Goal: Task Accomplishment & Management: Use online tool/utility

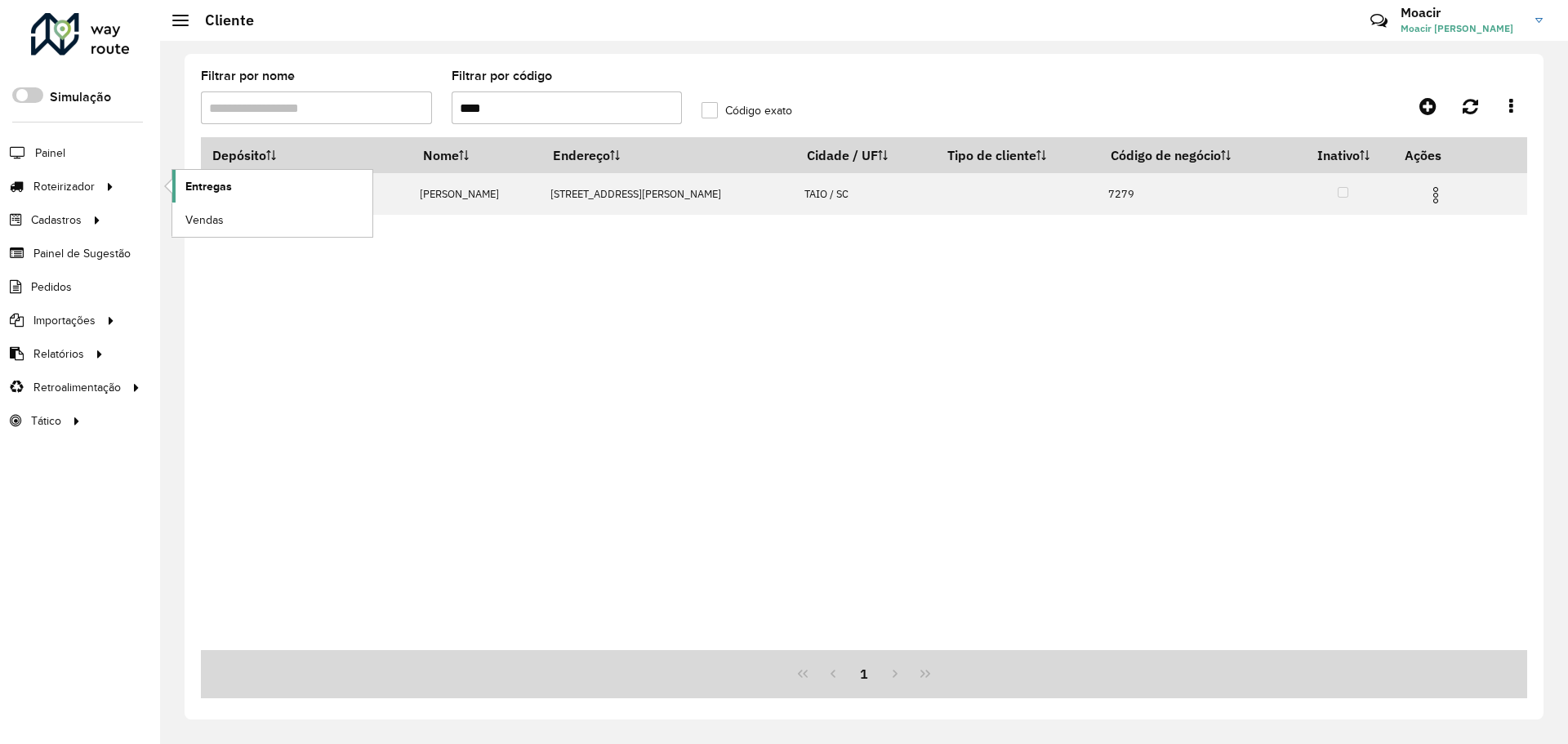
click at [213, 190] on span "Entregas" at bounding box center [209, 186] width 47 height 17
drag, startPoint x: 73, startPoint y: 188, endPoint x: 92, endPoint y: 186, distance: 19.1
click at [73, 188] on span "Roteirizador" at bounding box center [66, 186] width 65 height 17
click at [215, 190] on span "Entregas" at bounding box center [209, 186] width 47 height 17
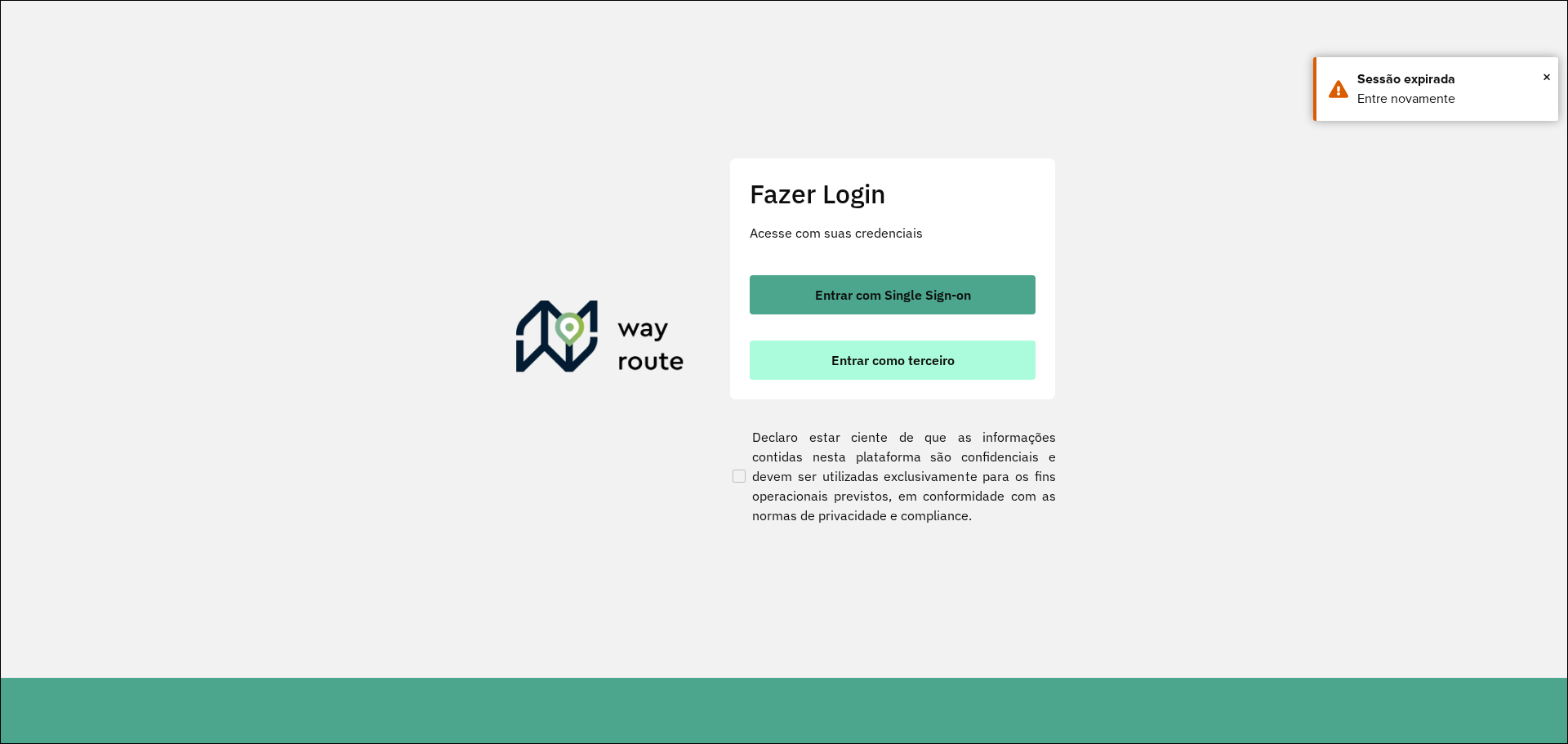
click at [990, 361] on button "Entrar como terceiro" at bounding box center [892, 360] width 286 height 39
click at [937, 355] on span "Entrar como terceiro" at bounding box center [892, 360] width 123 height 13
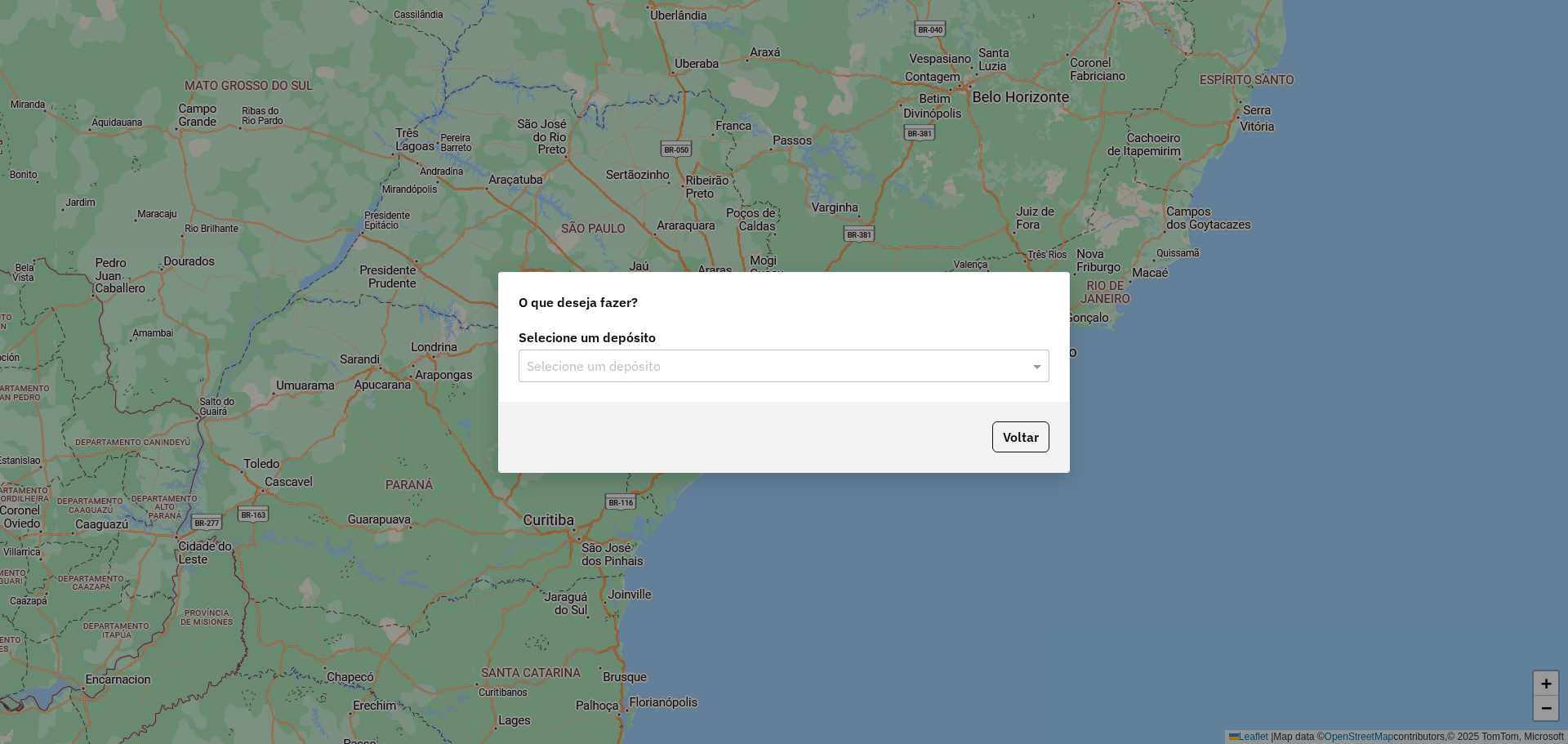
click at [711, 374] on input "text" at bounding box center [768, 367] width 482 height 20
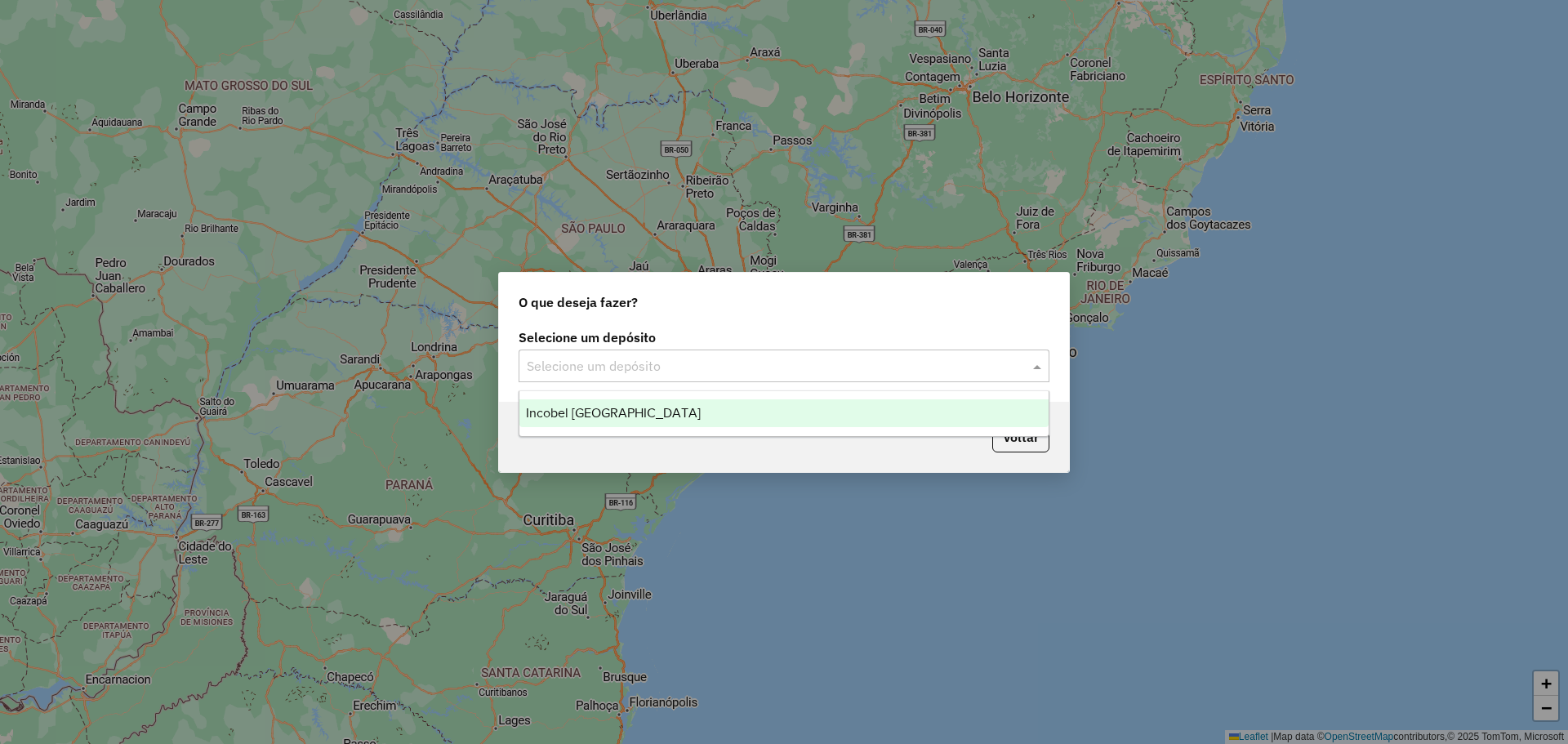
click at [646, 402] on div "Incobel [GEOGRAPHIC_DATA]" at bounding box center [784, 412] width 529 height 27
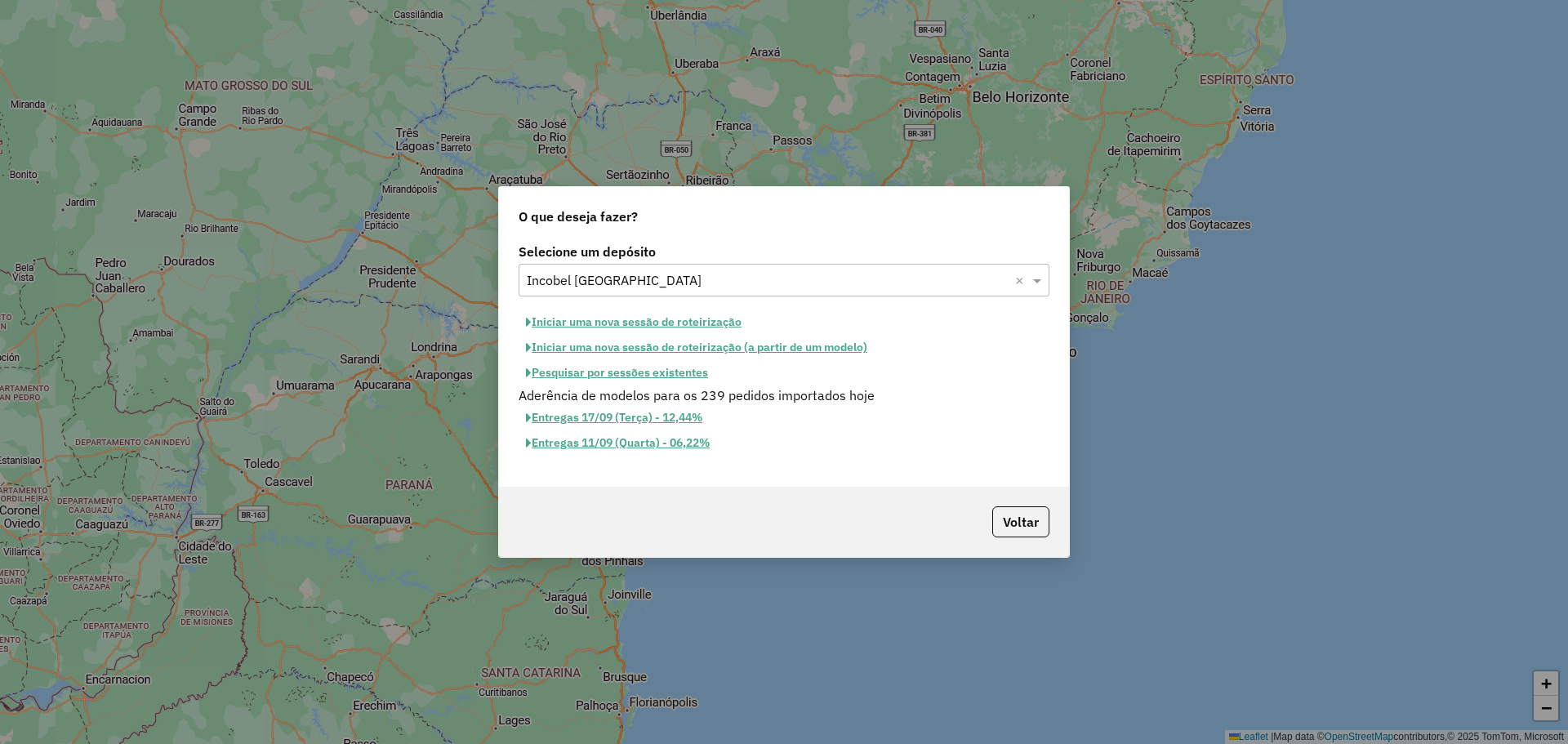
click at [643, 318] on button "Iniciar uma nova sessão de roteirização" at bounding box center [633, 322] width 230 height 25
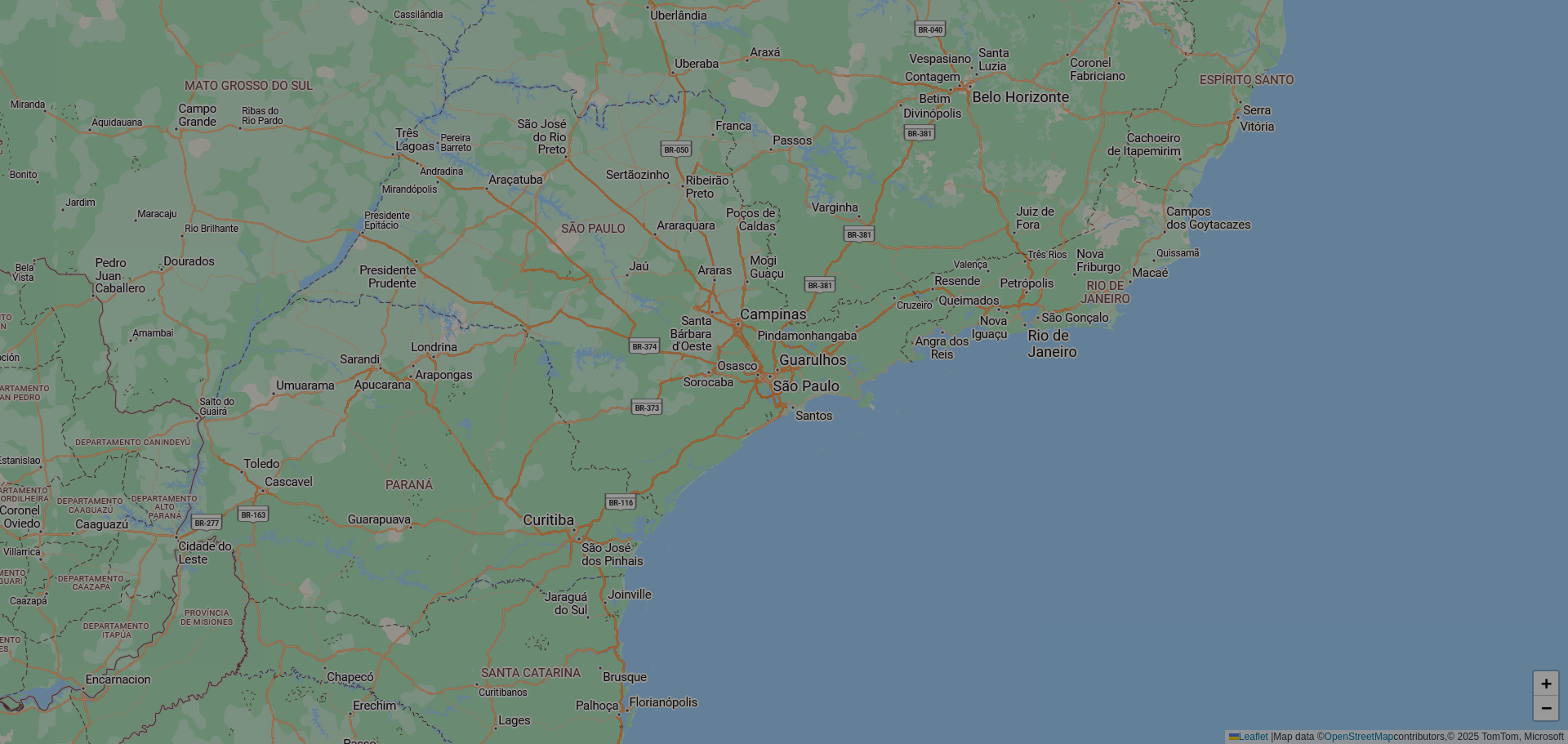
select select "*"
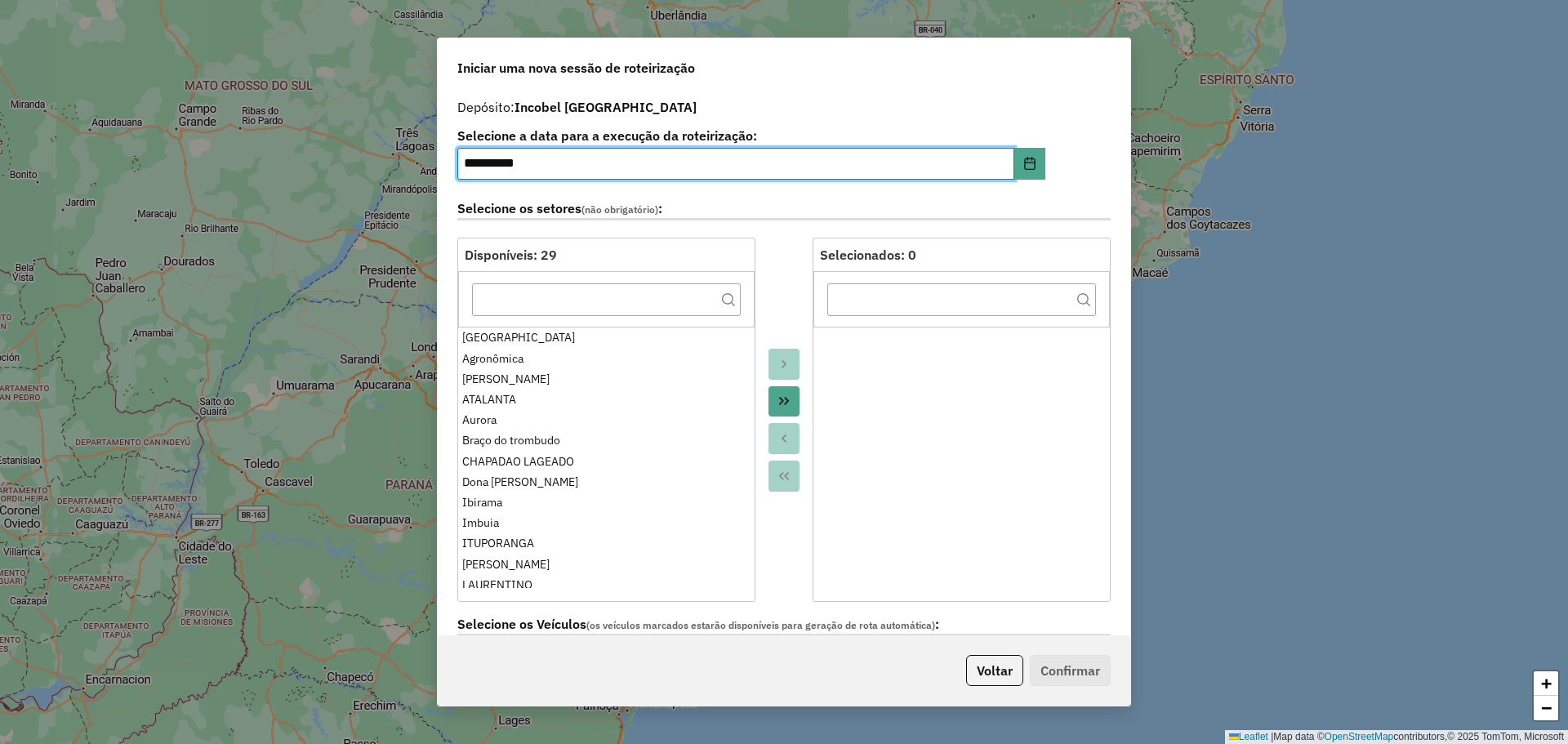
click at [784, 404] on icon "Move All to Target" at bounding box center [784, 402] width 13 height 13
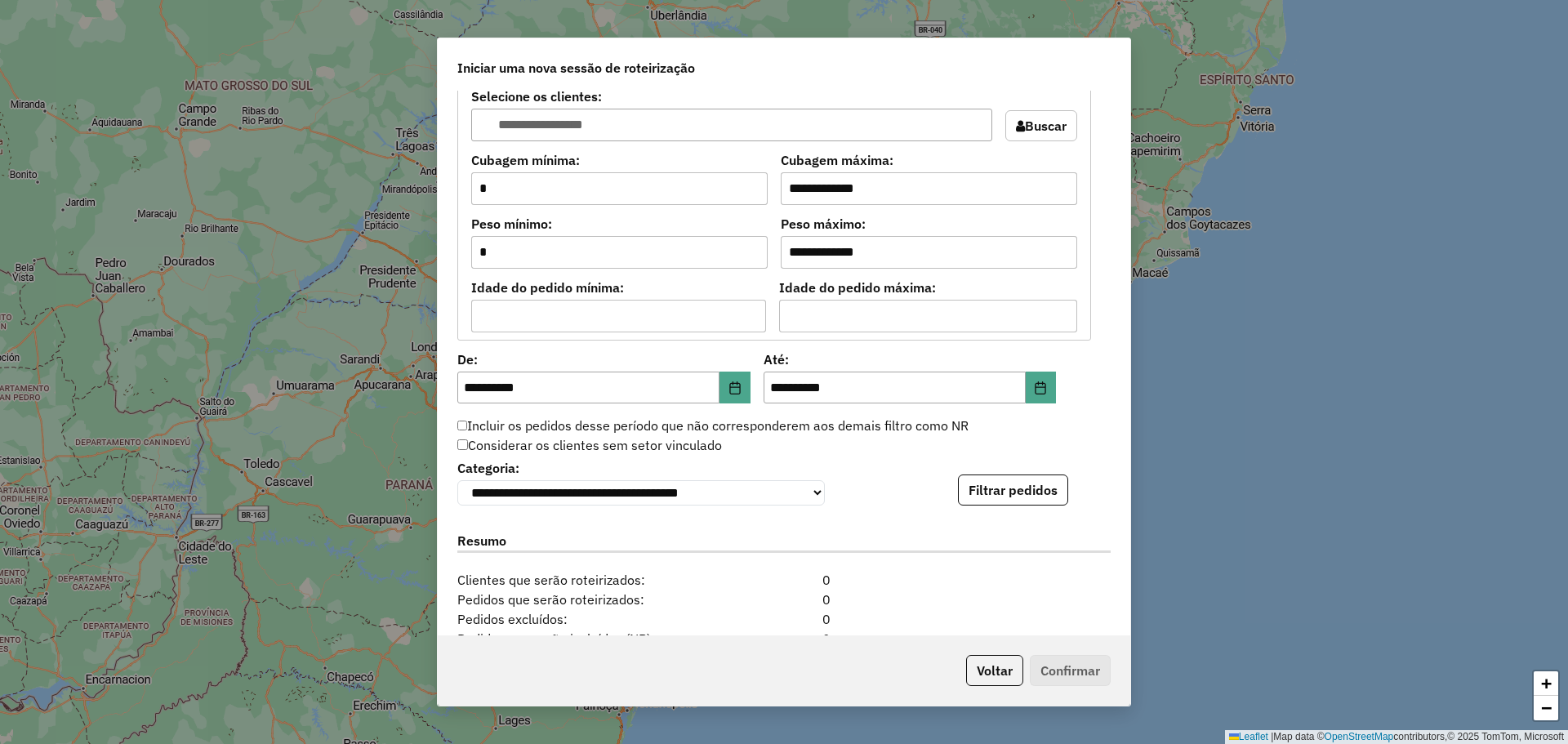
scroll to position [1417, 0]
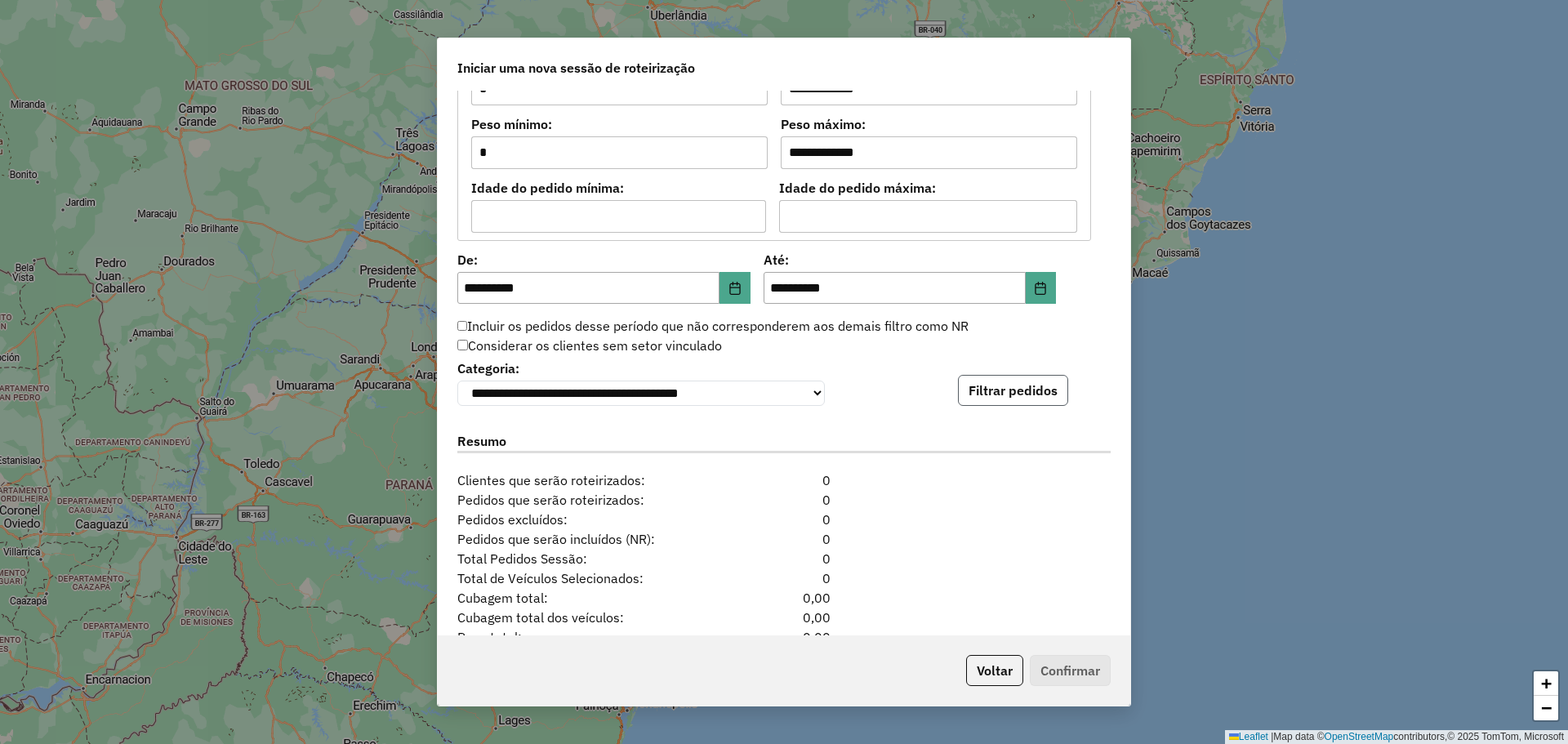
click at [1010, 385] on button "Filtrar pedidos" at bounding box center [1013, 390] width 111 height 31
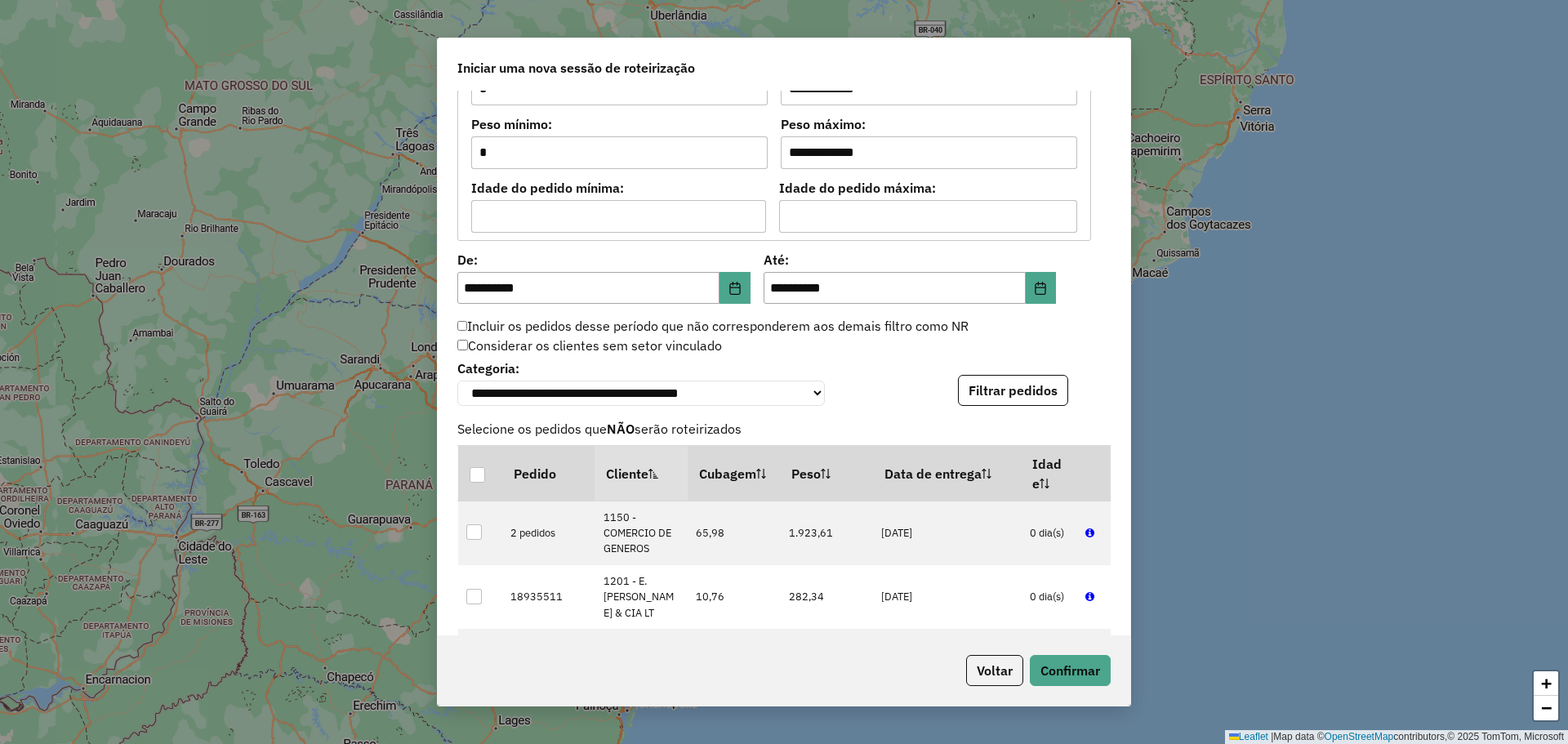
scroll to position [1863, 0]
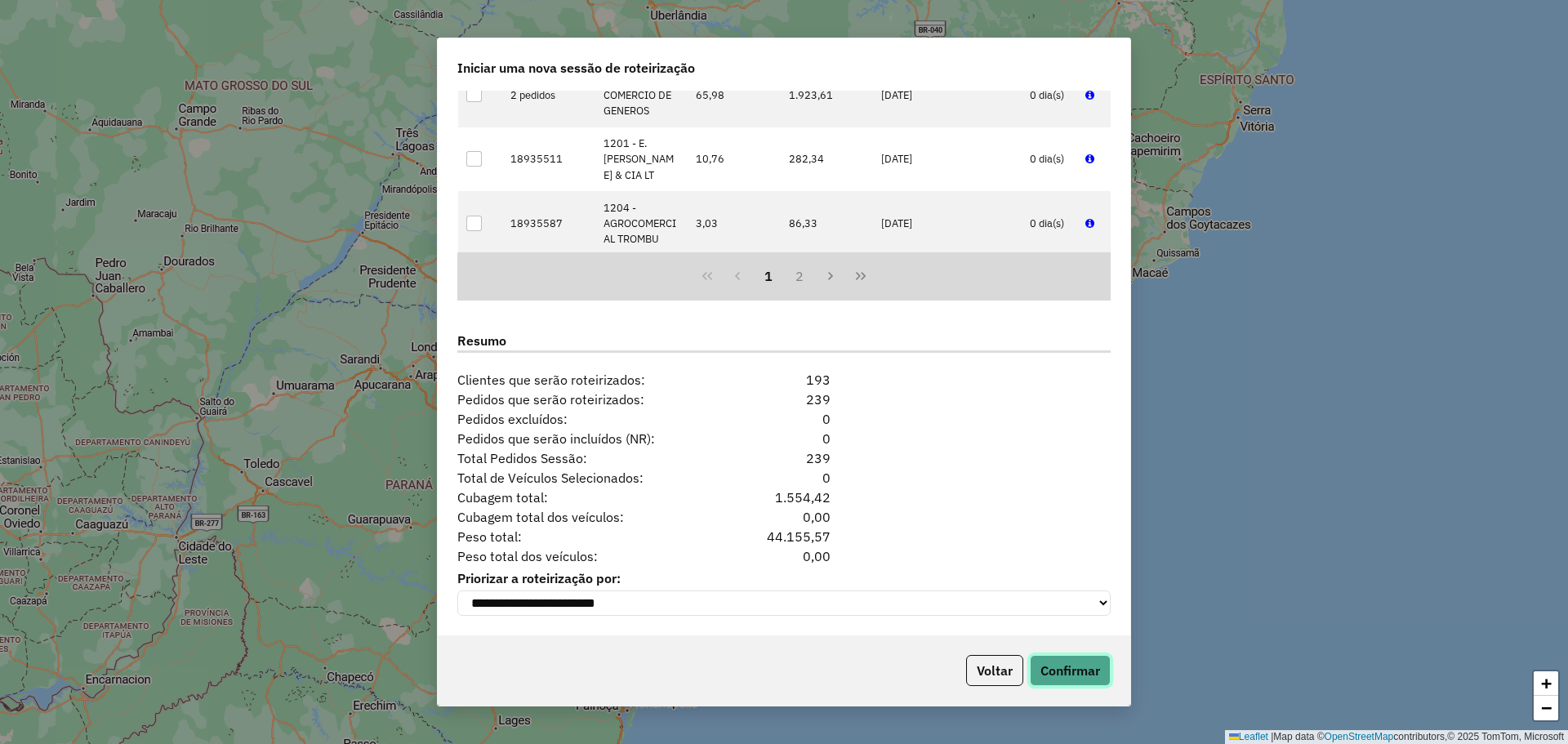
click at [1067, 671] on button "Confirmar" at bounding box center [1069, 670] width 81 height 31
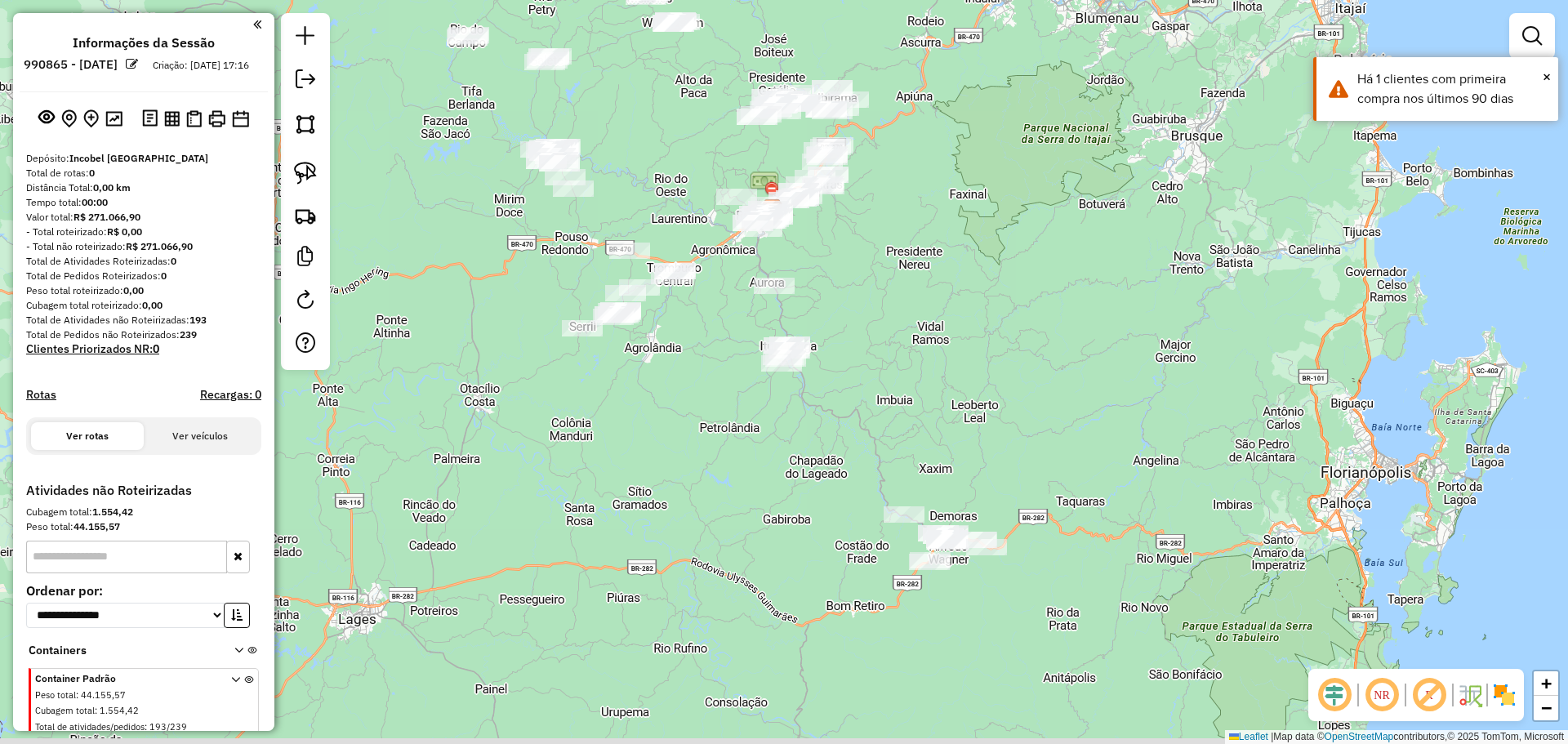
drag, startPoint x: 941, startPoint y: 391, endPoint x: 936, endPoint y: 333, distance: 58.2
click at [936, 333] on div "Janela de atendimento Grade de atendimento Capacidade Transportadoras Veículos …" at bounding box center [784, 372] width 1568 height 744
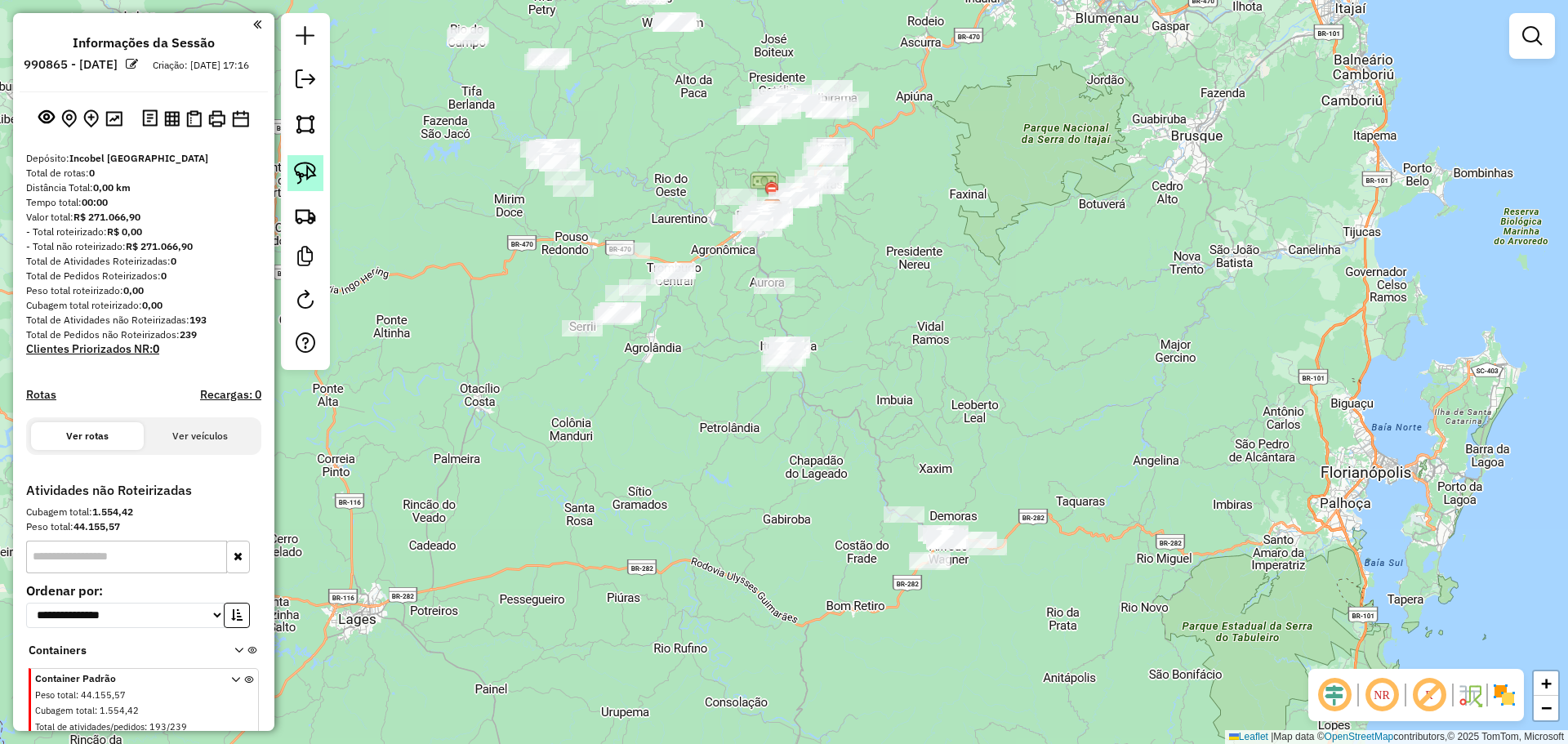
click at [302, 176] on img at bounding box center [306, 174] width 23 height 23
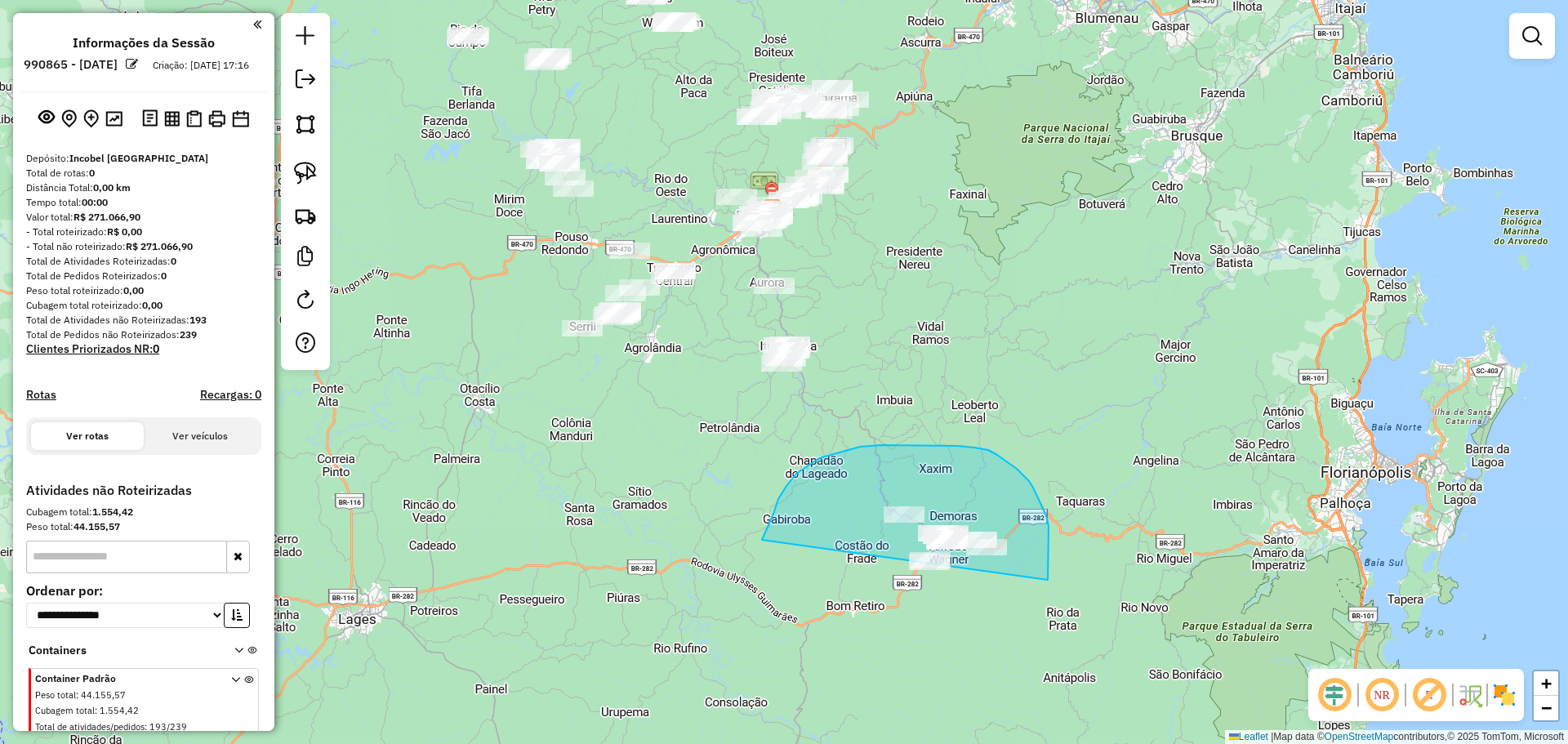
drag, startPoint x: 762, startPoint y: 540, endPoint x: 1020, endPoint y: 647, distance: 279.3
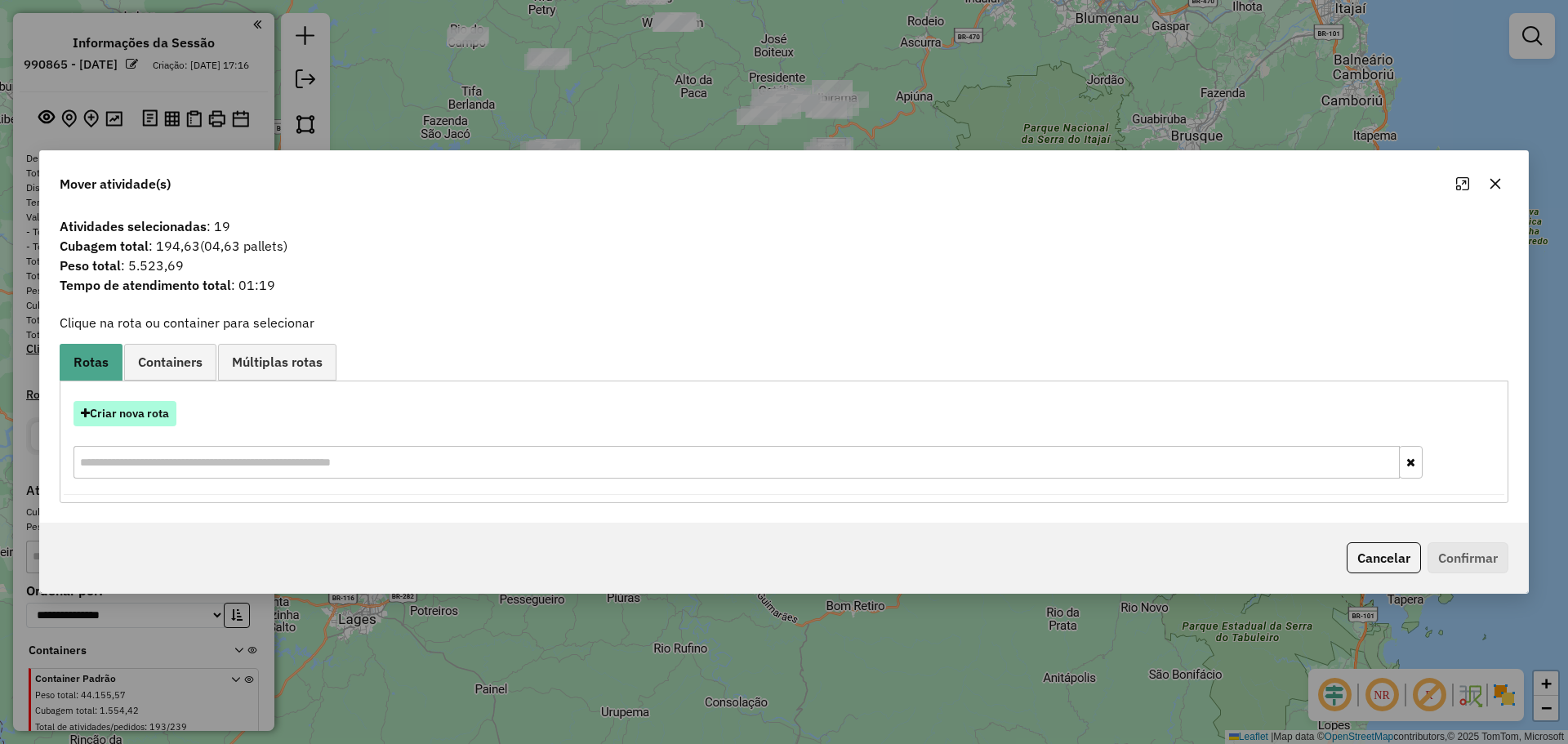
click at [155, 412] on button "Criar nova rota" at bounding box center [125, 413] width 103 height 25
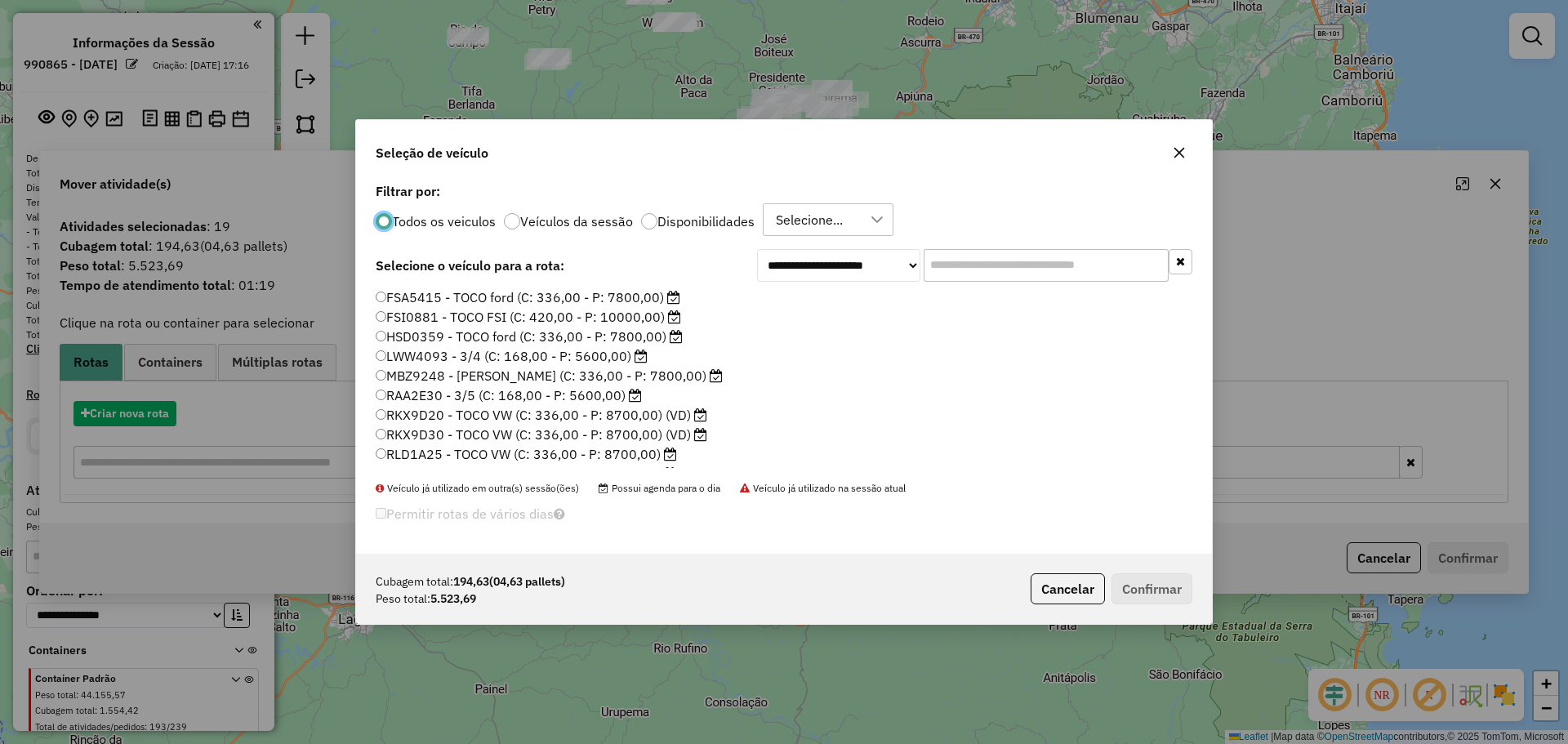
scroll to position [9, 5]
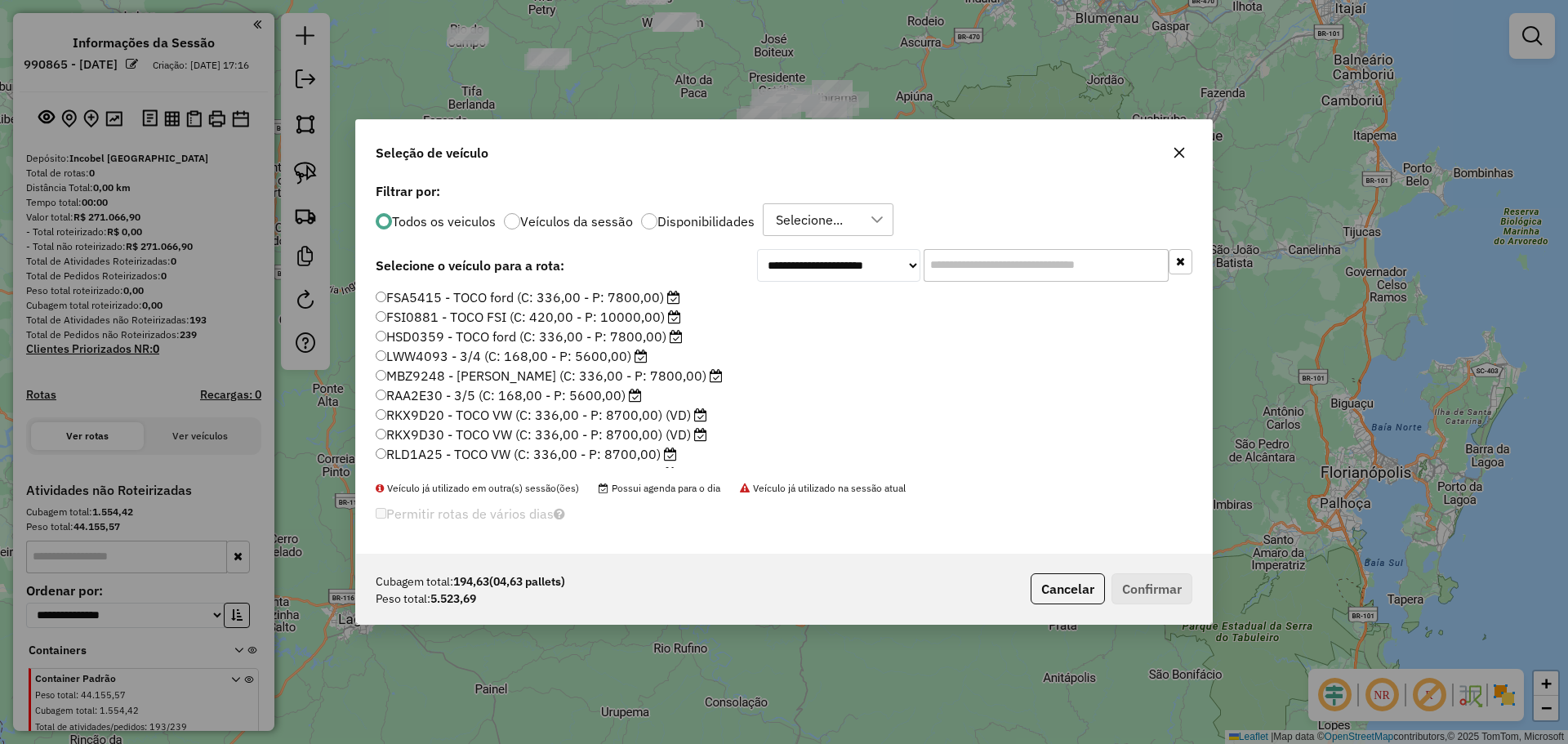
click at [428, 456] on label "RLD1A25 - TOCO VW (C: 336,00 - P: 8700,00)" at bounding box center [526, 455] width 302 height 20
click at [1147, 588] on button "Confirmar" at bounding box center [1151, 589] width 81 height 31
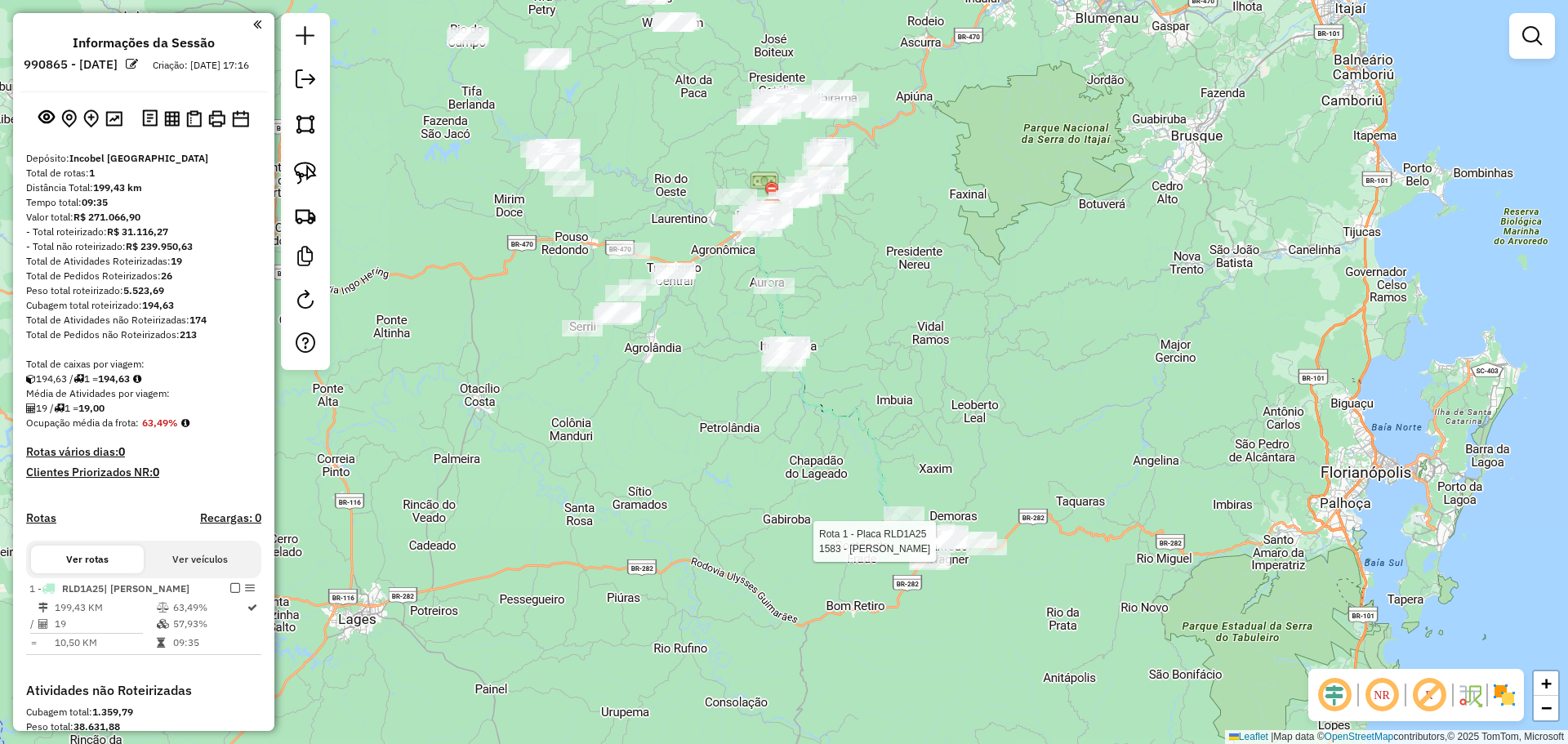
select select "**********"
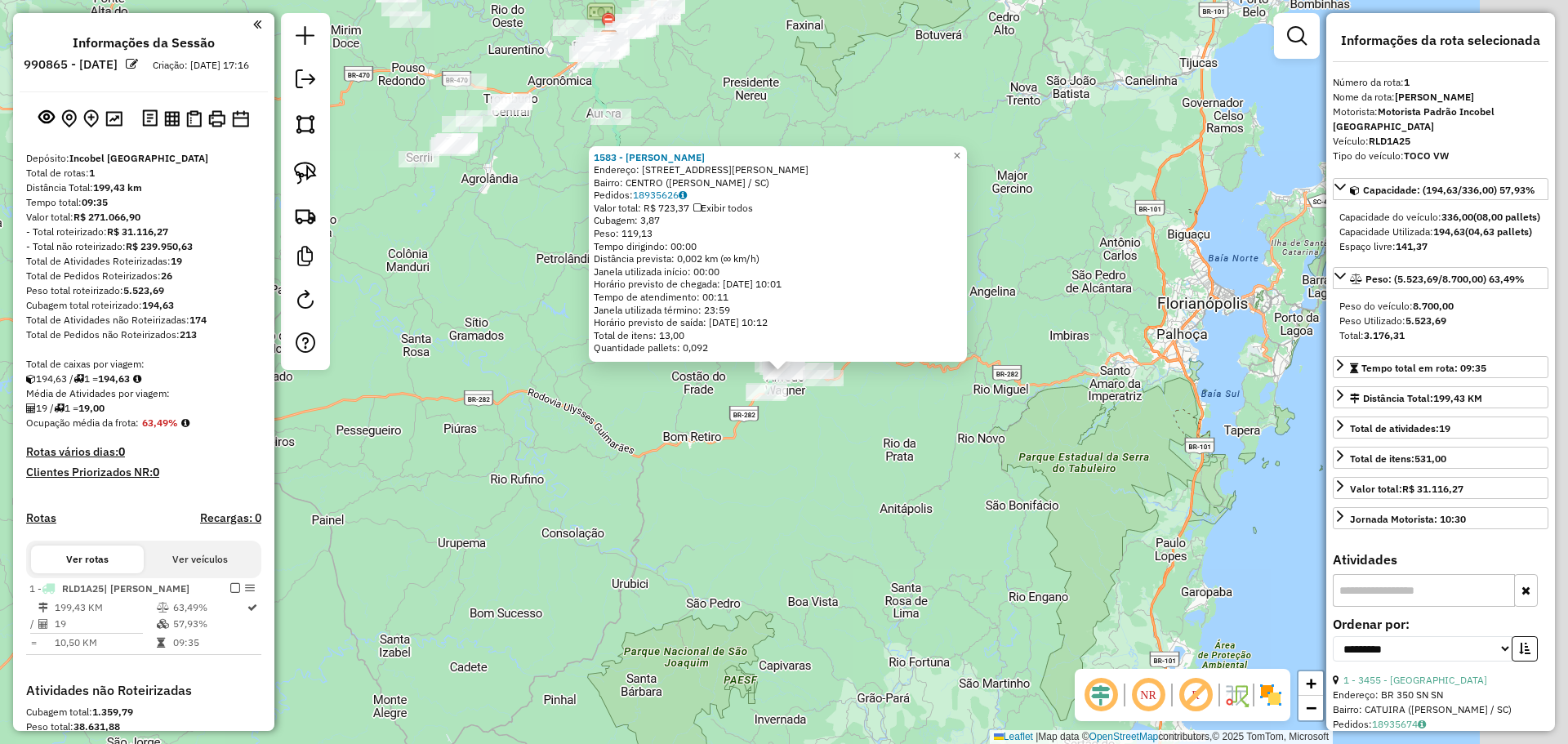
scroll to position [259, 0]
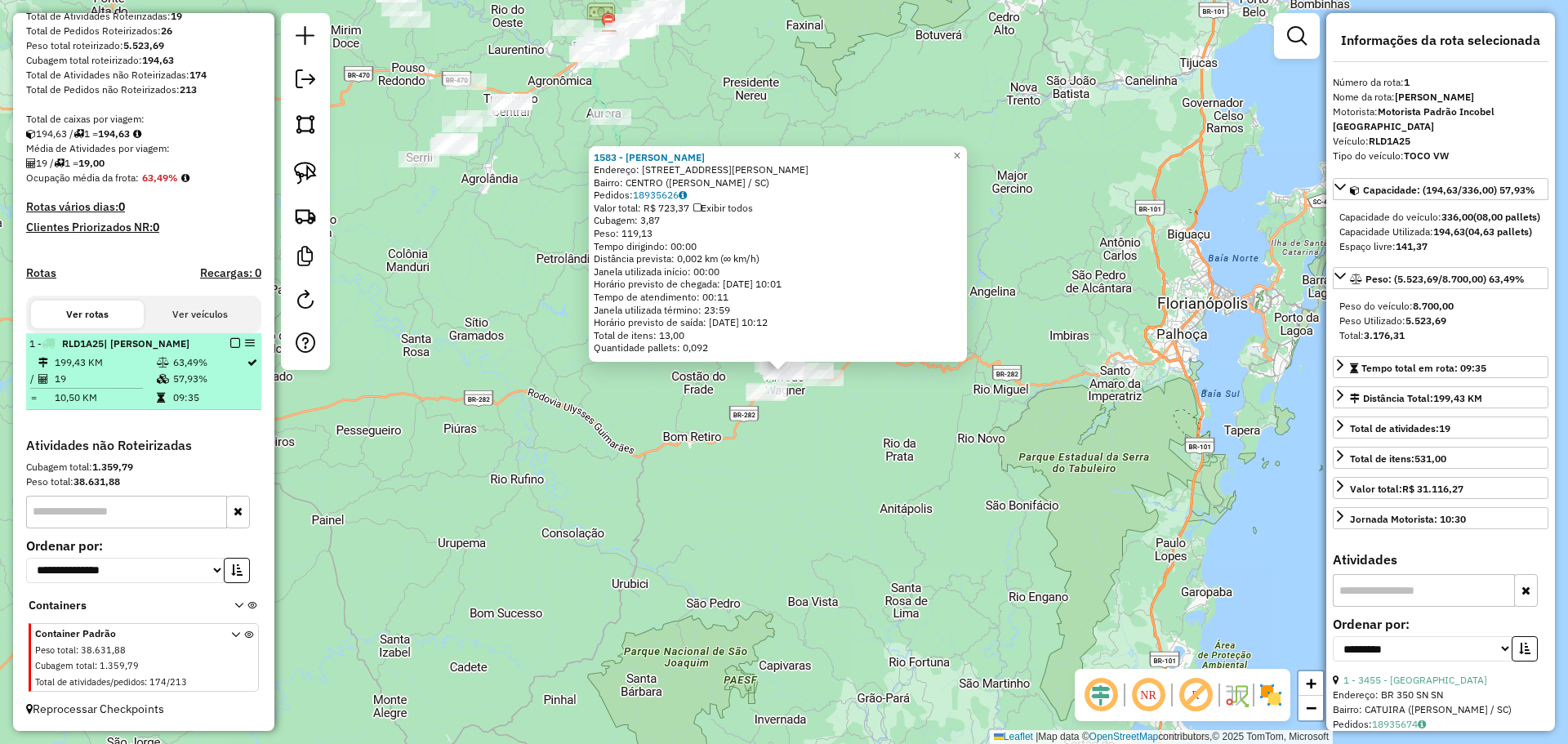
click at [230, 340] on em at bounding box center [235, 343] width 10 height 10
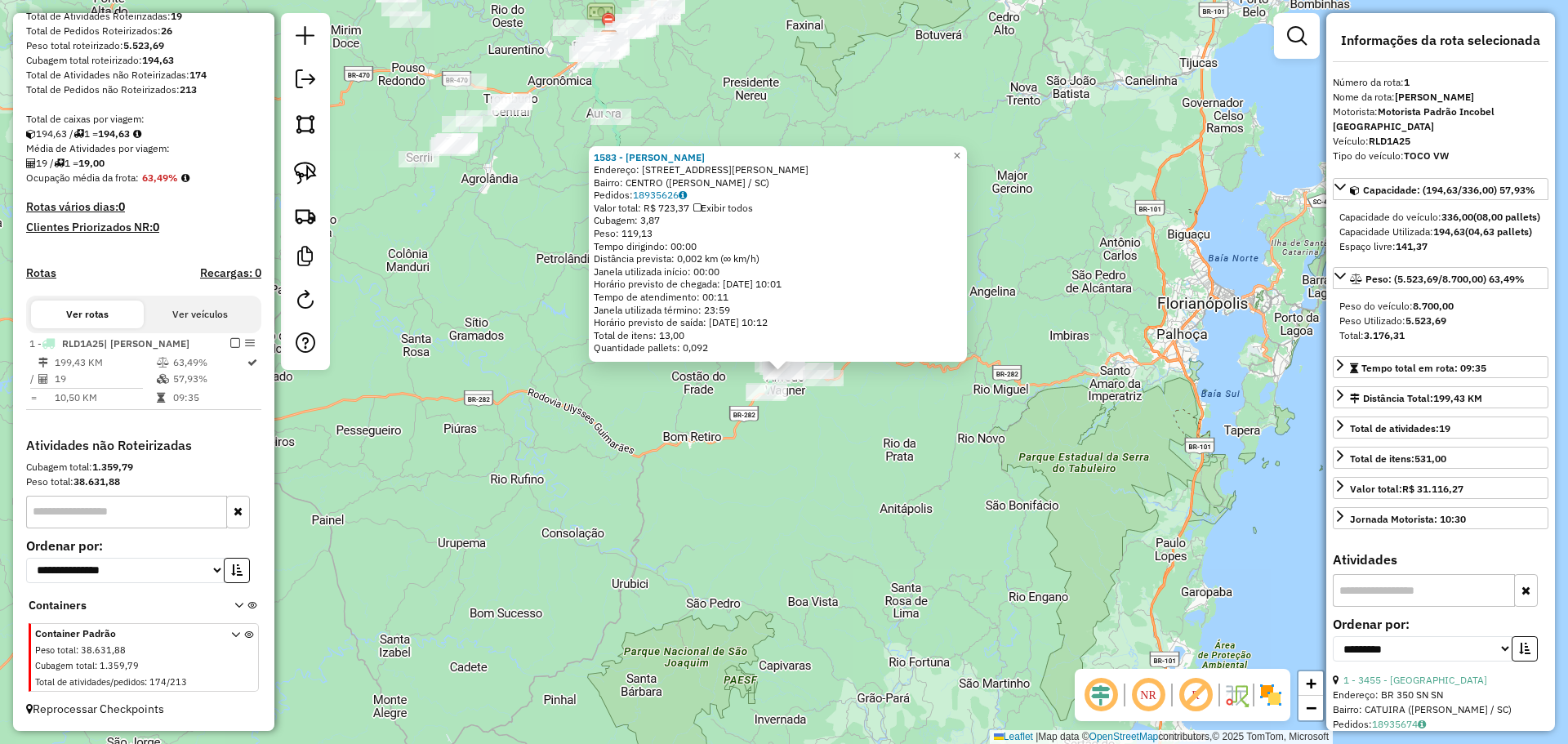
scroll to position [205, 0]
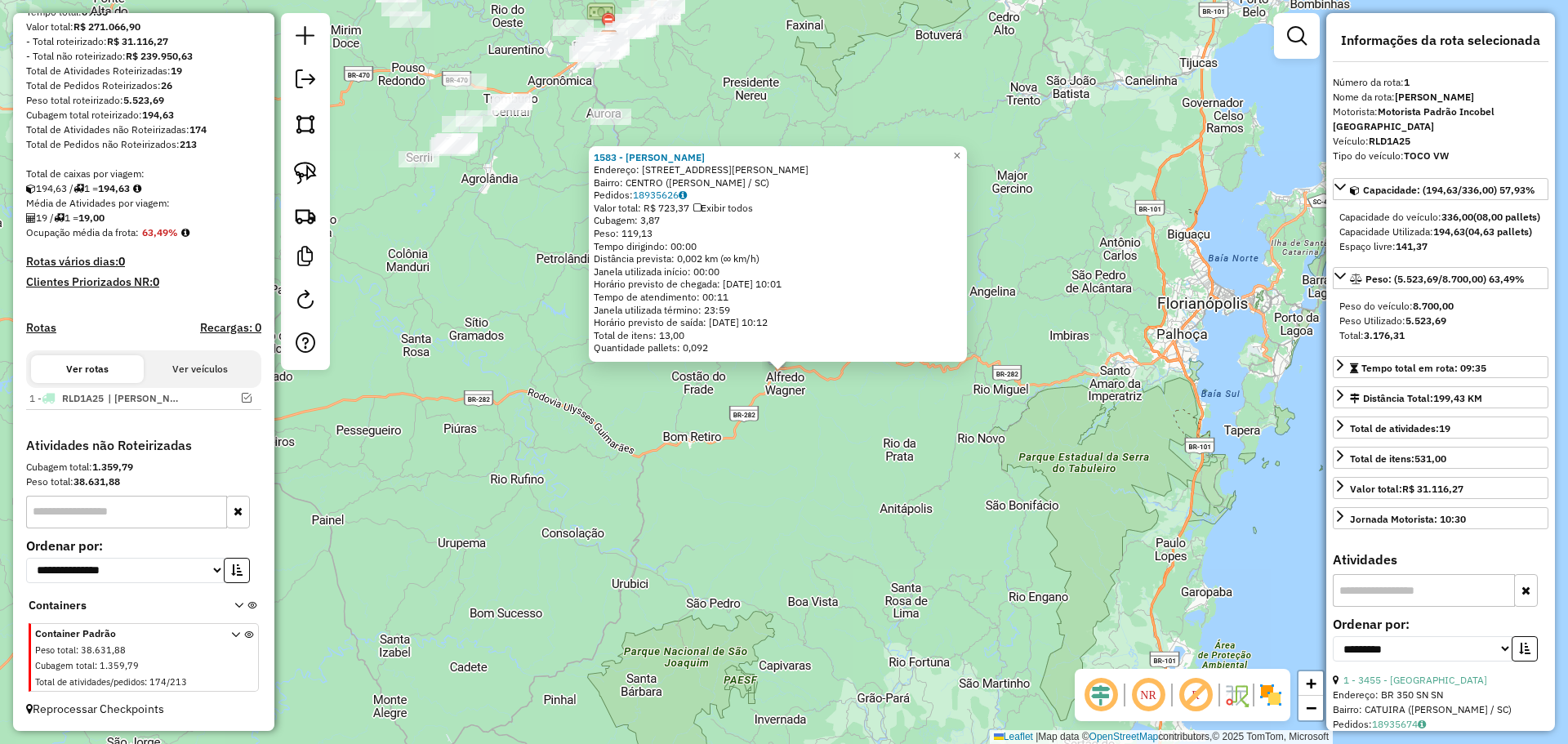
click at [715, 502] on div "1583 - [PERSON_NAME]: [STREET_ADDRESS][PERSON_NAME] Bairro: CENTRO ([PERSON_NAM…" at bounding box center [784, 372] width 1568 height 744
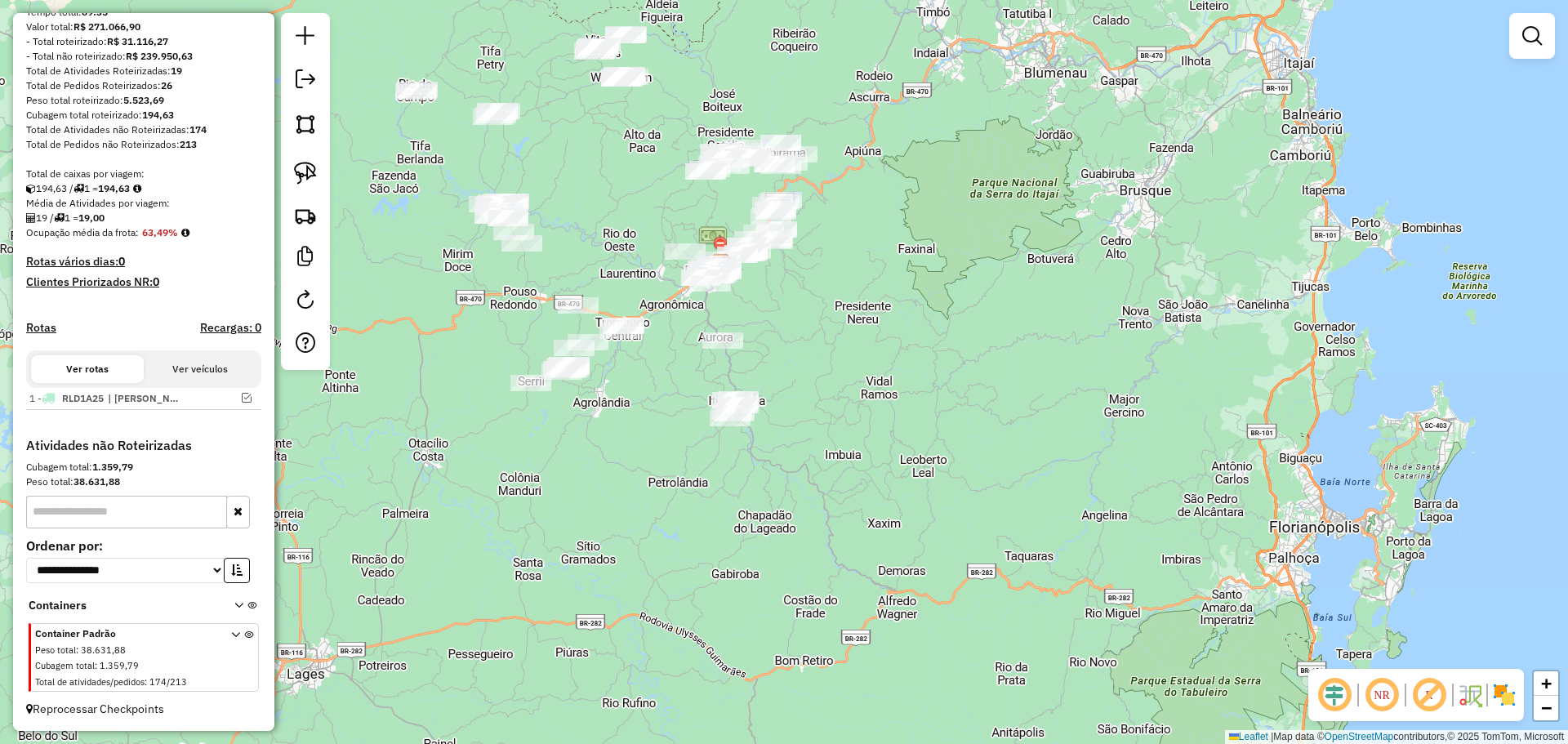
drag, startPoint x: 615, startPoint y: 348, endPoint x: 728, endPoint y: 575, distance: 253.6
click at [727, 574] on div "Janela de atendimento Grade de atendimento Capacidade Transportadoras Veículos …" at bounding box center [784, 372] width 1568 height 744
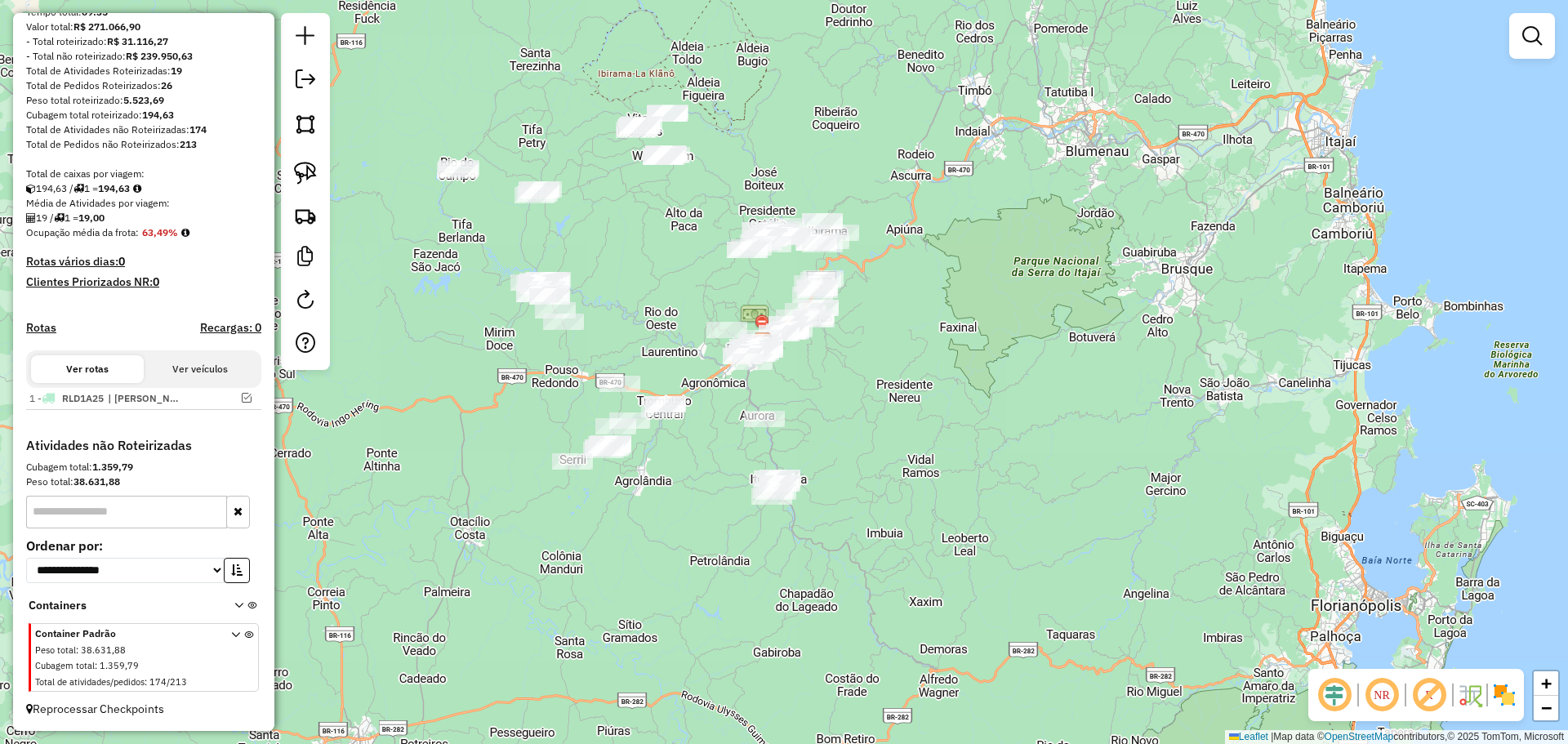
drag, startPoint x: 643, startPoint y: 470, endPoint x: 686, endPoint y: 553, distance: 93.5
click at [689, 553] on div "Janela de atendimento Grade de atendimento Capacidade Transportadoras Veículos …" at bounding box center [784, 372] width 1568 height 744
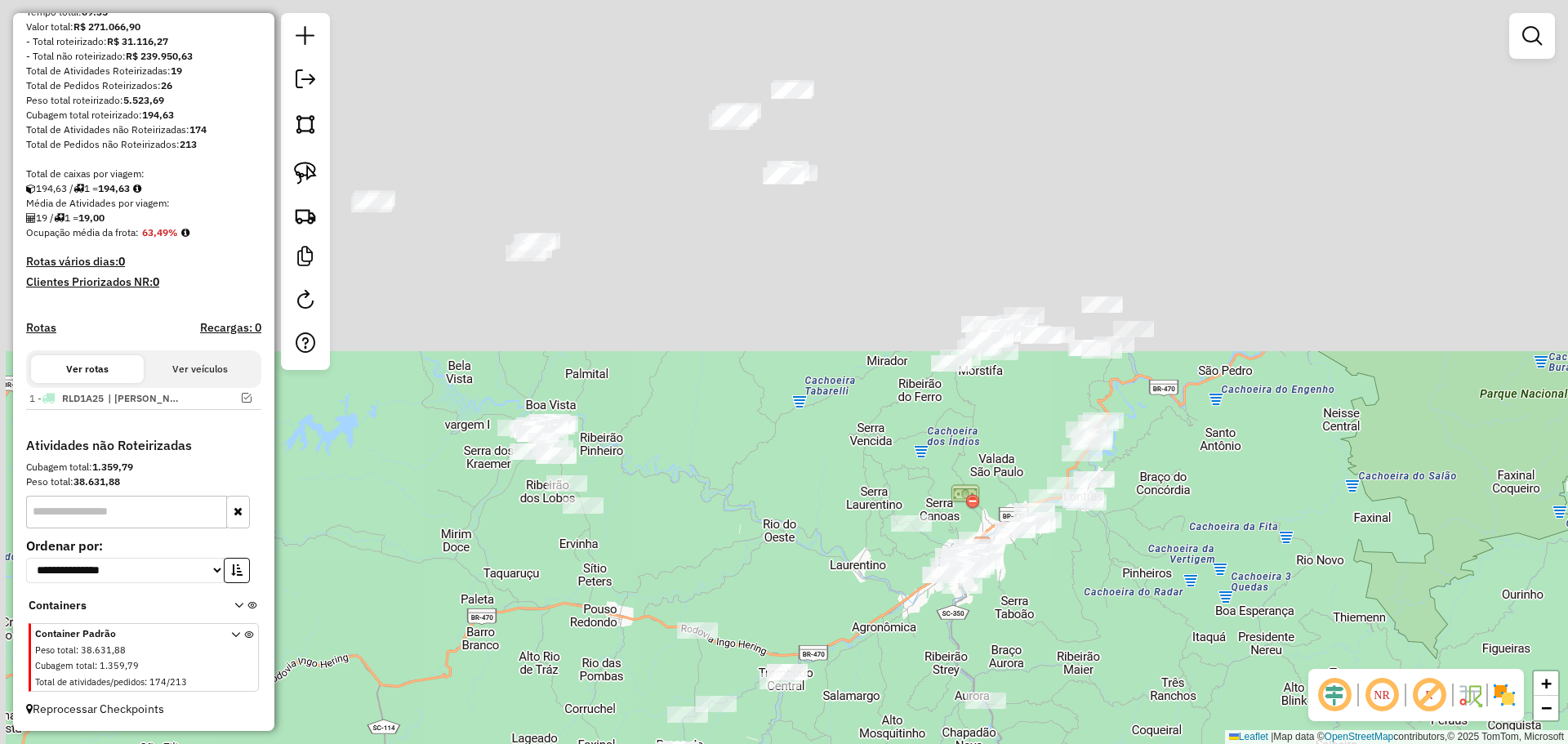
drag, startPoint x: 625, startPoint y: 138, endPoint x: 755, endPoint y: 543, distance: 425.4
click at [755, 543] on div "Janela de atendimento Grade de atendimento Capacidade Transportadoras Veículos …" at bounding box center [784, 372] width 1568 height 744
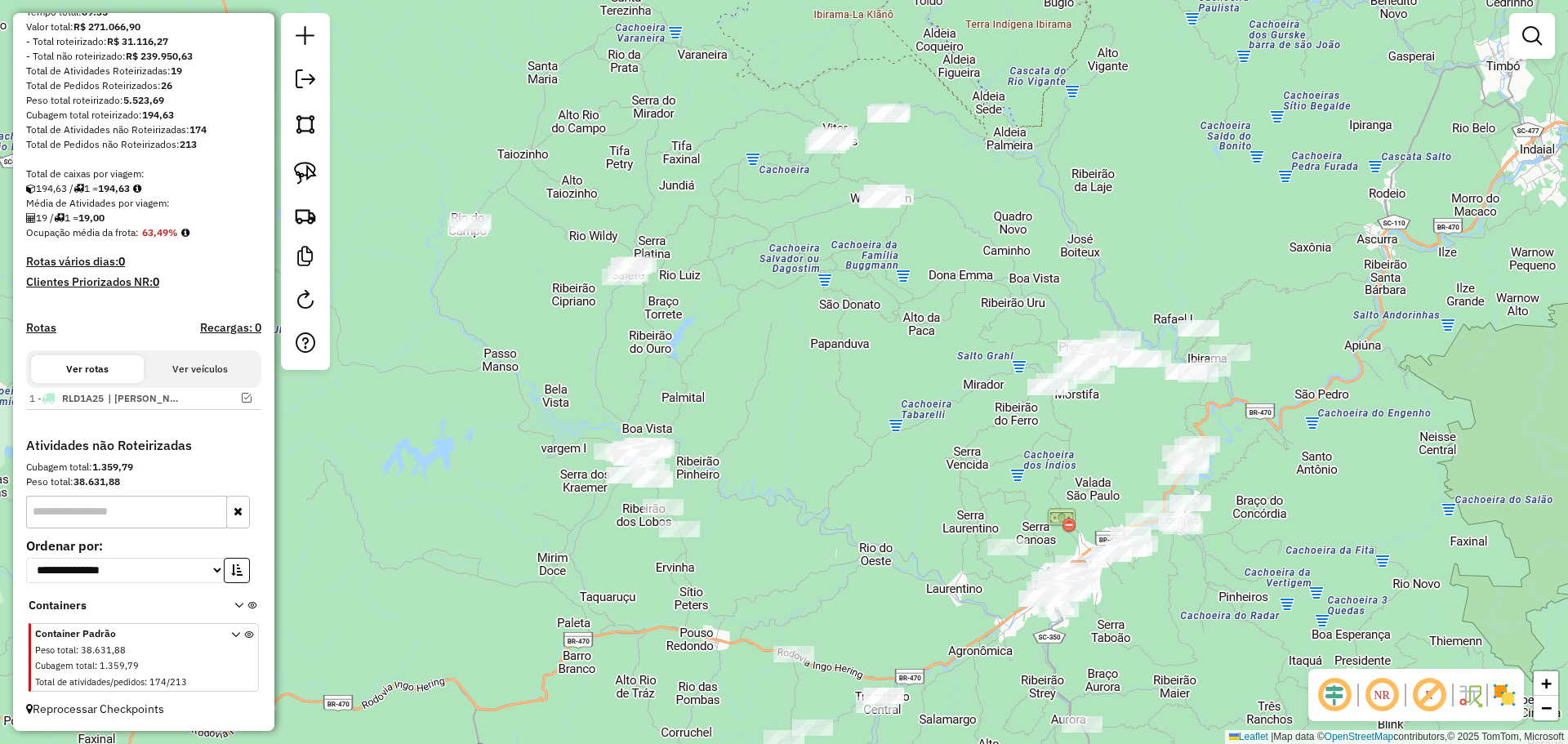
drag, startPoint x: 701, startPoint y: 471, endPoint x: 804, endPoint y: 482, distance: 103.6
click at [804, 482] on div "Janela de atendimento Grade de atendimento Capacidade Transportadoras Veículos …" at bounding box center [784, 372] width 1568 height 744
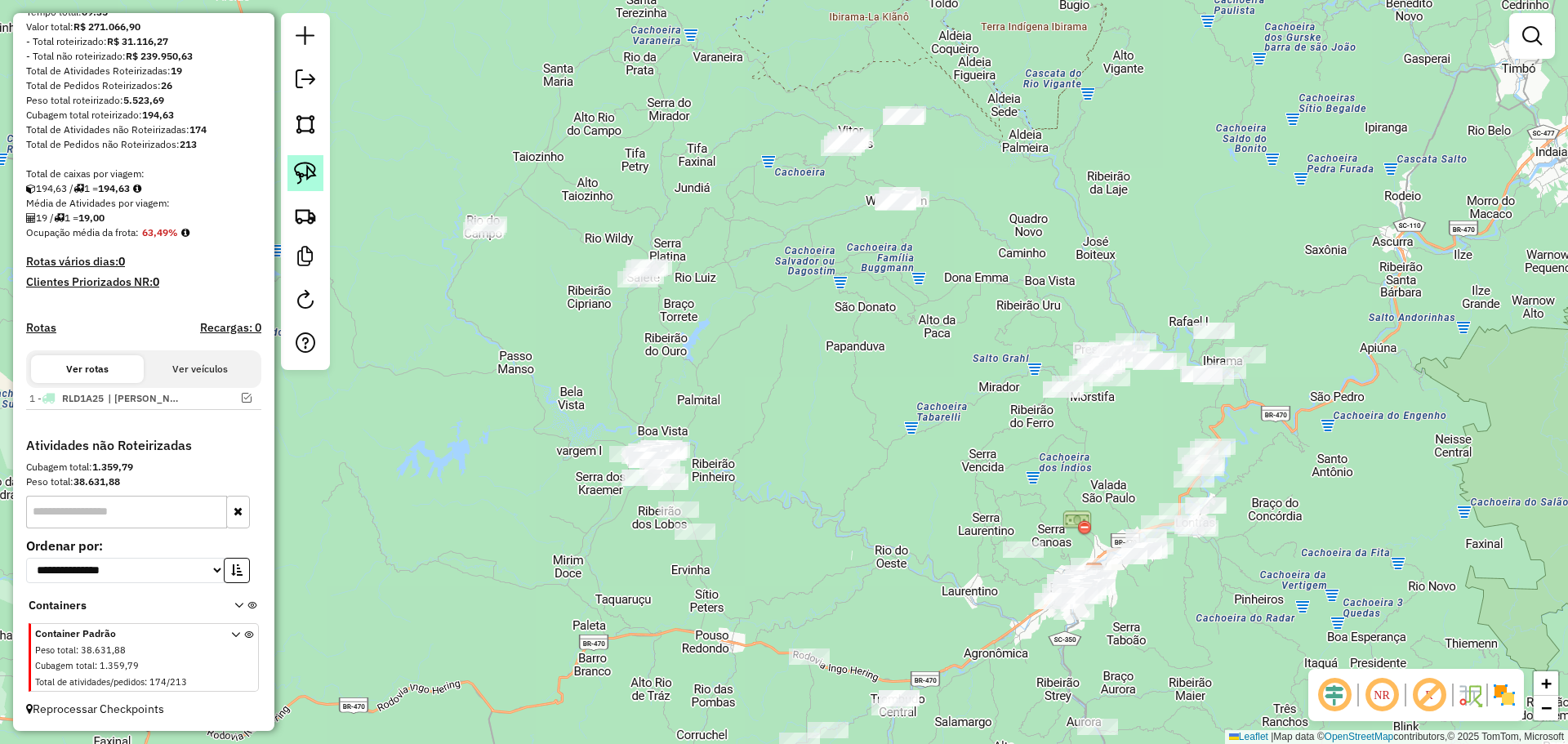
click at [297, 173] on img at bounding box center [306, 174] width 23 height 23
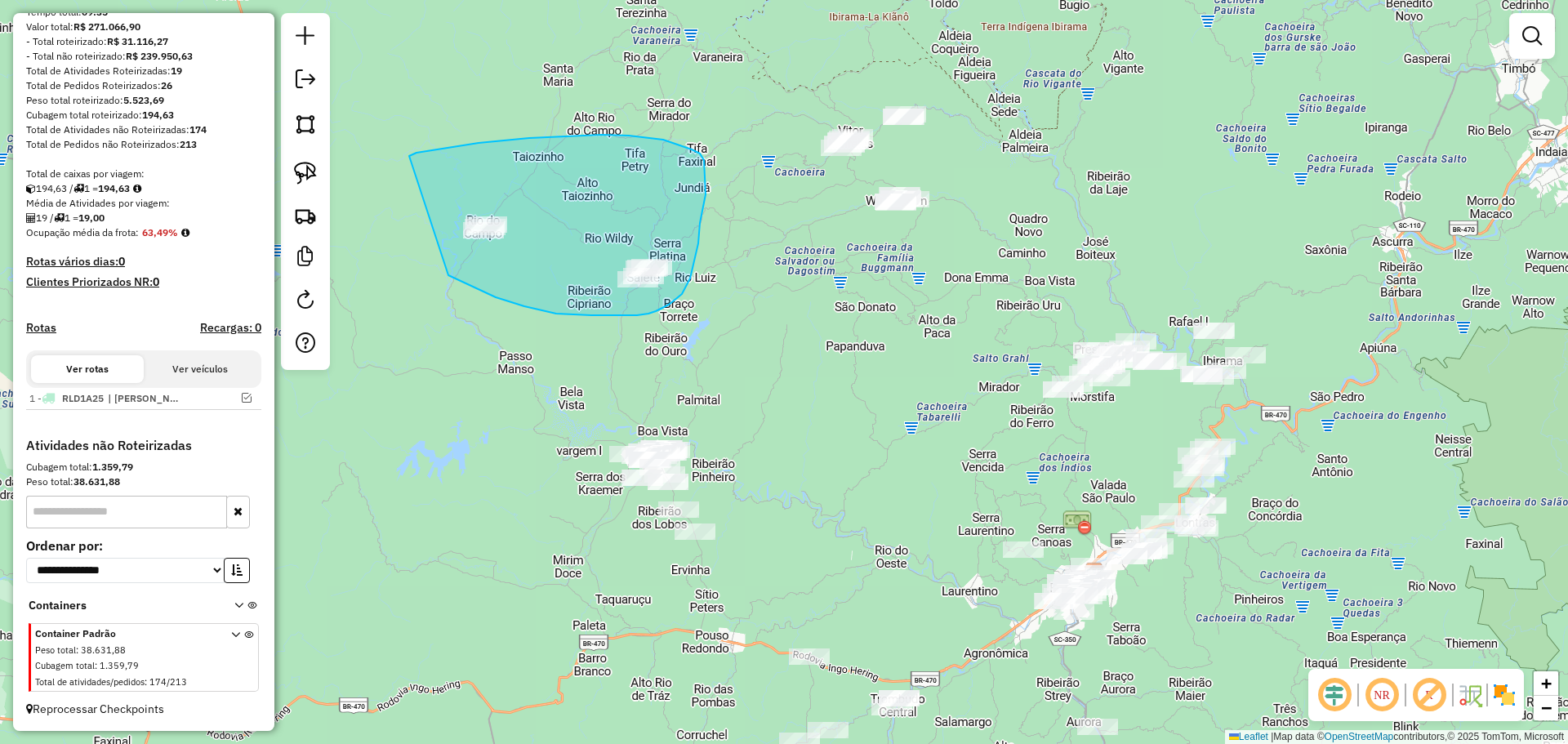
drag, startPoint x: 602, startPoint y: 135, endPoint x: 436, endPoint y: 242, distance: 197.5
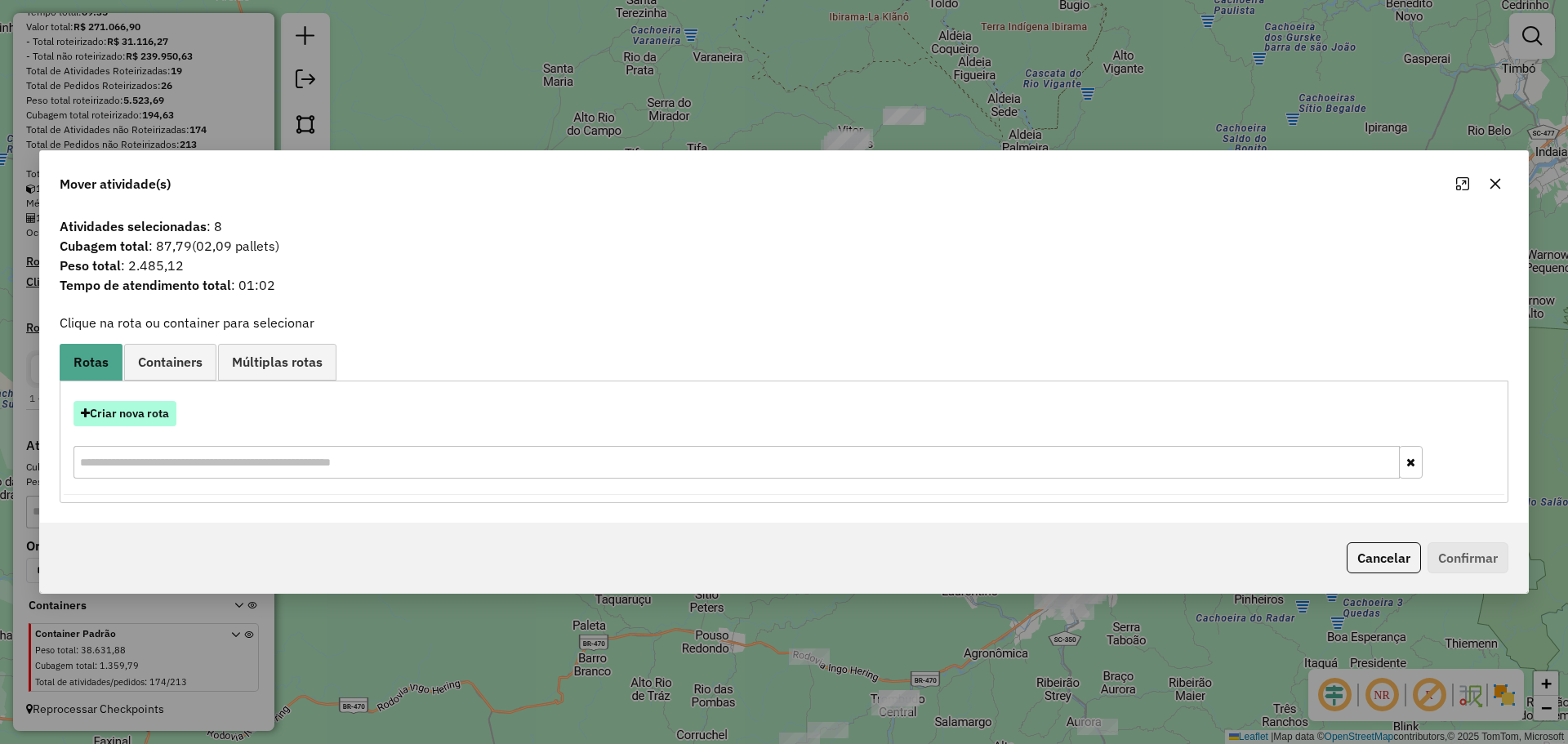
click at [153, 406] on button "Criar nova rota" at bounding box center [125, 413] width 103 height 25
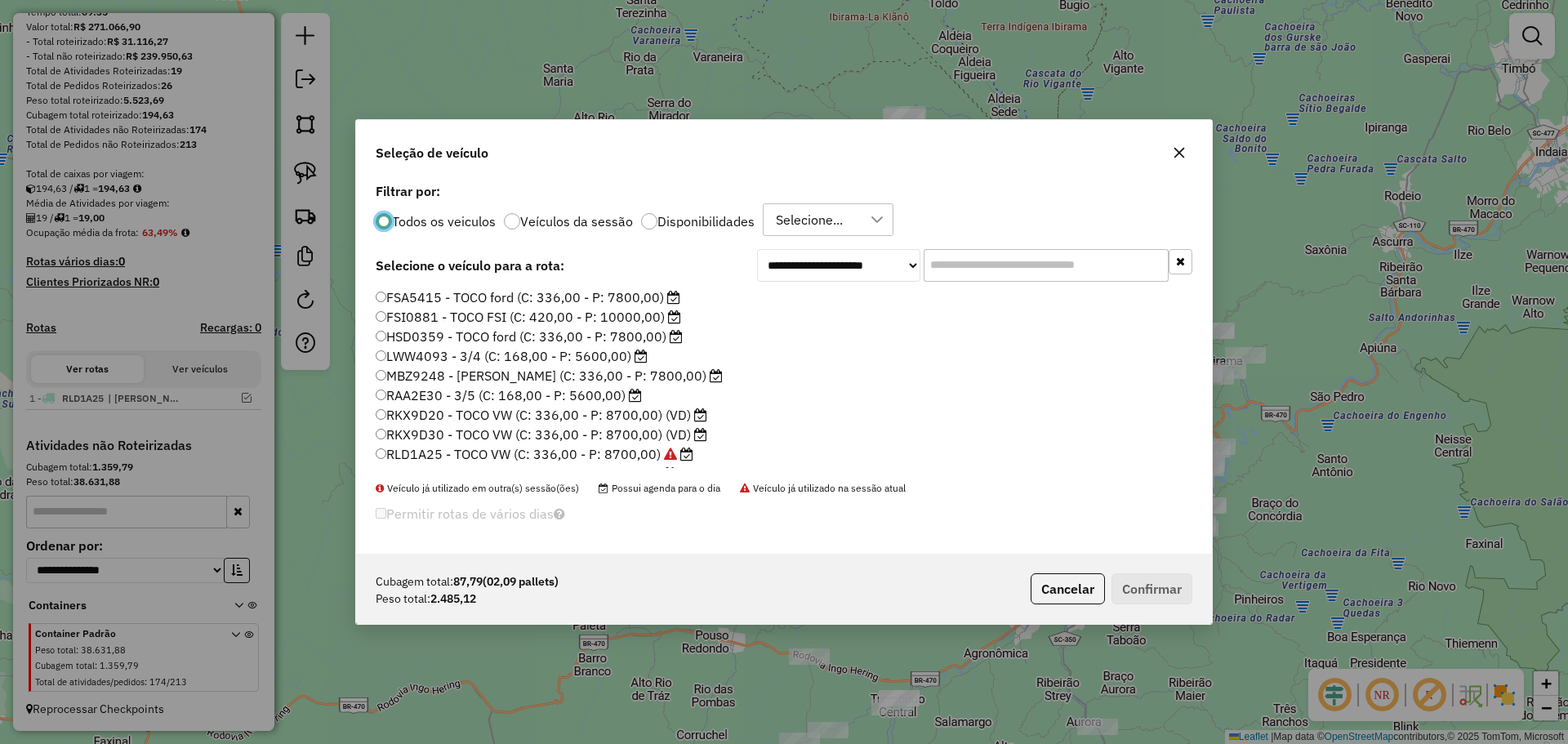
scroll to position [9, 5]
click at [435, 411] on label "RKX9D20 - TOCO VW (C: 336,00 - P: 8700,00) (VD)" at bounding box center [541, 415] width 332 height 20
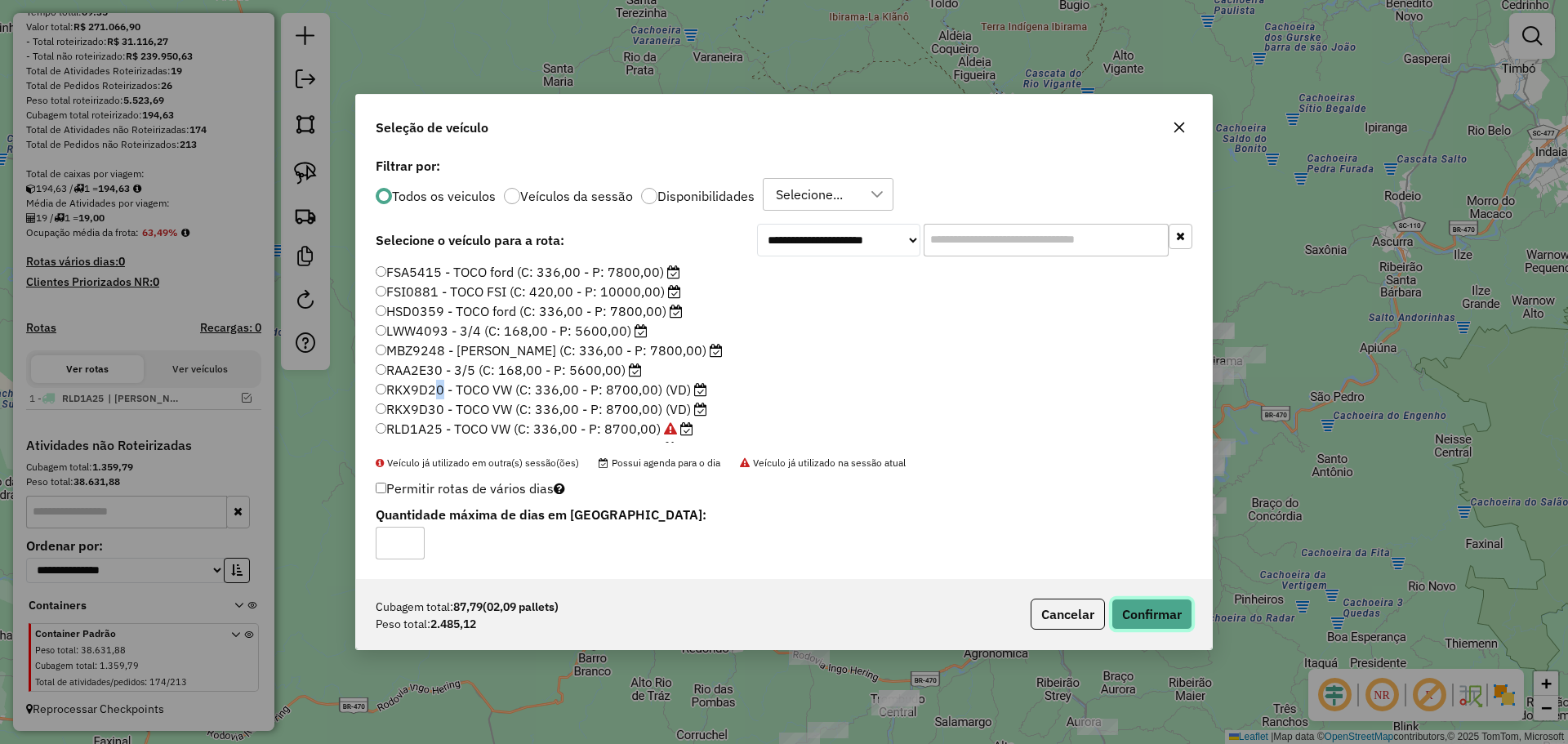
click at [1165, 611] on button "Confirmar" at bounding box center [1151, 613] width 81 height 31
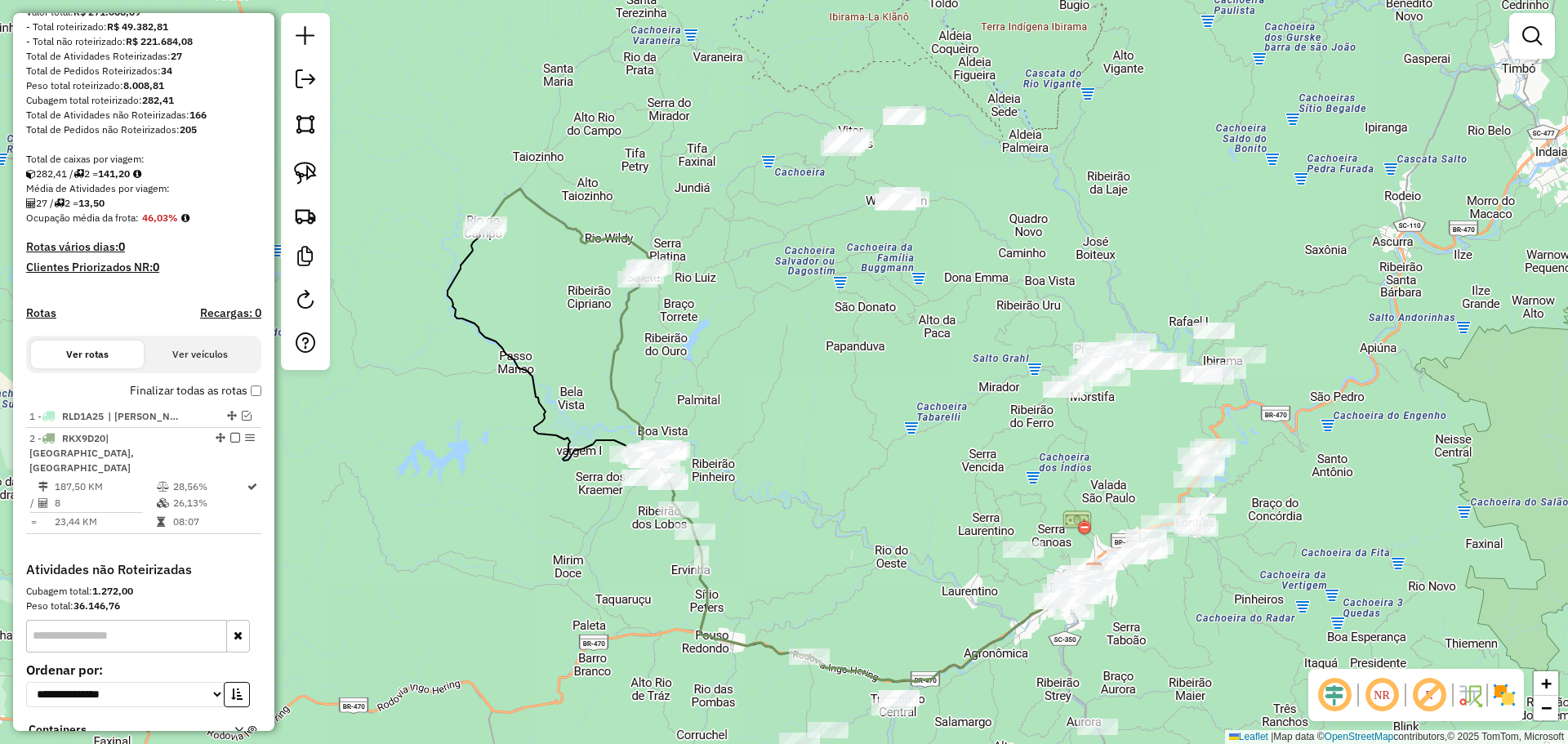
scroll to position [259, 0]
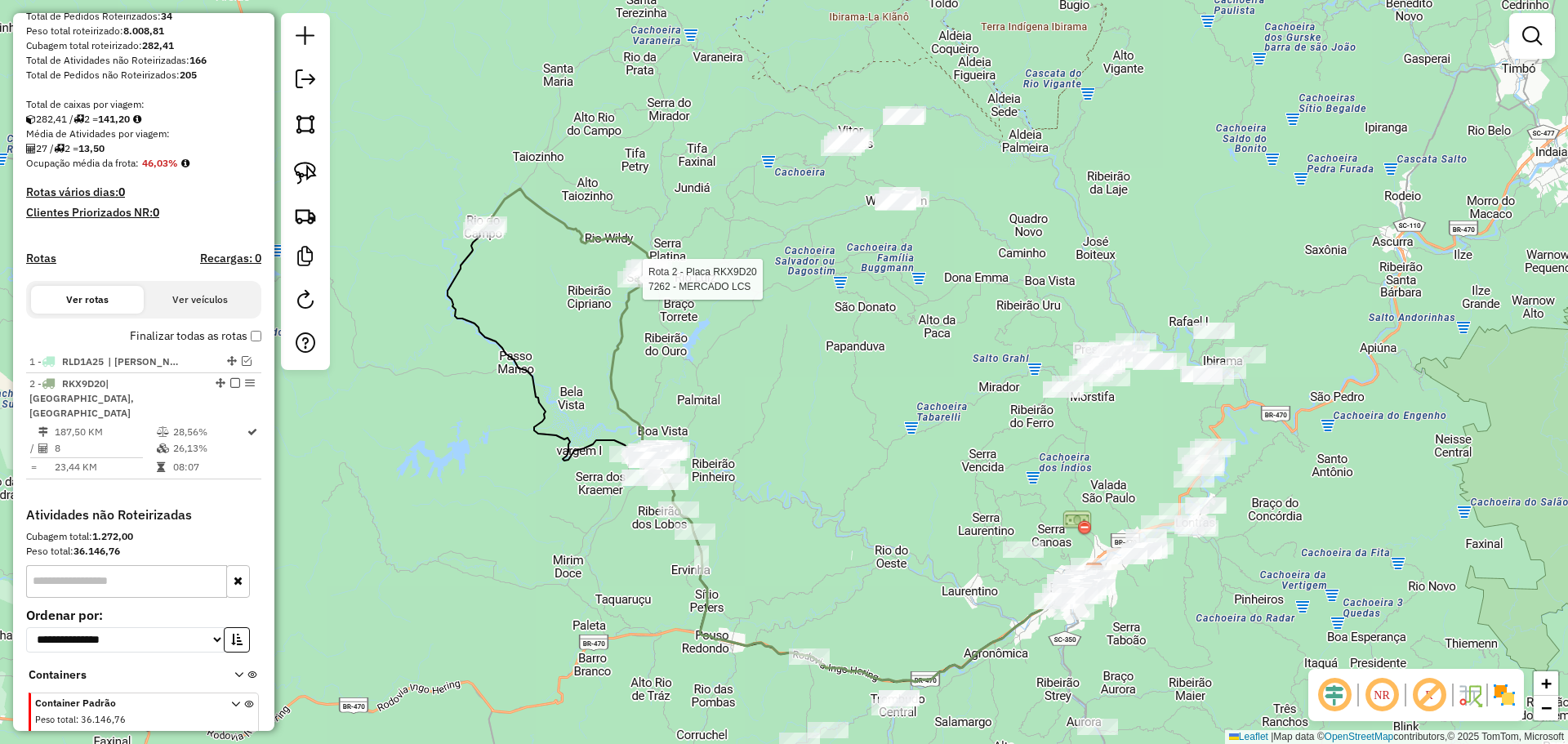
select select "**********"
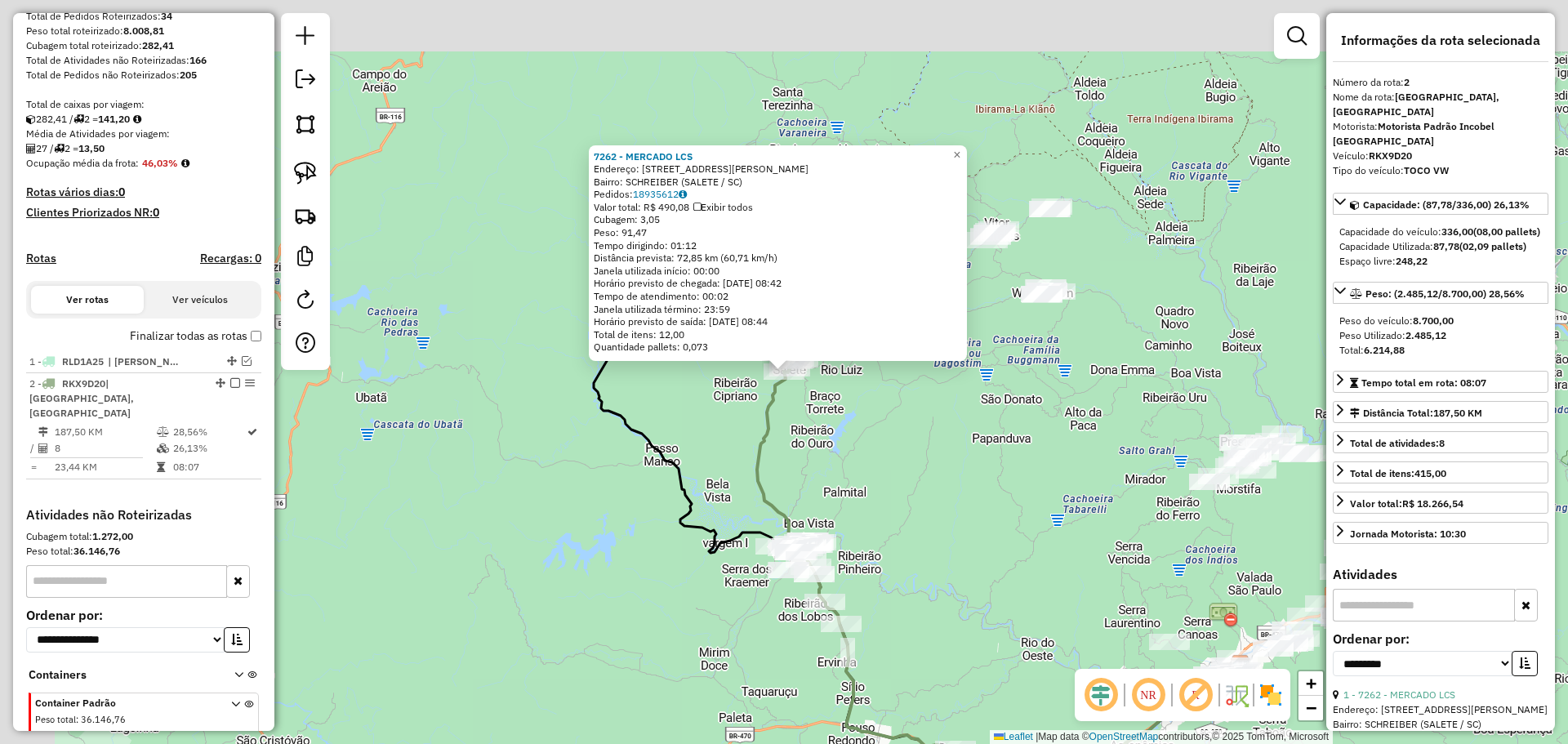
scroll to position [329, 0]
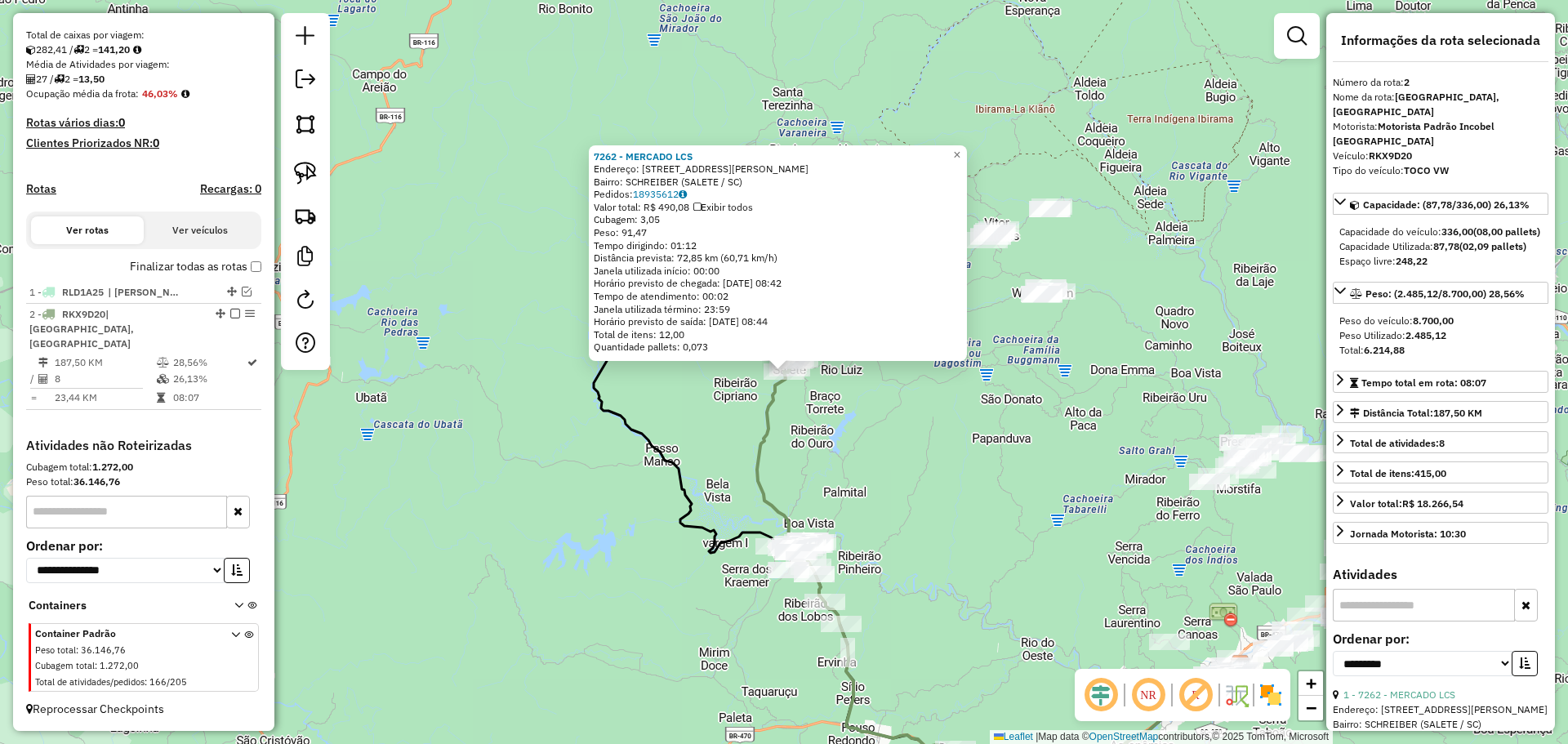
click at [902, 515] on div "7262 - MERCADO LCS Endereço: [GEOGRAPHIC_DATA] NEHUES 30 Bairro: SCHREIBER (SAL…" at bounding box center [784, 372] width 1568 height 744
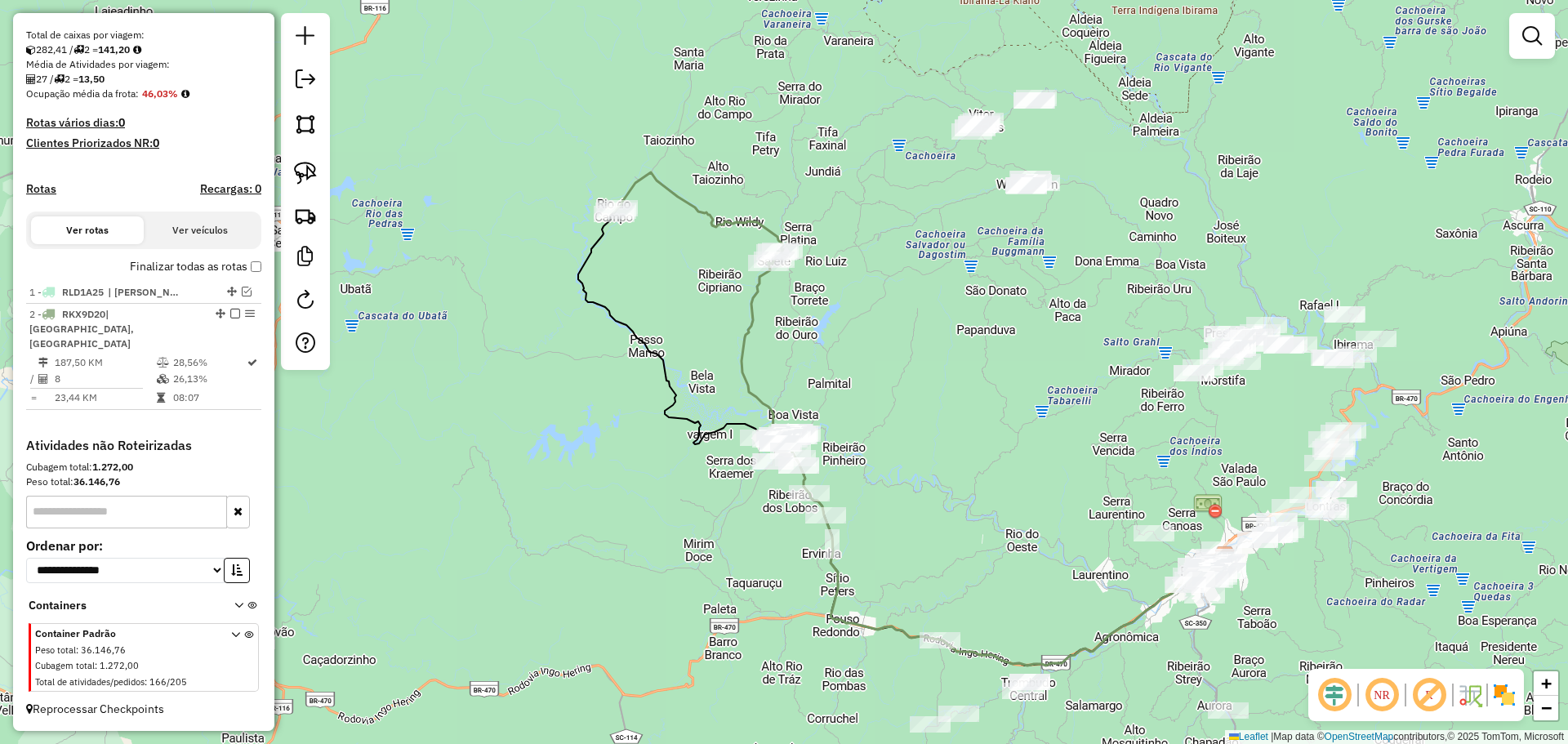
drag, startPoint x: 915, startPoint y: 557, endPoint x: 892, endPoint y: 422, distance: 136.9
click at [895, 424] on div "Janela de atendimento Grade de atendimento Capacidade Transportadoras Veículos …" at bounding box center [784, 372] width 1568 height 744
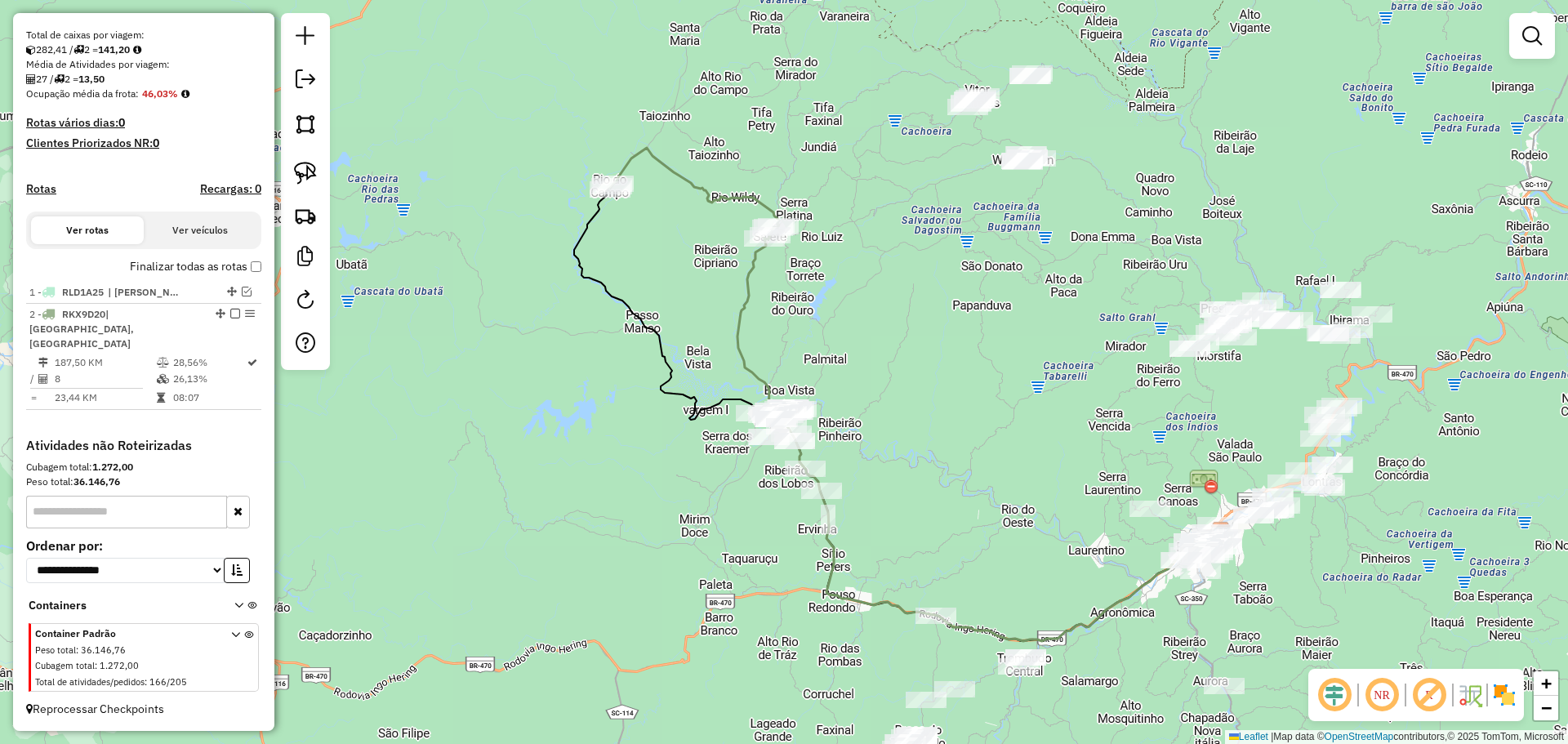
drag, startPoint x: 306, startPoint y: 171, endPoint x: 526, endPoint y: 409, distance: 324.1
click at [306, 171] on img at bounding box center [306, 174] width 23 height 23
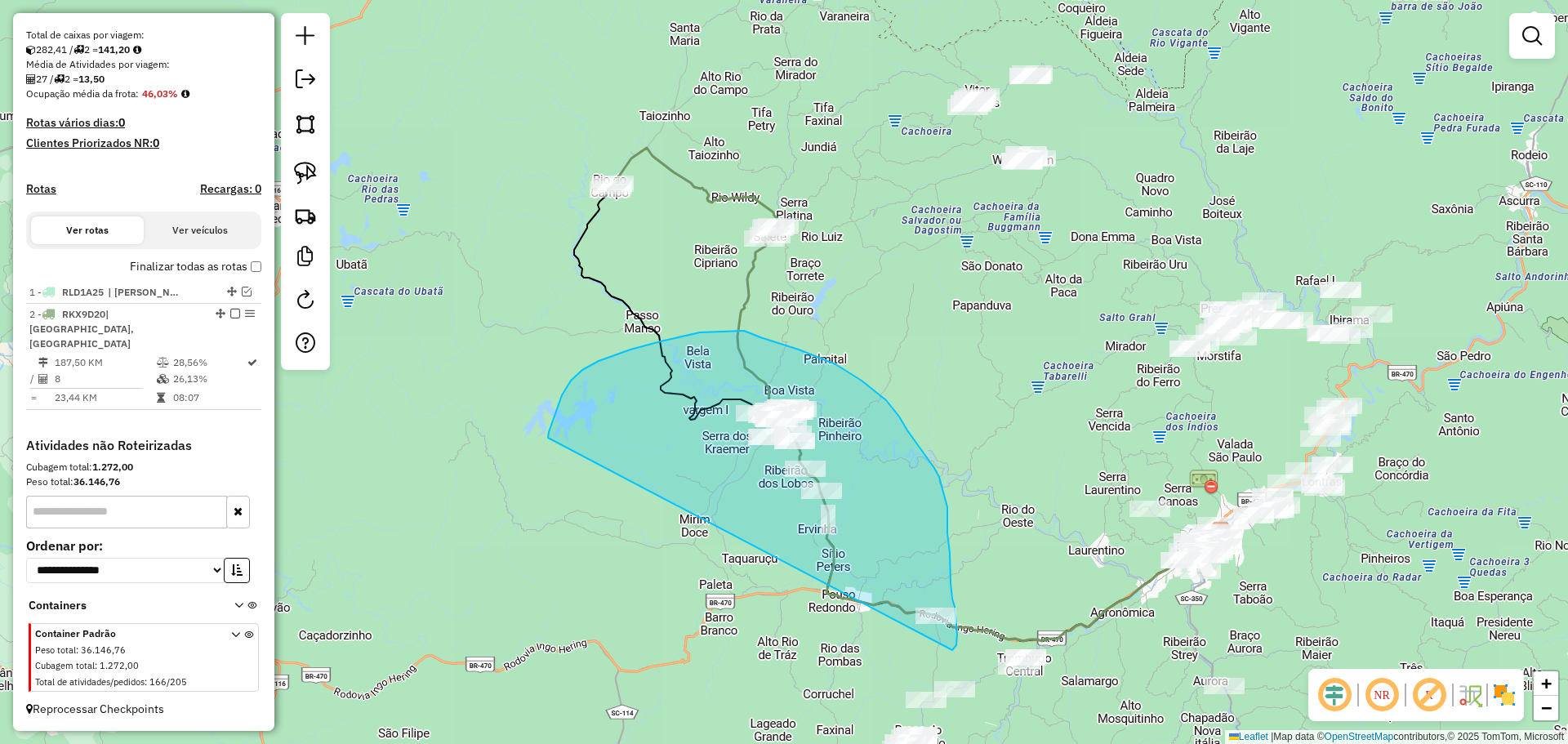
drag, startPoint x: 548, startPoint y: 432, endPoint x: 952, endPoint y: 650, distance: 459.1
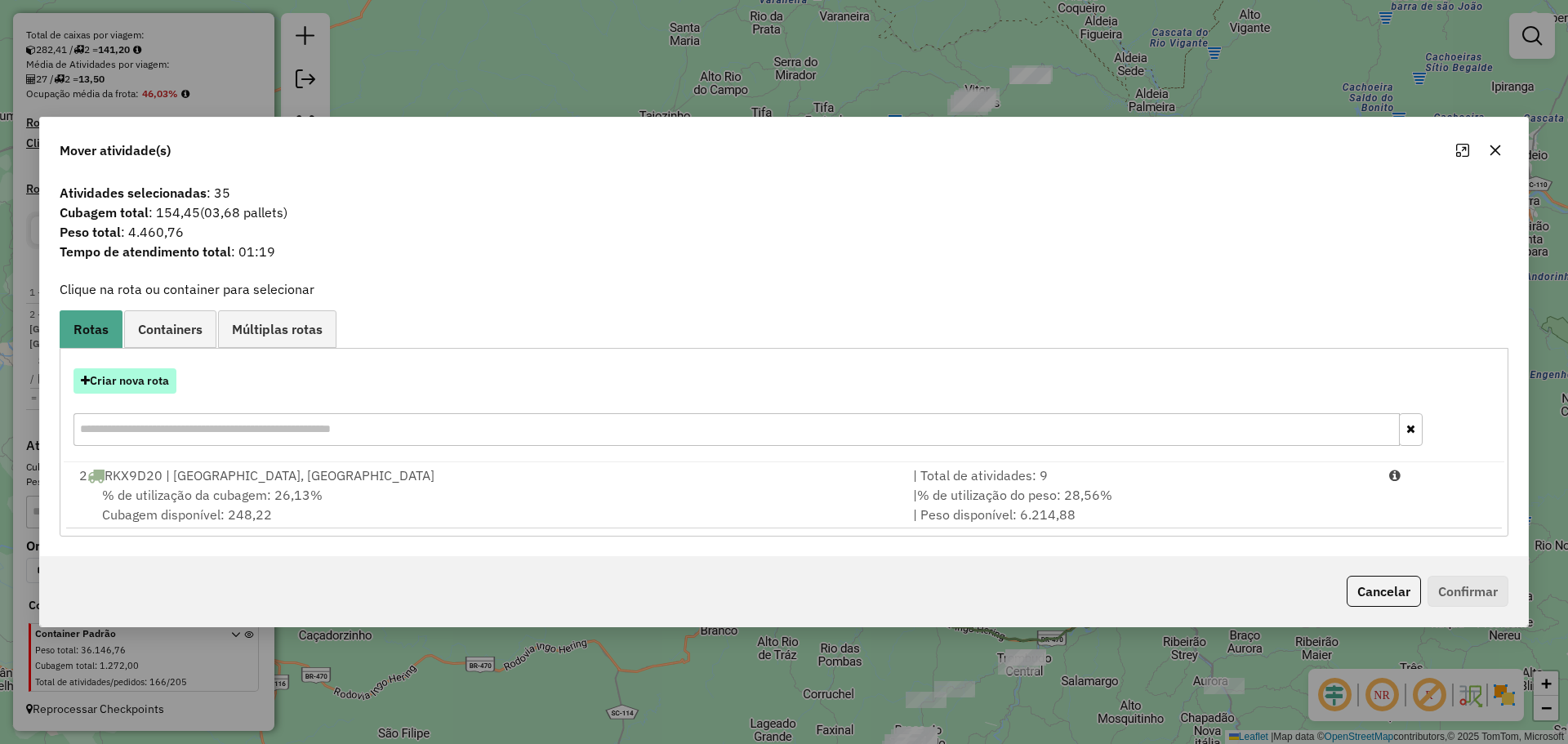
click at [131, 382] on button "Criar nova rota" at bounding box center [125, 381] width 103 height 25
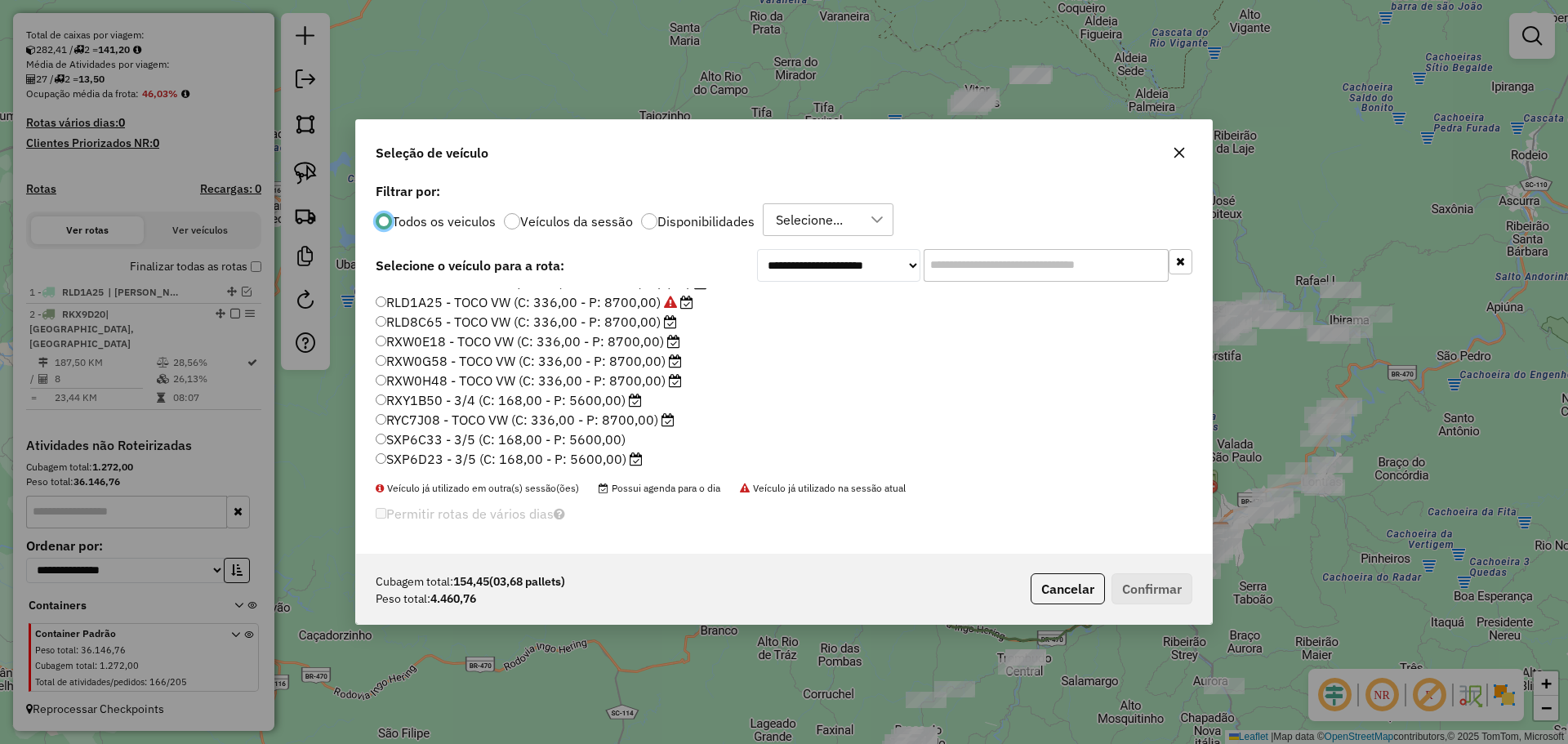
scroll to position [154, 0]
click at [421, 345] on label "RXW0E18 - TOCO VW (C: 336,00 - P: 8700,00)" at bounding box center [528, 340] width 305 height 20
click at [1137, 592] on button "Confirmar" at bounding box center [1151, 589] width 81 height 31
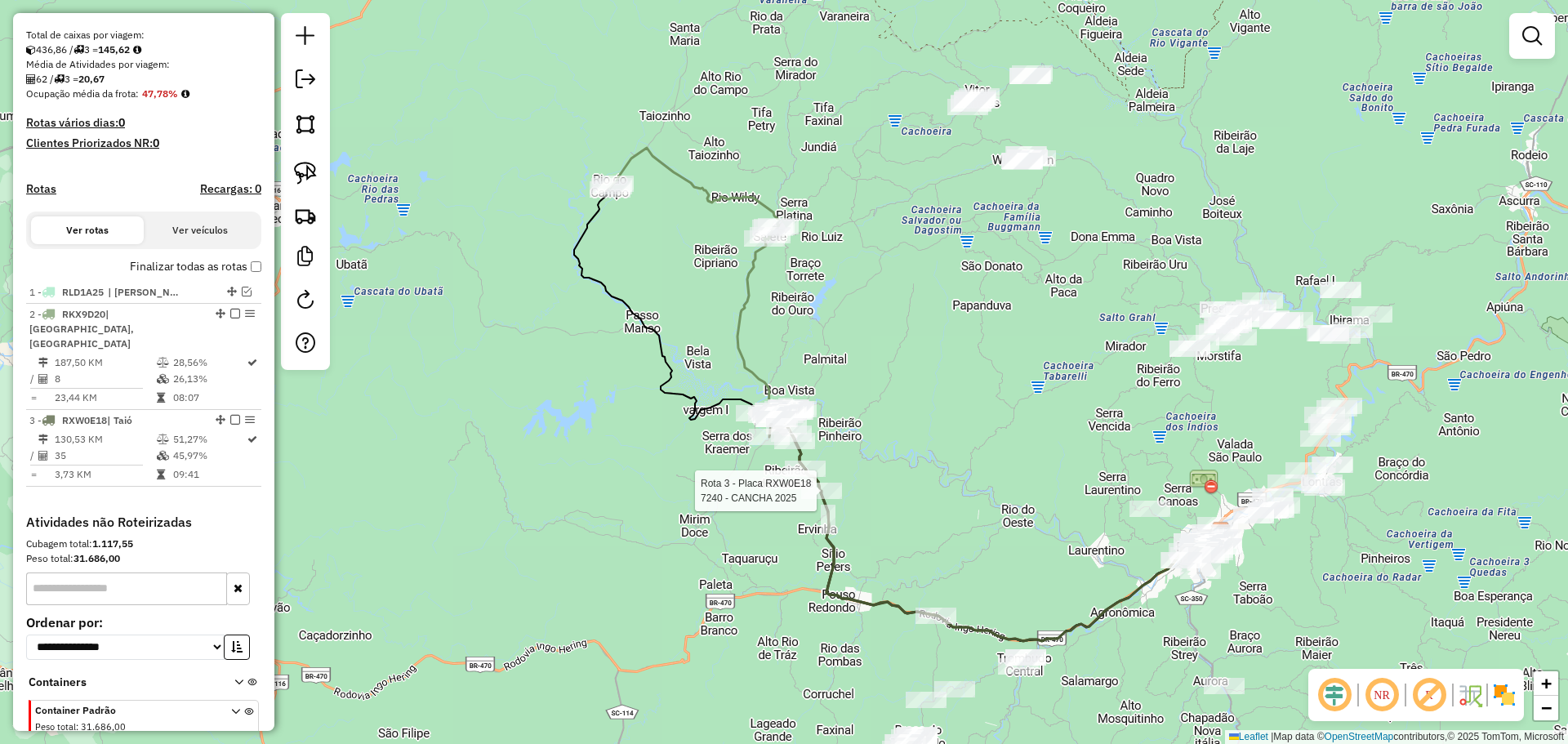
select select "**********"
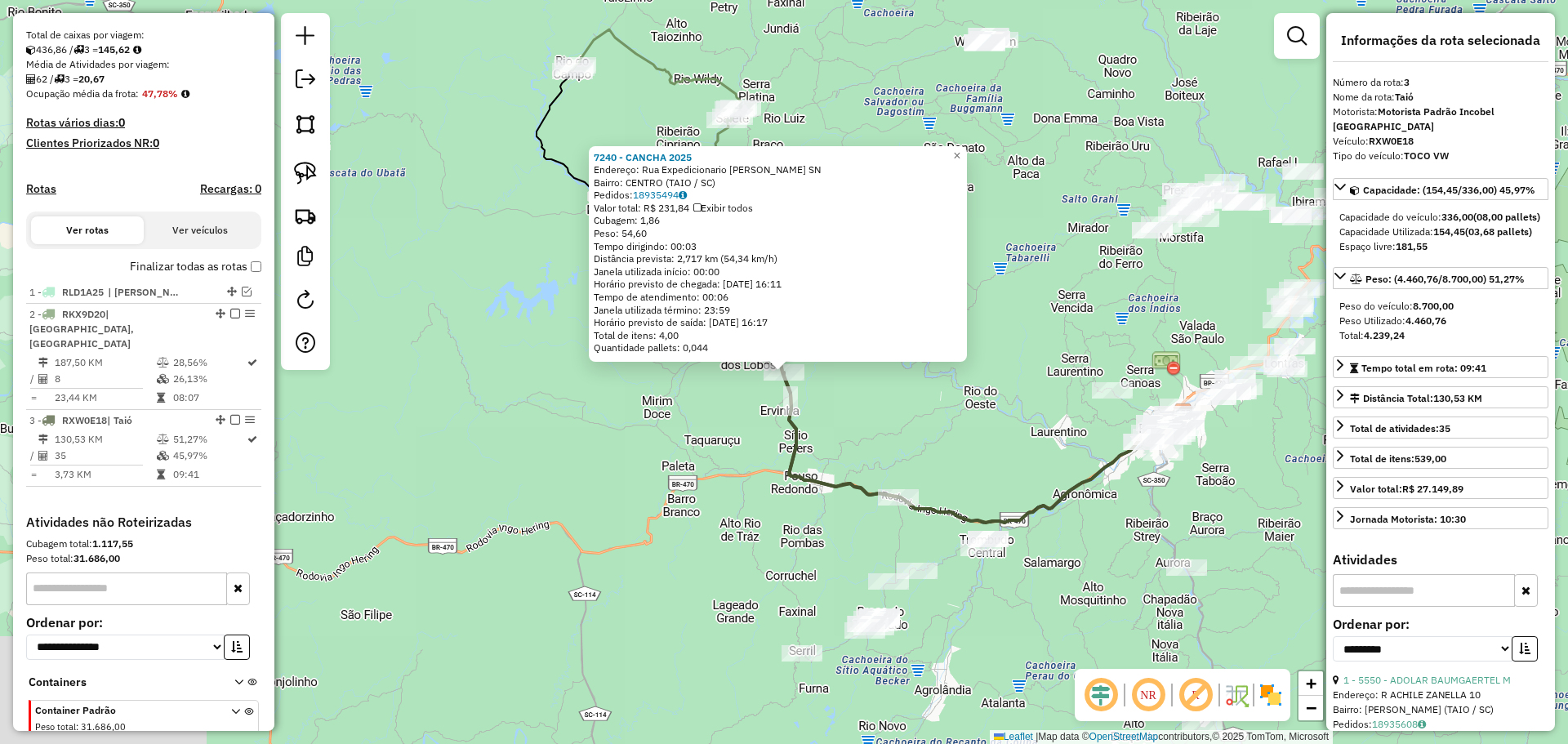
scroll to position [406, 0]
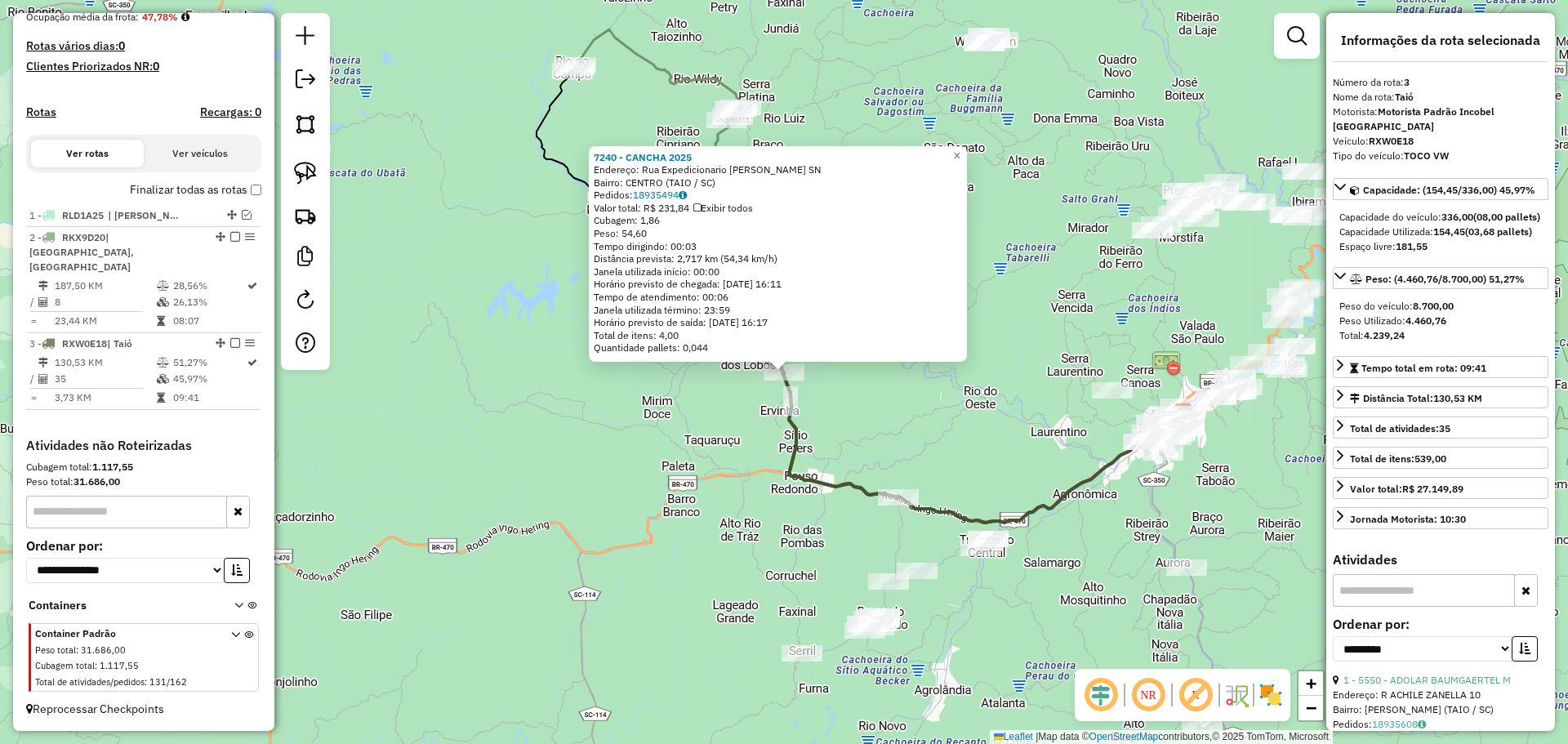
click at [746, 554] on div "7240 - CANCHA 2025 Endereço: Rua Expedicionario [PERSON_NAME] SN Bairro: CENTRO…" at bounding box center [784, 372] width 1568 height 744
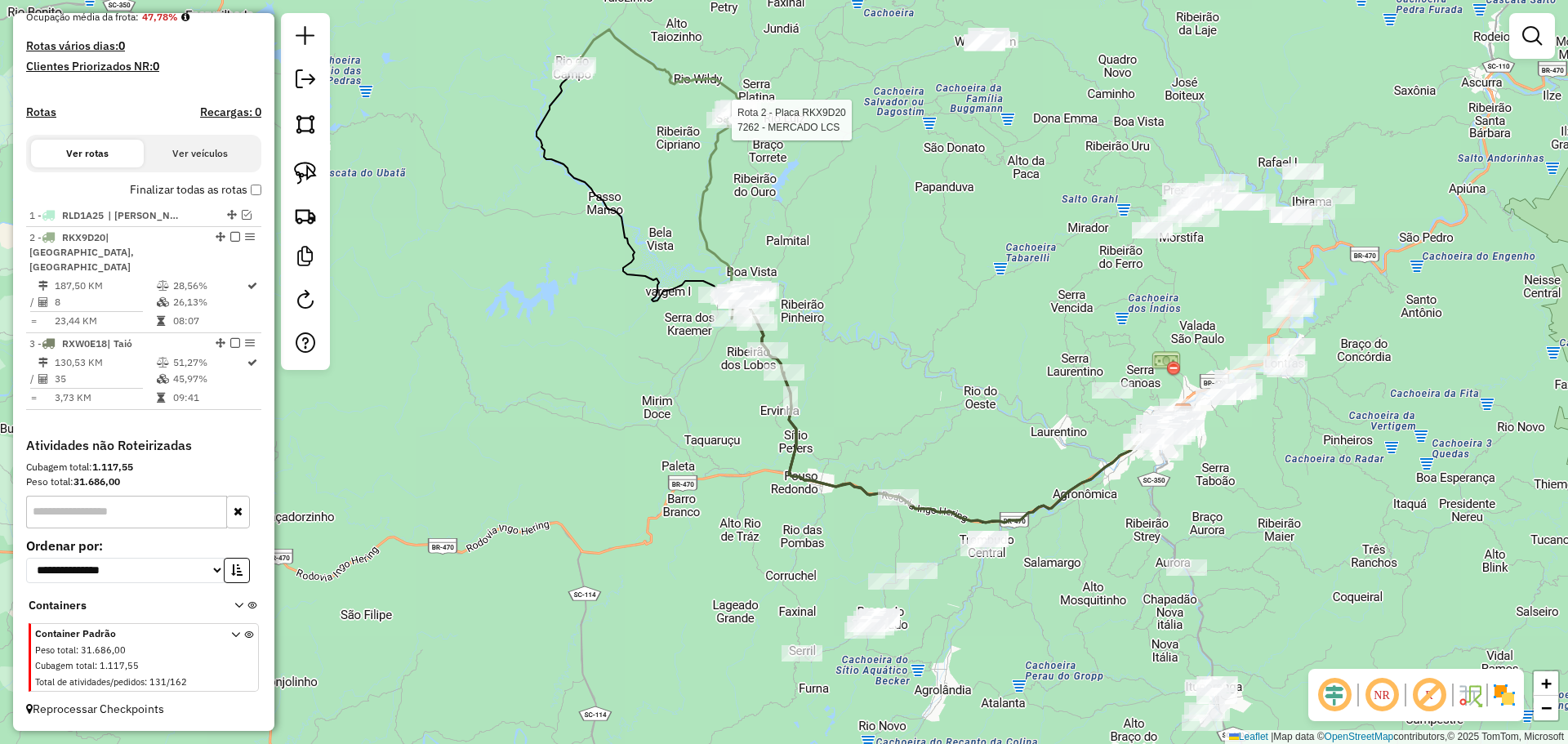
select select "**********"
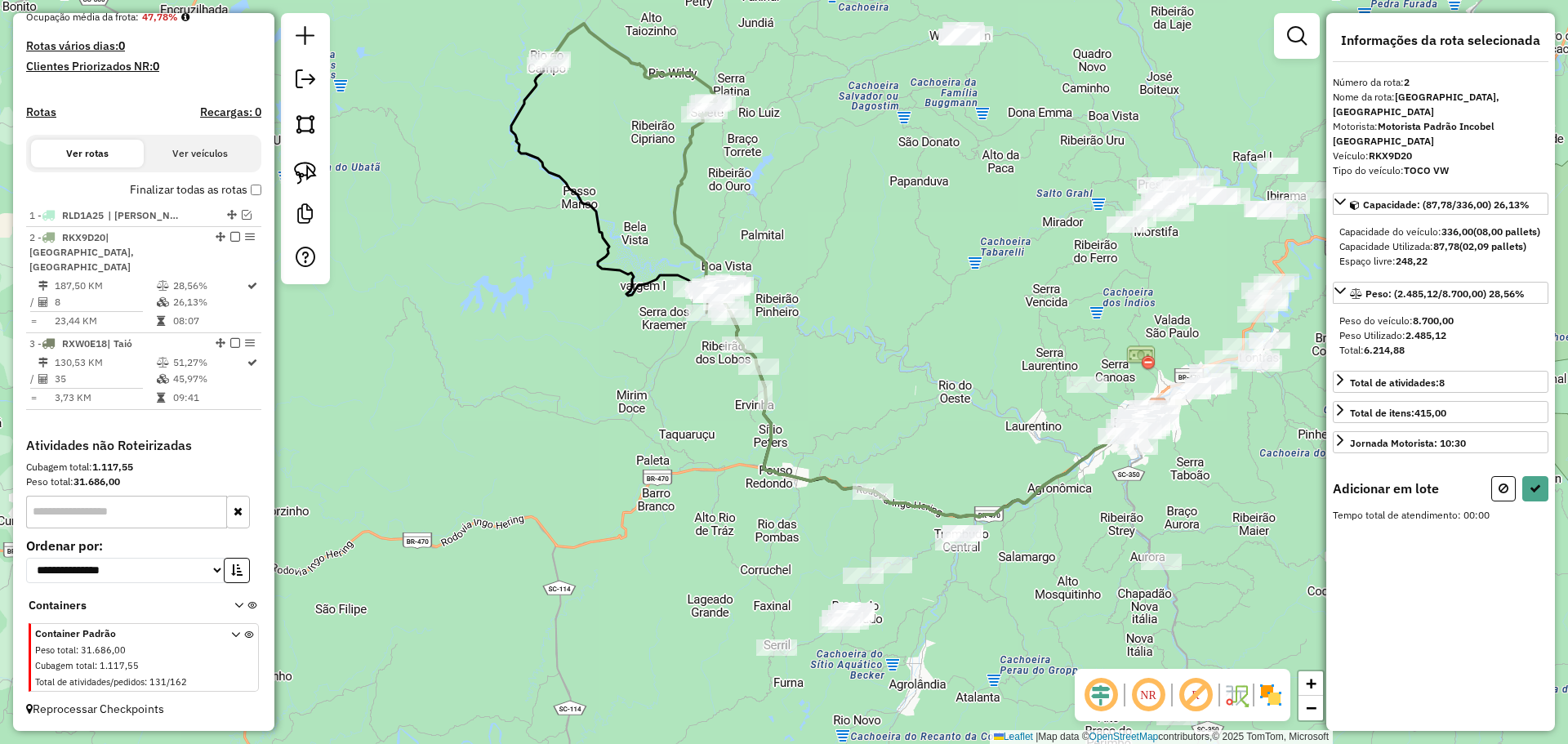
drag, startPoint x: 883, startPoint y: 268, endPoint x: 866, endPoint y: 215, distance: 55.7
click at [866, 215] on div "Janela de atendimento Grade de atendimento Capacidade Transportadoras Veículos …" at bounding box center [784, 372] width 1568 height 744
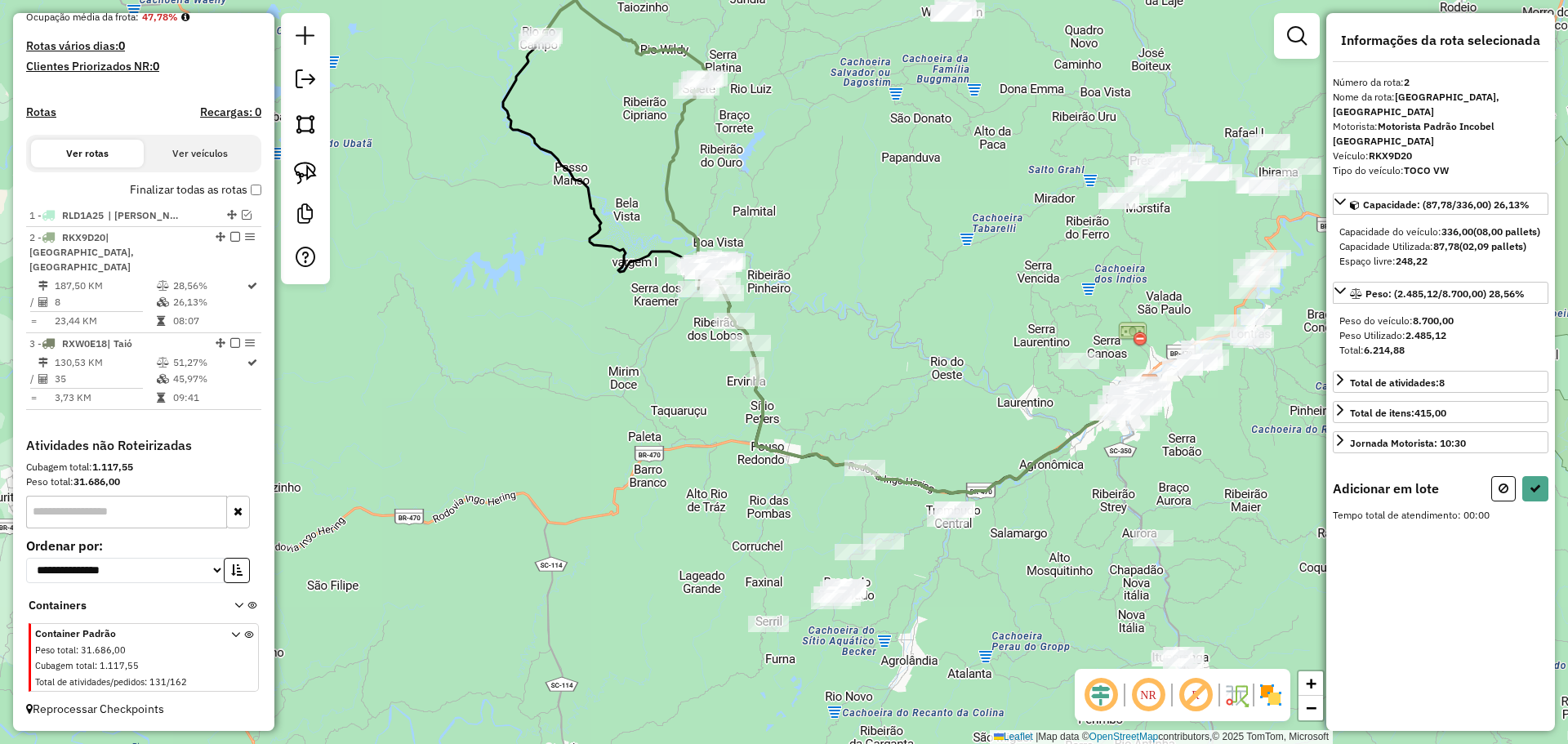
drag, startPoint x: 303, startPoint y: 167, endPoint x: 493, endPoint y: 269, distance: 215.6
click at [303, 167] on img at bounding box center [306, 174] width 23 height 23
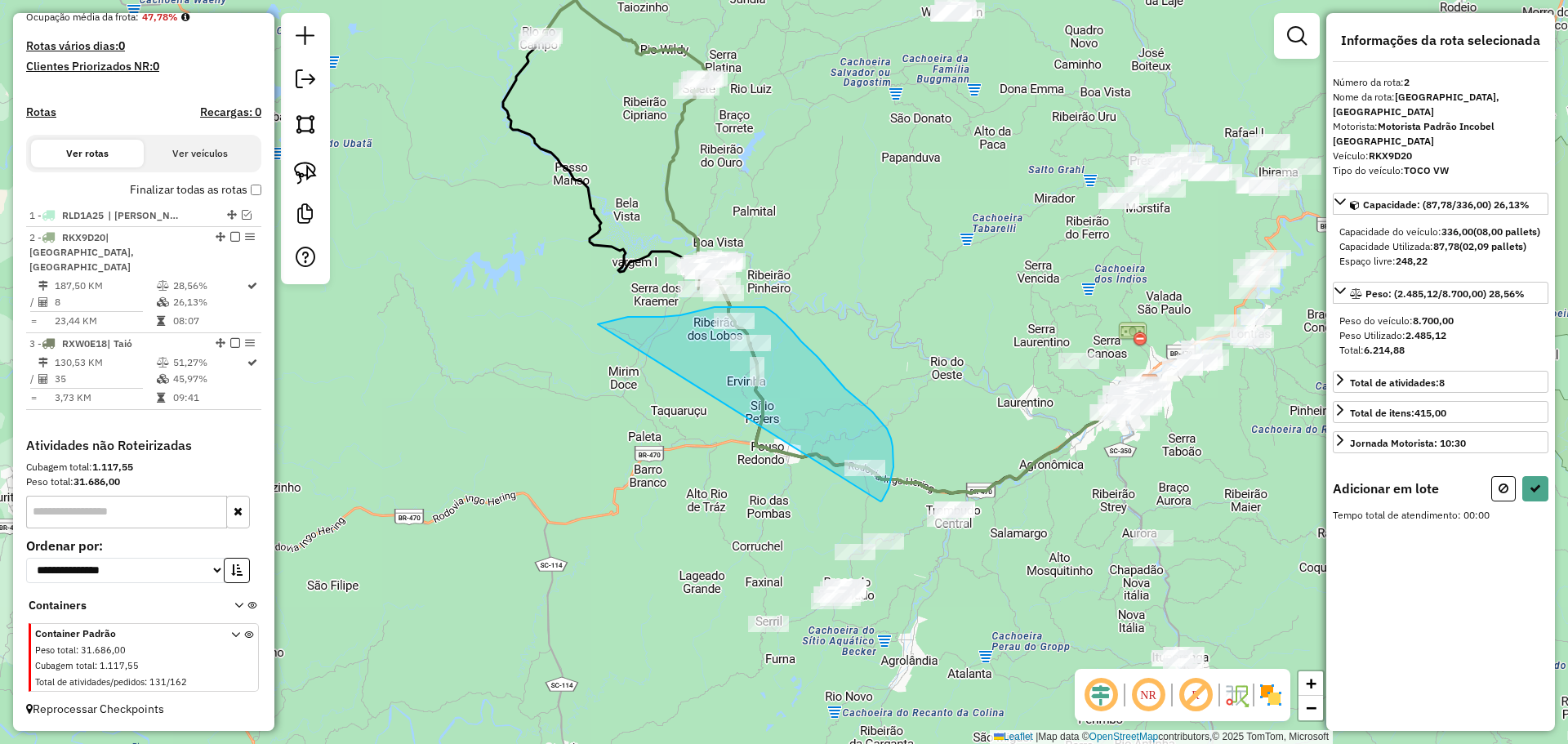
drag, startPoint x: 597, startPoint y: 324, endPoint x: 880, endPoint y: 501, distance: 333.8
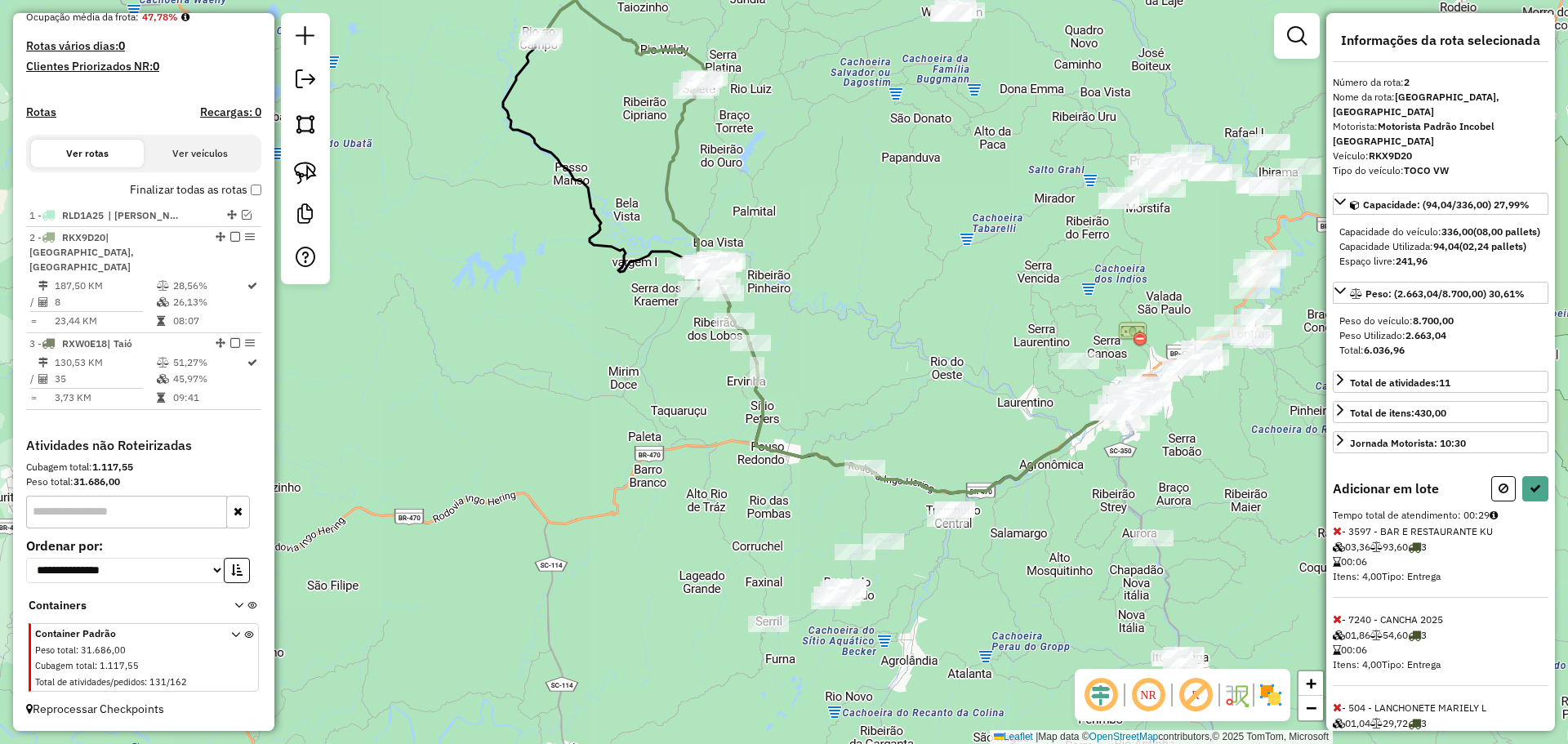
select select "**********"
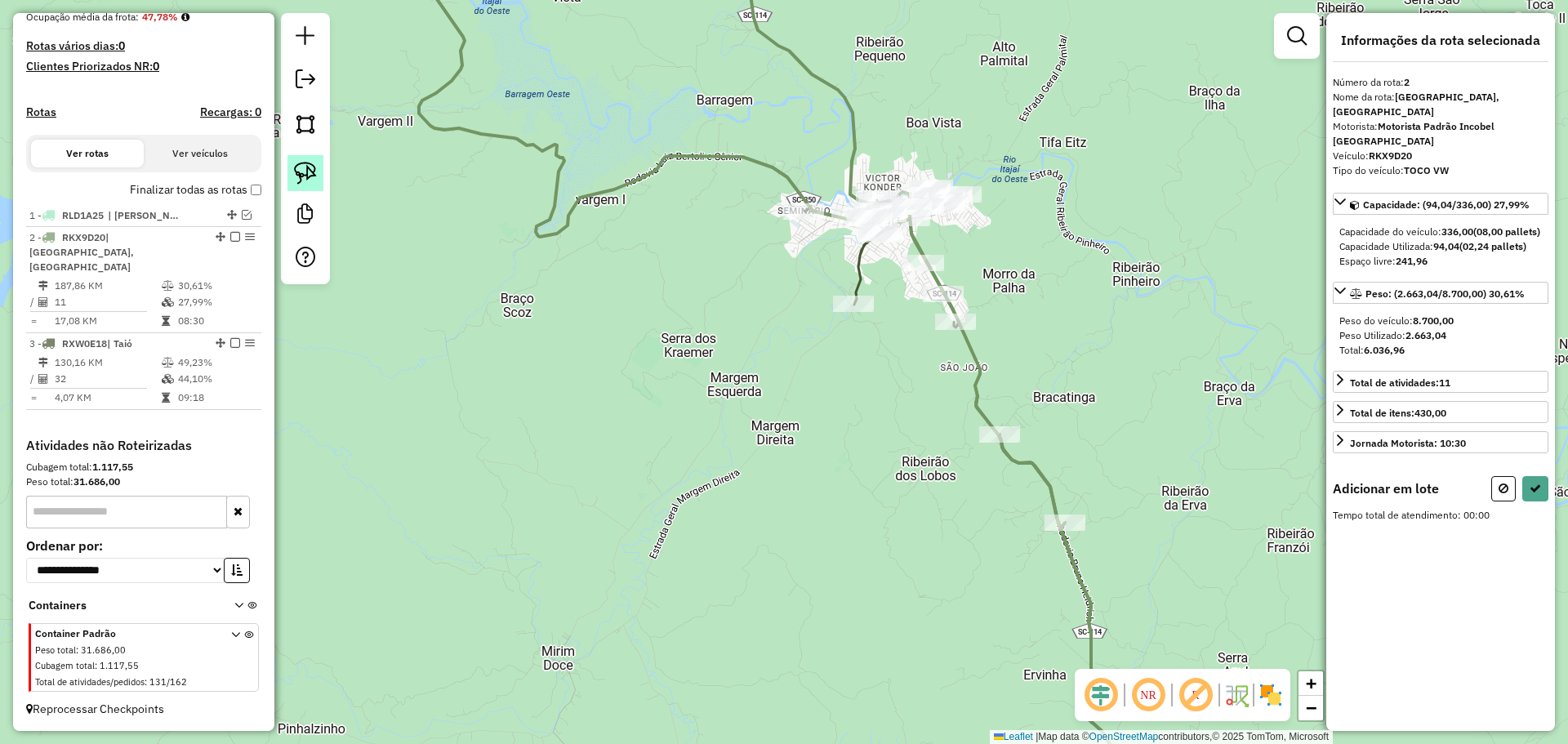
click at [309, 170] on img at bounding box center [306, 174] width 23 height 23
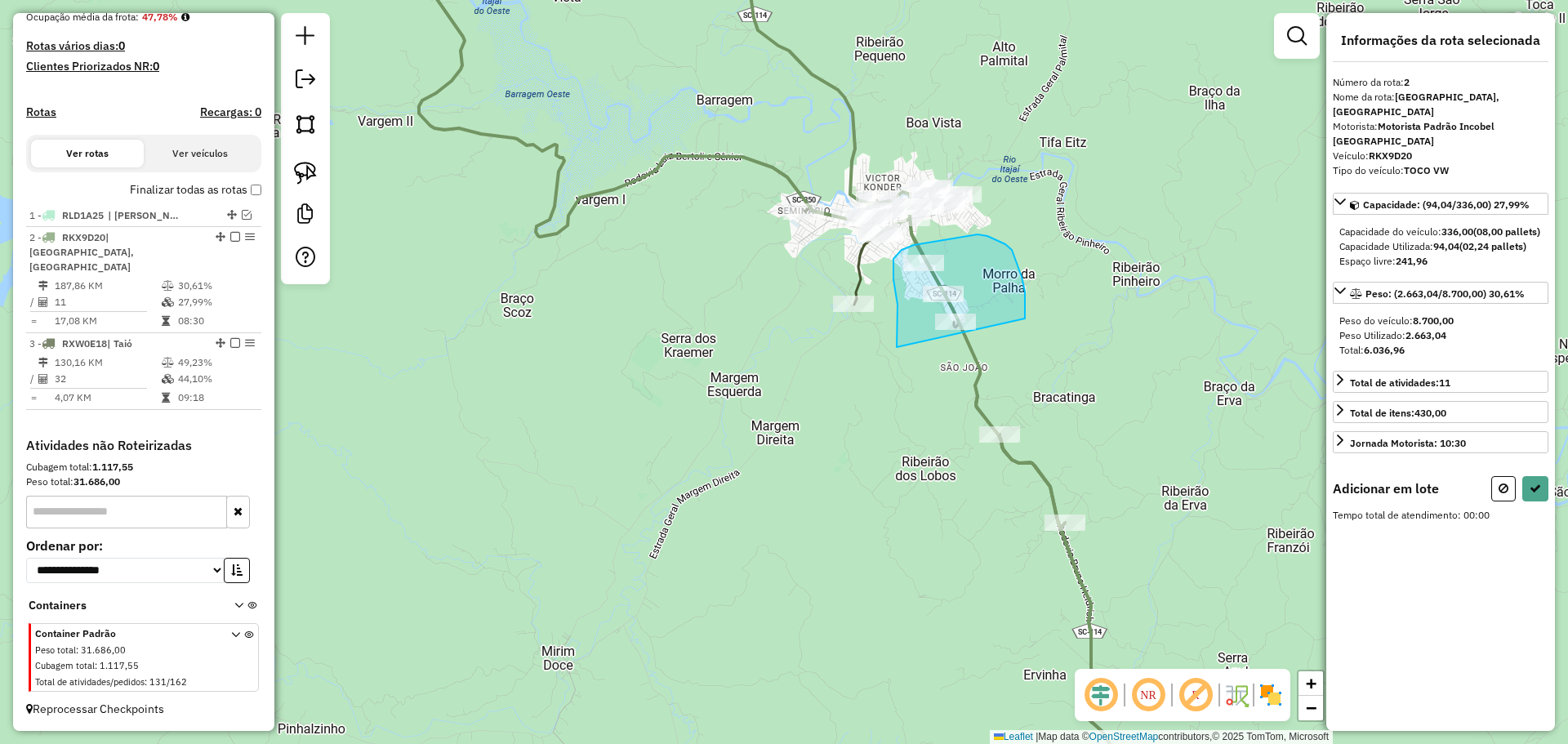
drag, startPoint x: 897, startPoint y: 322, endPoint x: 1024, endPoint y: 339, distance: 128.1
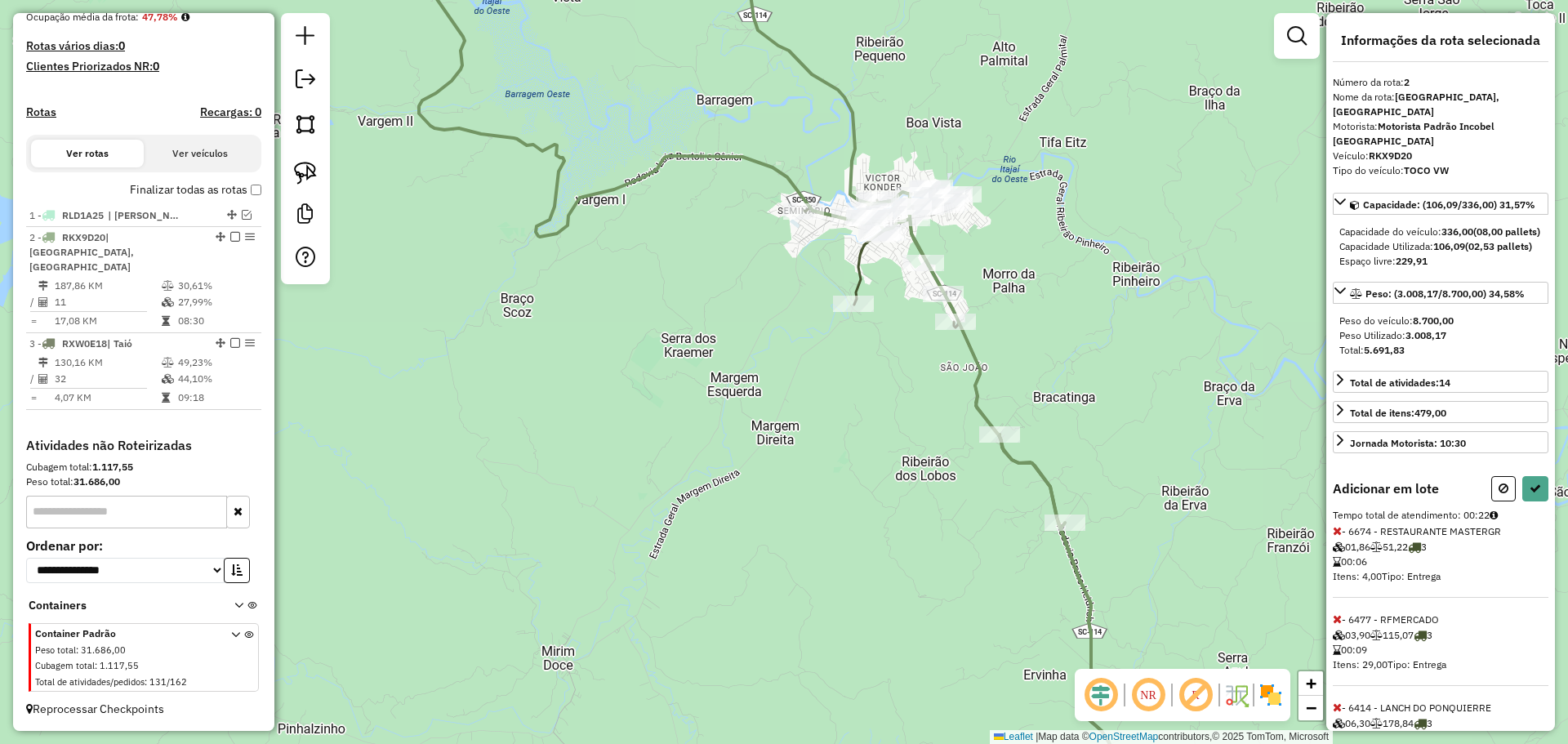
select select "**********"
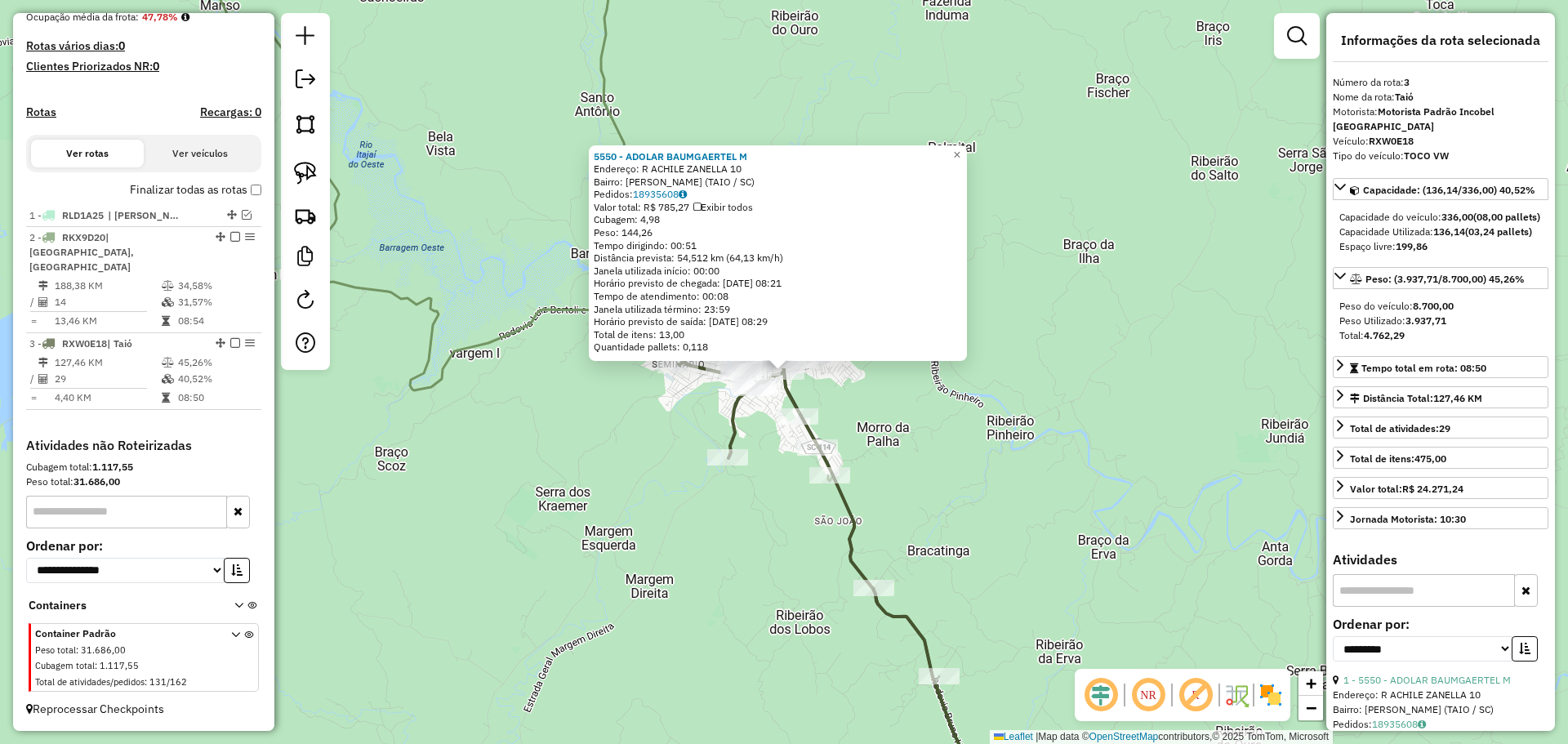
click at [973, 440] on div "5550 - ADOLAR BAUMGAERTEL M Endereço: R ACHILE ZANELLA 10 Bairro: [PERSON_NAME]…" at bounding box center [784, 372] width 1568 height 744
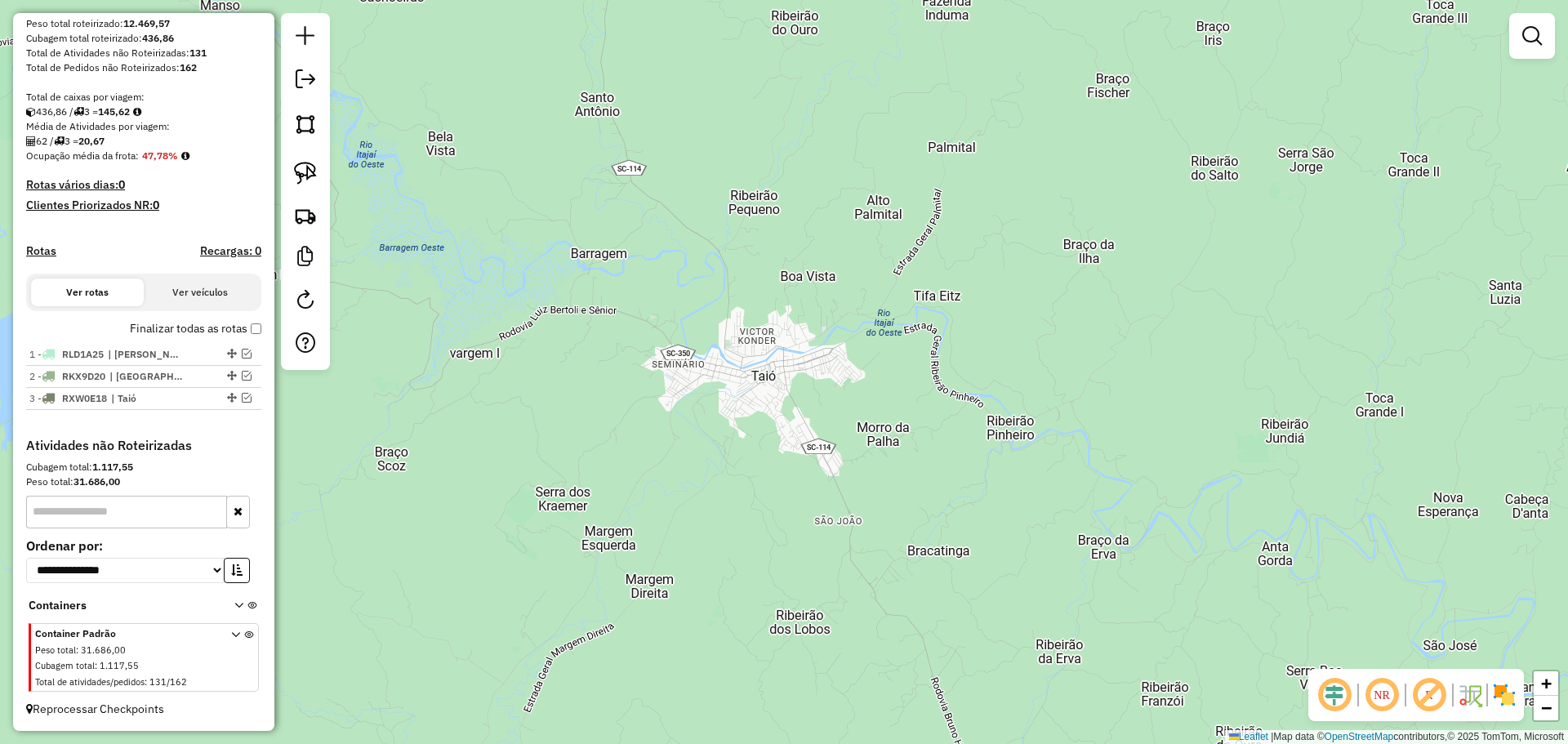
scroll to position [282, 0]
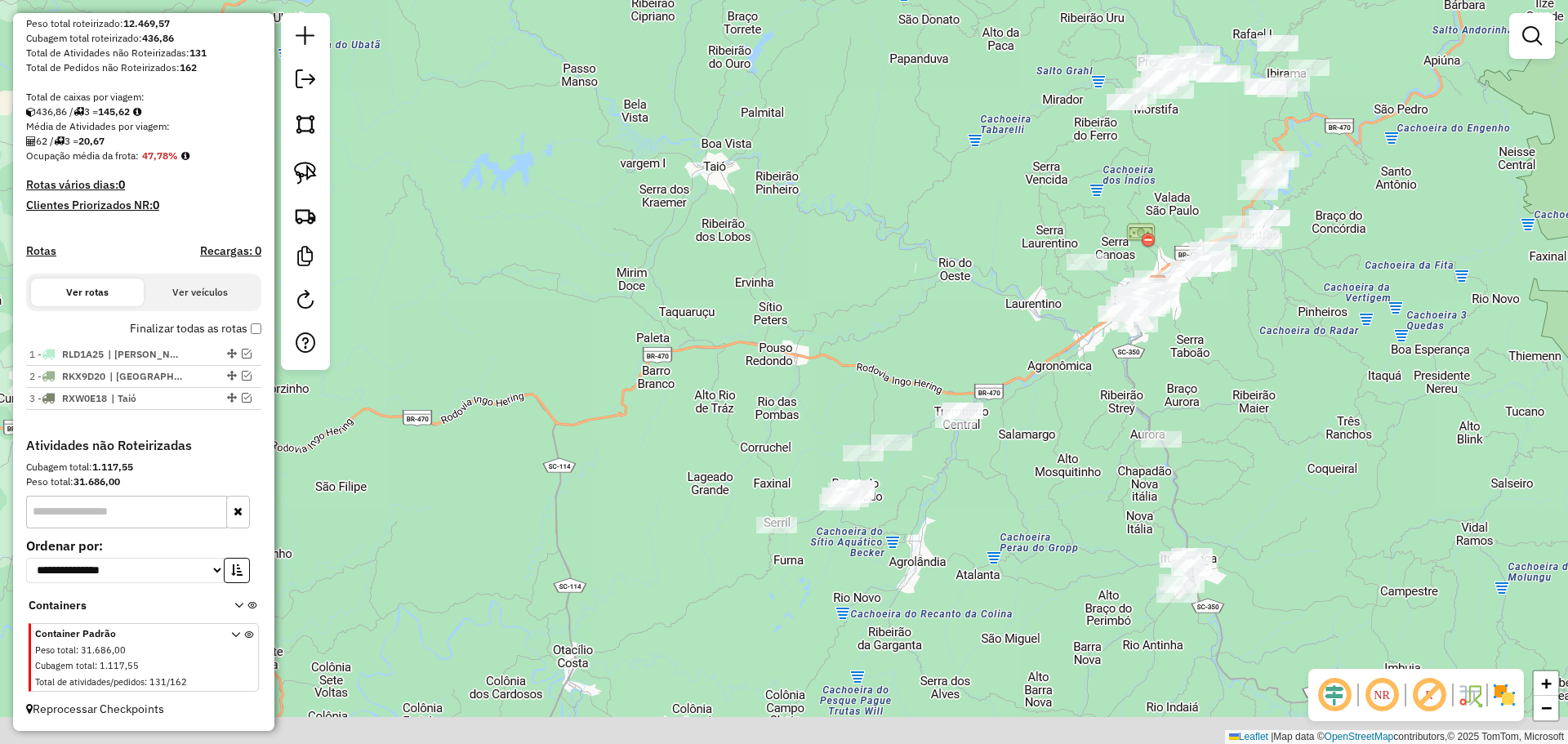
drag, startPoint x: 953, startPoint y: 365, endPoint x: 933, endPoint y: 333, distance: 37.7
click at [933, 333] on div "Janela de atendimento Grade de atendimento Capacidade Transportadoras Veículos …" at bounding box center [784, 372] width 1568 height 744
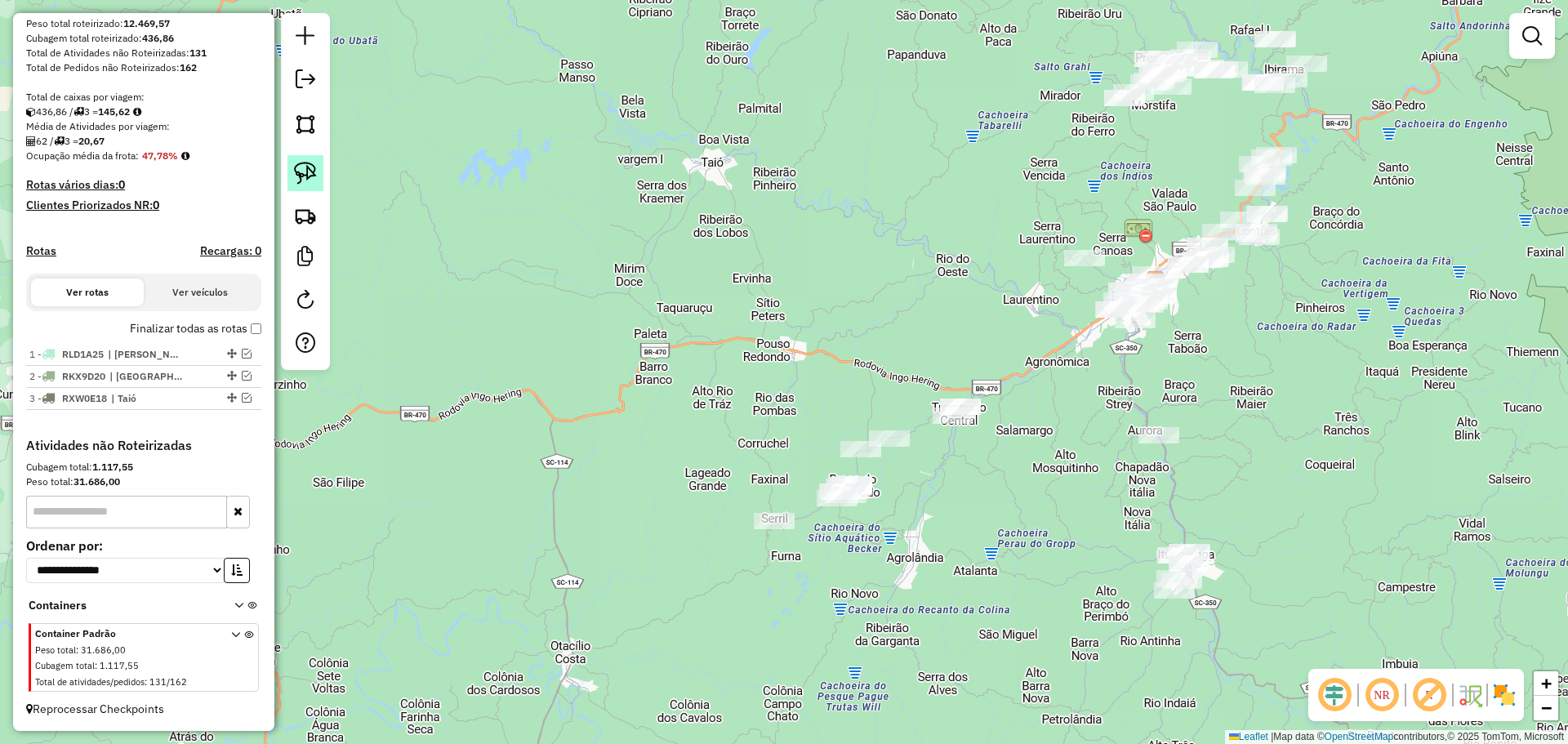
click at [310, 180] on img at bounding box center [306, 174] width 23 height 23
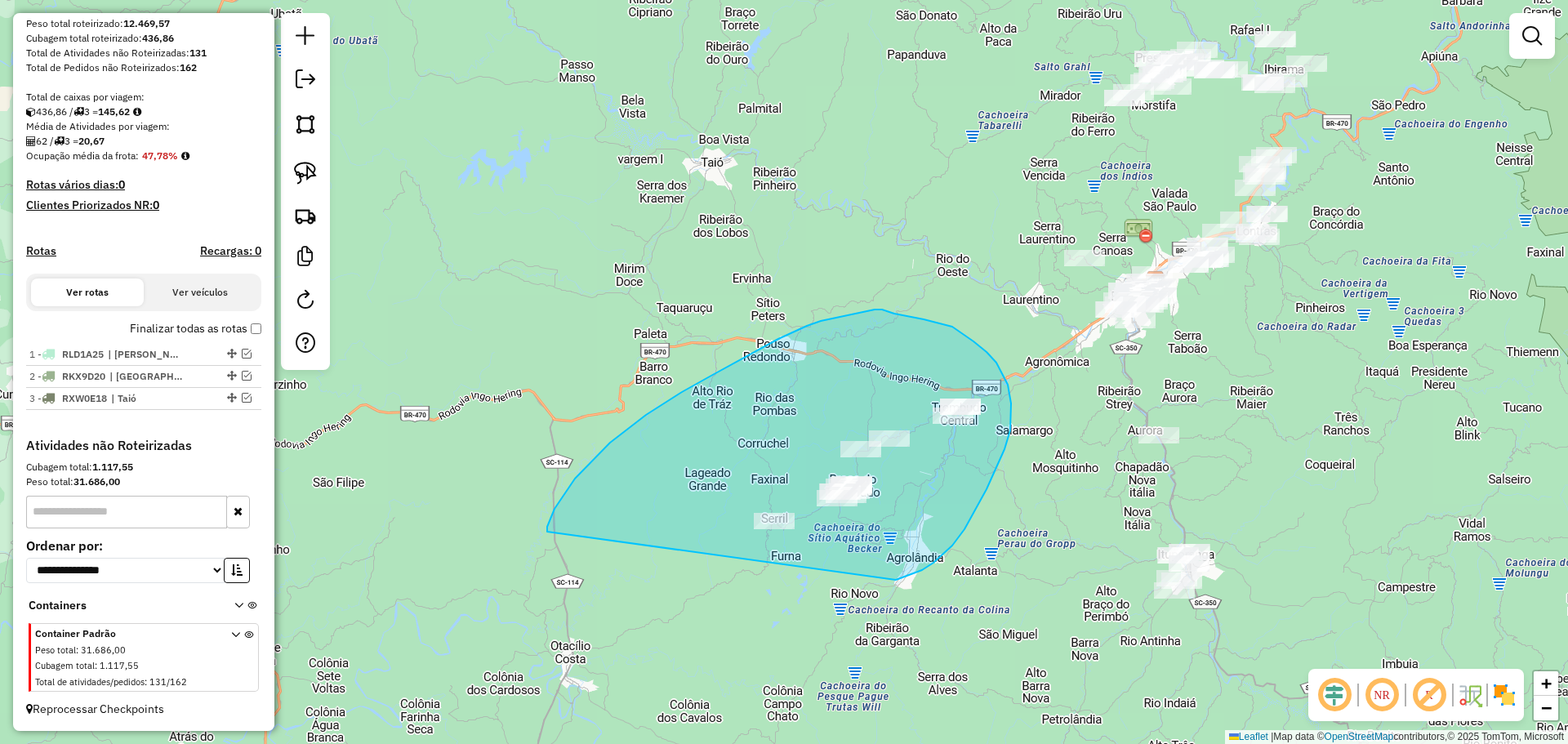
drag, startPoint x: 547, startPoint y: 532, endPoint x: 850, endPoint y: 590, distance: 308.5
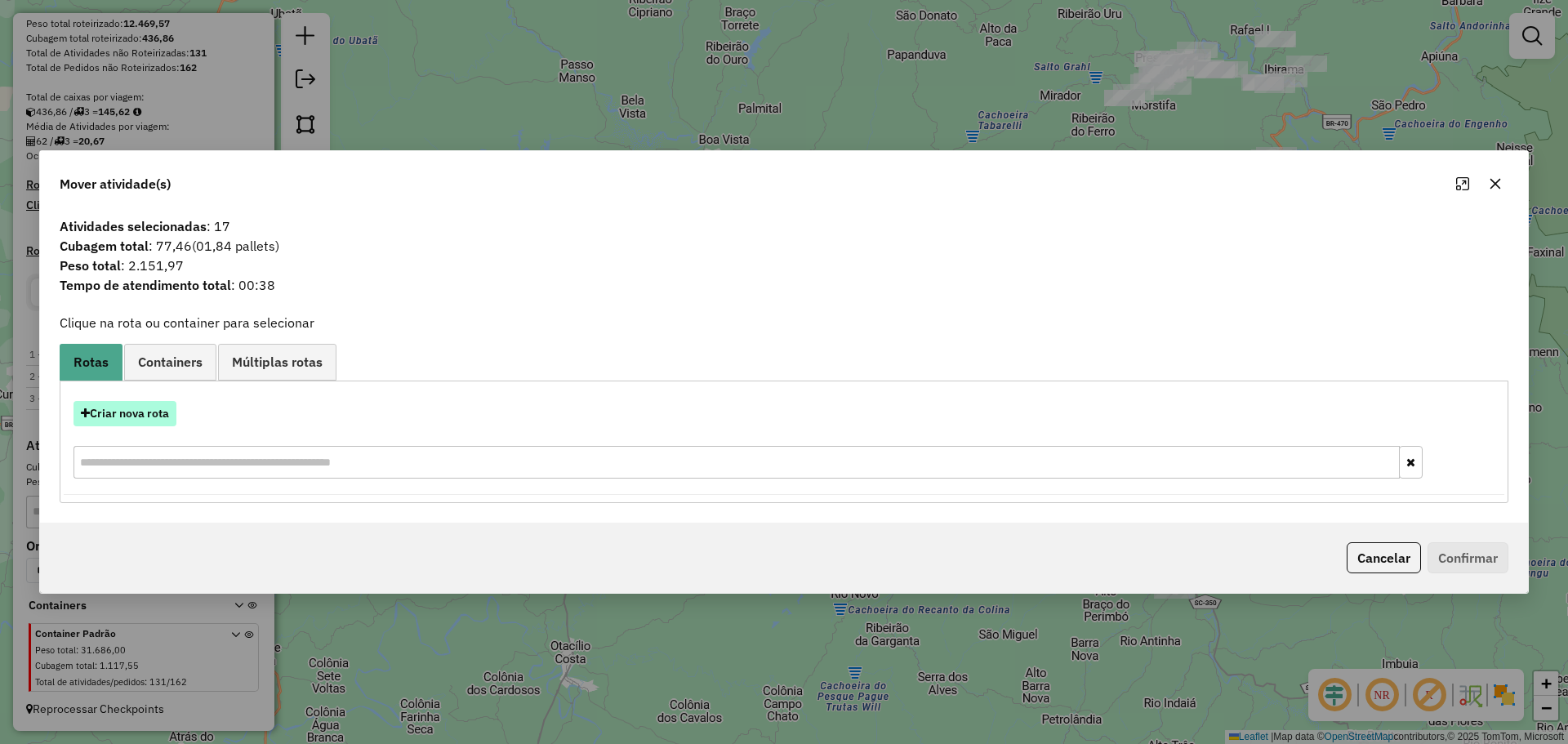
click at [150, 414] on button "Criar nova rota" at bounding box center [125, 413] width 103 height 25
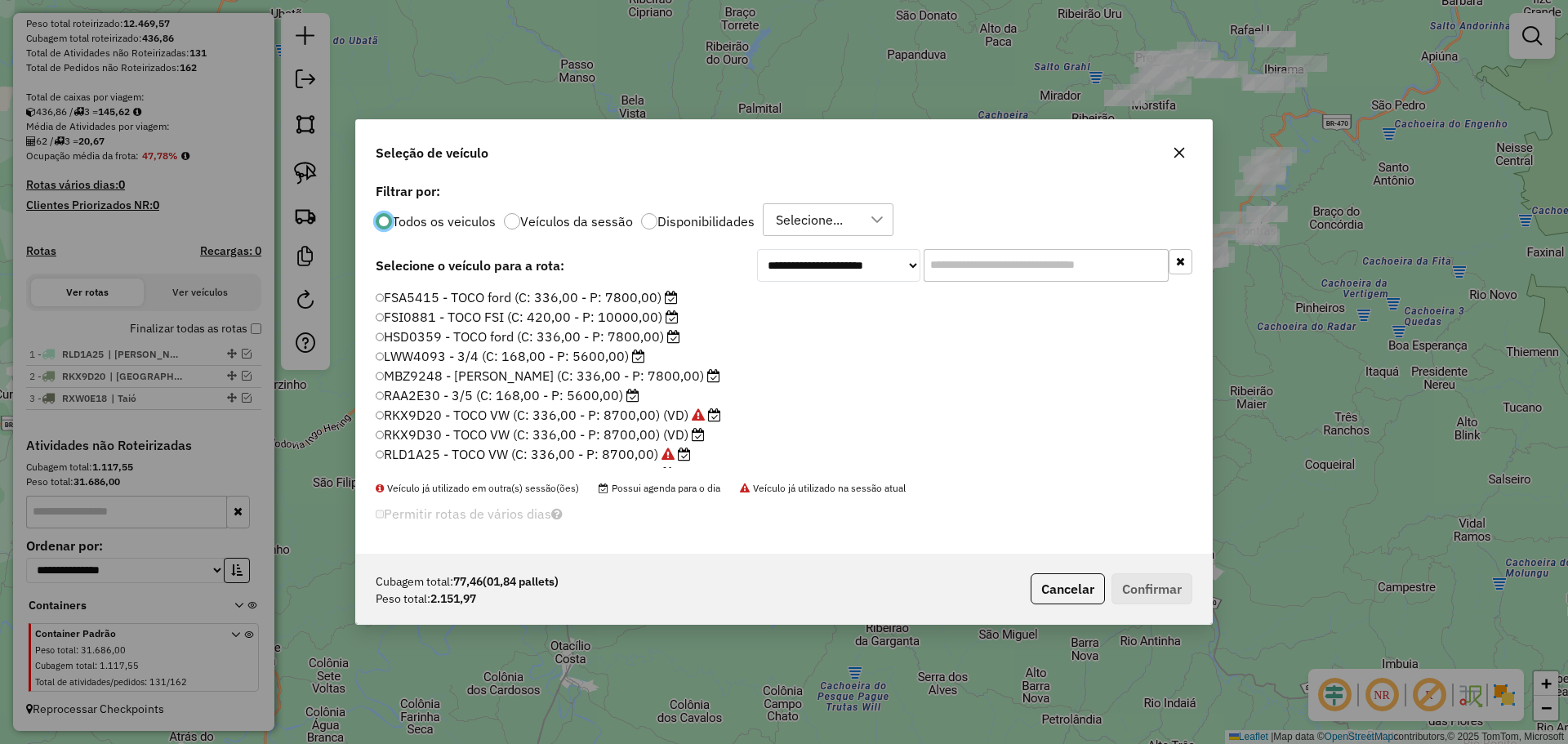
scroll to position [9, 5]
click at [416, 436] on label "RKX9D30 - TOCO VW (C: 336,00 - P: 8700,00) (VD)" at bounding box center [541, 435] width 331 height 20
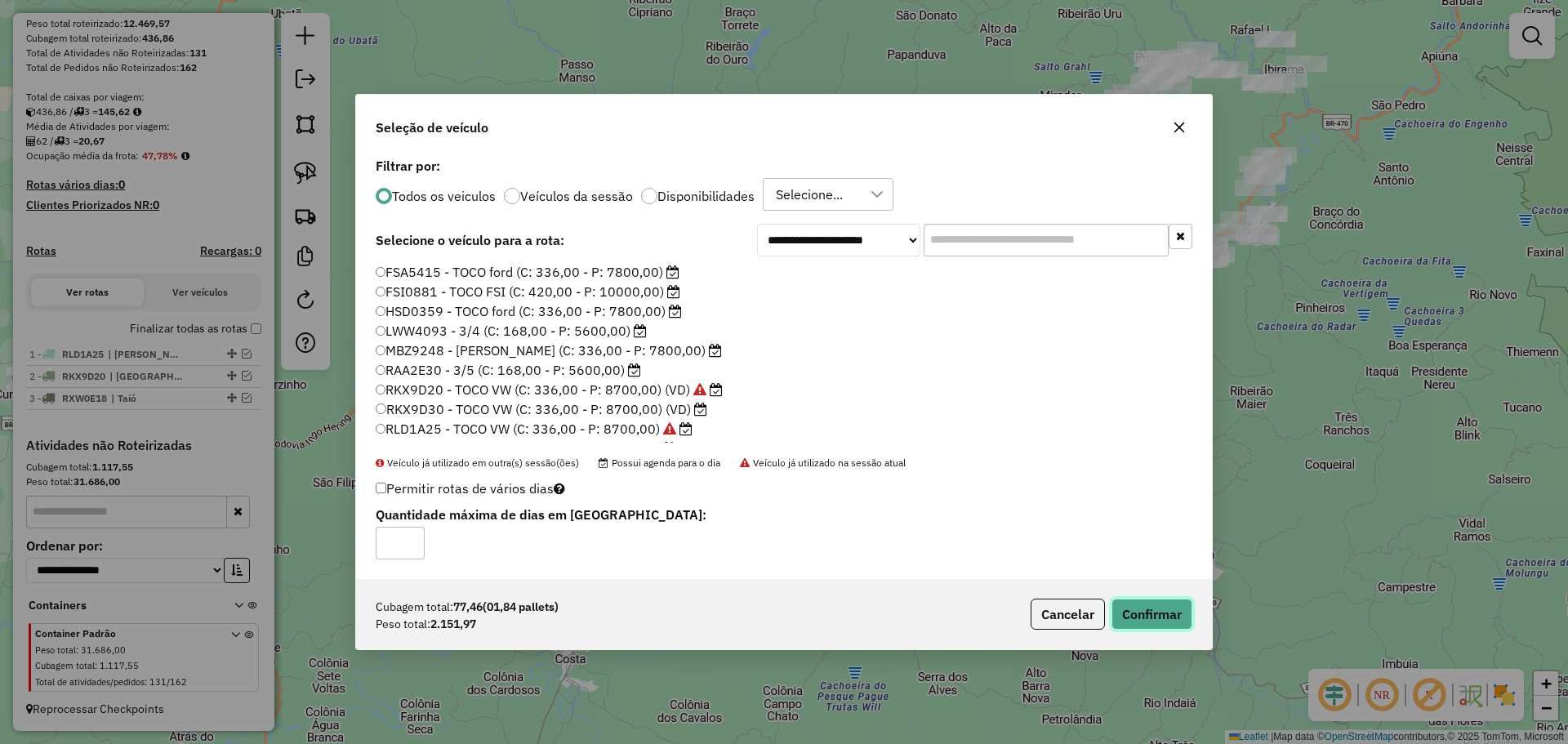
click at [1142, 610] on button "Confirmar" at bounding box center [1151, 613] width 81 height 31
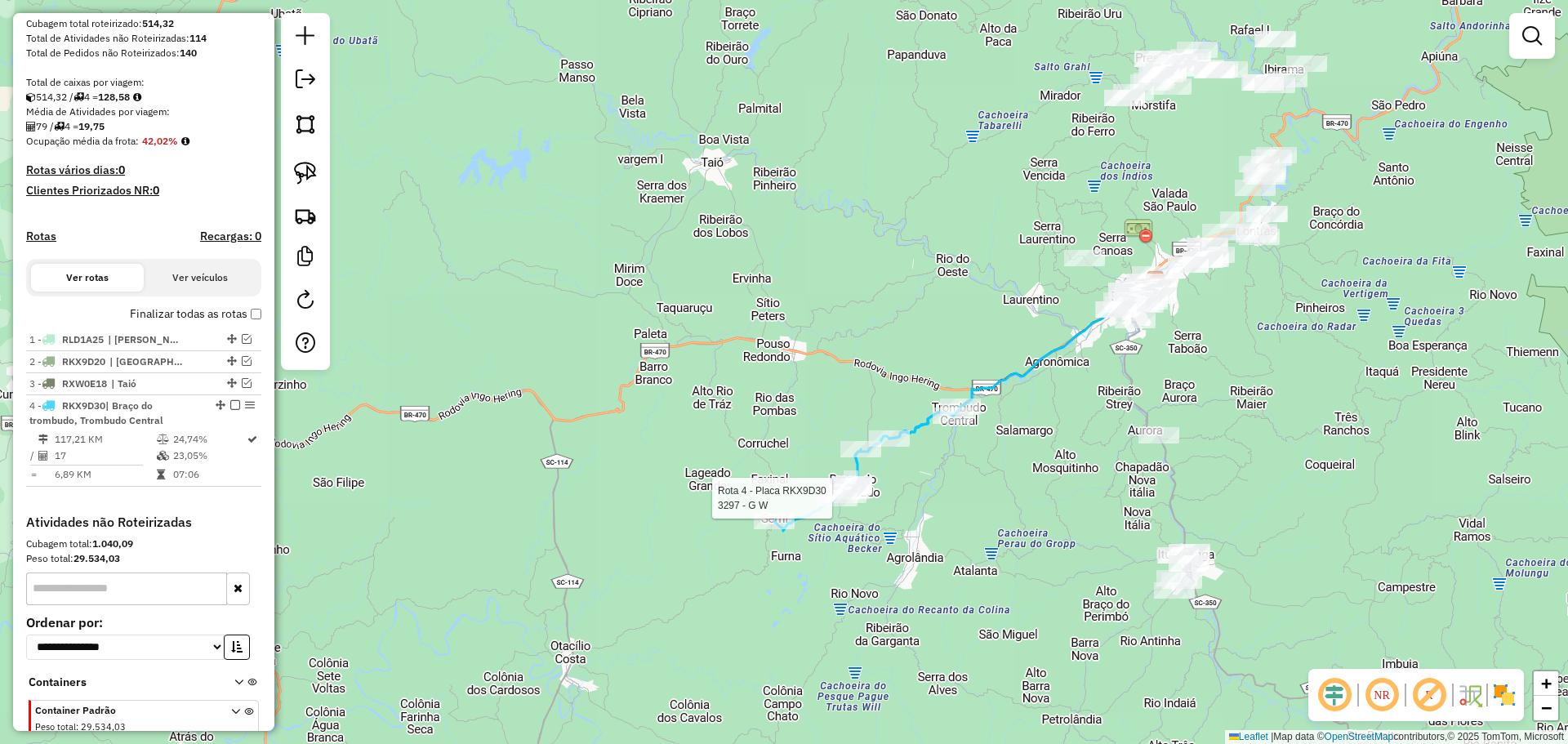
select select "**********"
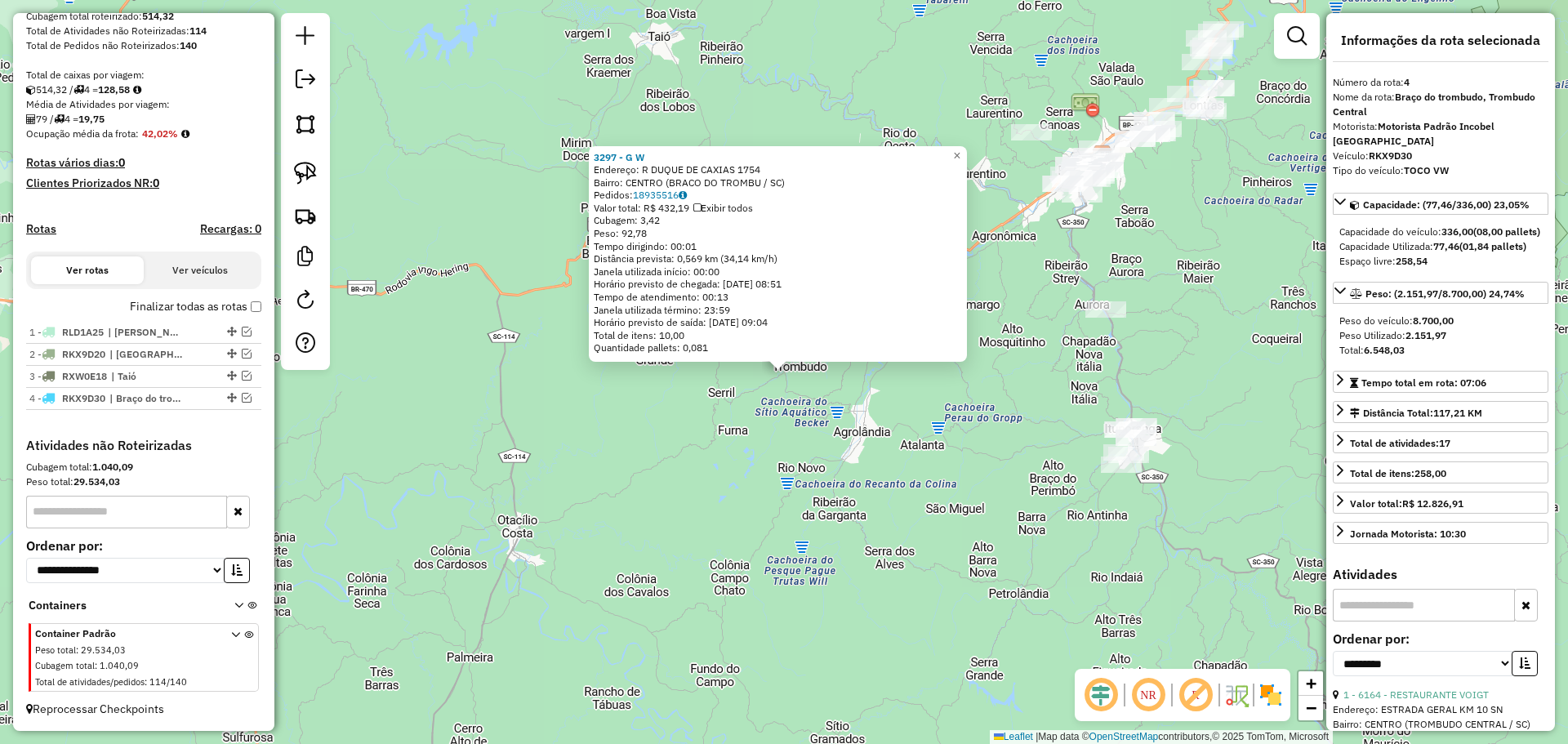
scroll to position [304, 0]
click at [990, 562] on div "3297 - G W Endereço: R DUQUE DE CAXIAS 1754 Bairro: CENTRO (BRACO DO TROMBU / […" at bounding box center [784, 372] width 1568 height 744
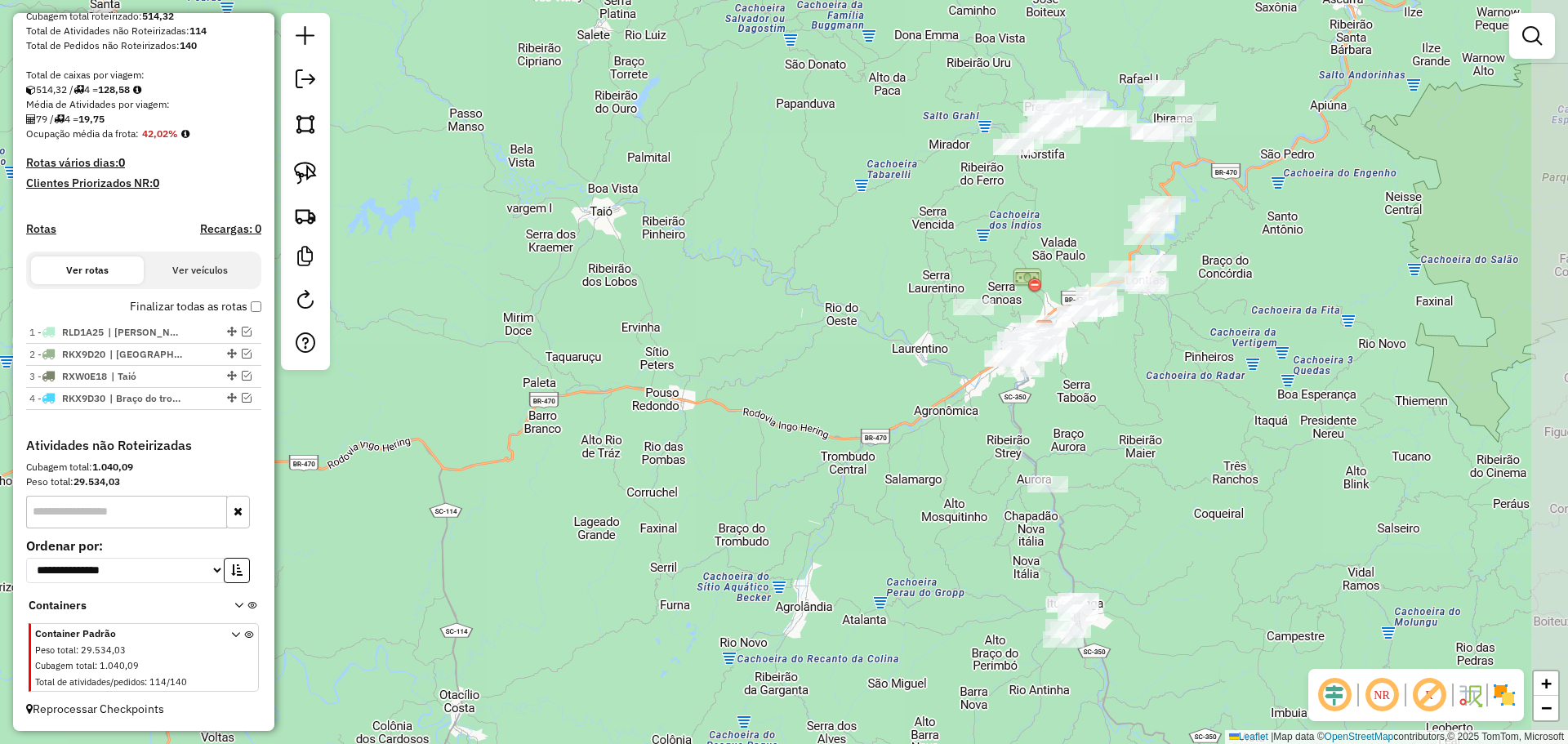
drag, startPoint x: 1209, startPoint y: 258, endPoint x: 1151, endPoint y: 426, distance: 177.7
click at [1151, 426] on div "Janela de atendimento Grade de atendimento Capacidade Transportadoras Veículos …" at bounding box center [784, 372] width 1568 height 744
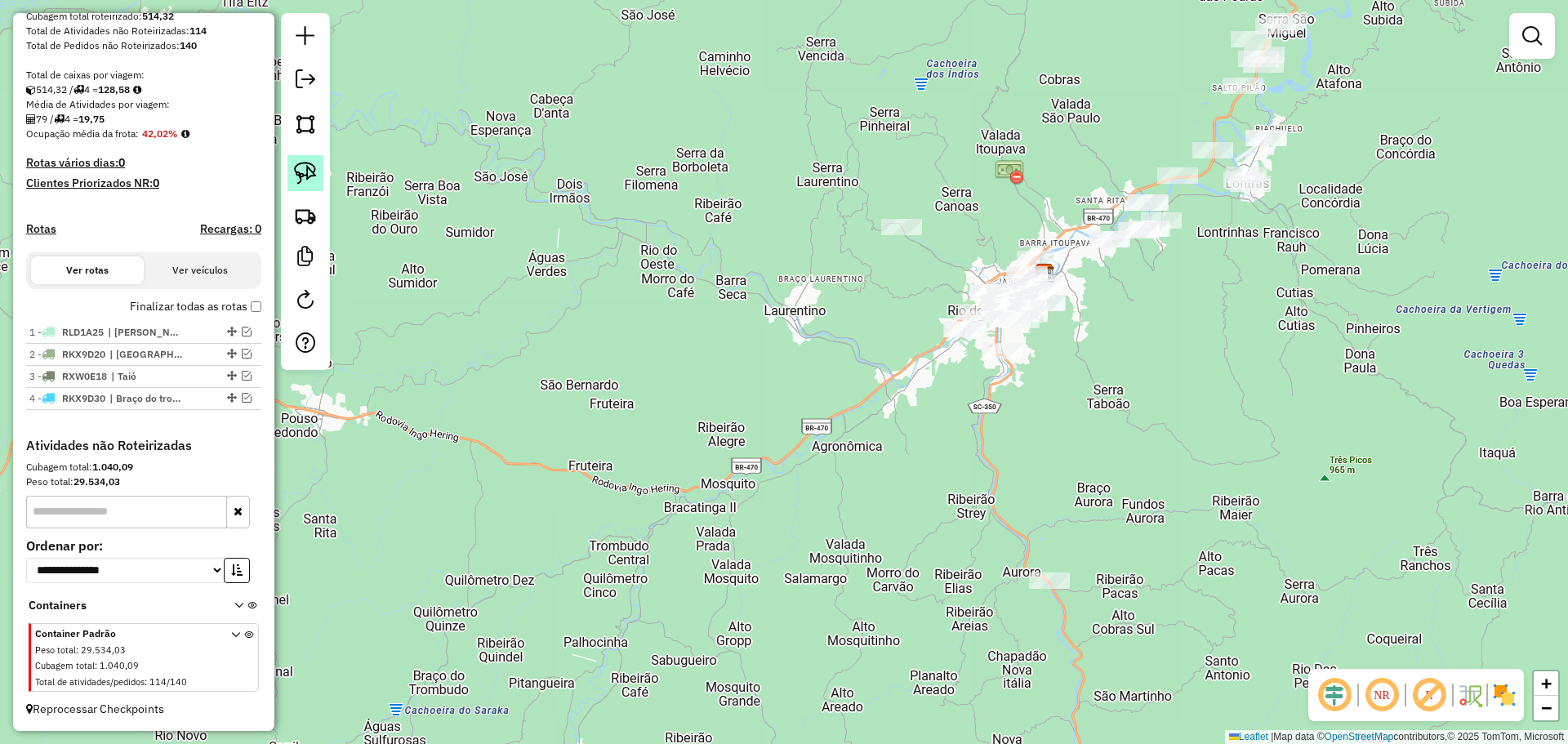
click at [316, 176] on img at bounding box center [306, 174] width 23 height 23
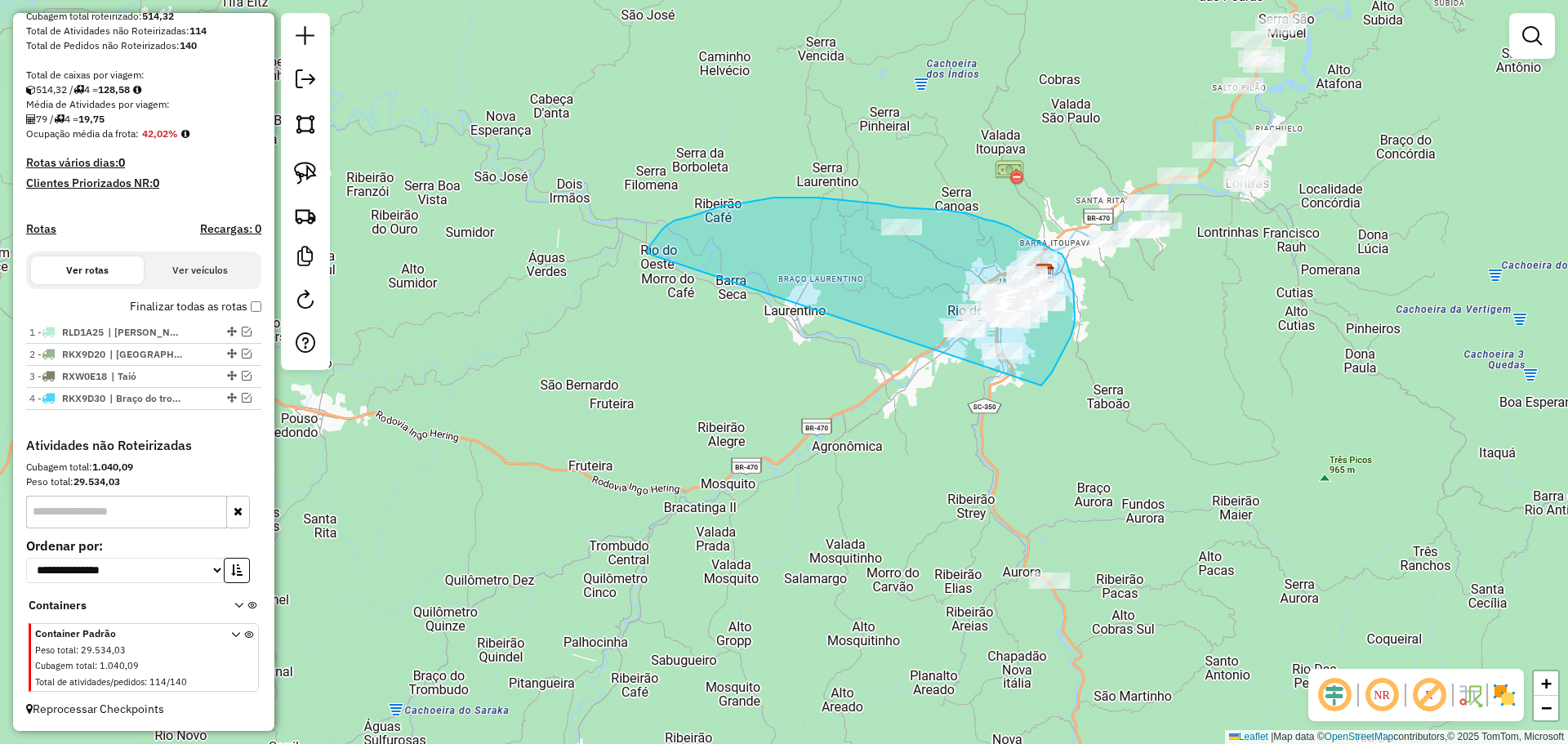
drag, startPoint x: 647, startPoint y: 254, endPoint x: 1041, endPoint y: 386, distance: 415.5
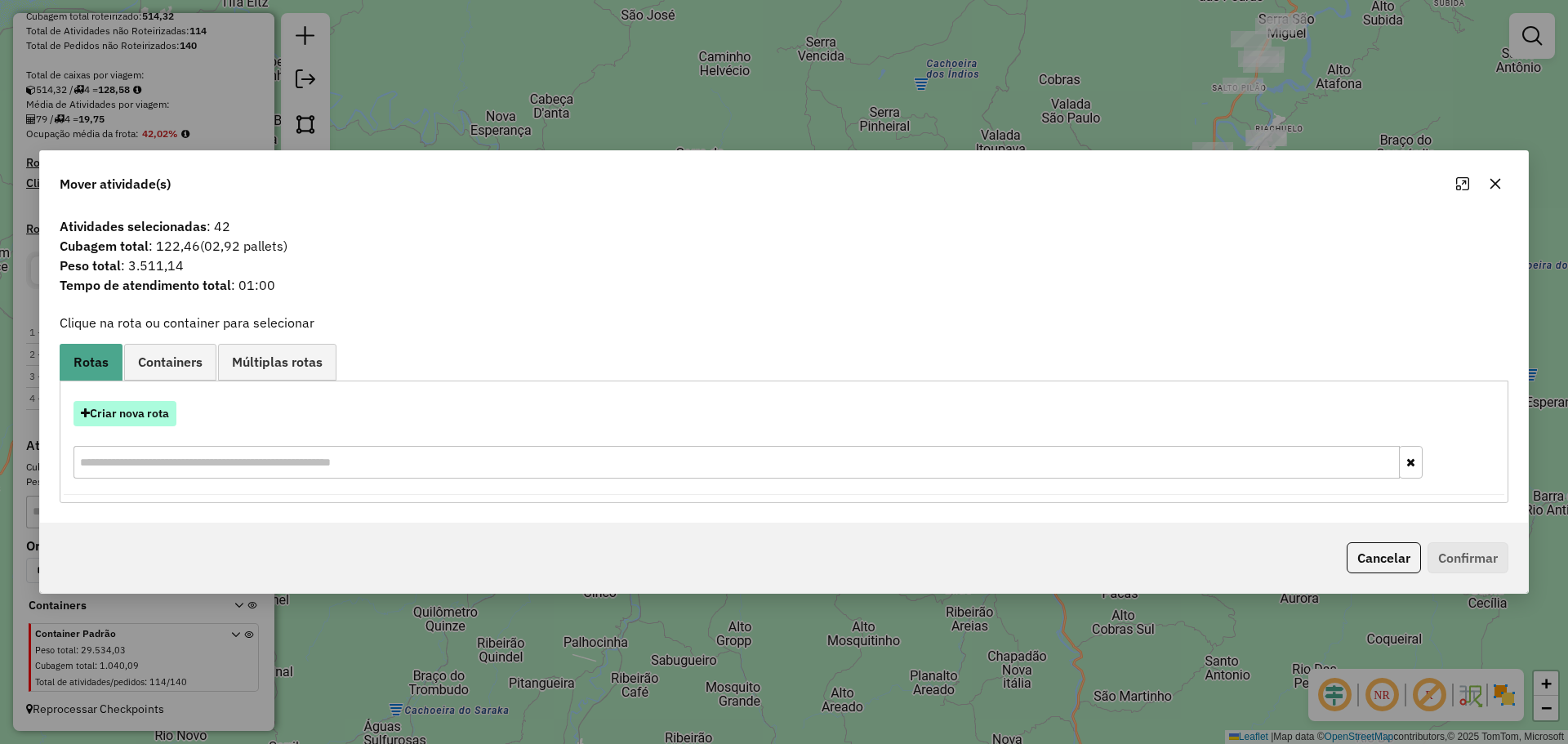
click at [149, 412] on button "Criar nova rota" at bounding box center [125, 413] width 103 height 25
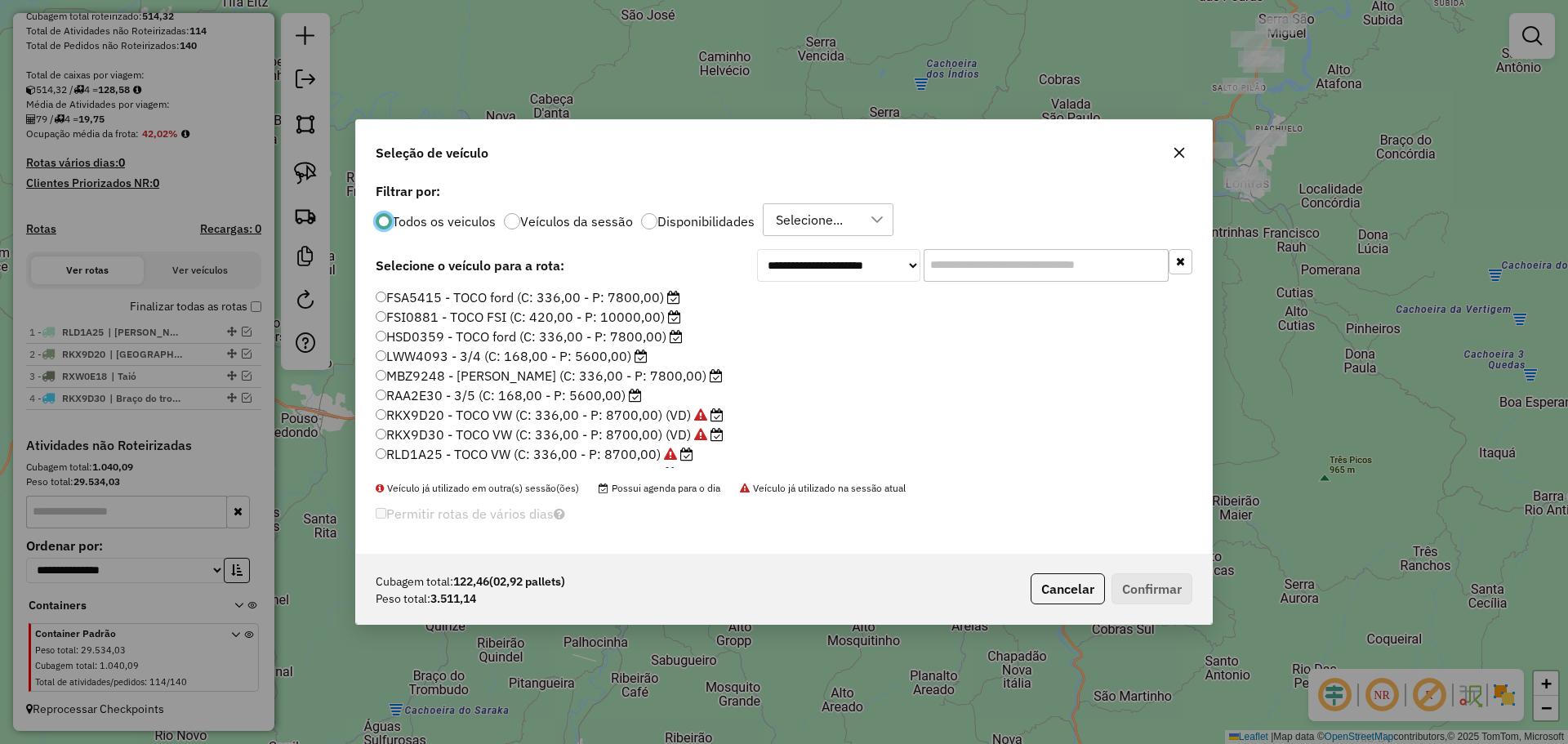
scroll to position [154, 0]
click at [447, 457] on label "SXP6D23 - 3/5 (C: 168,00 - P: 5600,00)" at bounding box center [509, 457] width 267 height 20
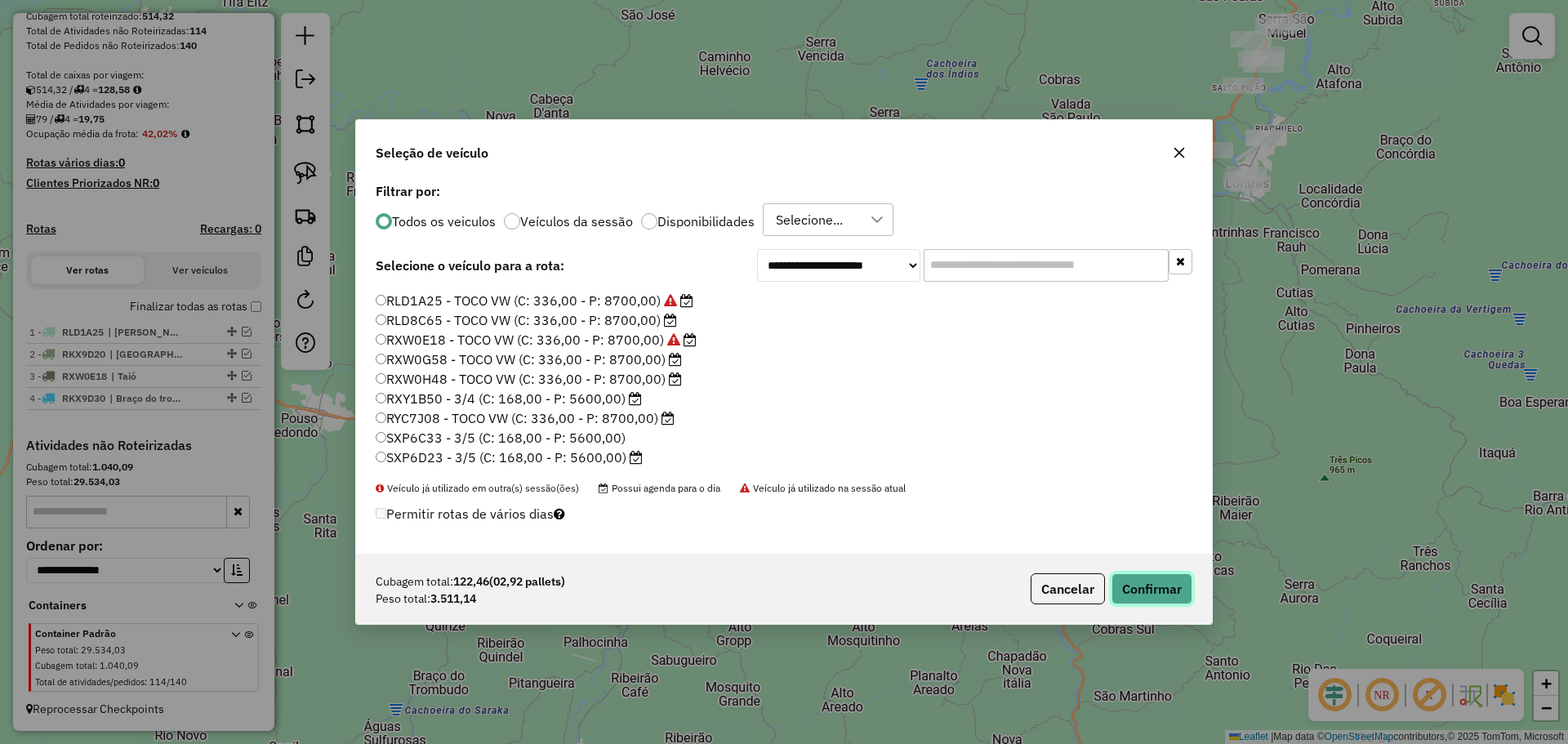
click at [1153, 594] on button "Confirmar" at bounding box center [1151, 589] width 81 height 31
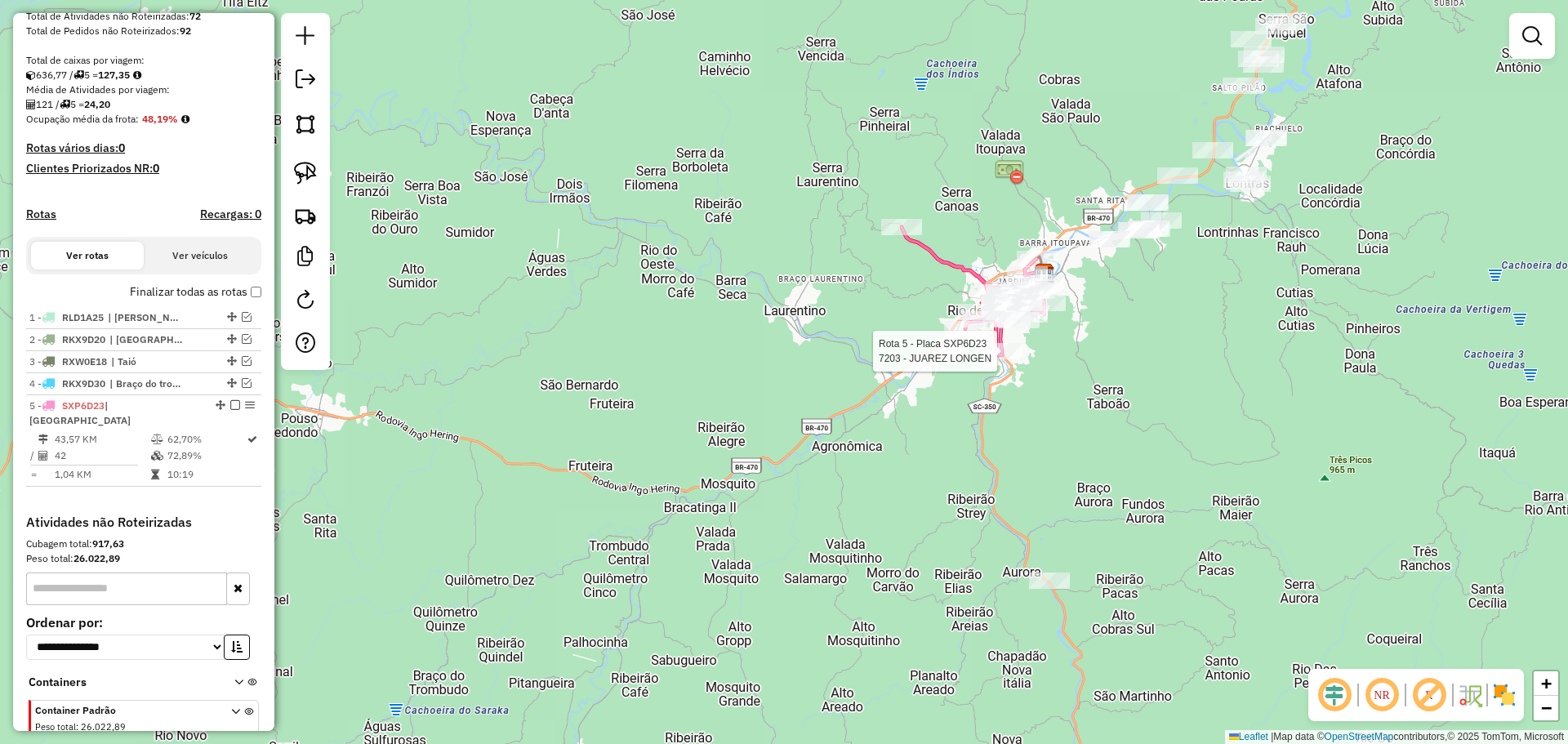
select select "**********"
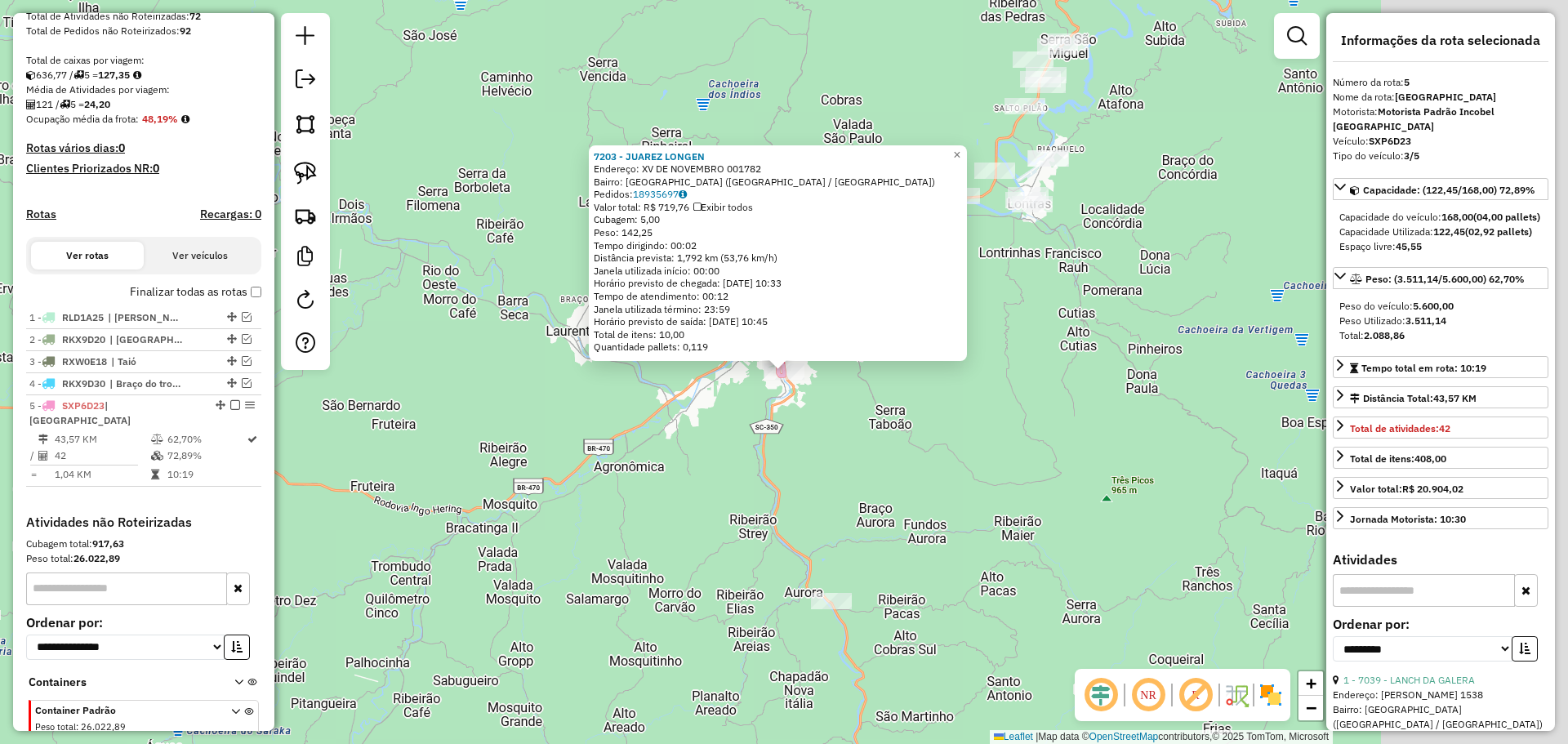
scroll to position [381, 0]
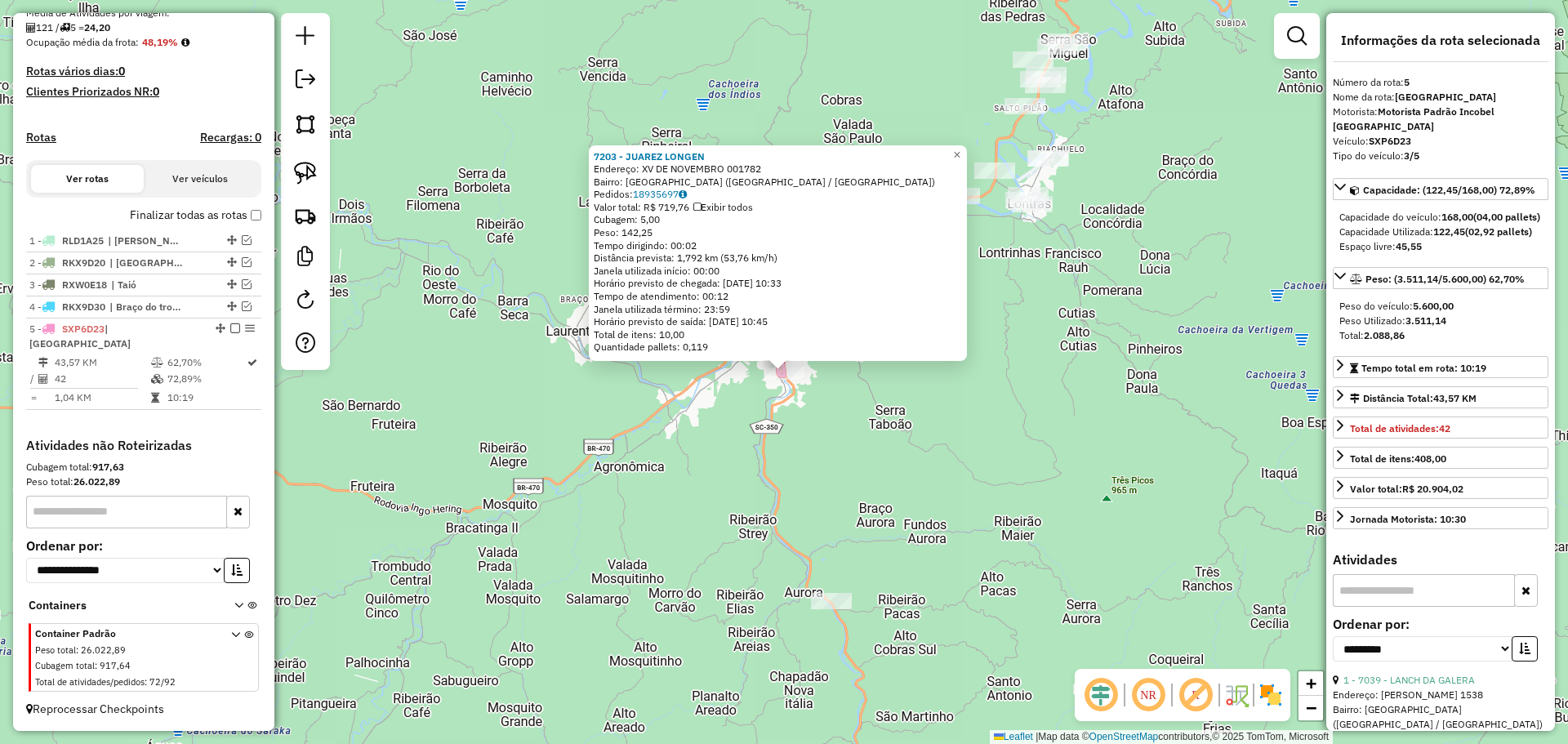
click at [1138, 455] on div "7203 - JUAREZ LONGEN Endereço: XV DE NOVEMBRO 001782 Bairro: [GEOGRAPHIC_DATA] …" at bounding box center [784, 372] width 1568 height 744
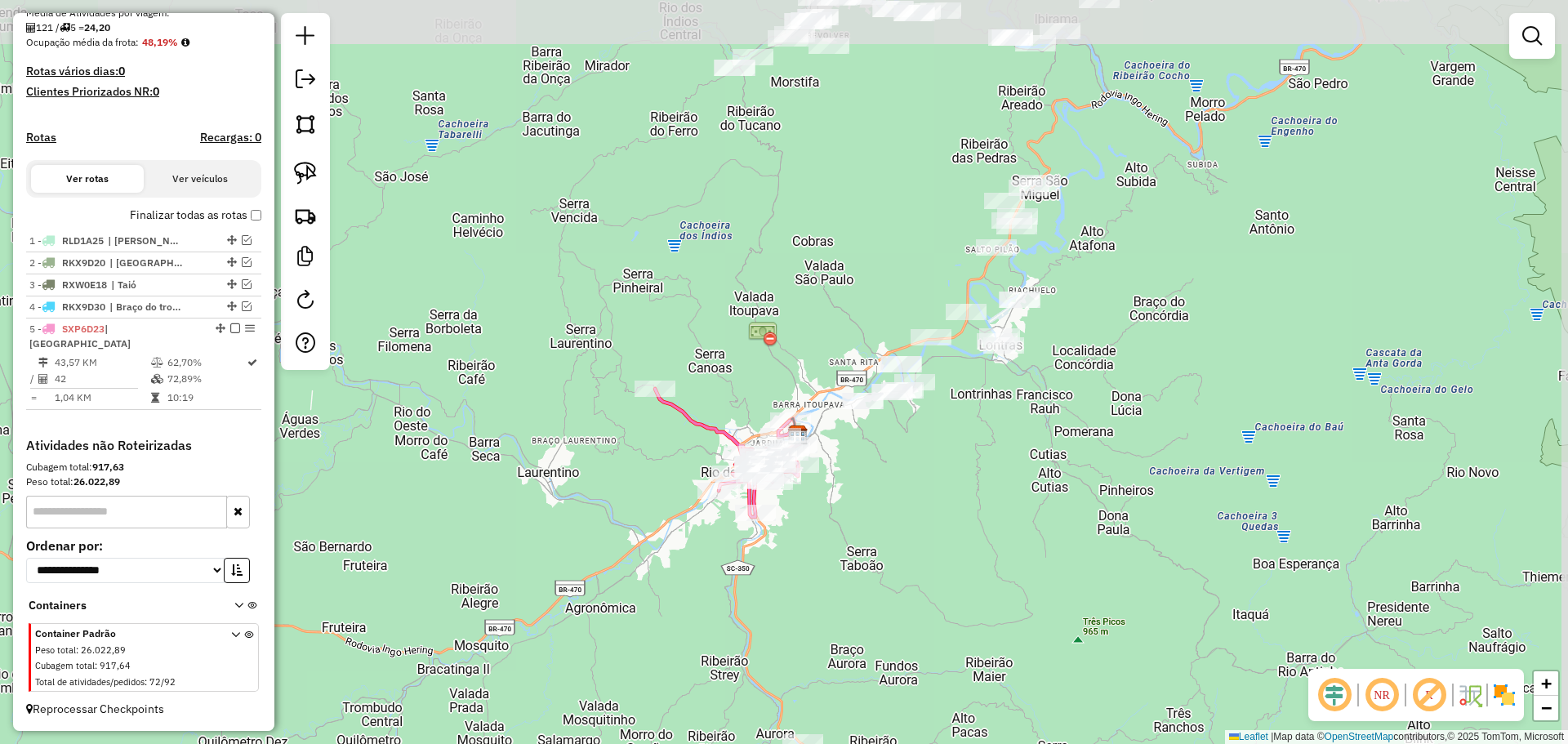
drag, startPoint x: 1110, startPoint y: 353, endPoint x: 1082, endPoint y: 495, distance: 144.7
click at [1082, 495] on div "Janela de atendimento Grade de atendimento Capacidade Transportadoras Veículos …" at bounding box center [784, 372] width 1568 height 744
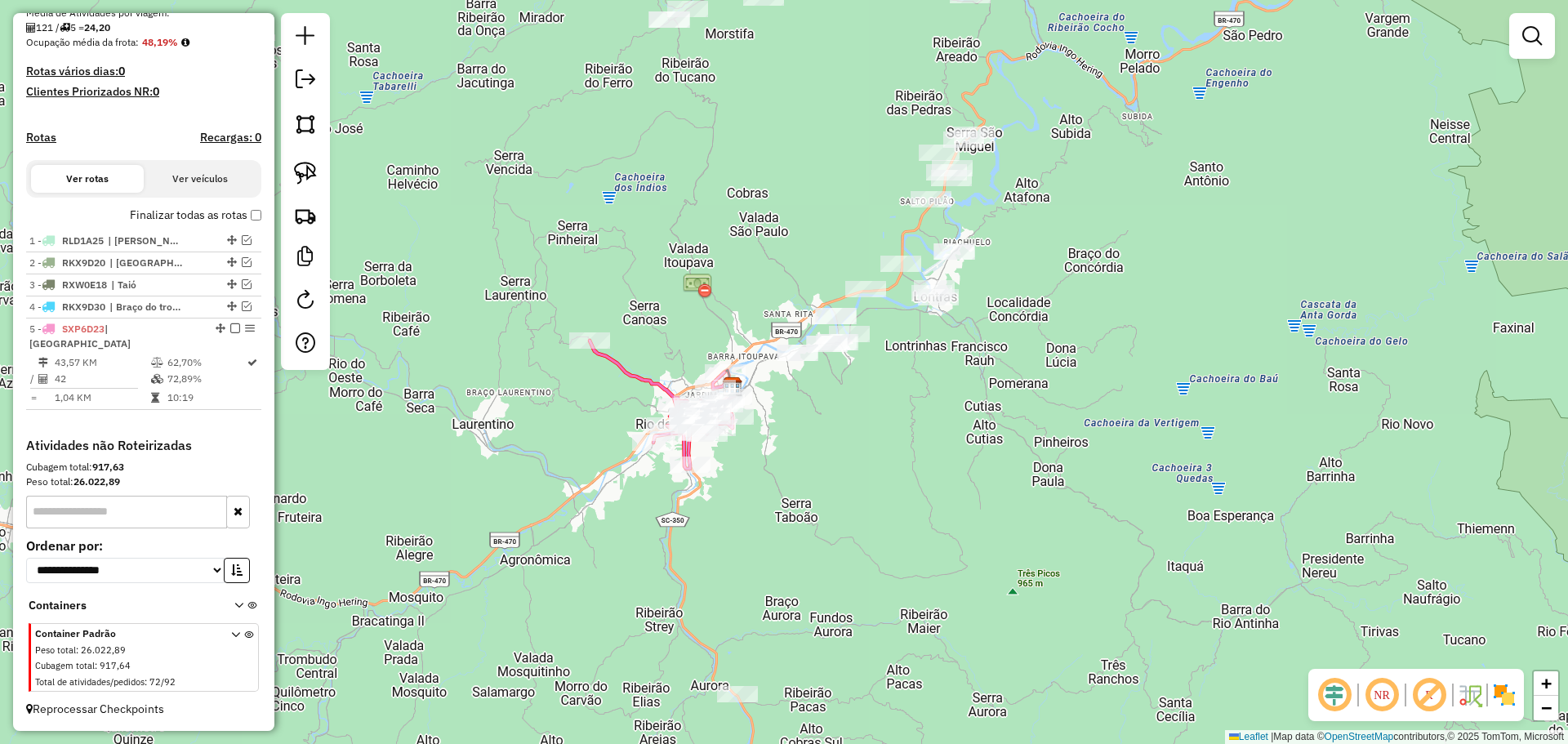
drag, startPoint x: 866, startPoint y: 464, endPoint x: 843, endPoint y: 441, distance: 32.5
click at [843, 441] on div "Janela de atendimento Grade de atendimento Capacidade Transportadoras Veículos …" at bounding box center [784, 372] width 1568 height 744
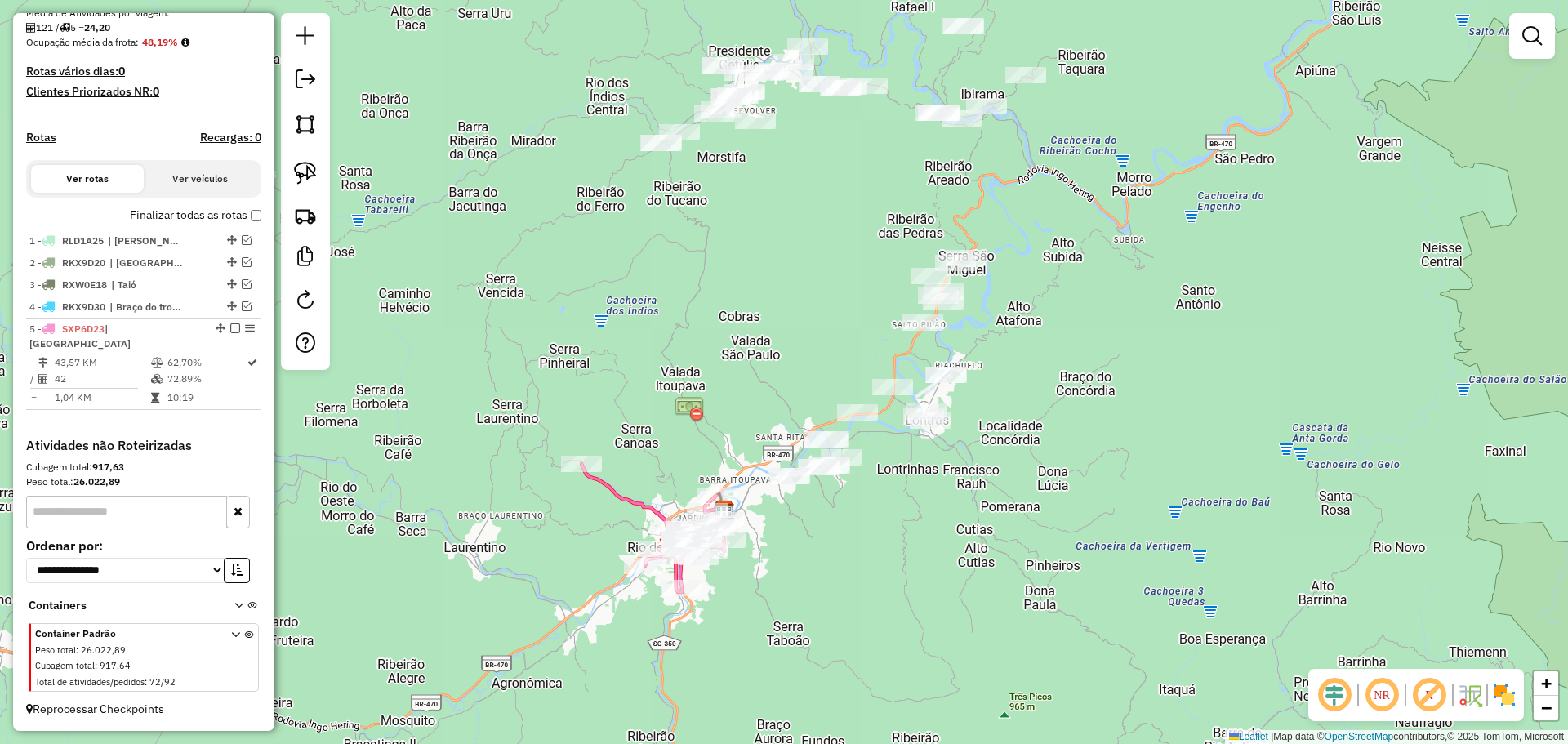
drag, startPoint x: 772, startPoint y: 101, endPoint x: 753, endPoint y: 210, distance: 110.6
click at [764, 217] on div "Janela de atendimento Grade de atendimento Capacidade Transportadoras Veículos …" at bounding box center [784, 372] width 1568 height 744
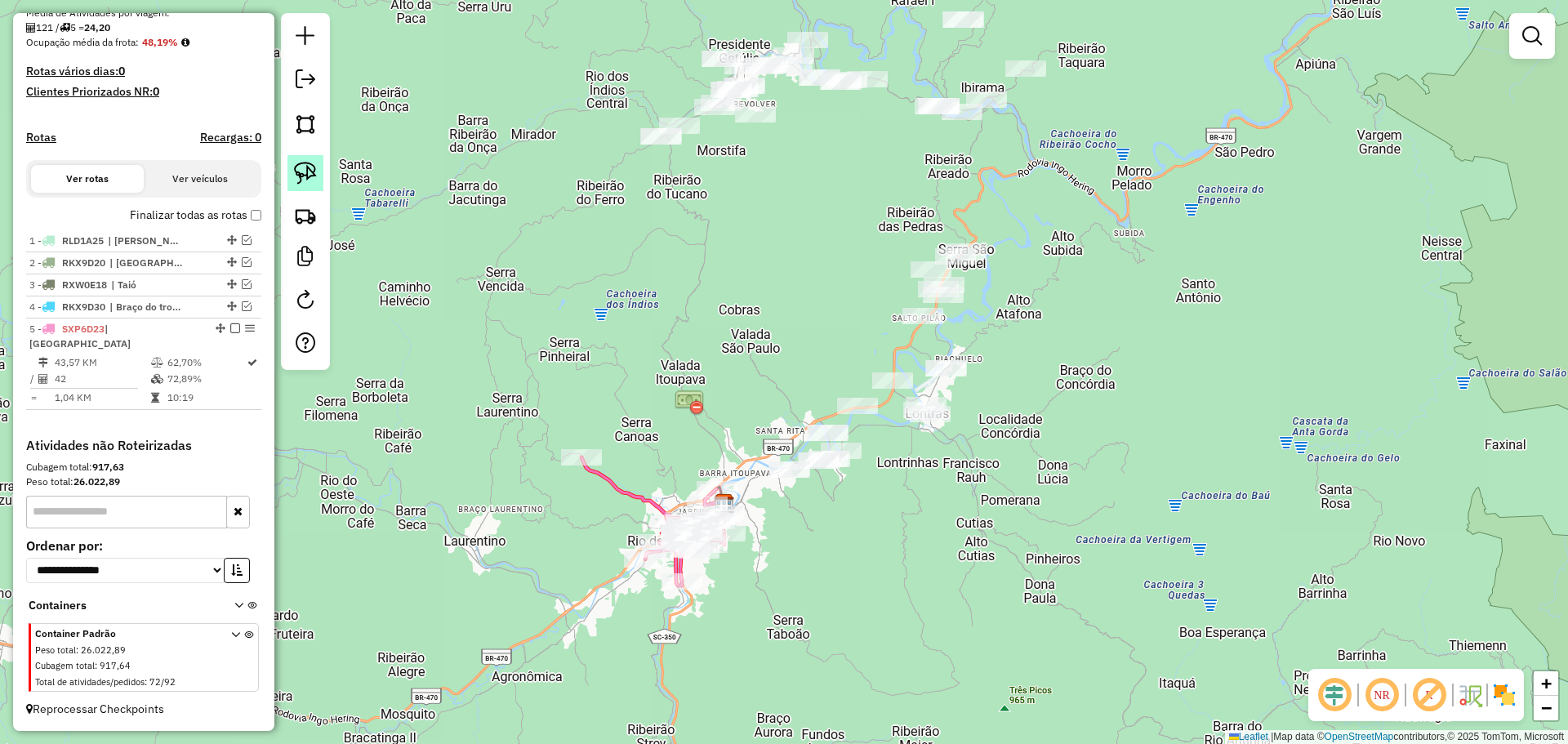
click at [312, 170] on img at bounding box center [306, 174] width 23 height 23
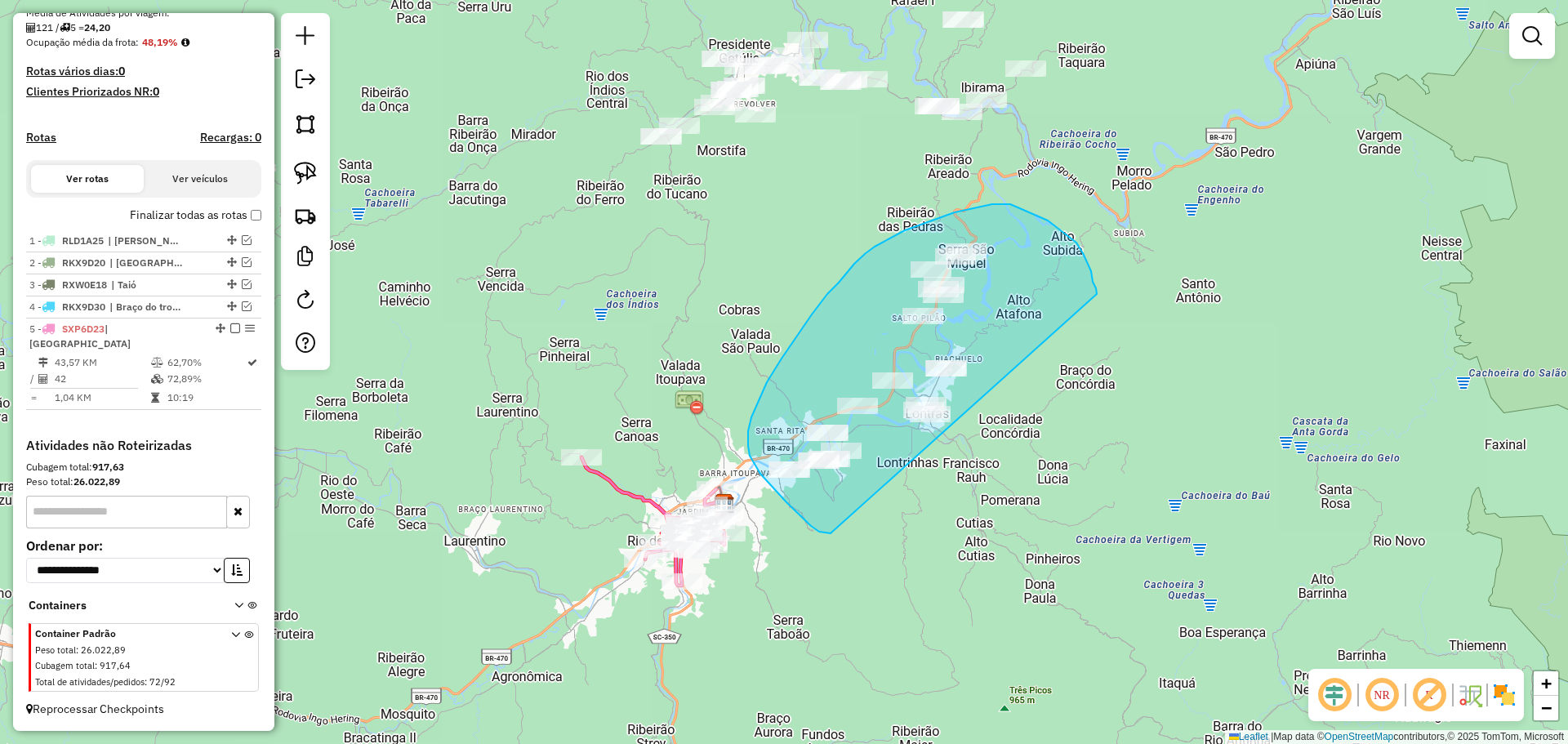
drag, startPoint x: 819, startPoint y: 532, endPoint x: 1097, endPoint y: 294, distance: 366.0
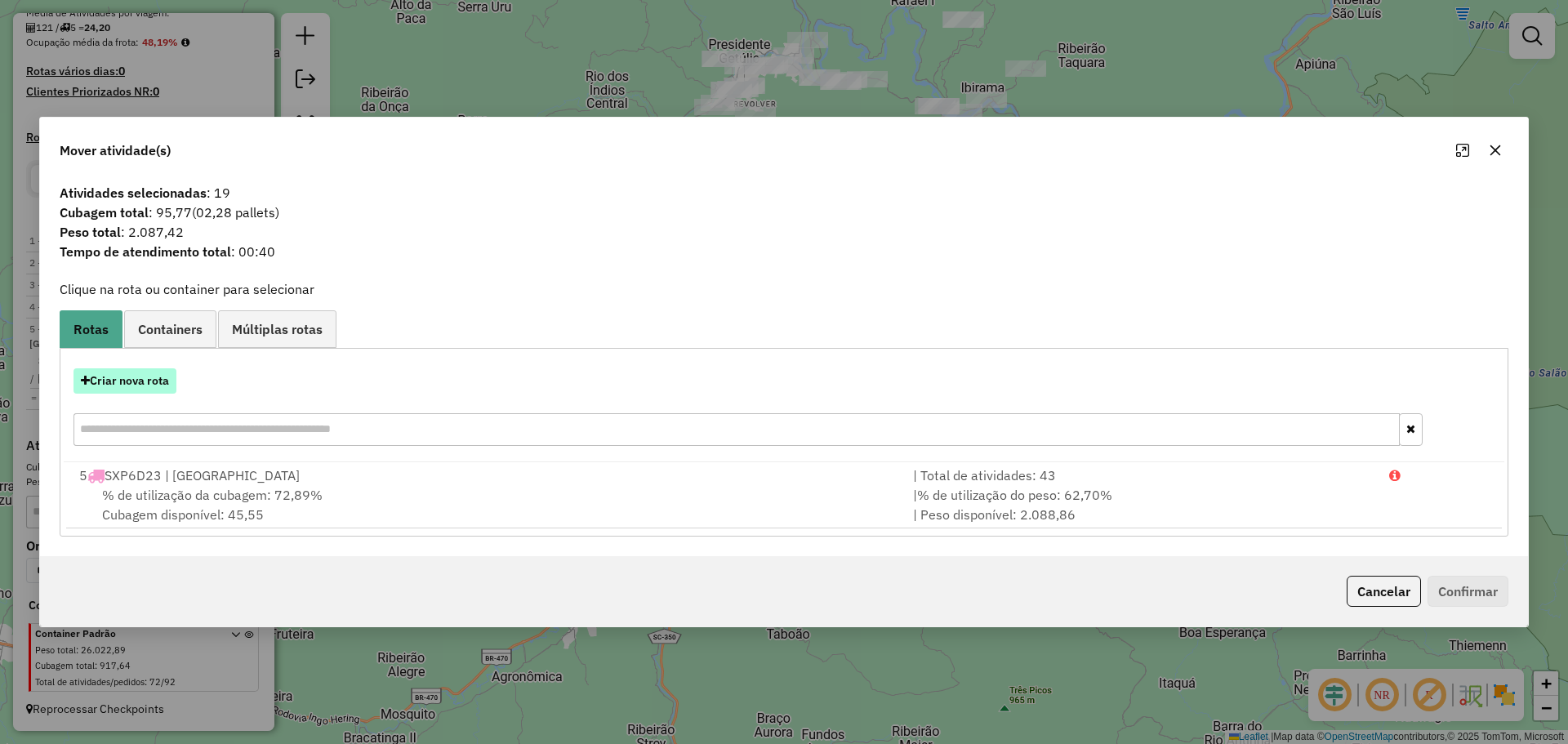
click at [125, 384] on button "Criar nova rota" at bounding box center [125, 381] width 103 height 25
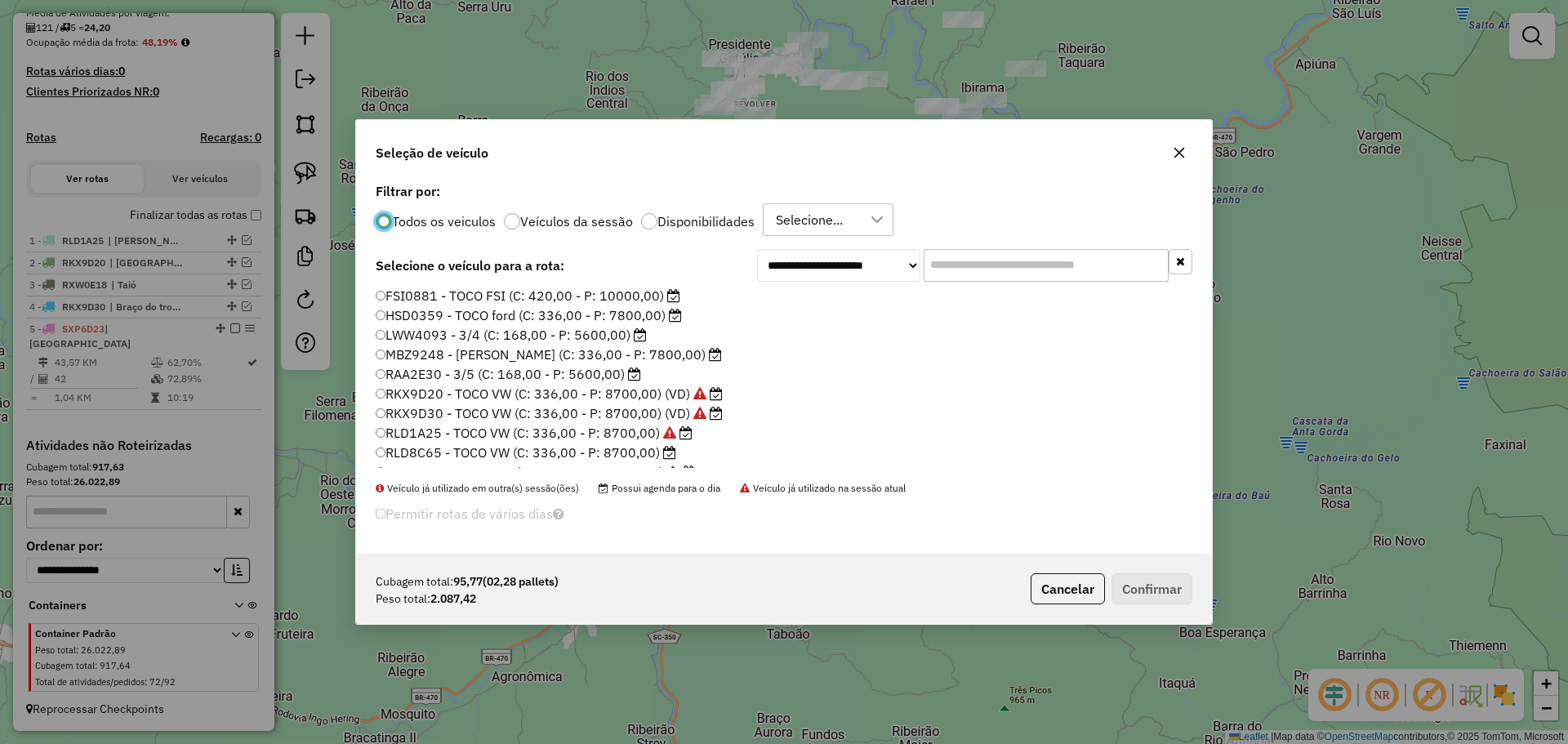
scroll to position [81, 0]
click at [406, 314] on label "RAA2E30 - 3/5 (C: 168,00 - P: 5600,00)" at bounding box center [508, 314] width 265 height 20
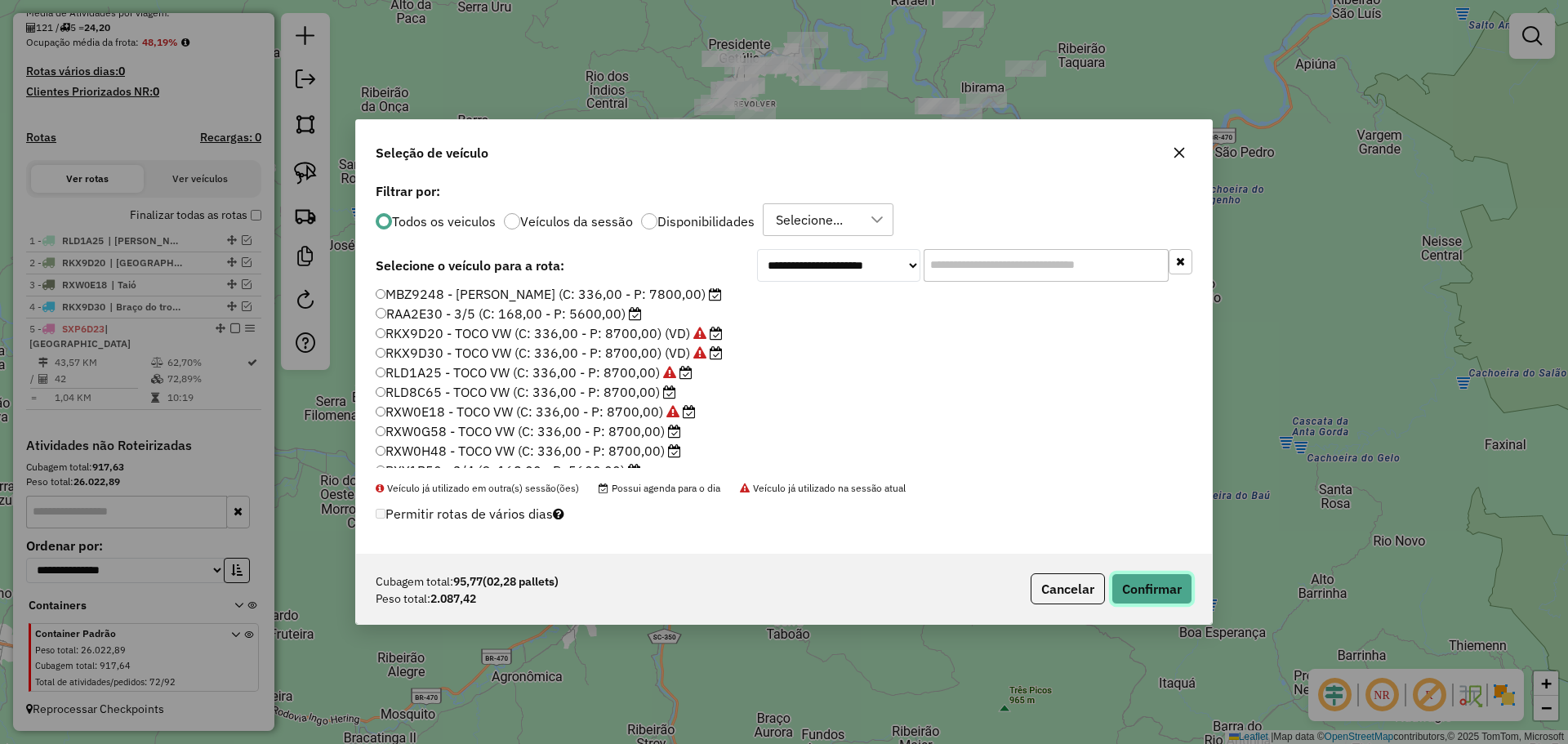
click at [1163, 593] on button "Confirmar" at bounding box center [1151, 589] width 81 height 31
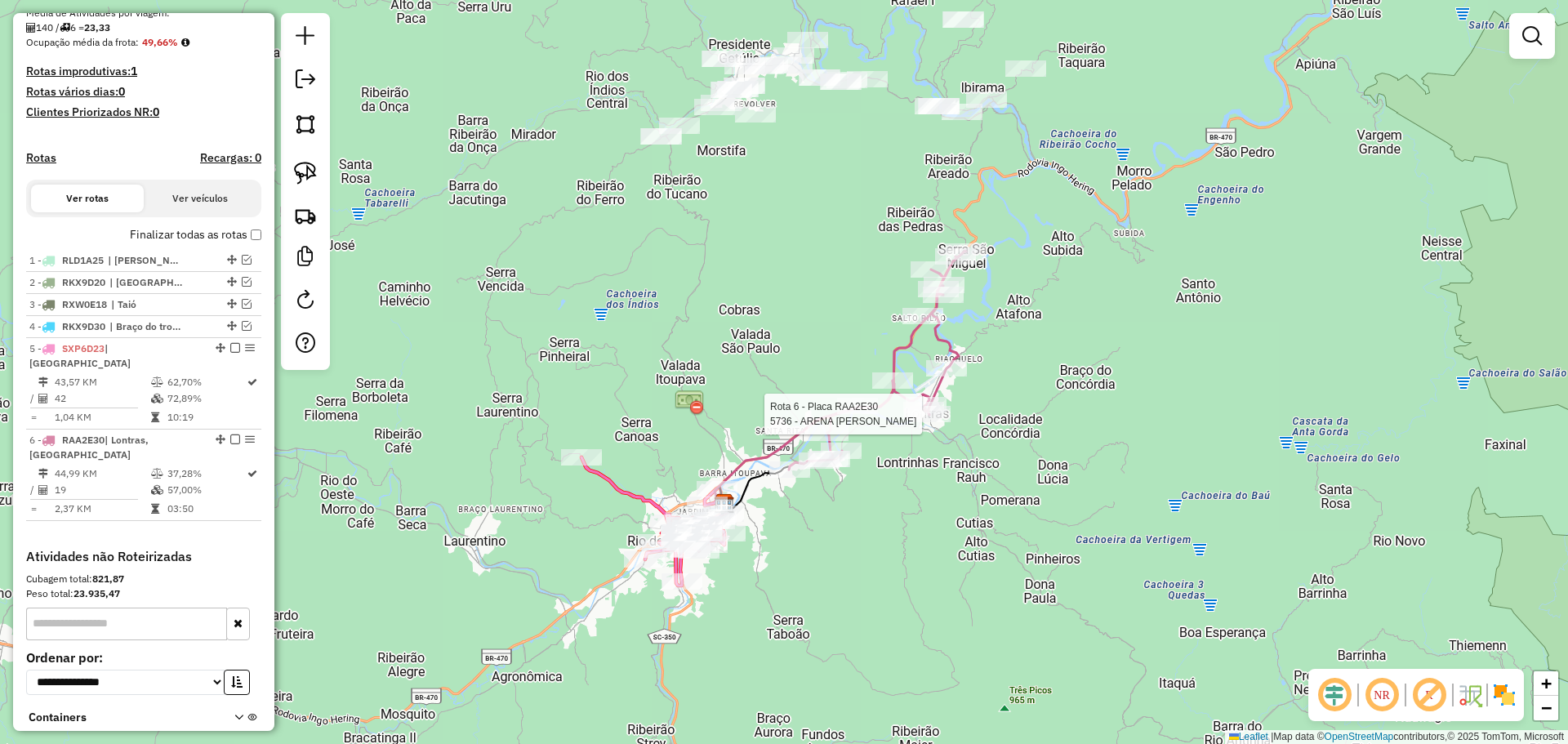
select select "**********"
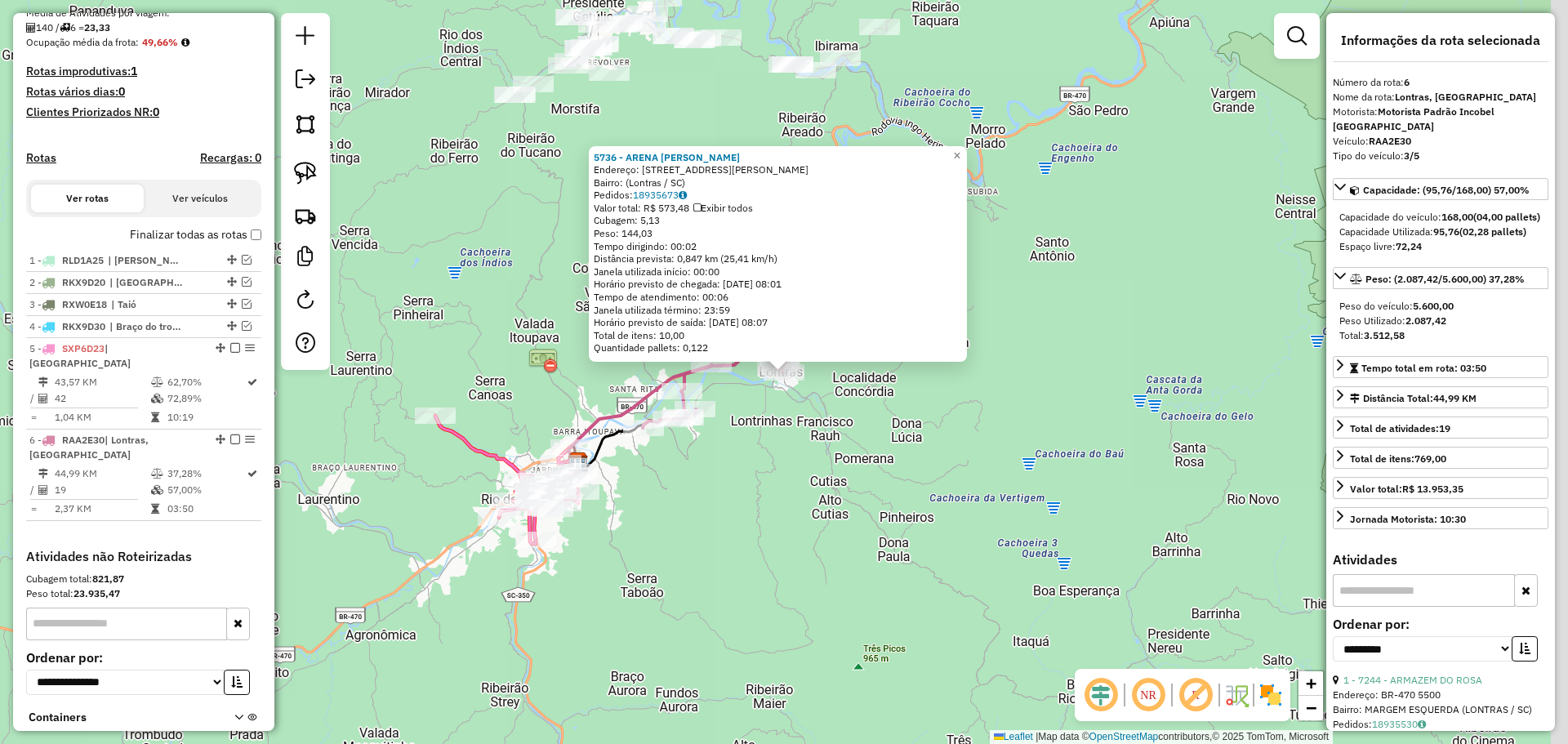
scroll to position [493, 0]
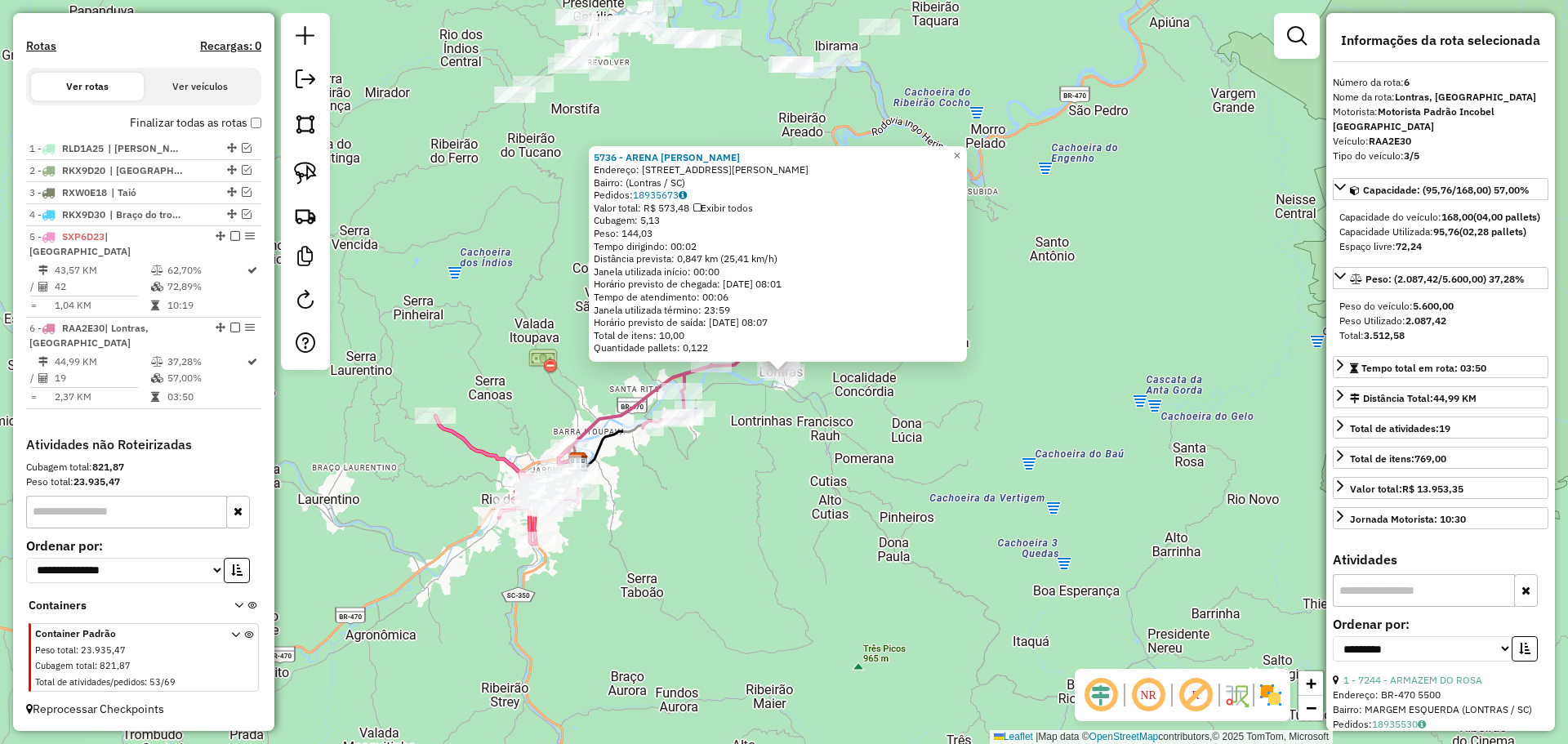
click at [897, 541] on div "5736 - ARENA [PERSON_NAME]: [STREET_ADDRESS][PERSON_NAME] Bairro: (Lontras / SC…" at bounding box center [784, 372] width 1568 height 744
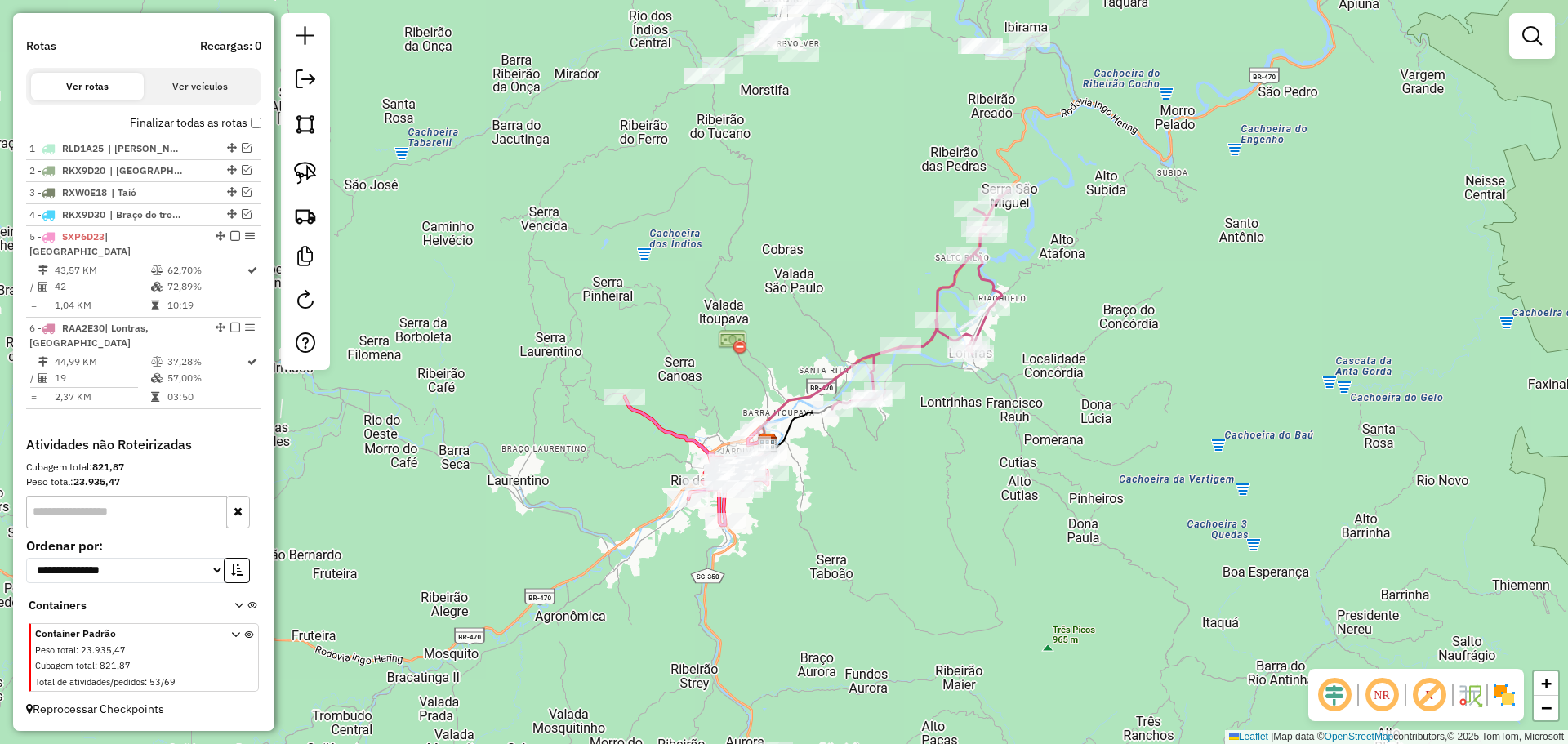
drag, startPoint x: 680, startPoint y: 526, endPoint x: 869, endPoint y: 507, distance: 190.0
click at [869, 507] on div "Janela de atendimento Grade de atendimento Capacidade Transportadoras Veículos …" at bounding box center [784, 372] width 1568 height 744
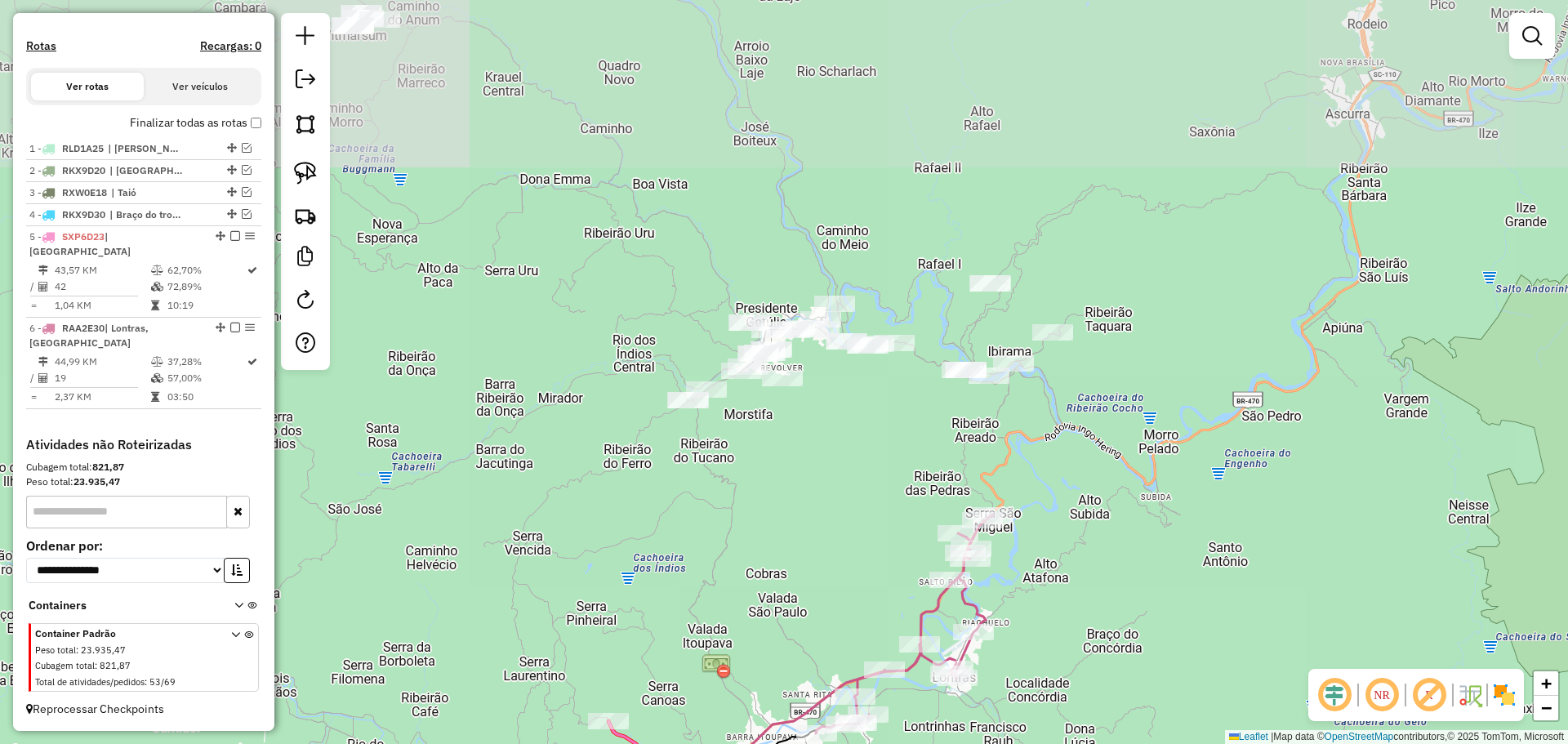
drag, startPoint x: 892, startPoint y: 216, endPoint x: 884, endPoint y: 503, distance: 287.1
click at [875, 541] on div "Janela de atendimento Grade de atendimento Capacidade Transportadoras Veículos …" at bounding box center [784, 372] width 1568 height 744
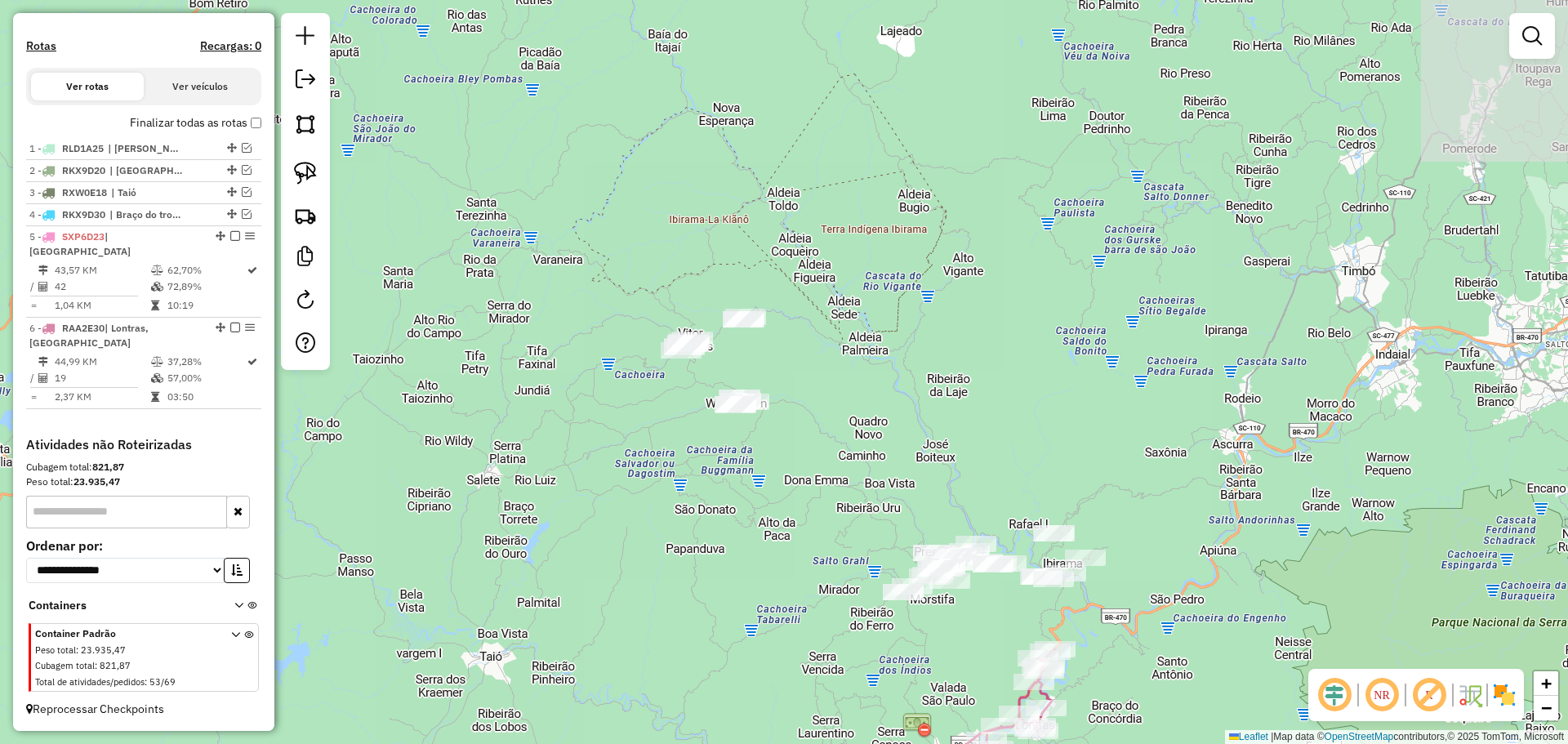
drag, startPoint x: 888, startPoint y: 118, endPoint x: 1001, endPoint y: 440, distance: 341.3
click at [1001, 440] on div "Janela de atendimento Grade de atendimento Capacidade Transportadoras Veículos …" at bounding box center [784, 372] width 1568 height 744
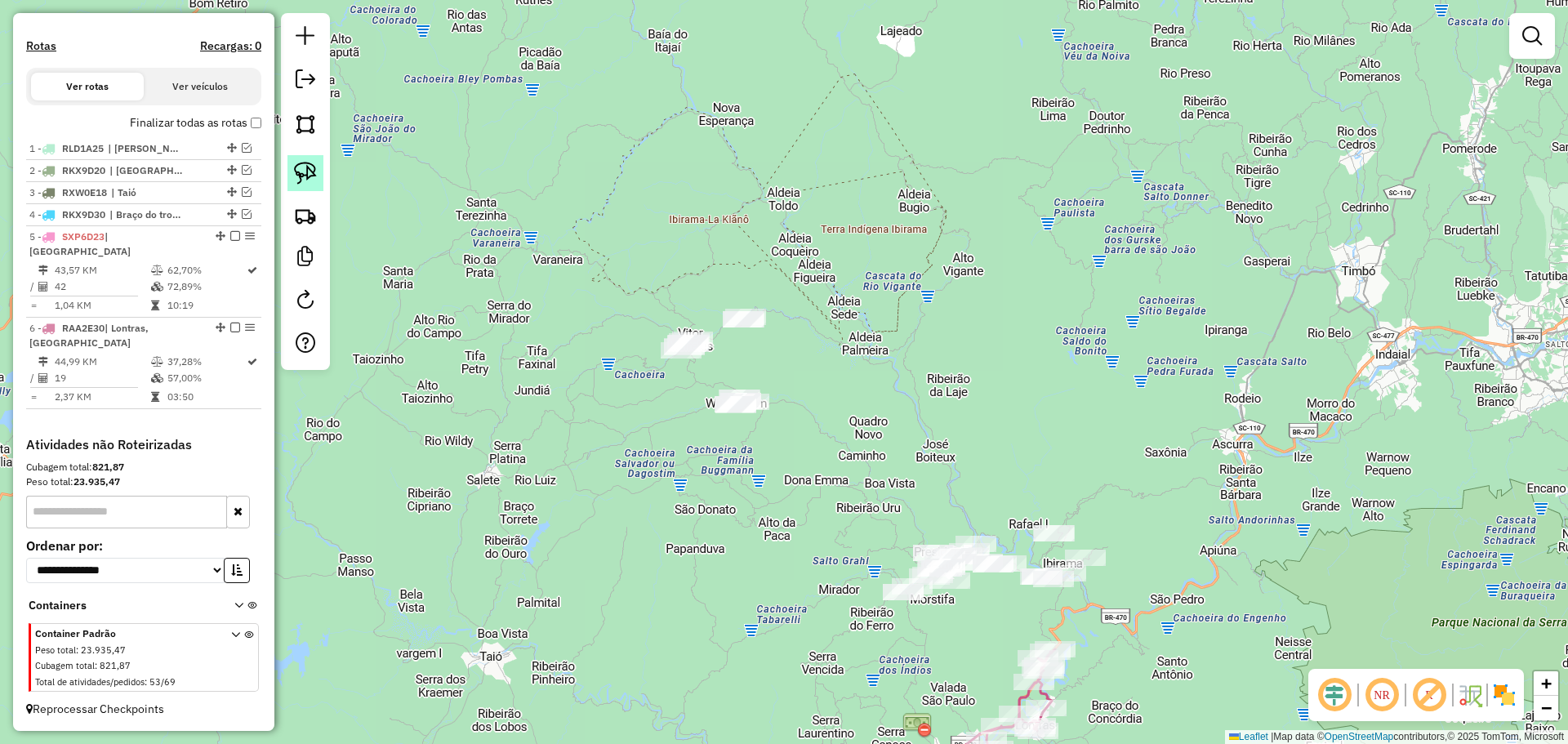
click at [307, 166] on img at bounding box center [306, 174] width 23 height 23
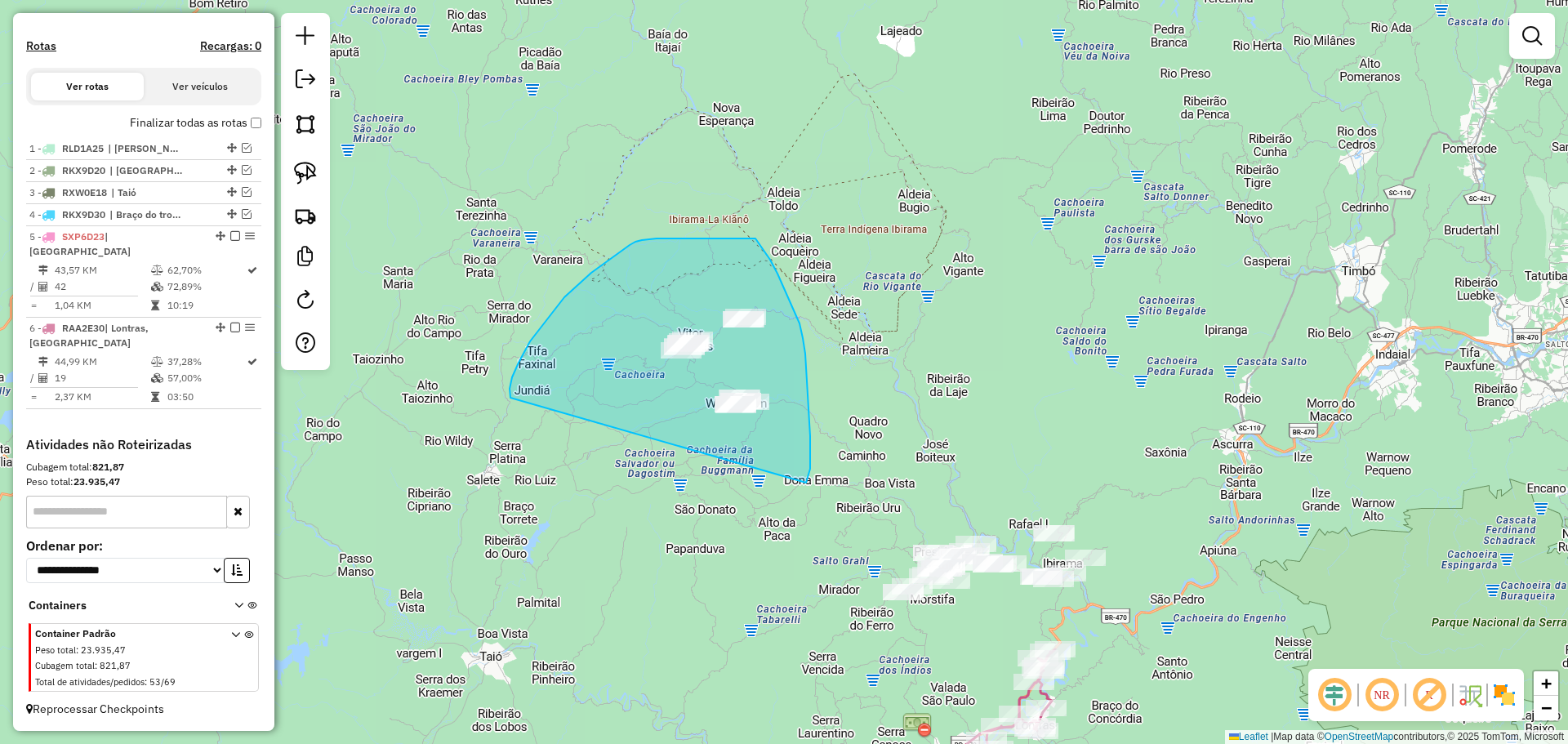
drag, startPoint x: 510, startPoint y: 398, endPoint x: 806, endPoint y: 483, distance: 308.0
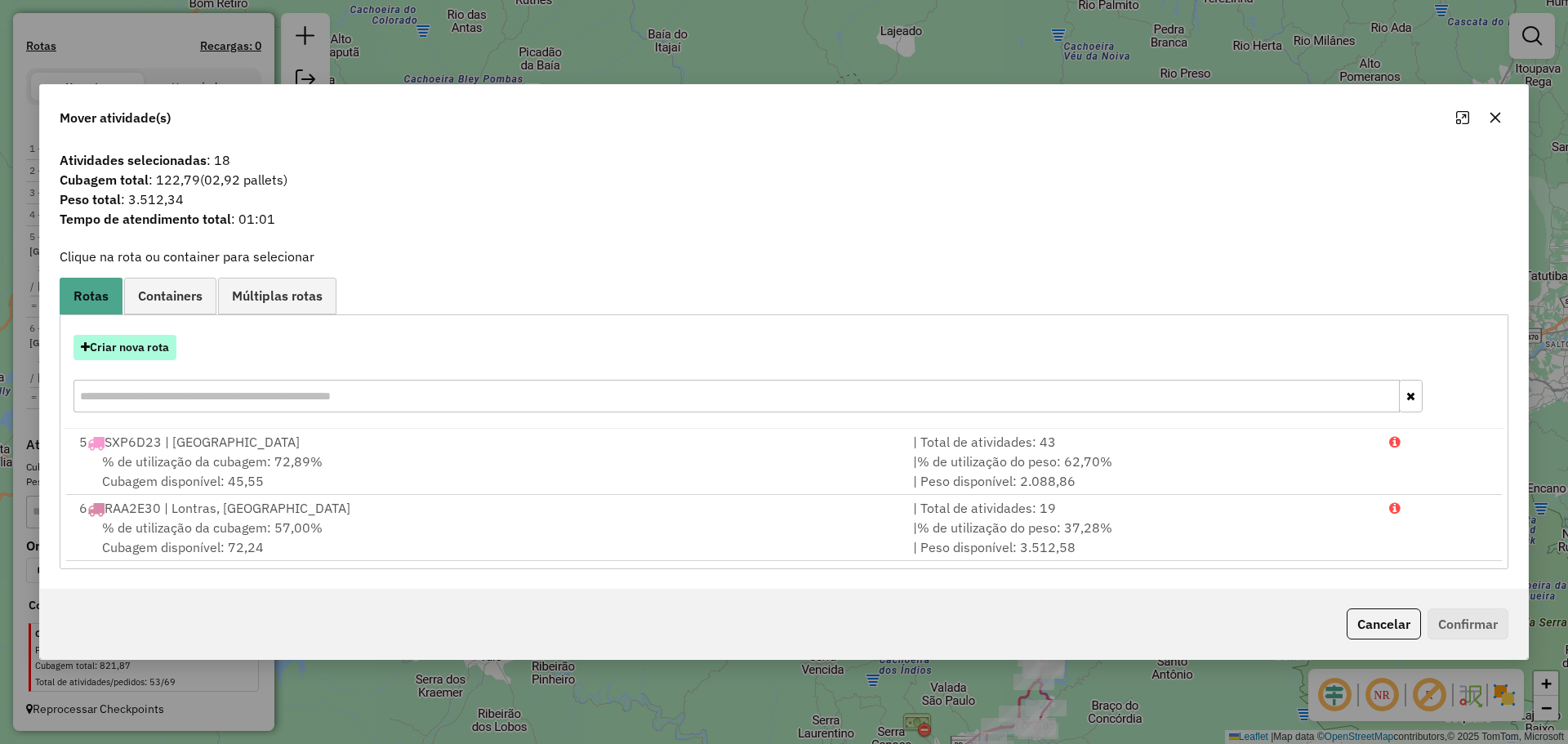
click at [148, 347] on button "Criar nova rota" at bounding box center [125, 347] width 103 height 25
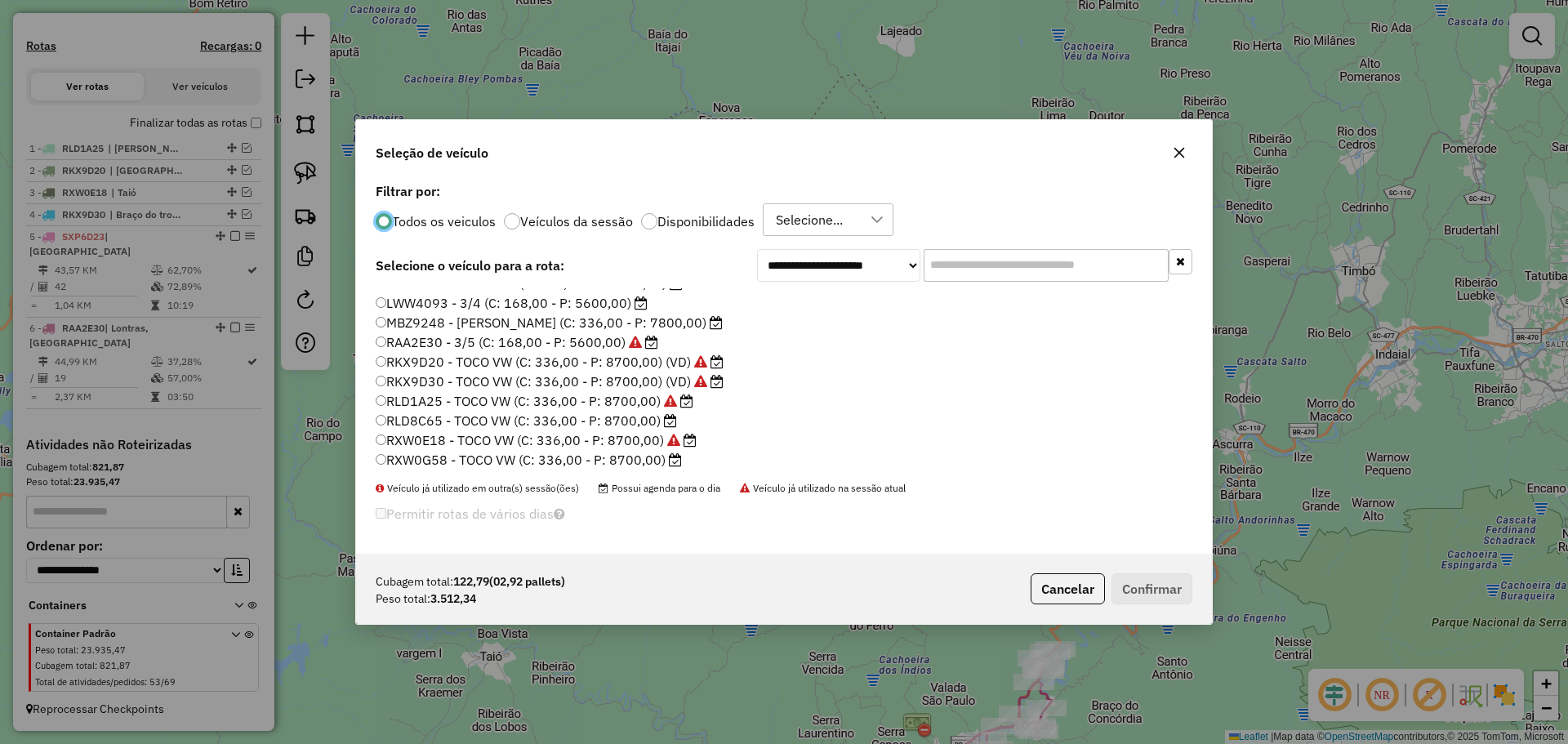
scroll to position [81, 0]
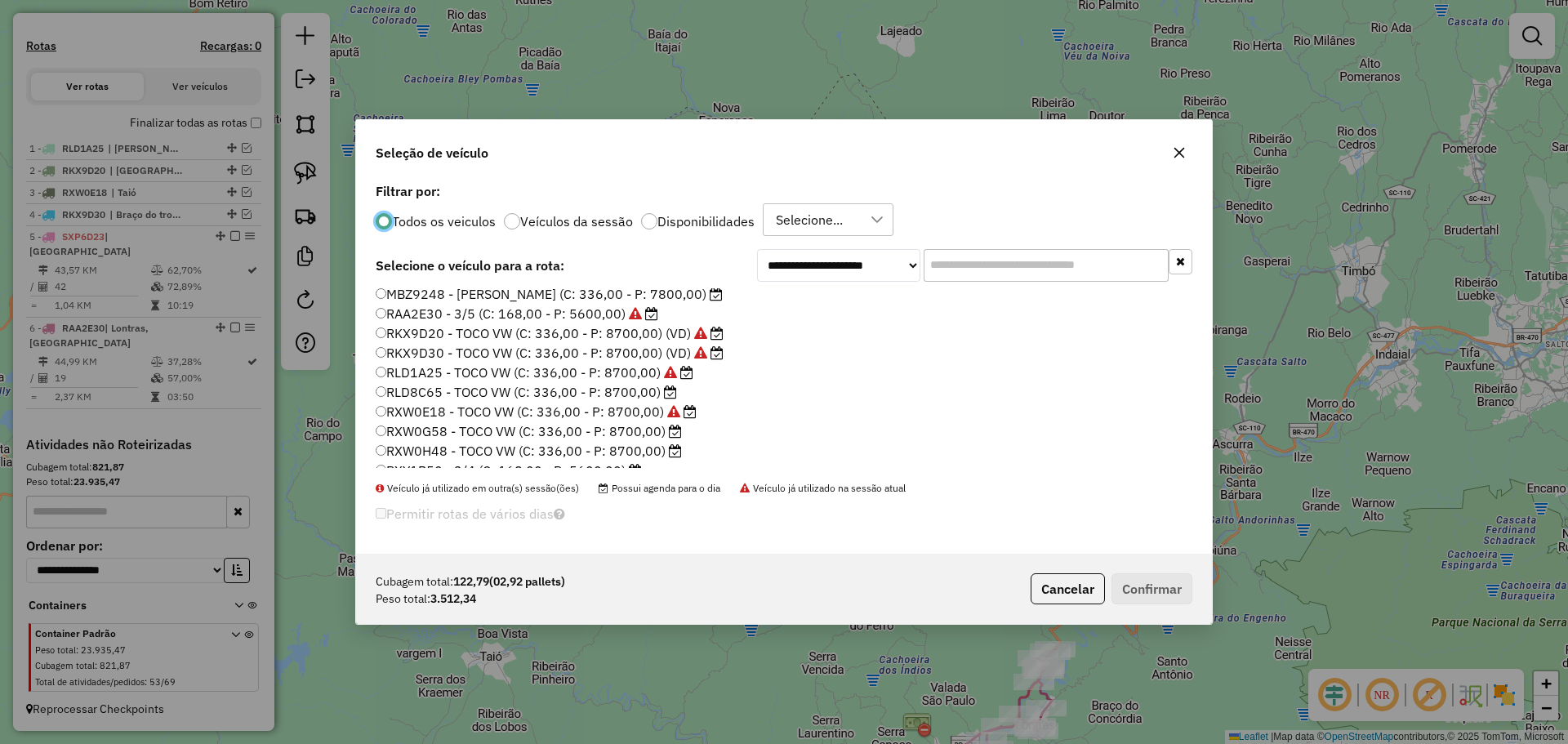
click at [403, 395] on label "RLD8C65 - TOCO VW (C: 336,00 - P: 8700,00)" at bounding box center [526, 392] width 302 height 20
click at [1177, 596] on button "Confirmar" at bounding box center [1151, 589] width 81 height 31
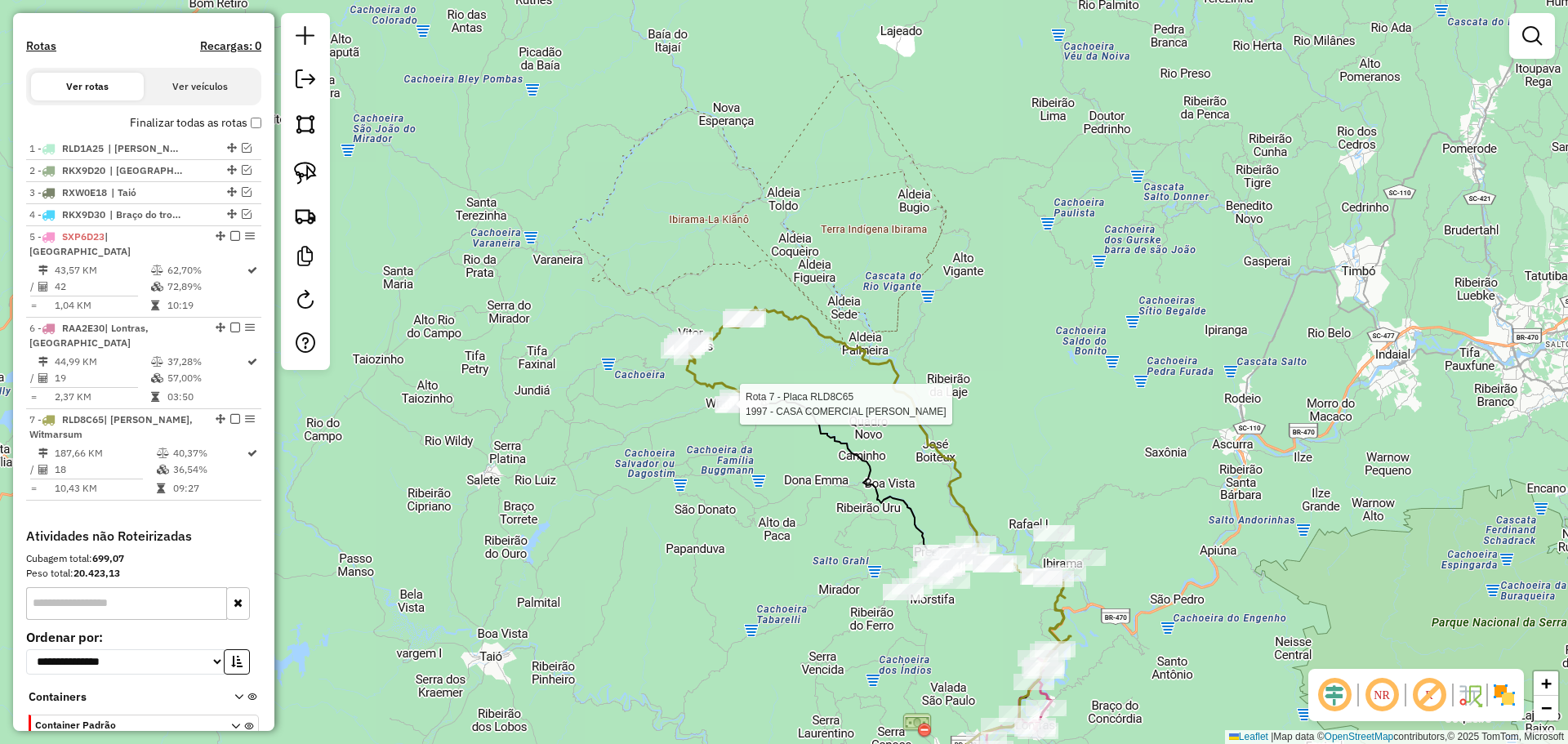
select select "**********"
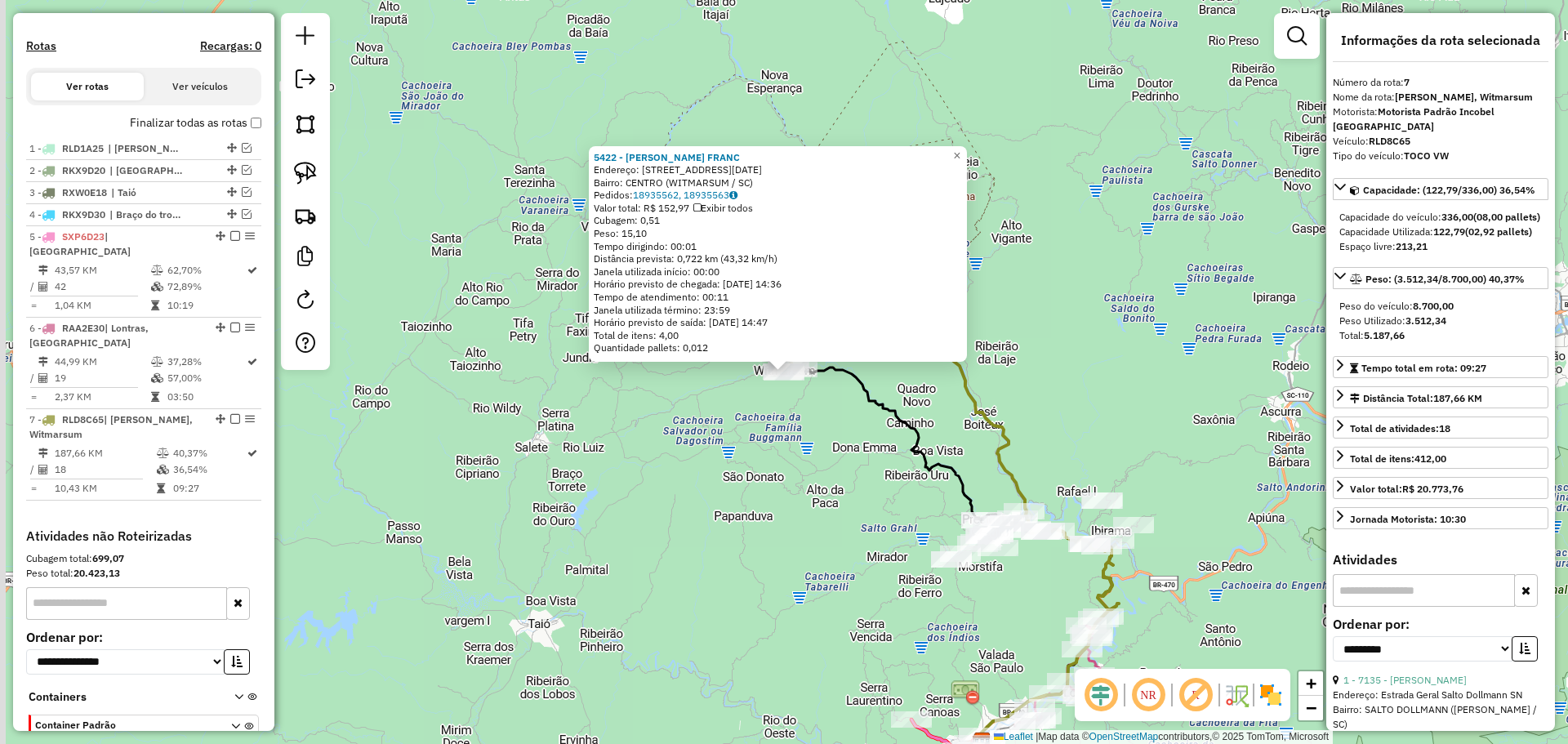
scroll to position [584, 0]
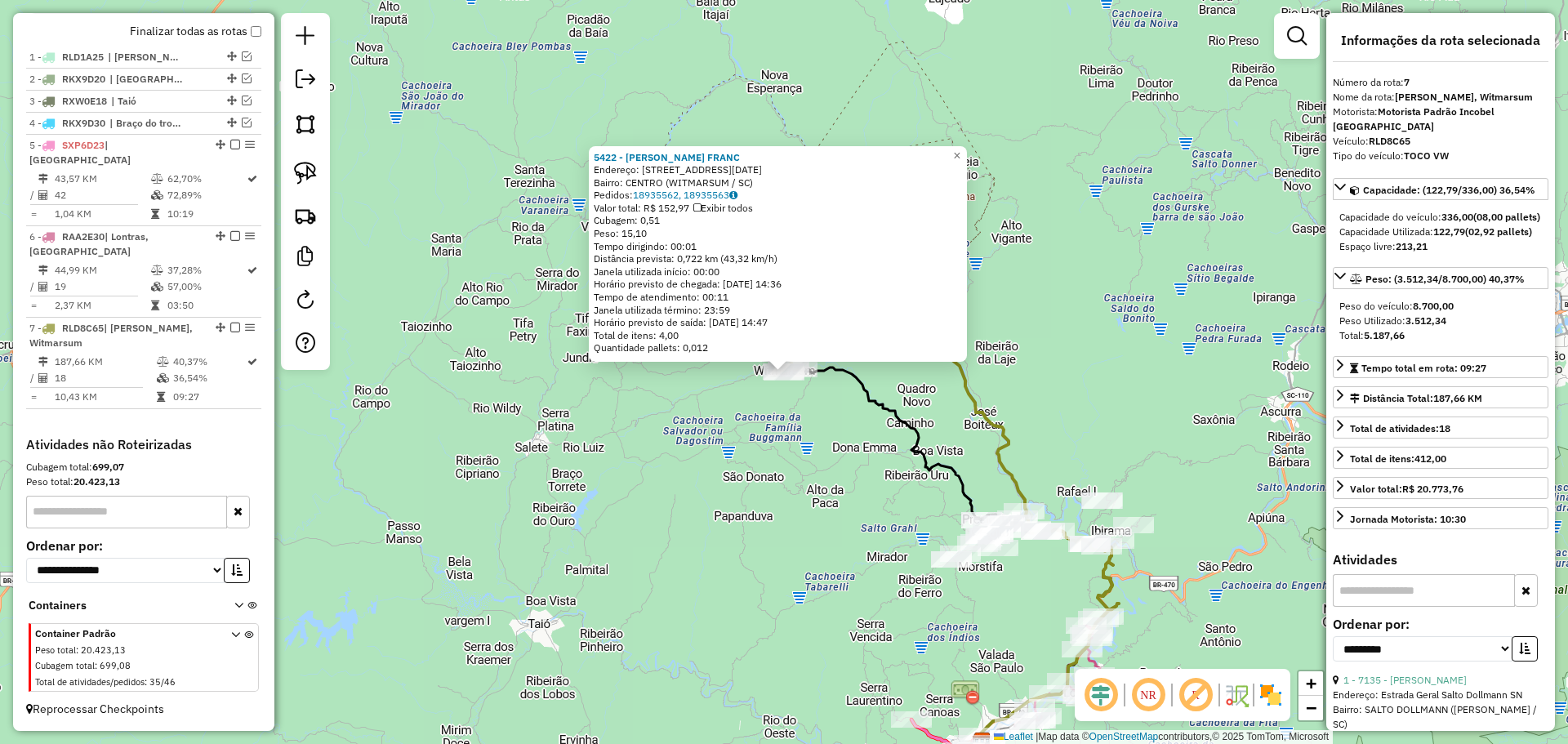
drag, startPoint x: 229, startPoint y: 326, endPoint x: 451, endPoint y: 504, distance: 284.5
click at [230, 326] on em at bounding box center [235, 328] width 10 height 10
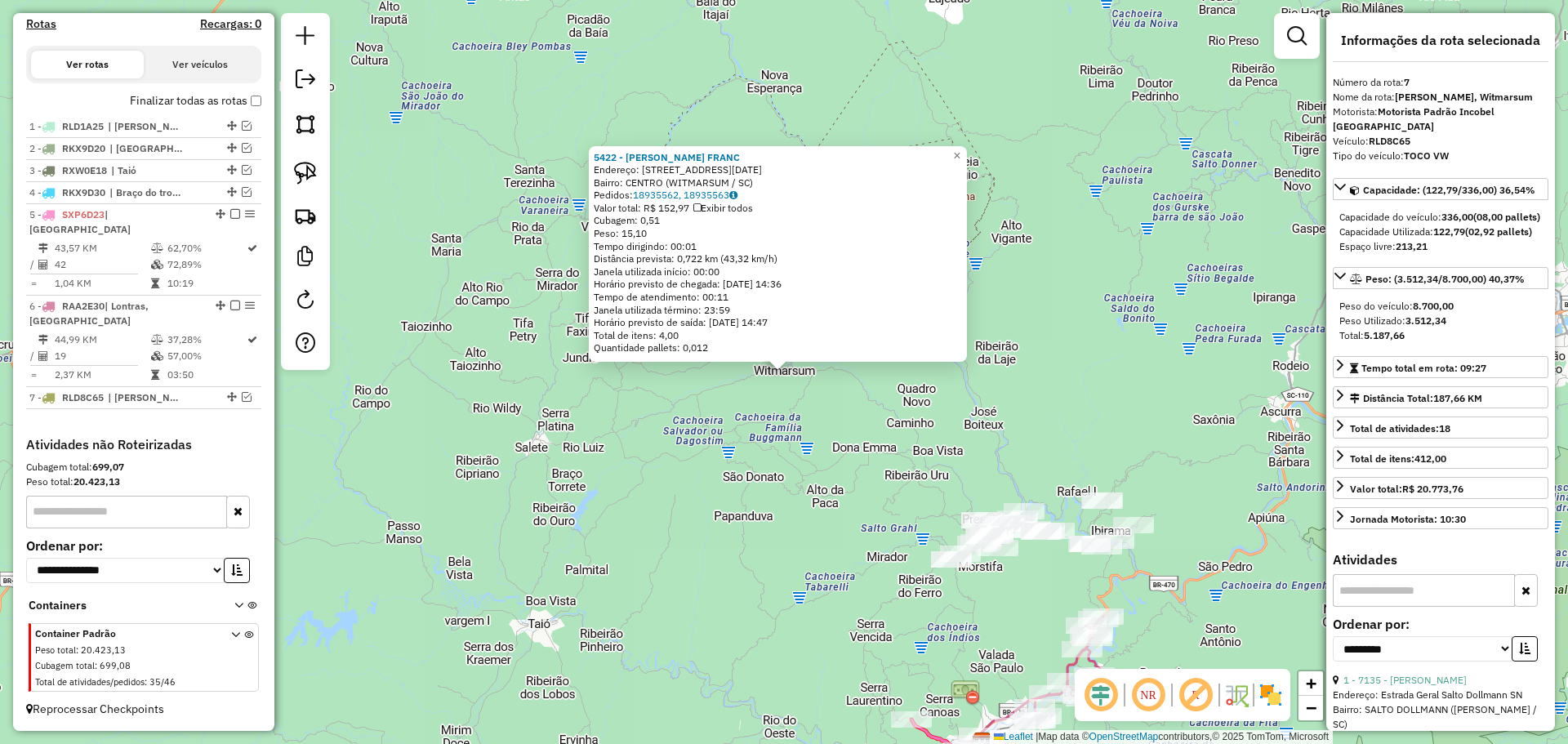
click at [679, 570] on div "5422 - [PERSON_NAME]: R SETE DE [DATE] Bairro: [GEOGRAPHIC_DATA] ([GEOGRAPHIC_D…" at bounding box center [784, 372] width 1568 height 744
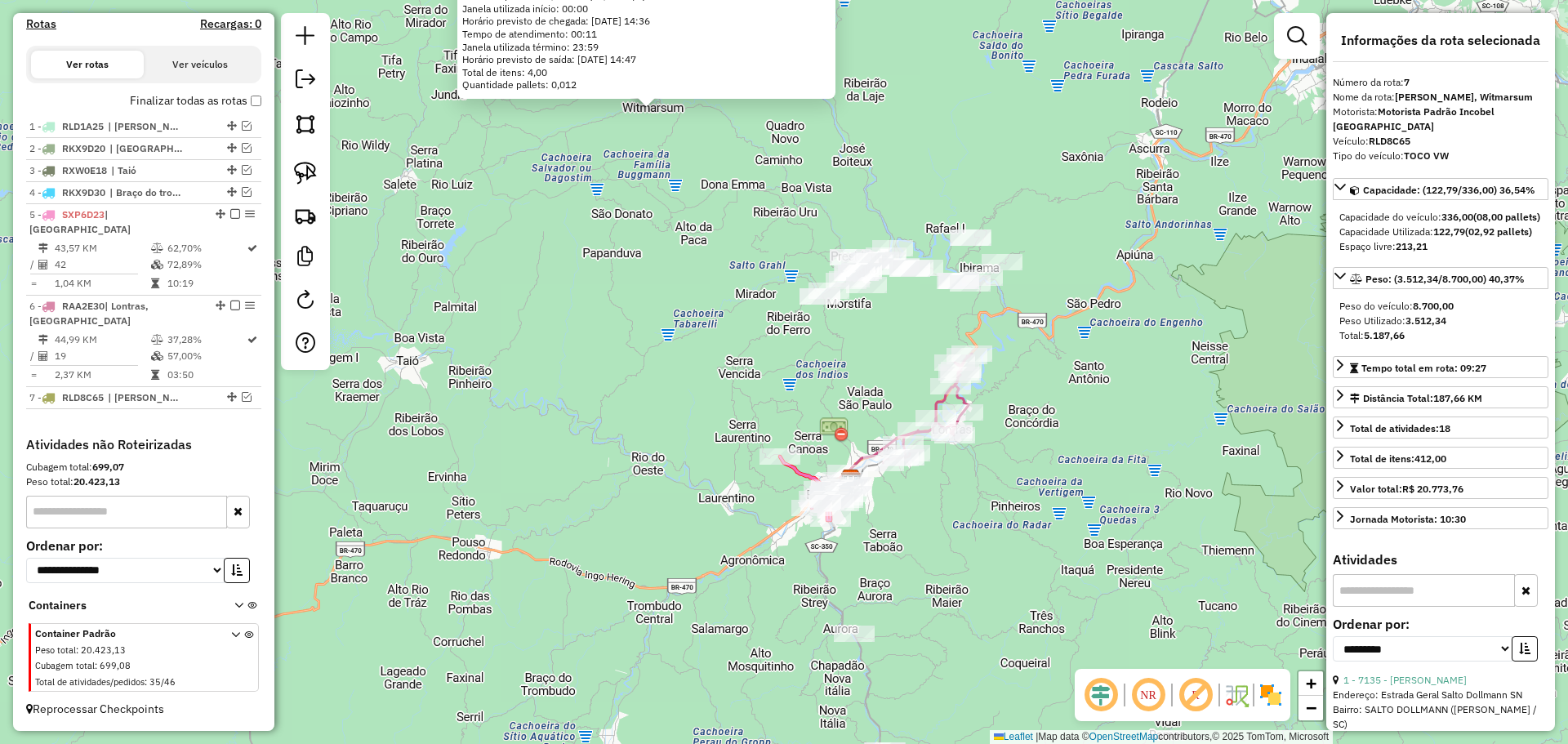
drag, startPoint x: 902, startPoint y: 628, endPoint x: 769, endPoint y: 364, distance: 295.6
click at [769, 364] on div "5422 - [PERSON_NAME]: R SETE DE [DATE] Bairro: [GEOGRAPHIC_DATA] ([GEOGRAPHIC_D…" at bounding box center [784, 372] width 1568 height 744
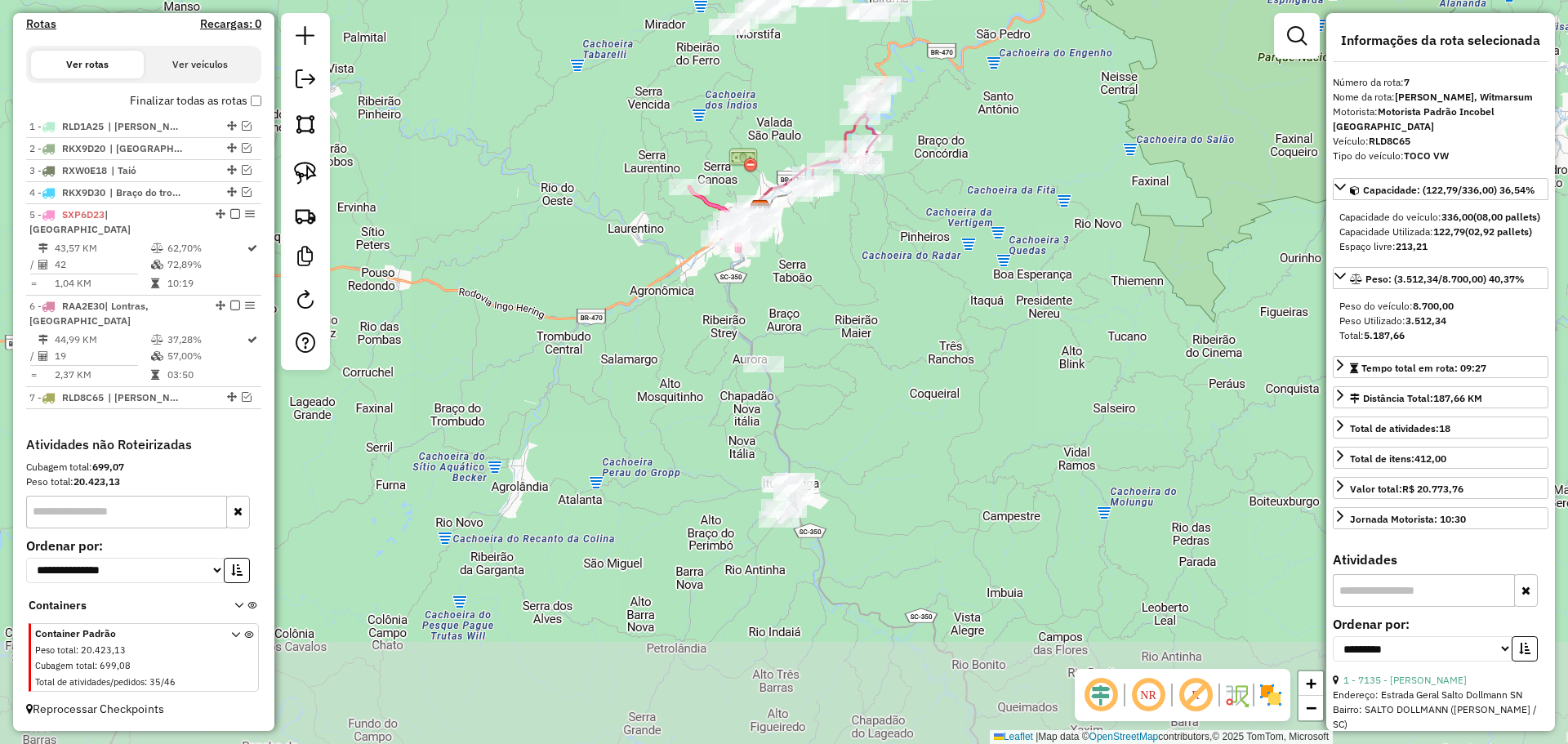
drag, startPoint x: 966, startPoint y: 601, endPoint x: 895, endPoint y: 372, distance: 239.8
click at [895, 372] on div "5422 - [PERSON_NAME]: R SETE DE [DATE] Bairro: [GEOGRAPHIC_DATA] ([GEOGRAPHIC_D…" at bounding box center [784, 372] width 1568 height 744
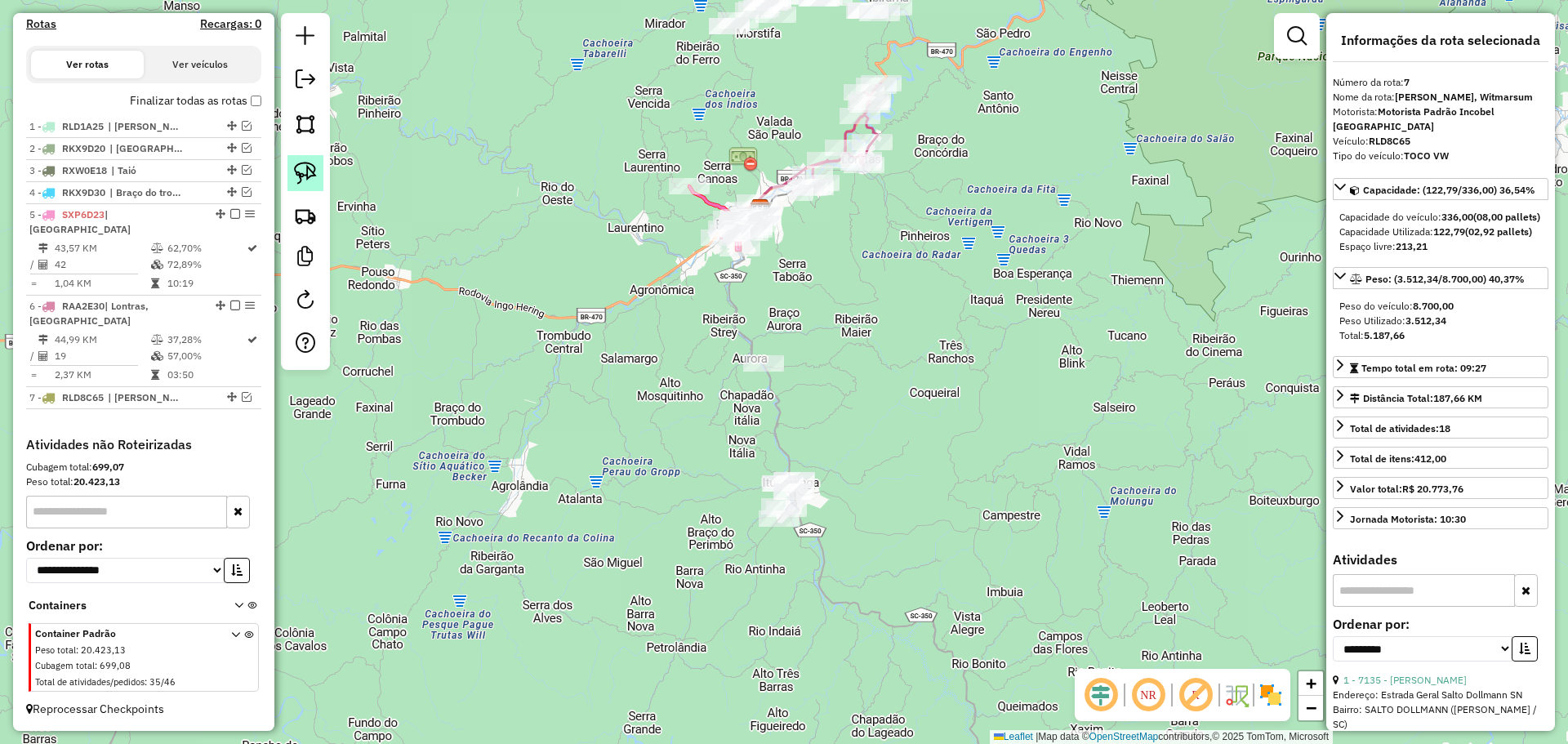
click at [307, 165] on img at bounding box center [306, 174] width 23 height 23
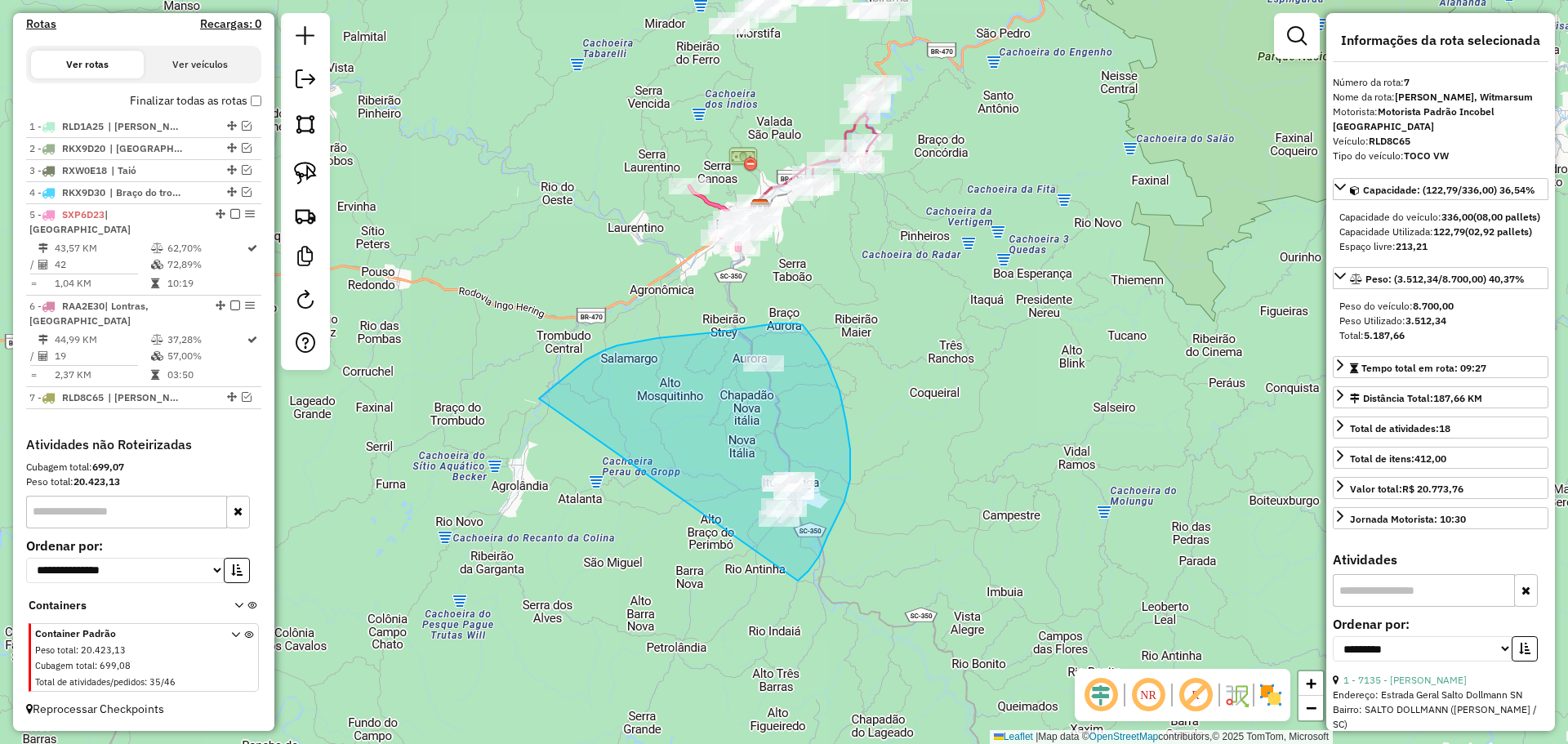
drag, startPoint x: 586, startPoint y: 360, endPoint x: 798, endPoint y: 581, distance: 306.2
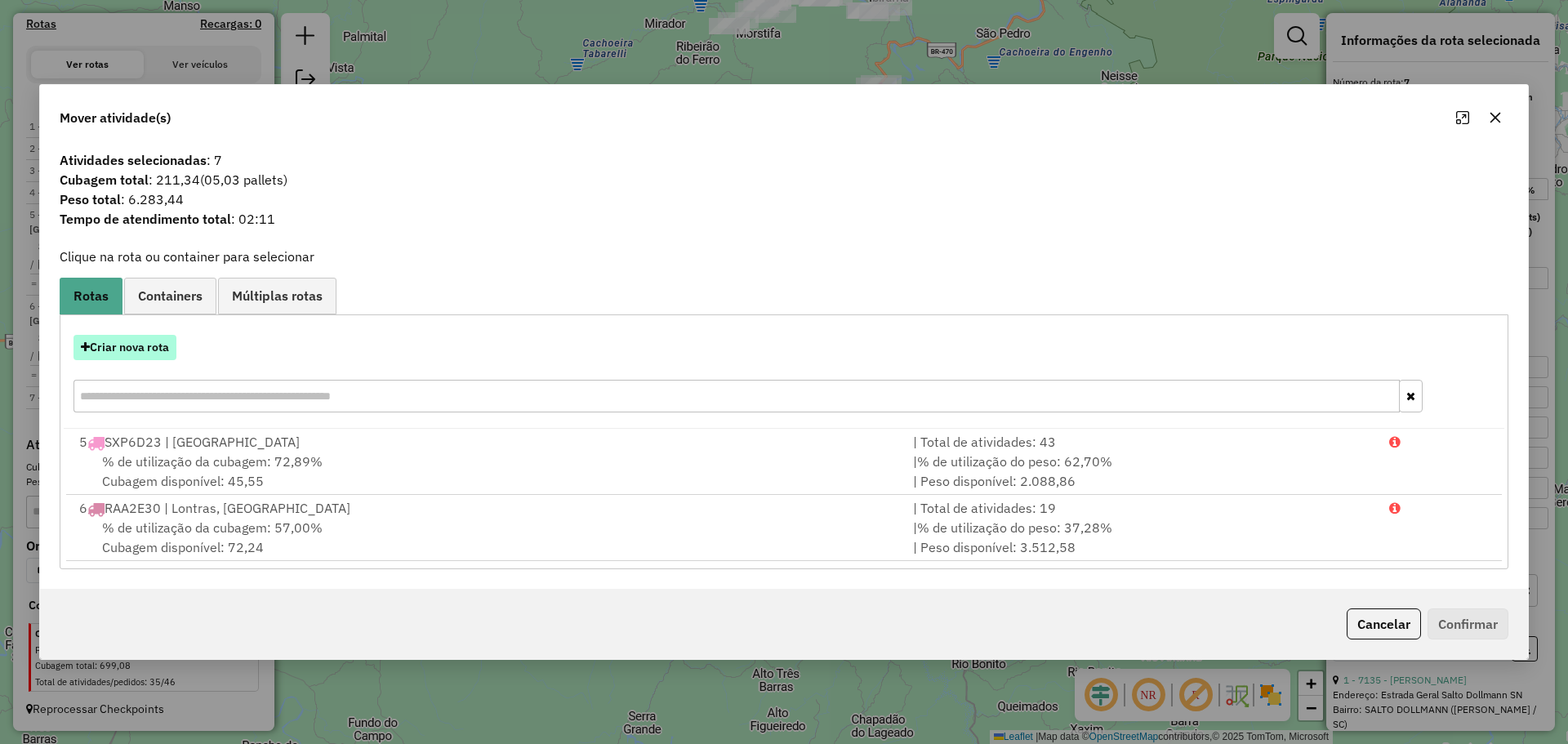
click at [131, 348] on button "Criar nova rota" at bounding box center [125, 347] width 103 height 25
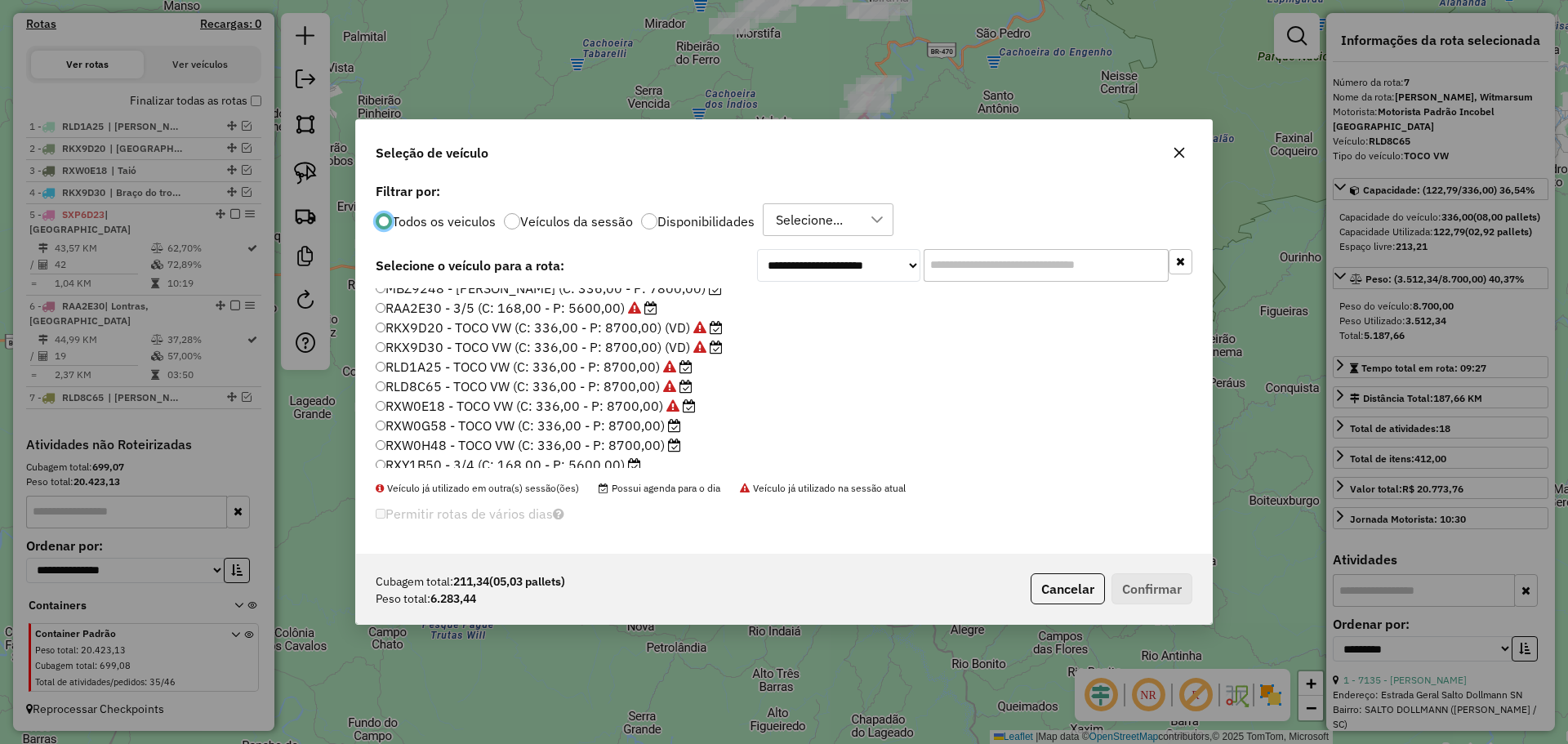
scroll to position [154, 0]
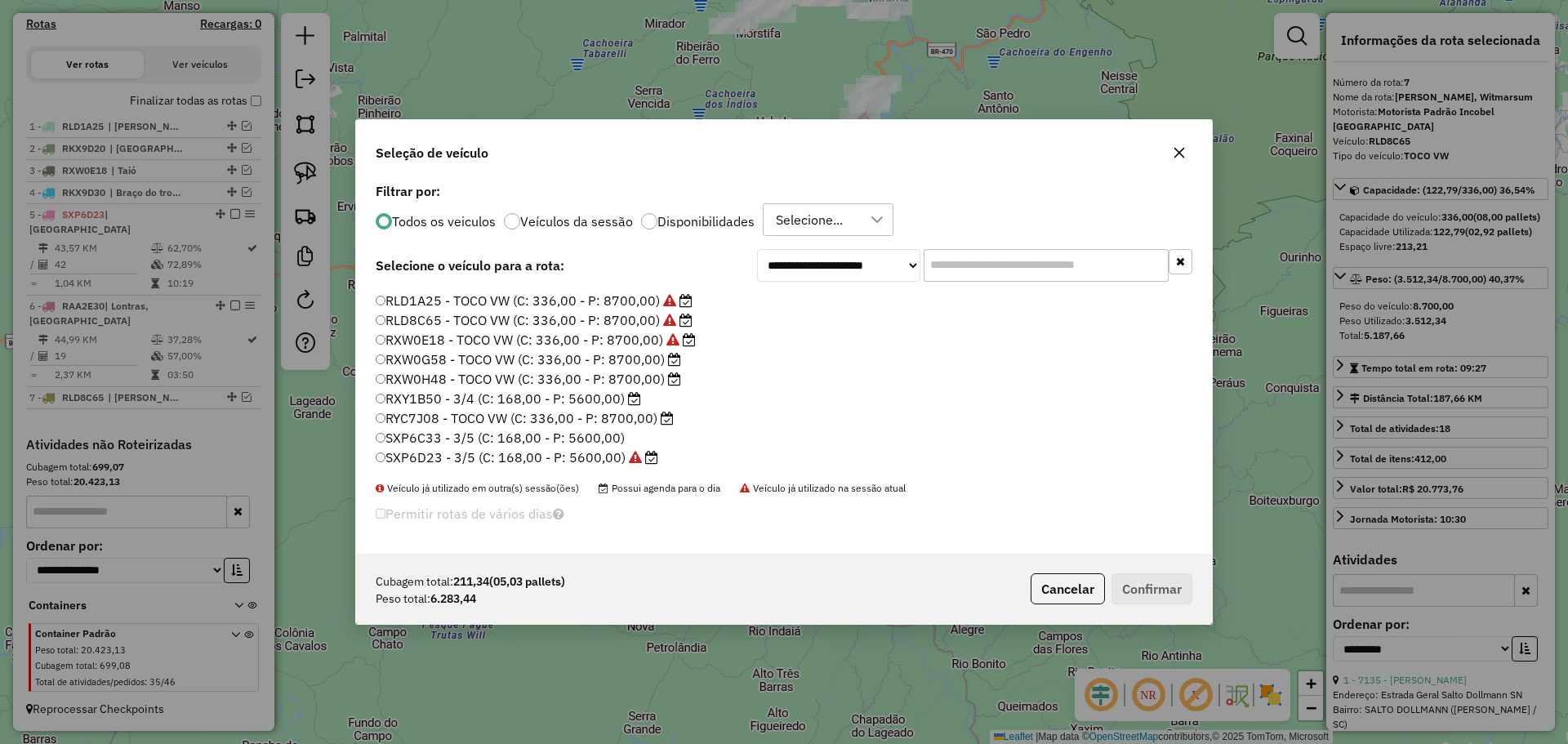
click at [429, 398] on label "RXY1B50 - 3/4 (C: 168,00 - P: 5600,00)" at bounding box center [508, 399] width 265 height 20
click at [1167, 595] on button "Confirmar" at bounding box center [1151, 589] width 81 height 31
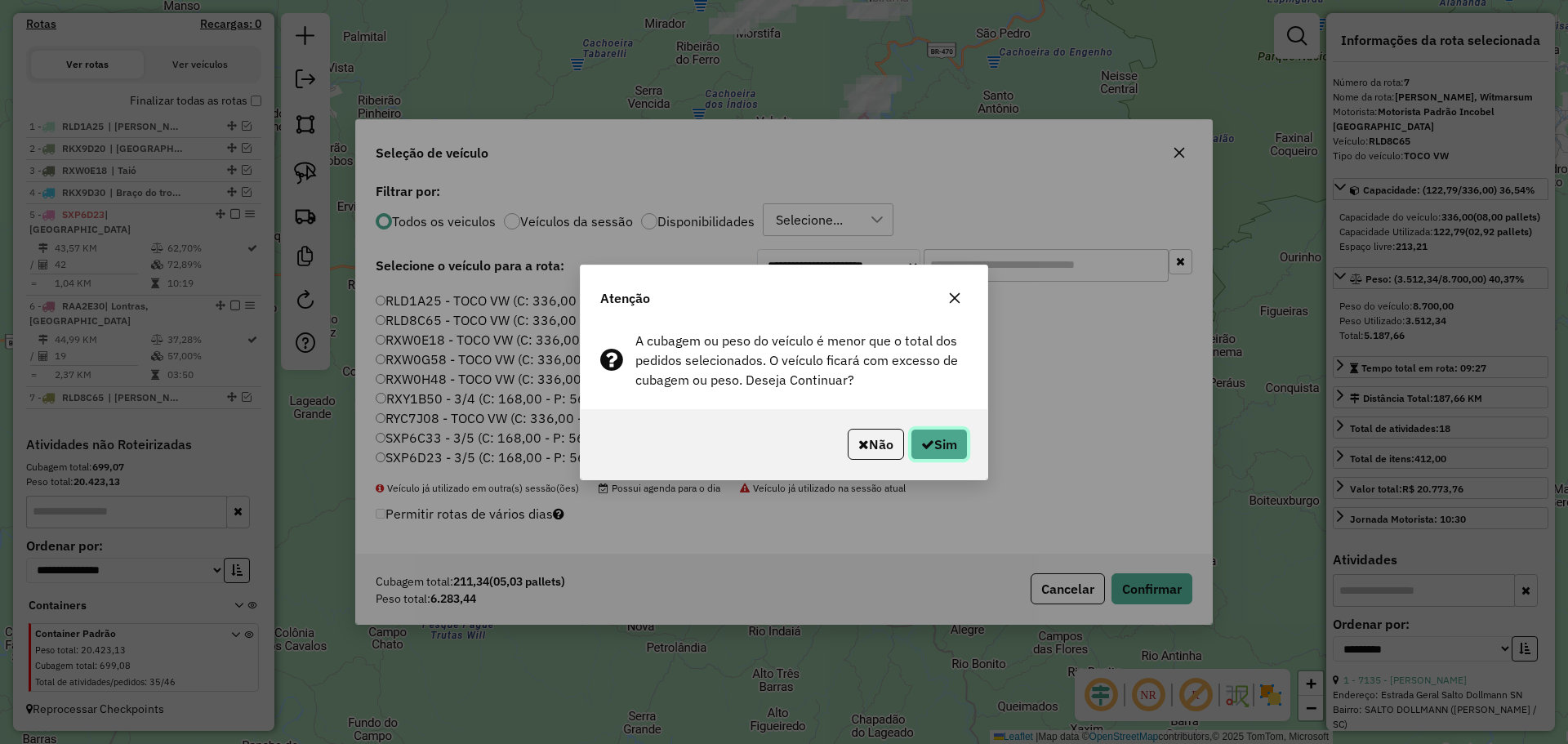
click at [960, 441] on button "Sim" at bounding box center [939, 444] width 57 height 31
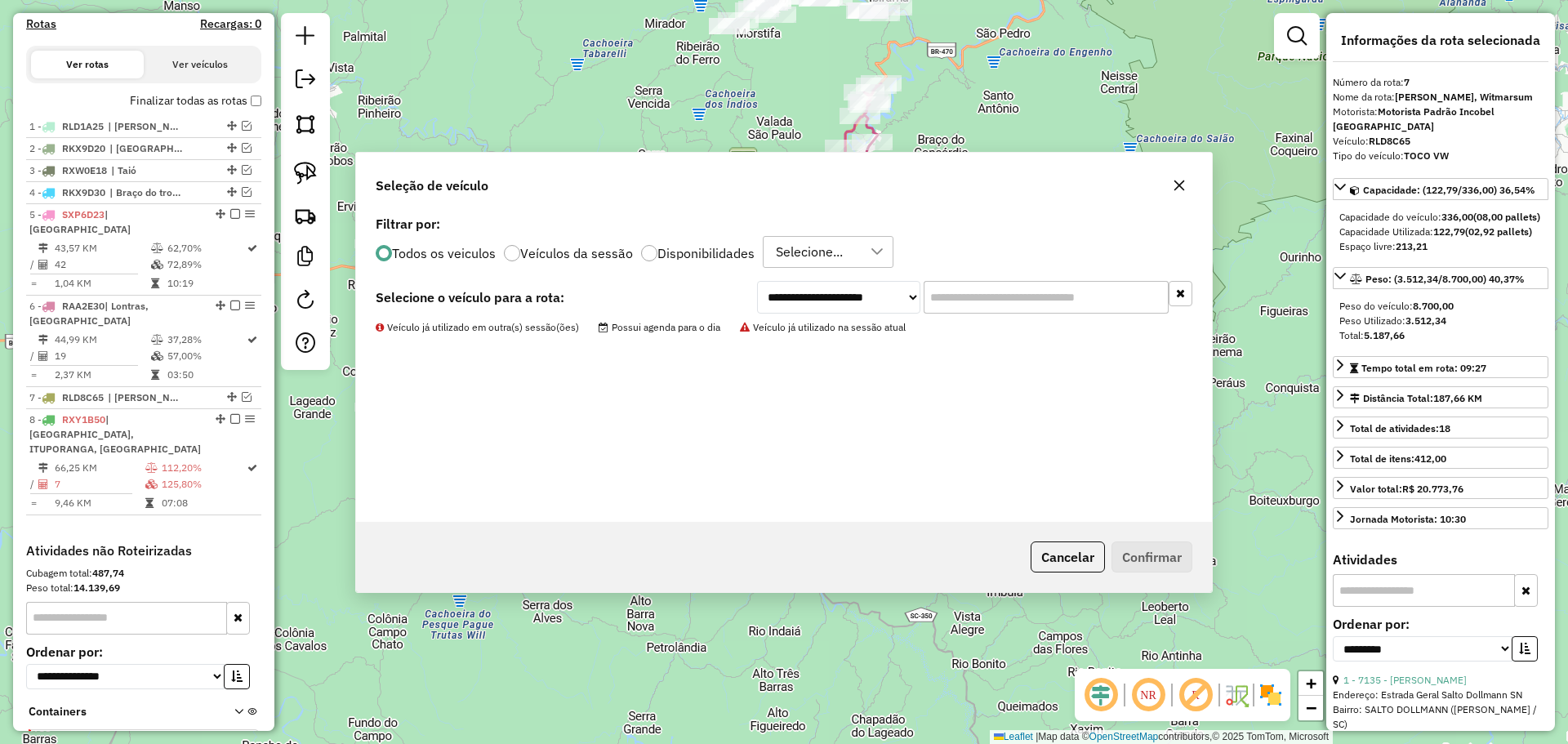
scroll to position [606, 0]
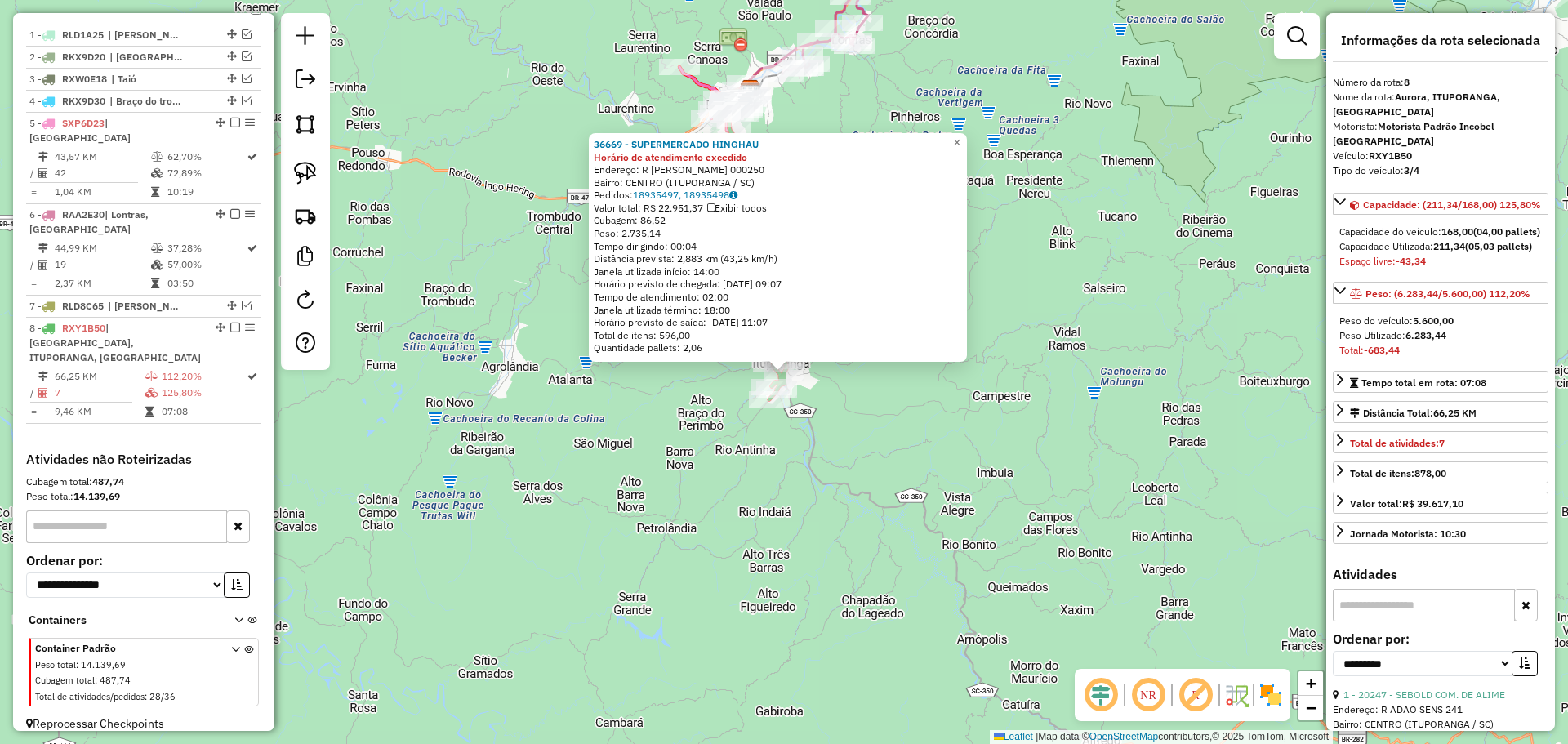
click at [846, 548] on div "36669 - SUPERMERCADO HINGHAU Horário de atendimento excedido Endereço: R [PERSO…" at bounding box center [784, 372] width 1568 height 744
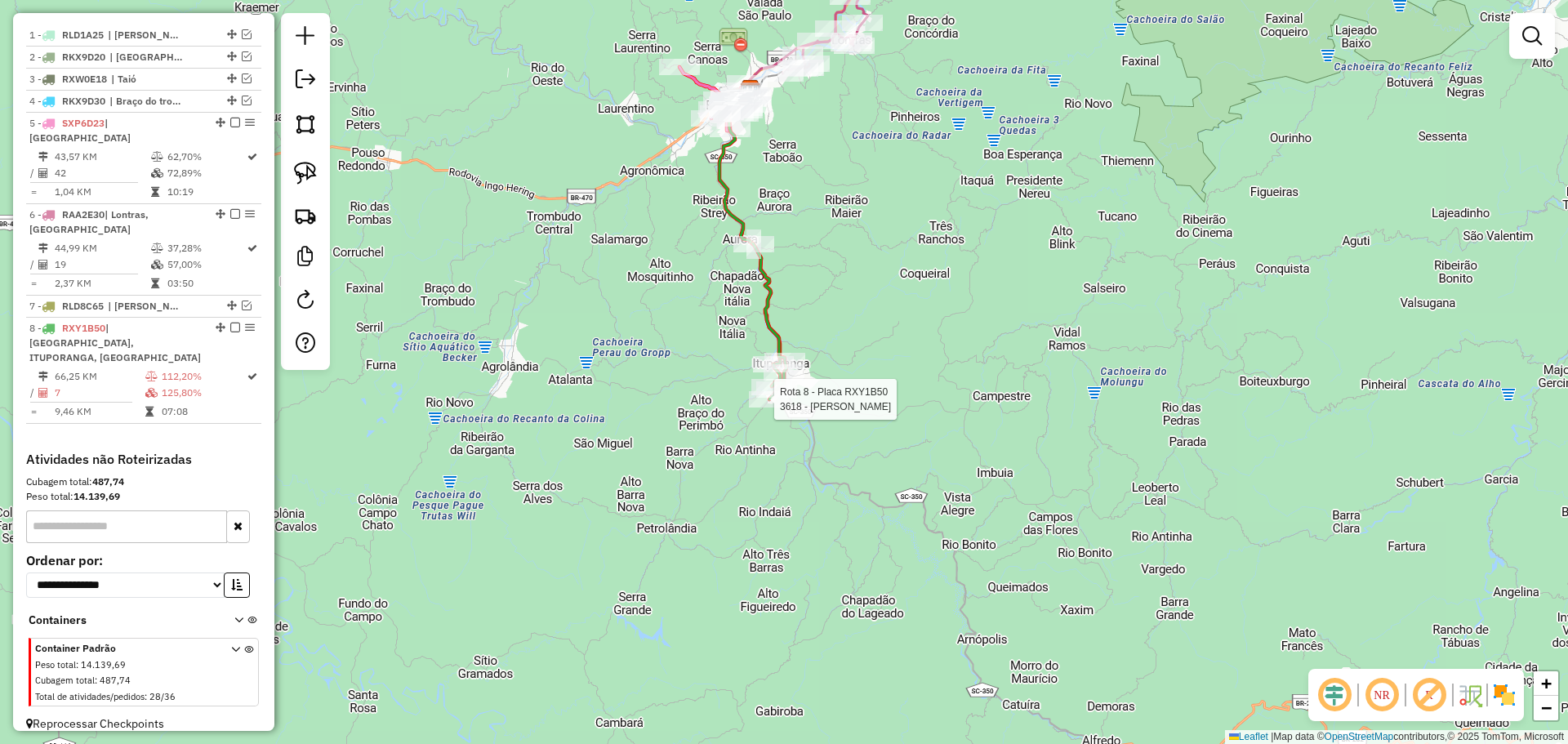
select select "**********"
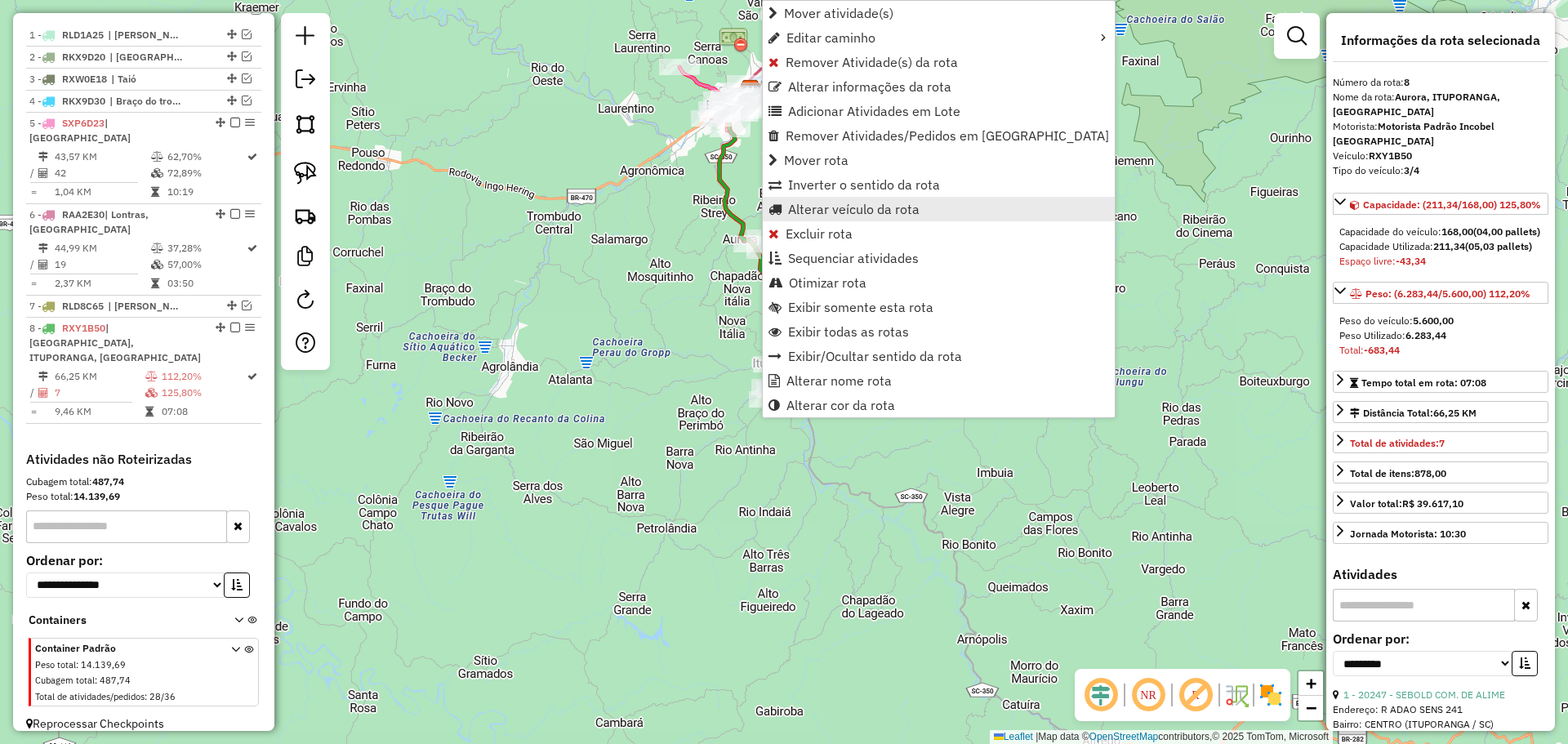
click at [830, 211] on span "Alterar veículo da rota" at bounding box center [853, 209] width 131 height 13
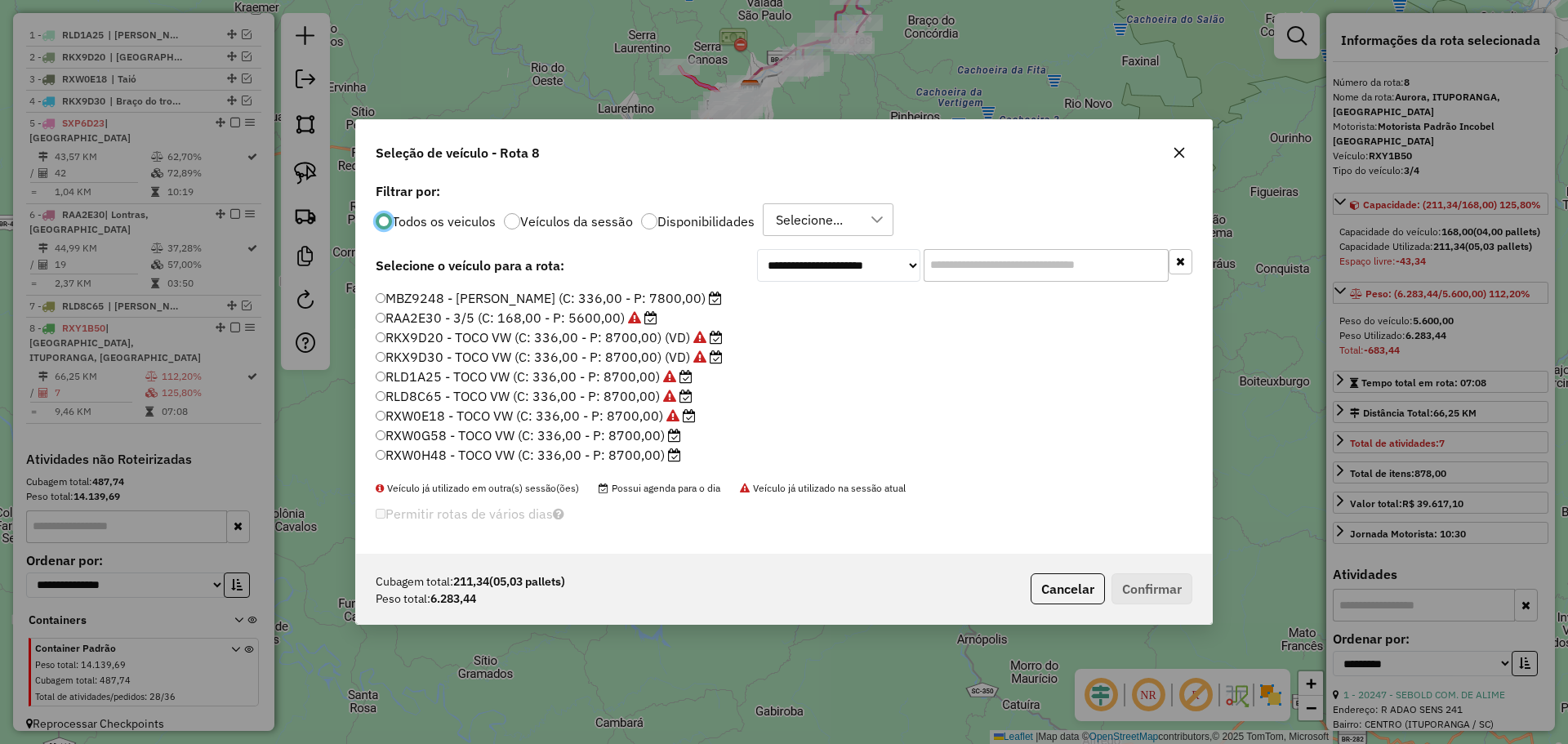
scroll to position [154, 0]
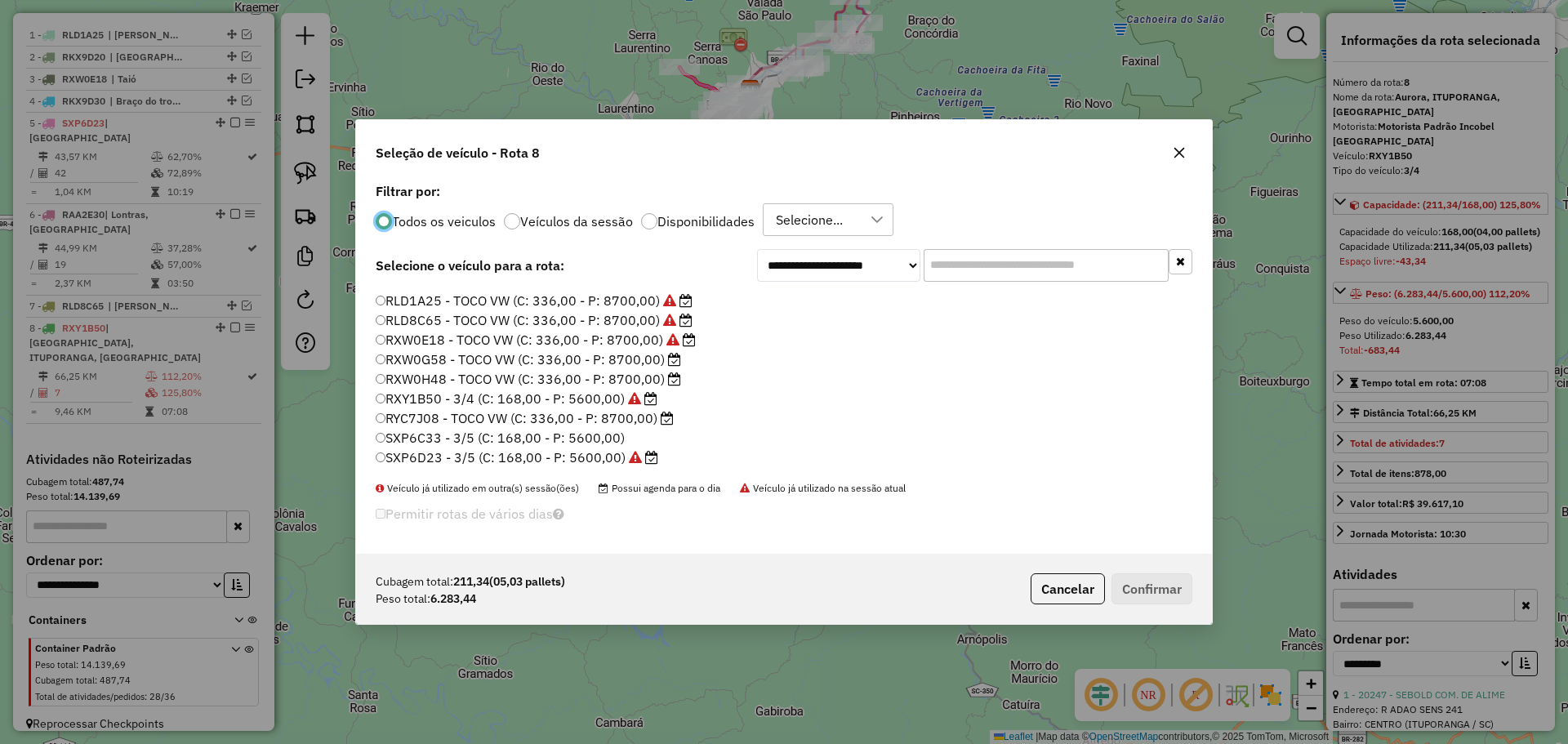
click at [453, 417] on label "RYC7J08 - TOCO VW (C: 336,00 - P: 8700,00)" at bounding box center [524, 418] width 298 height 20
click at [1157, 592] on button "Confirmar" at bounding box center [1151, 589] width 81 height 31
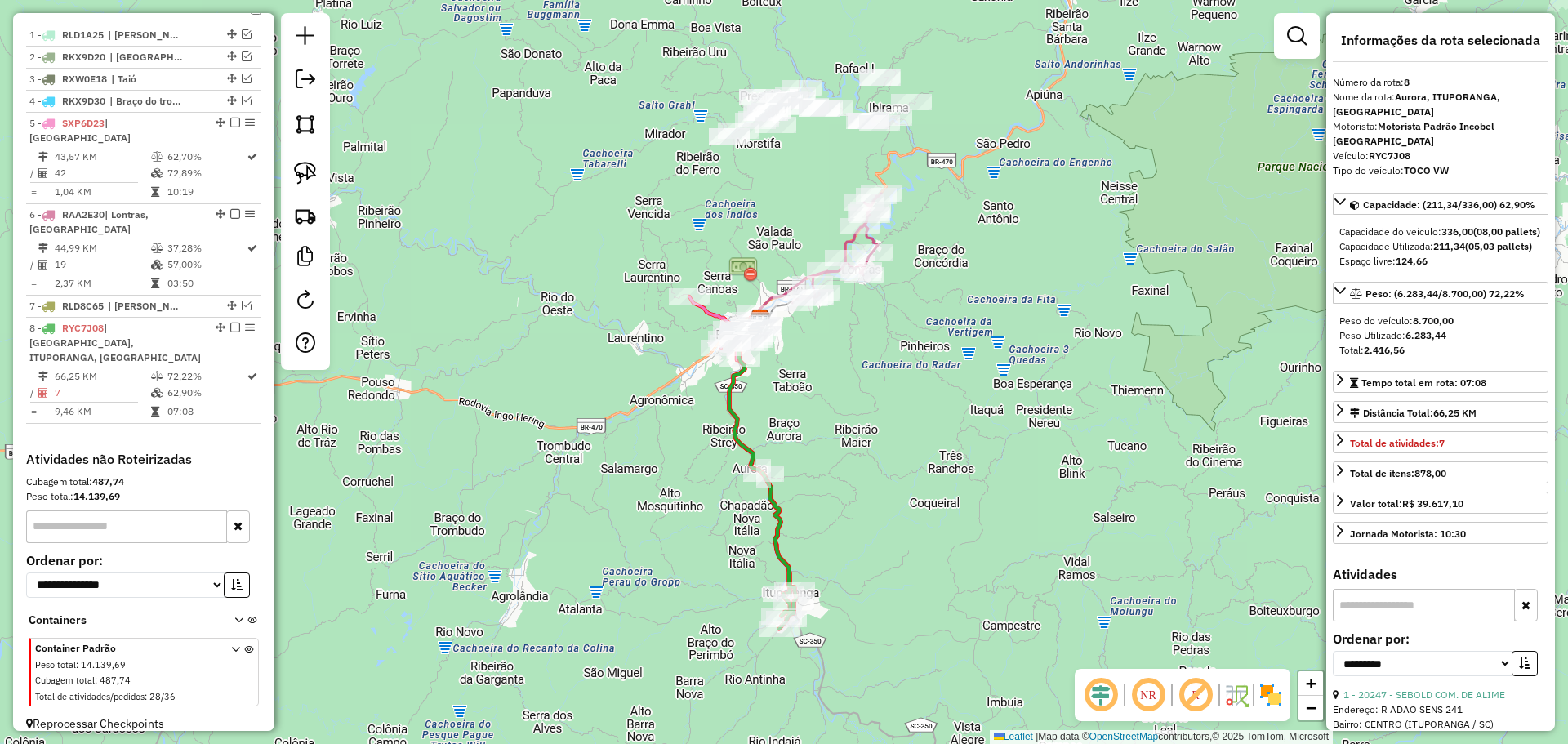
drag, startPoint x: 882, startPoint y: 182, endPoint x: 907, endPoint y: 471, distance: 290.1
click at [907, 471] on div "Janela de atendimento Grade de atendimento Capacidade Transportadoras Veículos …" at bounding box center [784, 372] width 1568 height 744
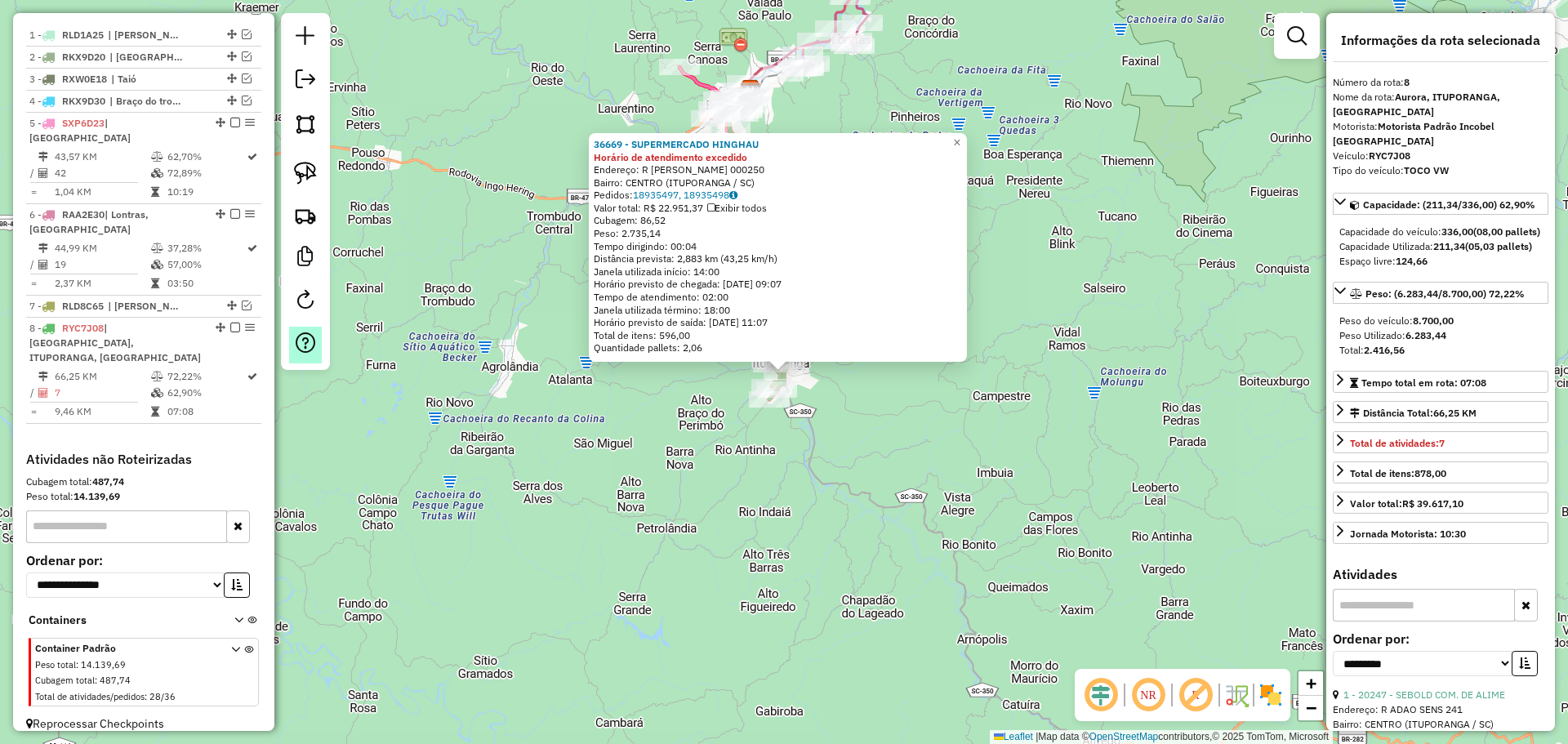
drag, startPoint x: 231, startPoint y: 324, endPoint x: 306, endPoint y: 362, distance: 84.1
click at [231, 324] on em at bounding box center [235, 328] width 10 height 10
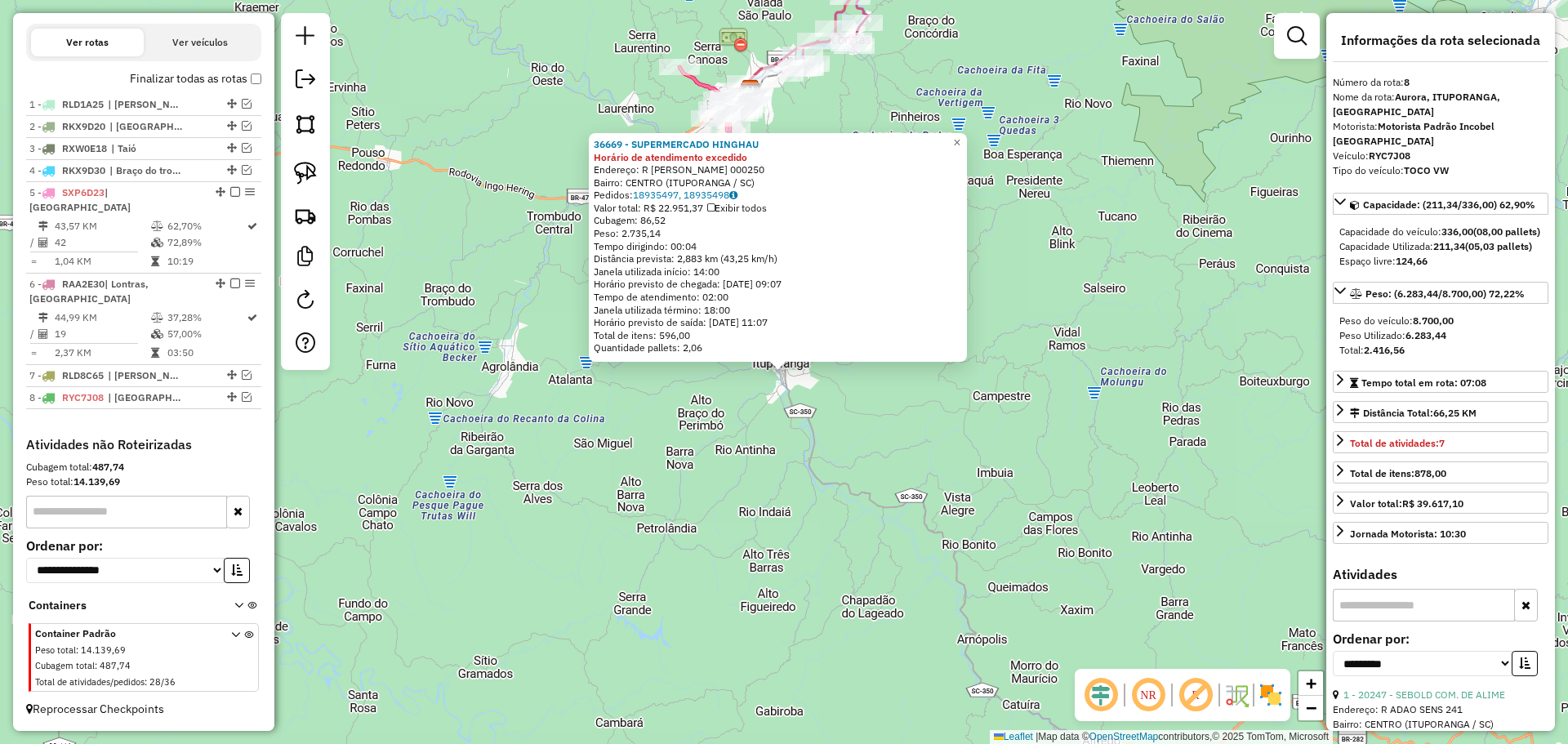
click at [565, 438] on div "36669 - SUPERMERCADO HINGHAU Horário de atendimento excedido Endereço: R [PERSO…" at bounding box center [784, 372] width 1568 height 744
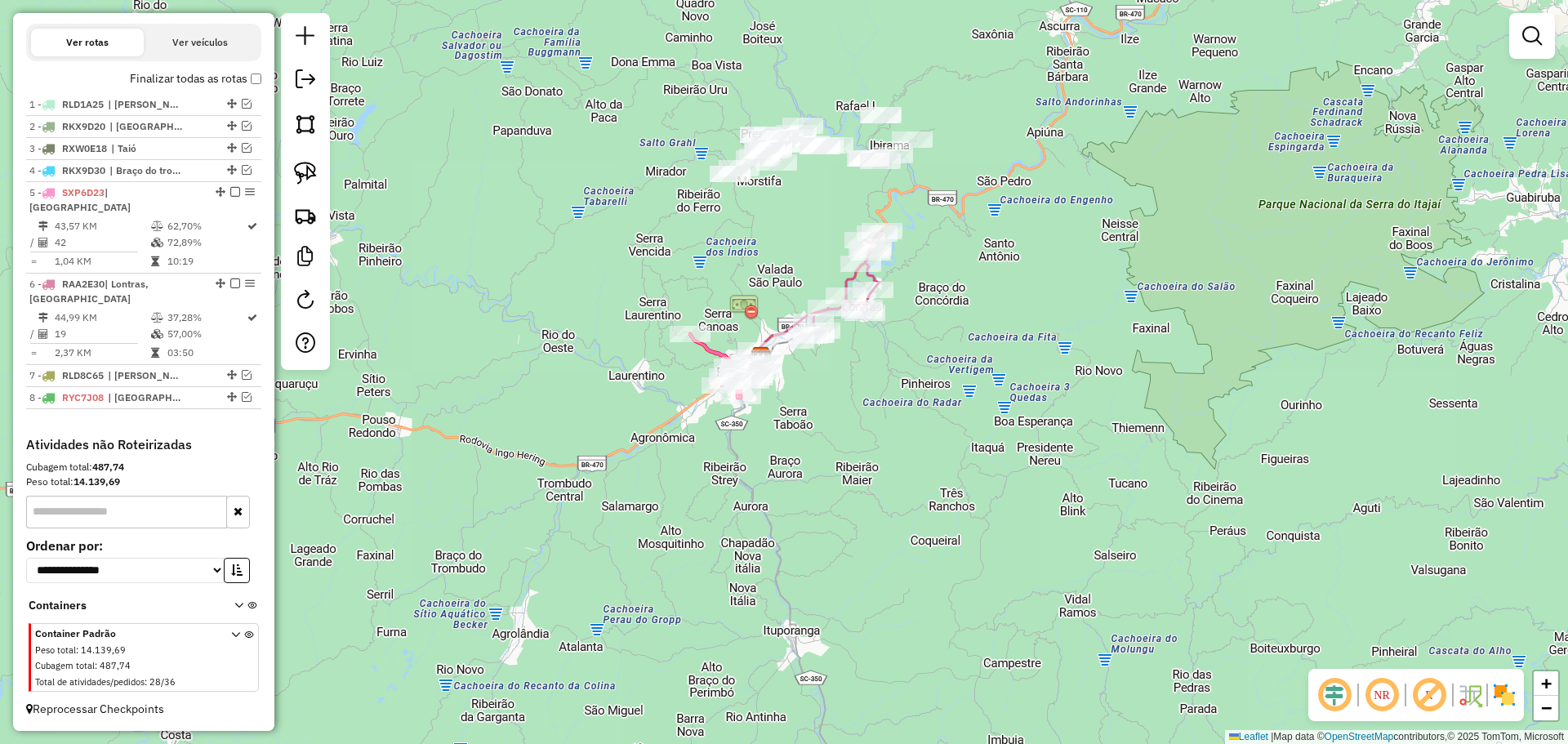
drag, startPoint x: 907, startPoint y: 335, endPoint x: 915, endPoint y: 520, distance: 185.2
click at [915, 520] on div "Janela de atendimento Grade de atendimento Capacidade Transportadoras Veículos …" at bounding box center [784, 372] width 1568 height 744
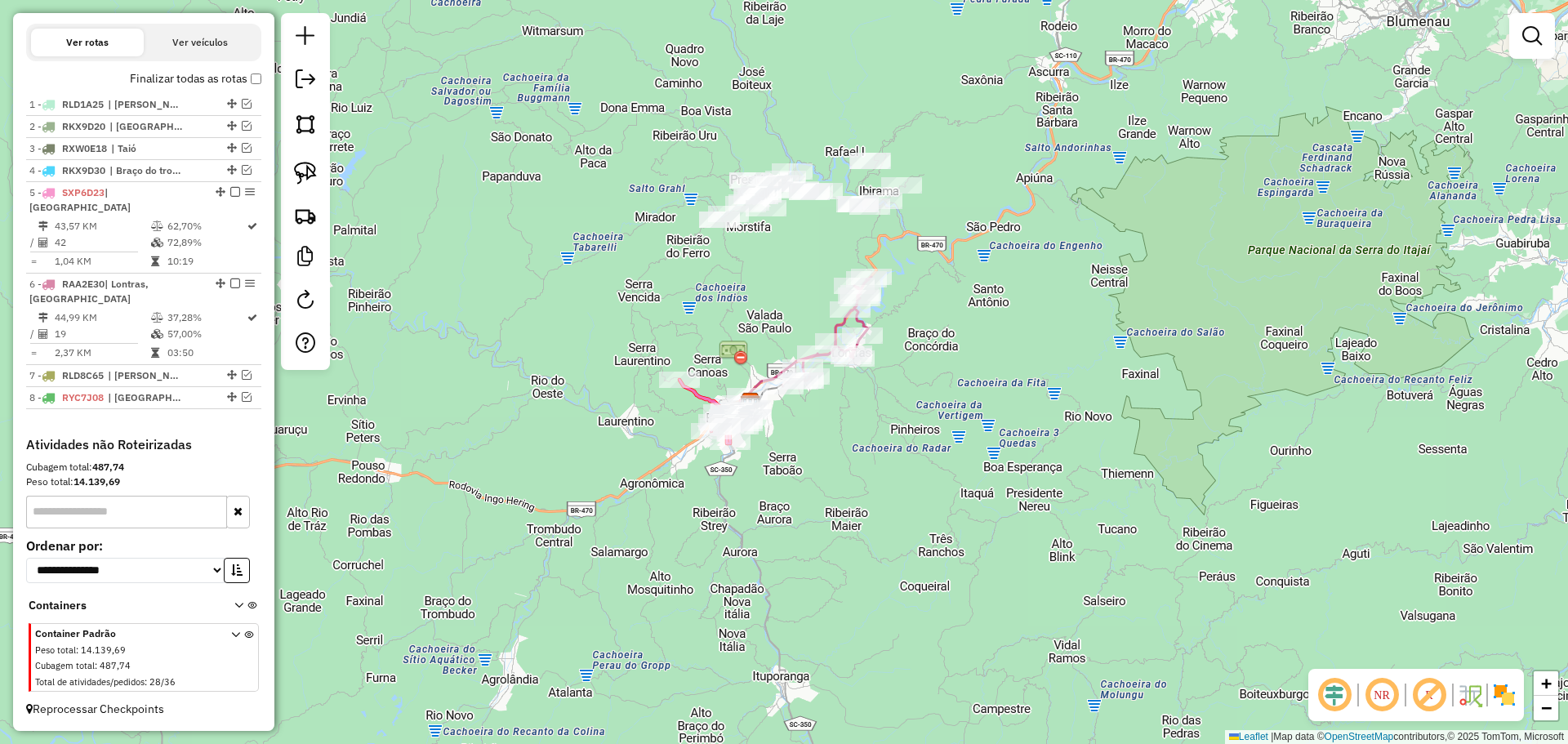
drag, startPoint x: 700, startPoint y: 234, endPoint x: 683, endPoint y: 305, distance: 73.0
click at [683, 304] on div "Janela de atendimento Grade de atendimento Capacidade Transportadoras Veículos …" at bounding box center [784, 372] width 1568 height 744
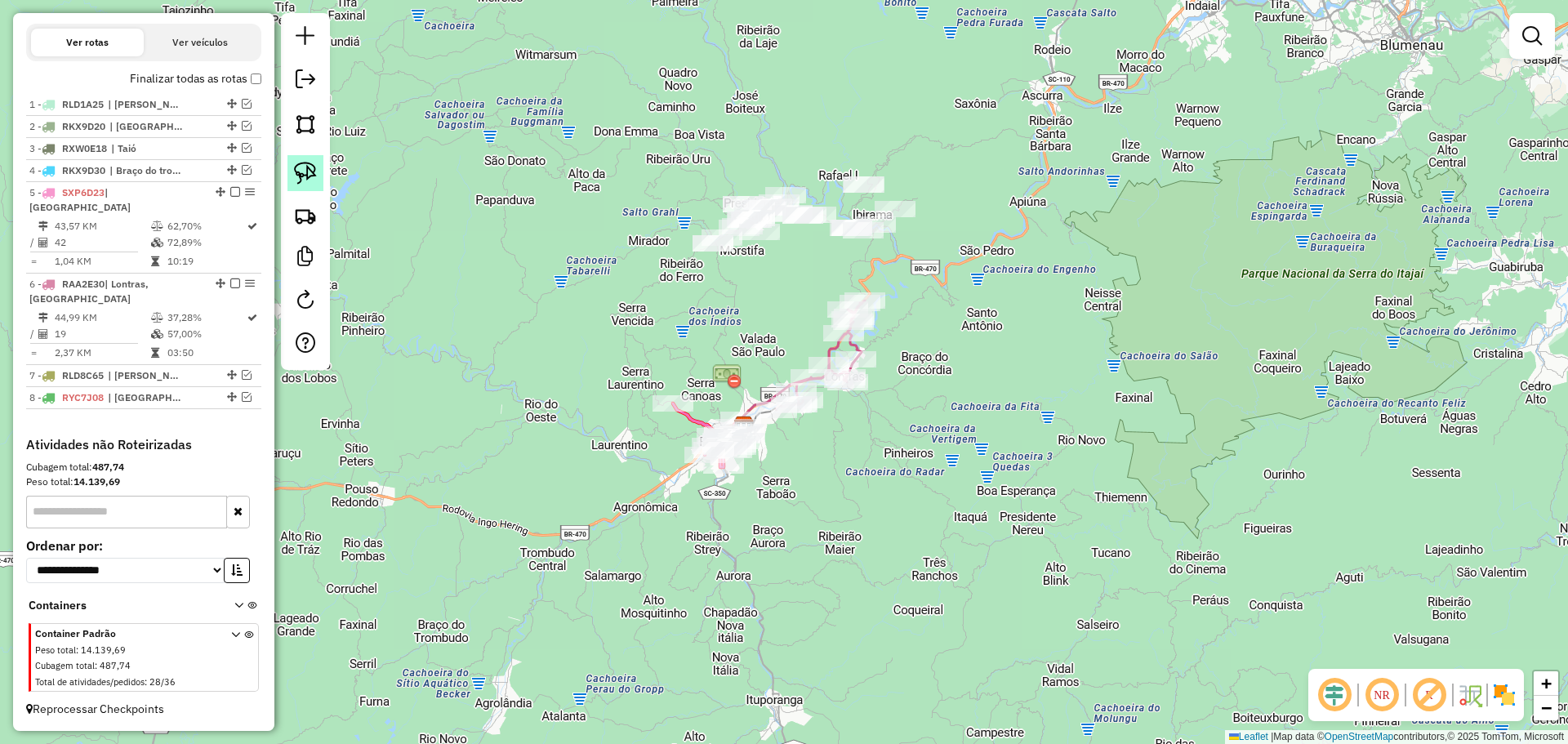
click at [308, 169] on img at bounding box center [306, 174] width 23 height 23
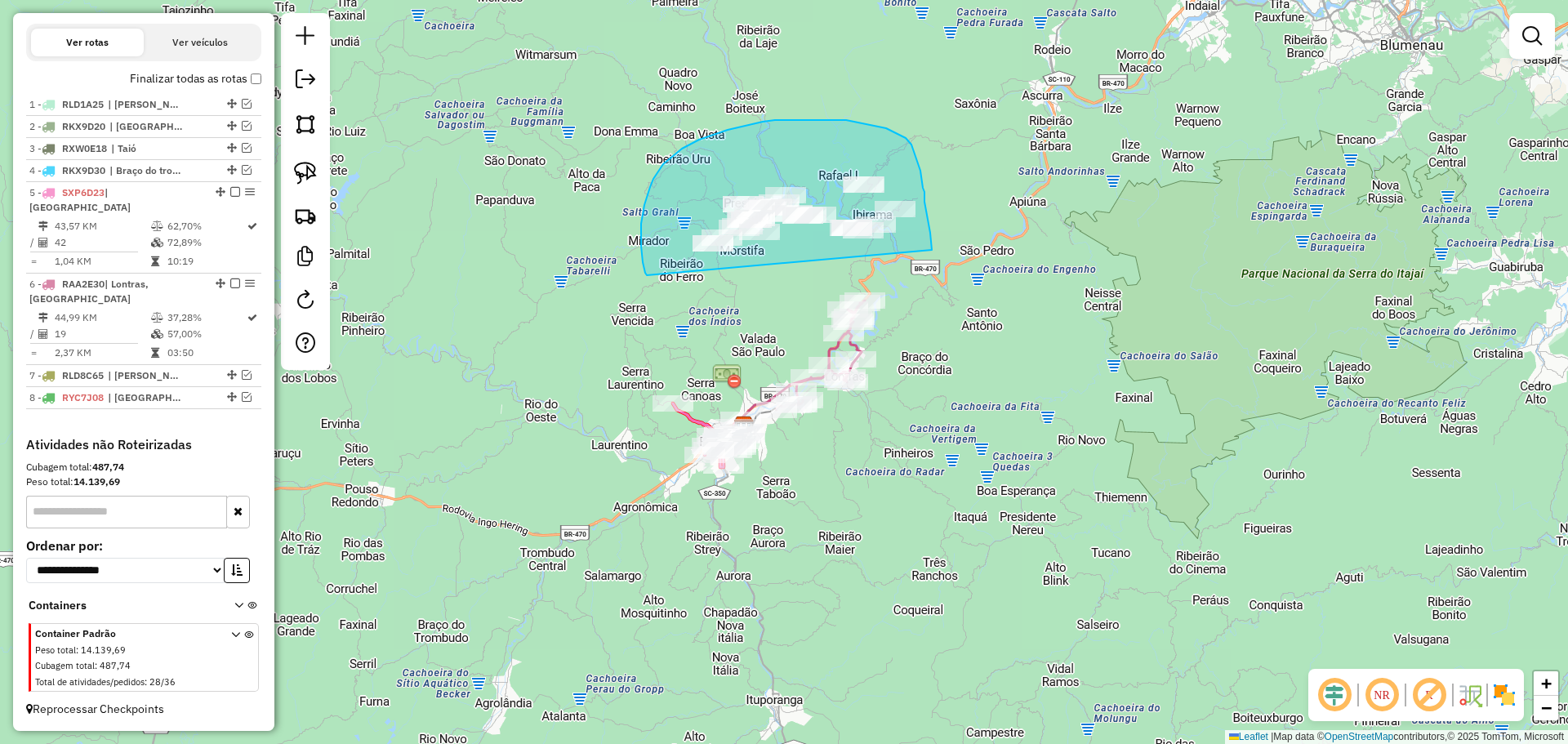
drag, startPoint x: 646, startPoint y: 275, endPoint x: 932, endPoint y: 251, distance: 287.0
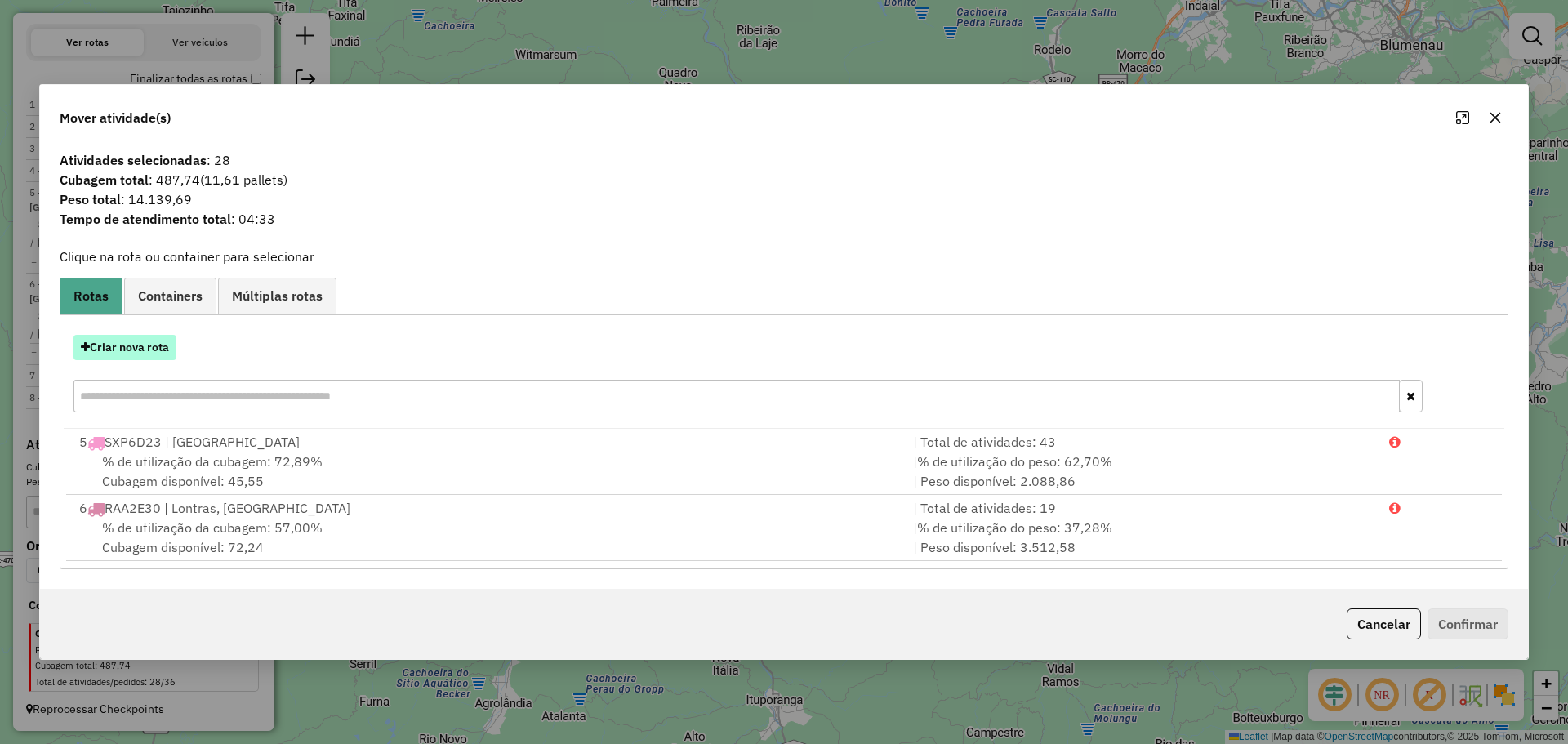
click at [147, 339] on button "Criar nova rota" at bounding box center [125, 347] width 103 height 25
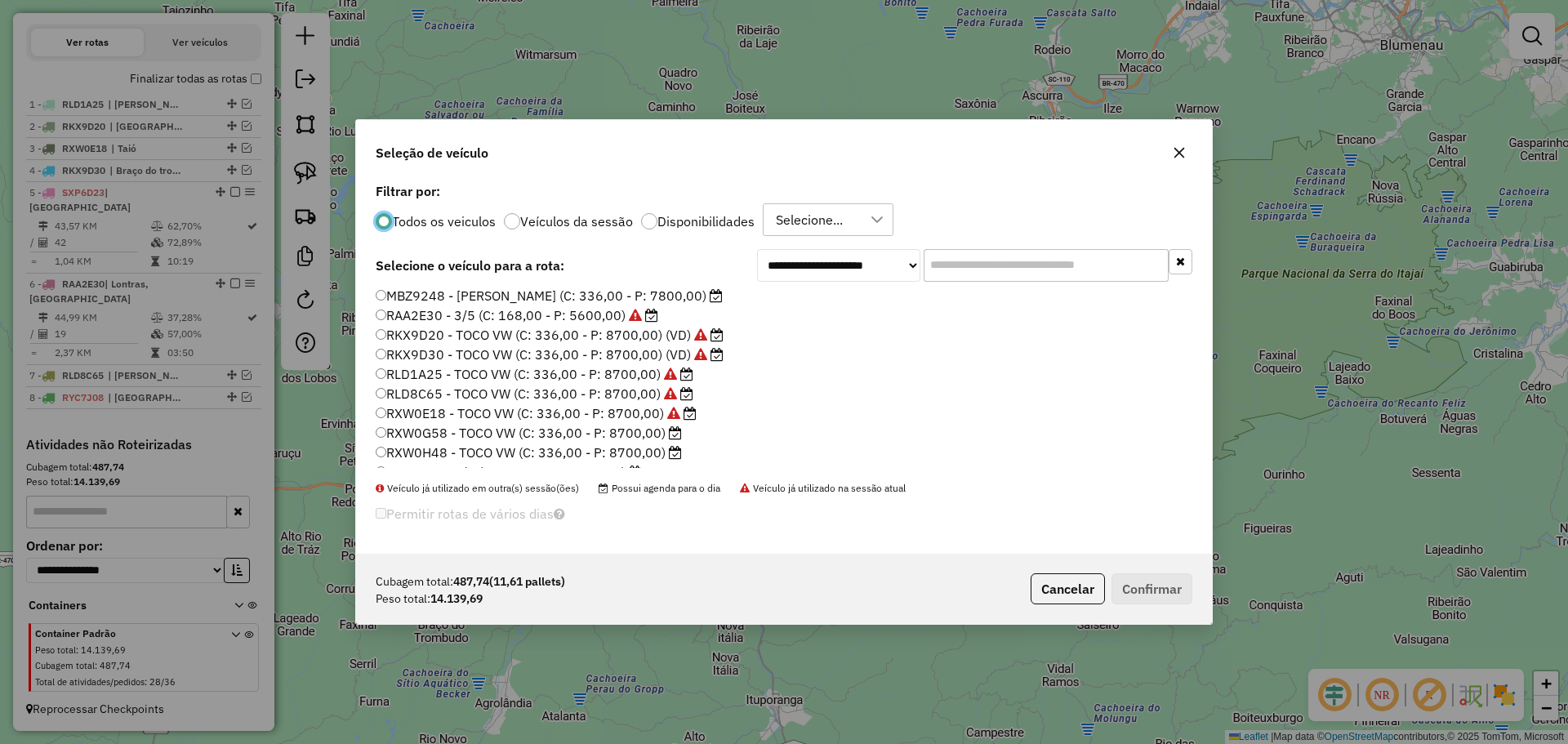
scroll to position [154, 0]
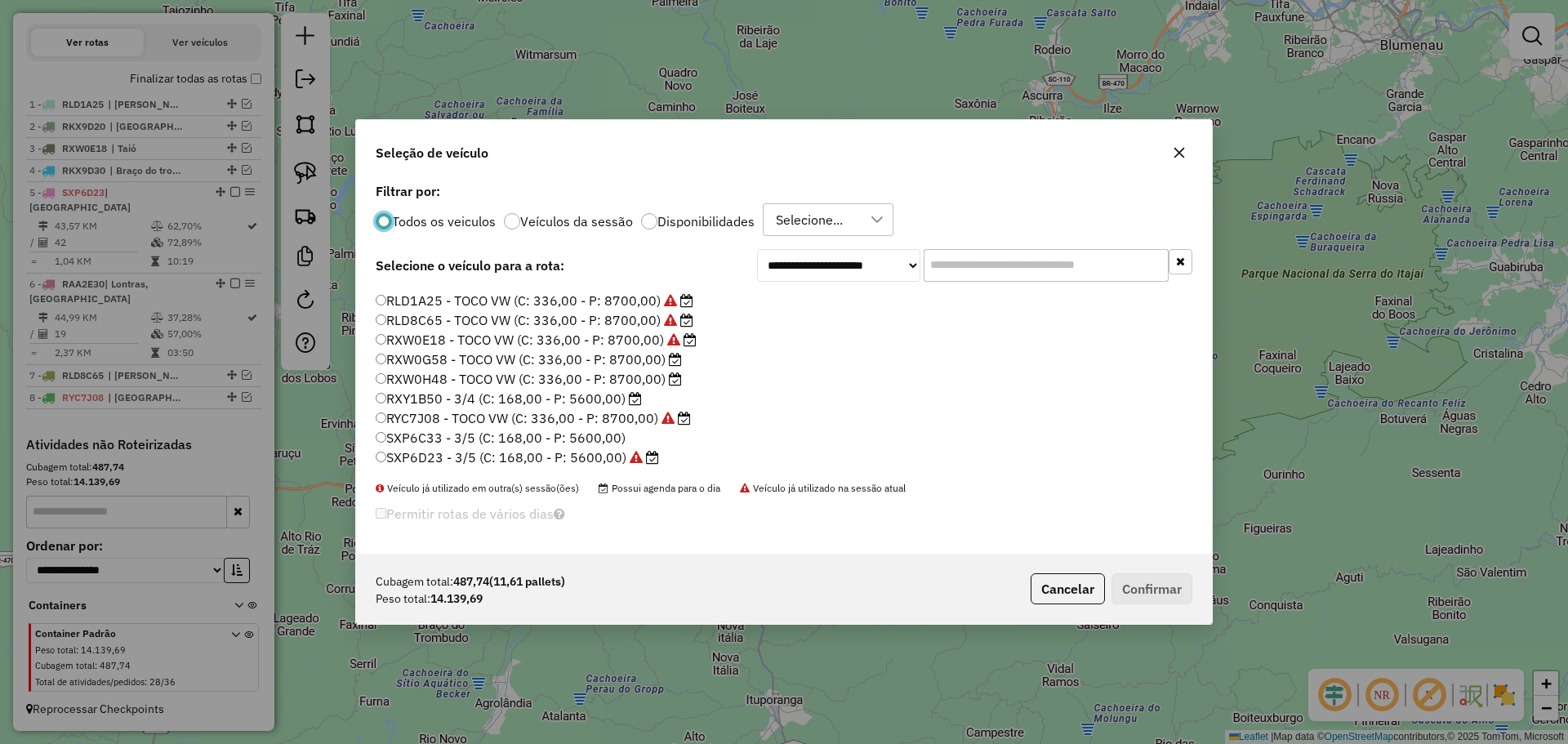
click at [423, 360] on label "RXW0G58 - TOCO VW (C: 336,00 - P: 8700,00)" at bounding box center [528, 360] width 306 height 20
click at [1151, 595] on button "Confirmar" at bounding box center [1151, 589] width 81 height 31
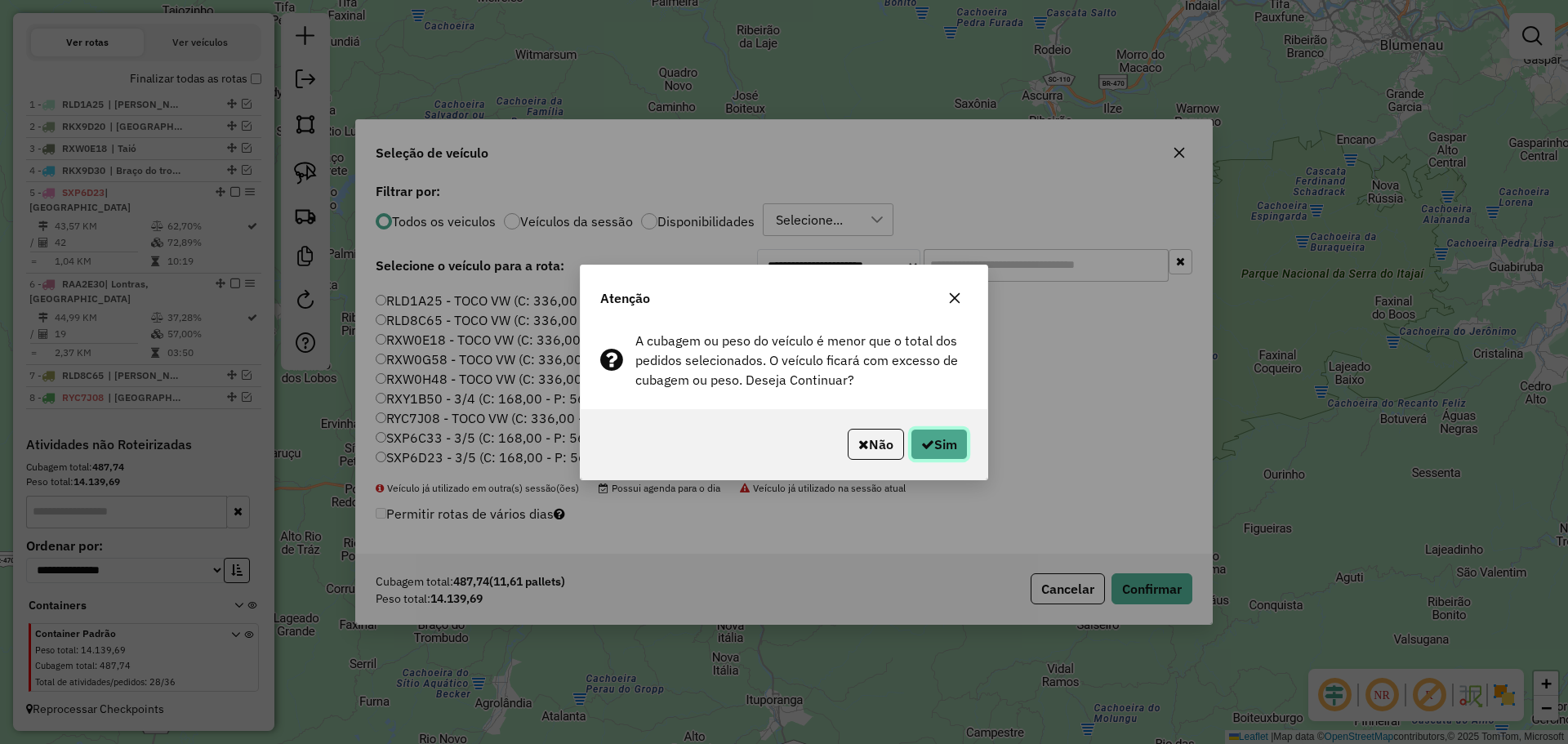
click at [925, 437] on button "Sim" at bounding box center [939, 444] width 57 height 31
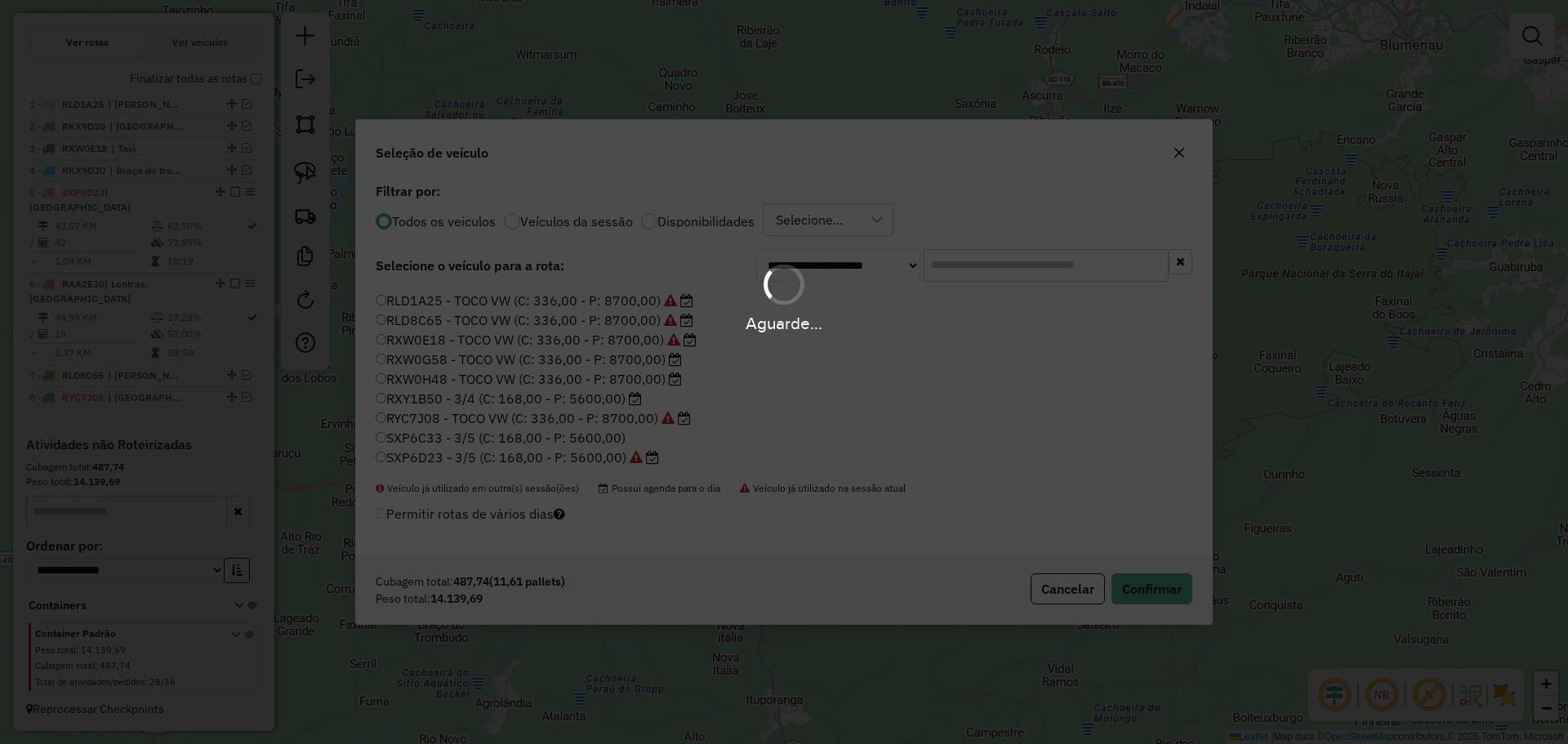
scroll to position [371, 0]
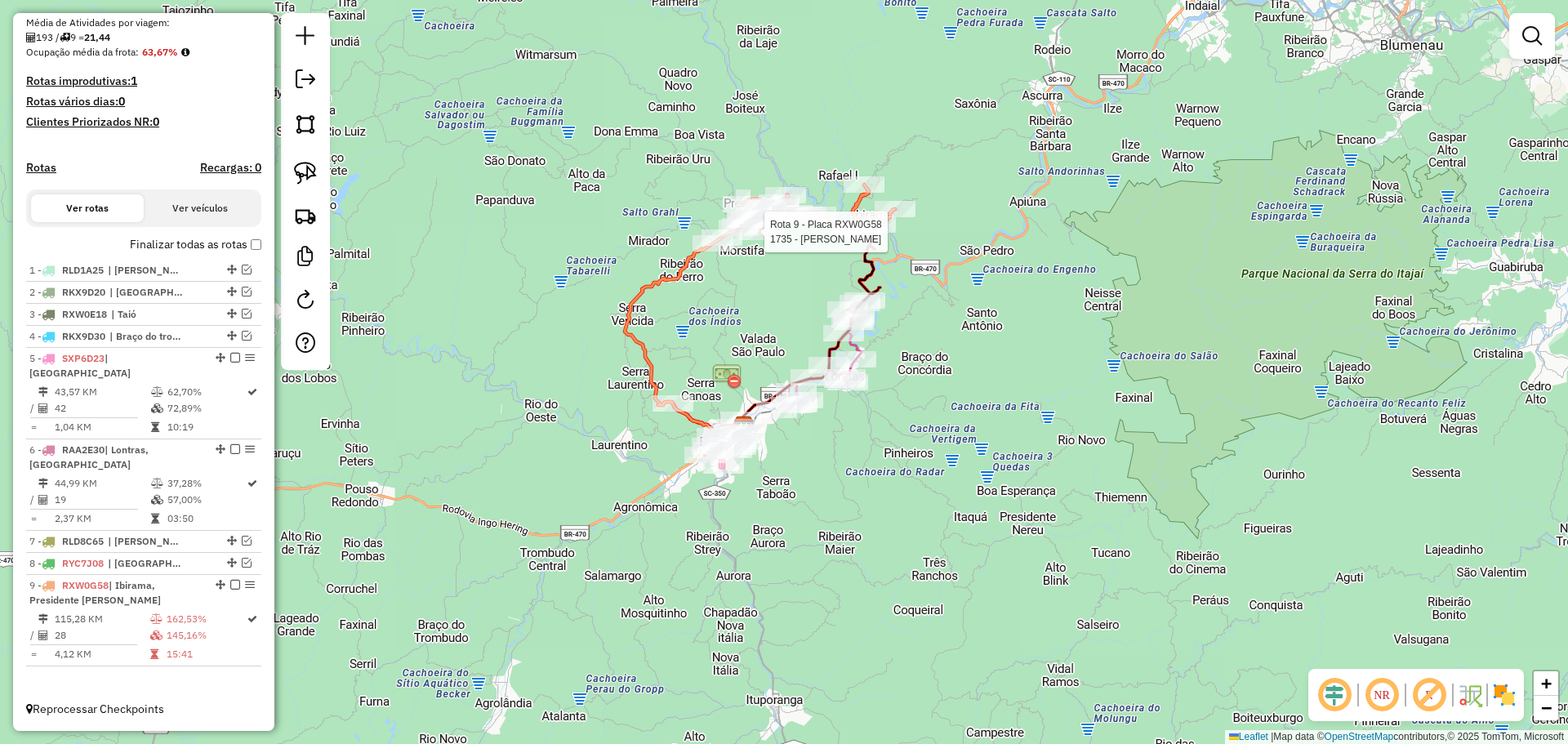
select select "**********"
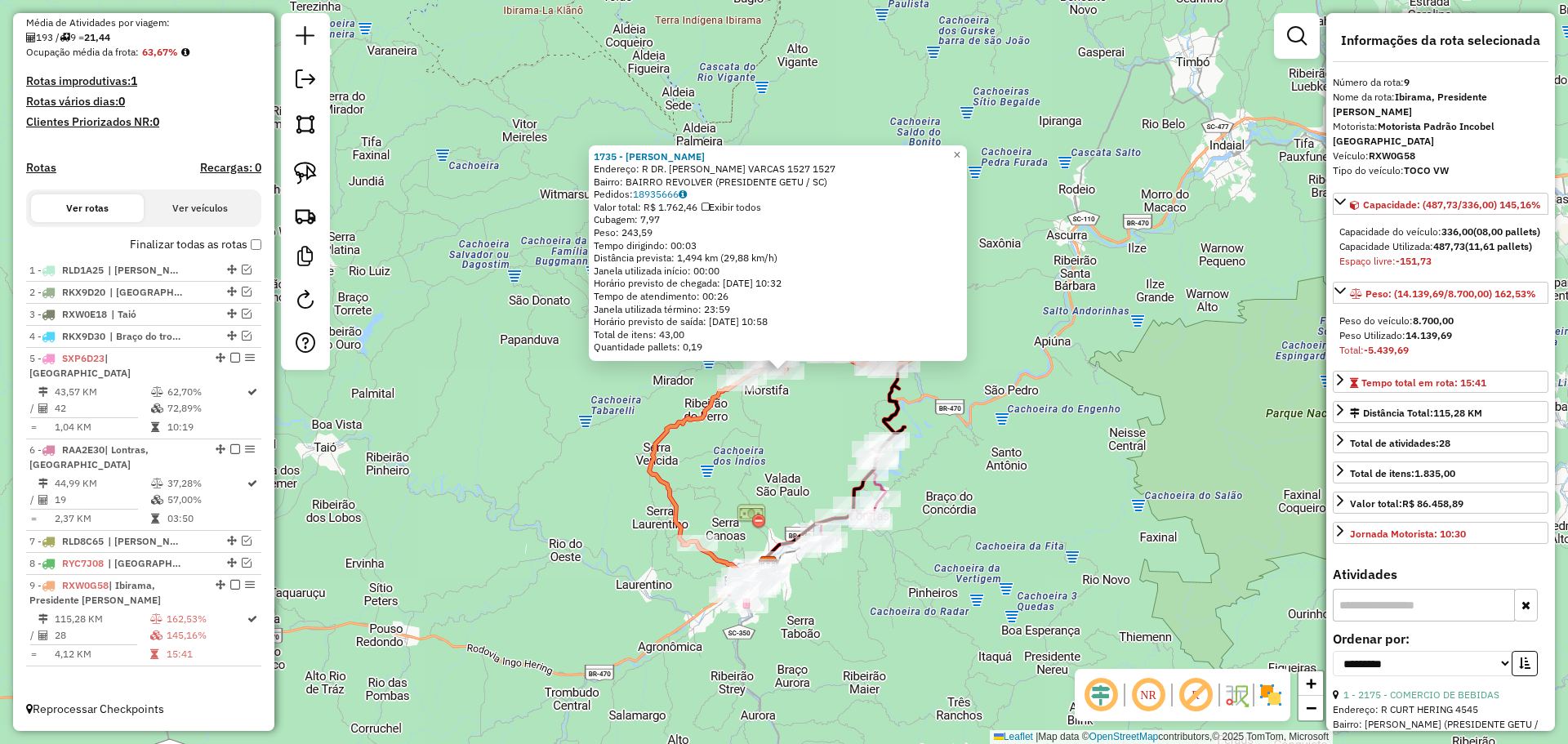
click at [952, 584] on div "1735 - [PERSON_NAME]: R DR. GETULIO VARCAS 1527 1527 Bairro: BAIRRO REVOLVER (P…" at bounding box center [784, 372] width 1568 height 744
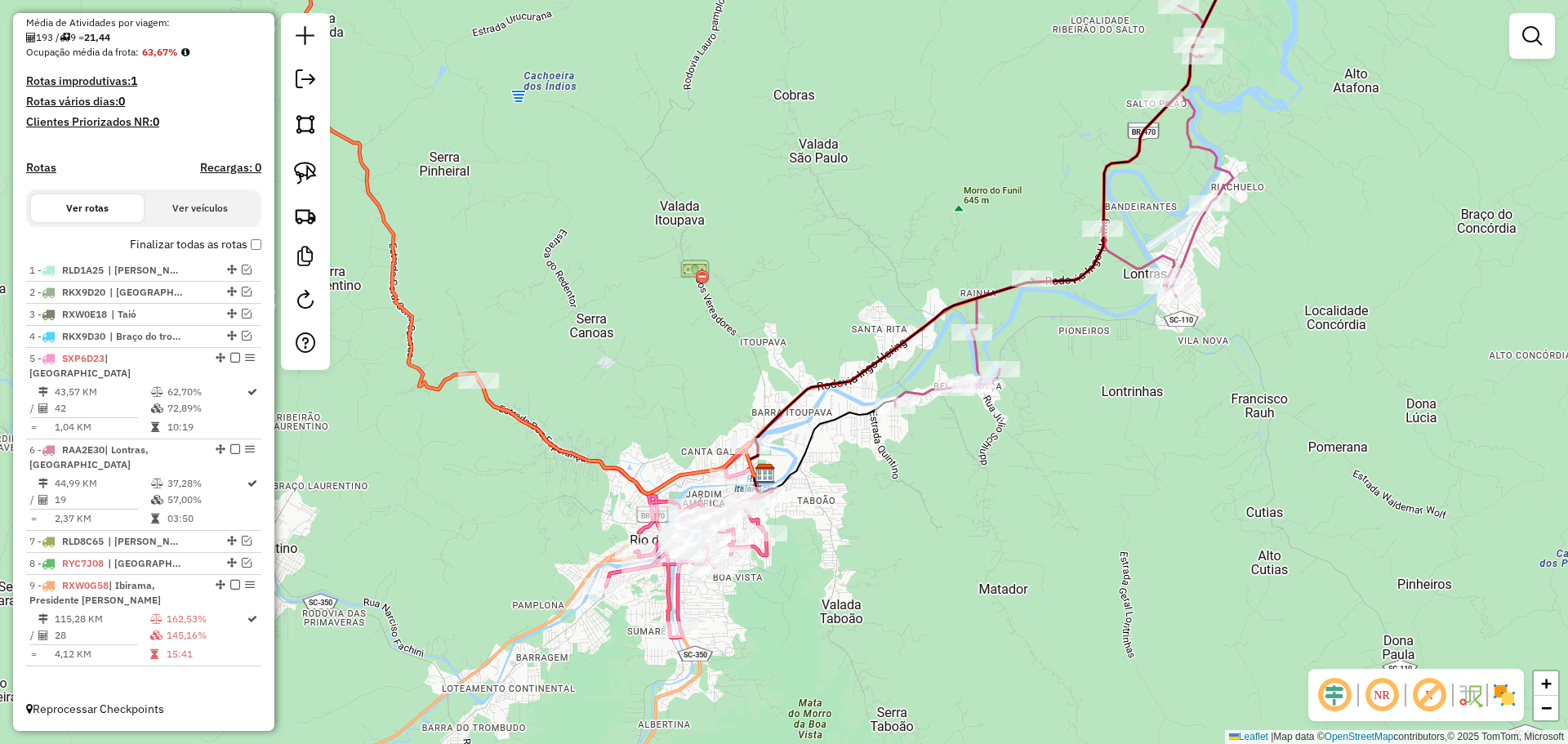
drag, startPoint x: 1192, startPoint y: 436, endPoint x: 1100, endPoint y: 648, distance: 231.1
click at [1100, 648] on div "Janela de atendimento Grade de atendimento Capacidade Transportadoras Veículos …" at bounding box center [784, 372] width 1568 height 744
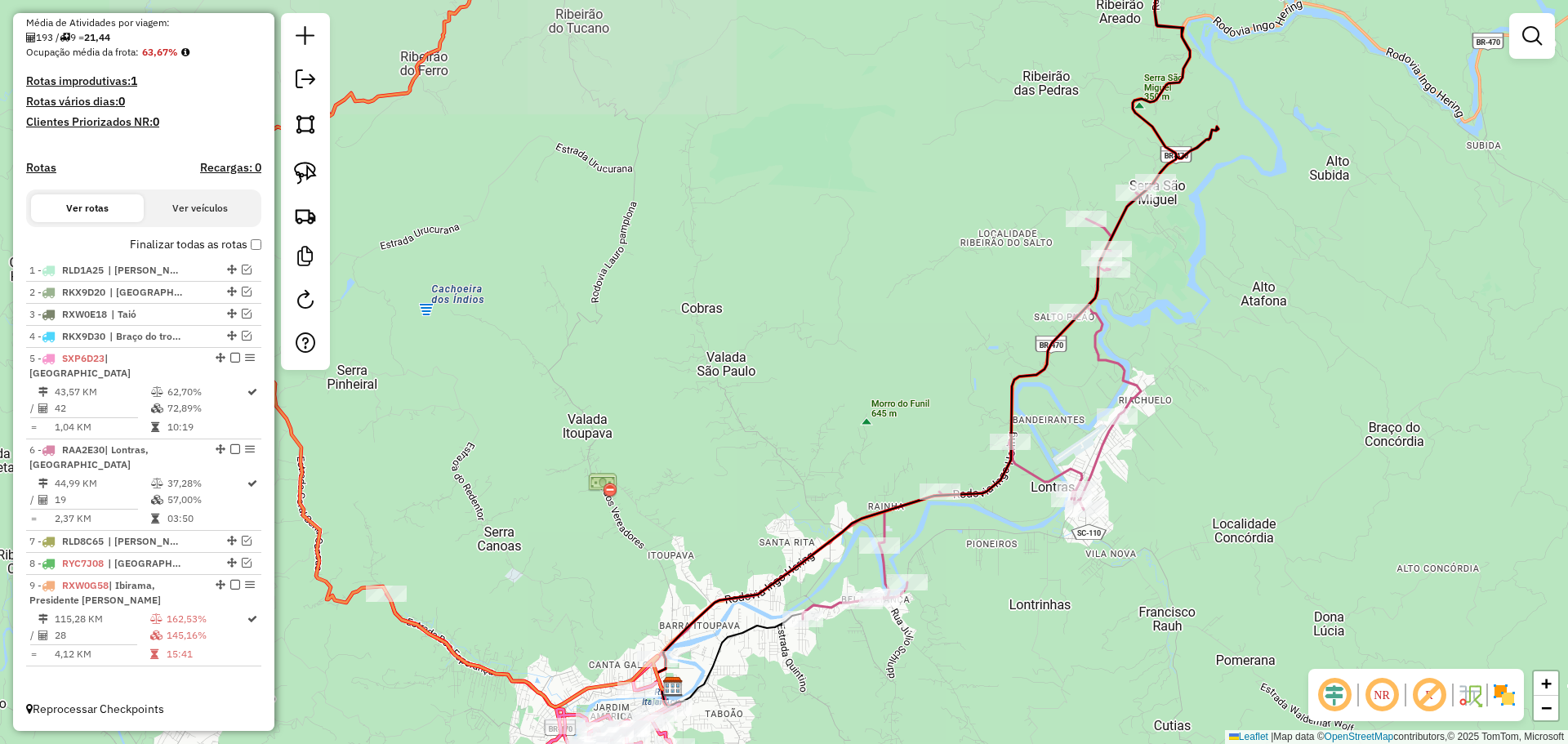
drag, startPoint x: 949, startPoint y: 269, endPoint x: 948, endPoint y: 293, distance: 24.0
click at [948, 293] on div "Janela de atendimento Grade de atendimento Capacidade Transportadoras Veículos …" at bounding box center [784, 372] width 1568 height 744
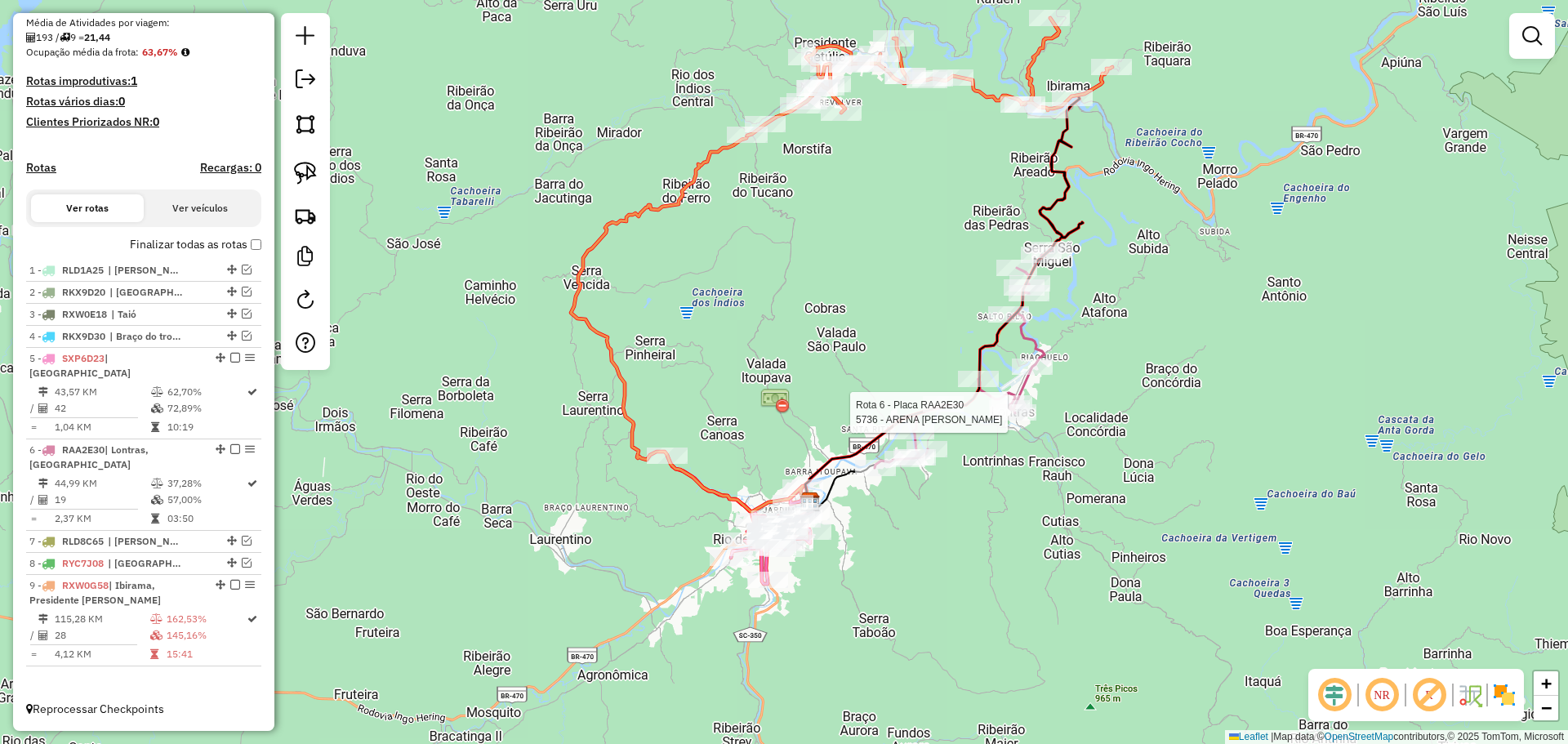
select select "**********"
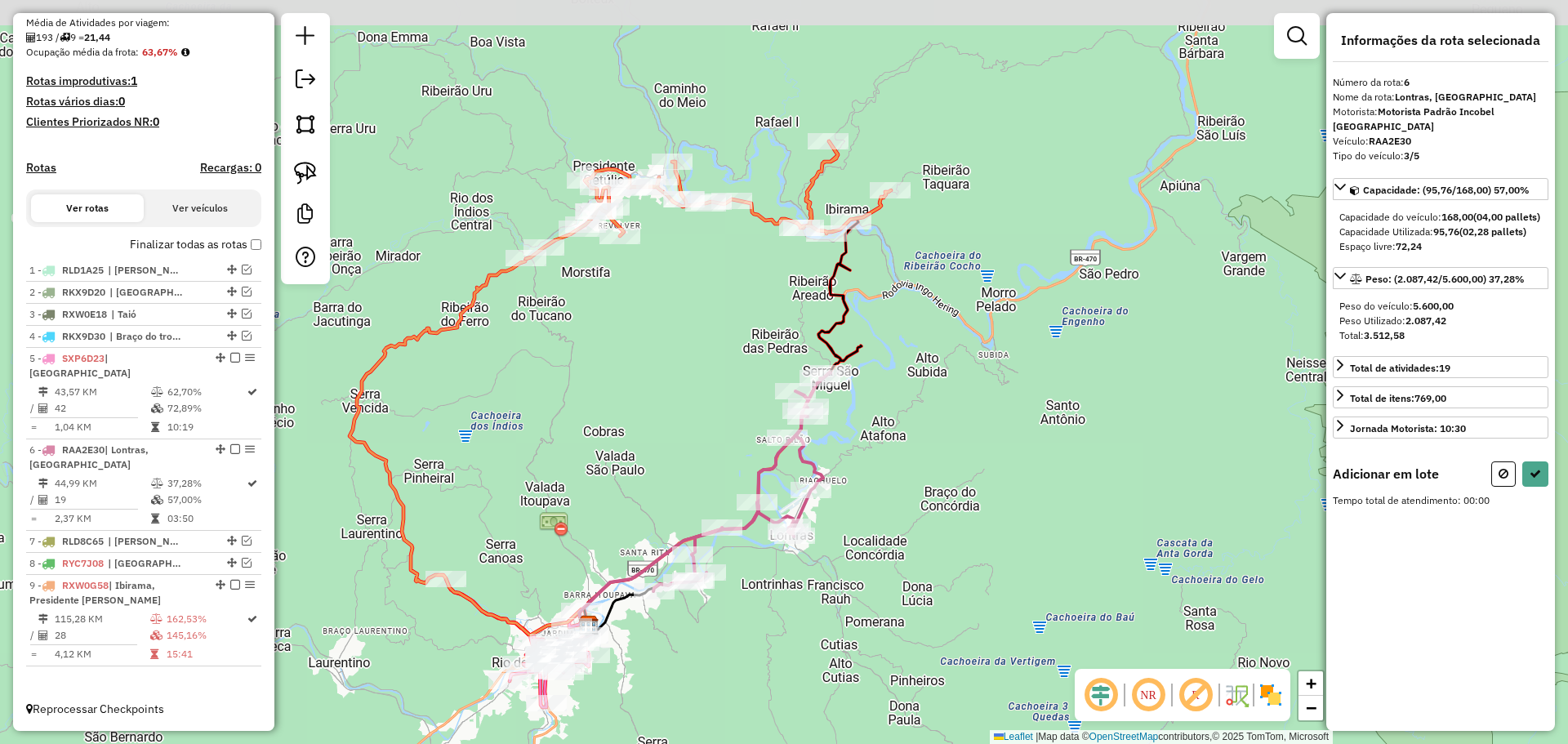
drag, startPoint x: 708, startPoint y: 146, endPoint x: 706, endPoint y: 319, distance: 173.0
click at [716, 317] on div "Janela de atendimento Grade de atendimento Capacidade Transportadoras Veículos …" at bounding box center [784, 372] width 1568 height 744
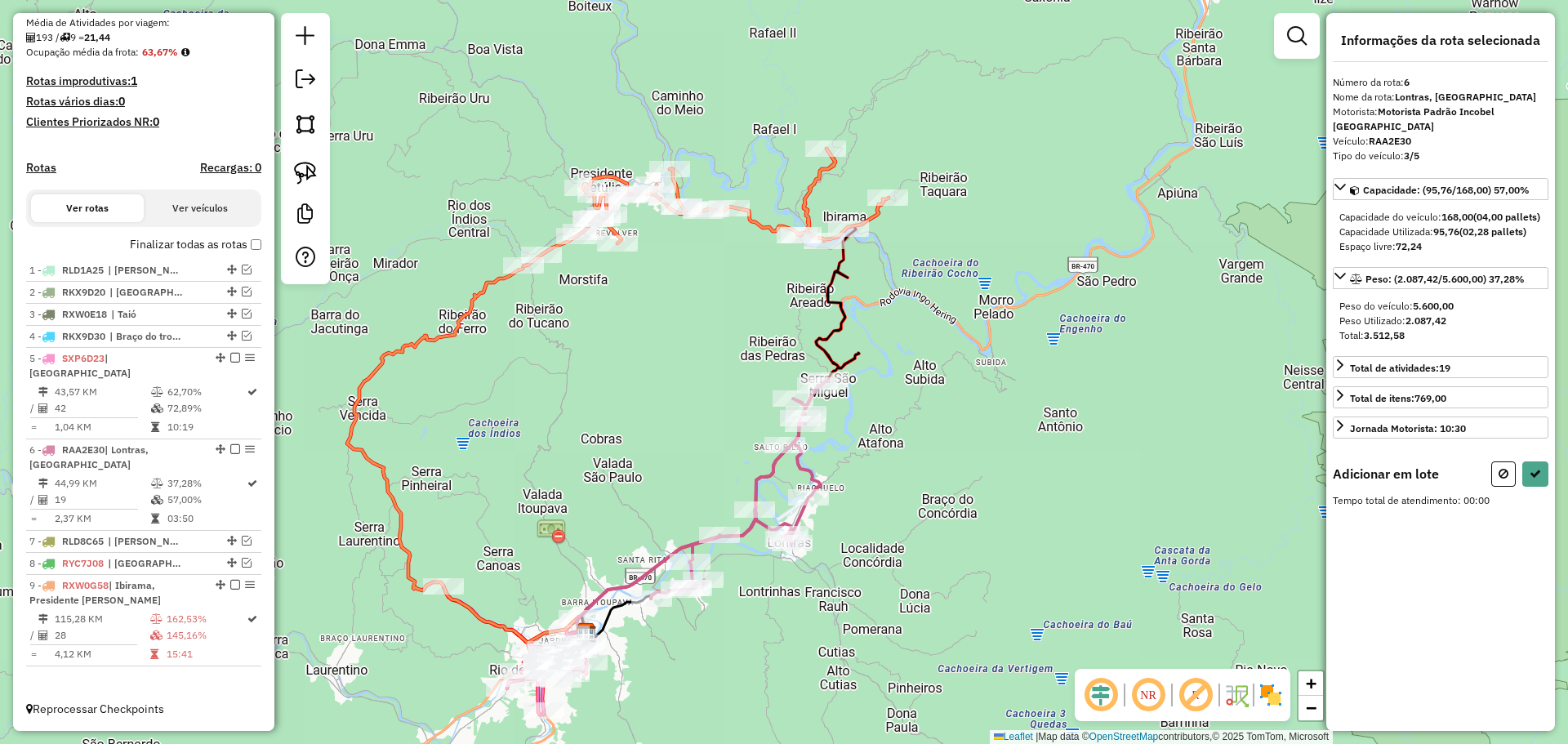
drag, startPoint x: 313, startPoint y: 180, endPoint x: 354, endPoint y: 186, distance: 41.4
click at [314, 180] on img at bounding box center [306, 174] width 23 height 23
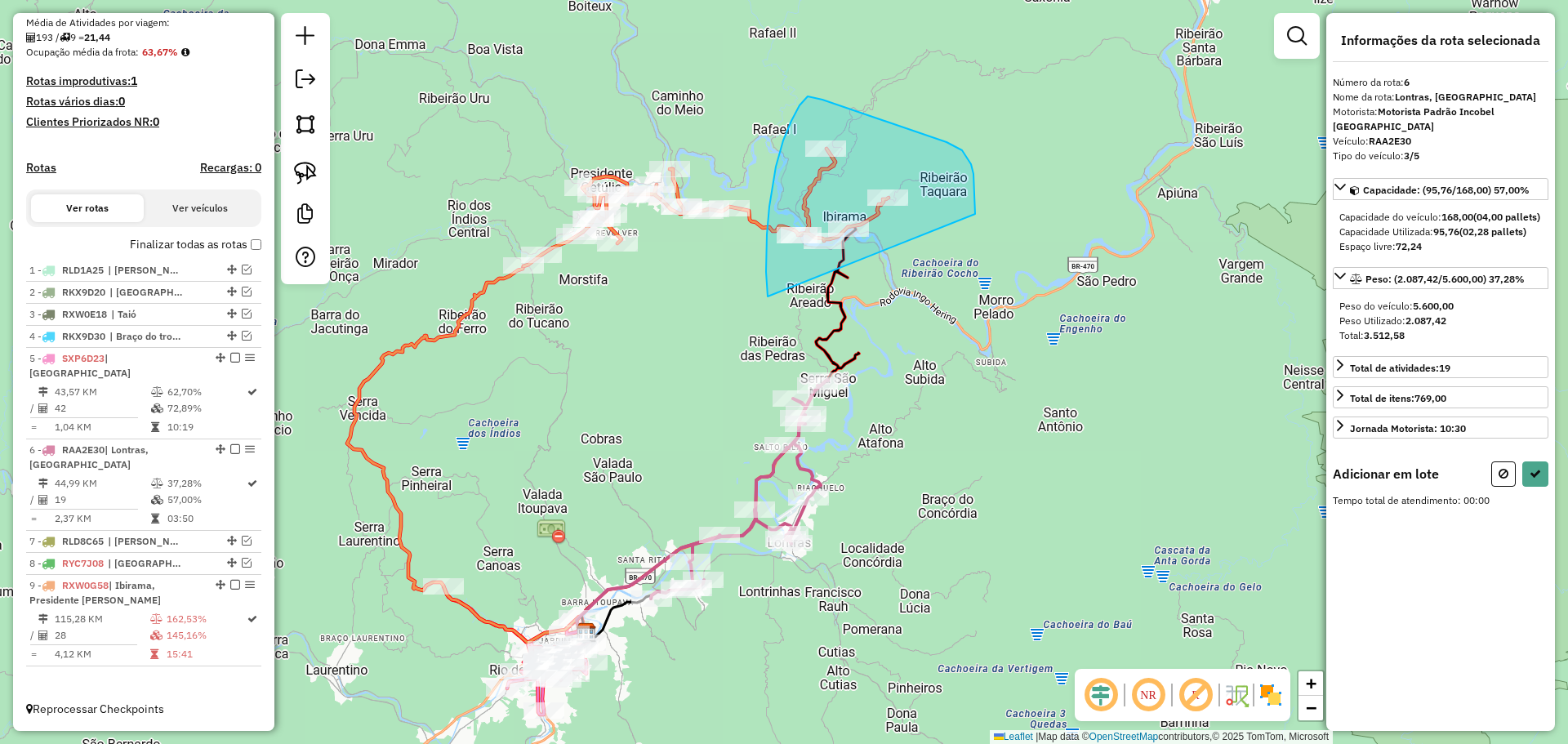
drag, startPoint x: 768, startPoint y: 297, endPoint x: 975, endPoint y: 214, distance: 223.0
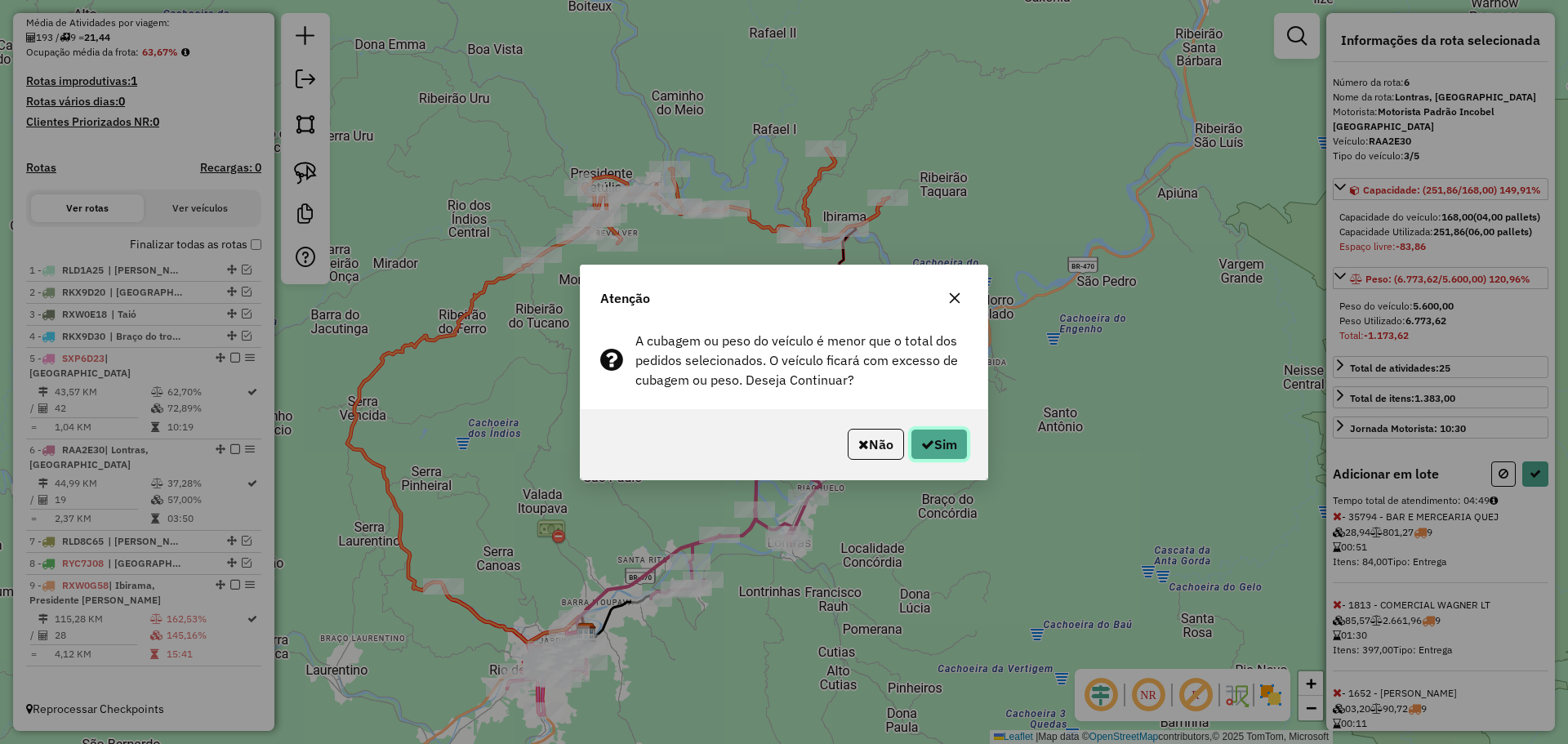
drag, startPoint x: 956, startPoint y: 440, endPoint x: 967, endPoint y: 461, distance: 23.7
click at [954, 441] on button "Sim" at bounding box center [939, 444] width 57 height 31
select select "**********"
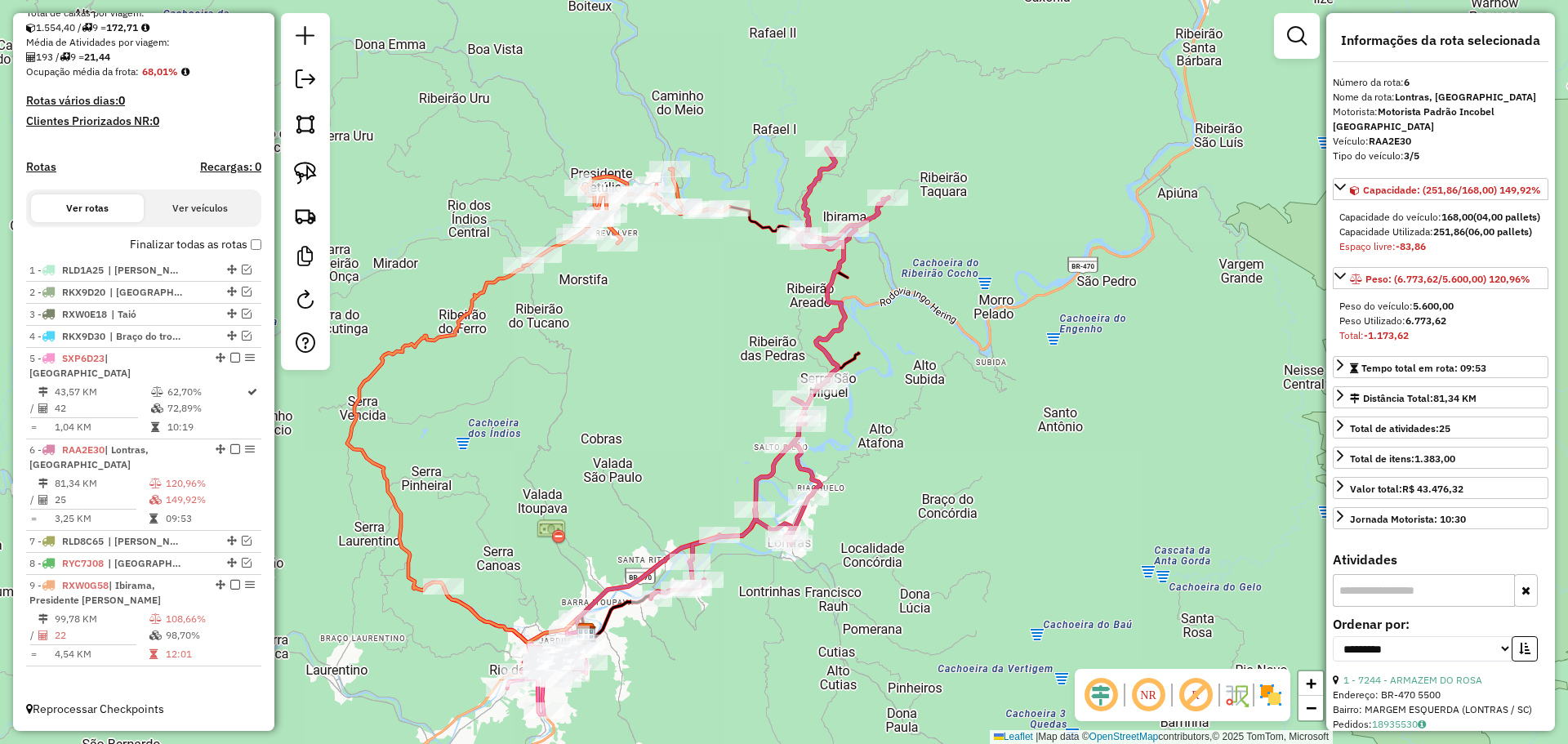
scroll to position [352, 0]
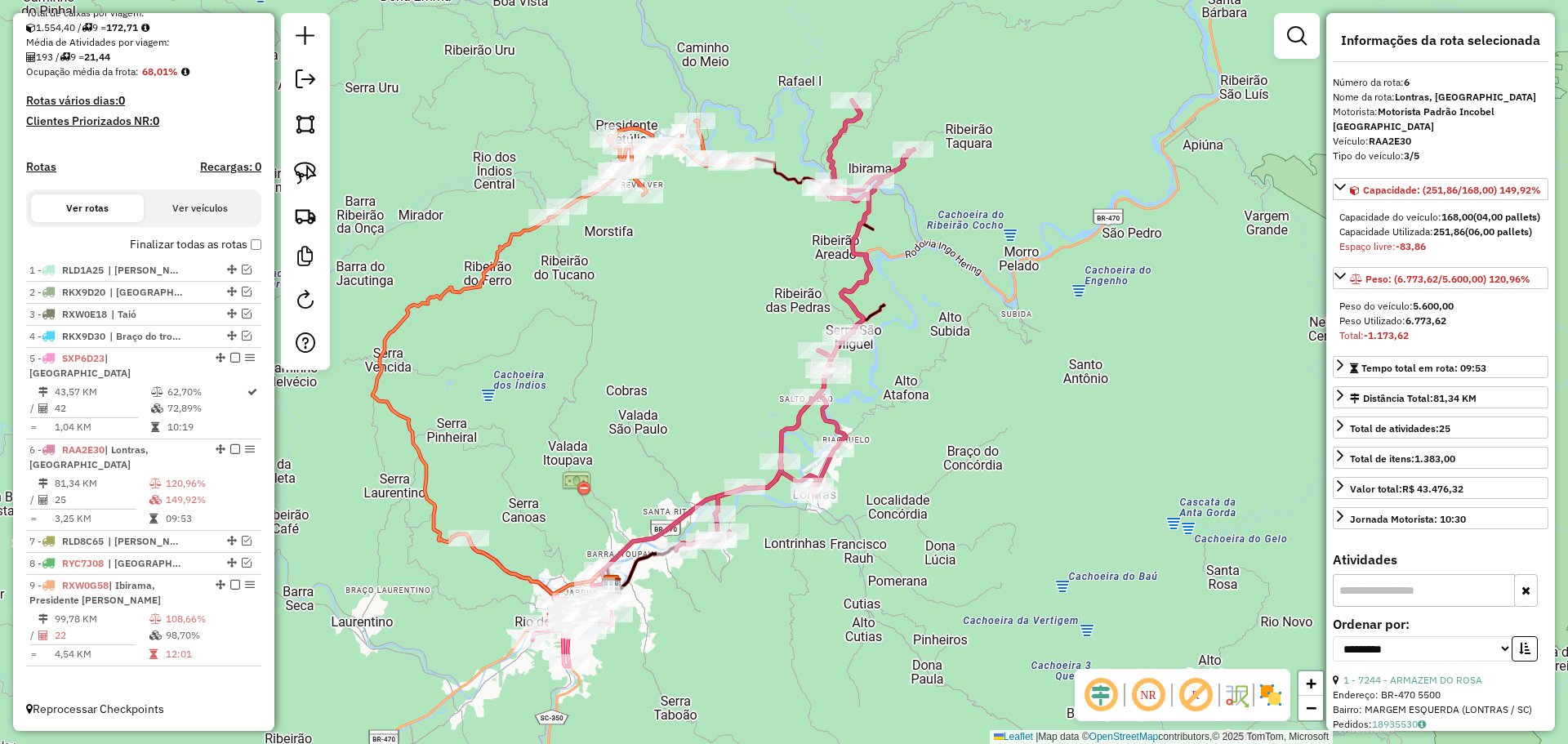
drag, startPoint x: 969, startPoint y: 554, endPoint x: 1108, endPoint y: 367, distance: 233.0
click at [1108, 367] on div "Janela de atendimento Grade de atendimento Capacidade Transportadoras Veículos …" at bounding box center [784, 372] width 1568 height 744
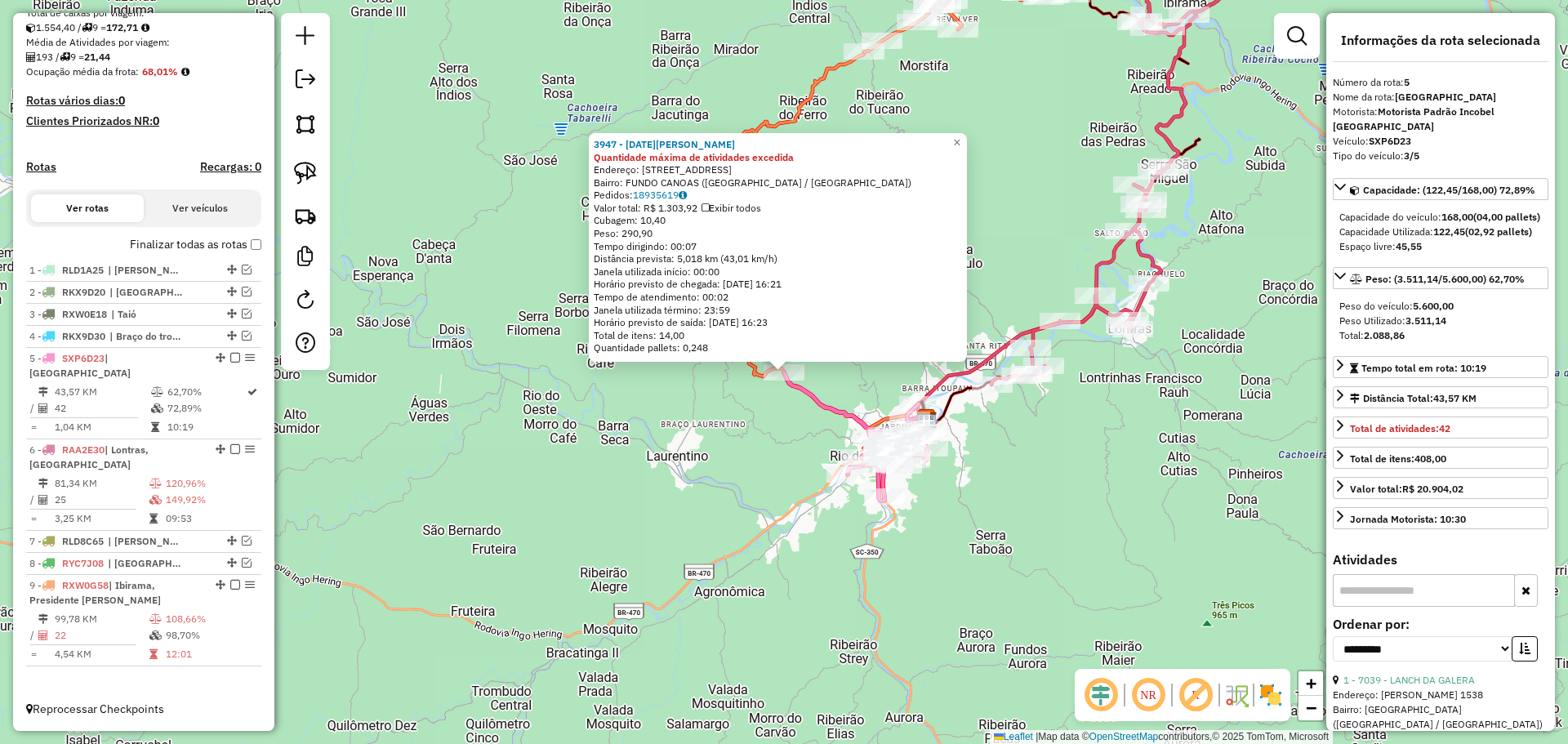
click at [1035, 509] on div "3947 - [DATE] GIRARDI Quantidade máxima de atividades excedida Endereço: ESTRAD…" at bounding box center [784, 372] width 1568 height 744
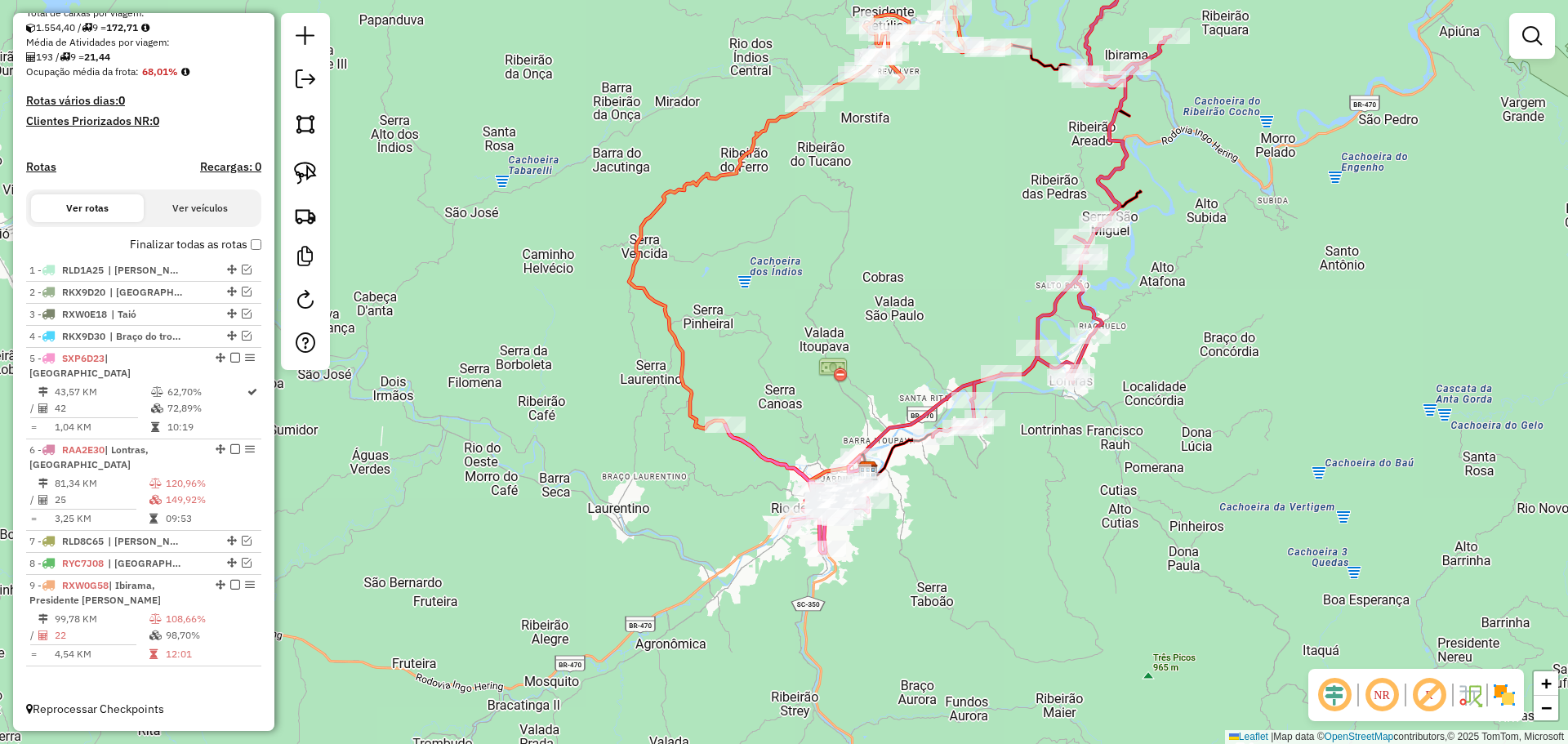
drag, startPoint x: 1035, startPoint y: 509, endPoint x: 976, endPoint y: 561, distance: 78.6
click at [976, 561] on div "Janela de atendimento Grade de atendimento Capacidade Transportadoras Veículos …" at bounding box center [784, 372] width 1568 height 744
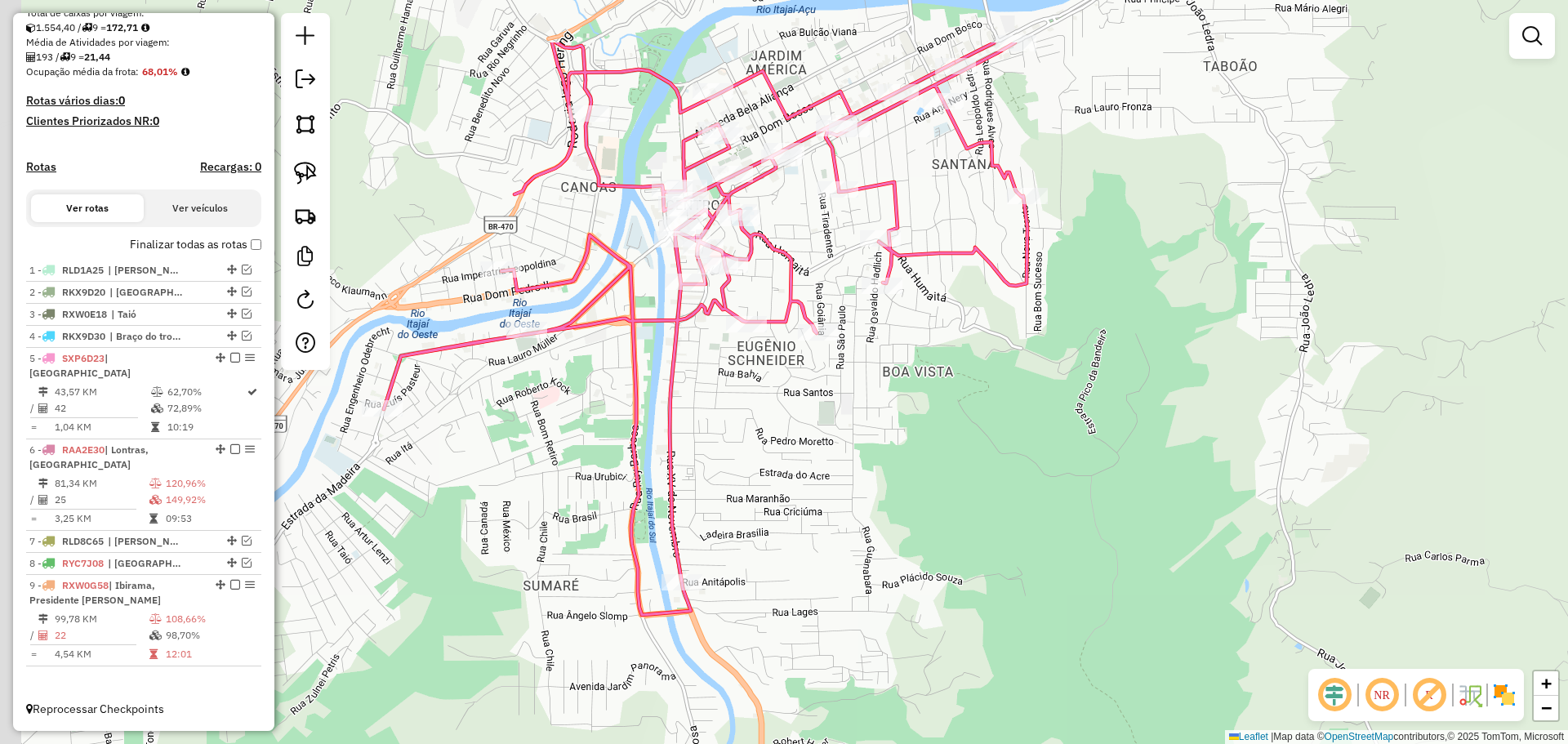
drag, startPoint x: 724, startPoint y: 445, endPoint x: 939, endPoint y: 561, distance: 244.3
click at [939, 561] on div "Janela de atendimento Grade de atendimento Capacidade Transportadoras Veículos …" at bounding box center [784, 372] width 1568 height 744
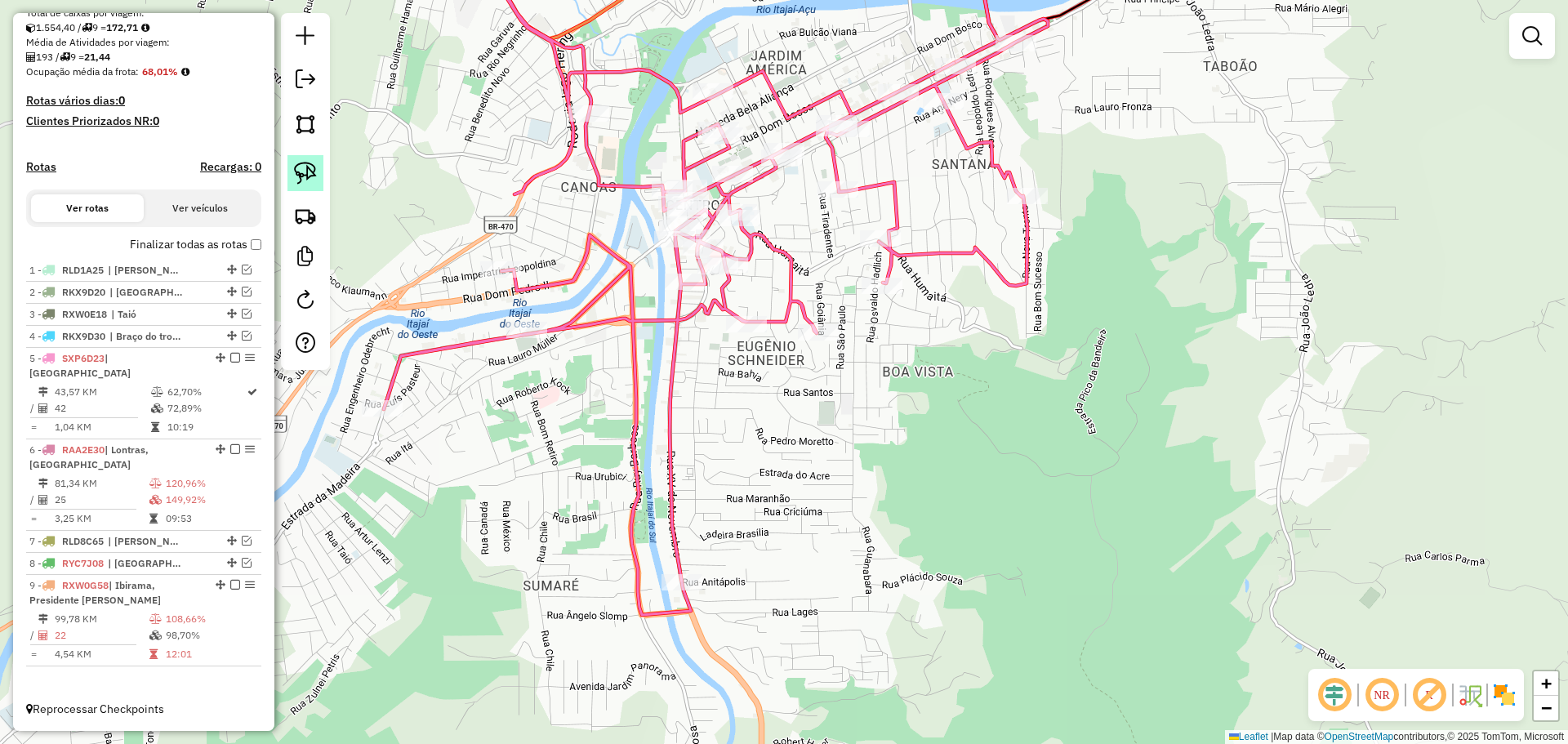
click at [312, 180] on img at bounding box center [306, 174] width 23 height 23
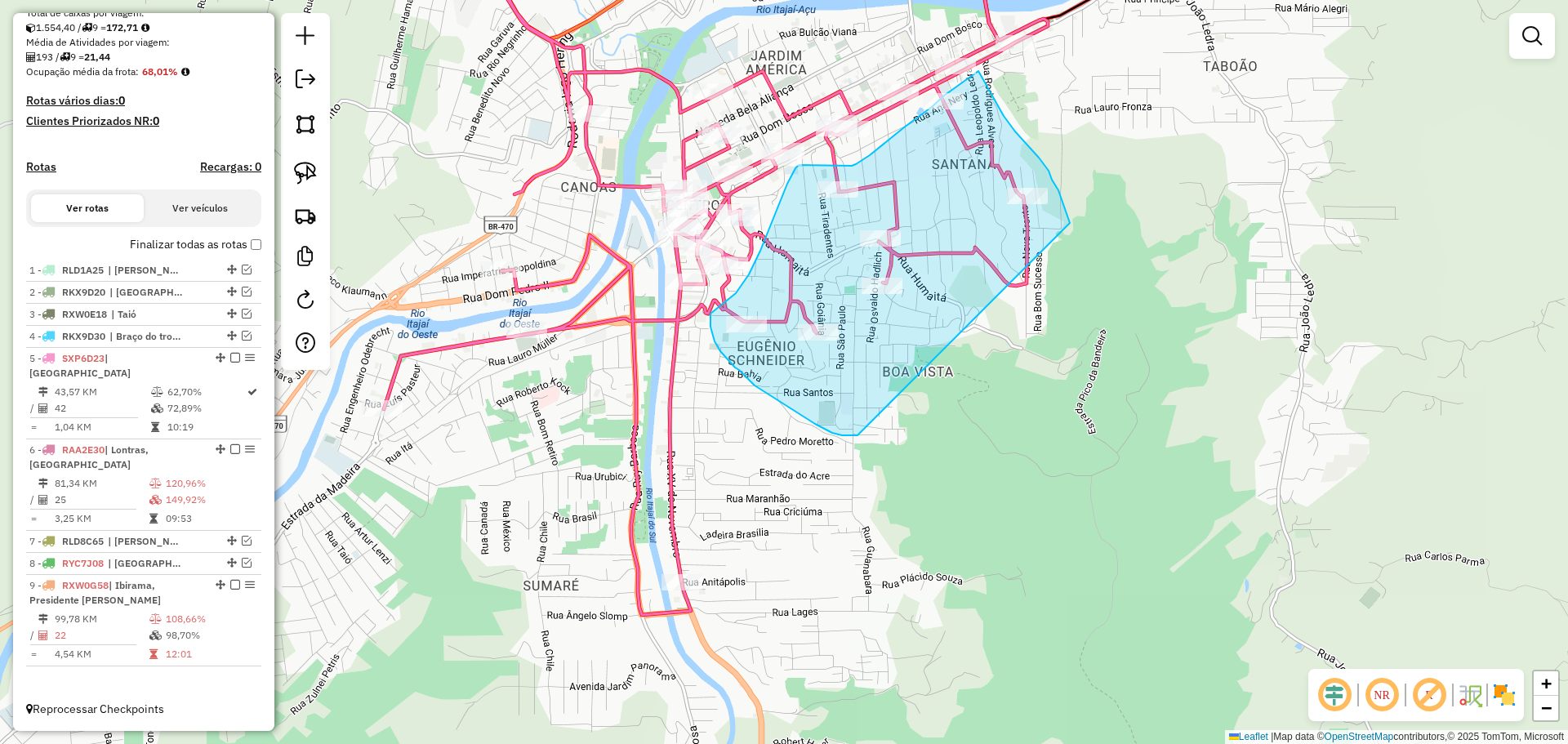
drag, startPoint x: 858, startPoint y: 436, endPoint x: 1069, endPoint y: 223, distance: 299.8
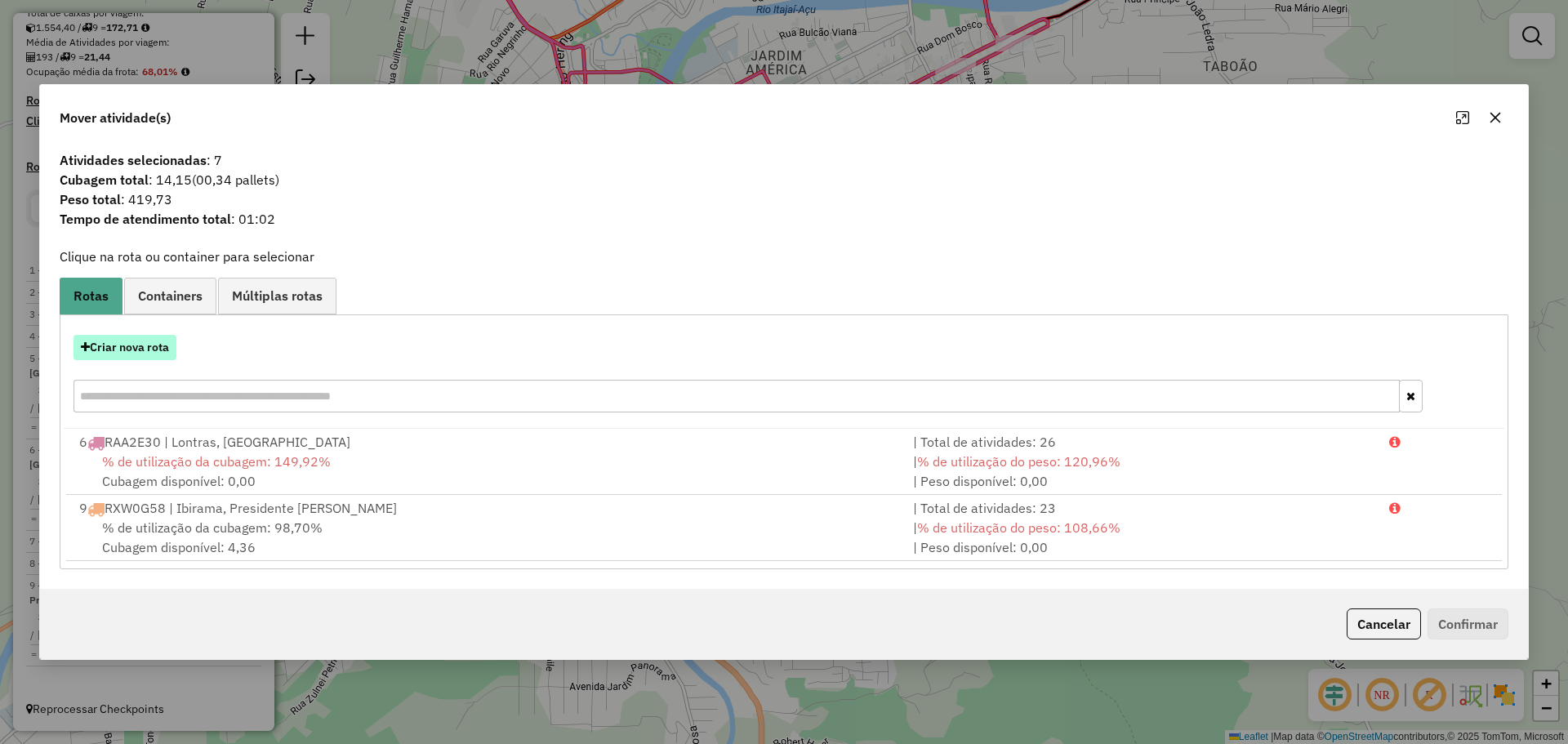
click at [137, 341] on button "Criar nova rota" at bounding box center [125, 347] width 103 height 25
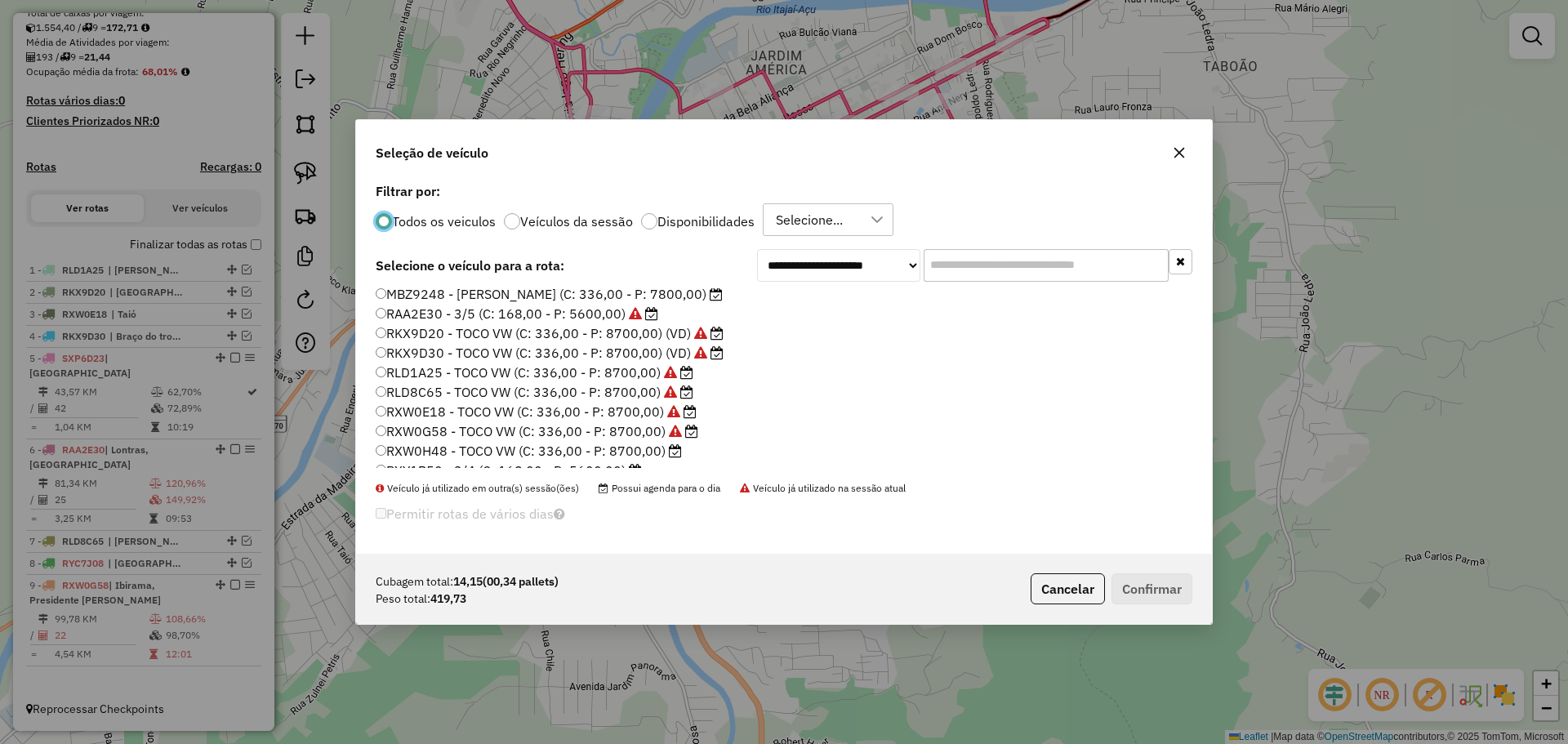
scroll to position [154, 0]
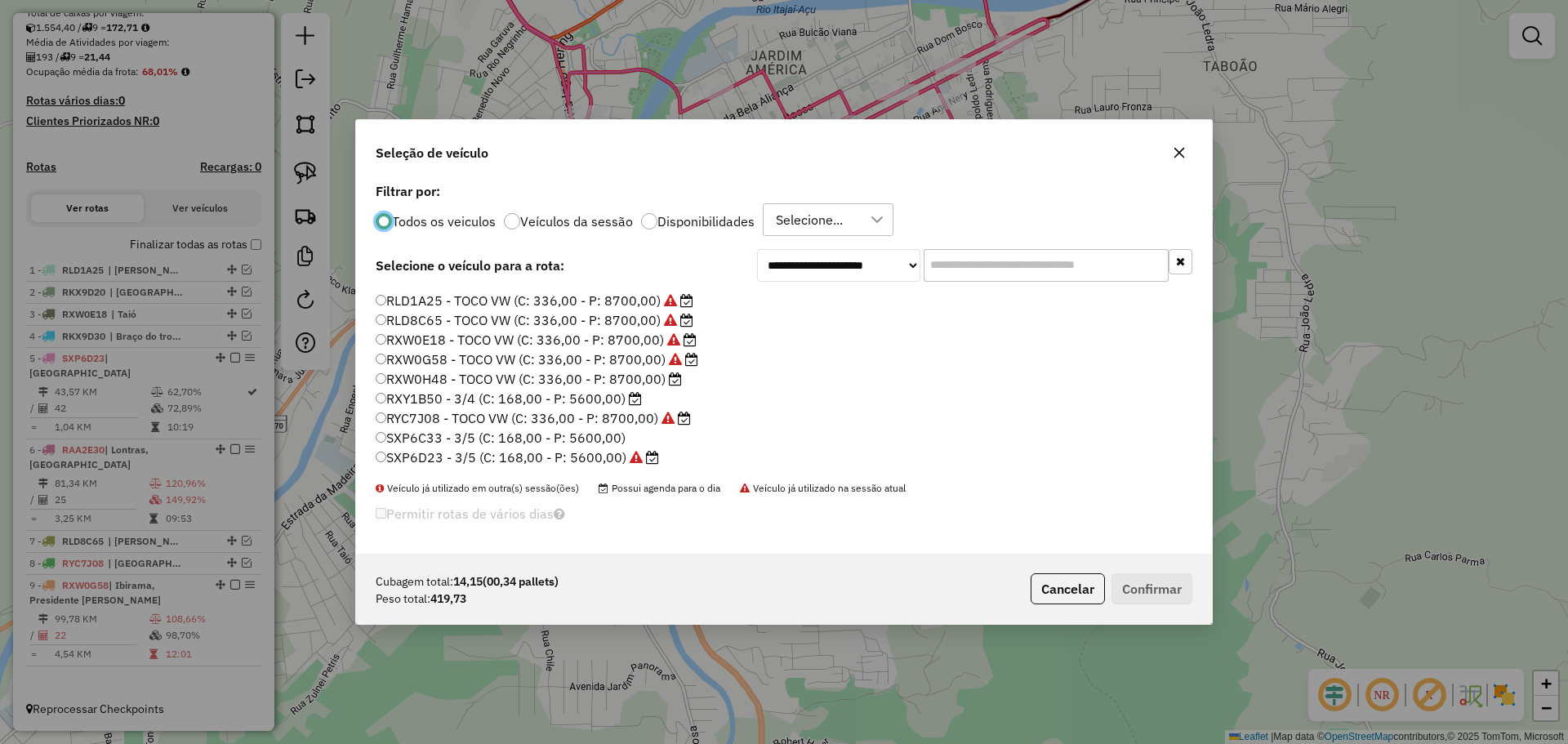
click at [433, 393] on label "RXY1B50 - 3/4 (C: 168,00 - P: 5600,00)" at bounding box center [509, 399] width 266 height 20
drag, startPoint x: 1145, startPoint y: 586, endPoint x: 1154, endPoint y: 589, distance: 9.5
click at [1146, 586] on button "Confirmar" at bounding box center [1151, 589] width 81 height 31
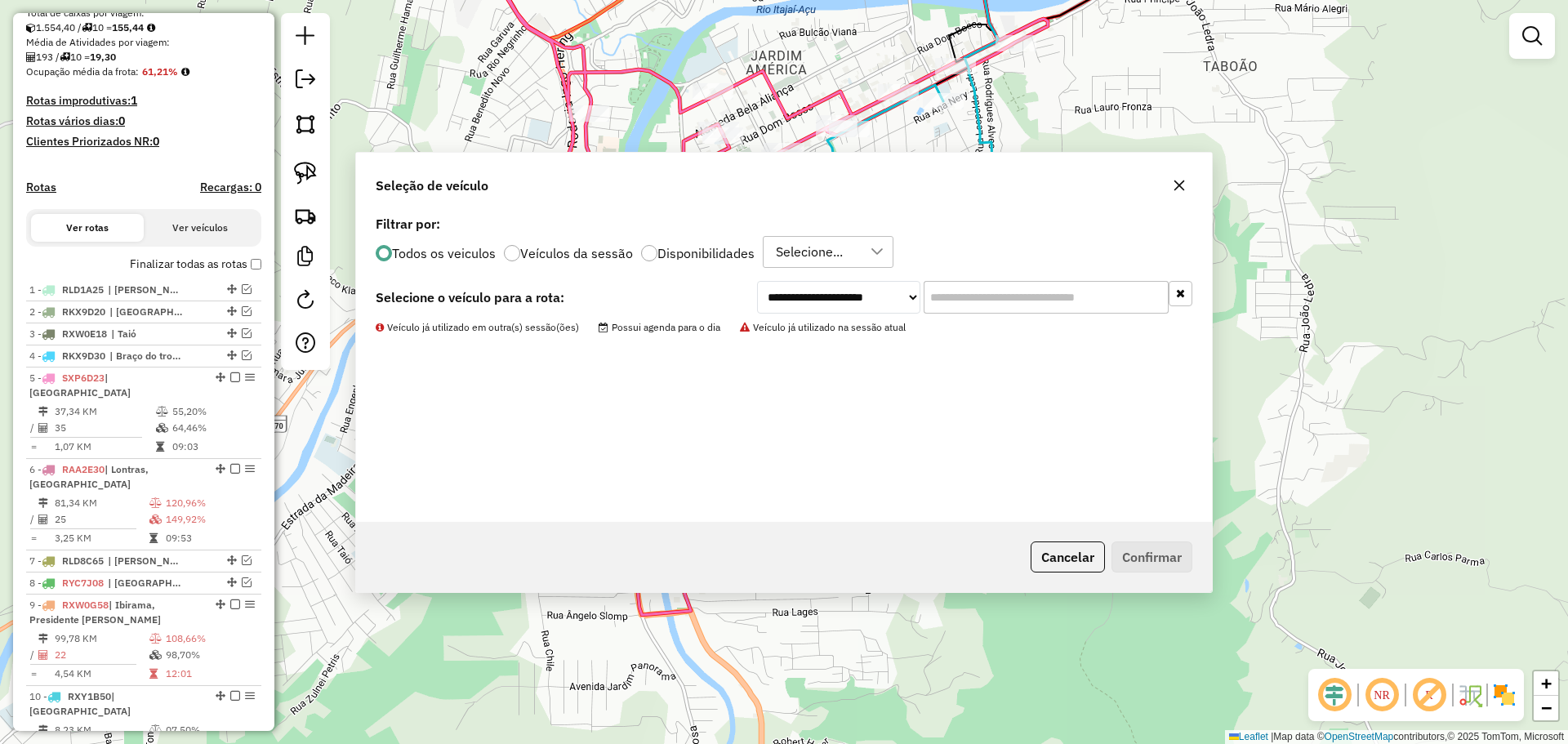
scroll to position [447, 0]
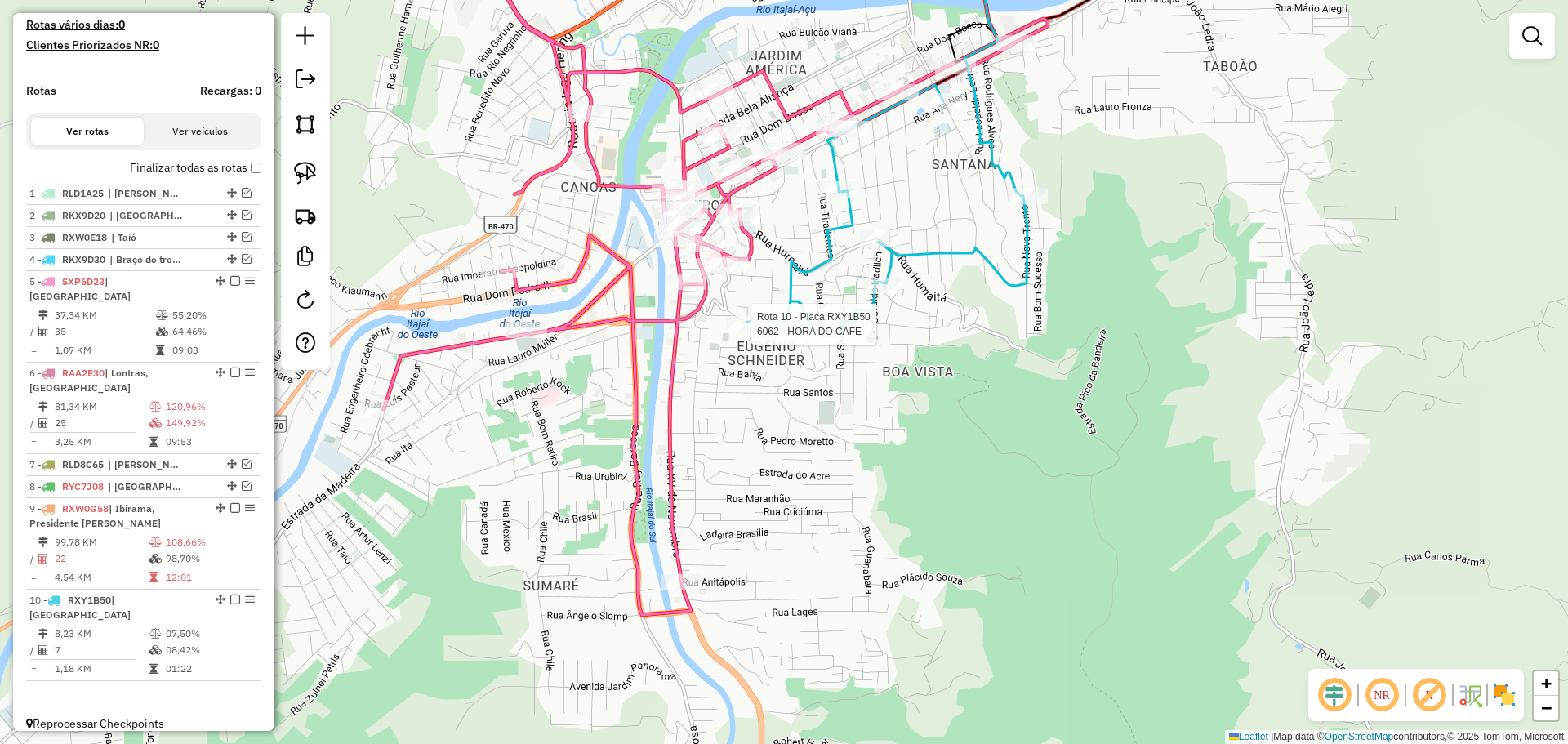
select select "**********"
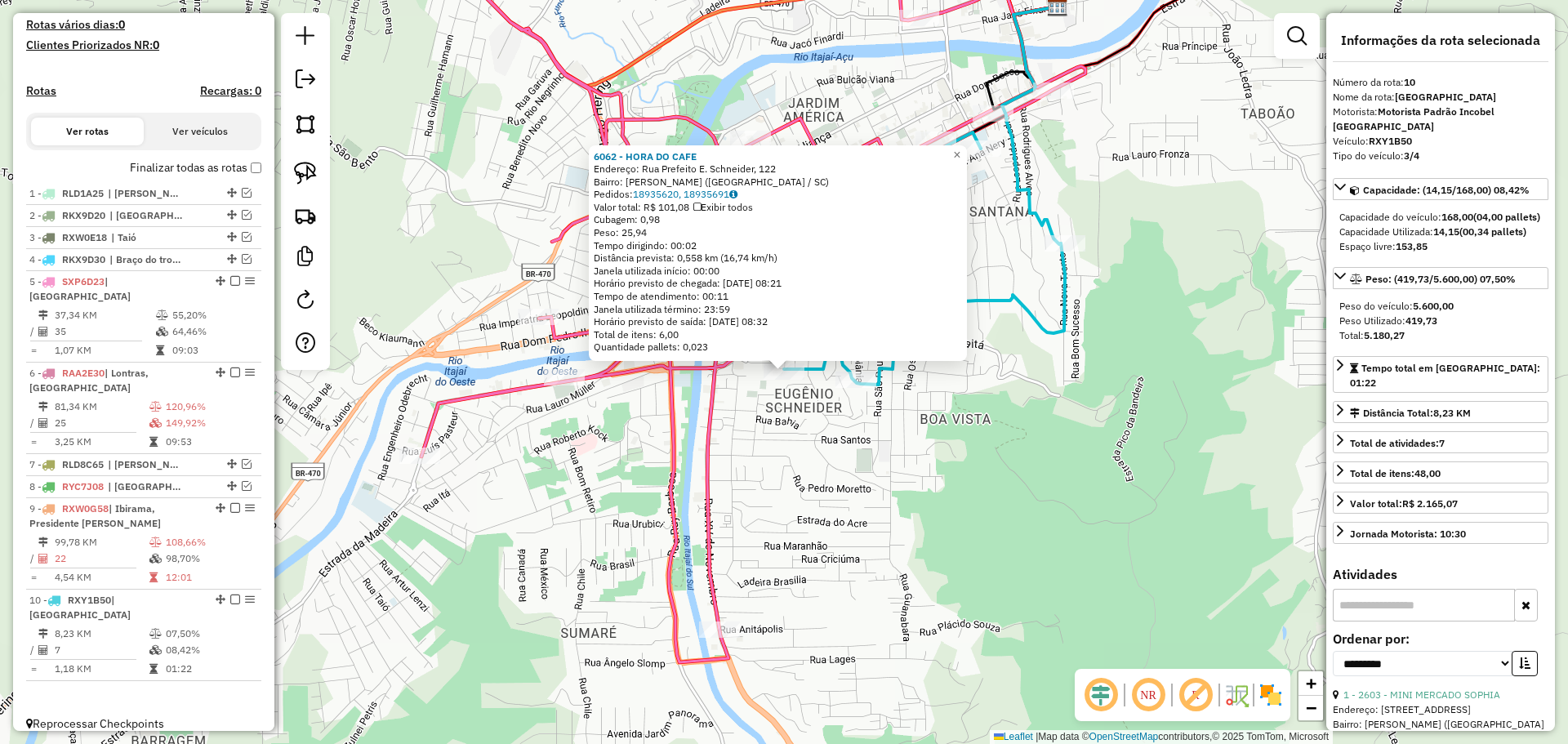
click at [807, 476] on div "6062 - HORA DO CAFE Endereço: [STREET_ADDRESS]. [PERSON_NAME], 122 Bairro: [PER…" at bounding box center [784, 372] width 1568 height 744
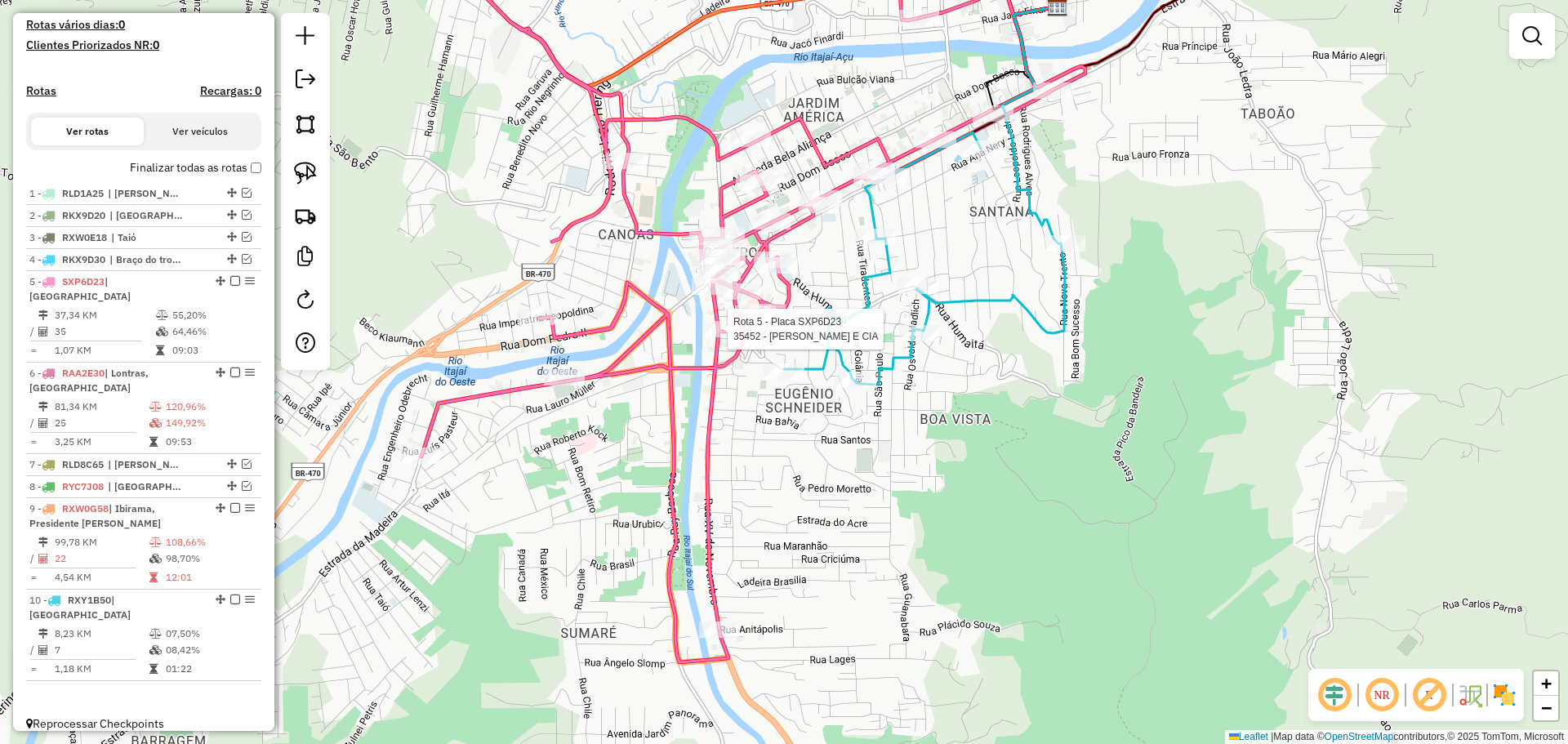
select select "**********"
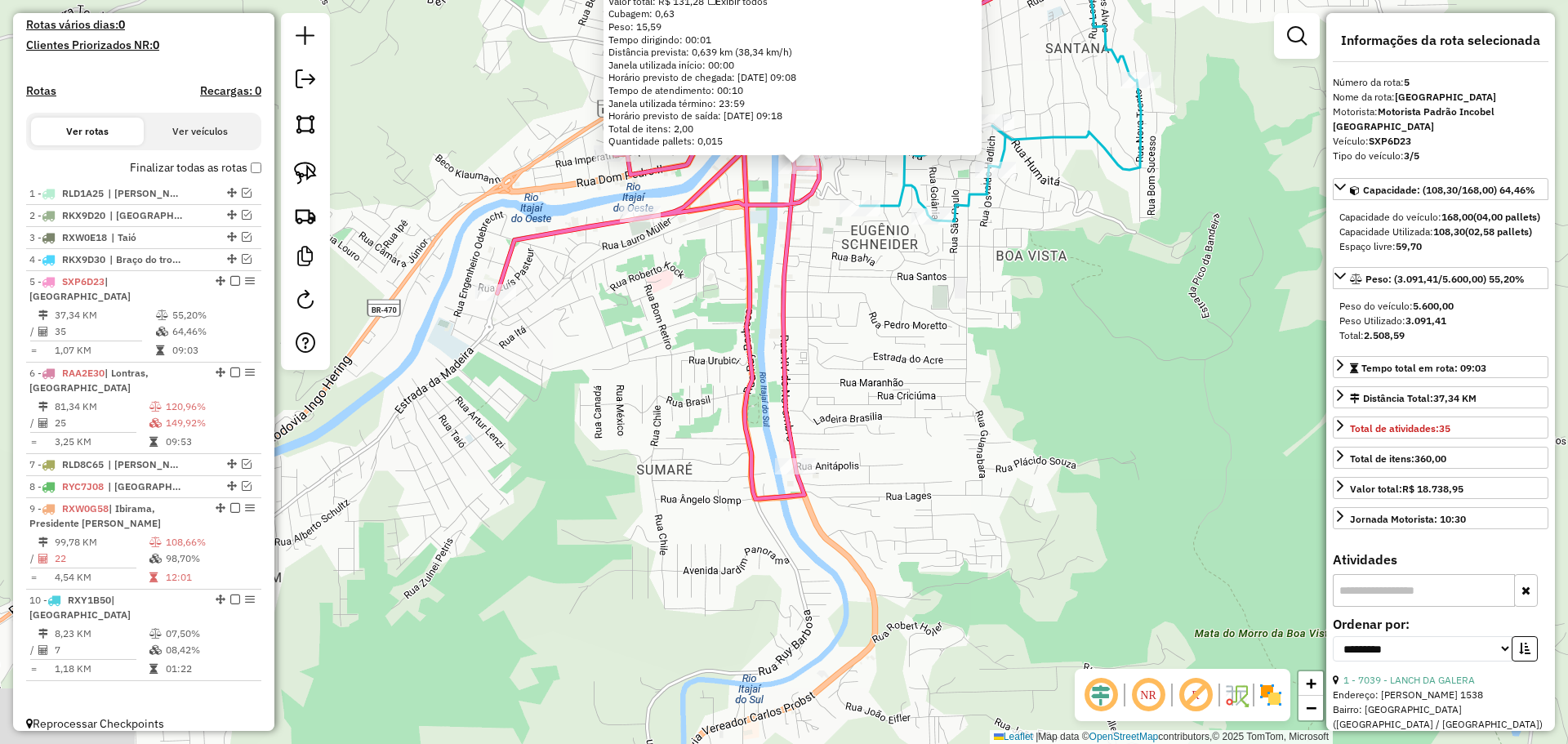
drag, startPoint x: 940, startPoint y: 609, endPoint x: 956, endPoint y: 394, distance: 215.6
click at [956, 395] on div "35452 - [PERSON_NAME] E CIA Endereço: R XV DE NOVEMBRO 233 Bairro: [GEOGRAPHIC_…" at bounding box center [784, 372] width 1568 height 744
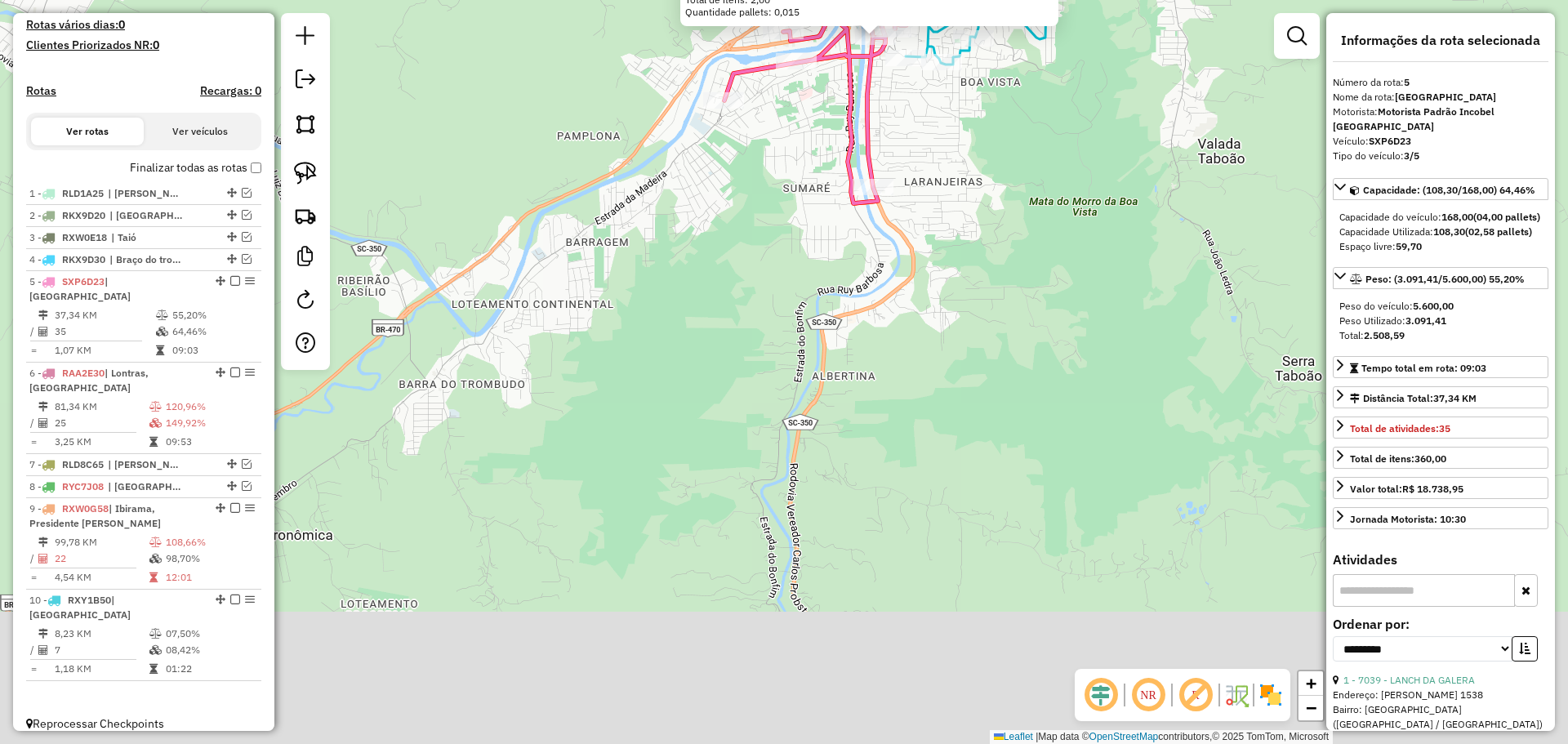
drag, startPoint x: 919, startPoint y: 594, endPoint x: 911, endPoint y: 325, distance: 269.1
click at [913, 325] on div "35452 - [PERSON_NAME] E CIA Endereço: R XV DE NOVEMBRO 233 Bairro: [GEOGRAPHIC_…" at bounding box center [784, 372] width 1568 height 744
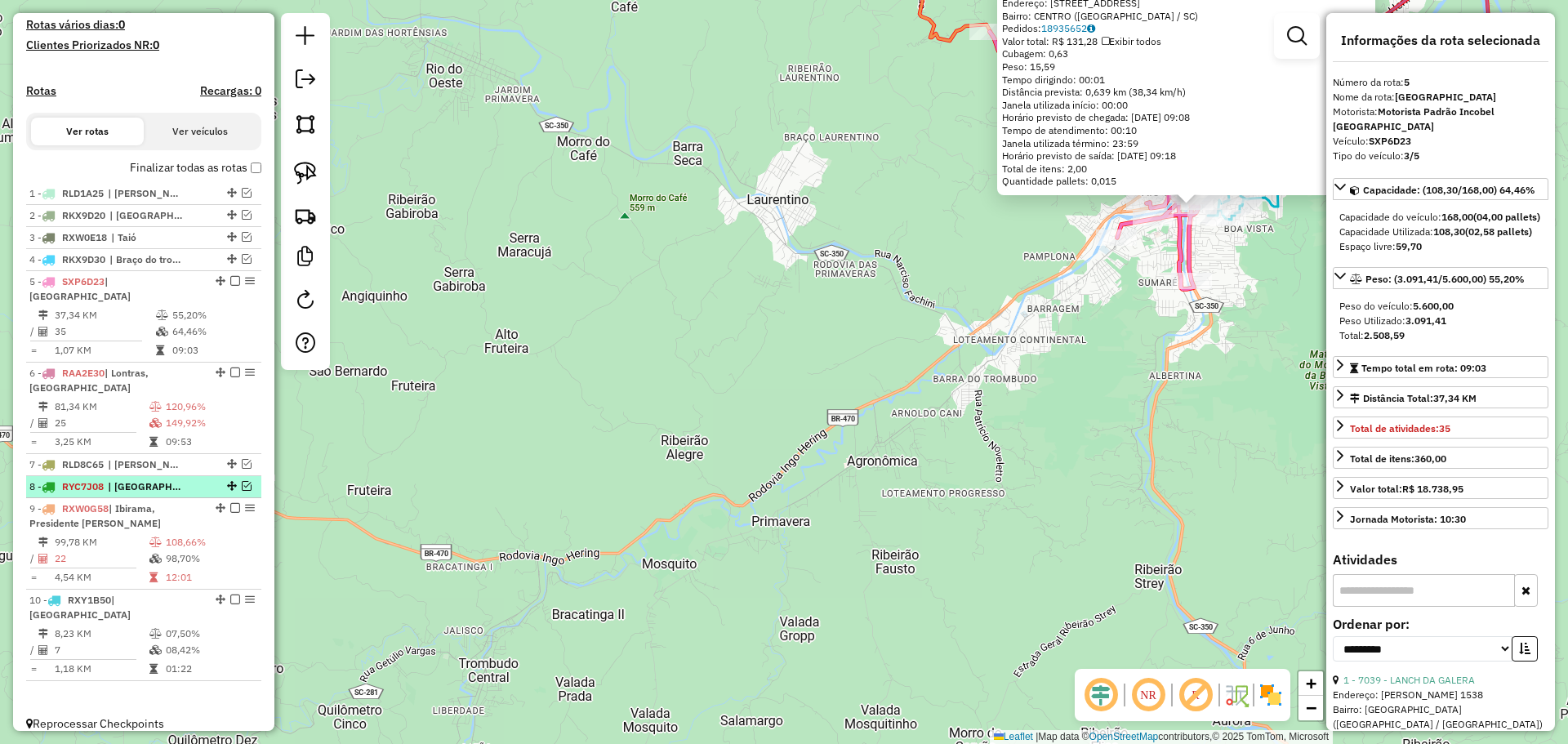
click at [244, 486] on em at bounding box center [247, 486] width 10 height 10
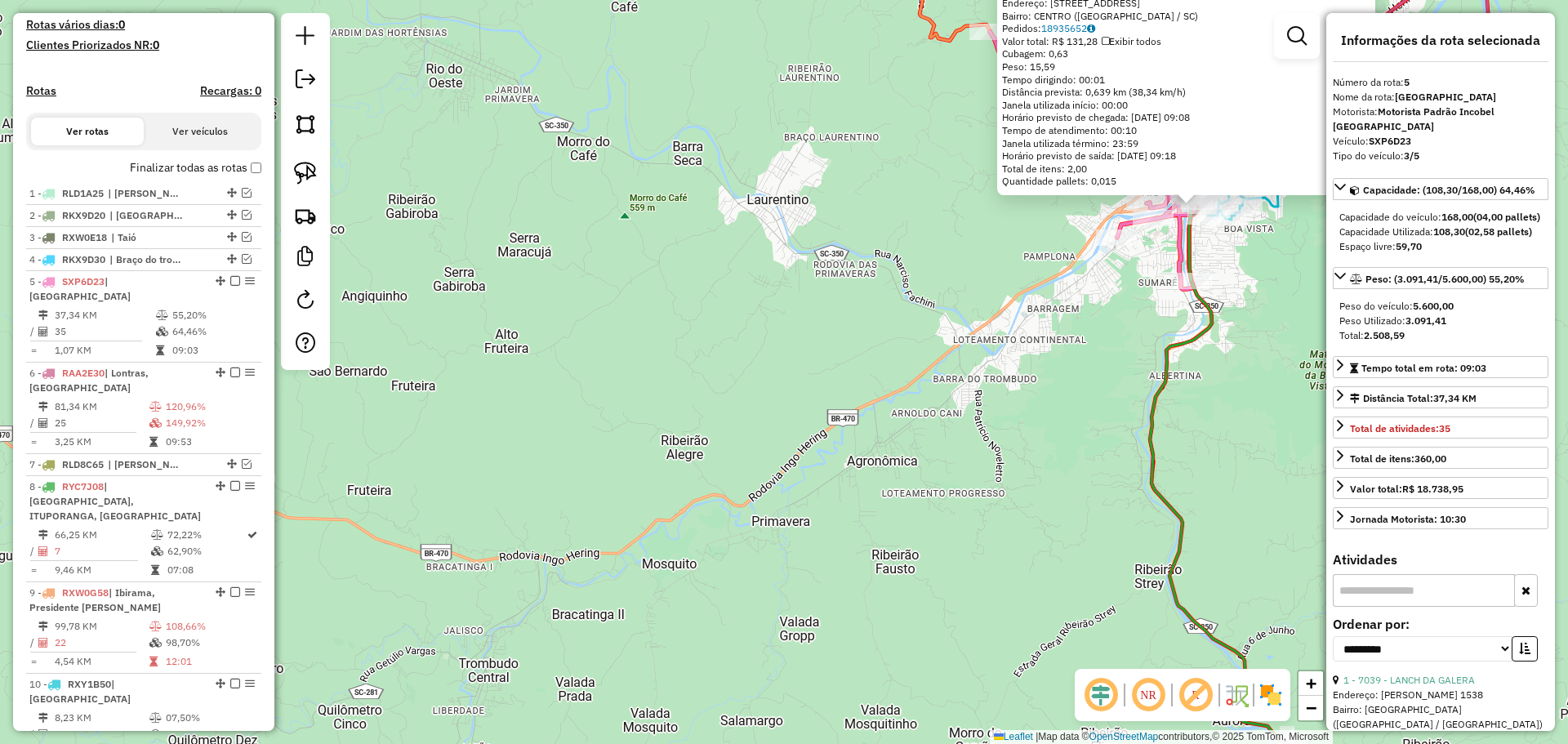
scroll to position [517, 0]
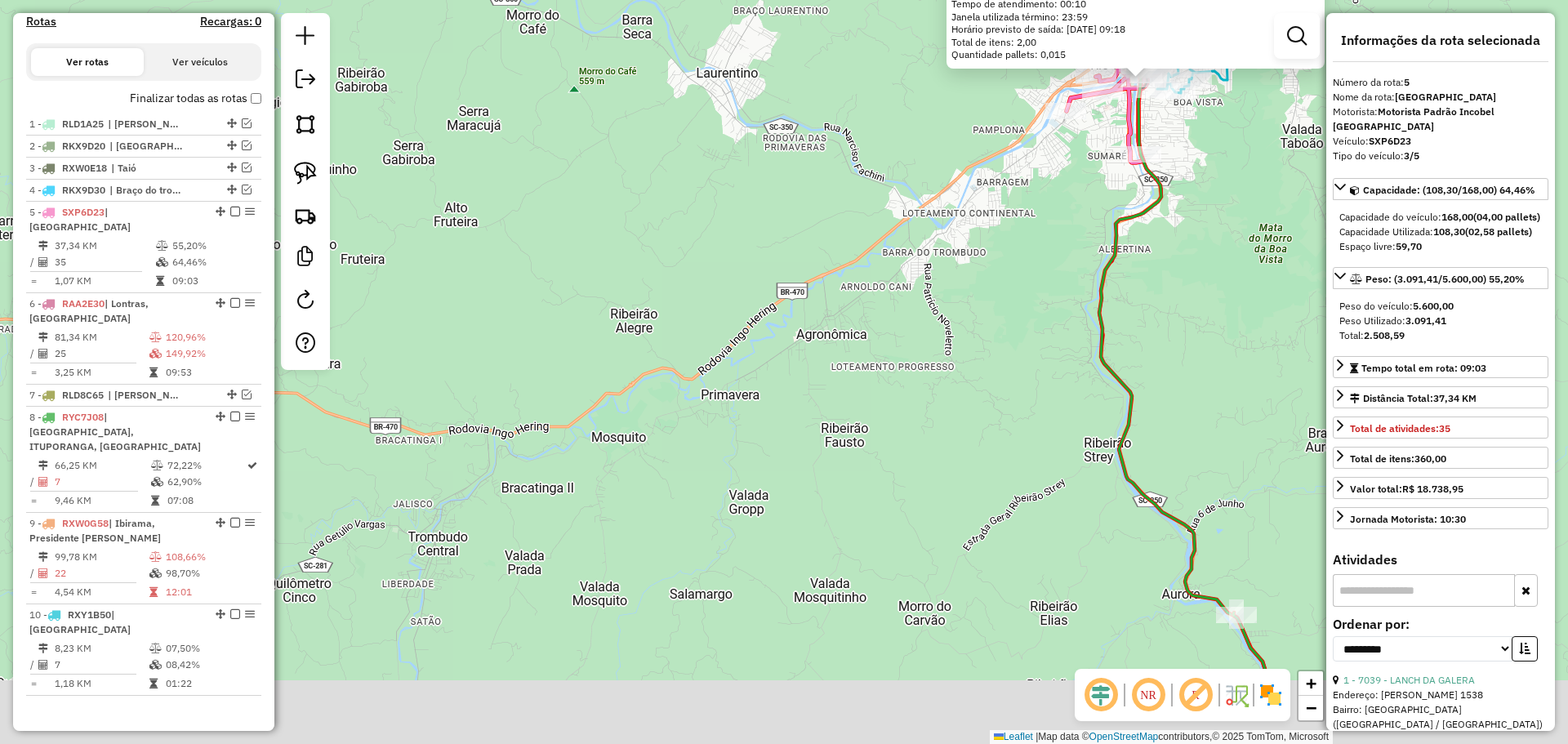
drag, startPoint x: 1069, startPoint y: 427, endPoint x: 1020, endPoint y: 351, distance: 90.4
click at [1026, 355] on div "35452 - [PERSON_NAME] E CIA Endereço: R XV DE NOVEMBRO 233 Bairro: [GEOGRAPHIC_…" at bounding box center [784, 372] width 1568 height 744
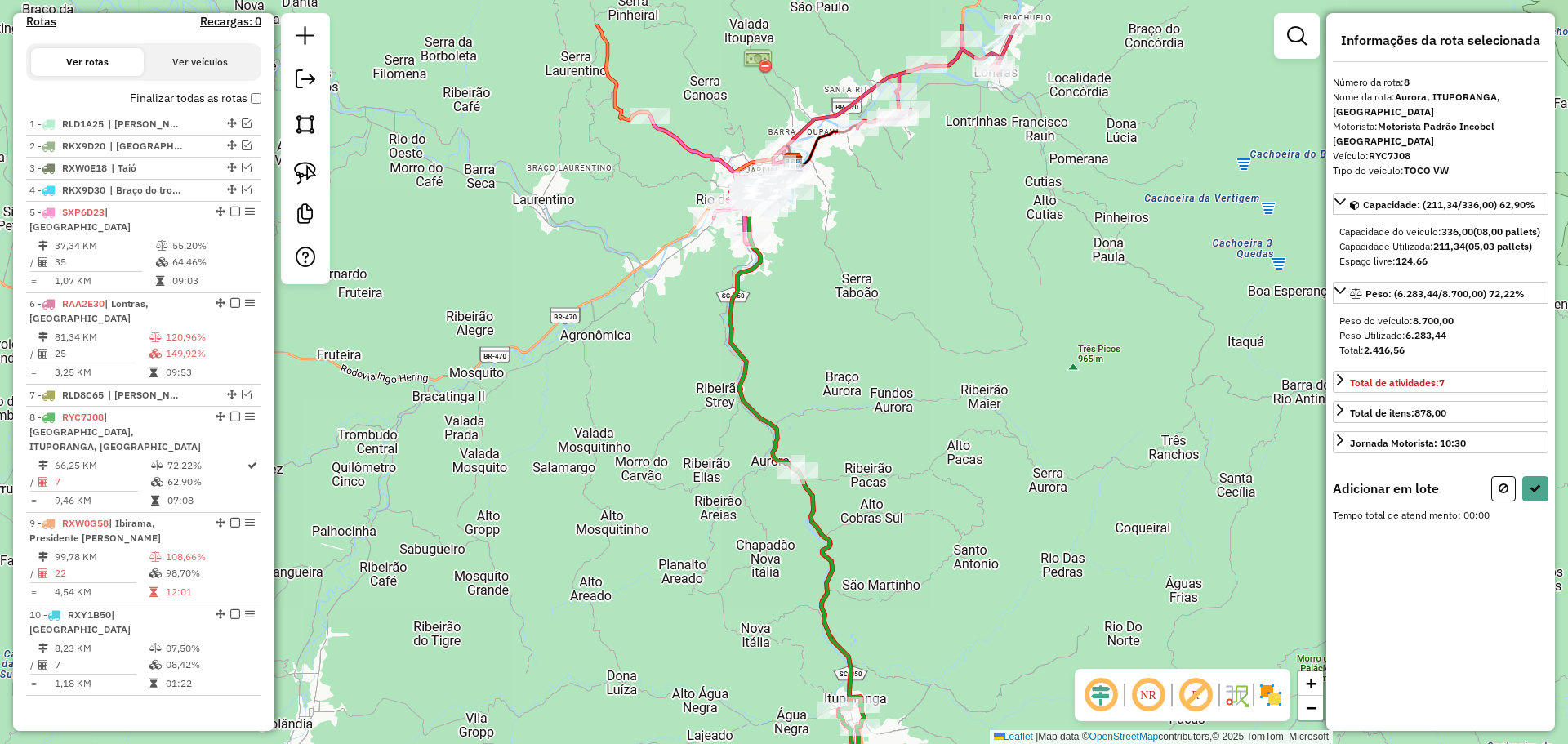
drag, startPoint x: 823, startPoint y: 221, endPoint x: 736, endPoint y: 347, distance: 153.1
click at [853, 365] on div "Janela de atendimento Grade de atendimento Capacidade Transportadoras Veículos …" at bounding box center [784, 372] width 1568 height 744
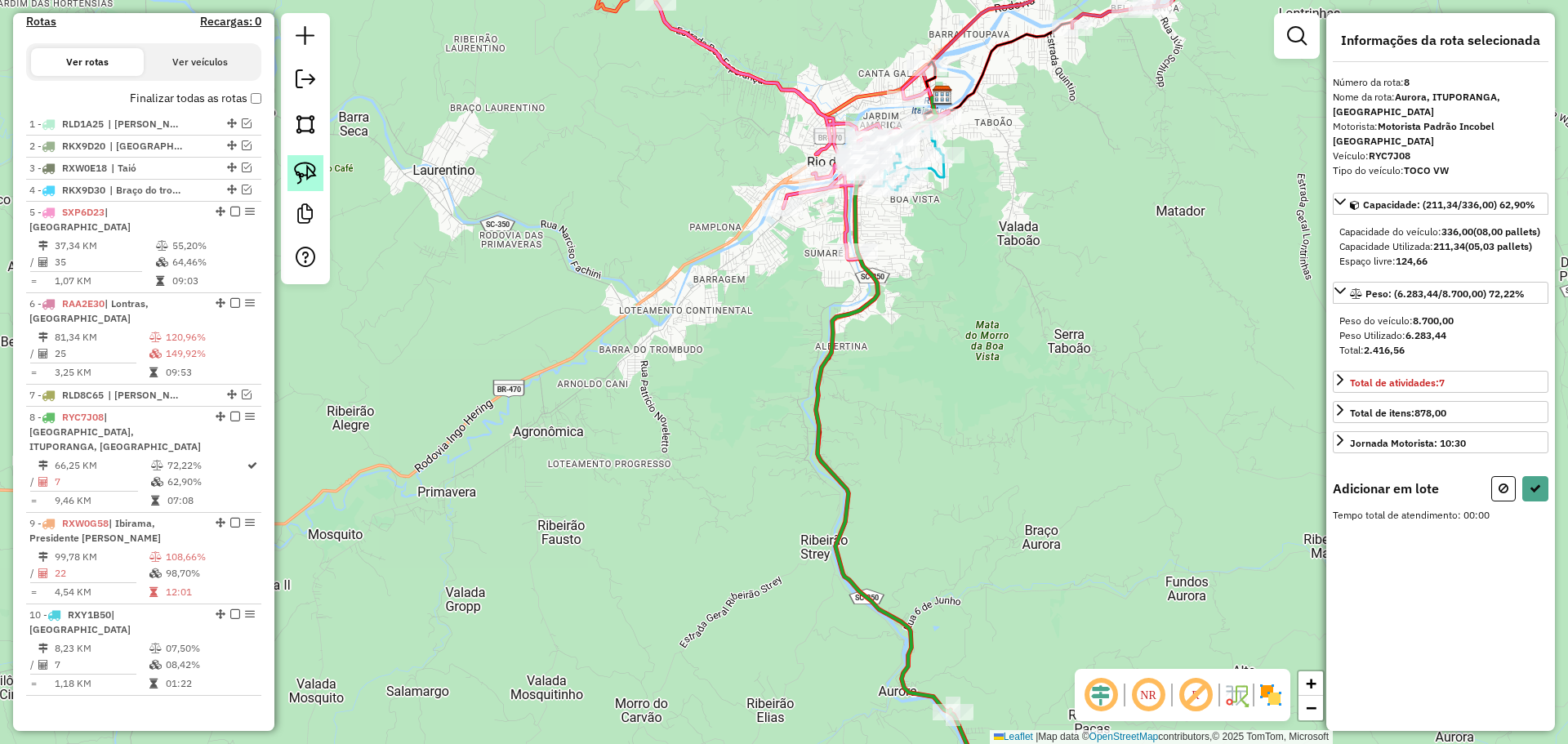
click at [299, 174] on img at bounding box center [306, 174] width 23 height 23
drag, startPoint x: 692, startPoint y: 278, endPoint x: 887, endPoint y: 269, distance: 195.2
select select "**********"
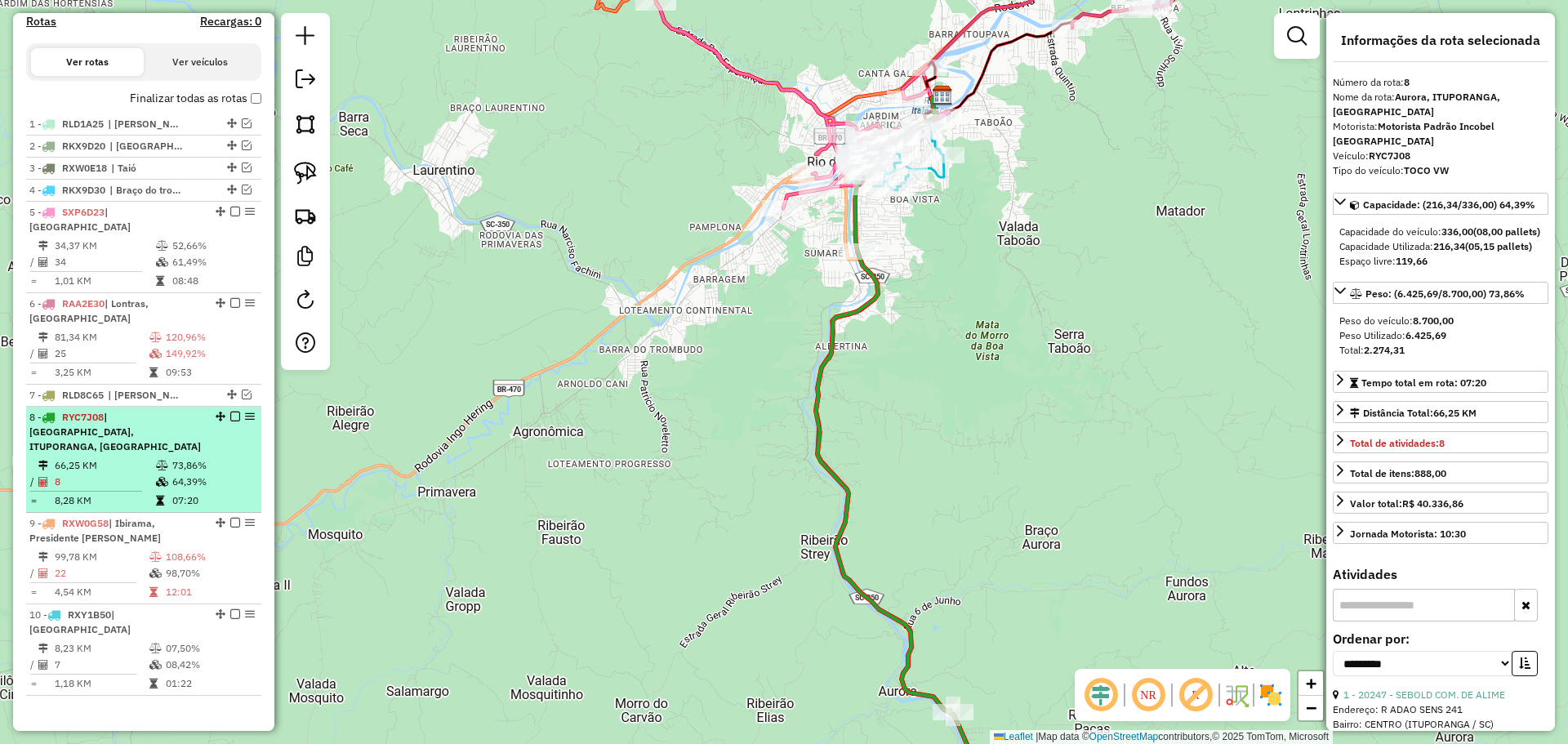
click at [230, 416] on em at bounding box center [235, 416] width 10 height 10
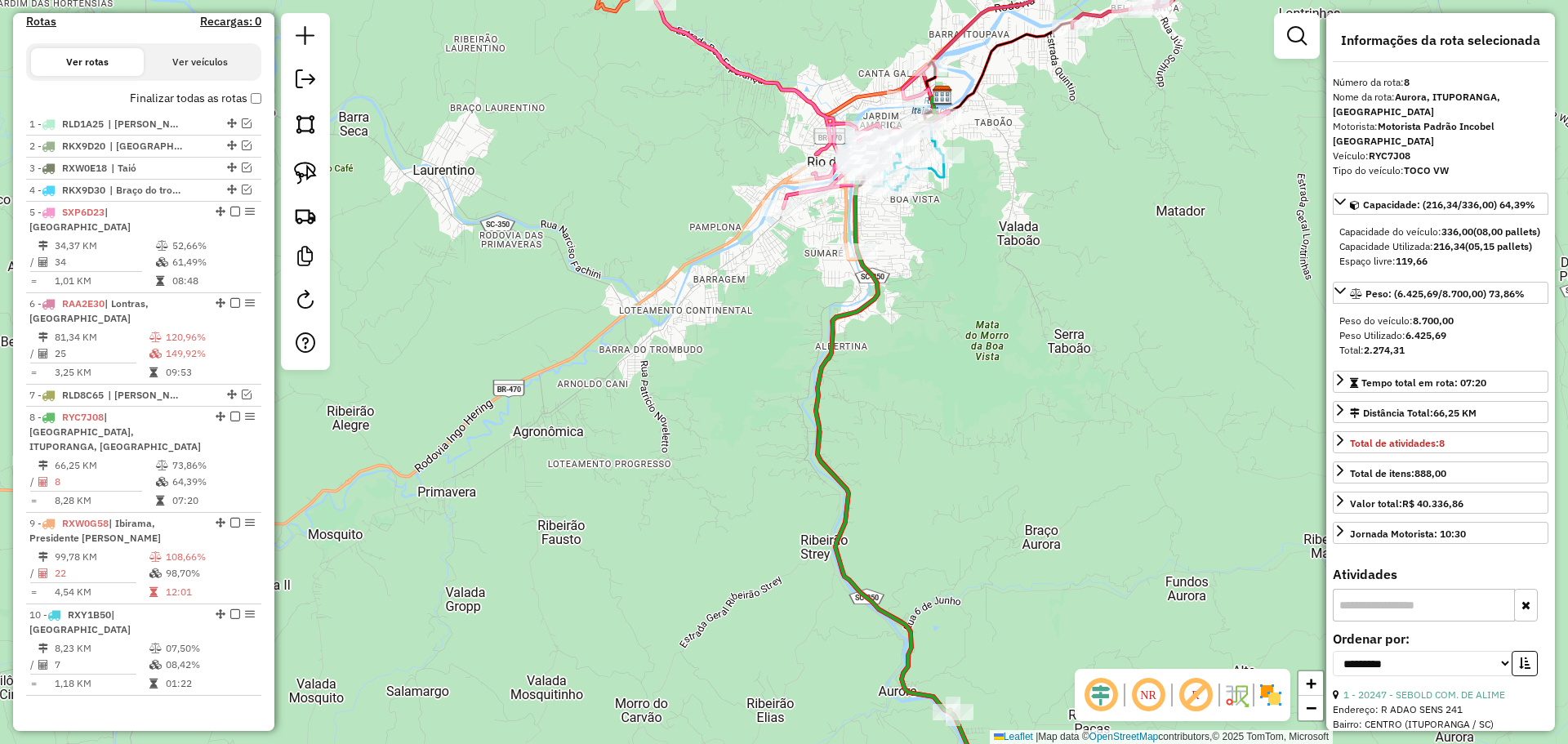
scroll to position [447, 0]
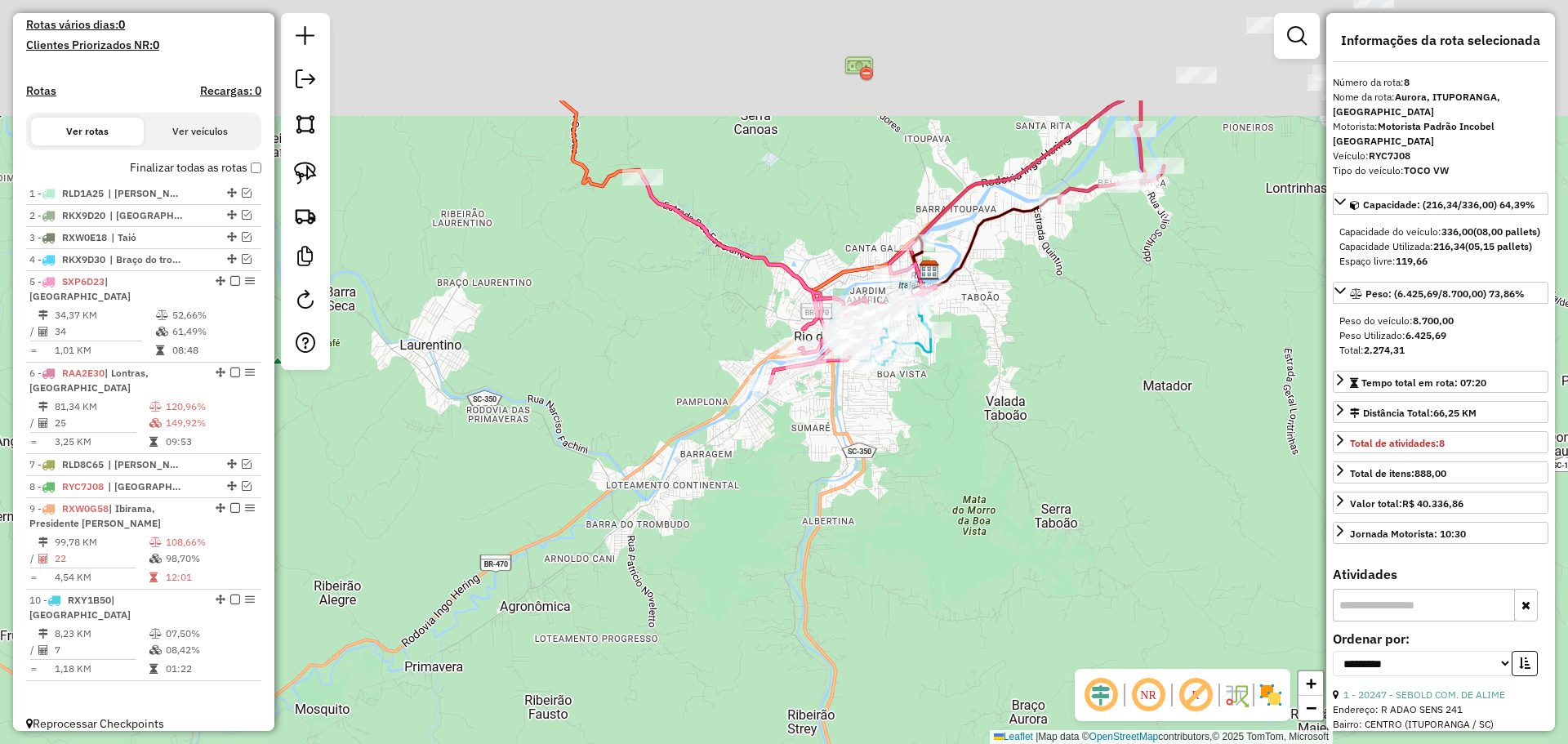
drag, startPoint x: 872, startPoint y: 394, endPoint x: 854, endPoint y: 585, distance: 191.8
click at [854, 584] on div "Janela de atendimento Grade de atendimento Capacidade Transportadoras Veículos …" at bounding box center [784, 372] width 1568 height 744
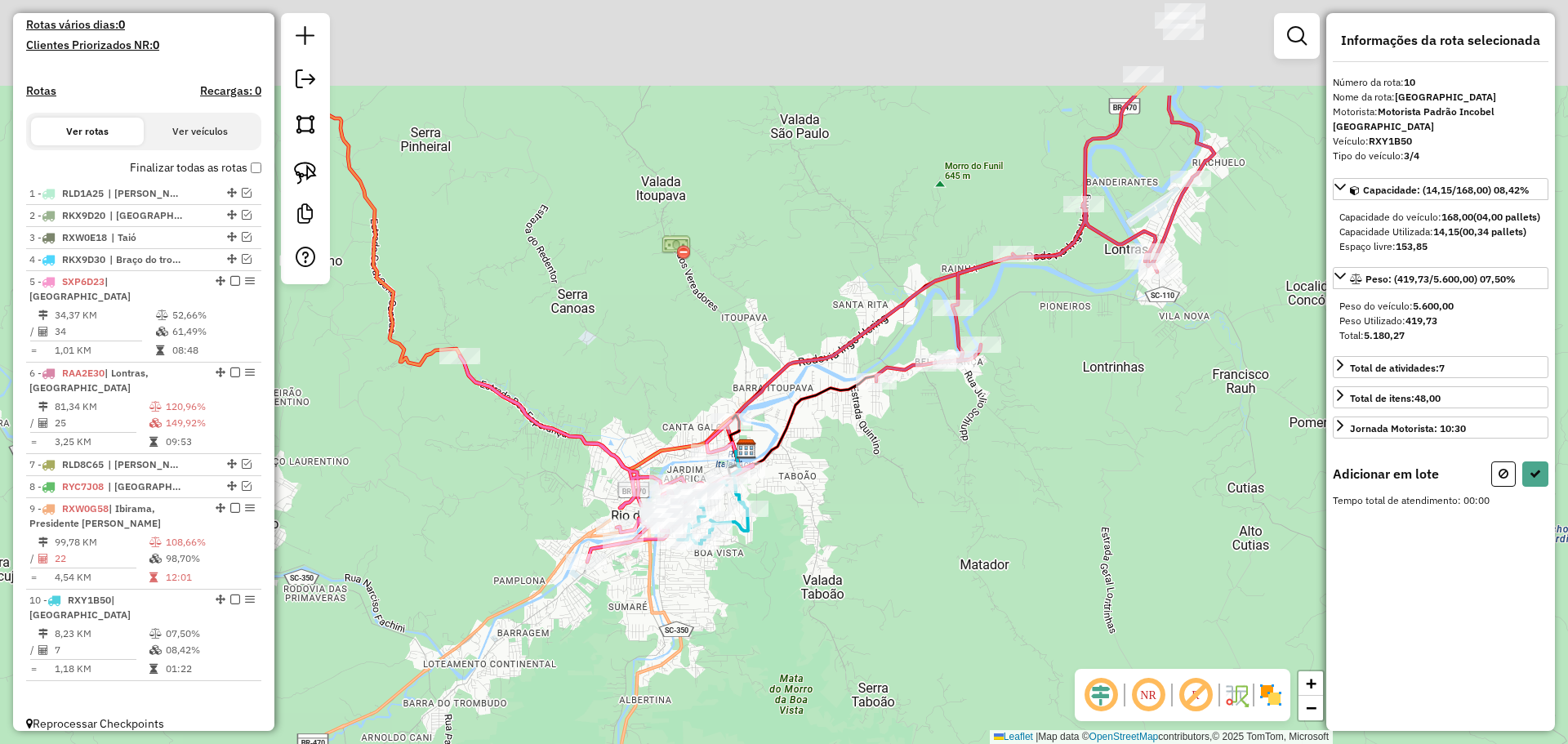
drag, startPoint x: 954, startPoint y: 414, endPoint x: 877, endPoint y: 540, distance: 147.7
click at [877, 540] on div "Janela de atendimento Grade de atendimento Capacidade Transportadoras Veículos …" at bounding box center [784, 372] width 1568 height 744
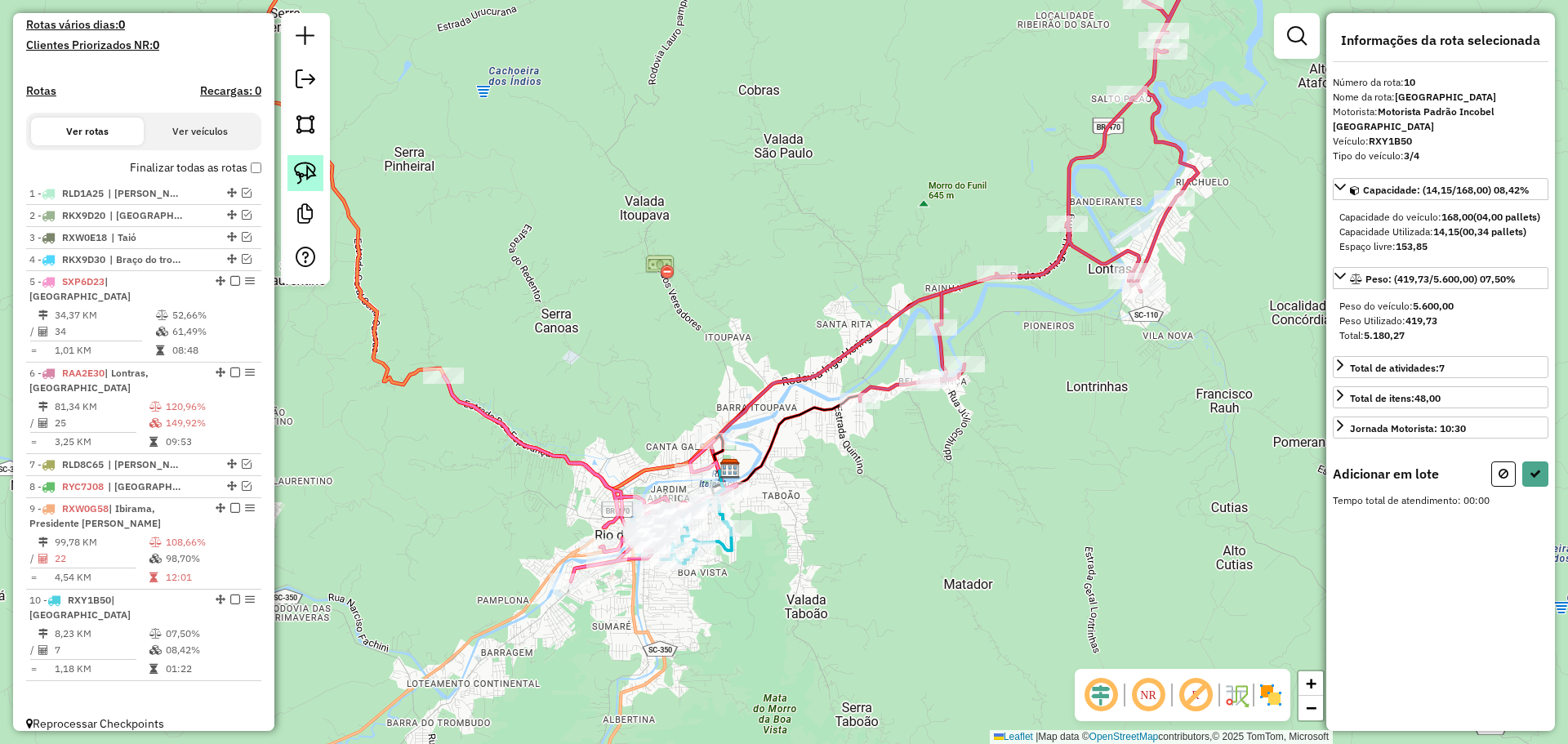
click at [294, 174] on img at bounding box center [306, 174] width 23 height 23
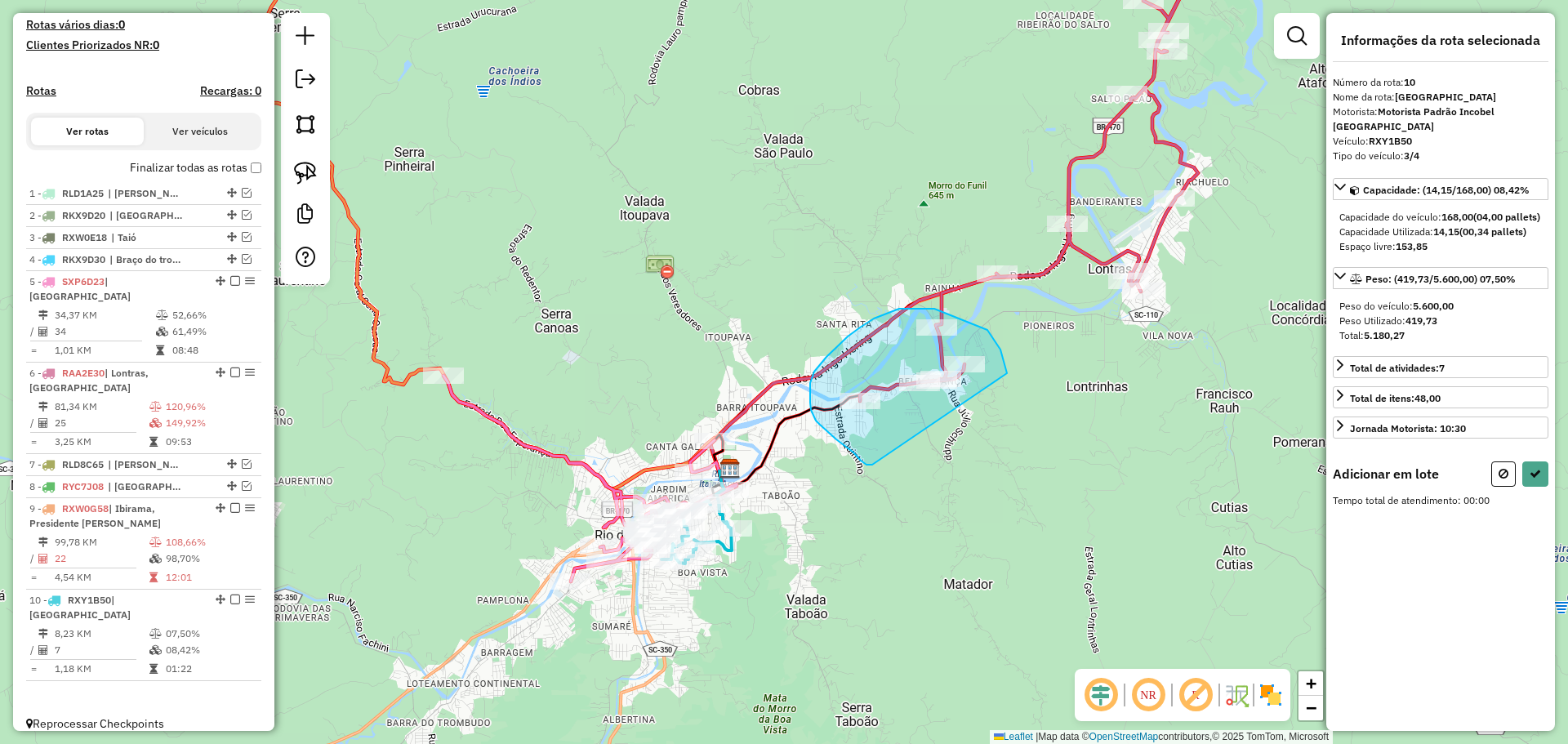
drag, startPoint x: 872, startPoint y: 465, endPoint x: 1007, endPoint y: 373, distance: 163.4
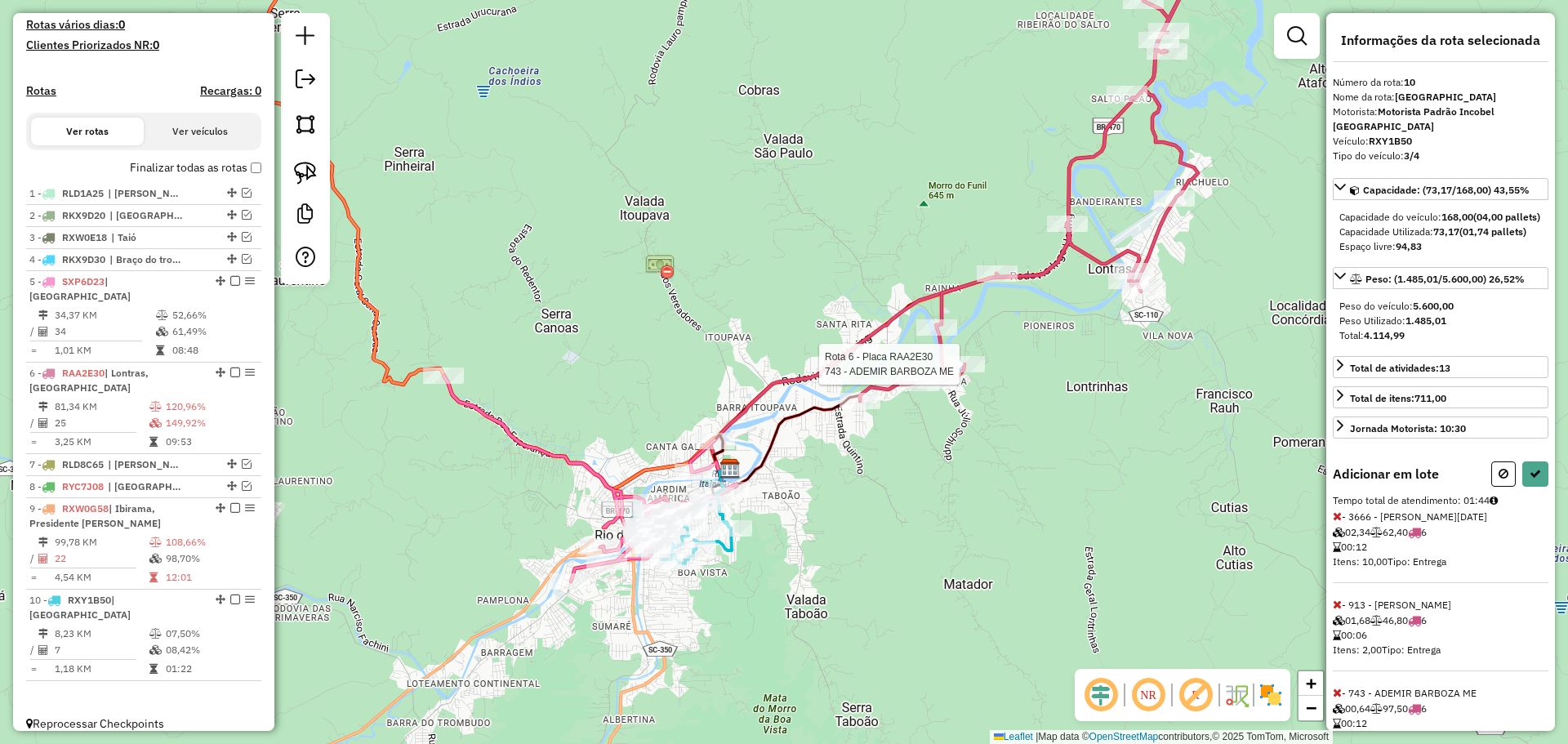
select select "**********"
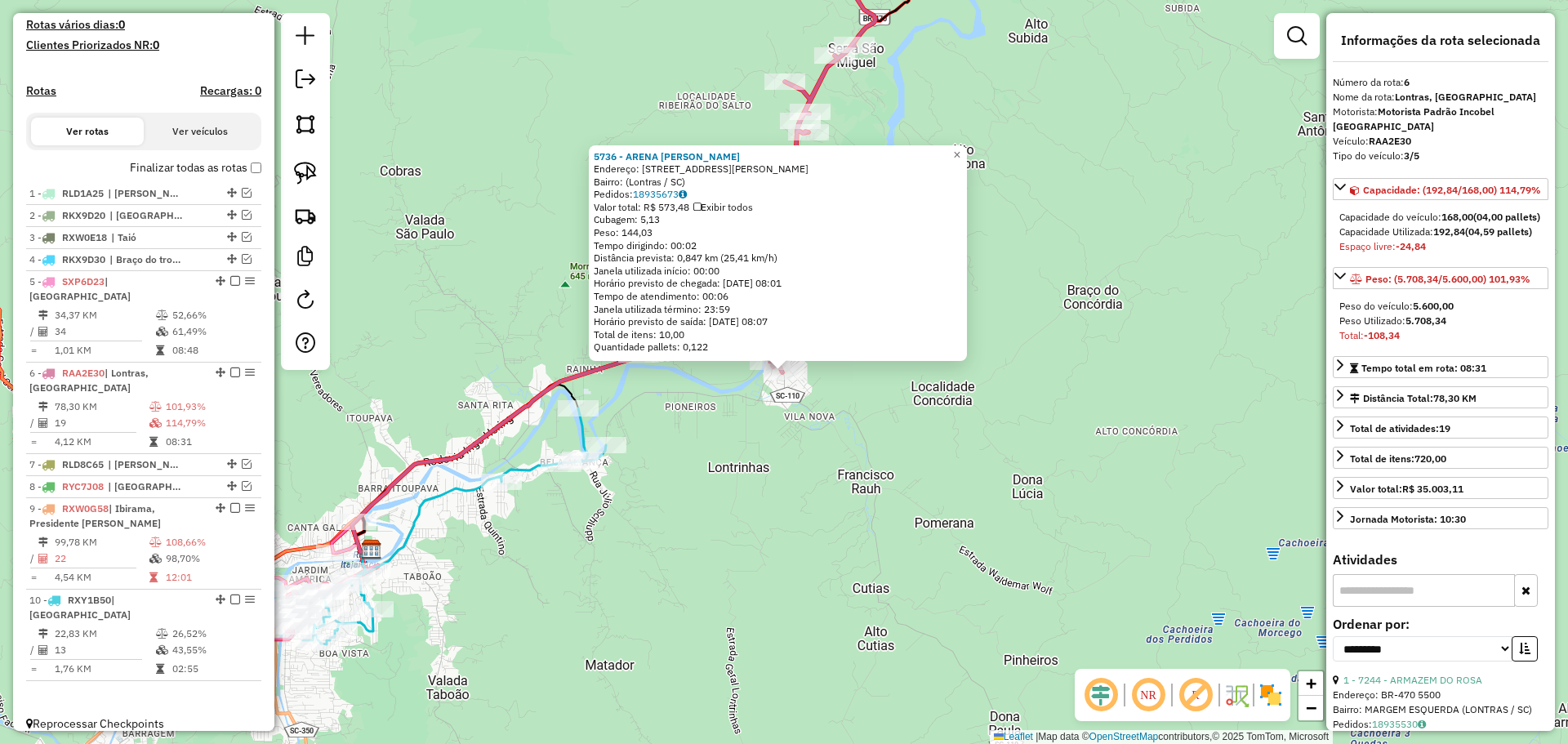
click at [892, 508] on div "5736 - ARENA [PERSON_NAME]: [STREET_ADDRESS][PERSON_NAME] Bairro: (Lontras / SC…" at bounding box center [784, 372] width 1568 height 744
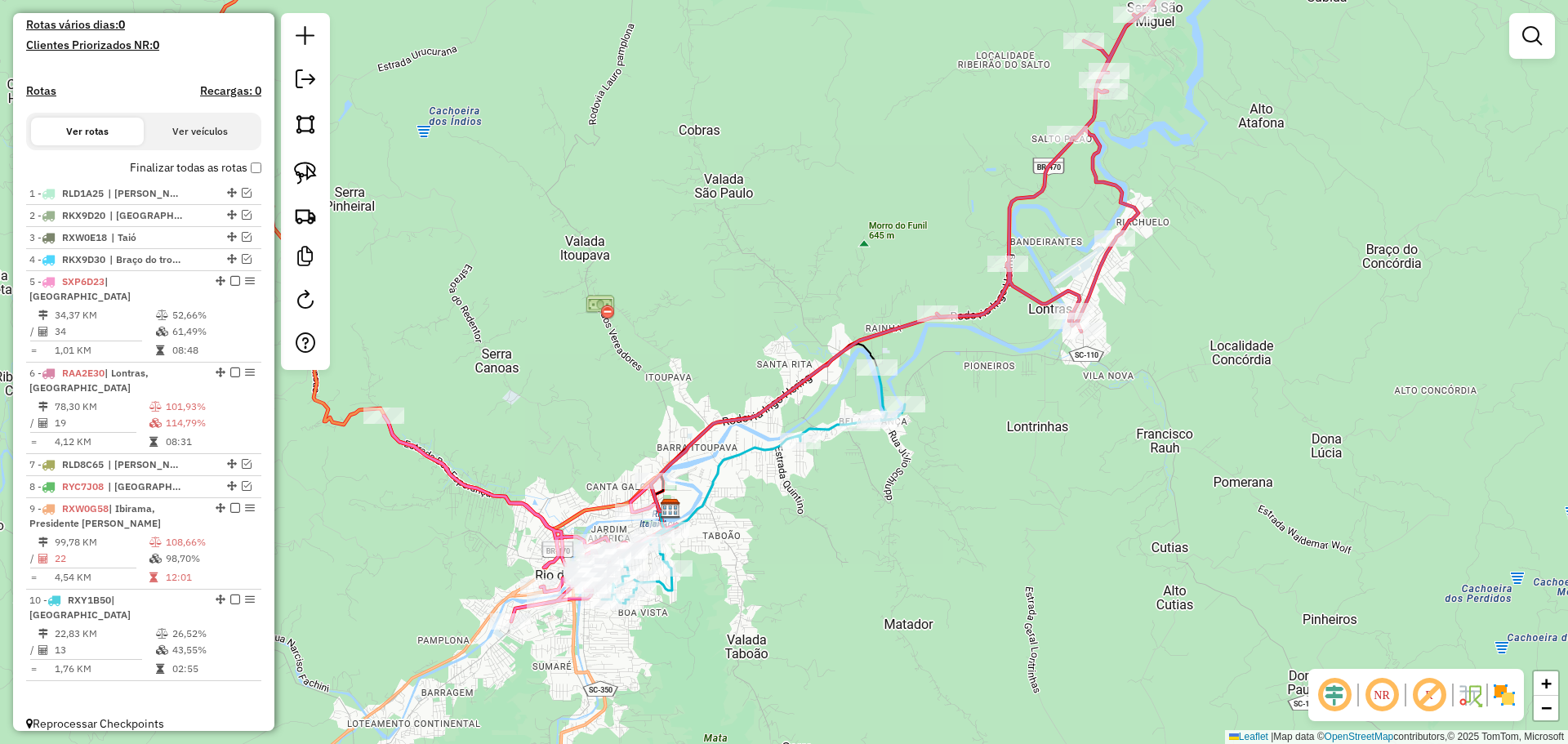
drag, startPoint x: 681, startPoint y: 443, endPoint x: 979, endPoint y: 402, distance: 300.8
click at [979, 402] on div "Janela de atendimento Grade de atendimento Capacidade Transportadoras Veículos …" at bounding box center [784, 372] width 1568 height 744
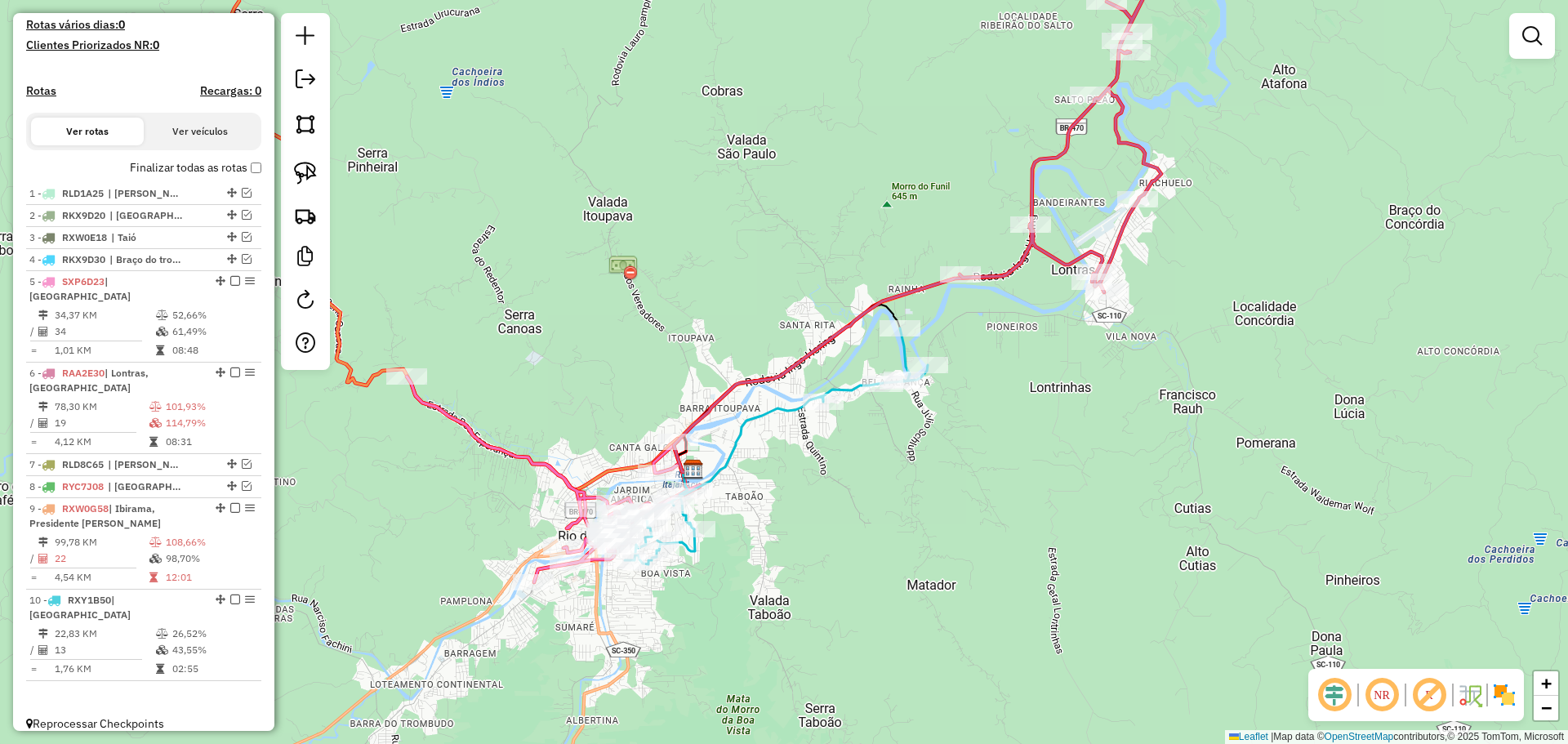
drag, startPoint x: 955, startPoint y: 538, endPoint x: 1071, endPoint y: 402, distance: 178.8
click at [1071, 402] on div "Janela de atendimento Grade de atendimento Capacidade Transportadoras Veículos …" at bounding box center [784, 372] width 1568 height 744
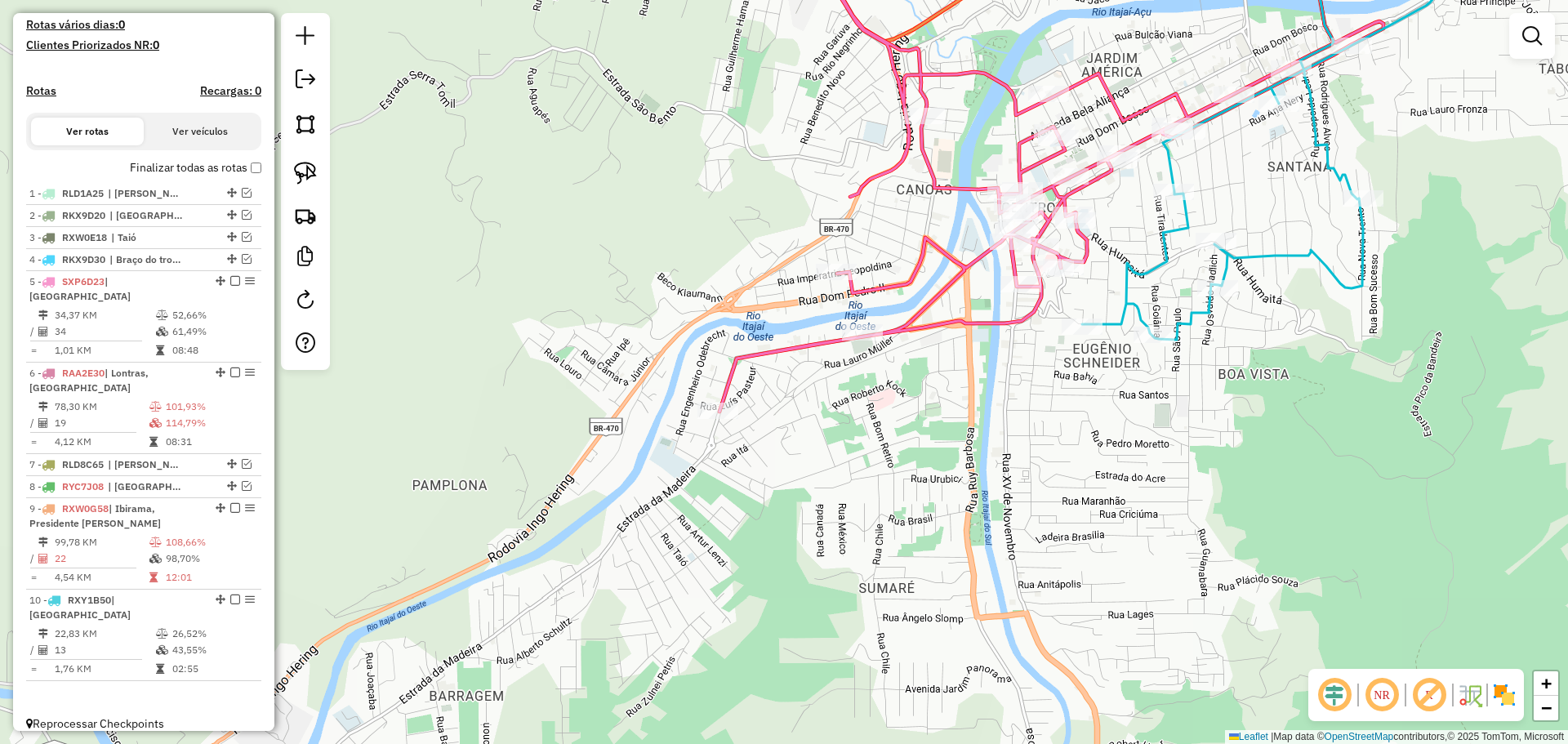
drag, startPoint x: 795, startPoint y: 559, endPoint x: 885, endPoint y: 521, distance: 97.7
click at [885, 521] on div "Janela de atendimento Grade de atendimento Capacidade Transportadoras Veículos …" at bounding box center [784, 372] width 1568 height 744
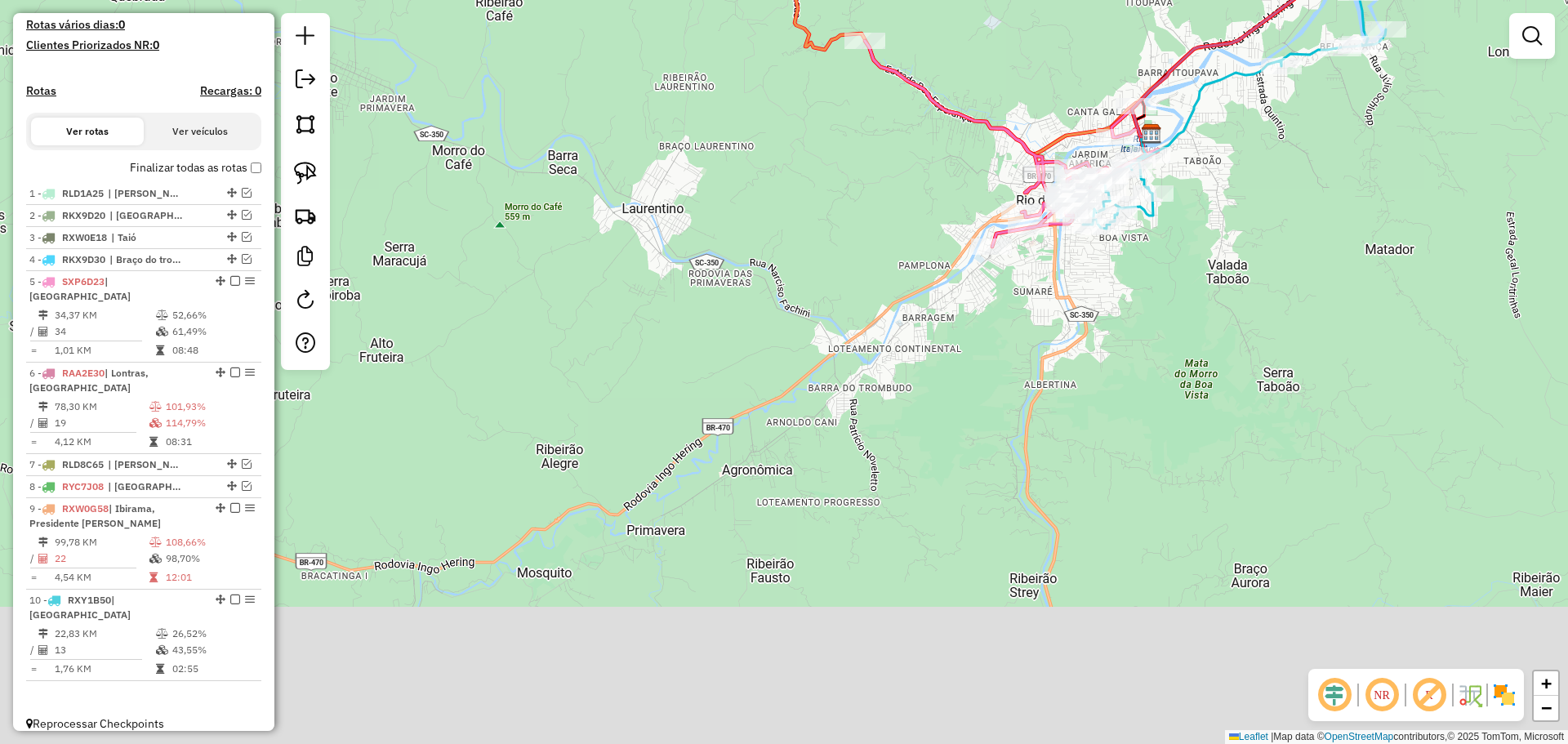
drag, startPoint x: 903, startPoint y: 492, endPoint x: 929, endPoint y: 346, distance: 148.3
click at [1015, 305] on div "Janela de atendimento Grade de atendimento Capacidade Transportadoras Veículos …" at bounding box center [784, 372] width 1568 height 744
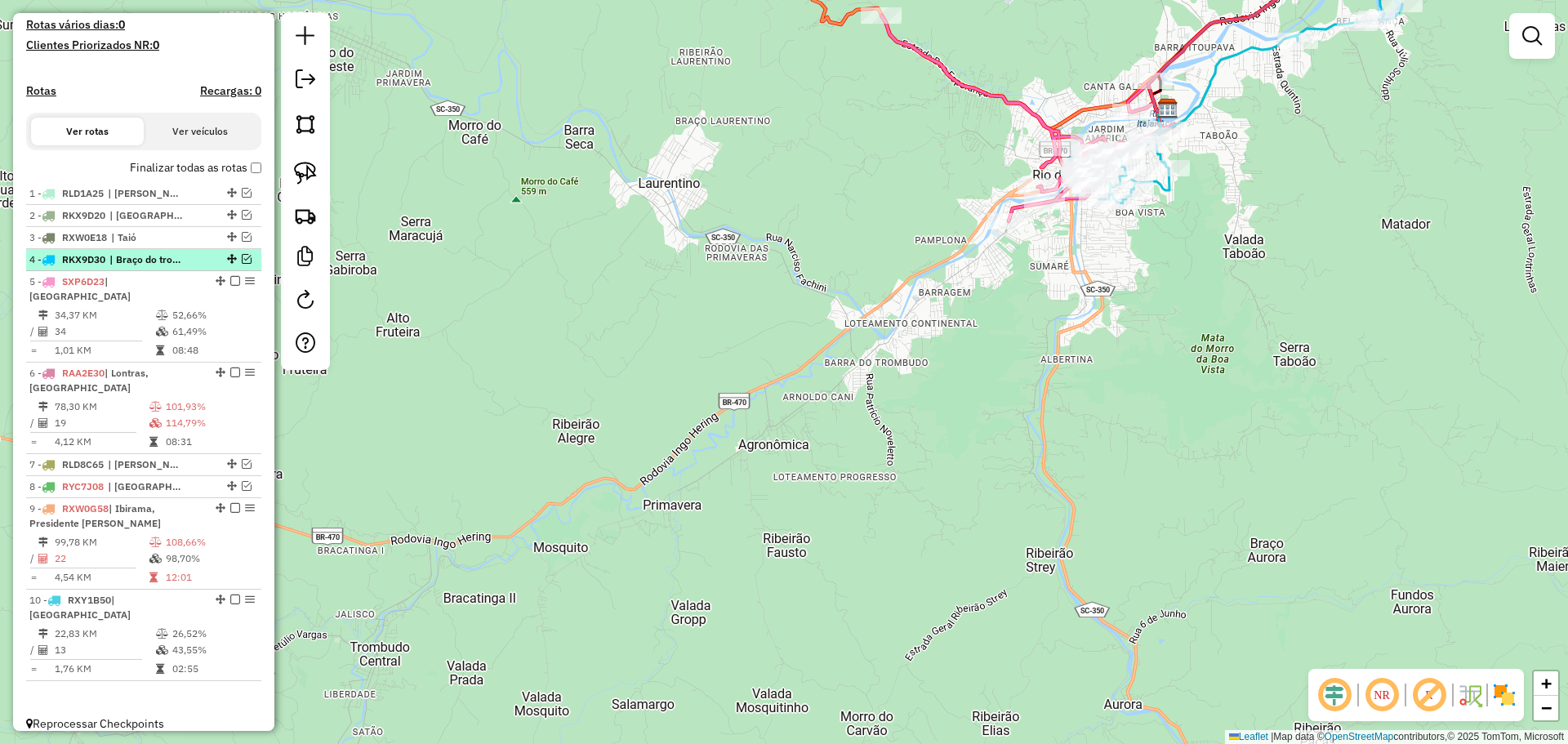
click at [236, 264] on div at bounding box center [230, 259] width 49 height 10
select select "**********"
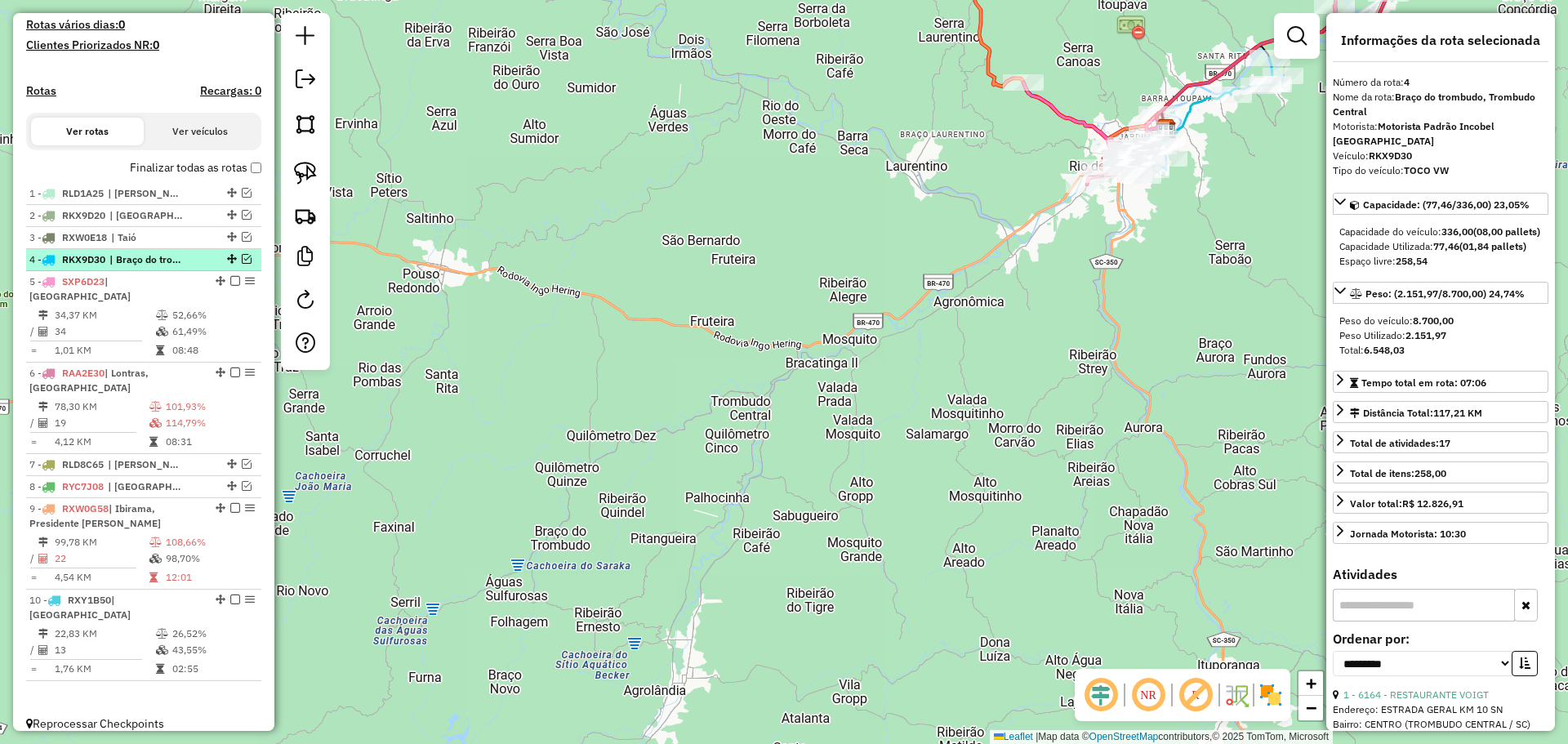
click at [244, 264] on em at bounding box center [247, 259] width 10 height 10
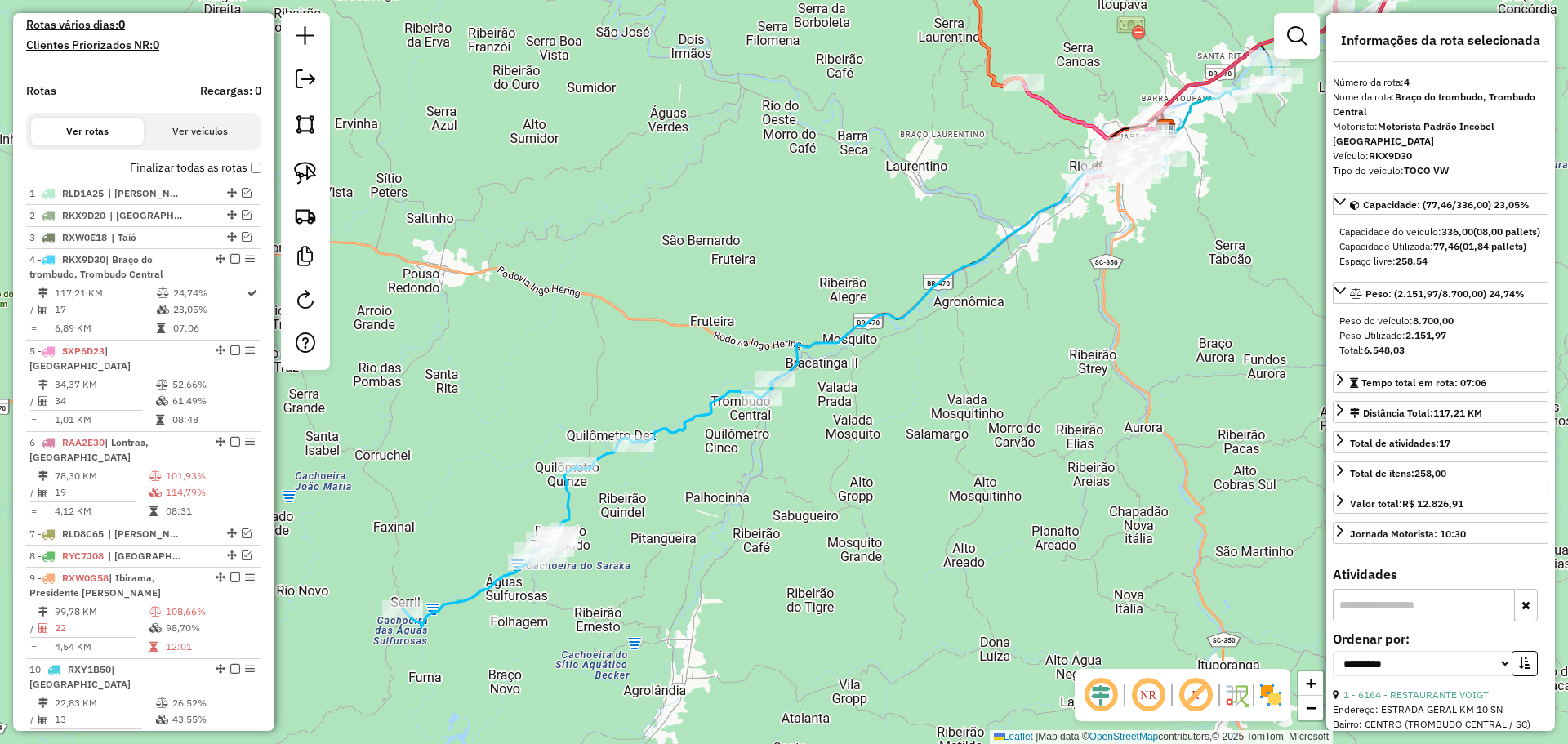
scroll to position [517, 0]
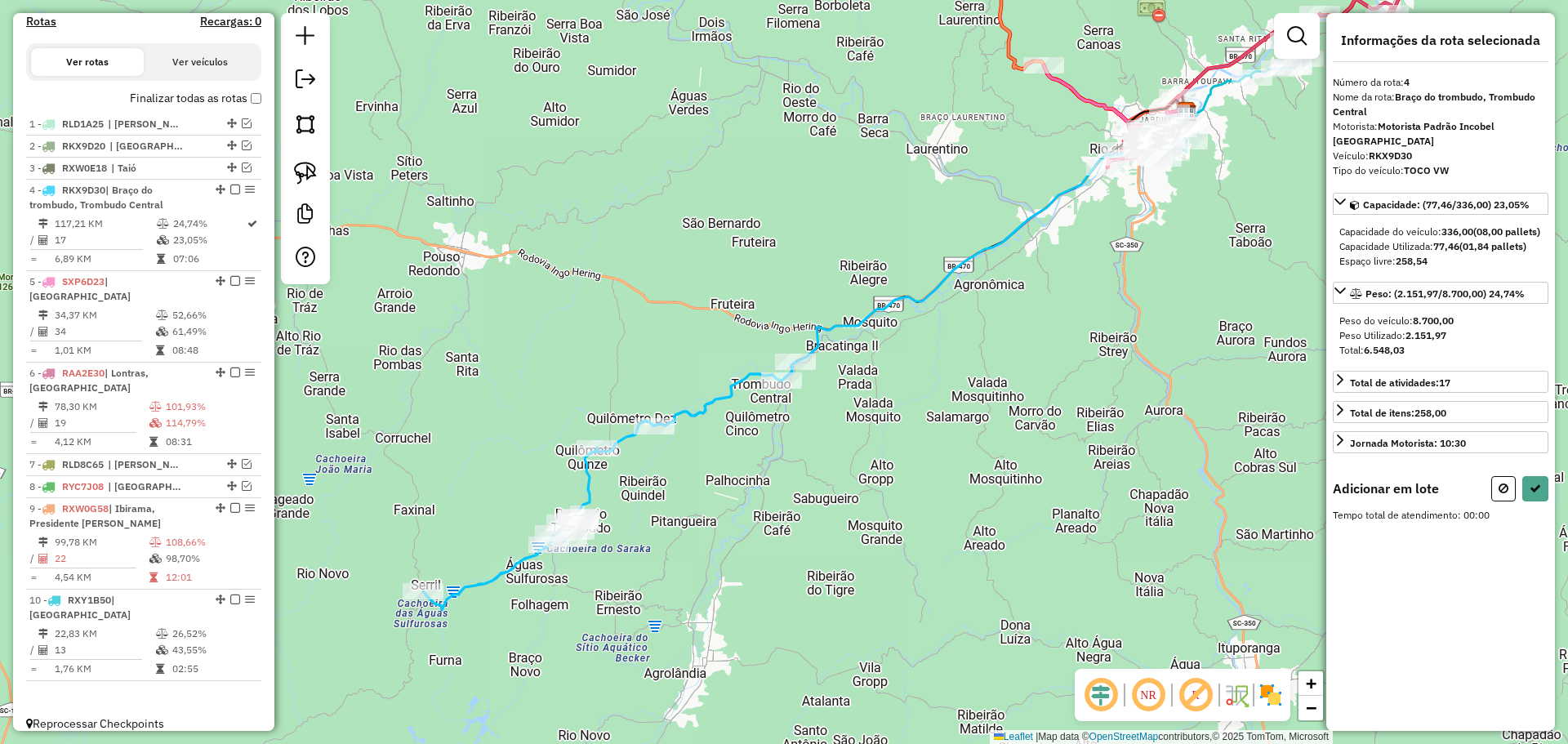
drag, startPoint x: 1052, startPoint y: 324, endPoint x: 900, endPoint y: 607, distance: 321.2
click at [907, 605] on div "Janela de atendimento Grade de atendimento Capacidade Transportadoras Veículos …" at bounding box center [784, 372] width 1568 height 744
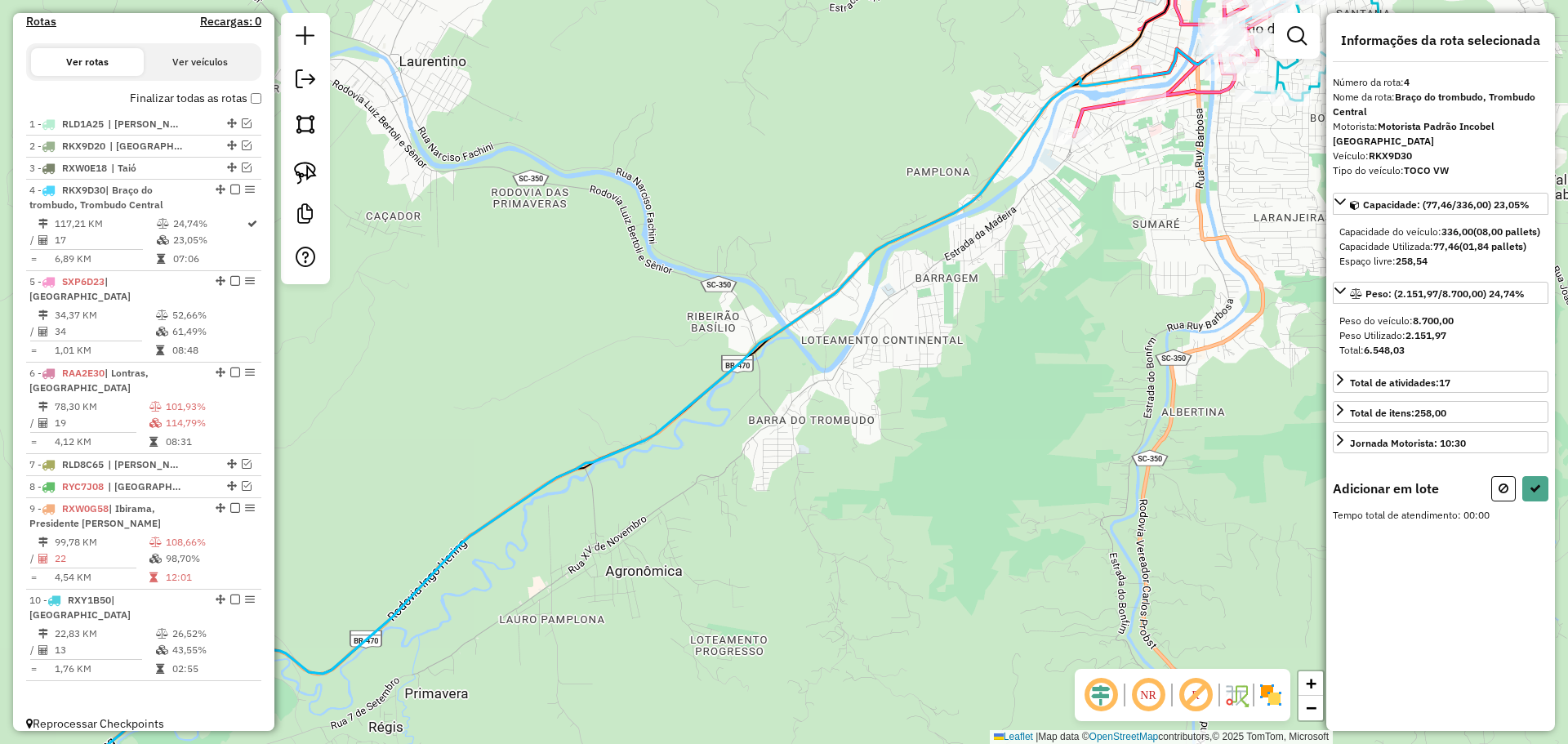
drag, startPoint x: 1003, startPoint y: 371, endPoint x: 730, endPoint y: 732, distance: 452.6
click at [730, 732] on div "Janela de atendimento Grade de atendimento Capacidade Transportadoras Veículos …" at bounding box center [784, 372] width 1568 height 744
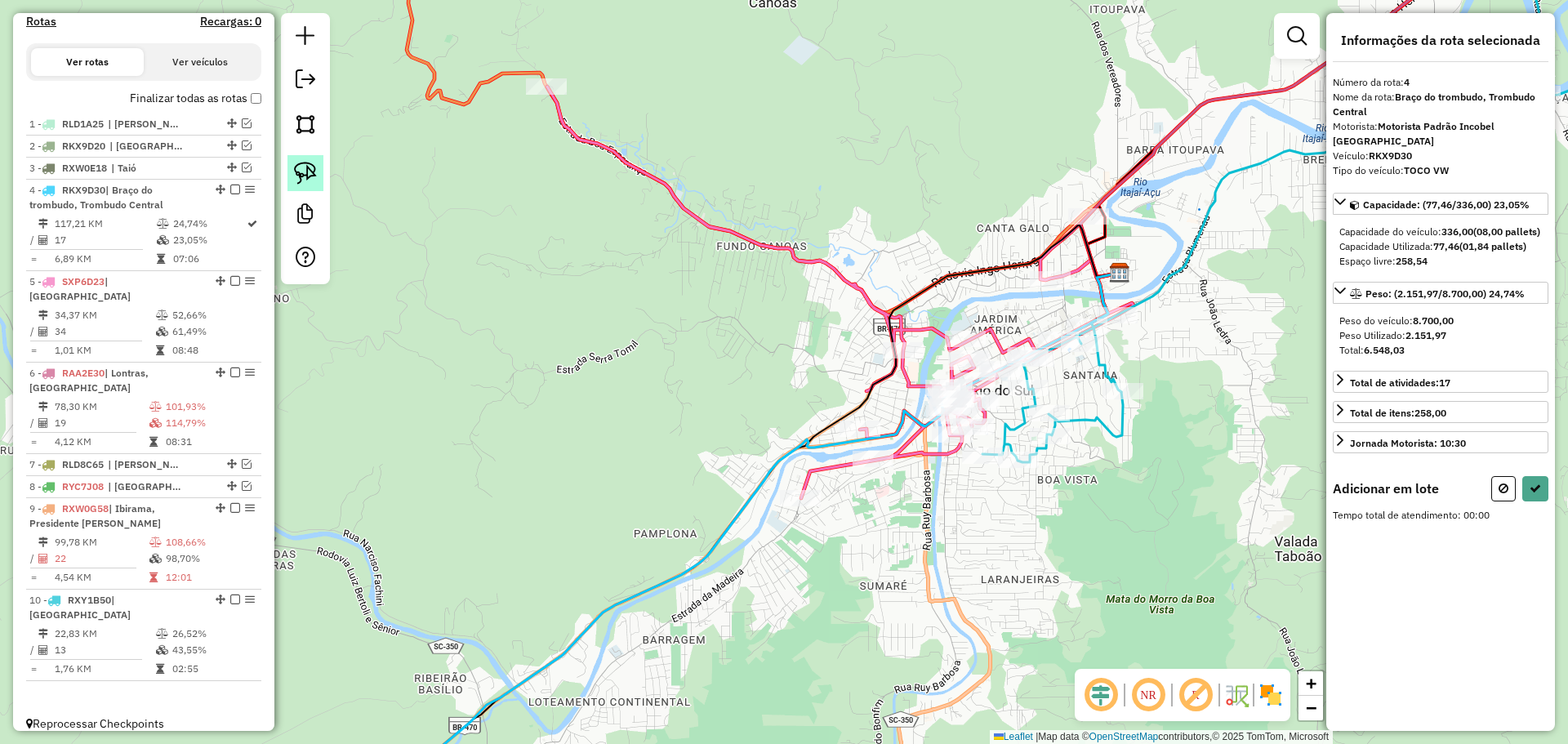
click at [306, 165] on img at bounding box center [306, 174] width 23 height 23
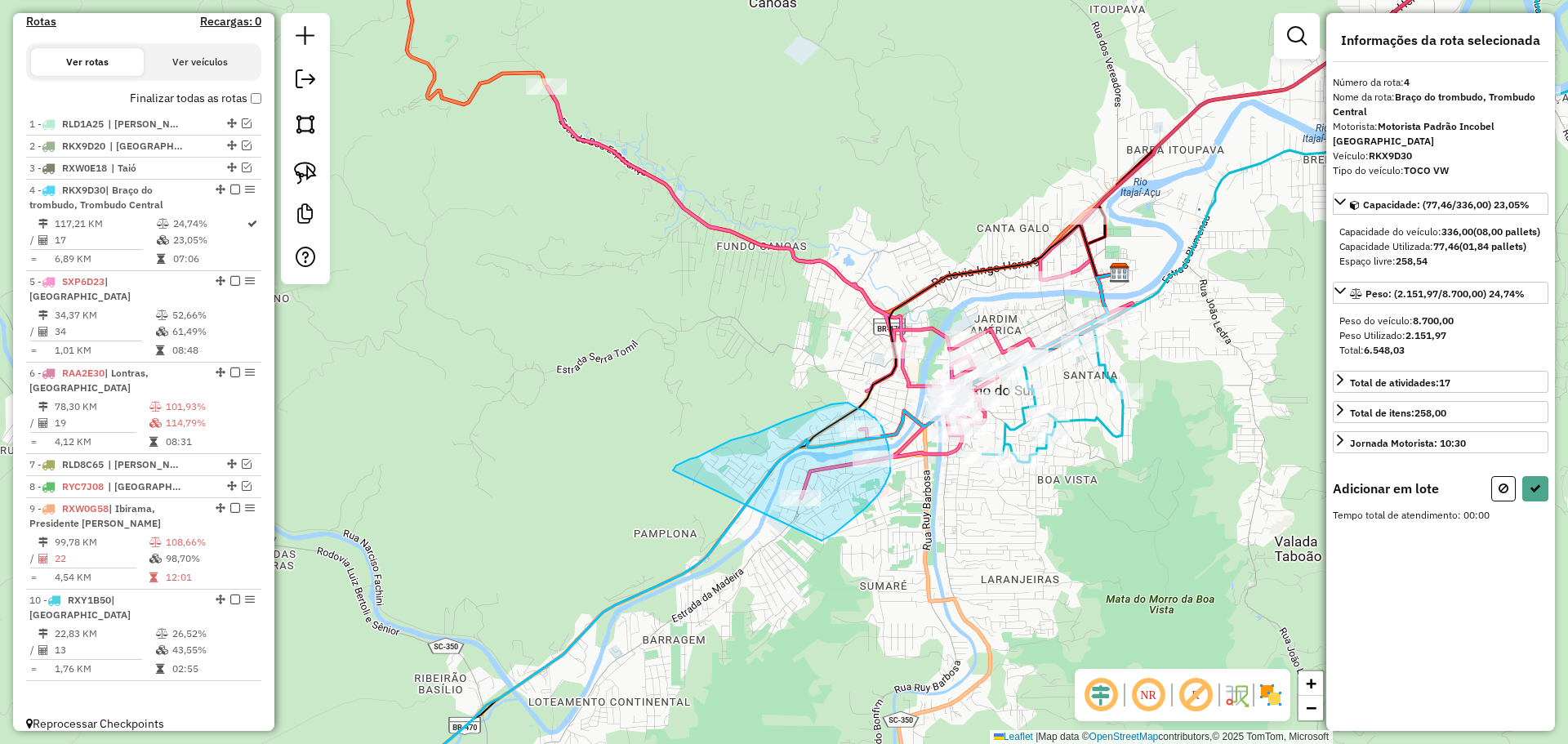
drag, startPoint x: 673, startPoint y: 471, endPoint x: 822, endPoint y: 540, distance: 164.2
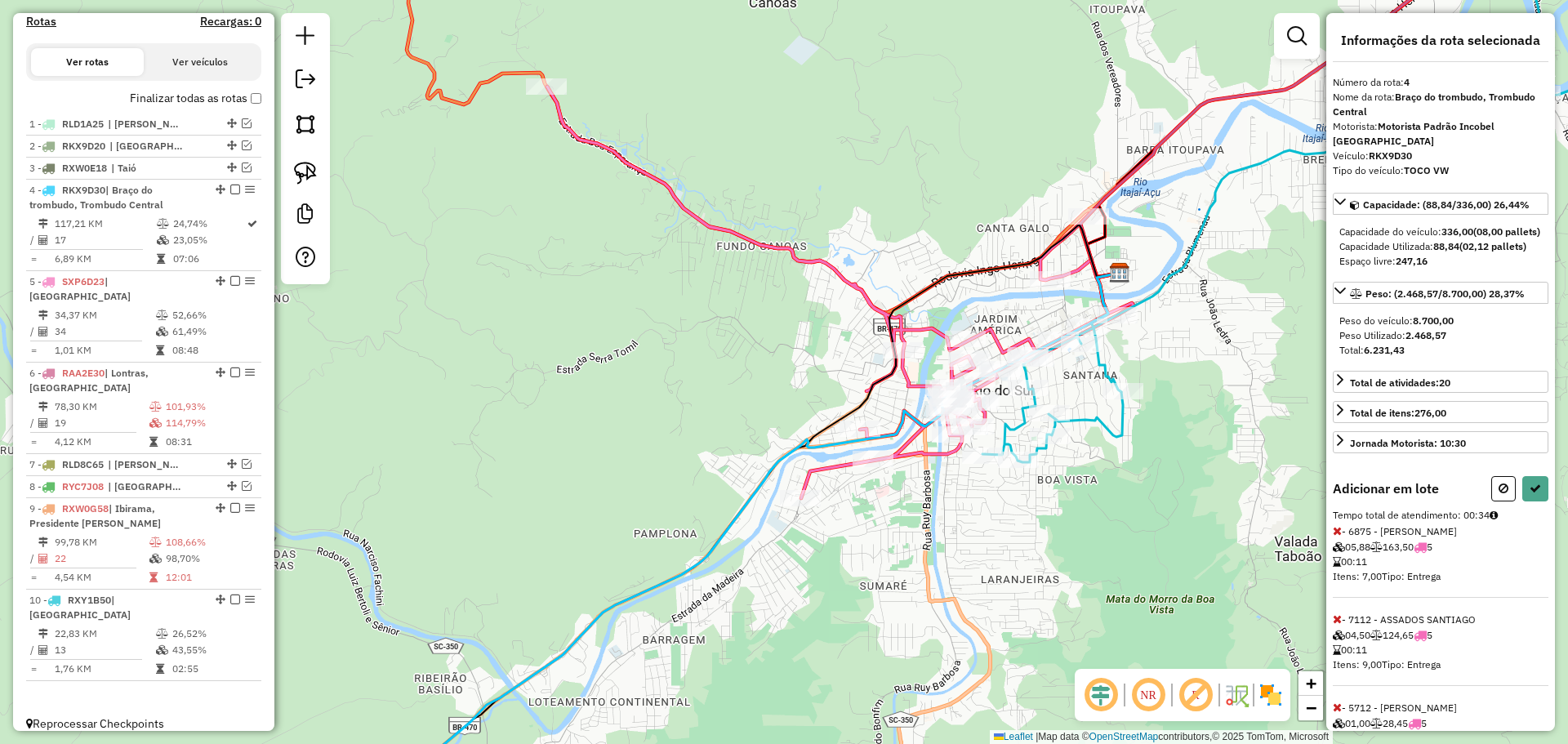
select select "**********"
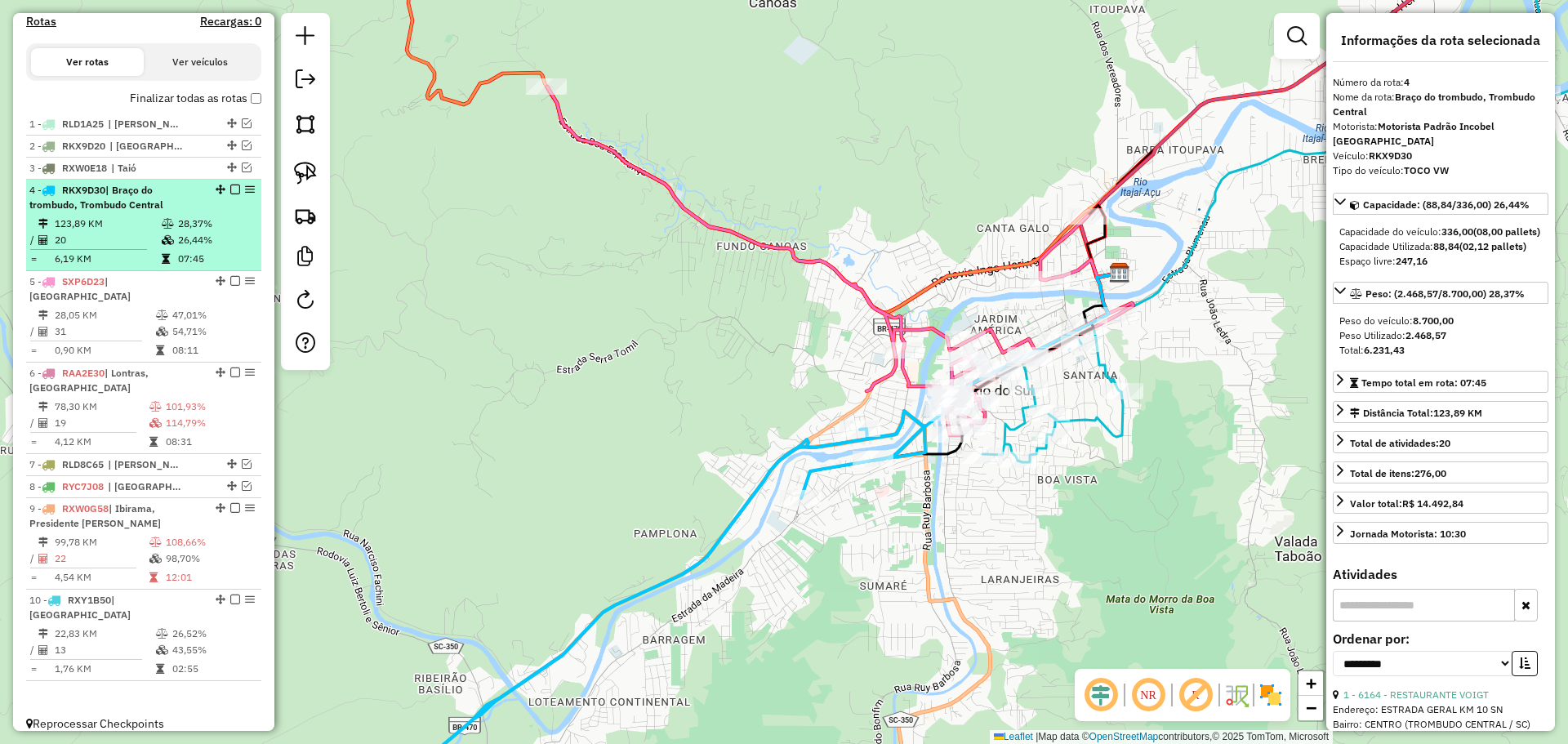
click at [230, 195] on em at bounding box center [235, 190] width 10 height 10
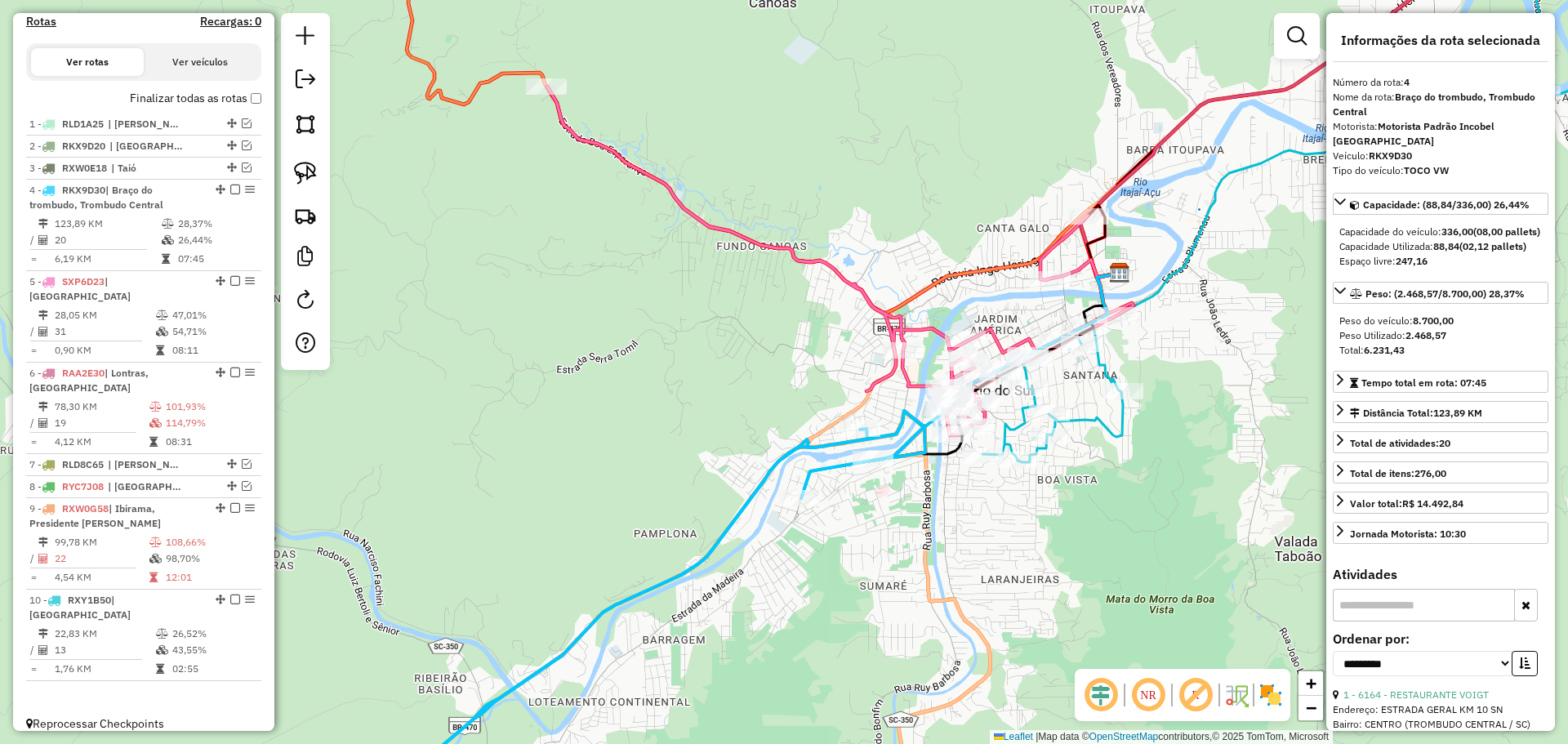
scroll to position [447, 0]
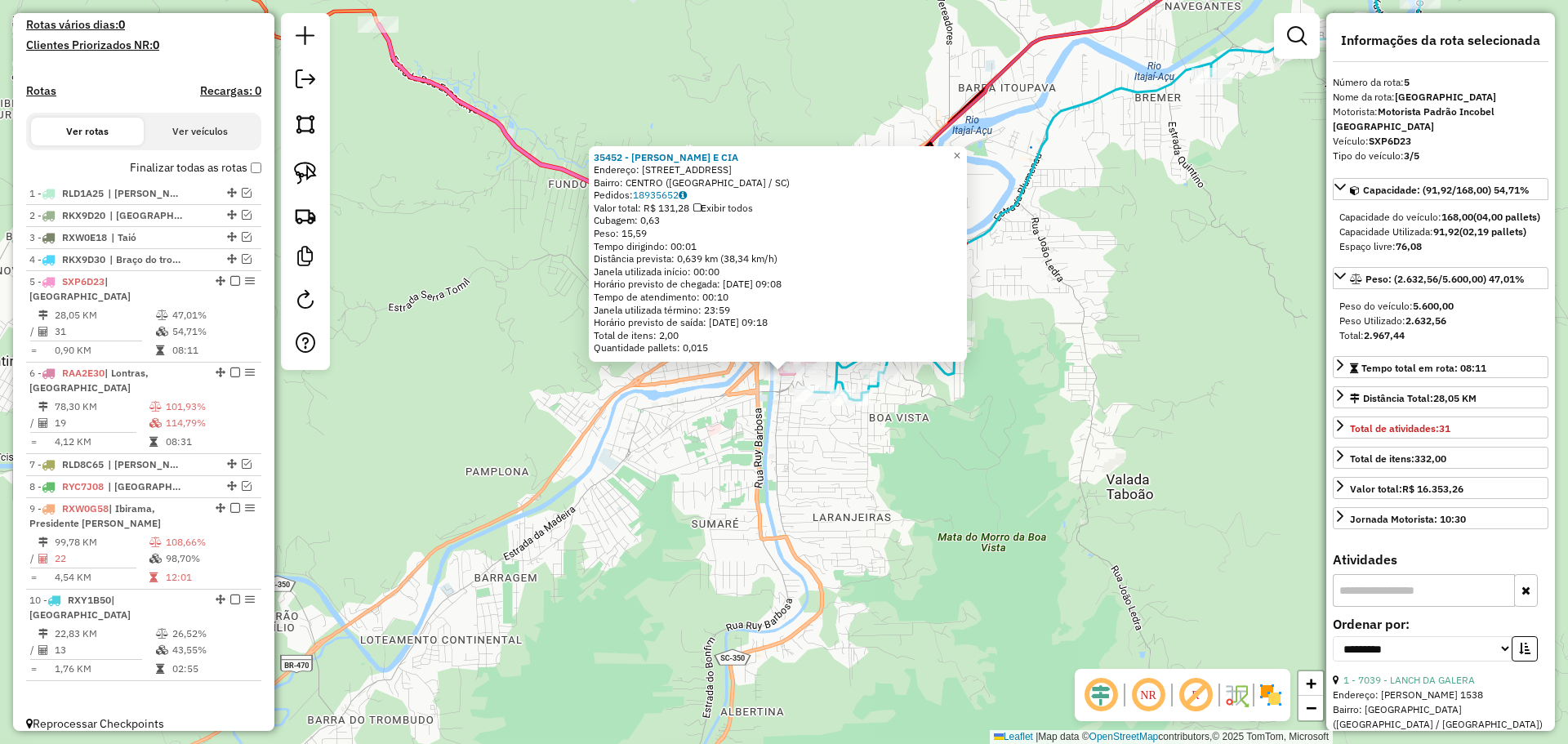
click at [784, 559] on div "35452 - [PERSON_NAME] E CIA Endereço: R XV DE NOVEMBRO 233 Bairro: [GEOGRAPHIC_…" at bounding box center [784, 372] width 1568 height 744
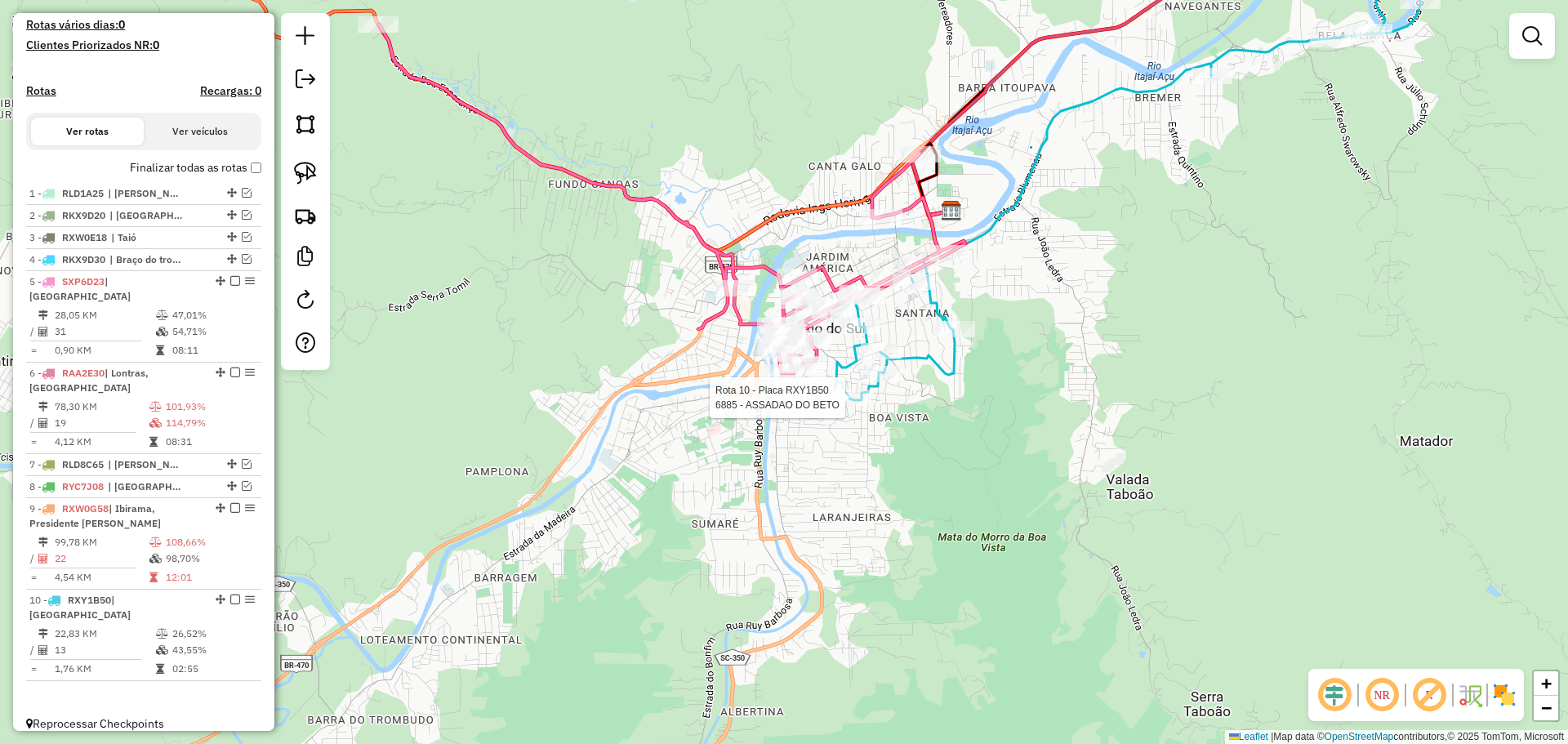
select select "**********"
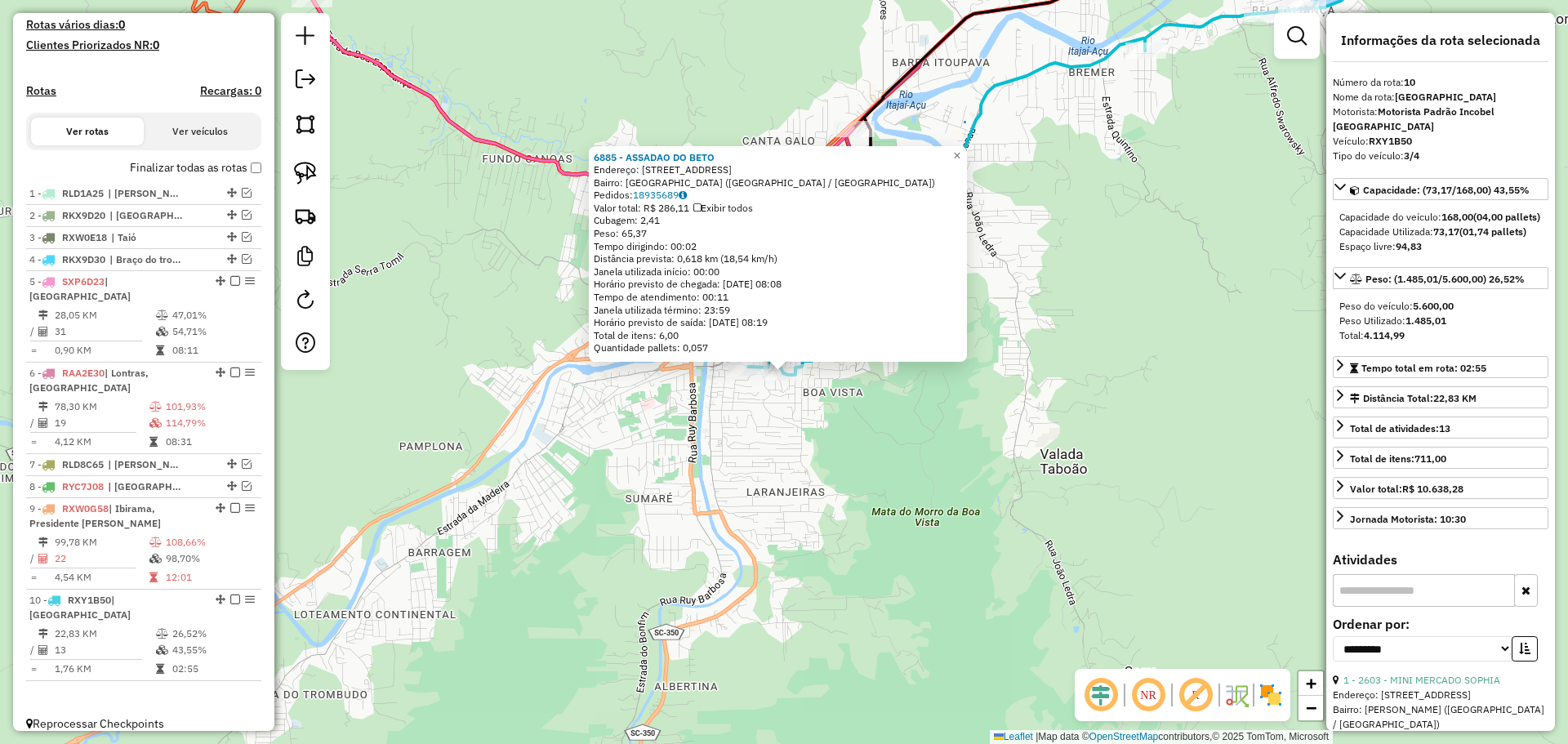
click at [861, 480] on div "6885 - ASSADAO DO [PERSON_NAME]: [STREET_ADDRESS] Pedidos: 18935689 Valor total…" at bounding box center [784, 372] width 1568 height 744
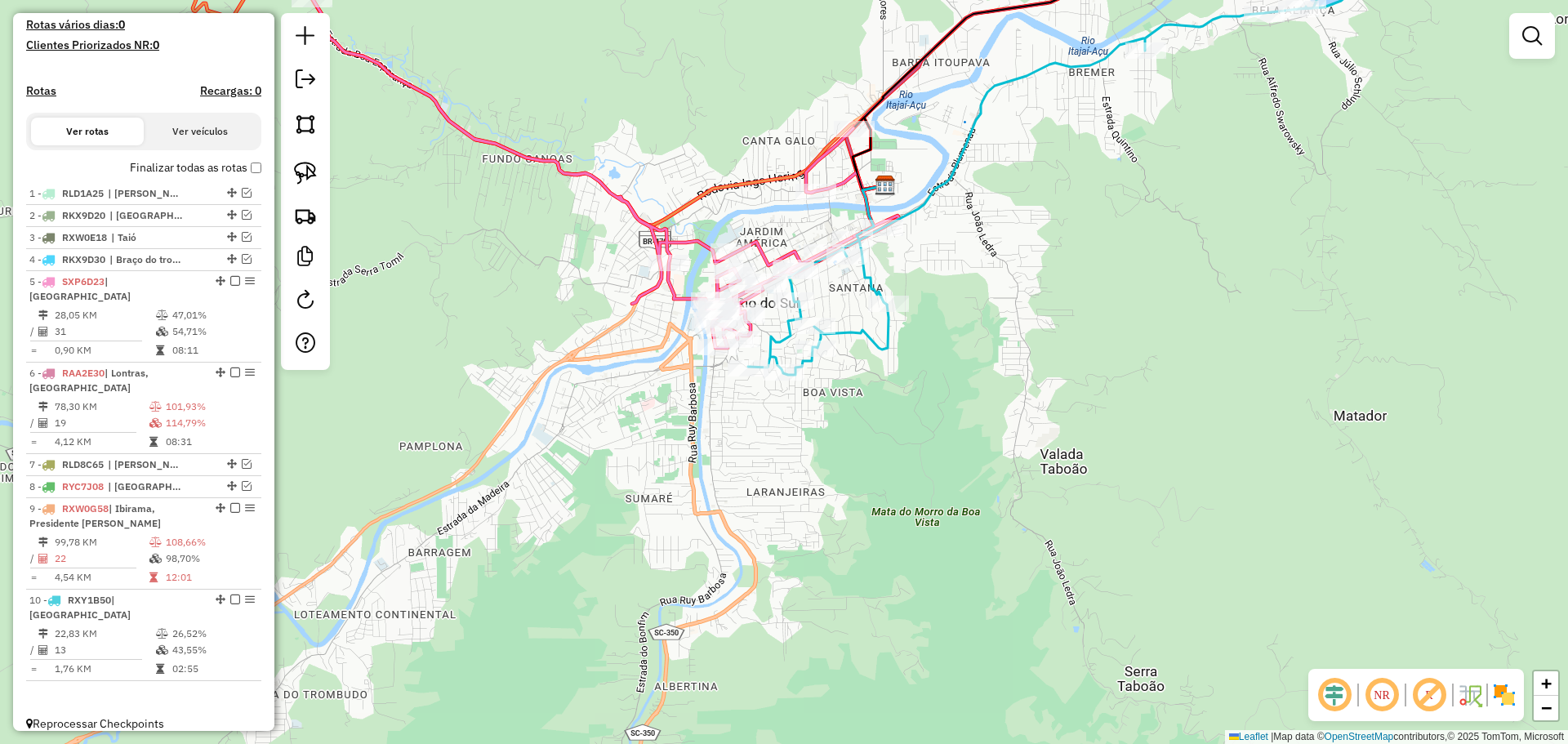
drag, startPoint x: 1040, startPoint y: 254, endPoint x: 863, endPoint y: 642, distance: 426.5
click at [864, 641] on div "Janela de atendimento Grade de atendimento Capacidade Transportadoras Veículos …" at bounding box center [784, 372] width 1568 height 744
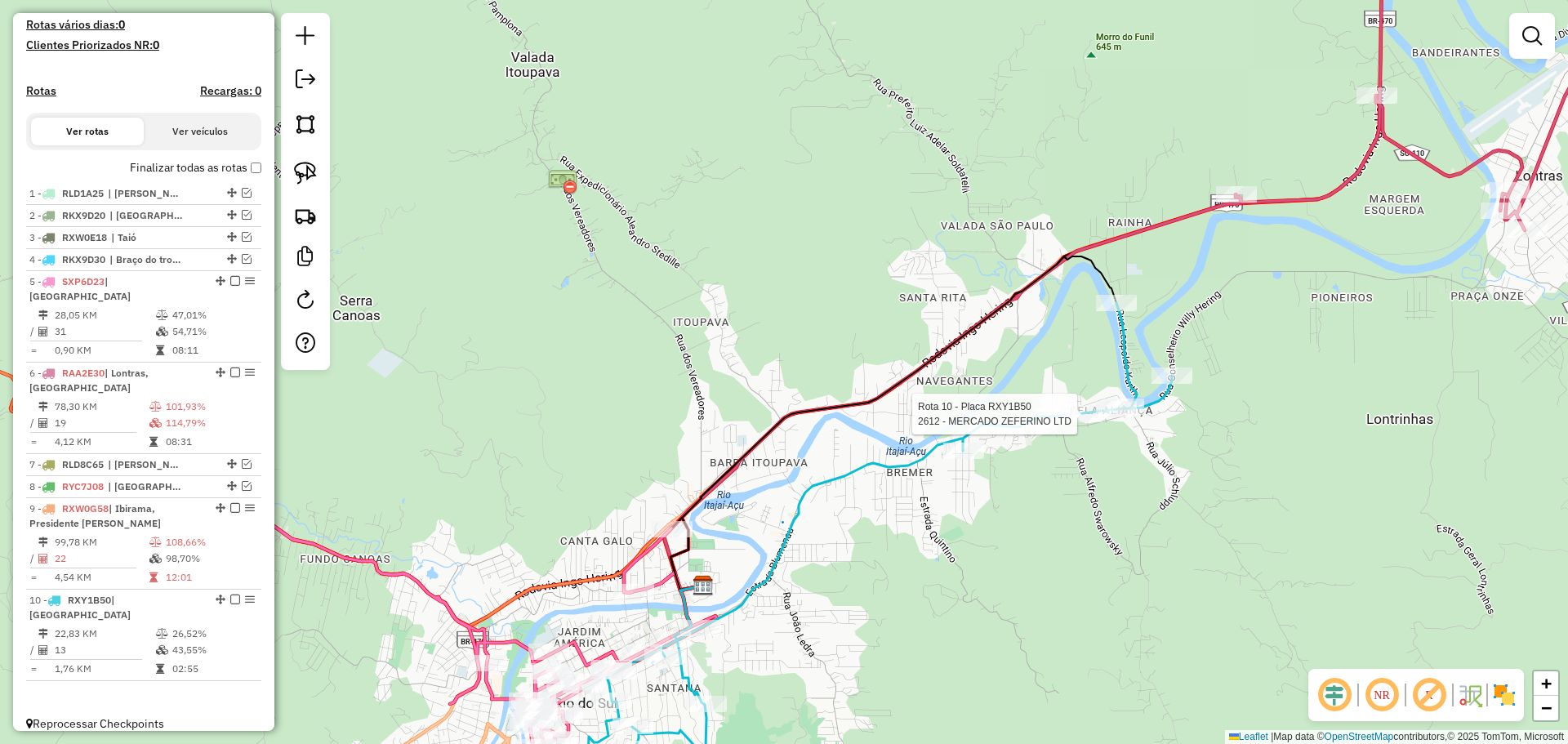
select select "**********"
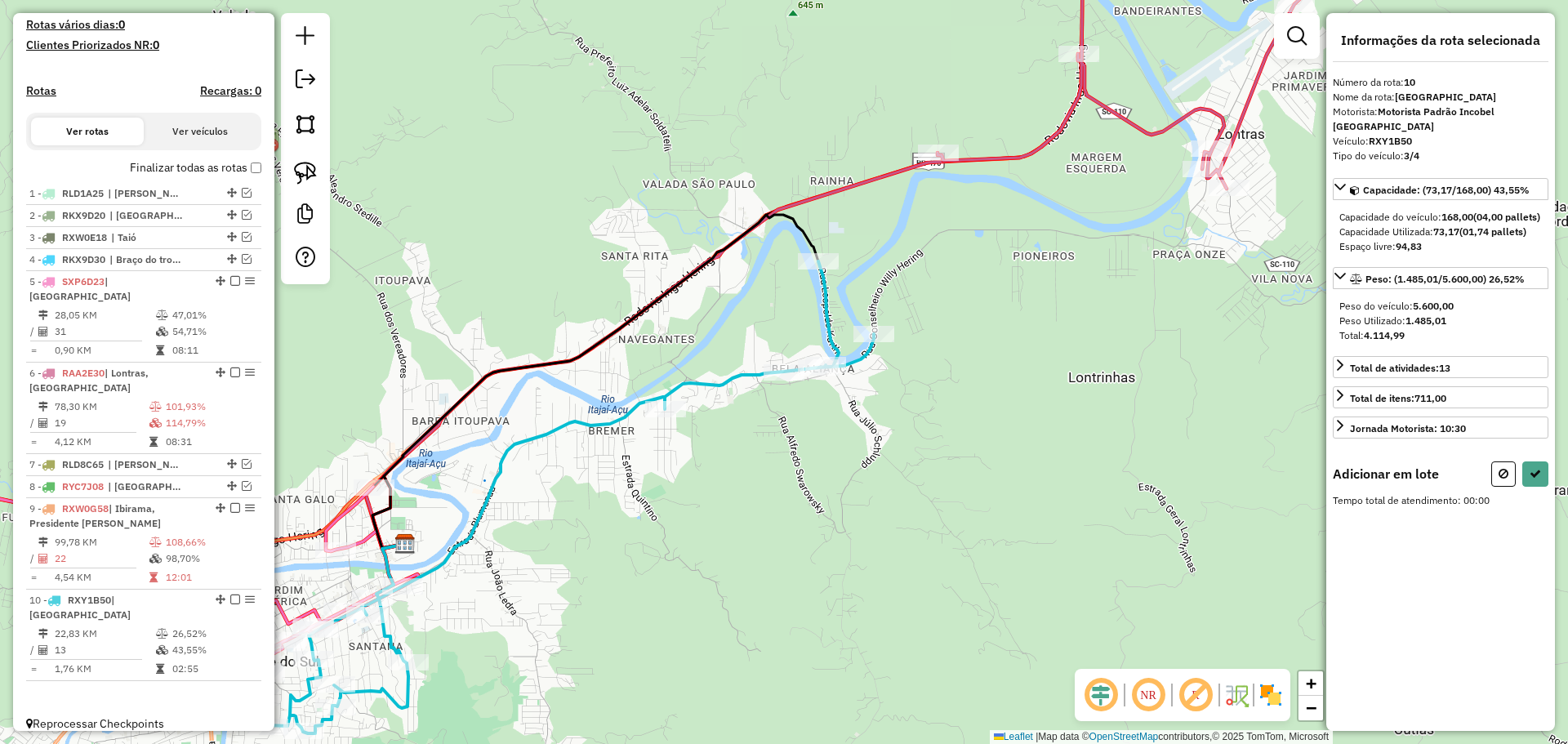
drag, startPoint x: 305, startPoint y: 171, endPoint x: 730, endPoint y: 207, distance: 426.5
click at [305, 171] on img at bounding box center [306, 174] width 23 height 23
drag, startPoint x: 831, startPoint y: 192, endPoint x: 981, endPoint y: 165, distance: 152.4
select select "**********"
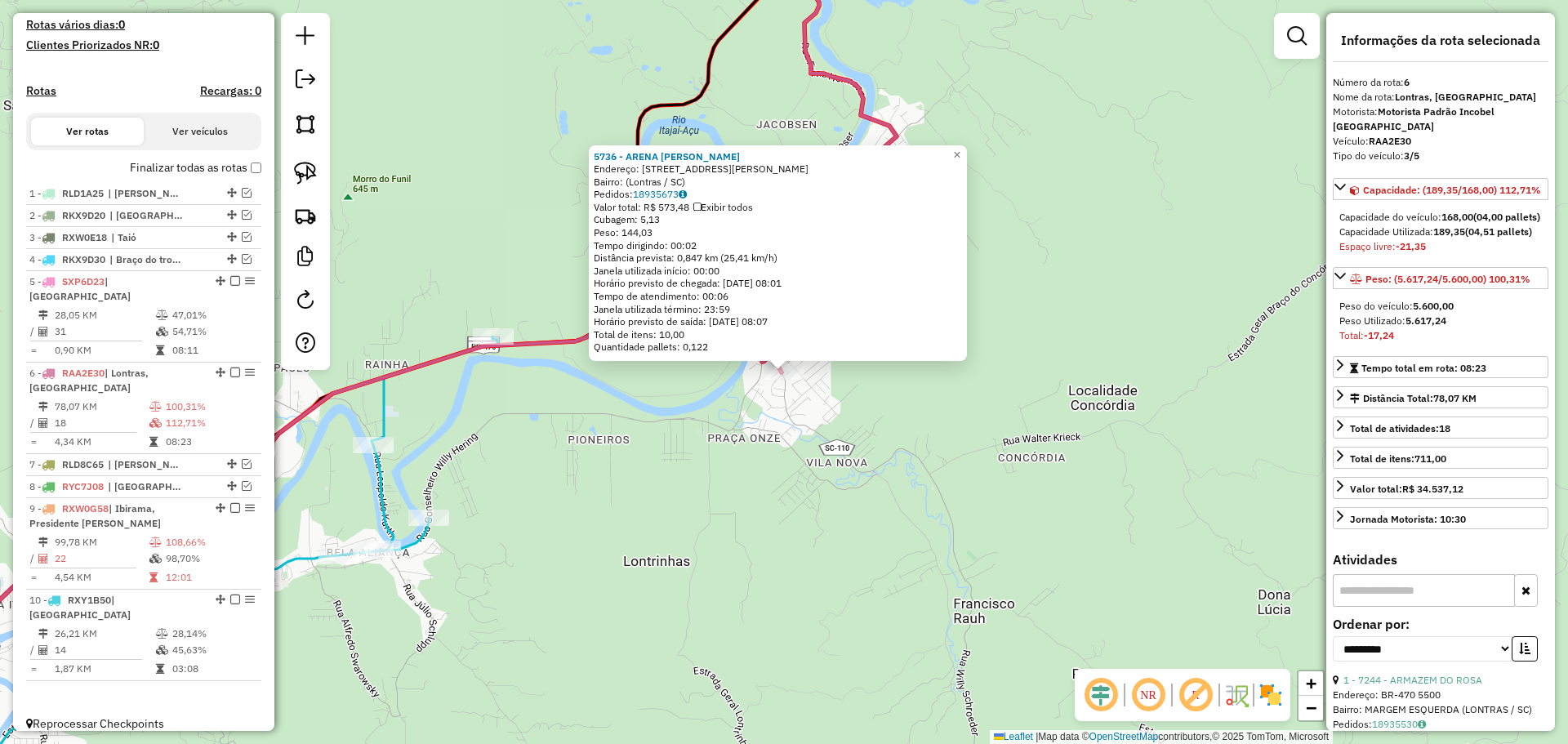
click at [1057, 362] on div "5736 - ARENA [PERSON_NAME]: [STREET_ADDRESS][PERSON_NAME] Bairro: (Lontras / SC…" at bounding box center [784, 372] width 1568 height 744
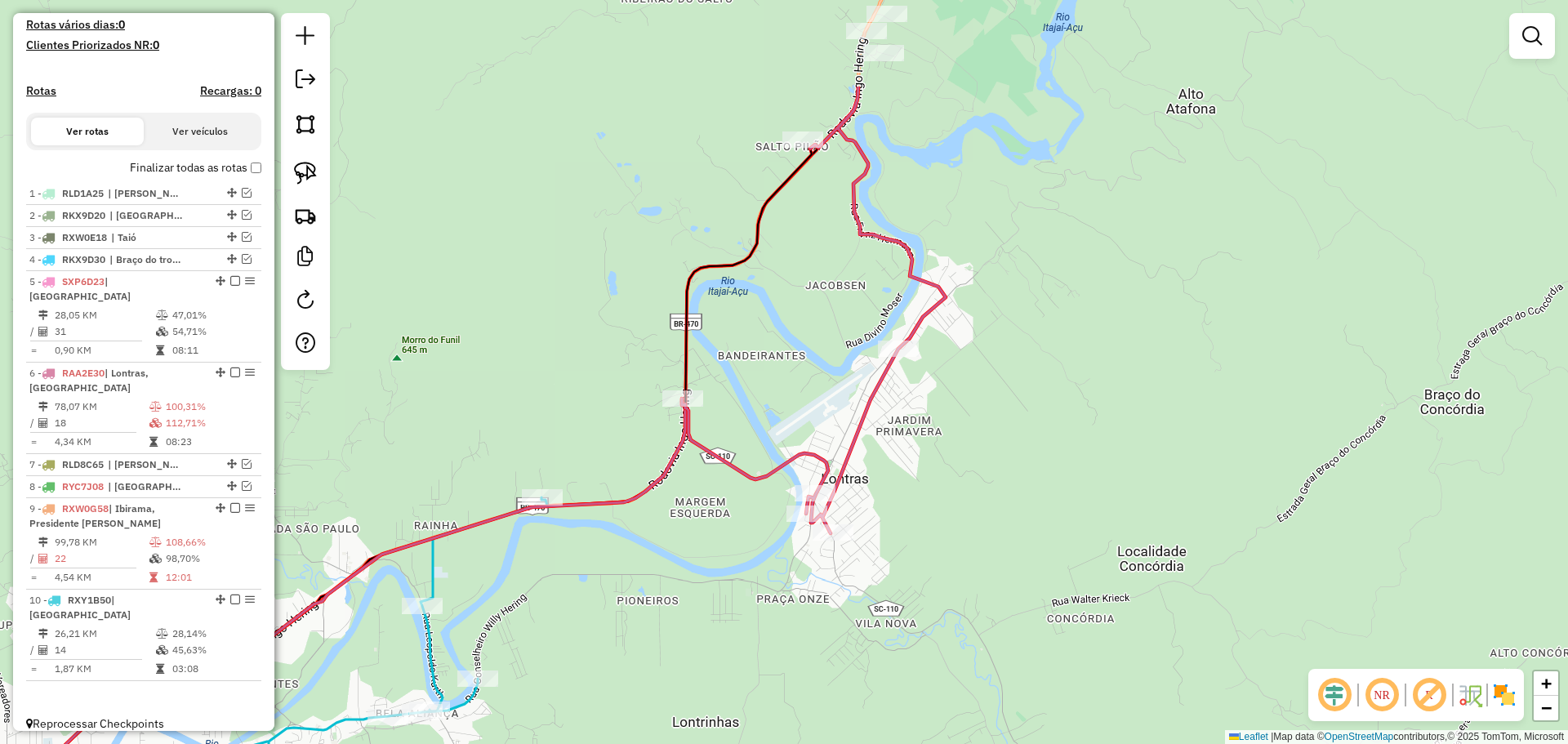
drag, startPoint x: 976, startPoint y: 434, endPoint x: 981, endPoint y: 387, distance: 47.3
click at [976, 446] on div "Janela de atendimento Grade de atendimento Capacidade Transportadoras Veículos …" at bounding box center [784, 372] width 1568 height 744
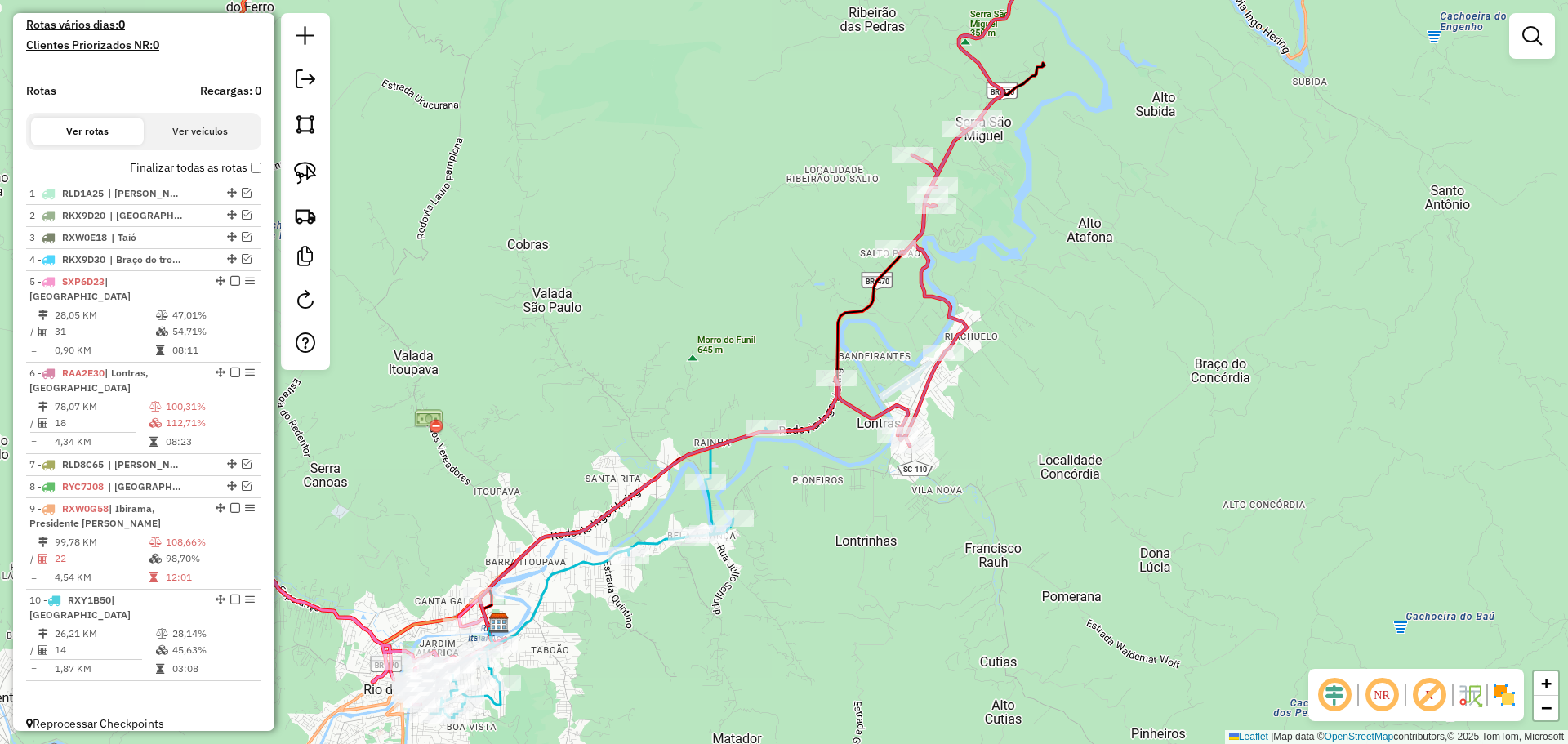
drag, startPoint x: 1009, startPoint y: 222, endPoint x: 1010, endPoint y: 446, distance: 224.0
click at [1008, 436] on div "Janela de atendimento Grade de atendimento Capacidade Transportadoras Veículos …" at bounding box center [784, 372] width 1568 height 744
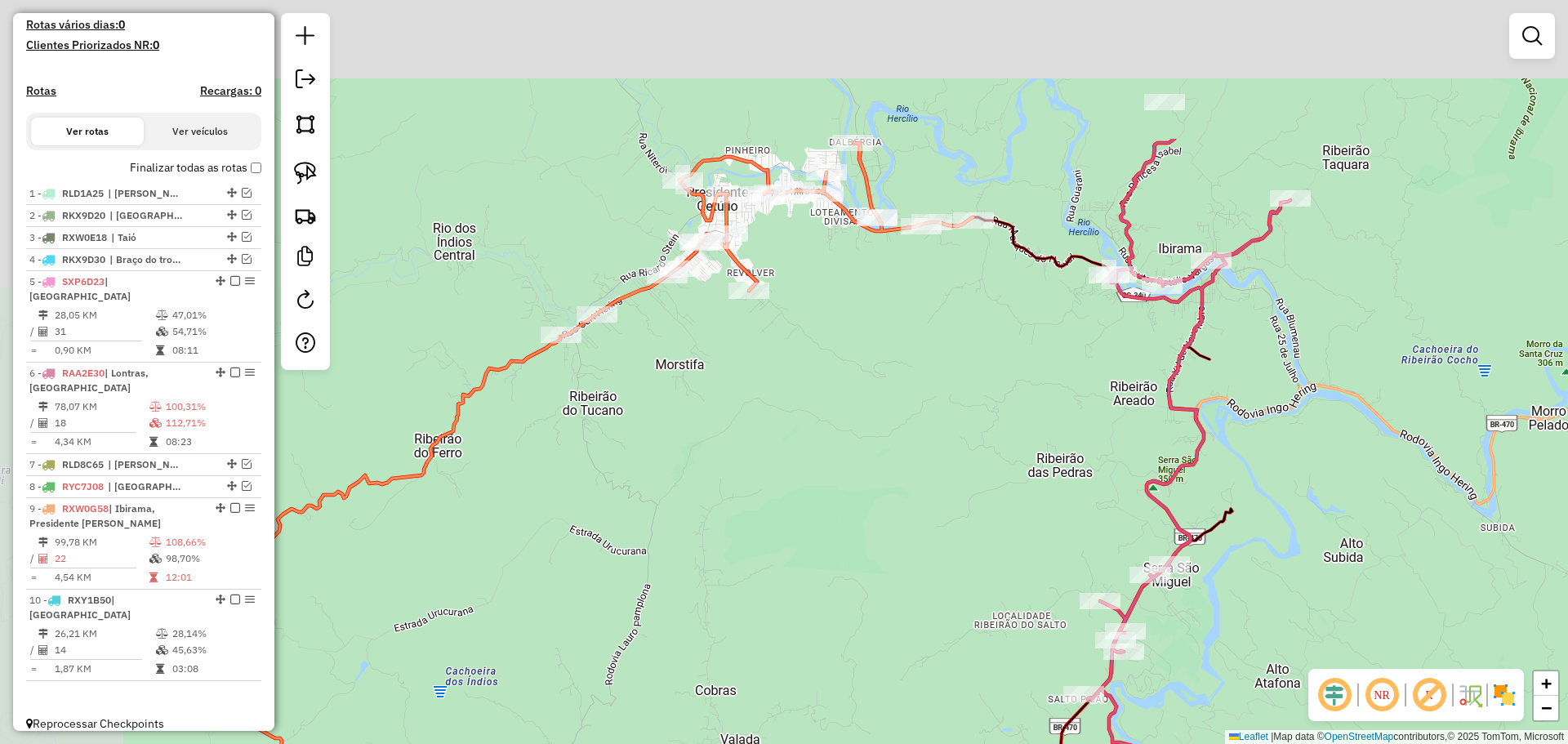
drag, startPoint x: 815, startPoint y: 276, endPoint x: 1008, endPoint y: 489, distance: 287.4
click at [1005, 487] on div "Janela de atendimento Grade de atendimento Capacidade Transportadoras Veículos …" at bounding box center [784, 372] width 1568 height 744
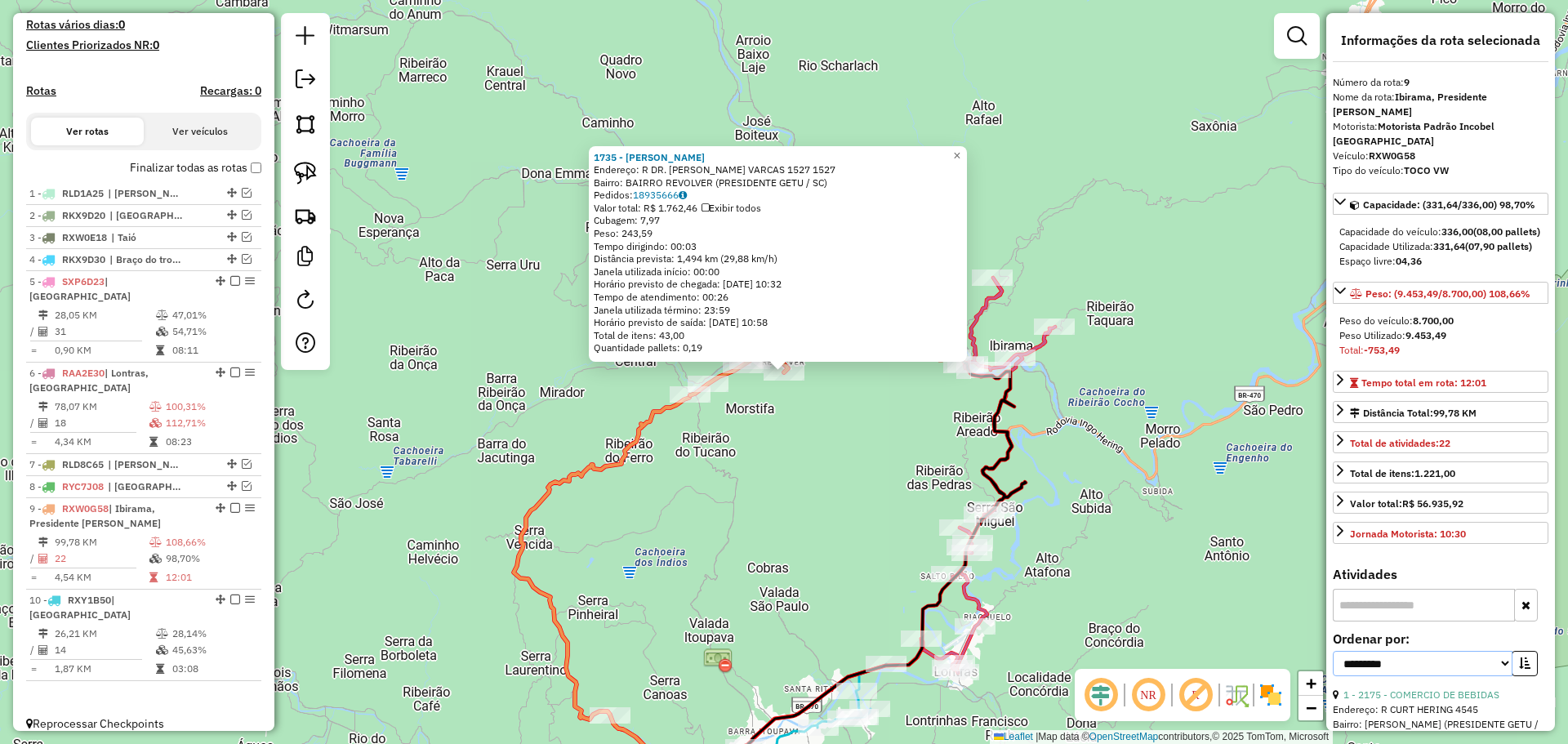
click at [1374, 661] on select "**********" at bounding box center [1423, 663] width 179 height 25
select select "*********"
click at [1333, 651] on select "**********" at bounding box center [1423, 663] width 179 height 25
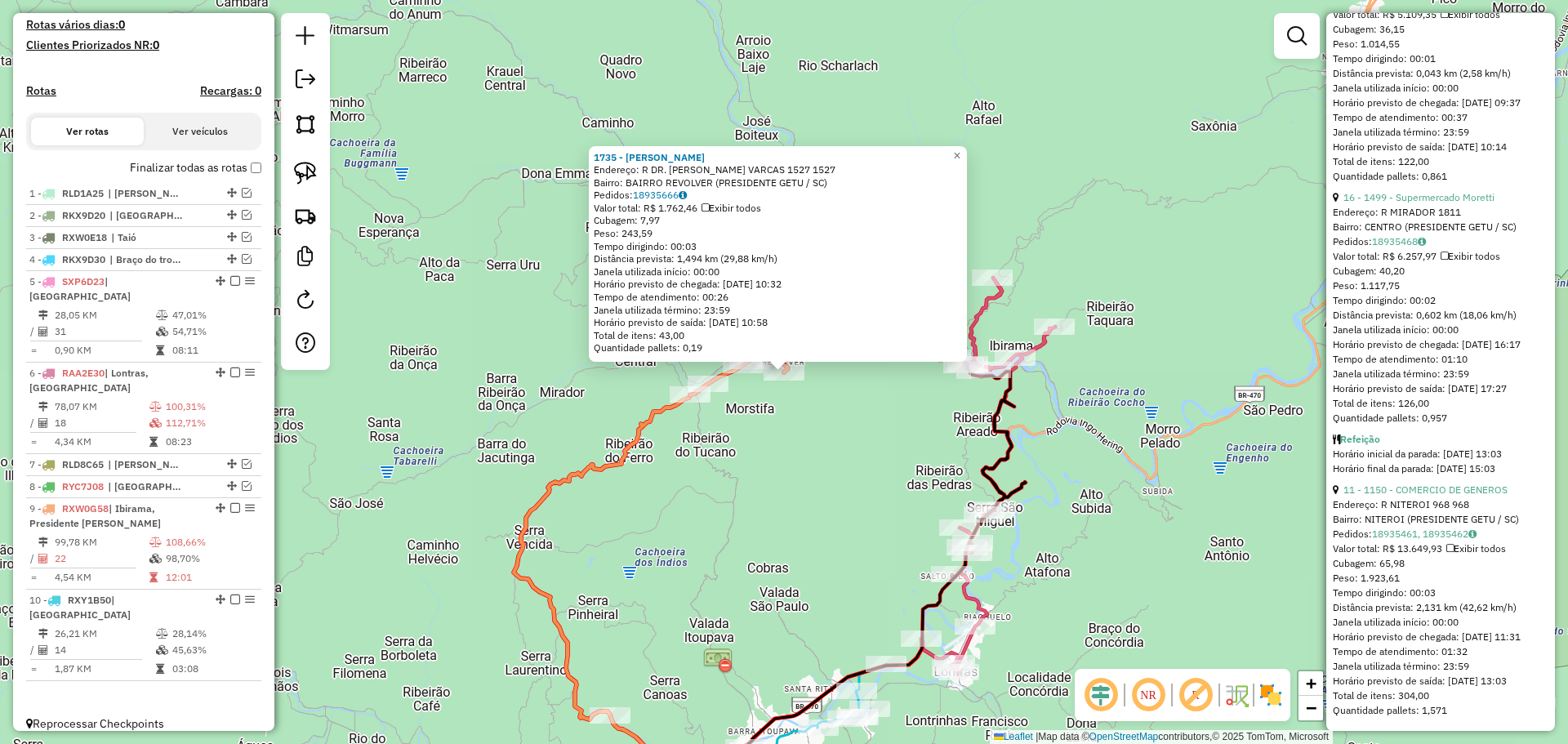
scroll to position [5745, 0]
click at [1383, 484] on link "11 - 1150 - COMERCIO DE GENEROS" at bounding box center [1425, 490] width 165 height 12
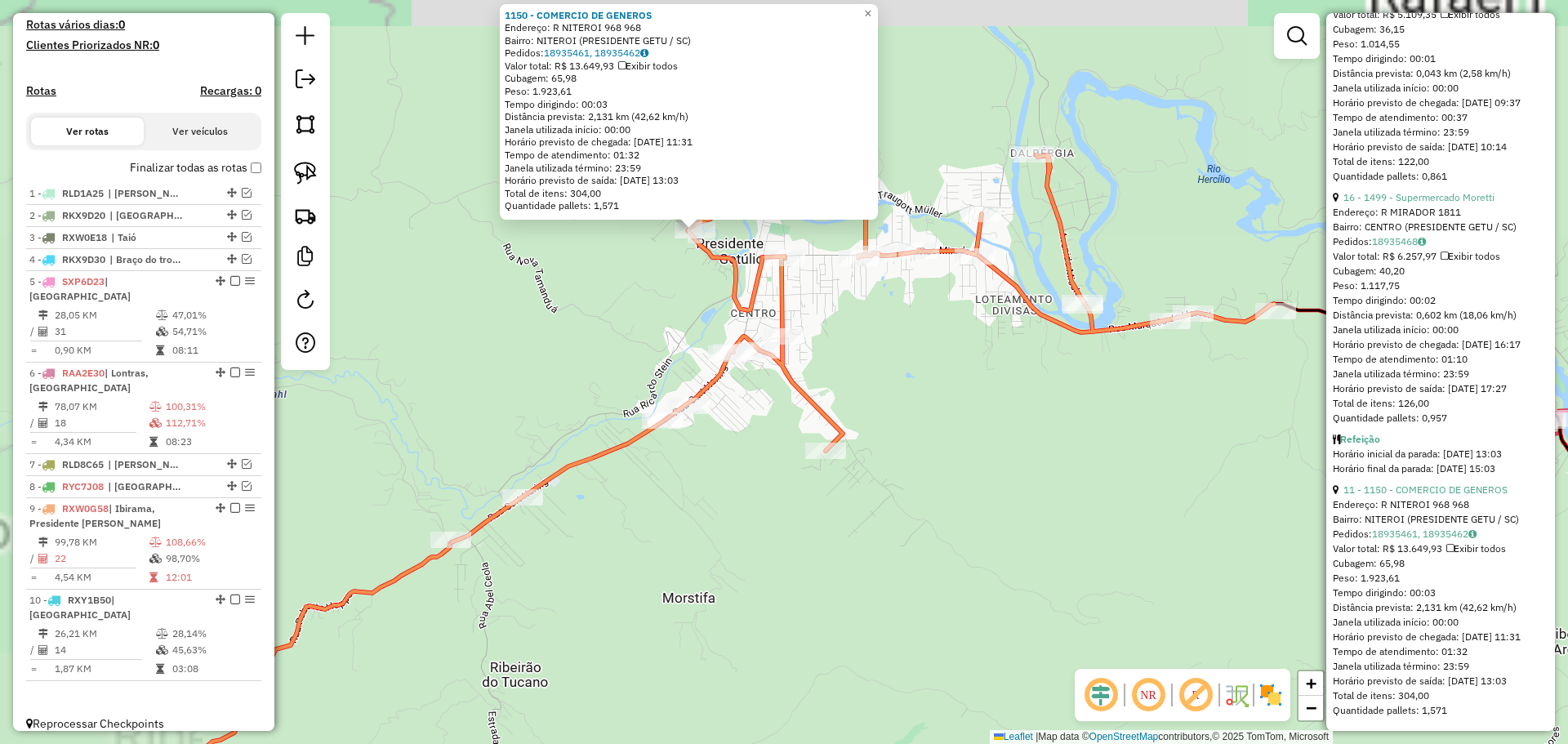
drag, startPoint x: 725, startPoint y: 197, endPoint x: 890, endPoint y: 391, distance: 254.7
click at [924, 427] on div "1150 - COMERCIO DE GENEROS Endereço: R NITEROI 968 968 Bairro: NITEROI (PRESIDE…" at bounding box center [784, 372] width 1568 height 744
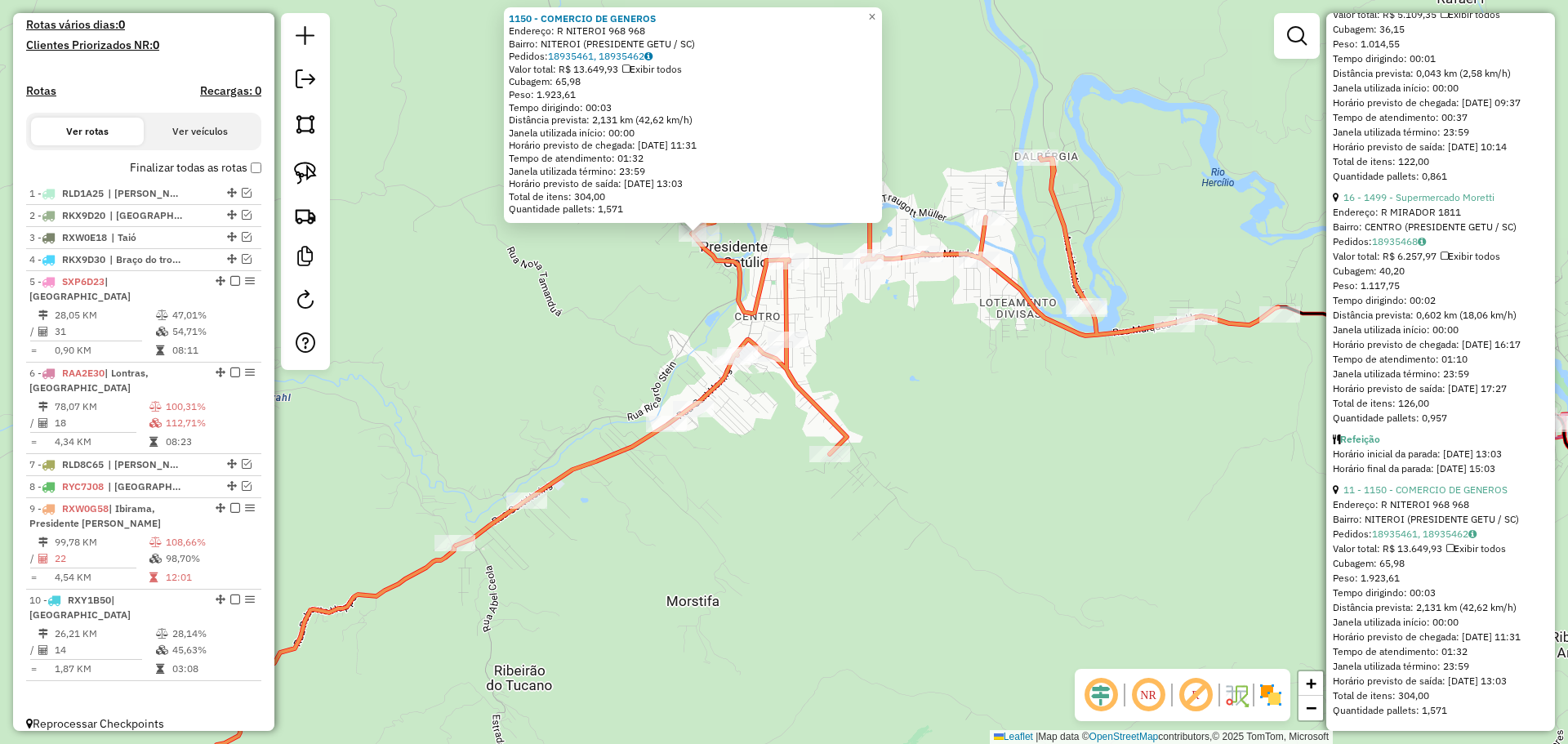
click at [553, 208] on div "Quantidade pallets: 1,571" at bounding box center [692, 209] width 368 height 13
click at [313, 165] on img at bounding box center [306, 174] width 23 height 23
drag, startPoint x: 547, startPoint y: 314, endPoint x: 726, endPoint y: 240, distance: 193.7
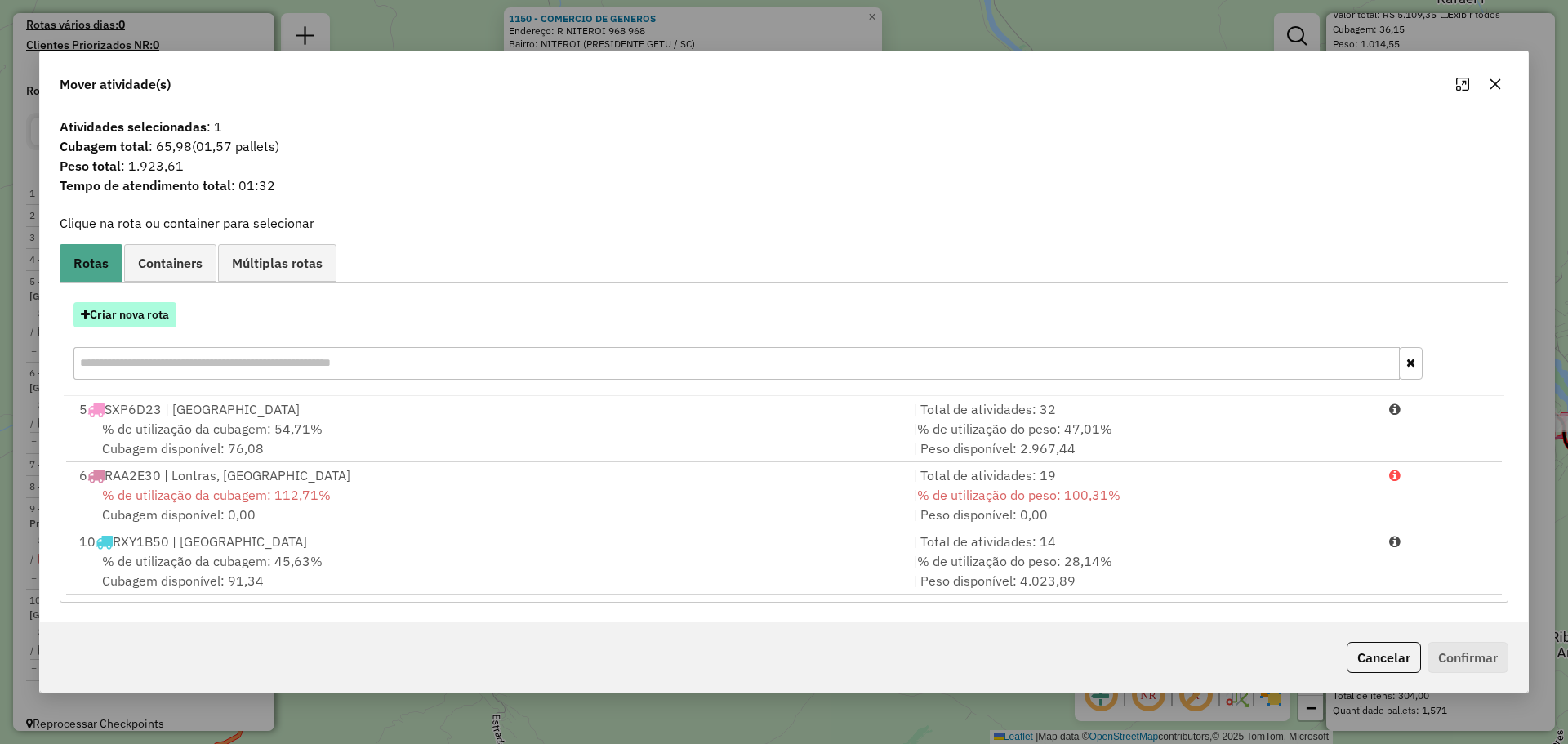
click at [145, 314] on button "Criar nova rota" at bounding box center [125, 315] width 103 height 25
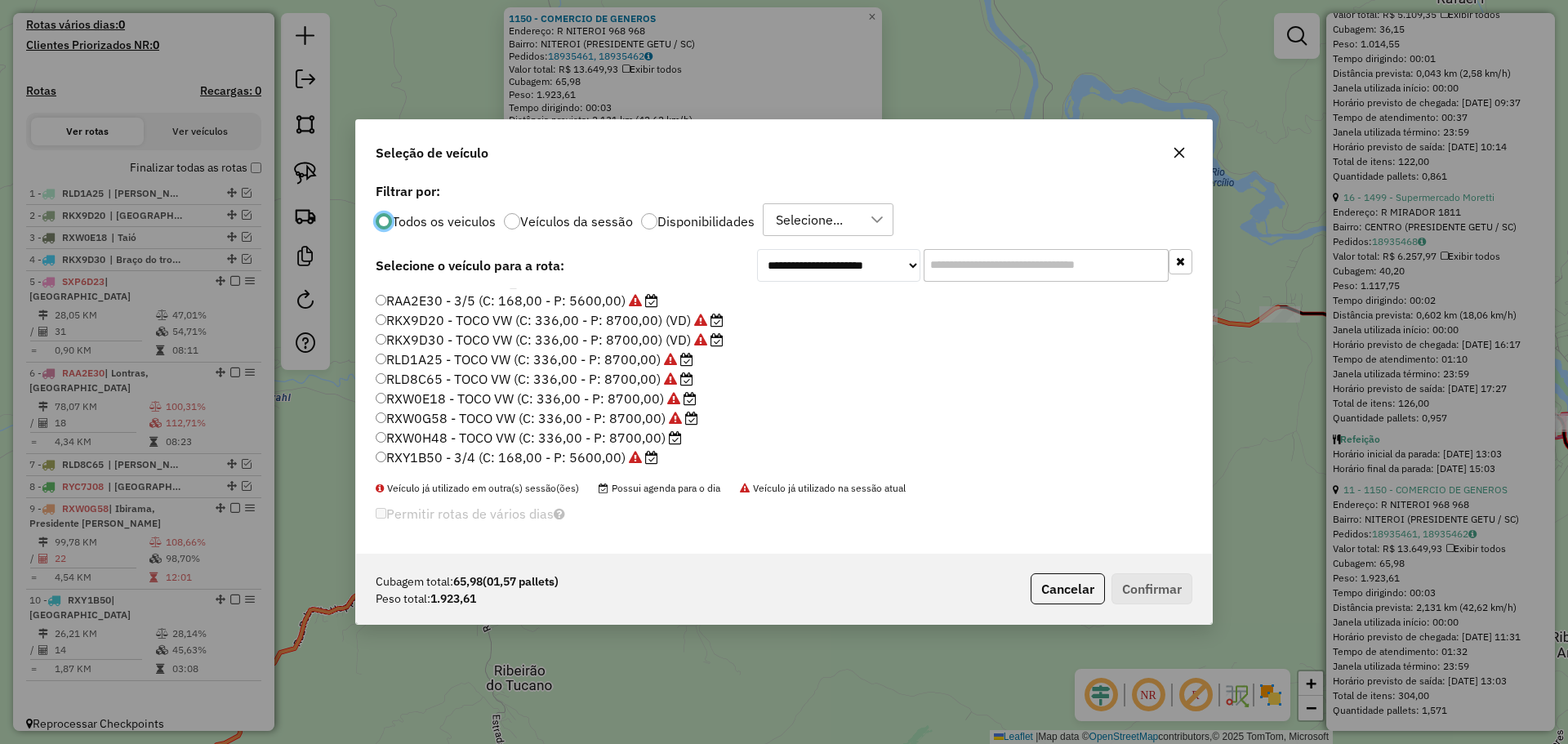
scroll to position [154, 0]
click at [446, 381] on label "RXW0H48 - TOCO VW (C: 336,00 - P: 8700,00)" at bounding box center [528, 379] width 306 height 20
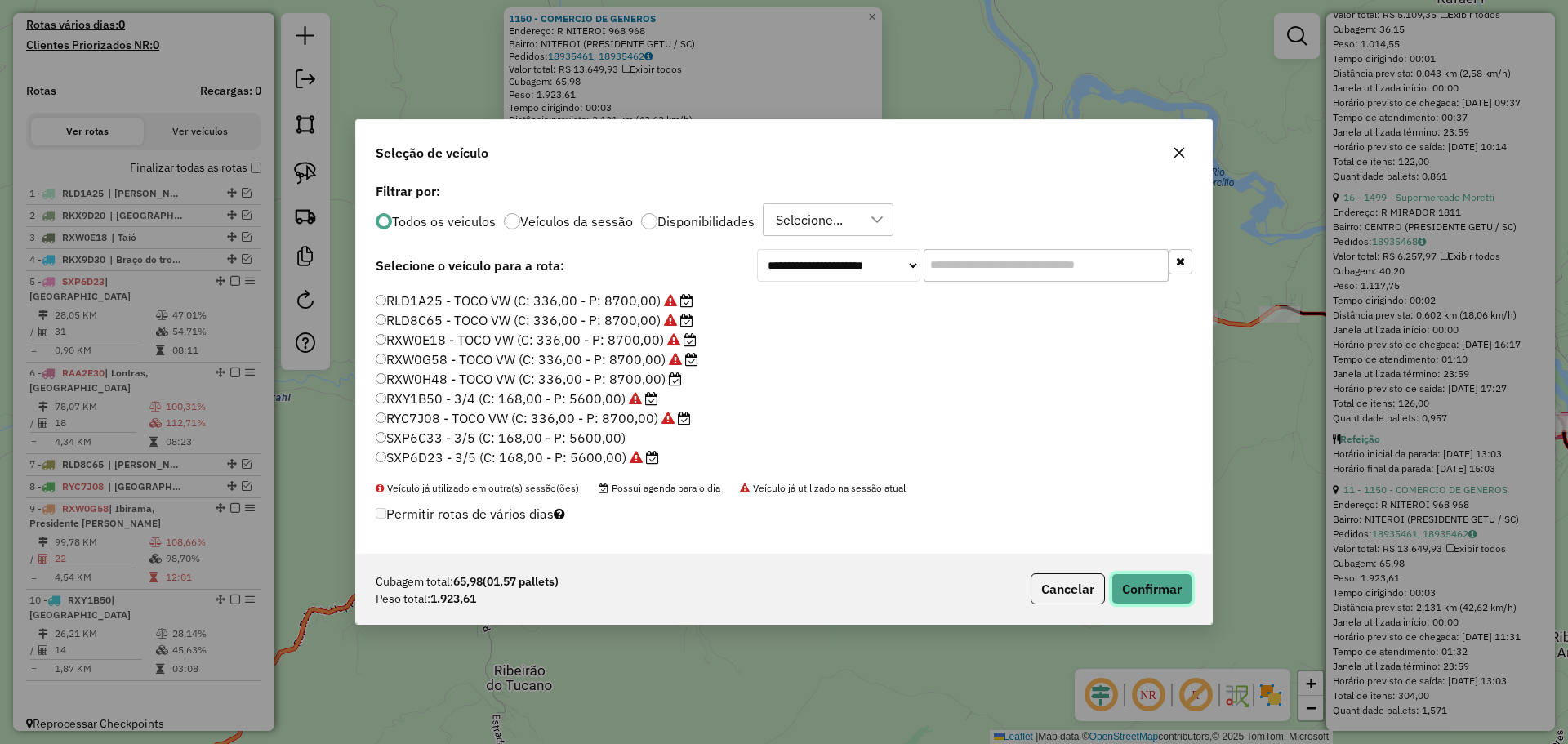
drag, startPoint x: 1151, startPoint y: 588, endPoint x: 1143, endPoint y: 588, distance: 8.0
click at [1152, 588] on button "Confirmar" at bounding box center [1151, 589] width 81 height 31
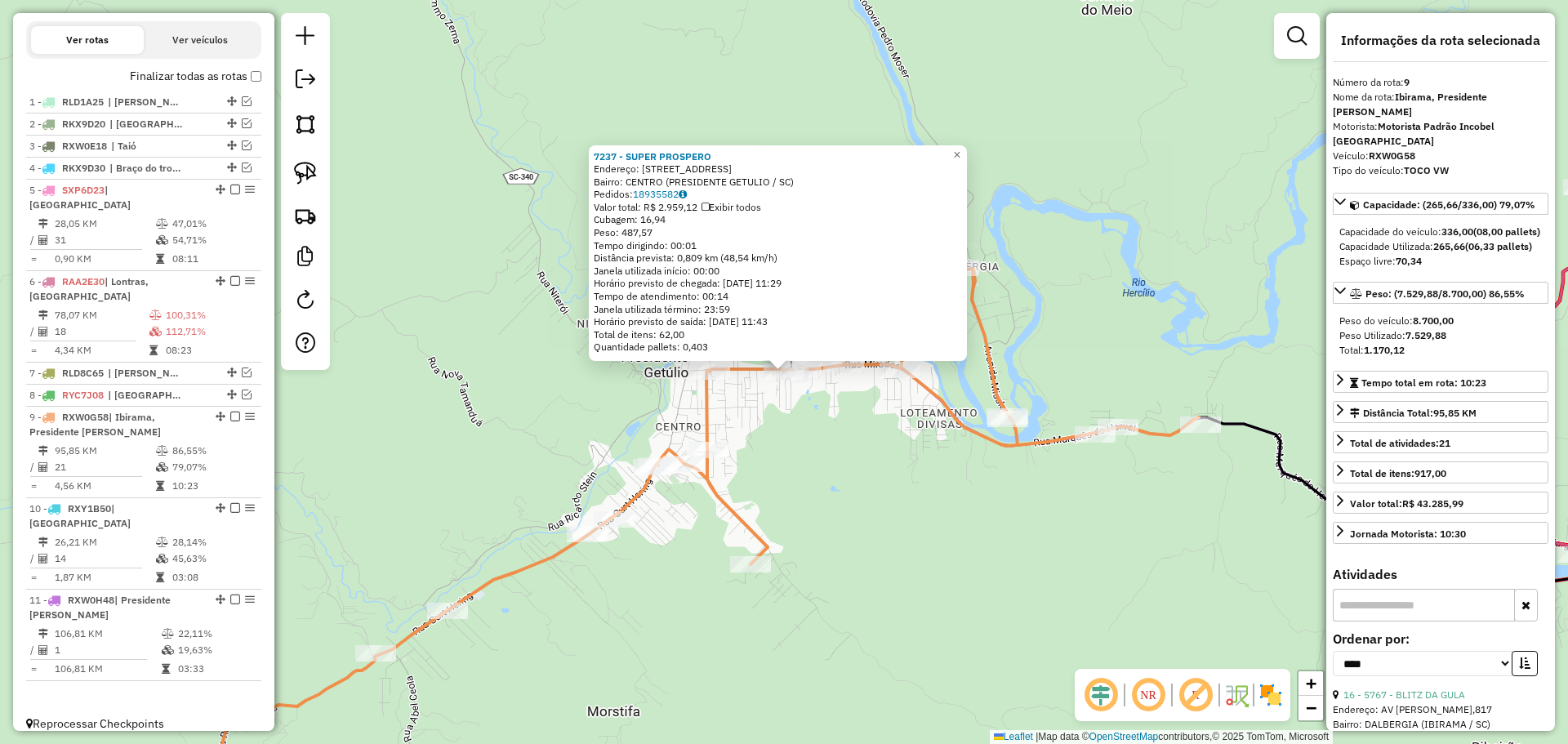
scroll to position [5444, 0]
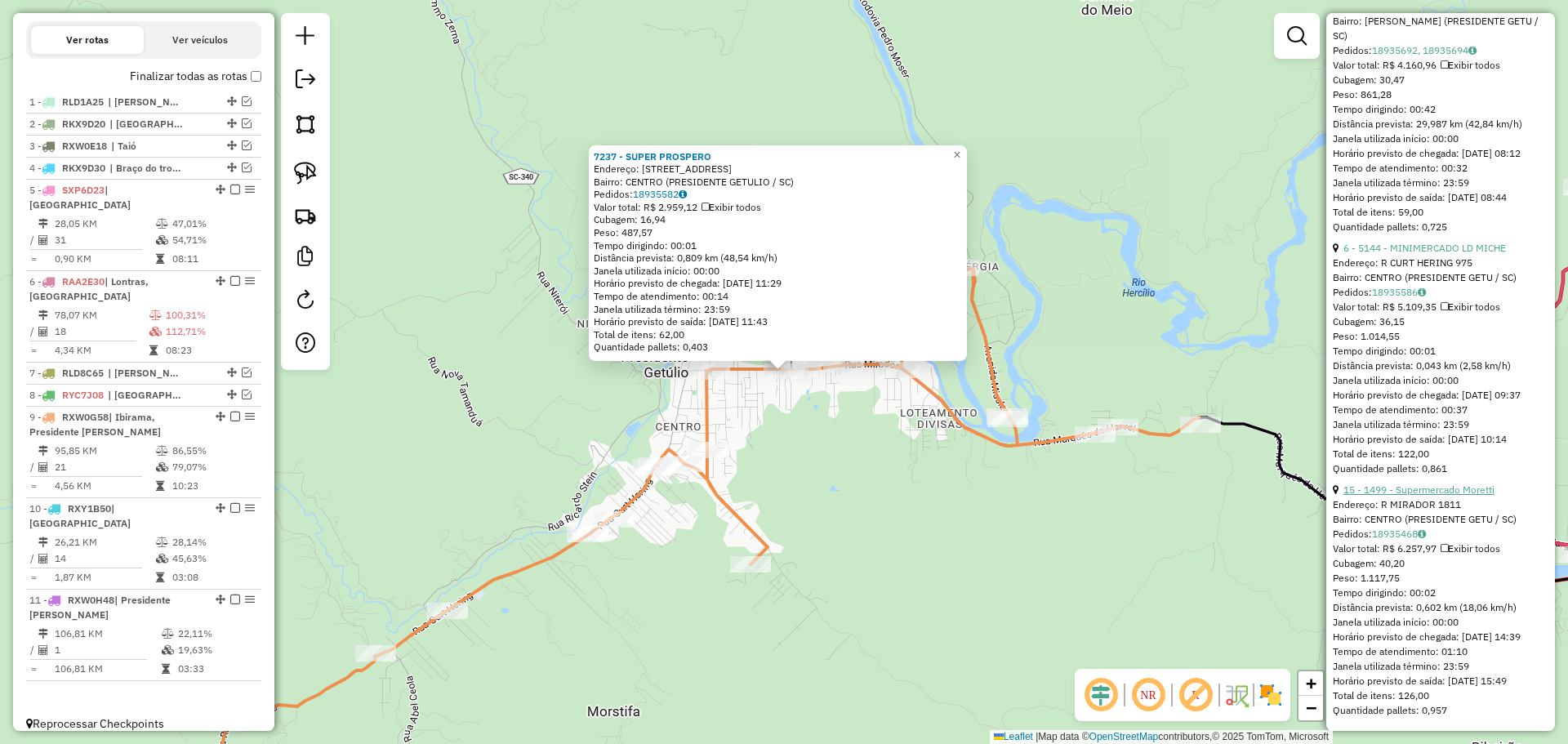
click at [1449, 484] on link "15 - 1499 - Supermercado Moretti" at bounding box center [1418, 490] width 151 height 12
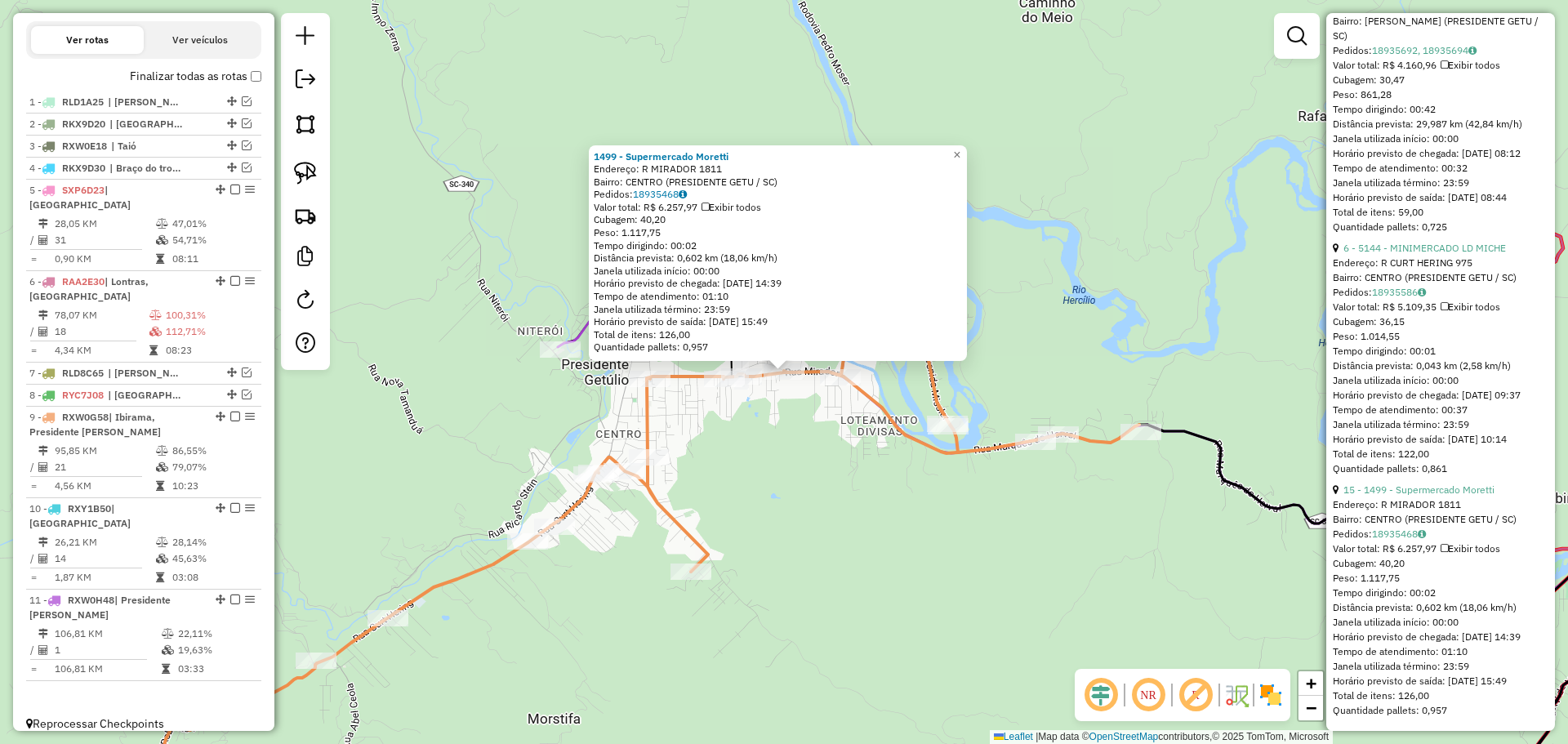
click at [940, 569] on div "1499 - Supermercado Moretti Endereço: R MIRADOR 1811 Bairro: CENTRO (PRESIDENTE…" at bounding box center [784, 372] width 1568 height 744
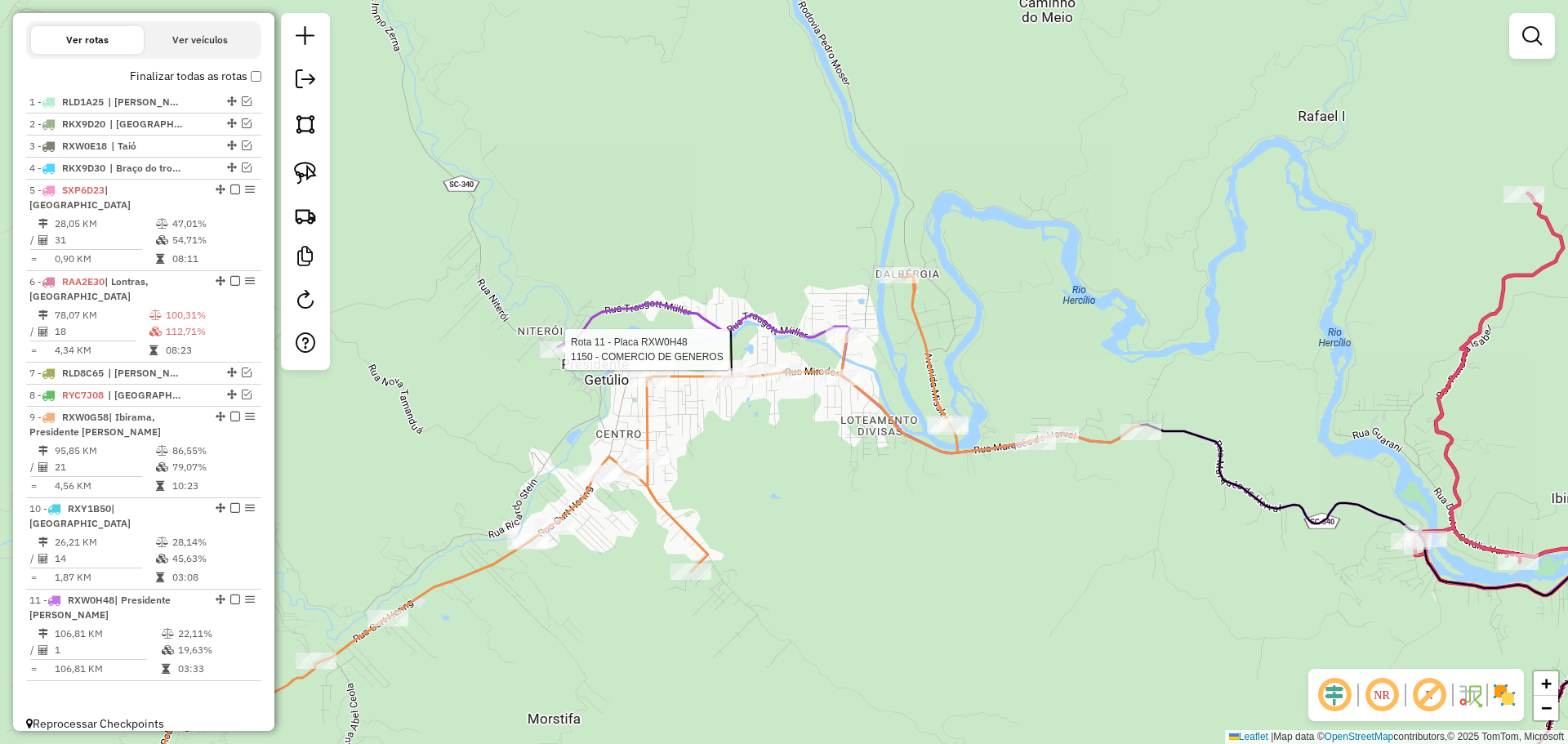
select select "*********"
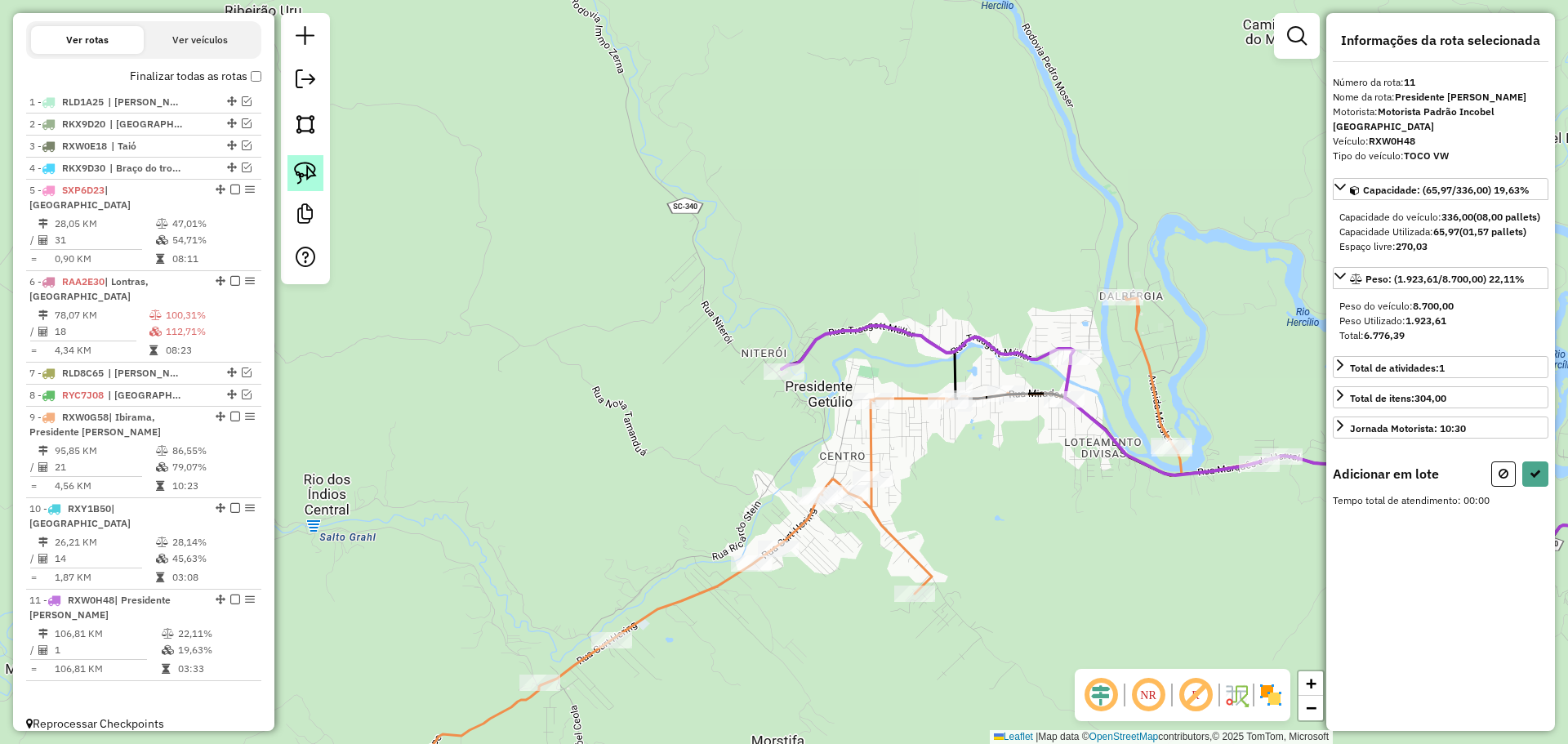
click at [308, 178] on img at bounding box center [306, 174] width 23 height 23
drag, startPoint x: 964, startPoint y: 306, endPoint x: 1031, endPoint y: 393, distance: 109.8
select select "*********"
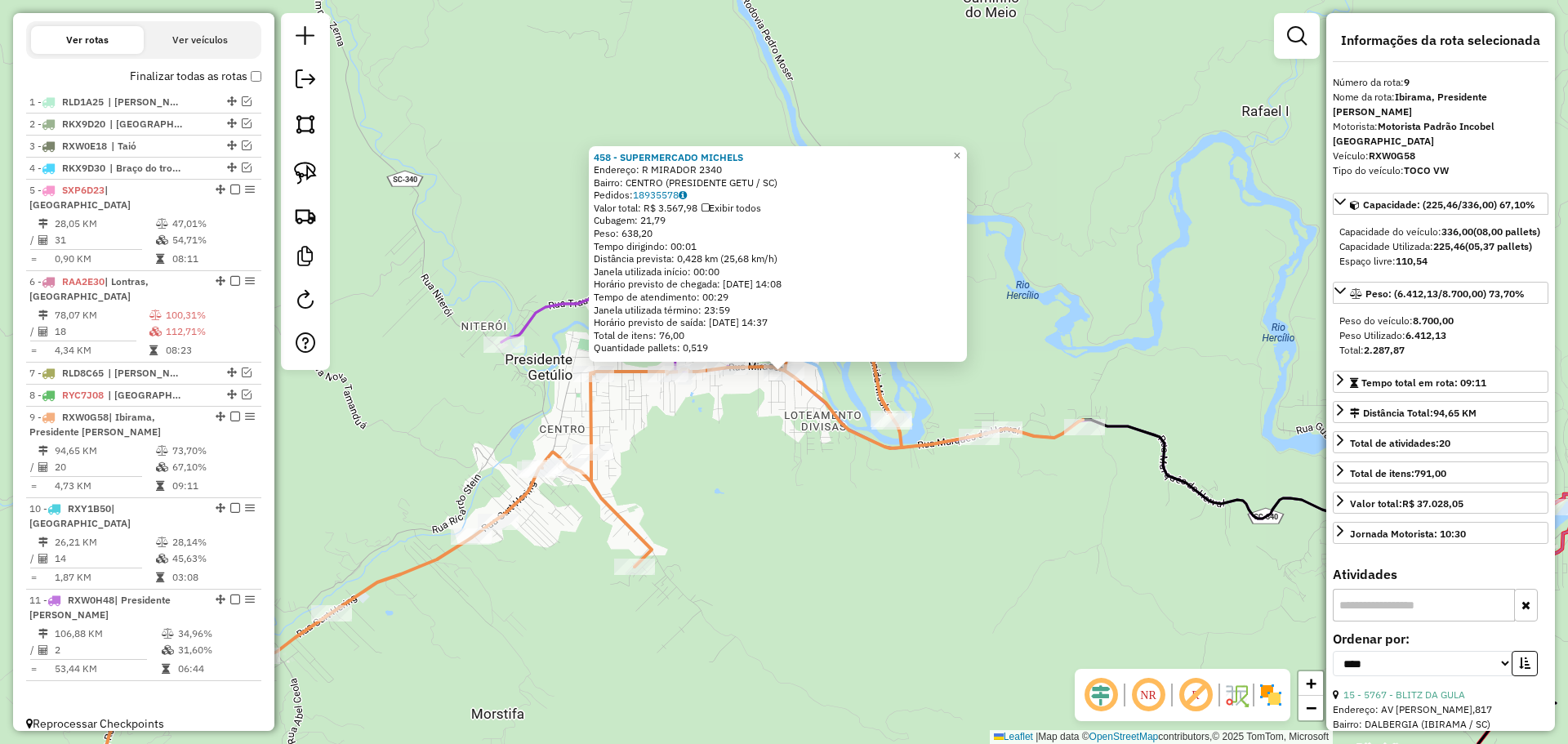
scroll to position [5188, 0]
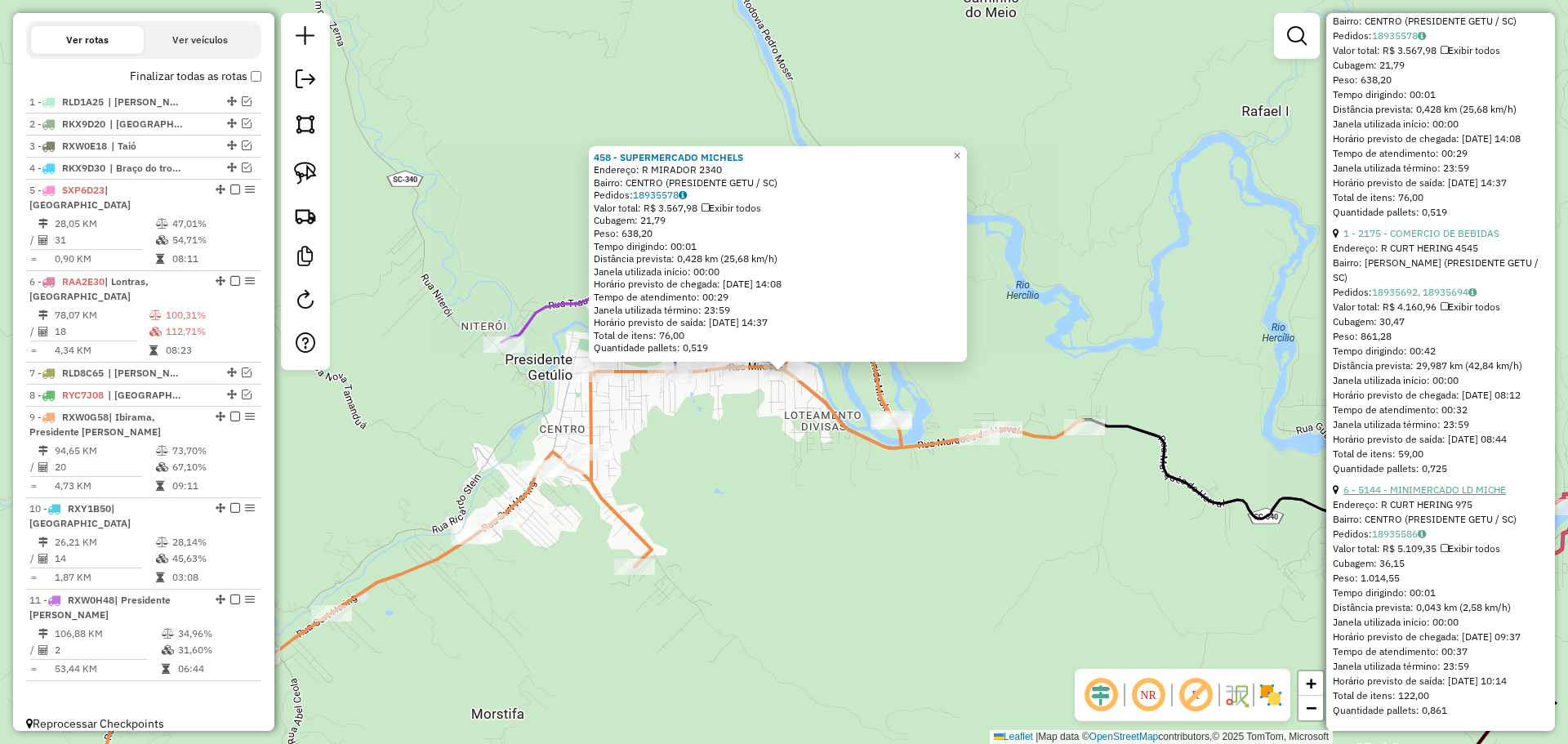
click at [1396, 484] on link "6 - 5144 - MINIMERCADO LD MICHE" at bounding box center [1424, 490] width 163 height 12
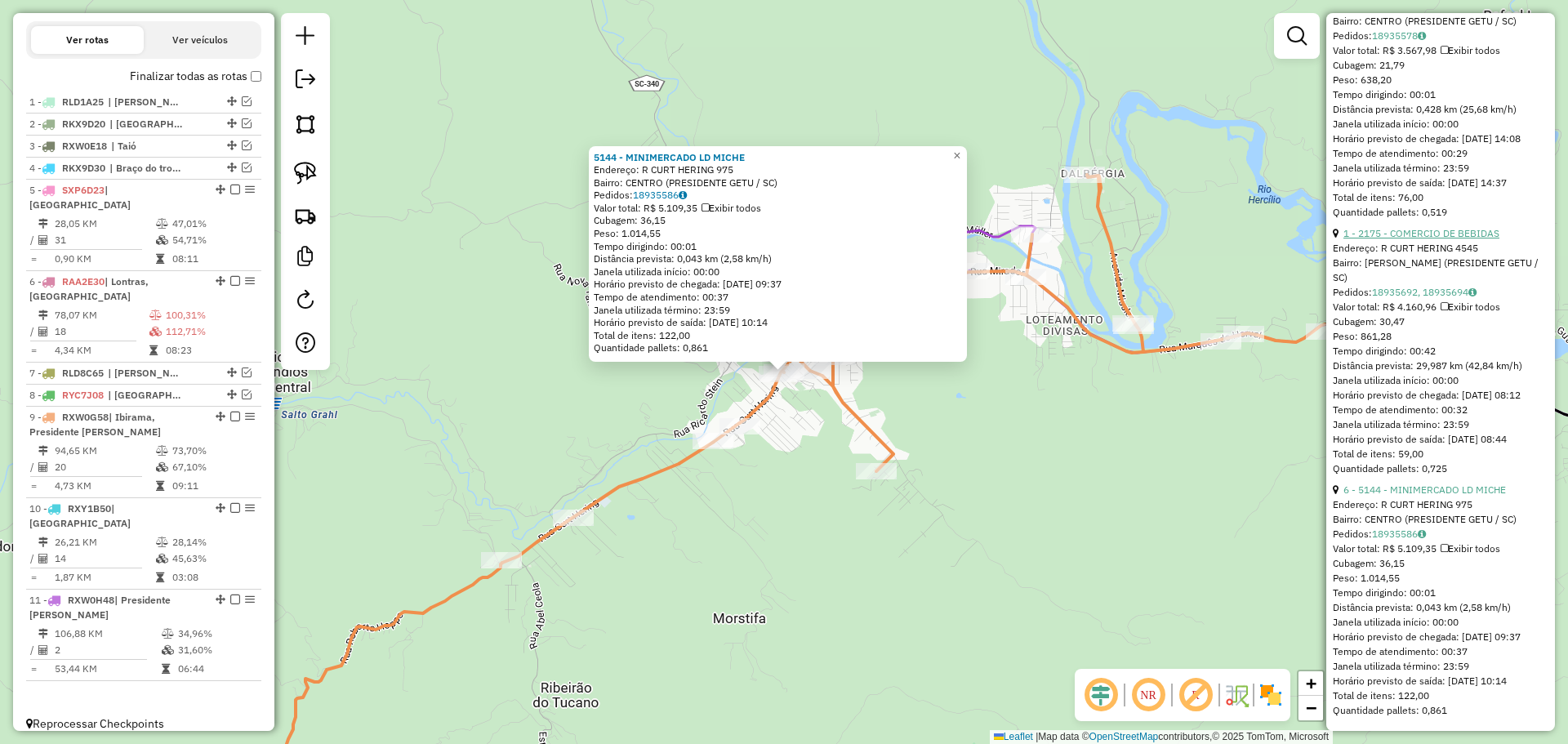
click at [1389, 227] on link "1 - 2175 - COMERCIO DE BEBIDAS" at bounding box center [1421, 233] width 156 height 12
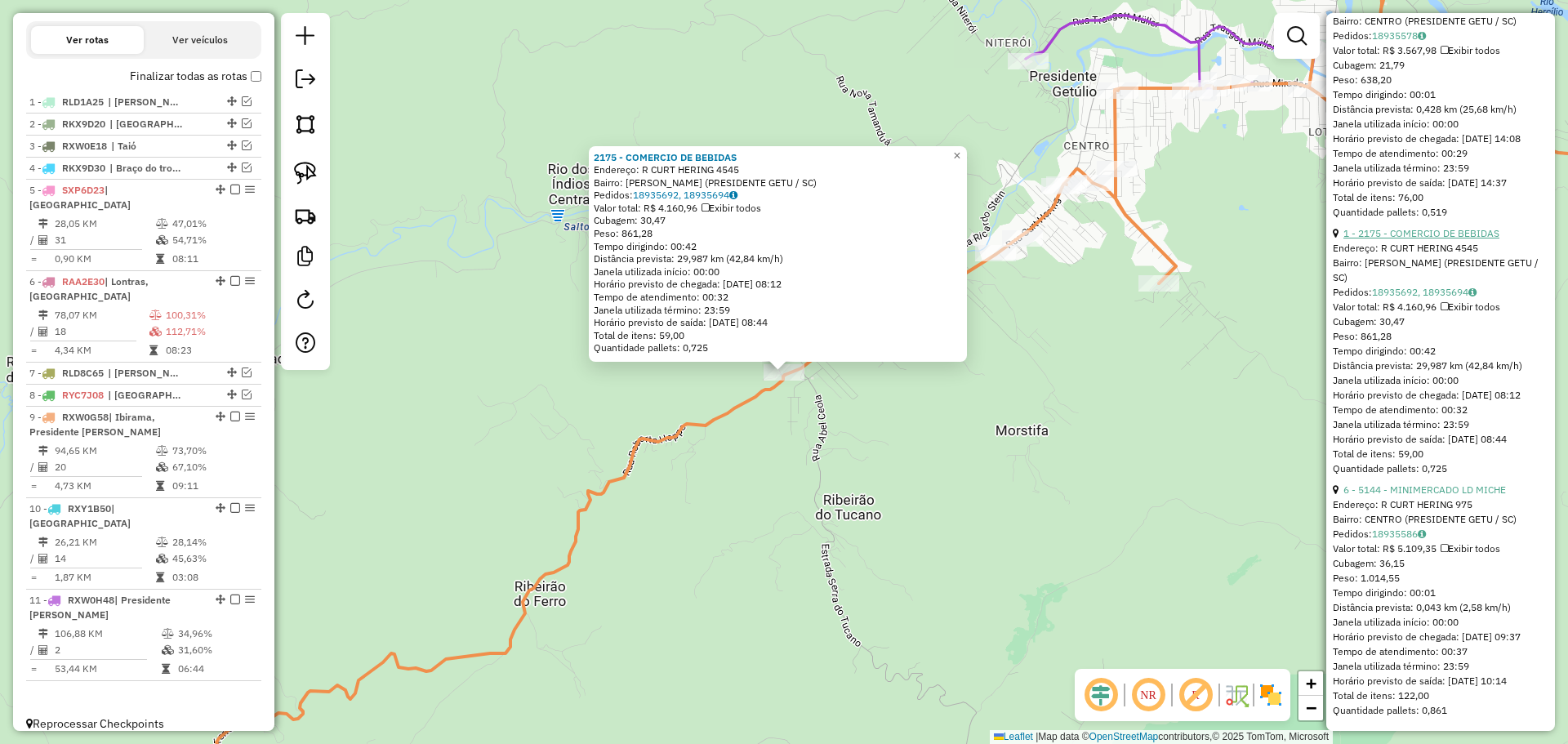
scroll to position [5024, 0]
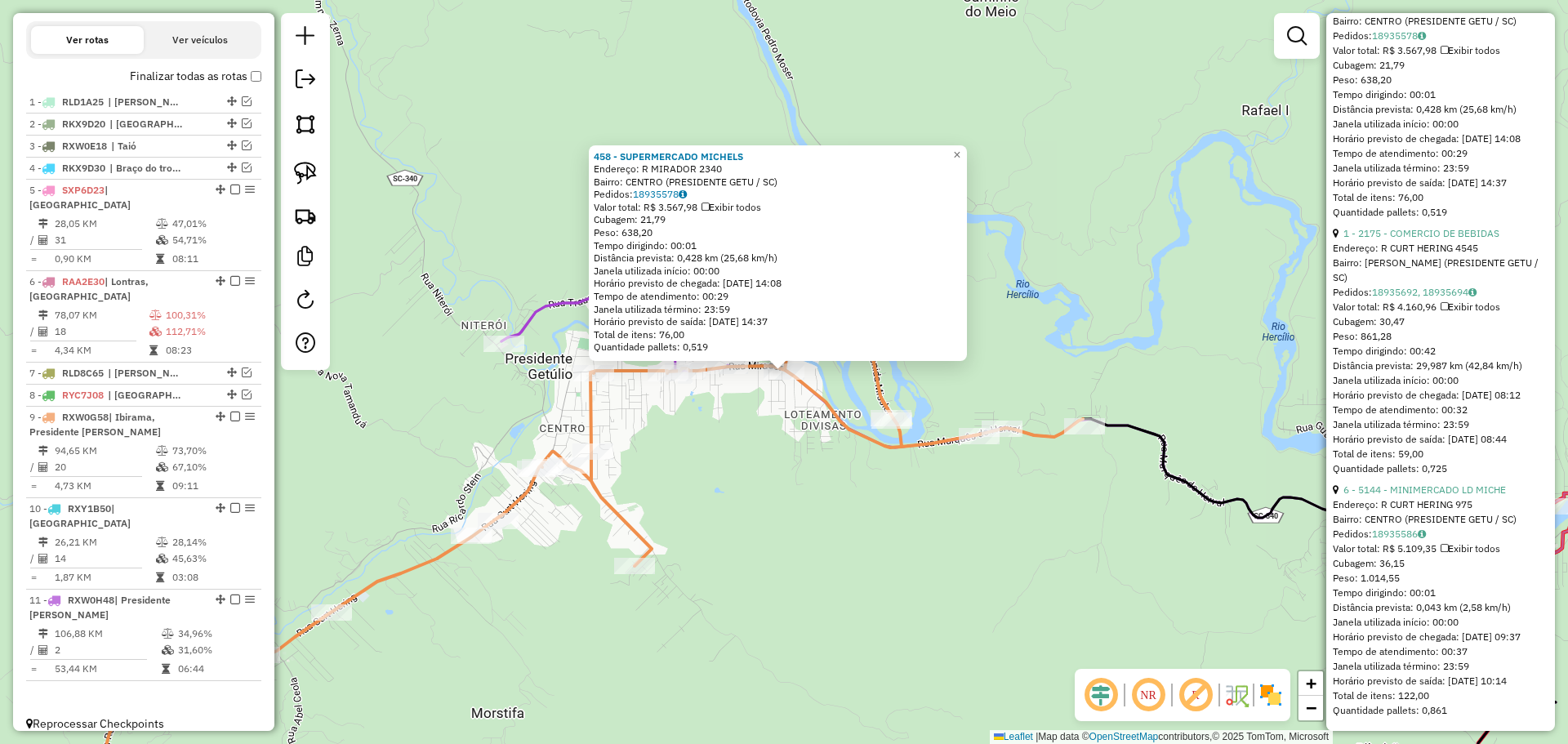
click at [710, 537] on div "458 - SUPERMERCADO [PERSON_NAME]: R MIRADOR 2340 Bairro: CENTRO (PRESIDENTE GET…" at bounding box center [784, 372] width 1568 height 744
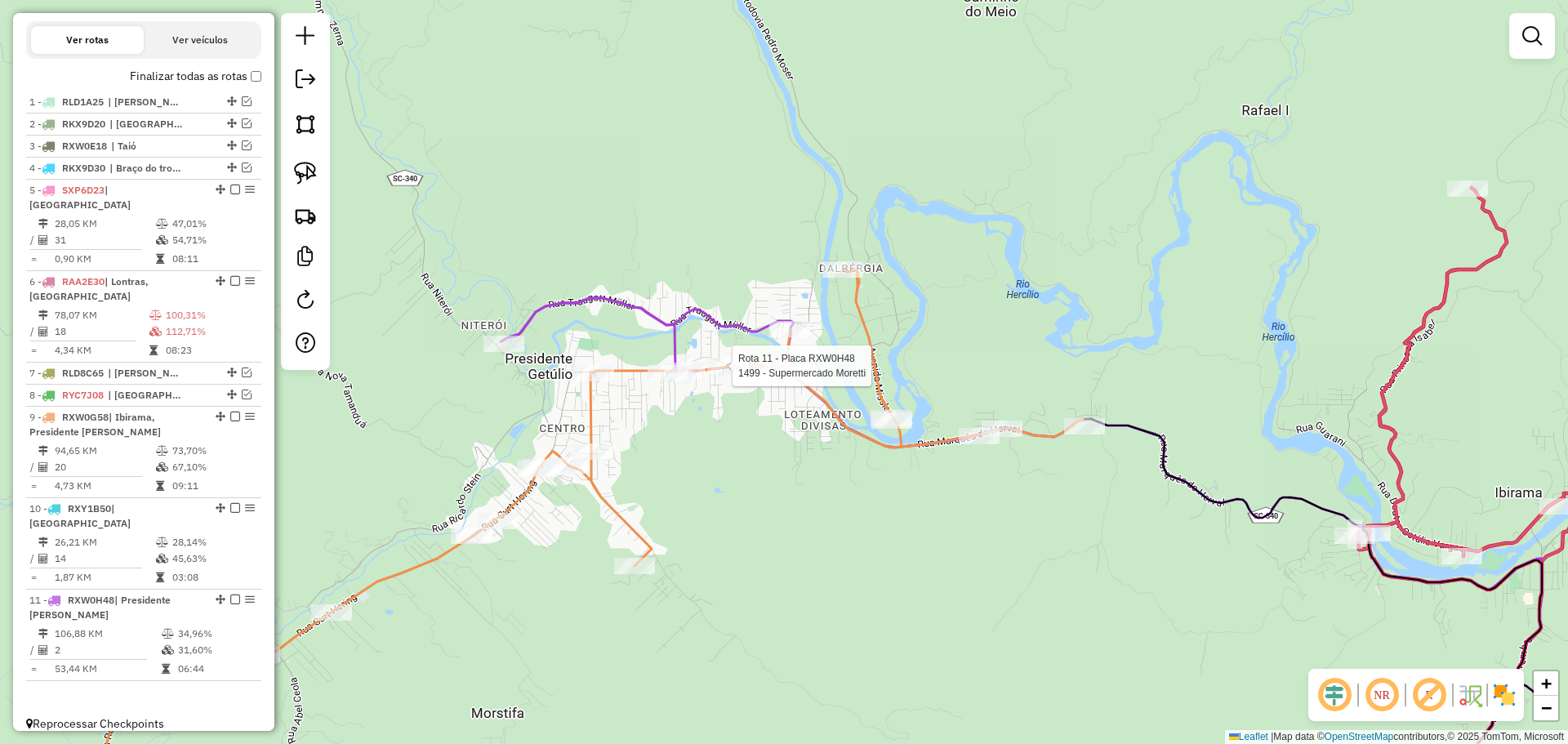
select select "*********"
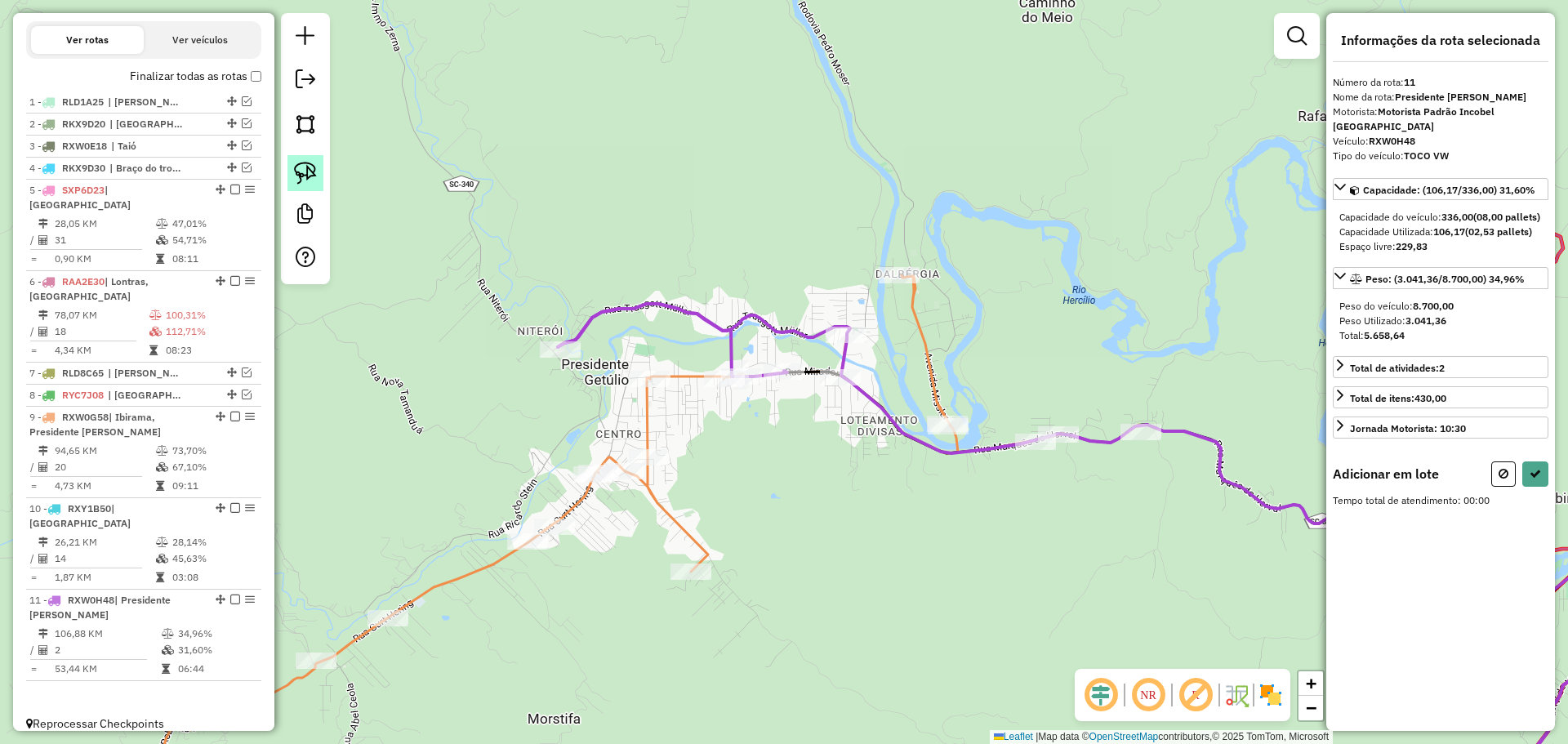
click at [310, 175] on img at bounding box center [306, 174] width 23 height 23
drag, startPoint x: 772, startPoint y: 422, endPoint x: 872, endPoint y: 383, distance: 107.3
select select "*********"
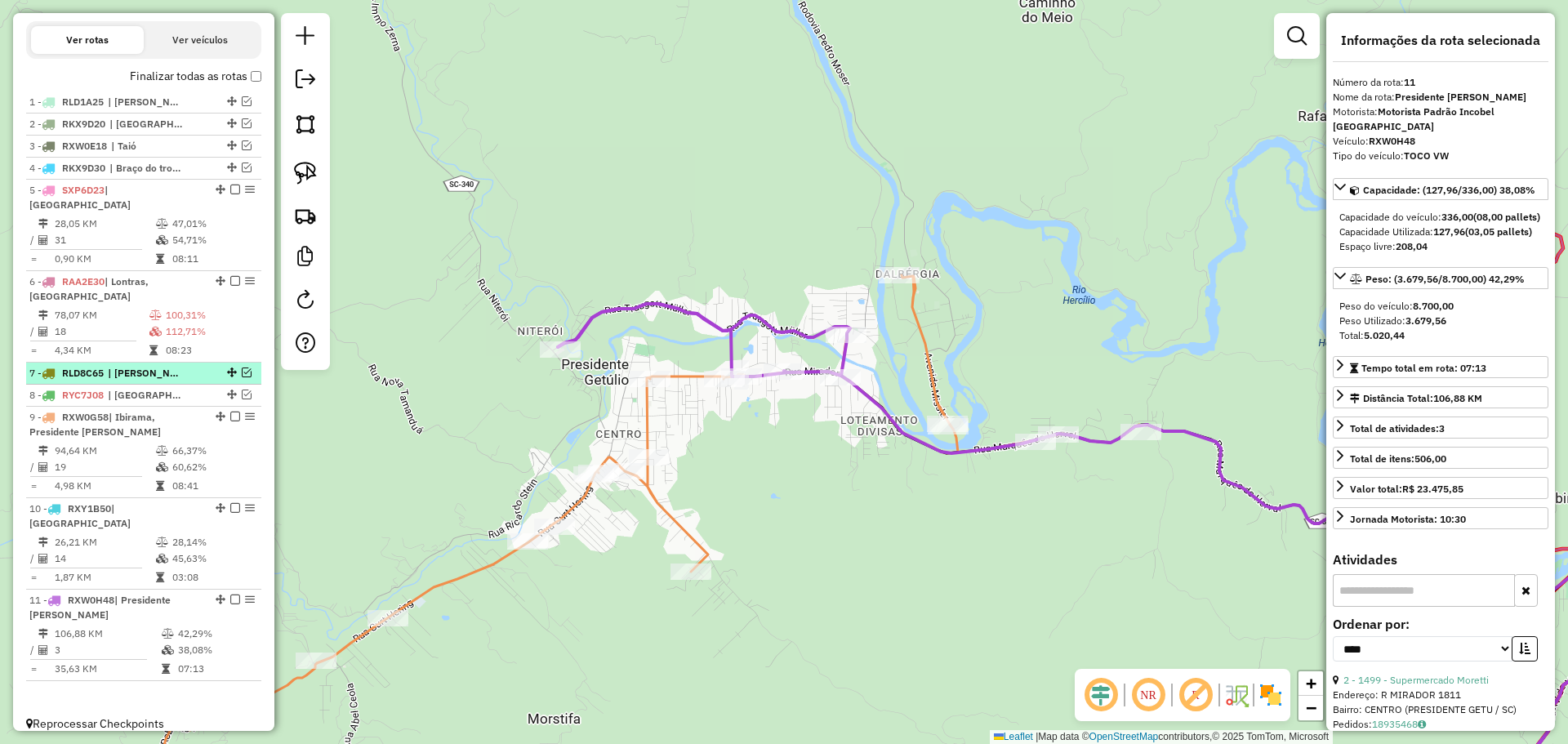
click at [242, 374] on em at bounding box center [247, 372] width 10 height 10
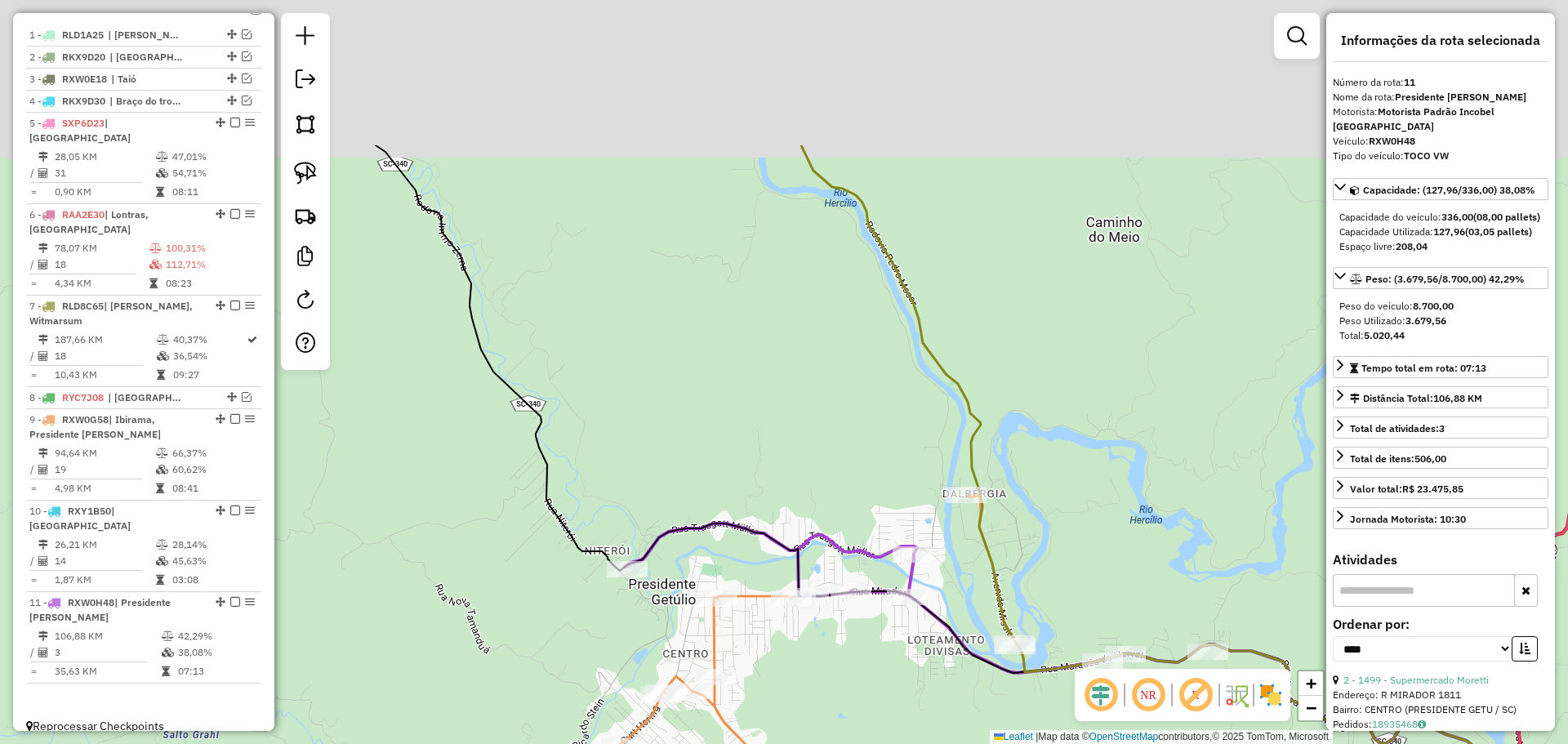
drag, startPoint x: 705, startPoint y: 161, endPoint x: 786, endPoint y: 452, distance: 302.1
click at [794, 452] on div "Janela de atendimento Grade de atendimento Capacidade Transportadoras Veículos …" at bounding box center [784, 372] width 1568 height 744
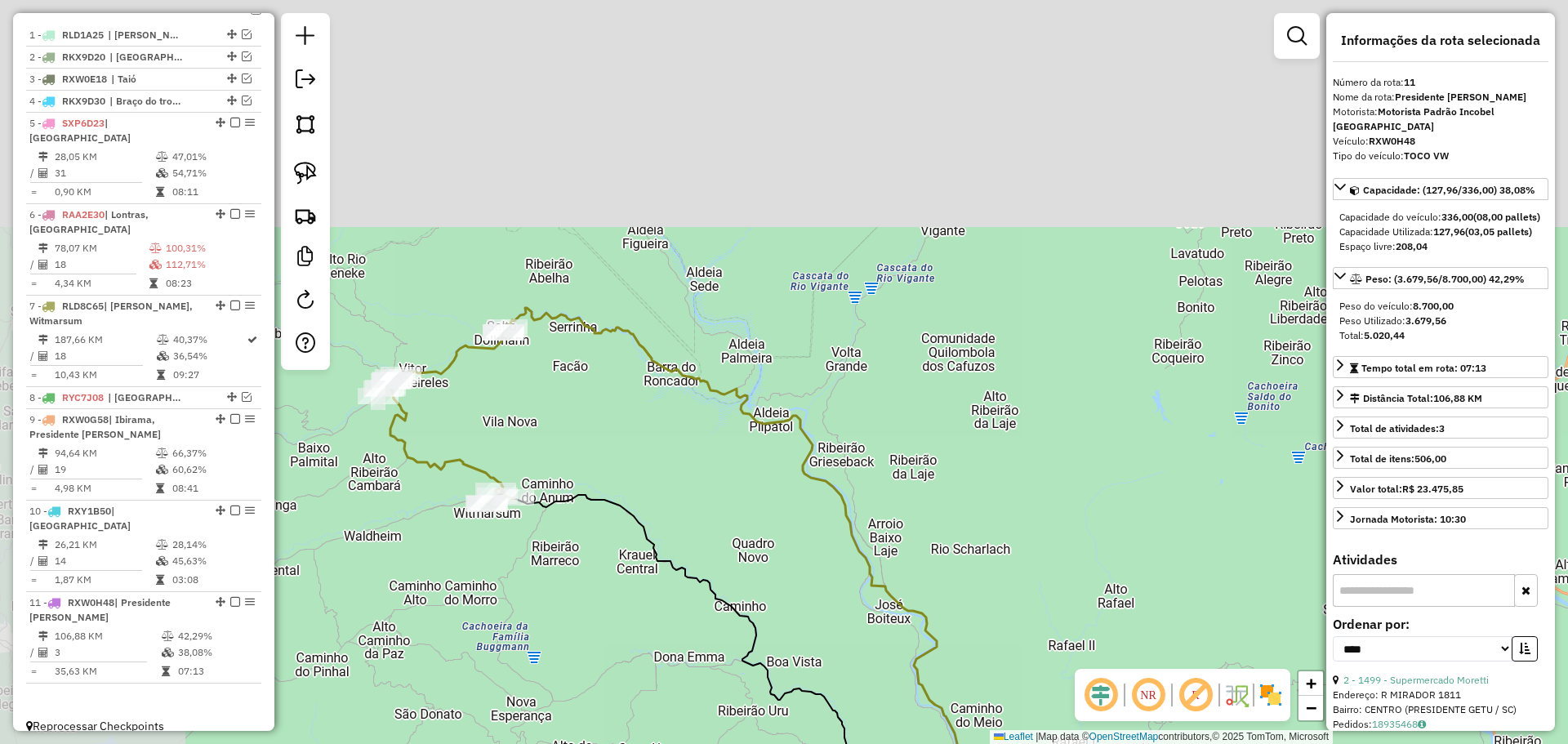
drag, startPoint x: 607, startPoint y: 278, endPoint x: 818, endPoint y: 625, distance: 406.1
click at [818, 625] on div "Janela de atendimento Grade de atendimento Capacidade Transportadoras Veículos …" at bounding box center [784, 372] width 1568 height 744
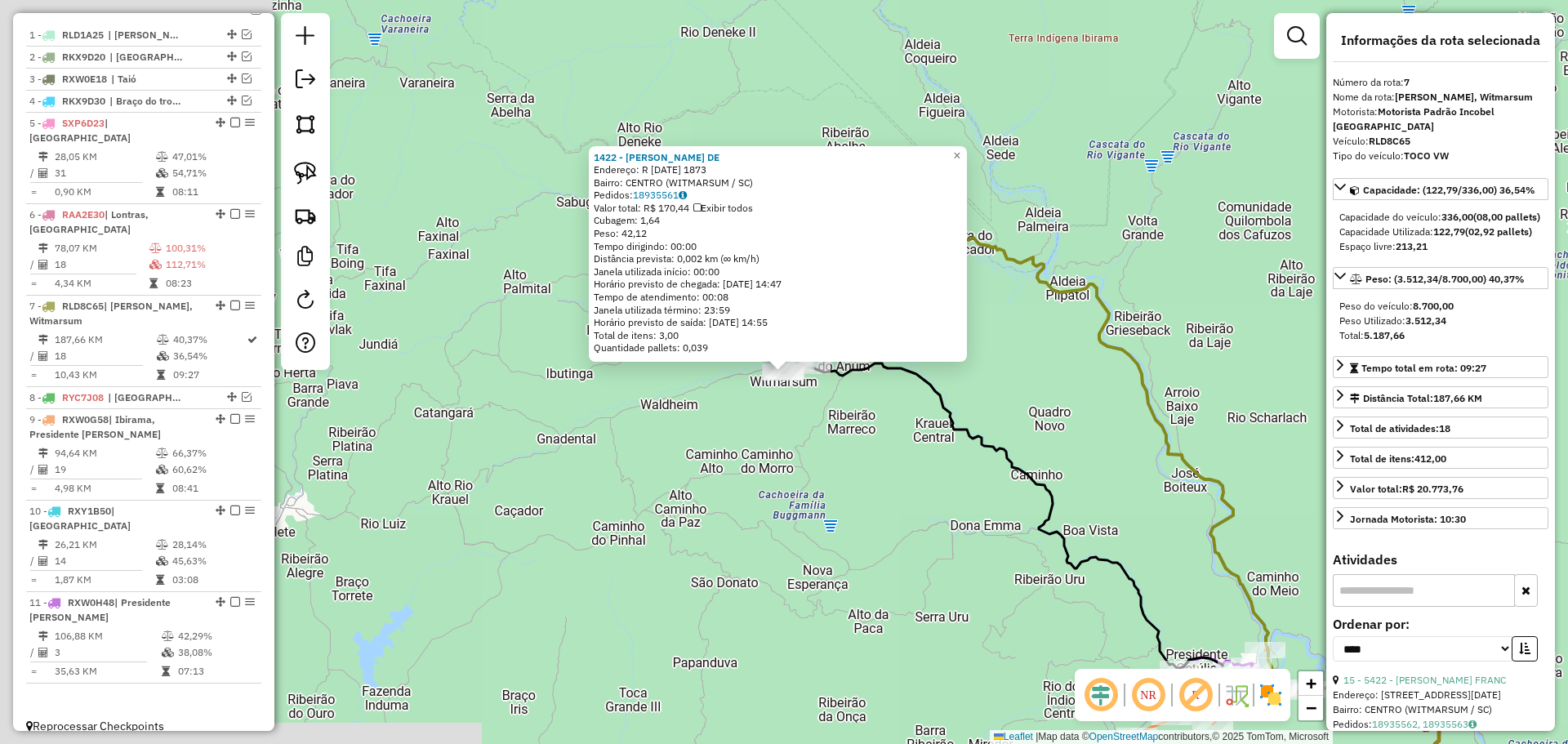
scroll to position [609, 0]
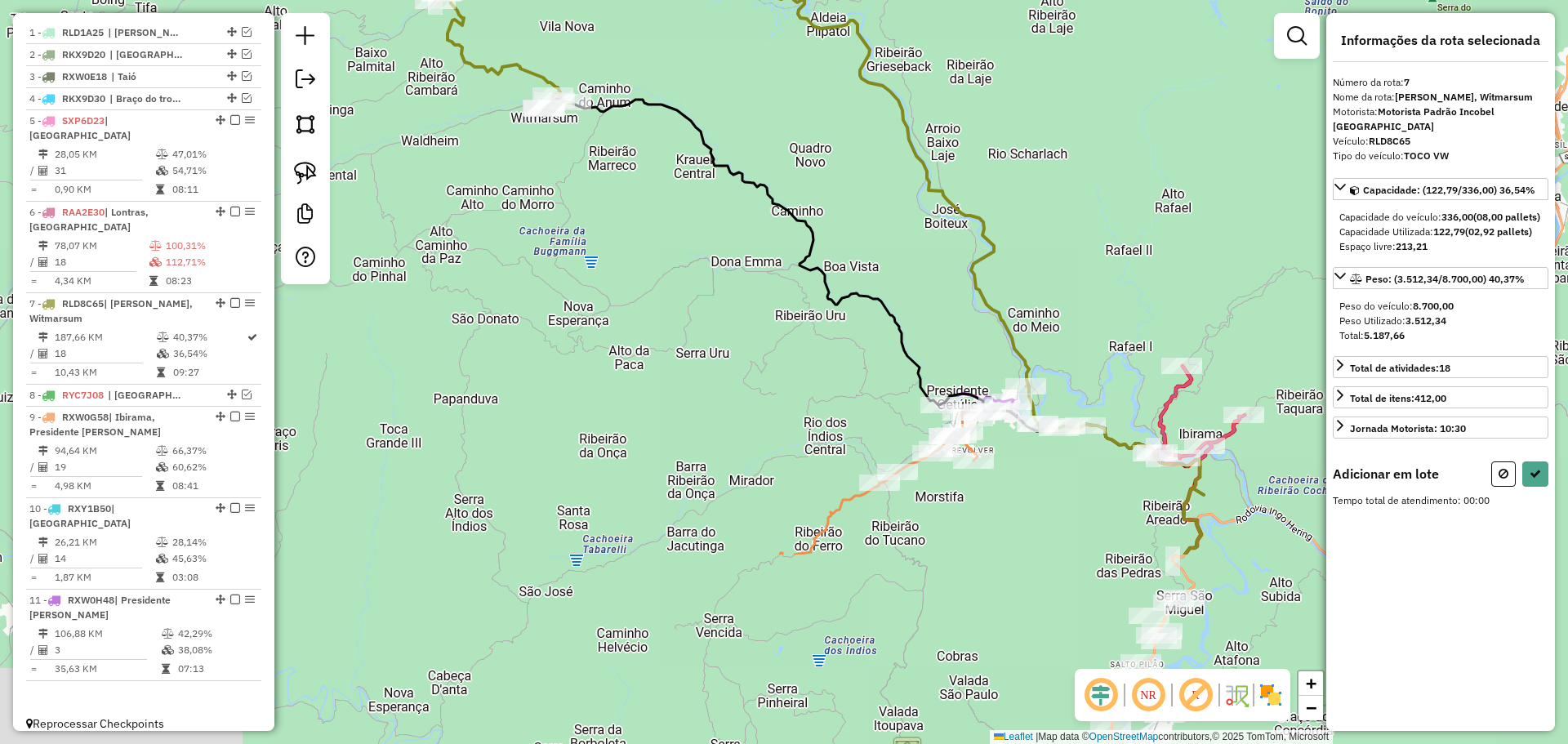
drag, startPoint x: 1141, startPoint y: 569, endPoint x: 902, endPoint y: 305, distance: 356.1
click at [902, 305] on div "Janela de atendimento Grade de atendimento Capacidade Transportadoras Veículos …" at bounding box center [784, 372] width 1568 height 744
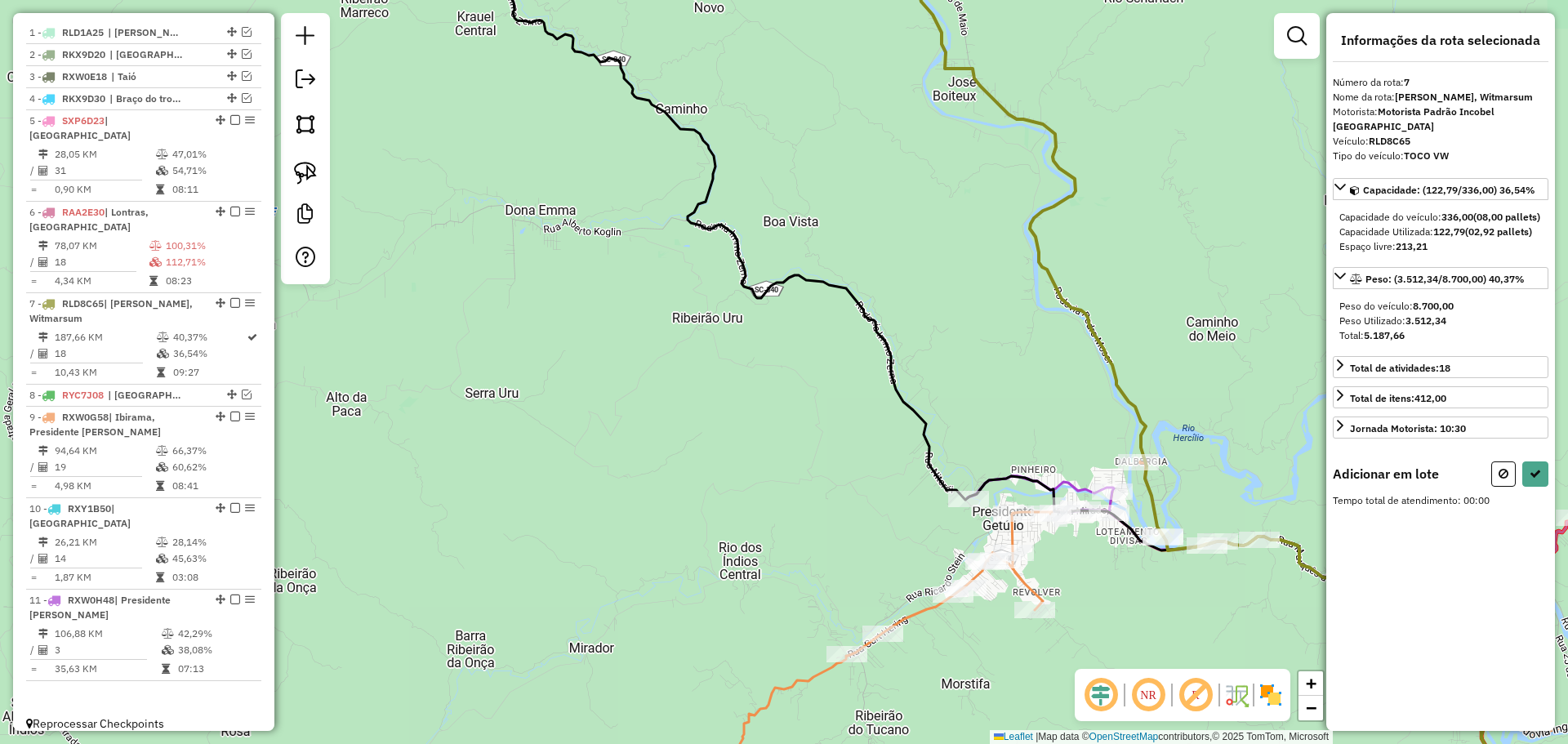
drag, startPoint x: 312, startPoint y: 177, endPoint x: 755, endPoint y: 322, distance: 466.1
click at [312, 177] on img at bounding box center [306, 174] width 23 height 23
drag, startPoint x: 1105, startPoint y: 379, endPoint x: 1167, endPoint y: 464, distance: 105.2
select select "*********"
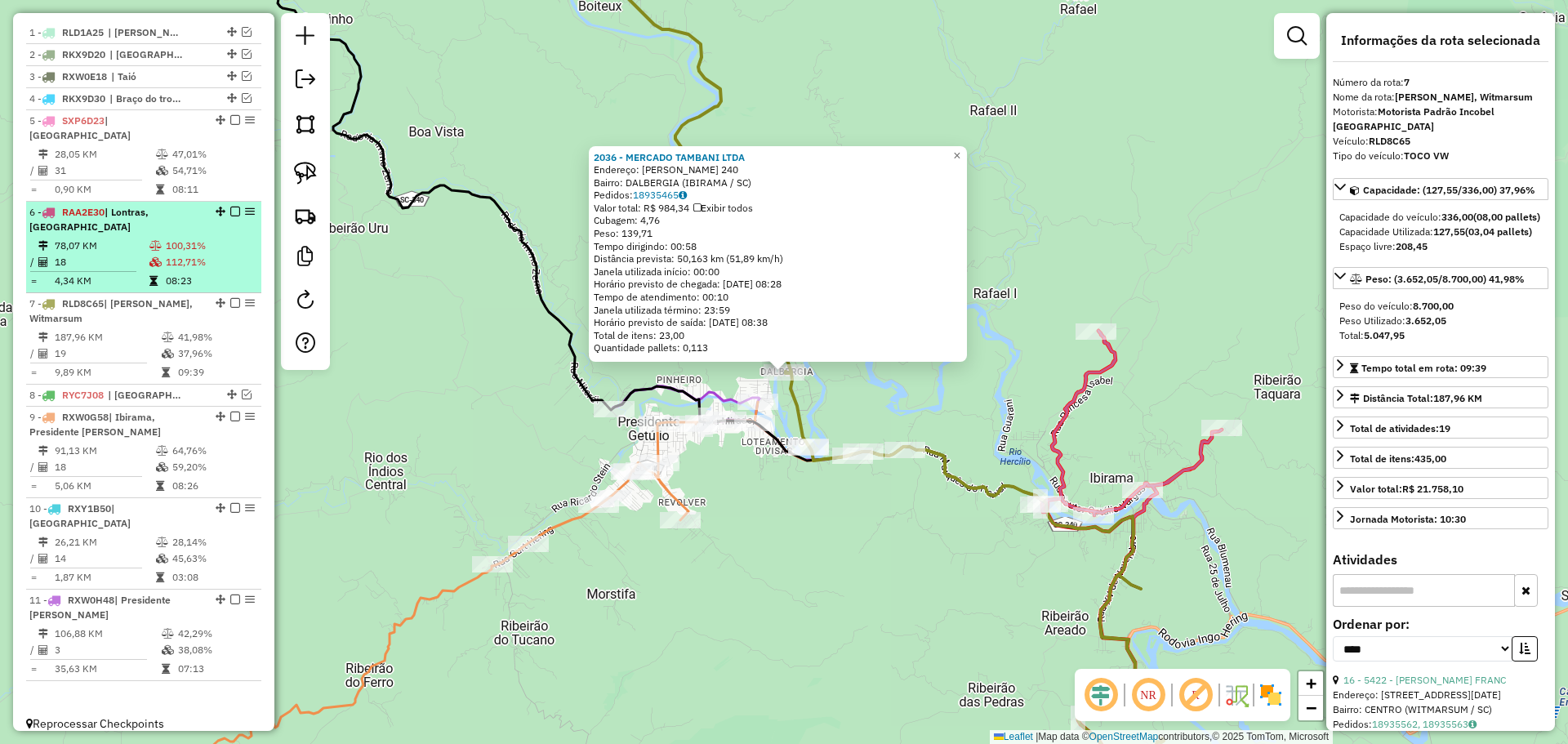
drag, startPoint x: 230, startPoint y: 303, endPoint x: 229, endPoint y: 311, distance: 8.1
click at [230, 305] on em at bounding box center [235, 303] width 10 height 10
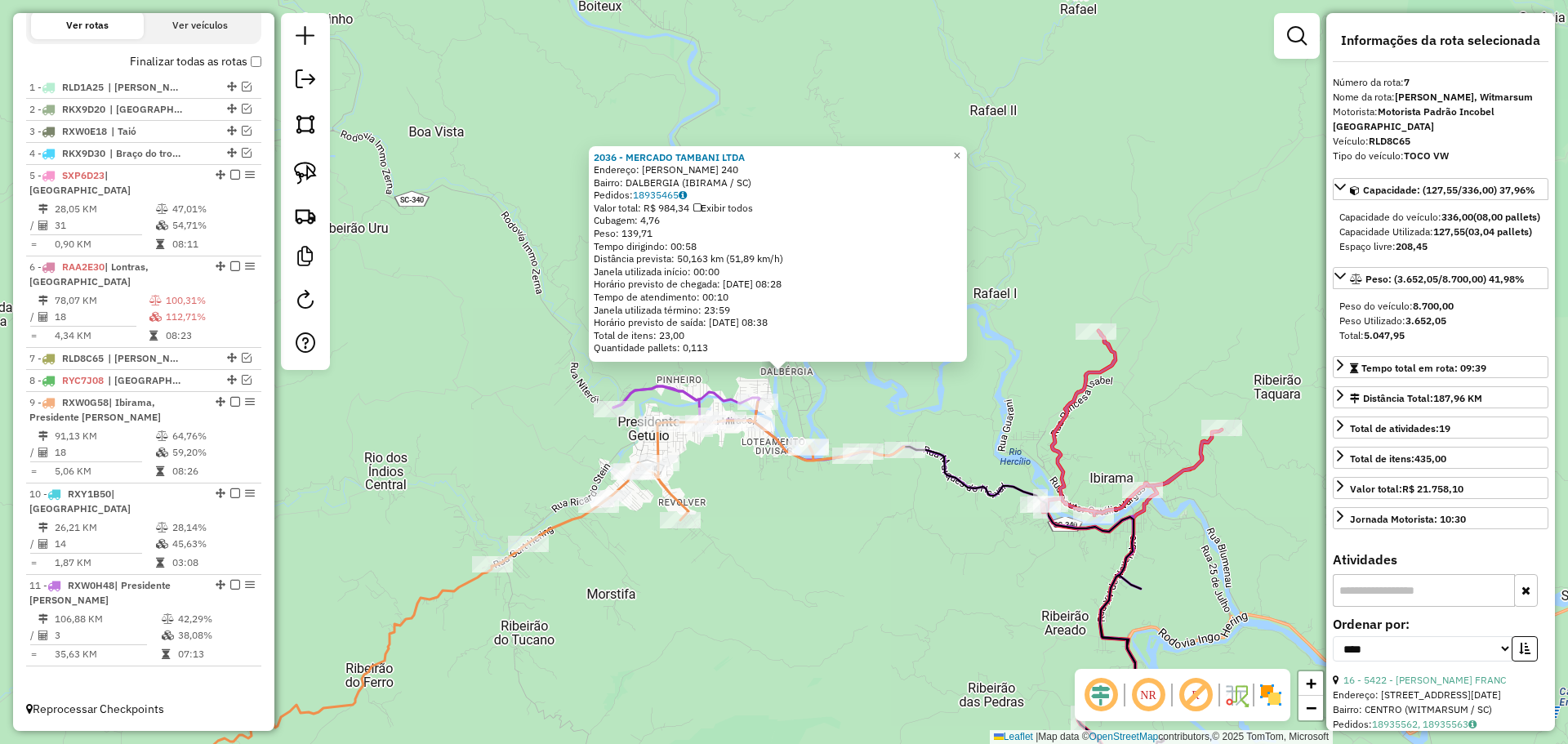
scroll to position [540, 0]
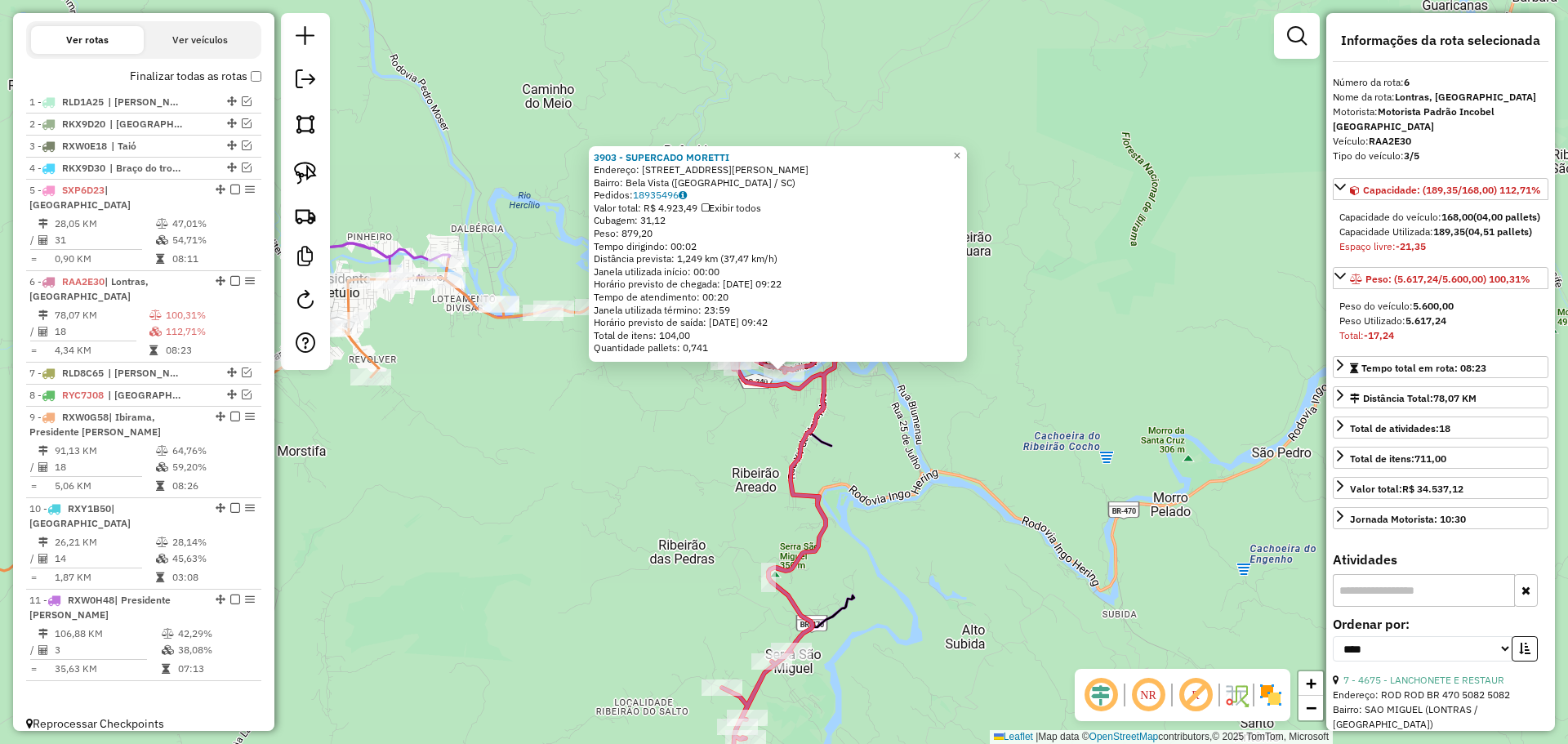
click at [669, 468] on div "3903 - SUPERCADO MORETTI Endereço: [STREET_ADDRESS][PERSON_NAME] Pedidos: 18935…" at bounding box center [784, 372] width 1568 height 744
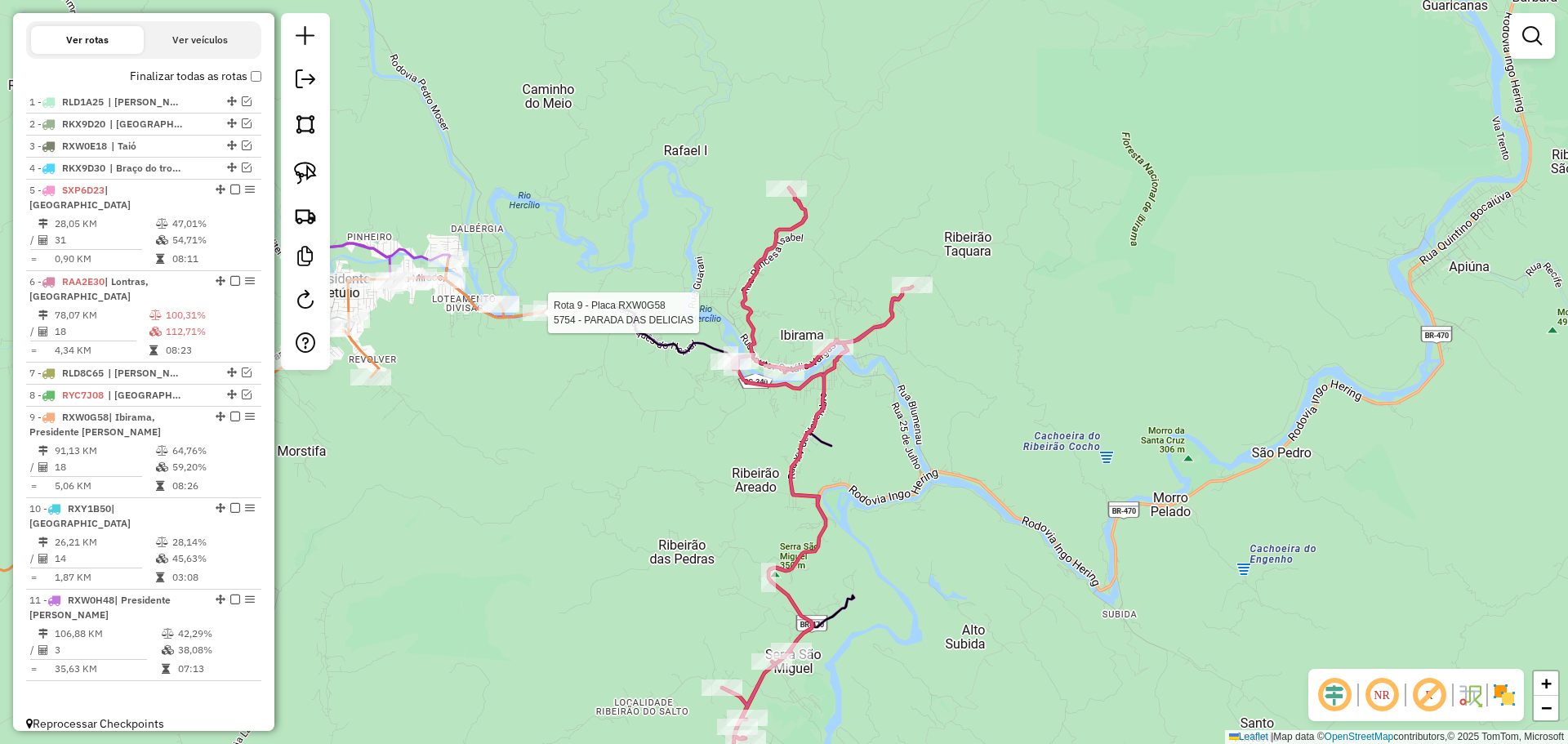
select select "*********"
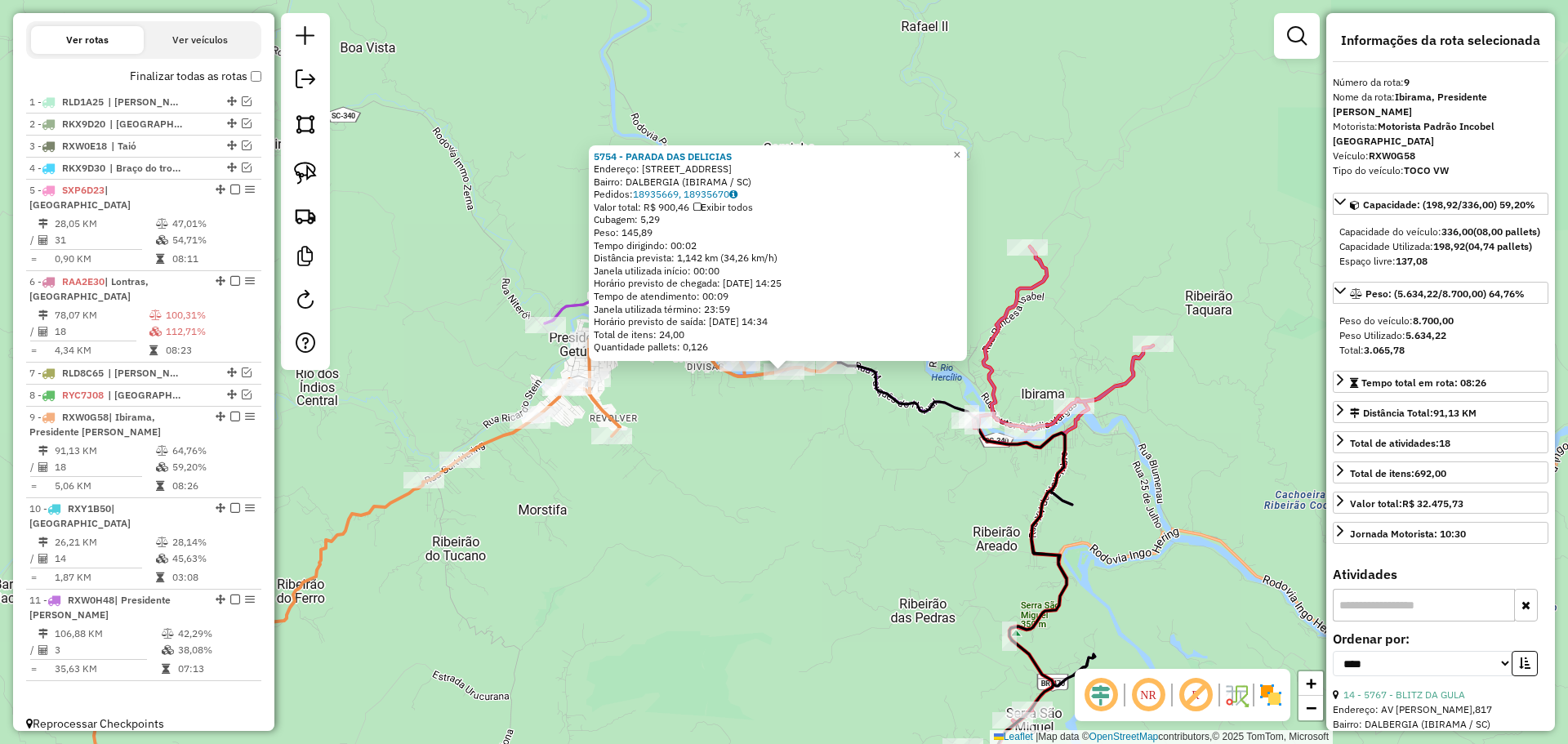
click at [775, 495] on div "5754 - PARADA DAS DELICIAS Endereço: [STREET_ADDRESS] SALA 01 Bairro: DALBERGIA…" at bounding box center [784, 372] width 1568 height 744
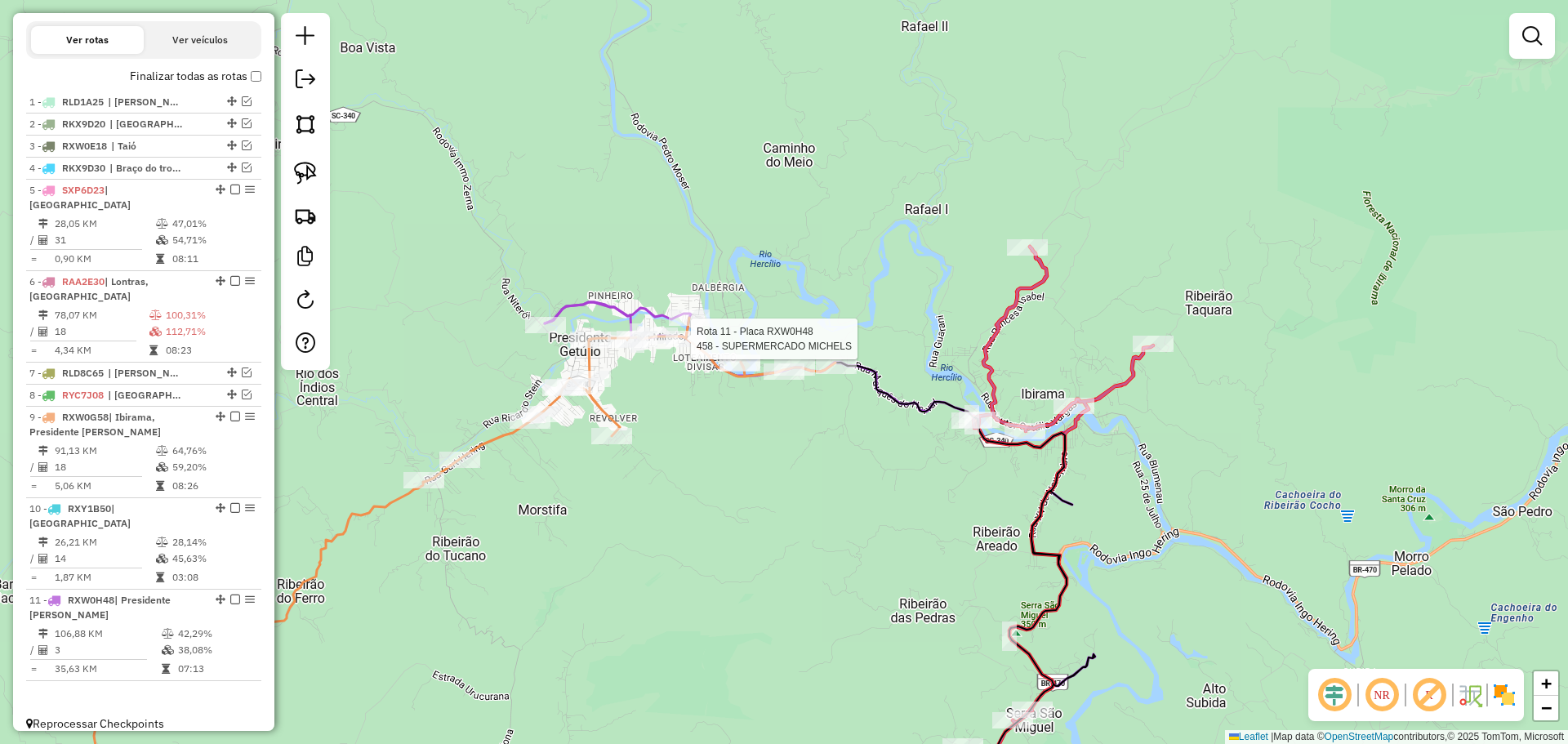
select select "*********"
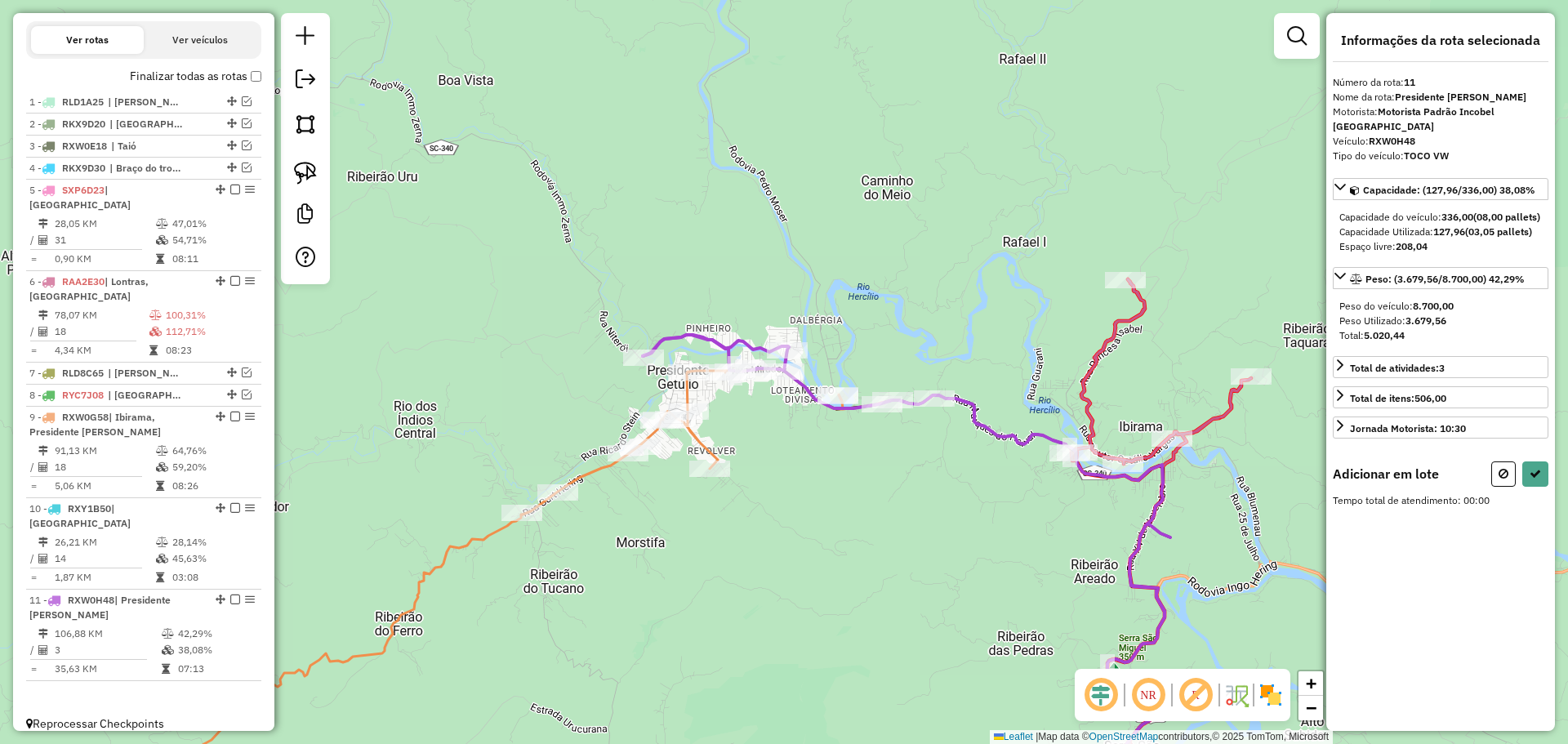
select select "*********"
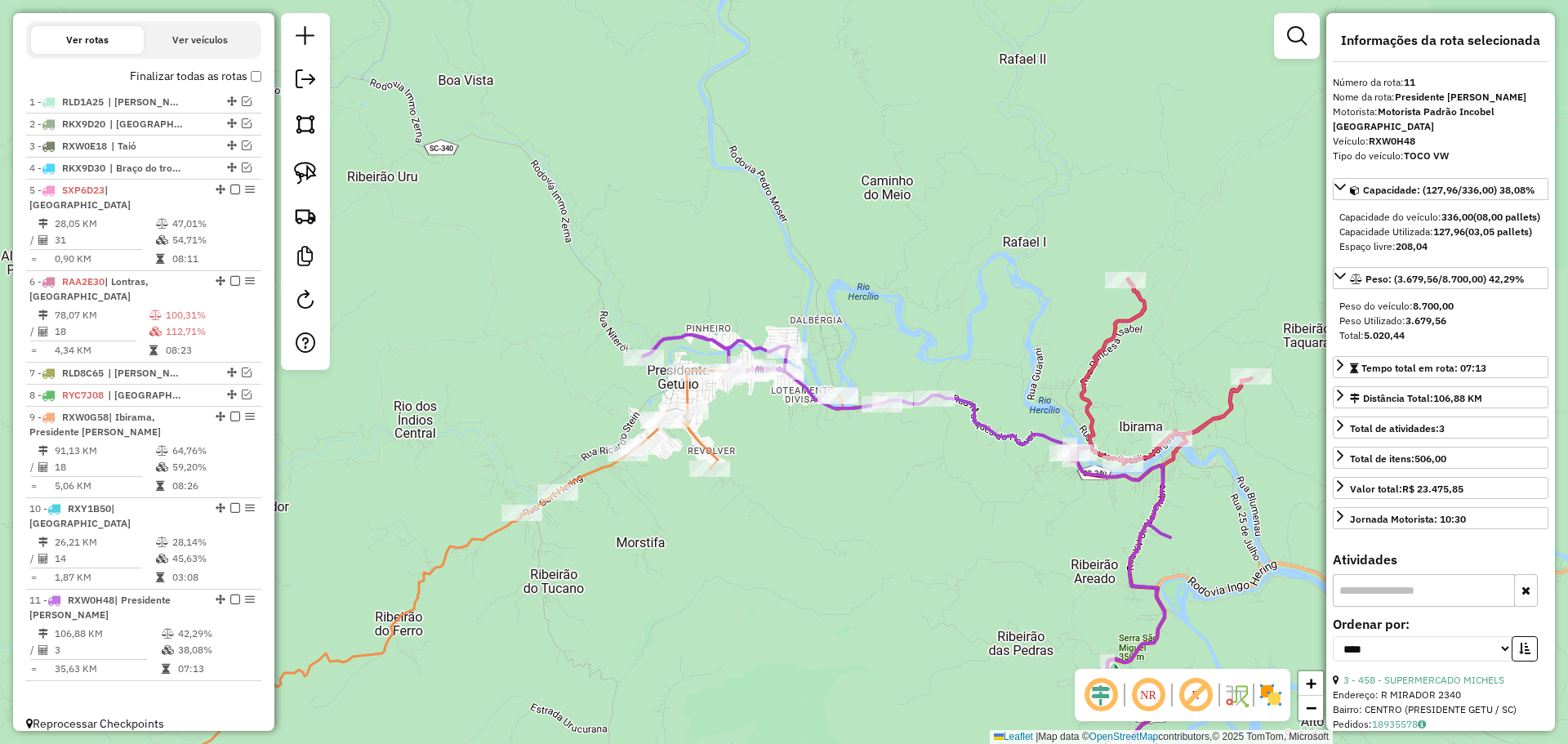
click at [816, 475] on div "Janela de atendimento Grade de atendimento Capacidade Transportadoras Veículos …" at bounding box center [784, 372] width 1568 height 744
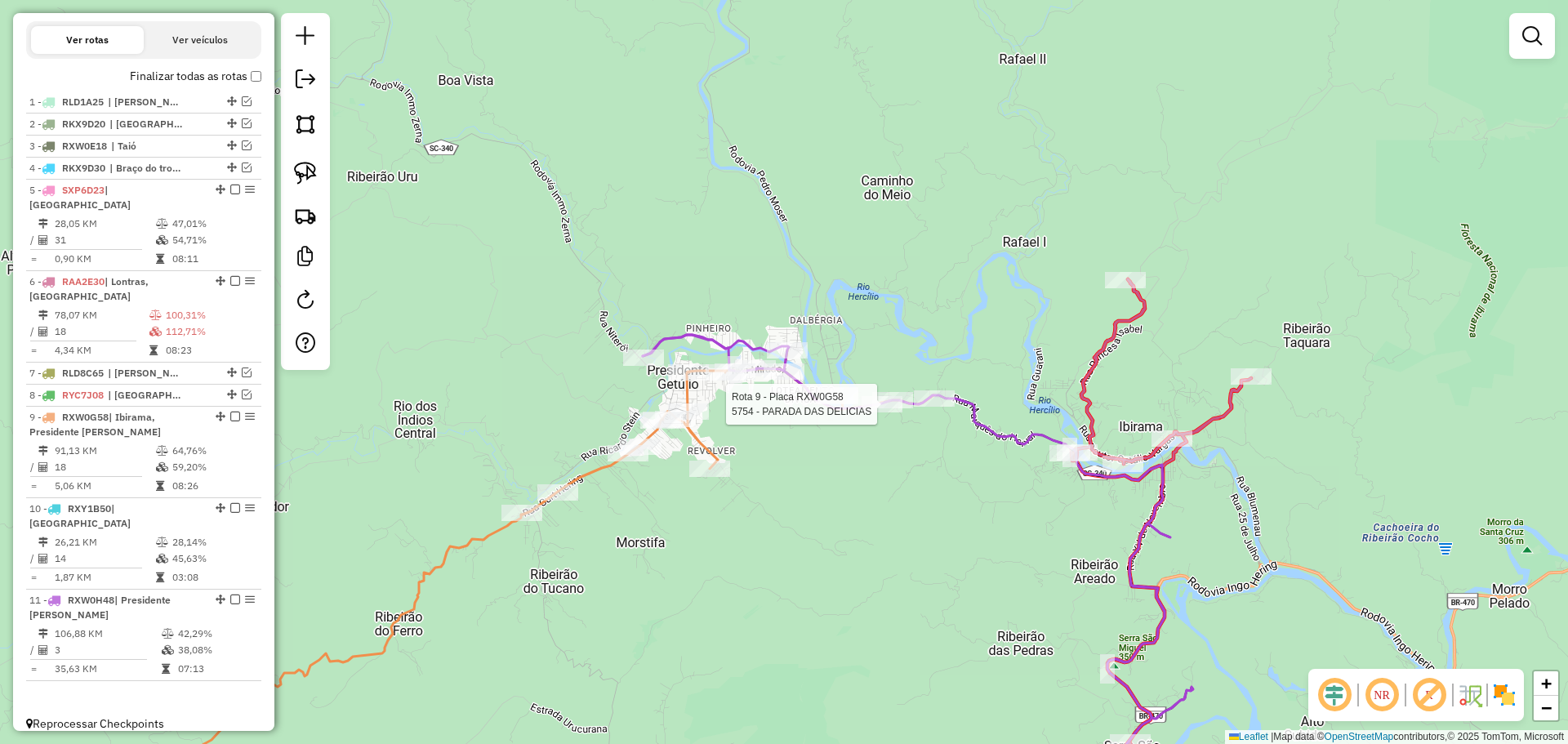
select select "*********"
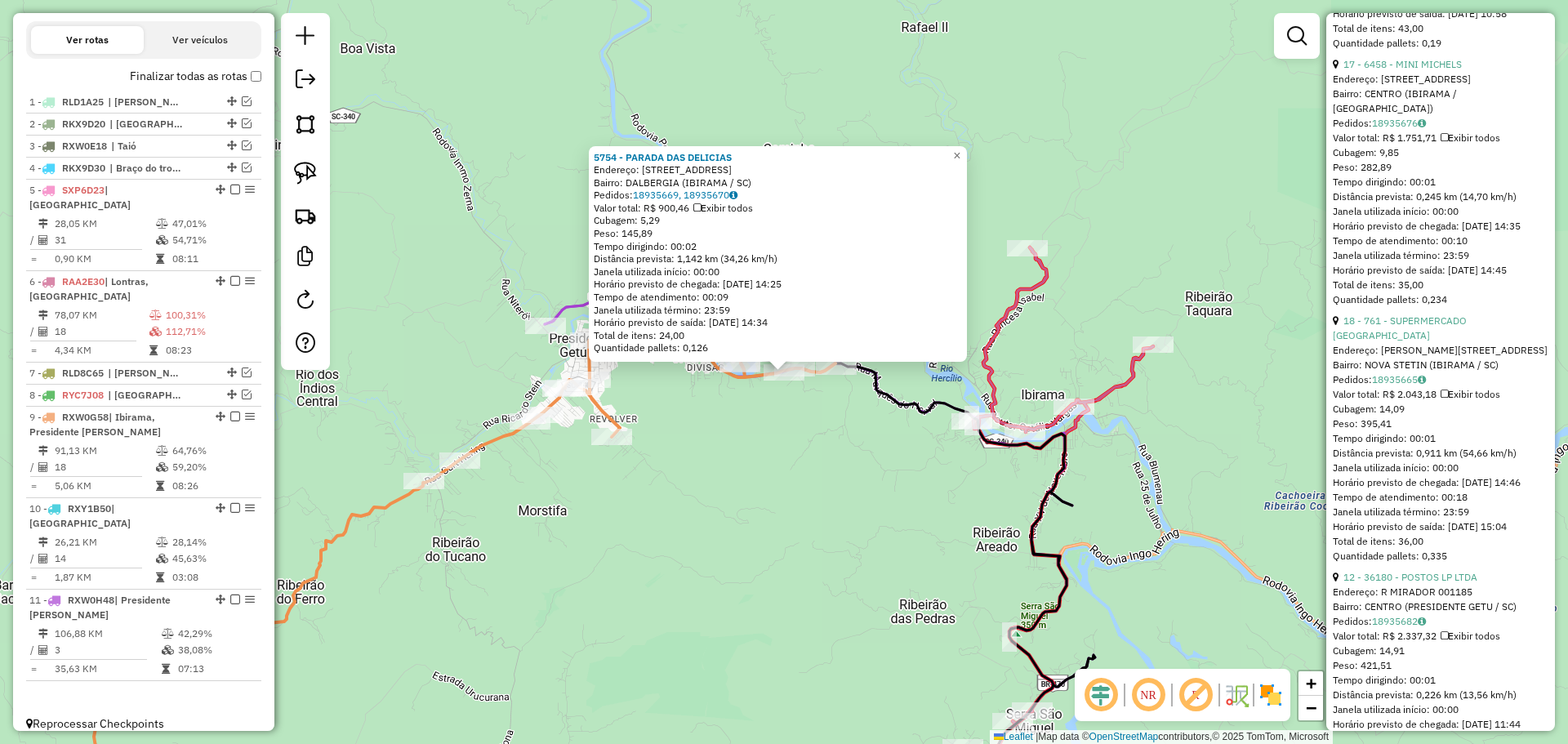
scroll to position [4675, 0]
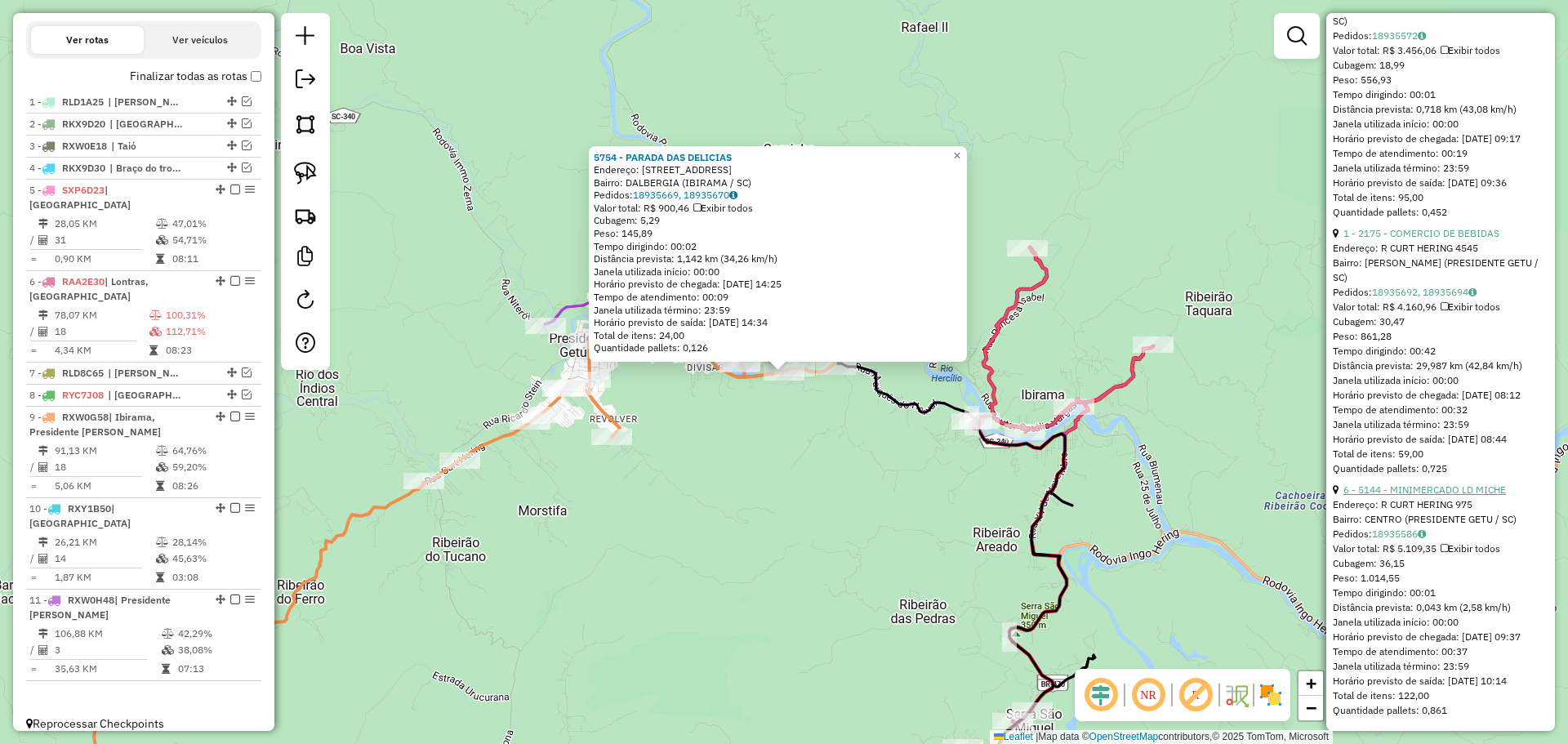
click at [1432, 484] on link "6 - 5144 - MINIMERCADO LD MICHE" at bounding box center [1424, 490] width 163 height 12
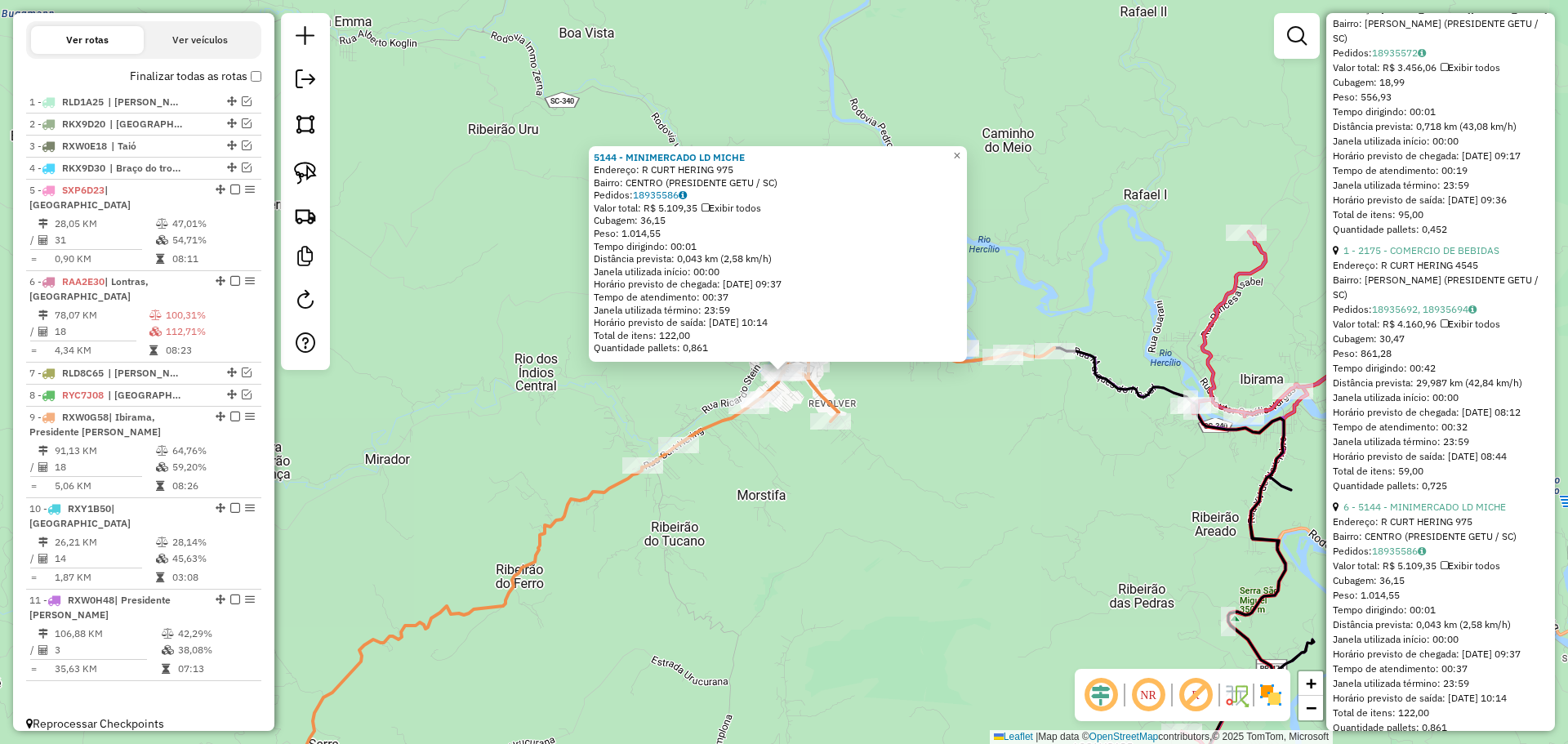
scroll to position [4430, 0]
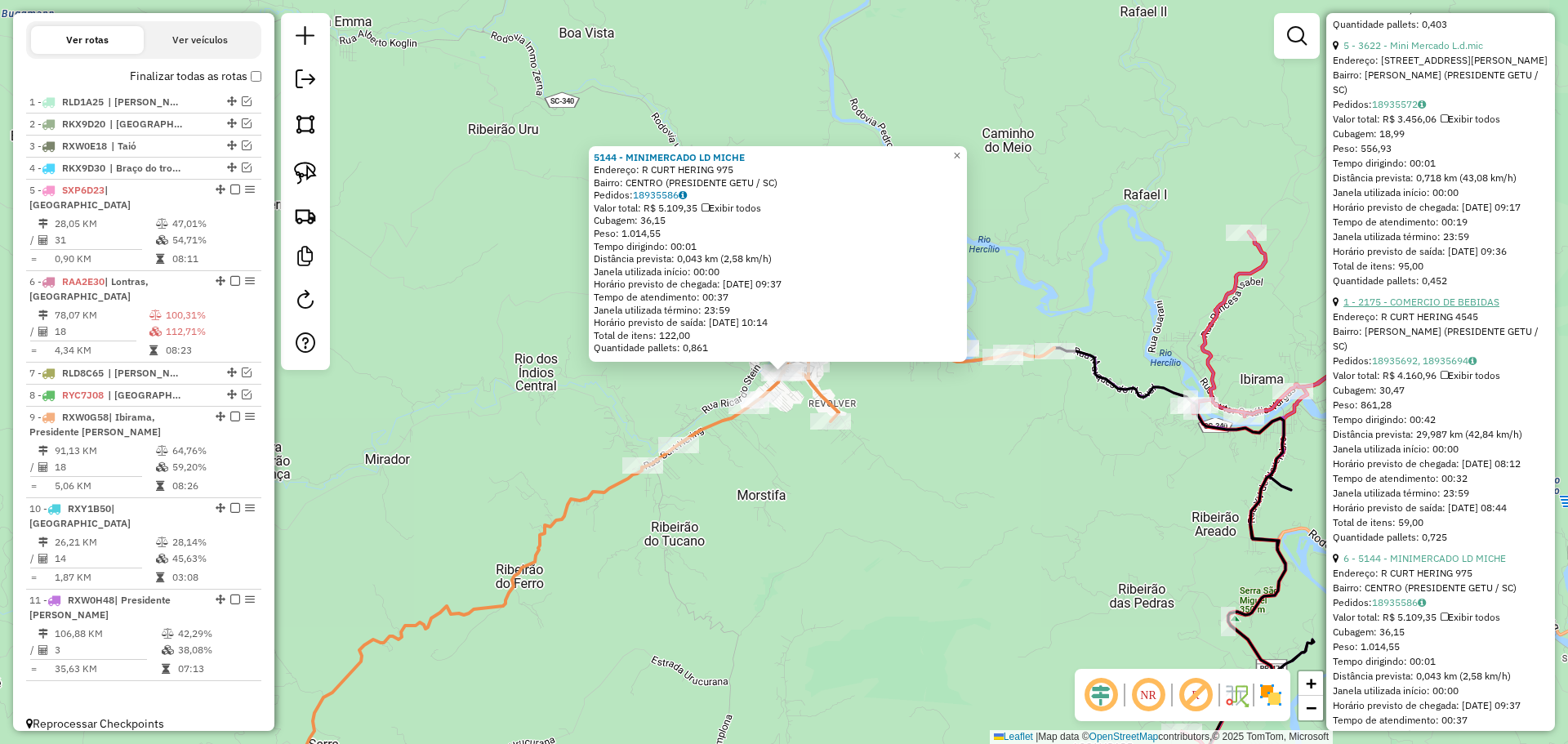
click at [1401, 308] on link "1 - 2175 - COMERCIO DE BEBIDAS" at bounding box center [1421, 302] width 156 height 12
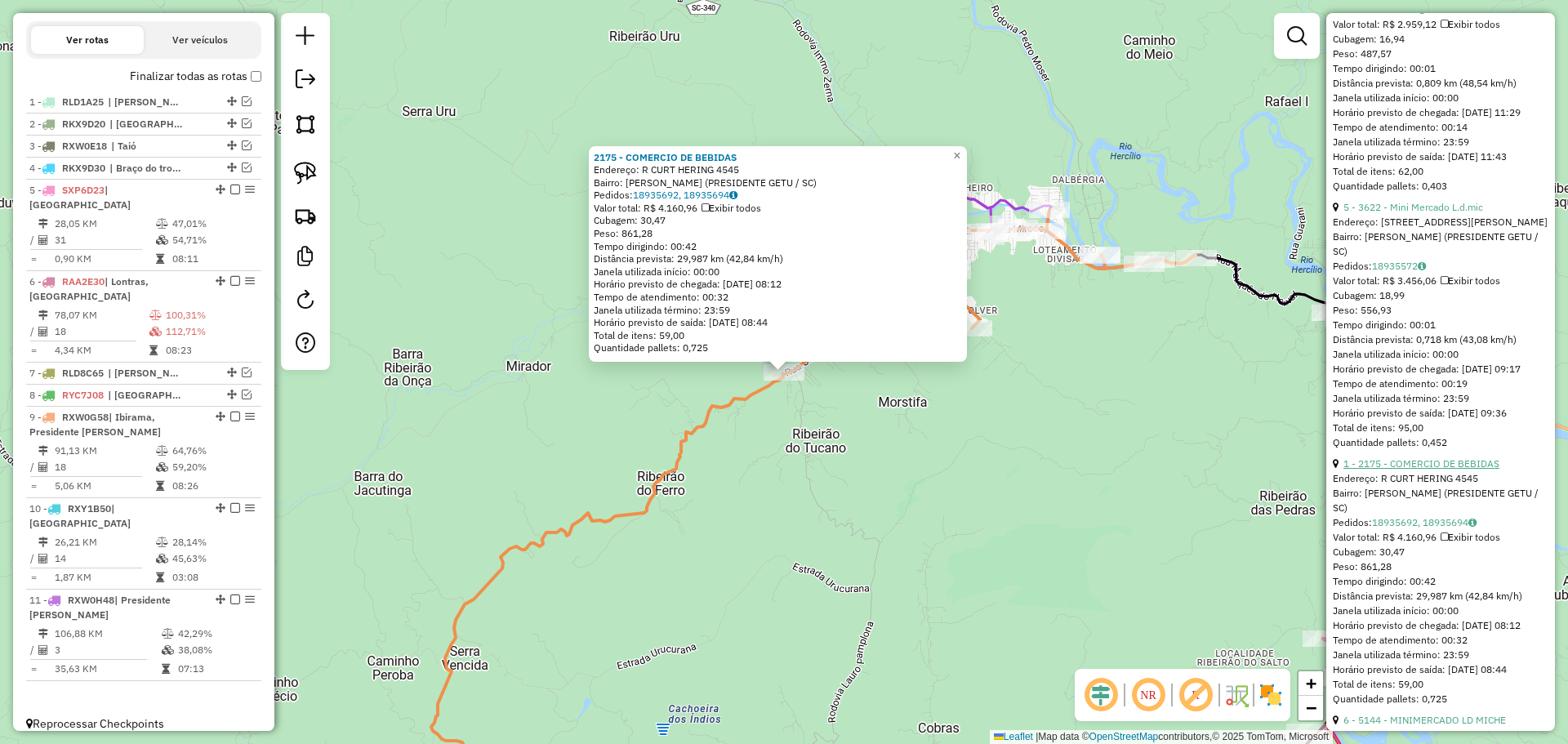
scroll to position [4266, 0]
click at [1400, 214] on link "5 - 3622 - Mini Mercado L.d.mic" at bounding box center [1413, 209] width 140 height 12
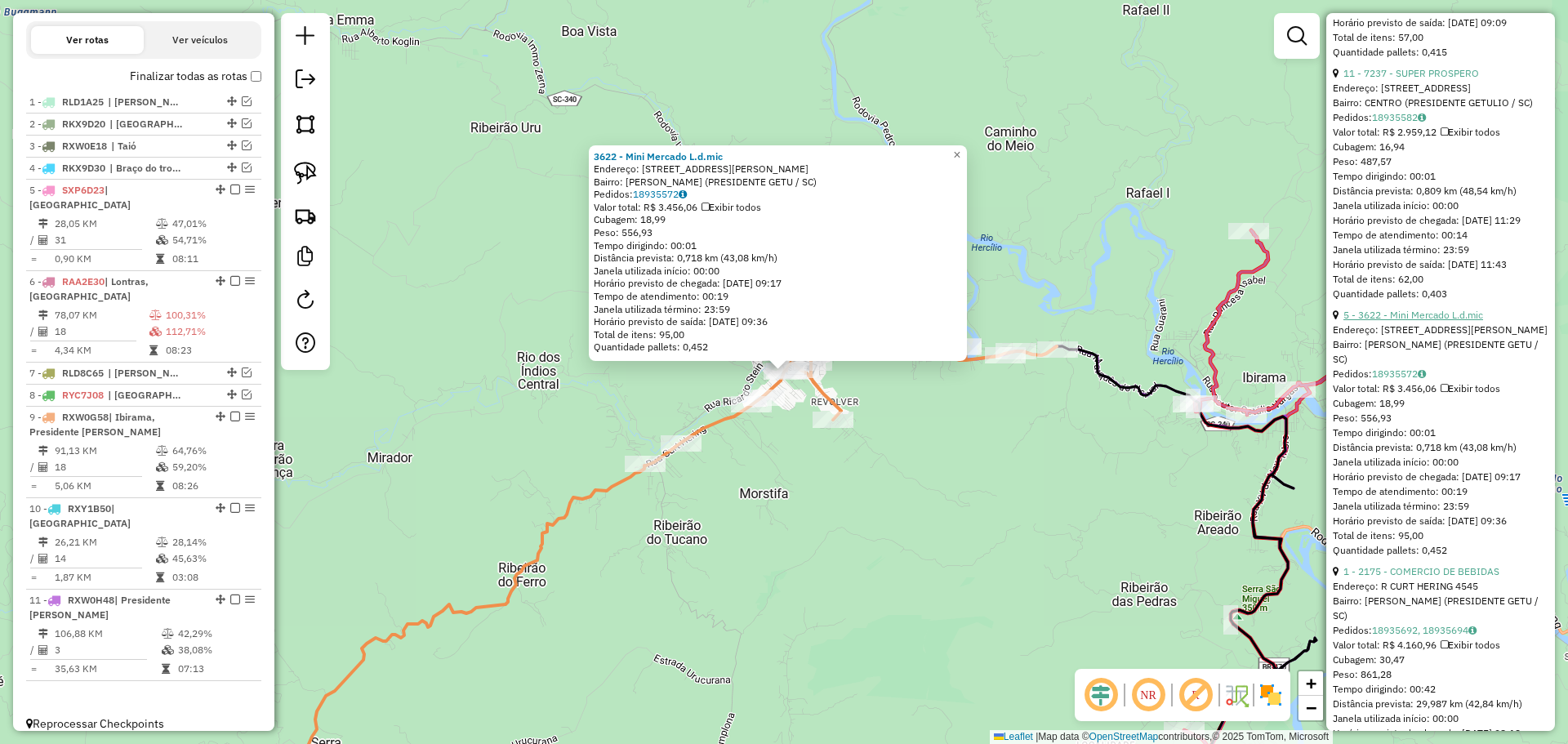
scroll to position [4103, 0]
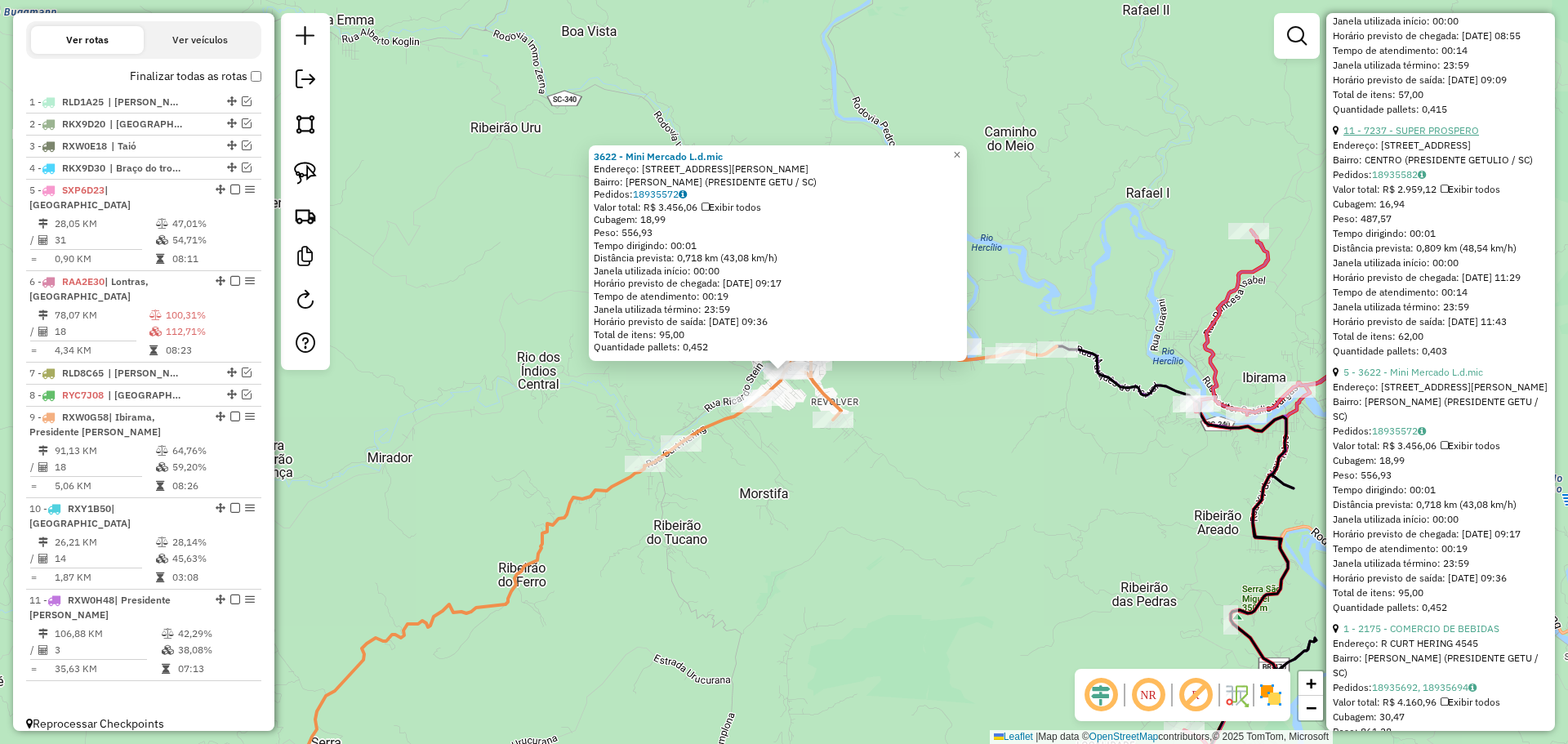
click at [1404, 136] on link "11 - 7237 - SUPER PROSPERO" at bounding box center [1410, 130] width 135 height 12
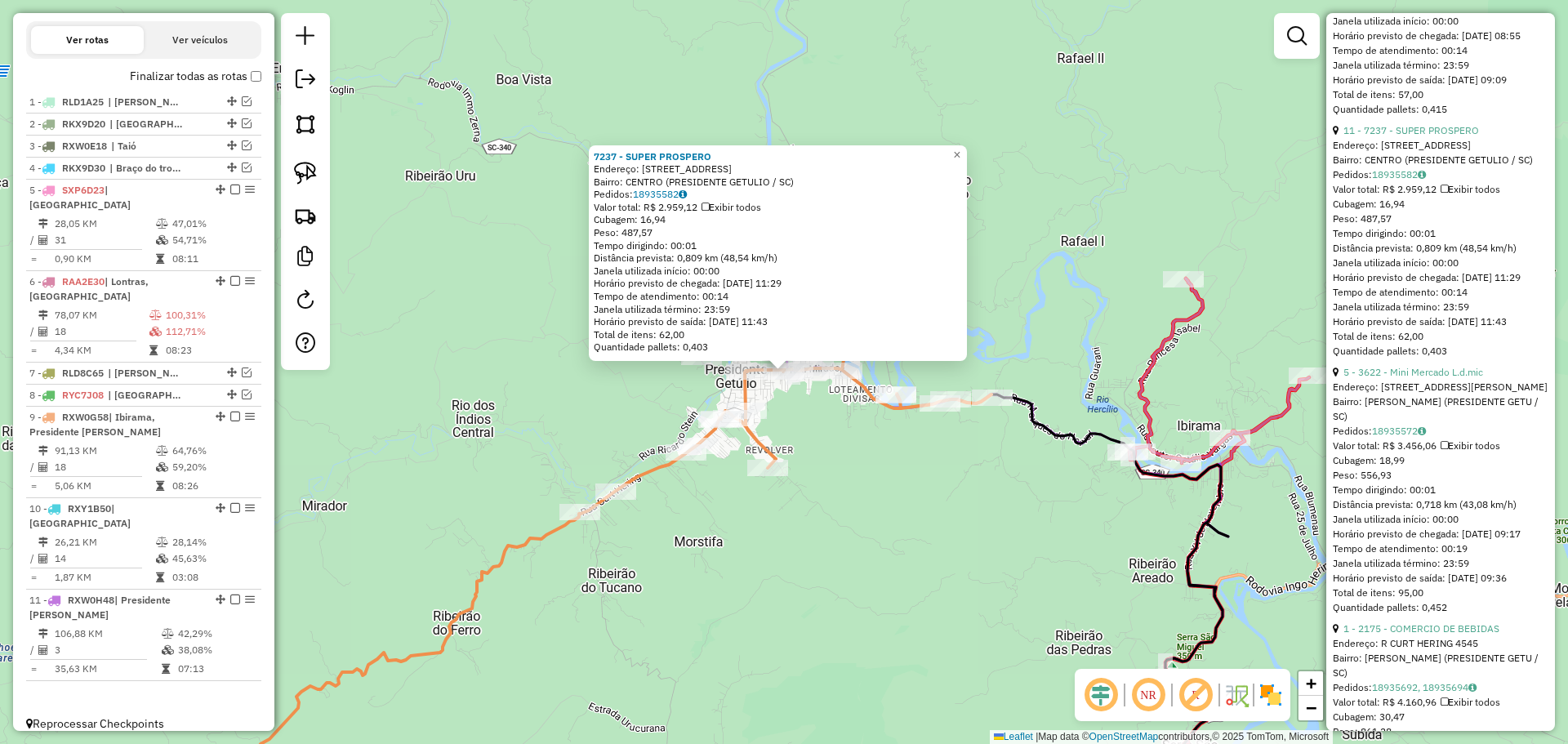
click at [745, 586] on div "7237 - SUPER PROSPERO Endereço: [STREET_ADDRESS] Bairro: CENTRO (PRESIDENTE GET…" at bounding box center [784, 372] width 1568 height 744
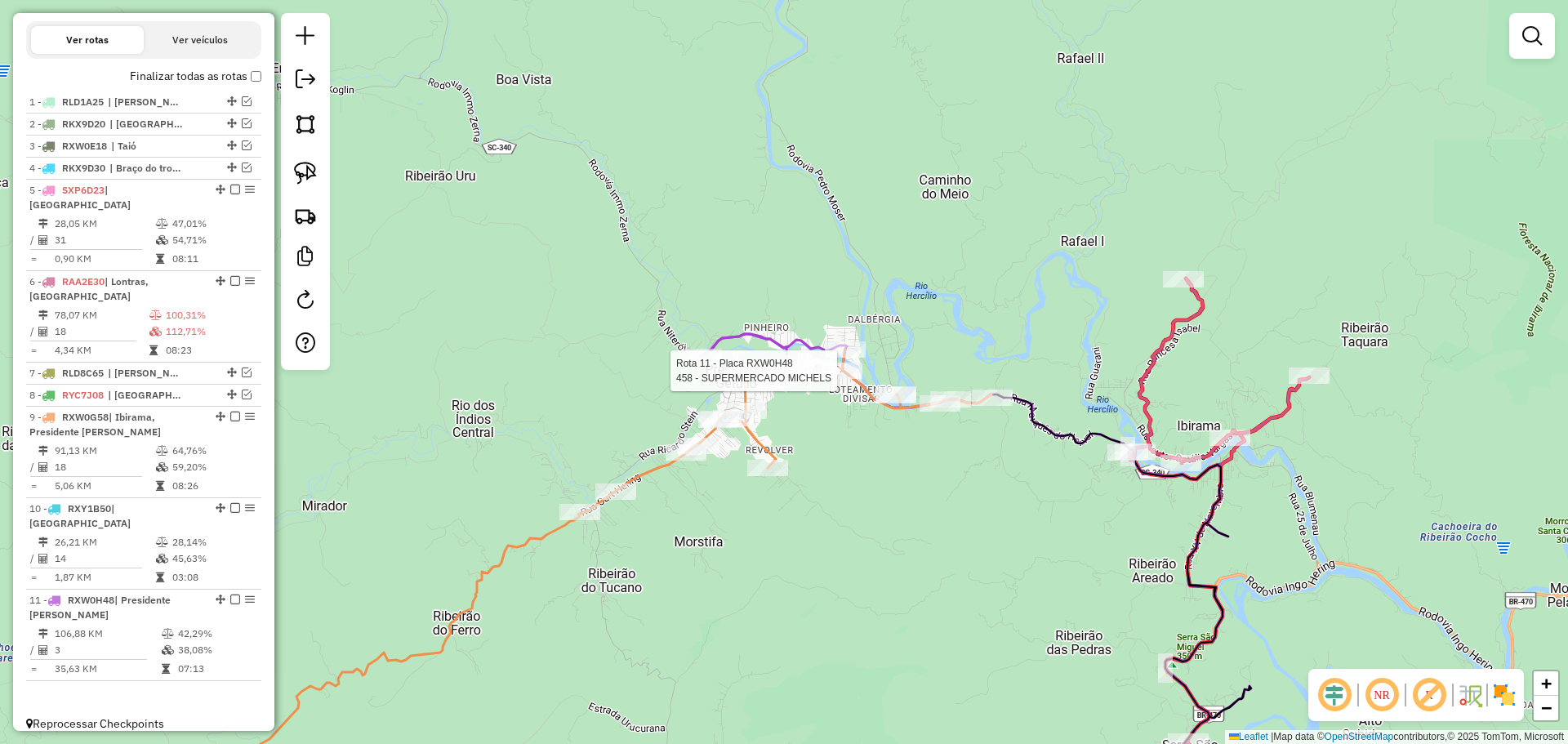
select select "*********"
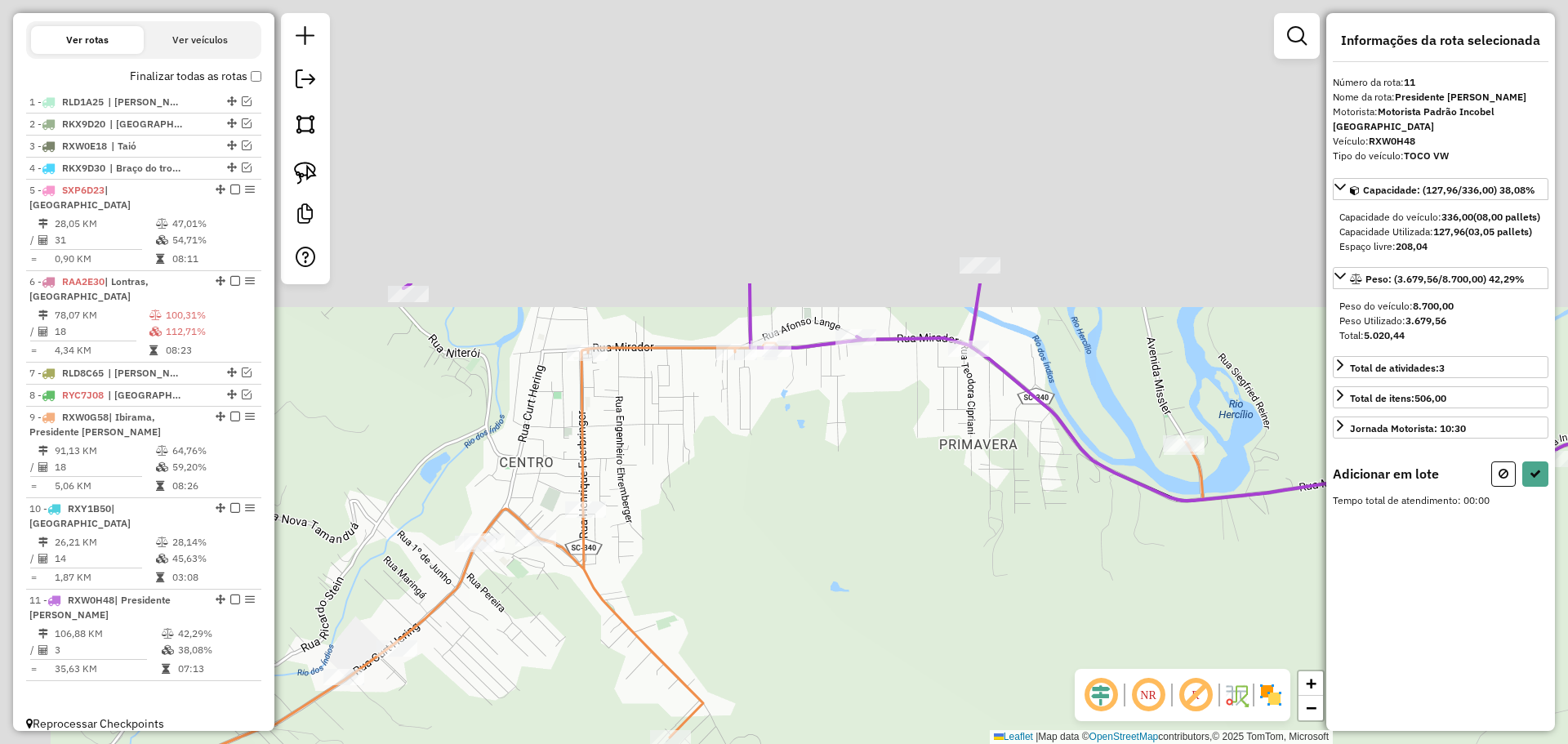
drag, startPoint x: 818, startPoint y: 641, endPoint x: 821, endPoint y: 653, distance: 12.4
click at [821, 653] on div "Janela de atendimento Grade de atendimento Capacidade Transportadoras Veículos …" at bounding box center [784, 372] width 1568 height 744
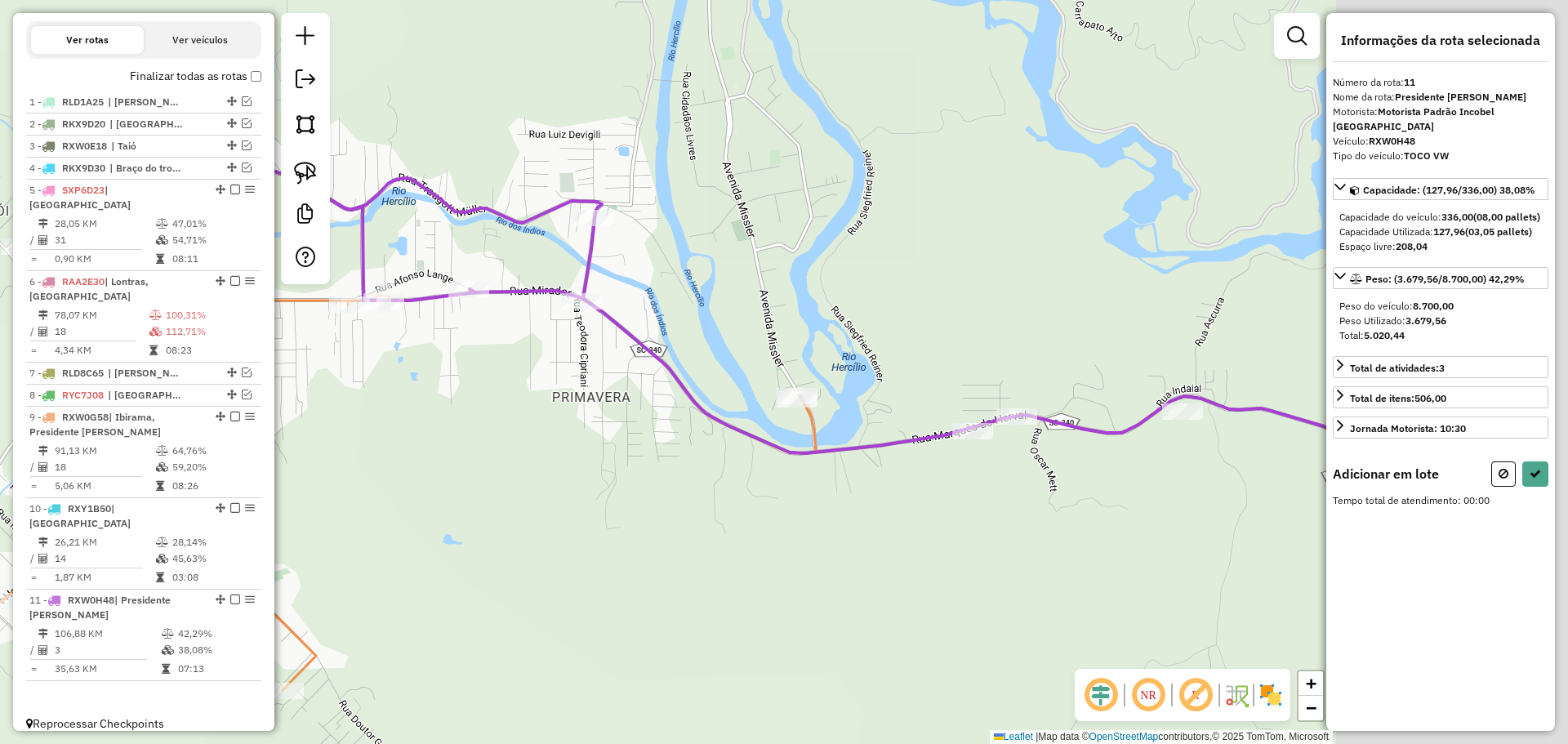
drag, startPoint x: 1130, startPoint y: 562, endPoint x: 848, endPoint y: 525, distance: 284.4
click at [752, 516] on div "Janela de atendimento Grade de atendimento Capacidade Transportadoras Veículos …" at bounding box center [784, 372] width 1568 height 744
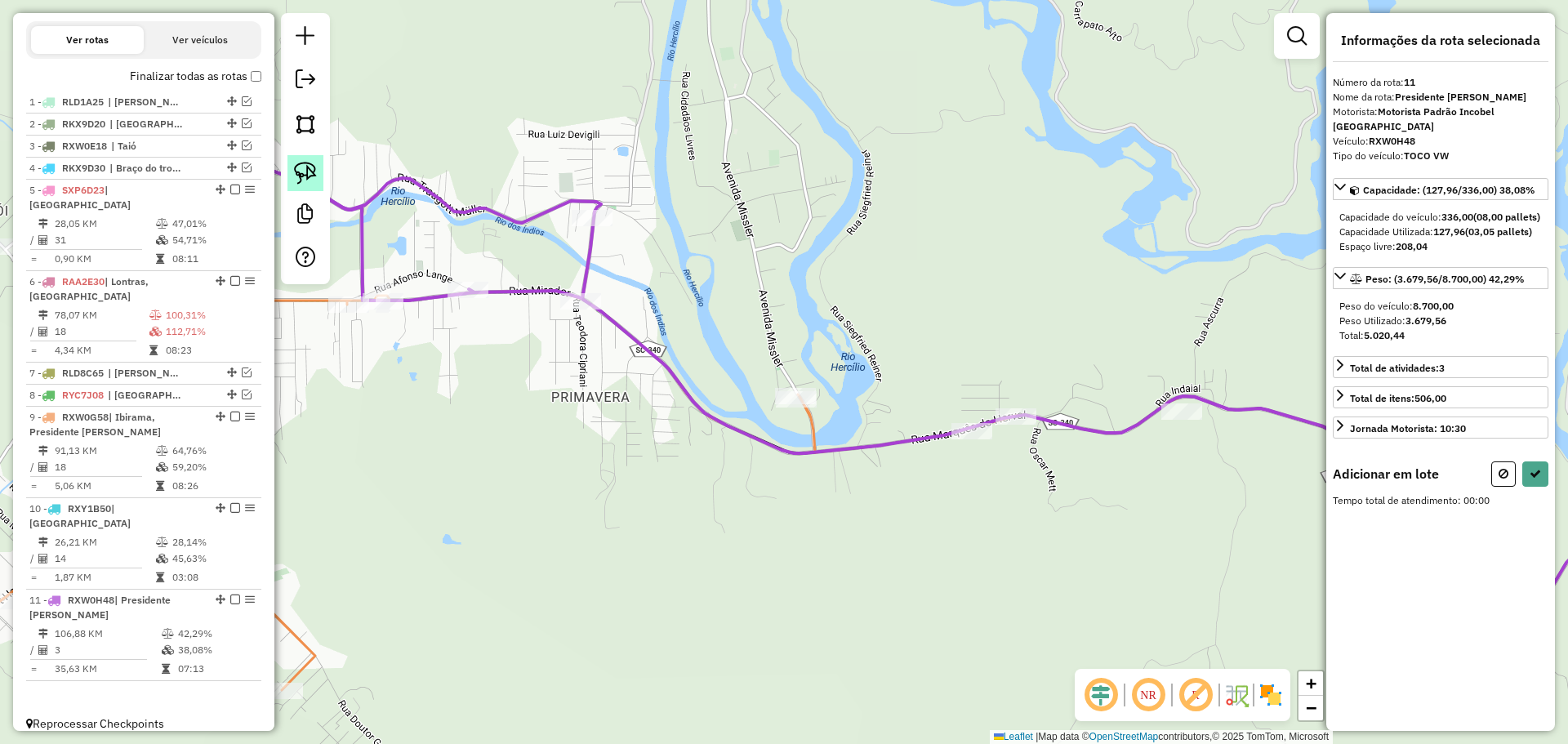
click at [307, 173] on img at bounding box center [306, 174] width 23 height 23
drag, startPoint x: 990, startPoint y: 350, endPoint x: 1049, endPoint y: 443, distance: 110.1
select select "*********"
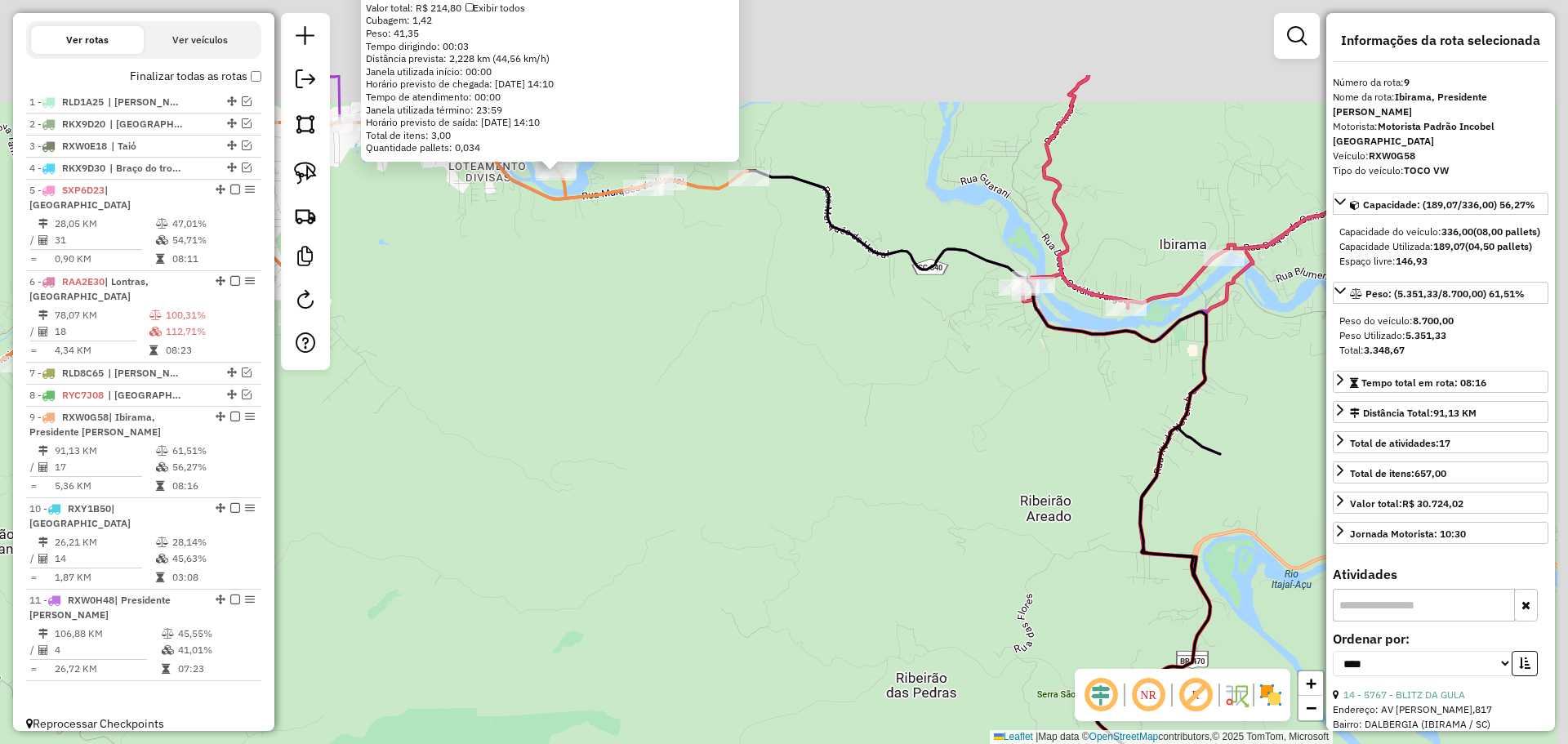
drag, startPoint x: 1010, startPoint y: 434, endPoint x: 936, endPoint y: 551, distance: 138.4
click at [950, 538] on div "5767 - BLITZ DA GULA Endereço: AV MISSLER,817 Bairro: DALBERGIA (IBIRAMA / [GEO…" at bounding box center [784, 372] width 1568 height 744
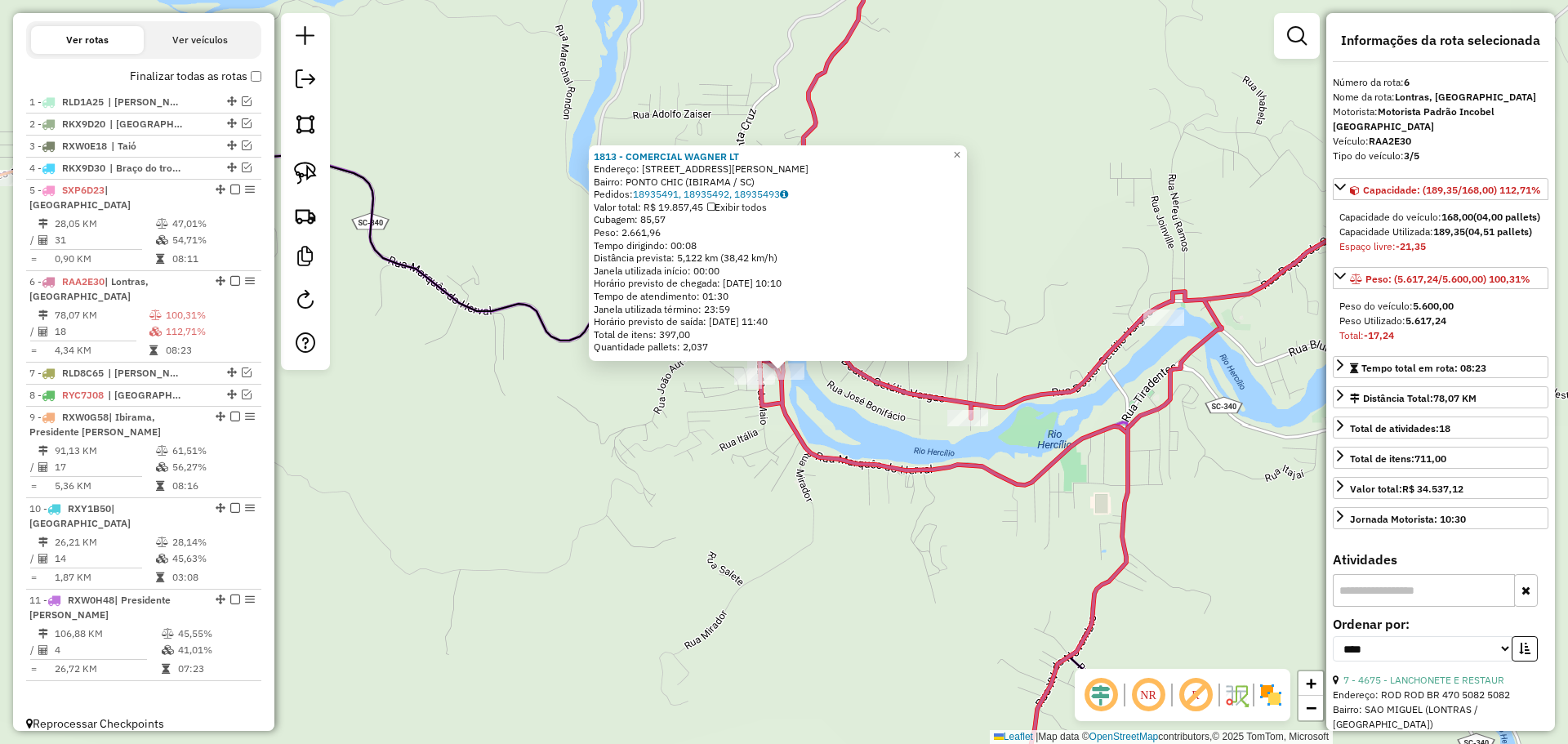
click at [851, 522] on div "1813 - COMERCIAL WAGNER LT Endereço: [STREET_ADDRESS][PERSON_NAME] Bairro: PONT…" at bounding box center [784, 372] width 1568 height 744
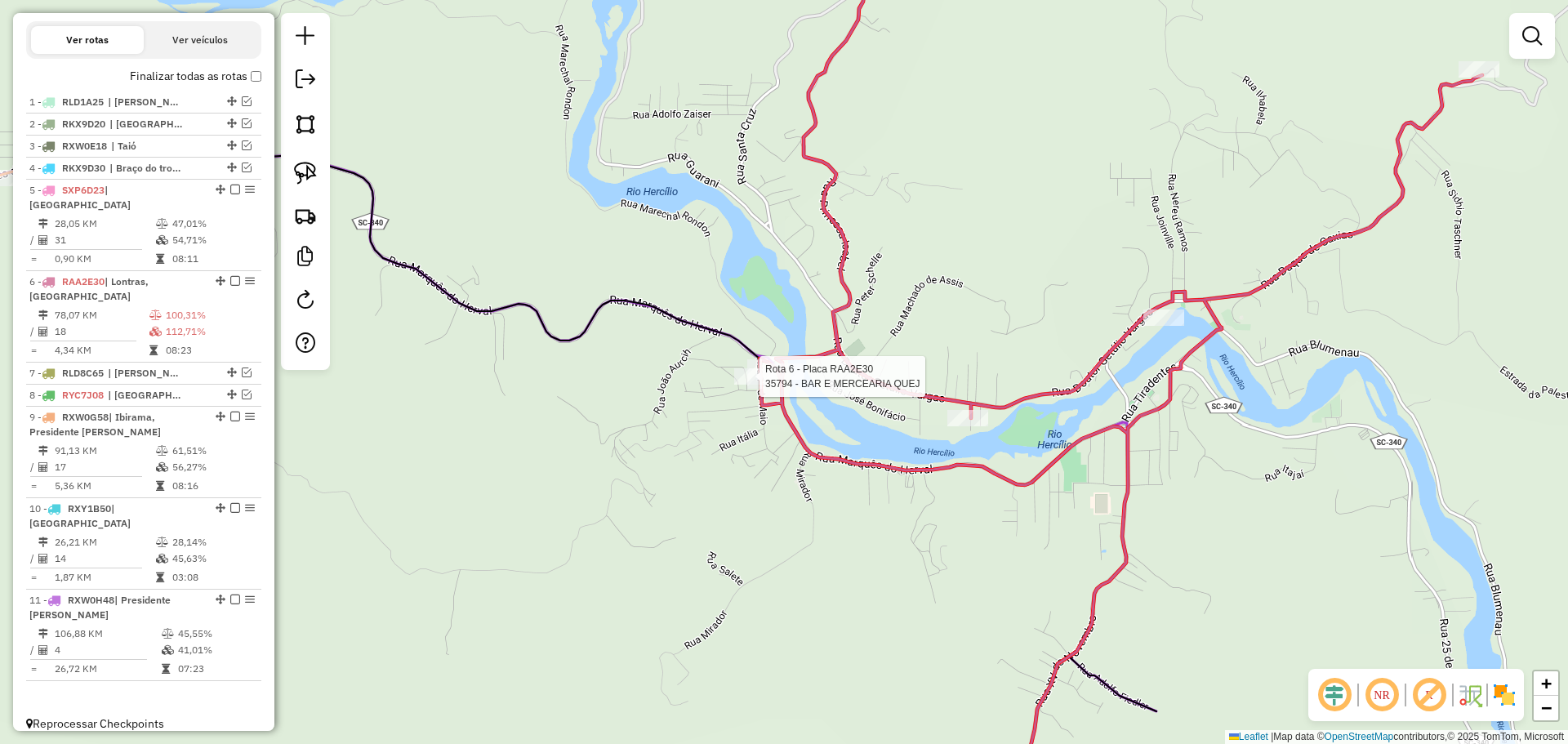
select select "*********"
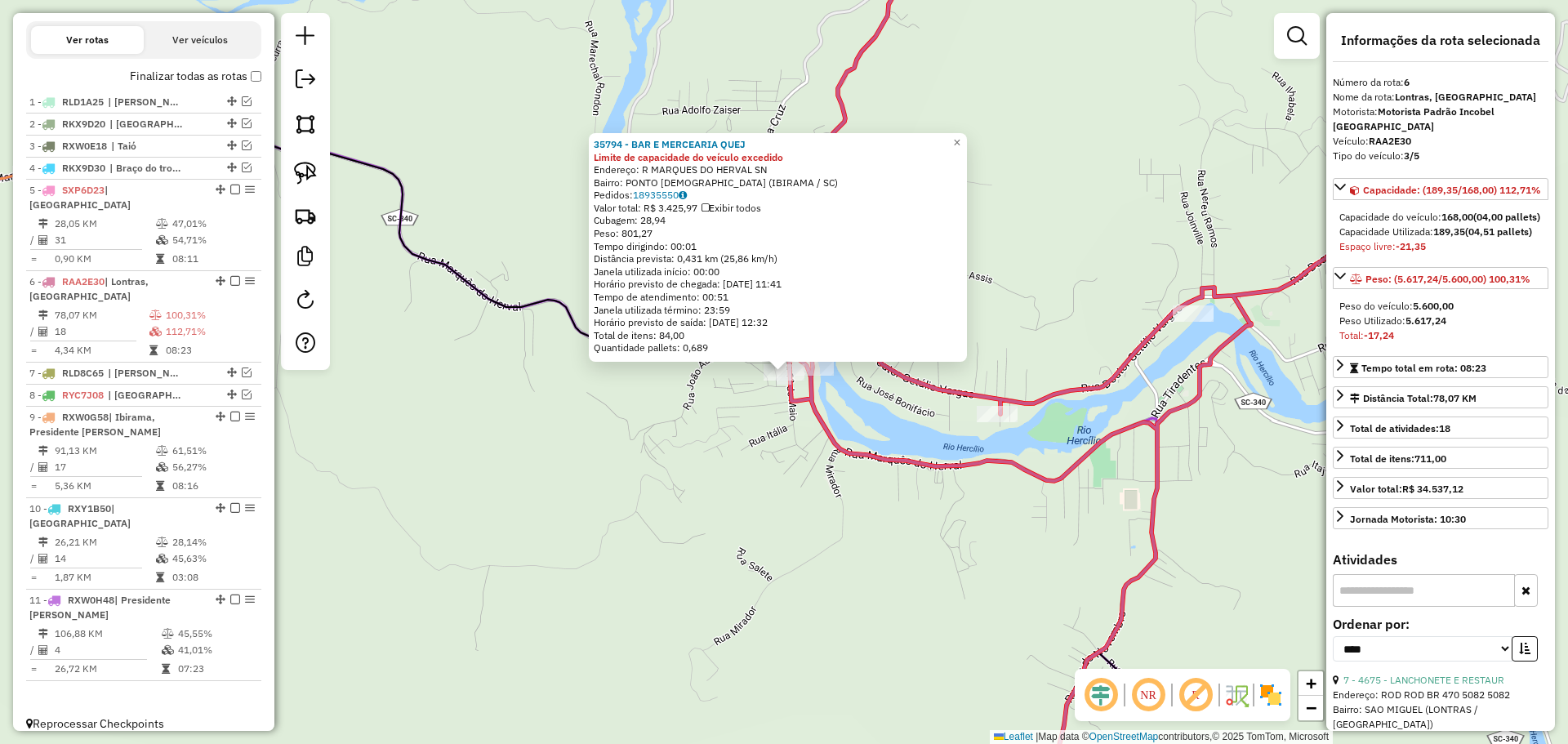
click at [745, 451] on div "35794 - BAR E MERCEARIA QUEJ Limite de capacidade do veículo excedido Endereço:…" at bounding box center [784, 372] width 1568 height 744
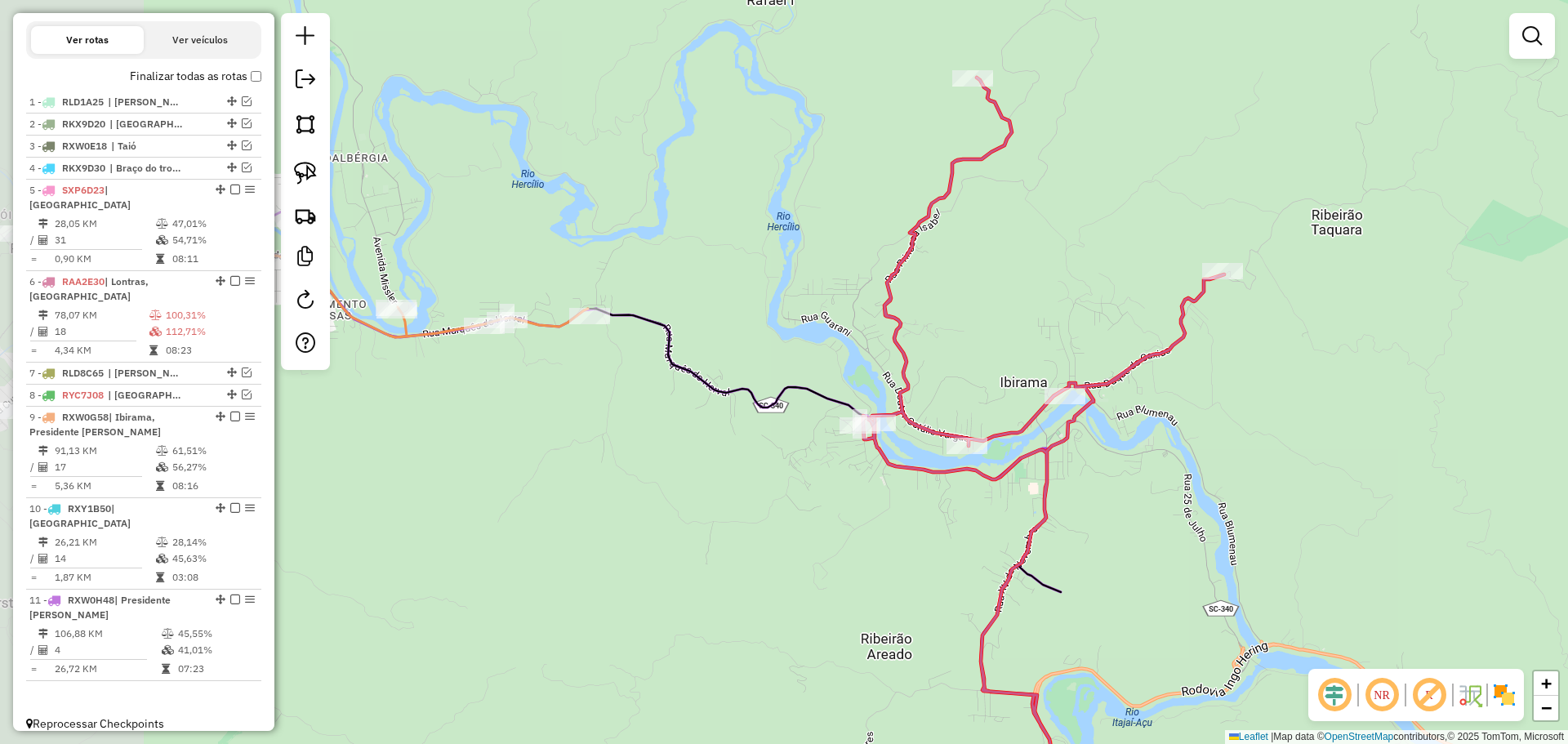
drag, startPoint x: 537, startPoint y: 459, endPoint x: 720, endPoint y: 472, distance: 183.5
click at [720, 472] on div "Janela de atendimento Grade de atendimento Capacidade Transportadoras Veículos …" at bounding box center [784, 372] width 1568 height 744
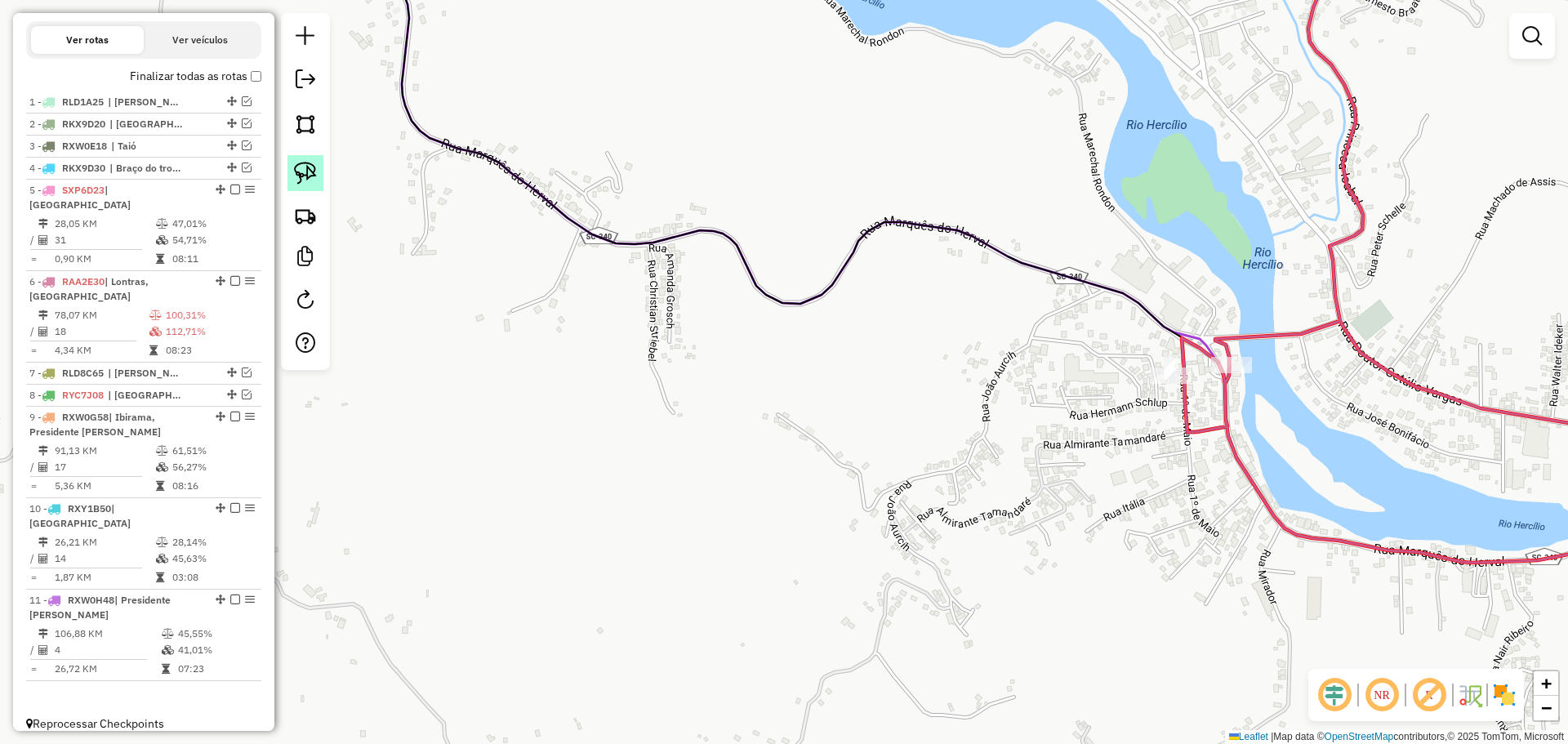
click at [311, 168] on img at bounding box center [306, 174] width 23 height 23
drag, startPoint x: 1096, startPoint y: 405, endPoint x: 1198, endPoint y: 393, distance: 102.7
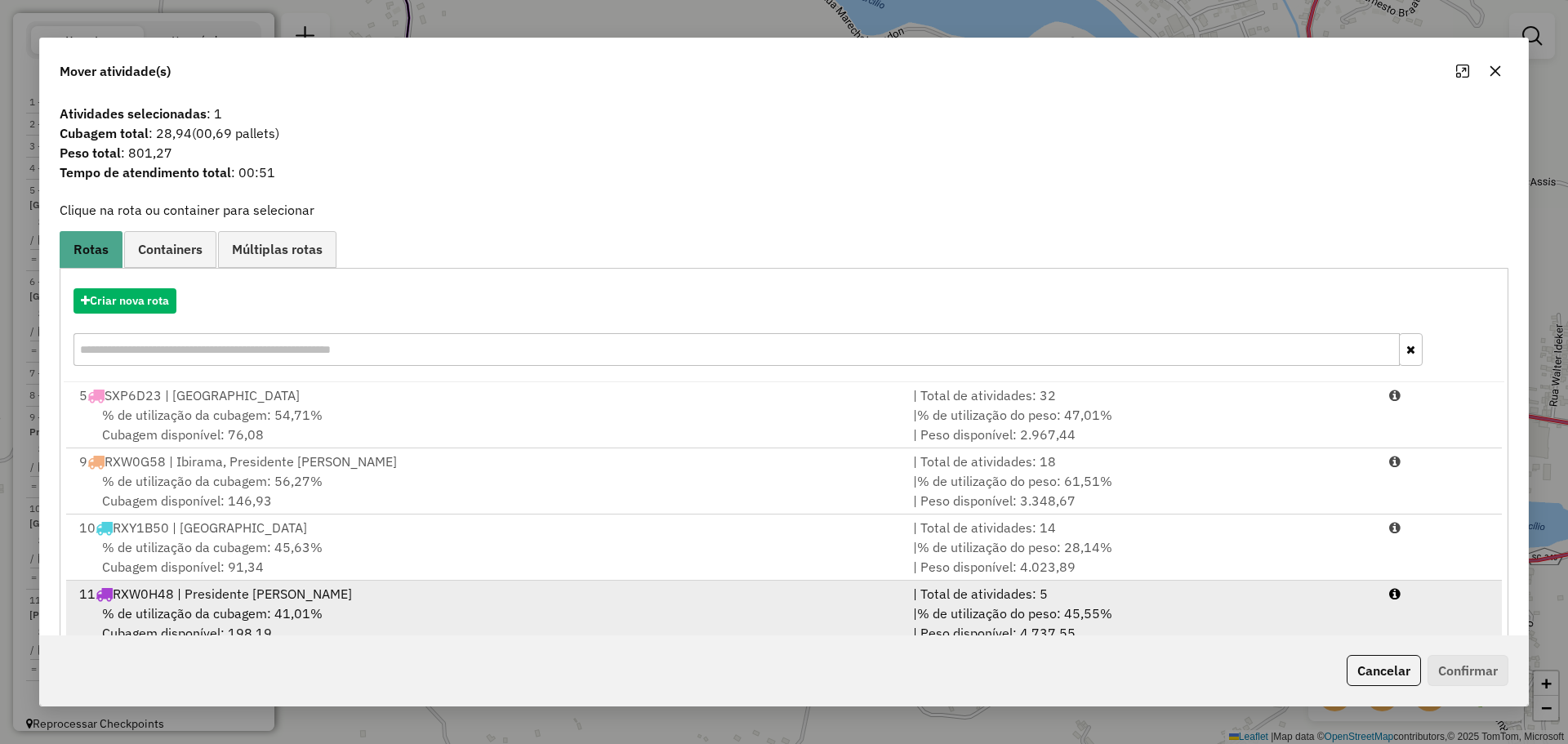
click at [292, 610] on span "% de utilização da cubagem: 41,01%" at bounding box center [212, 613] width 220 height 17
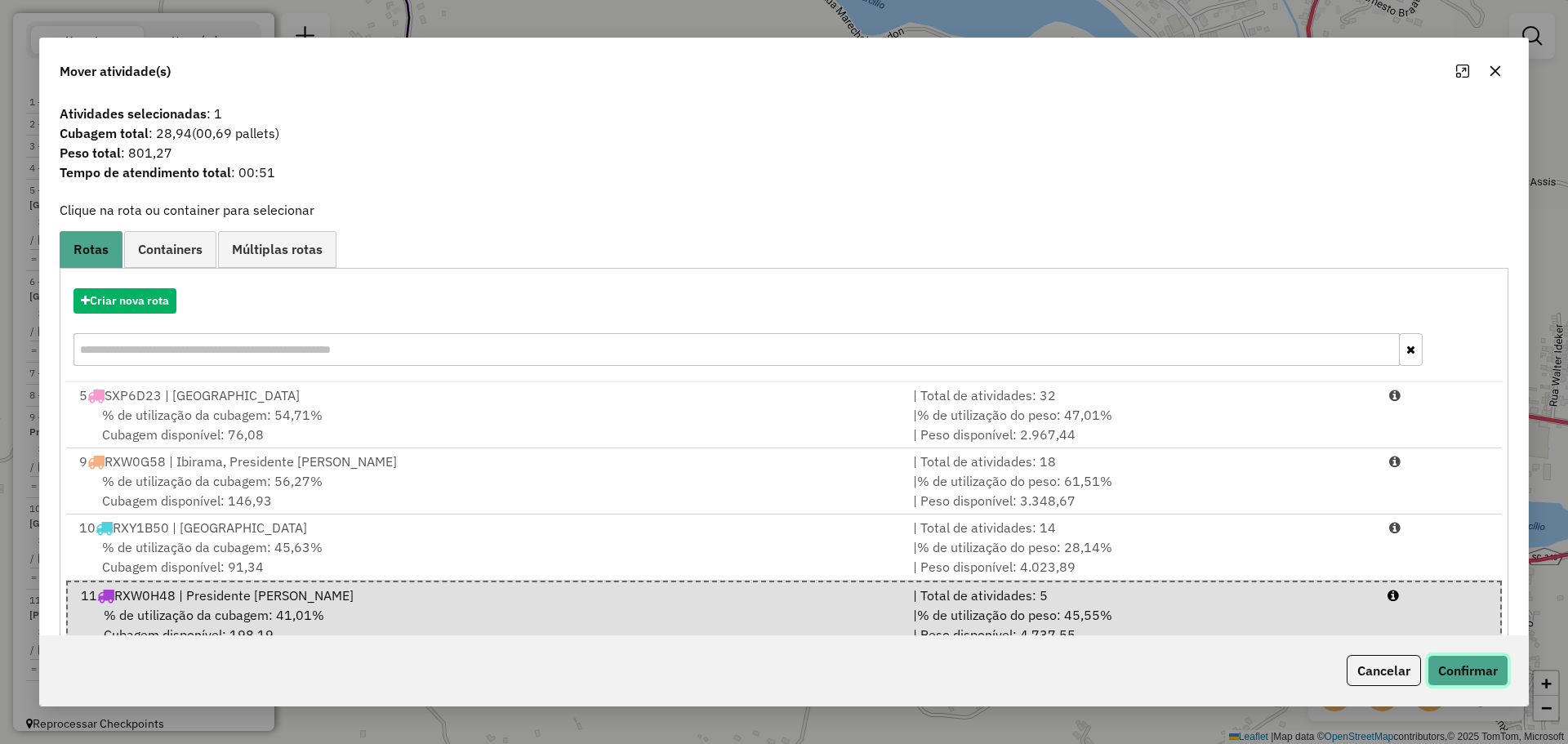
click at [1451, 668] on button "Confirmar" at bounding box center [1467, 670] width 81 height 31
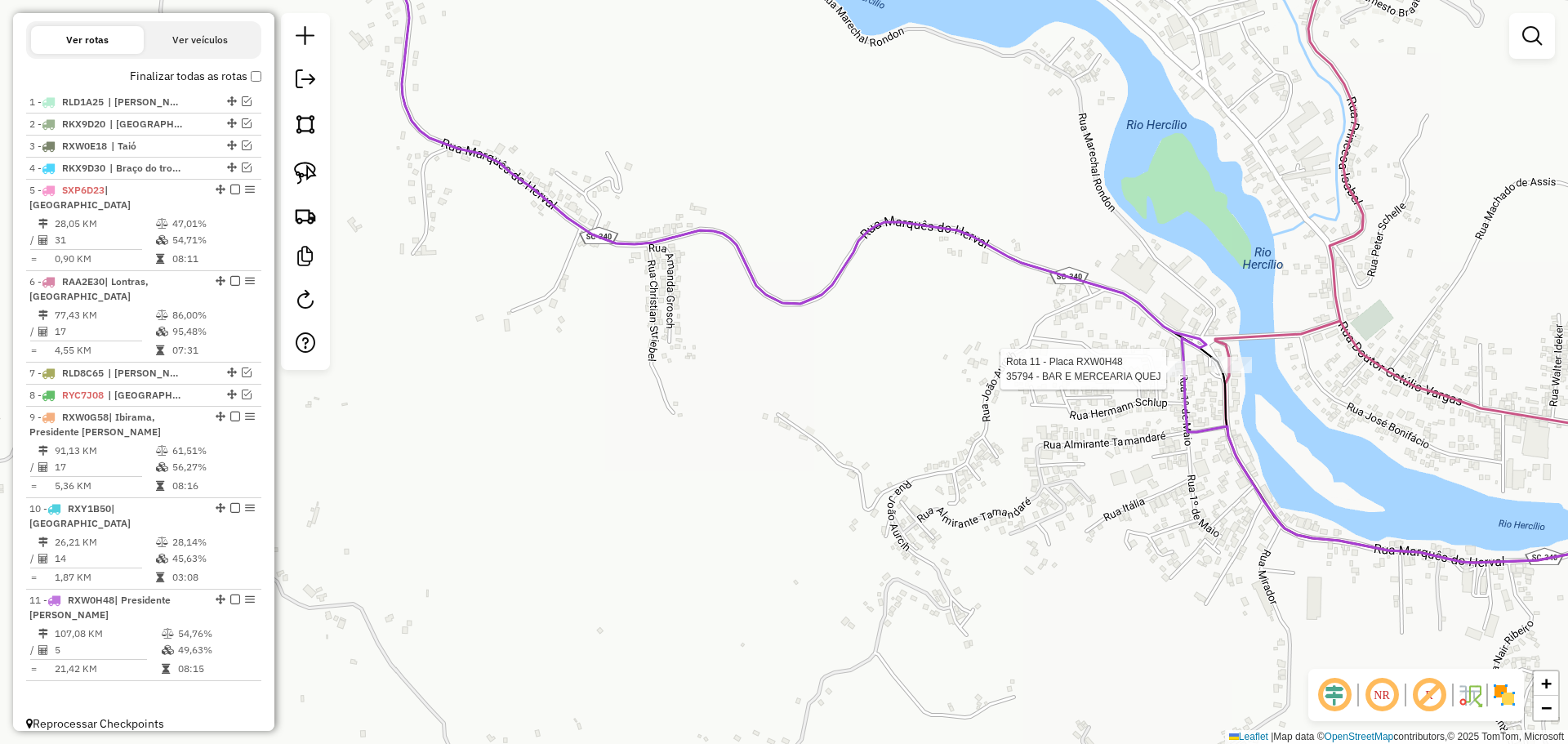
select select "*********"
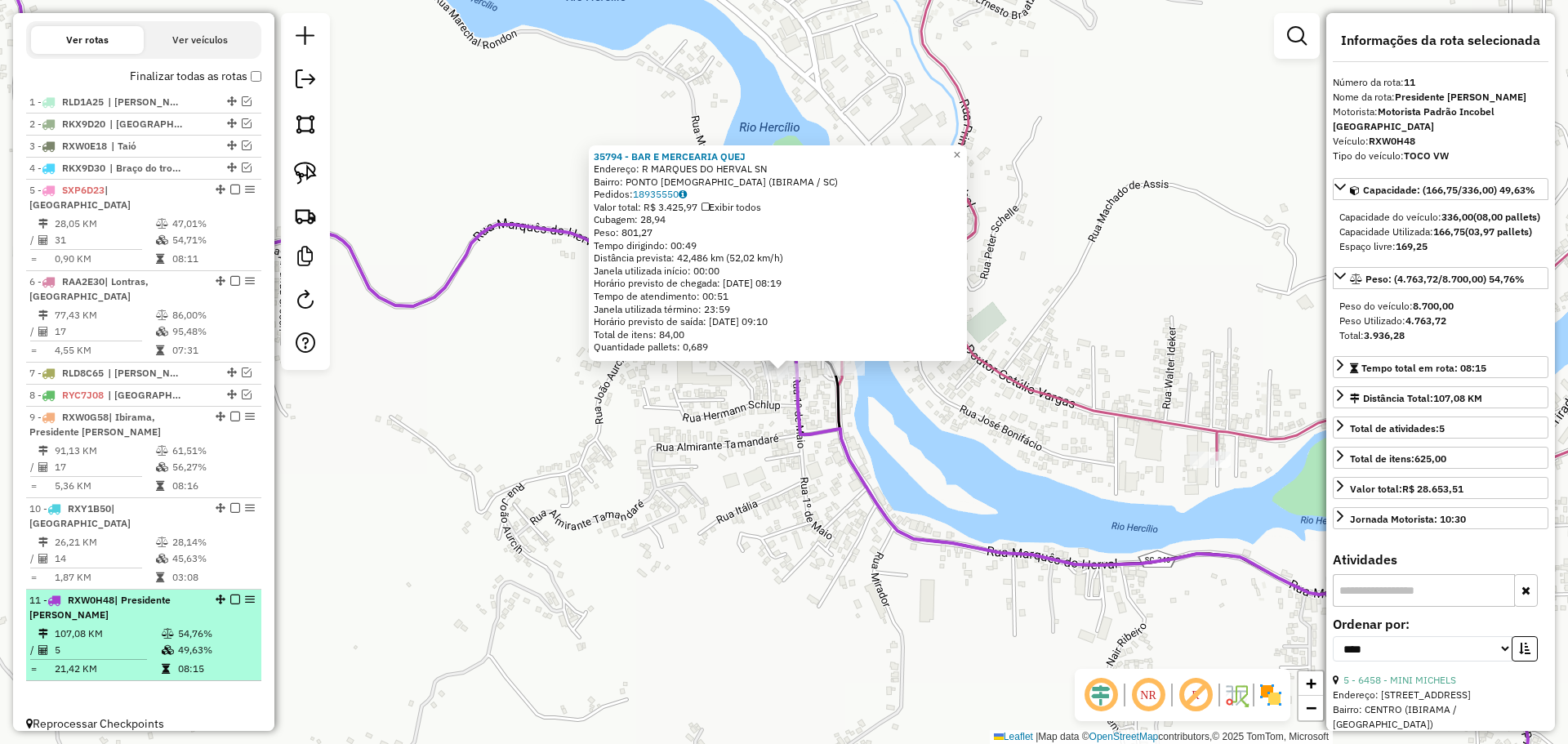
click at [234, 594] on em at bounding box center [235, 599] width 10 height 10
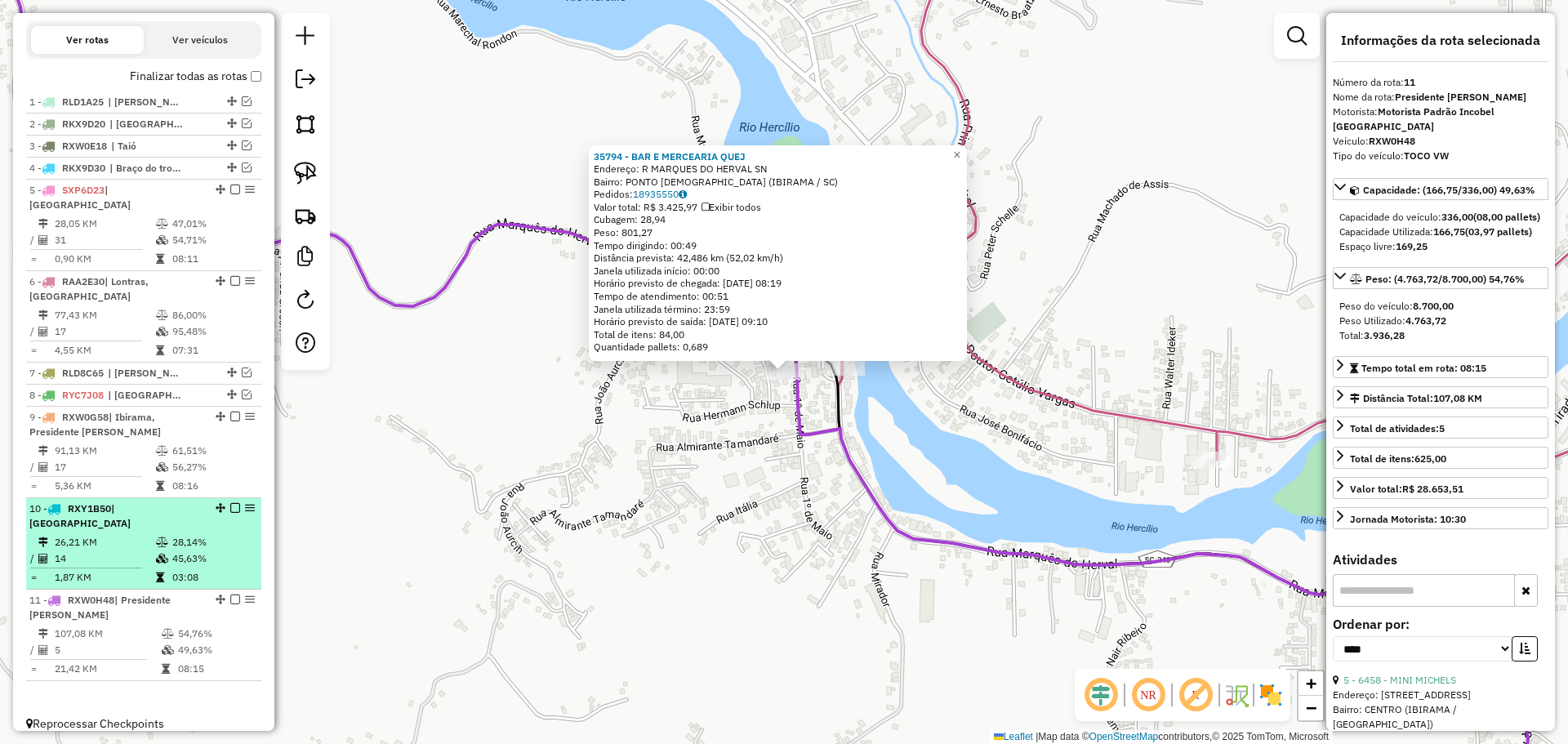
scroll to position [470, 0]
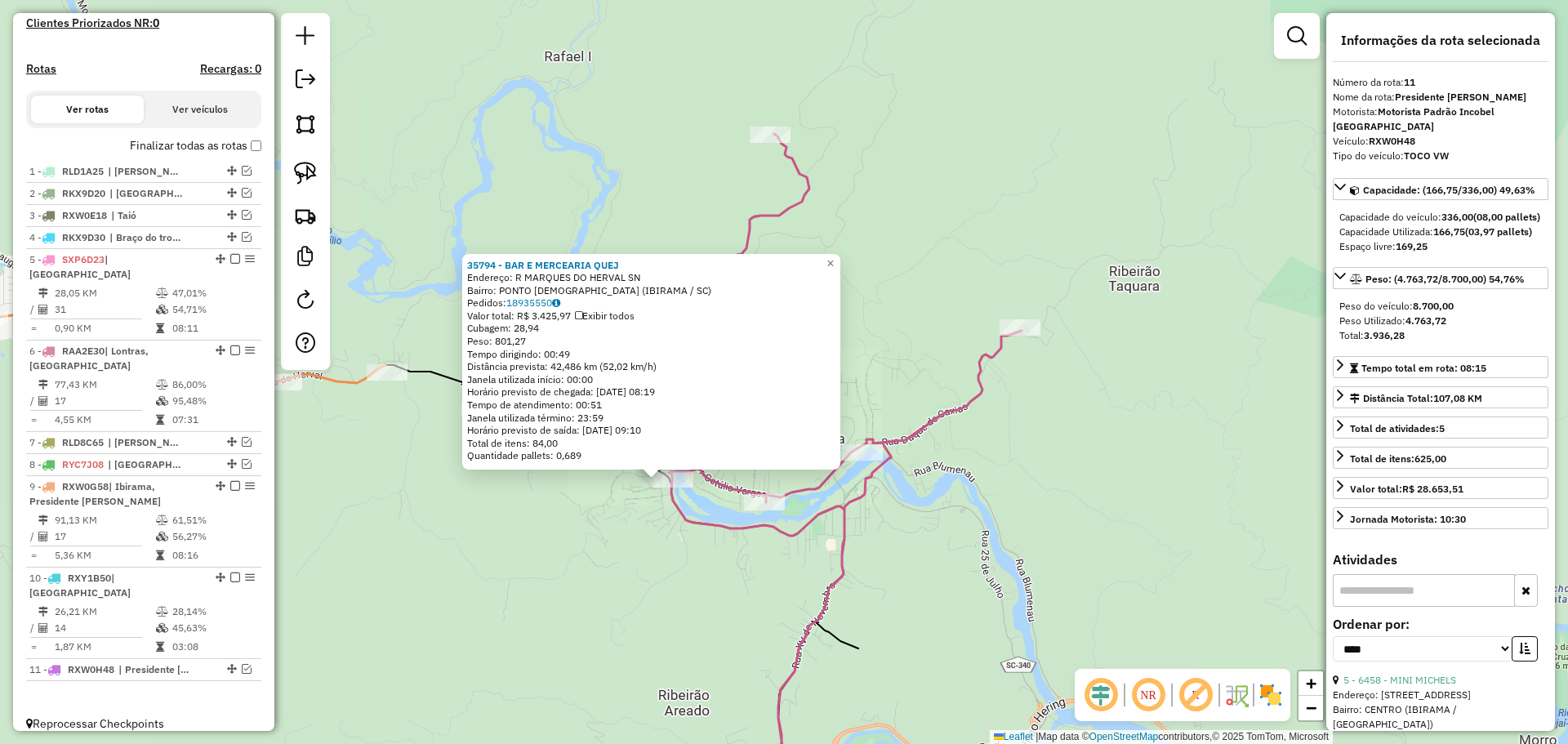
click at [646, 575] on div "35794 - BAR E MERCEARIA QUEJ Endereço: R MARQUES DO HERVAL SN Bairro: PONTO [DE…" at bounding box center [784, 372] width 1568 height 744
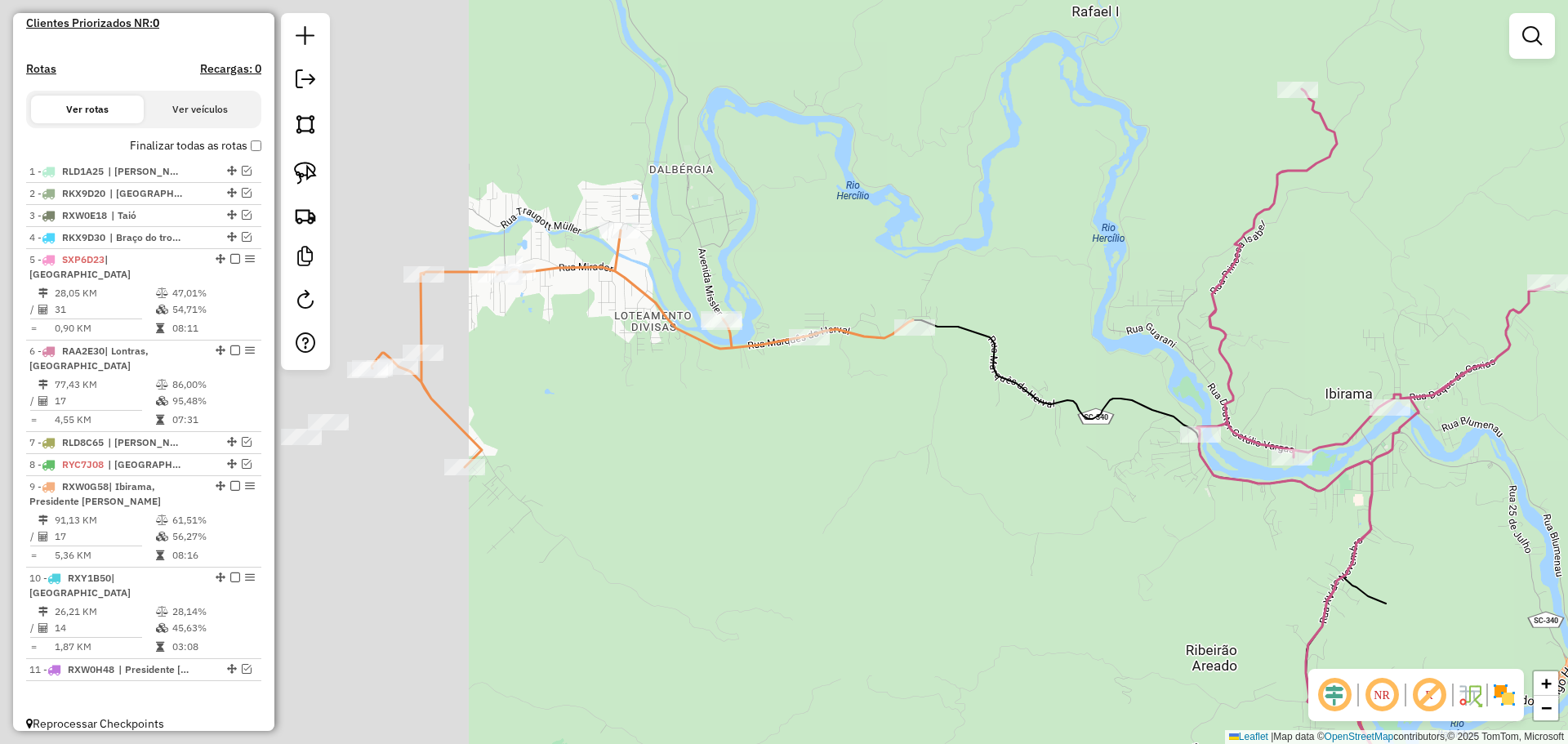
drag, startPoint x: 563, startPoint y: 561, endPoint x: 1091, endPoint y: 516, distance: 529.9
click at [1091, 516] on div "Janela de atendimento Grade de atendimento Capacidade Transportadoras Veículos …" at bounding box center [784, 372] width 1568 height 744
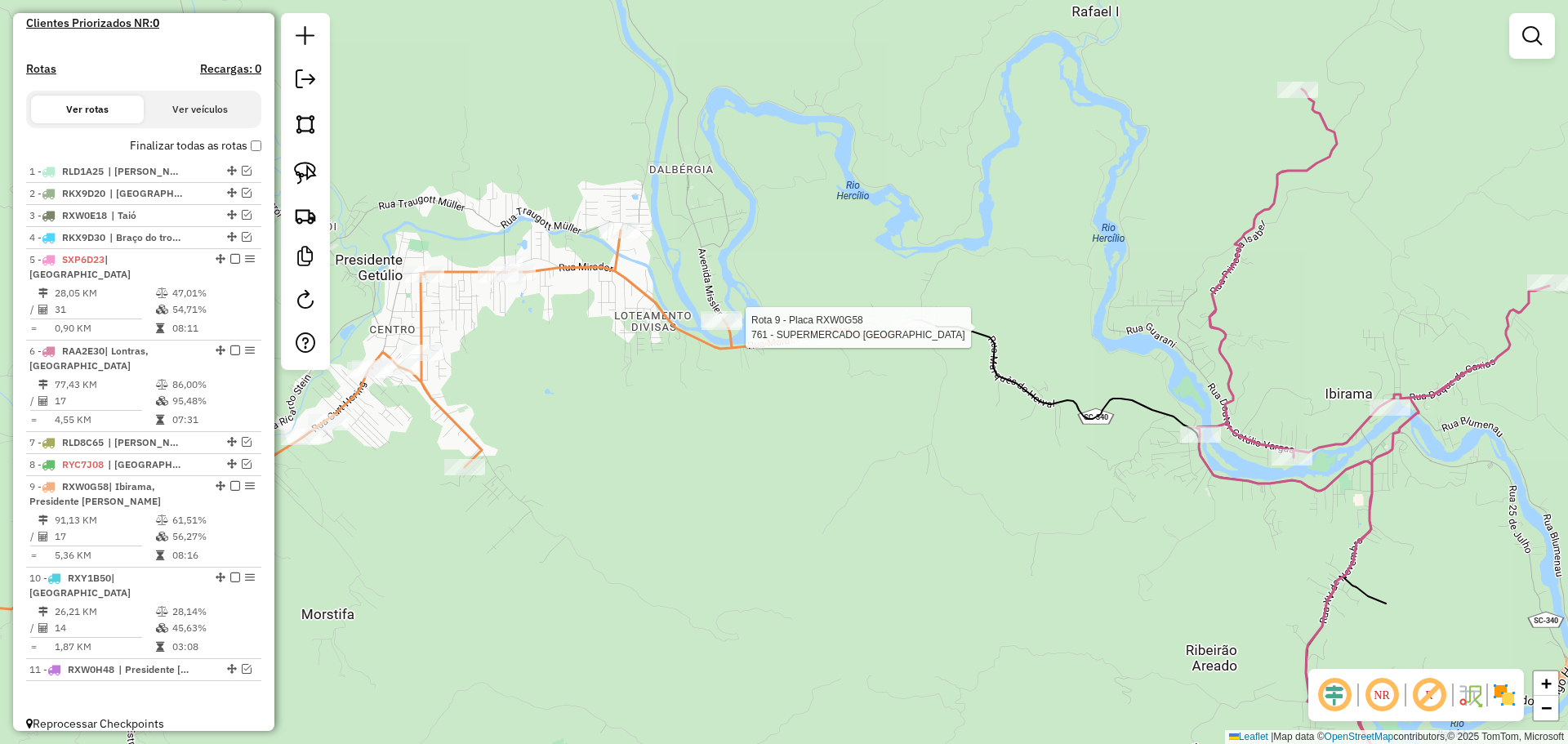
select select "*********"
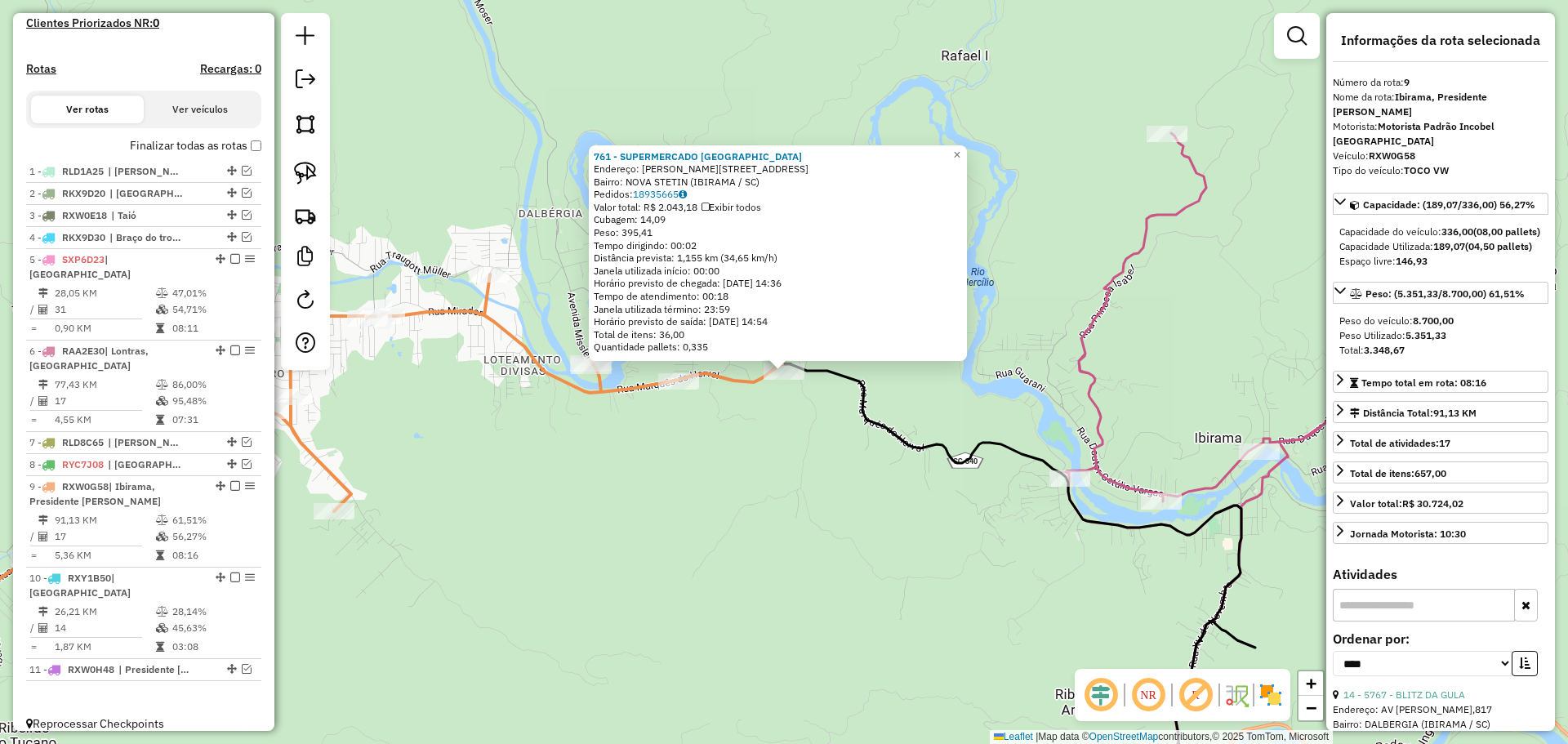
click at [809, 537] on div "761 - SUPERMERCADO [GEOGRAPHIC_DATA] Endereço: R JOAO AURICH 5468 Bairro: [GEOG…" at bounding box center [784, 372] width 1568 height 744
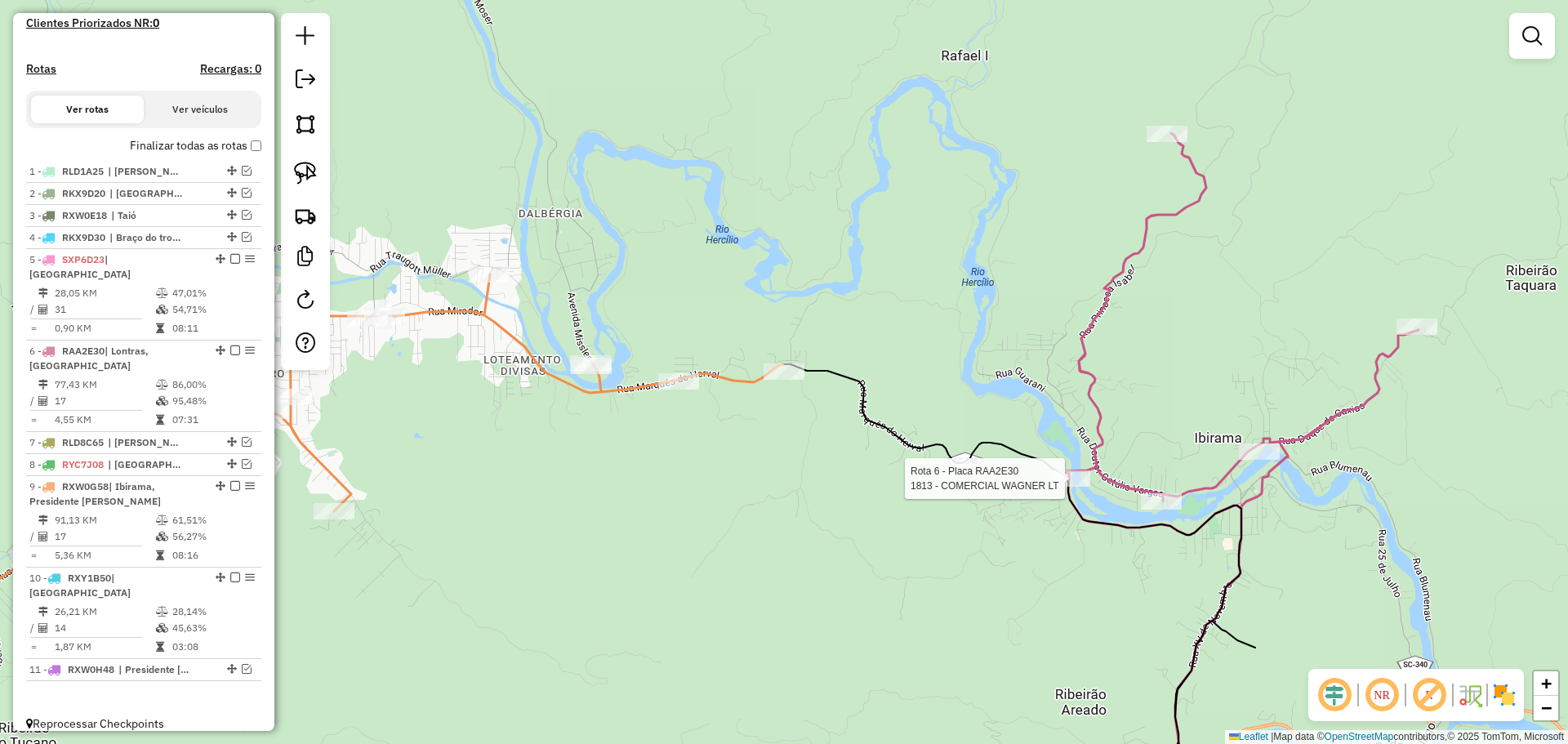
select select "*********"
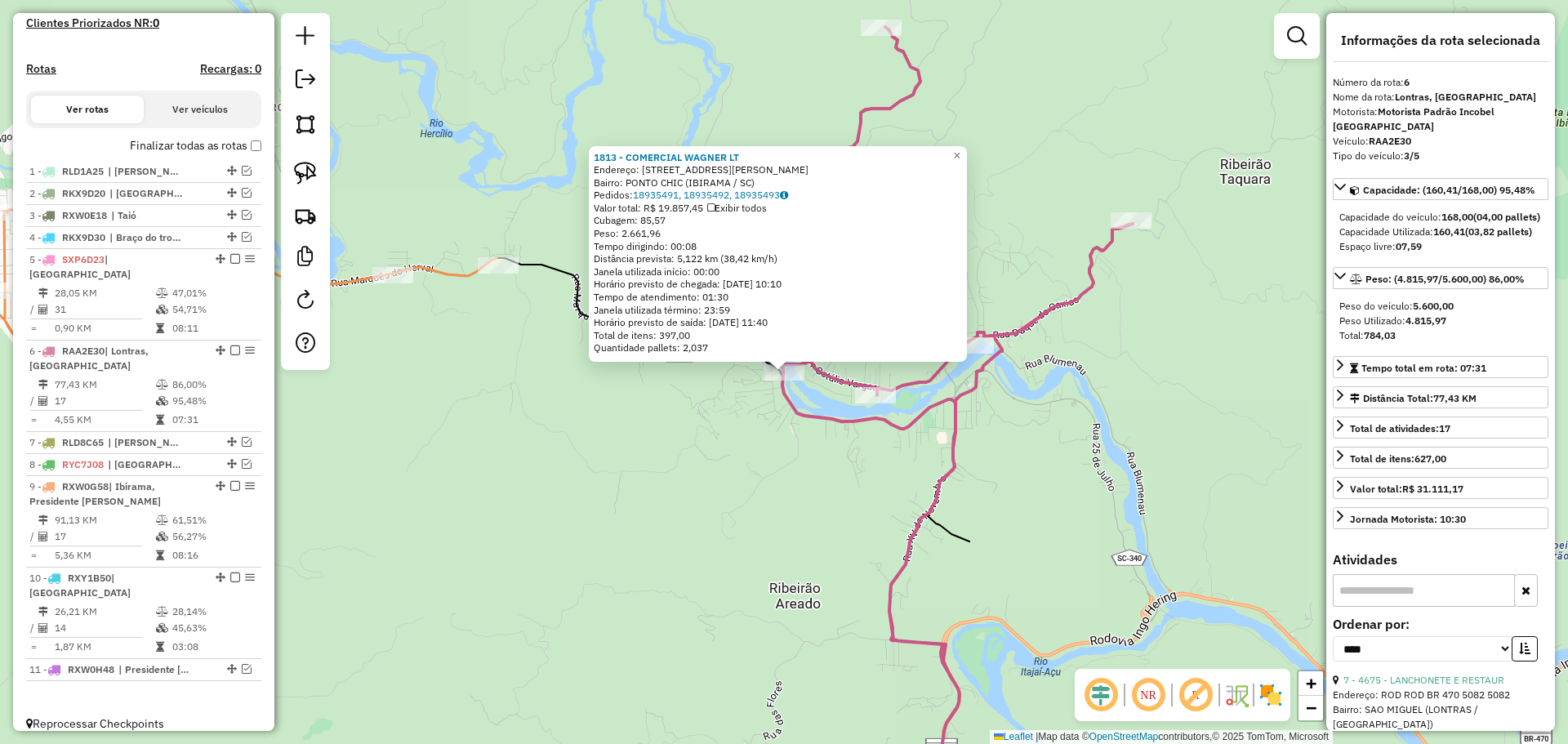
scroll to position [221, 0]
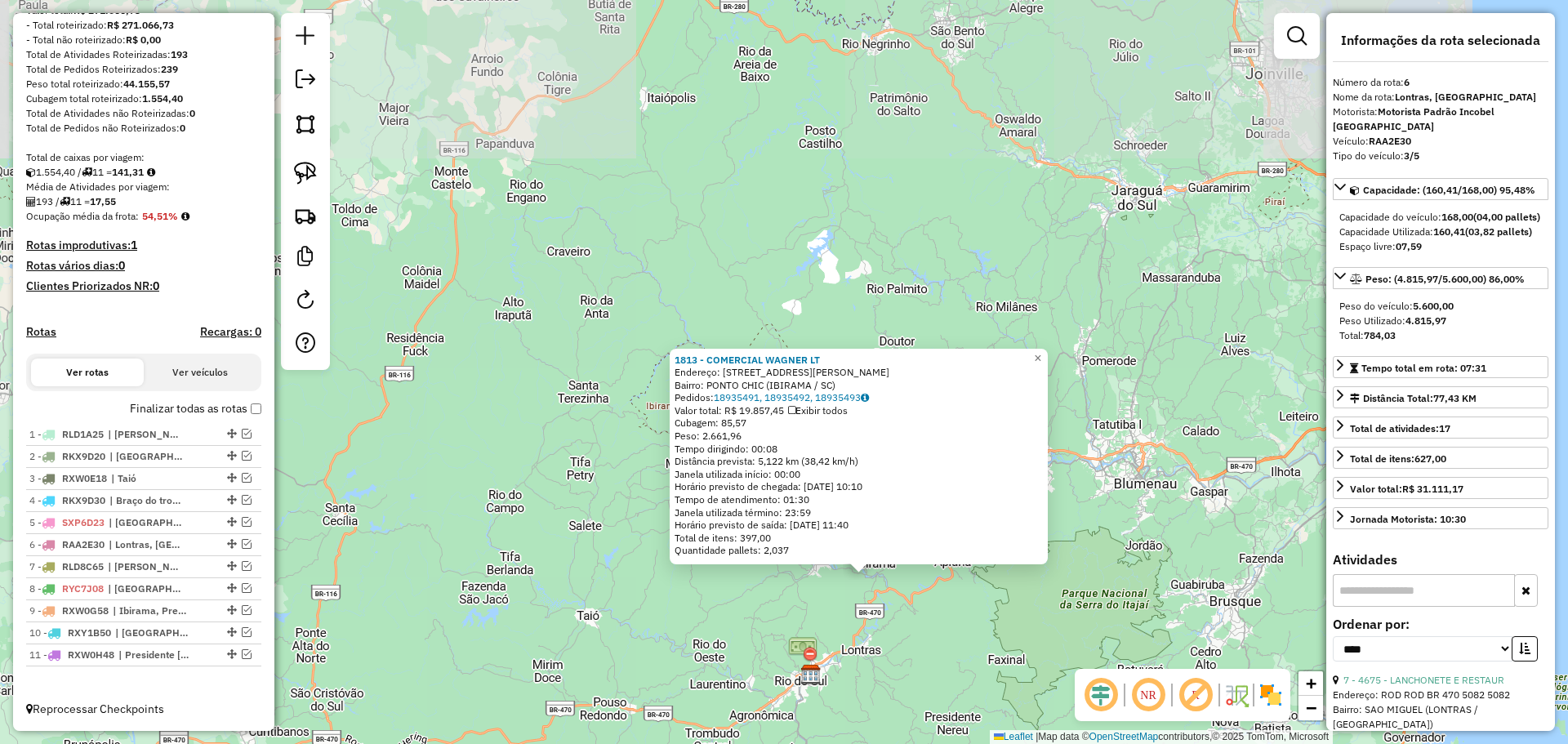
click at [931, 658] on div "1813 - COMERCIAL WAGNER LT Endereço: [STREET_ADDRESS][PERSON_NAME] Bairro: PONT…" at bounding box center [784, 372] width 1568 height 744
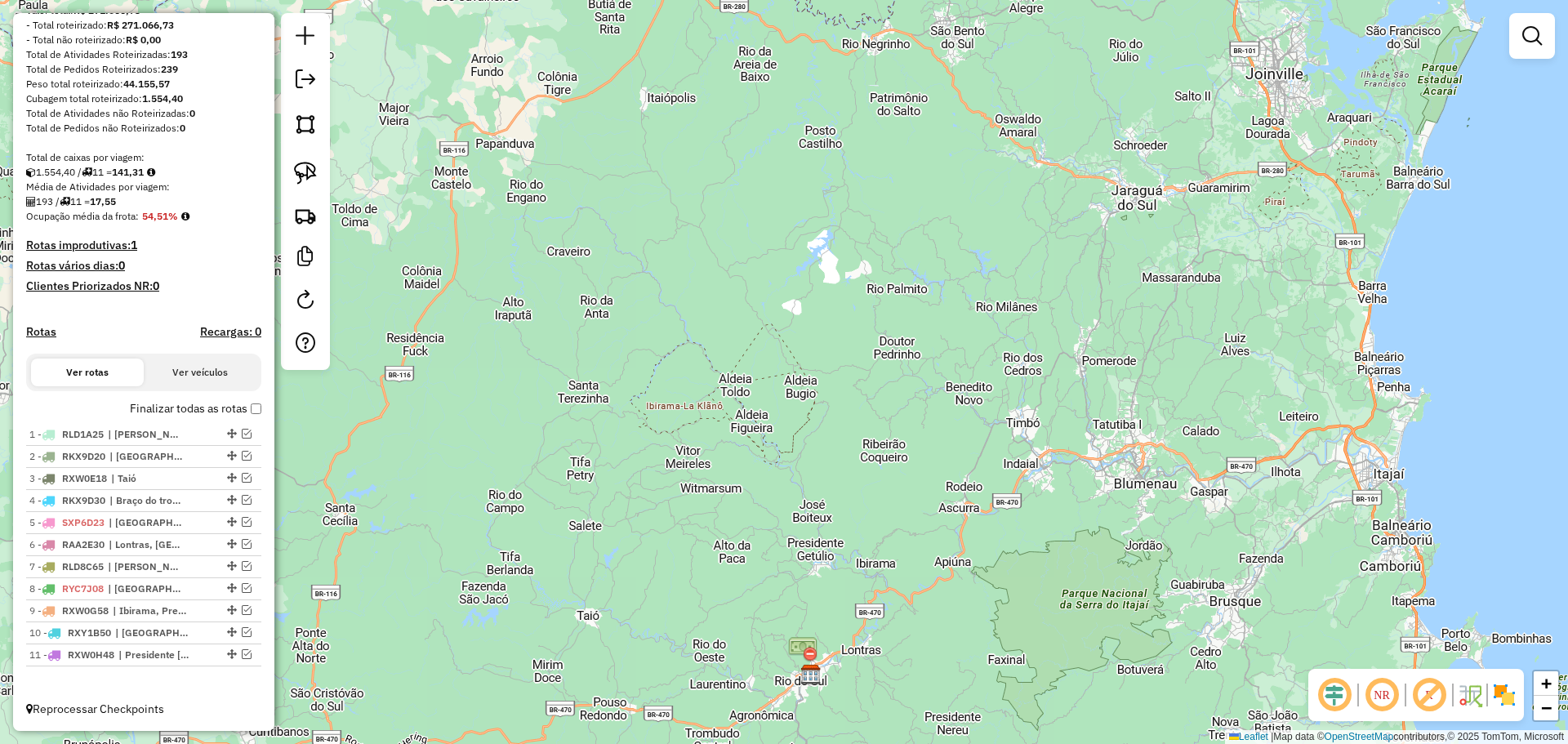
drag, startPoint x: 1017, startPoint y: 673, endPoint x: 999, endPoint y: 377, distance: 296.5
click at [999, 381] on div "Janela de atendimento Grade de atendimento Capacidade Transportadoras Veículos …" at bounding box center [784, 372] width 1568 height 744
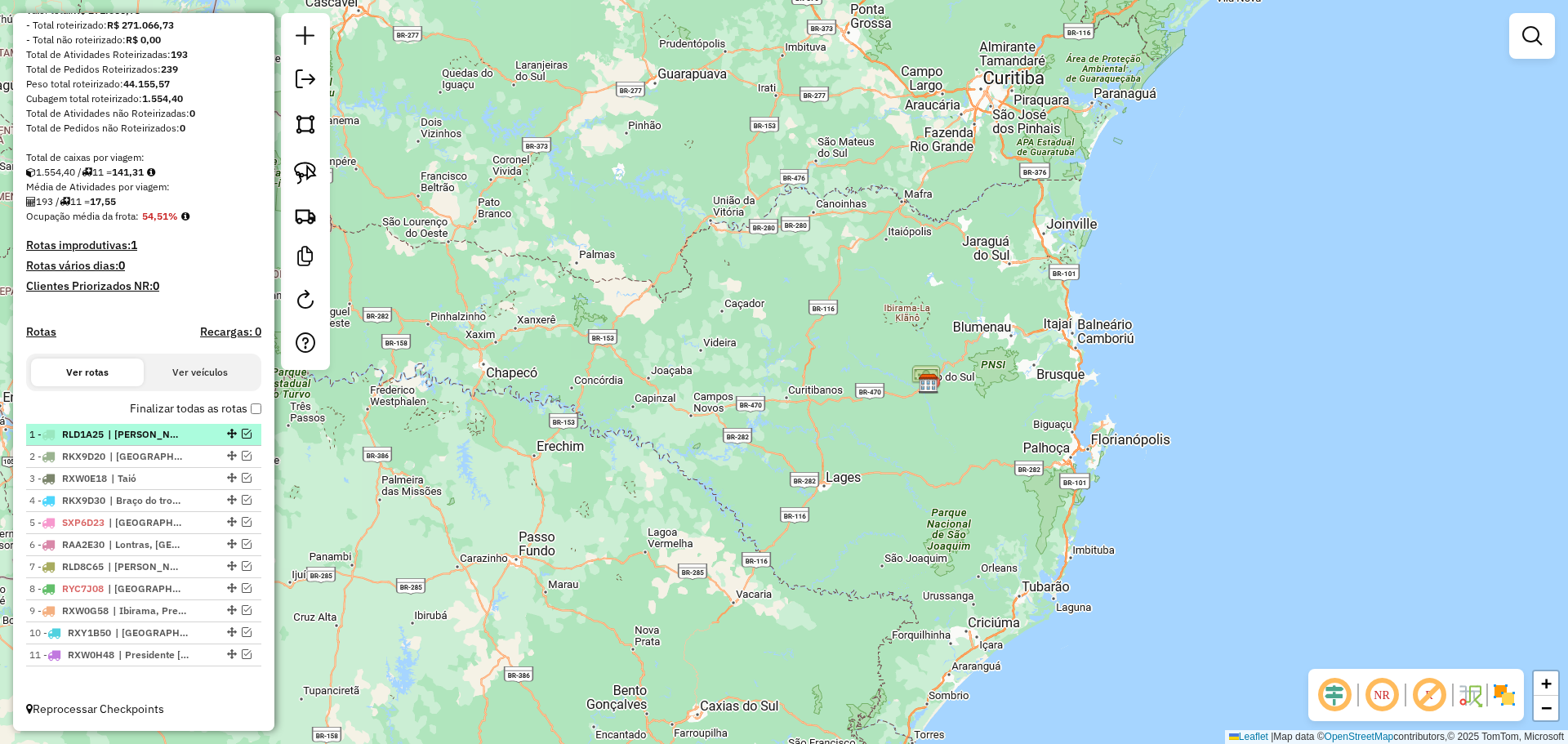
click at [242, 436] on em at bounding box center [247, 434] width 10 height 10
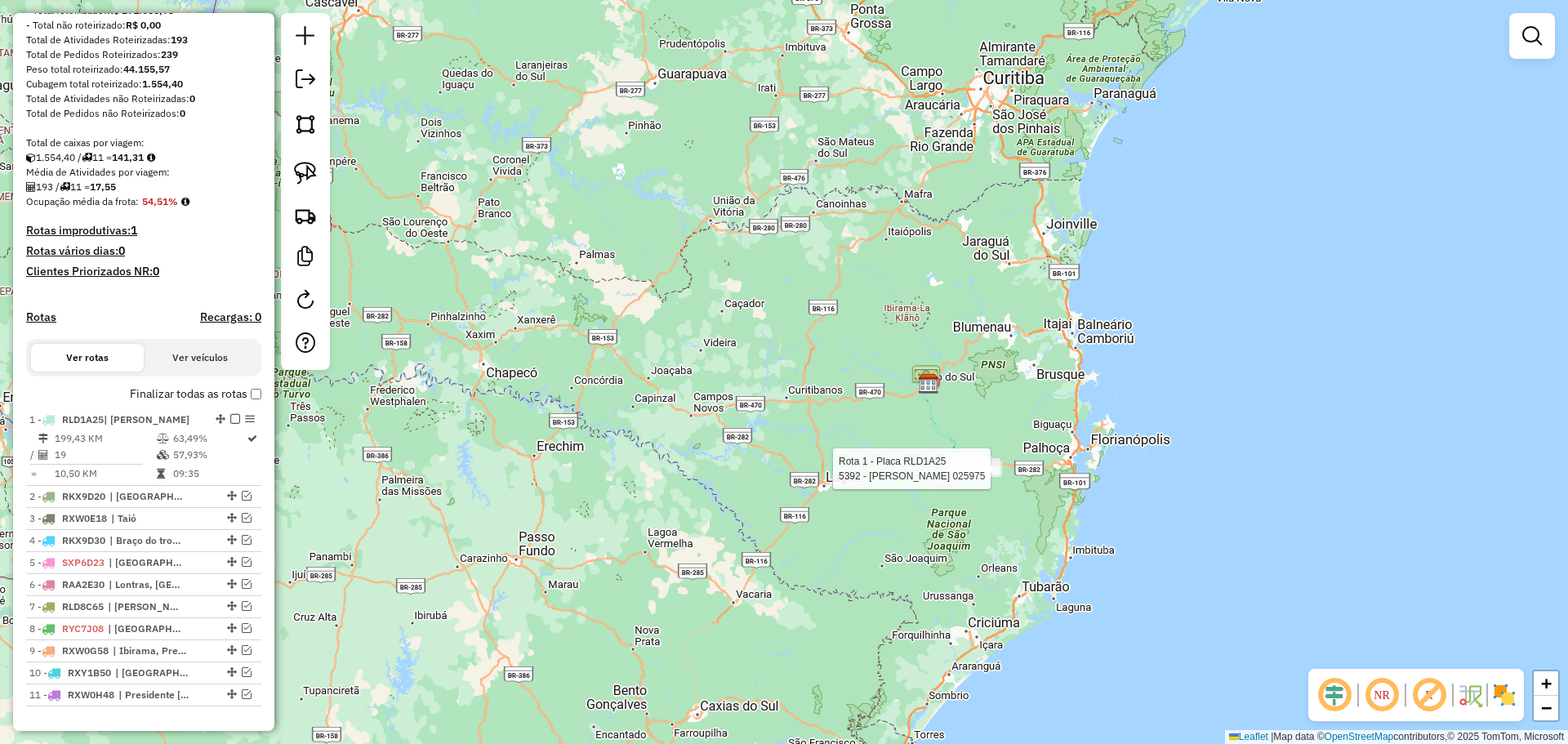
select select "*********"
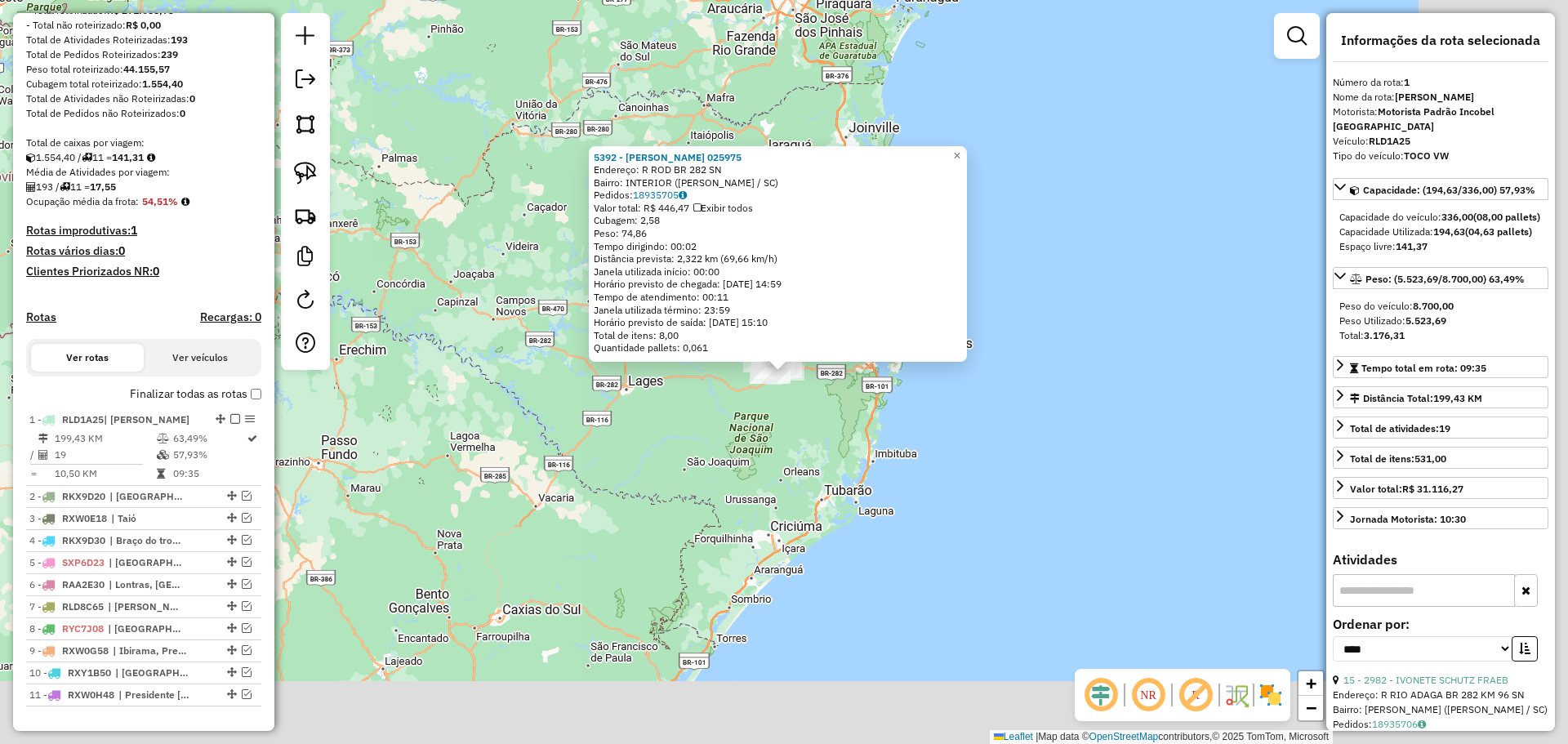
scroll to position [276, 0]
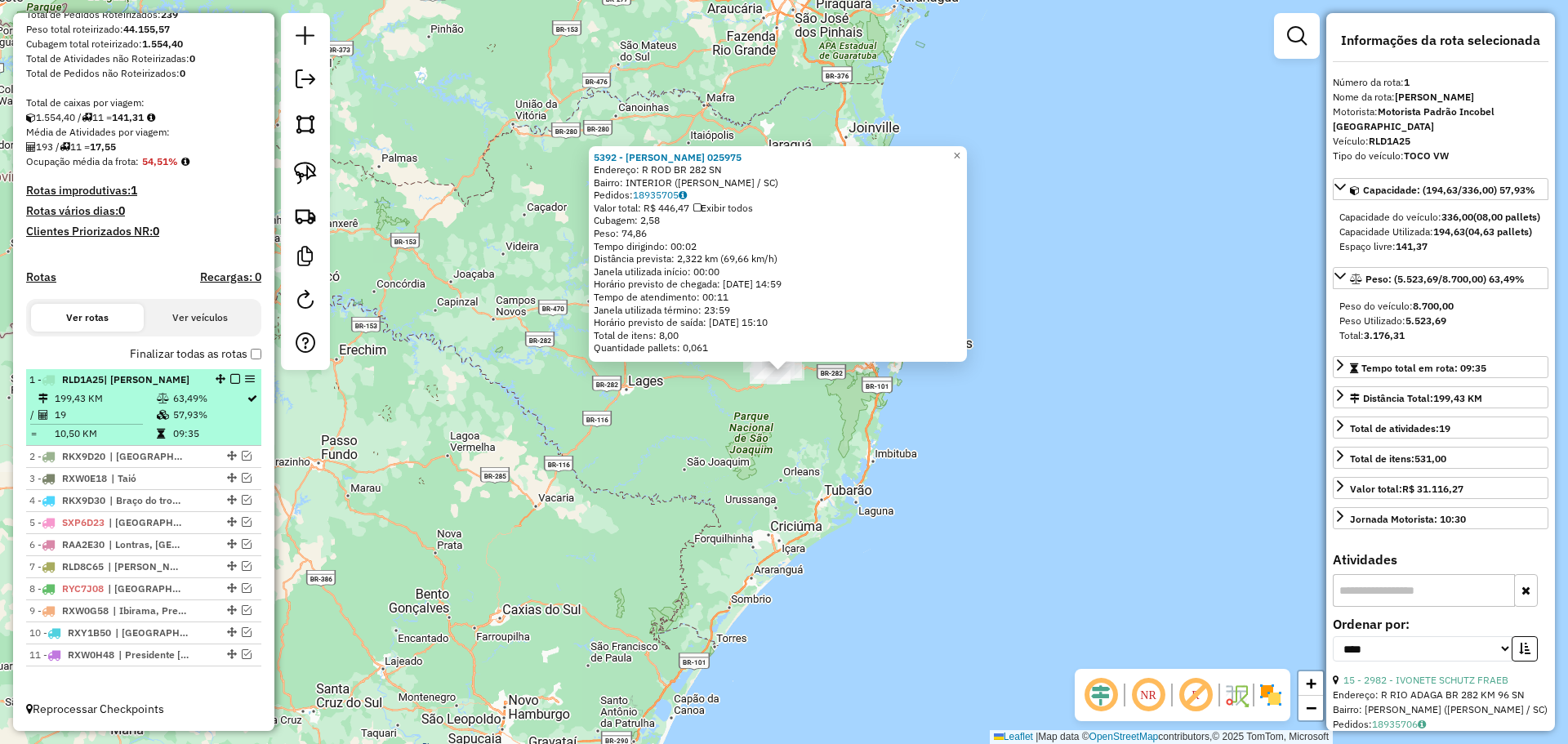
click at [230, 379] on em at bounding box center [235, 379] width 10 height 10
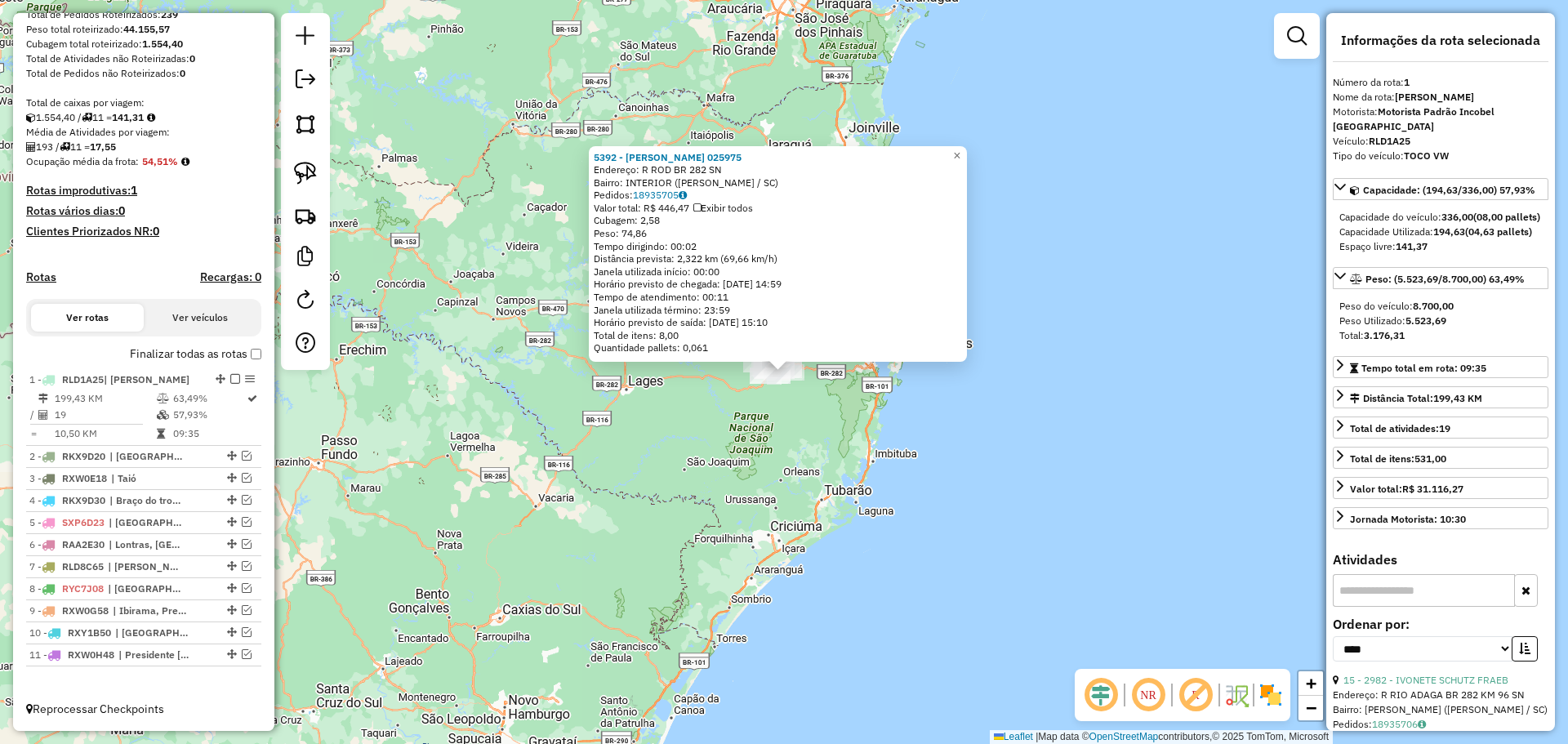
scroll to position [221, 0]
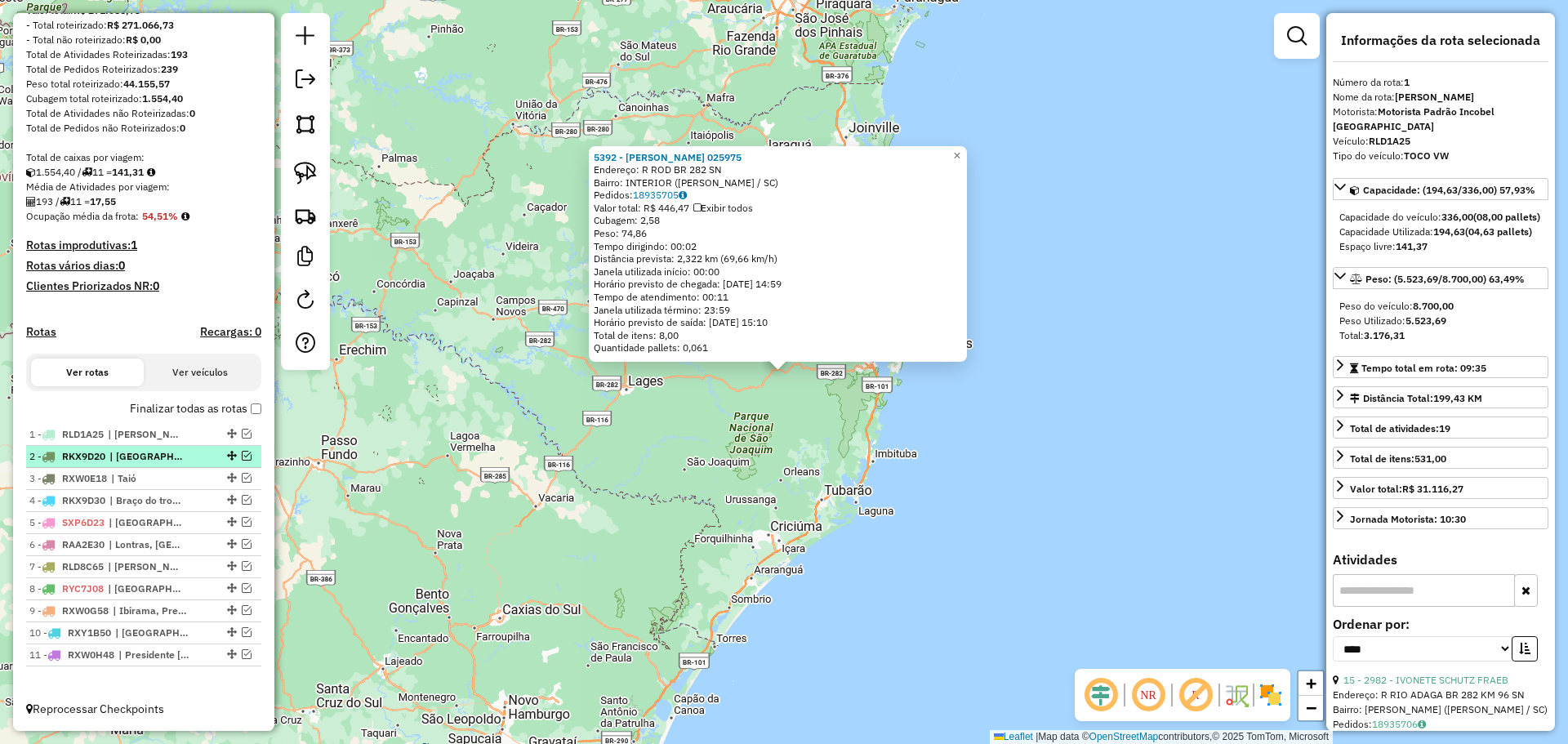
click at [242, 452] on em at bounding box center [247, 456] width 10 height 10
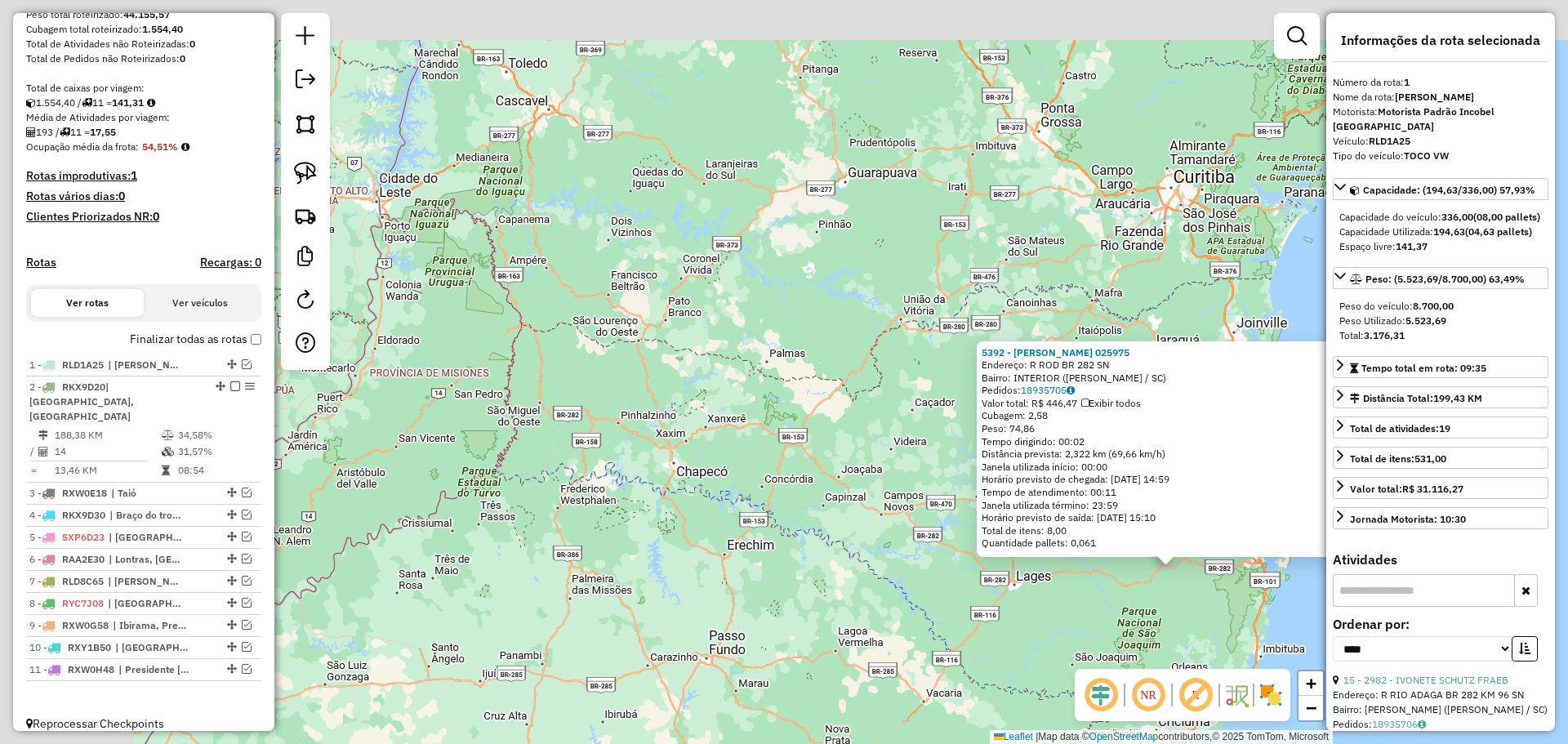
drag, startPoint x: 383, startPoint y: 388, endPoint x: 771, endPoint y: 584, distance: 434.7
click at [771, 584] on div "5392 - [PERSON_NAME] 025975 Endereço: R ROD BR 282 SN Bairro: INTERIOR ([PERSON…" at bounding box center [784, 372] width 1568 height 744
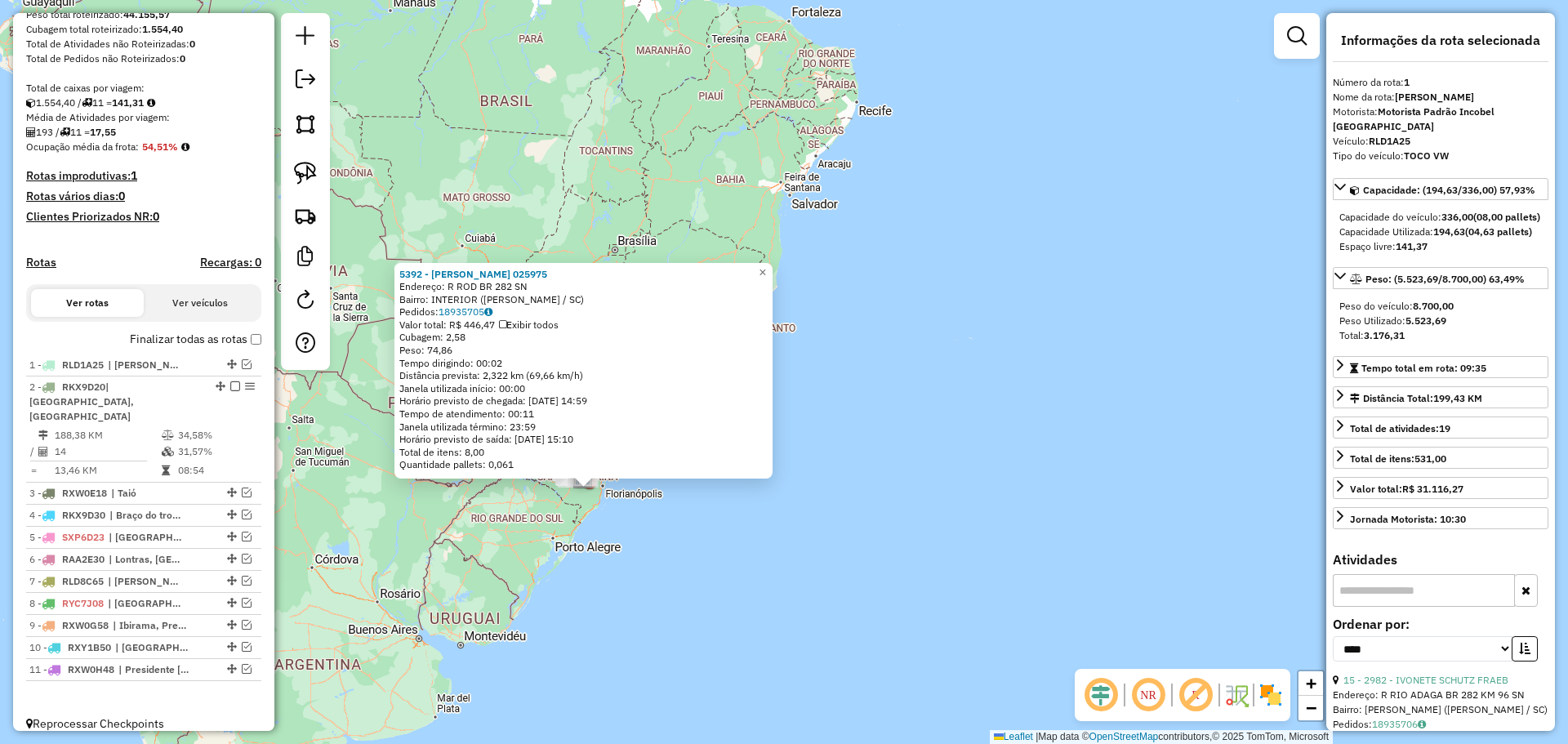
click at [586, 555] on div "5392 - [PERSON_NAME] 025975 Endereço: R ROD BR 282 SN Bairro: INTERIOR ([PERSON…" at bounding box center [784, 372] width 1568 height 744
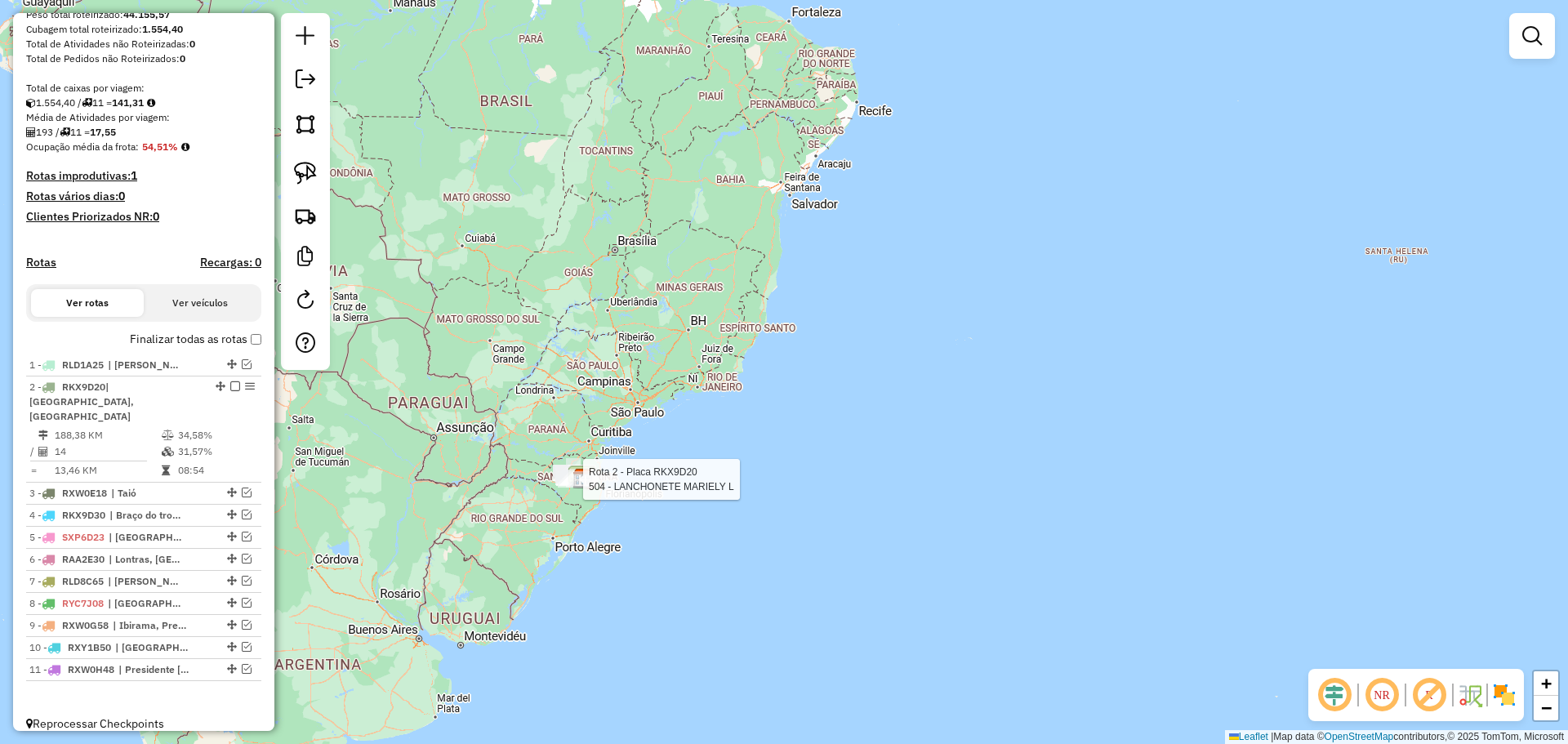
scroll to position [291, 0]
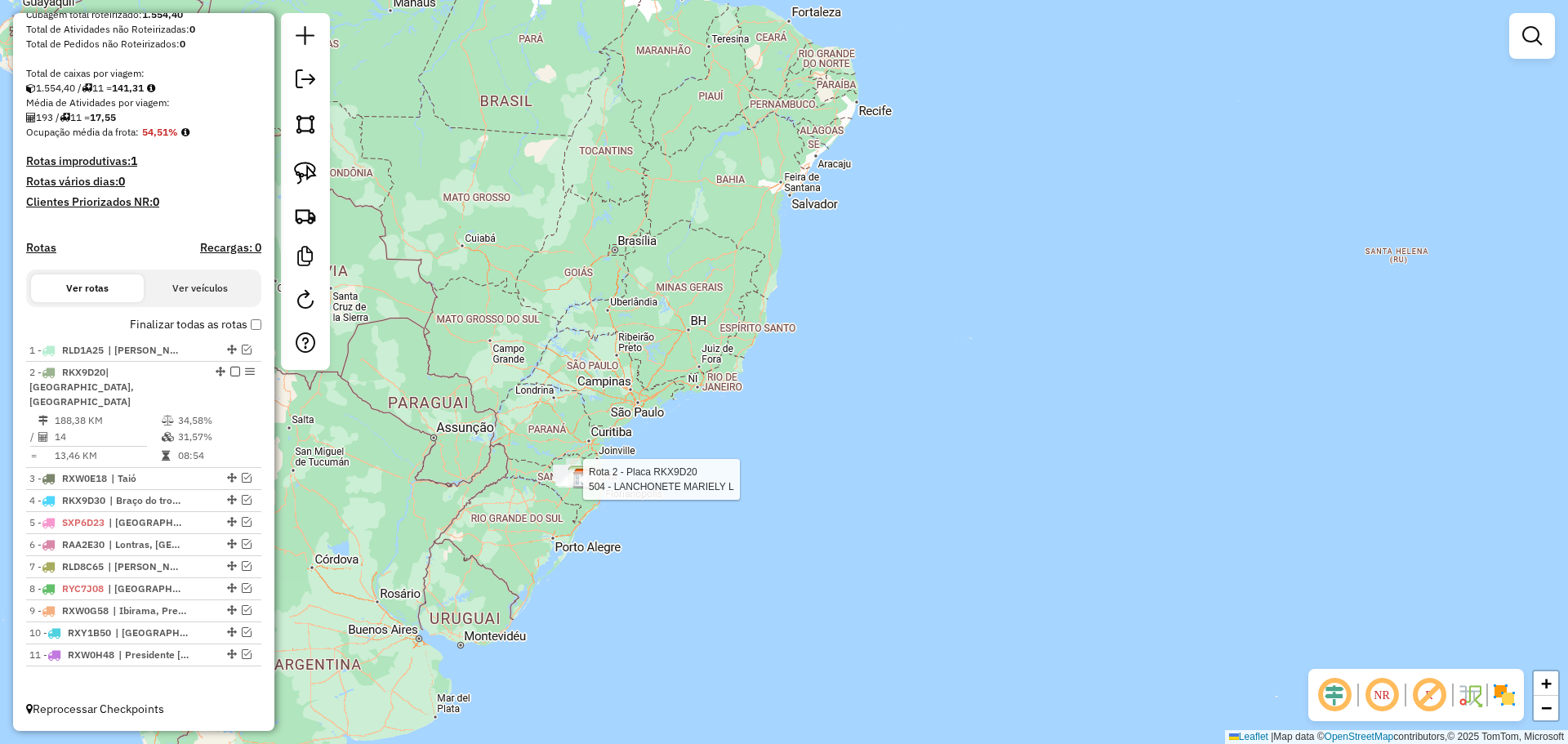
select select "*********"
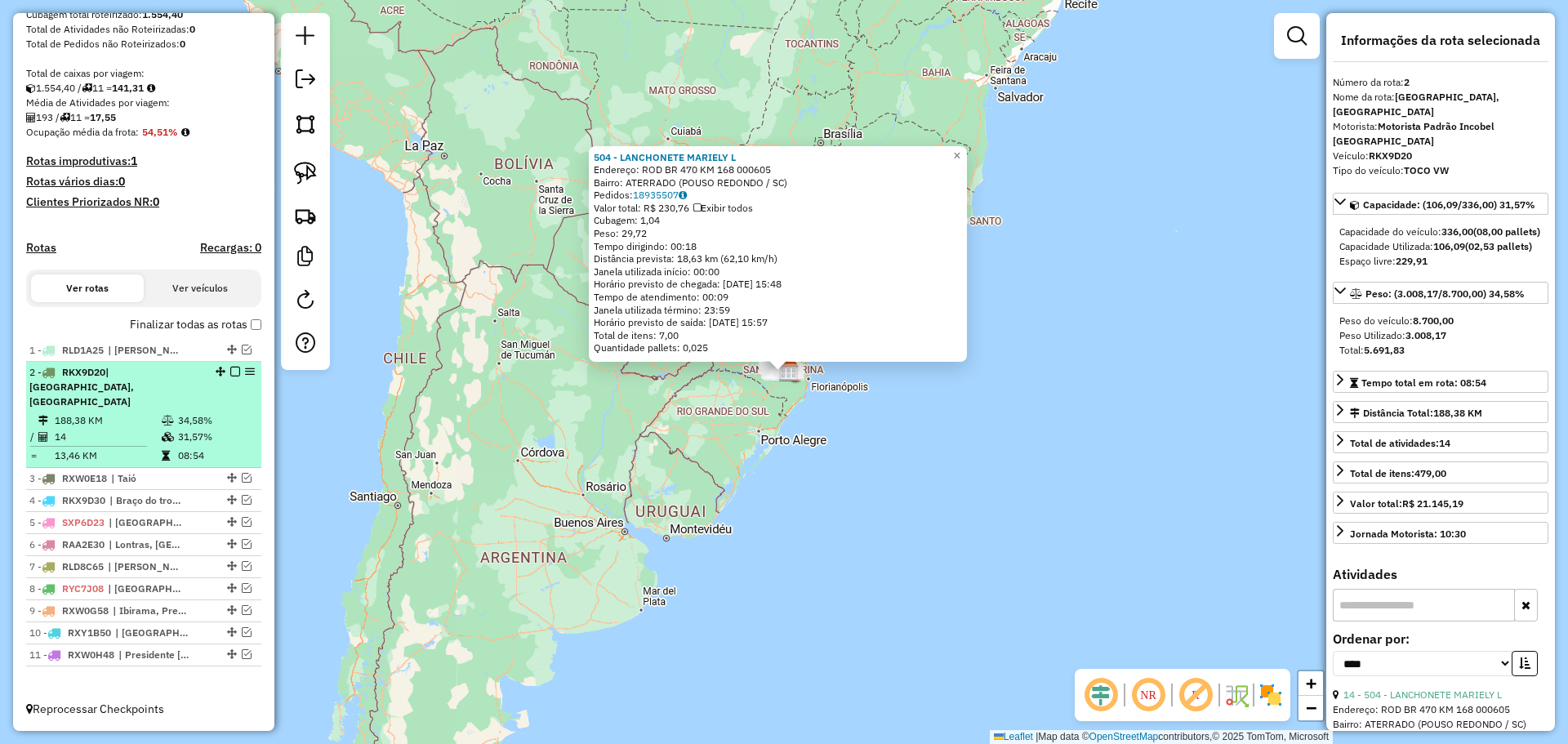
click at [230, 377] on em at bounding box center [235, 372] width 10 height 10
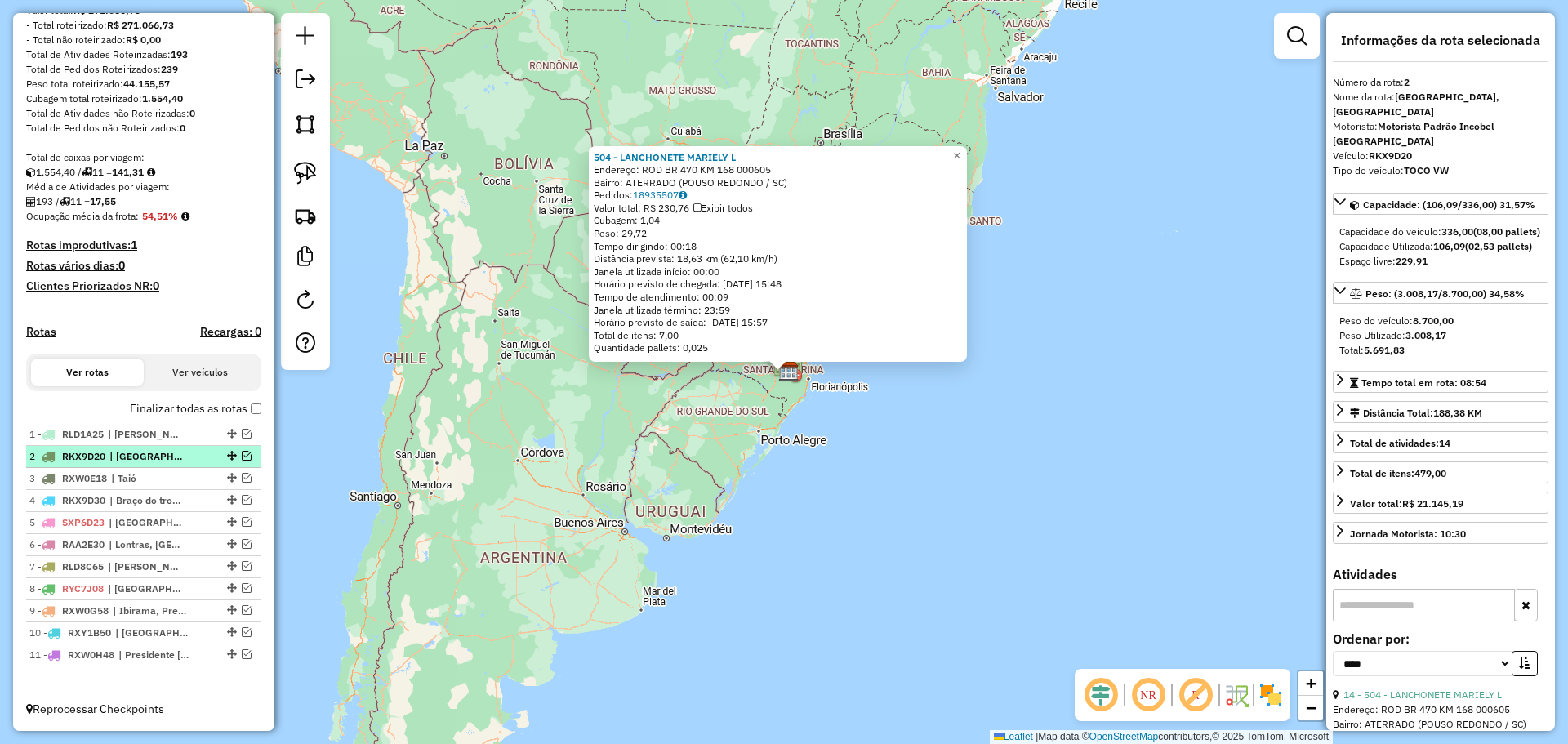
scroll to position [221, 0]
click at [243, 476] on em at bounding box center [247, 478] width 10 height 10
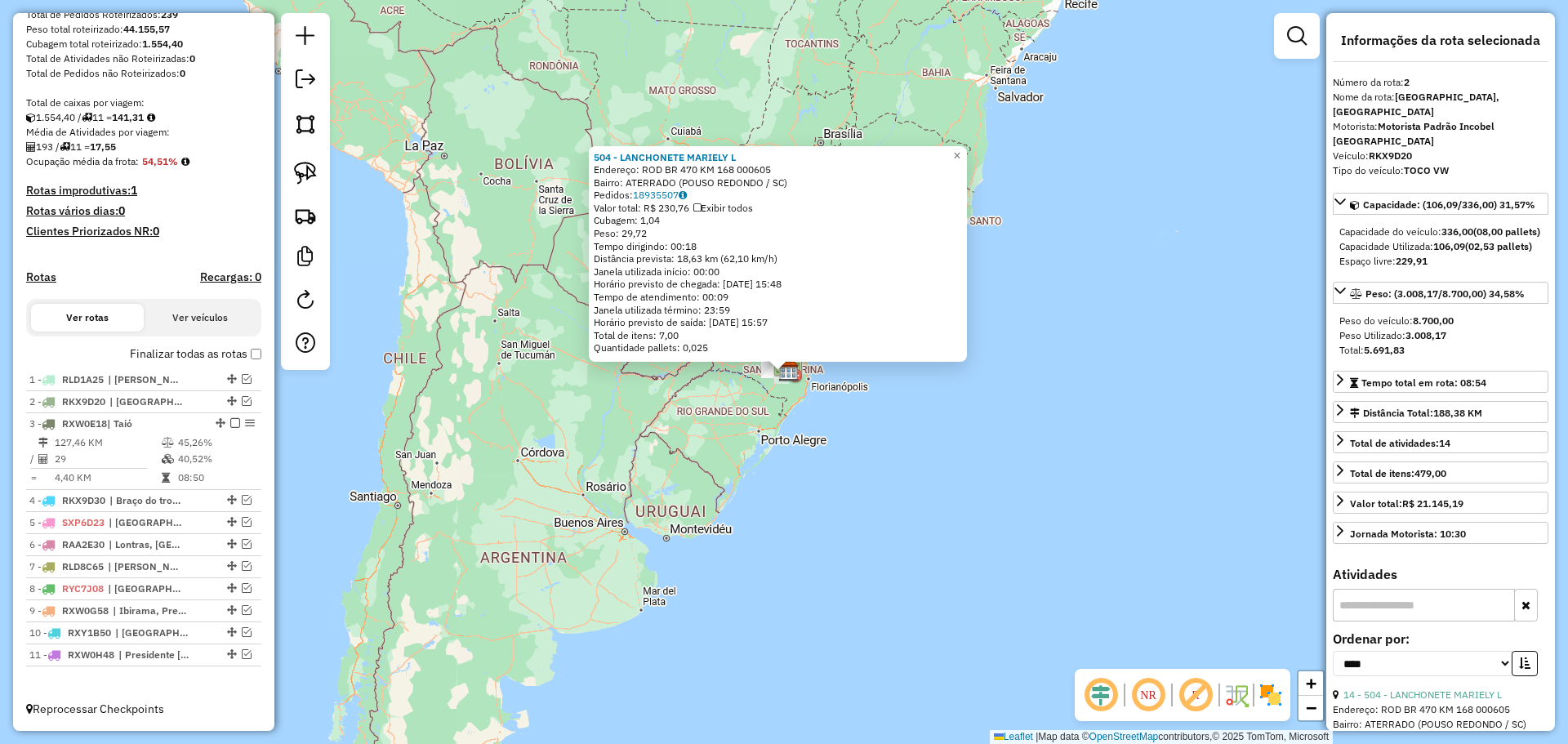
click at [736, 549] on div "504 - LANCHONETE MARIELY L Endereço: ROD BR 470 KM 168 000605 Bairro: ATERRADO …" at bounding box center [784, 372] width 1568 height 744
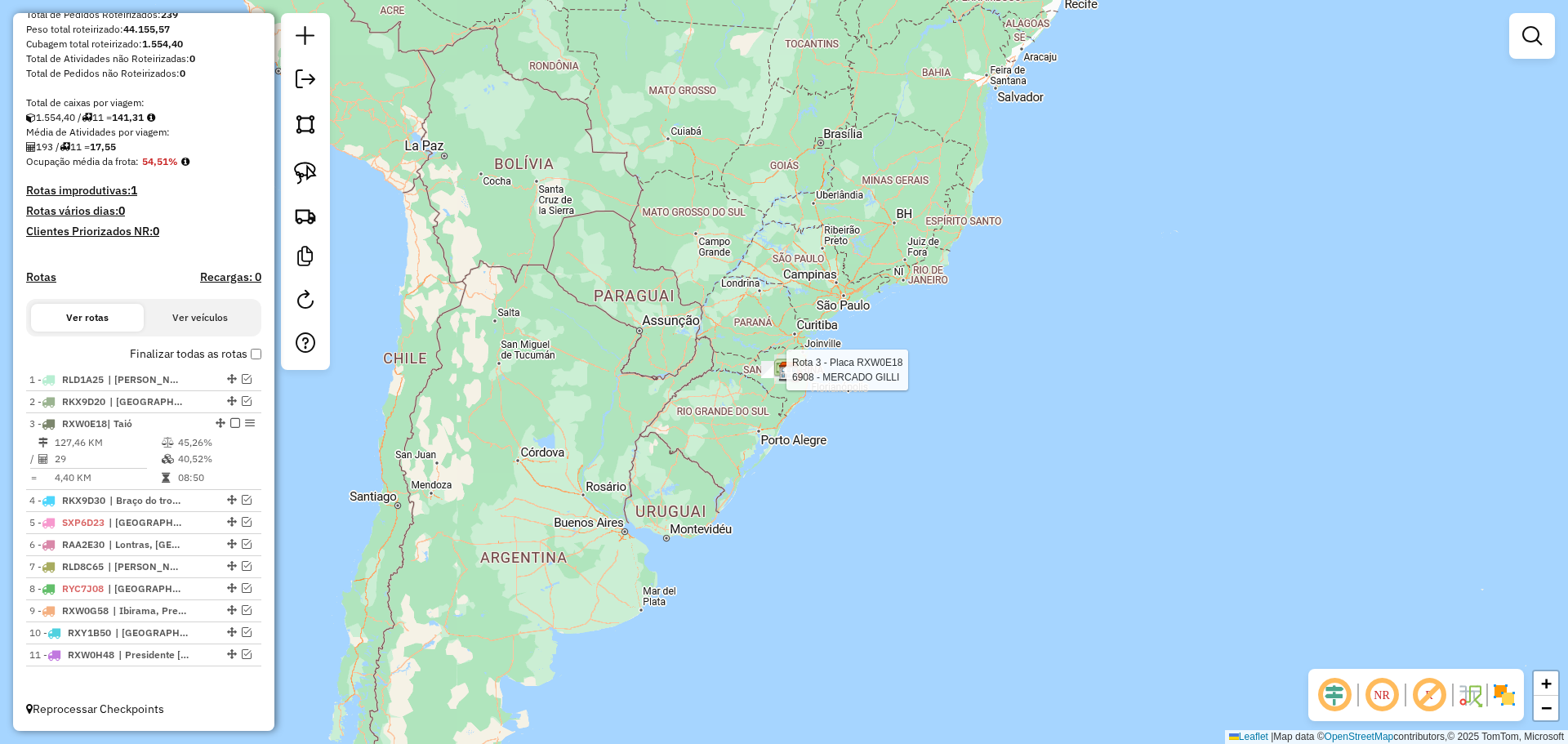
select select "*********"
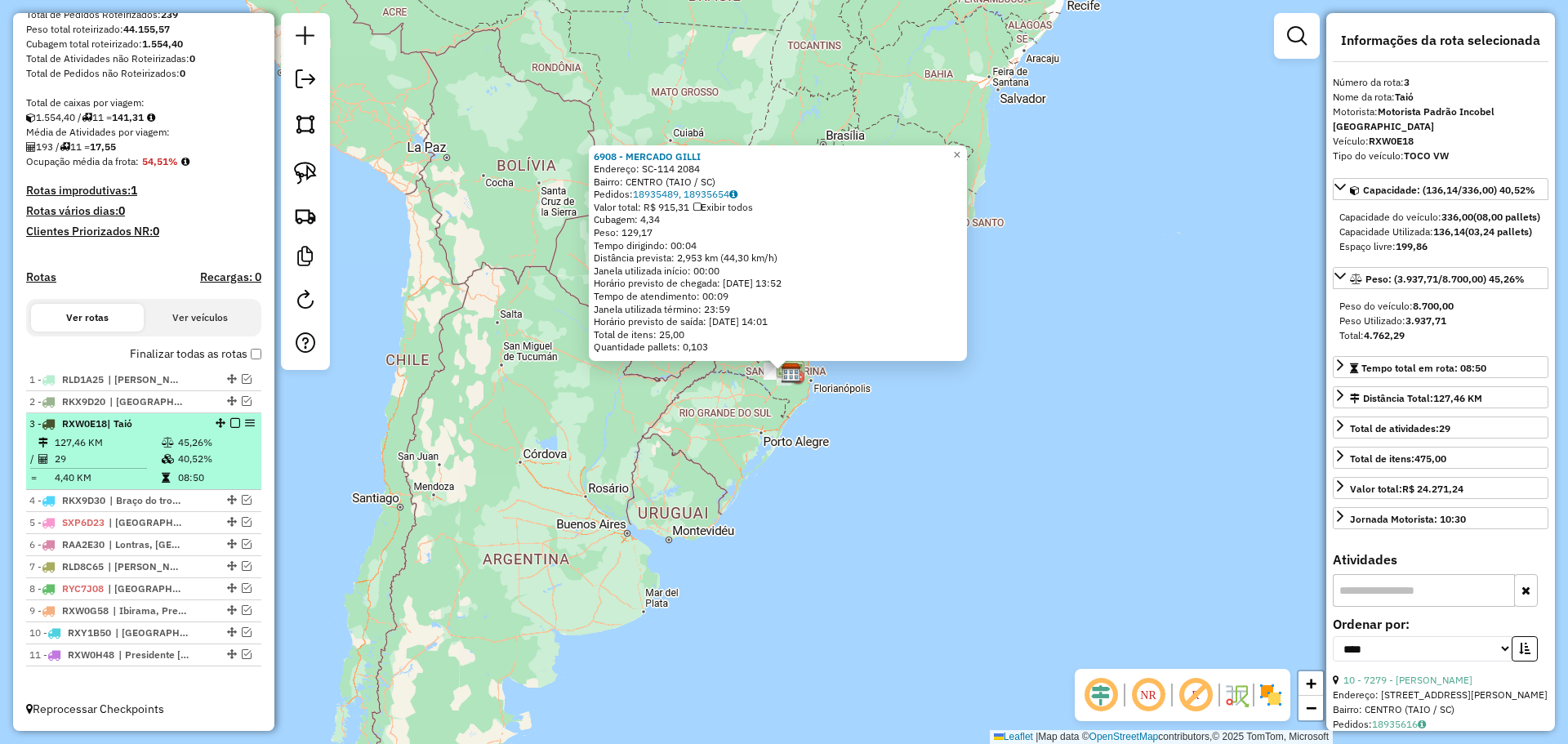
click at [230, 421] on em at bounding box center [235, 423] width 10 height 10
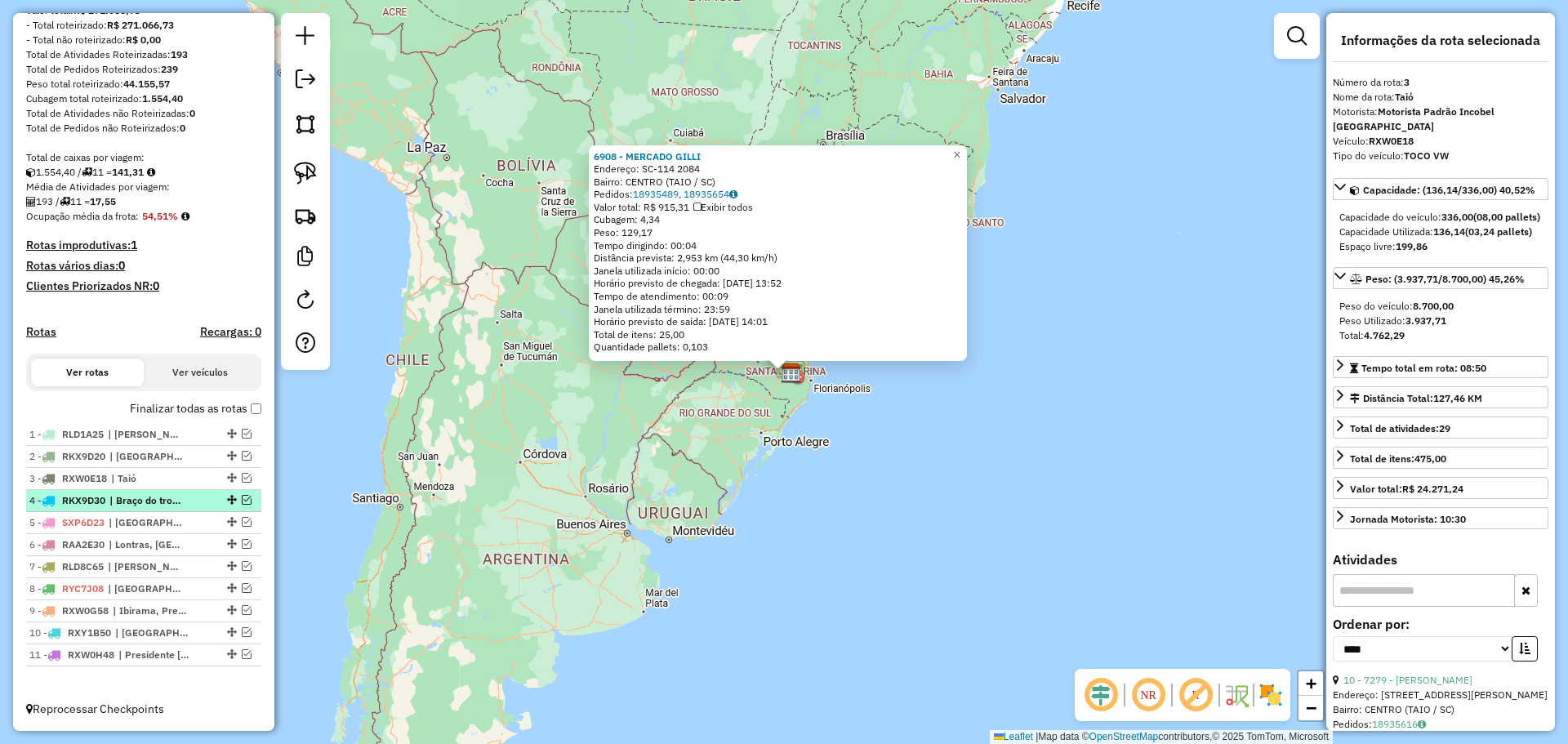
click at [242, 497] on em at bounding box center [247, 500] width 10 height 10
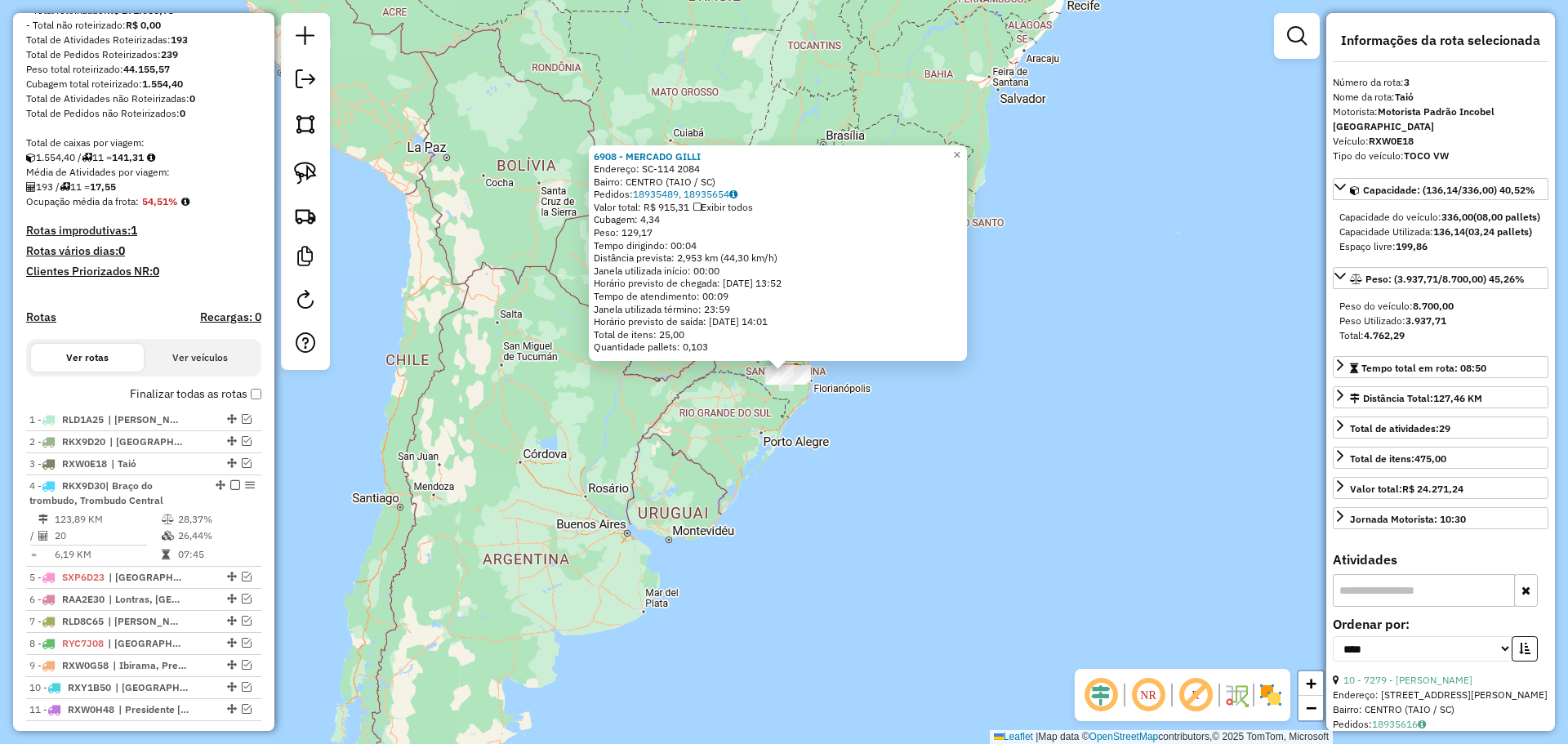
scroll to position [291, 0]
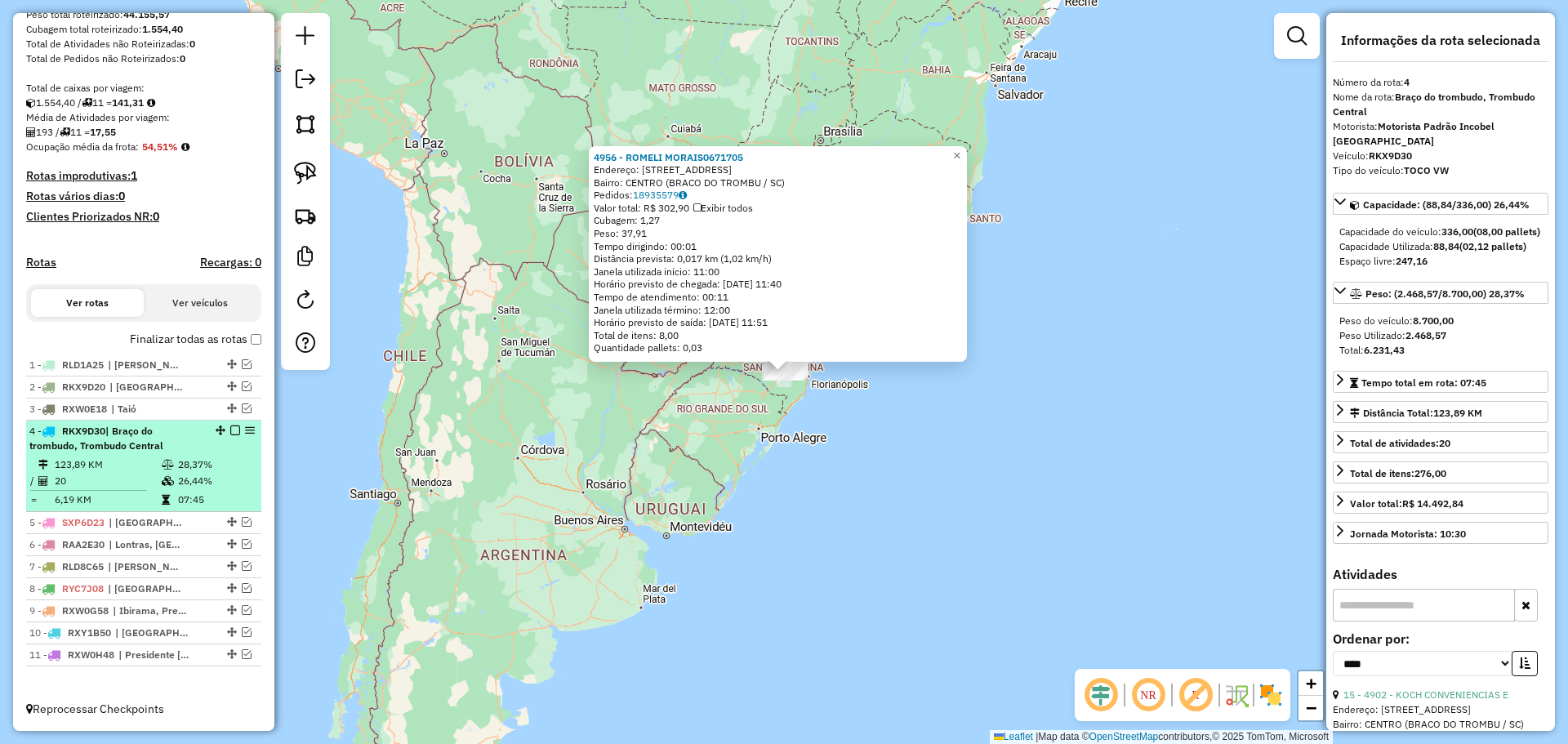
click at [228, 425] on div "4 - RKX9D30 | Braço do trombudo, Trombudo Central" at bounding box center [143, 438] width 229 height 29
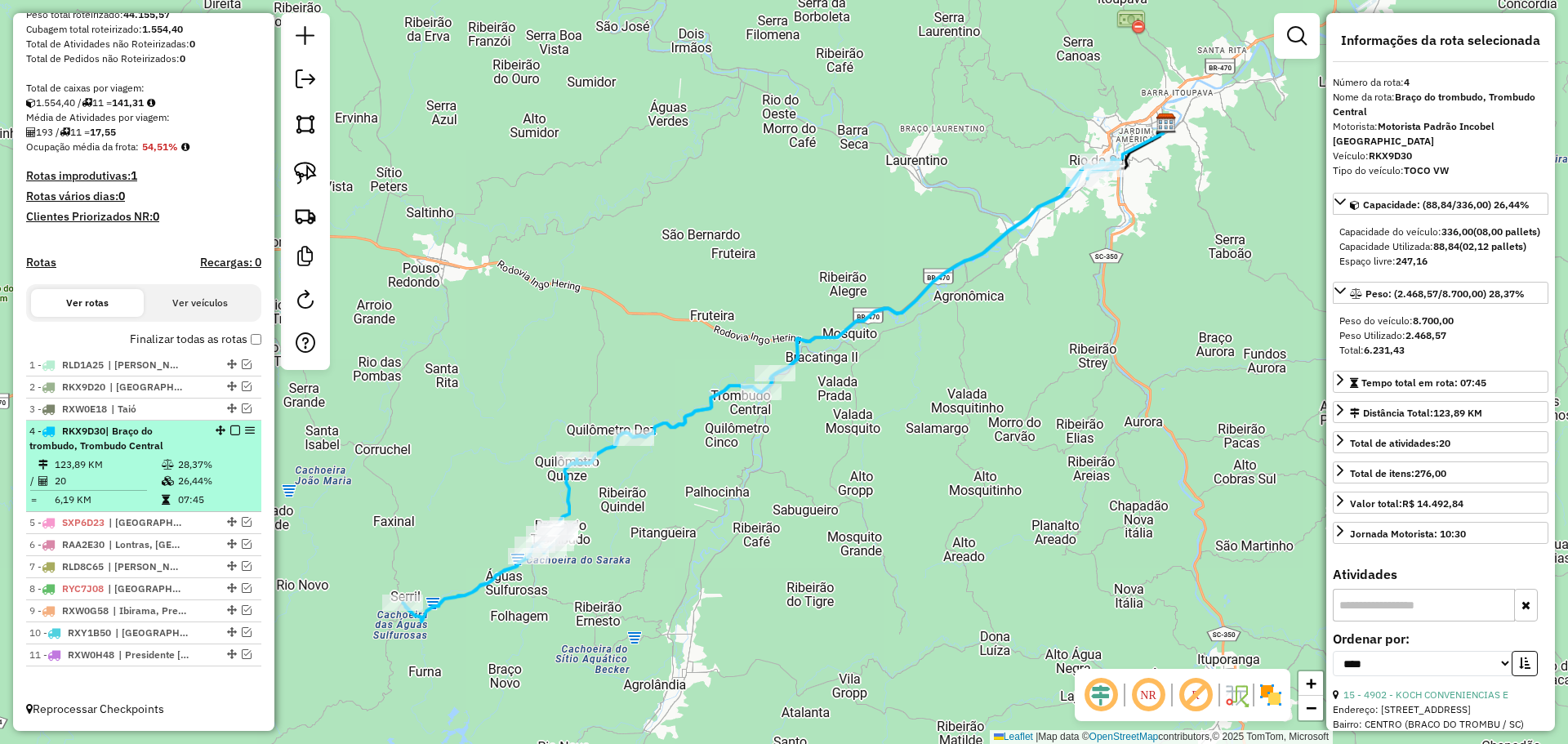
click at [230, 433] on em at bounding box center [235, 431] width 10 height 10
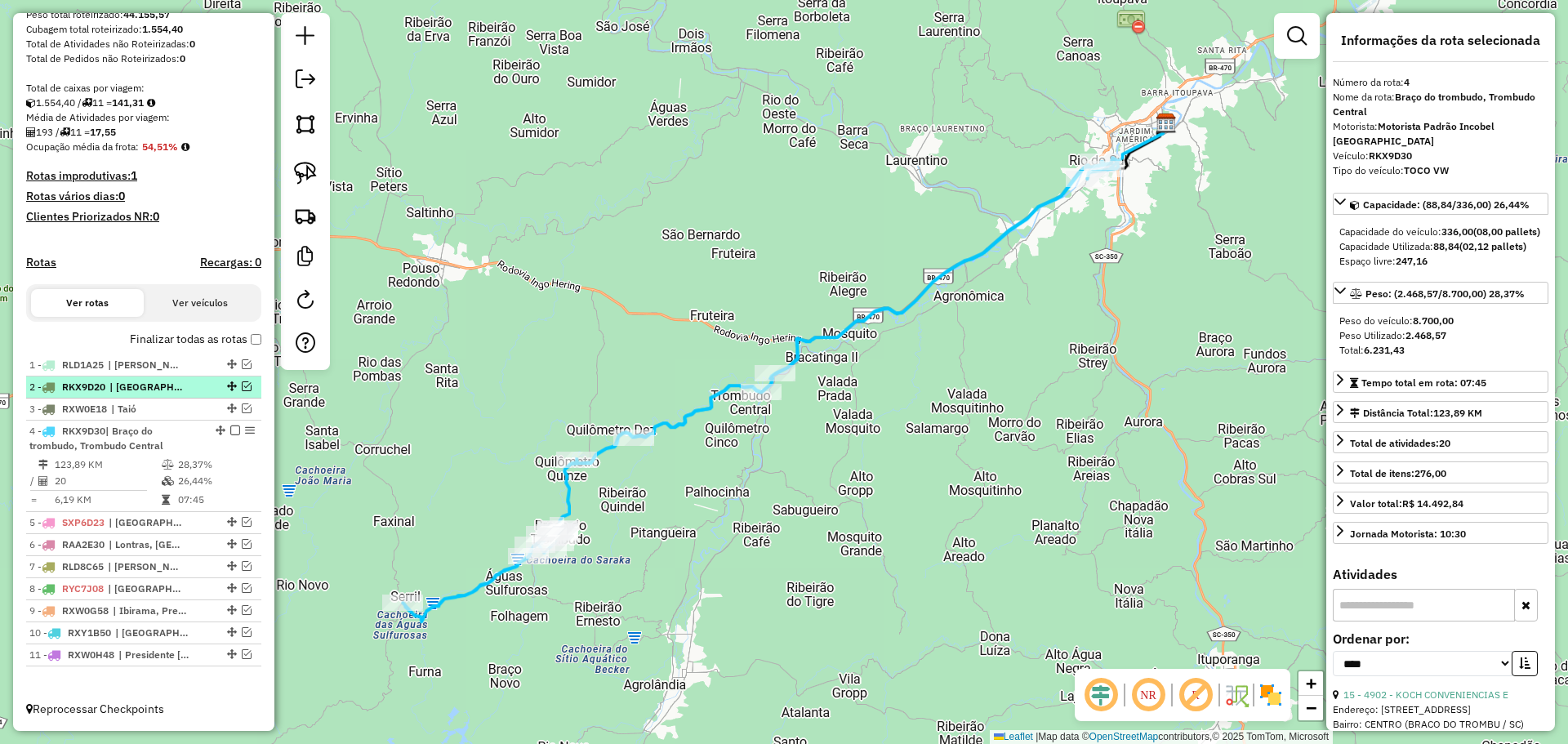
scroll to position [221, 0]
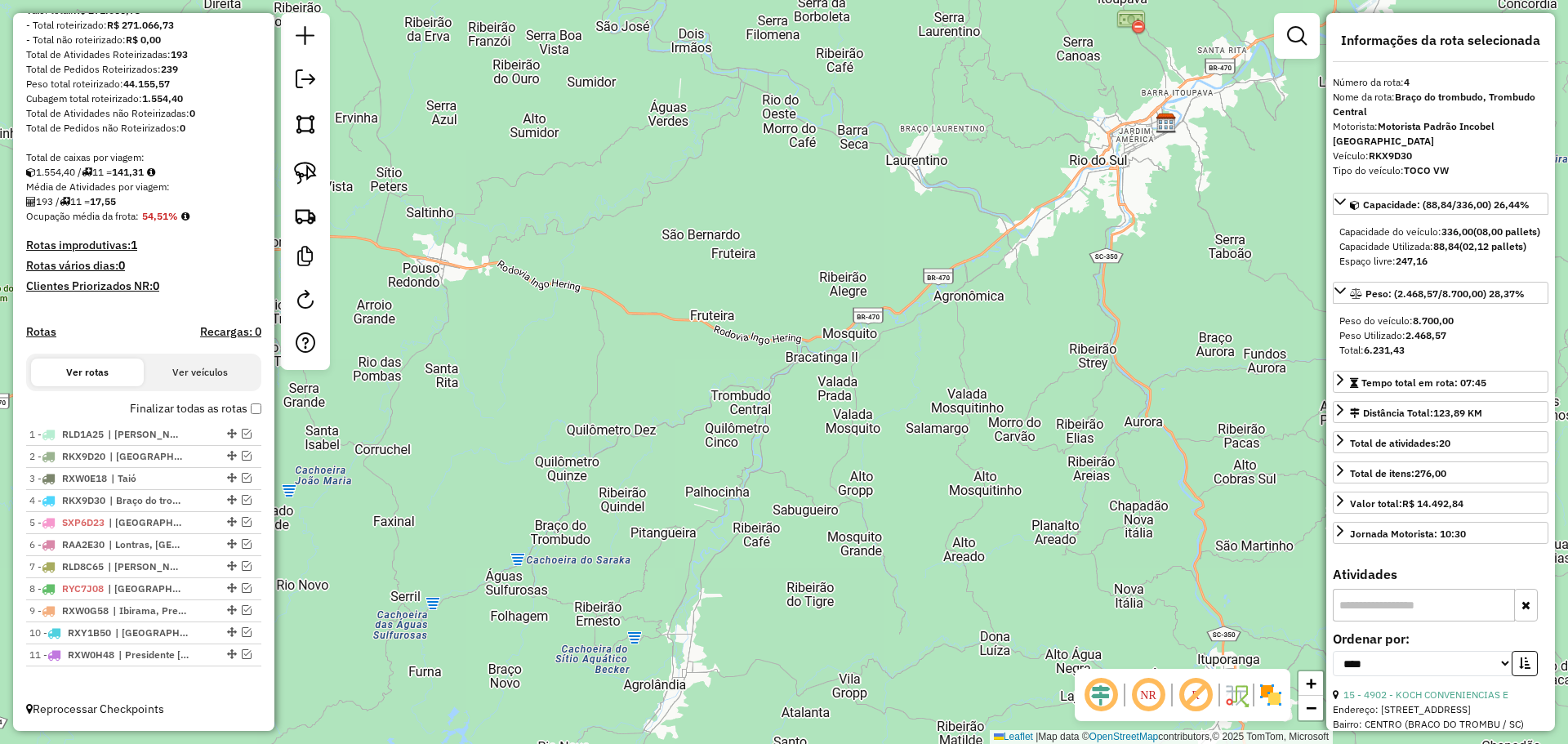
drag, startPoint x: 241, startPoint y: 520, endPoint x: 477, endPoint y: 534, distance: 236.4
click at [242, 520] on em at bounding box center [247, 522] width 10 height 10
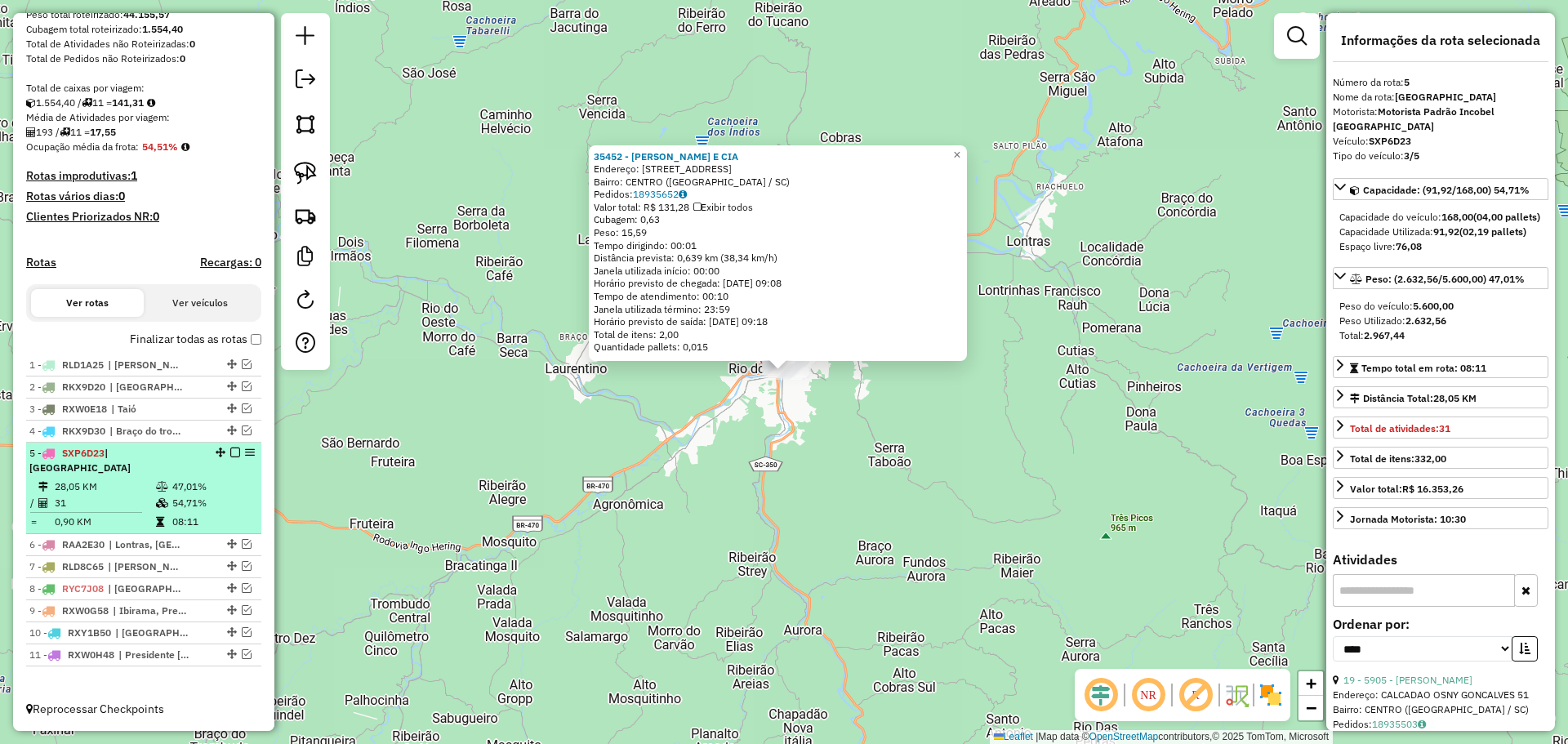
click at [232, 457] on em at bounding box center [235, 452] width 10 height 10
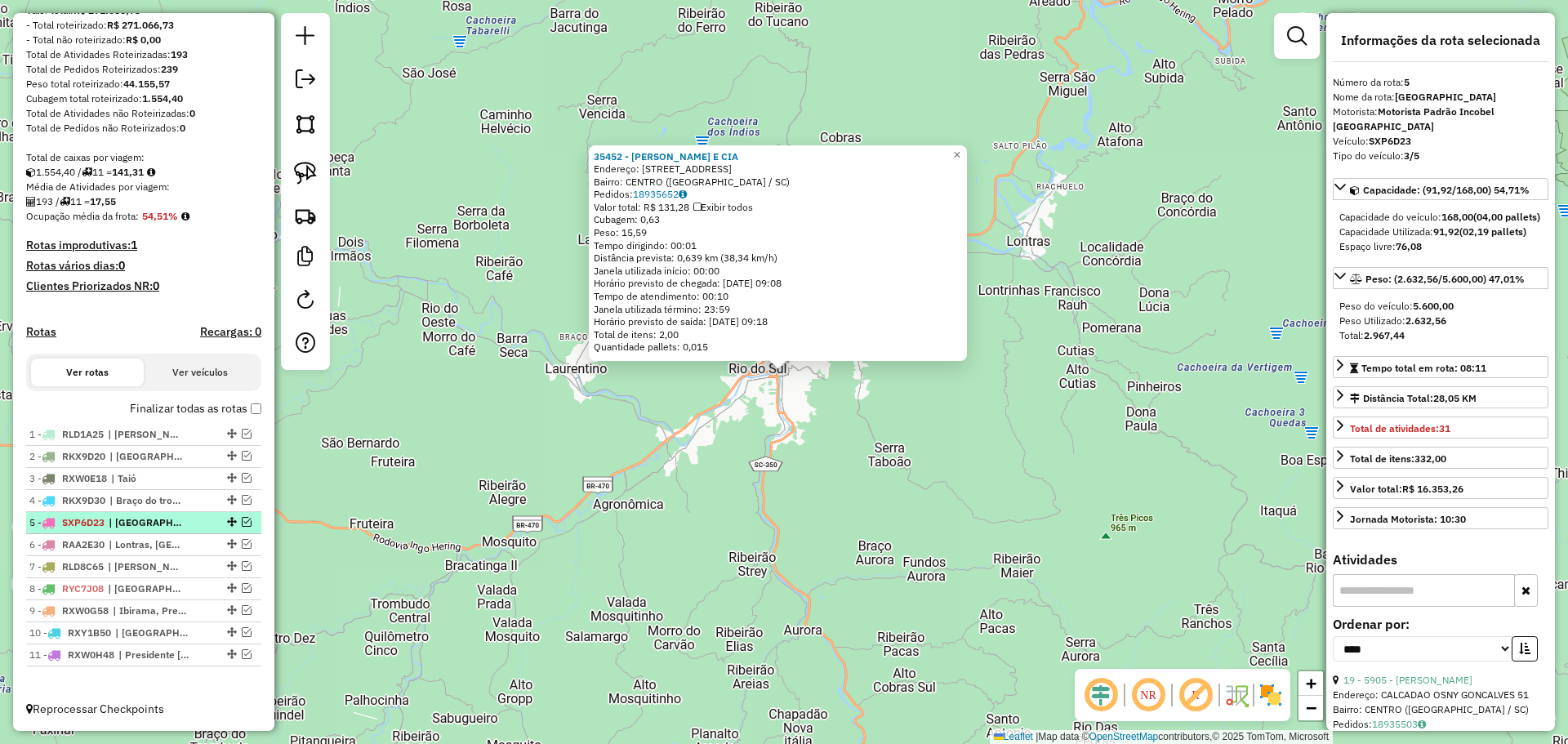
scroll to position [221, 0]
click at [242, 545] on em at bounding box center [247, 544] width 10 height 10
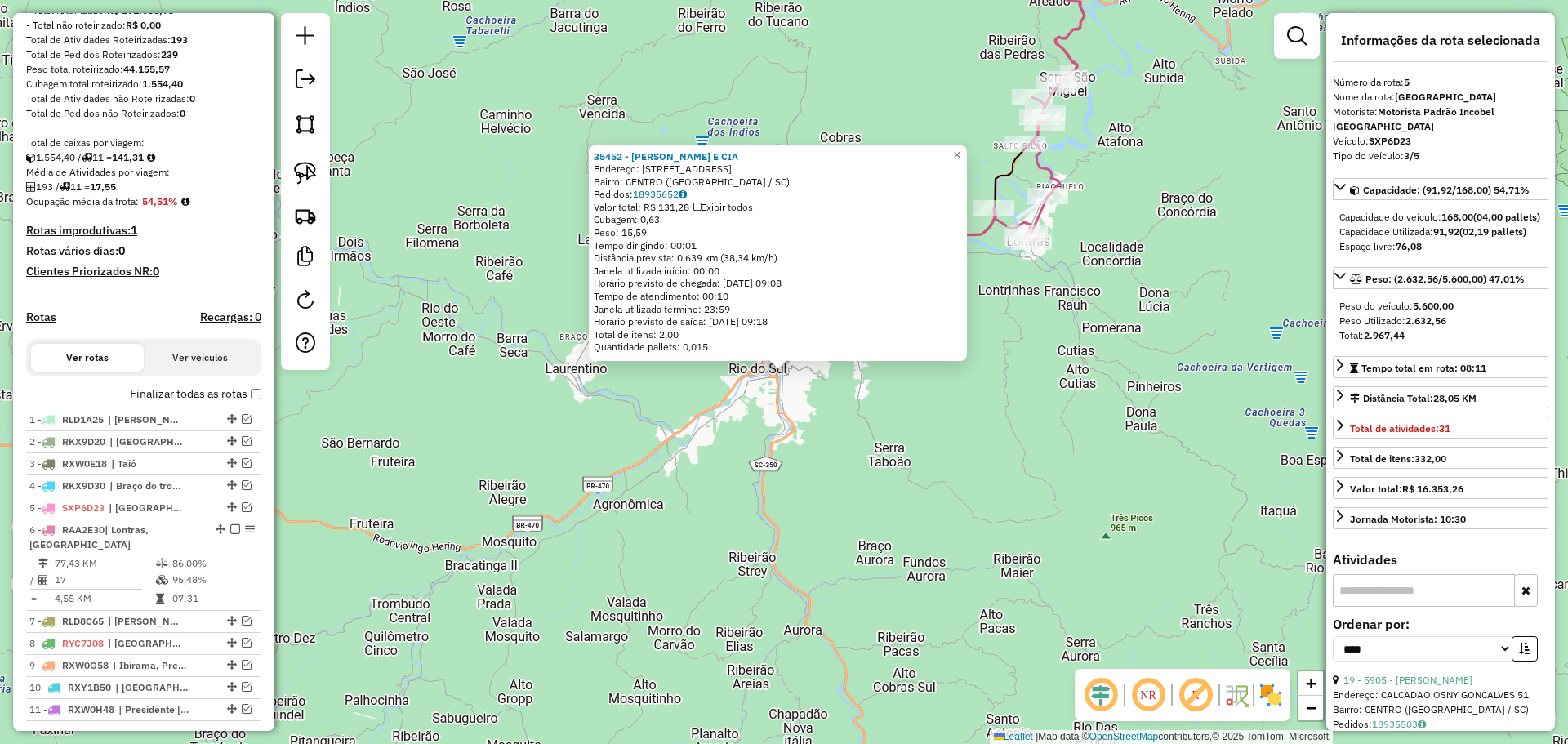
scroll to position [291, 0]
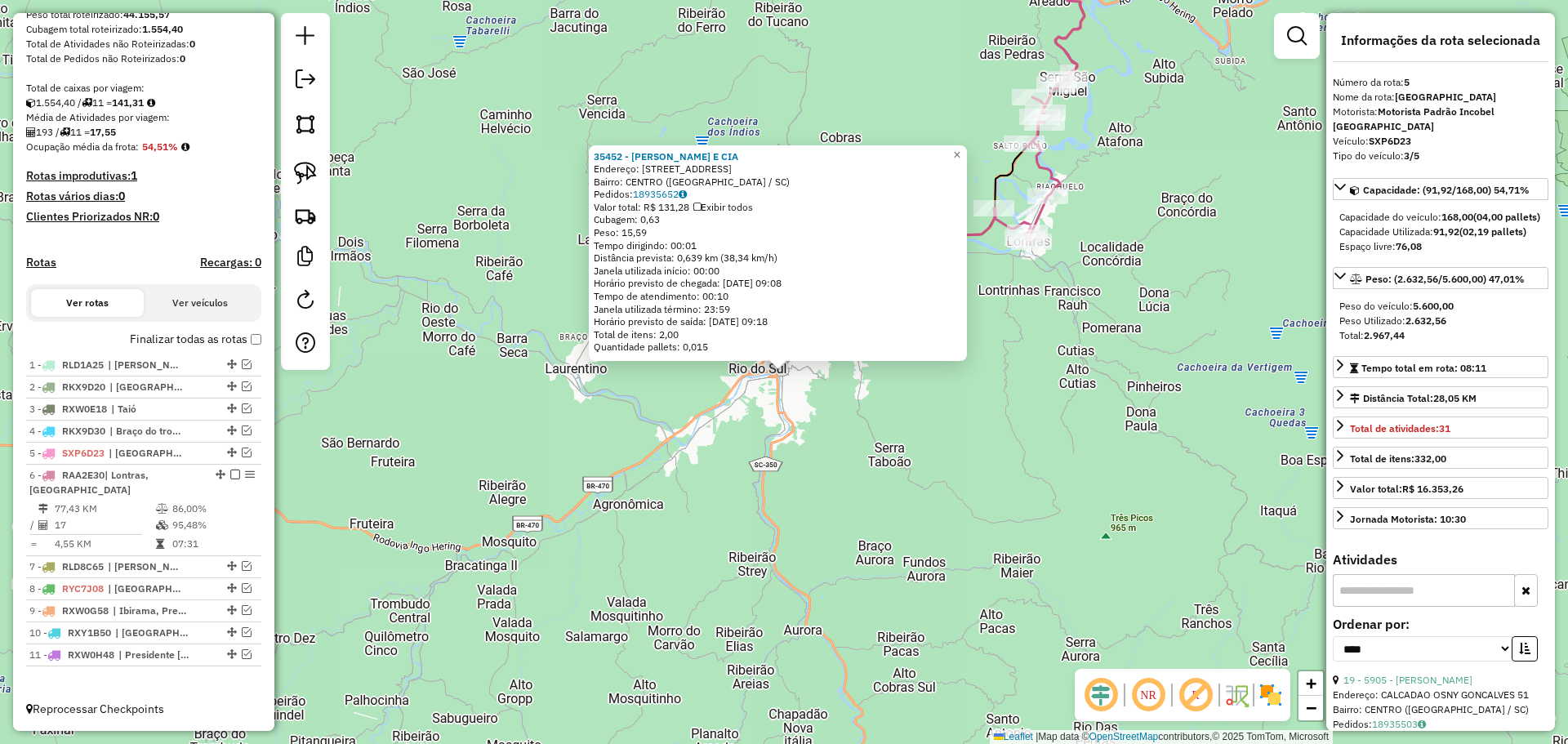
click at [800, 488] on div "35452 - [PERSON_NAME] E CIA Endereço: R XV DE NOVEMBRO 233 Bairro: [GEOGRAPHIC_…" at bounding box center [784, 372] width 1568 height 744
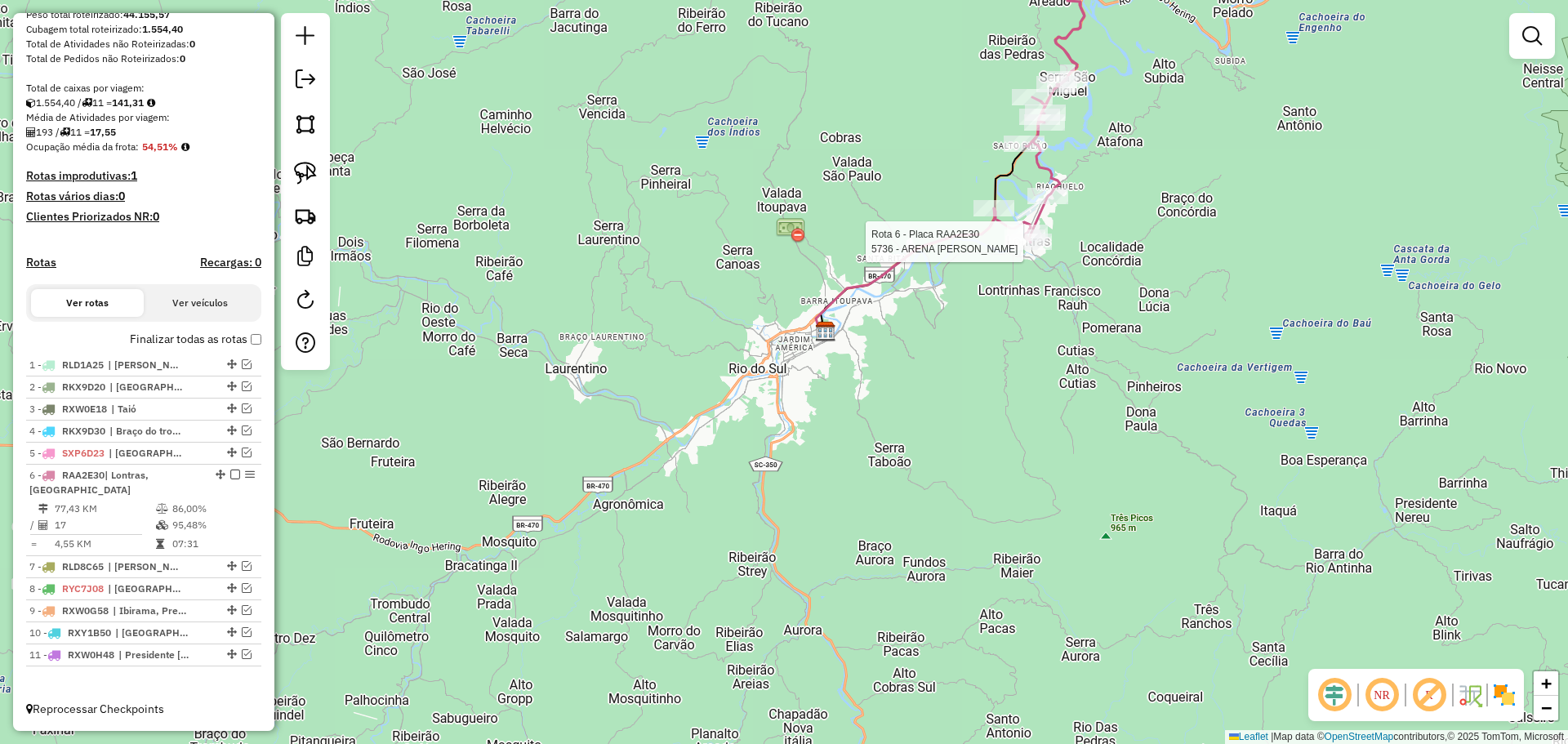
select select "*********"
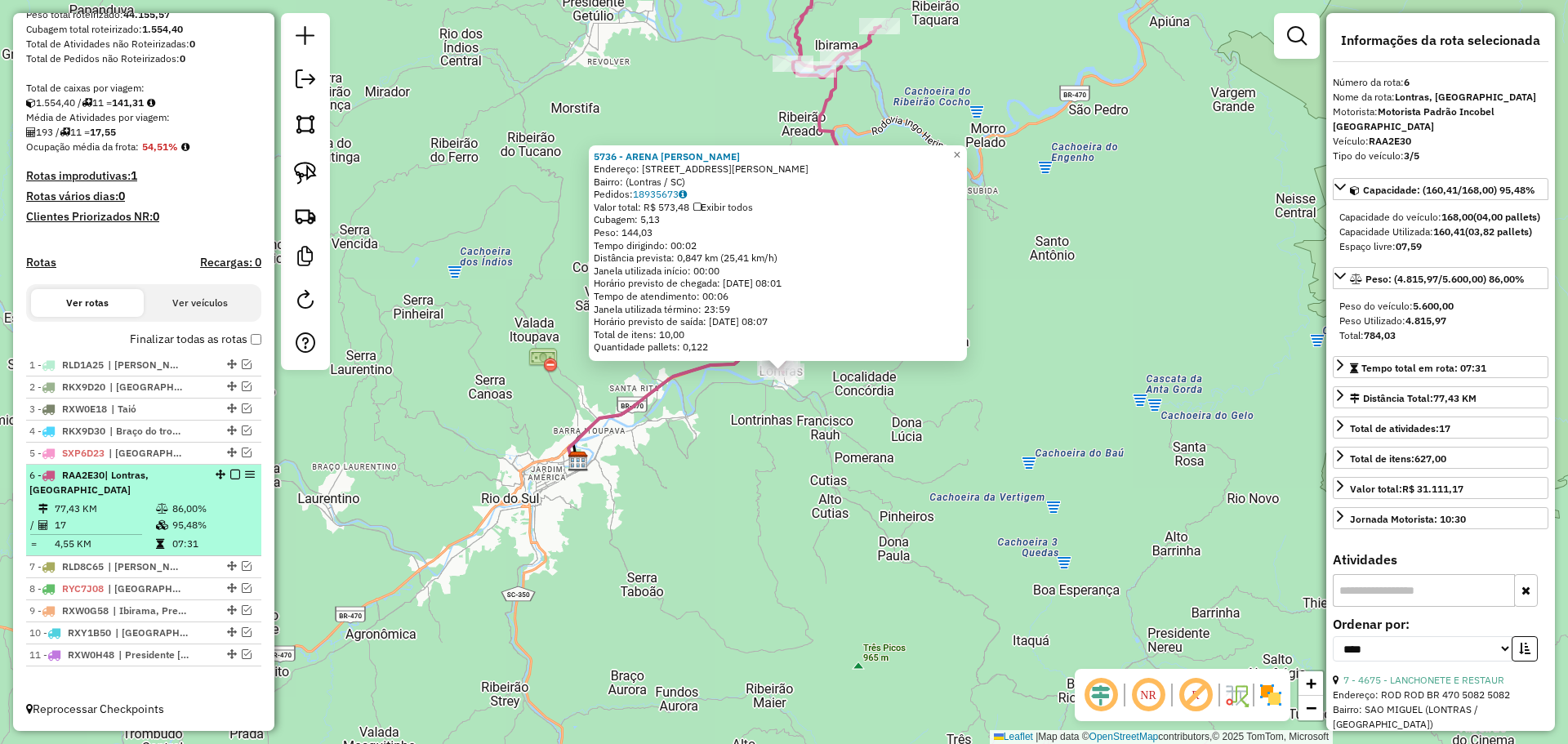
click at [230, 475] on em at bounding box center [235, 475] width 10 height 10
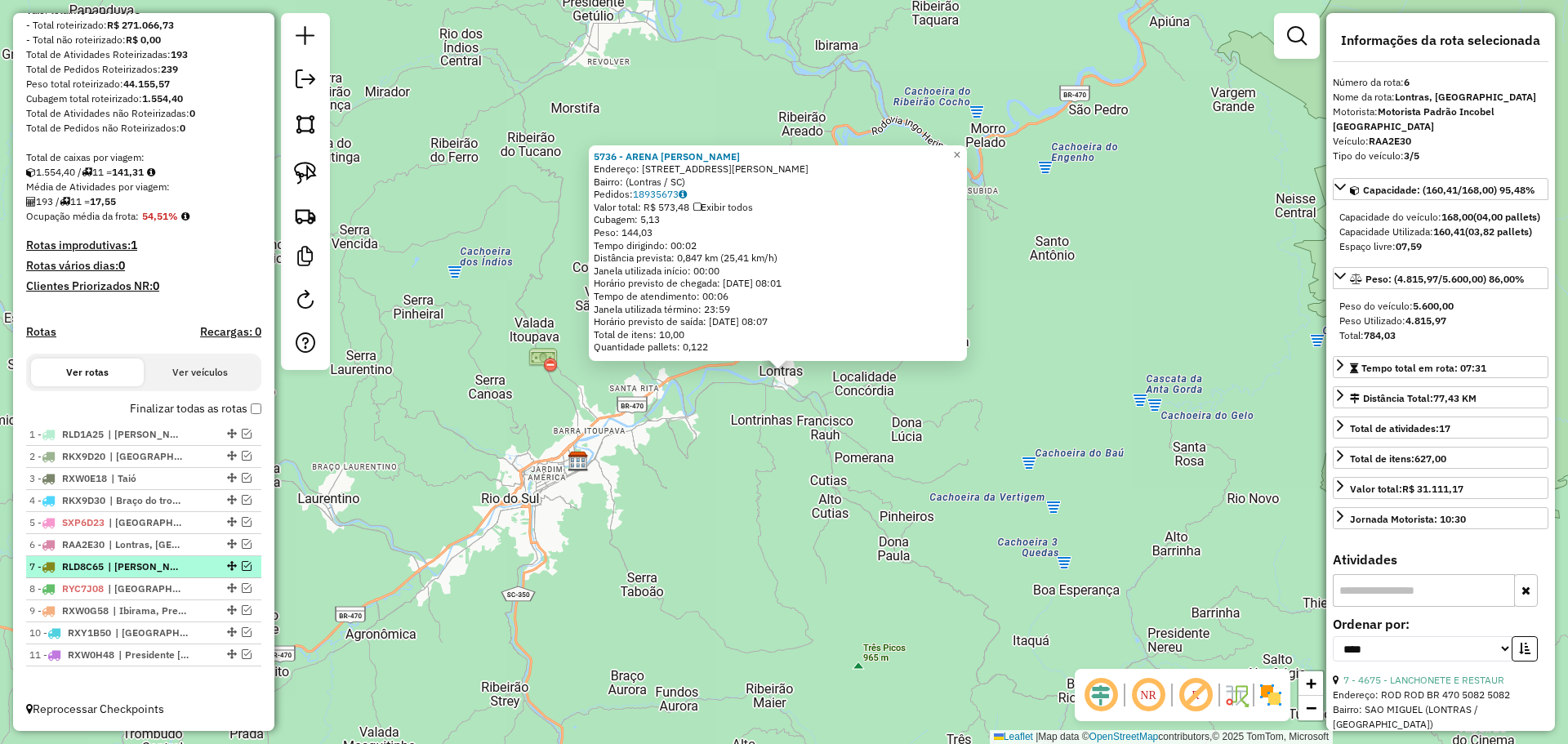
click at [242, 566] on em at bounding box center [247, 566] width 10 height 10
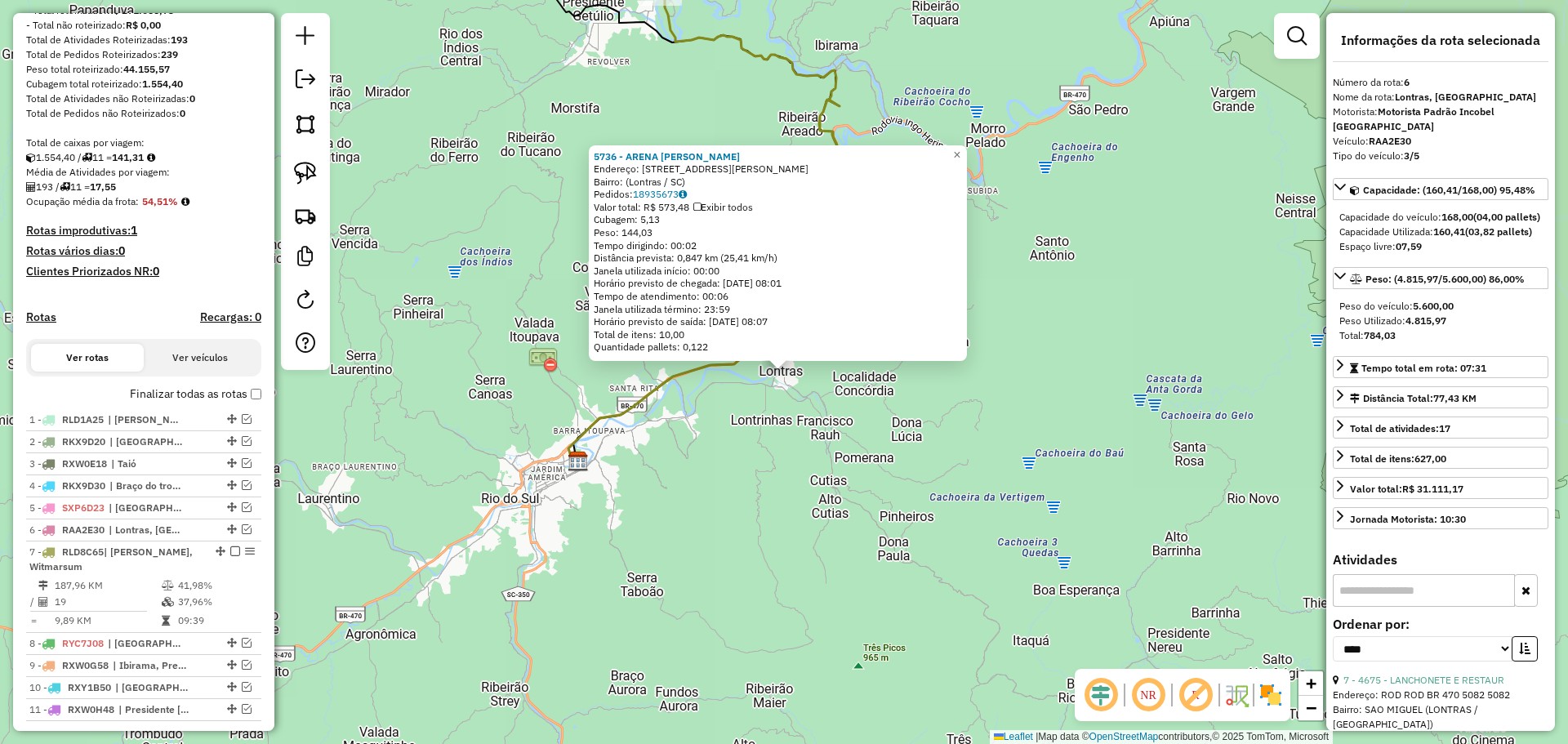
scroll to position [291, 0]
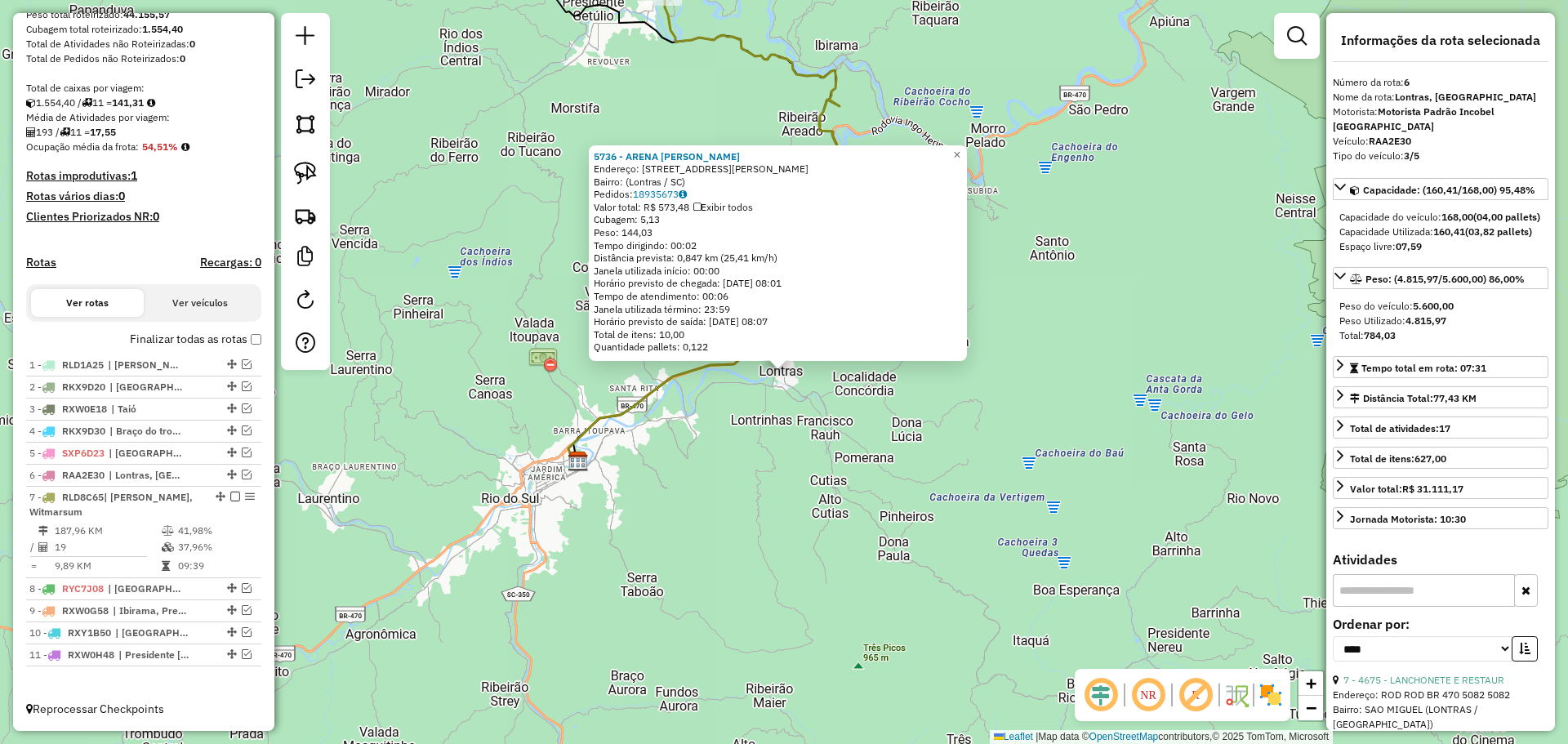
click at [605, 557] on div "5736 - ARENA [PERSON_NAME]: [STREET_ADDRESS][PERSON_NAME] Bairro: (Lontras / SC…" at bounding box center [784, 372] width 1568 height 744
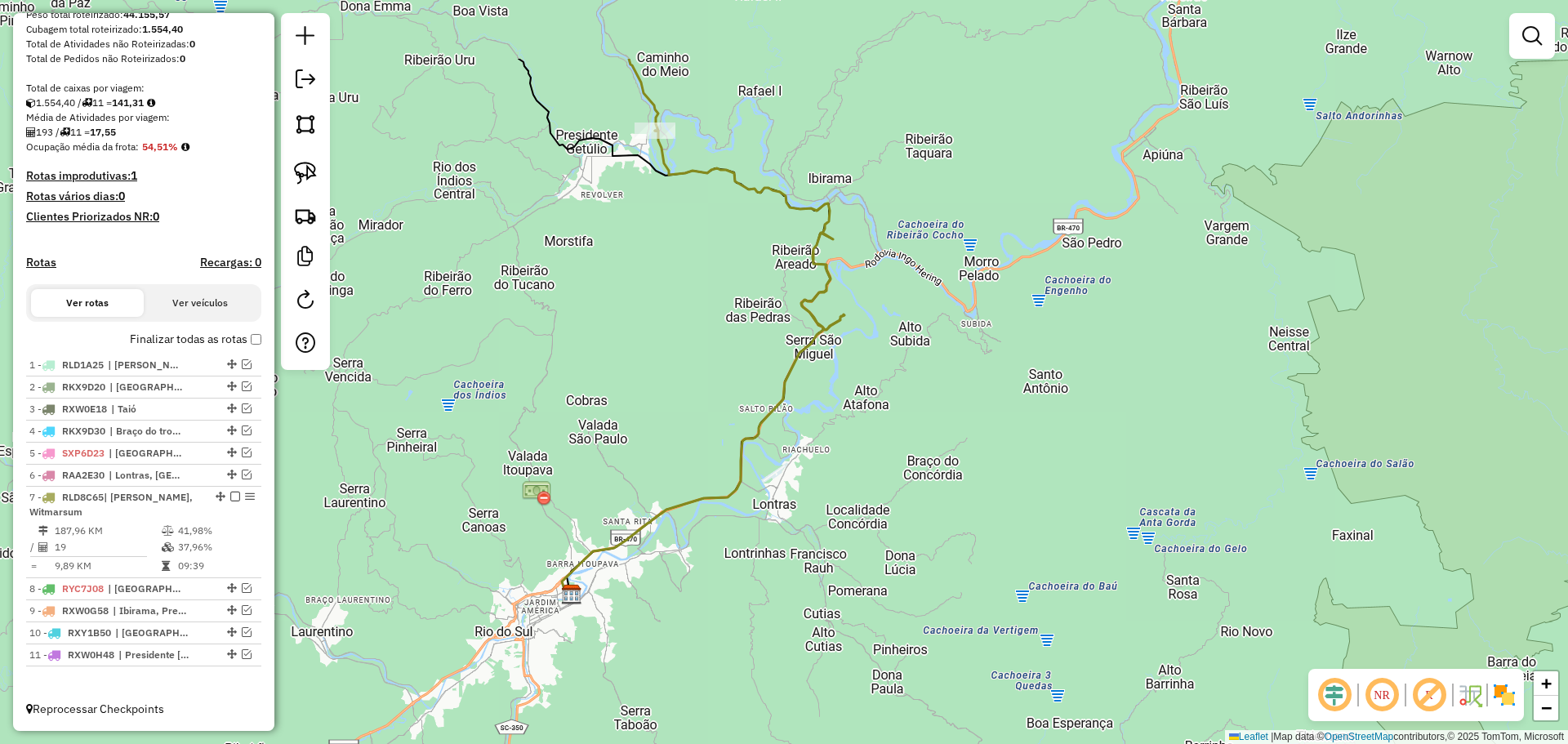
drag, startPoint x: 799, startPoint y: 401, endPoint x: 788, endPoint y: 436, distance: 36.7
click at [795, 449] on div "Janela de atendimento Grade de atendimento Capacidade Transportadoras Veículos …" at bounding box center [784, 372] width 1568 height 744
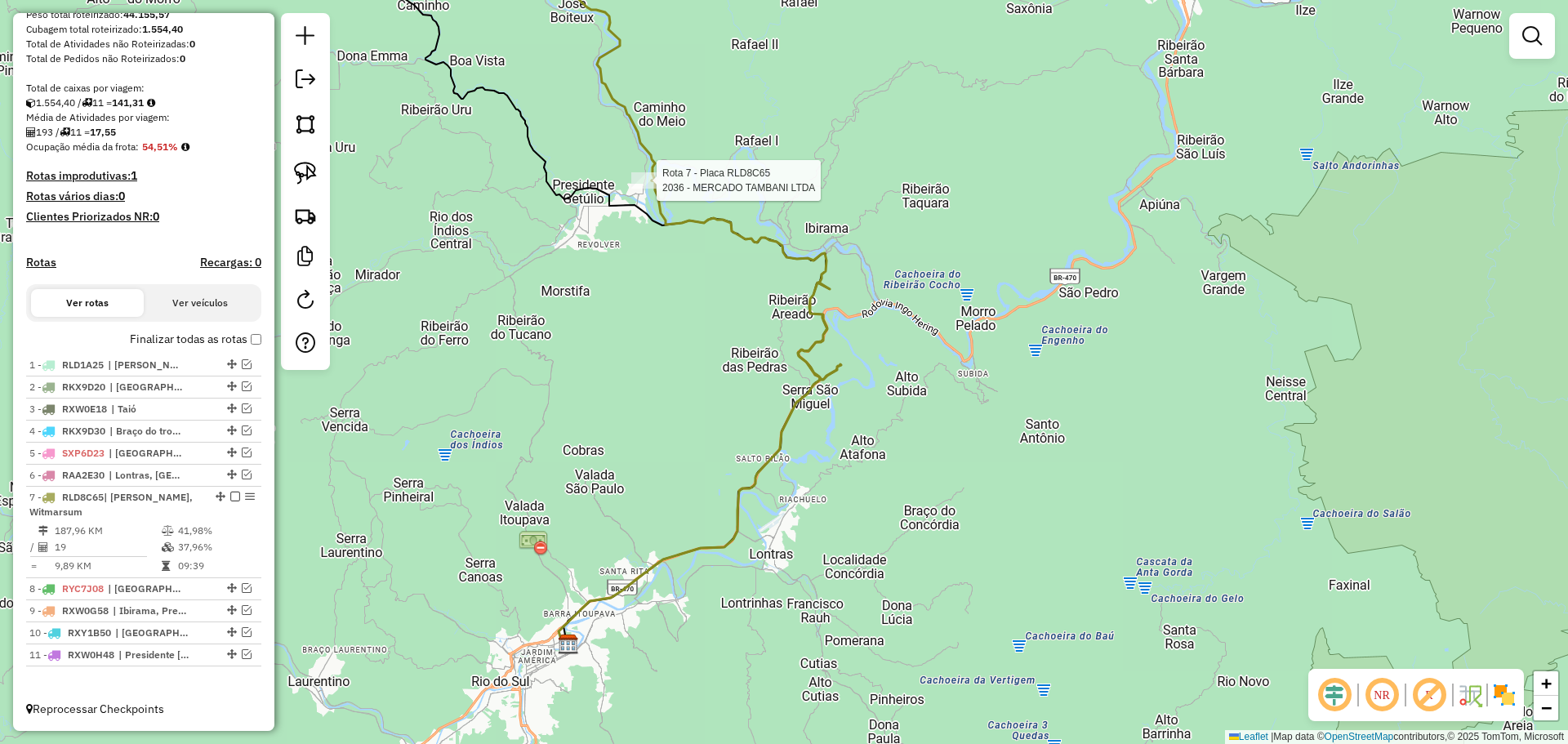
select select "*********"
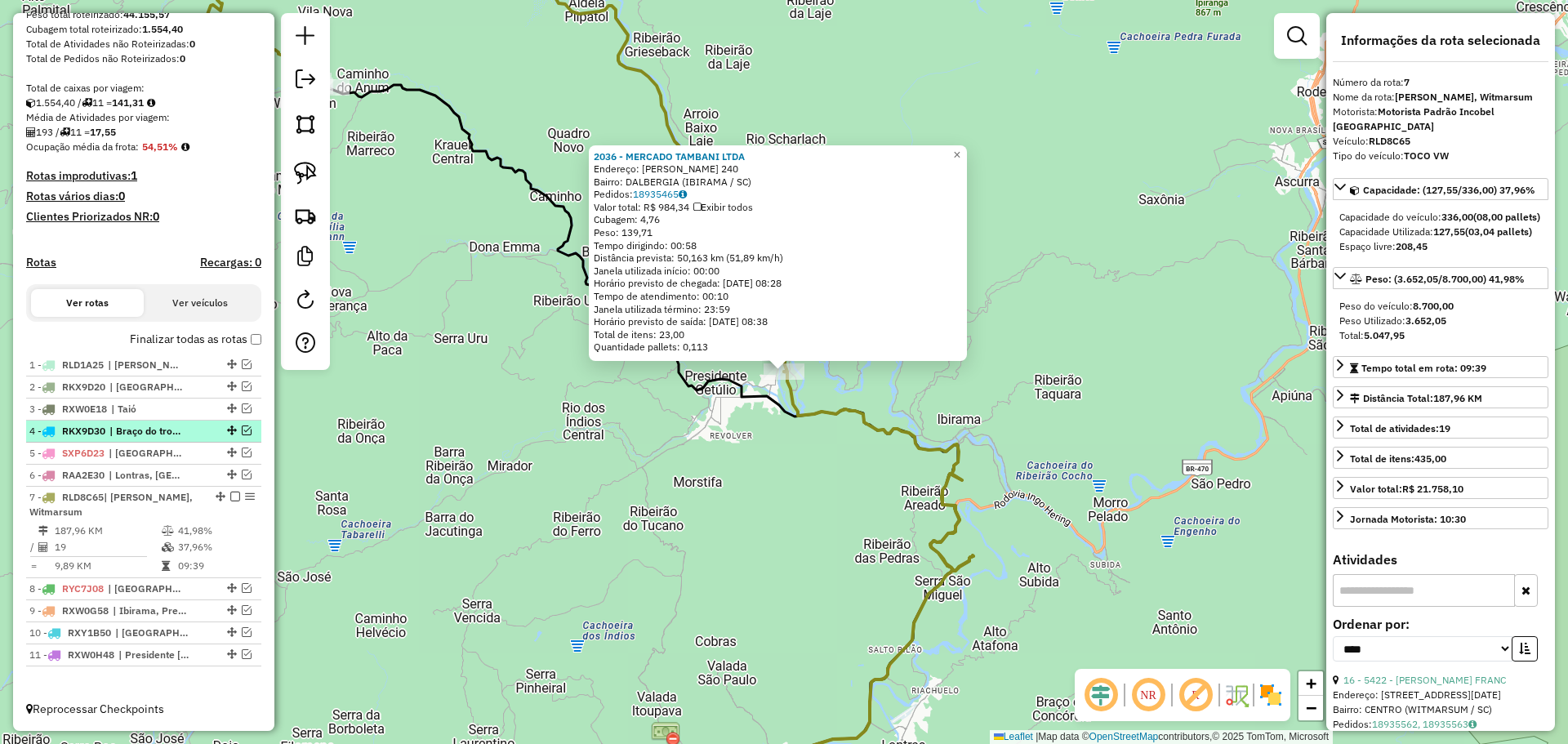
click at [232, 496] on em at bounding box center [235, 497] width 10 height 10
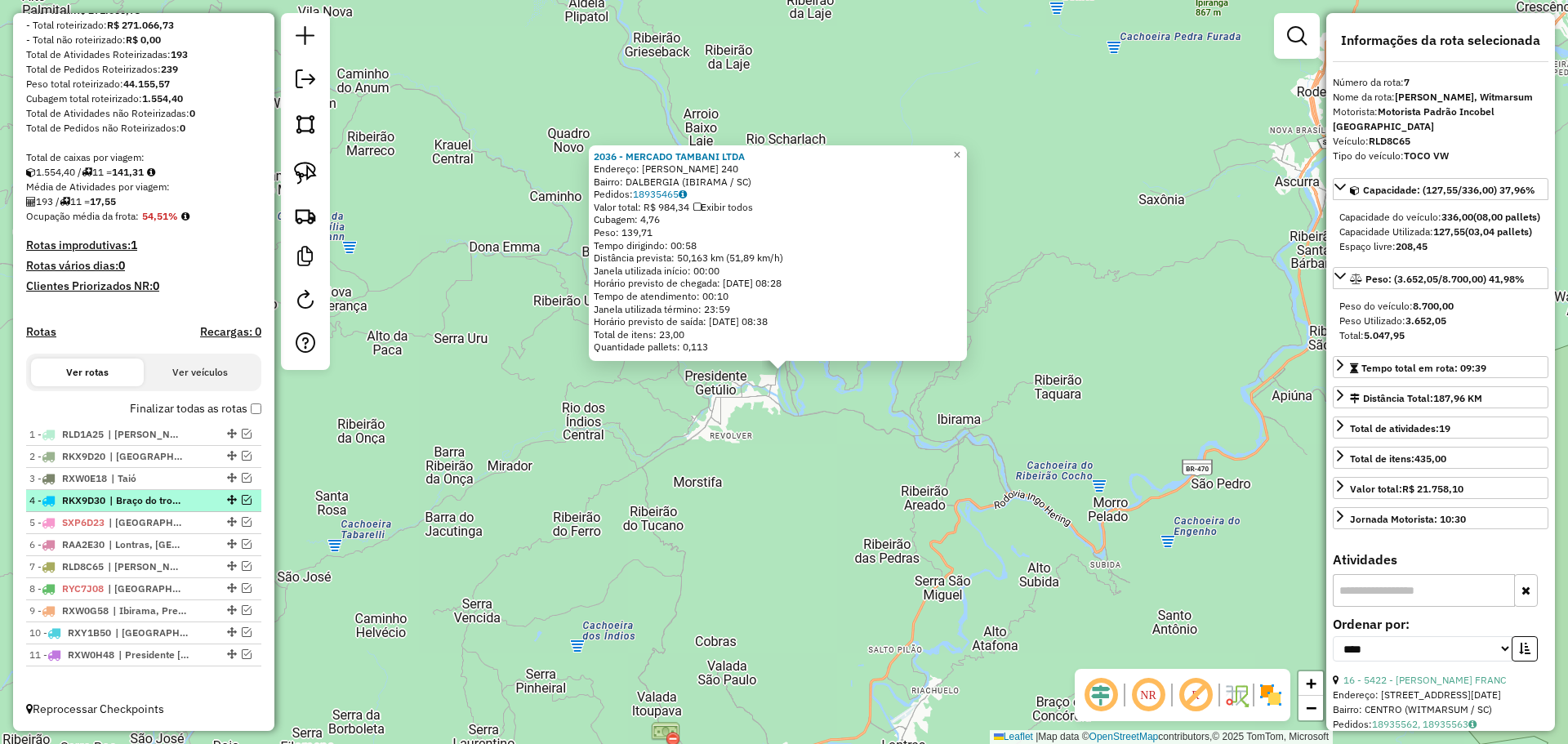
scroll to position [221, 0]
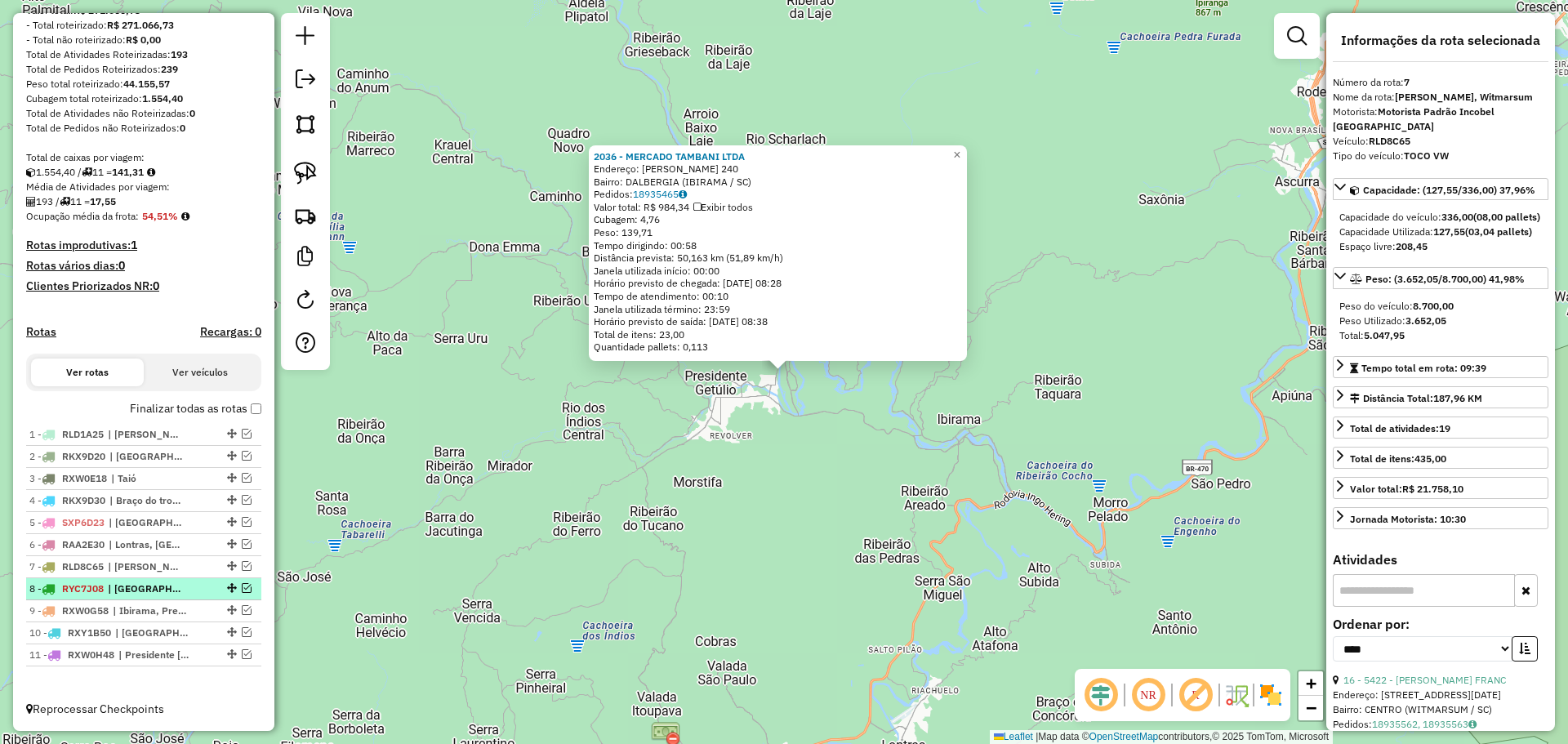
click at [242, 588] on em at bounding box center [247, 589] width 10 height 10
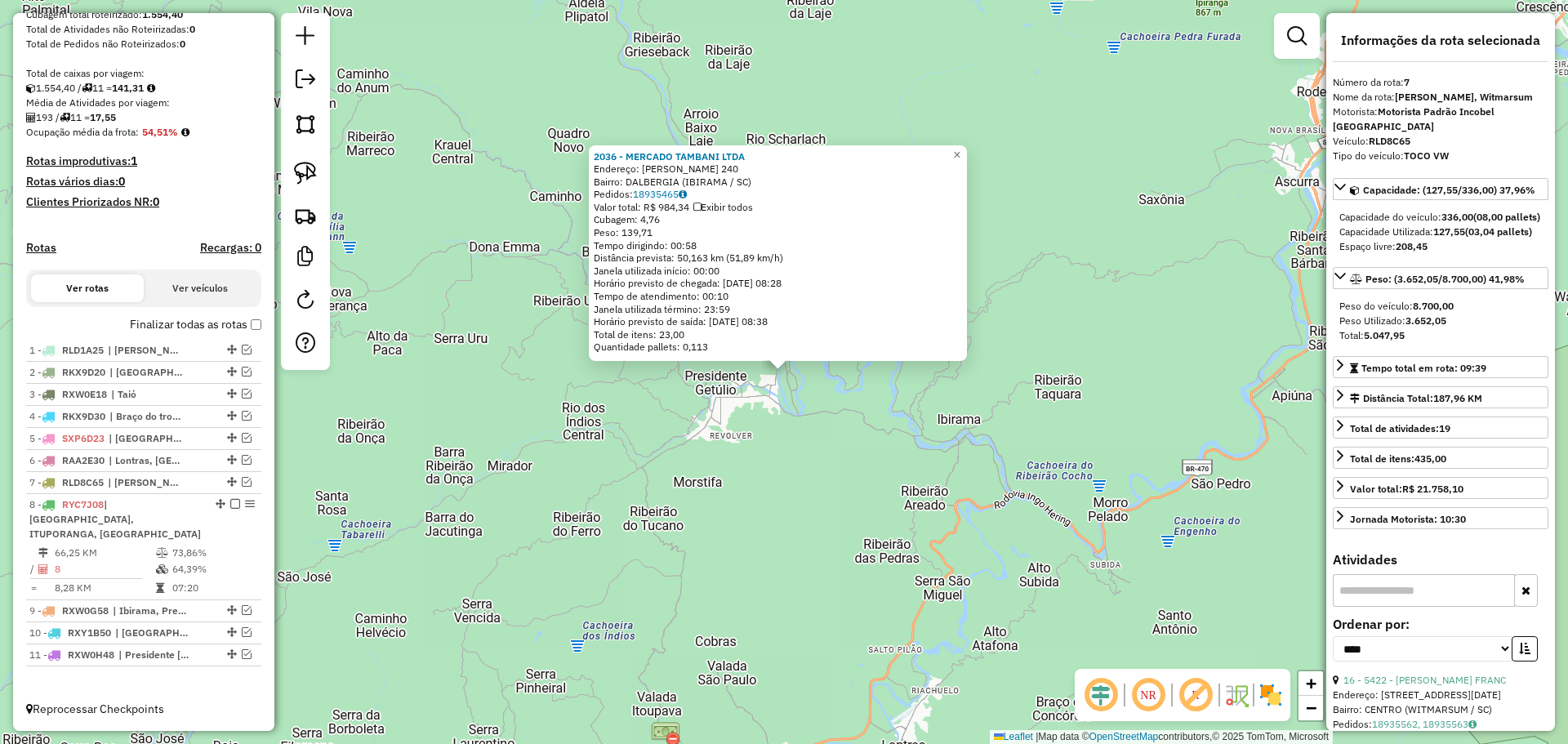
click at [759, 499] on div "2036 - MERCADO TAMBANI LTDA Endereço: R [PERSON_NAME] 240 Bairro: DALBERGIA (IB…" at bounding box center [784, 372] width 1568 height 744
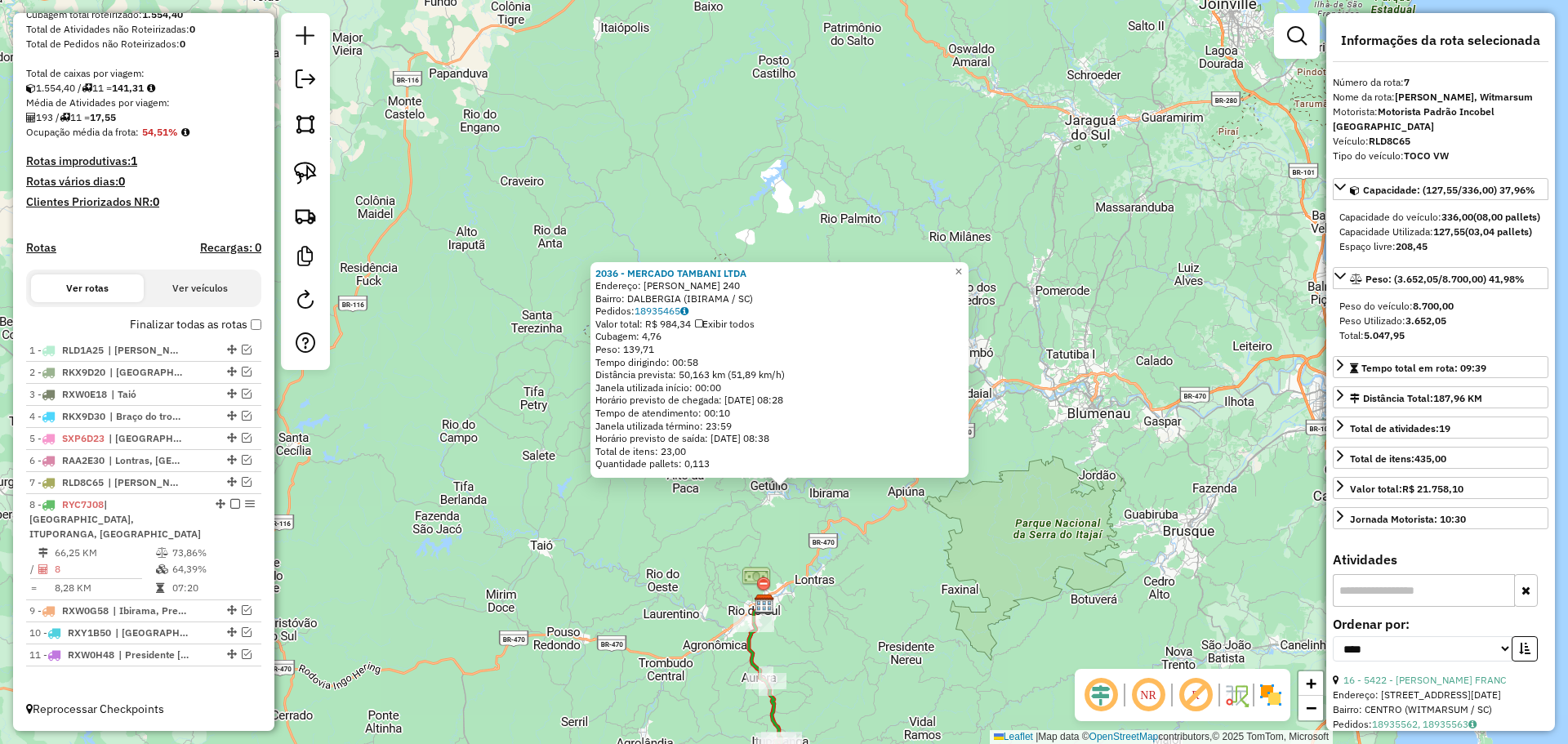
click at [762, 584] on img at bounding box center [755, 579] width 29 height 29
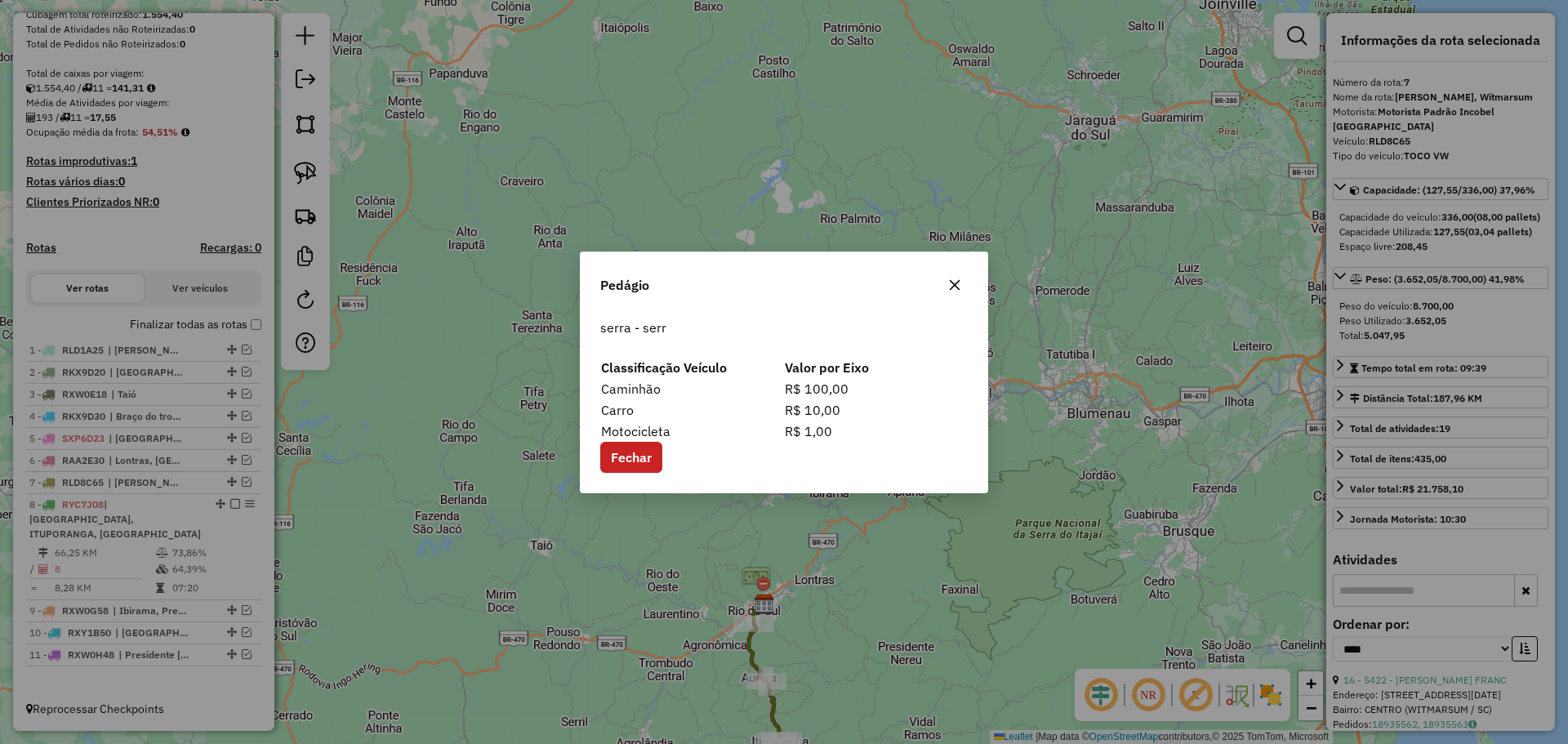
click at [813, 638] on div "Pedágio serra - serr Classificação Veículo Valor por Eixo Caminhão R$ 100,00 Ca…" at bounding box center [784, 372] width 1568 height 744
click at [746, 628] on div "Pedágio serra - serr Classificação Veículo Valor por Eixo Caminhão R$ 100,00 Ca…" at bounding box center [784, 372] width 1568 height 744
click at [861, 628] on div "Pedágio serra - serr Classificação Veículo Valor por Eixo Caminhão R$ 100,00 Ca…" at bounding box center [784, 372] width 1568 height 744
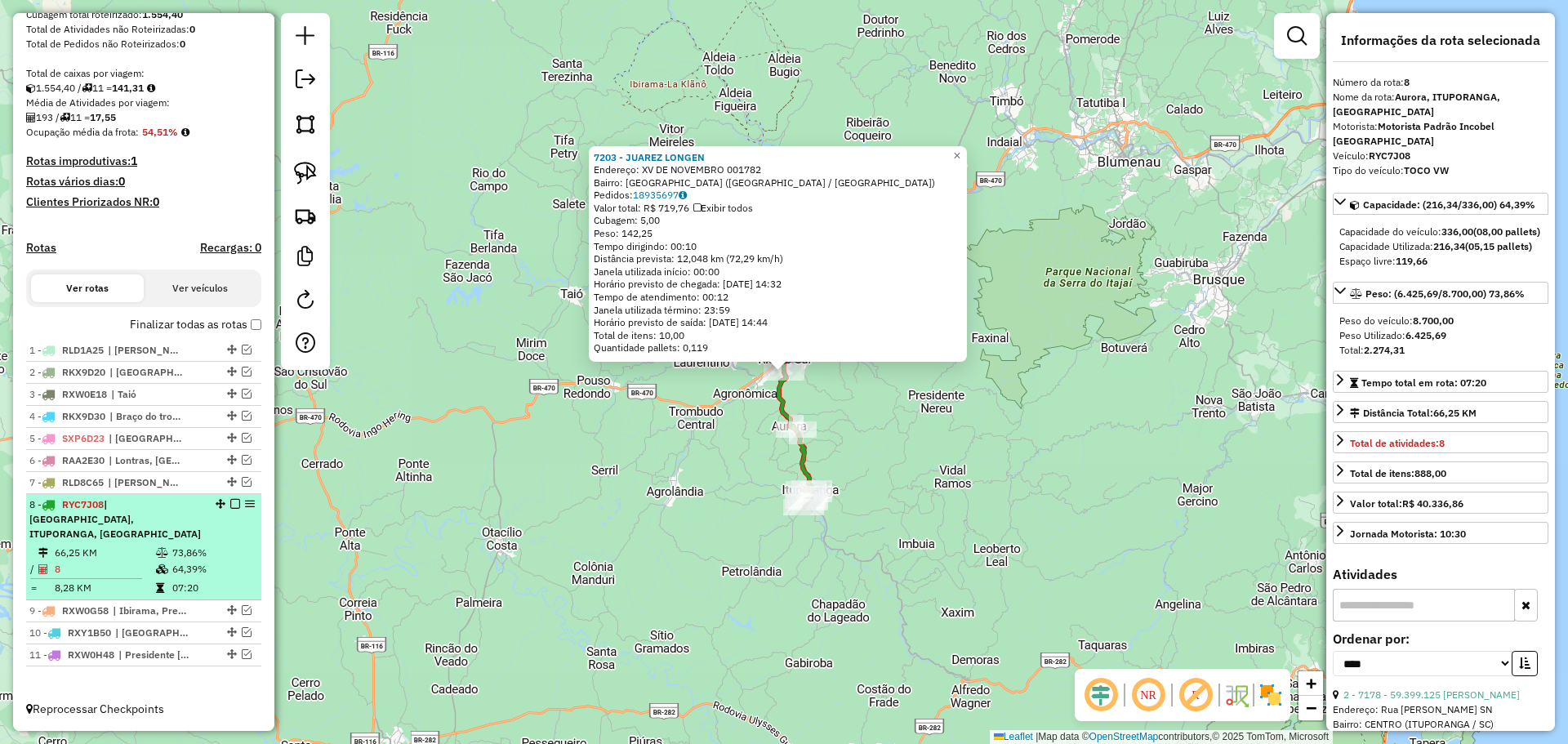
click at [230, 509] on em at bounding box center [235, 504] width 10 height 10
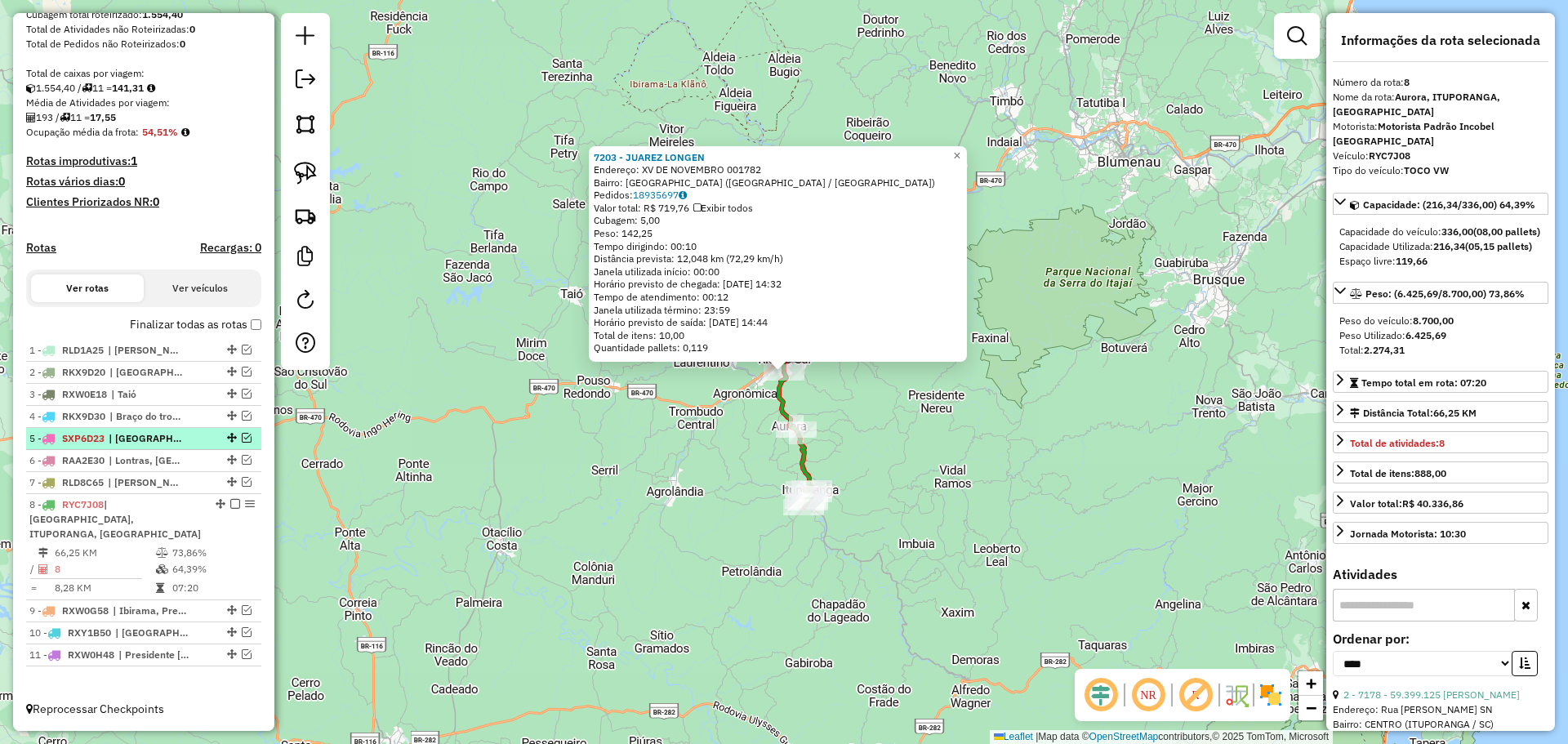
scroll to position [221, 0]
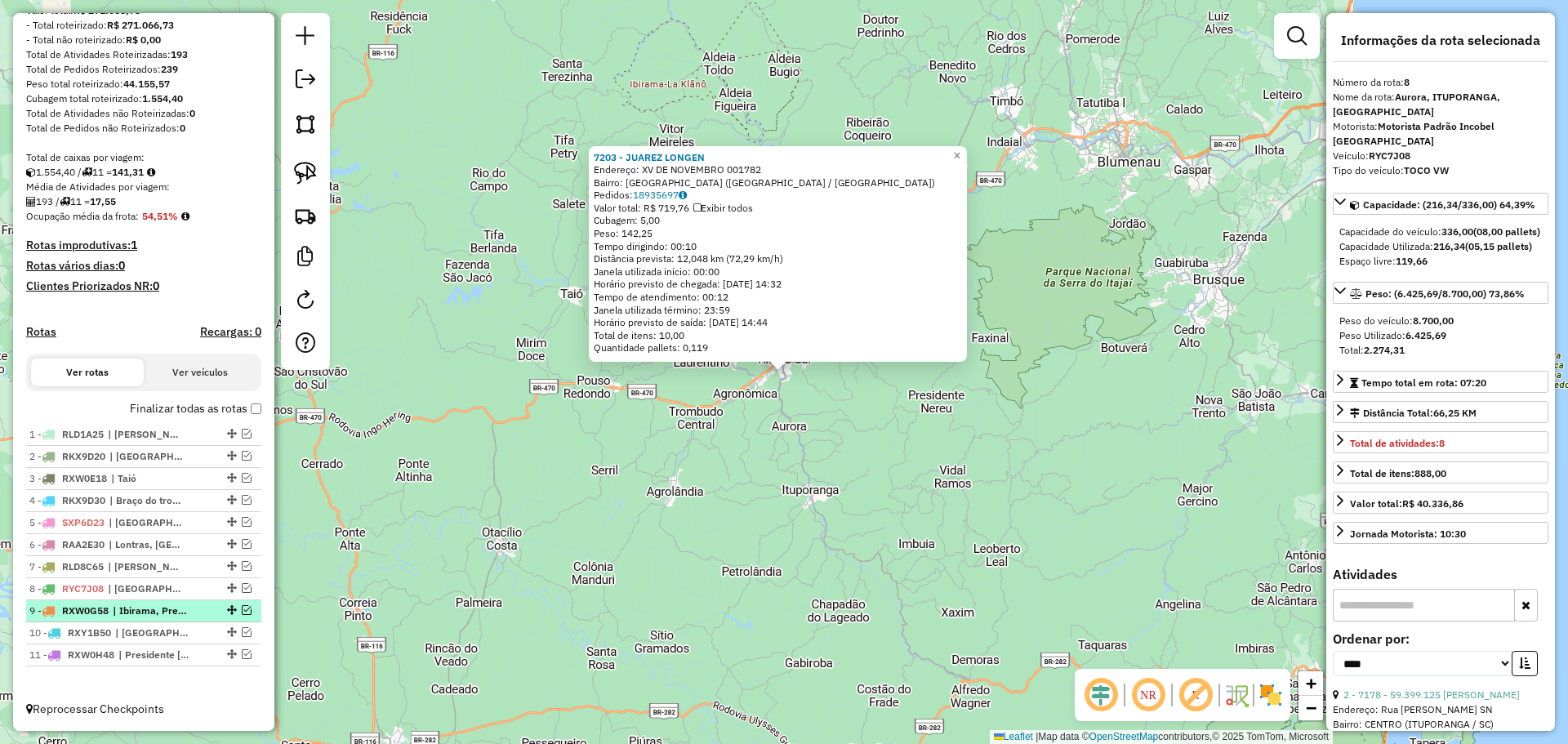
click at [242, 610] on em at bounding box center [247, 610] width 10 height 10
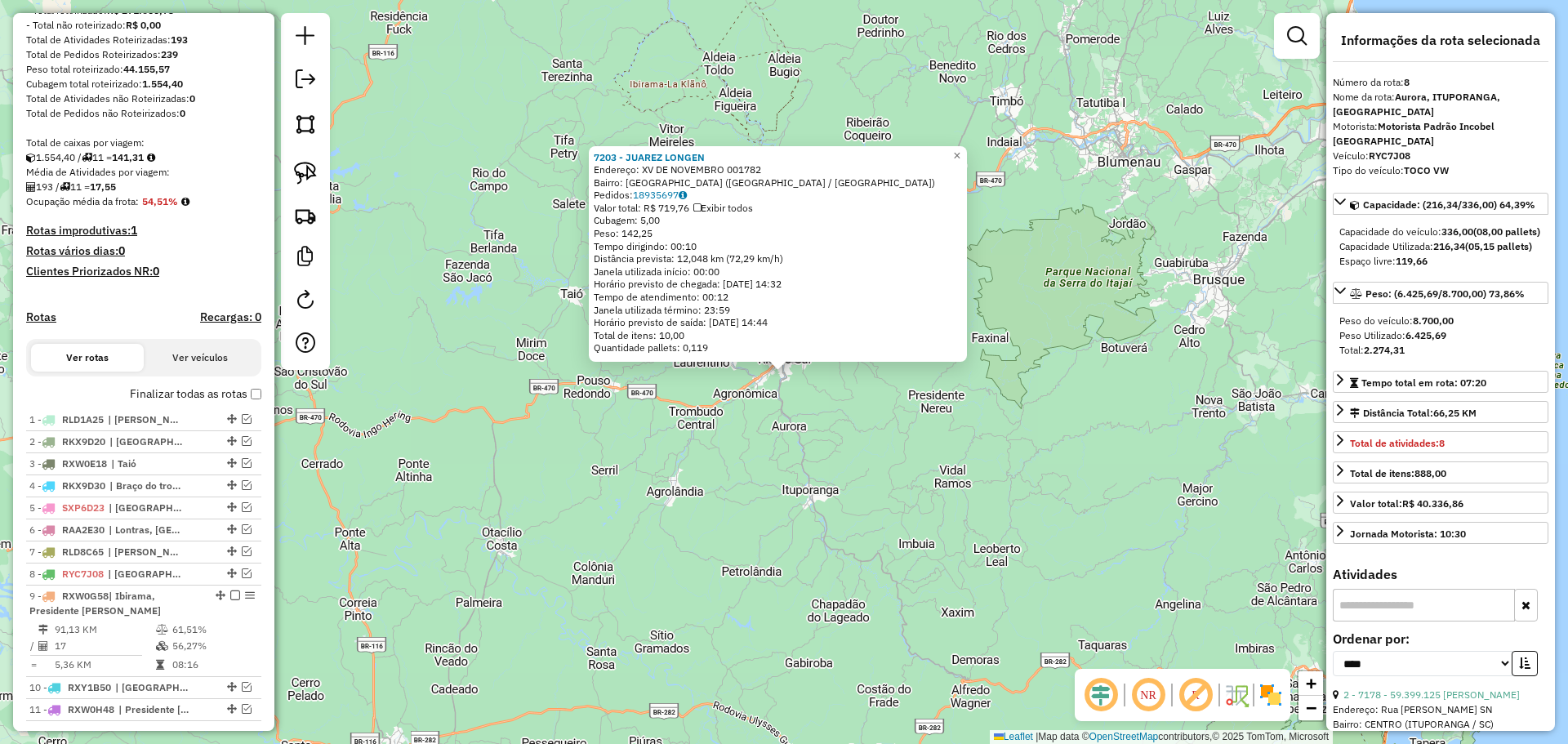
scroll to position [291, 0]
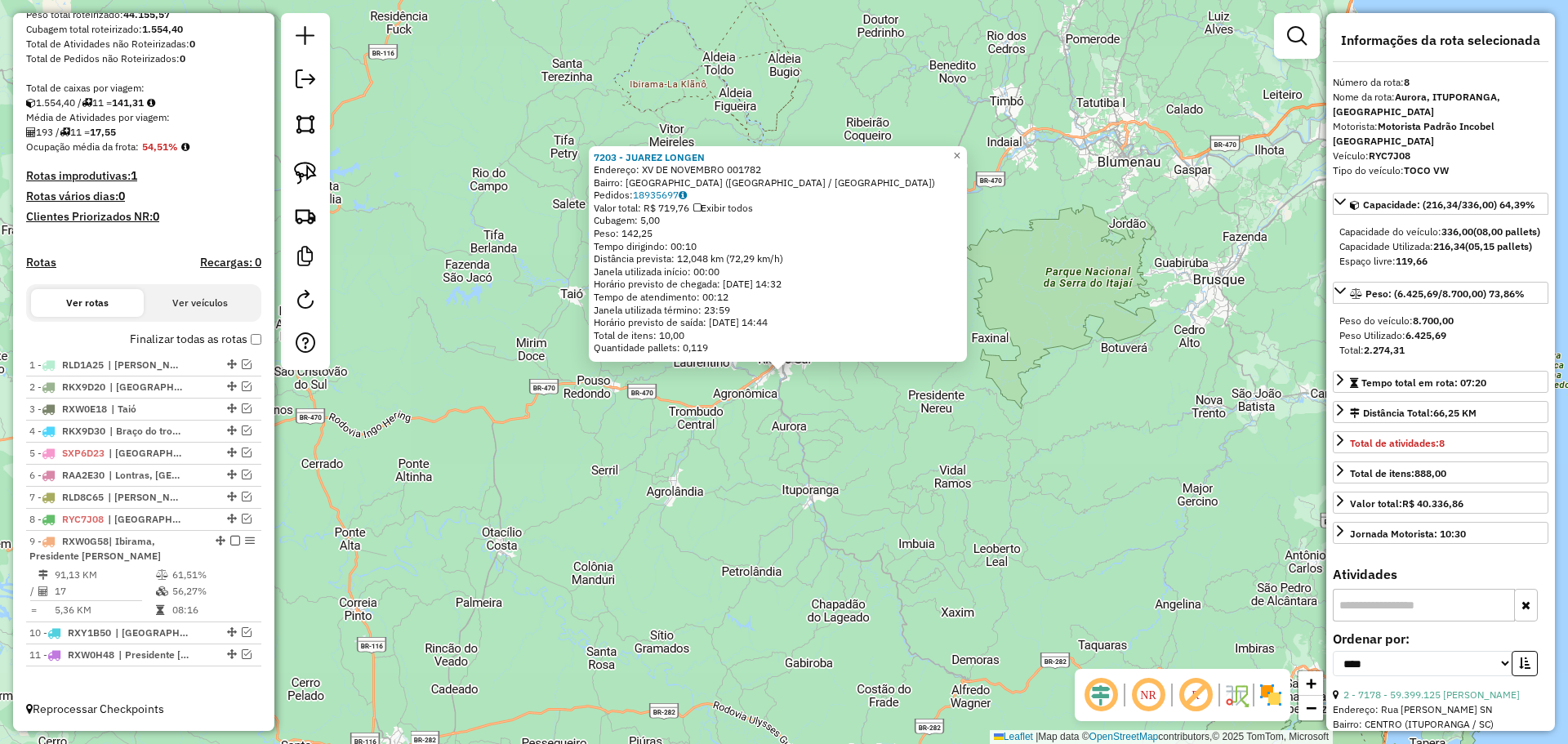
click at [688, 555] on div "7203 - JUAREZ LONGEN Endereço: XV DE NOVEMBRO 001782 Bairro: [GEOGRAPHIC_DATA] …" at bounding box center [784, 372] width 1568 height 744
click at [828, 451] on div "7203 - JUAREZ LONGEN Endereço: XV DE NOVEMBRO 001782 Bairro: [GEOGRAPHIC_DATA] …" at bounding box center [784, 372] width 1568 height 744
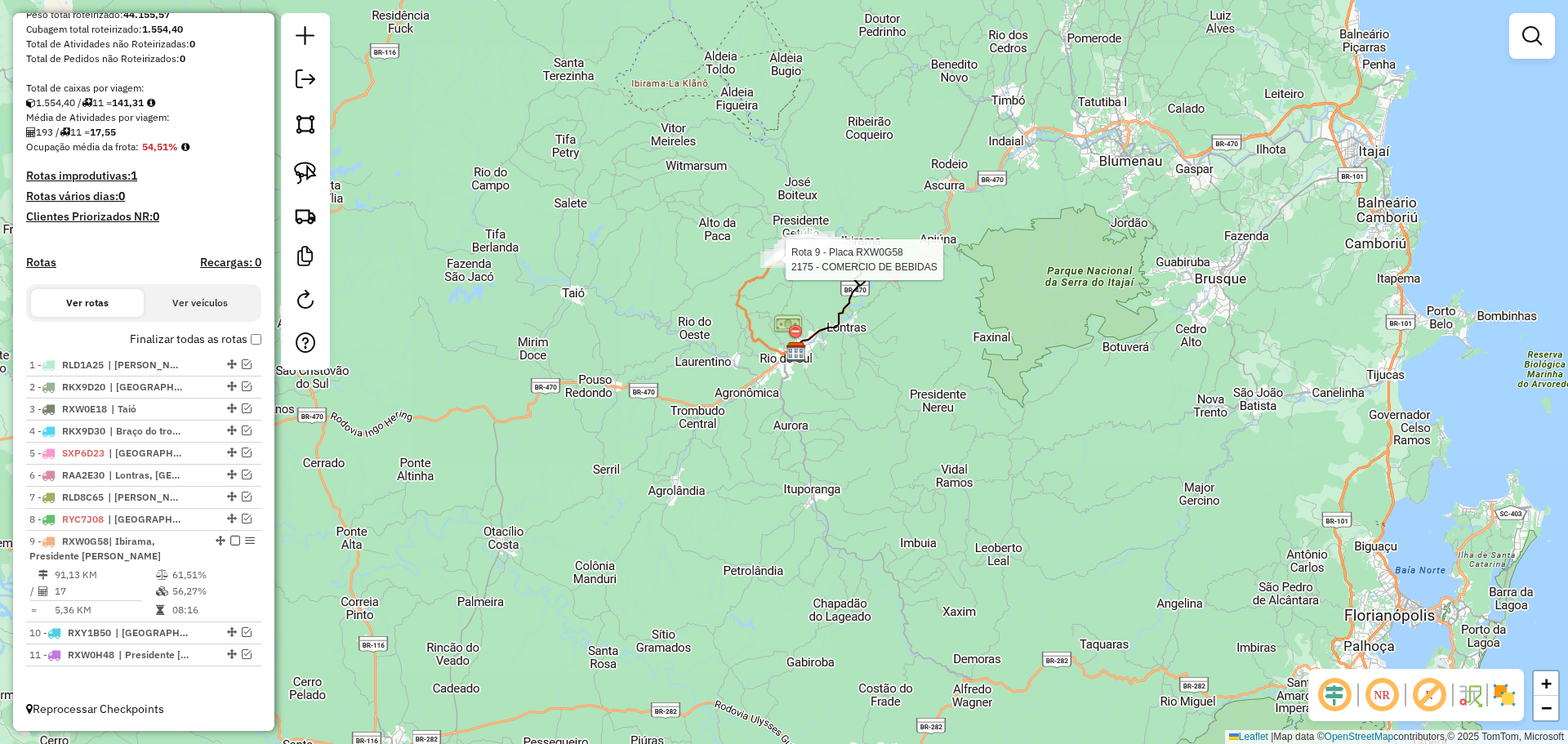
select select "*********"
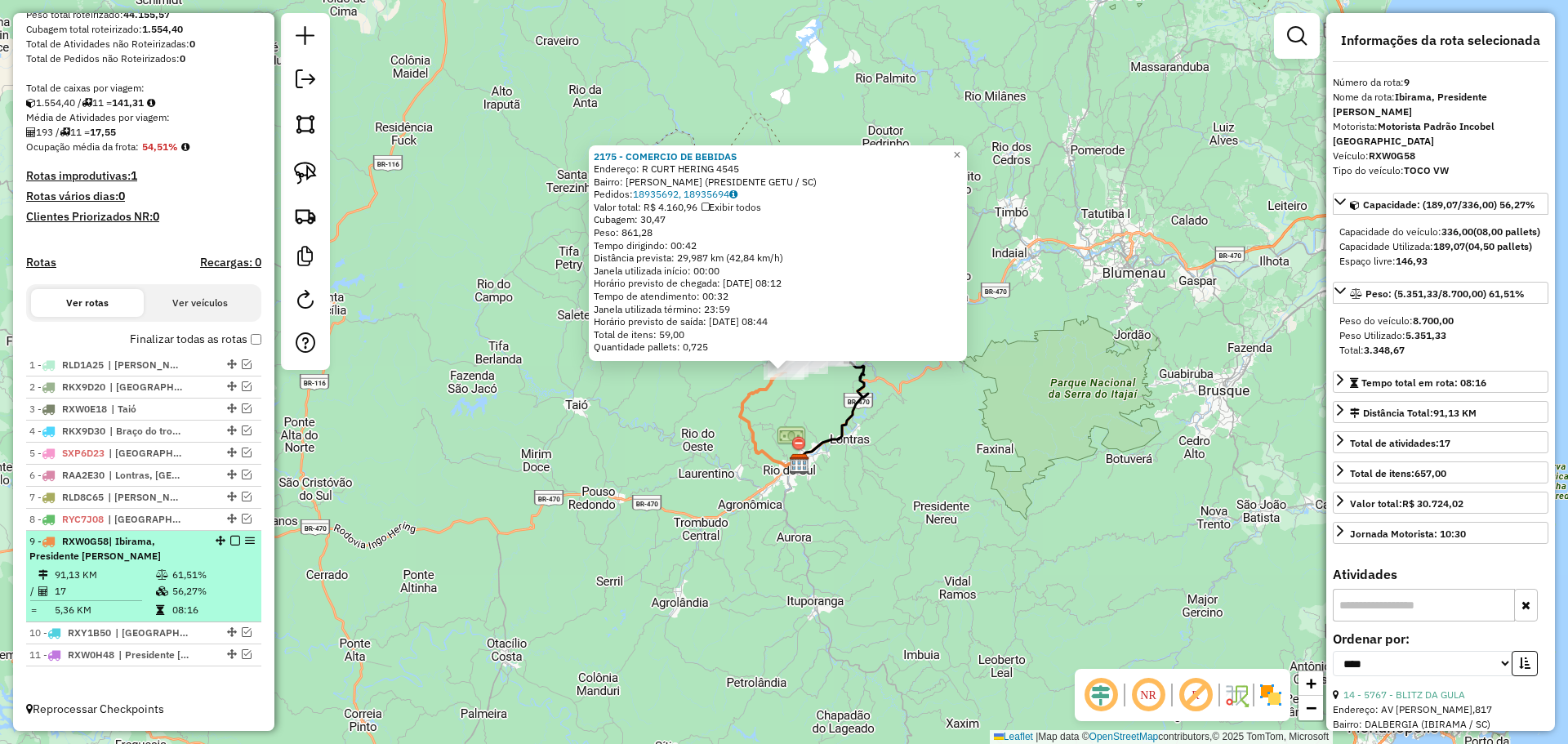
click at [230, 542] on em at bounding box center [235, 541] width 10 height 10
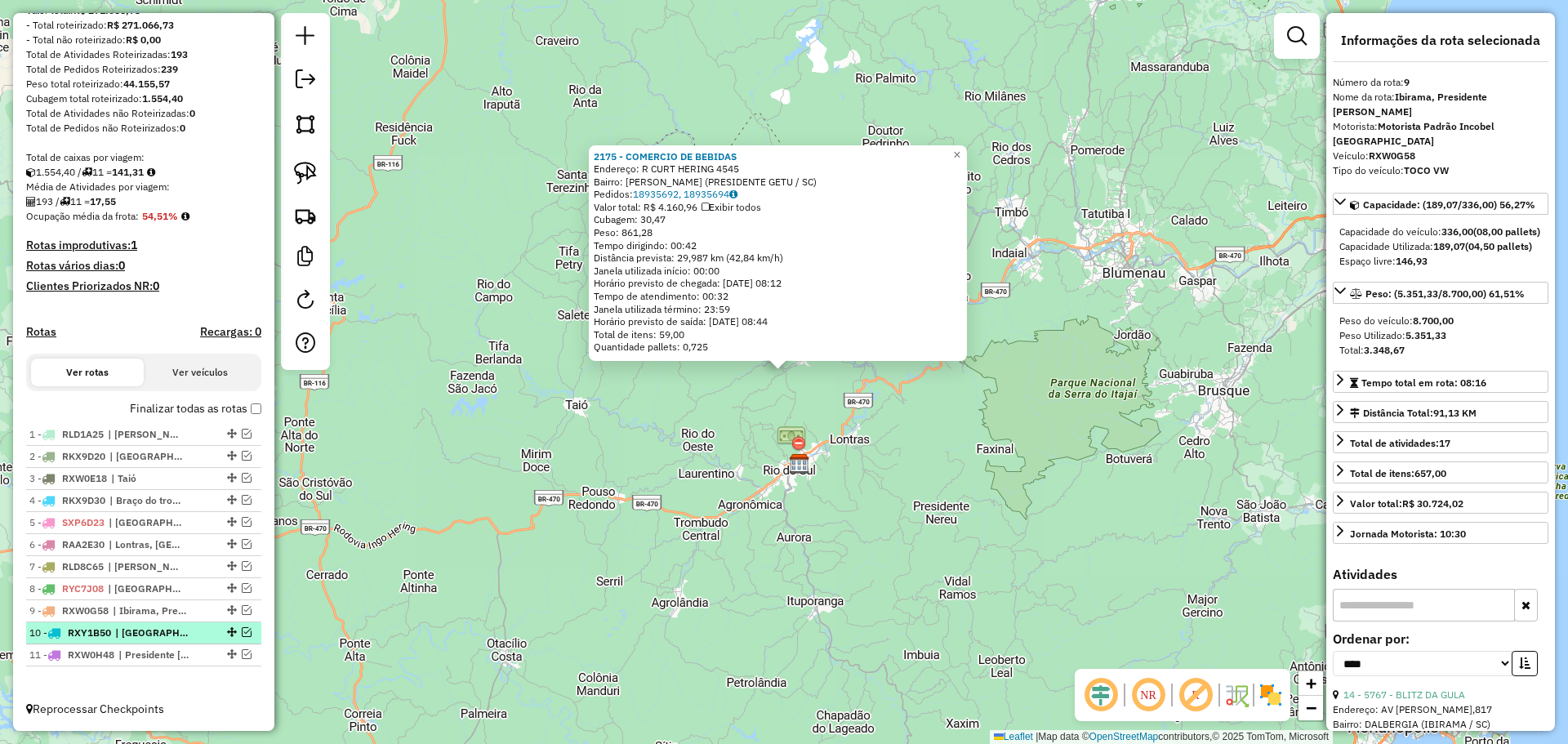
click at [244, 633] on em at bounding box center [247, 633] width 10 height 10
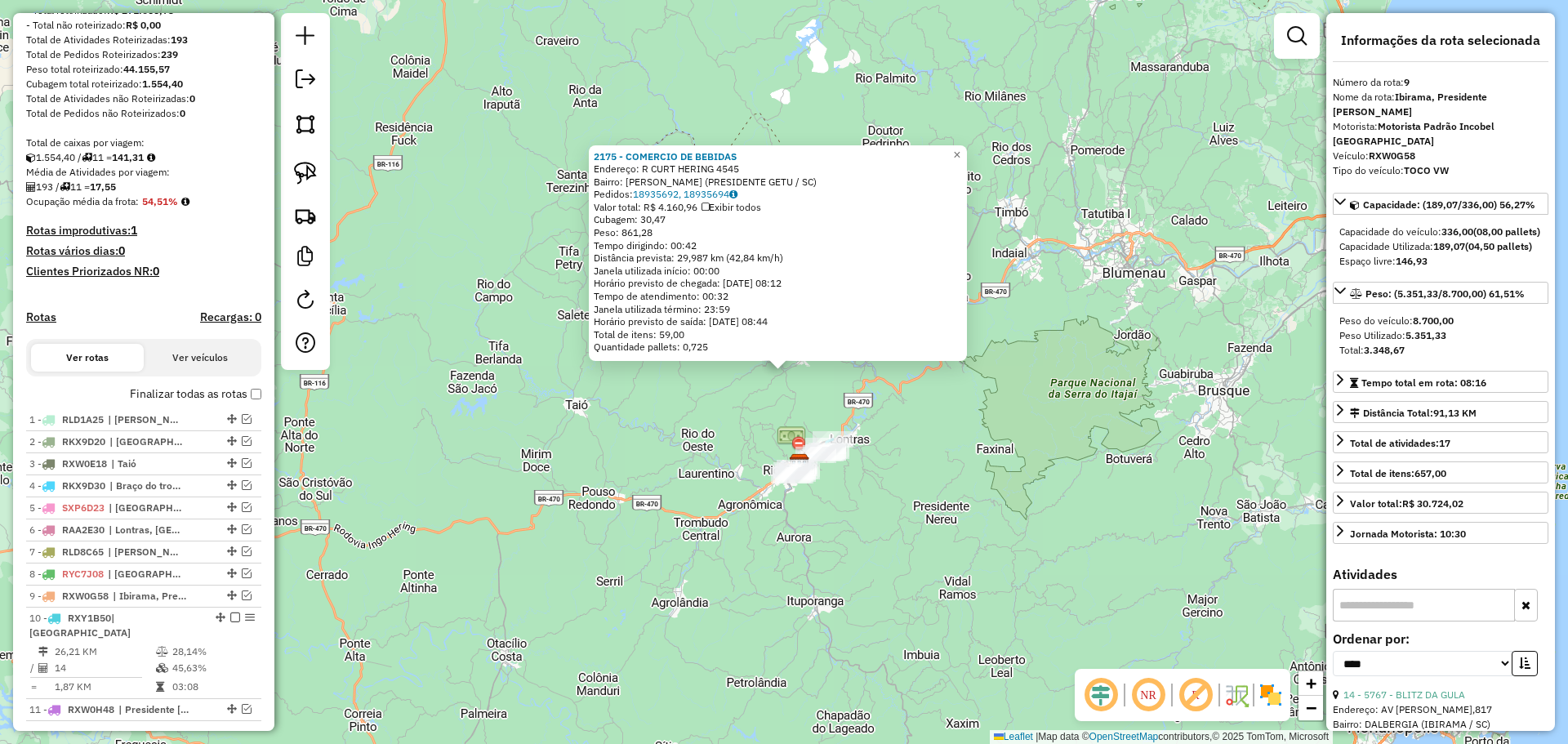
scroll to position [276, 0]
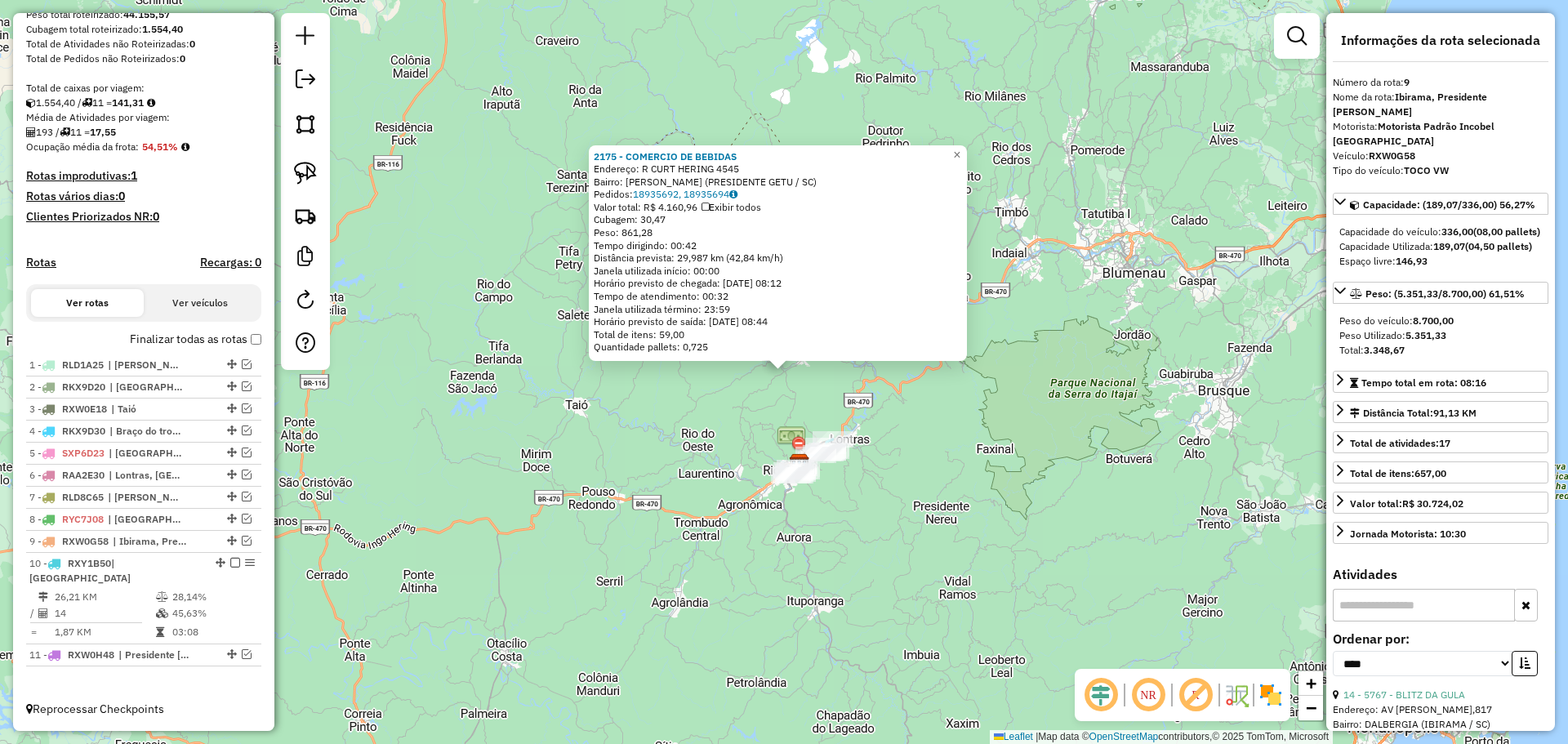
click at [755, 578] on div "2175 - COMERCIO DE BEBIDAS Endereço: R CURT HERING 4545 Bairro: RIO FERRO (PRES…" at bounding box center [784, 372] width 1568 height 744
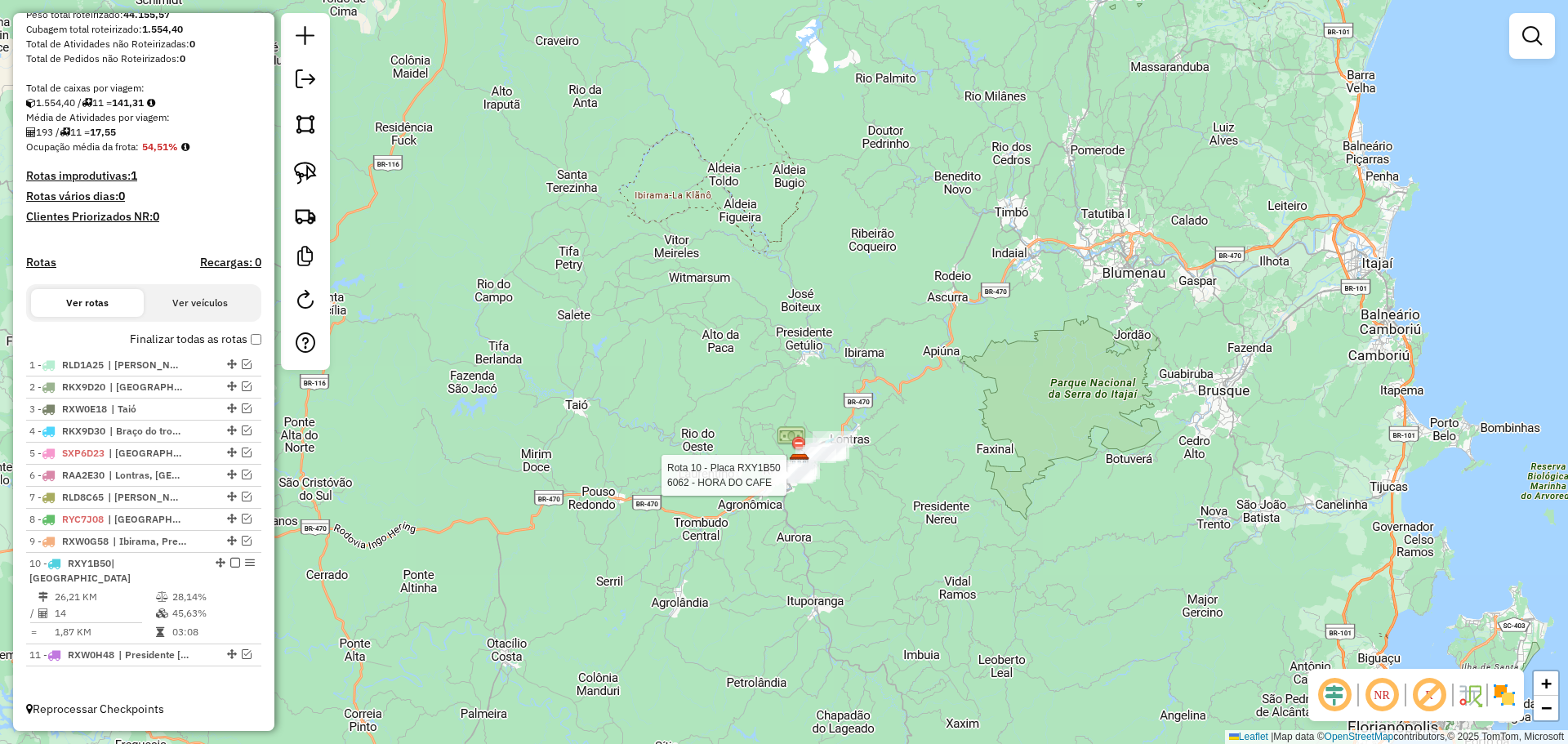
select select "*********"
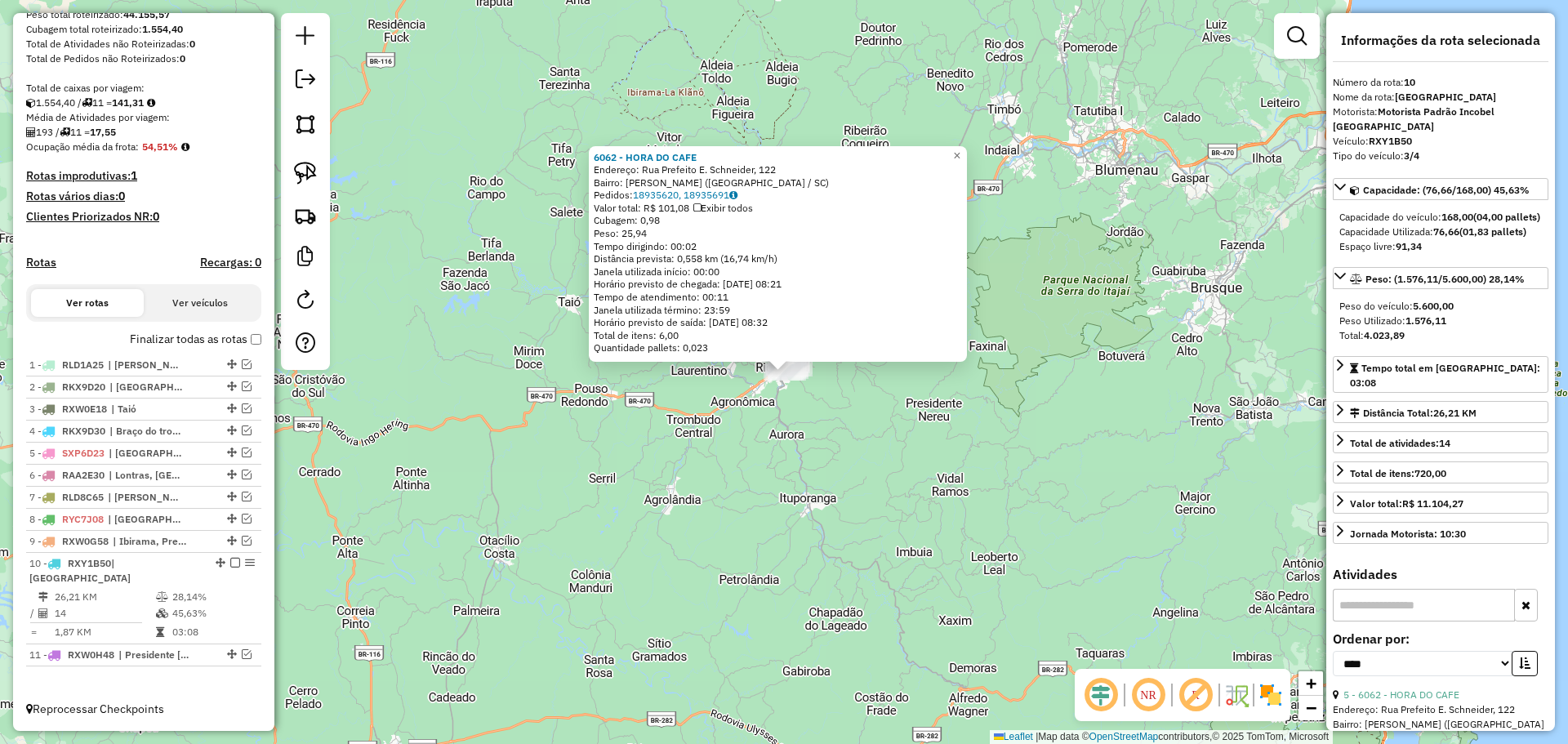
click at [695, 547] on div "6062 - HORA DO CAFE Endereço: [STREET_ADDRESS]. [PERSON_NAME], 122 Bairro: [PER…" at bounding box center [784, 372] width 1568 height 744
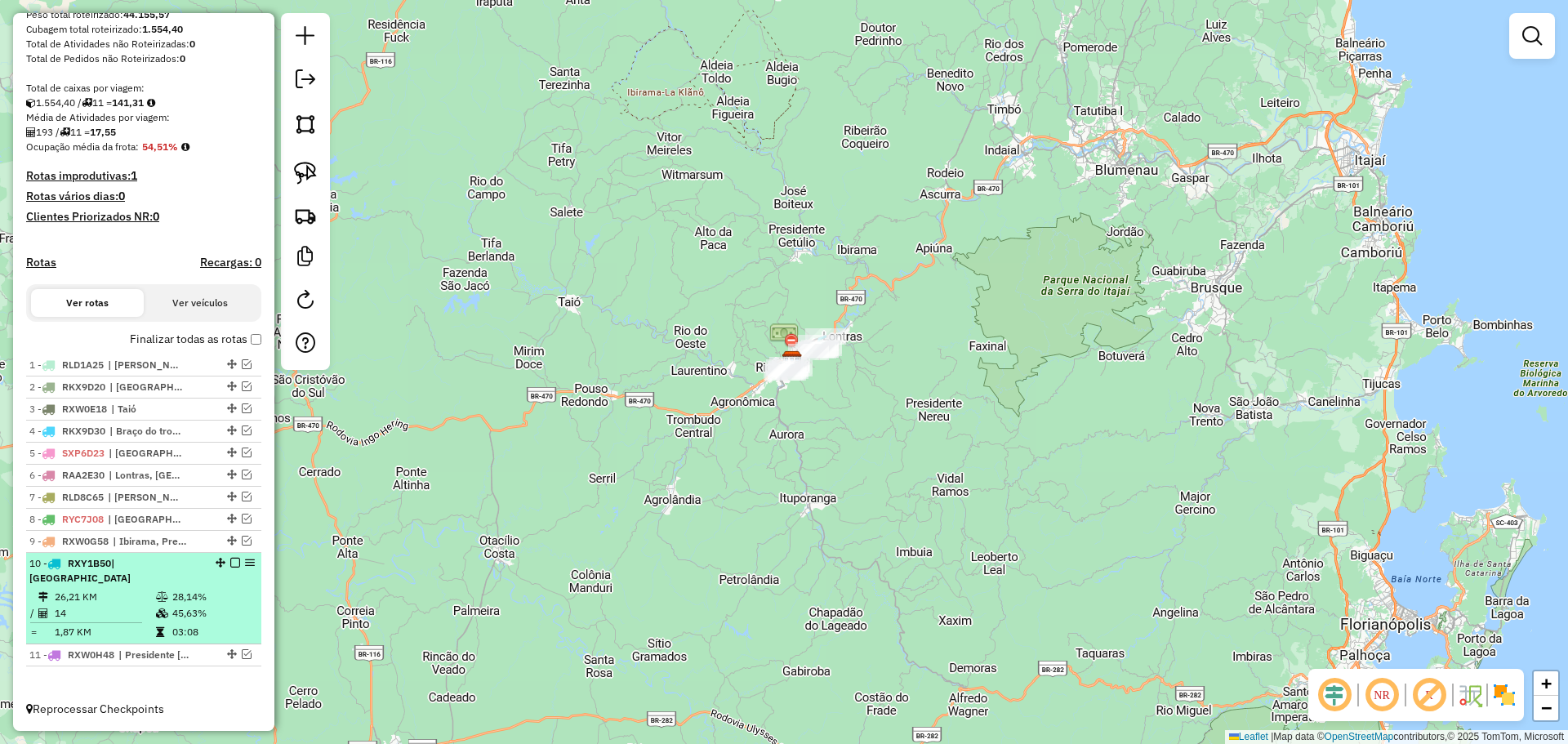
click at [230, 568] on em at bounding box center [235, 563] width 10 height 10
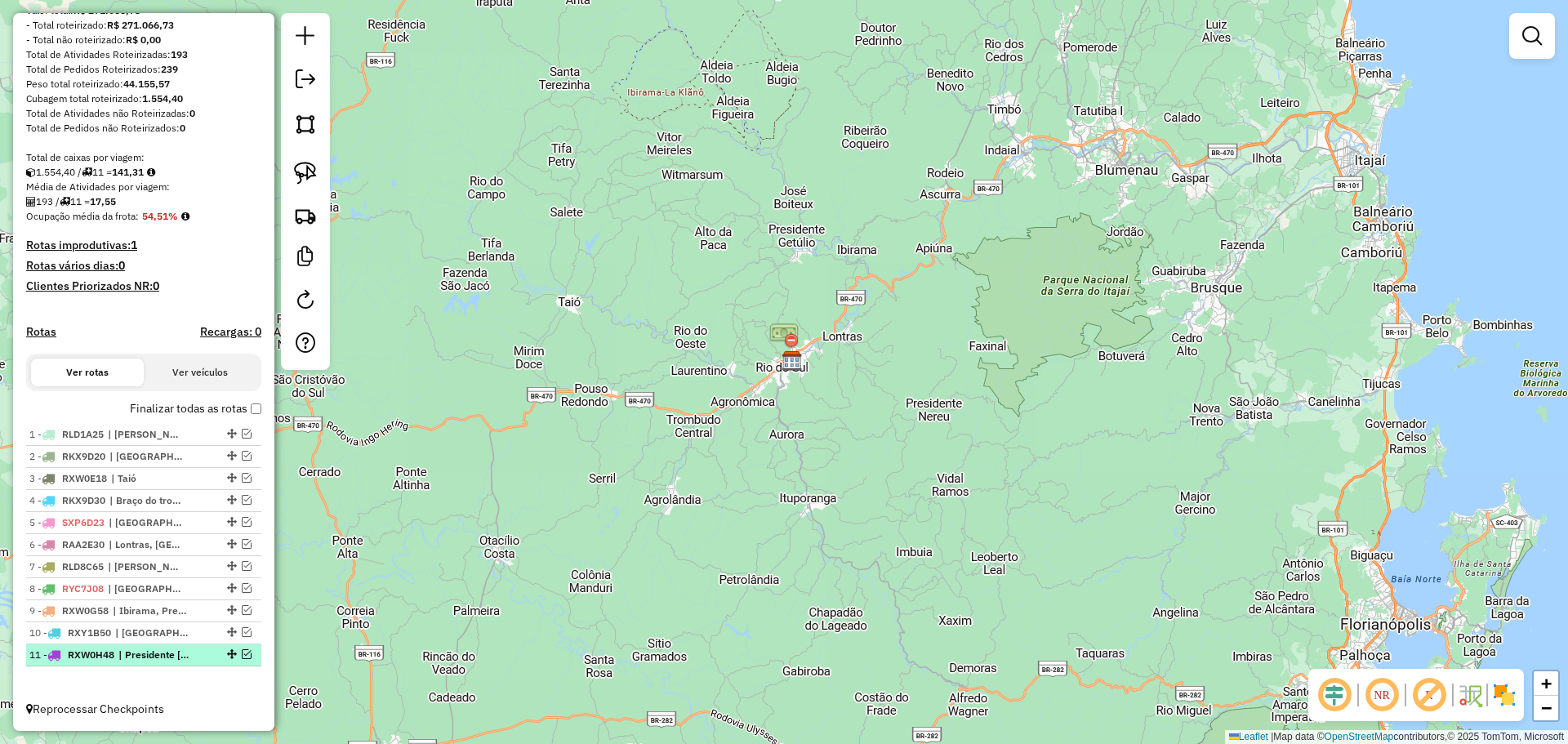
click at [242, 653] on em at bounding box center [247, 654] width 10 height 10
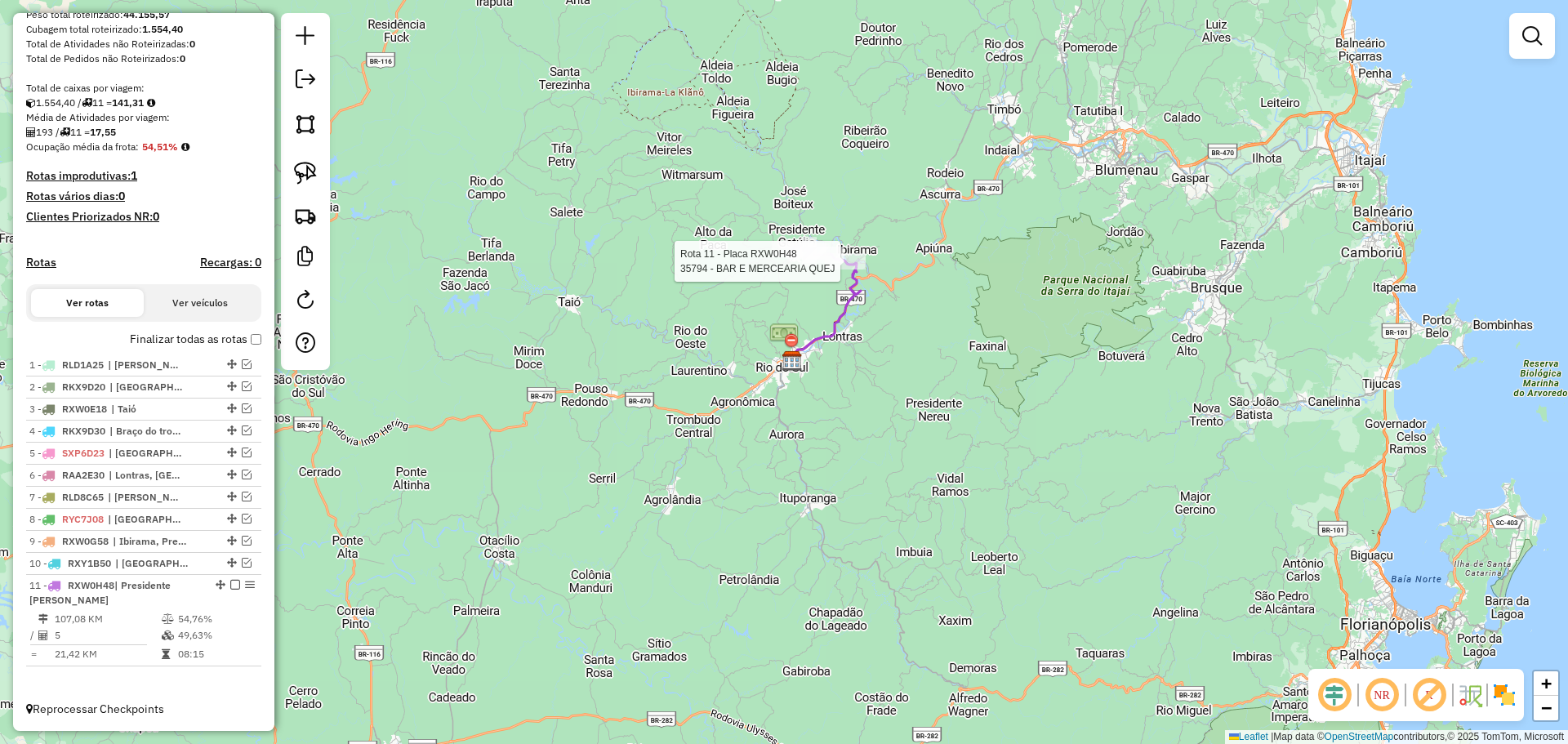
select select "*********"
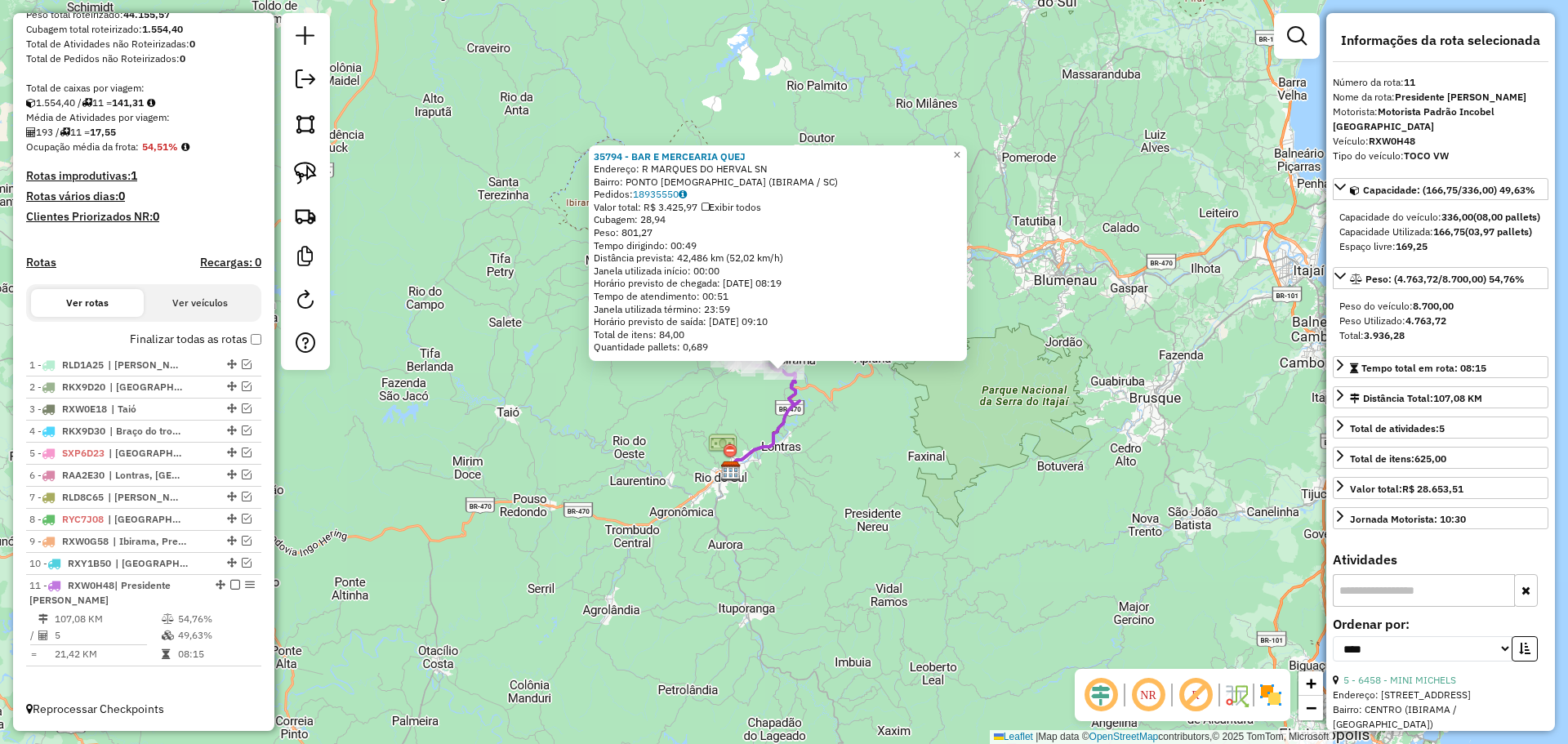
click at [540, 466] on div "35794 - BAR E MERCEARIA QUEJ Endereço: R MARQUES DO HERVAL SN Bairro: PONTO [DE…" at bounding box center [784, 372] width 1568 height 744
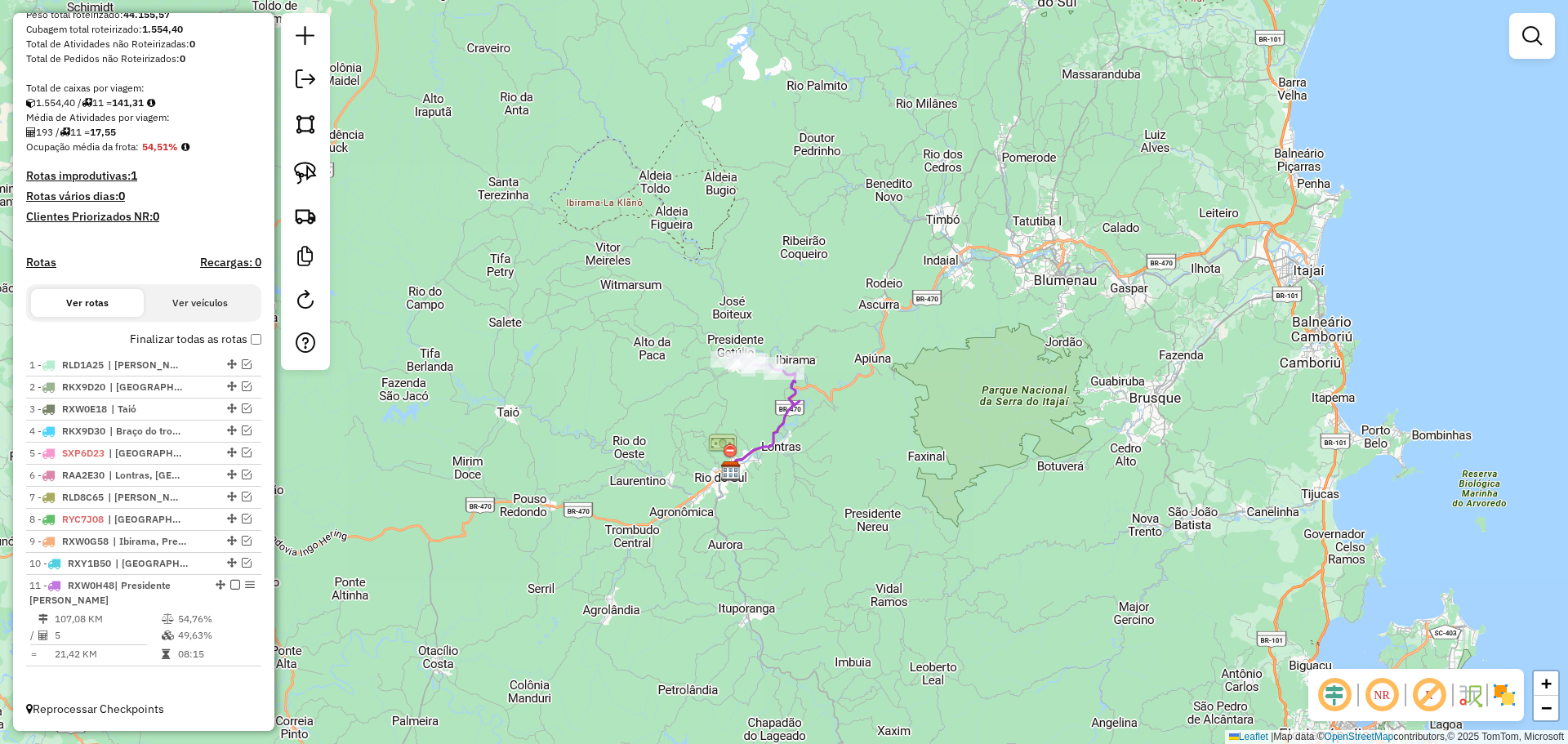
scroll to position [221, 0]
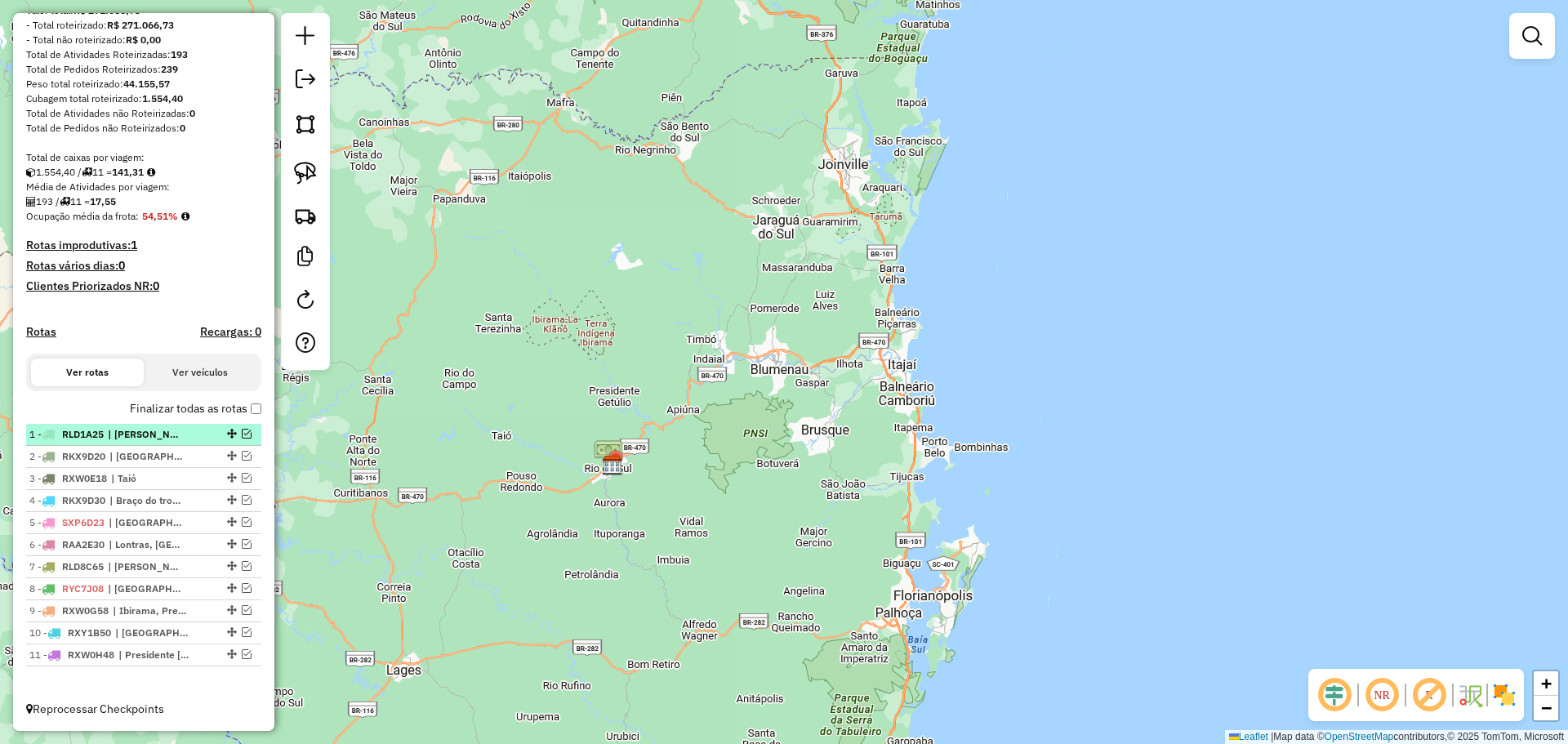
click at [242, 434] on em at bounding box center [247, 434] width 10 height 10
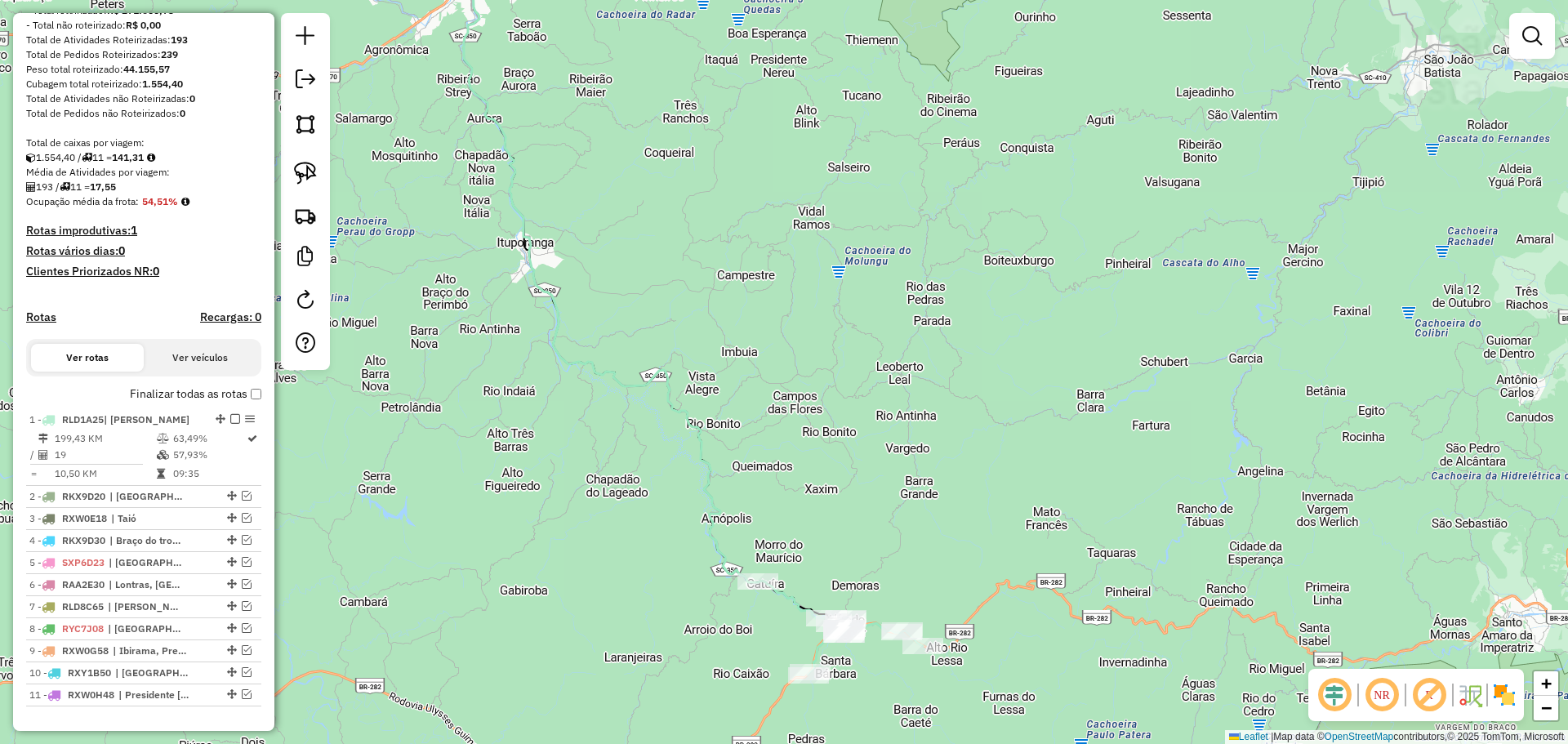
drag, startPoint x: 963, startPoint y: 569, endPoint x: 976, endPoint y: 303, distance: 266.3
click at [976, 303] on div "Janela de atendimento Grade de atendimento Capacidade Transportadoras Veículos …" at bounding box center [784, 372] width 1568 height 744
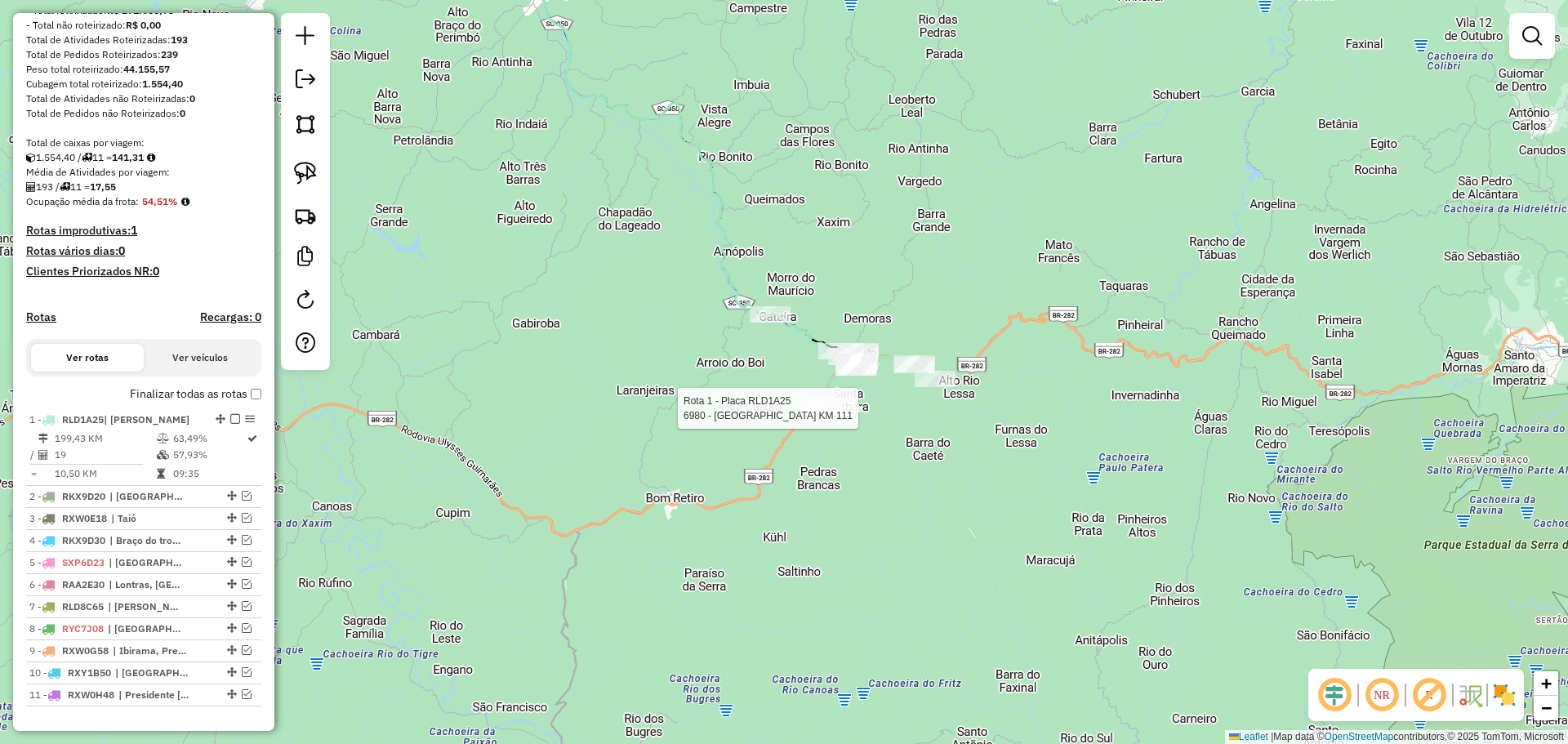
select select "*********"
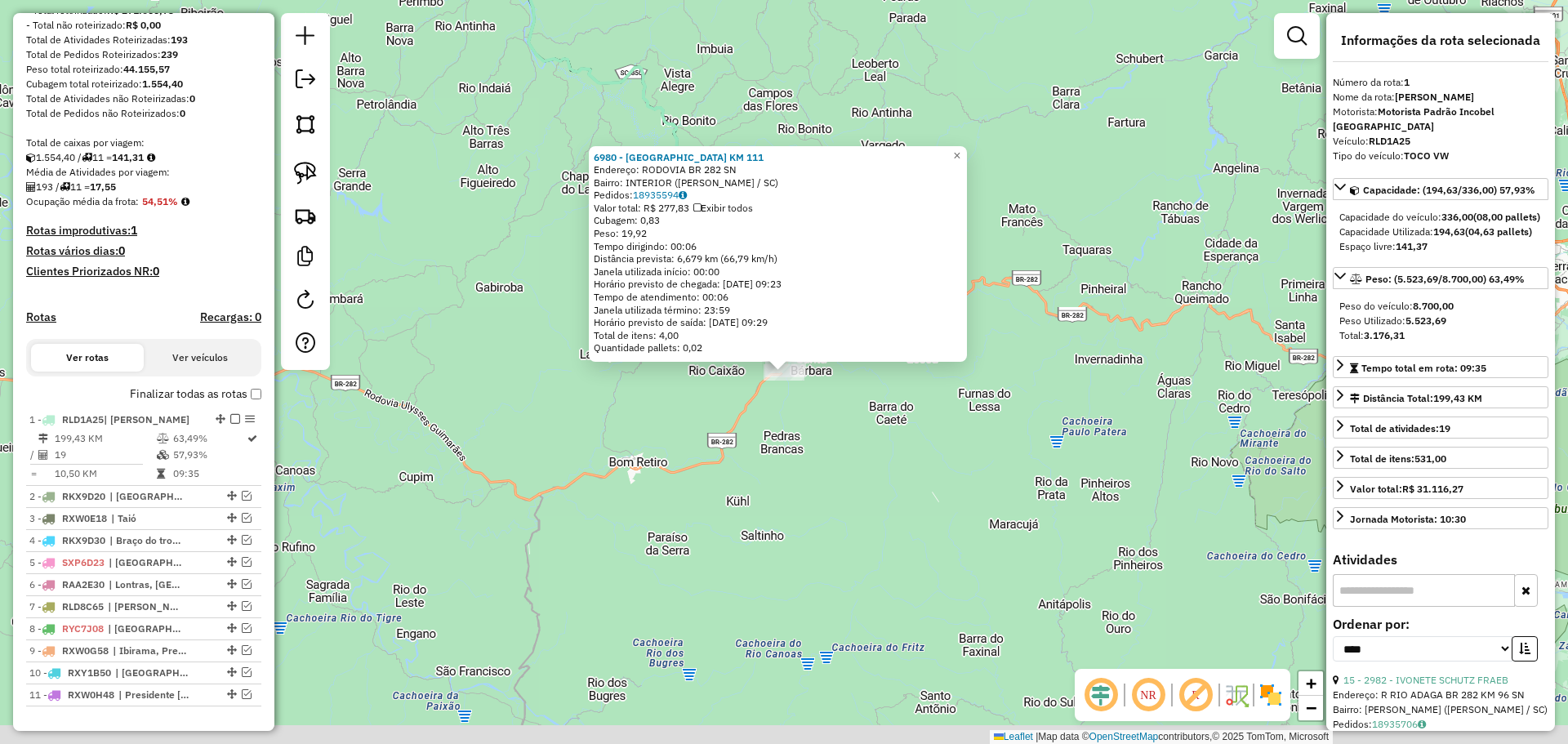
scroll to position [276, 0]
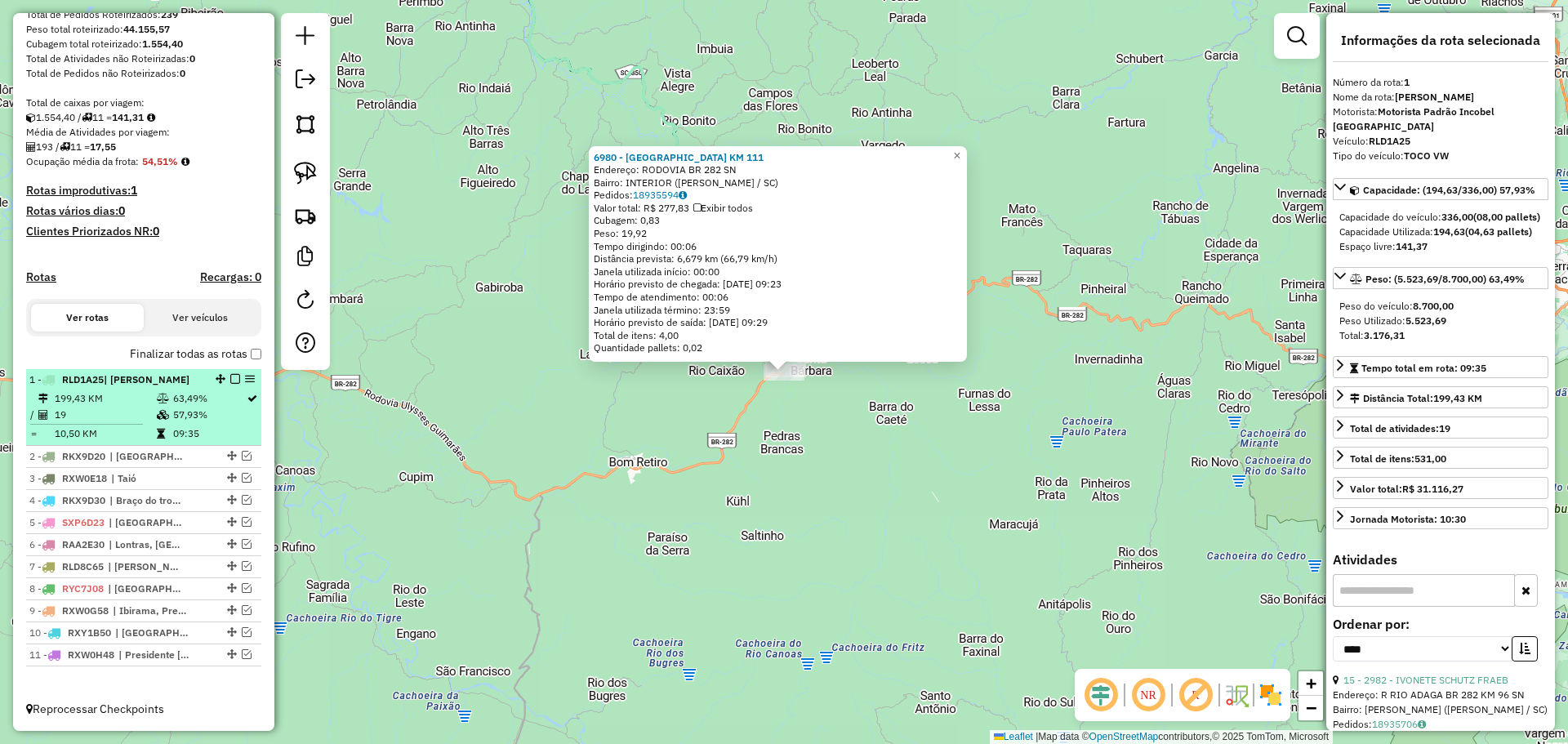
click at [230, 381] on em at bounding box center [235, 379] width 10 height 10
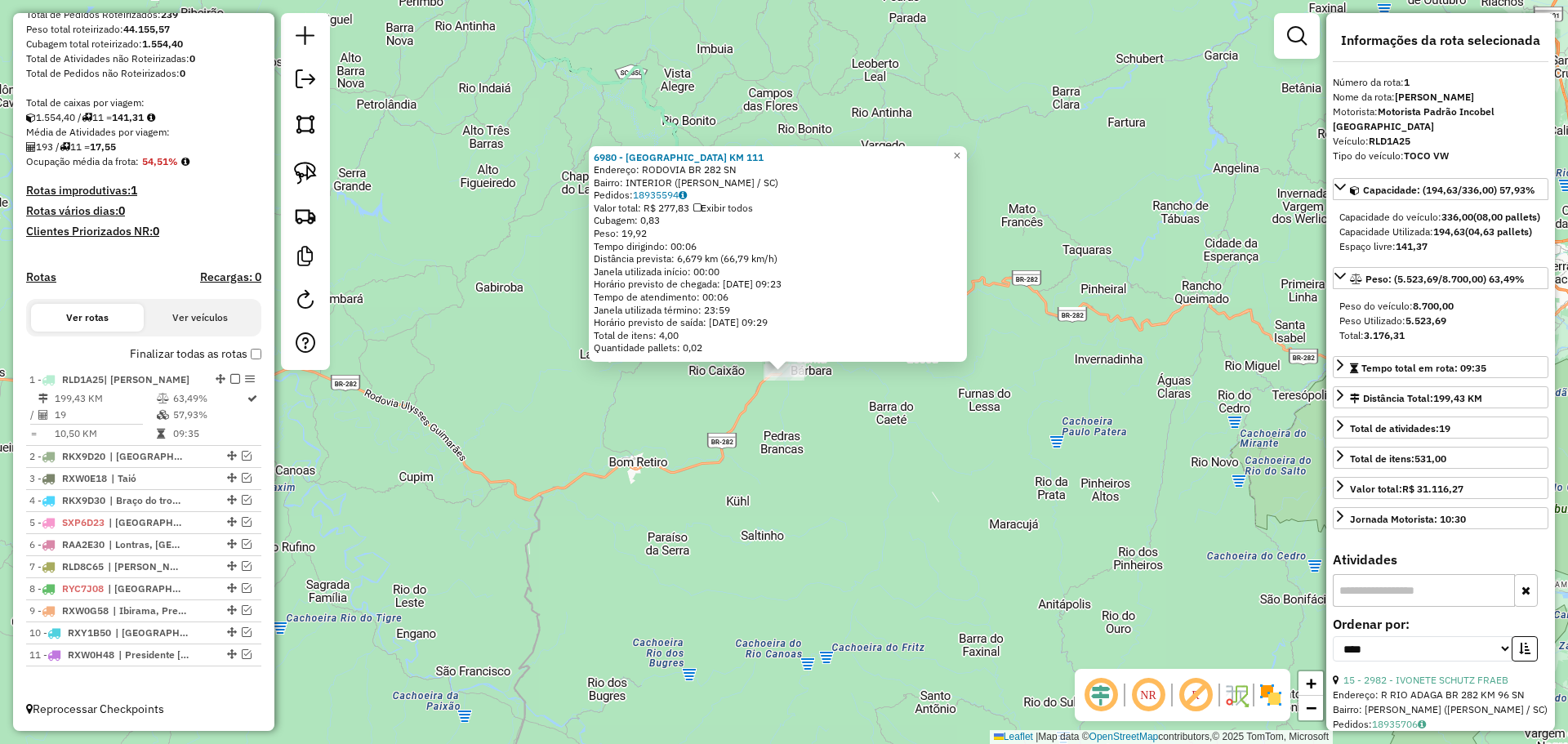
scroll to position [221, 0]
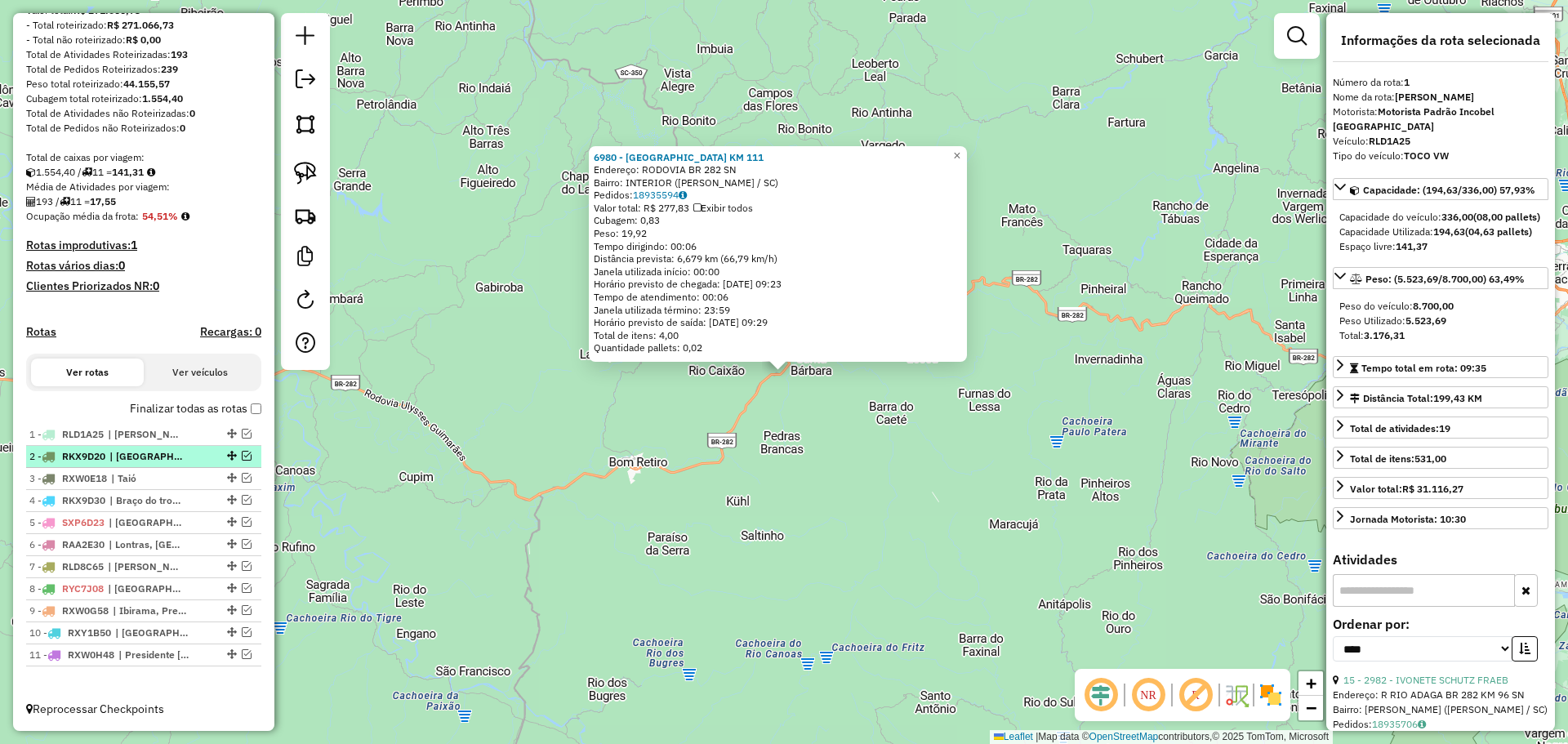
click at [242, 457] on em at bounding box center [247, 456] width 10 height 10
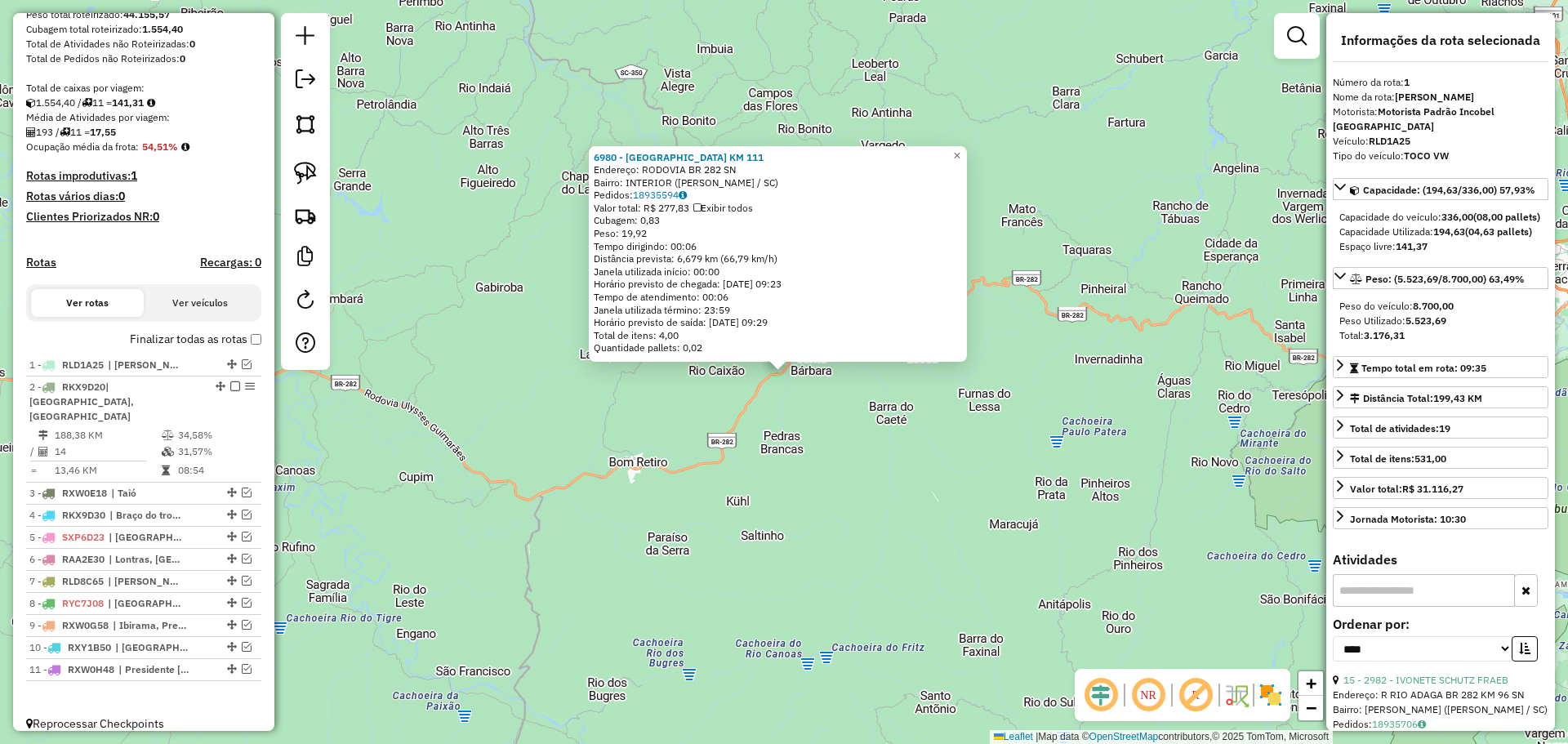
click at [469, 446] on div "6980 - [GEOGRAPHIC_DATA] KM 111 Endereço: RODOVIA BR 282 SN Bairro: INTERIOR ([…" at bounding box center [784, 372] width 1568 height 744
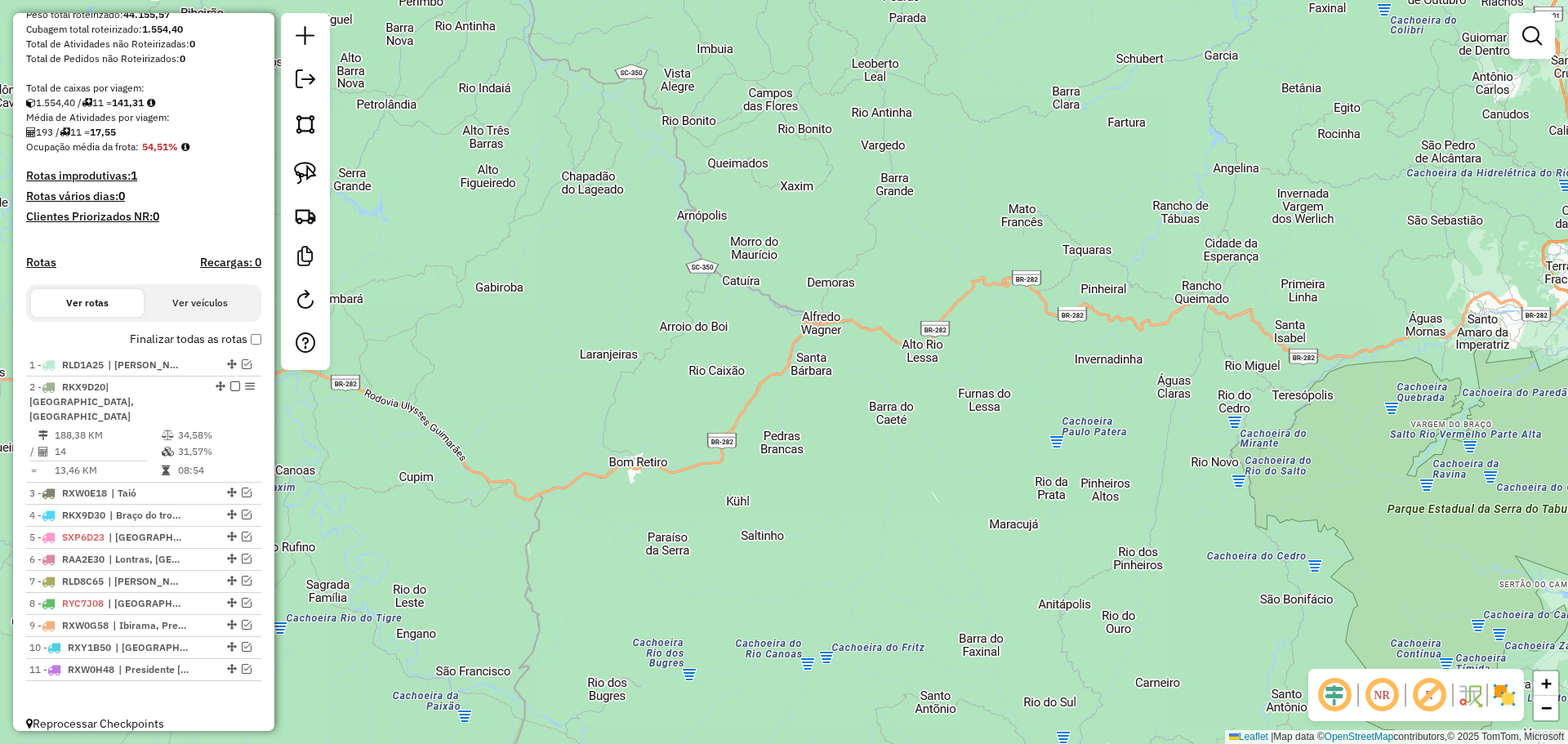
drag, startPoint x: 493, startPoint y: 430, endPoint x: 848, endPoint y: 513, distance: 364.6
click at [848, 513] on div "Janela de atendimento Grade de atendimento Capacidade Transportadoras Veículos …" at bounding box center [784, 372] width 1568 height 744
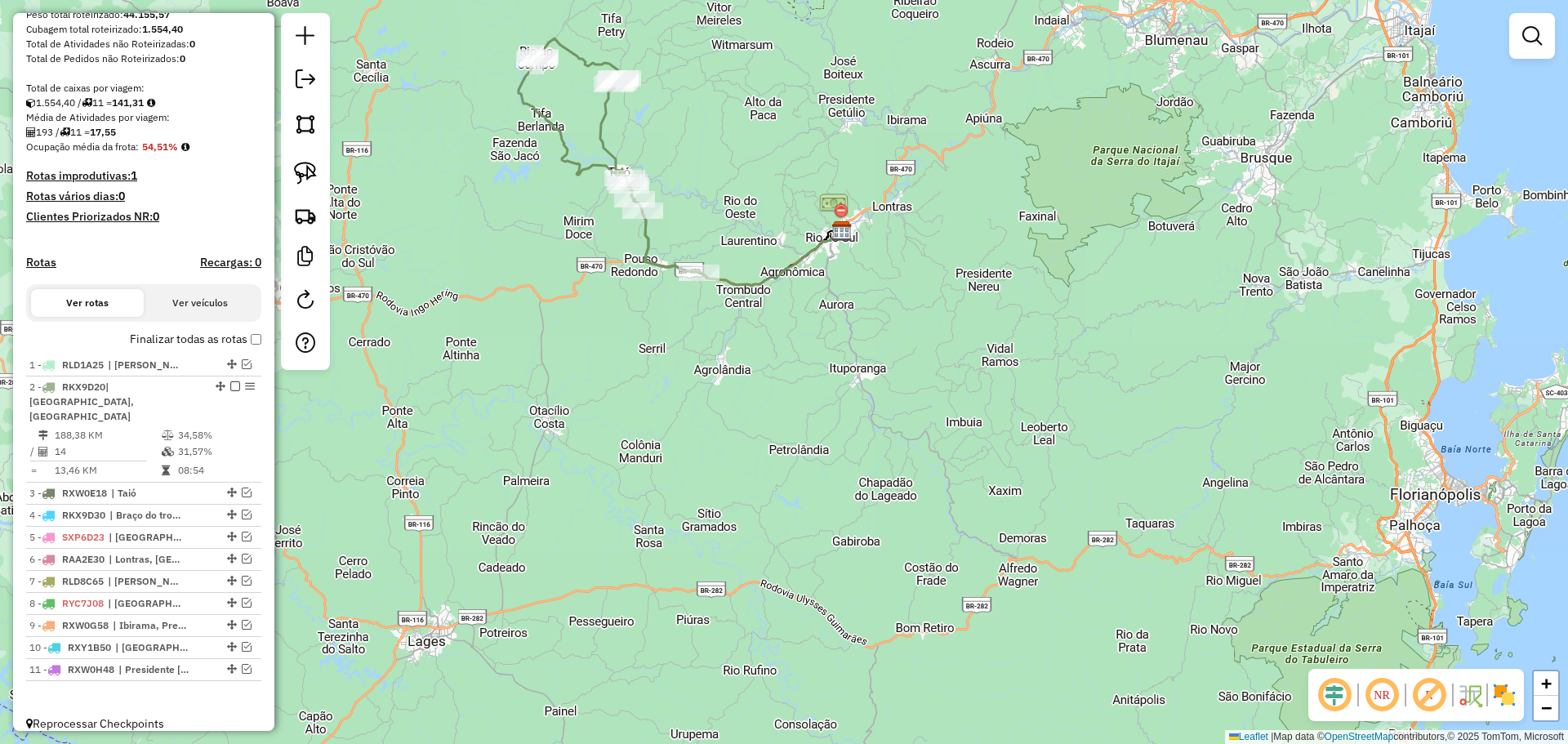
drag, startPoint x: 690, startPoint y: 380, endPoint x: 718, endPoint y: 521, distance: 143.8
click at [718, 521] on div "Janela de atendimento Grade de atendimento Capacidade Transportadoras Veículos …" at bounding box center [784, 372] width 1568 height 744
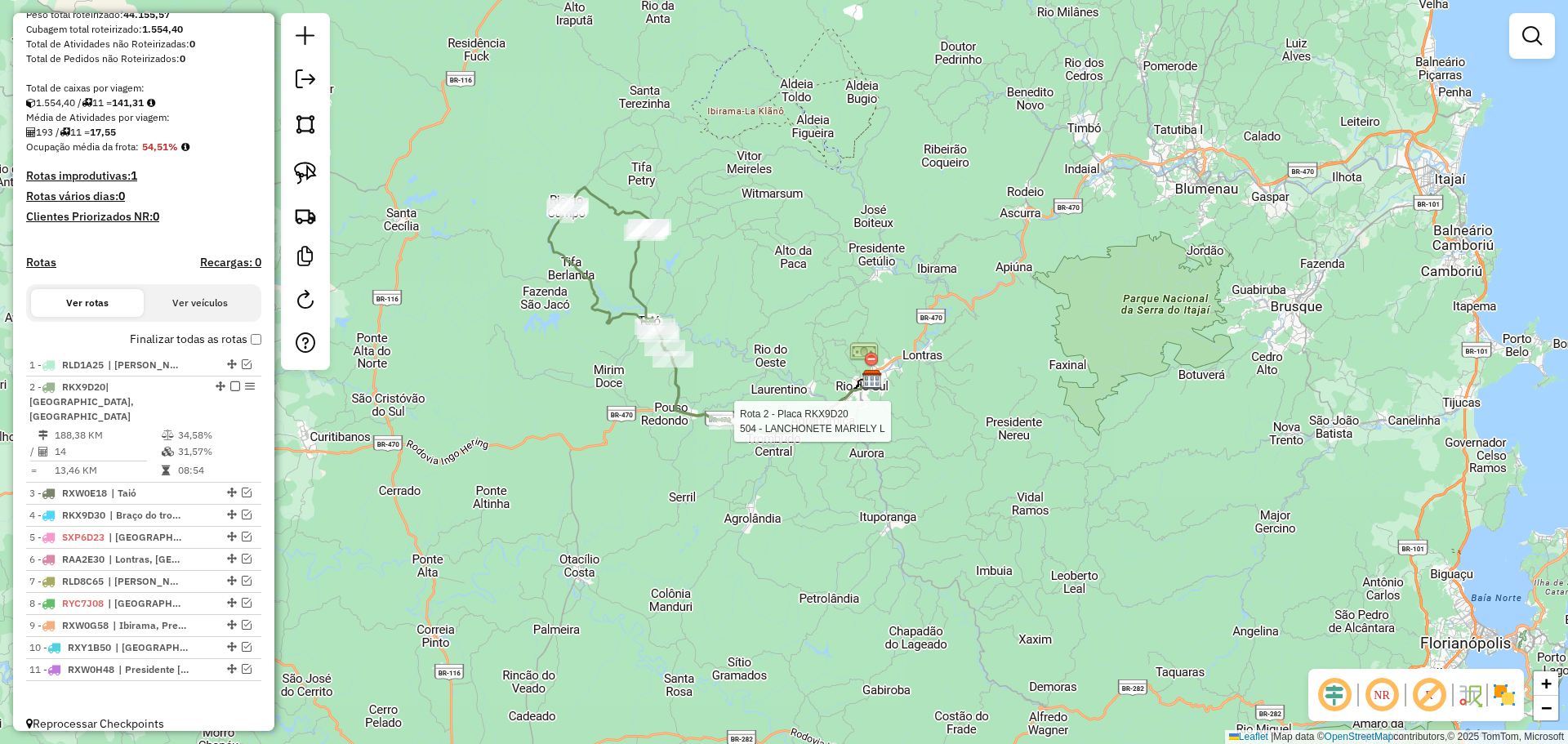
scroll to position [291, 0]
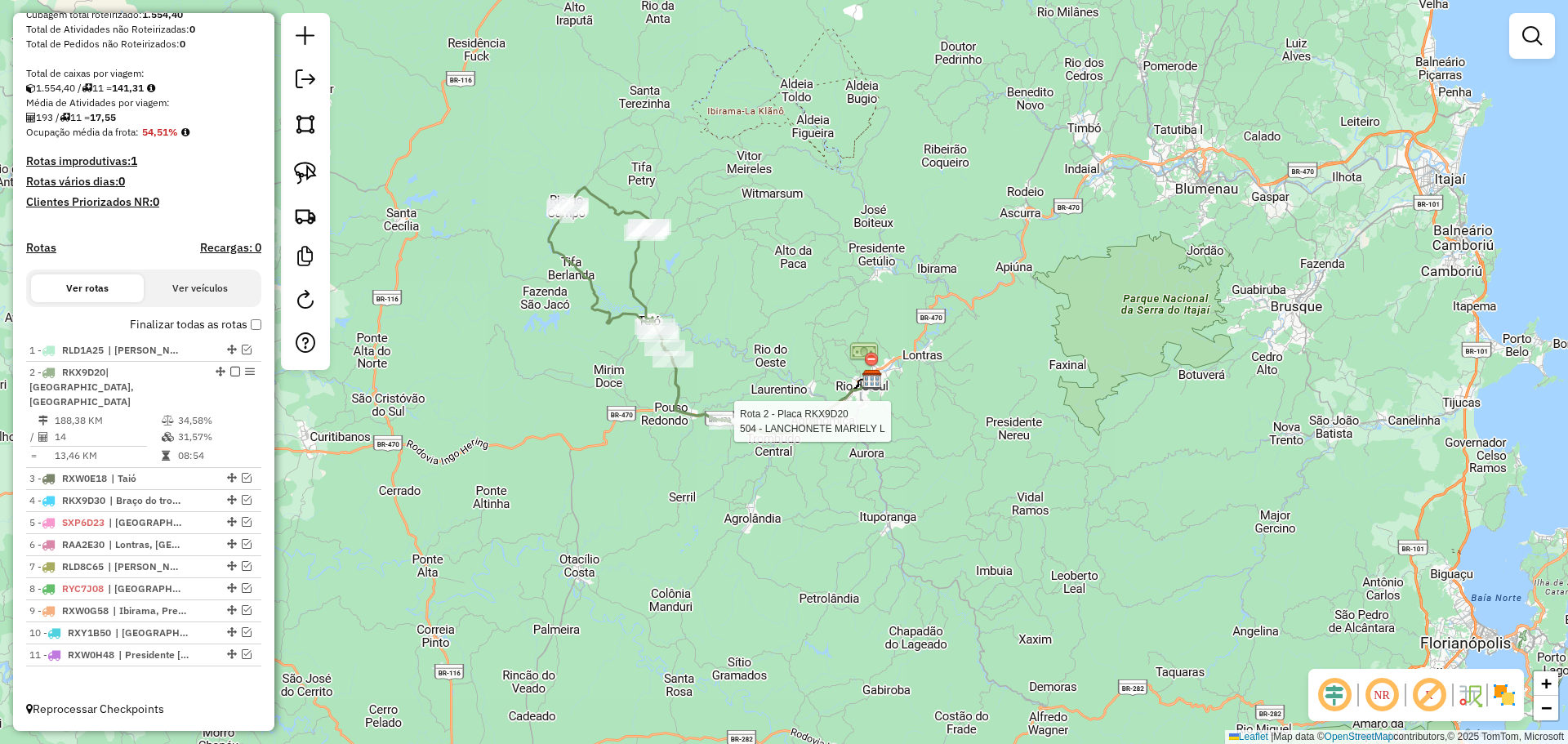
select select "*********"
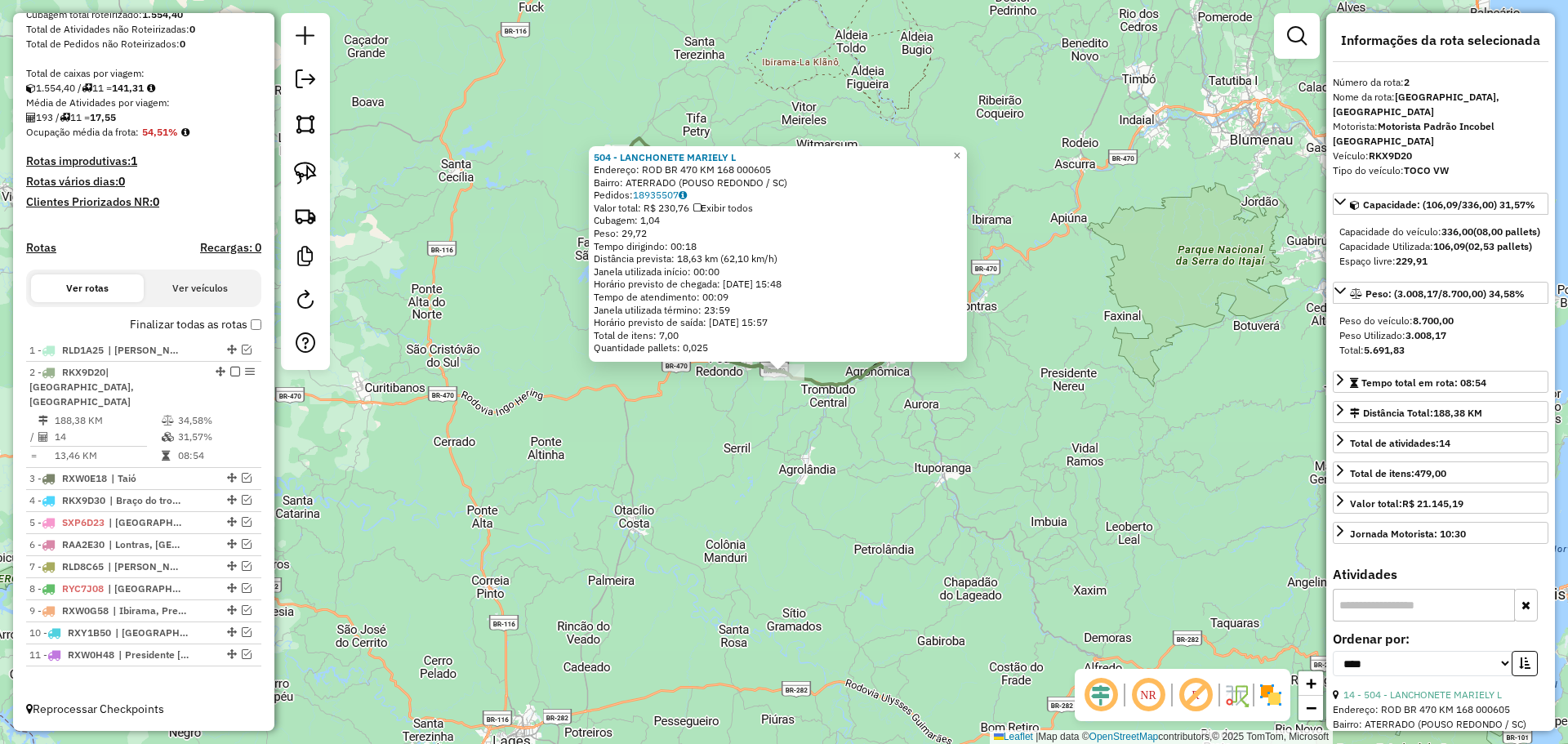
click at [784, 549] on div "504 - LANCHONETE MARIELY L Endereço: ROD BR 470 KM 168 000605 Bairro: ATERRADO …" at bounding box center [784, 372] width 1568 height 744
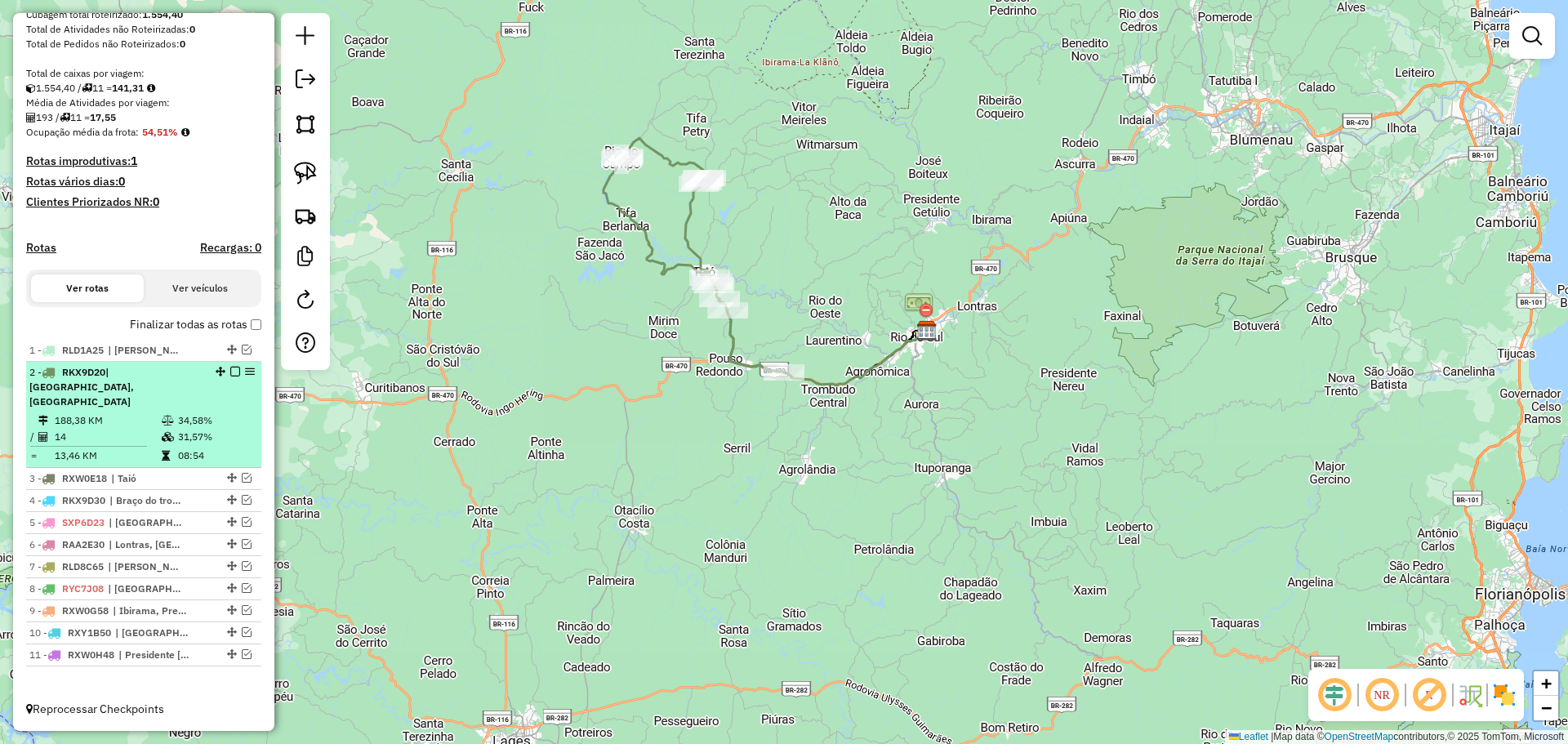
click at [230, 377] on em at bounding box center [235, 372] width 10 height 10
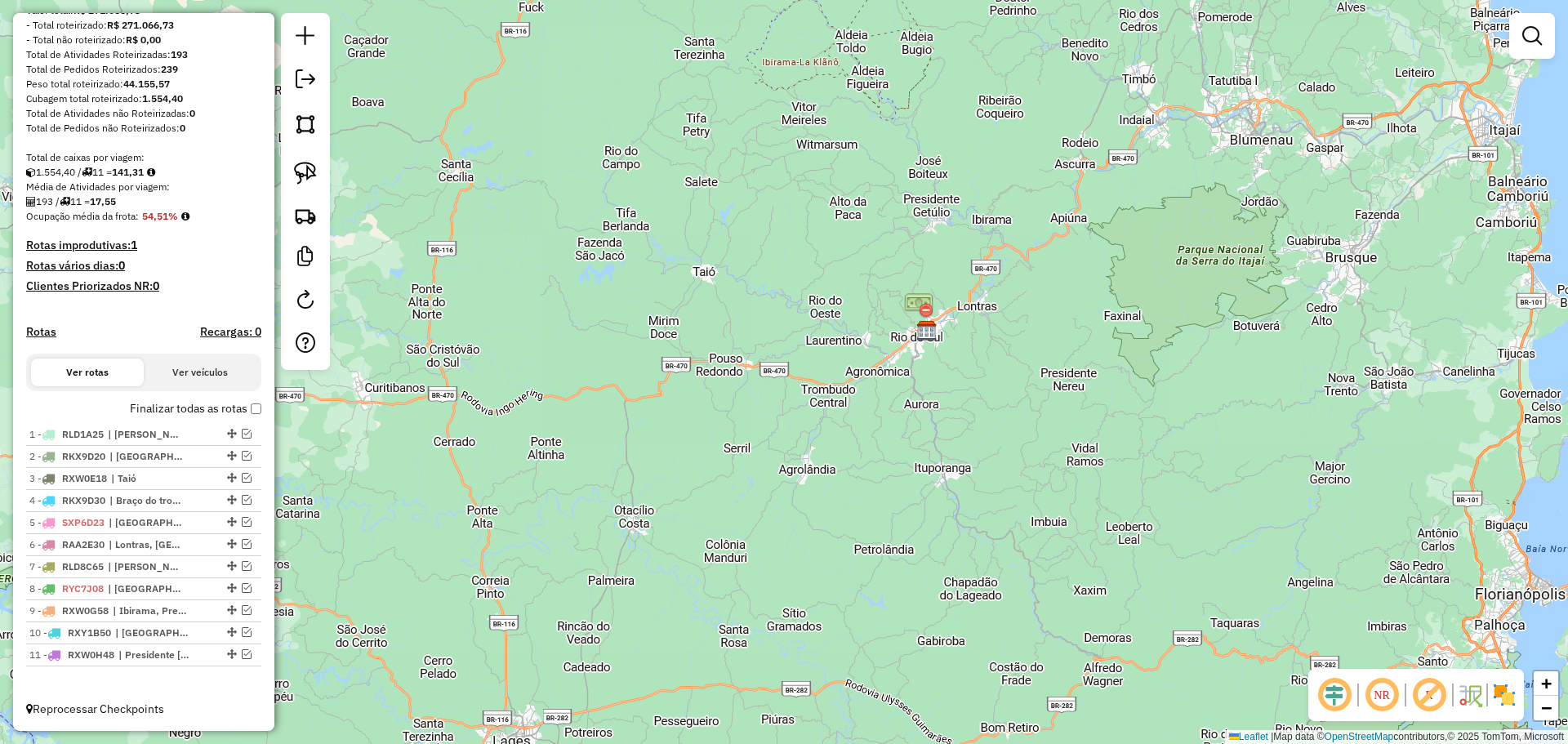
scroll to position [221, 0]
click at [242, 479] on em at bounding box center [247, 478] width 10 height 10
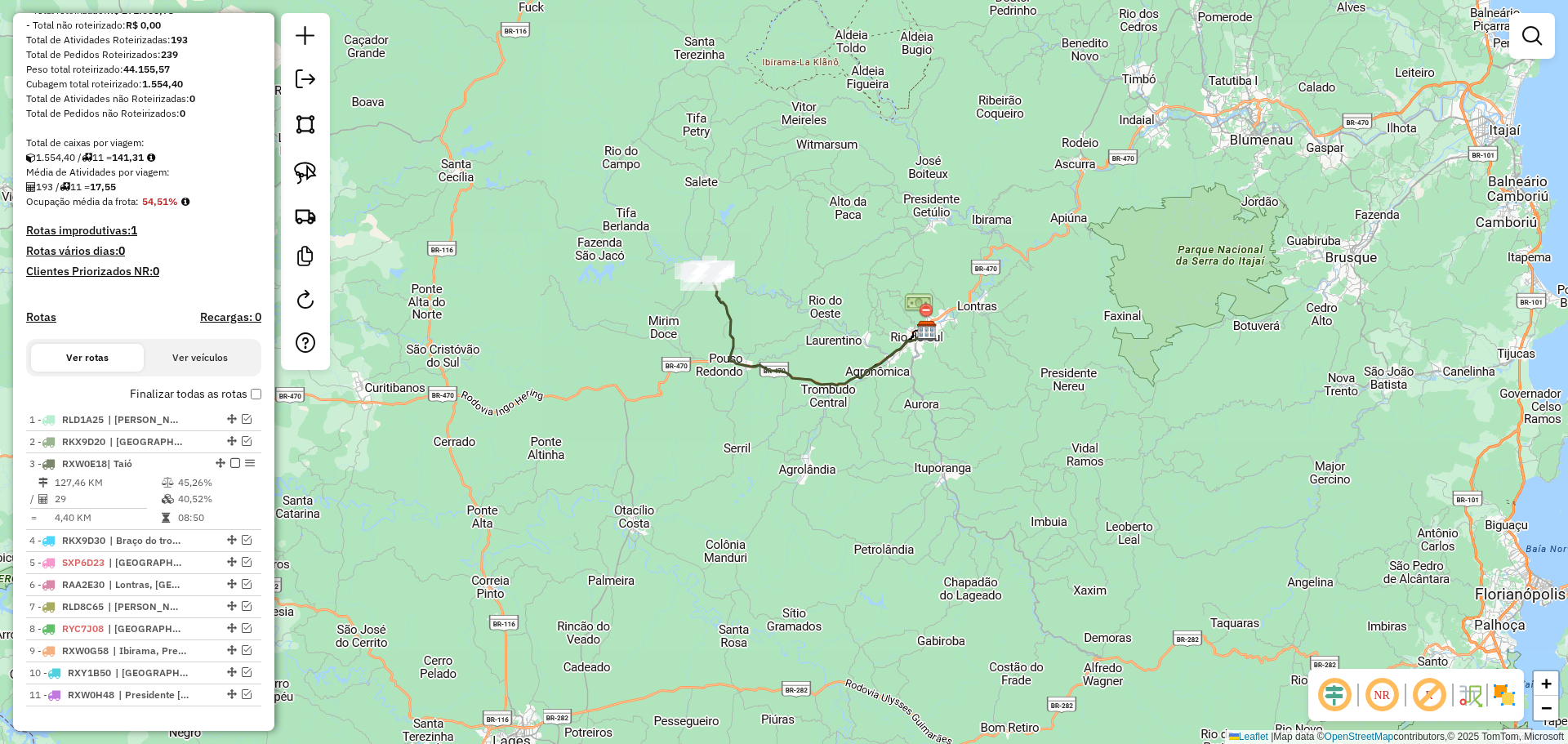
scroll to position [276, 0]
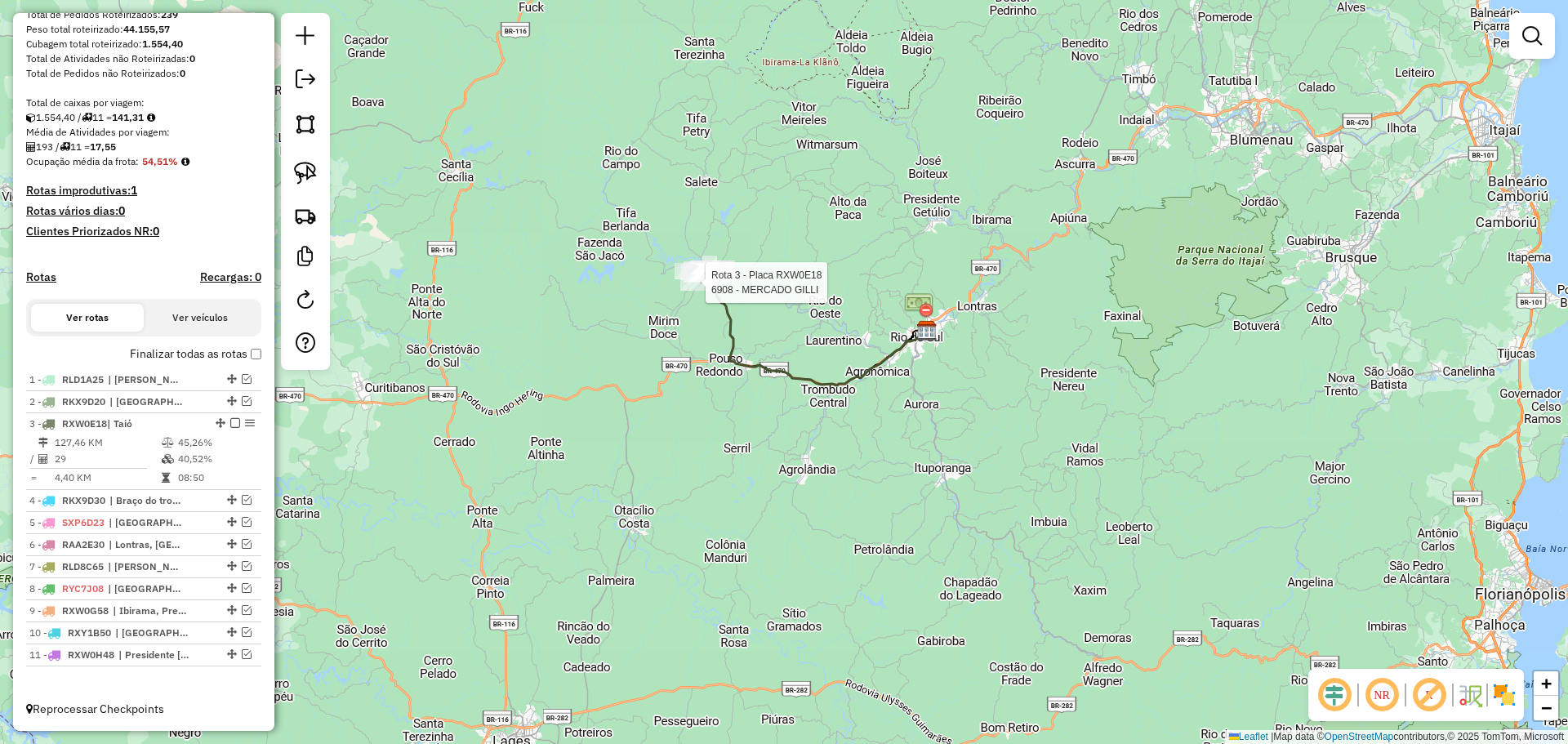
select select "*********"
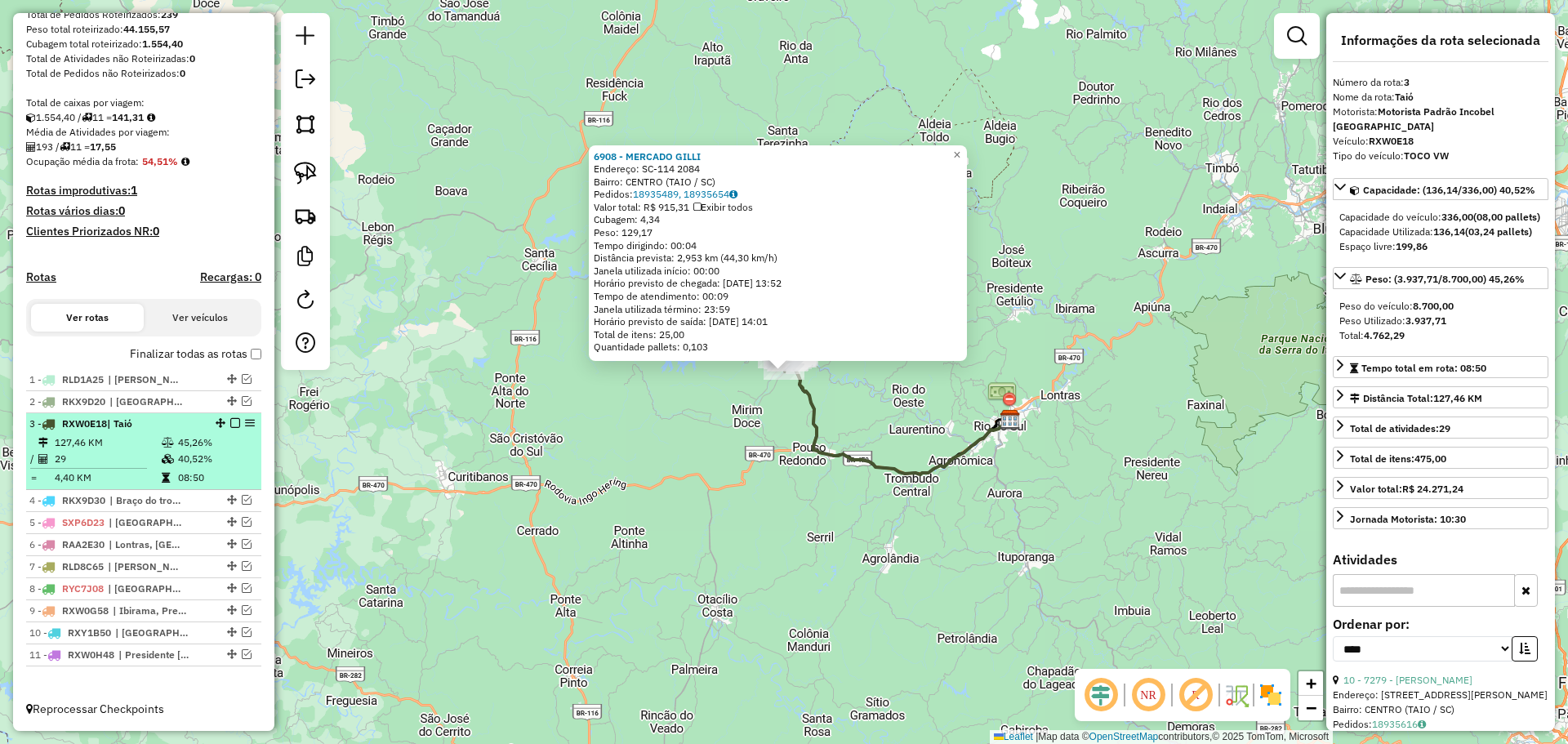
click at [231, 422] on em at bounding box center [235, 423] width 10 height 10
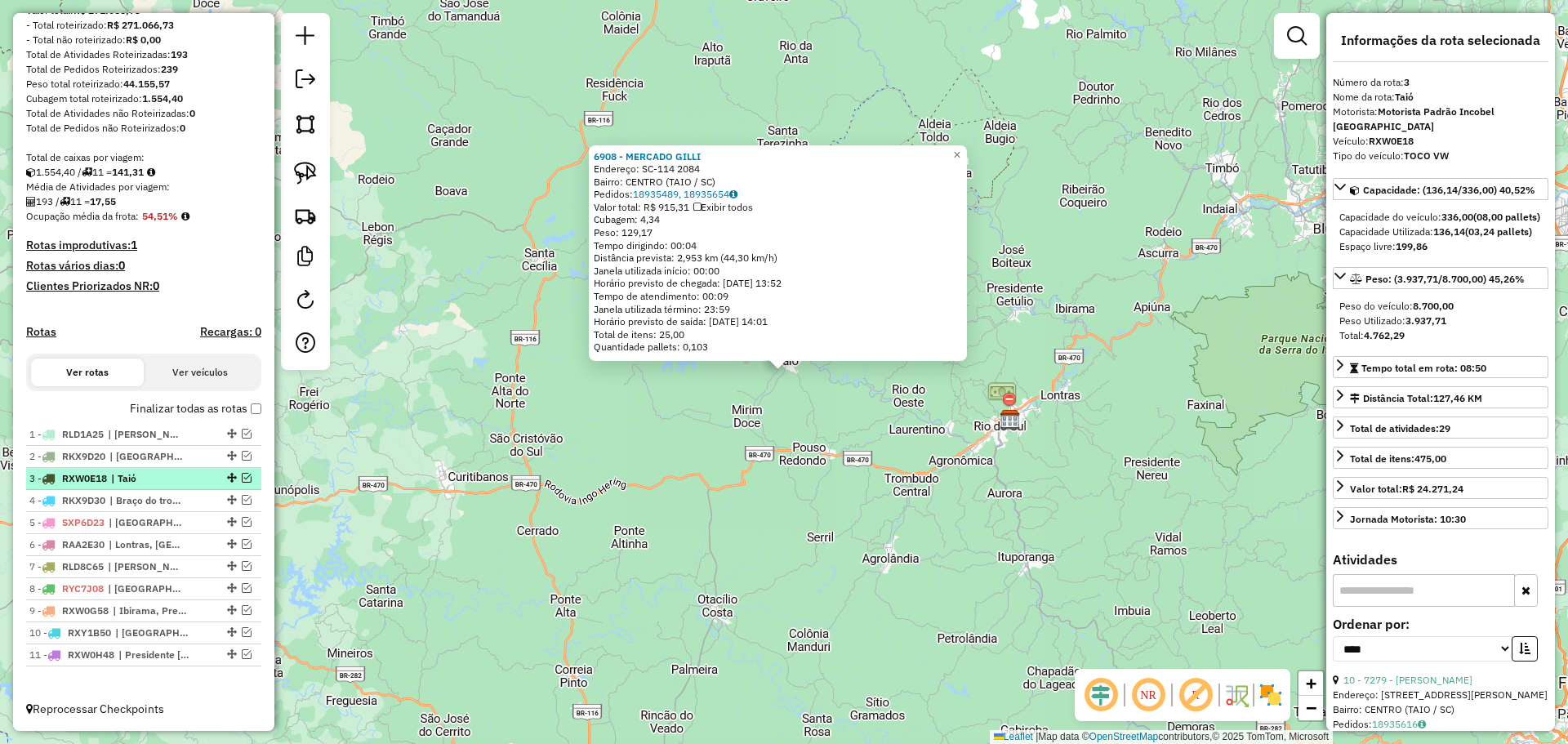
scroll to position [221, 0]
click at [242, 498] on em at bounding box center [247, 500] width 10 height 10
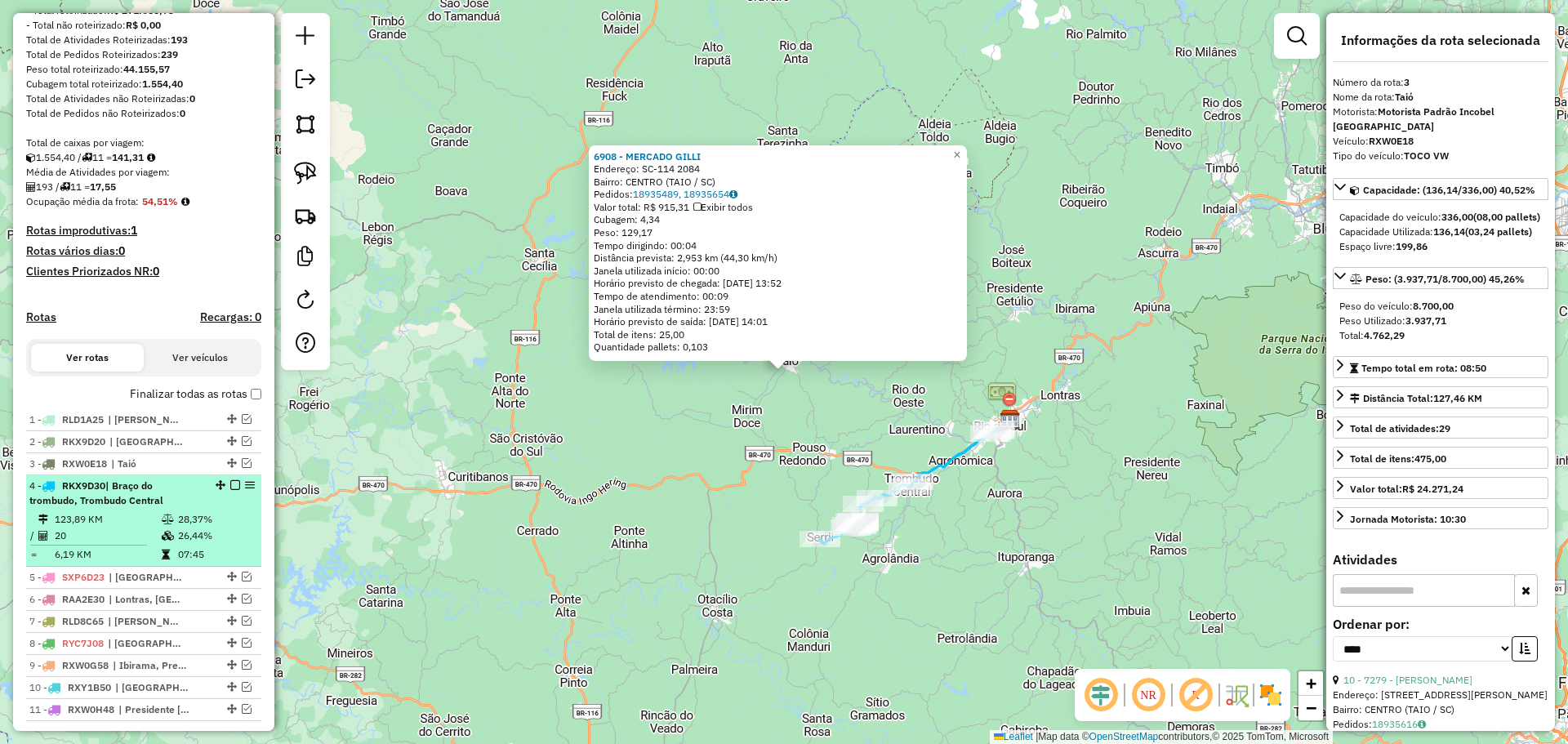
scroll to position [291, 0]
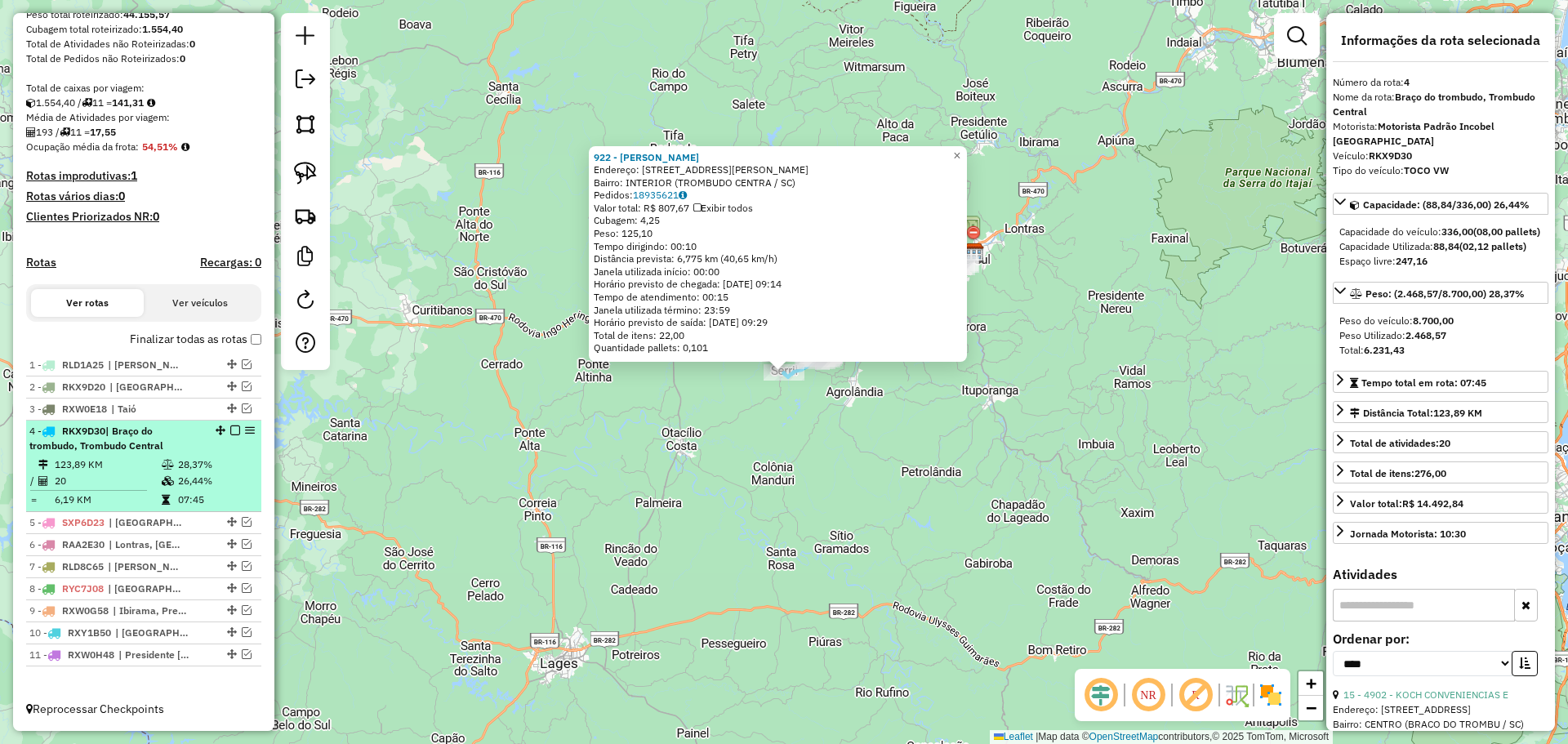
click at [231, 429] on em at bounding box center [235, 431] width 10 height 10
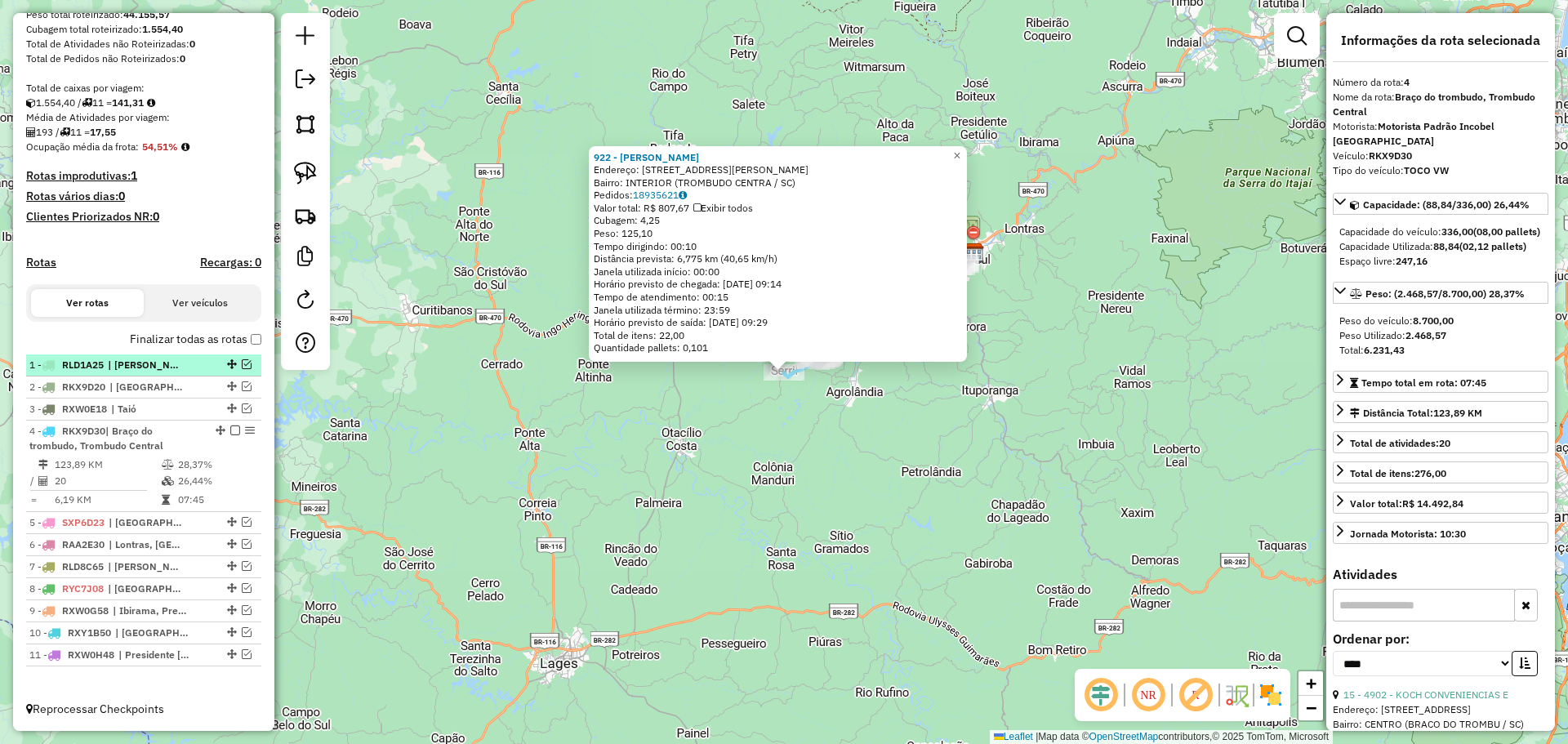
scroll to position [221, 0]
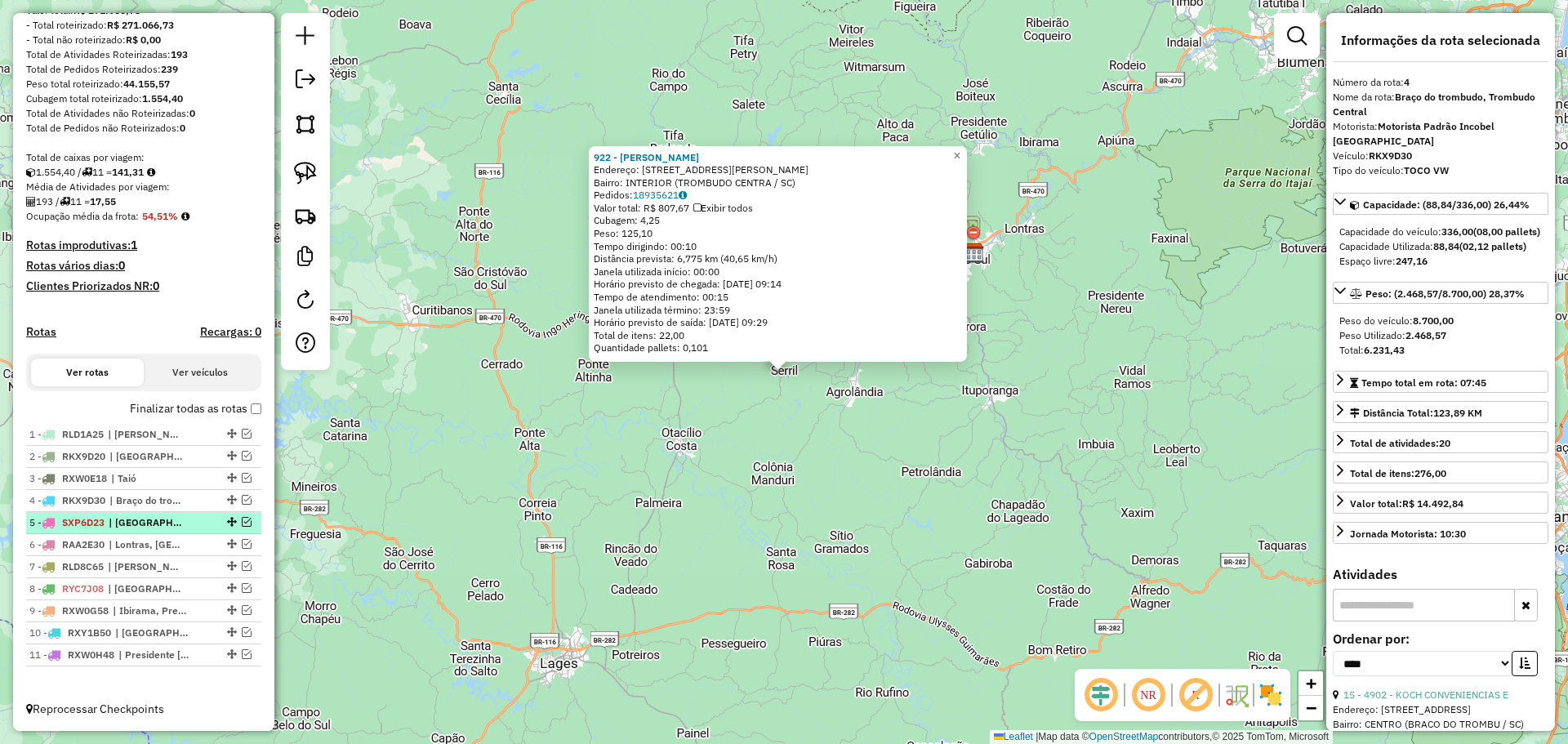
click at [242, 520] on em at bounding box center [247, 522] width 10 height 10
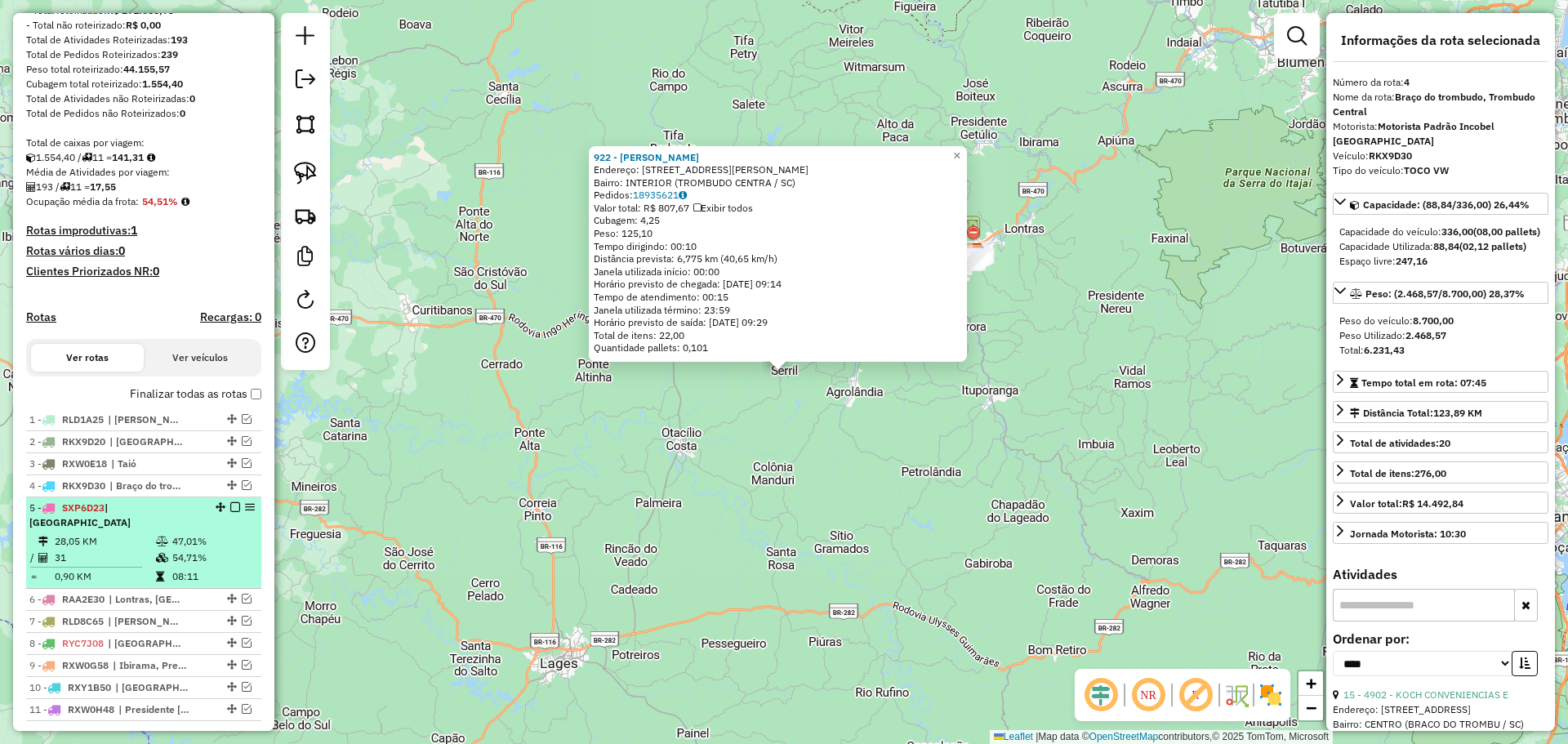
scroll to position [276, 0]
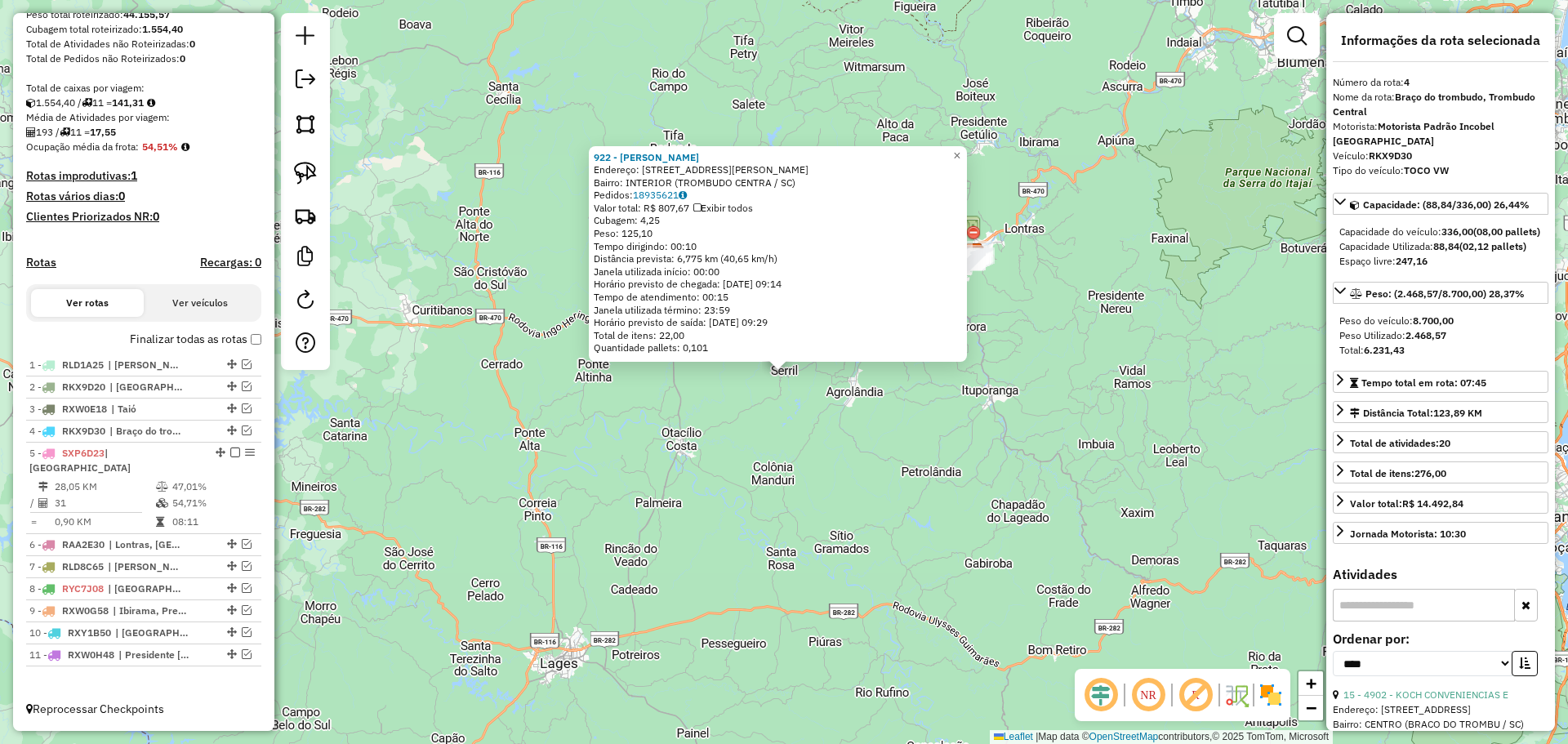
click at [715, 544] on div "922 - [PERSON_NAME] Endereço: R [PERSON_NAME] 118 Bairro: INTERIOR (TROMBUDO CE…" at bounding box center [784, 372] width 1568 height 744
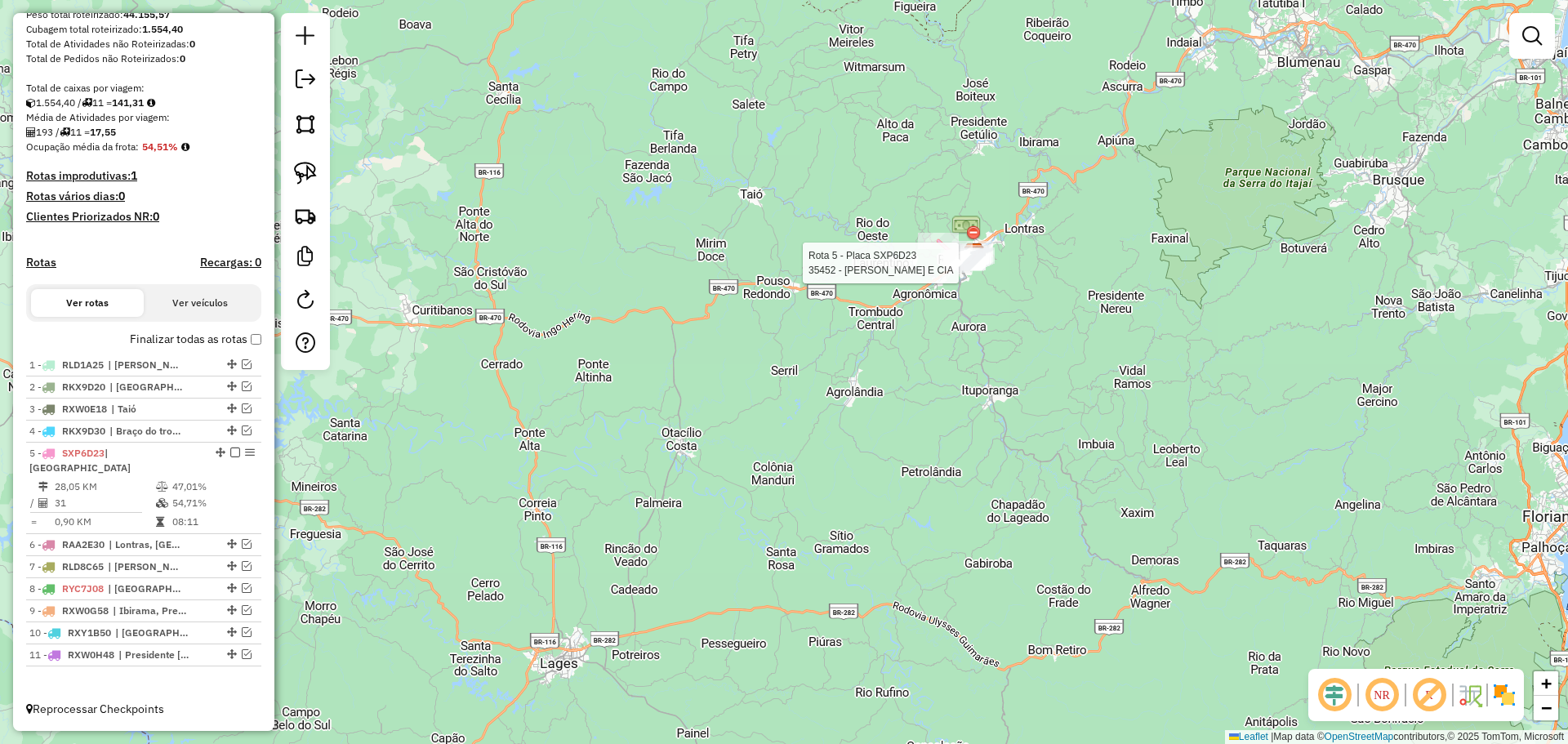
select select "*********"
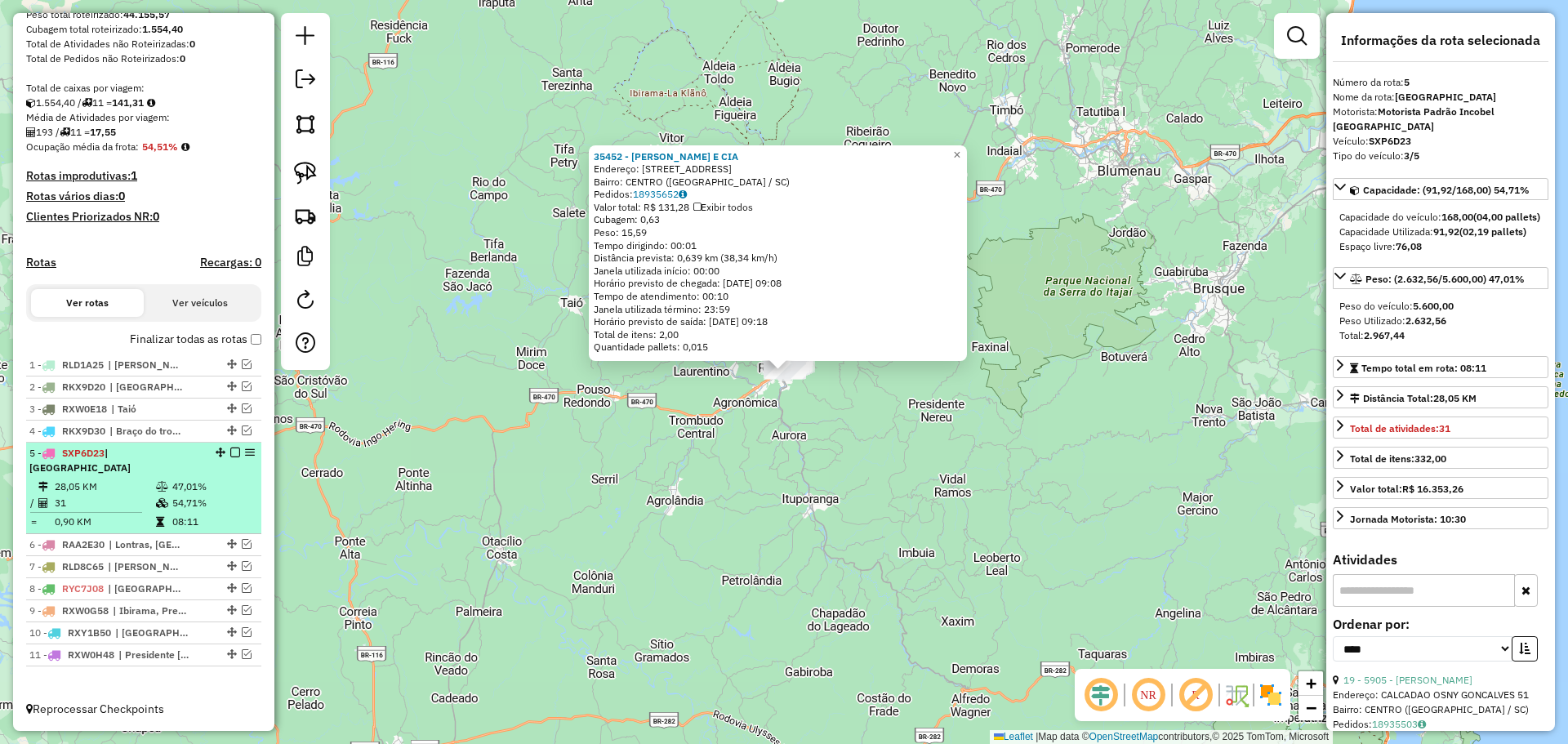
click at [230, 457] on em at bounding box center [235, 452] width 10 height 10
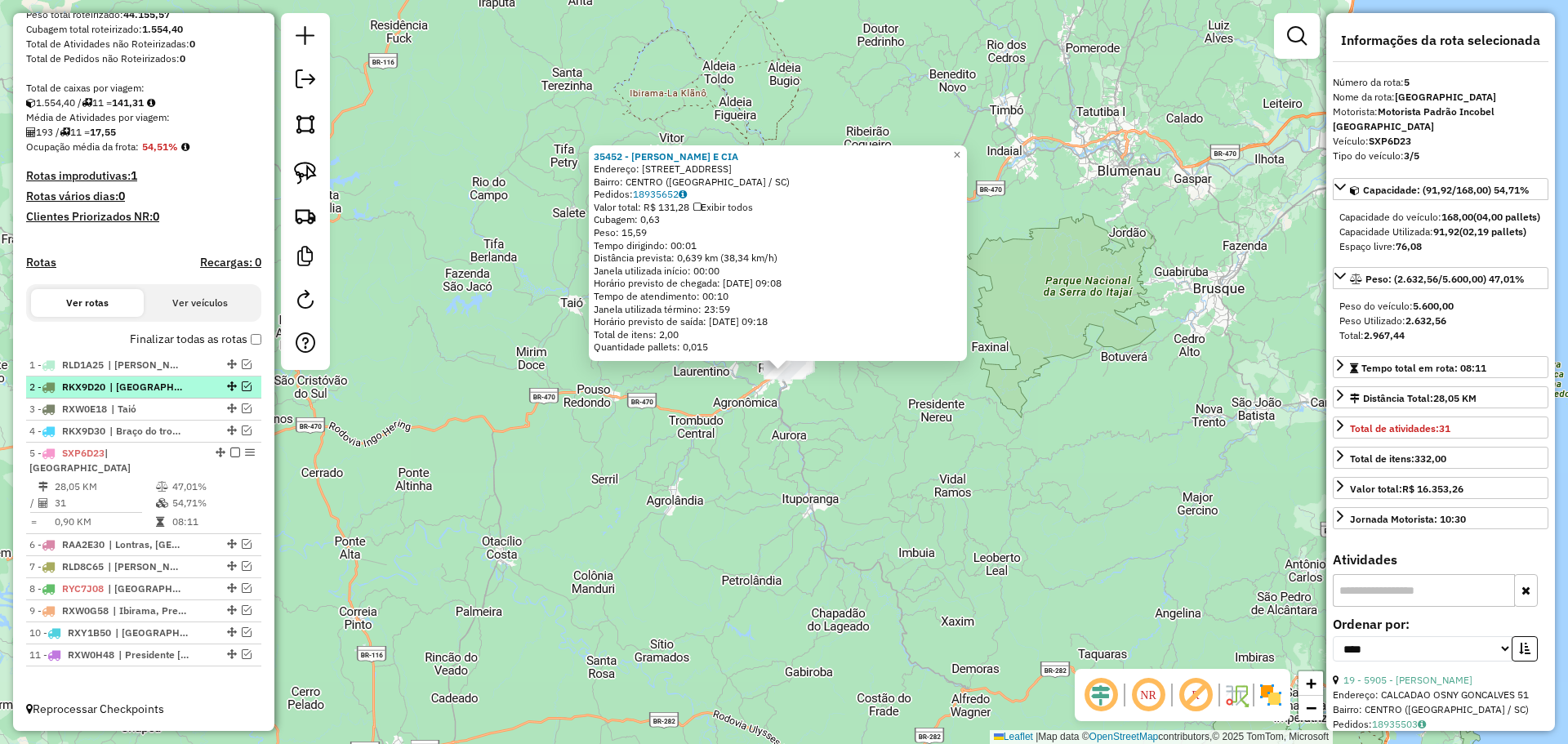
scroll to position [221, 0]
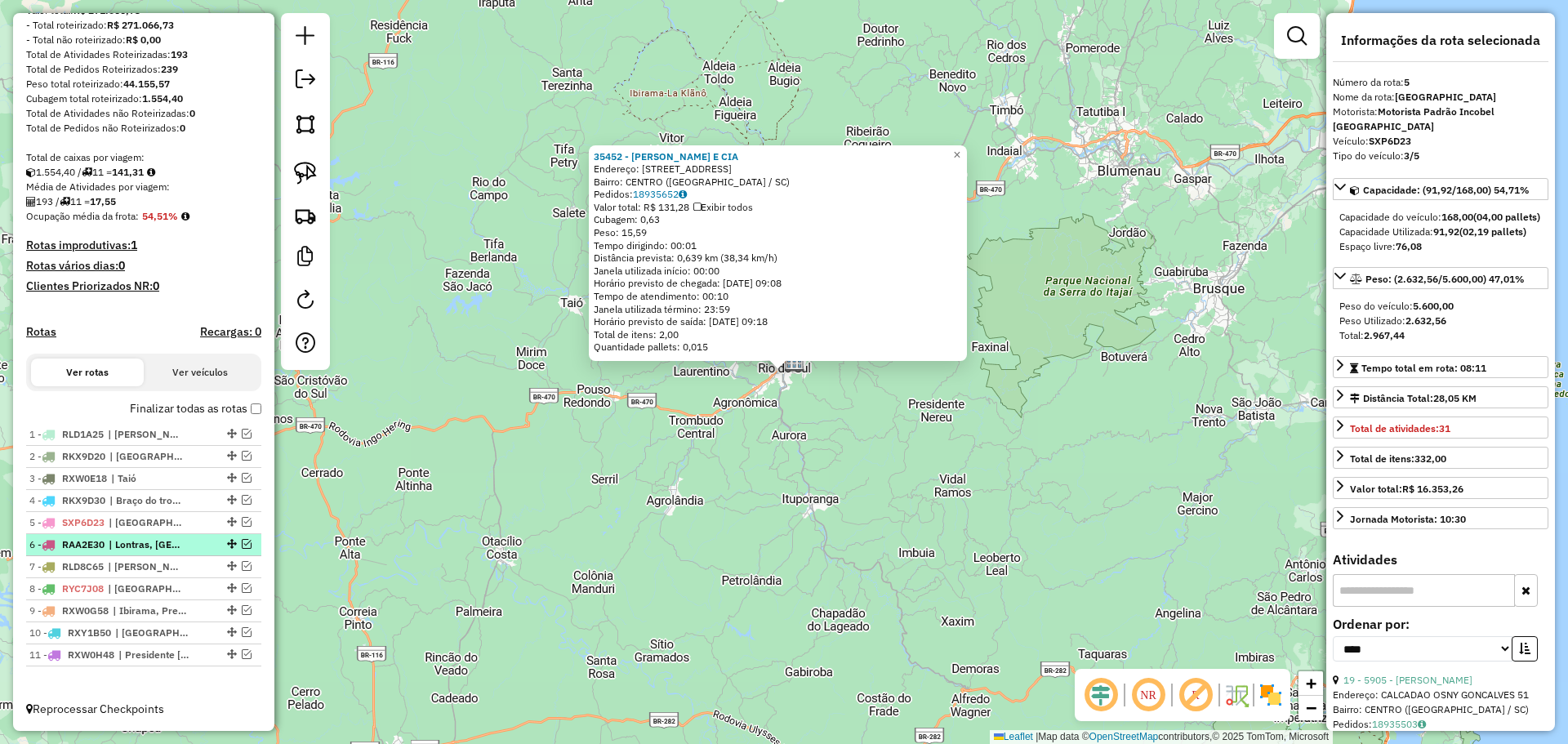
click at [245, 542] on em at bounding box center [247, 544] width 10 height 10
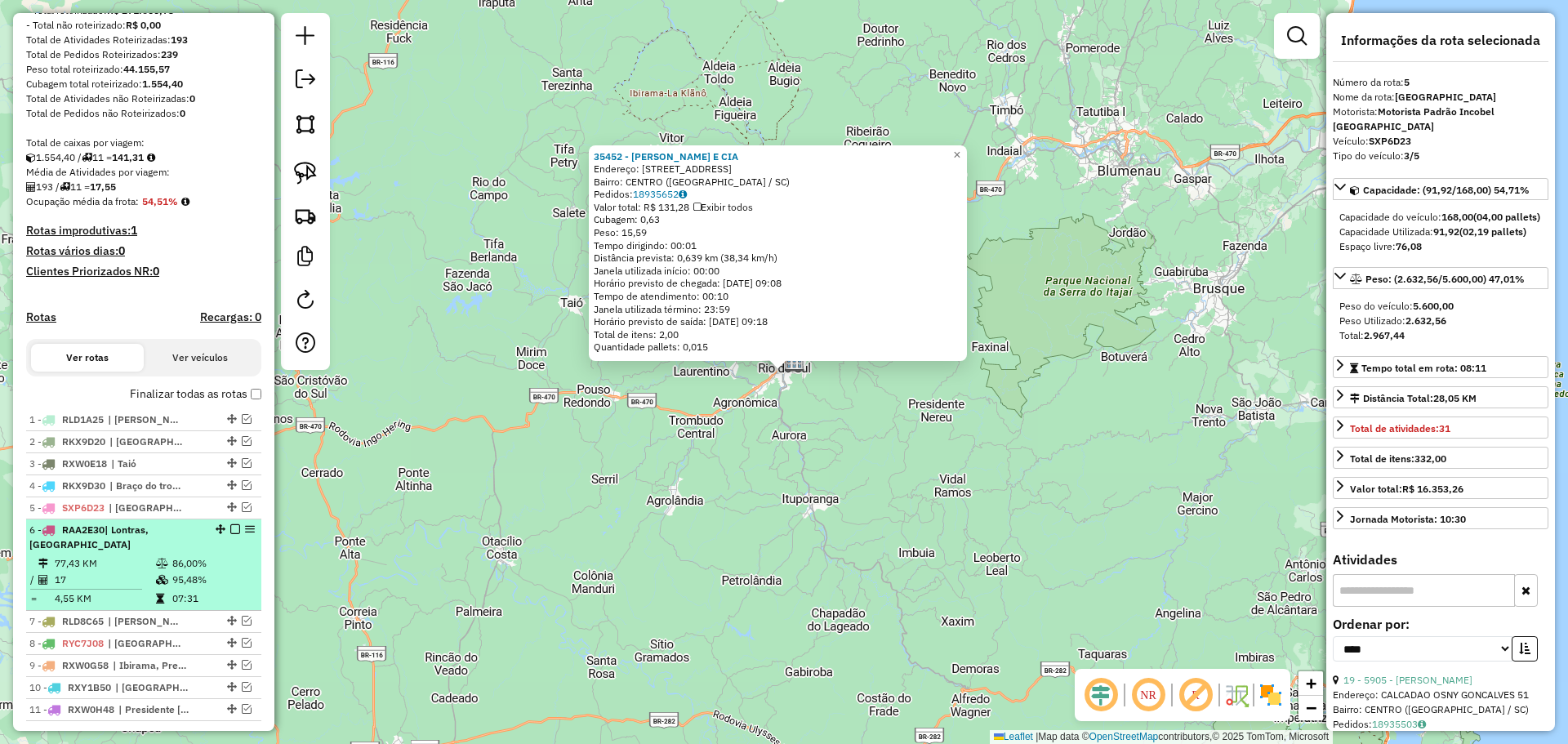
scroll to position [291, 0]
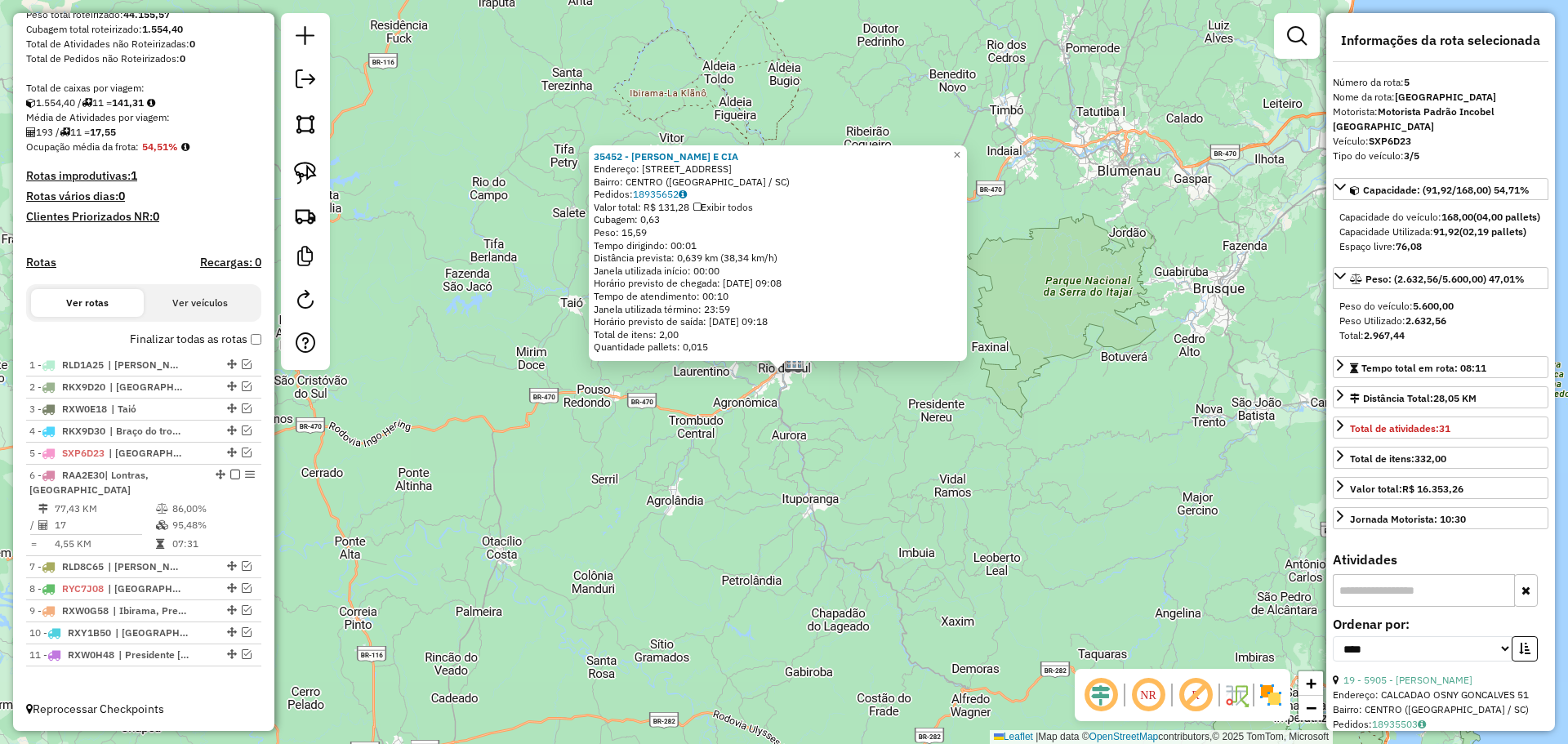
click at [562, 559] on div "35452 - [PERSON_NAME] E CIA Endereço: R XV DE NOVEMBRO 233 Bairro: [GEOGRAPHIC_…" at bounding box center [784, 372] width 1568 height 744
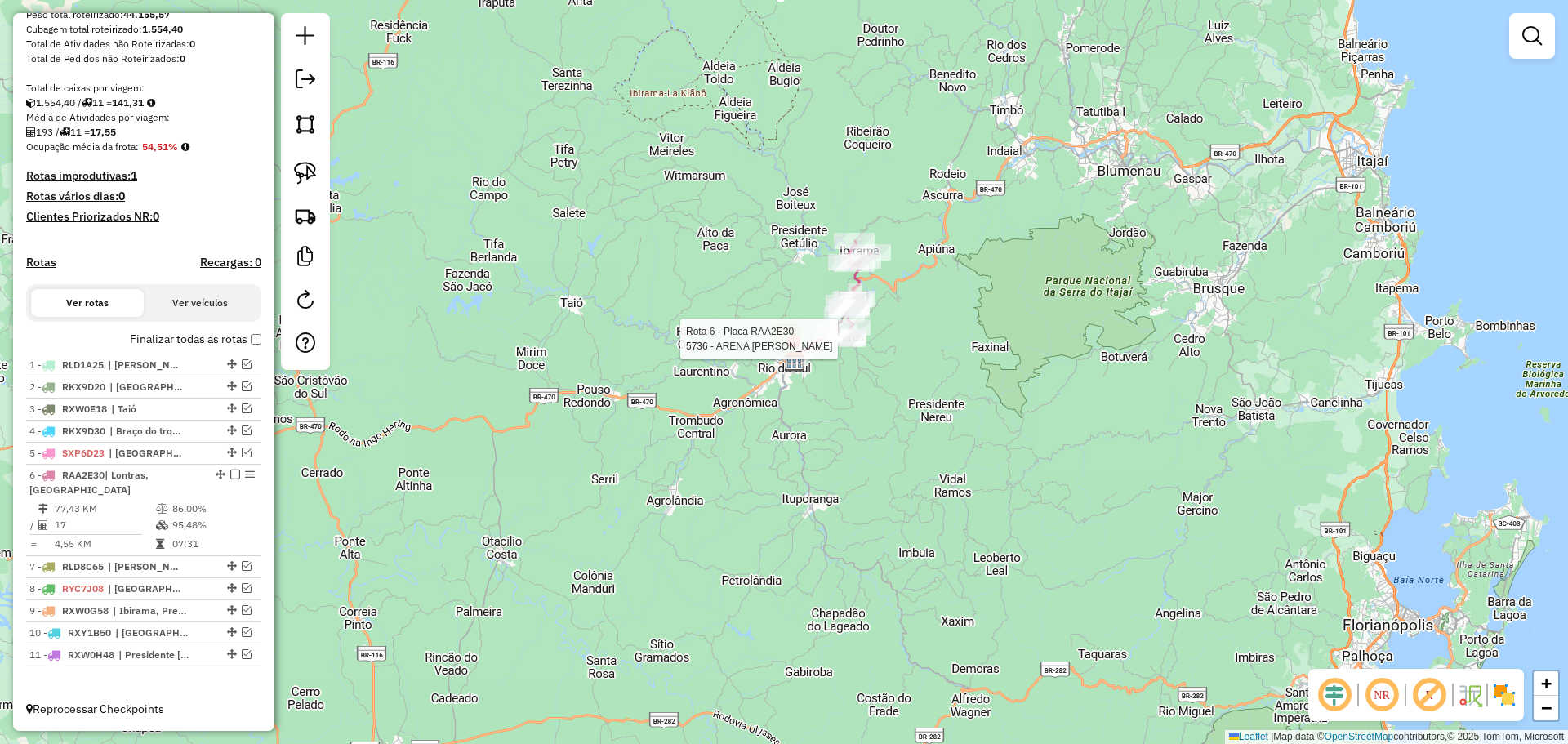
select select "*********"
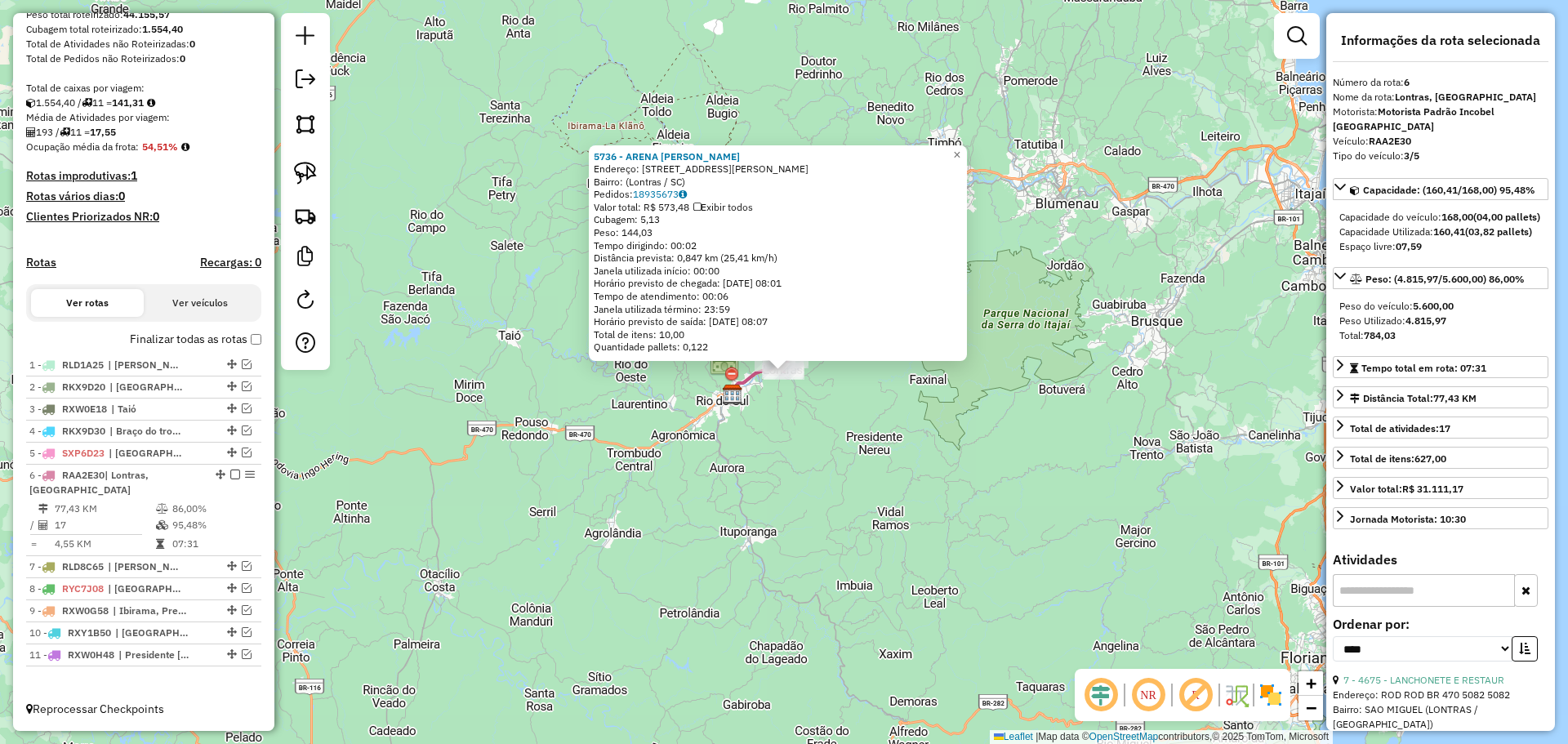
click at [850, 515] on div "5736 - ARENA [PERSON_NAME]: [STREET_ADDRESS][PERSON_NAME] Bairro: (Lontras / SC…" at bounding box center [784, 372] width 1568 height 744
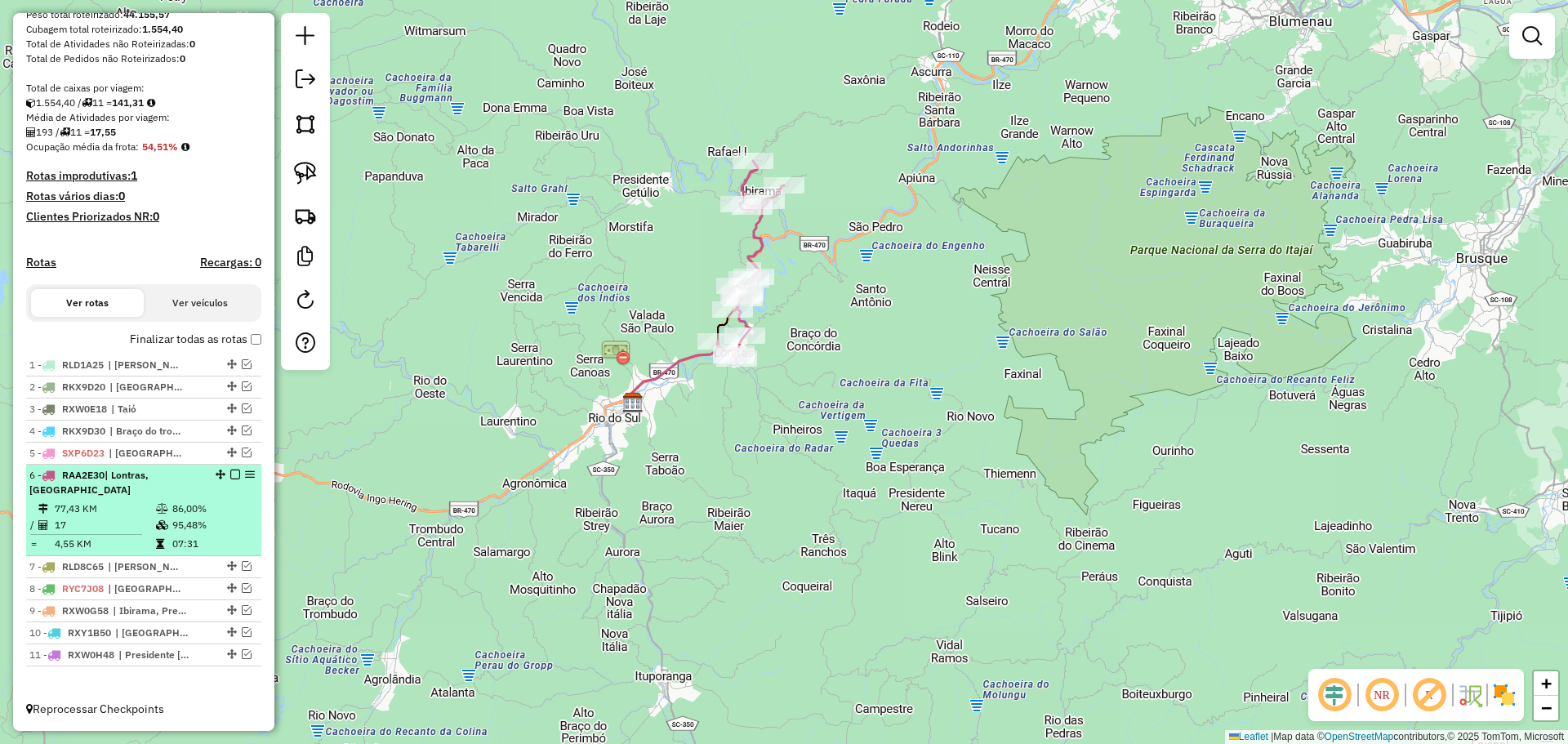
click at [230, 475] on em at bounding box center [235, 475] width 10 height 10
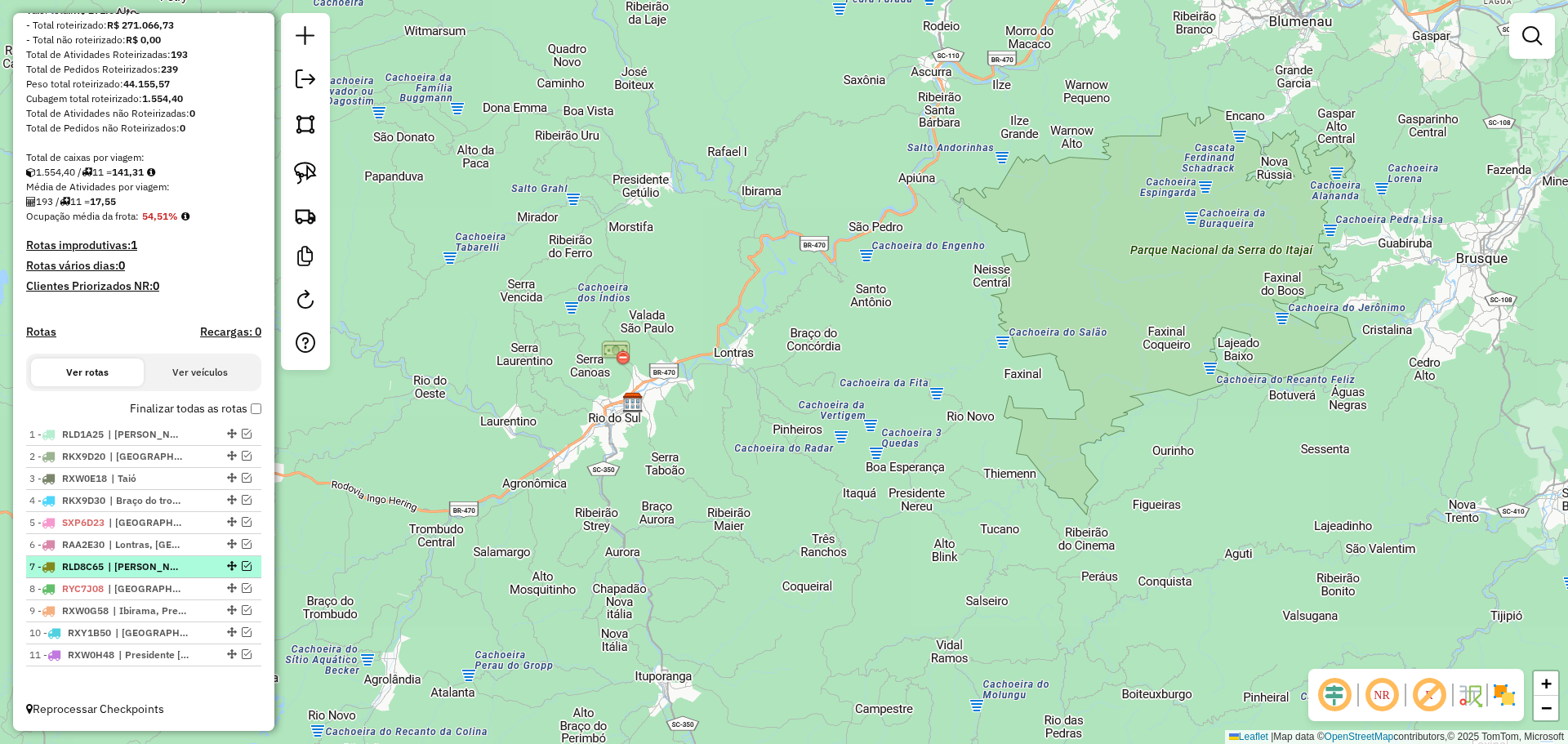
click at [243, 567] on em at bounding box center [247, 566] width 10 height 10
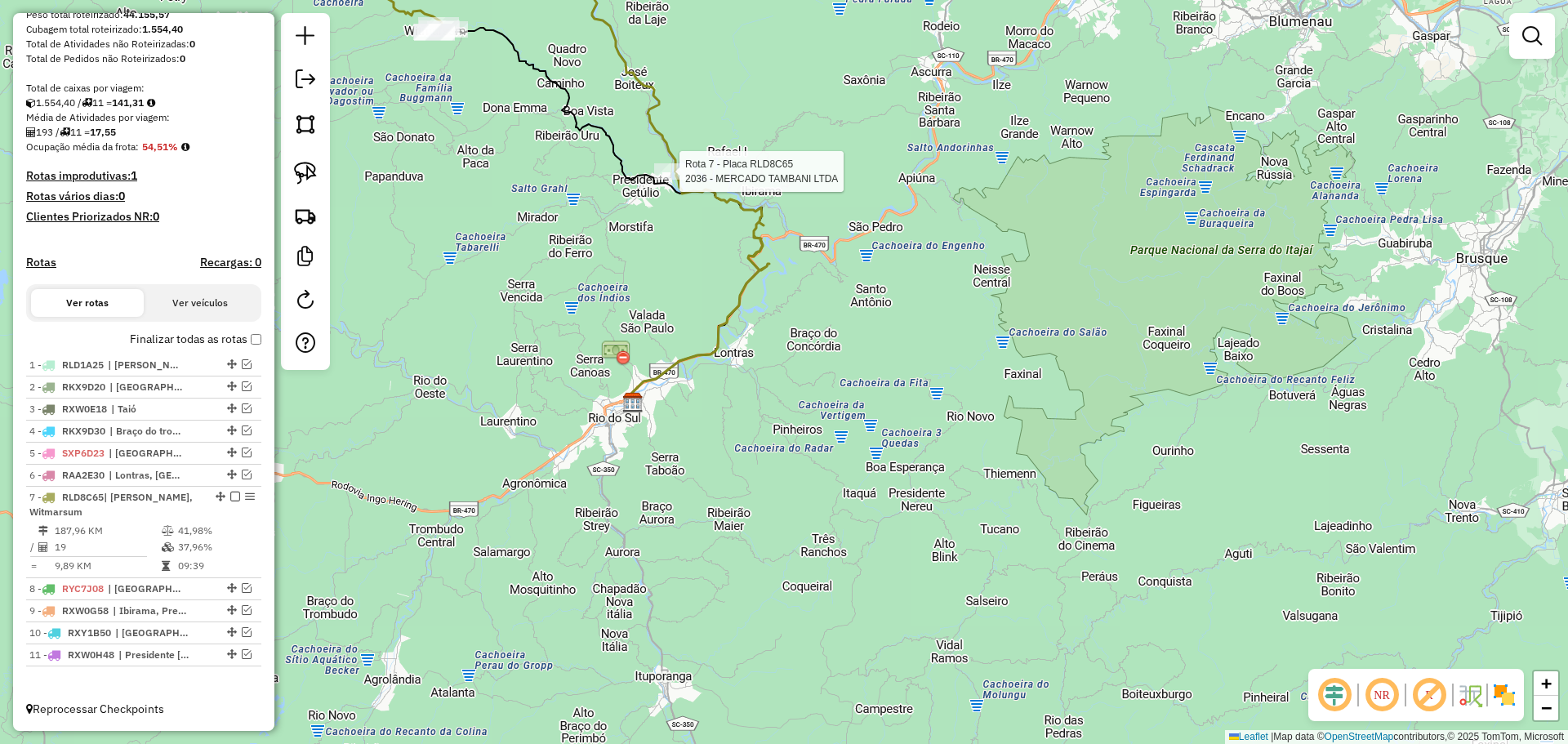
select select "*********"
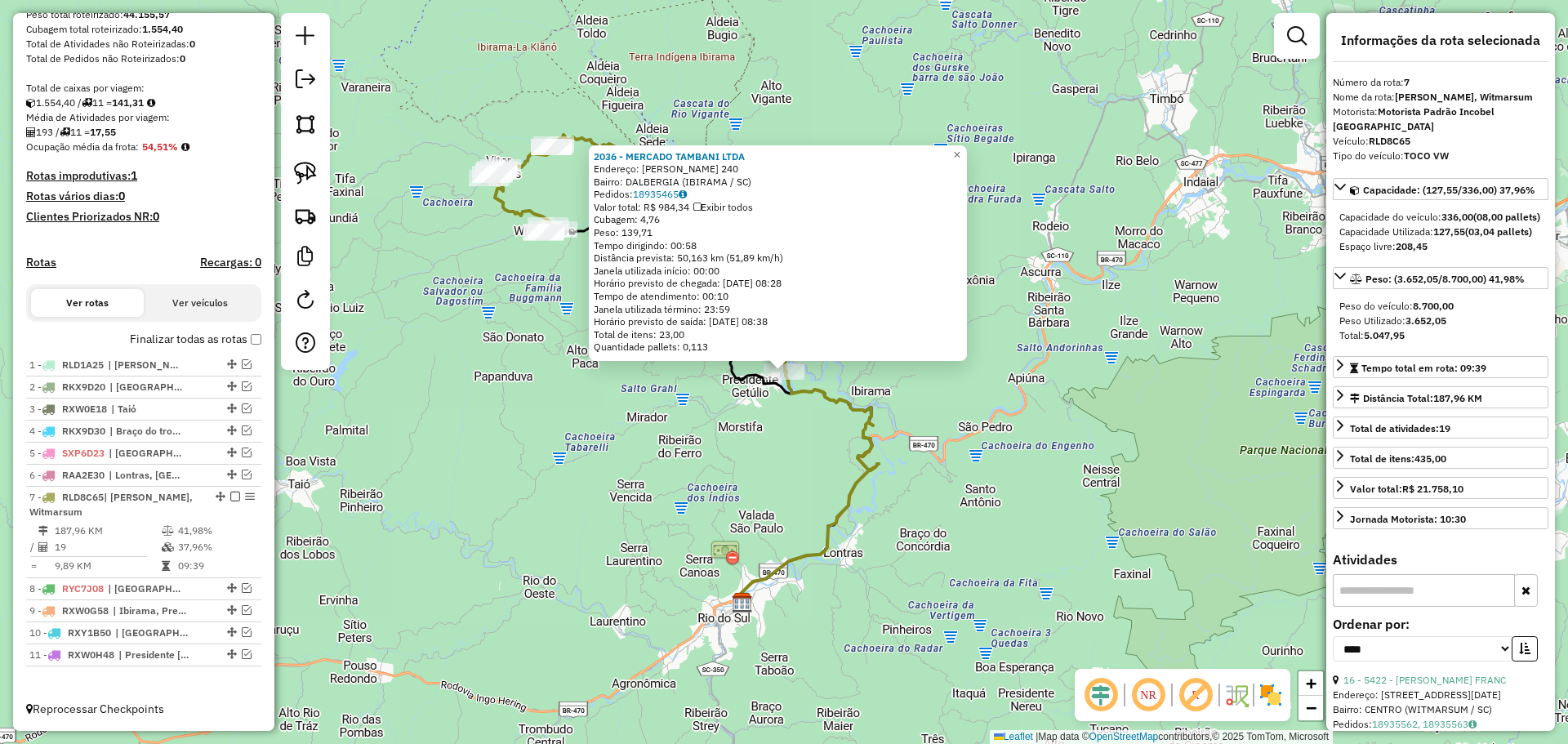
click at [588, 359] on div "2036 - MERCADO TAMBANI LTDA Endereço: R [PERSON_NAME] 240 Bairro: DALBERGIA (IB…" at bounding box center [777, 254] width 378 height 216
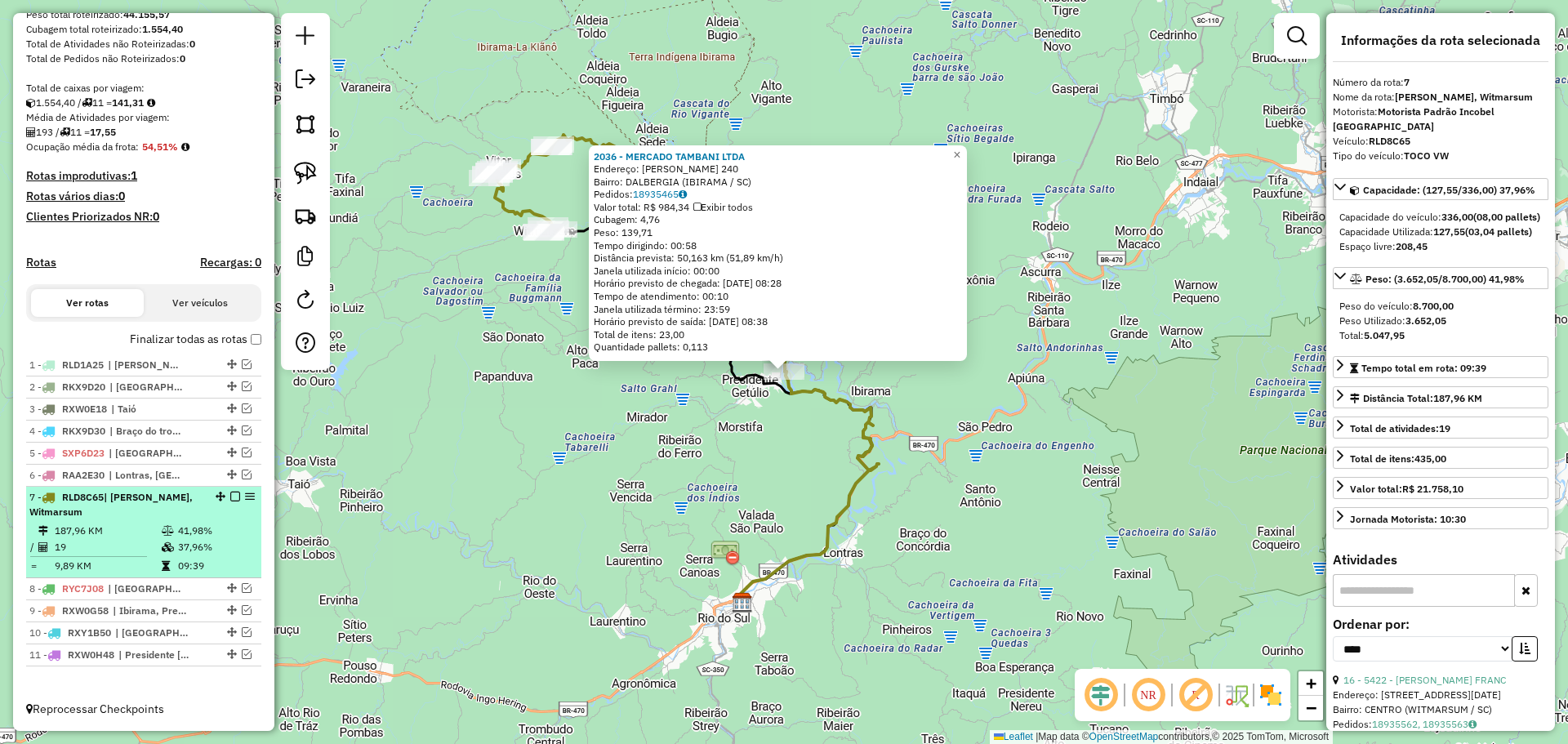
click at [231, 498] on em at bounding box center [235, 497] width 10 height 10
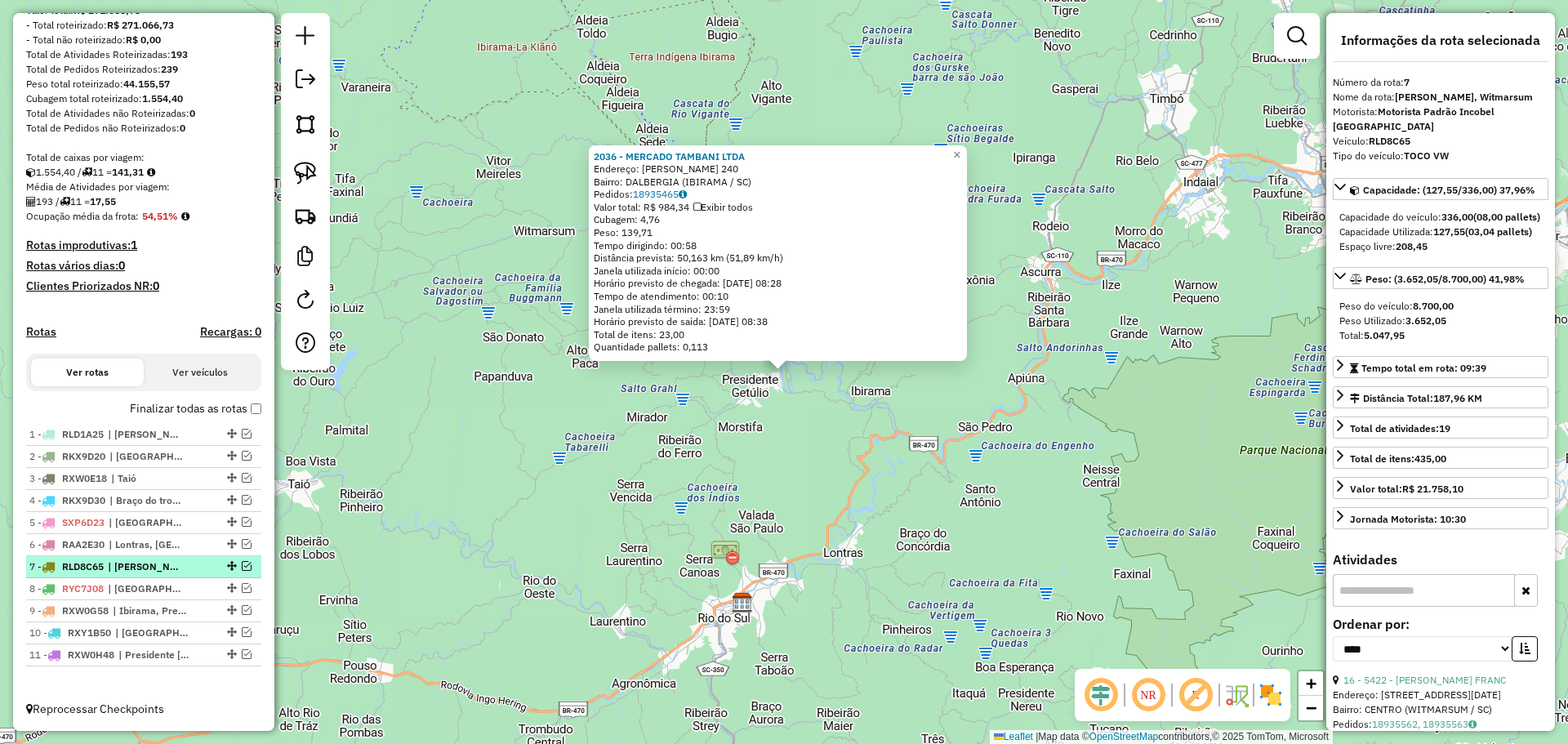
scroll to position [221, 0]
click at [242, 588] on em at bounding box center [247, 589] width 10 height 10
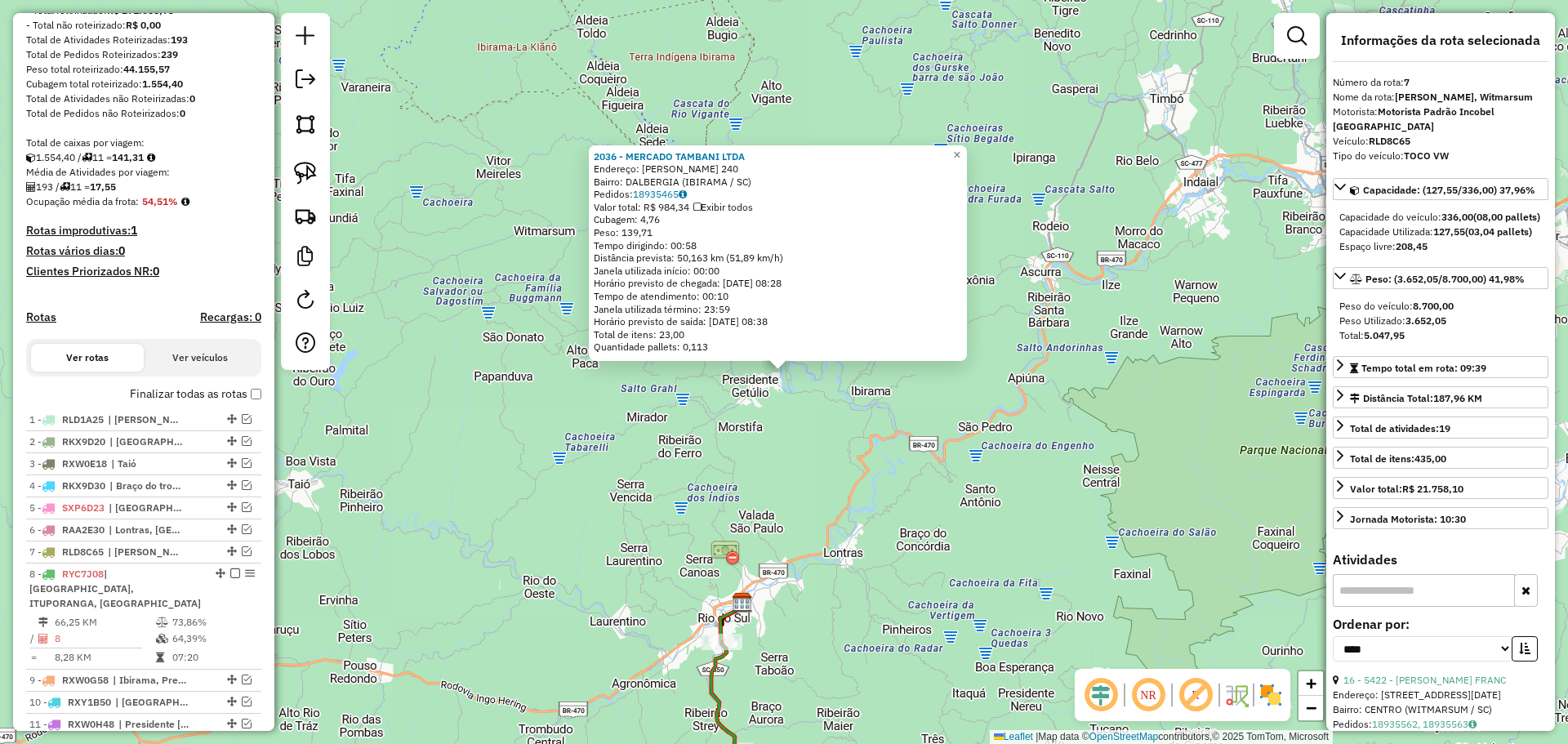
scroll to position [291, 0]
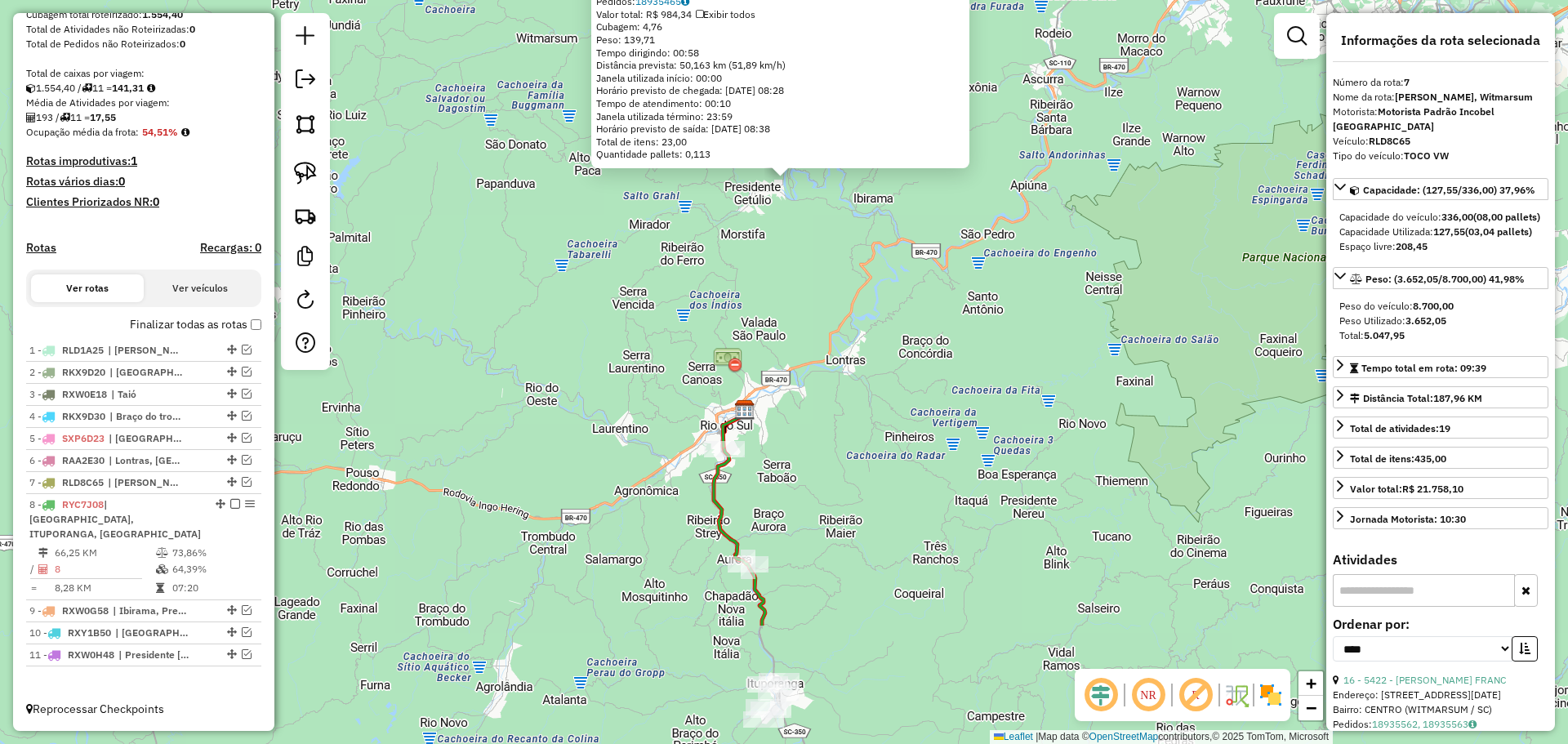
drag, startPoint x: 836, startPoint y: 678, endPoint x: 844, endPoint y: 443, distance: 235.1
click at [842, 449] on div "2036 - MERCADO TAMBANI LTDA Endereço: R [PERSON_NAME] 240 Bairro: DALBERGIA (IB…" at bounding box center [784, 372] width 1568 height 744
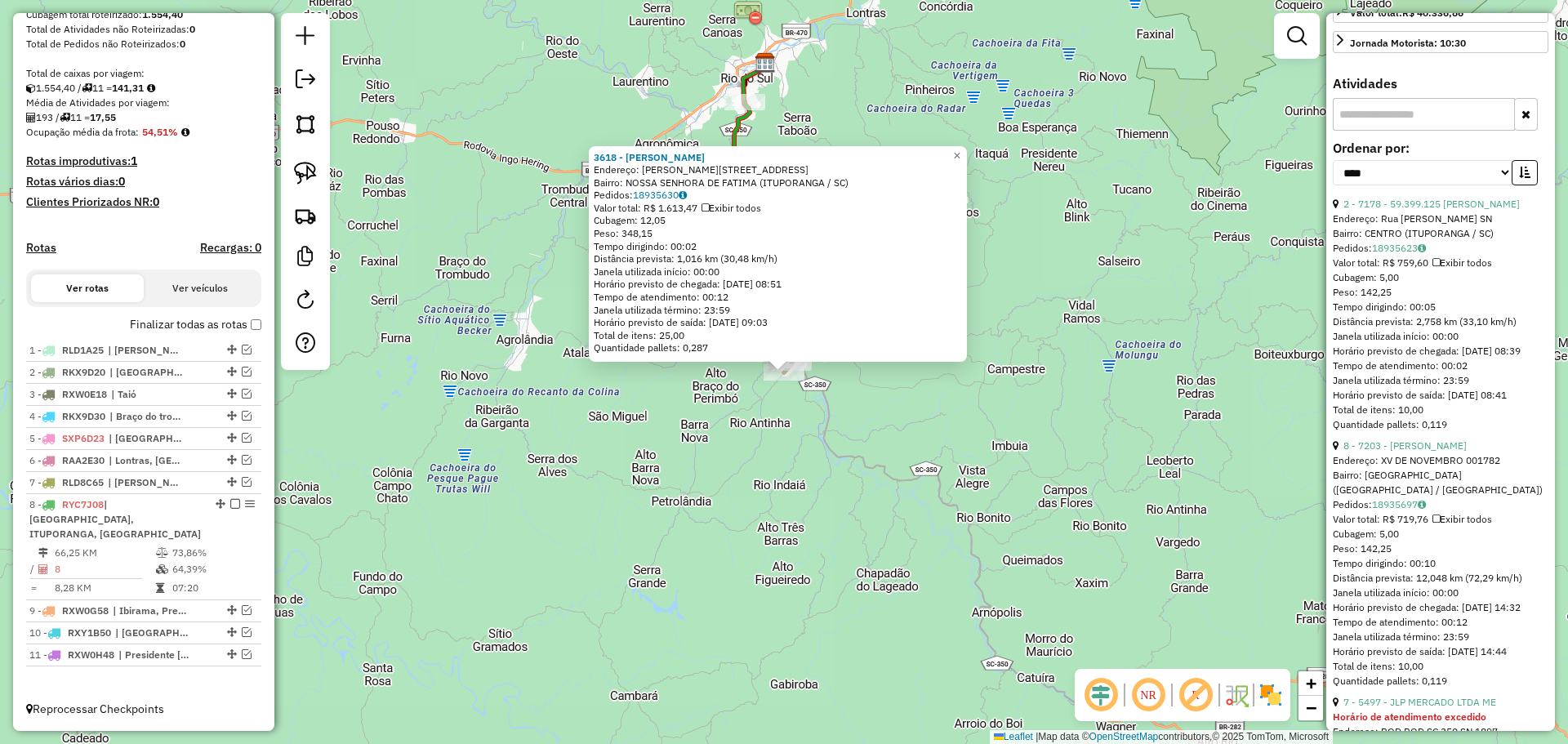
scroll to position [328, 0]
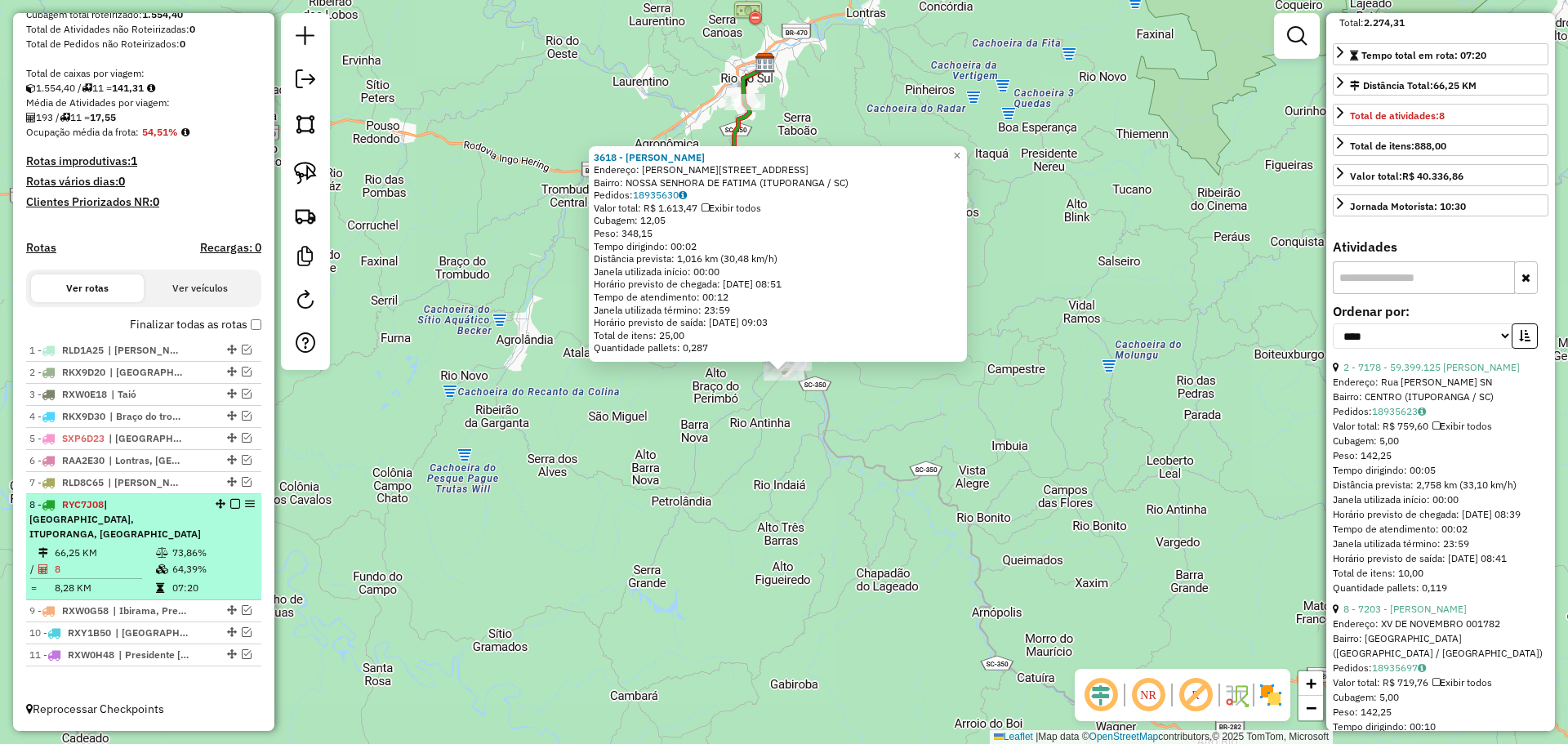
click at [230, 509] on em at bounding box center [235, 504] width 10 height 10
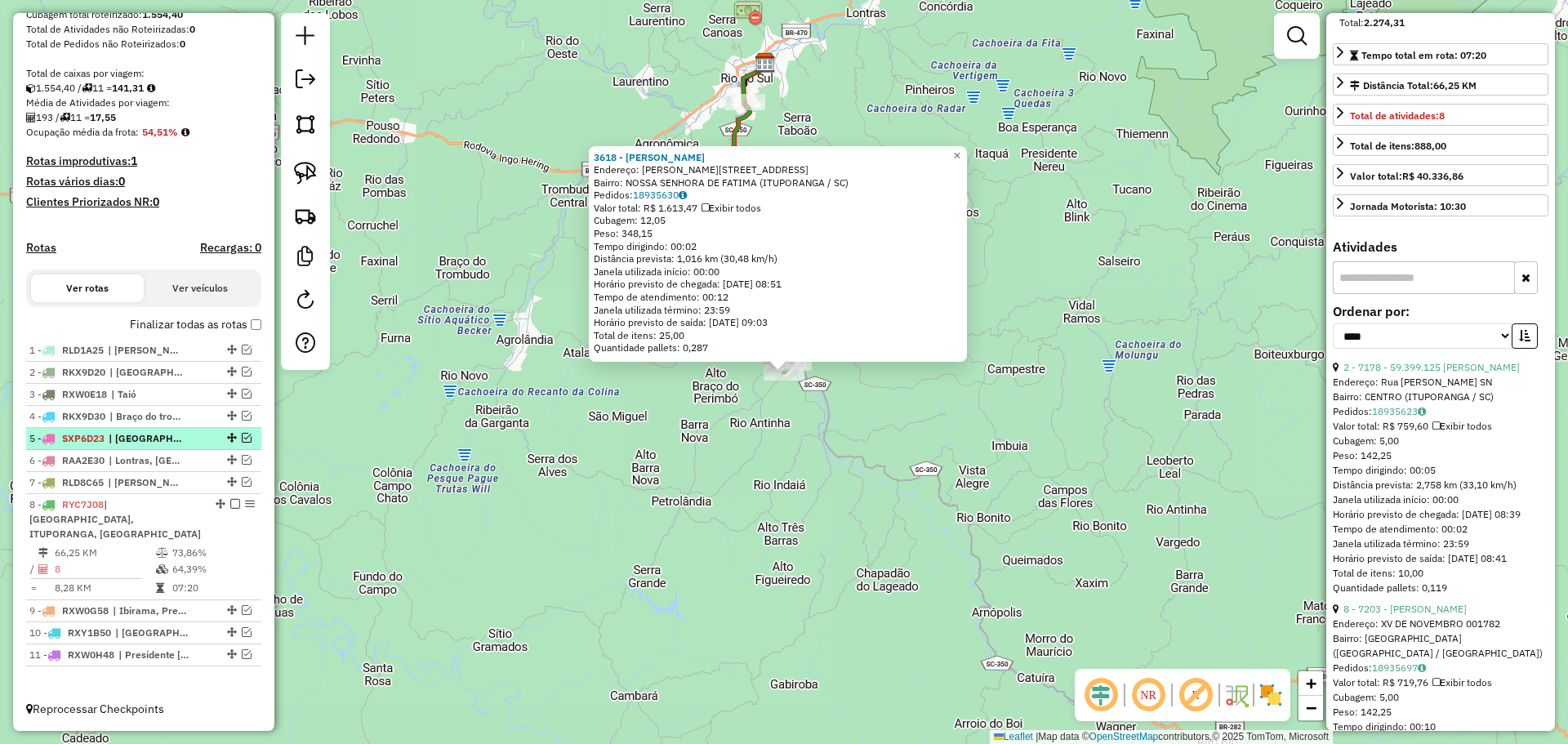
scroll to position [221, 0]
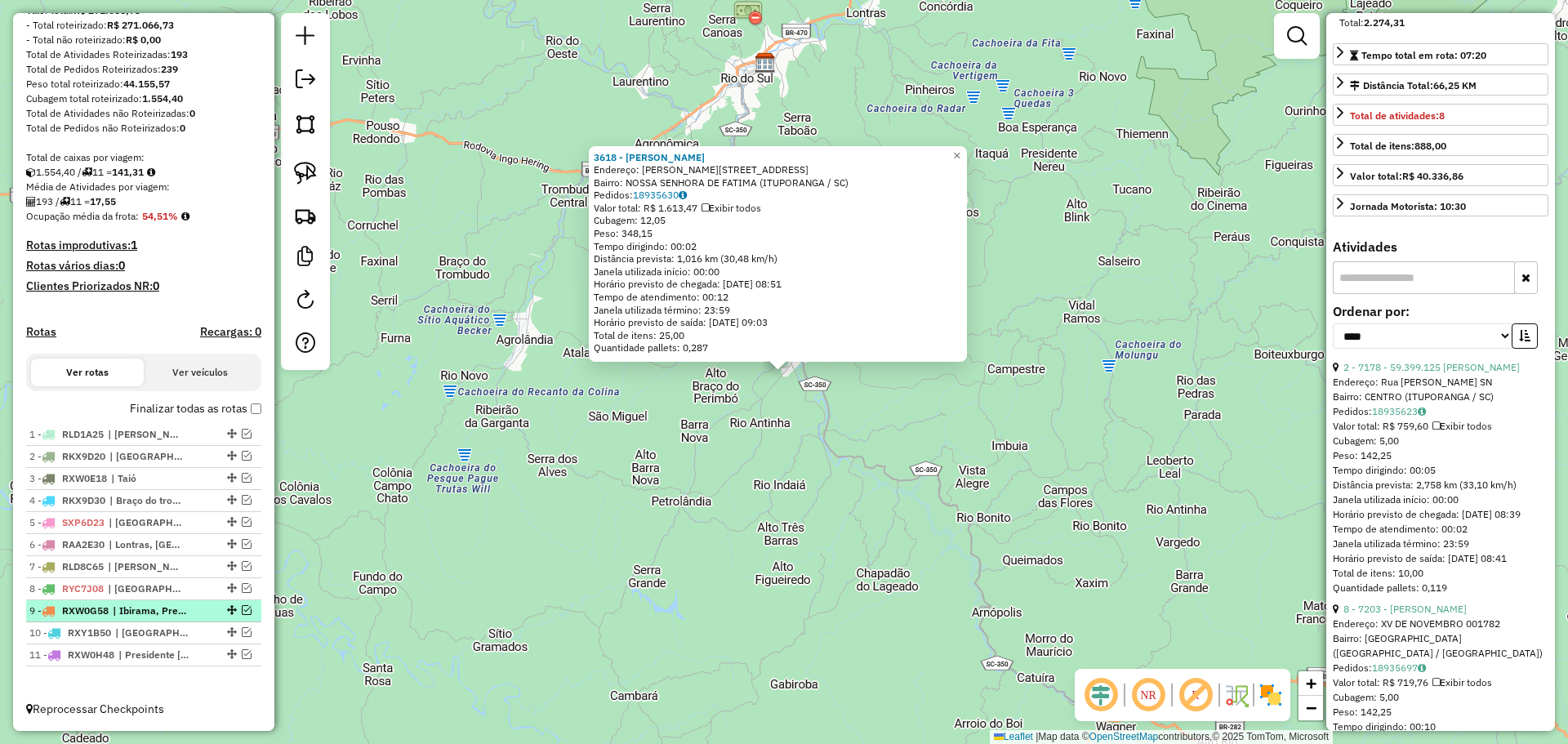
click at [242, 609] on em at bounding box center [247, 610] width 10 height 10
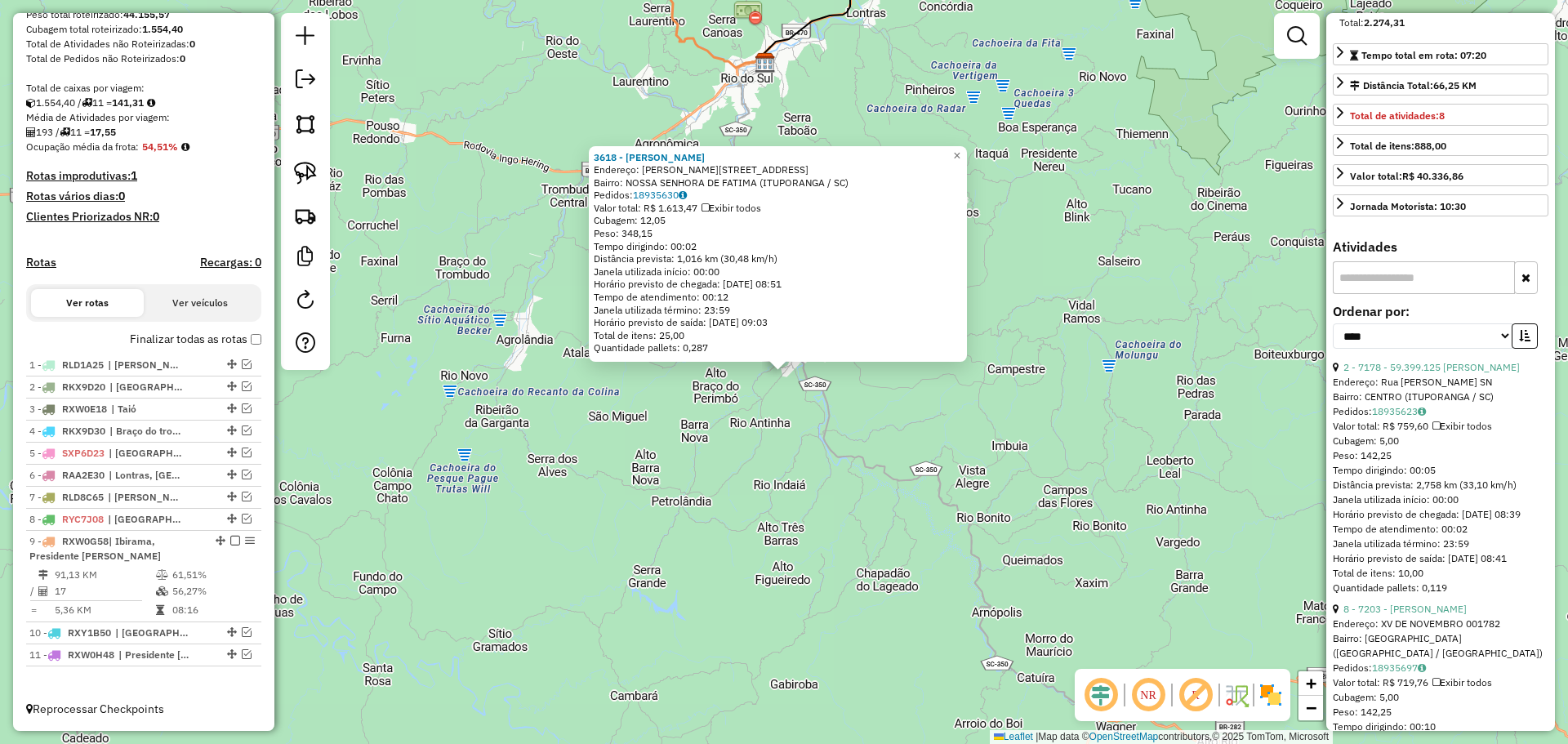
click at [668, 579] on div "3618 - [PERSON_NAME] Endereço: R Rua Lontras 07 Bairro: [GEOGRAPHIC_DATA] (ITUP…" at bounding box center [784, 372] width 1568 height 744
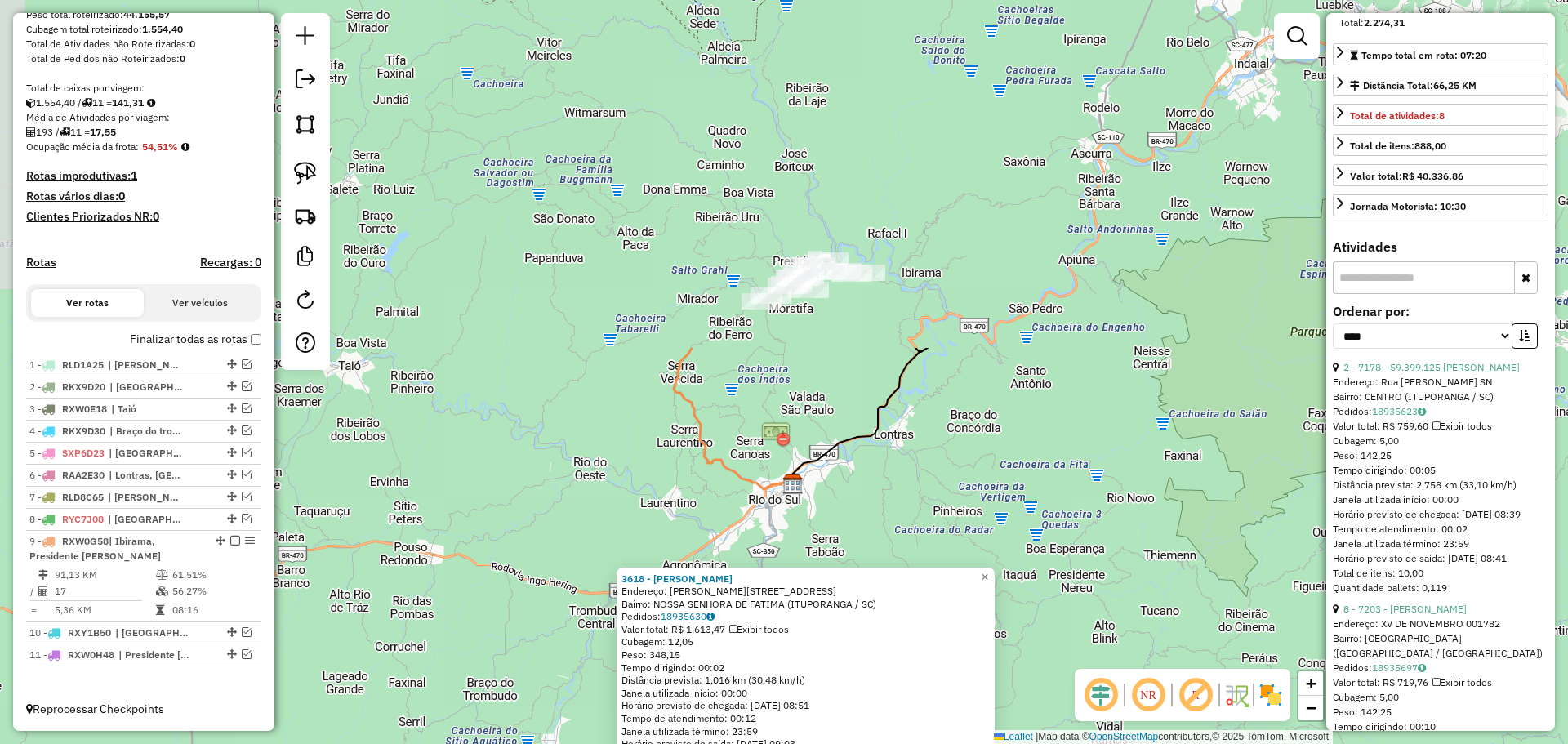
drag, startPoint x: 882, startPoint y: 76, endPoint x: 908, endPoint y: 497, distance: 421.8
click at [908, 497] on div "3618 - [PERSON_NAME] Endereço: R Rua Lontras 07 Bairro: [GEOGRAPHIC_DATA] (ITUP…" at bounding box center [784, 372] width 1568 height 744
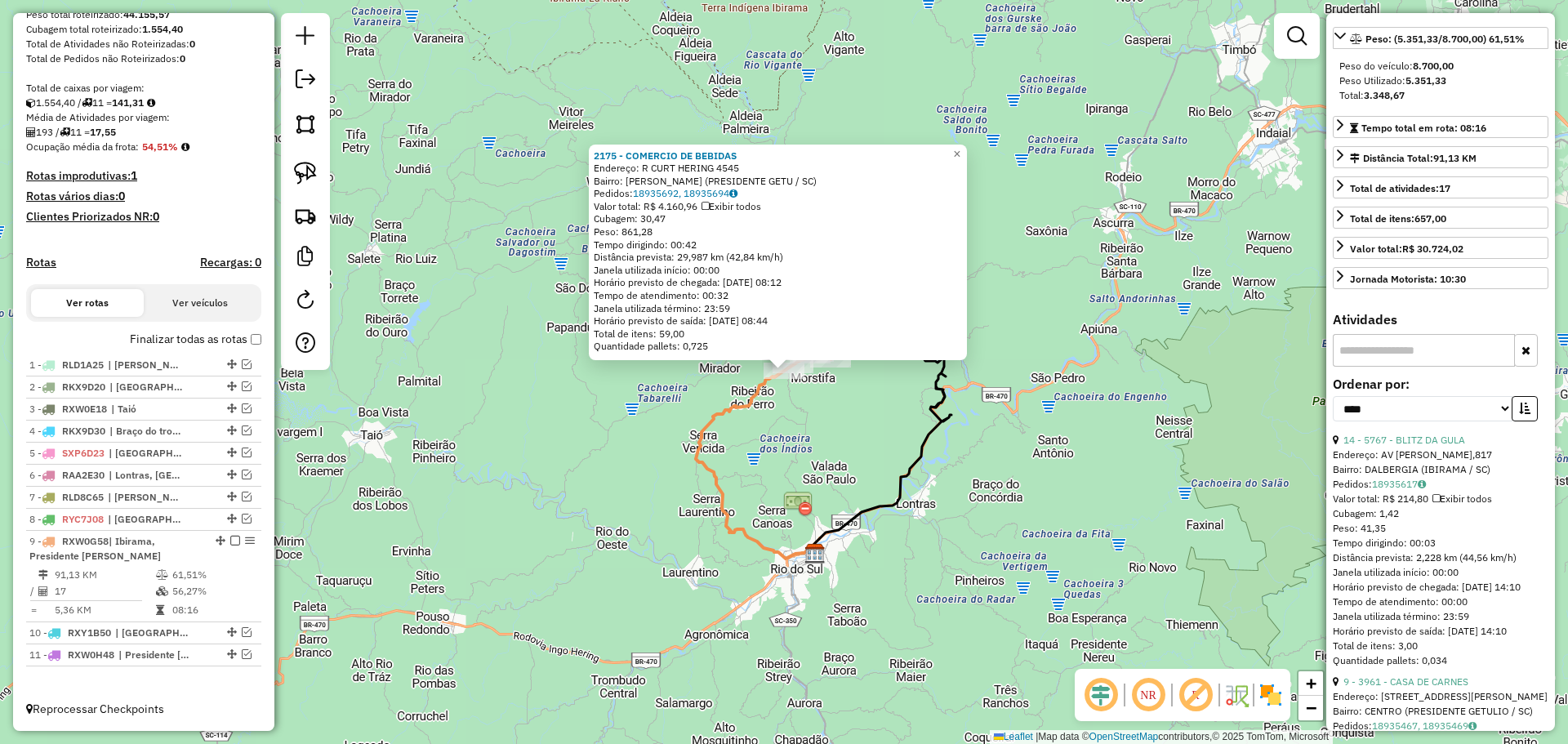
scroll to position [231, 0]
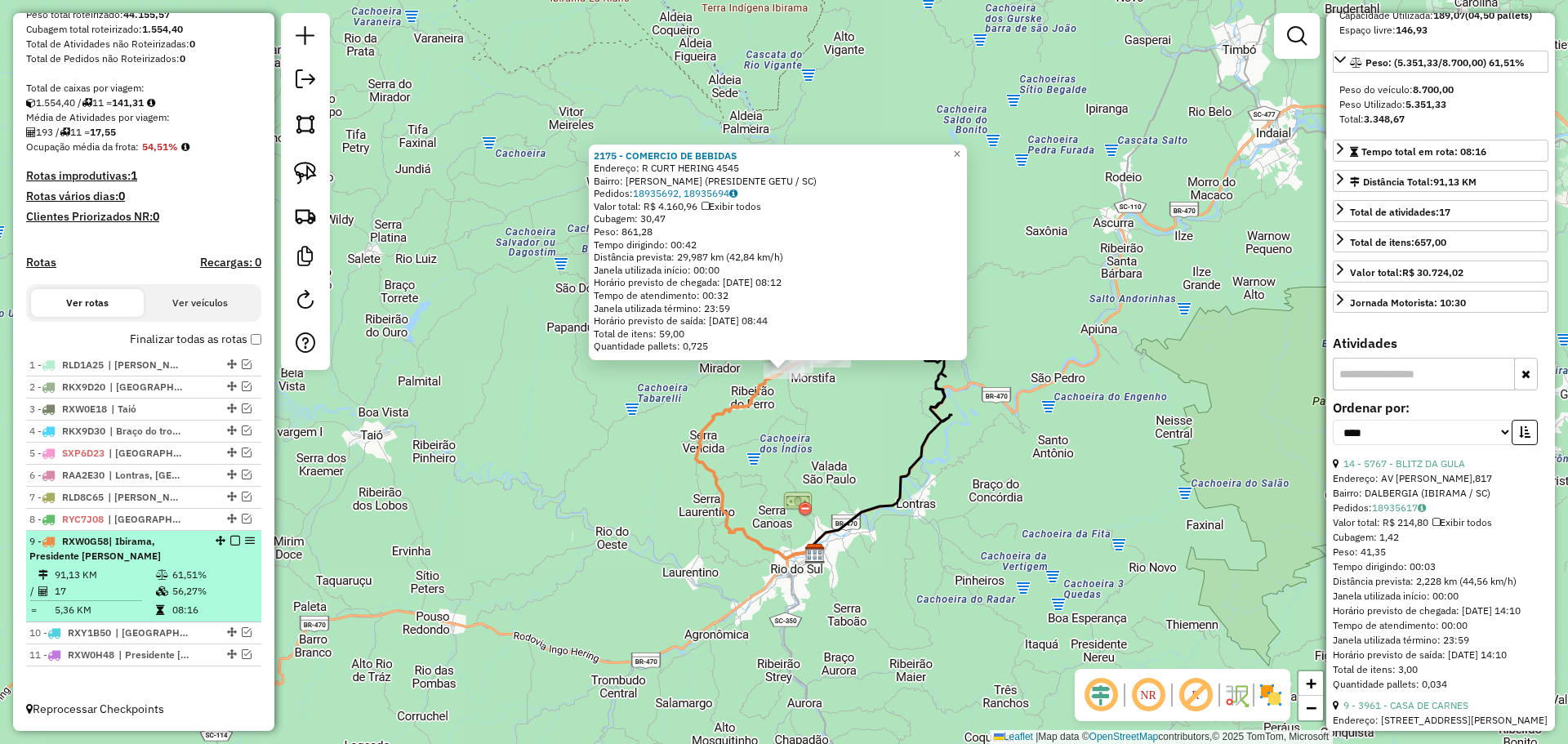
click at [230, 540] on em at bounding box center [235, 541] width 10 height 10
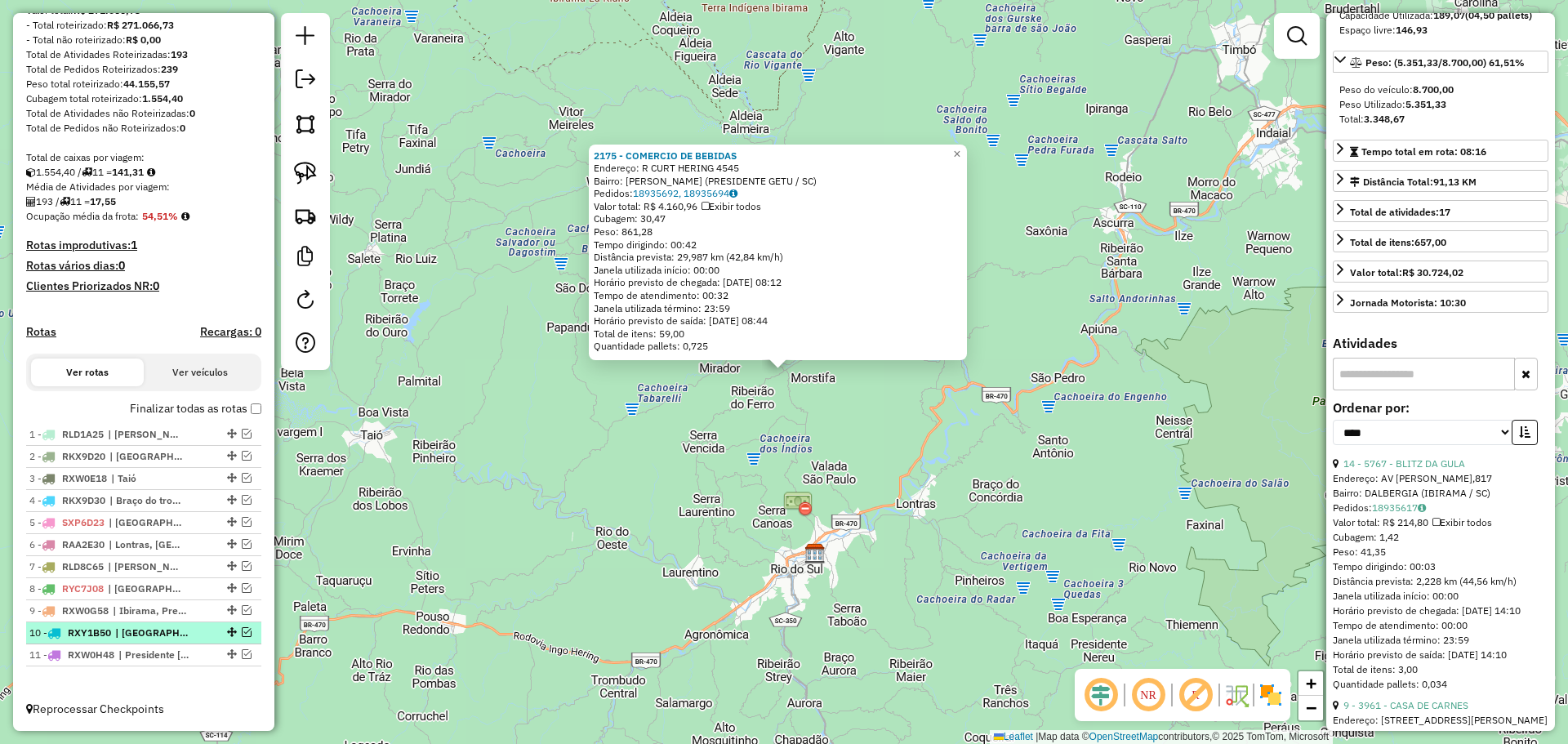
click at [243, 633] on em at bounding box center [247, 633] width 10 height 10
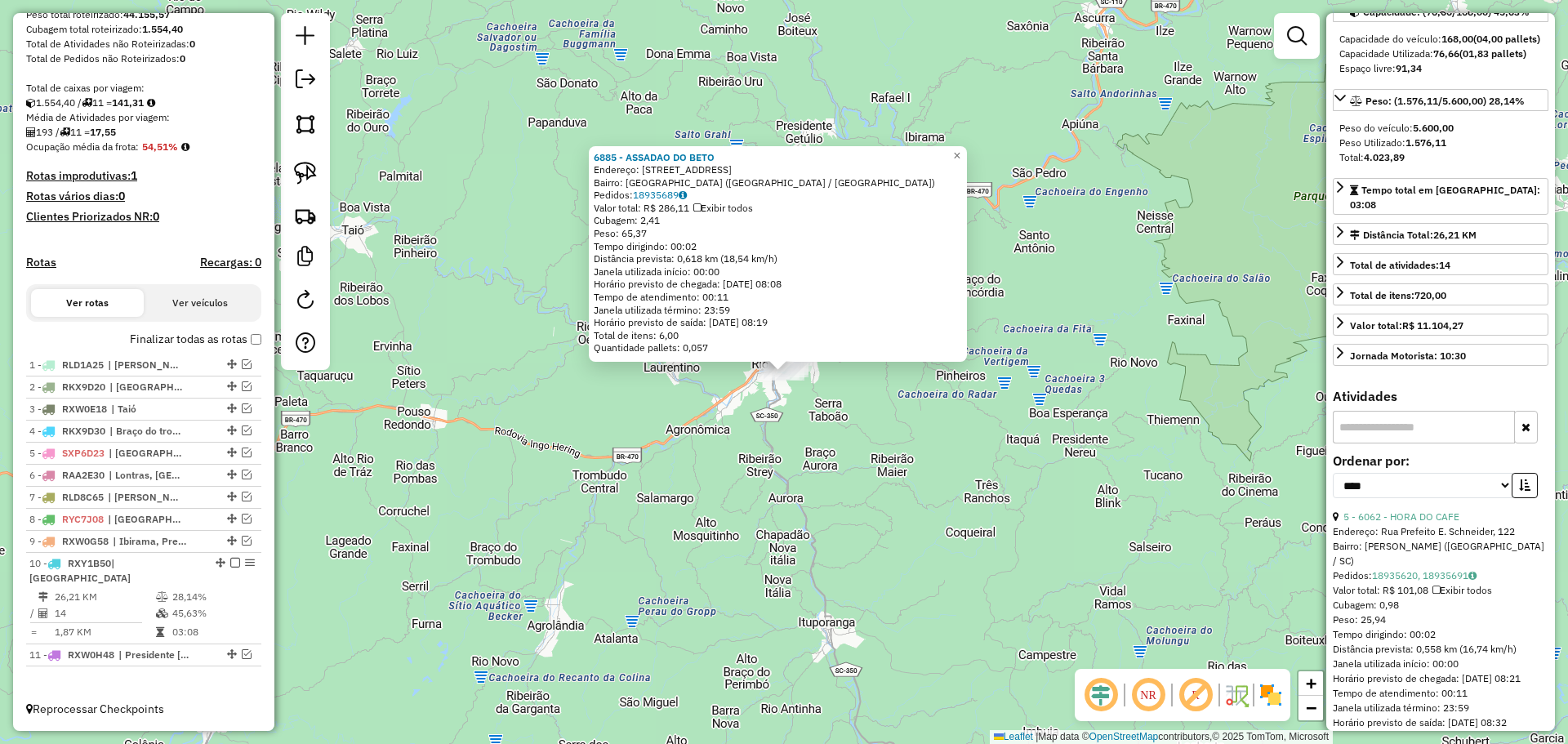
scroll to position [150, 0]
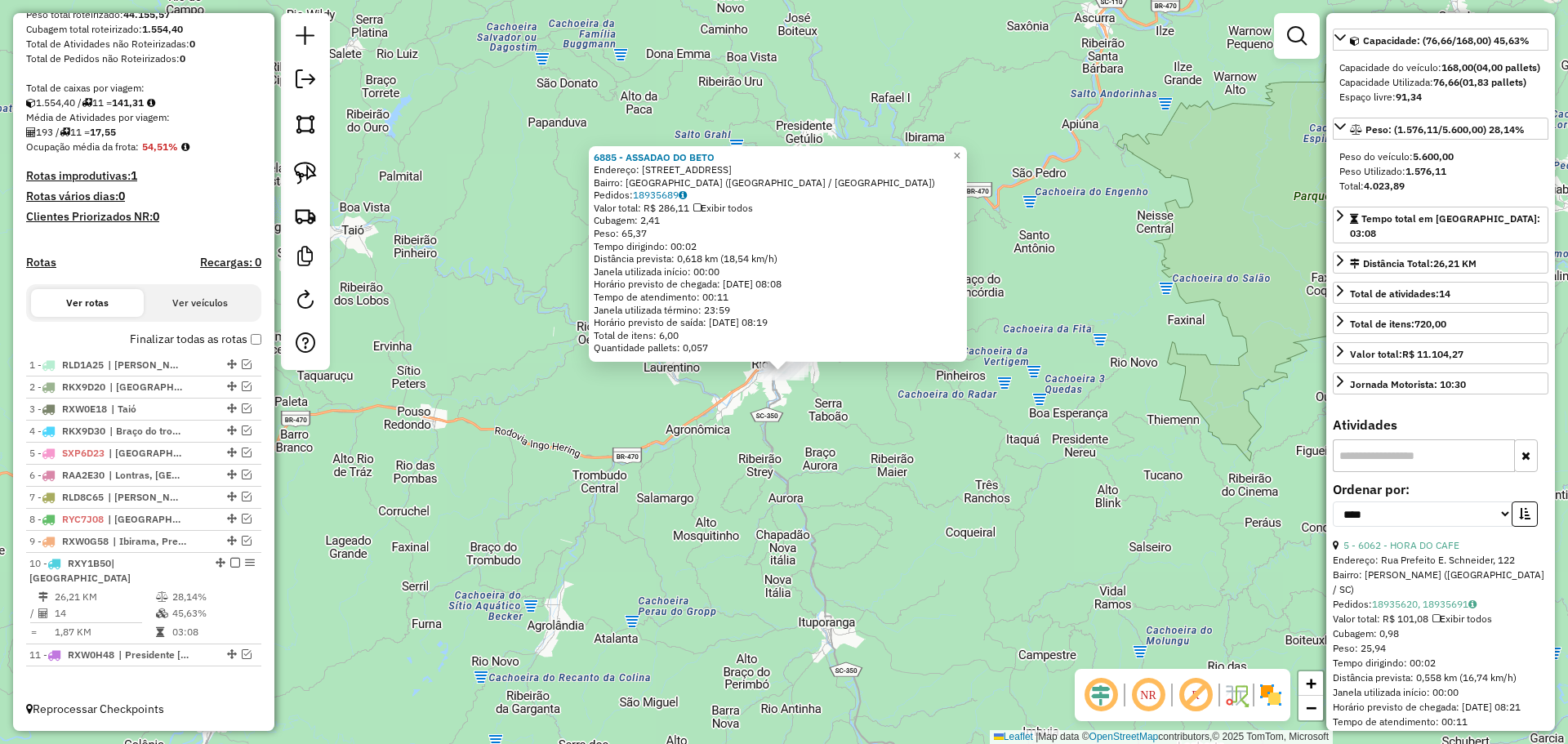
click at [857, 489] on div "6885 - ASSADAO DO [PERSON_NAME]: [STREET_ADDRESS] Pedidos: 18935689 Valor total…" at bounding box center [784, 372] width 1568 height 744
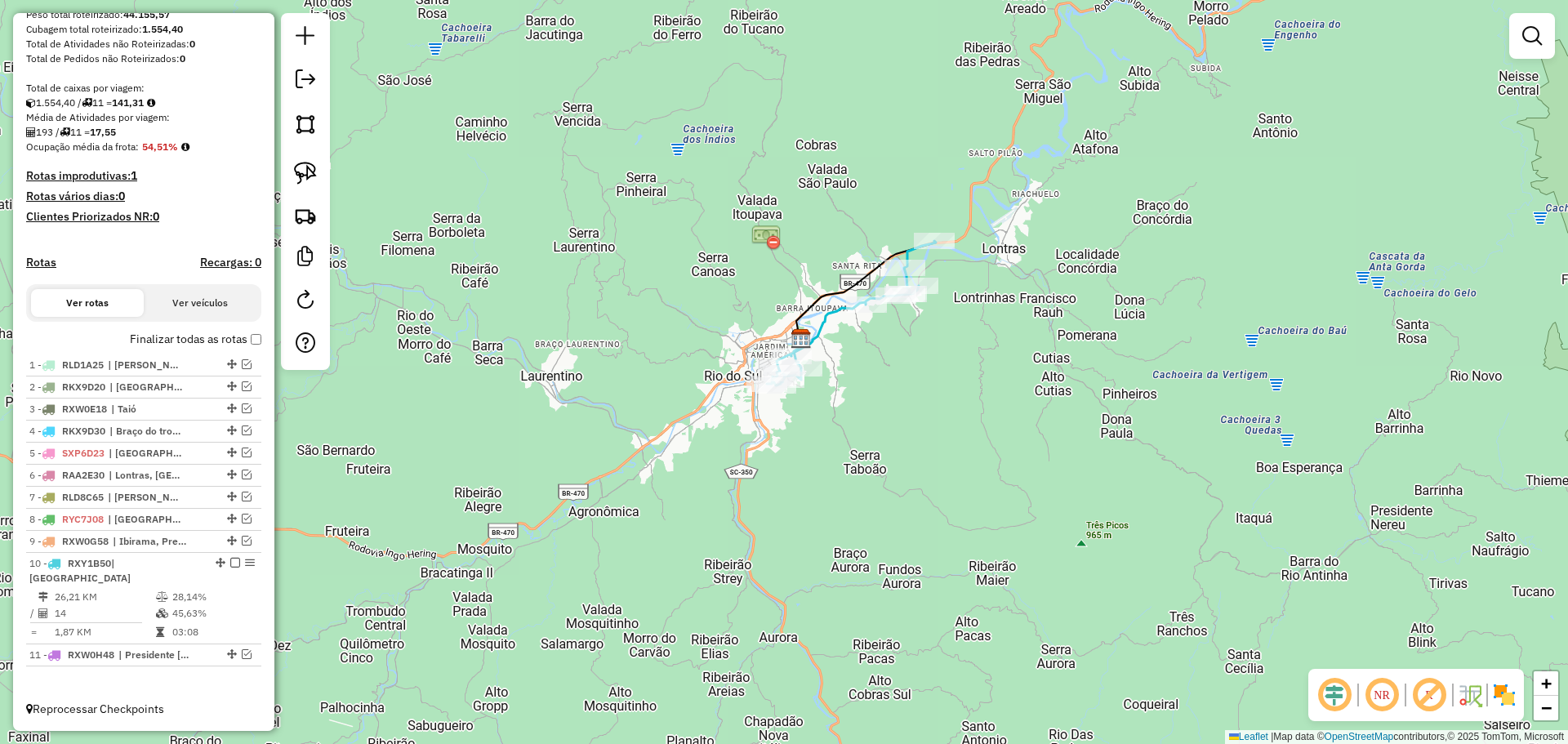
drag, startPoint x: 856, startPoint y: 344, endPoint x: 848, endPoint y: 433, distance: 89.4
click at [849, 432] on div "Janela de atendimento Grade de atendimento Capacidade Transportadoras Veículos …" at bounding box center [784, 372] width 1568 height 744
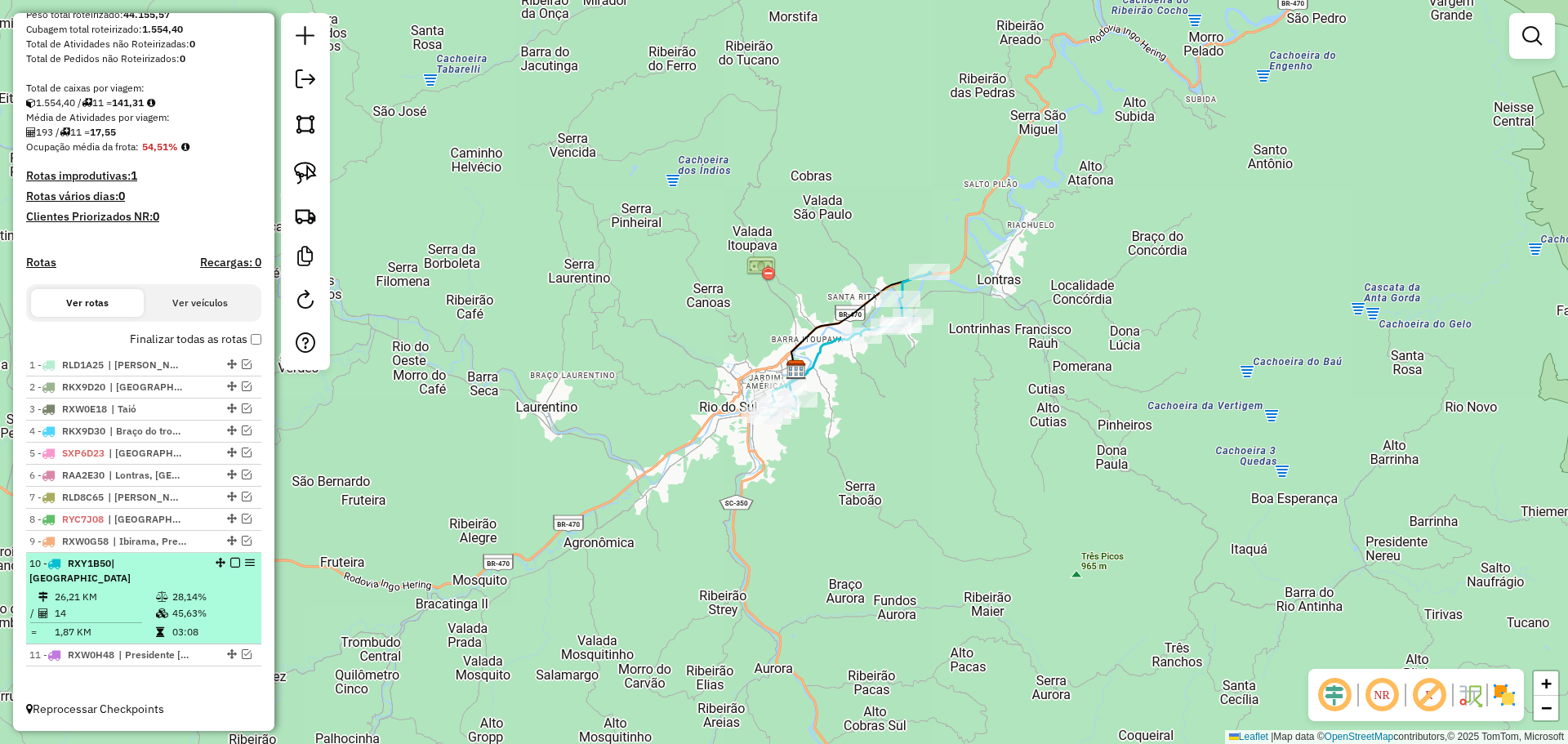
click at [232, 568] on em at bounding box center [235, 563] width 10 height 10
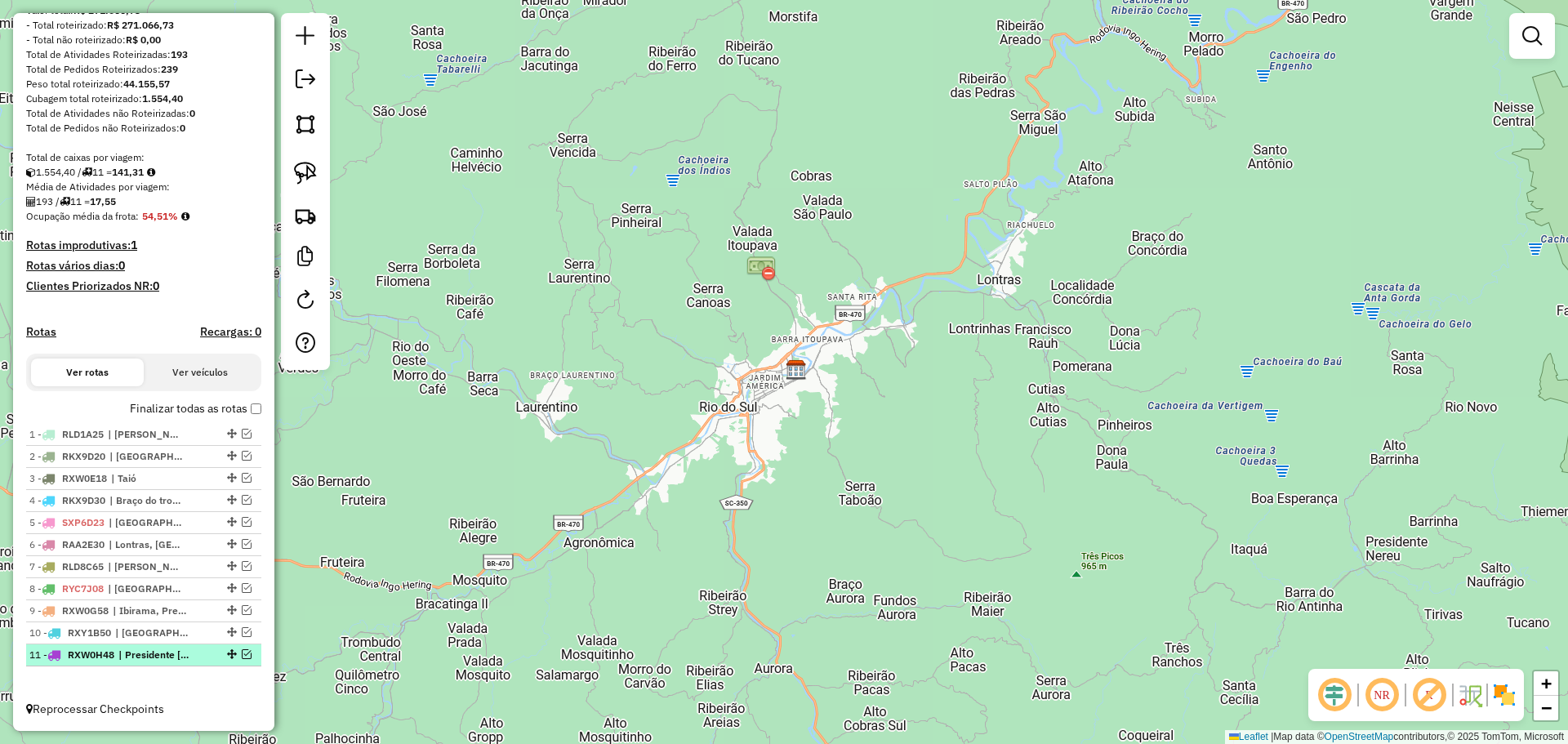
click at [242, 653] on em at bounding box center [247, 654] width 10 height 10
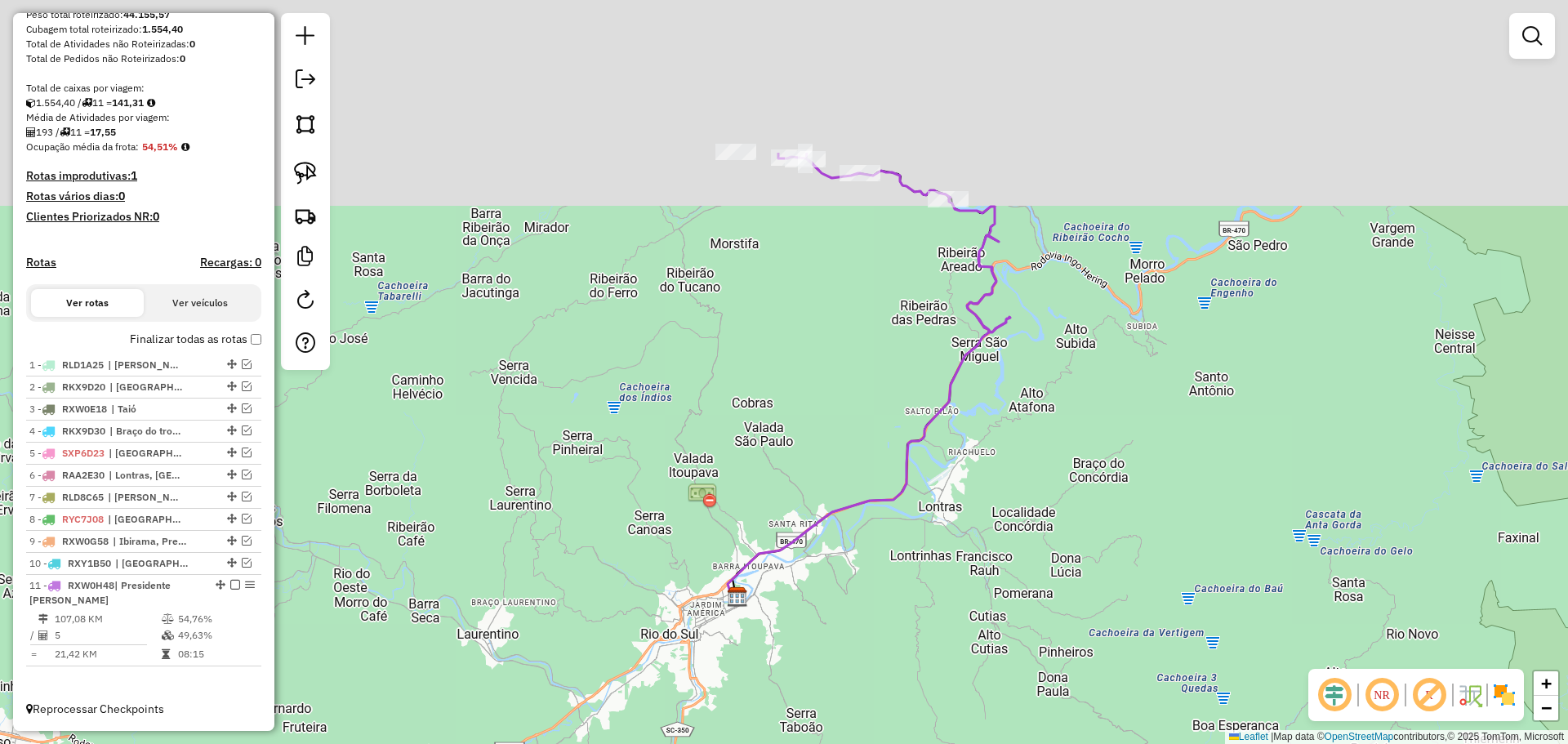
drag, startPoint x: 941, startPoint y: 353, endPoint x: 904, endPoint y: 540, distance: 190.6
click at [907, 537] on div "Janela de atendimento Grade de atendimento Capacidade Transportadoras Veículos …" at bounding box center [784, 372] width 1568 height 744
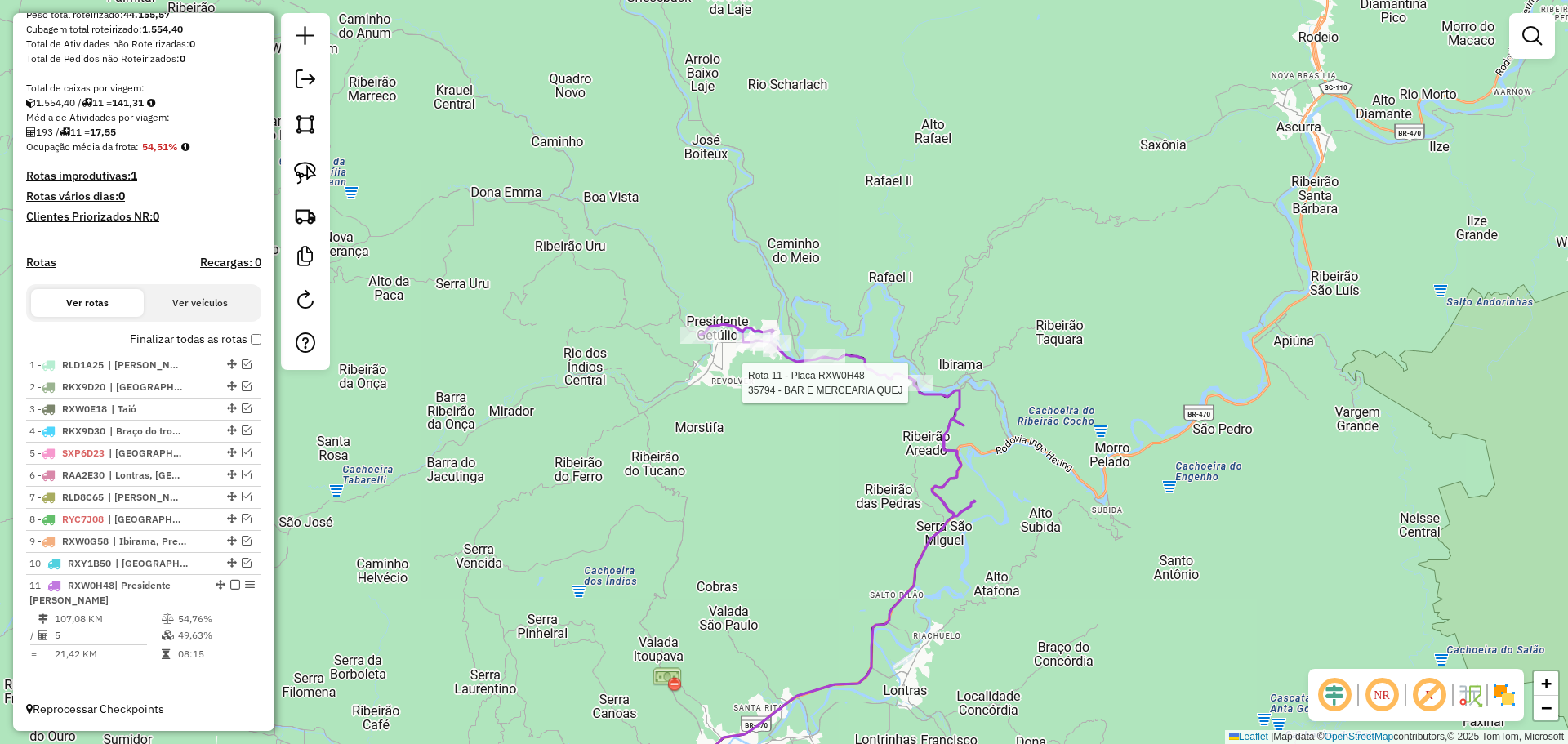
select select "*********"
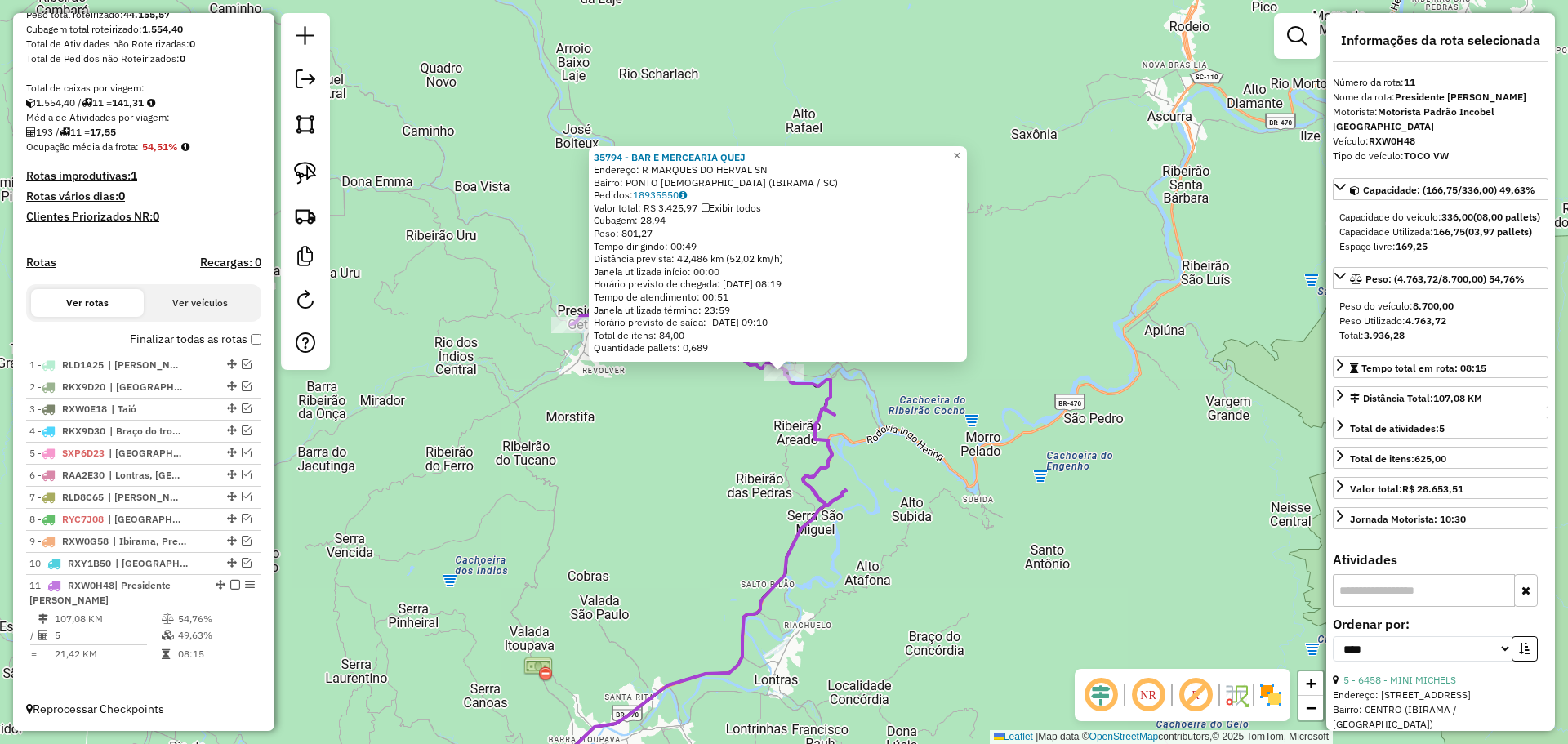
click at [712, 451] on div "35794 - BAR E MERCEARIA QUEJ Endereço: R MARQUES DO HERVAL SN Bairro: PONTO [DE…" at bounding box center [784, 372] width 1568 height 744
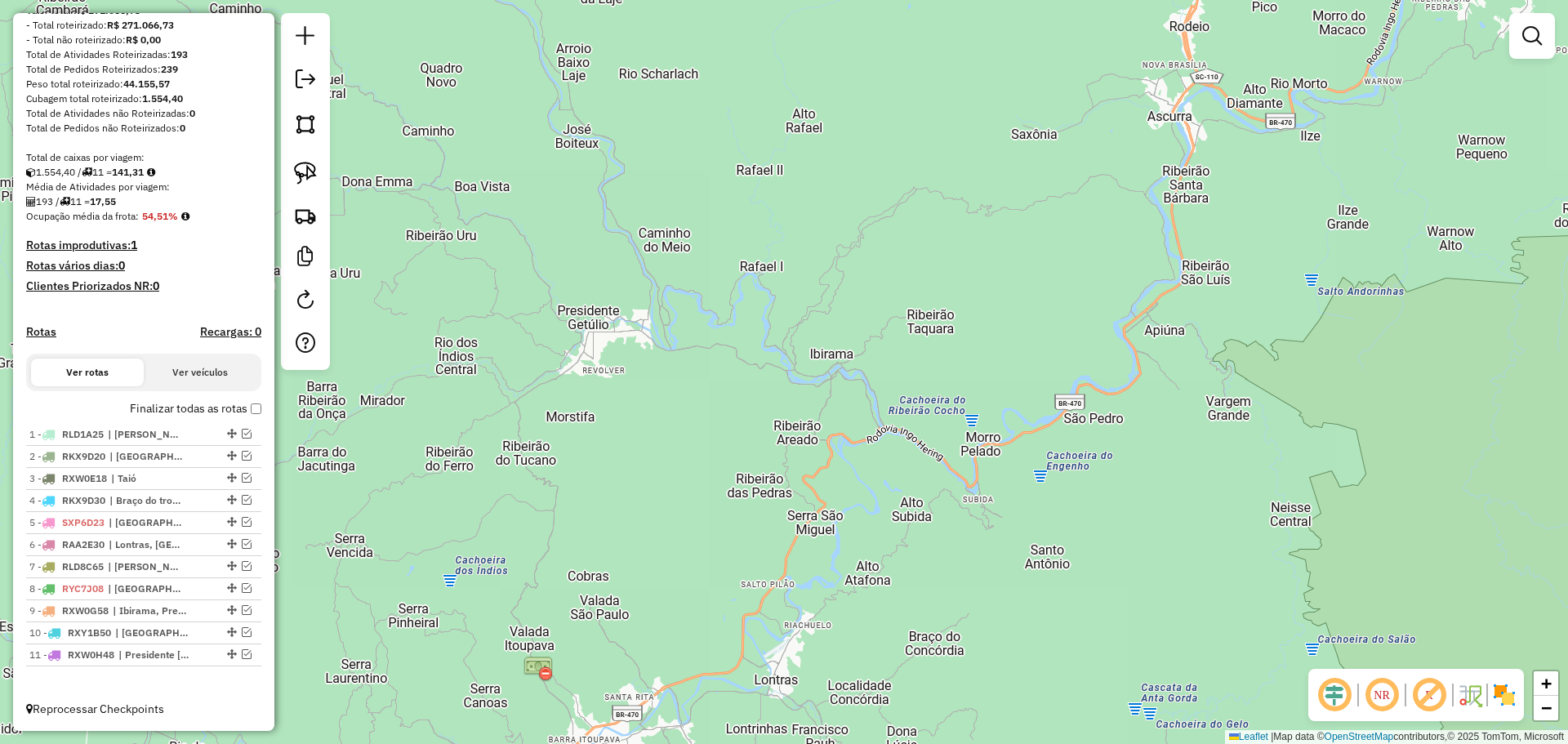
scroll to position [221, 0]
click at [242, 630] on em at bounding box center [247, 633] width 10 height 10
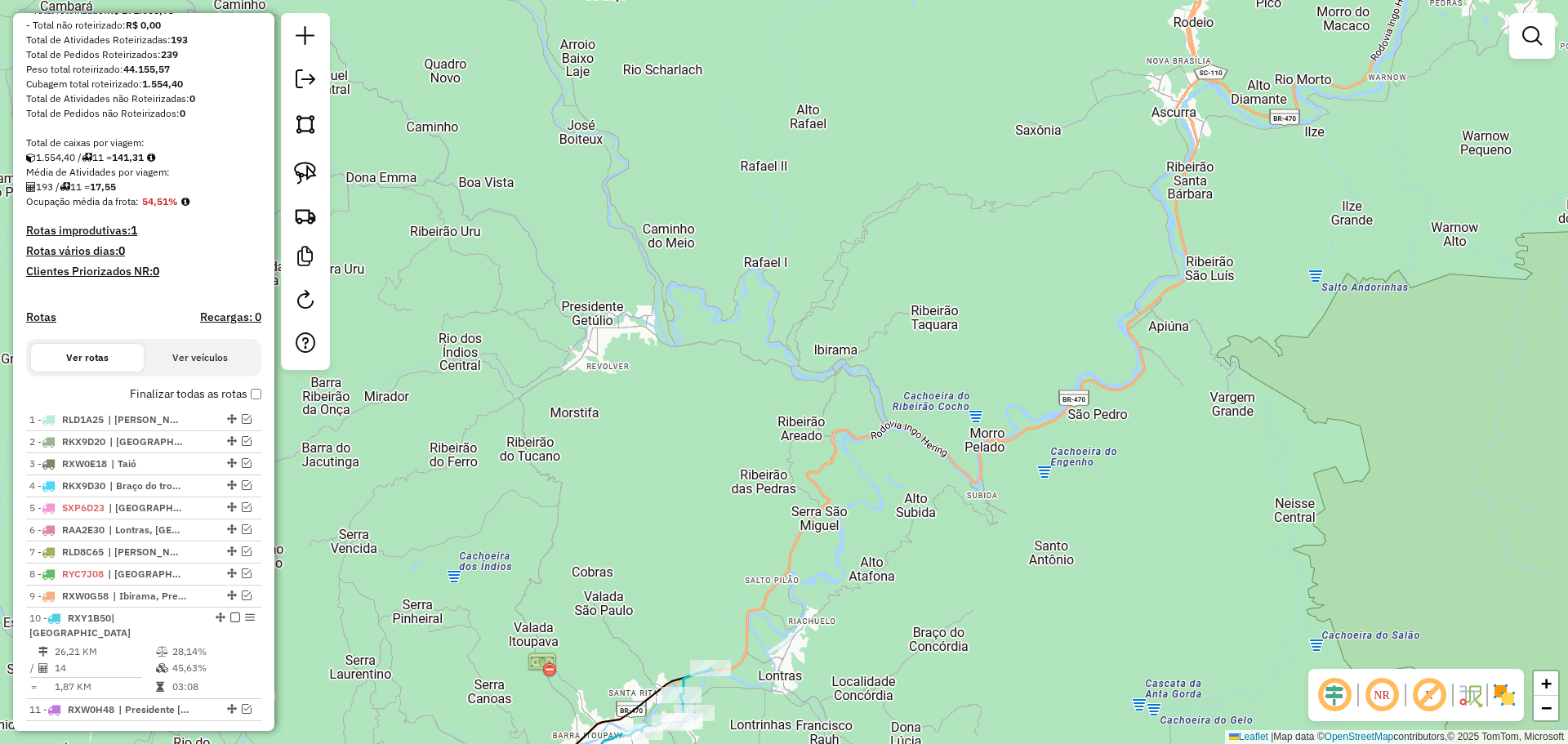
drag, startPoint x: 774, startPoint y: 621, endPoint x: 853, endPoint y: 348, distance: 284.2
click at [853, 348] on div "Janela de atendimento Grade de atendimento Capacidade Transportadoras Veículos …" at bounding box center [784, 372] width 1568 height 744
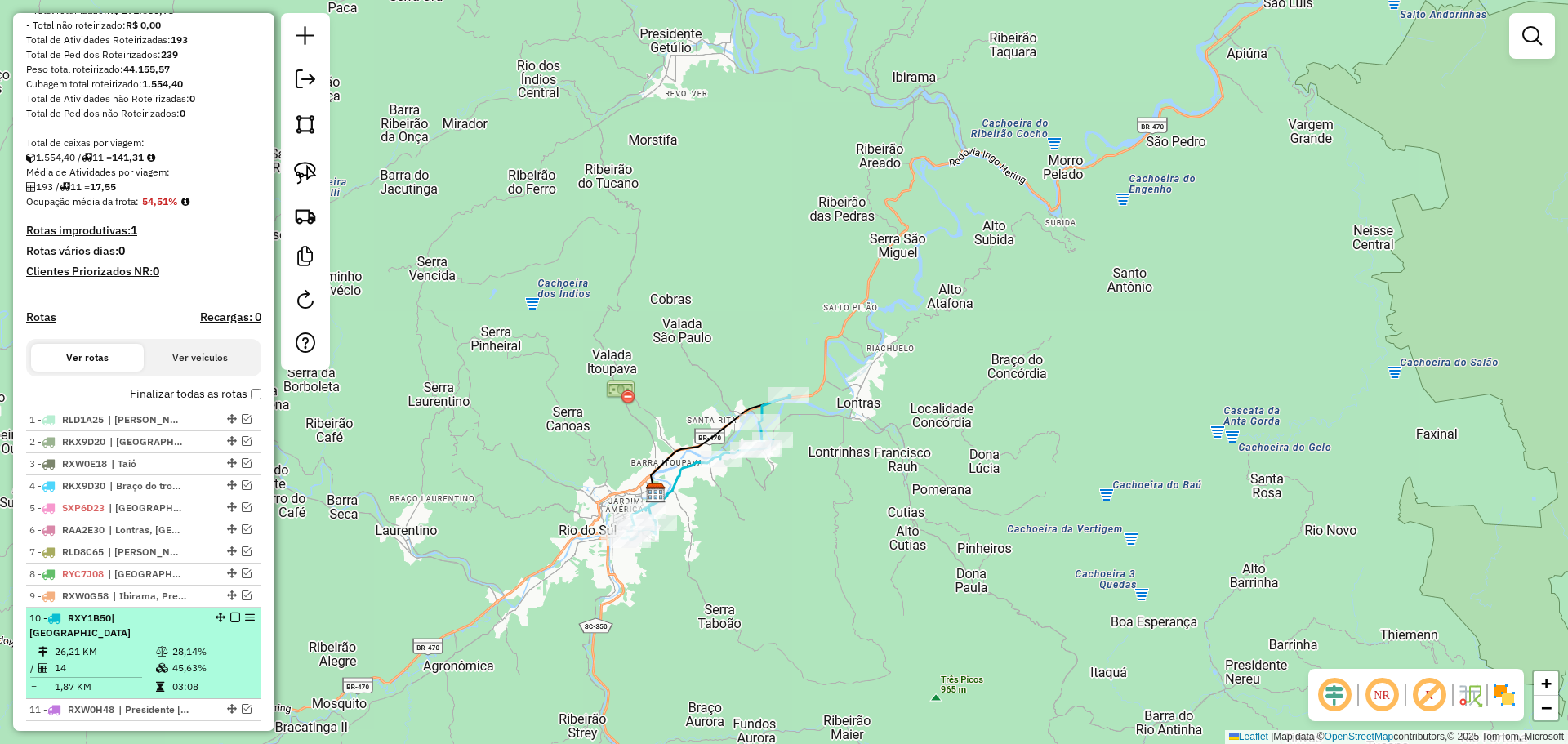
click at [230, 623] on em at bounding box center [235, 618] width 10 height 10
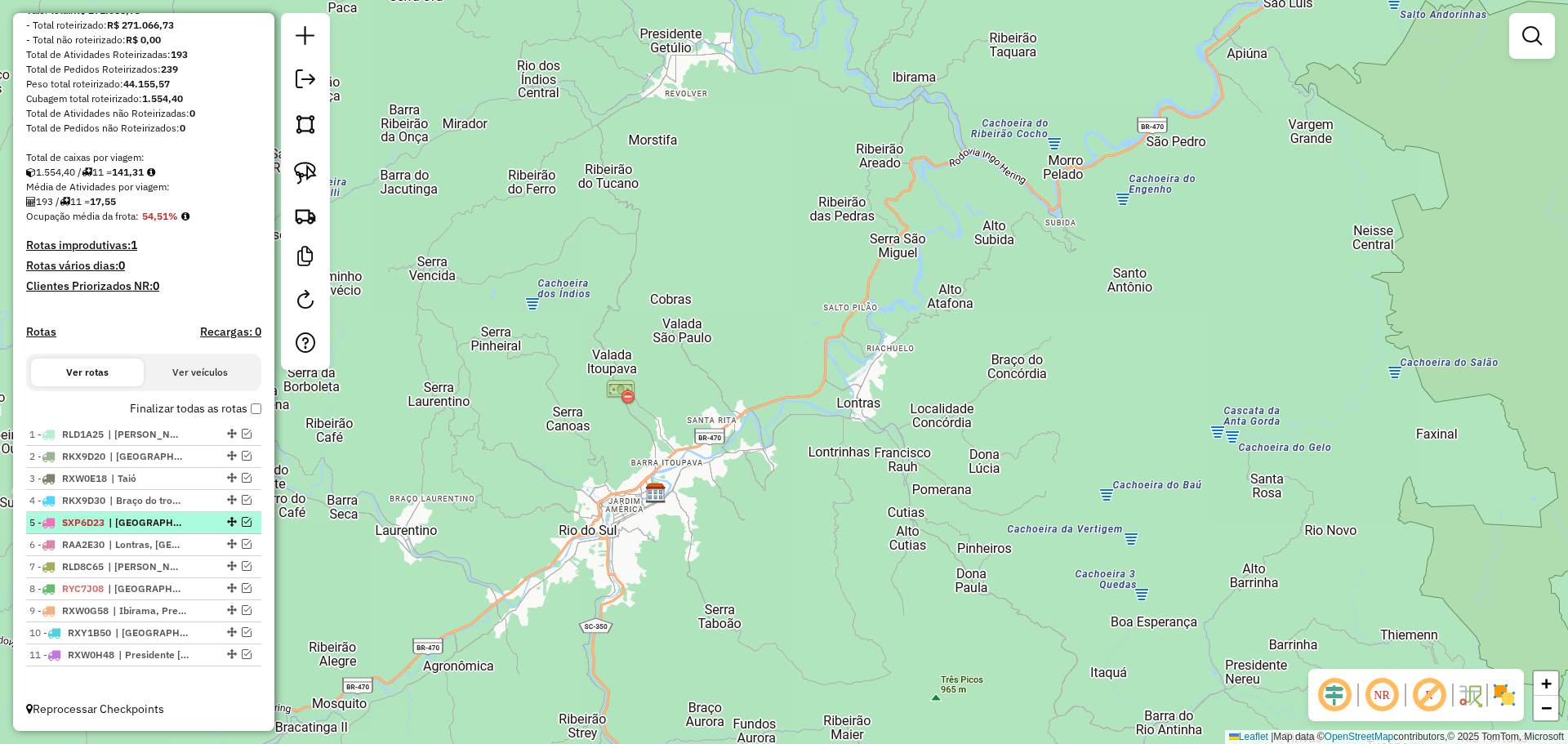
click at [242, 522] on em at bounding box center [247, 522] width 10 height 10
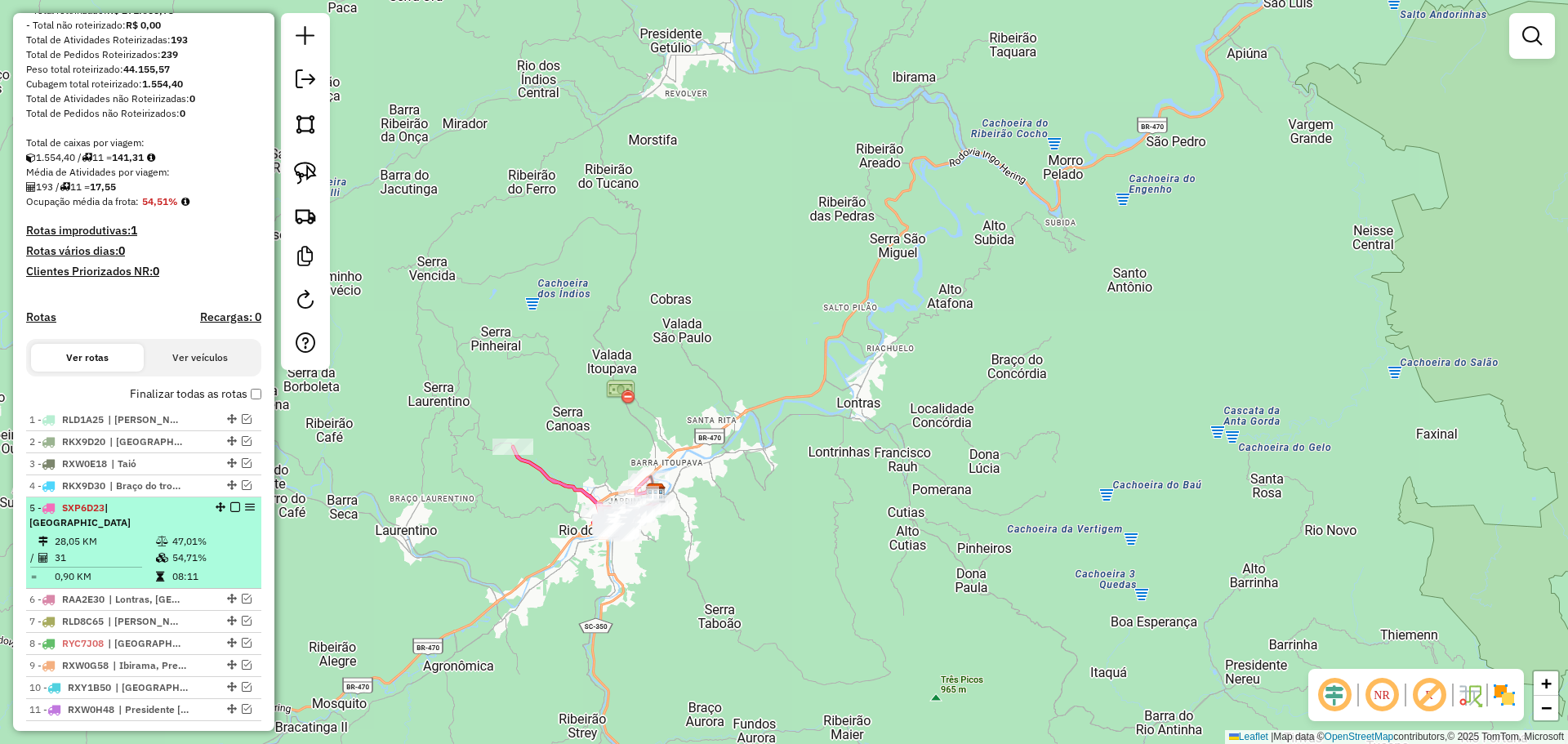
click at [230, 512] on em at bounding box center [235, 507] width 10 height 10
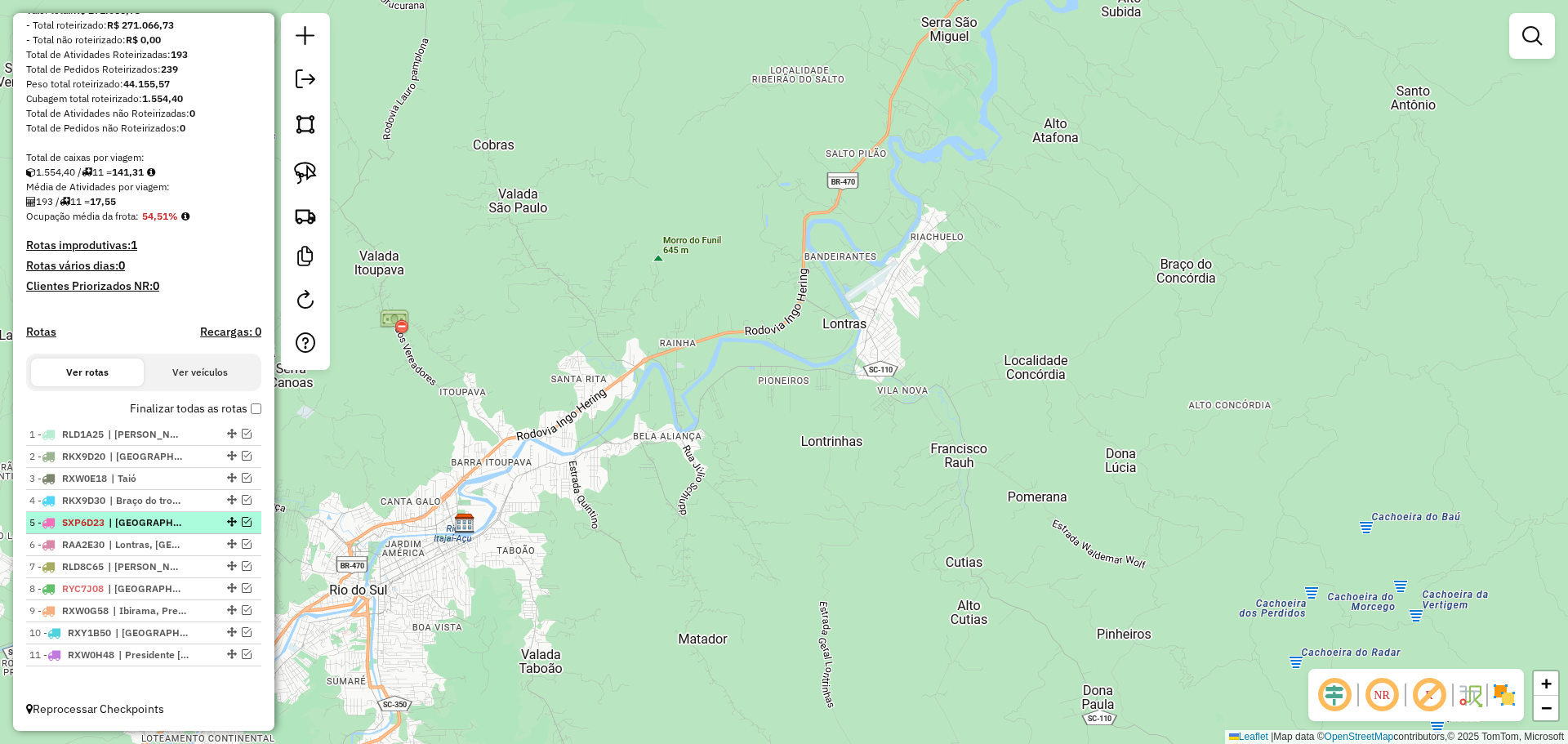
click at [242, 521] on em at bounding box center [247, 522] width 10 height 10
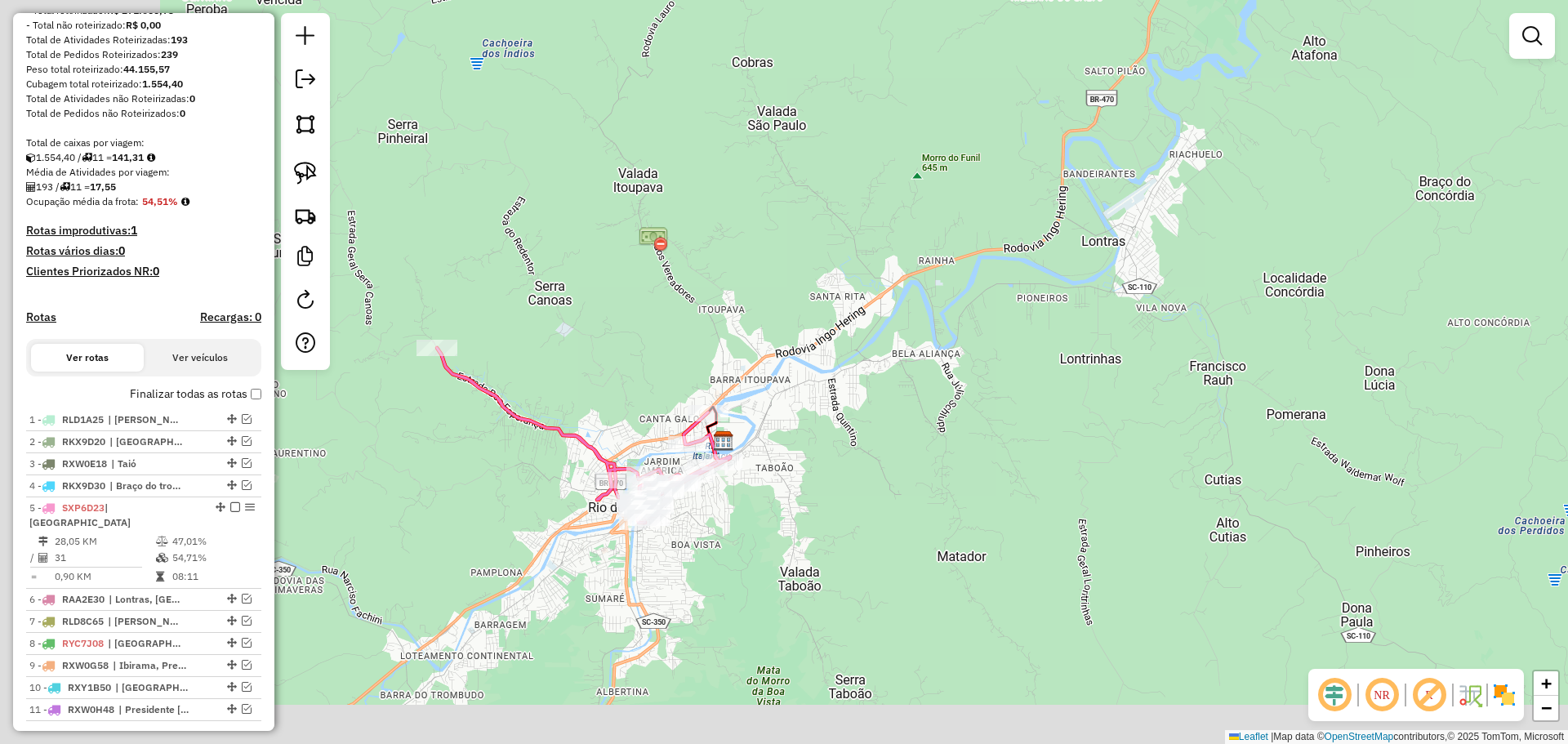
drag, startPoint x: 645, startPoint y: 528, endPoint x: 764, endPoint y: 513, distance: 119.9
click at [764, 513] on div "Janela de atendimento Grade de atendimento Capacidade Transportadoras Veículos …" at bounding box center [784, 372] width 1568 height 744
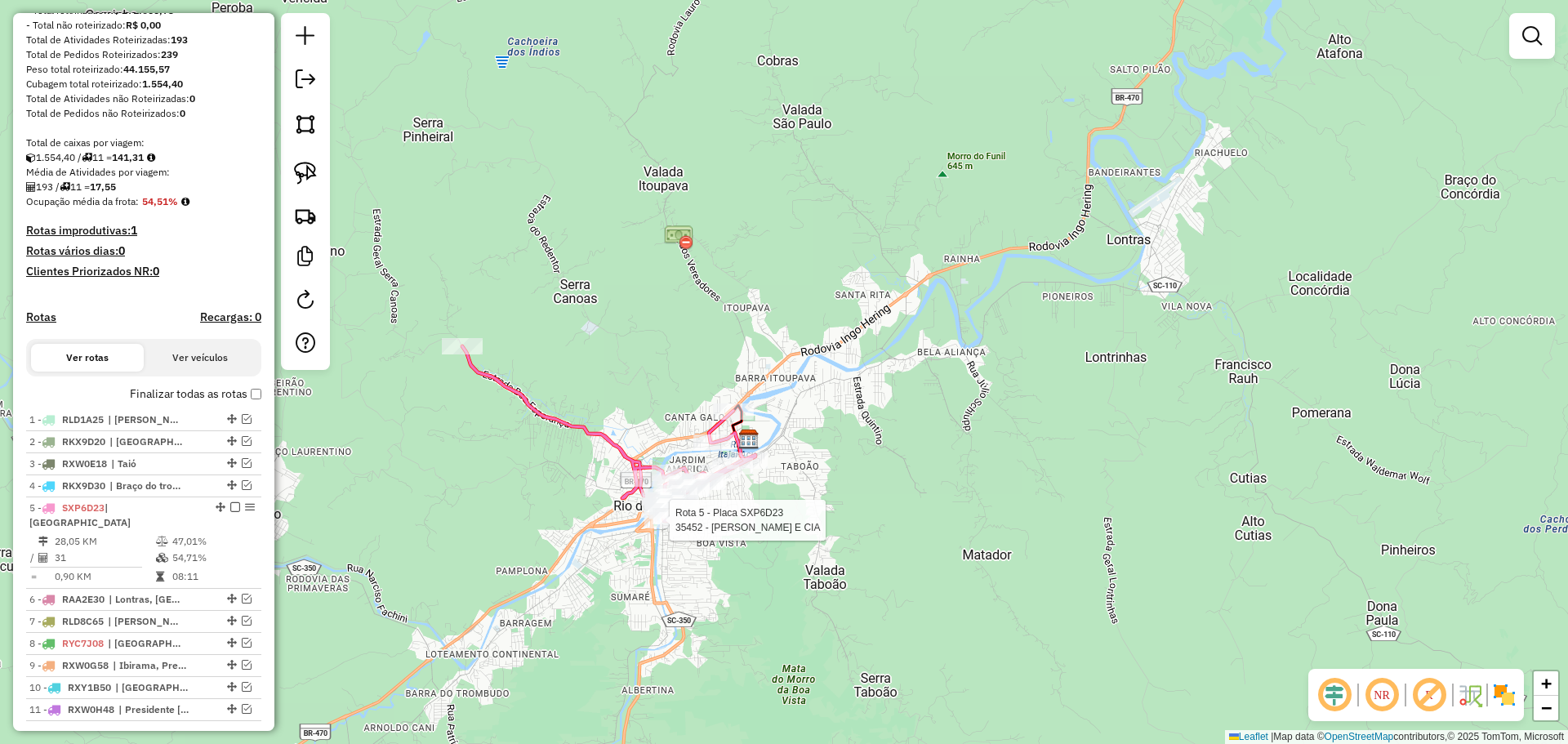
select select "*********"
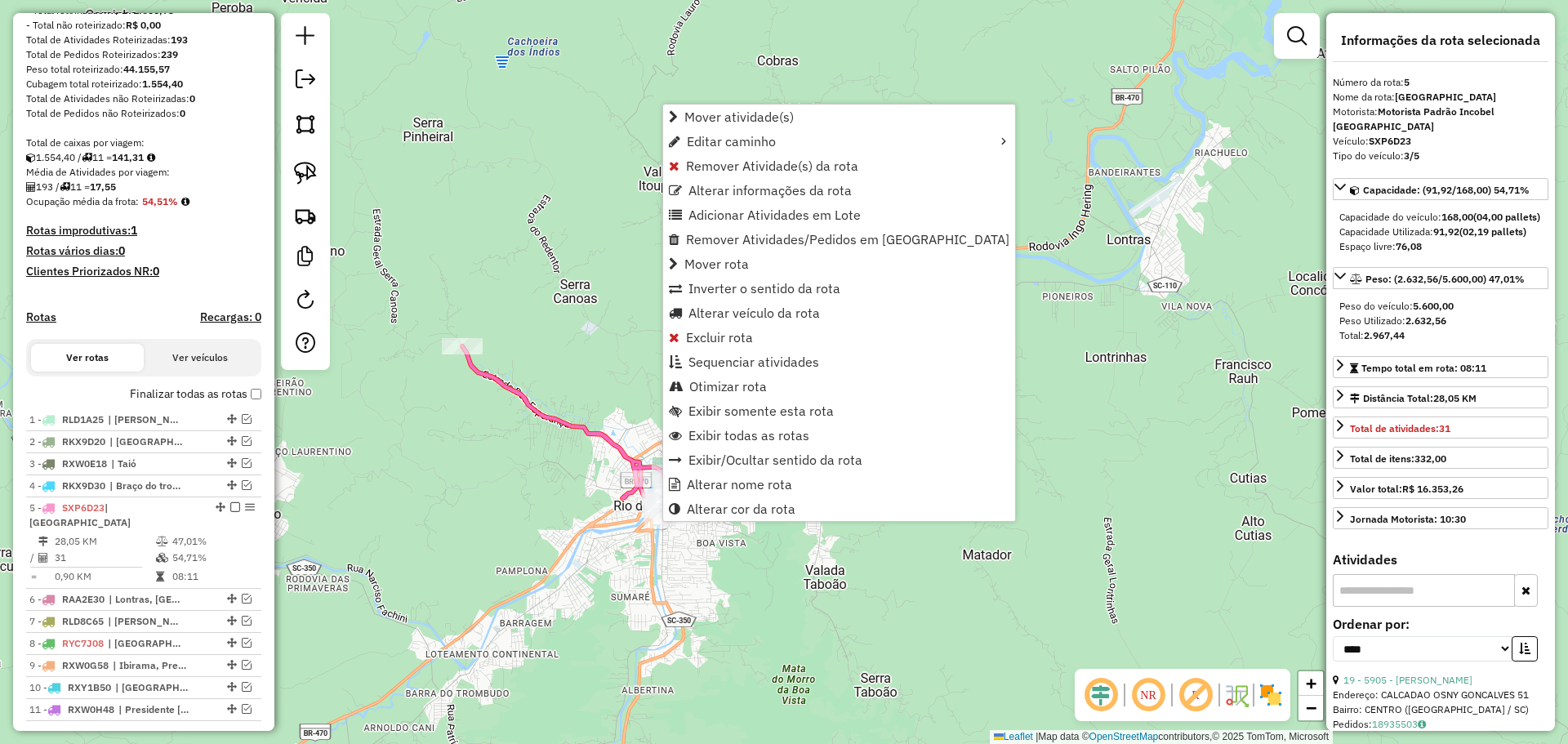
scroll to position [276, 0]
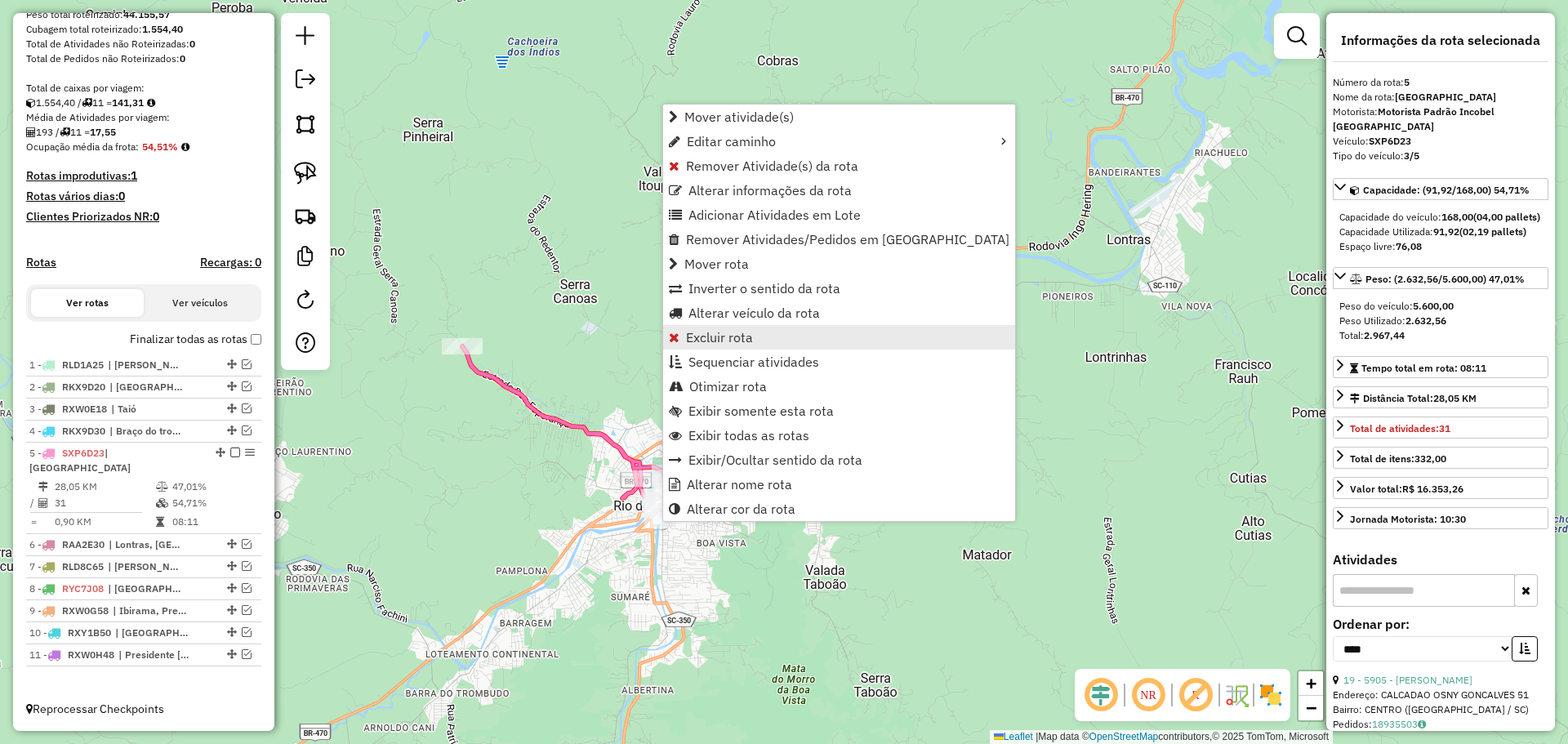
click at [713, 334] on span "Excluir rota" at bounding box center [719, 338] width 67 height 13
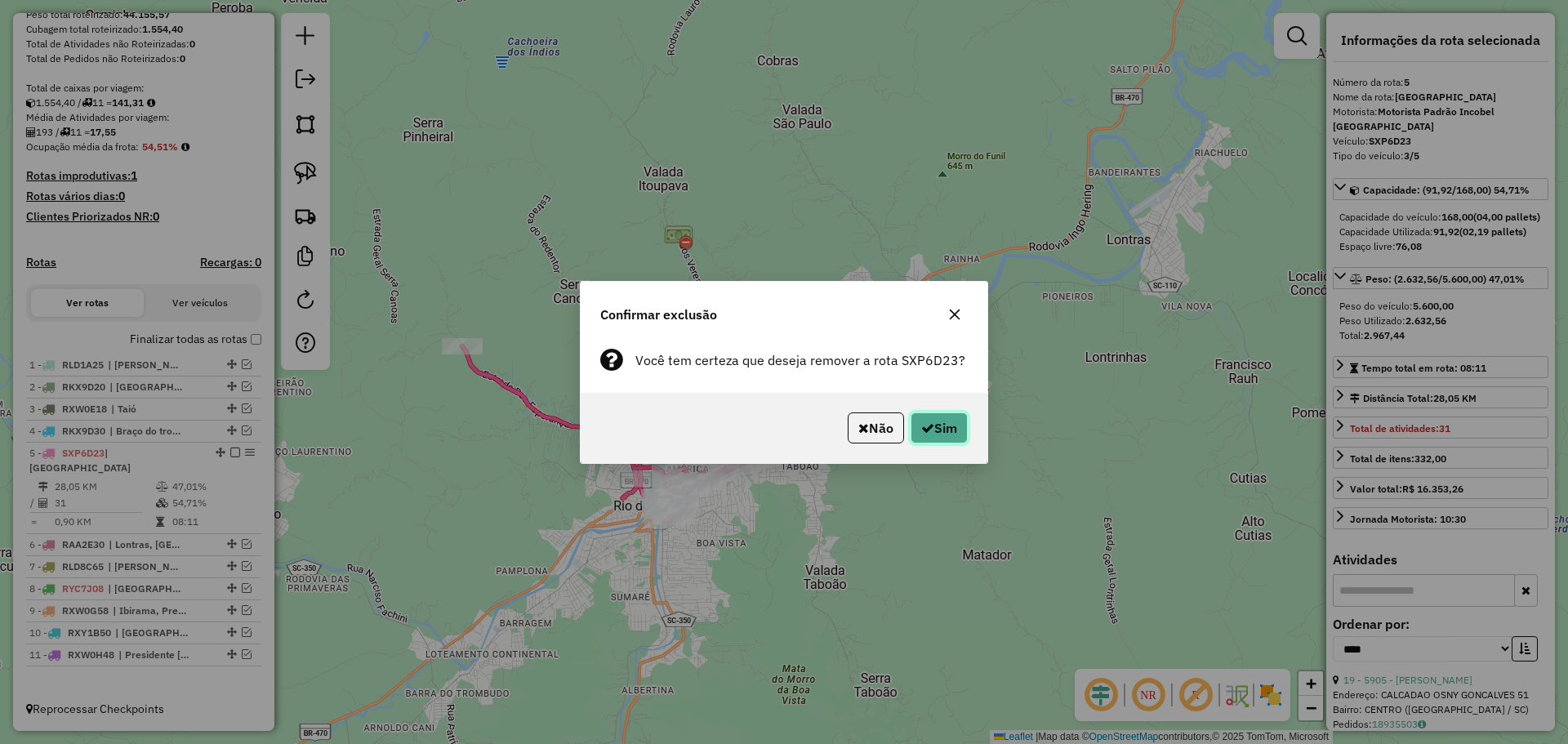
click at [941, 419] on button "Sim" at bounding box center [939, 427] width 57 height 31
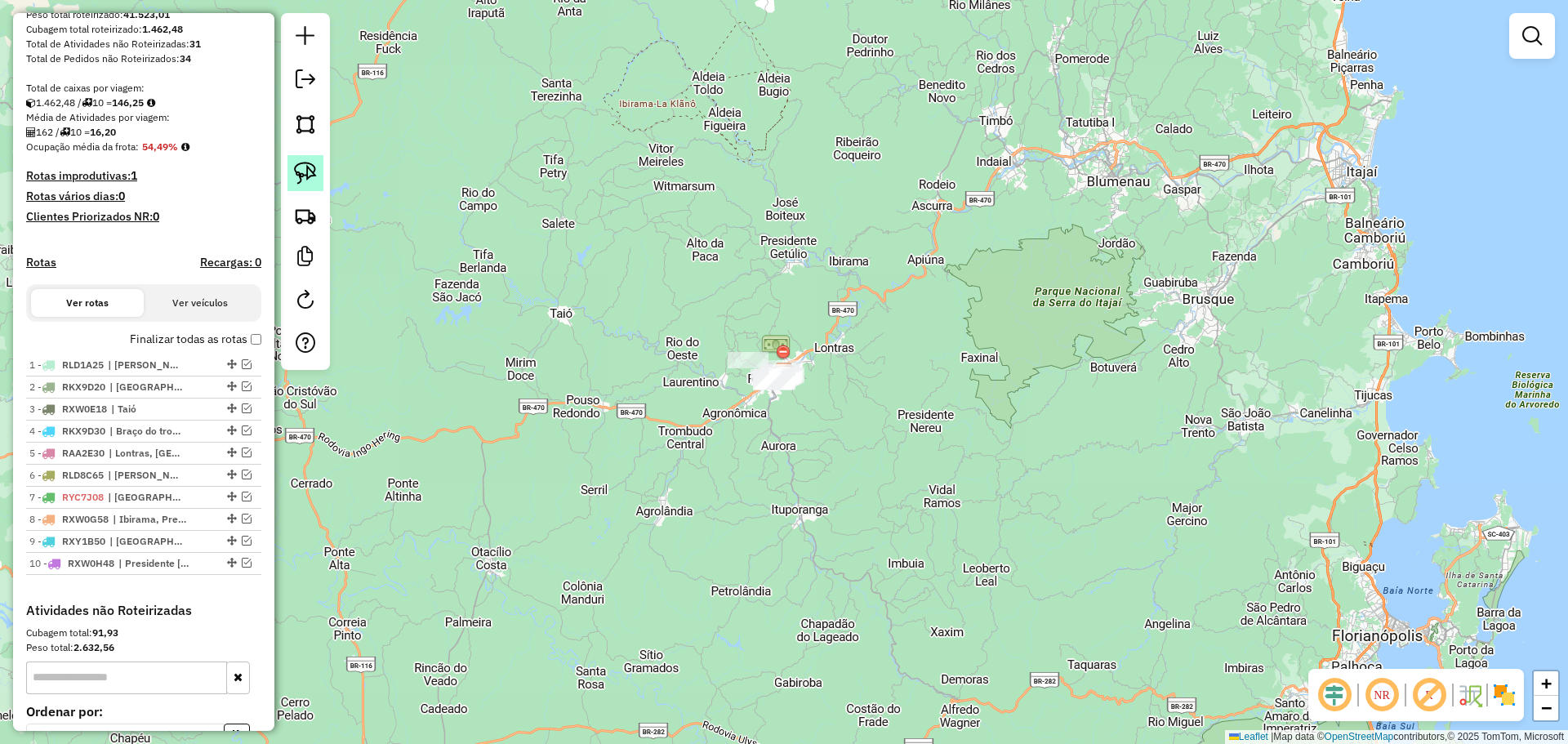
click at [298, 168] on img at bounding box center [306, 174] width 23 height 23
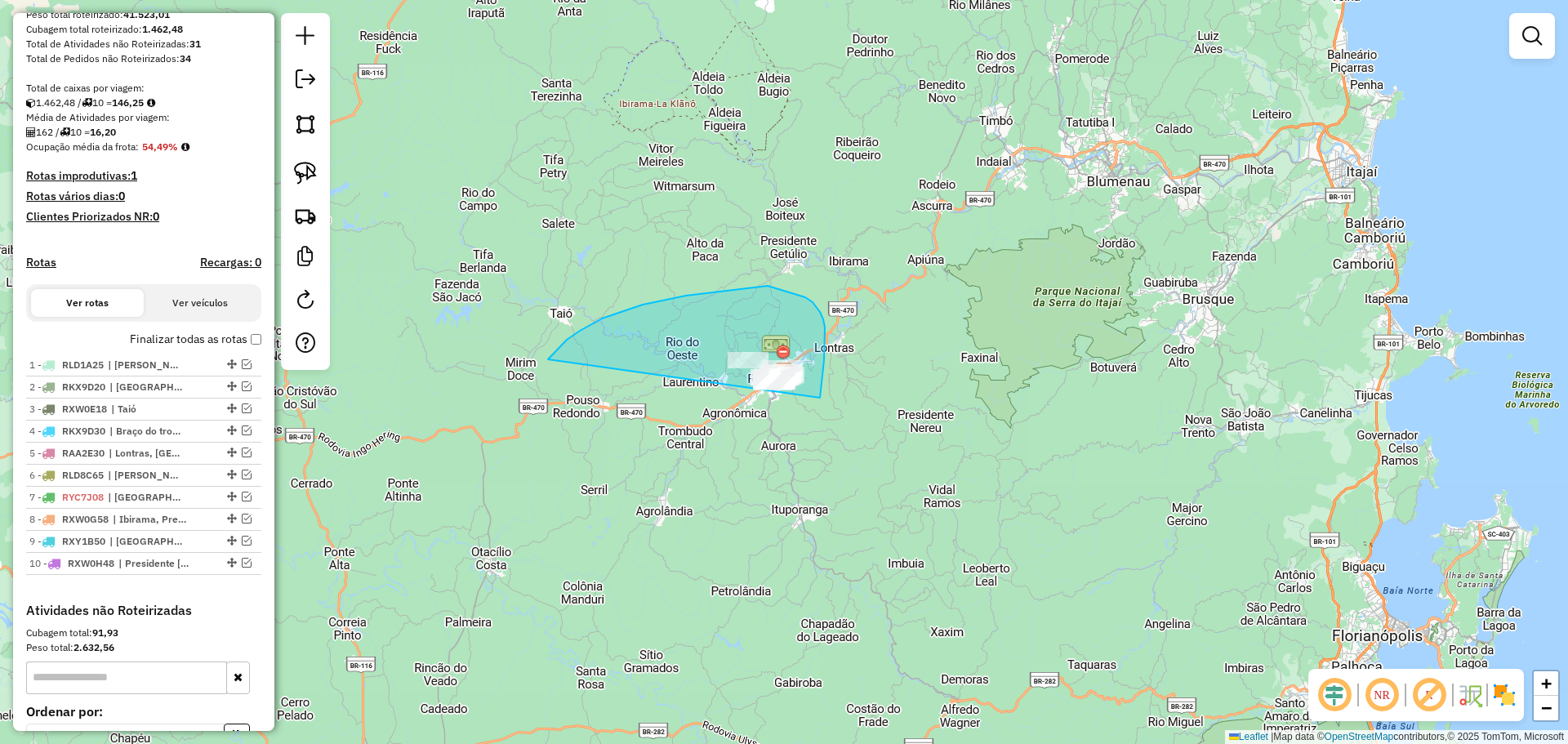
drag, startPoint x: 548, startPoint y: 359, endPoint x: 810, endPoint y: 444, distance: 275.4
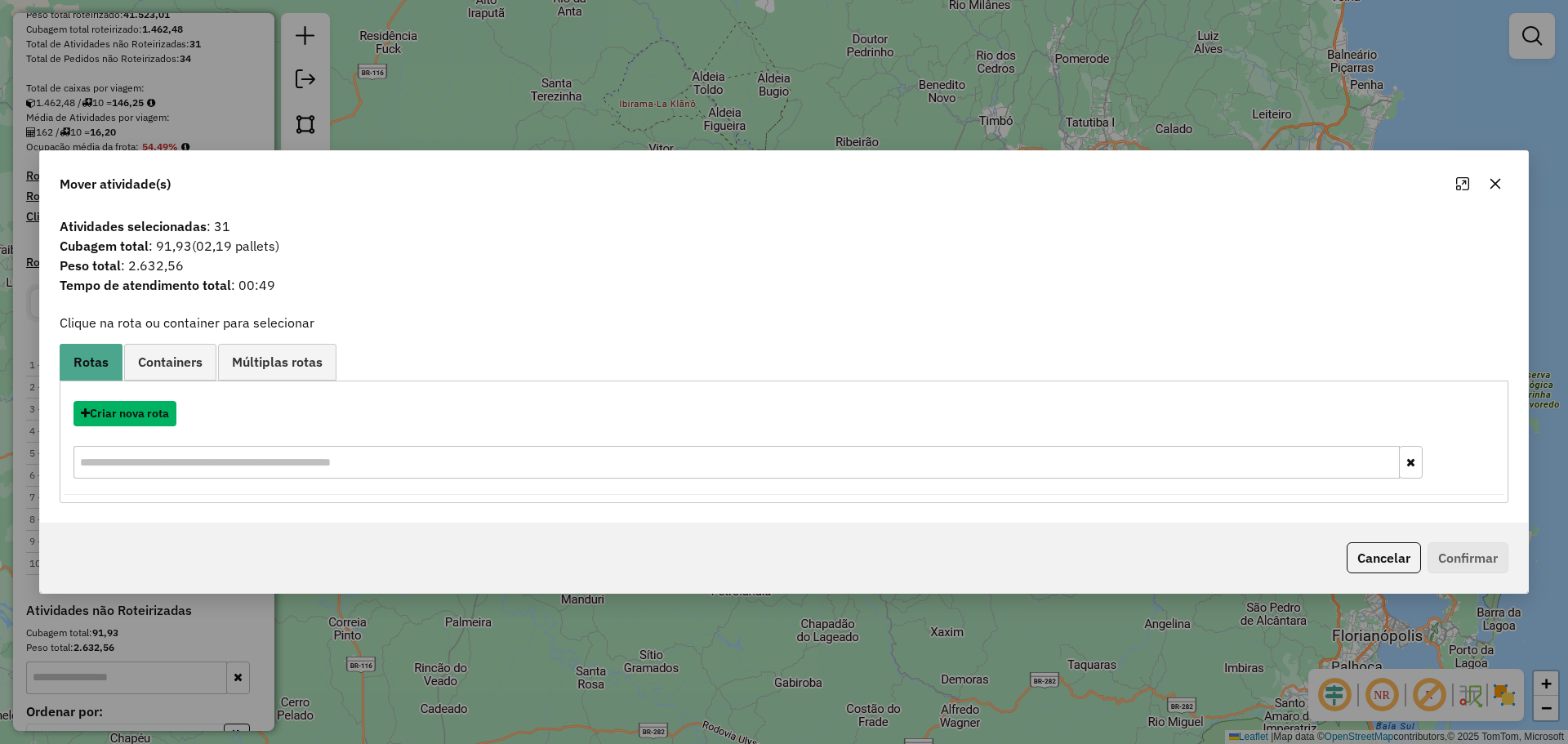
click at [152, 412] on button "Criar nova rota" at bounding box center [125, 413] width 103 height 25
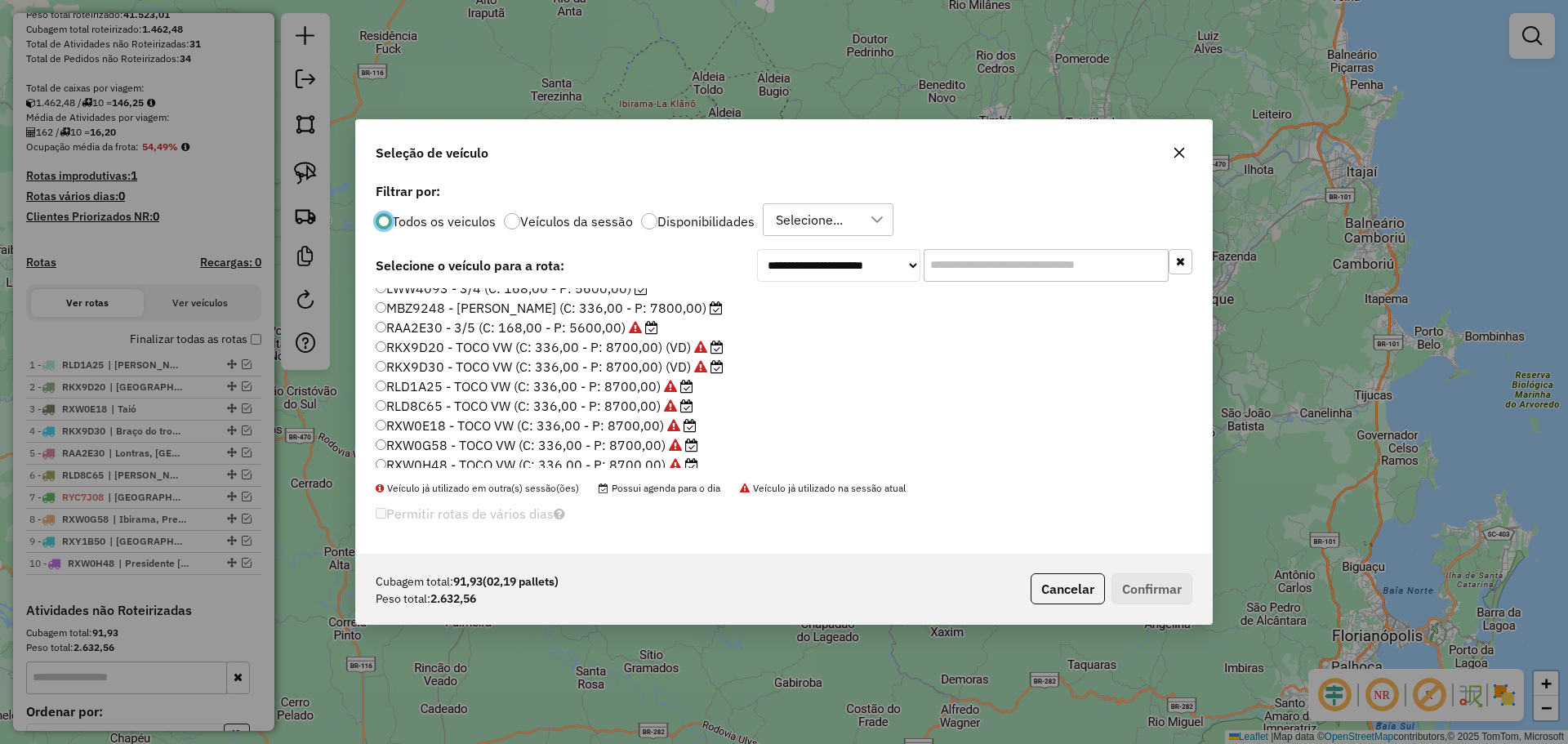
scroll to position [154, 0]
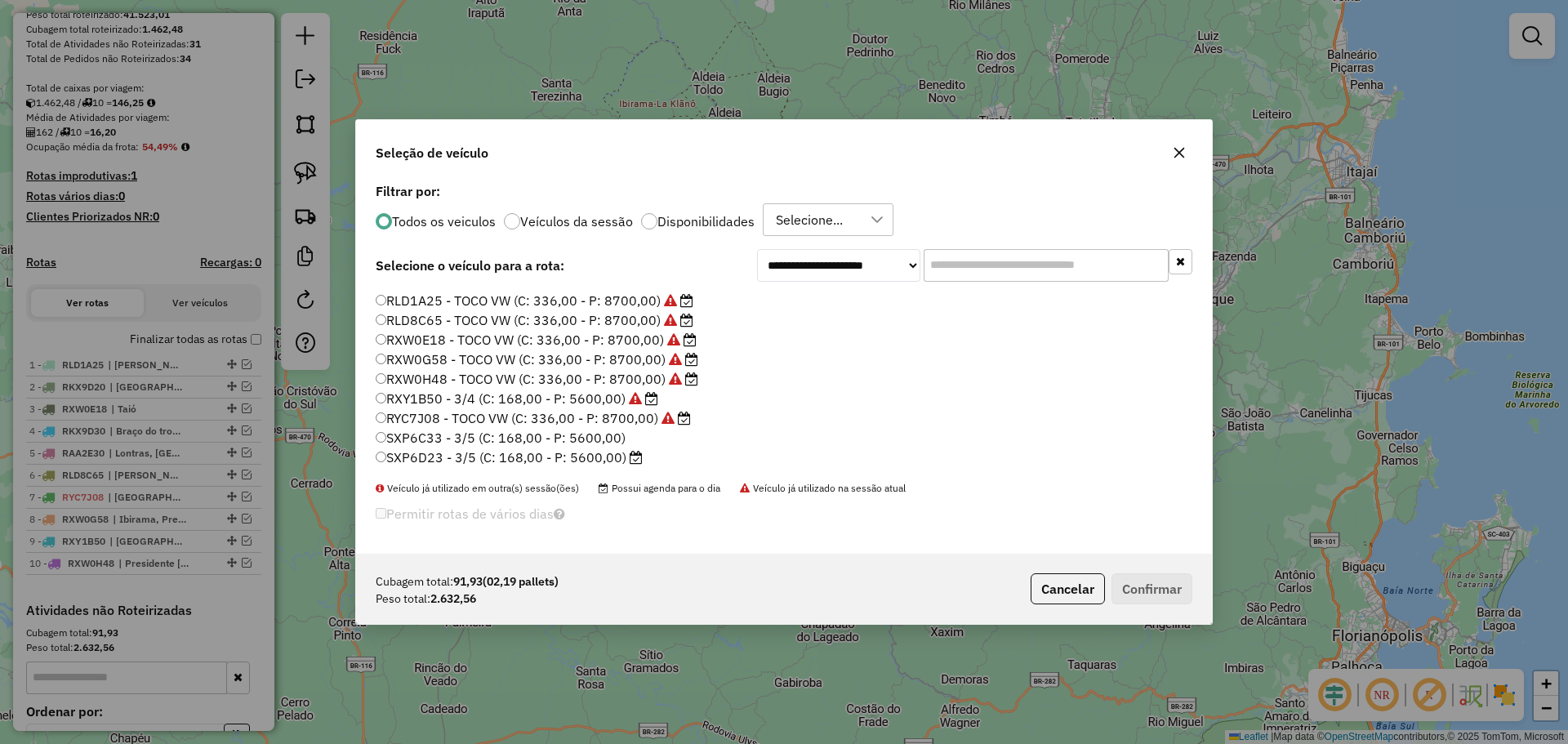
click at [483, 459] on label "SXP6D23 - 3/5 (C: 168,00 - P: 5600,00)" at bounding box center [509, 457] width 267 height 20
click at [1178, 595] on button "Confirmar" at bounding box center [1151, 589] width 81 height 31
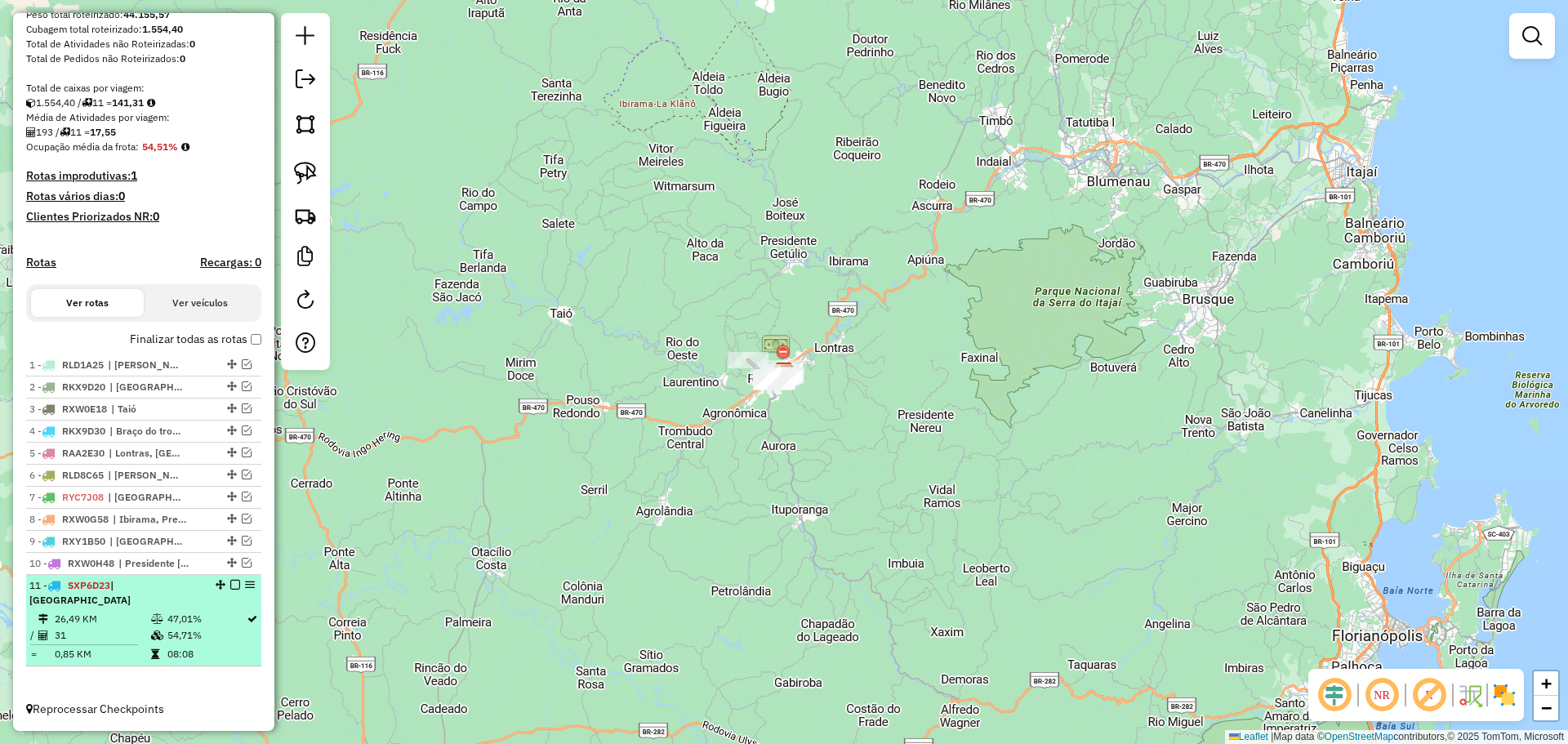
click at [230, 589] on em at bounding box center [235, 585] width 10 height 10
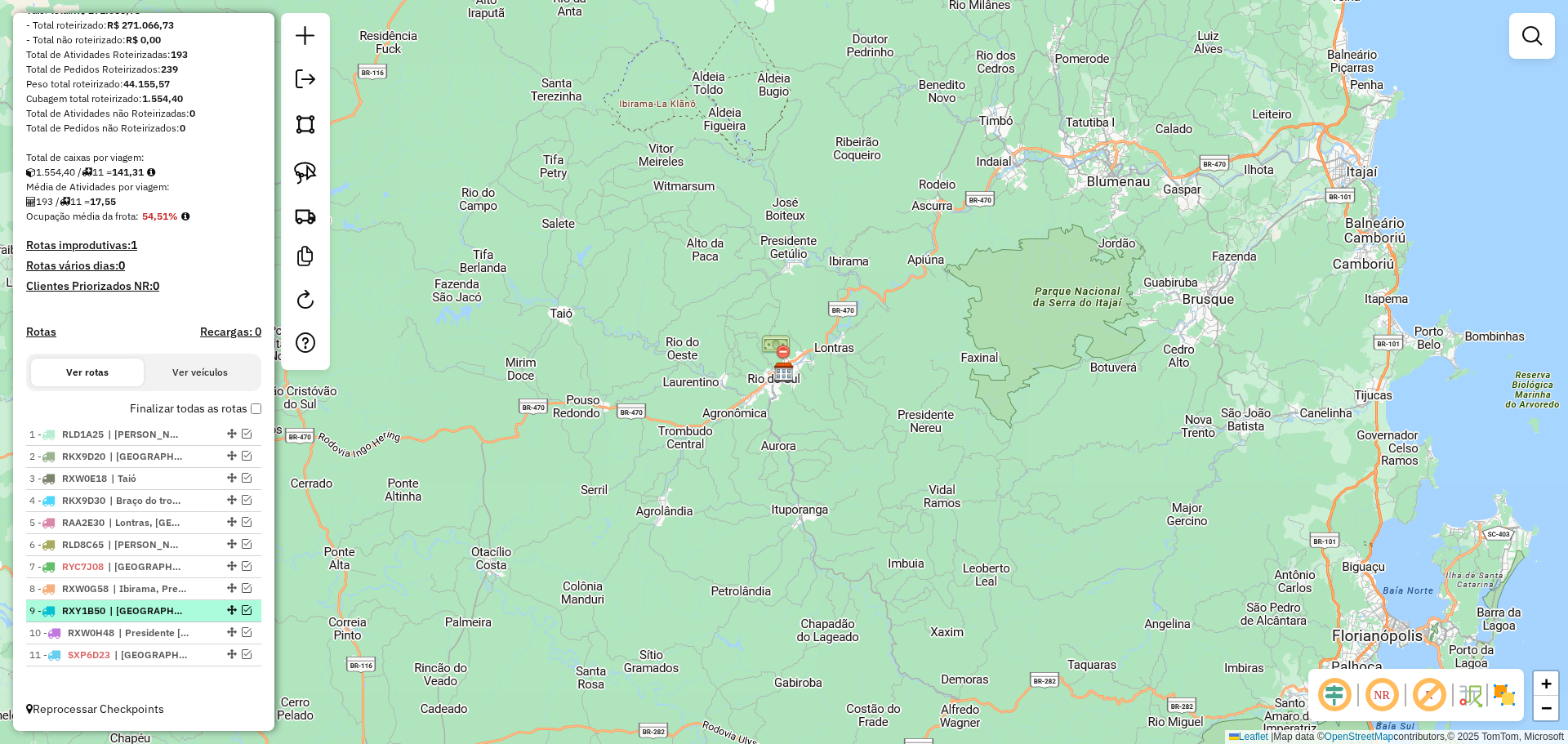
click at [242, 609] on em at bounding box center [247, 610] width 10 height 10
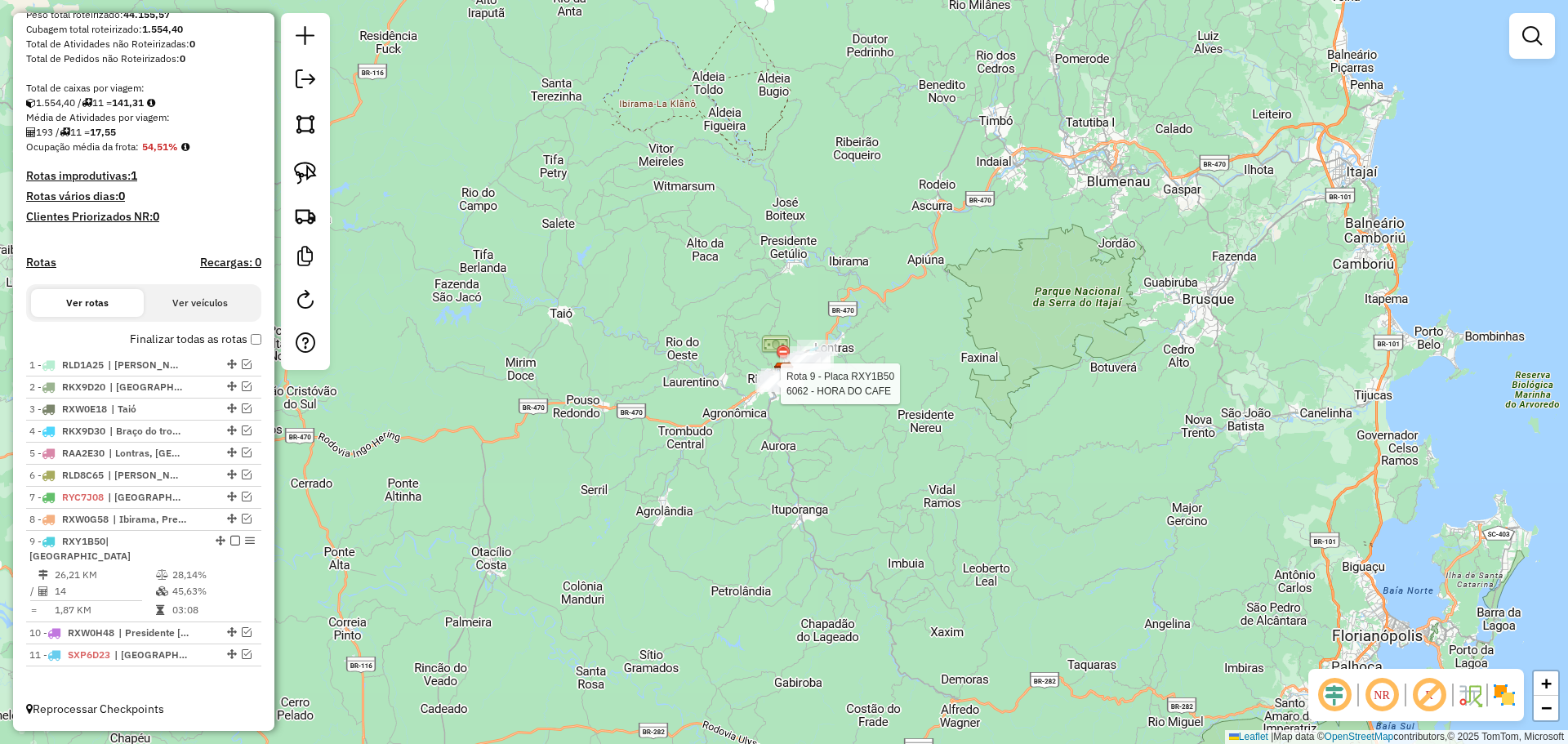
select select "*********"
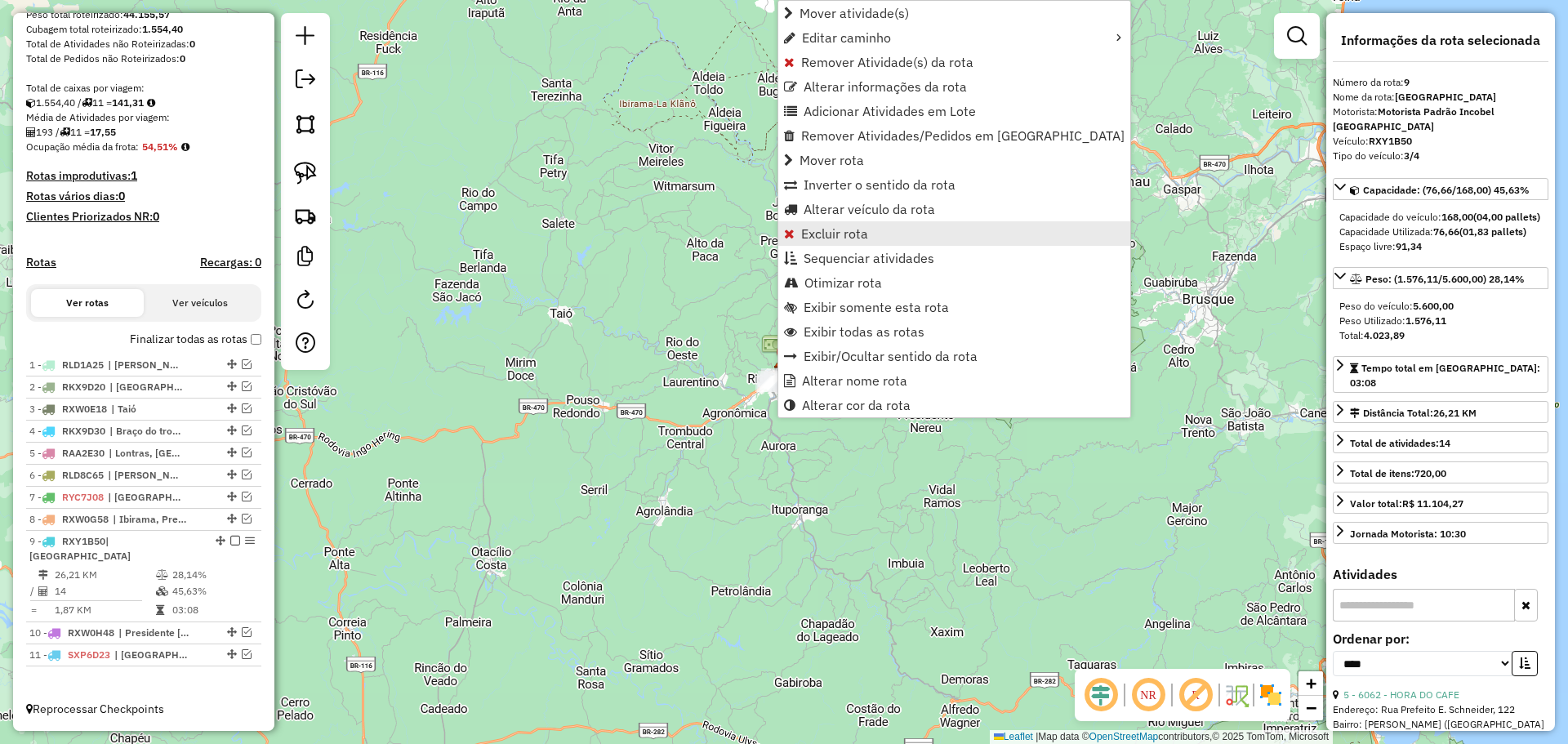
click at [822, 239] on span "Excluir rota" at bounding box center [834, 234] width 67 height 13
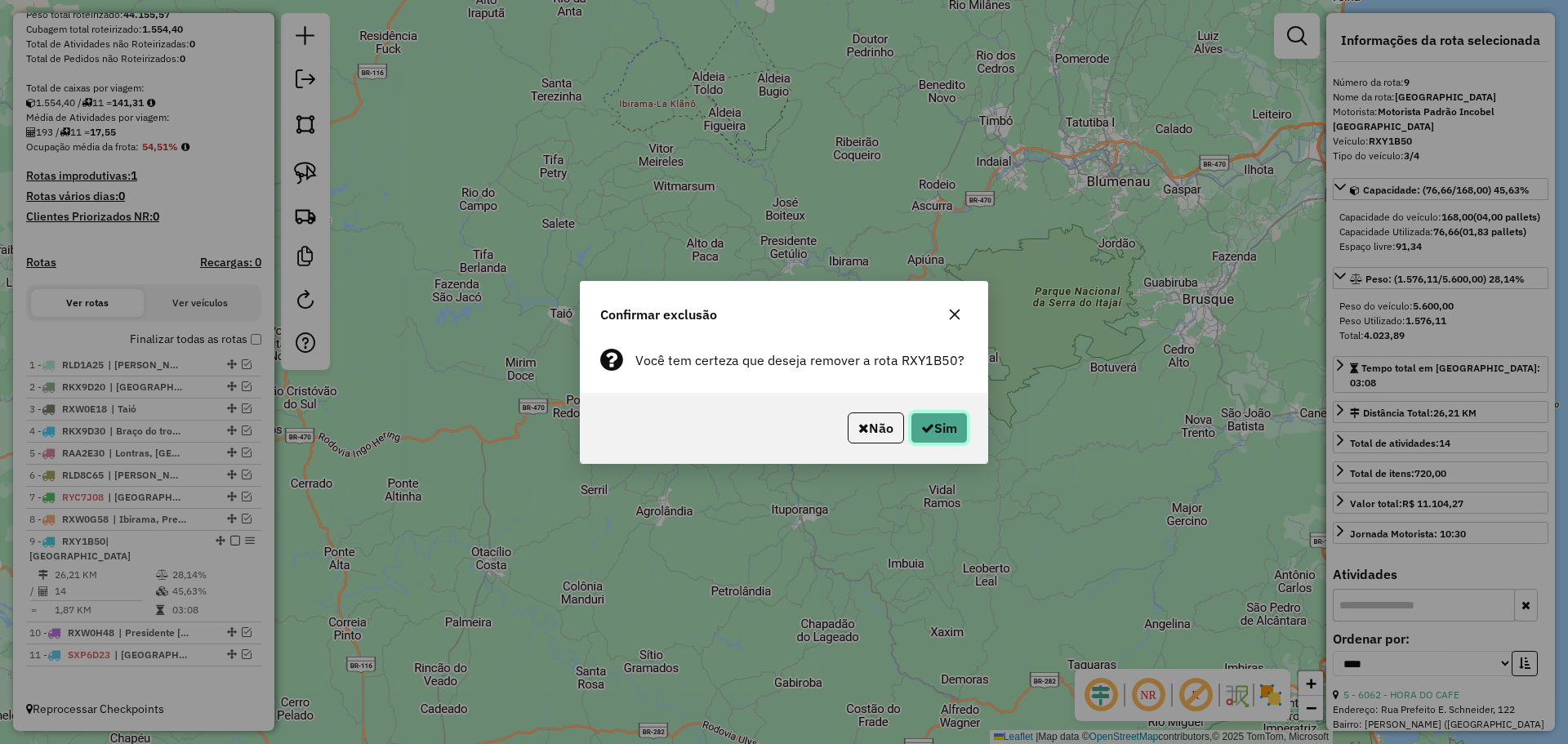
click at [942, 426] on button "Sim" at bounding box center [939, 427] width 57 height 31
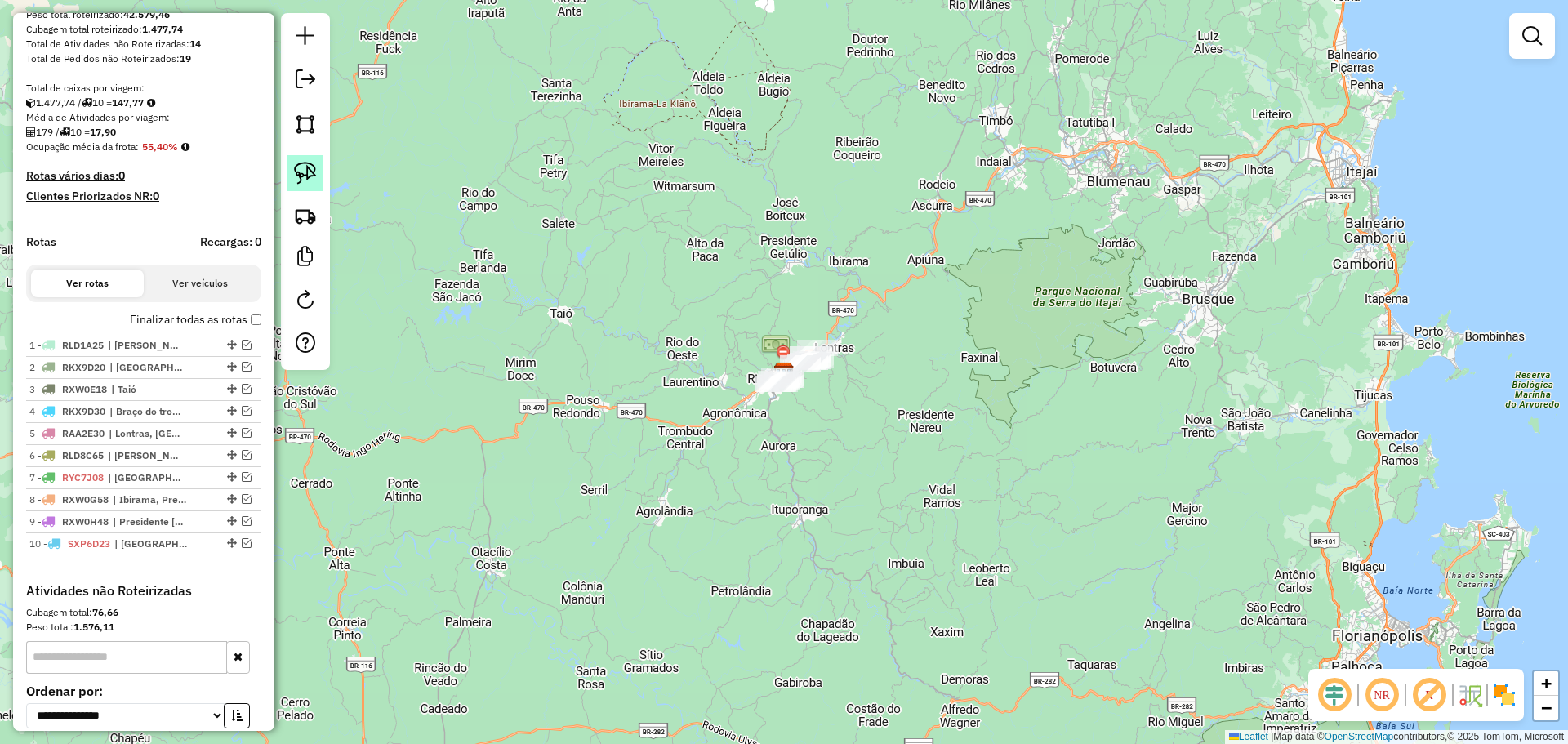
click at [303, 162] on img at bounding box center [306, 174] width 23 height 23
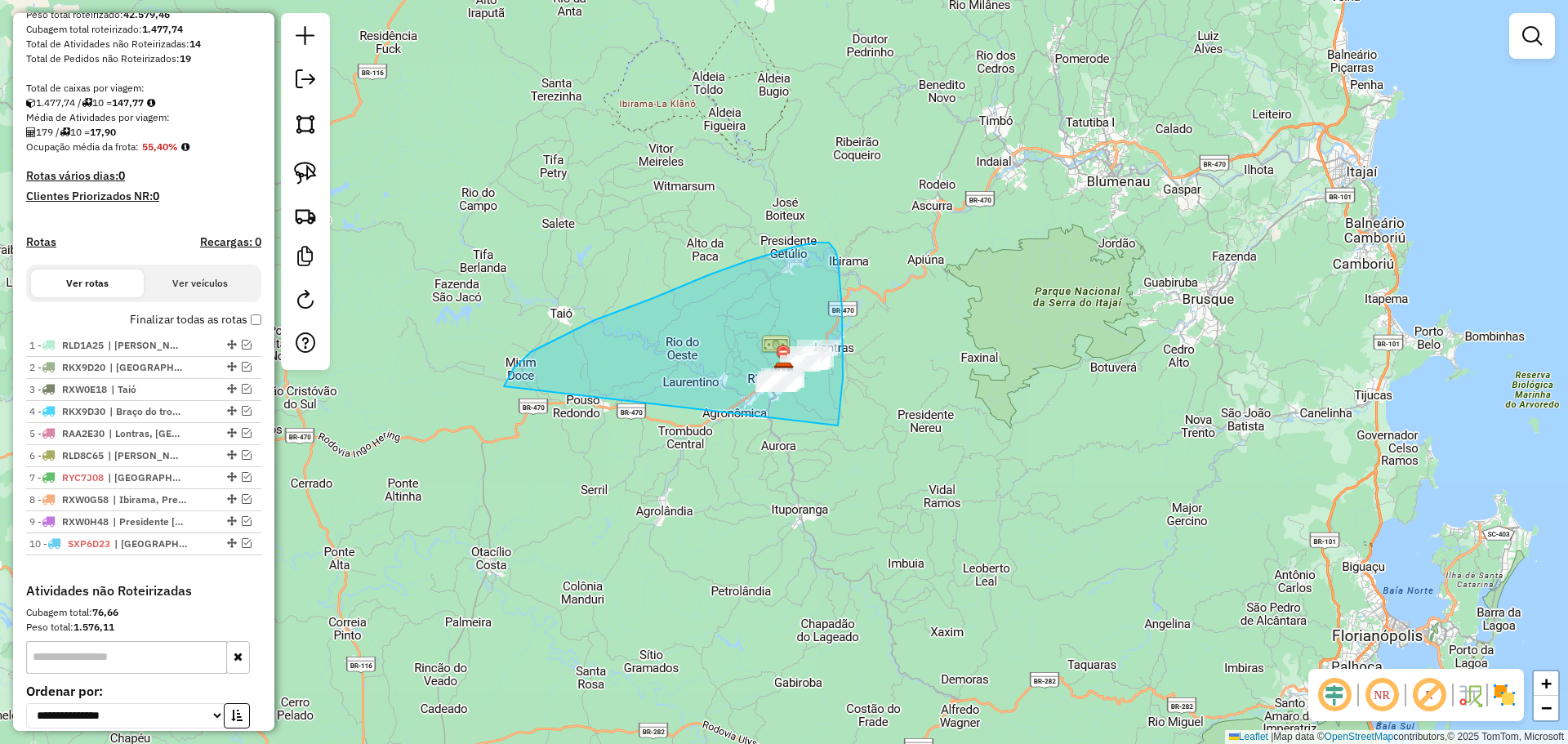
drag, startPoint x: 504, startPoint y: 387, endPoint x: 833, endPoint y: 444, distance: 333.9
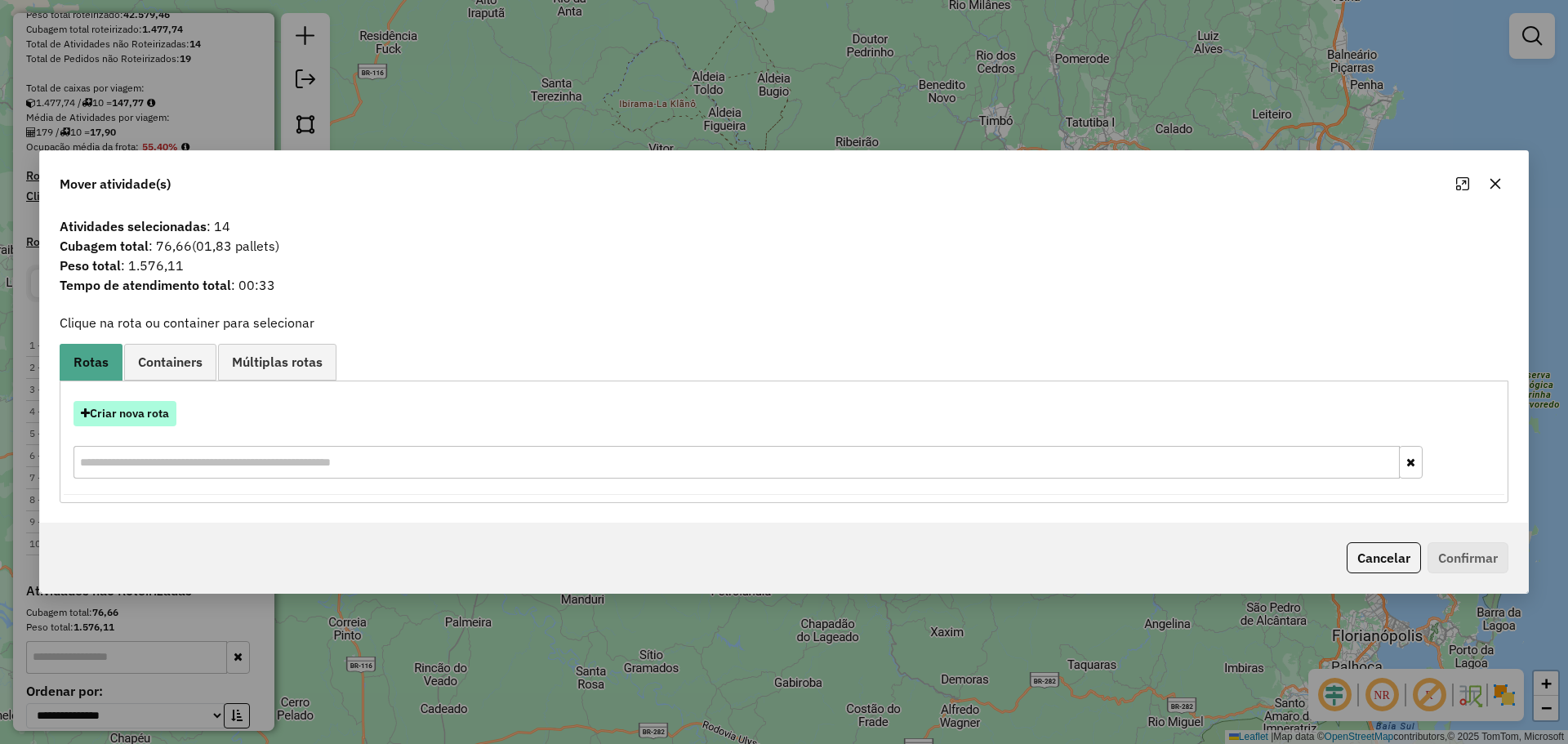
click at [131, 406] on button "Criar nova rota" at bounding box center [125, 413] width 103 height 25
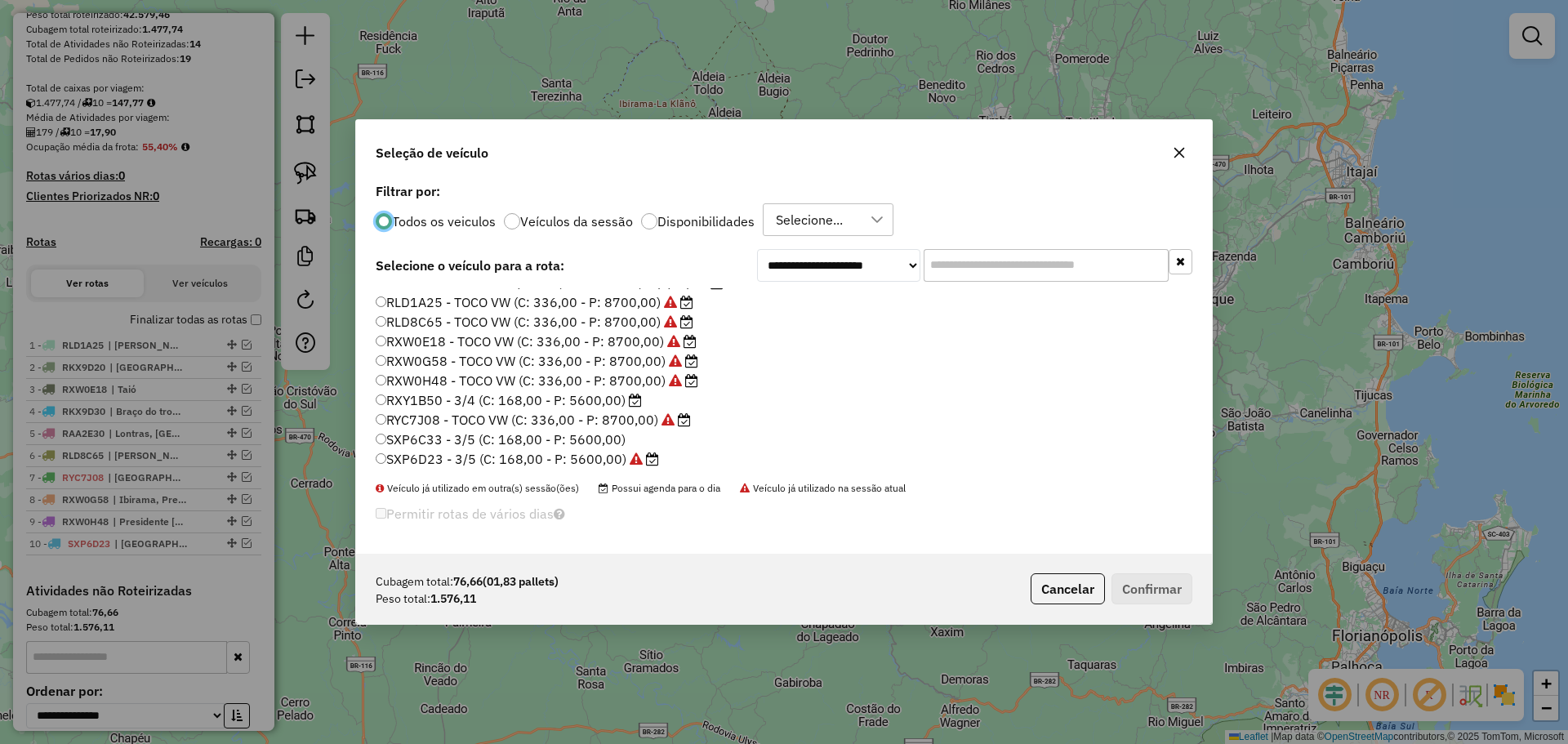
scroll to position [154, 0]
click at [440, 395] on label "RXY1B50 - 3/4 (C: 168,00 - P: 5600,00)" at bounding box center [509, 399] width 266 height 20
click at [1147, 576] on button "Confirmar" at bounding box center [1151, 589] width 81 height 31
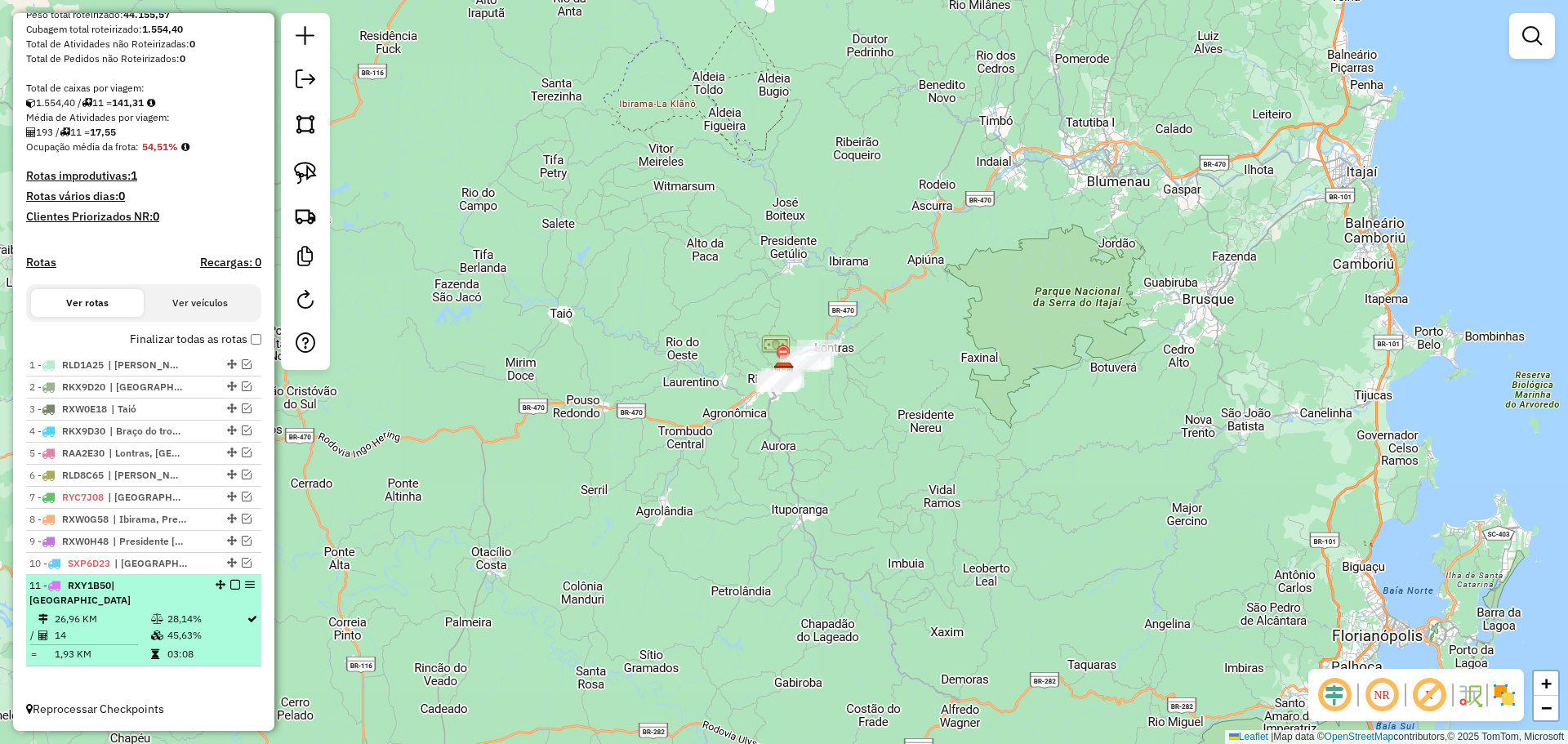
click at [230, 589] on em at bounding box center [235, 585] width 10 height 10
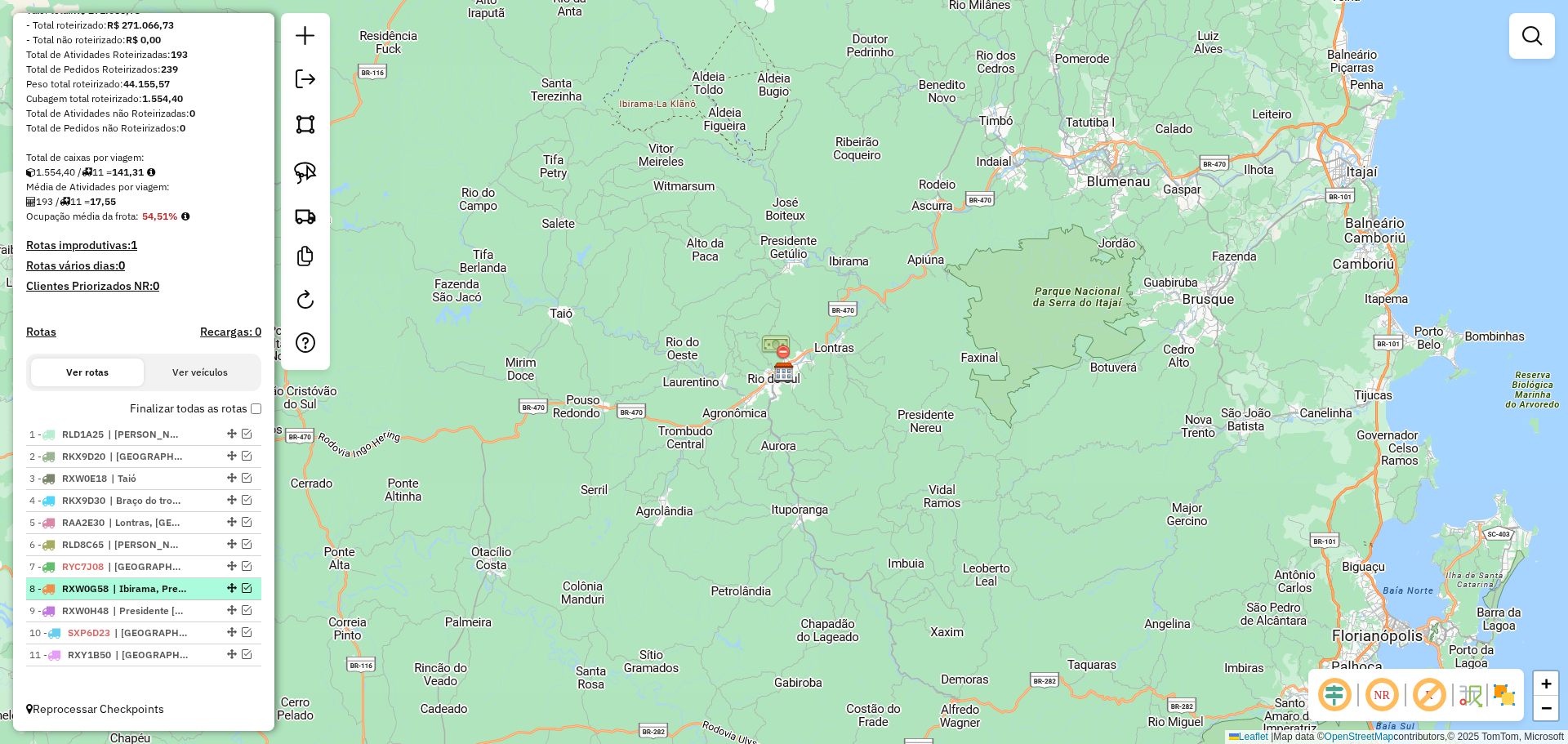
scroll to position [221, 0]
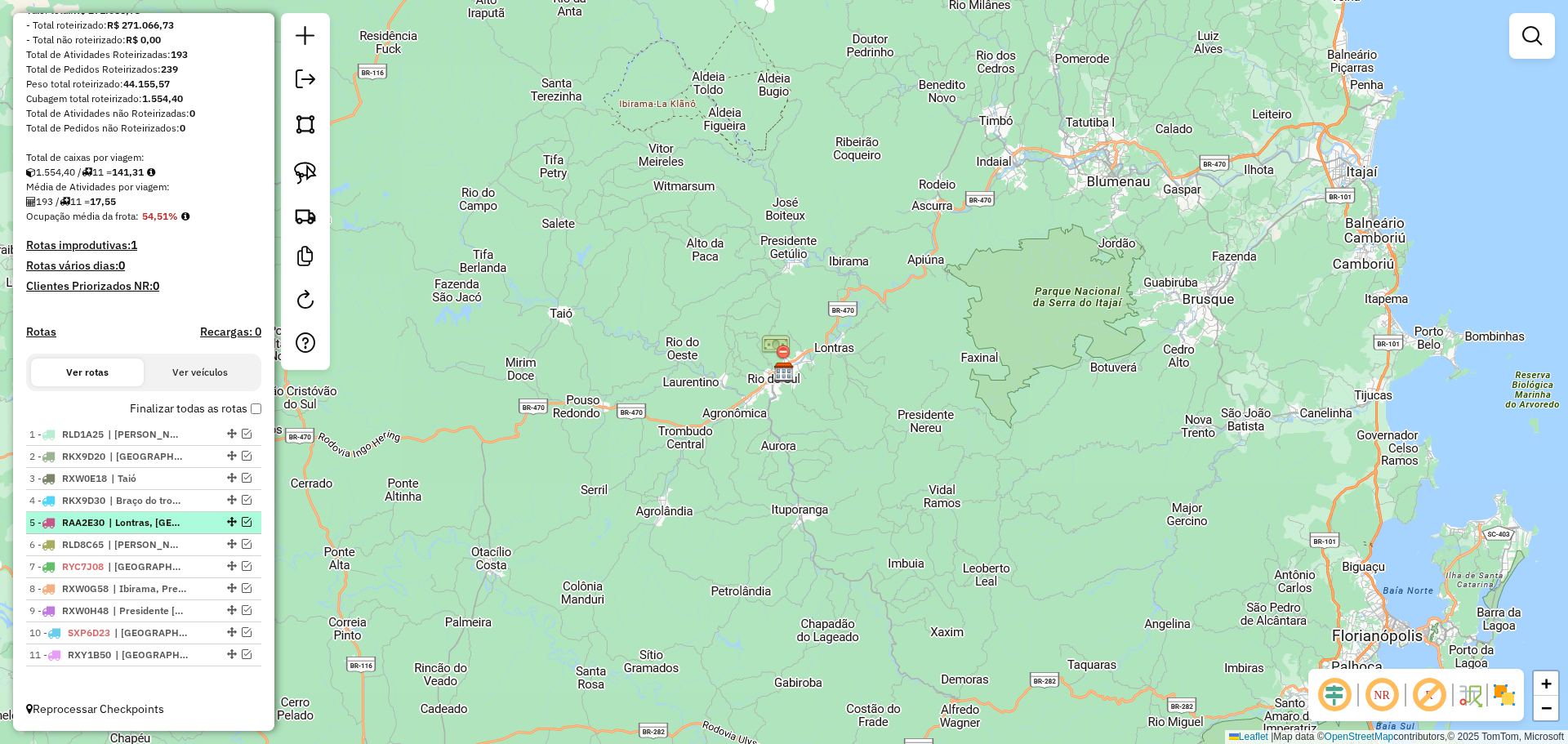
click at [243, 525] on em at bounding box center [247, 522] width 10 height 10
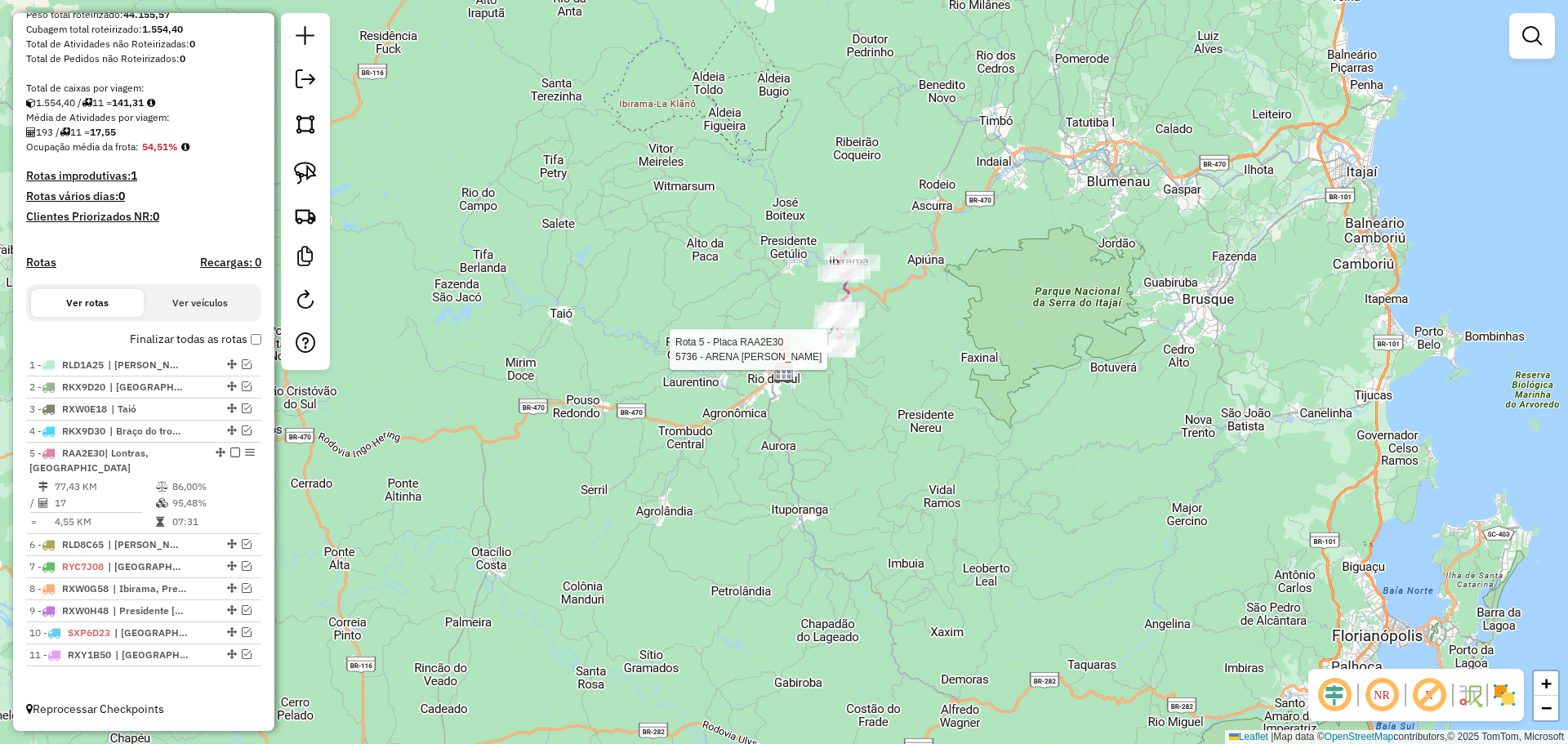
select select "*********"
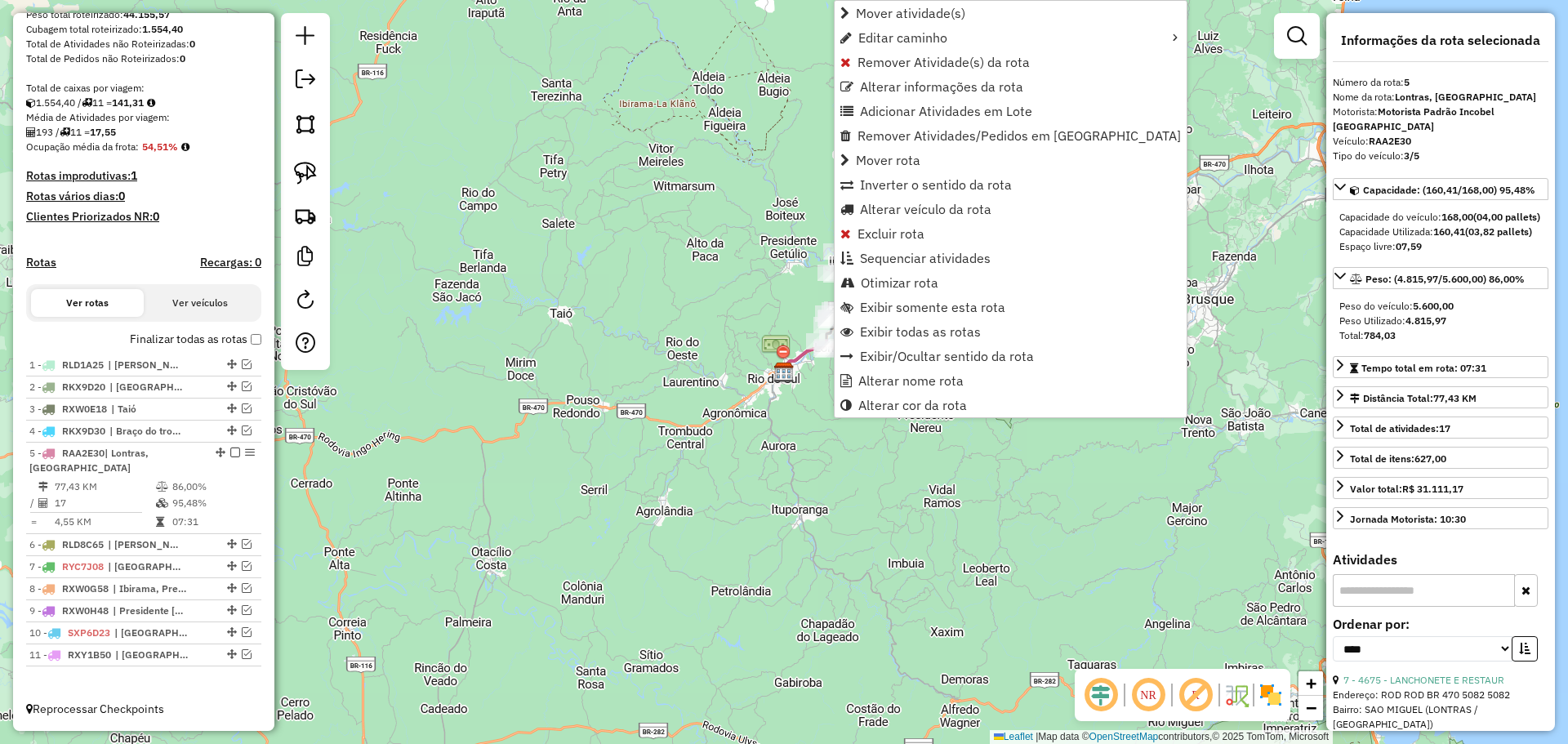
scroll to position [291, 0]
click at [877, 231] on span "Excluir rota" at bounding box center [891, 234] width 67 height 13
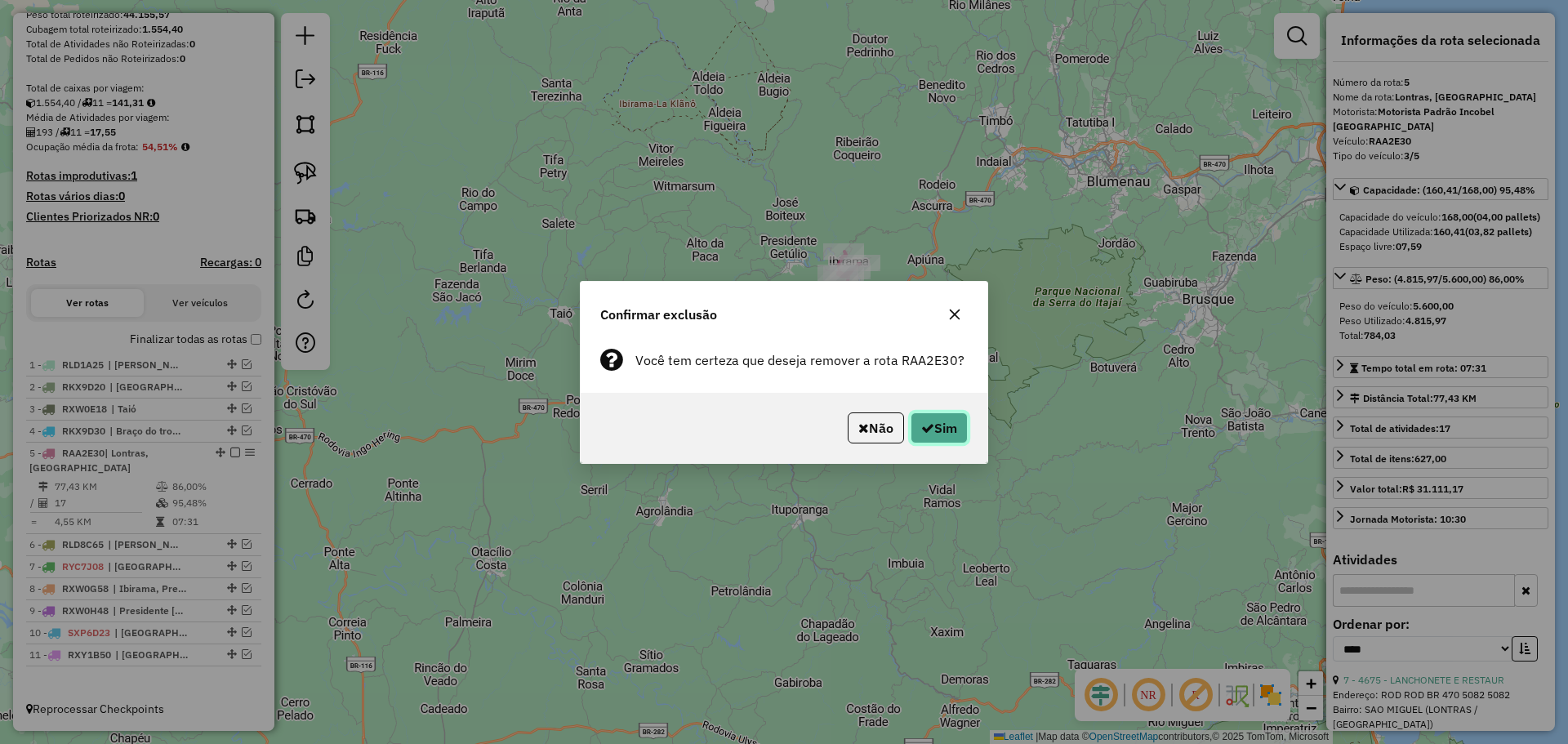
click at [943, 426] on button "Sim" at bounding box center [939, 427] width 57 height 31
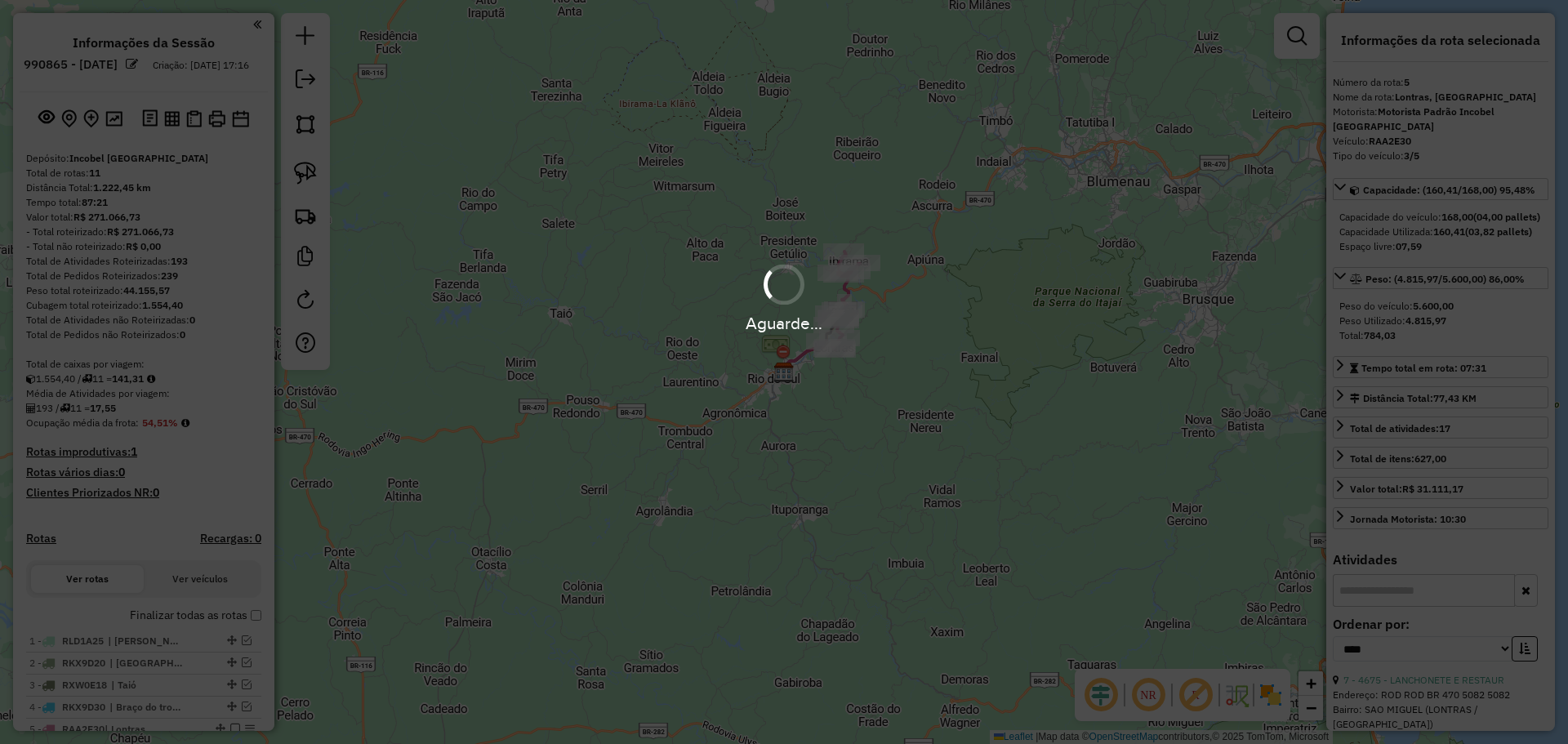
select select "*********"
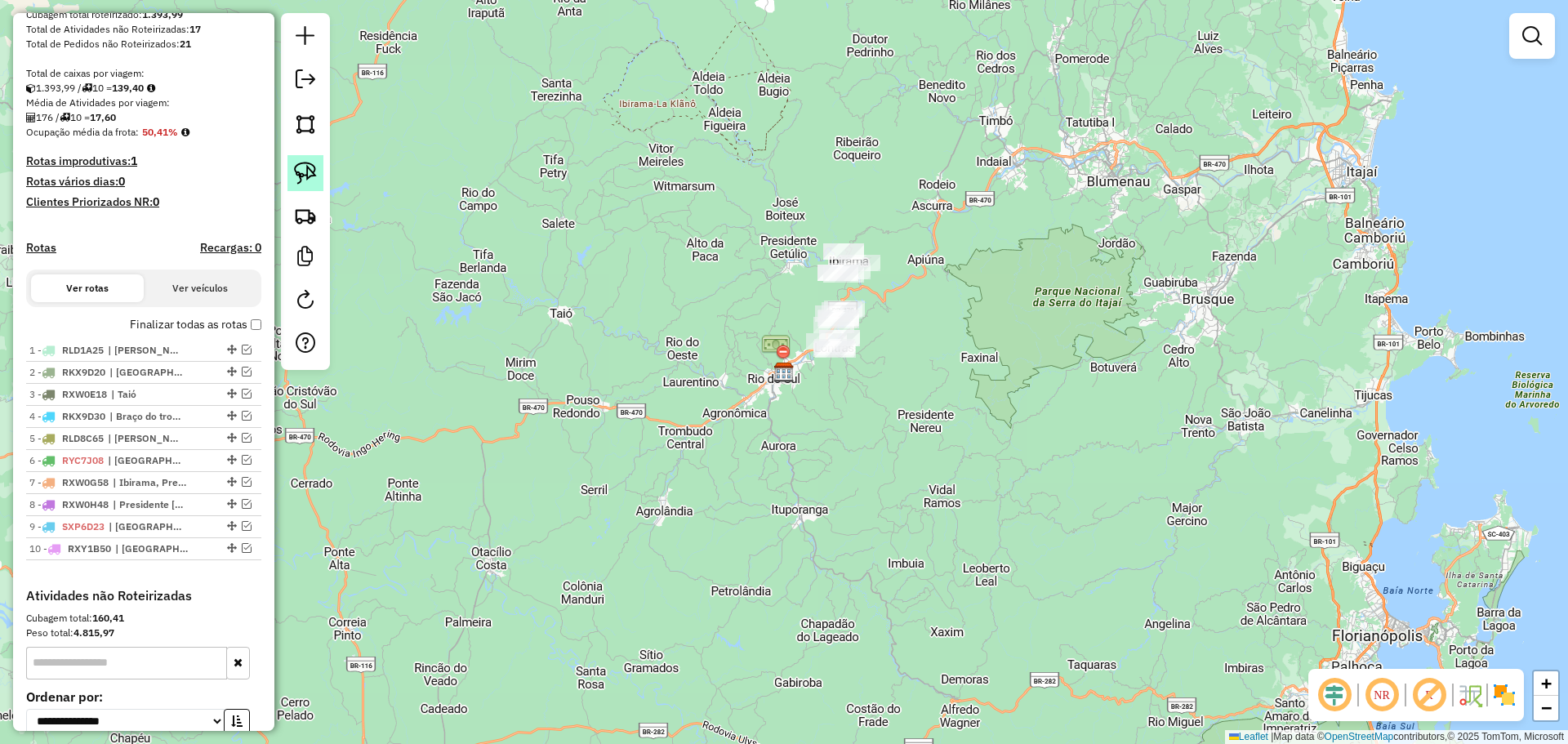
drag, startPoint x: 309, startPoint y: 175, endPoint x: 316, endPoint y: 188, distance: 14.8
click at [309, 175] on img at bounding box center [306, 174] width 23 height 23
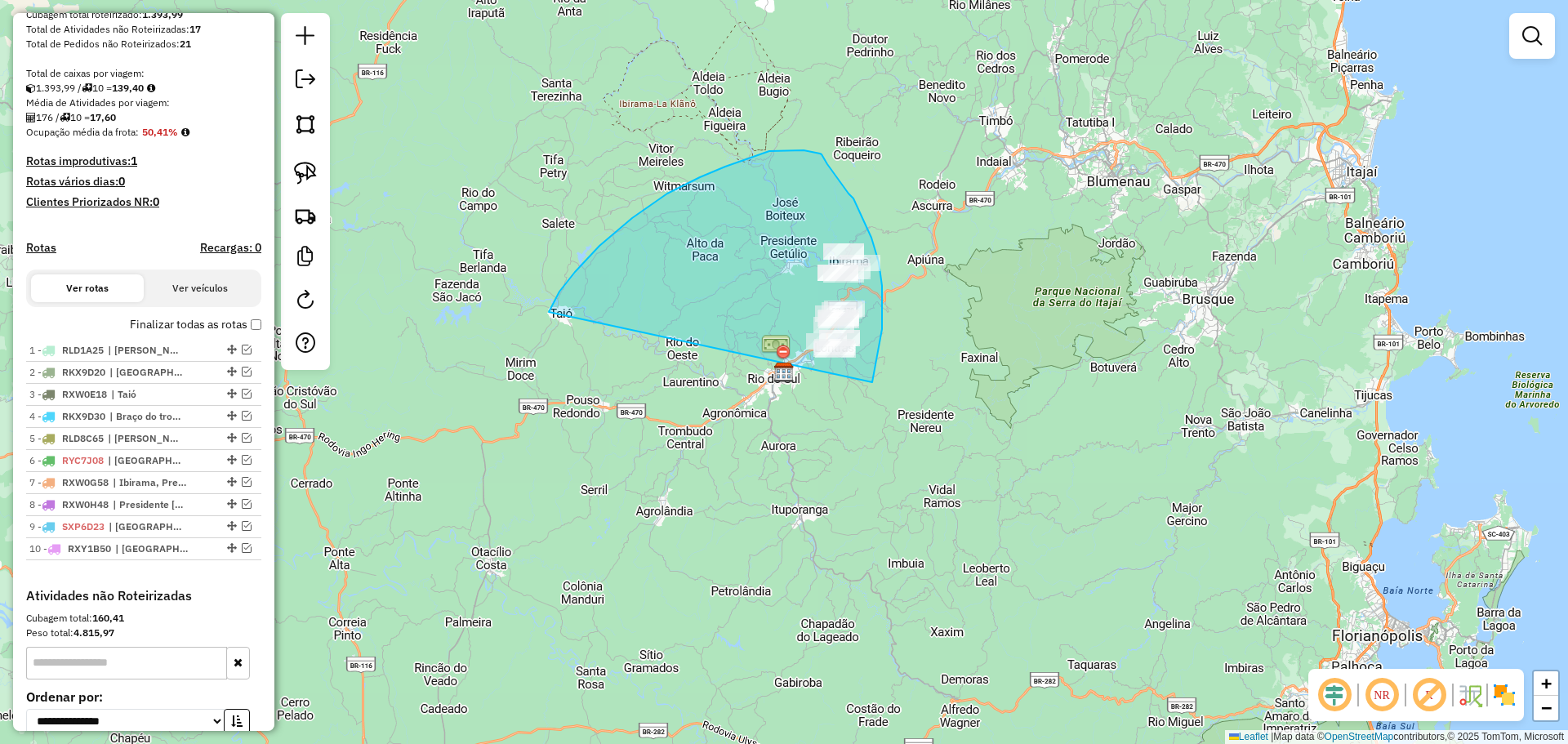
drag, startPoint x: 599, startPoint y: 246, endPoint x: 871, endPoint y: 386, distance: 305.9
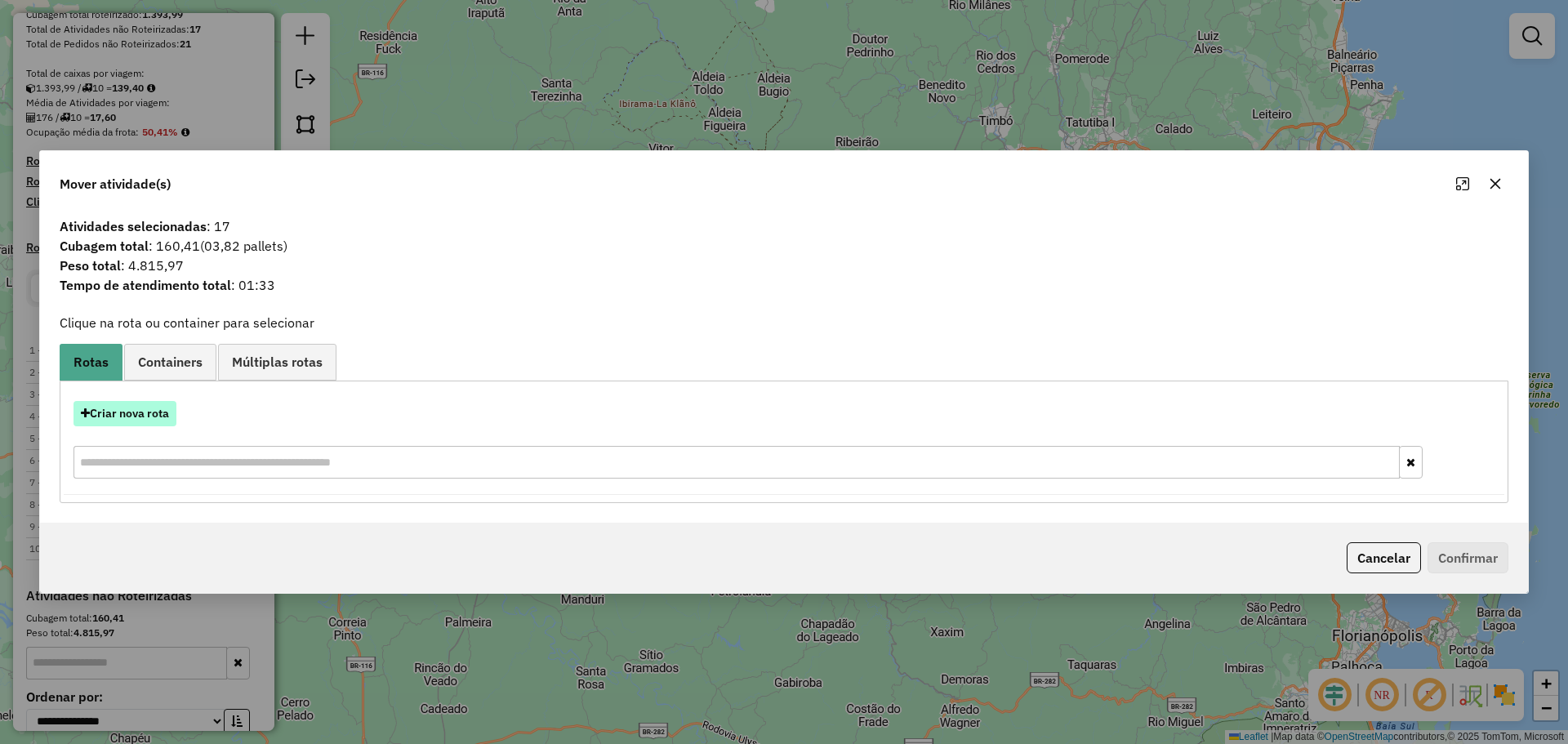
click at [160, 408] on button "Criar nova rota" at bounding box center [125, 413] width 103 height 25
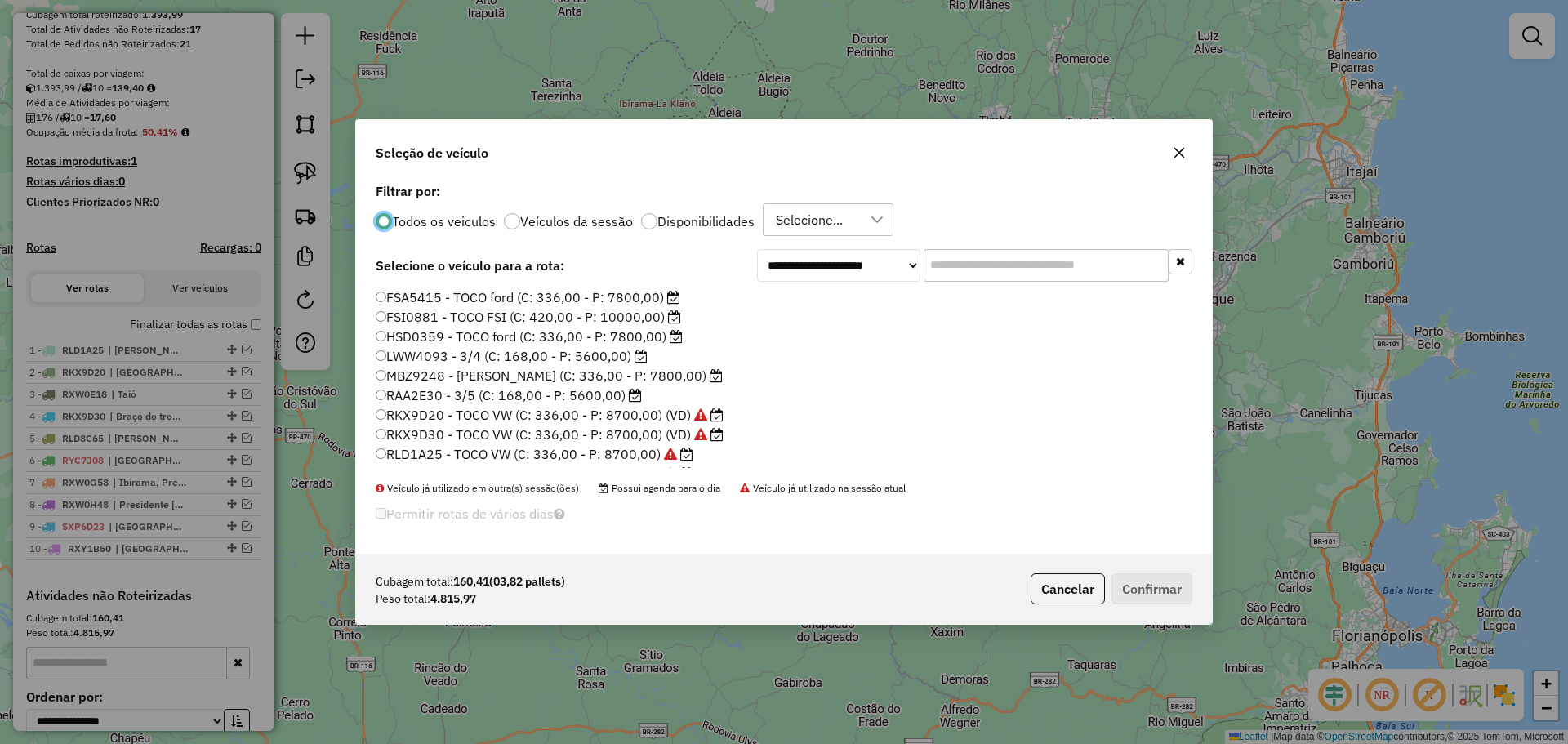
scroll to position [9, 5]
click at [426, 392] on label "RAA2E30 - 3/5 (C: 168,00 - P: 5600,00)" at bounding box center [508, 396] width 265 height 20
click at [1168, 582] on button "Confirmar" at bounding box center [1151, 589] width 81 height 31
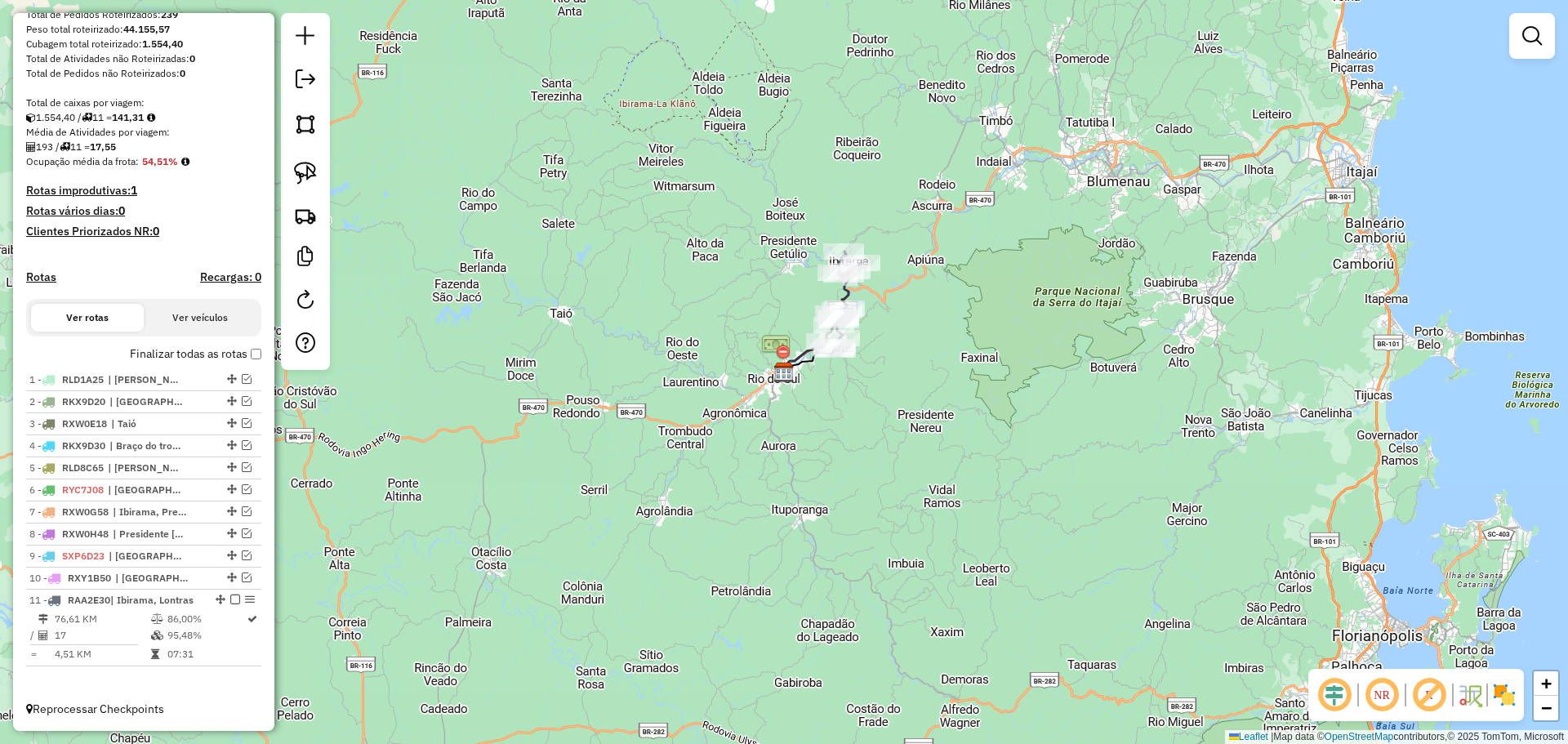
scroll to position [276, 0]
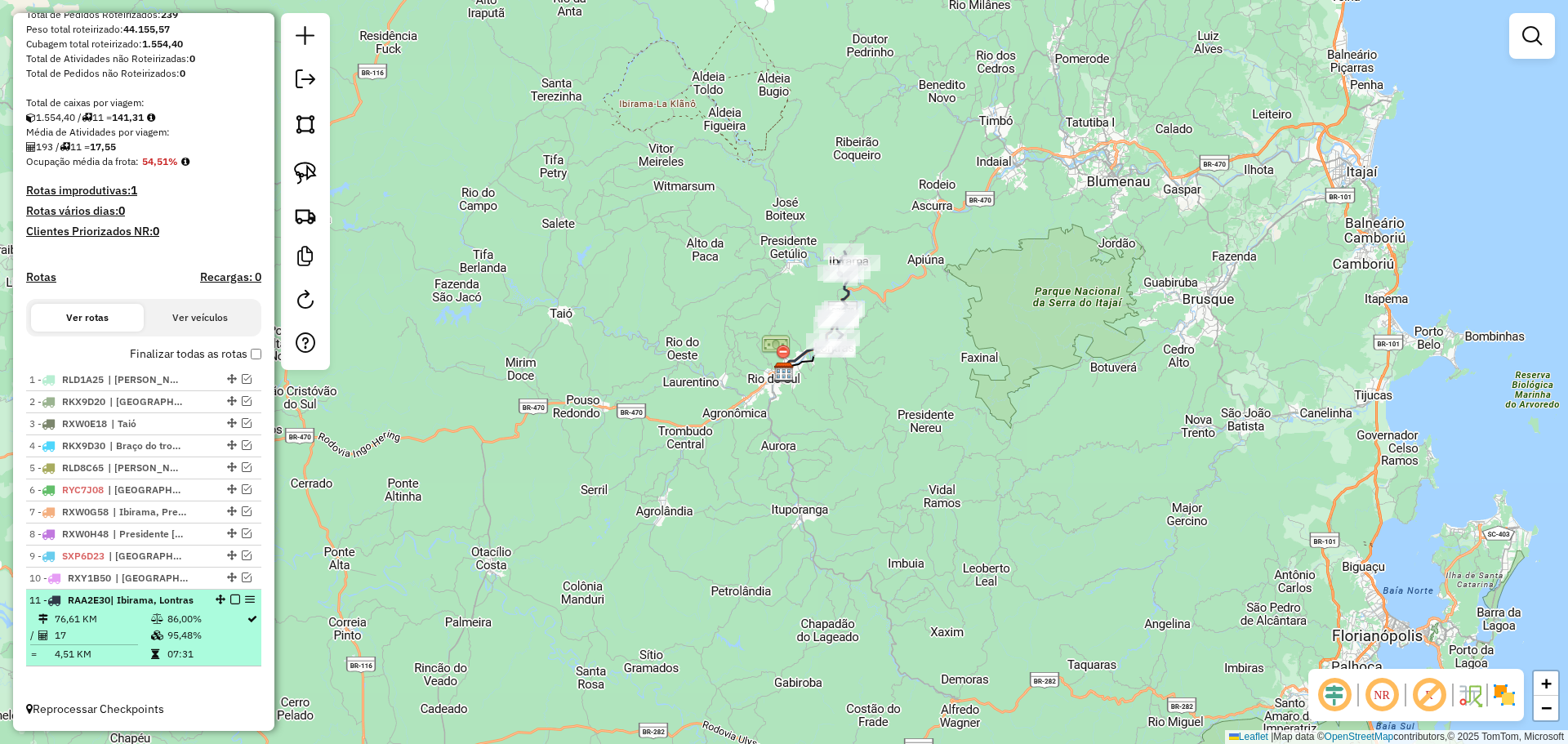
click at [230, 600] on em at bounding box center [235, 599] width 10 height 10
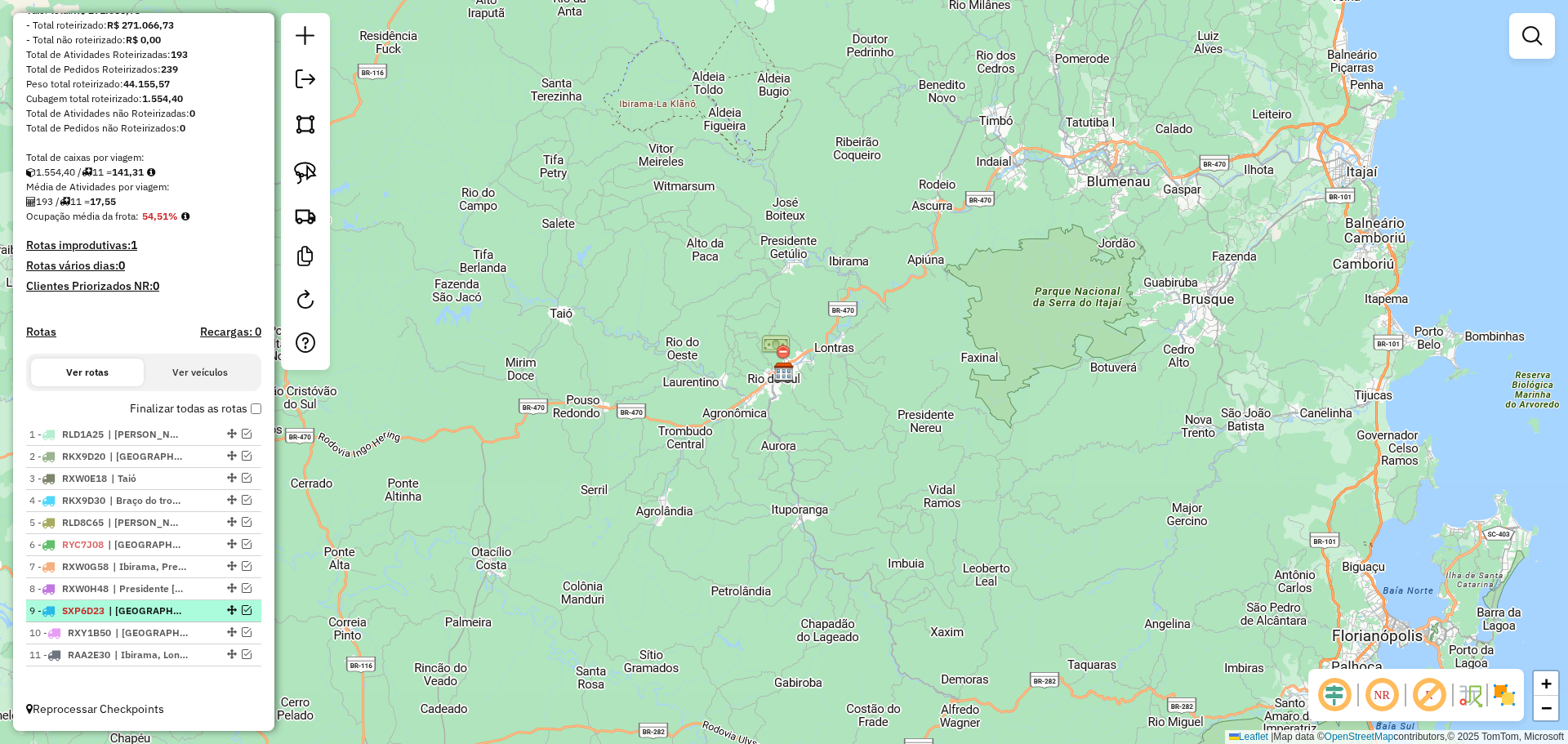
scroll to position [221, 0]
click at [243, 452] on em at bounding box center [247, 456] width 10 height 10
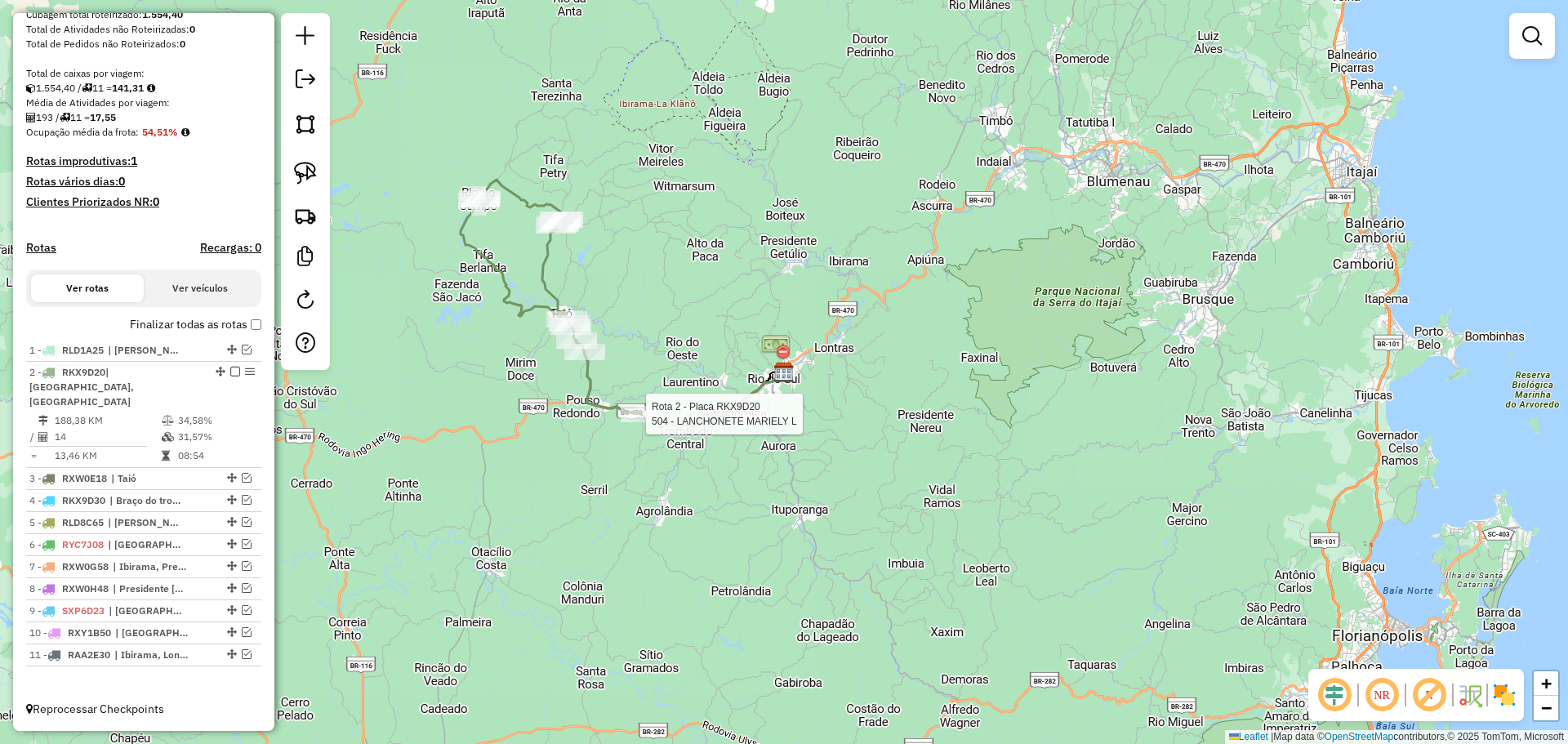
select select "*********"
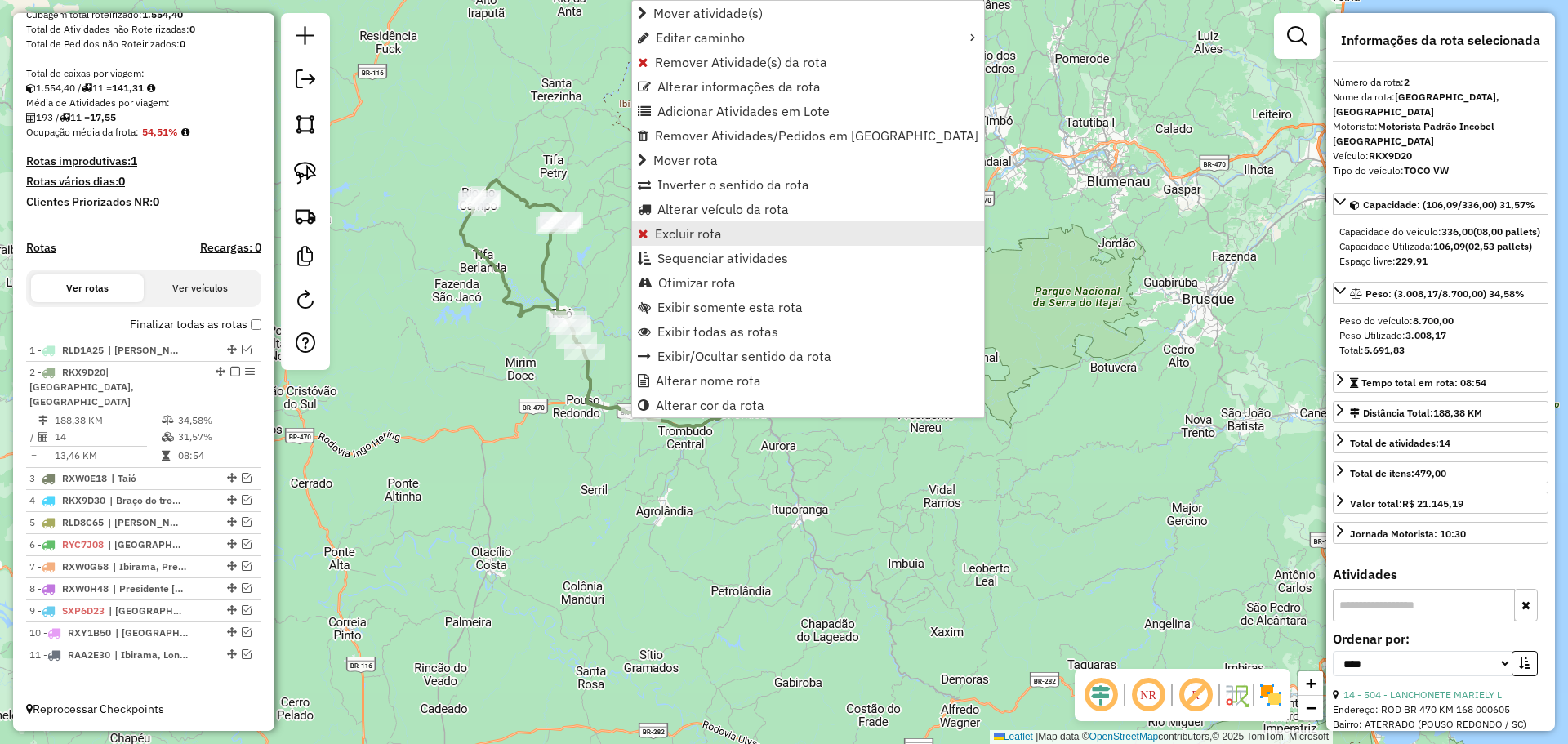
click at [697, 238] on span "Excluir rota" at bounding box center [688, 234] width 67 height 13
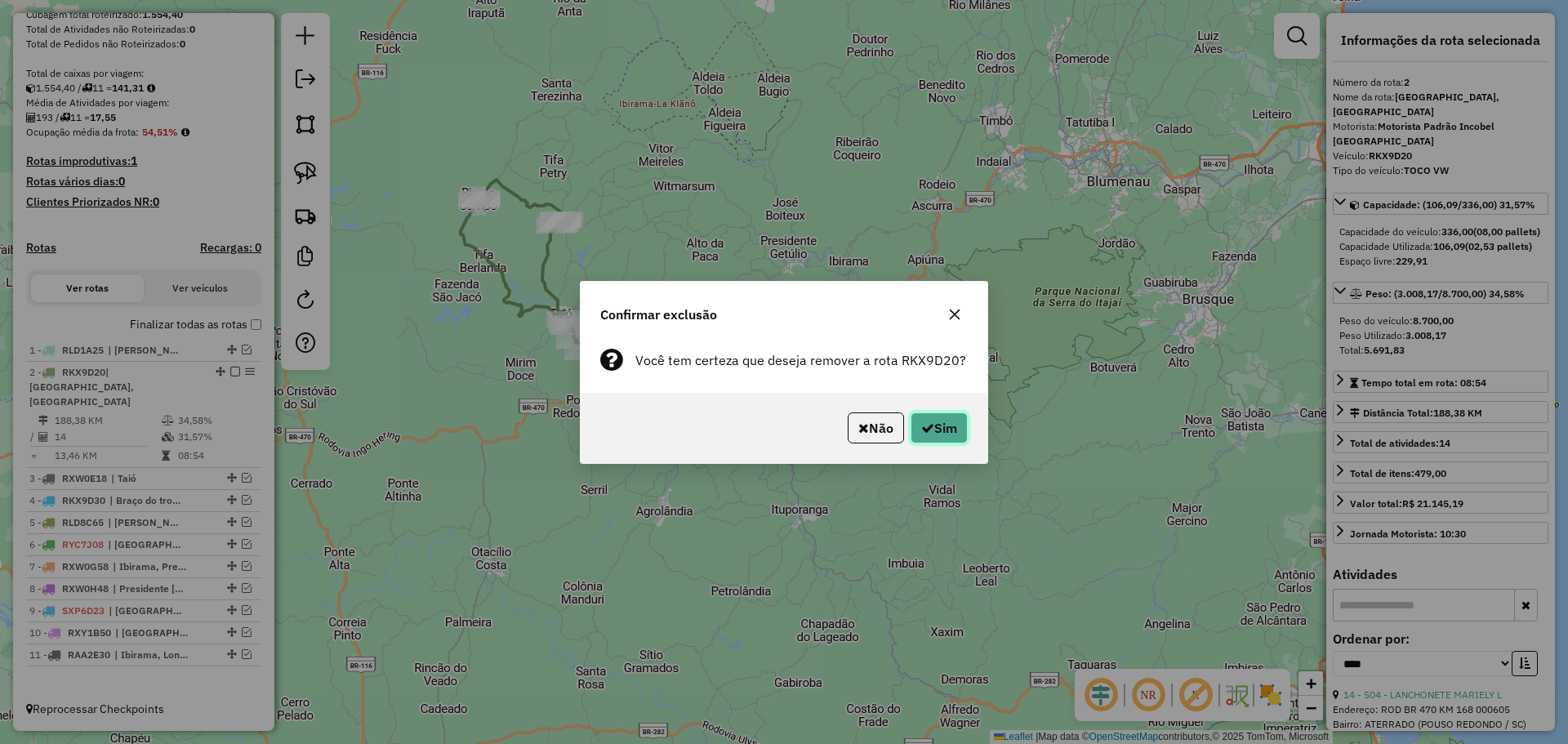
click at [966, 431] on button "Sim" at bounding box center [939, 427] width 57 height 31
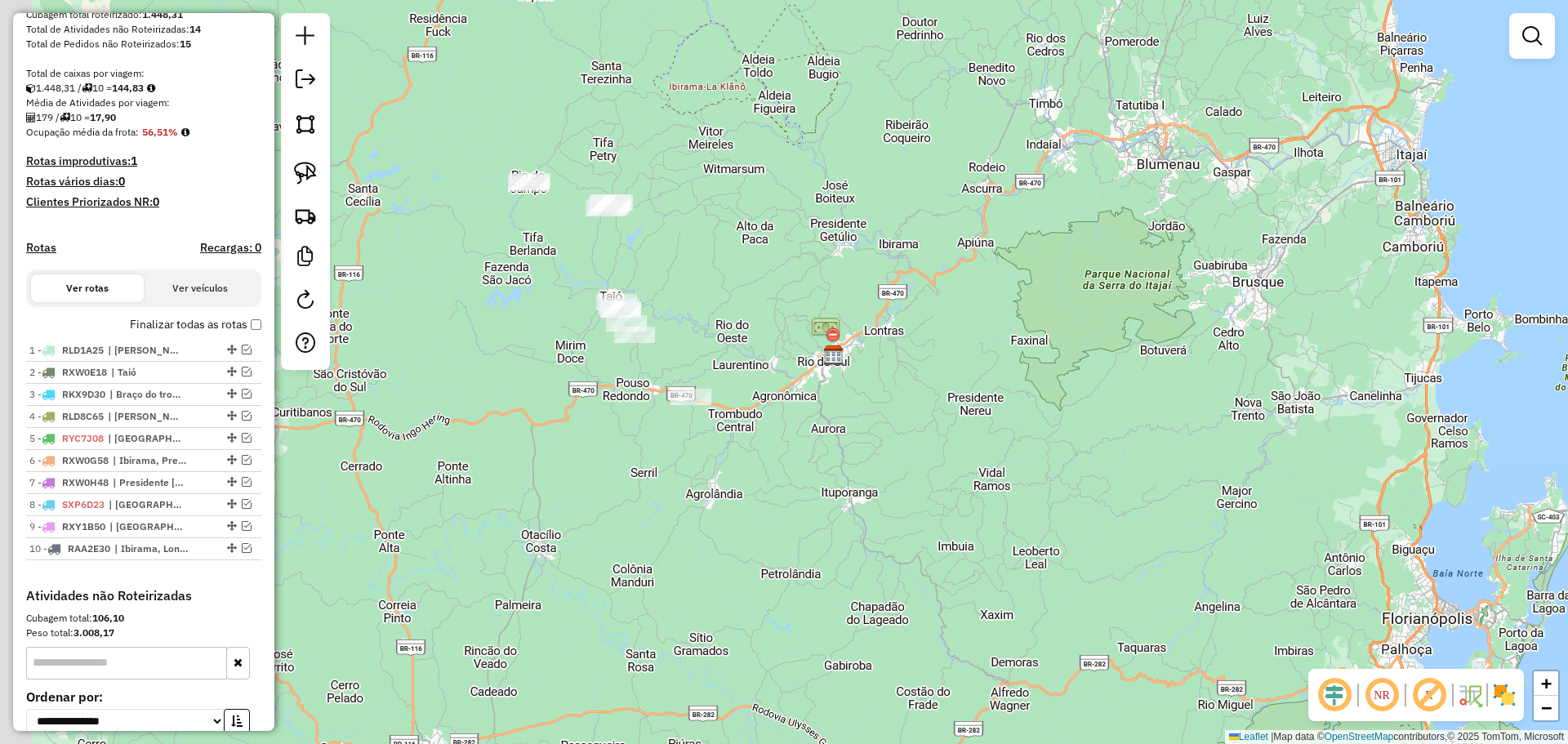
drag, startPoint x: 810, startPoint y: 549, endPoint x: 862, endPoint y: 531, distance: 55.0
click at [862, 531] on div "Janela de atendimento Grade de atendimento Capacidade Transportadoras Veículos …" at bounding box center [784, 372] width 1568 height 744
click at [295, 165] on img at bounding box center [306, 174] width 23 height 23
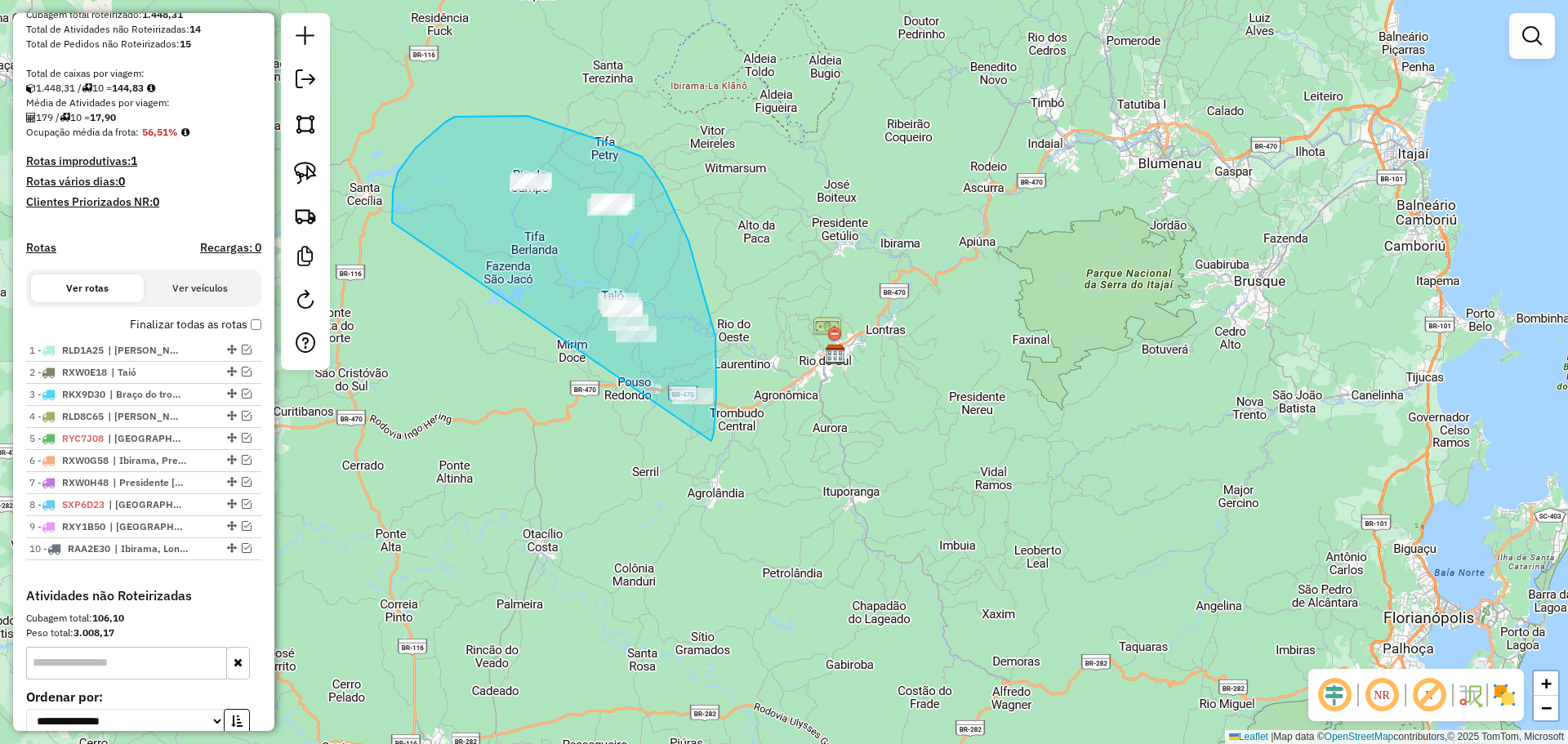
drag, startPoint x: 415, startPoint y: 148, endPoint x: 706, endPoint y: 459, distance: 425.9
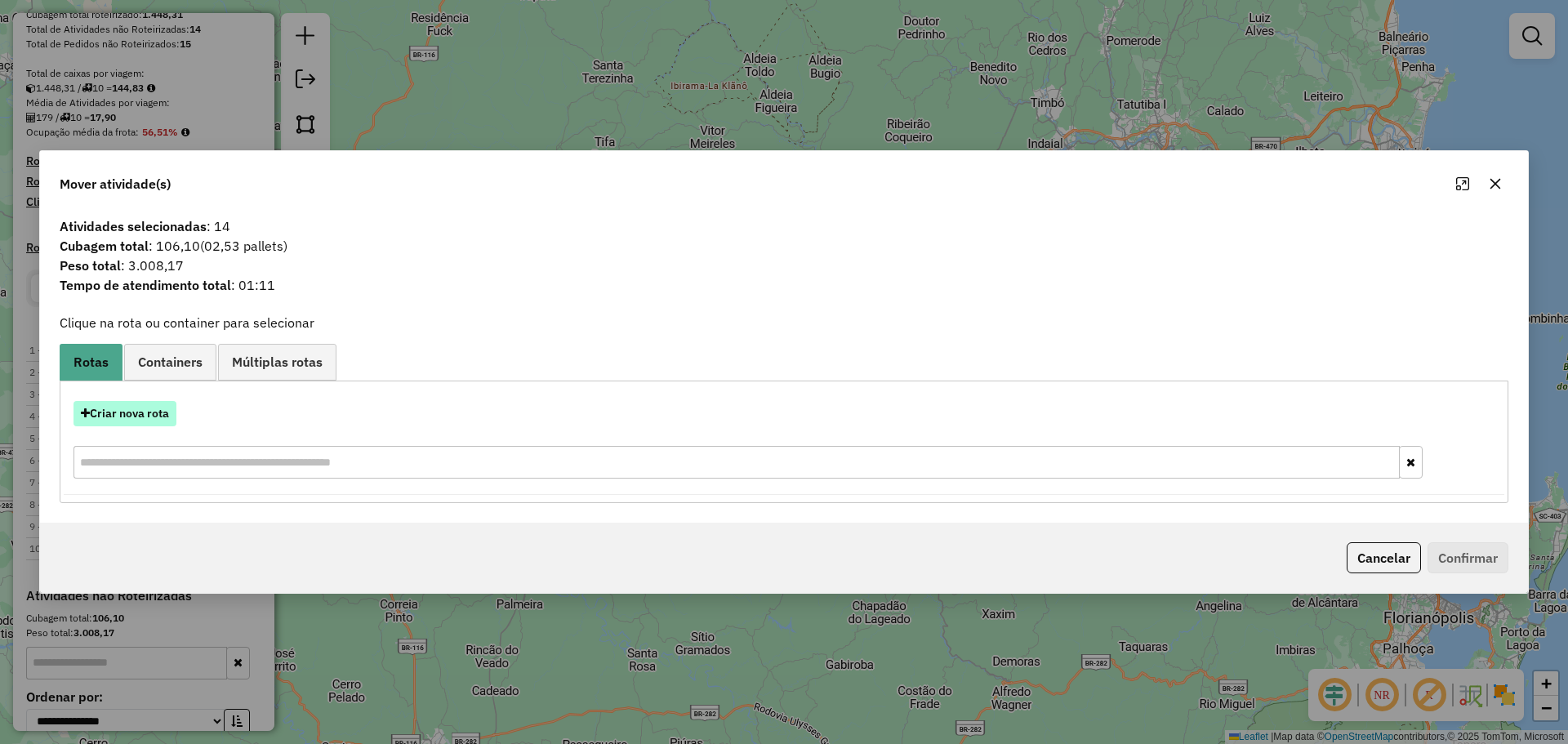
click at [145, 415] on button "Criar nova rota" at bounding box center [125, 413] width 103 height 25
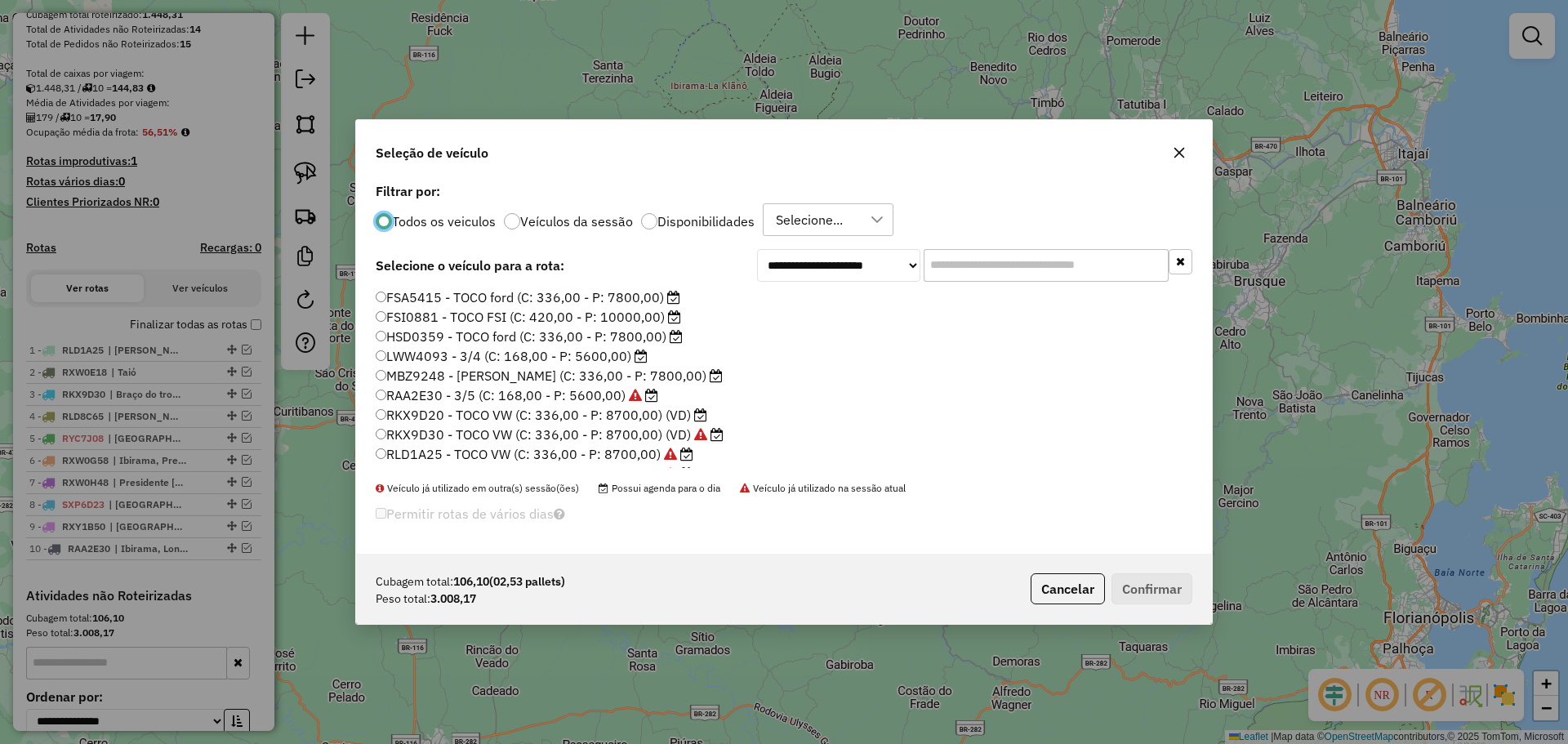
scroll to position [9, 5]
click at [435, 409] on label "RKX9D20 - TOCO VW (C: 336,00 - P: 8700,00) (VD)" at bounding box center [541, 415] width 332 height 20
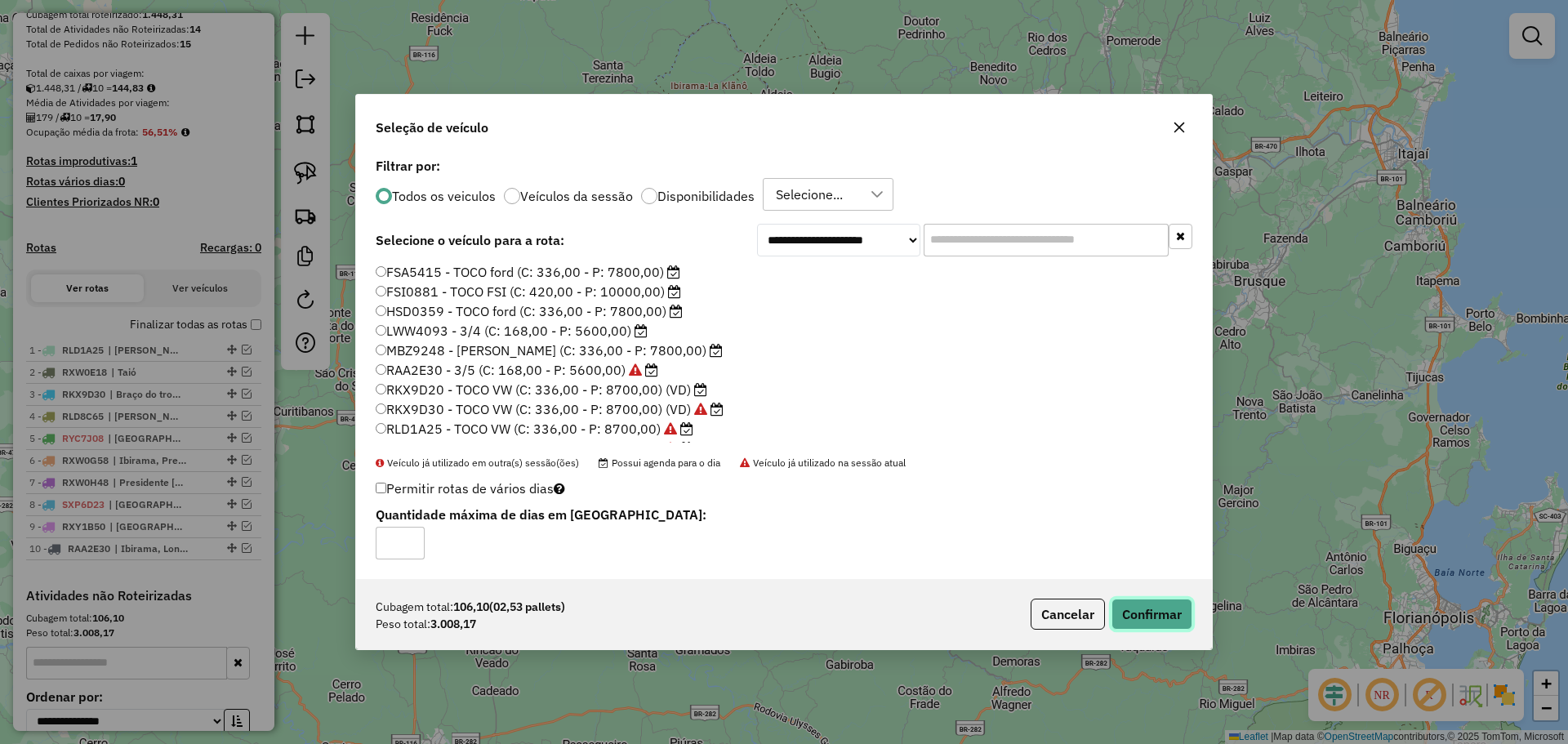
drag, startPoint x: 1177, startPoint y: 606, endPoint x: 1167, endPoint y: 607, distance: 10.0
click at [1175, 606] on button "Confirmar" at bounding box center [1151, 613] width 81 height 31
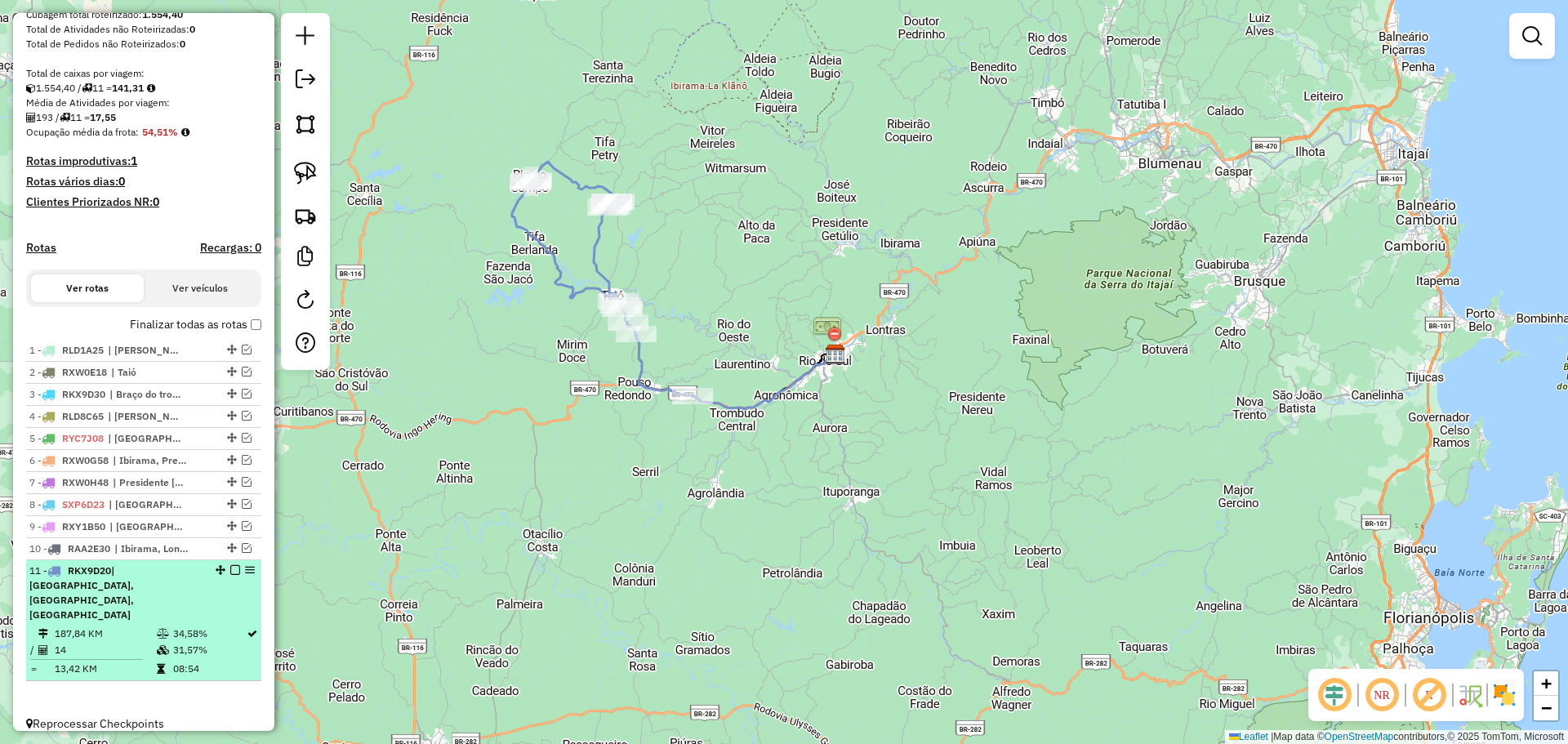
click at [230, 575] on em at bounding box center [235, 570] width 10 height 10
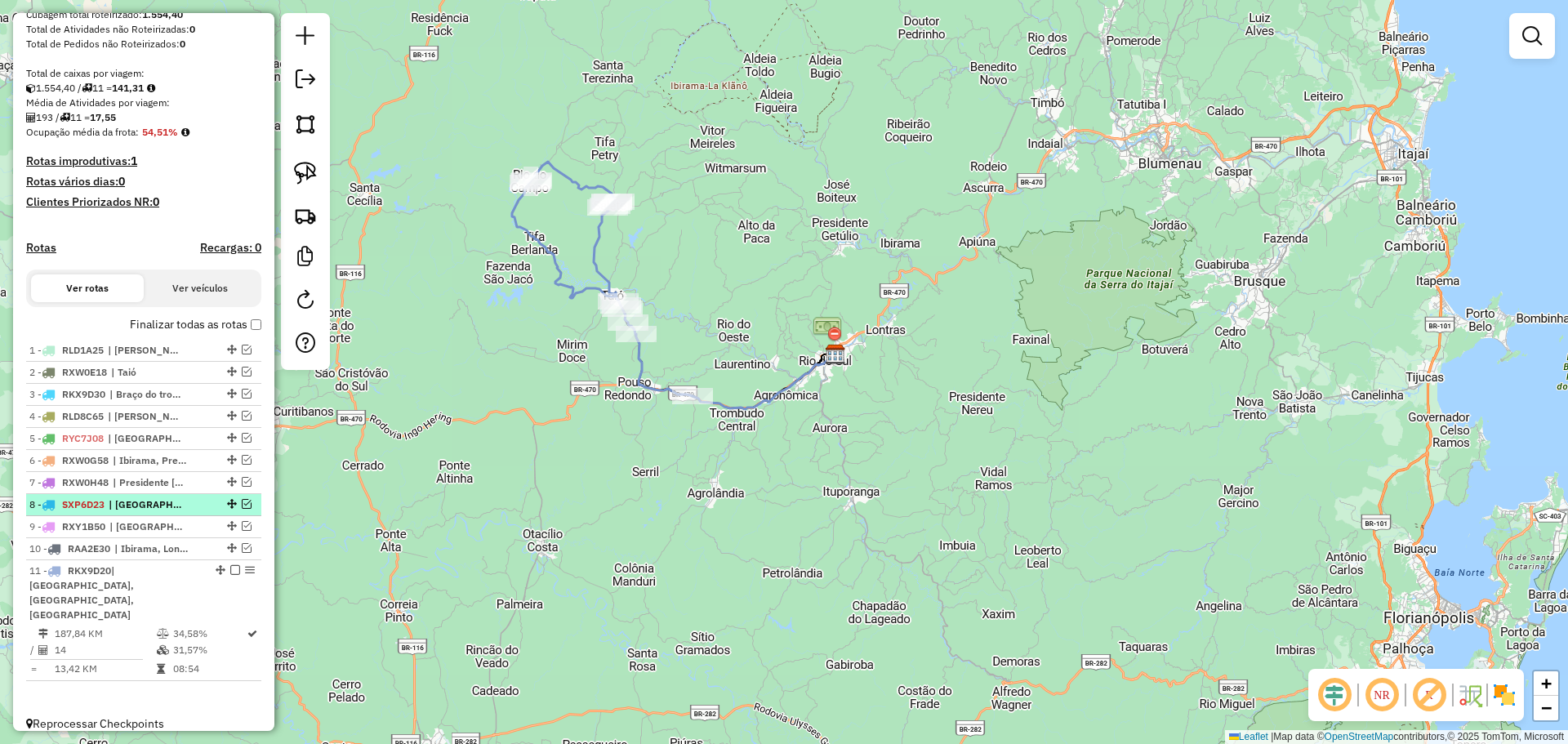
scroll to position [221, 0]
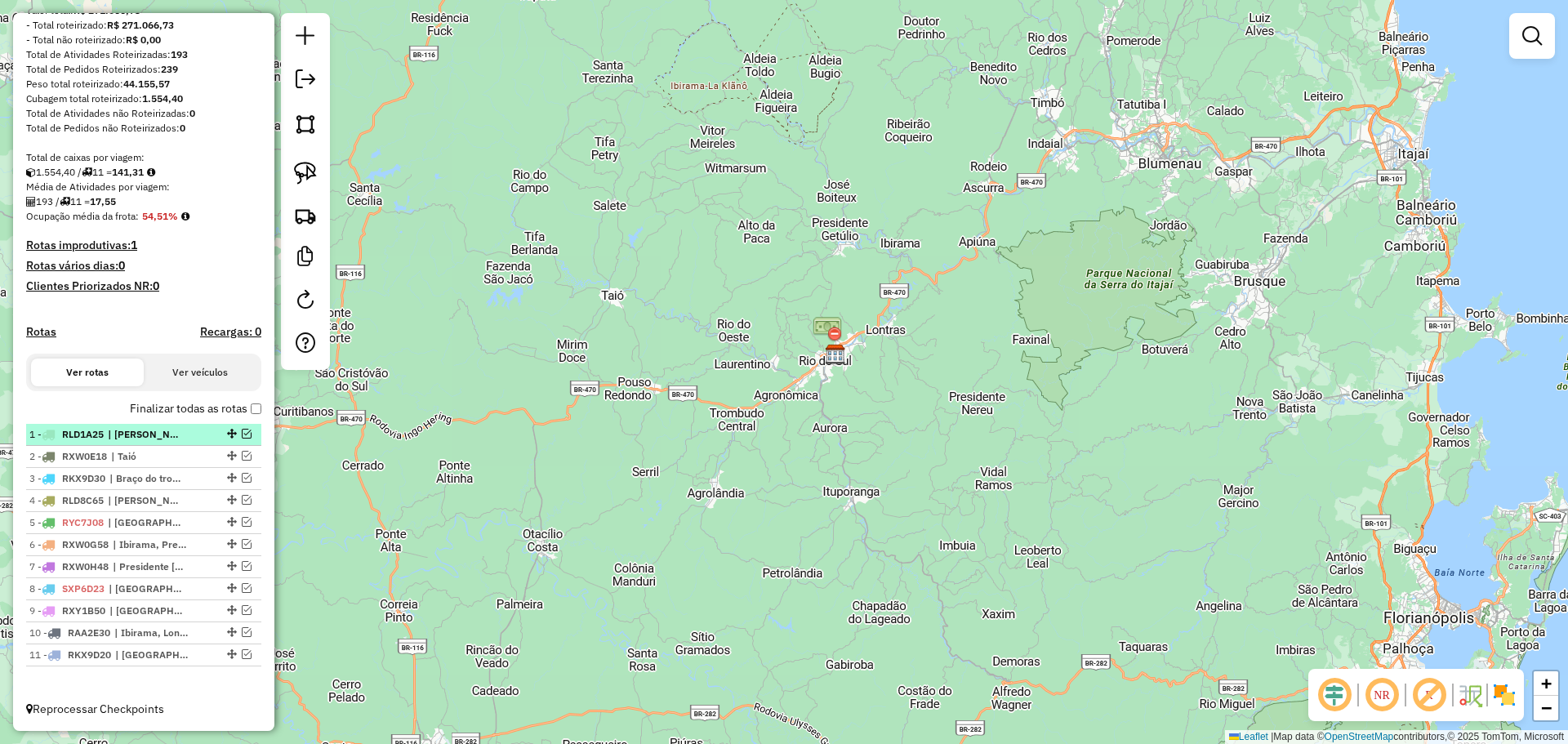
click at [242, 435] on em at bounding box center [247, 434] width 10 height 10
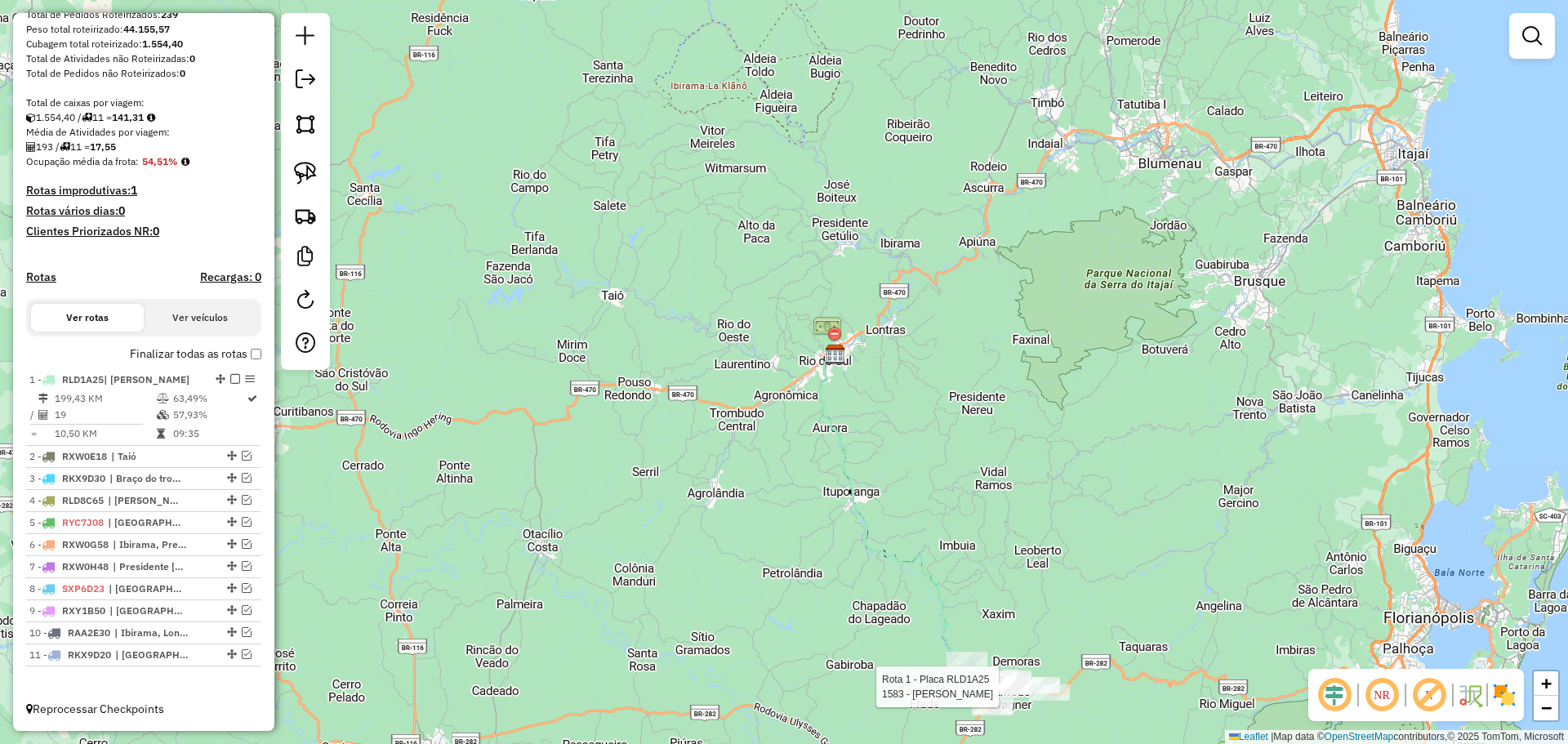
select select "*********"
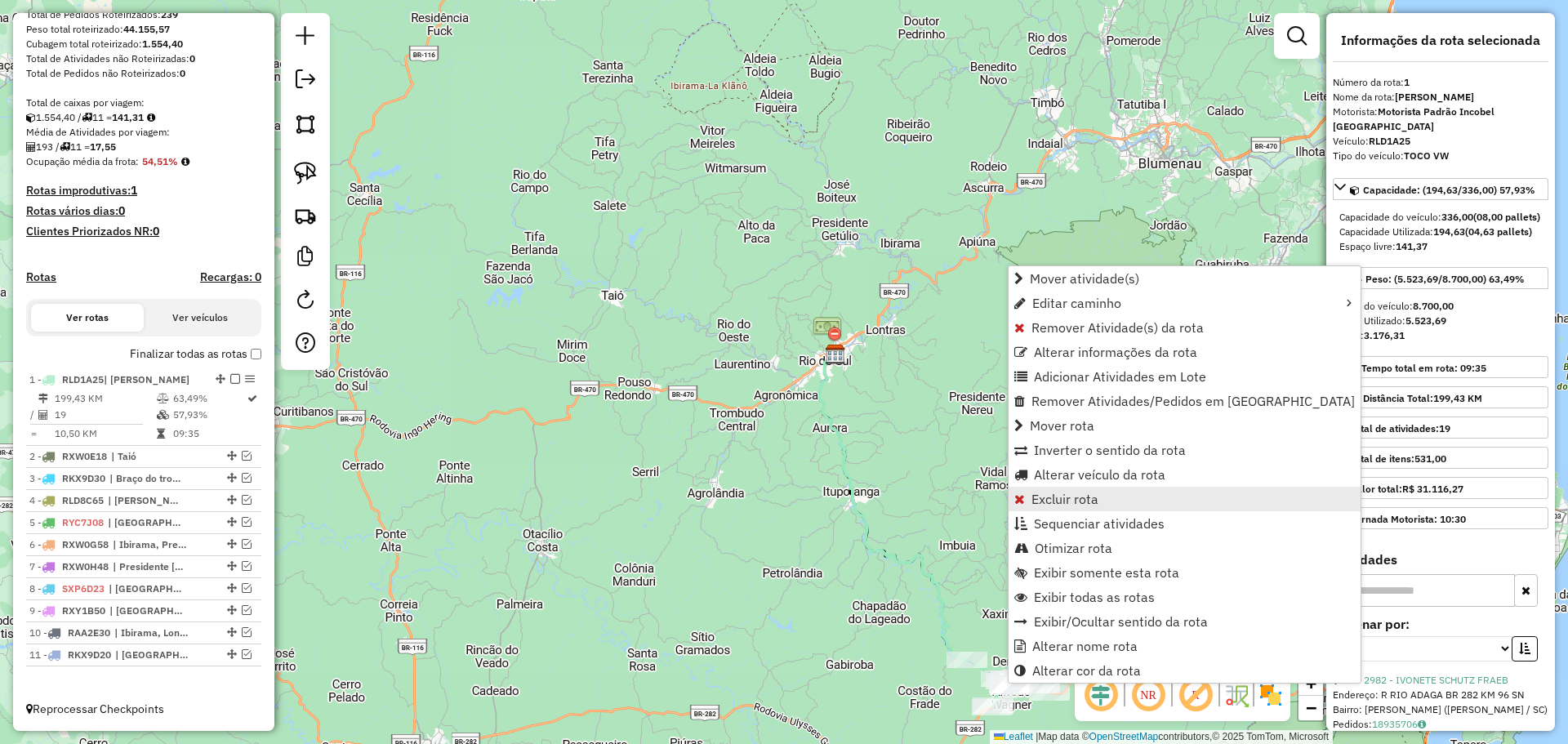
click at [1042, 496] on span "Excluir rota" at bounding box center [1064, 500] width 67 height 13
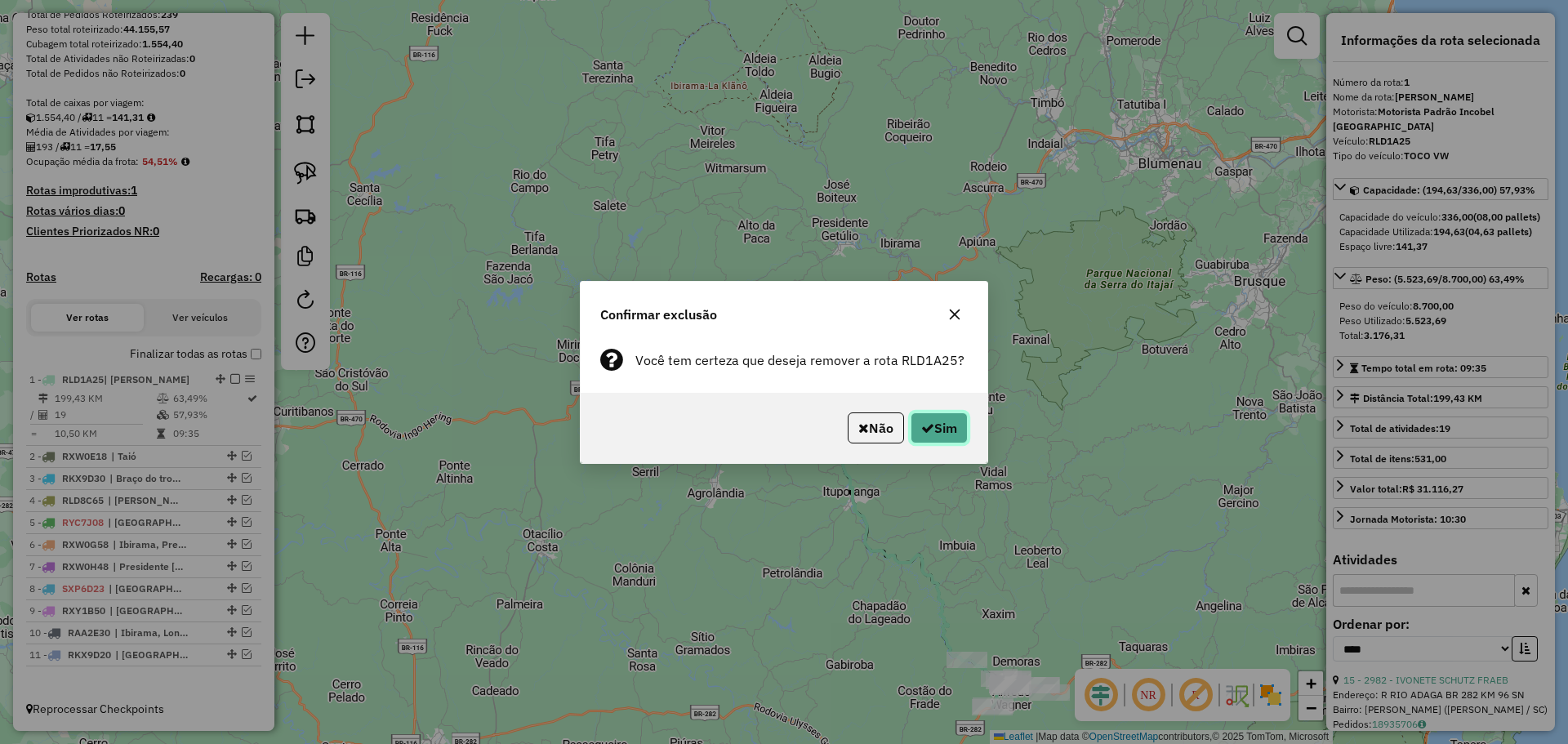
click at [947, 438] on button "Sim" at bounding box center [939, 427] width 57 height 31
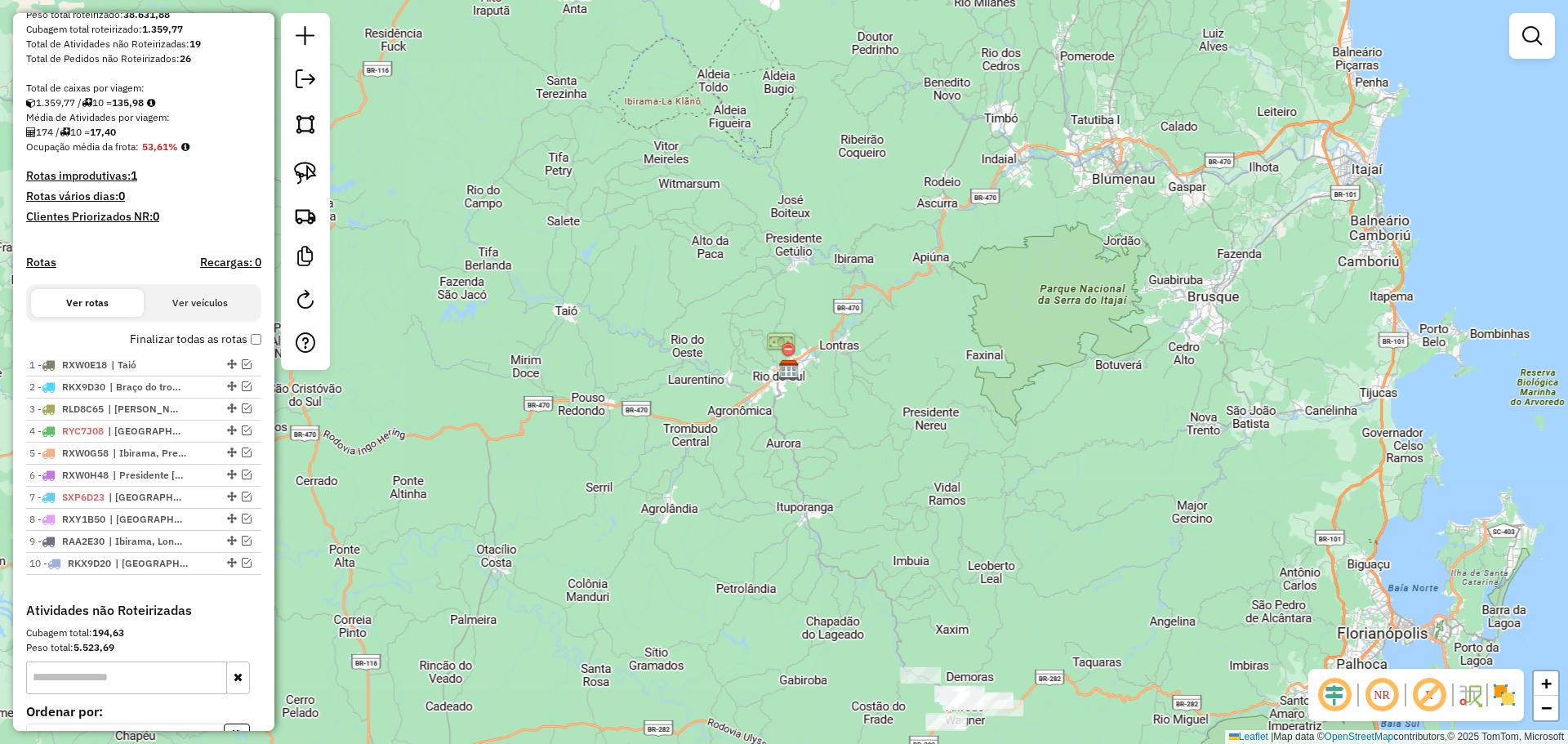
scroll to position [291, 0]
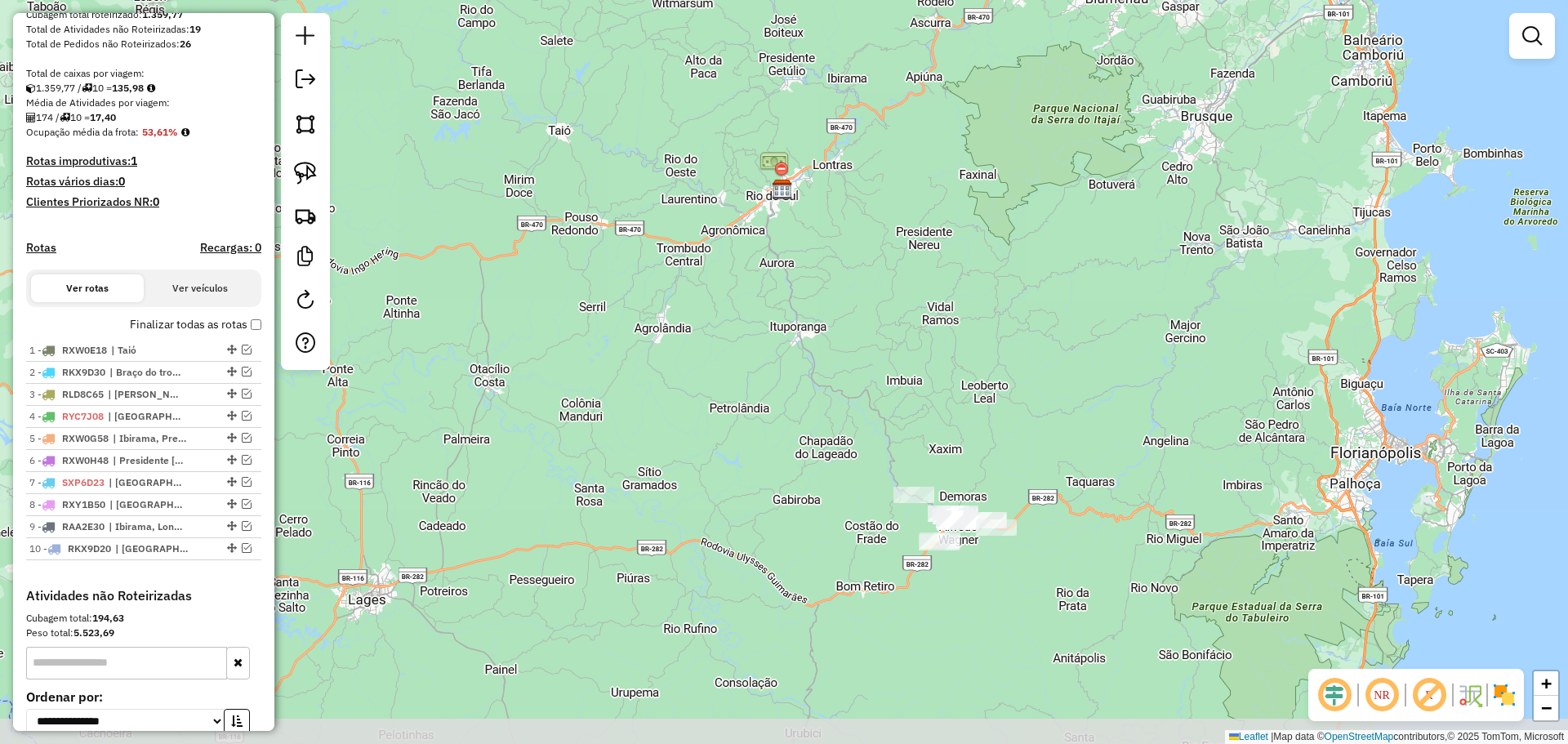
drag, startPoint x: 1084, startPoint y: 626, endPoint x: 1083, endPoint y: 444, distance: 182.0
click at [1083, 444] on div "Janela de atendimento Grade de atendimento Capacidade Transportadoras Veículos …" at bounding box center [784, 372] width 1568 height 744
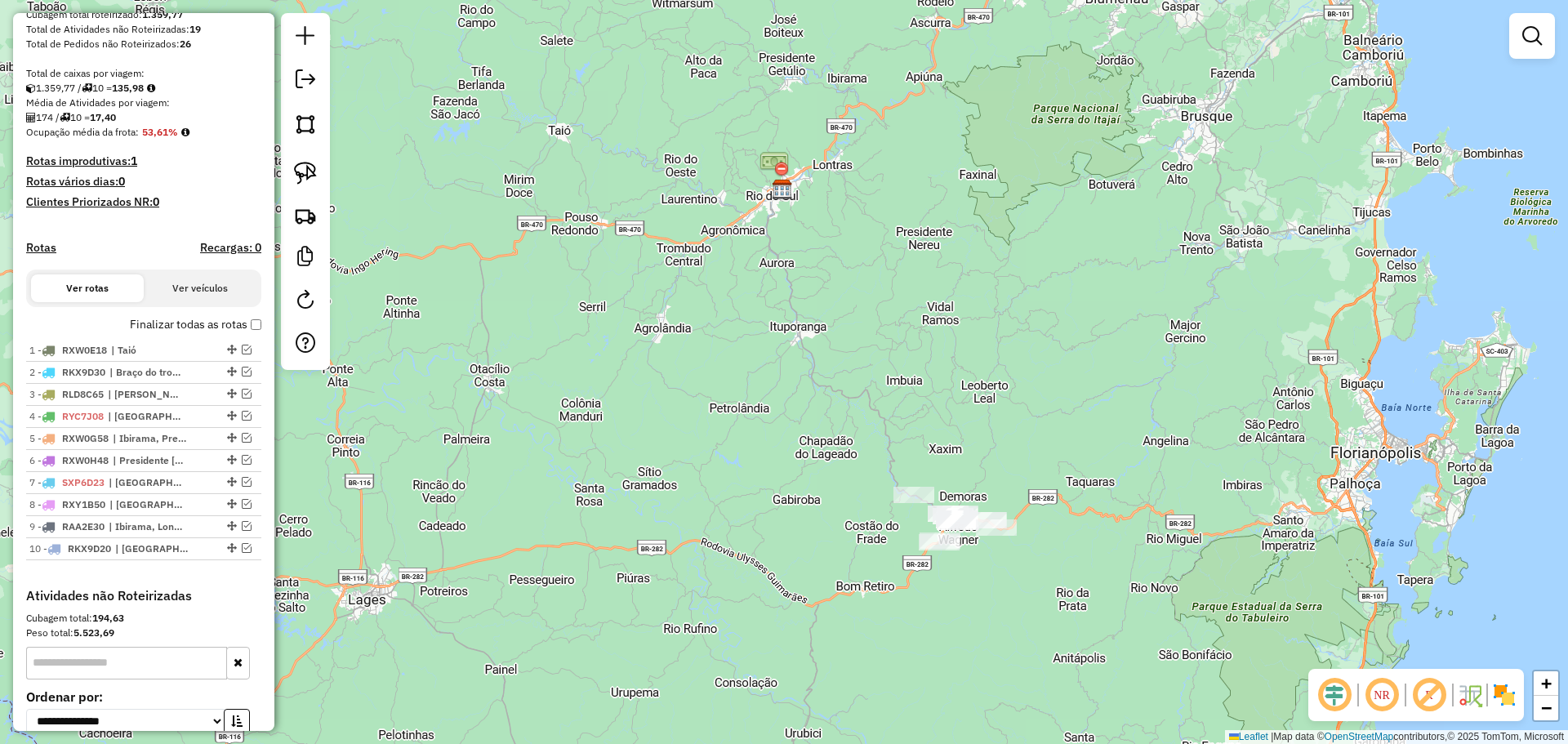
drag, startPoint x: 302, startPoint y: 174, endPoint x: 639, endPoint y: 319, distance: 366.9
click at [302, 174] on img at bounding box center [306, 174] width 23 height 23
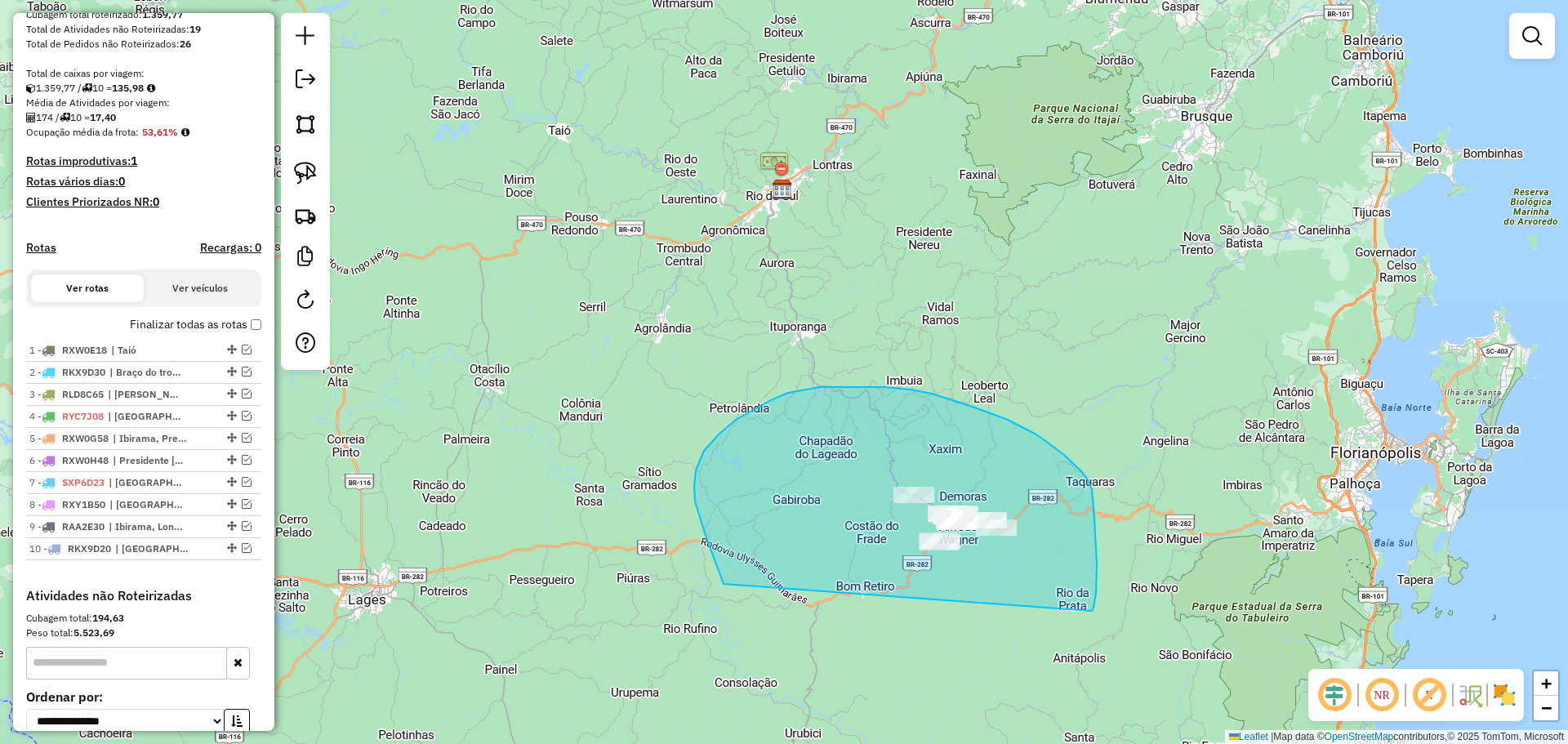
drag, startPoint x: 700, startPoint y: 518, endPoint x: 1092, endPoint y: 611, distance: 402.9
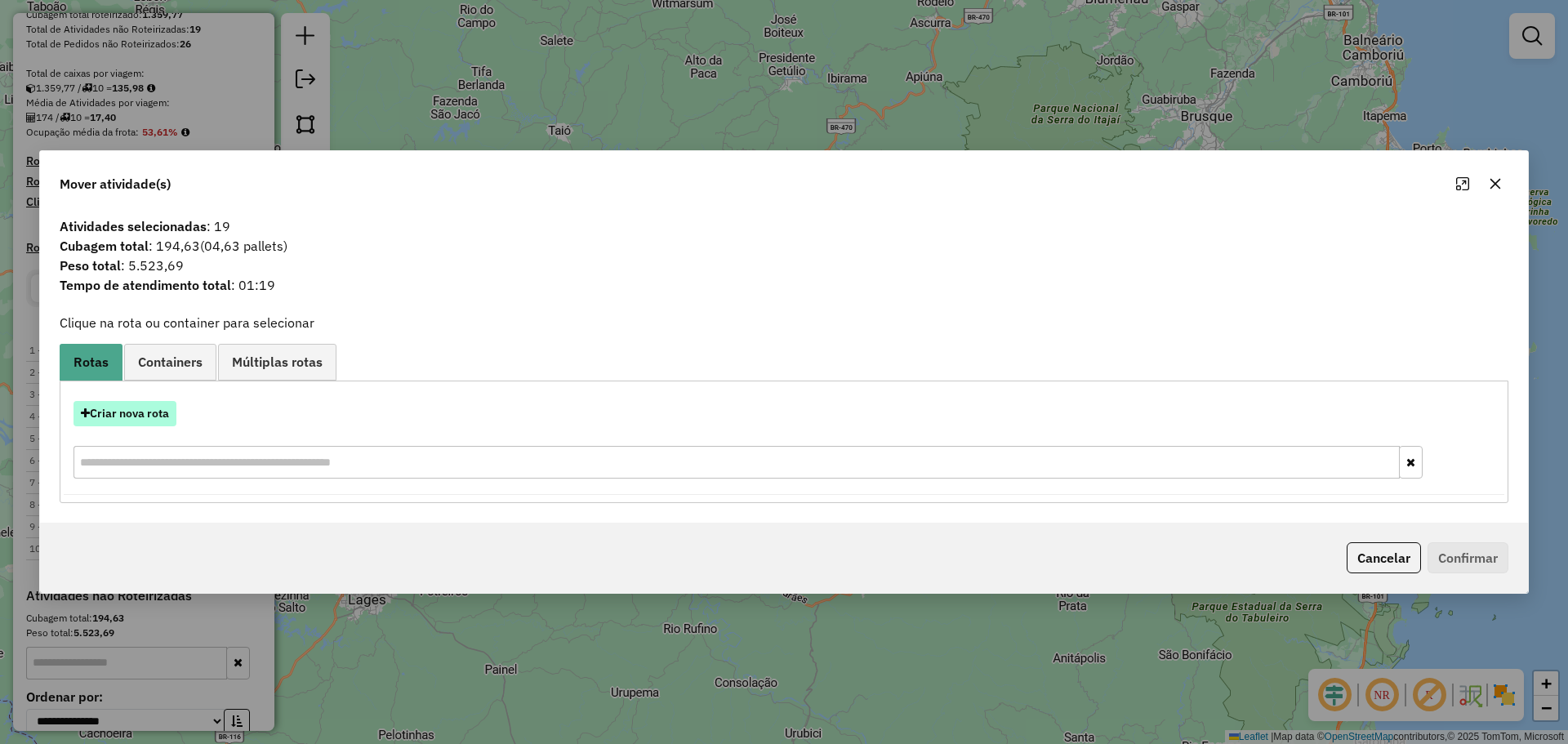
click at [149, 409] on button "Criar nova rota" at bounding box center [125, 413] width 103 height 25
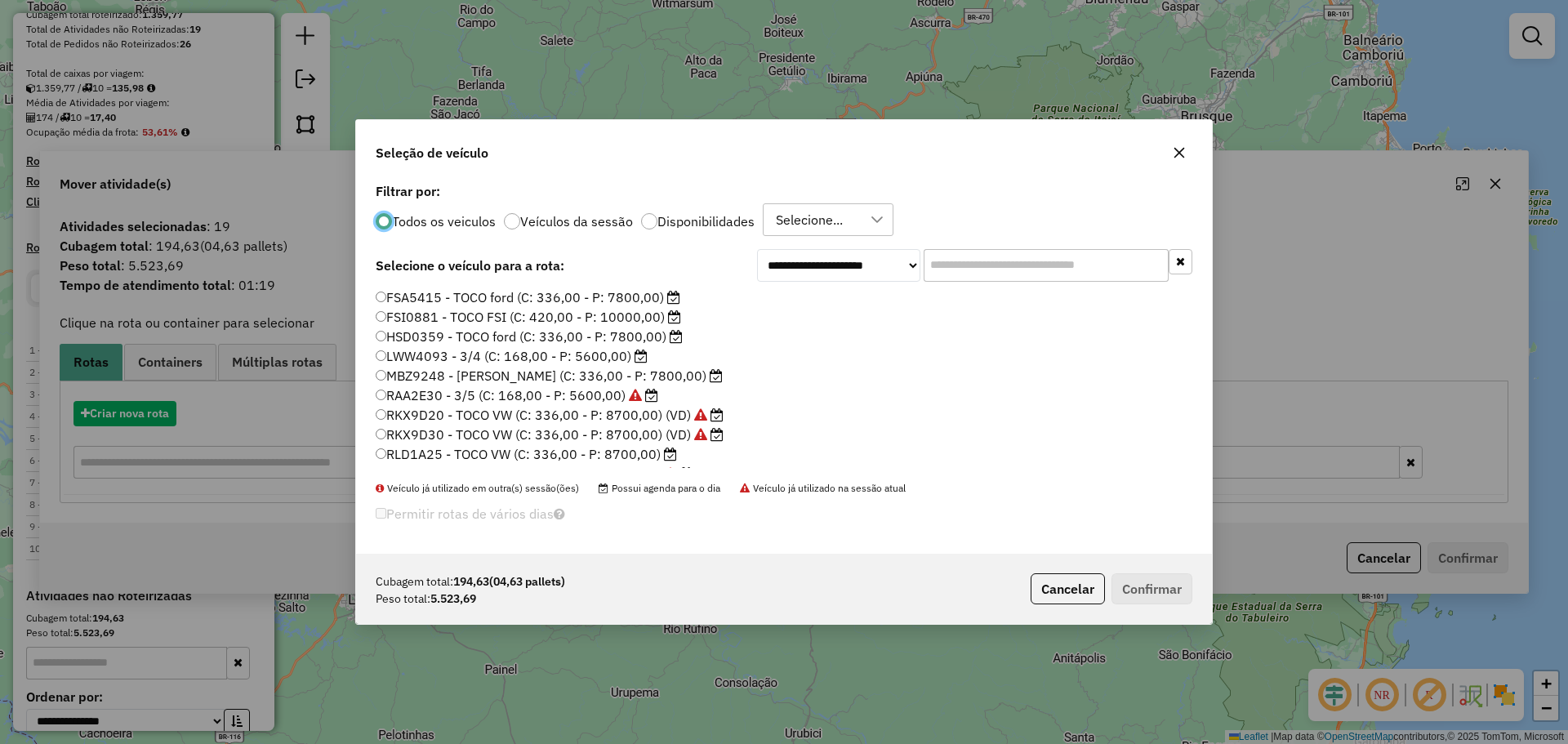
scroll to position [9, 5]
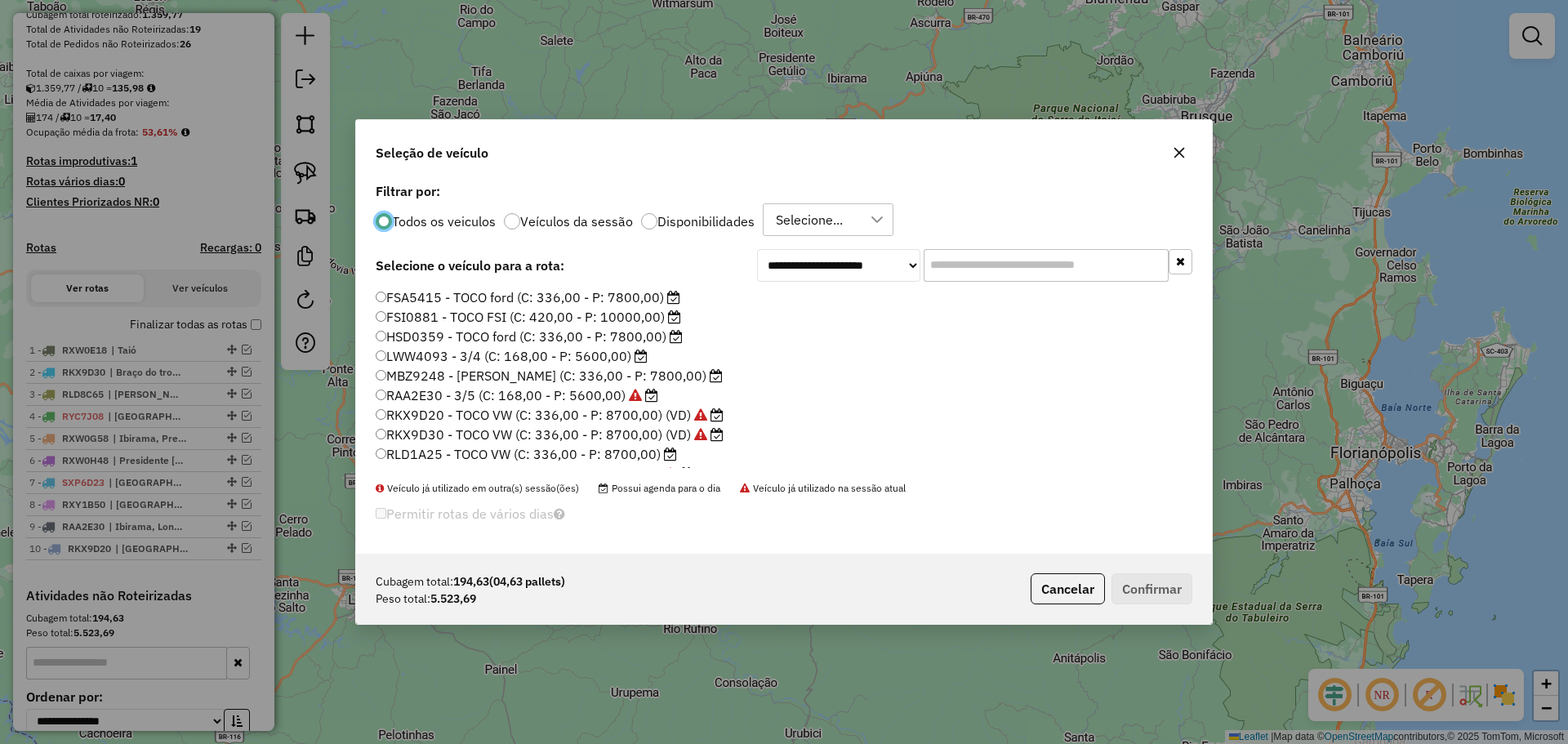
click at [430, 452] on label "RLD1A25 - TOCO VW (C: 336,00 - P: 8700,00)" at bounding box center [526, 455] width 302 height 20
click at [1143, 596] on button "Confirmar" at bounding box center [1151, 589] width 81 height 31
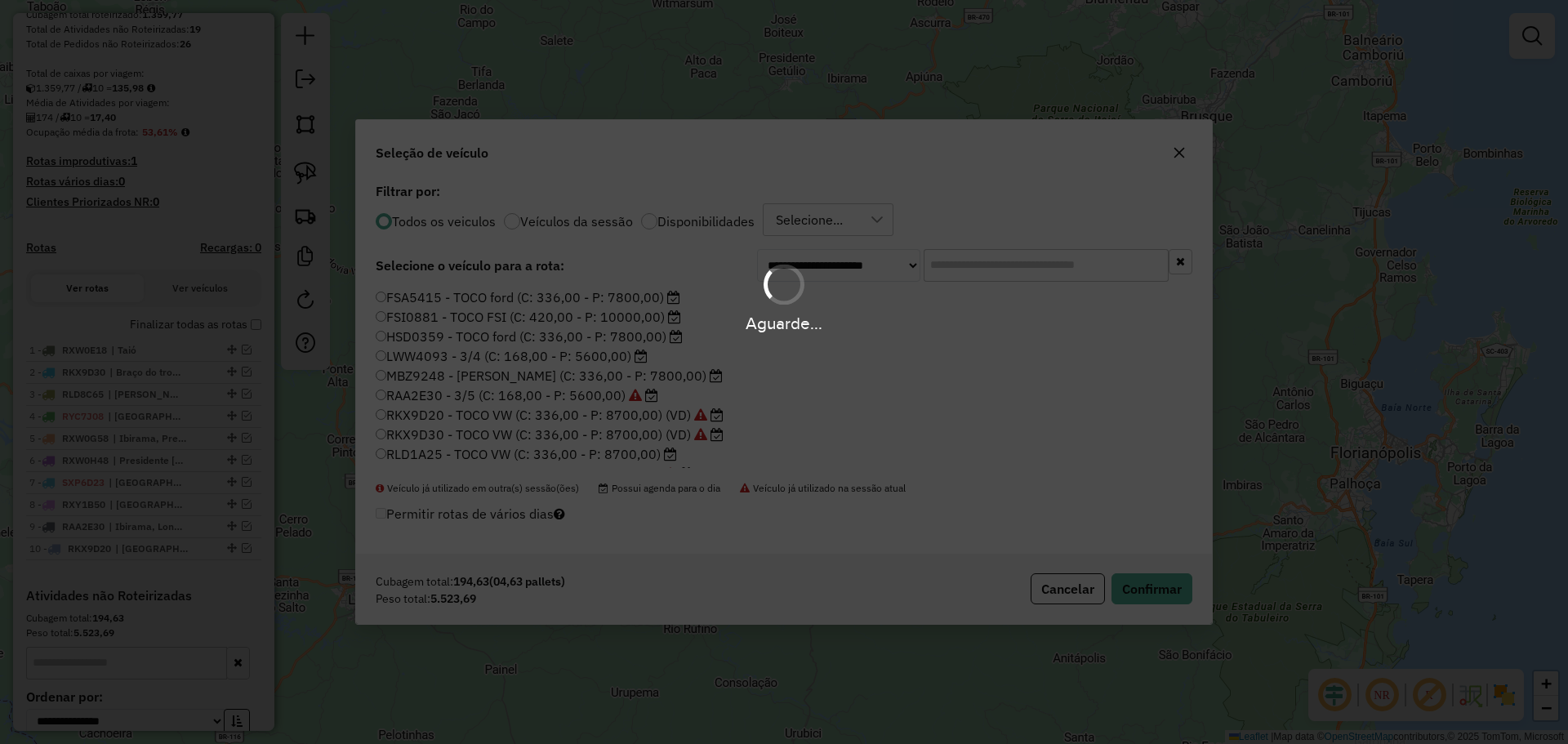
scroll to position [276, 0]
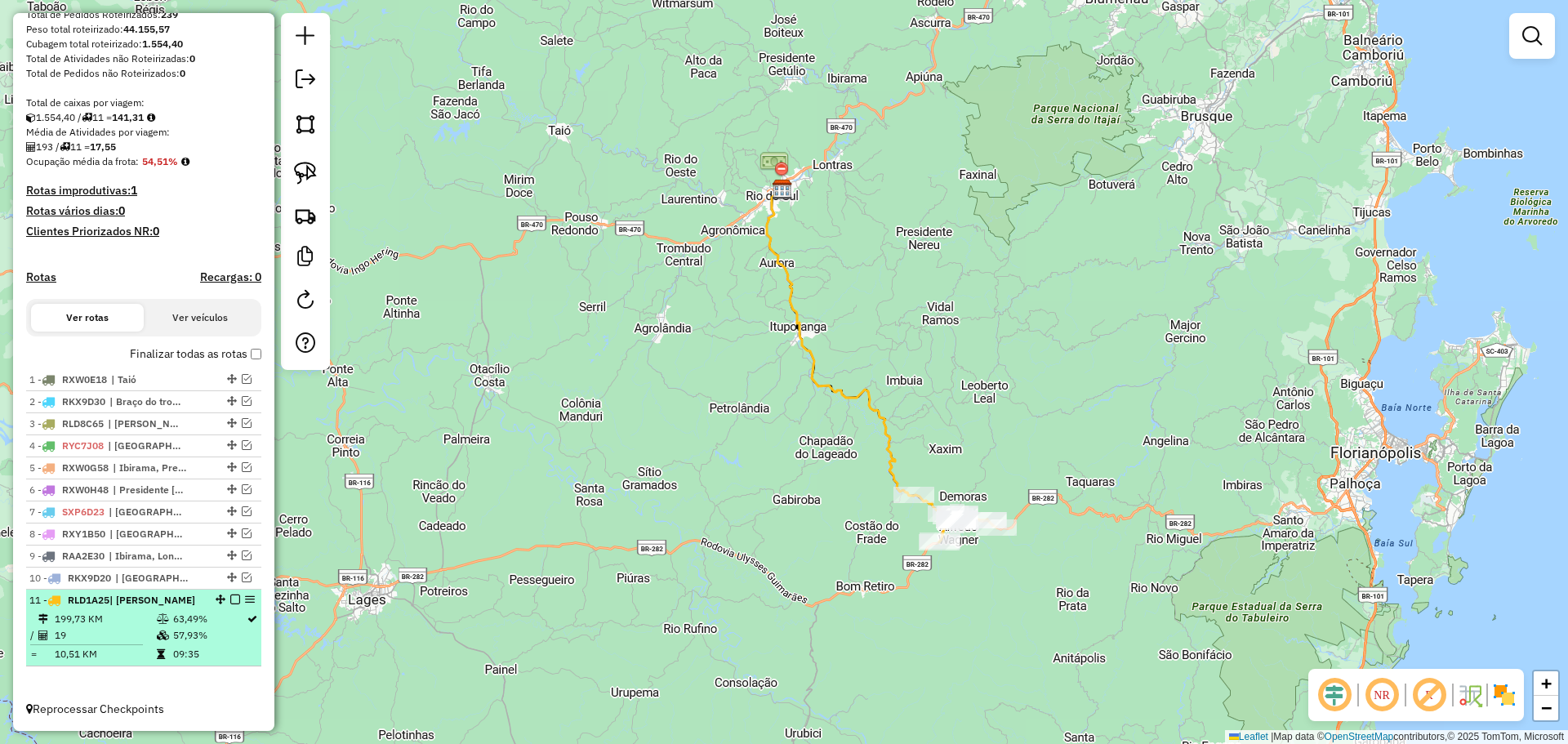
click at [230, 598] on em at bounding box center [235, 599] width 10 height 10
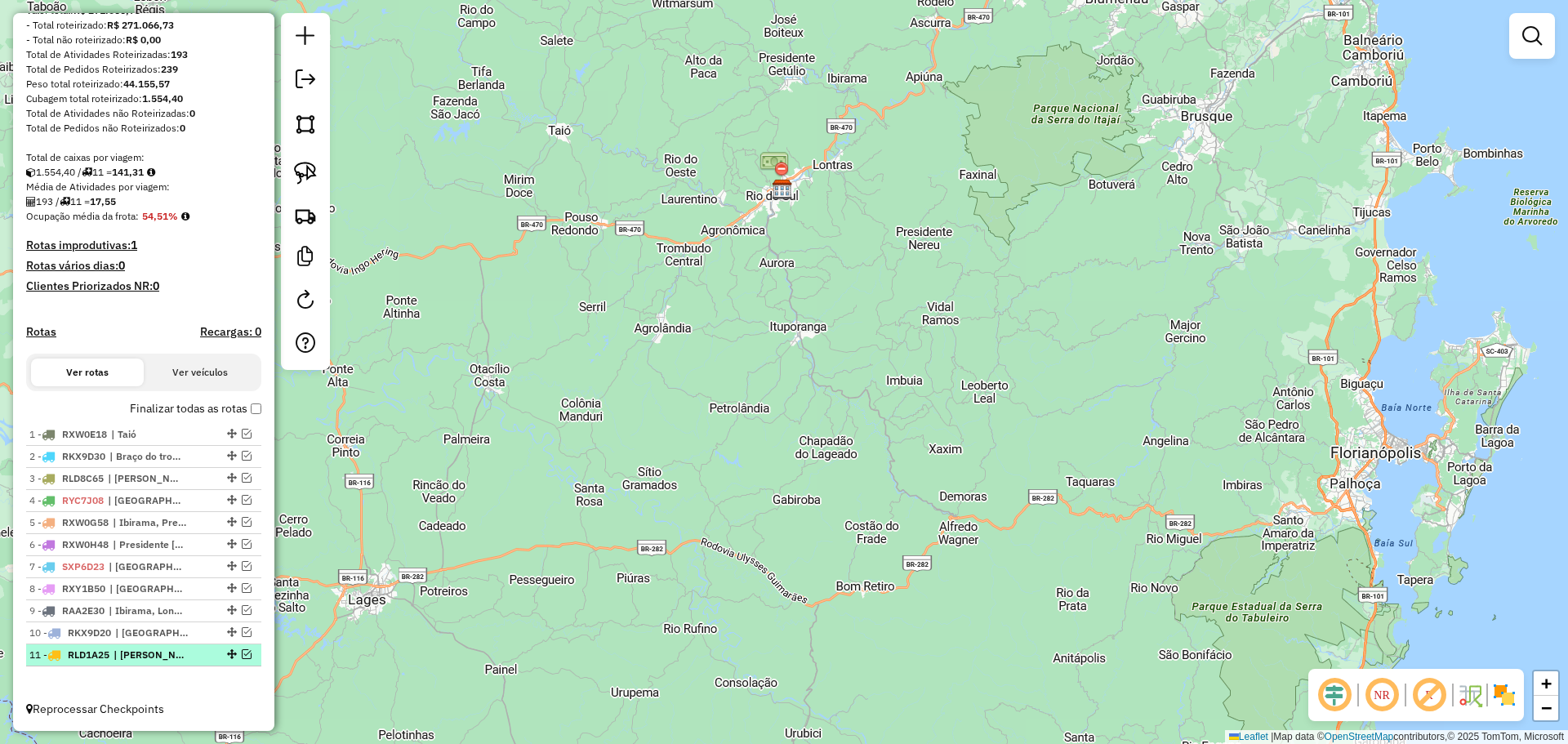
scroll to position [221, 0]
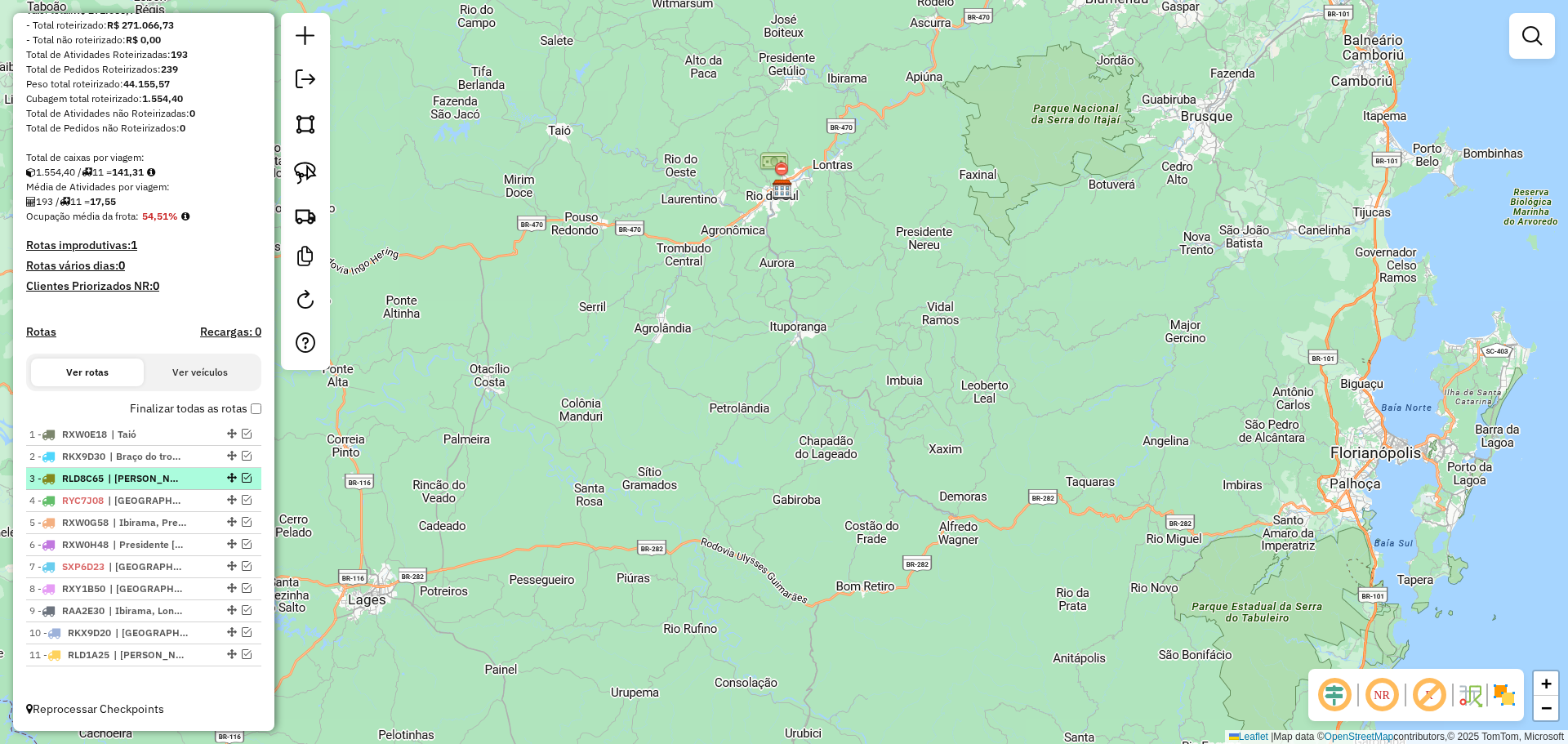
click at [242, 476] on em at bounding box center [247, 478] width 10 height 10
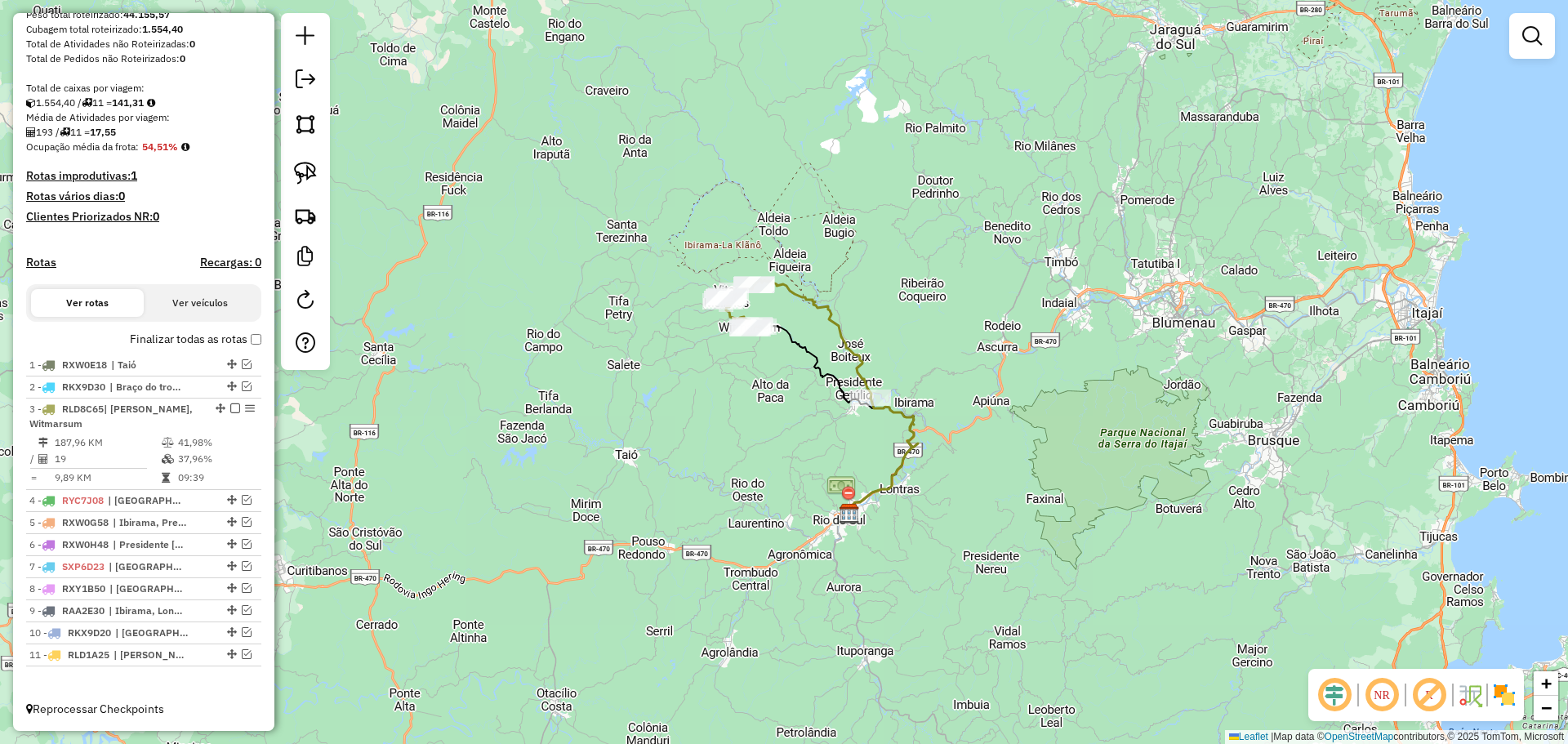
drag, startPoint x: 783, startPoint y: 247, endPoint x: 850, endPoint y: 571, distance: 330.9
click at [850, 571] on div "Janela de atendimento Grade de atendimento Capacidade Transportadoras Veículos …" at bounding box center [784, 372] width 1568 height 744
select select "*********"
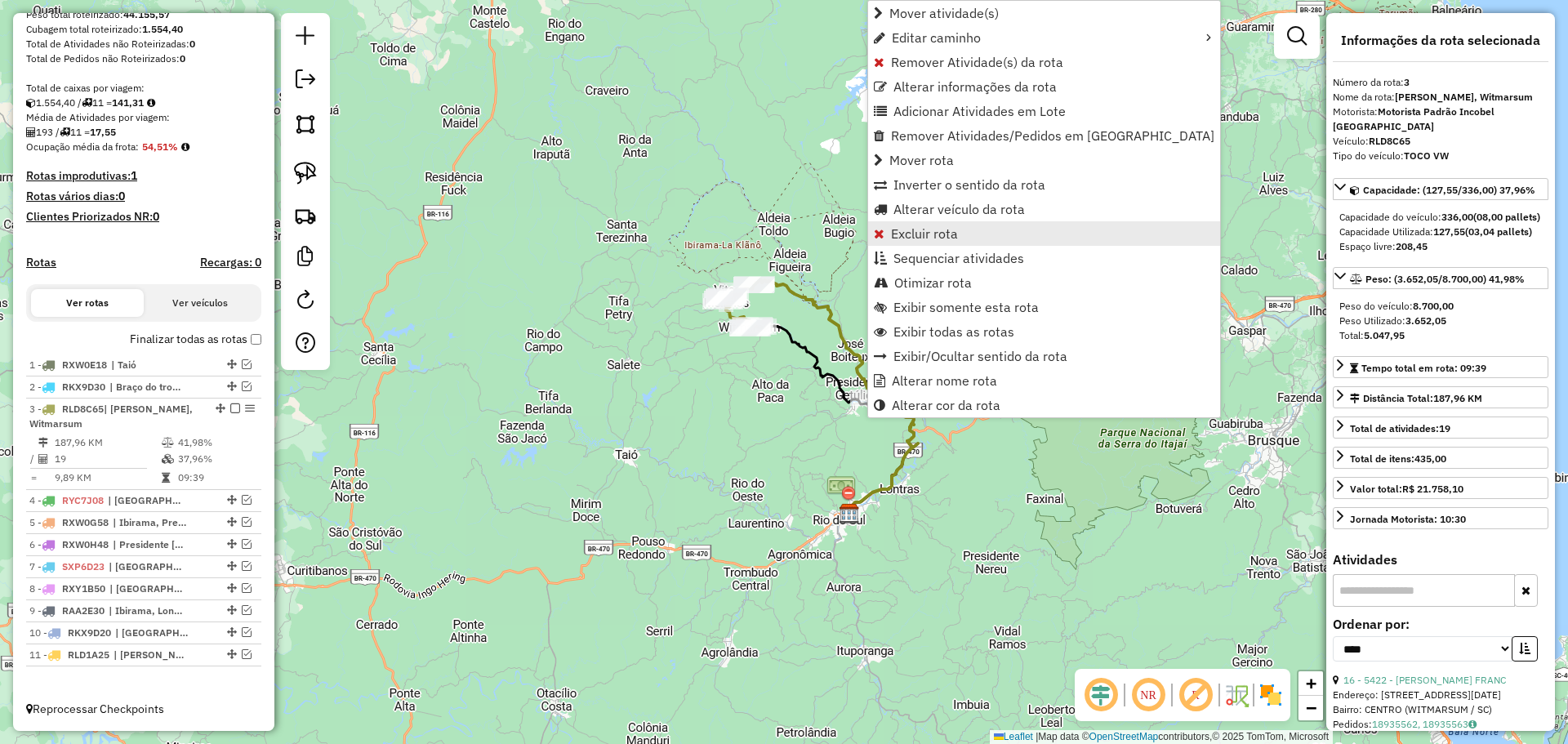
click at [930, 227] on span "Excluir rota" at bounding box center [924, 234] width 67 height 13
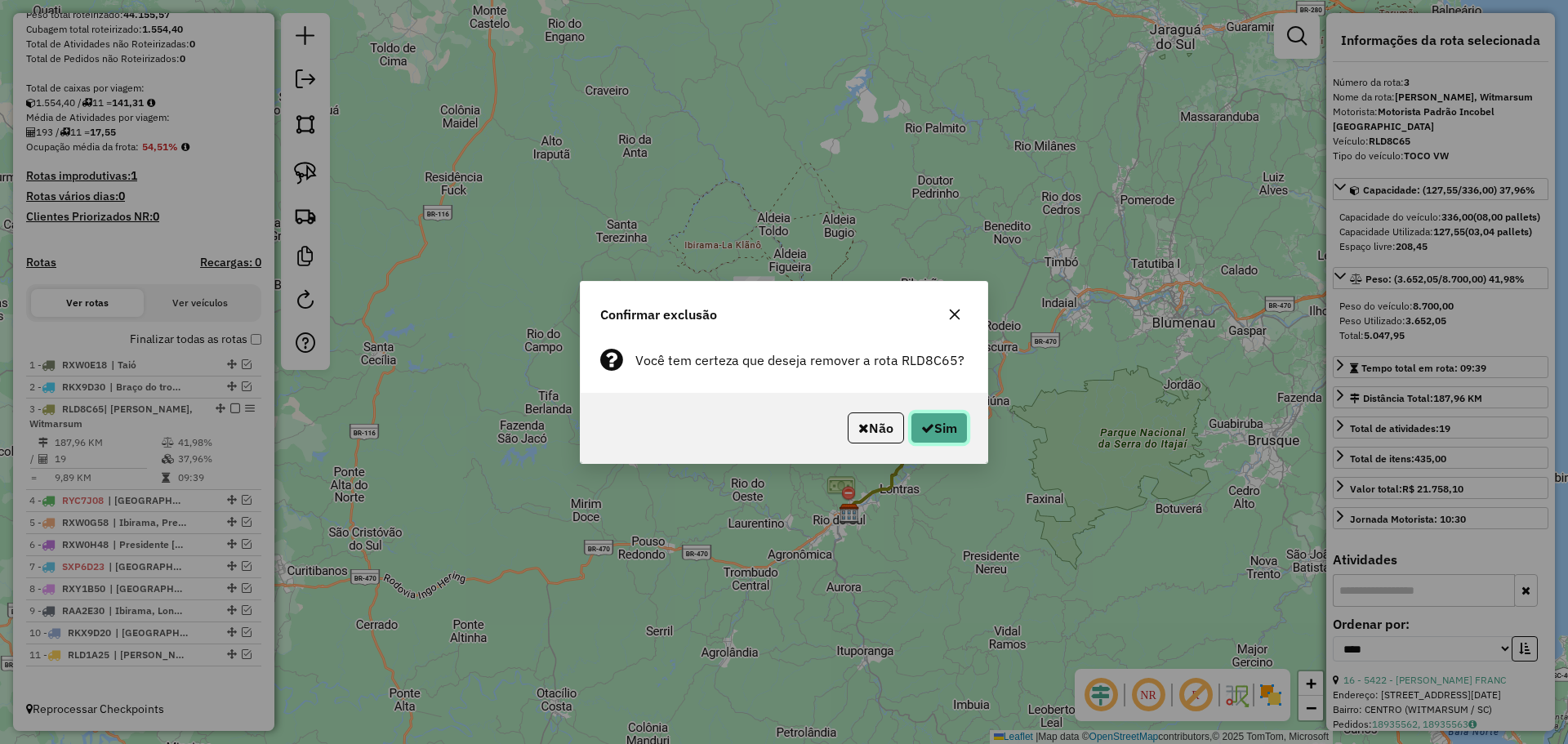
click at [951, 426] on button "Sim" at bounding box center [939, 427] width 57 height 31
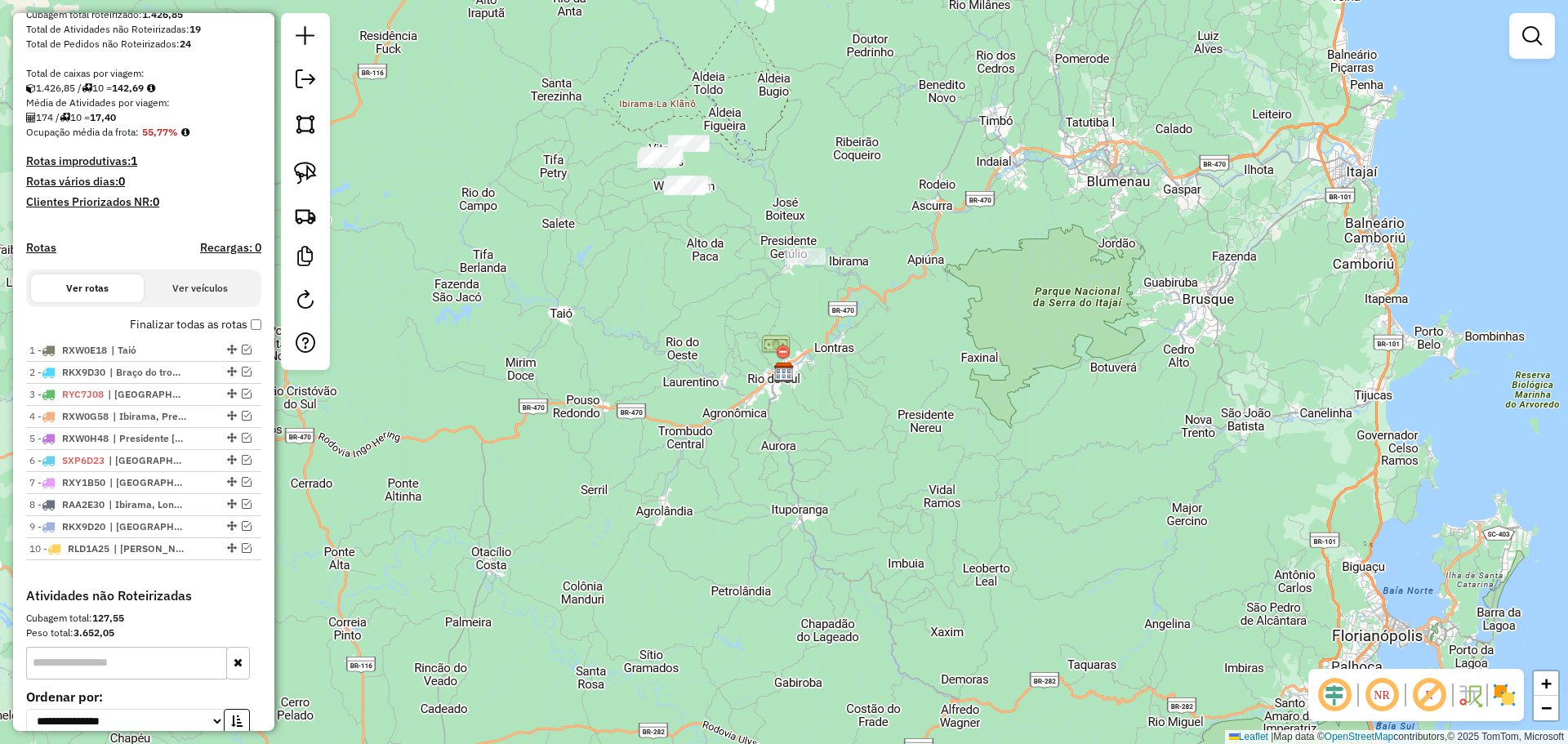
drag, startPoint x: 308, startPoint y: 166, endPoint x: 370, endPoint y: 179, distance: 63.3
click at [308, 166] on img at bounding box center [306, 174] width 23 height 23
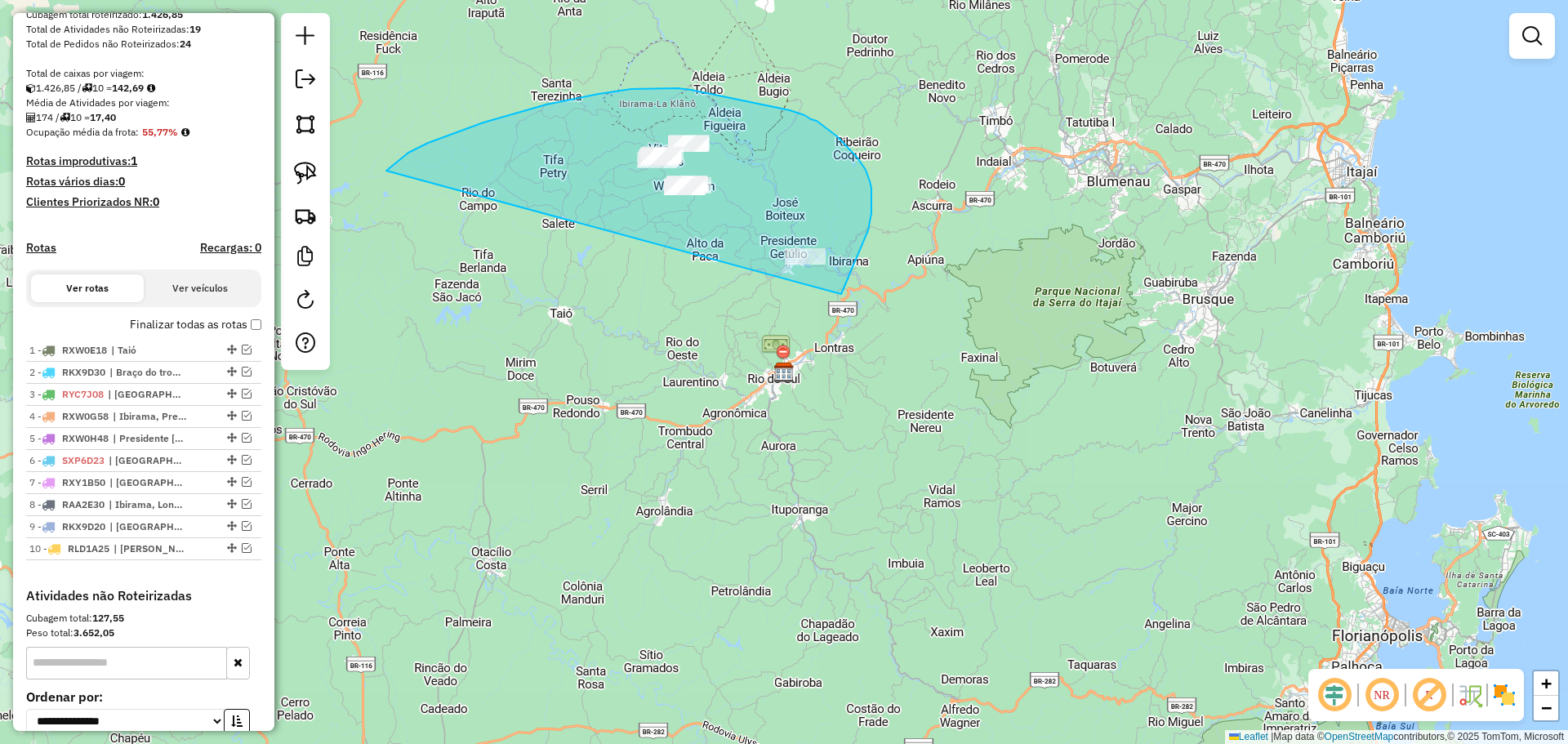
drag, startPoint x: 397, startPoint y: 162, endPoint x: 840, endPoint y: 297, distance: 463.1
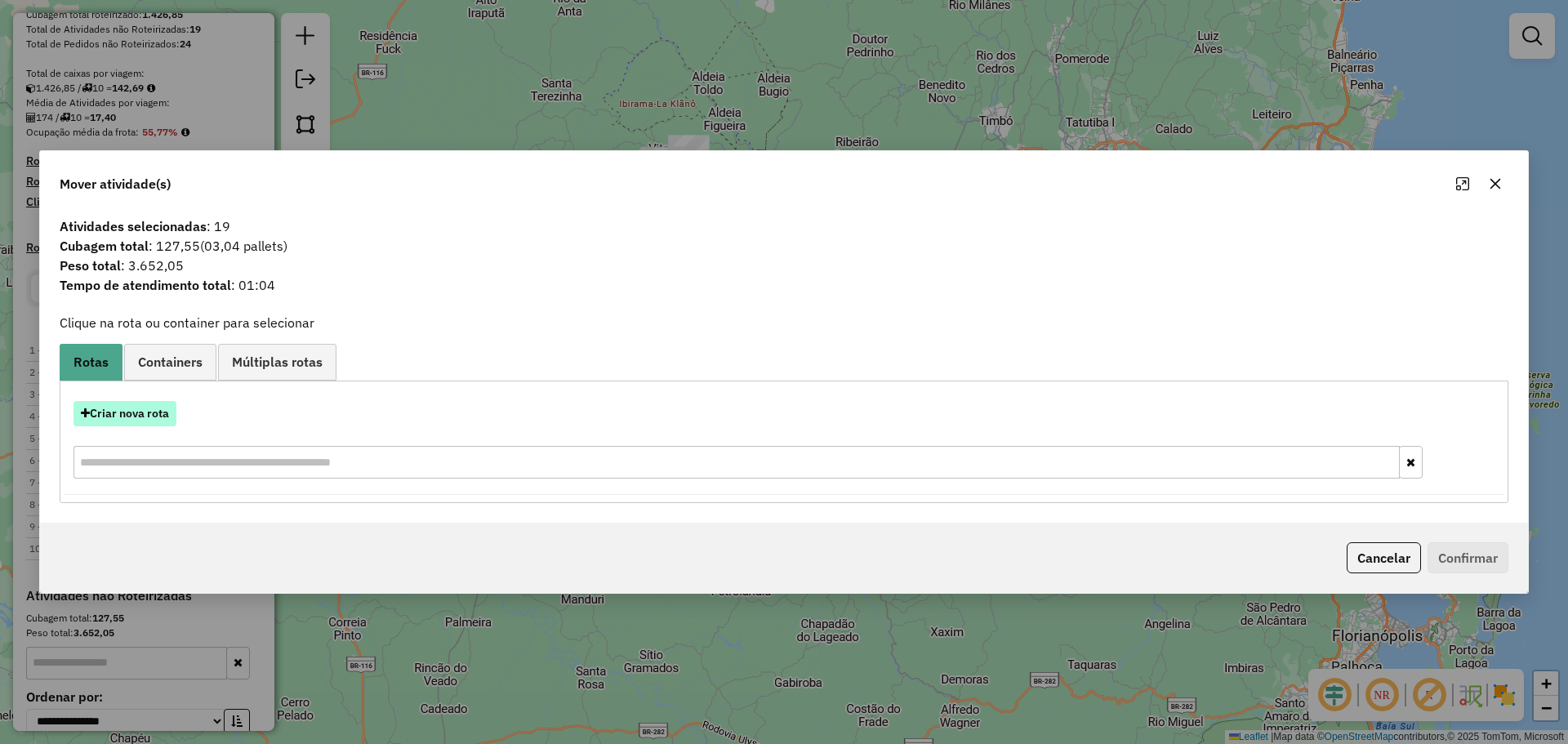
click at [159, 413] on button "Criar nova rota" at bounding box center [125, 413] width 103 height 25
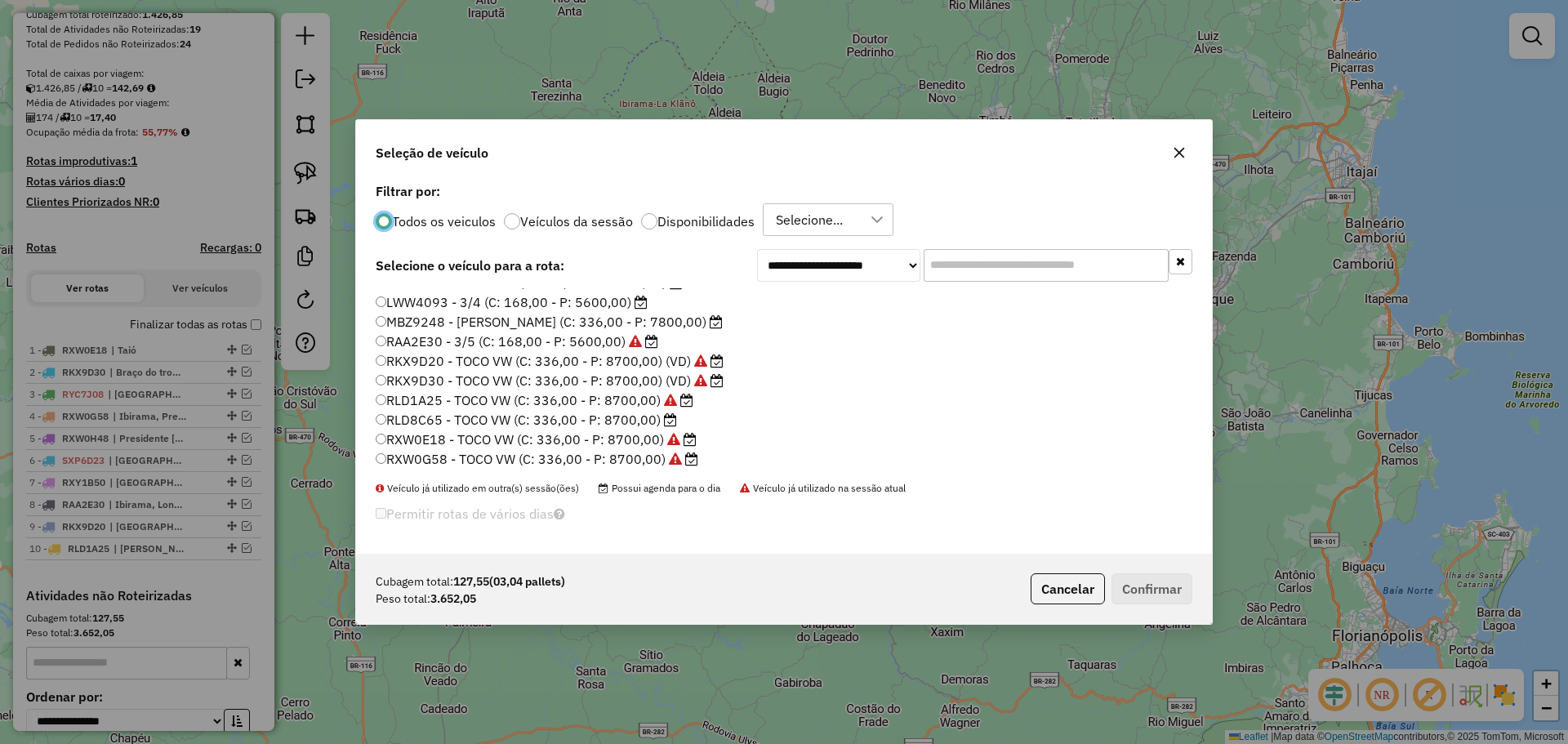
scroll to position [81, 0]
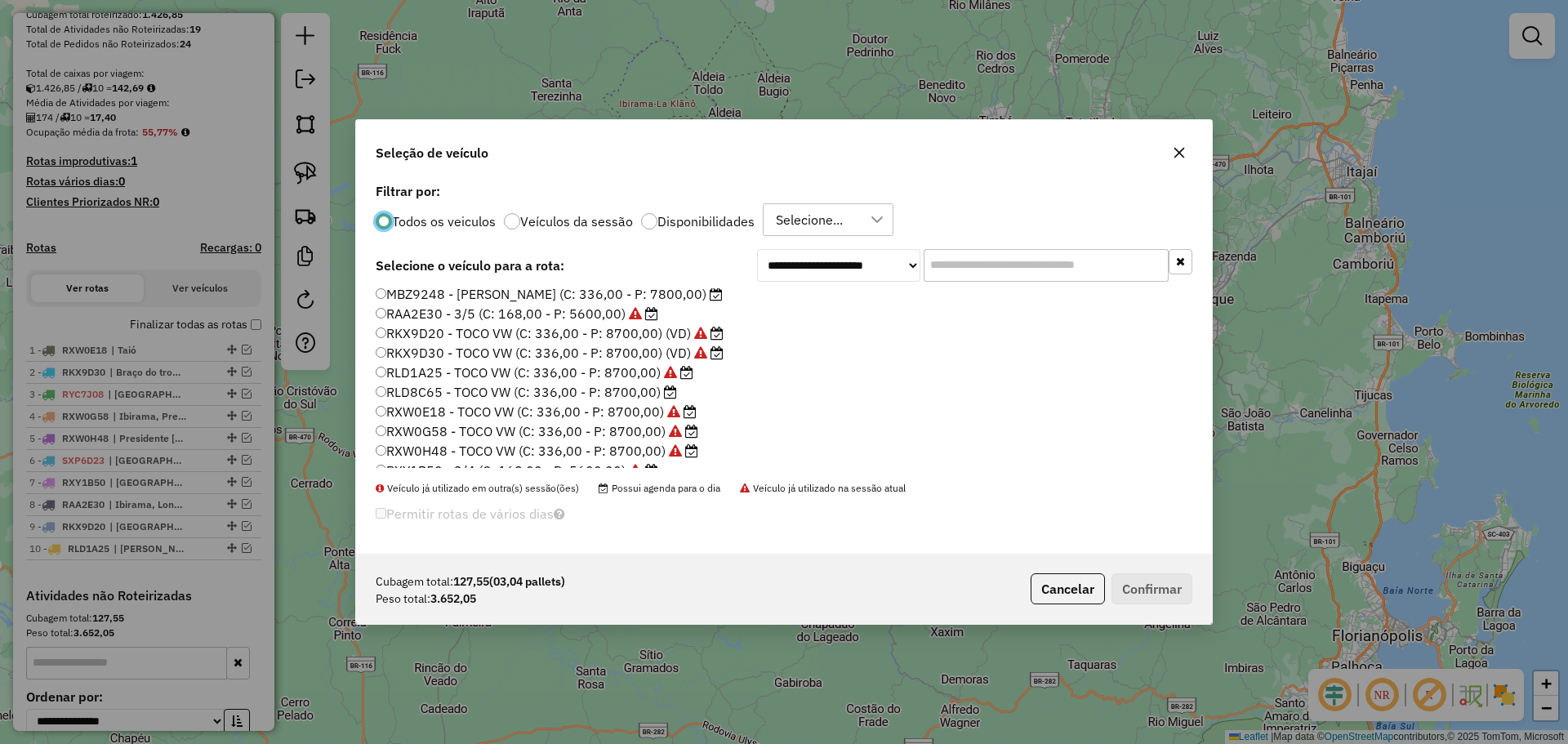
click at [407, 392] on label "RLD8C65 - TOCO VW (C: 336,00 - P: 8700,00)" at bounding box center [526, 392] width 302 height 20
click at [1155, 594] on button "Confirmar" at bounding box center [1151, 589] width 81 height 31
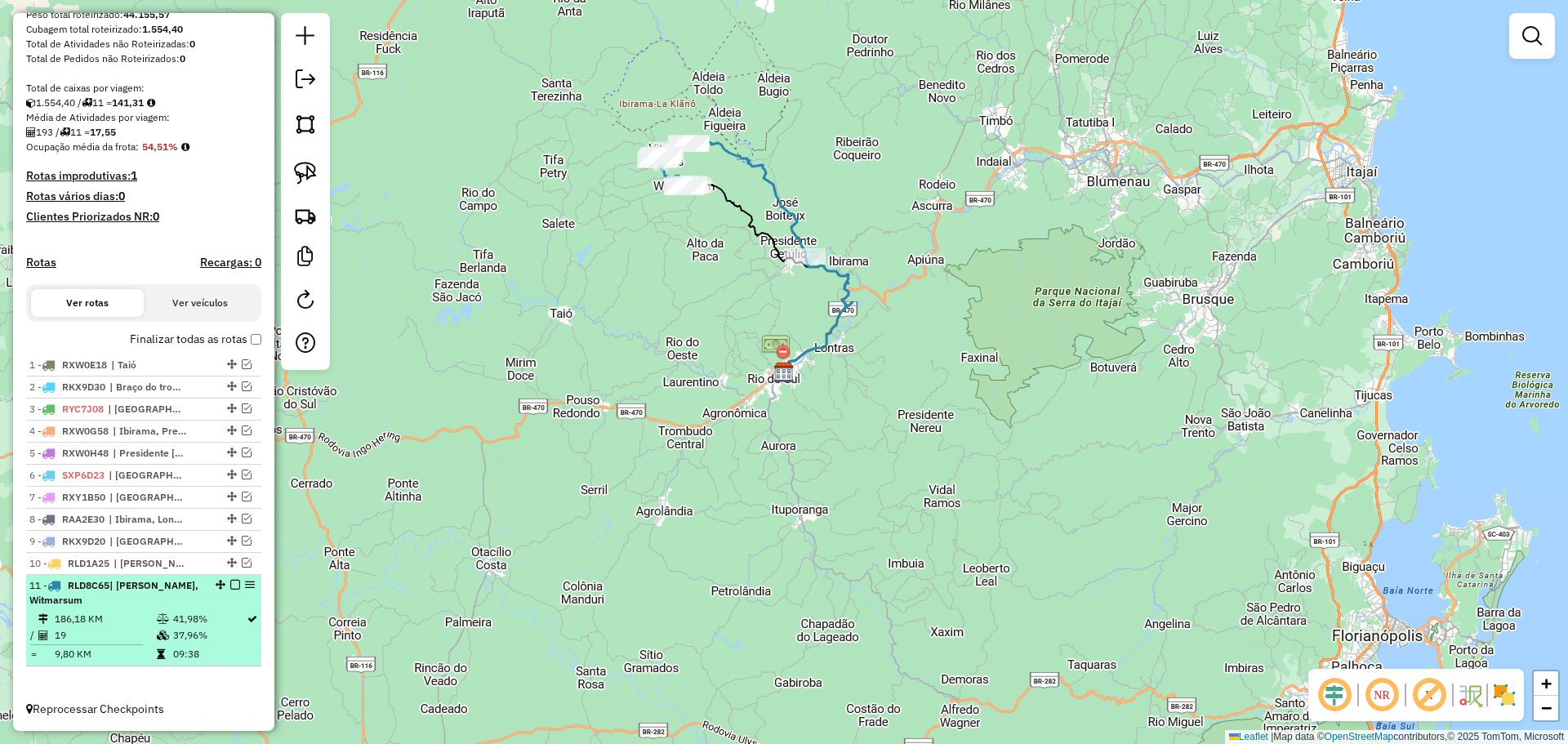
click at [230, 584] on em at bounding box center [235, 585] width 10 height 10
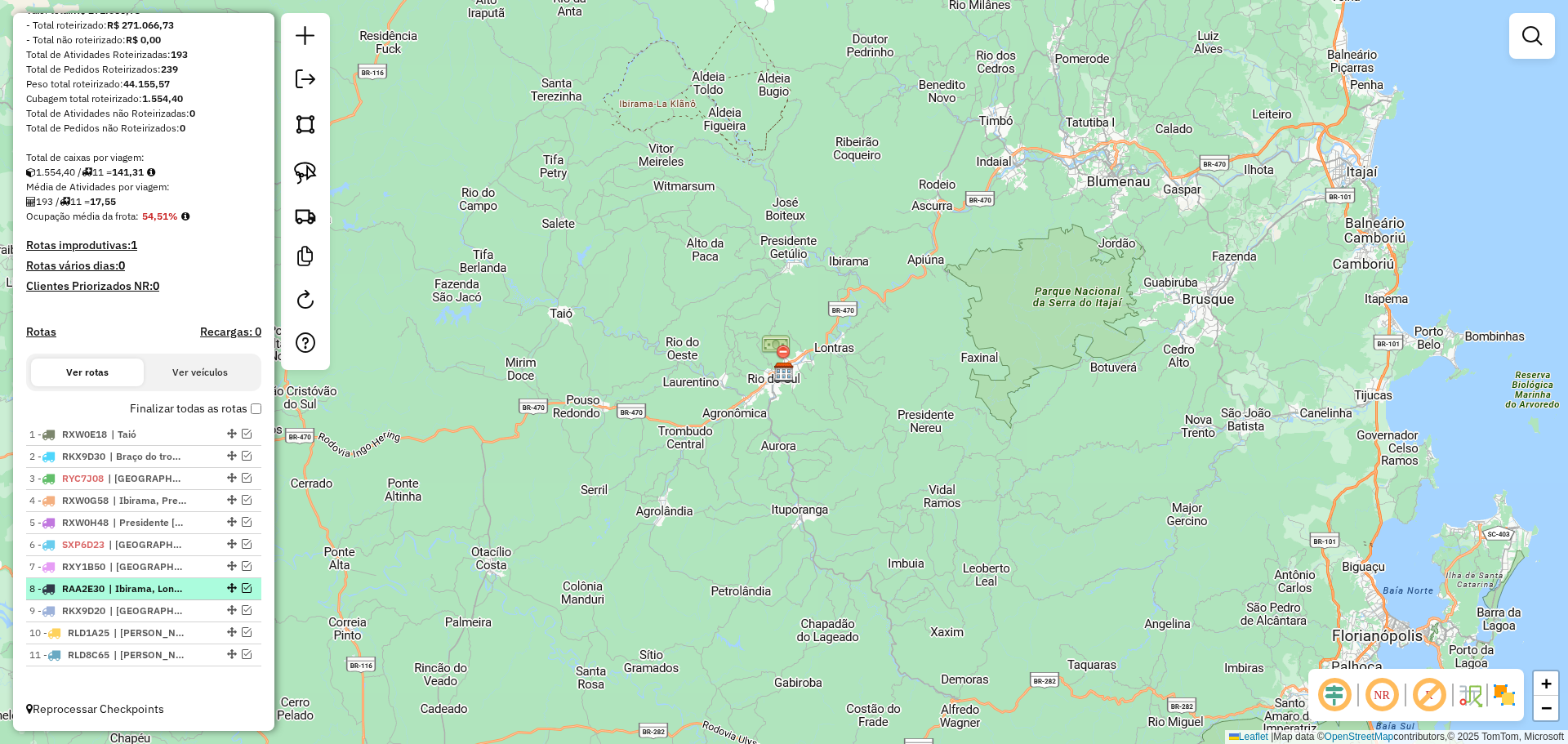
scroll to position [221, 0]
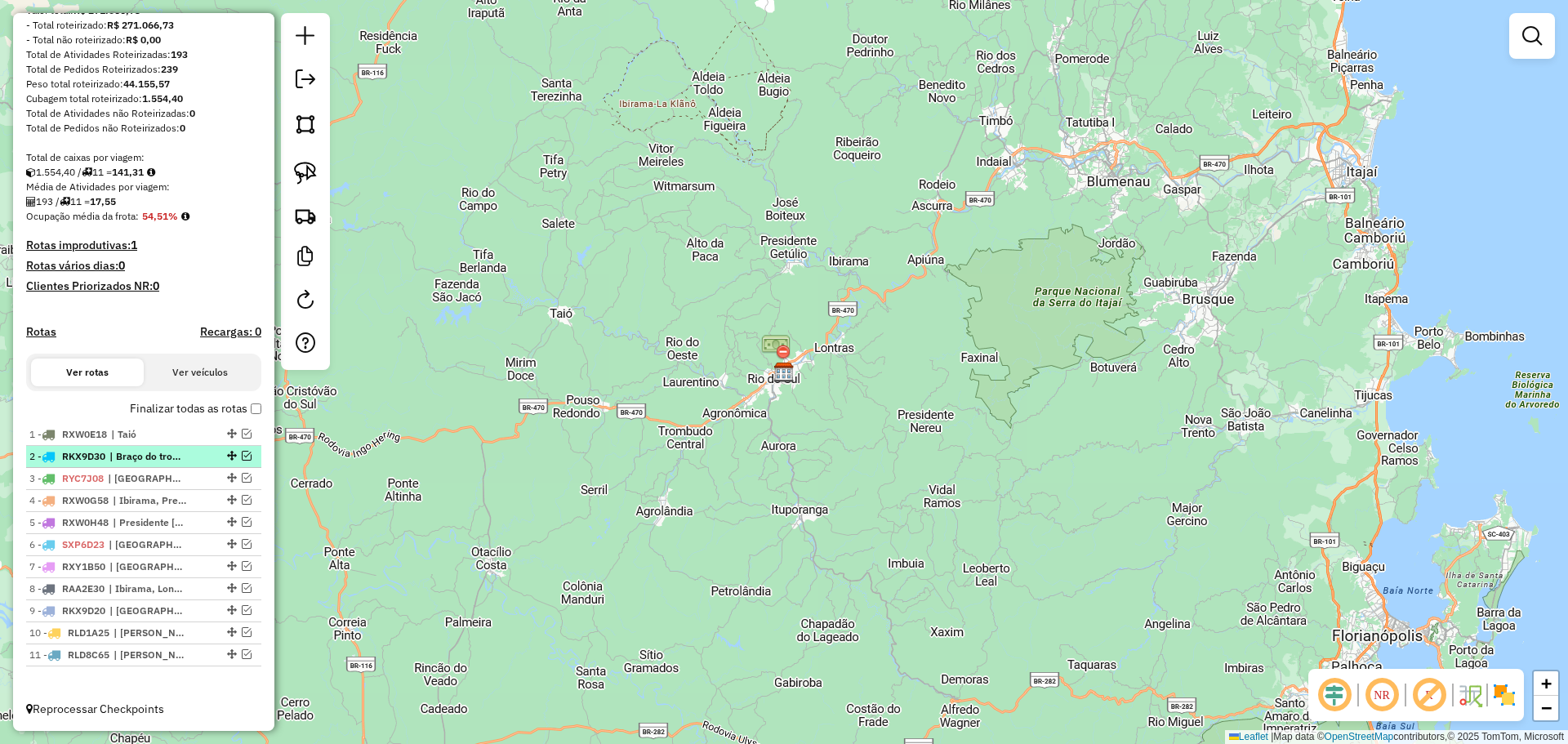
click at [244, 458] on em at bounding box center [247, 456] width 10 height 10
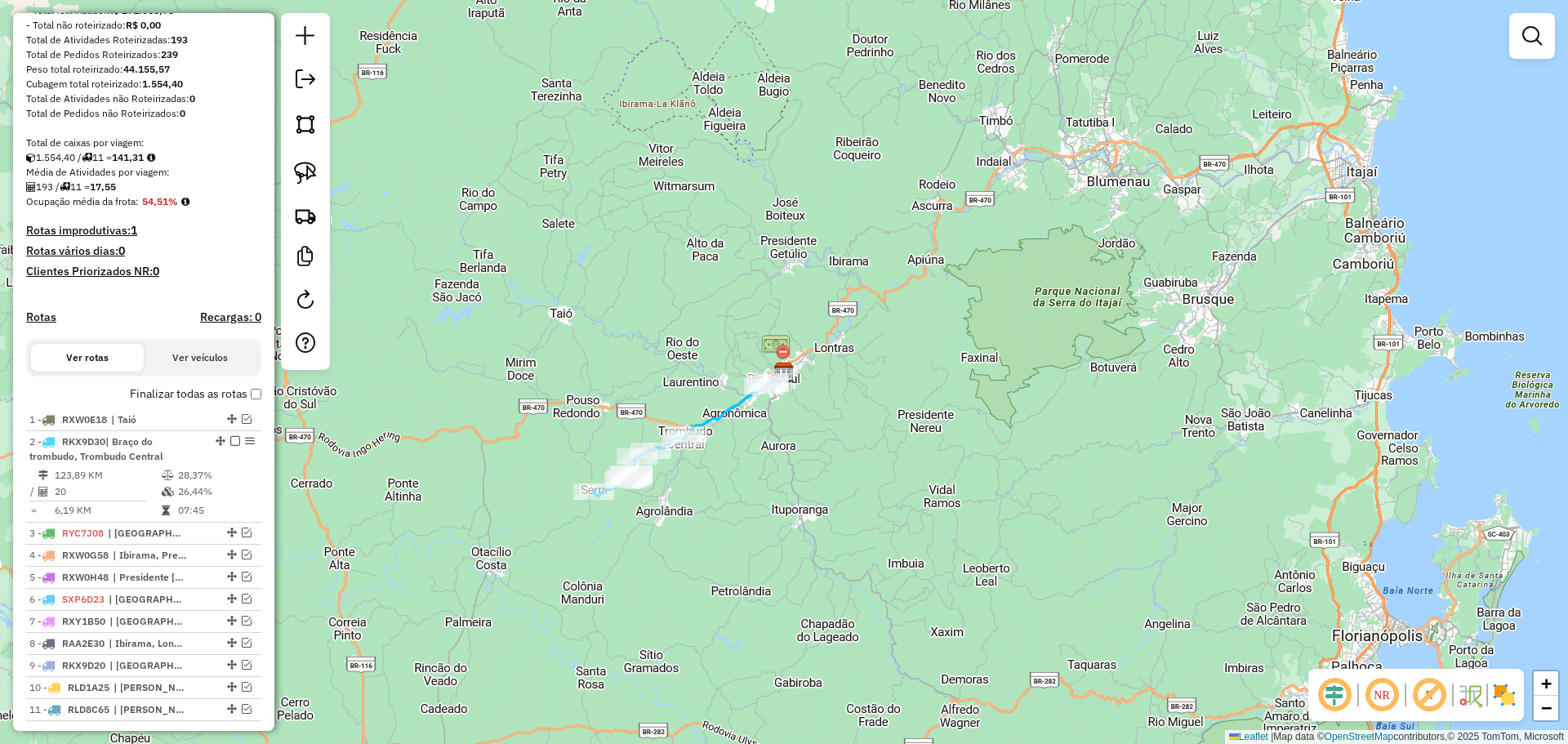
scroll to position [291, 0]
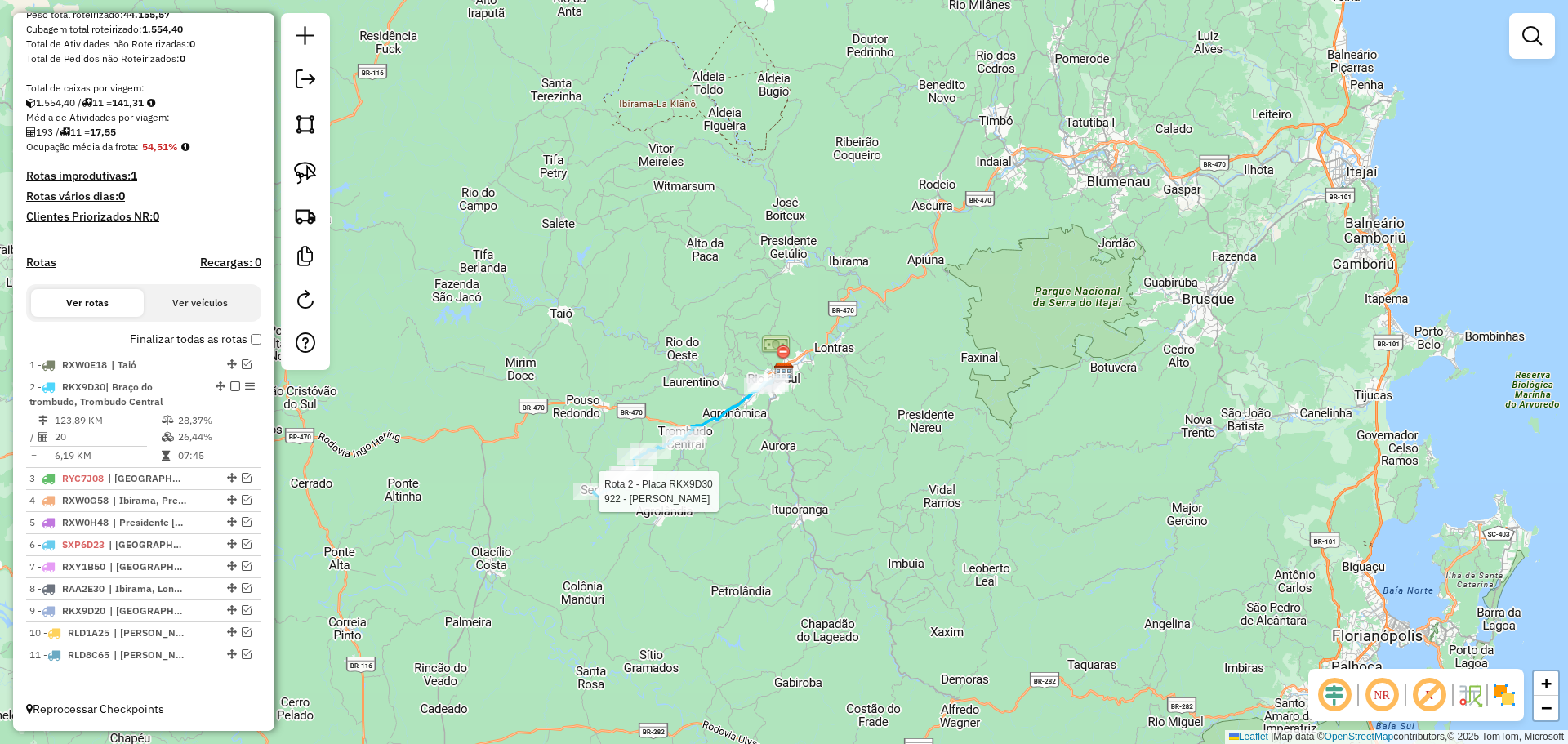
select select "*********"
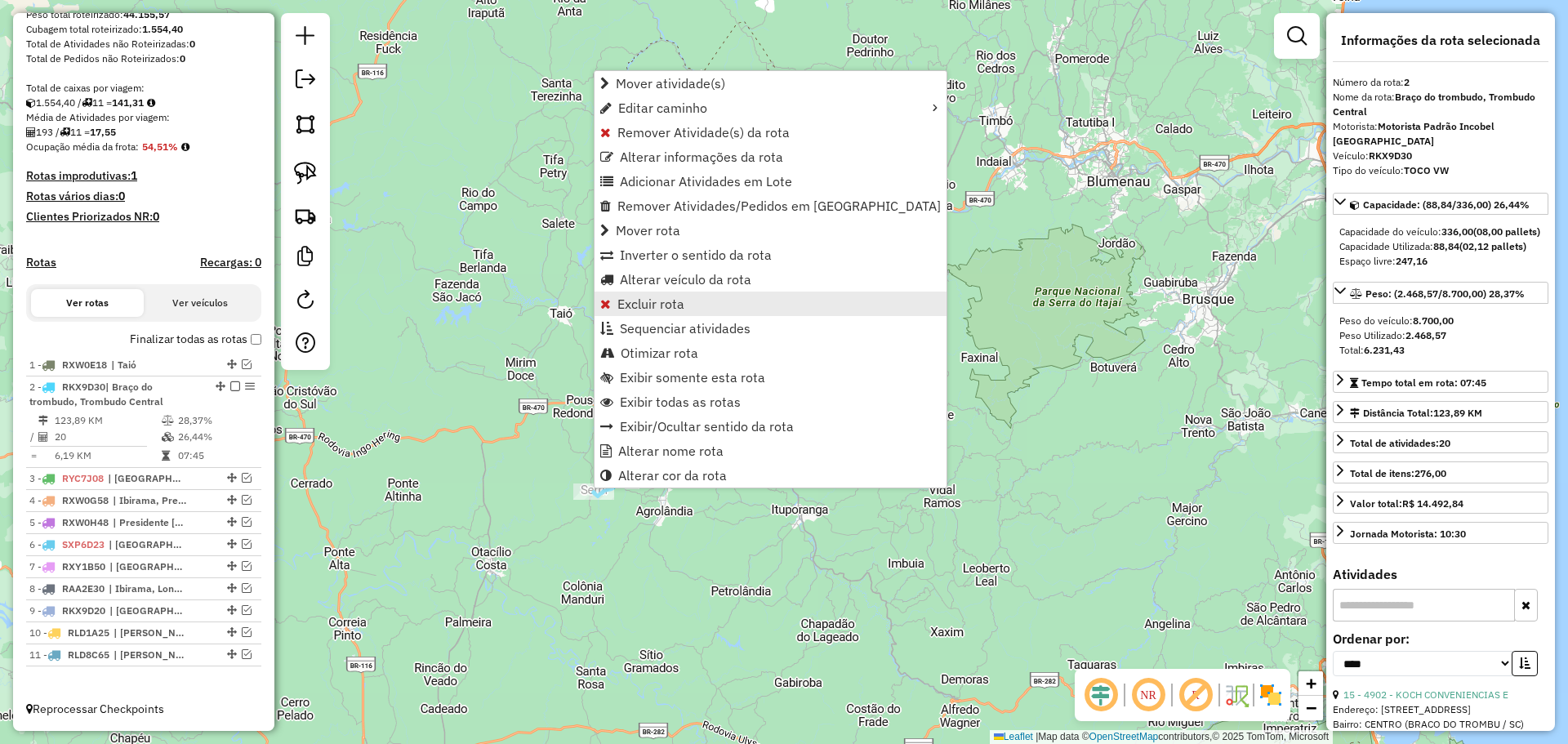
click at [658, 309] on span "Excluir rota" at bounding box center [651, 304] width 67 height 13
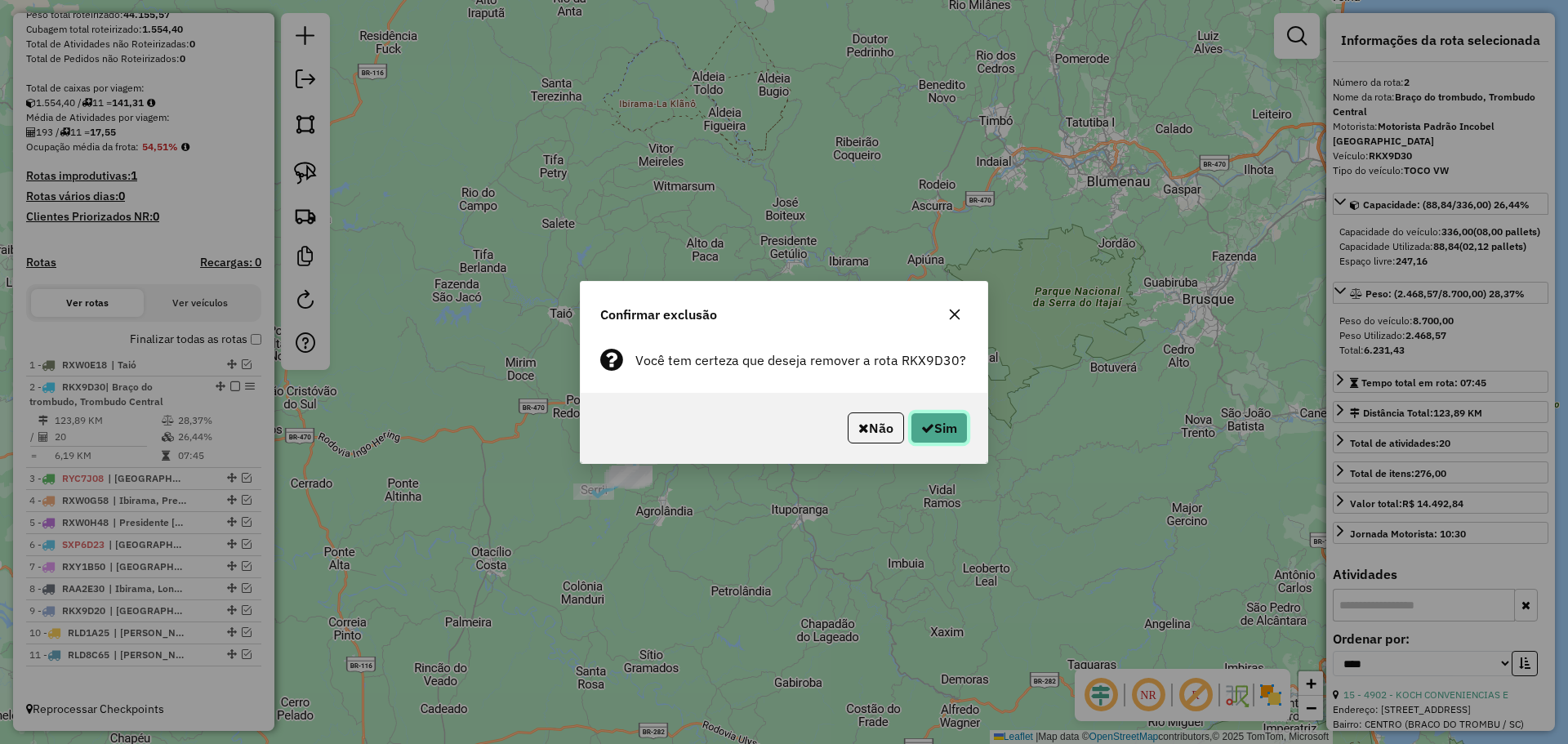
click at [963, 432] on button "Sim" at bounding box center [939, 427] width 57 height 31
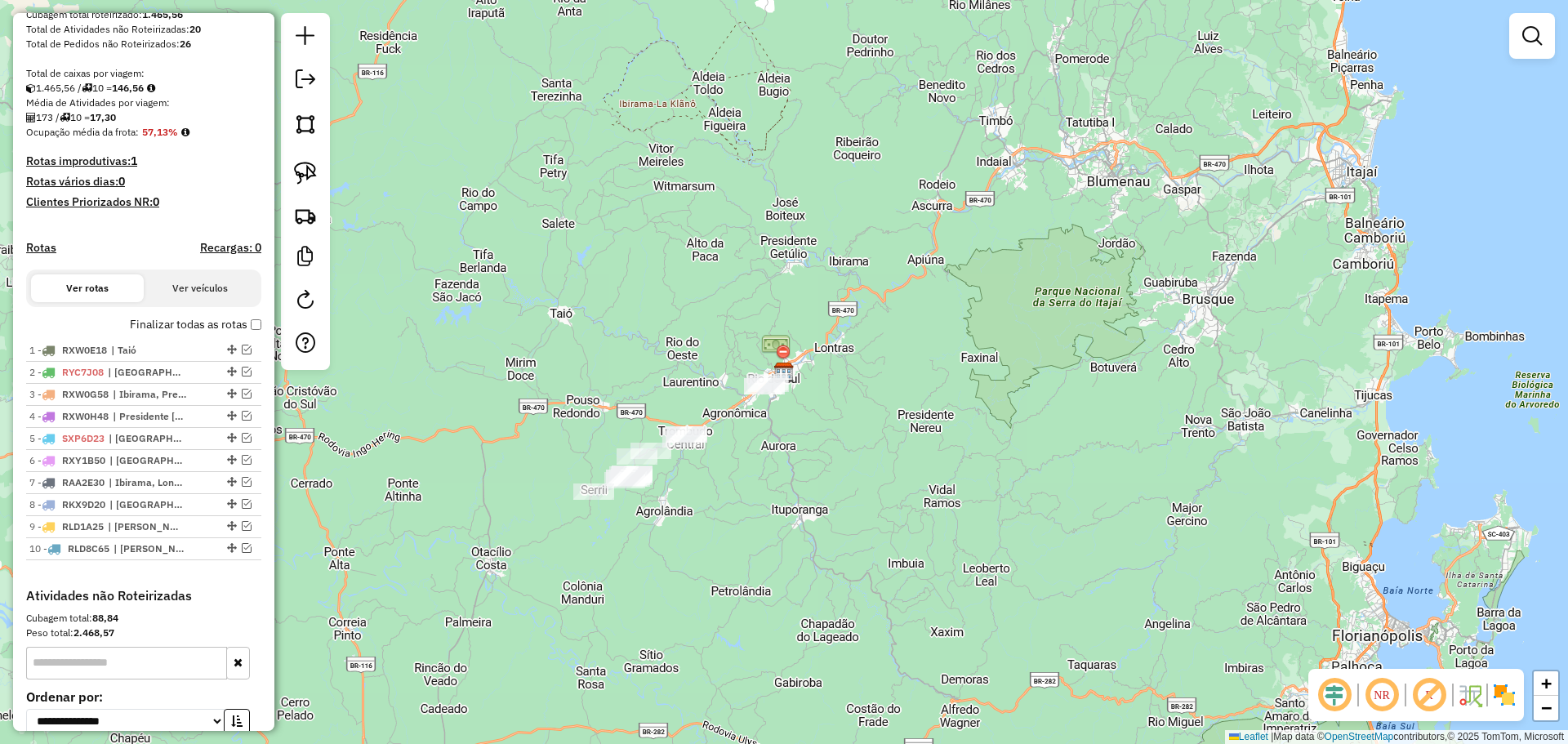
drag, startPoint x: 299, startPoint y: 165, endPoint x: 381, endPoint y: 399, distance: 248.0
click at [299, 165] on img at bounding box center [306, 174] width 23 height 23
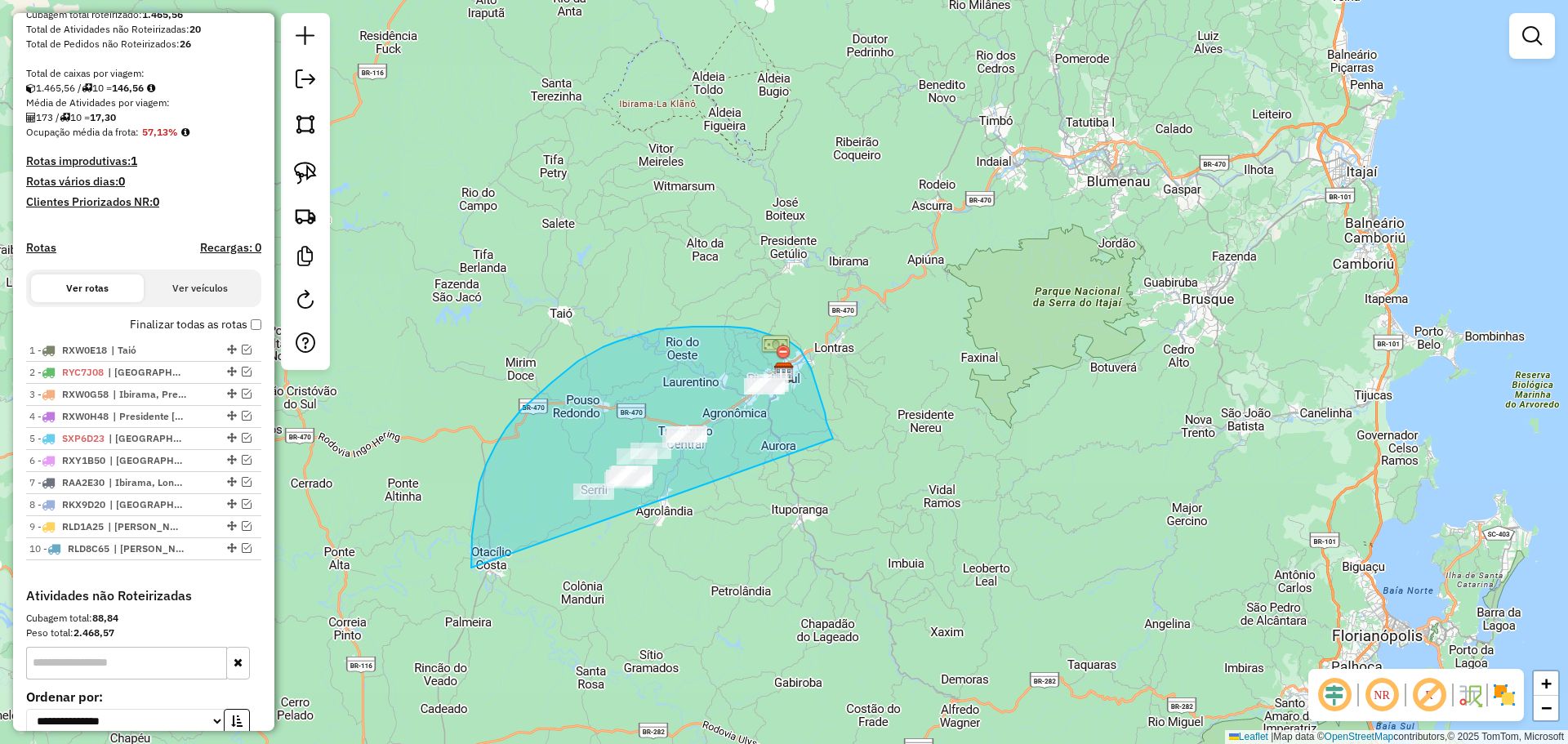
drag, startPoint x: 506, startPoint y: 428, endPoint x: 833, endPoint y: 439, distance: 327.2
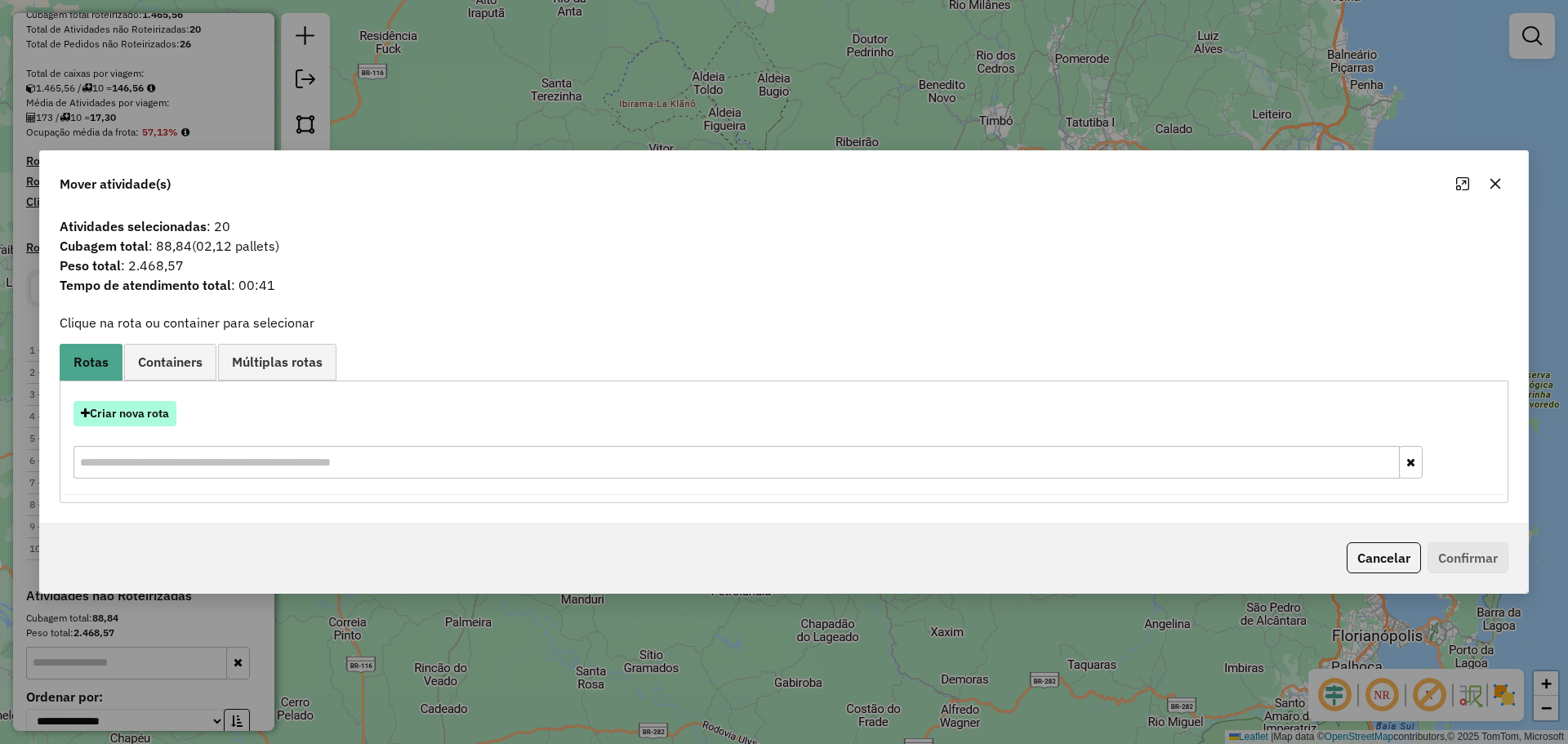
click at [130, 414] on button "Criar nova rota" at bounding box center [125, 413] width 103 height 25
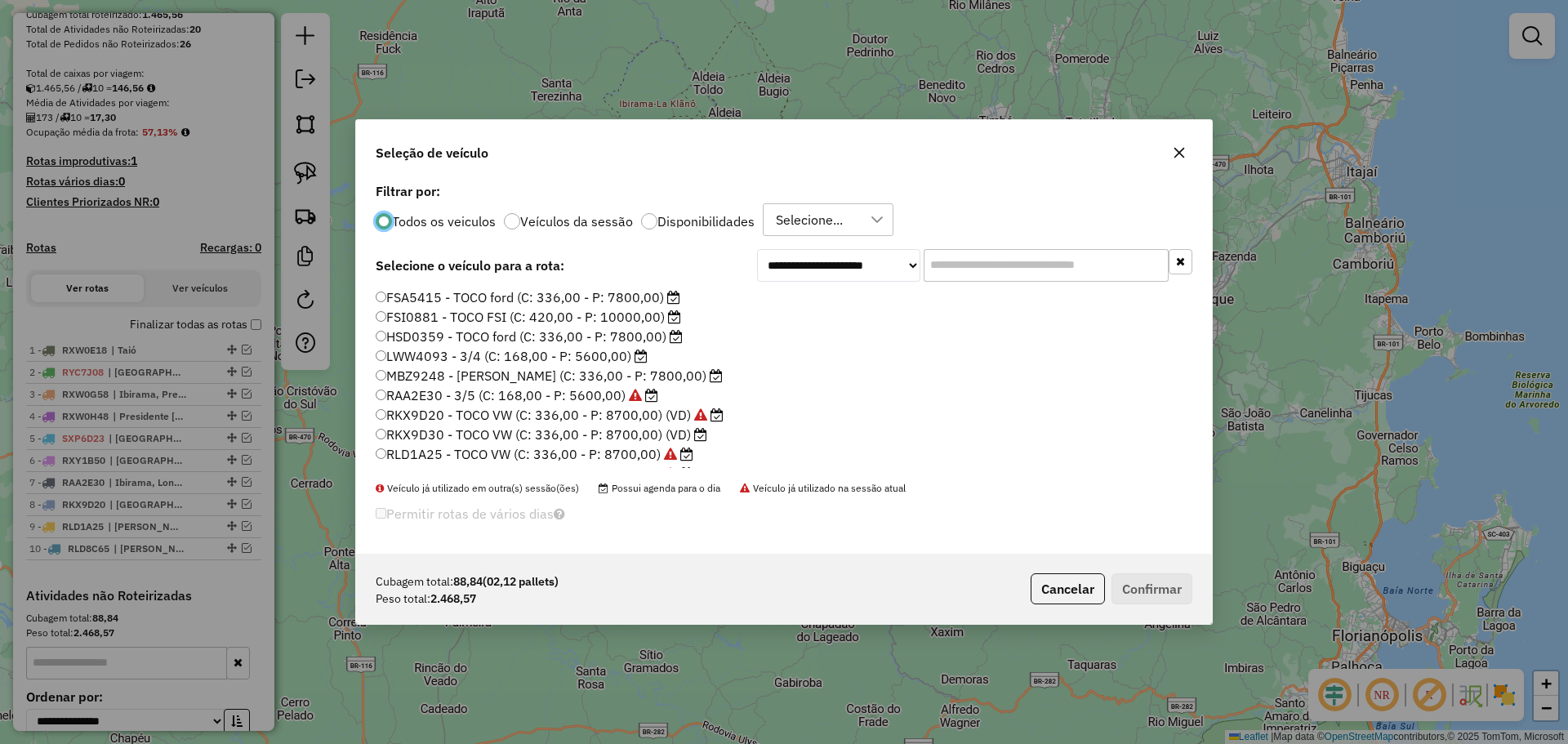
scroll to position [9, 5]
click at [451, 433] on label "RKX9D30 - TOCO VW (C: 336,00 - P: 8700,00) (VD)" at bounding box center [541, 435] width 332 height 20
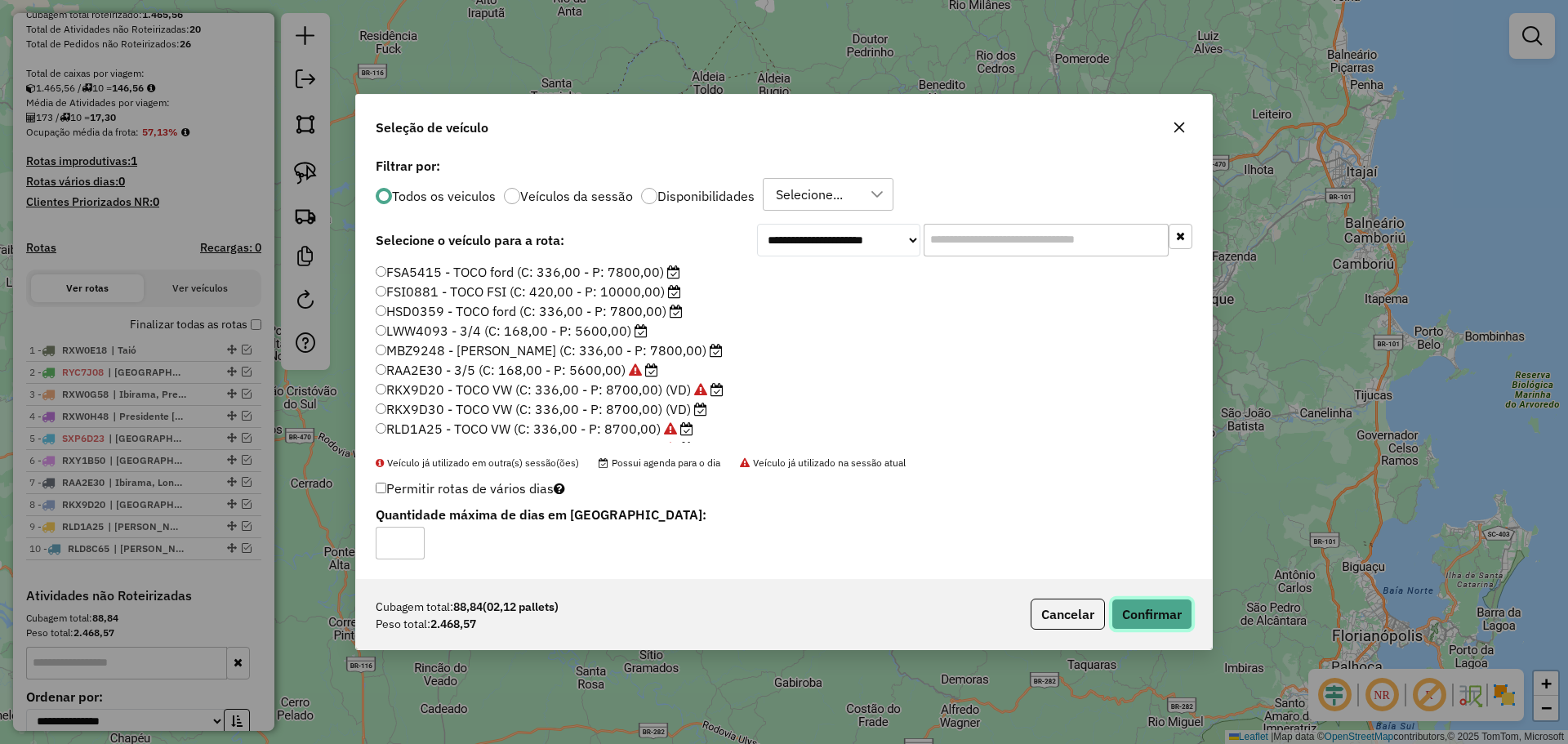
click at [1143, 617] on button "Confirmar" at bounding box center [1151, 613] width 81 height 31
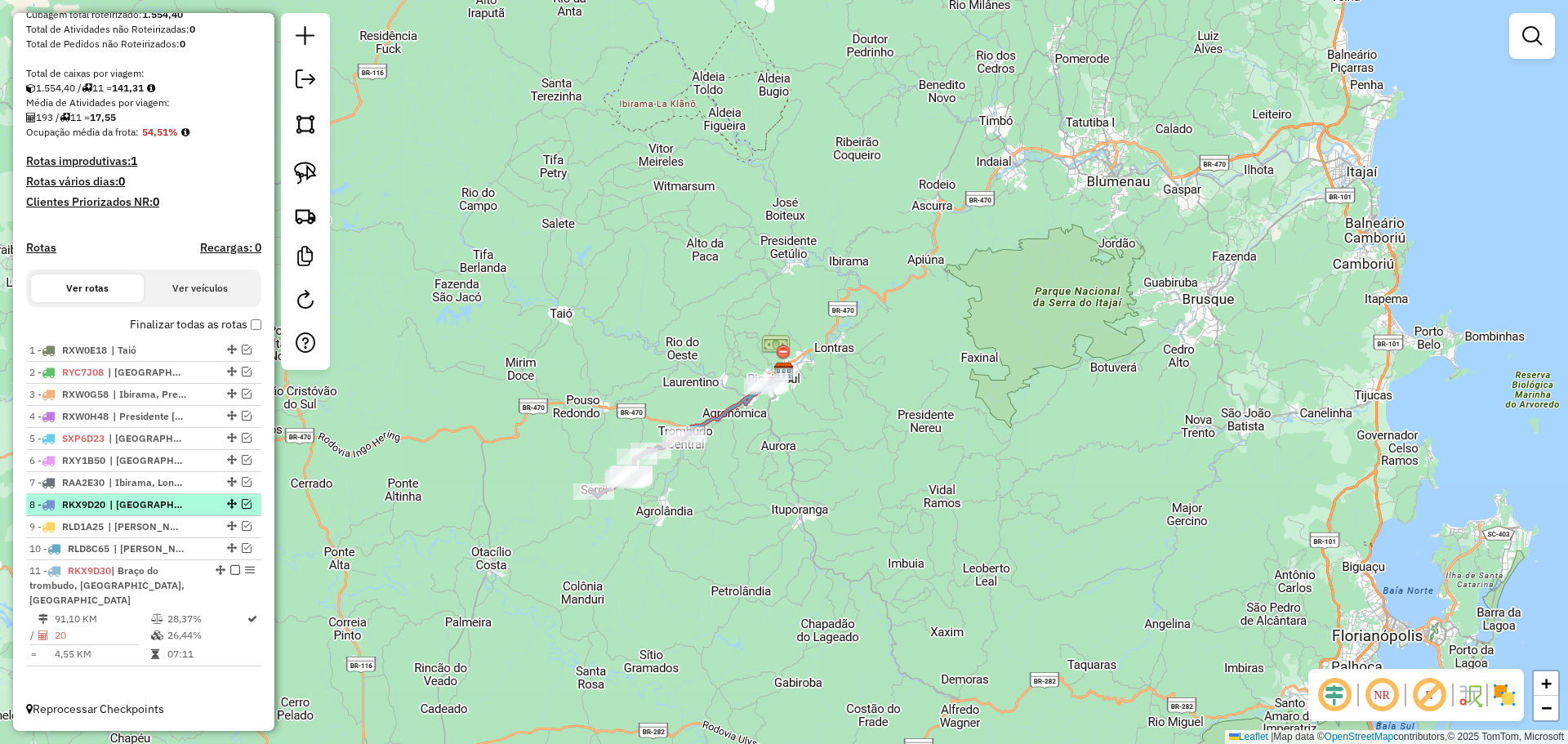
click at [230, 575] on em at bounding box center [235, 570] width 10 height 10
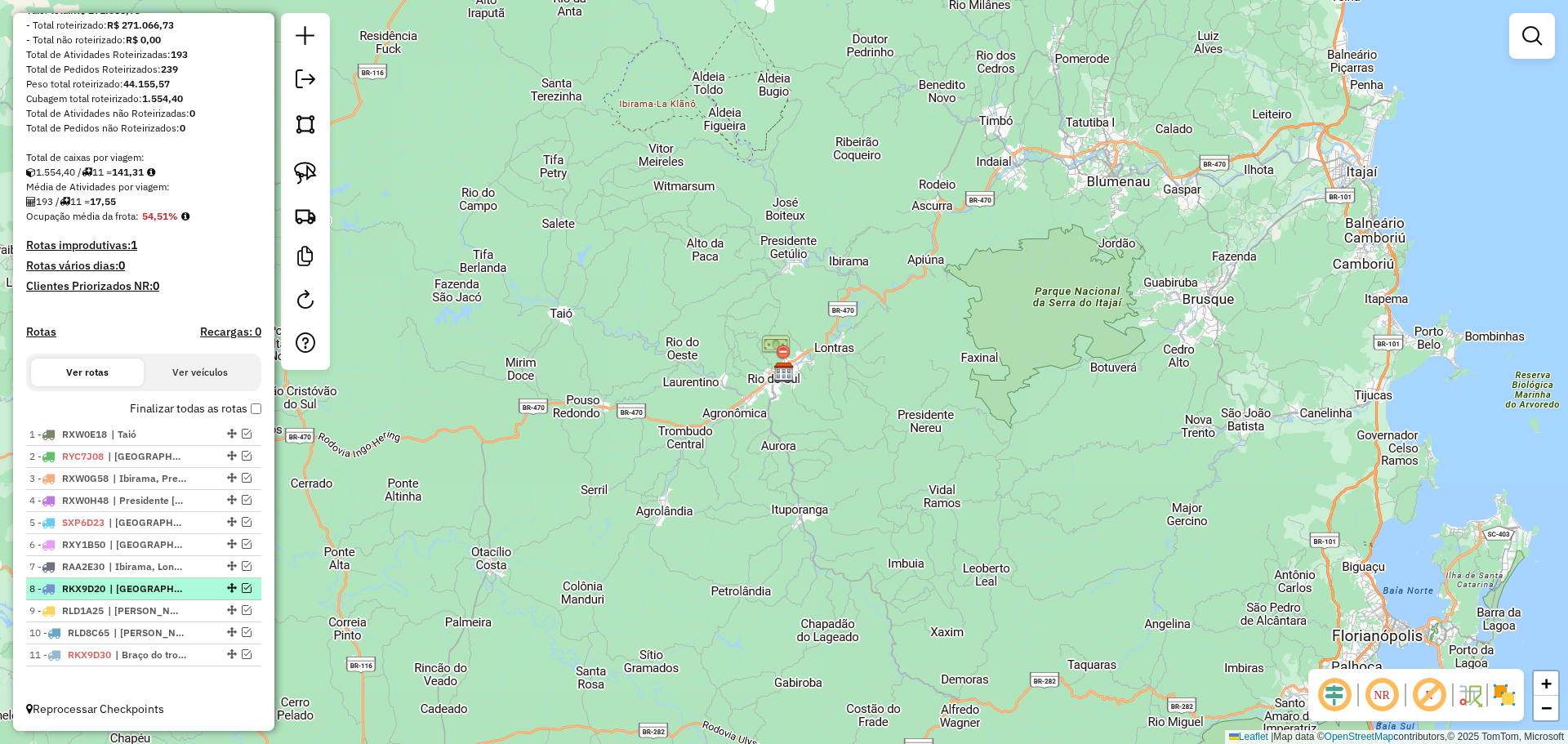
scroll to position [221, 0]
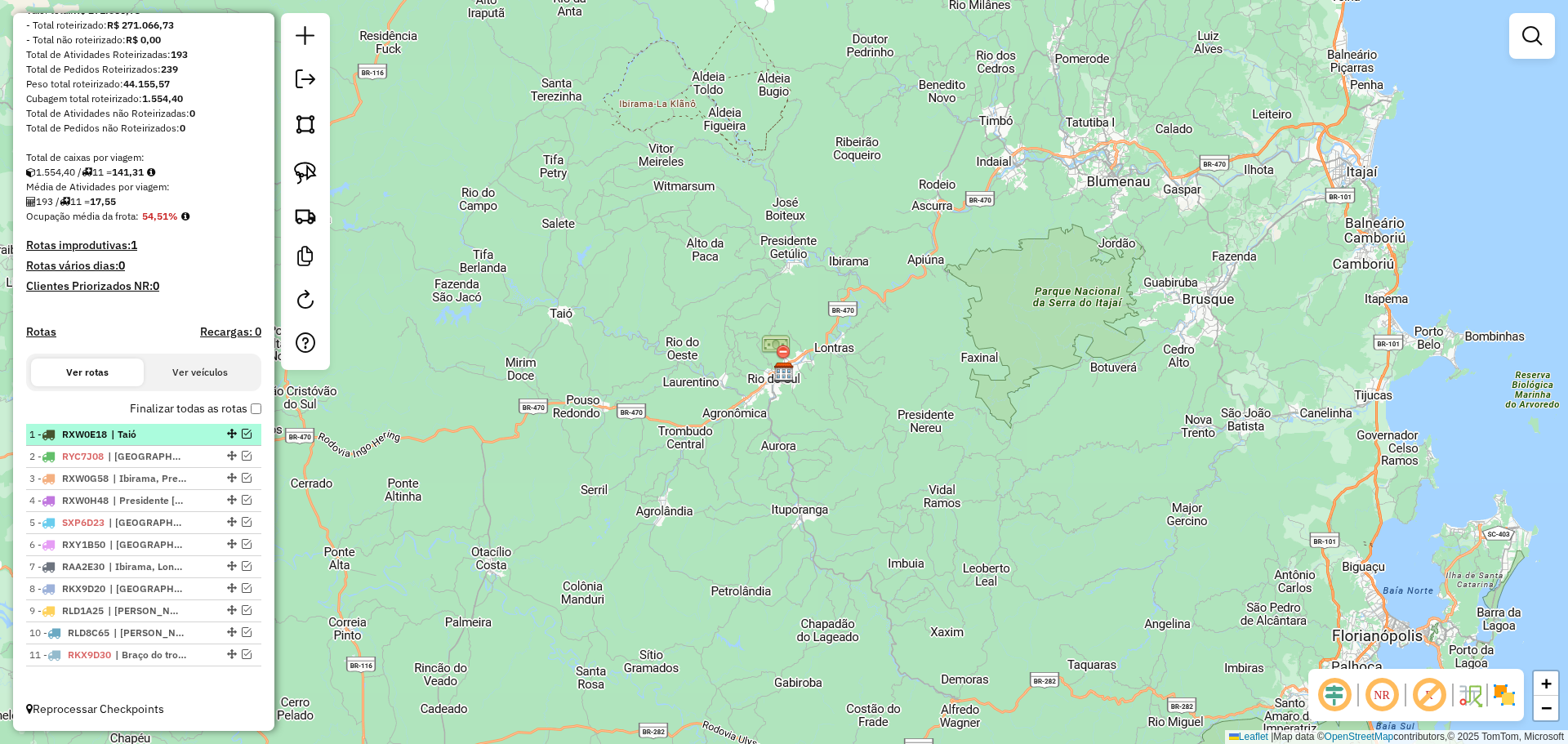
click at [242, 431] on em at bounding box center [247, 434] width 10 height 10
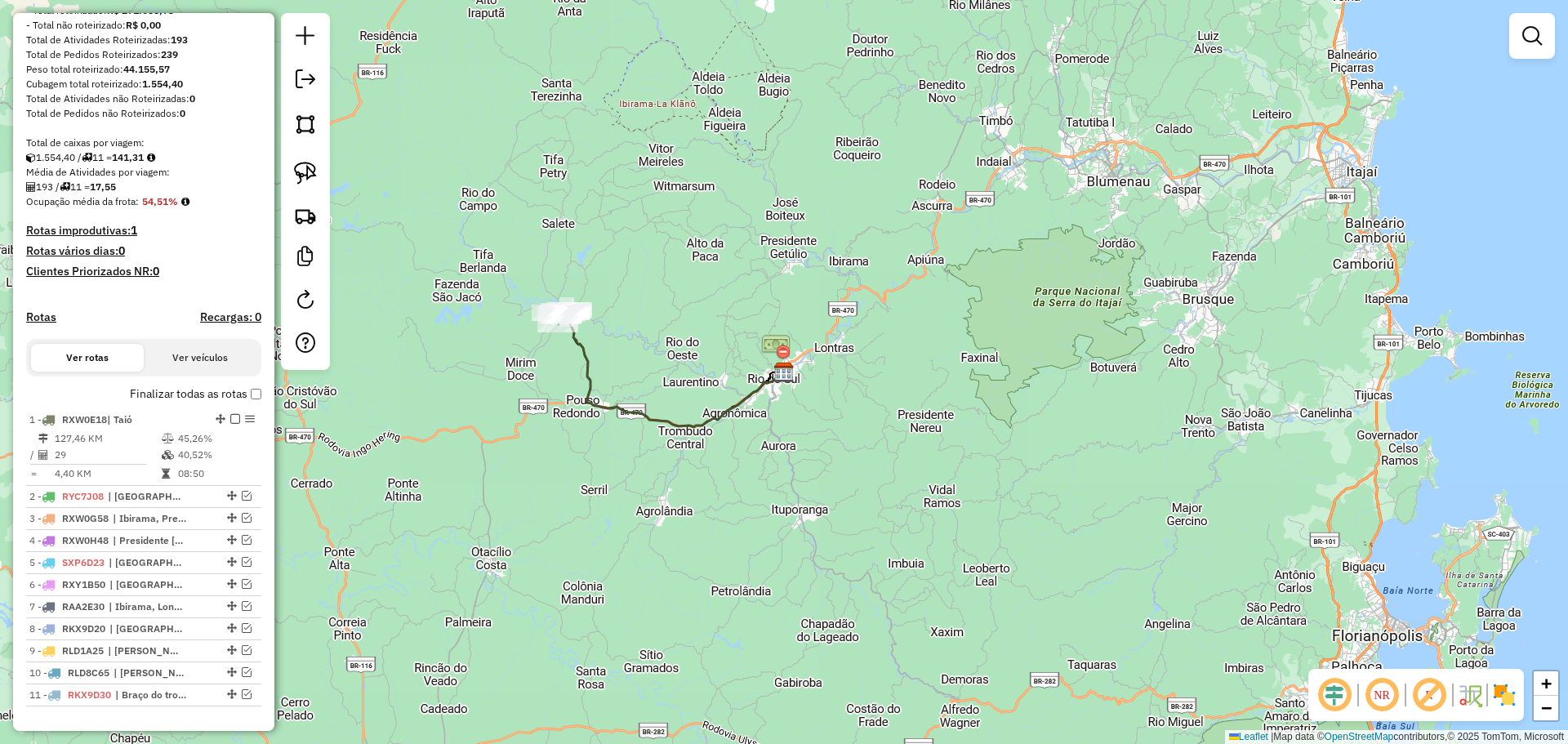
scroll to position [276, 0]
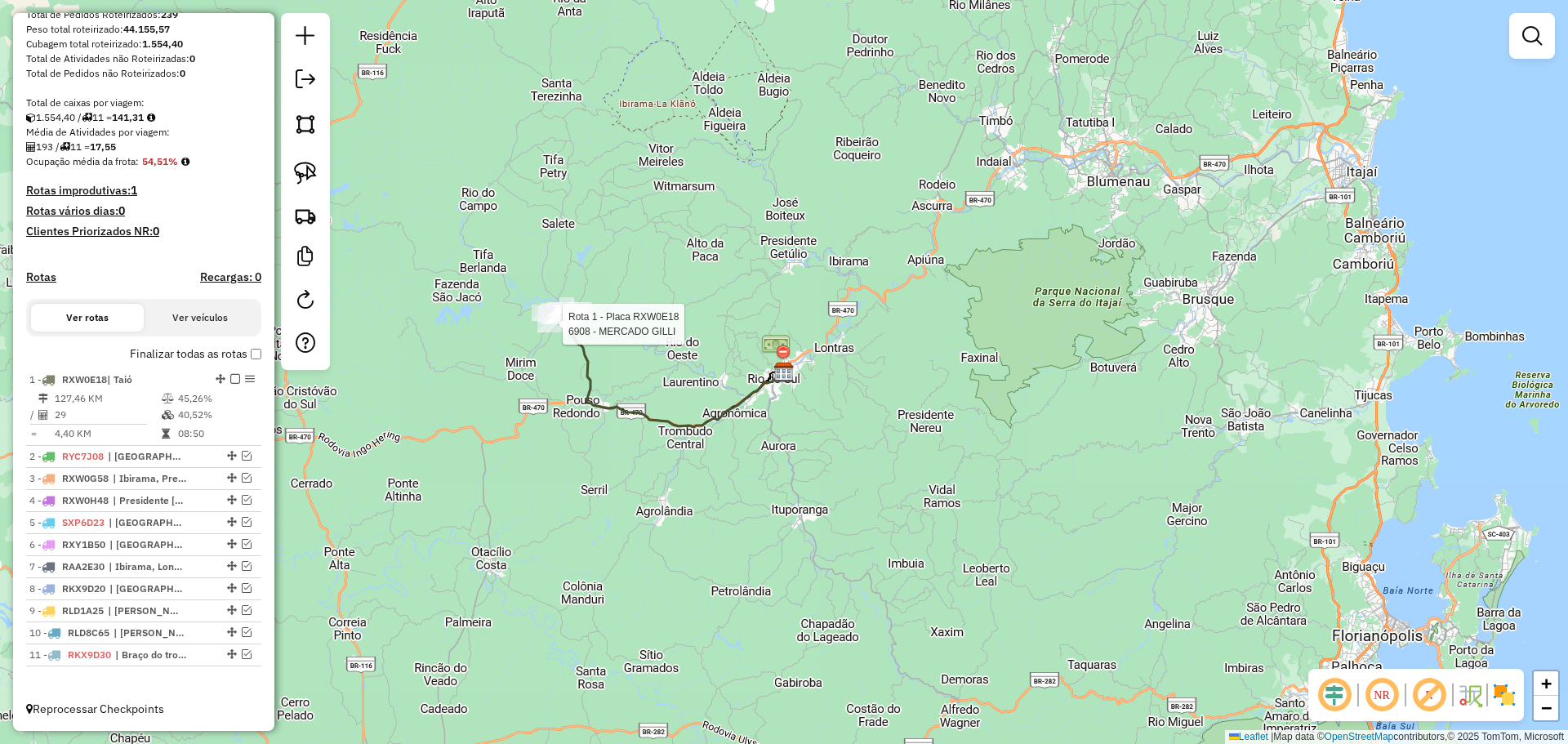
select select "*********"
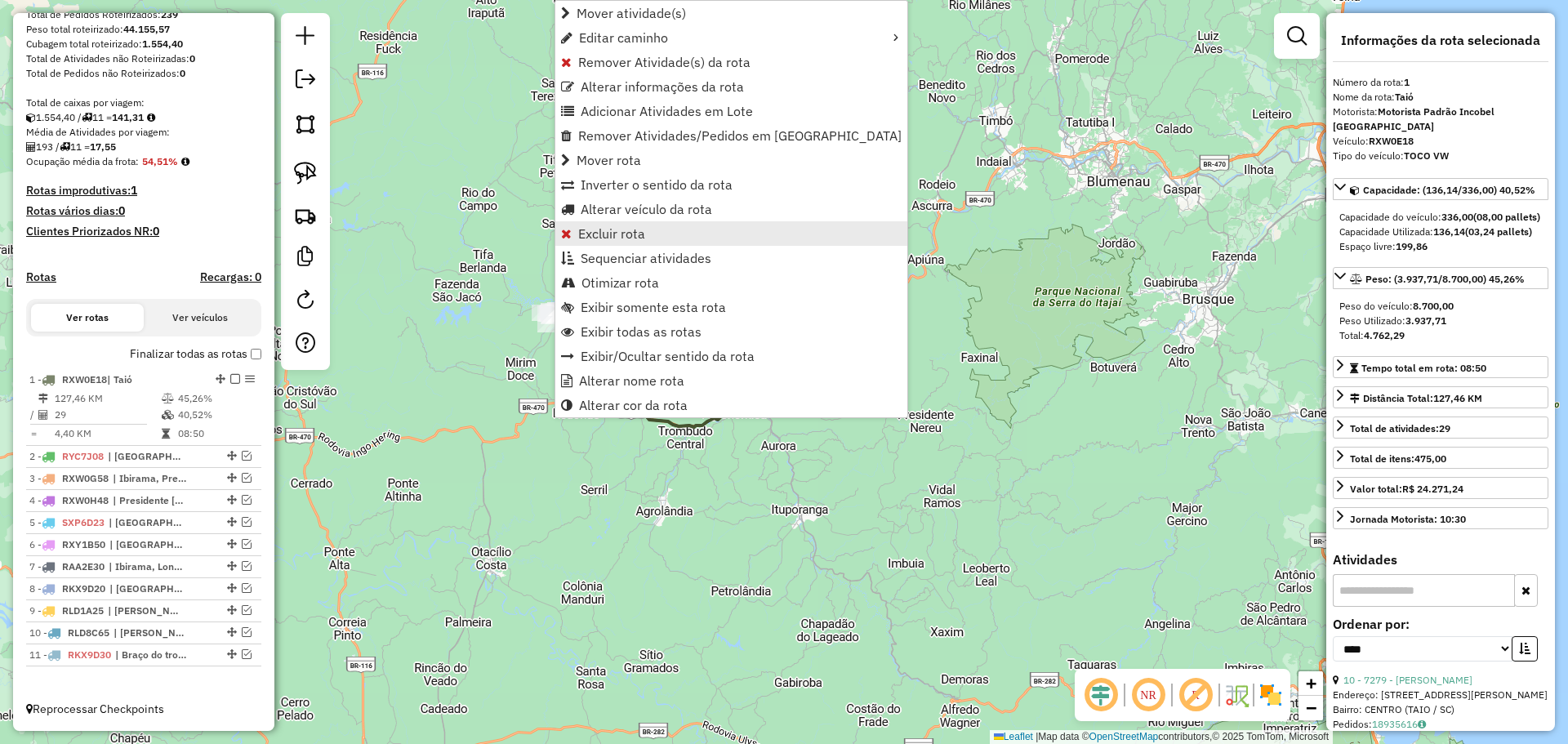
click at [602, 235] on span "Excluir rota" at bounding box center [612, 234] width 67 height 13
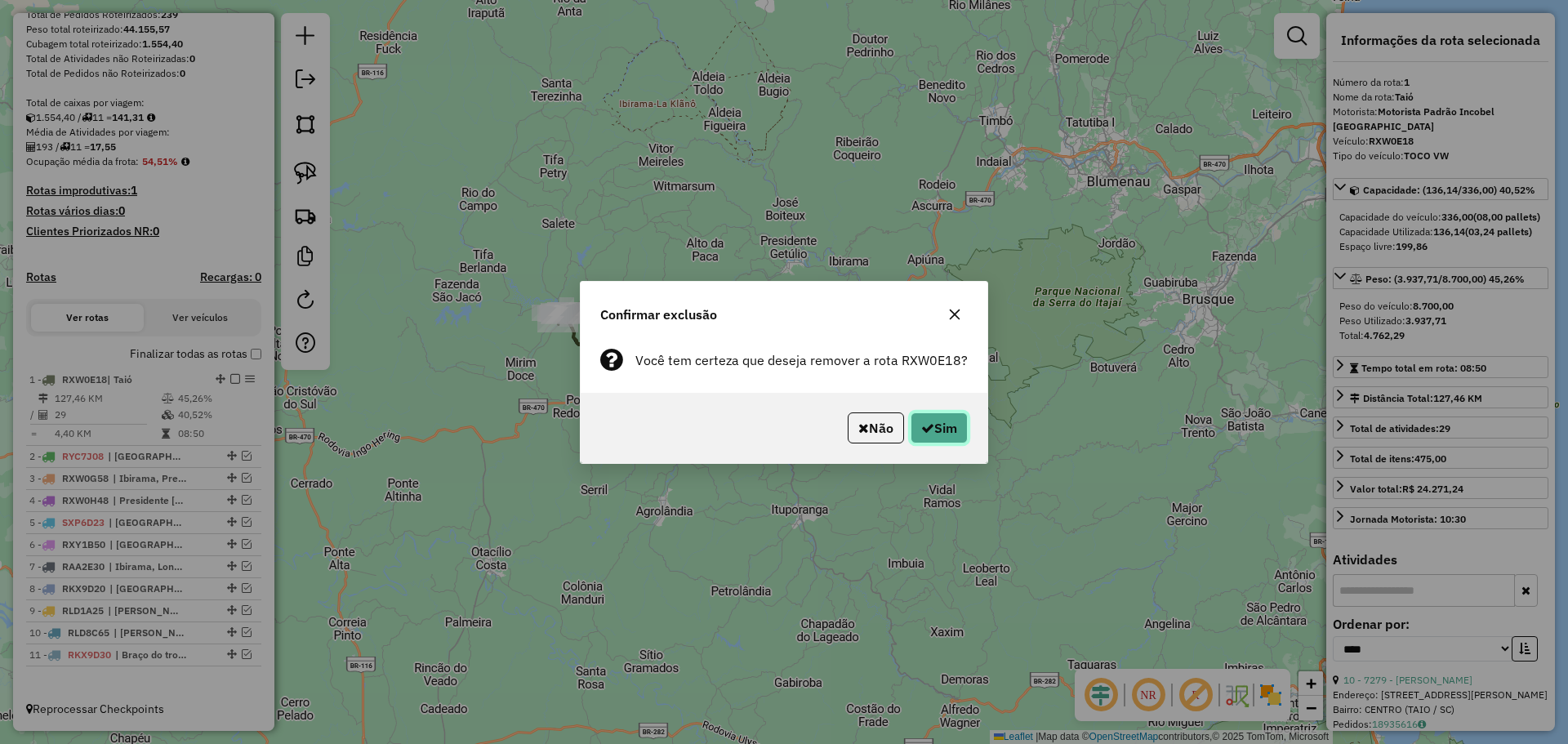
click at [945, 435] on button "Sim" at bounding box center [939, 427] width 57 height 31
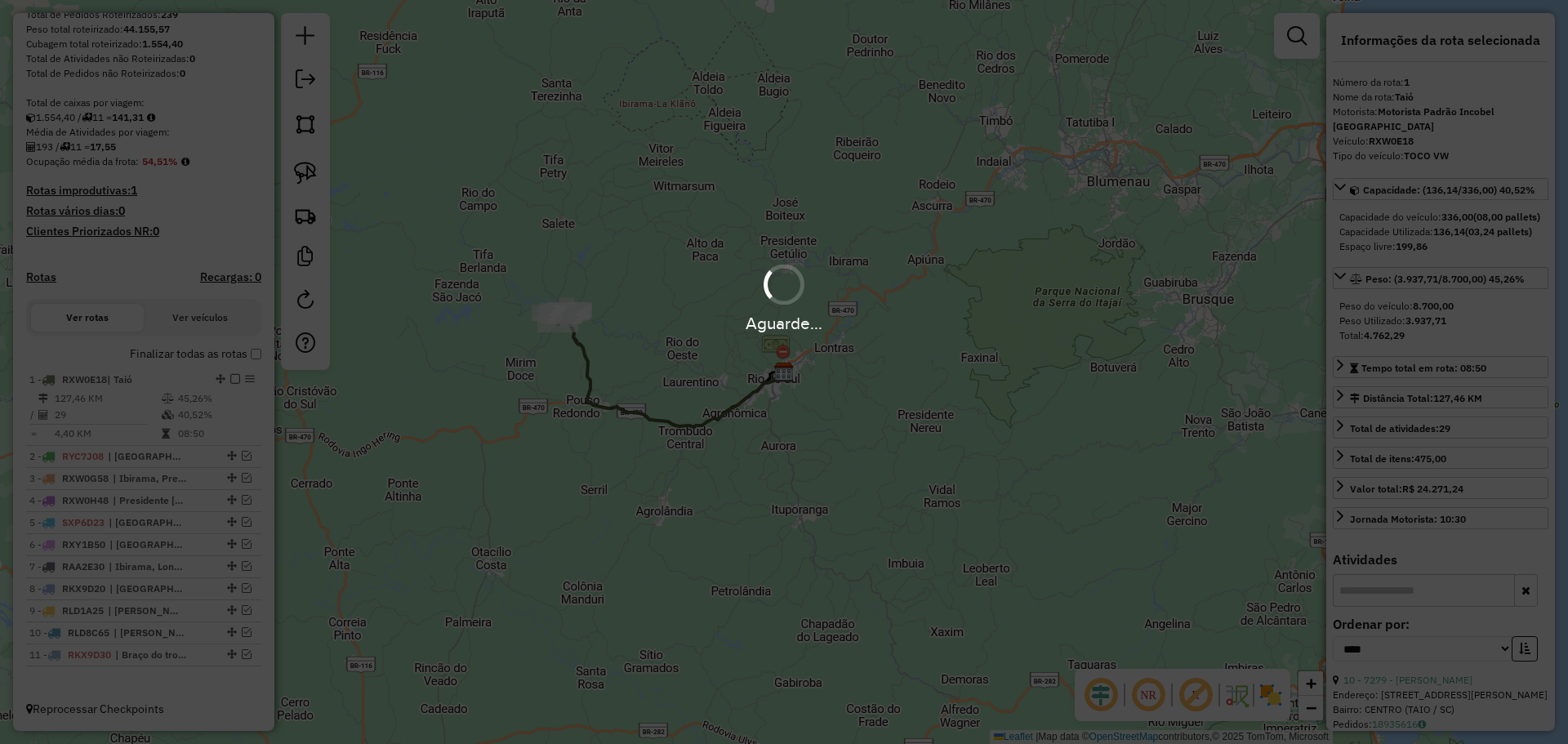
scroll to position [291, 0]
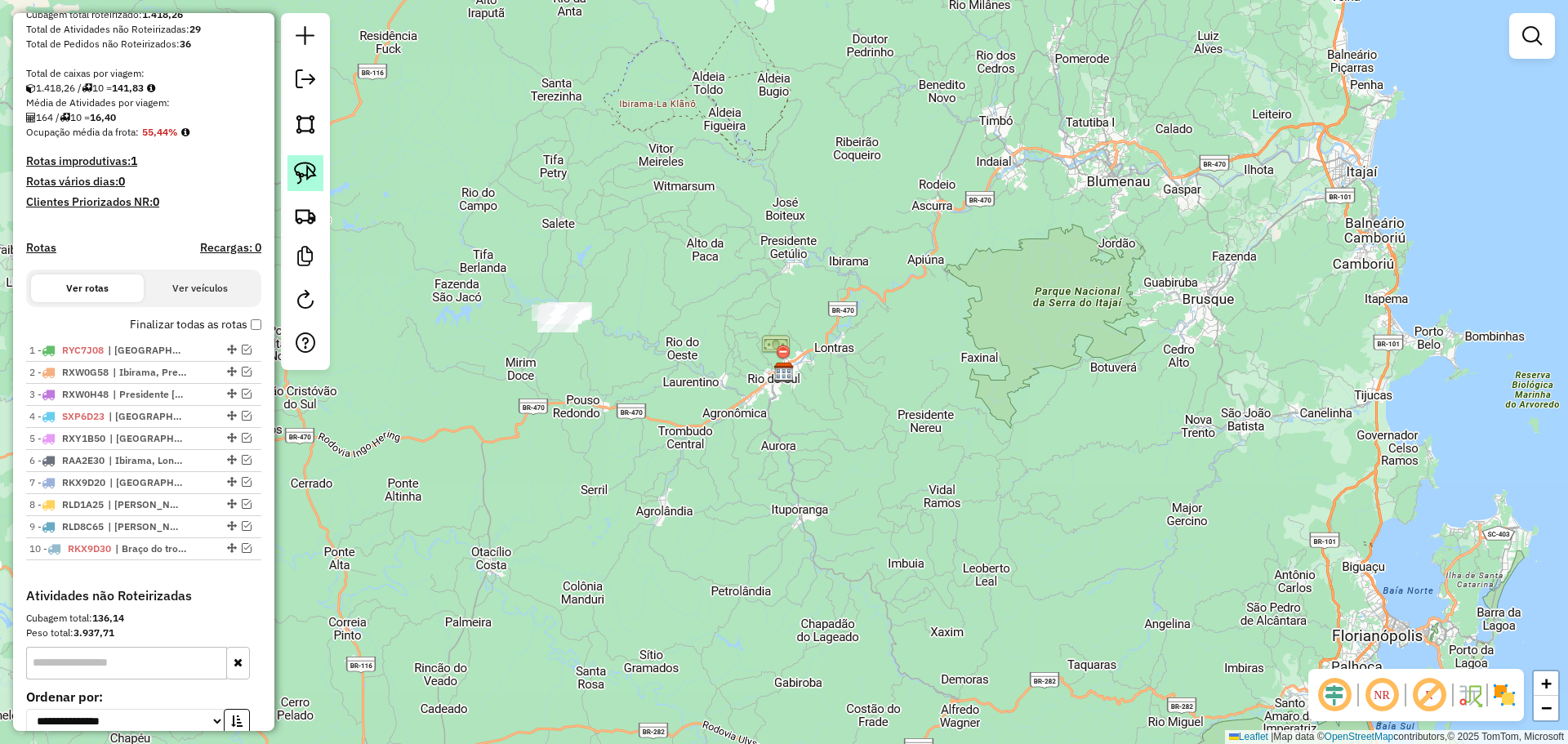
click at [302, 169] on img at bounding box center [306, 174] width 23 height 23
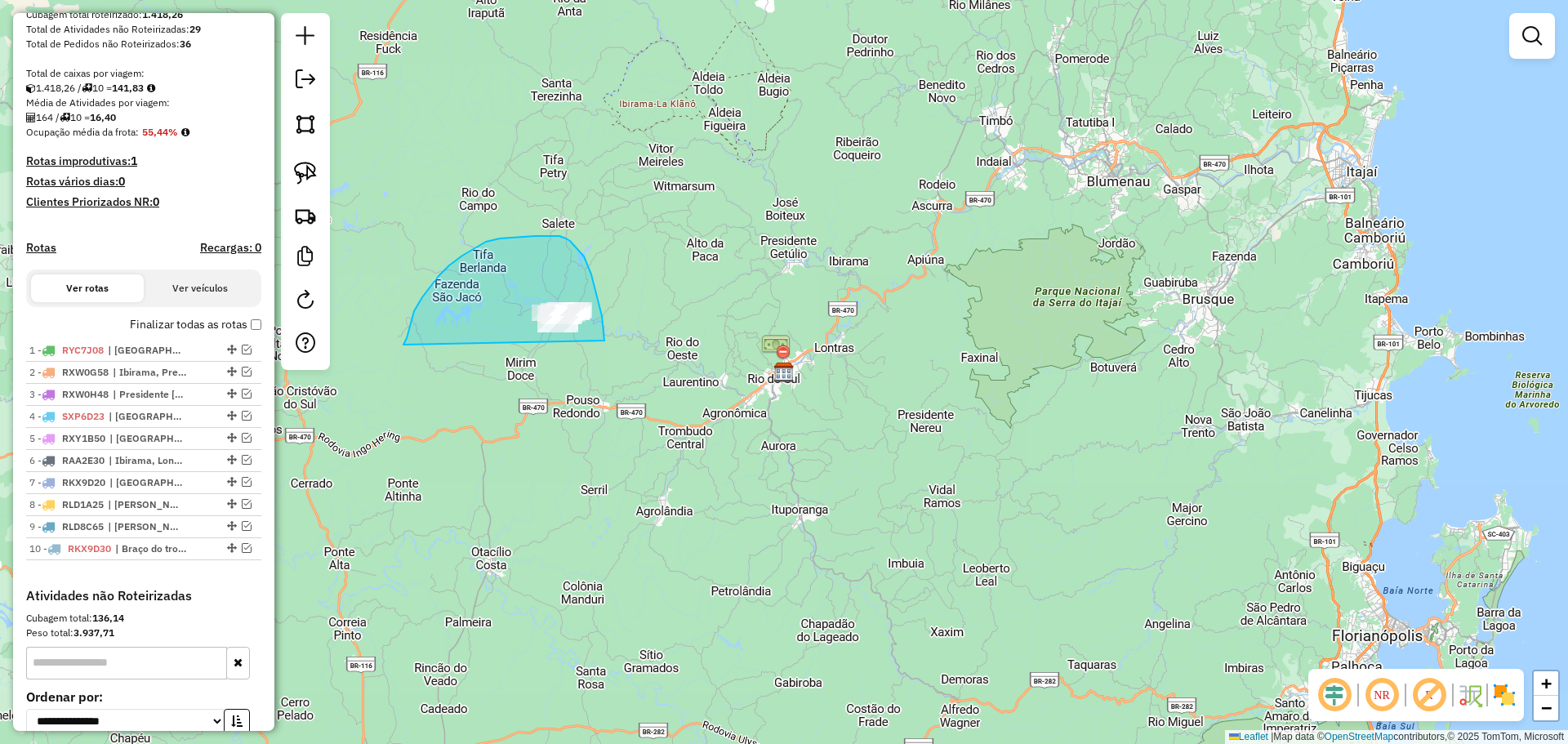
drag, startPoint x: 403, startPoint y: 345, endPoint x: 604, endPoint y: 348, distance: 201.0
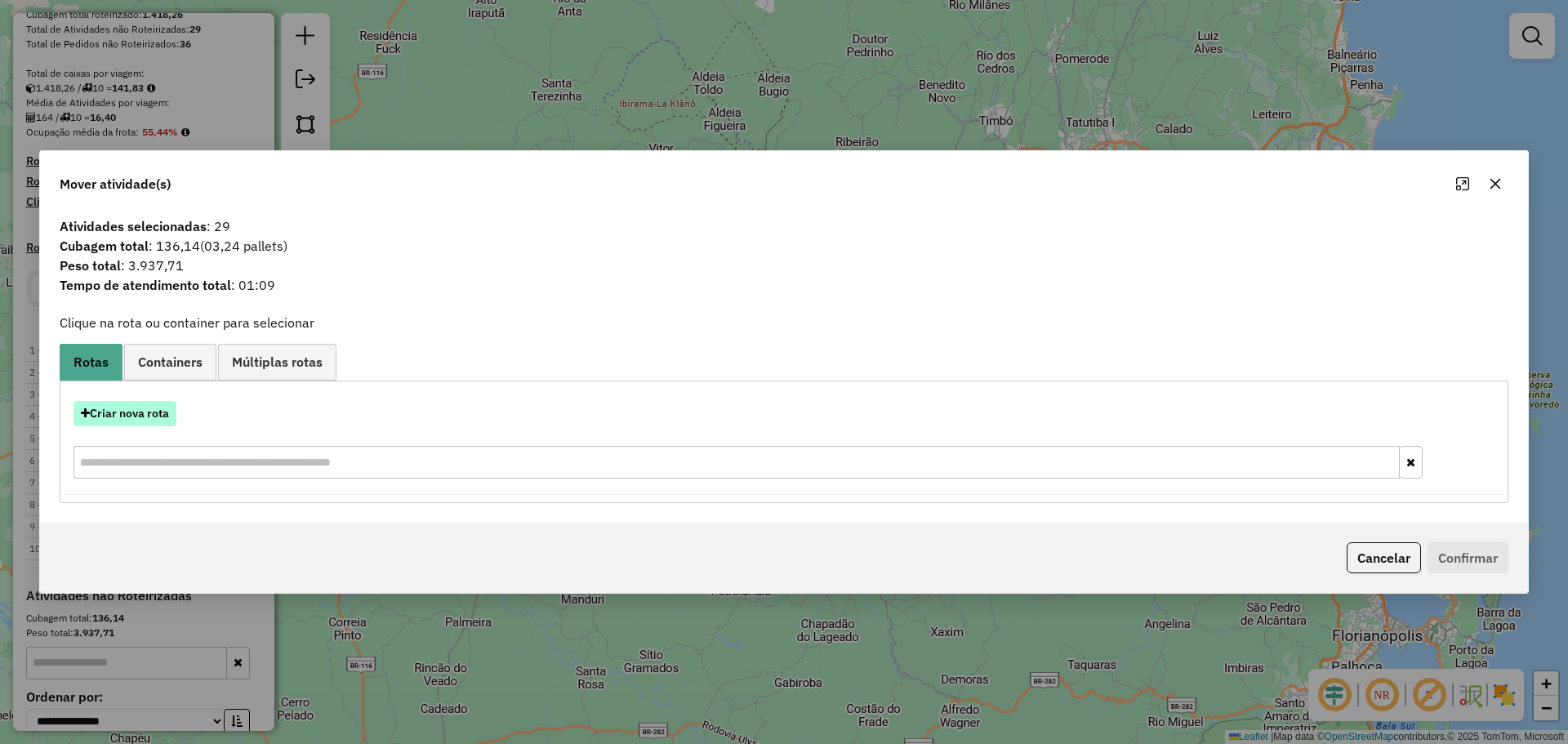
click at [145, 411] on button "Criar nova rota" at bounding box center [125, 413] width 103 height 25
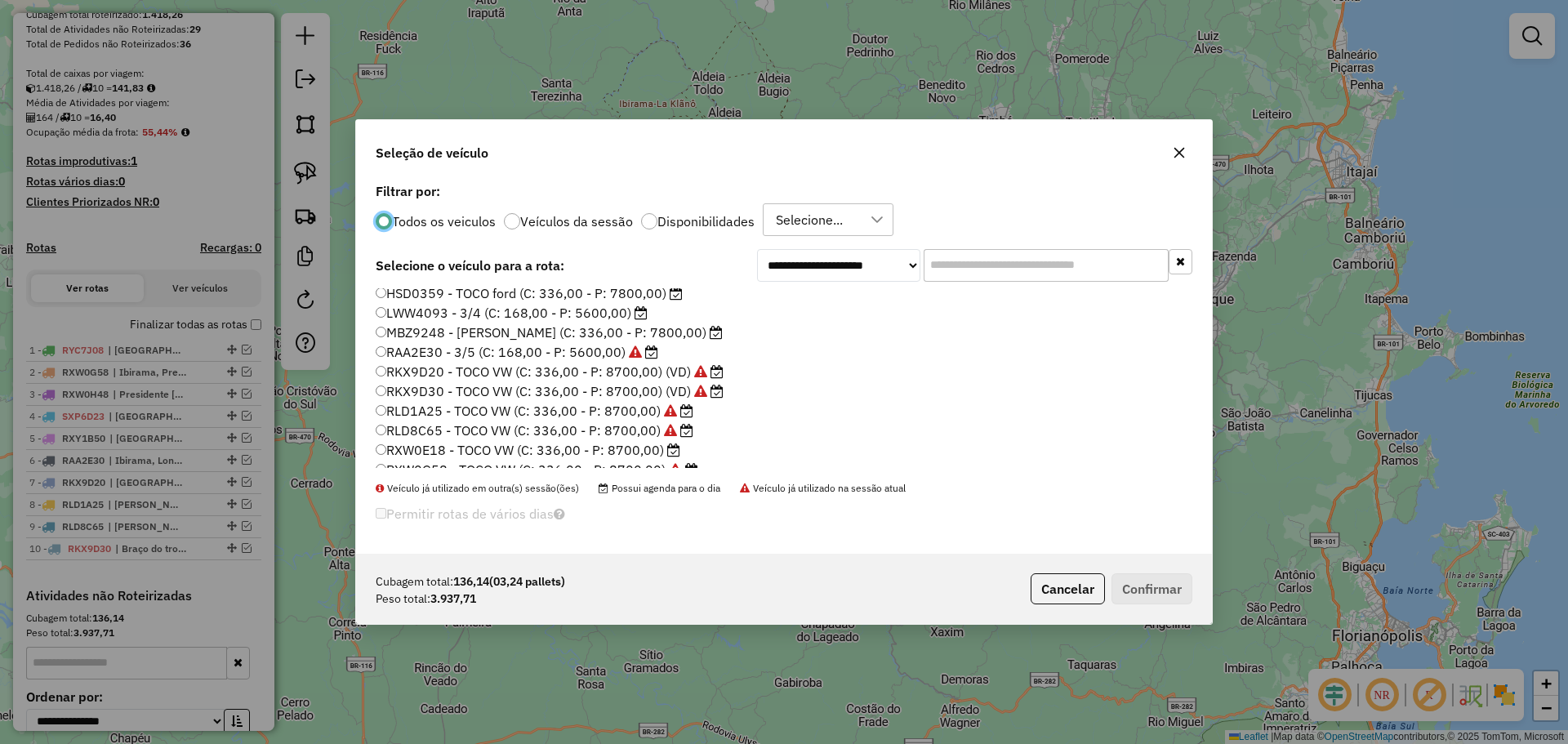
scroll to position [81, 0]
click at [433, 419] on label "RXW0E18 - TOCO VW (C: 336,00 - P: 8700,00)" at bounding box center [528, 411] width 305 height 20
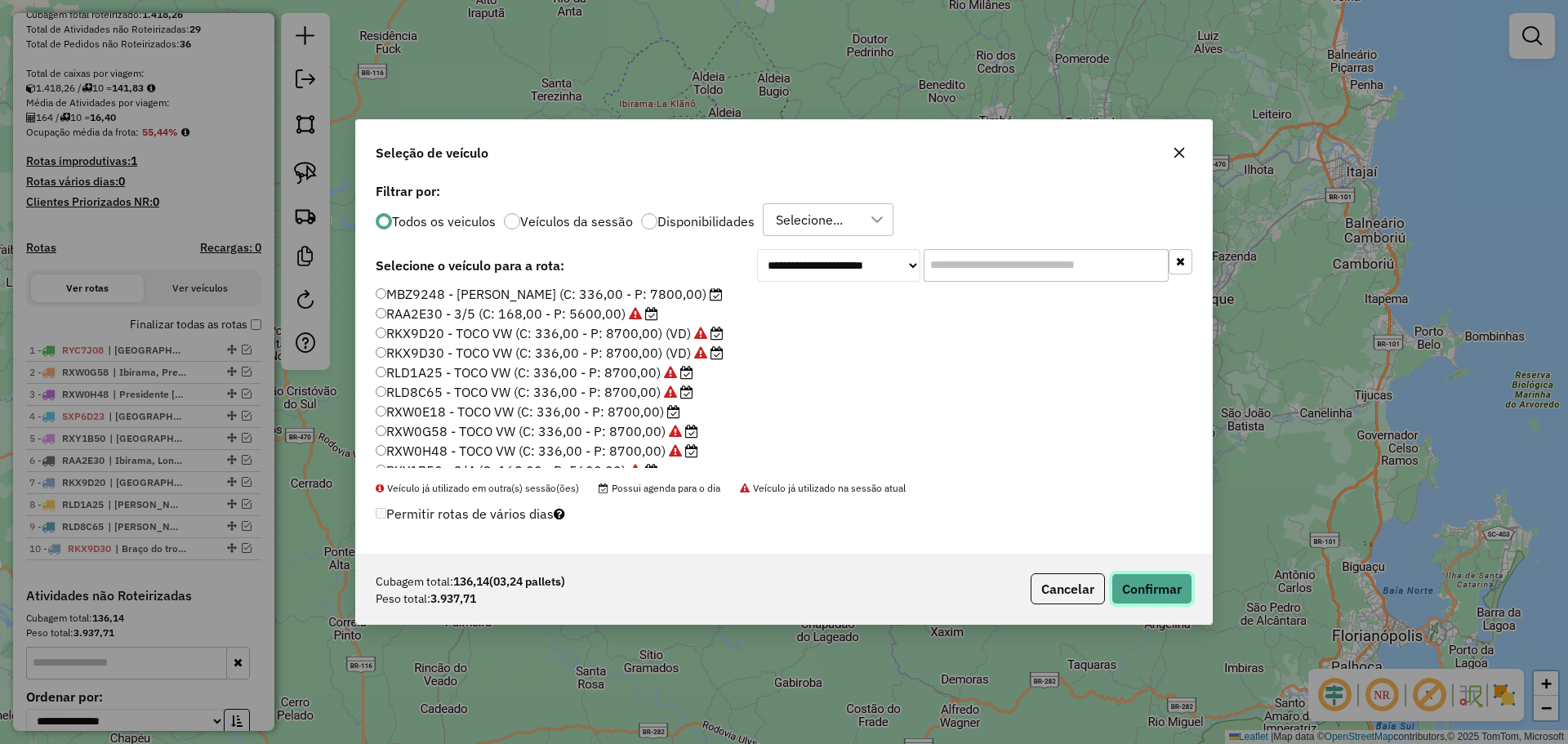
click at [1168, 583] on button "Confirmar" at bounding box center [1151, 589] width 81 height 31
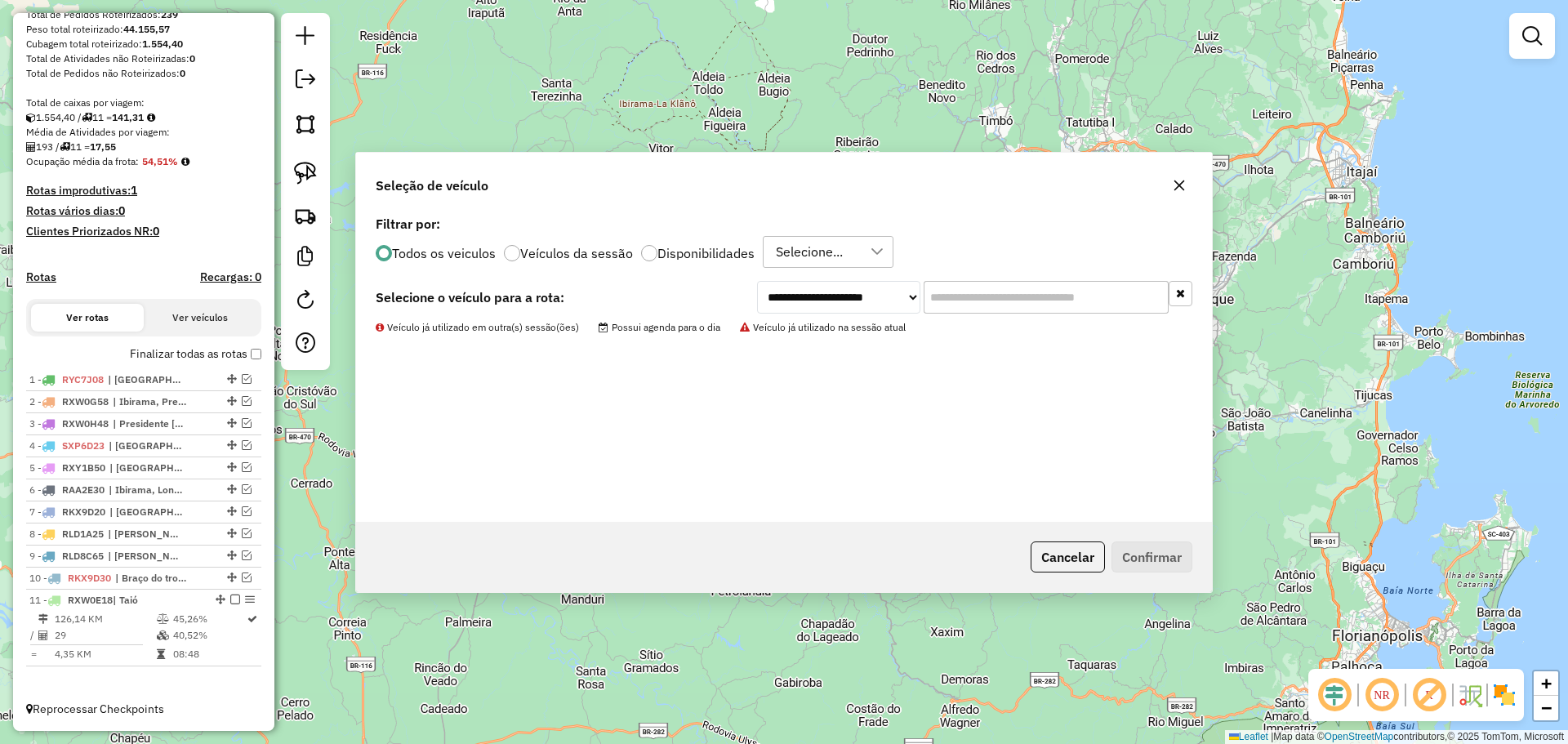
scroll to position [276, 0]
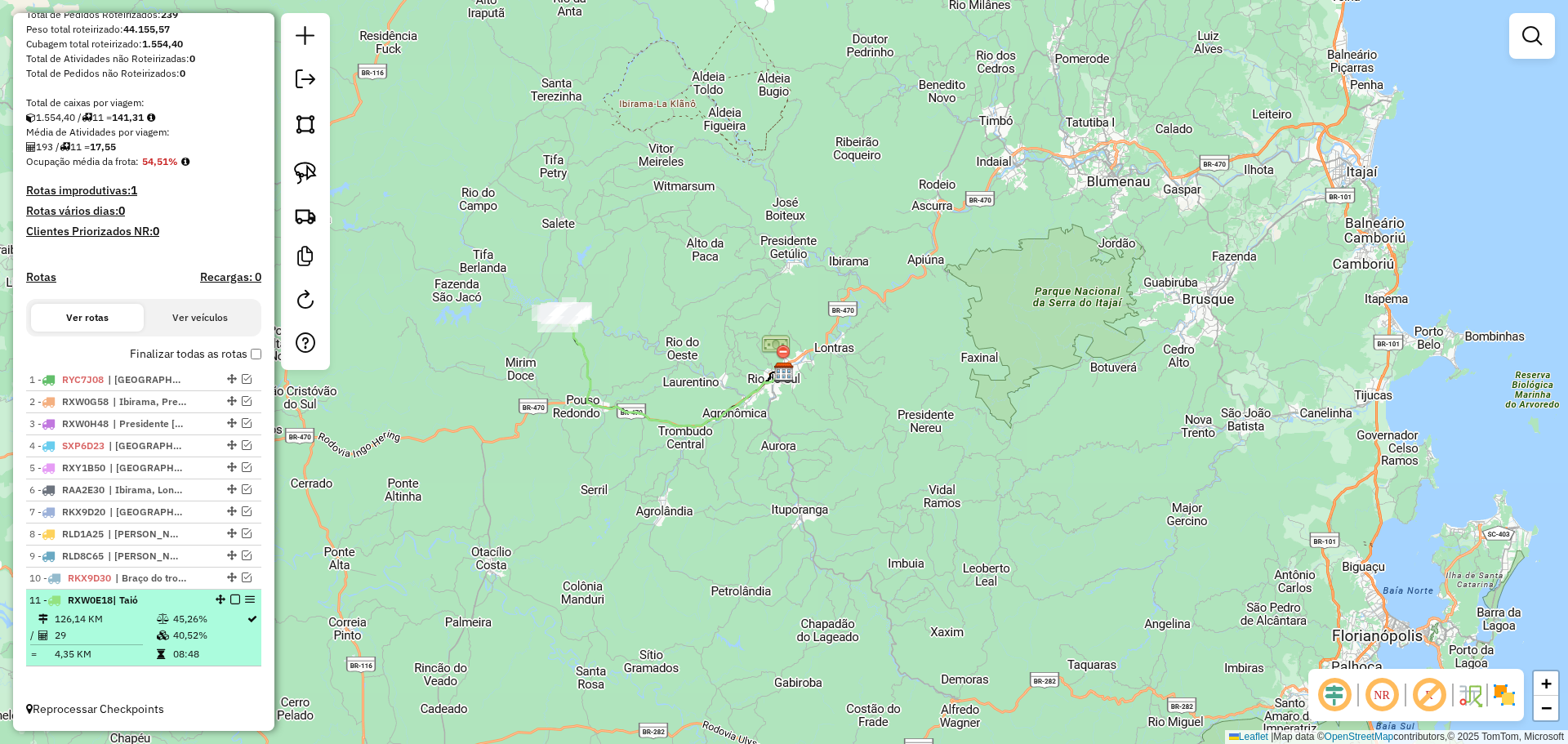
click at [230, 598] on em at bounding box center [235, 599] width 10 height 10
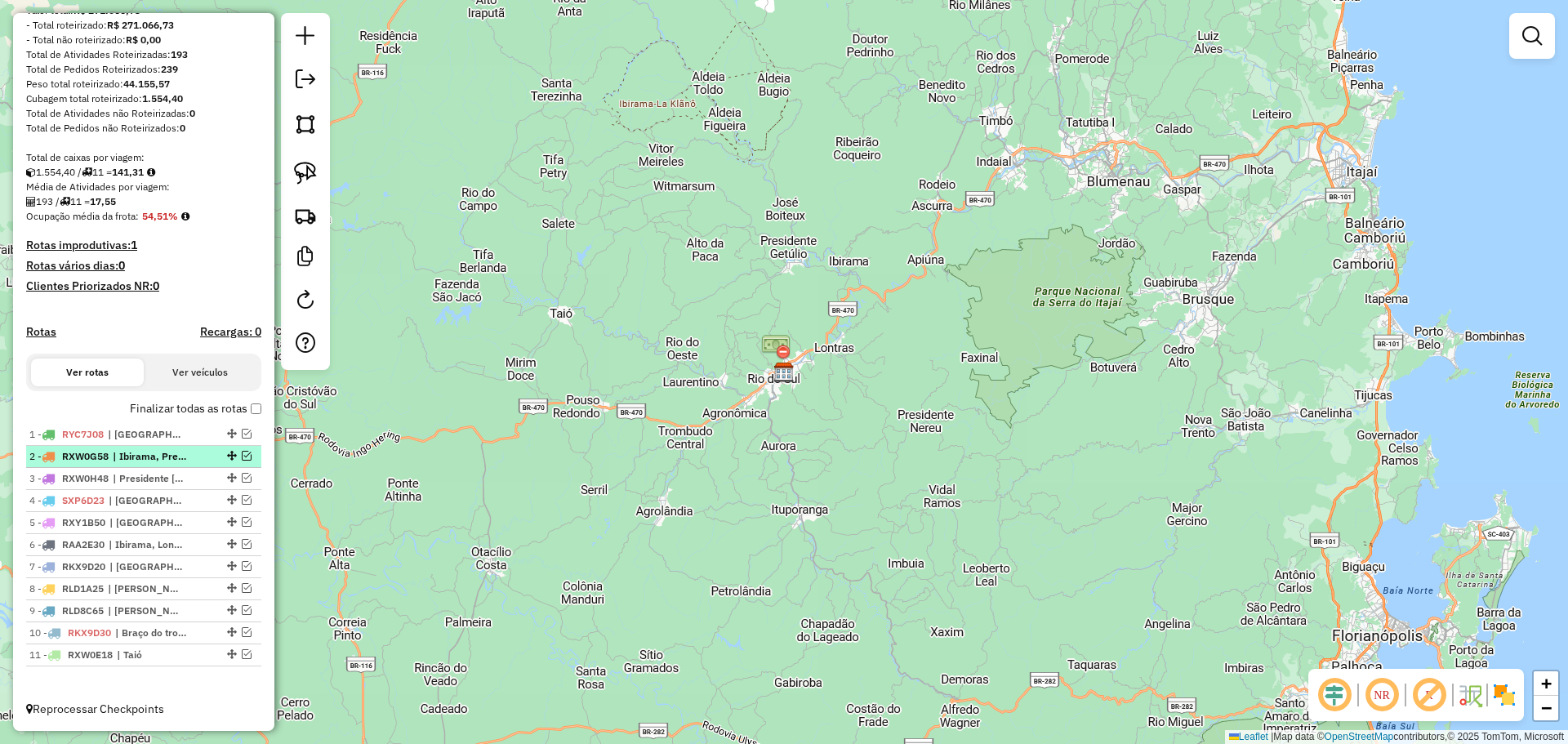
click at [242, 456] on em at bounding box center [247, 456] width 10 height 10
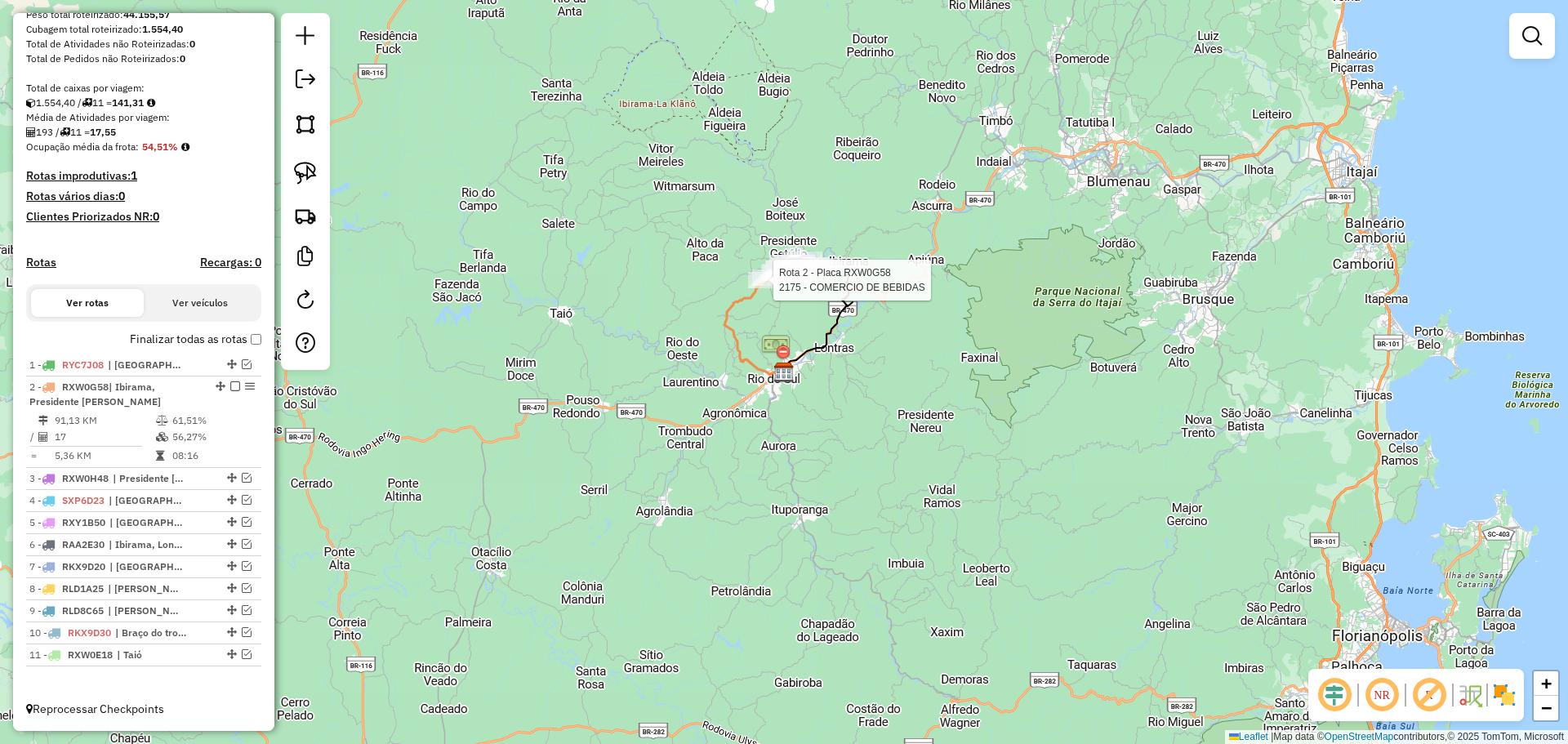
select select "*********"
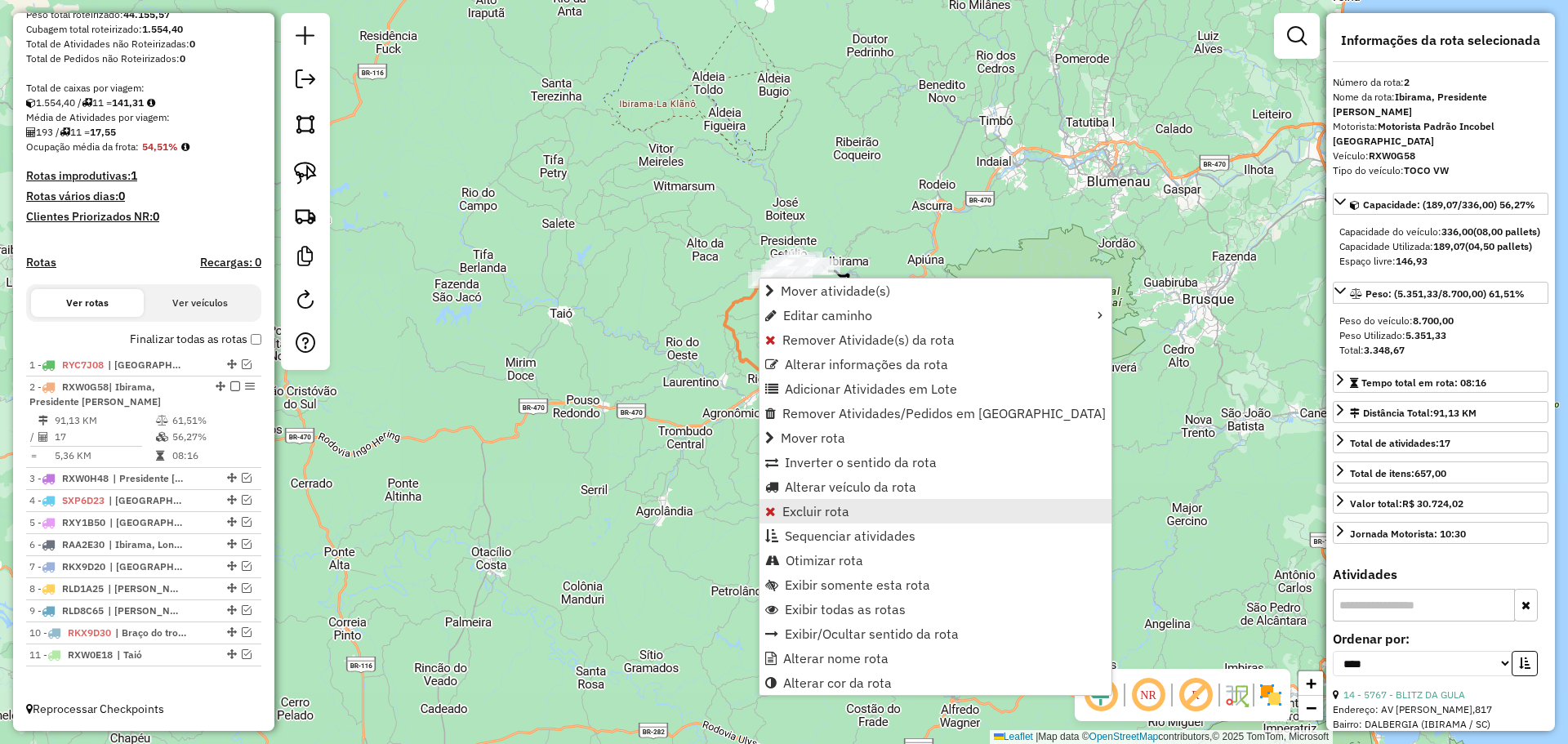
click at [799, 511] on span "Excluir rota" at bounding box center [815, 511] width 67 height 13
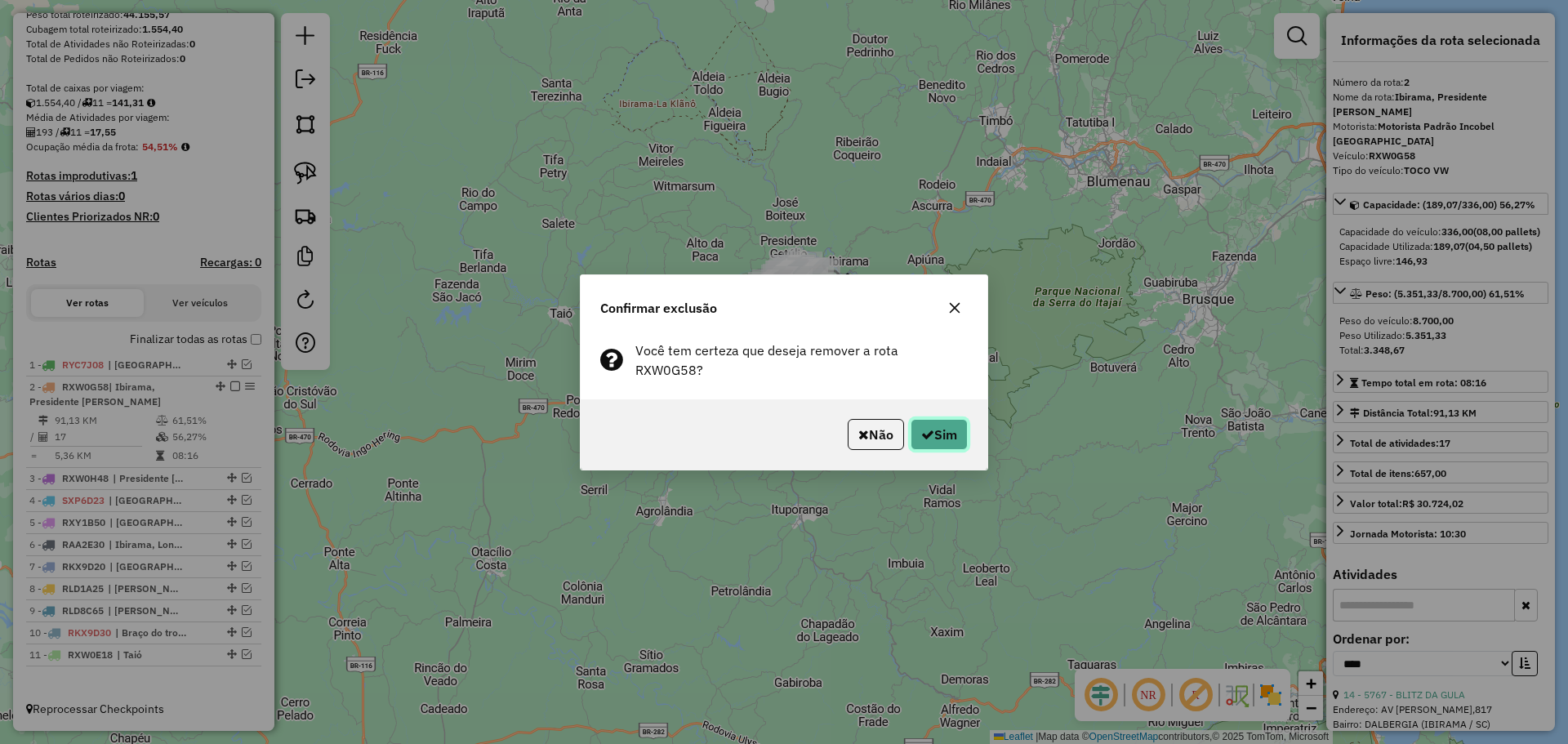
click at [926, 428] on icon "button" at bounding box center [927, 435] width 13 height 13
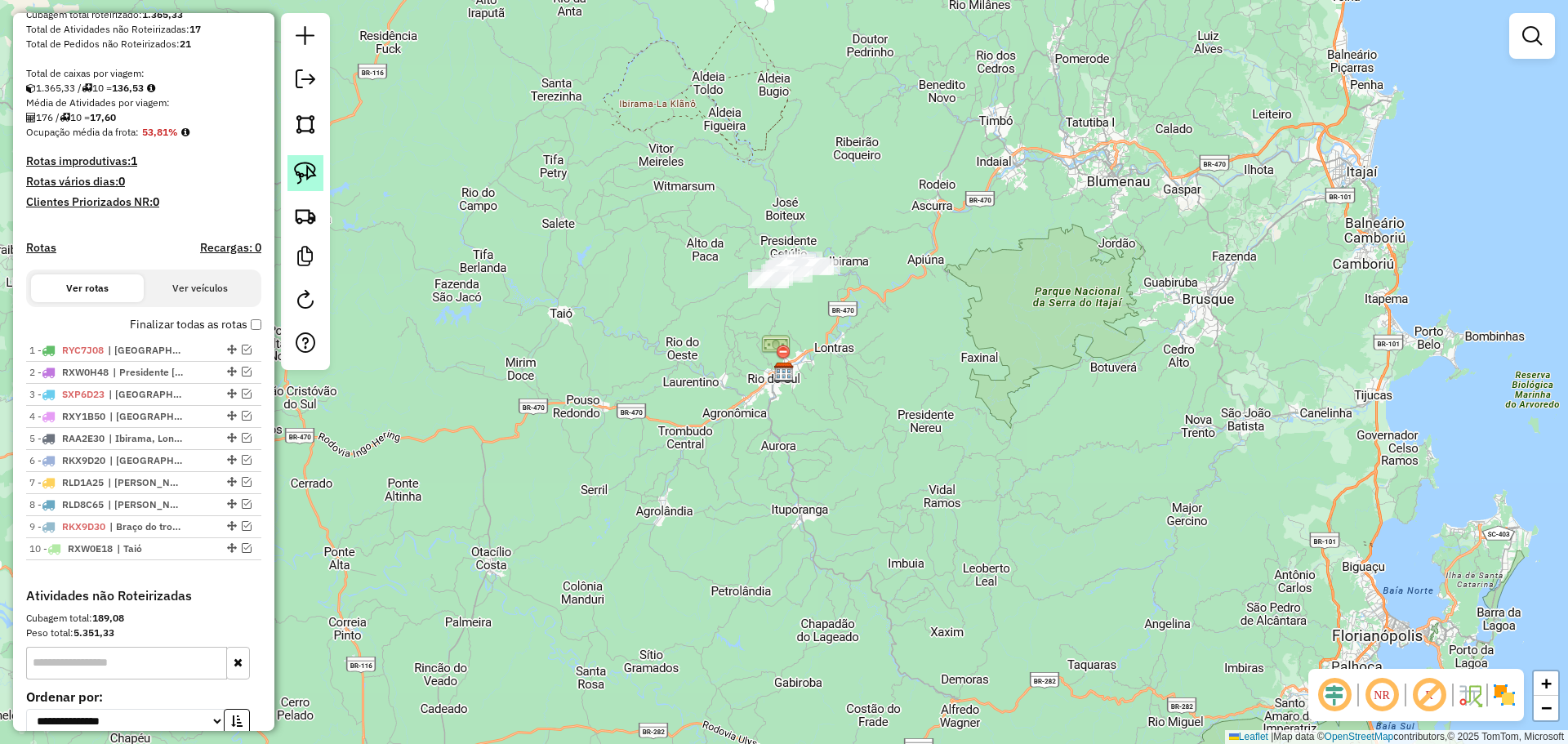
click at [309, 171] on img at bounding box center [306, 174] width 23 height 23
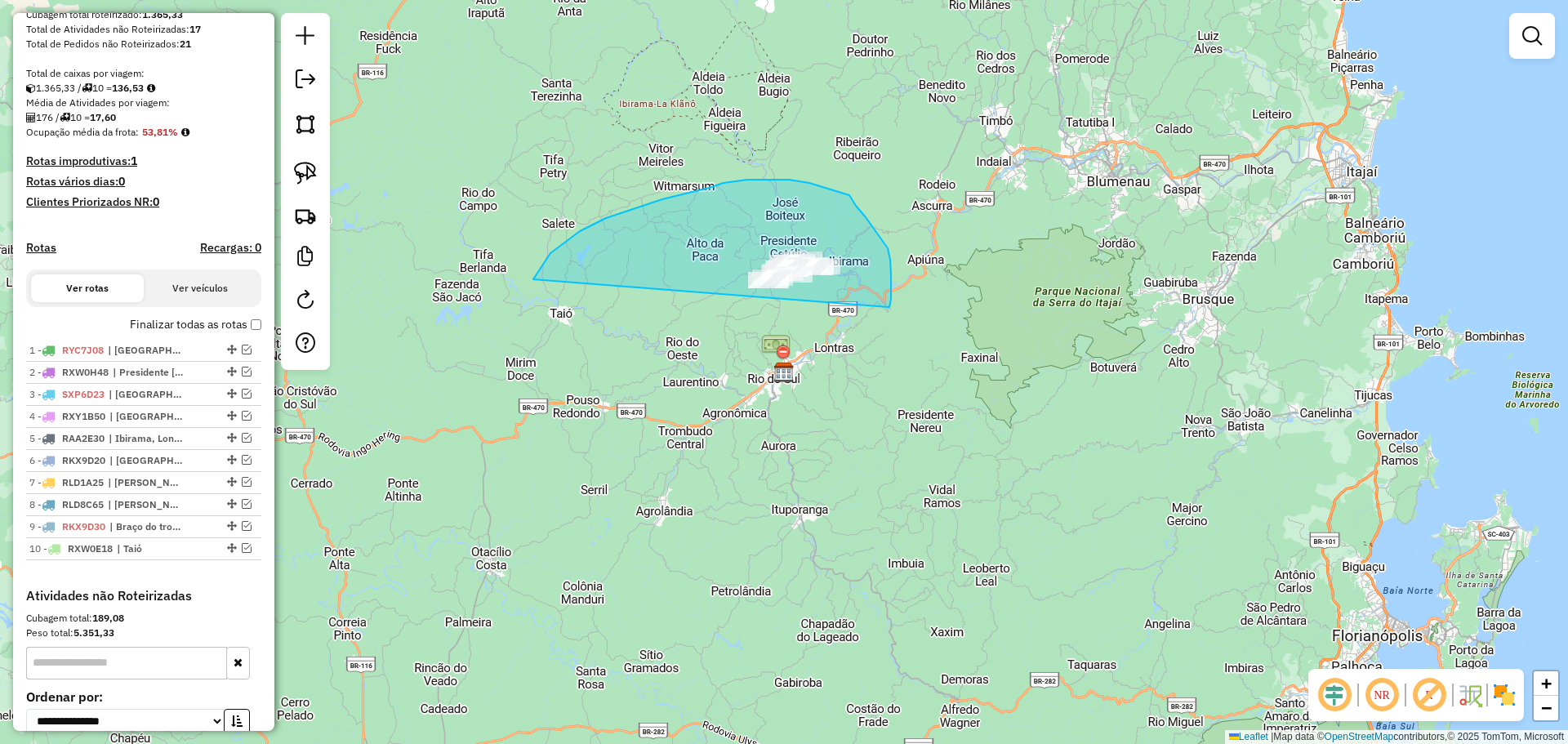
drag, startPoint x: 606, startPoint y: 218, endPoint x: 887, endPoint y: 317, distance: 297.9
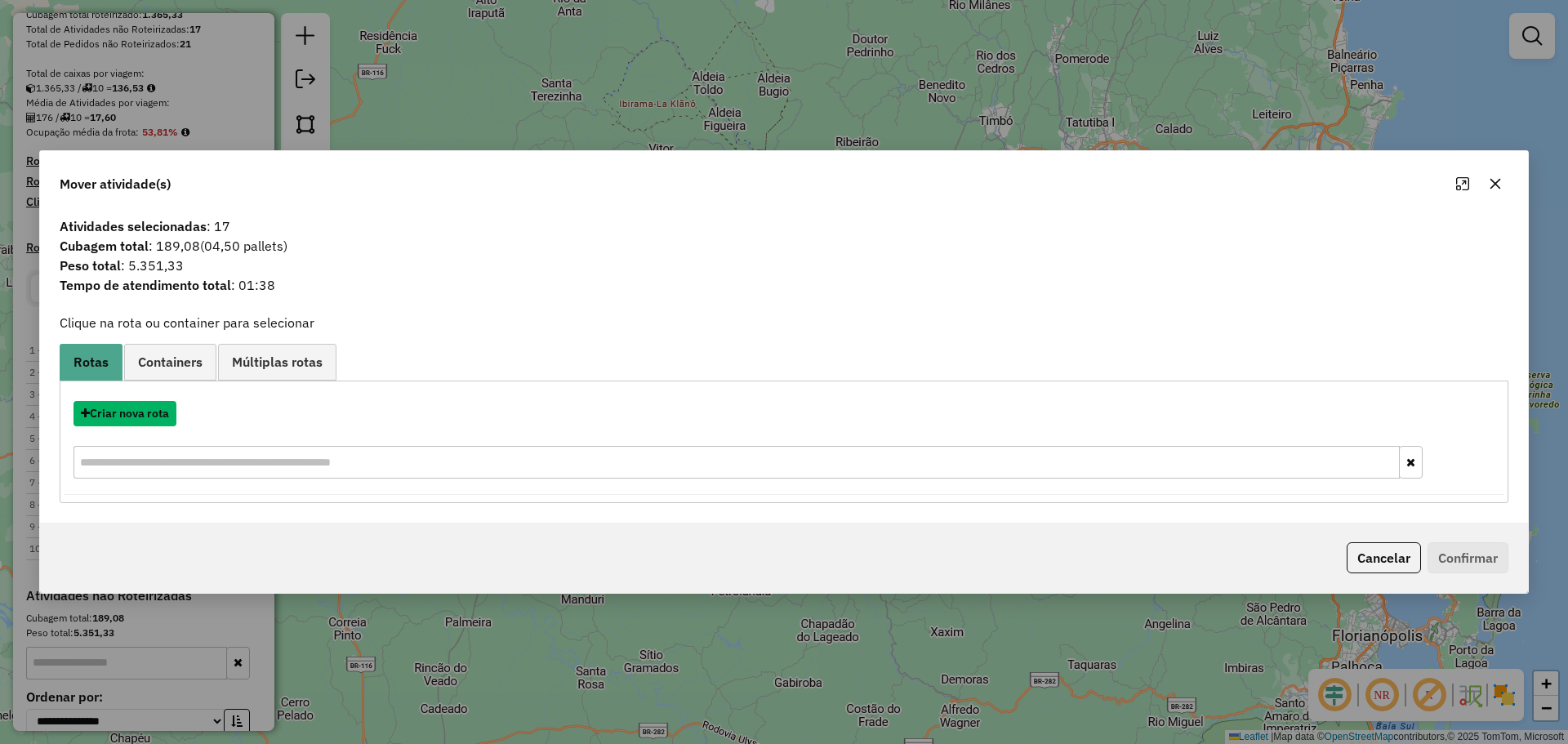
click at [120, 412] on button "Criar nova rota" at bounding box center [125, 413] width 103 height 25
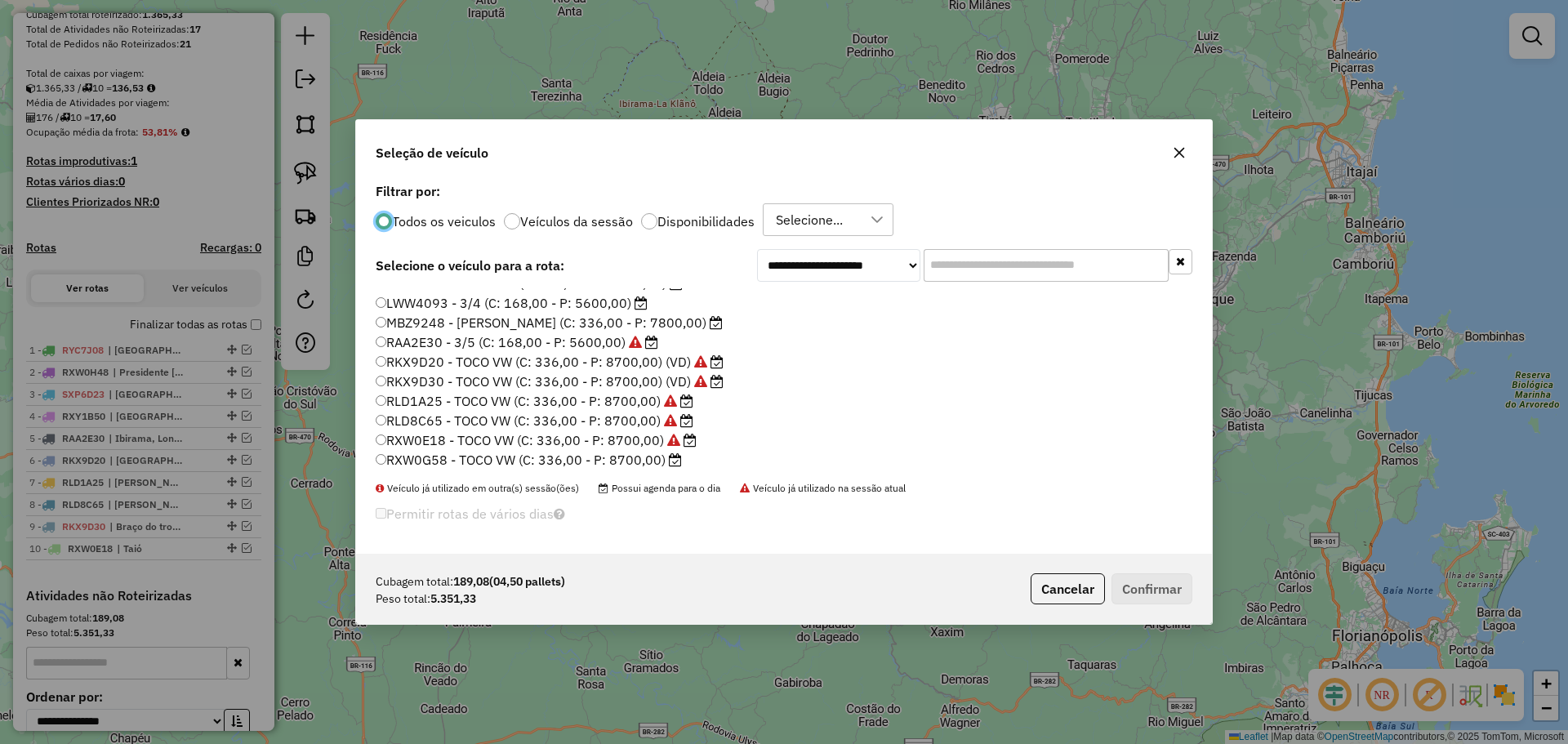
scroll to position [81, 0]
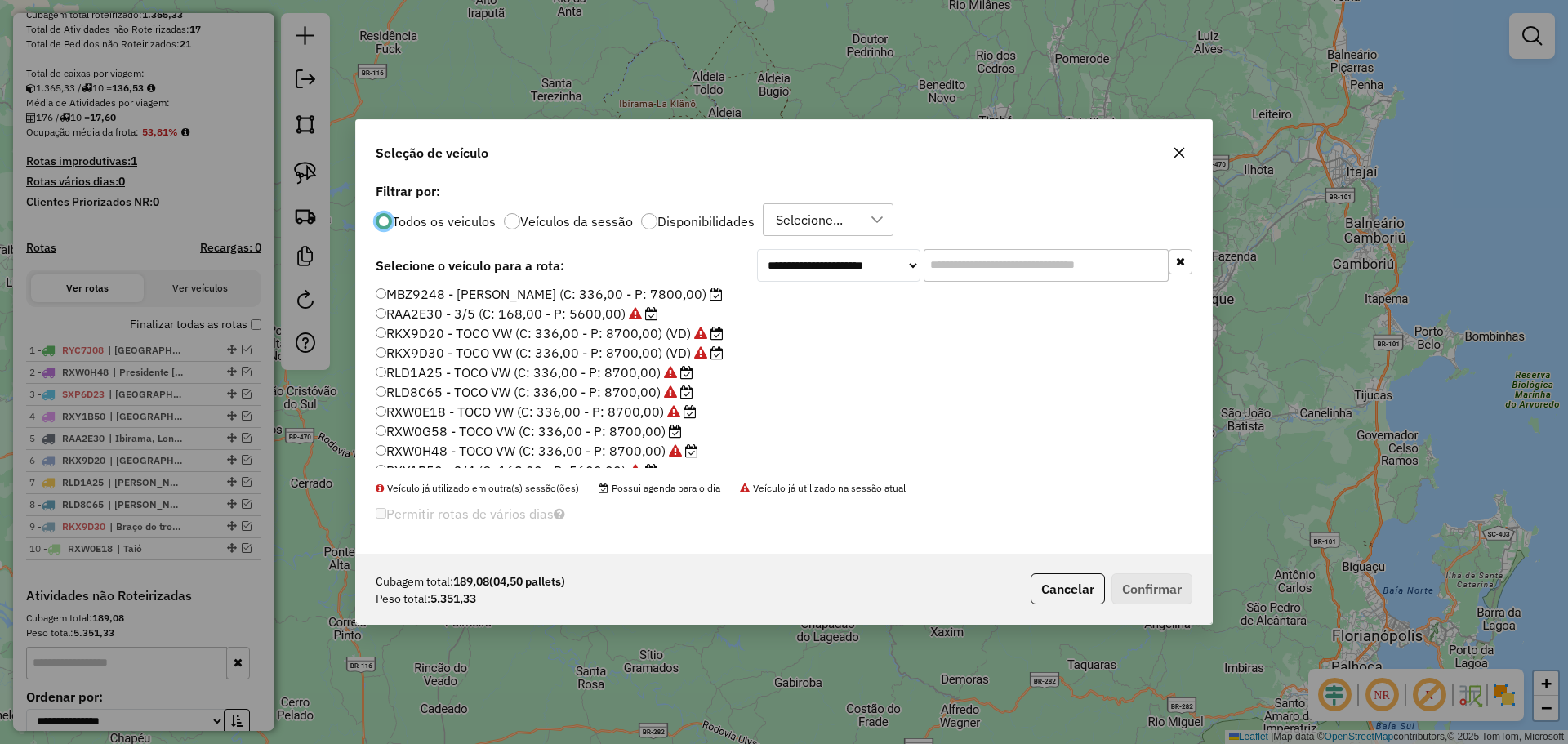
click at [435, 432] on label "RXW0G58 - TOCO VW (C: 336,00 - P: 8700,00)" at bounding box center [528, 431] width 306 height 20
click at [1159, 584] on button "Confirmar" at bounding box center [1151, 589] width 81 height 31
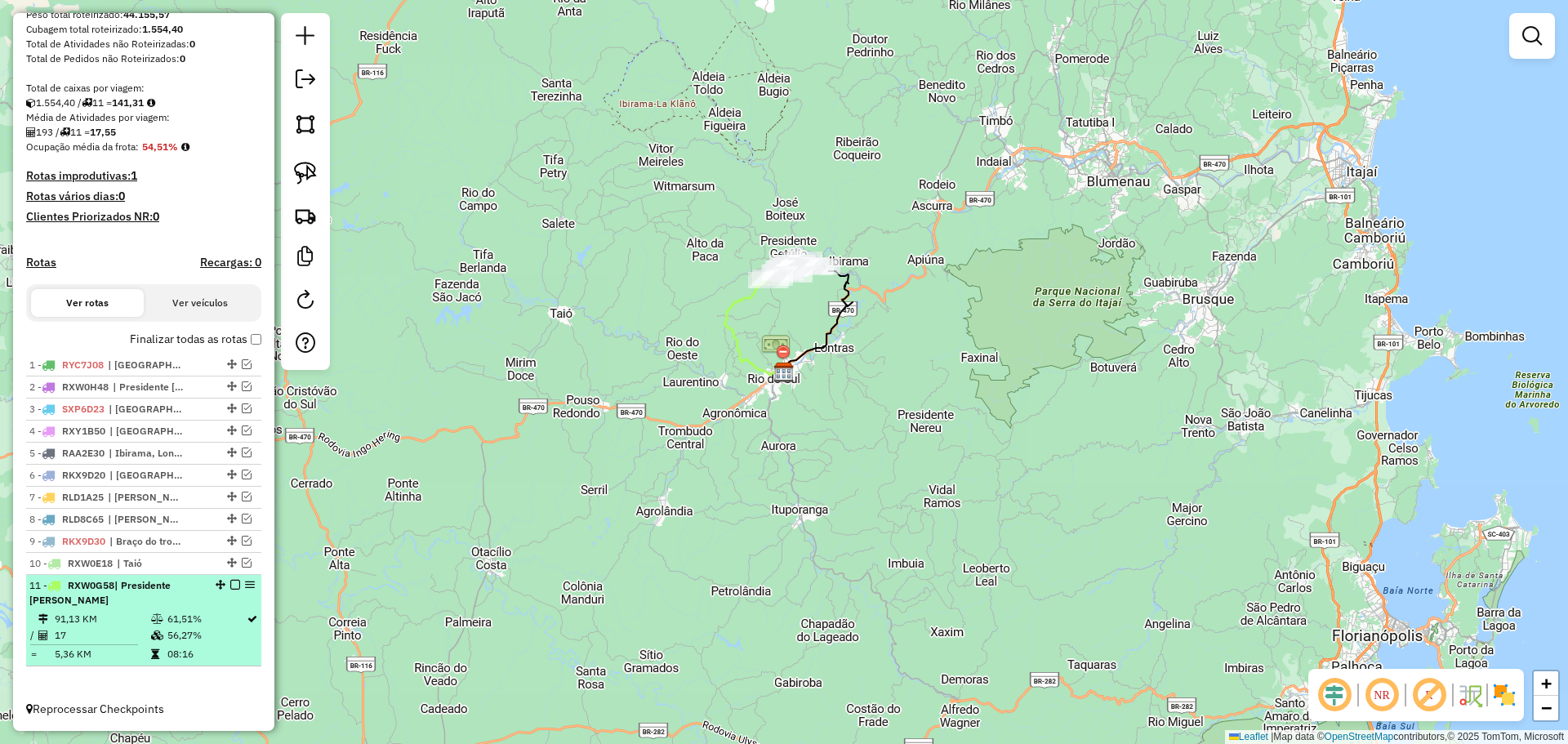
click at [230, 588] on em at bounding box center [235, 585] width 10 height 10
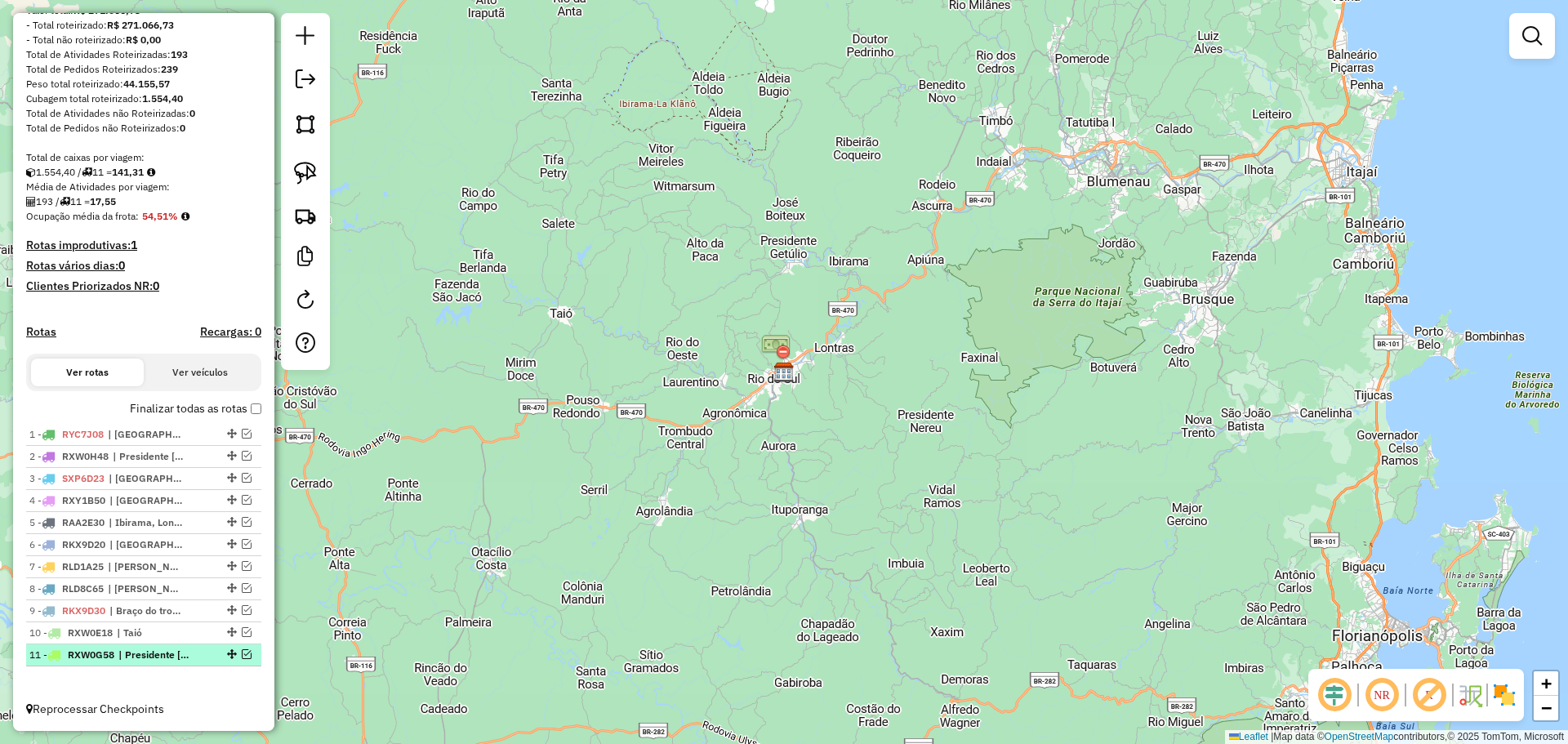
scroll to position [221, 0]
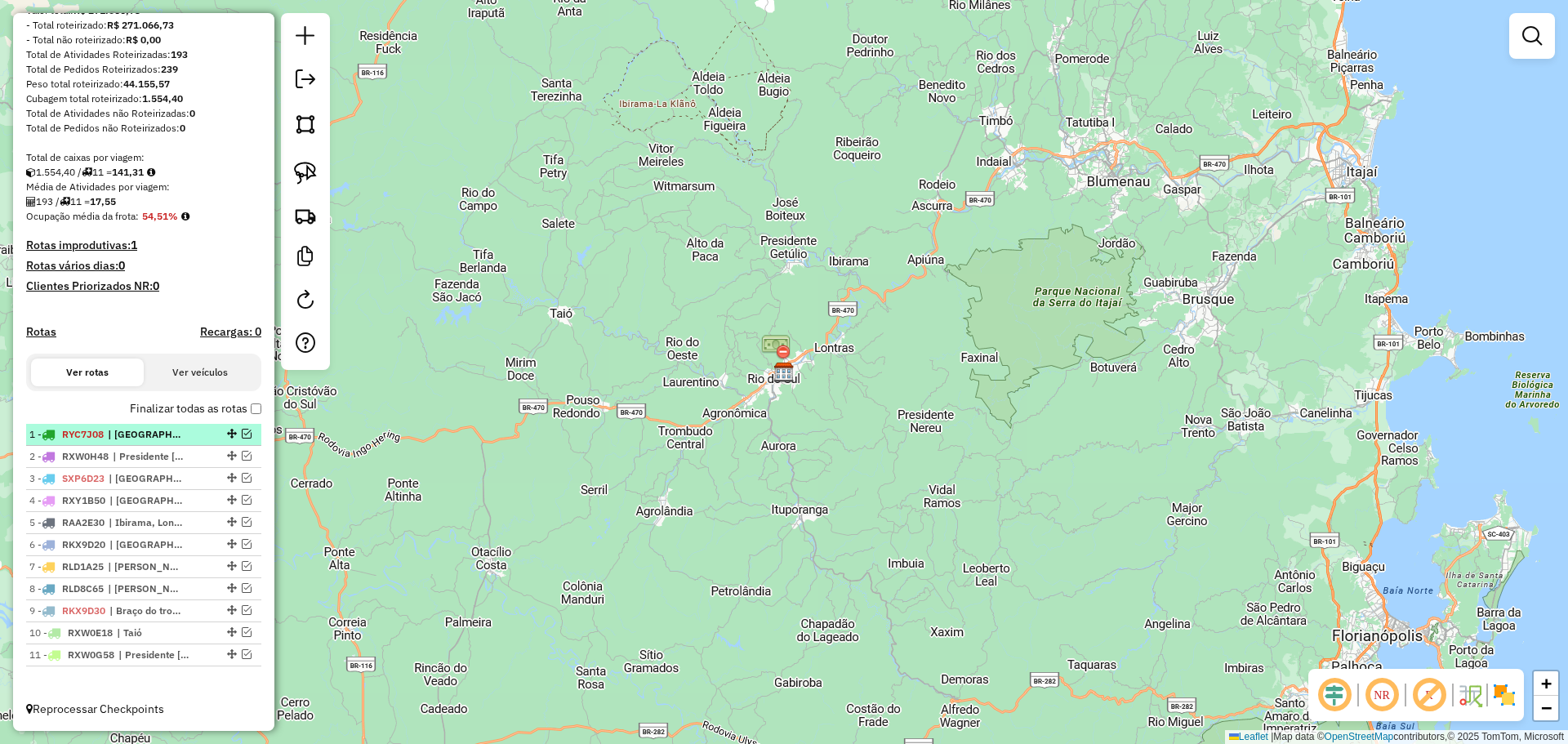
click at [242, 434] on em at bounding box center [247, 434] width 10 height 10
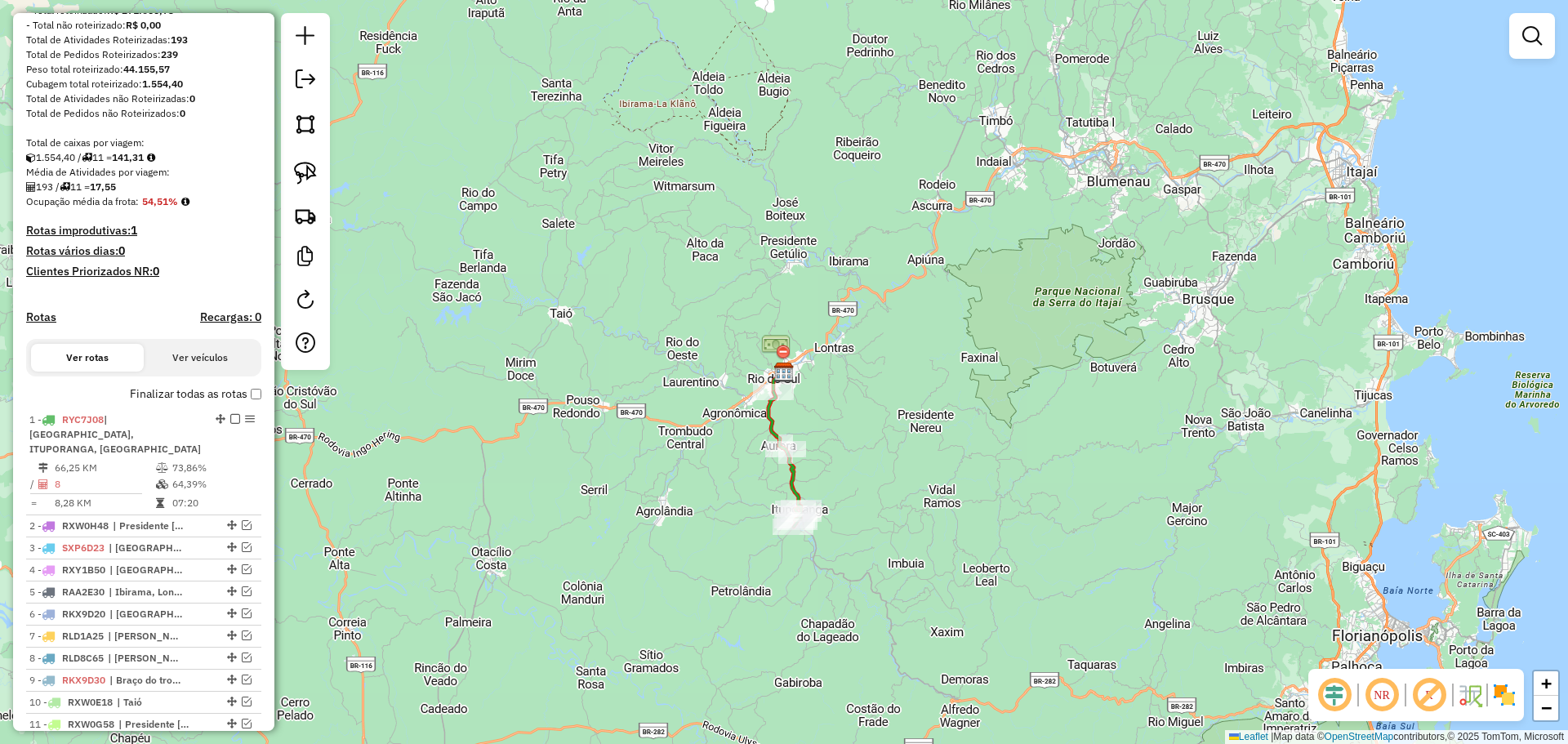
scroll to position [291, 0]
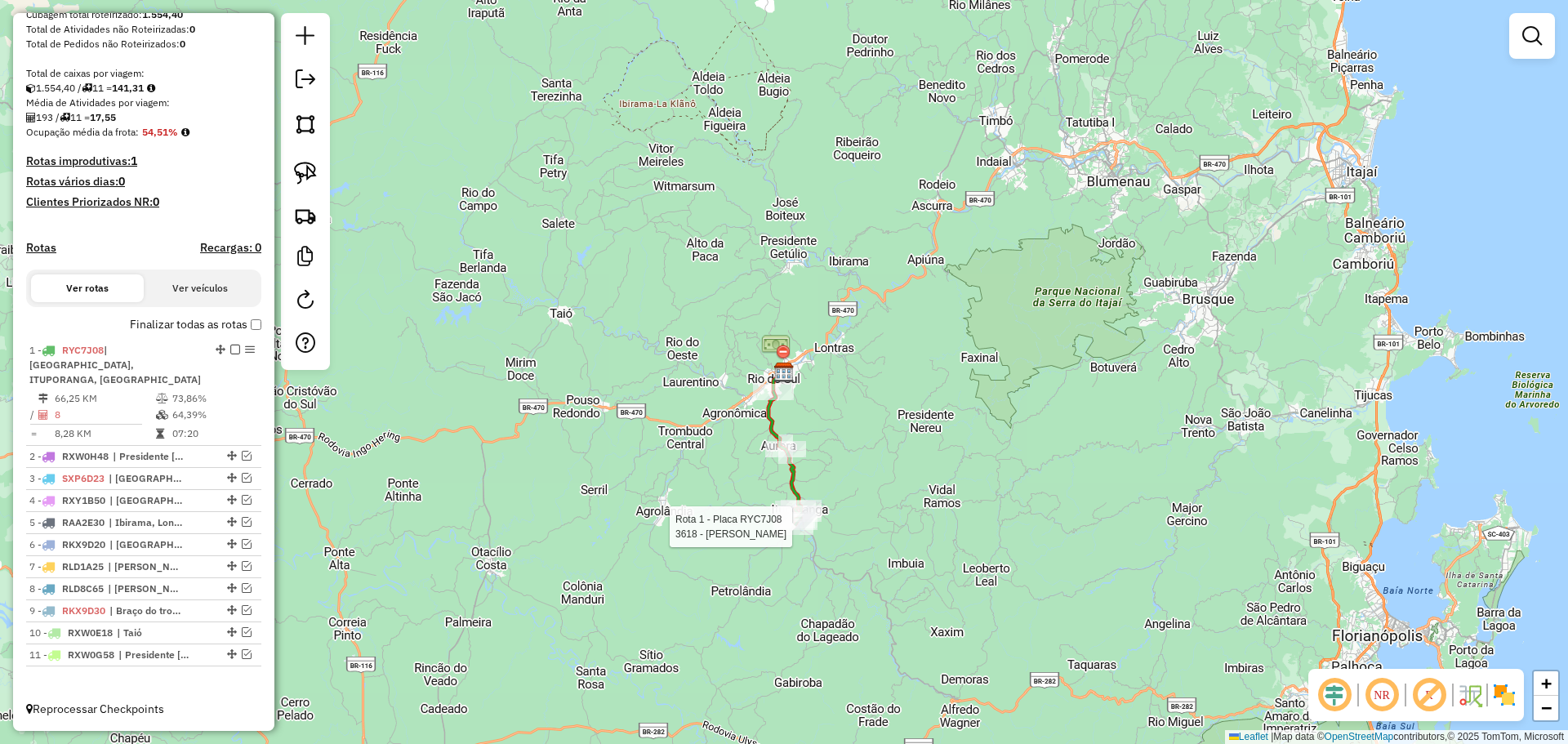
select select "*********"
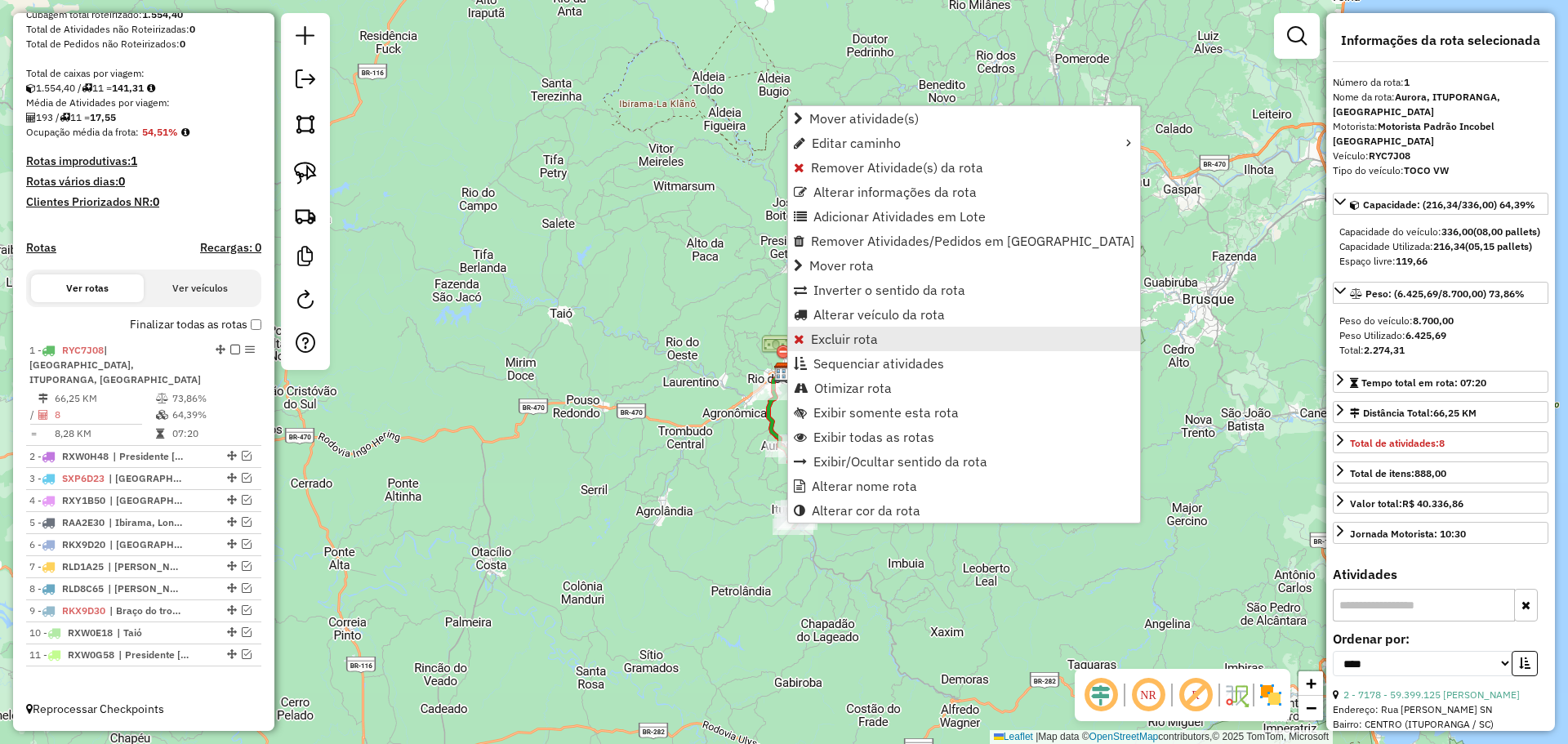
click at [846, 339] on span "Excluir rota" at bounding box center [844, 339] width 67 height 13
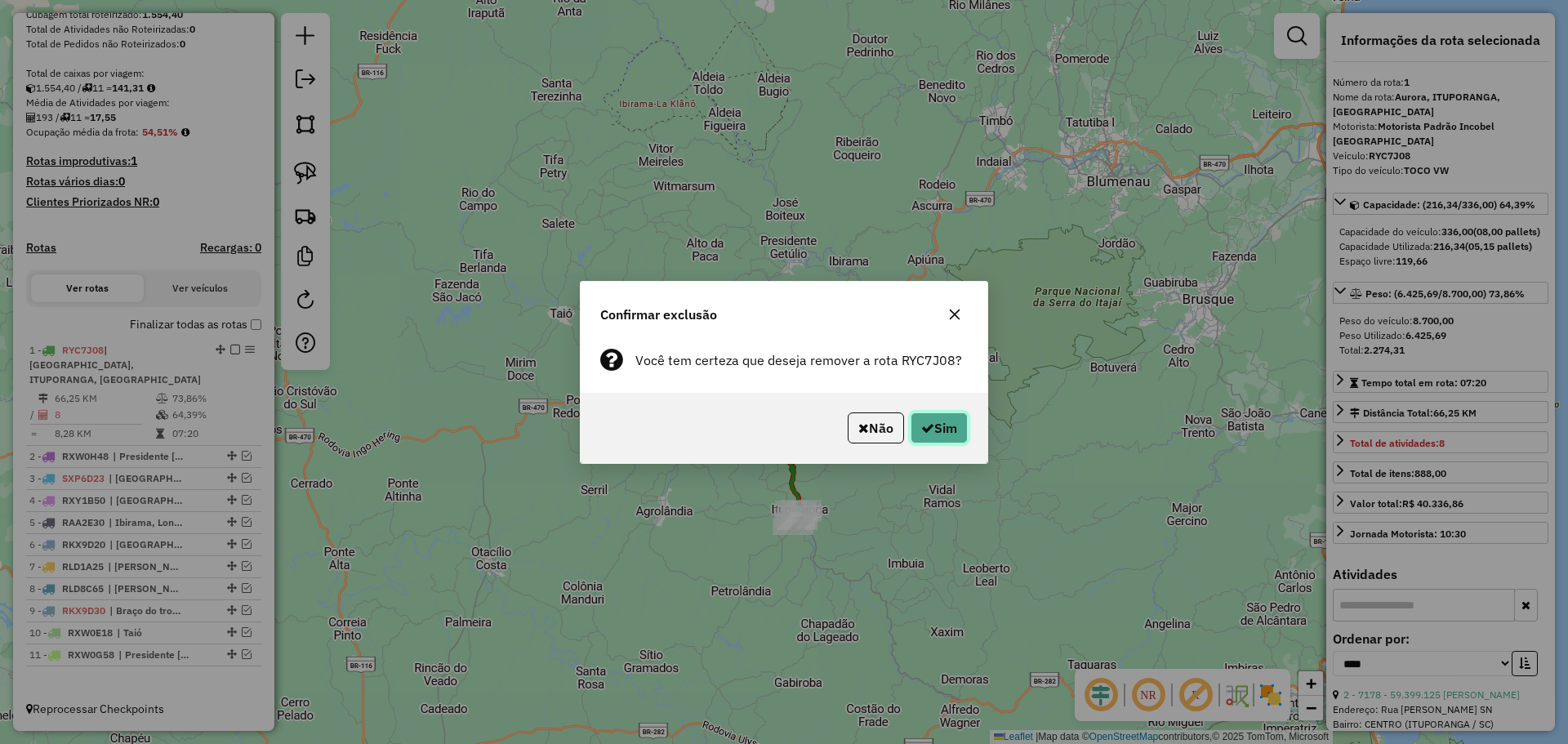
click at [937, 421] on button "Sim" at bounding box center [939, 427] width 57 height 31
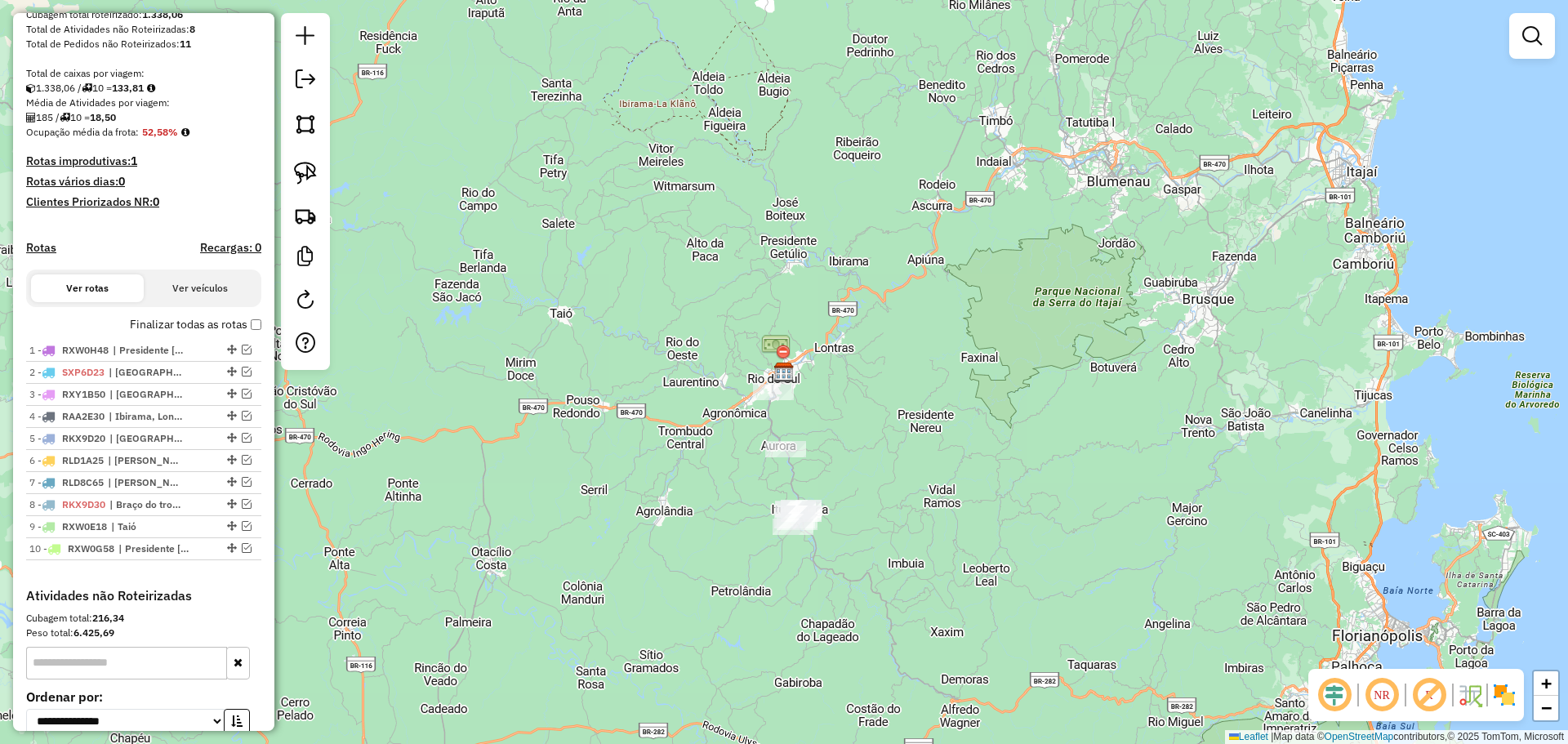
drag, startPoint x: 971, startPoint y: 540, endPoint x: 977, endPoint y: 428, distance: 112.2
click at [977, 428] on div "Janela de atendimento Grade de atendimento Capacidade Transportadoras Veículos …" at bounding box center [784, 372] width 1568 height 744
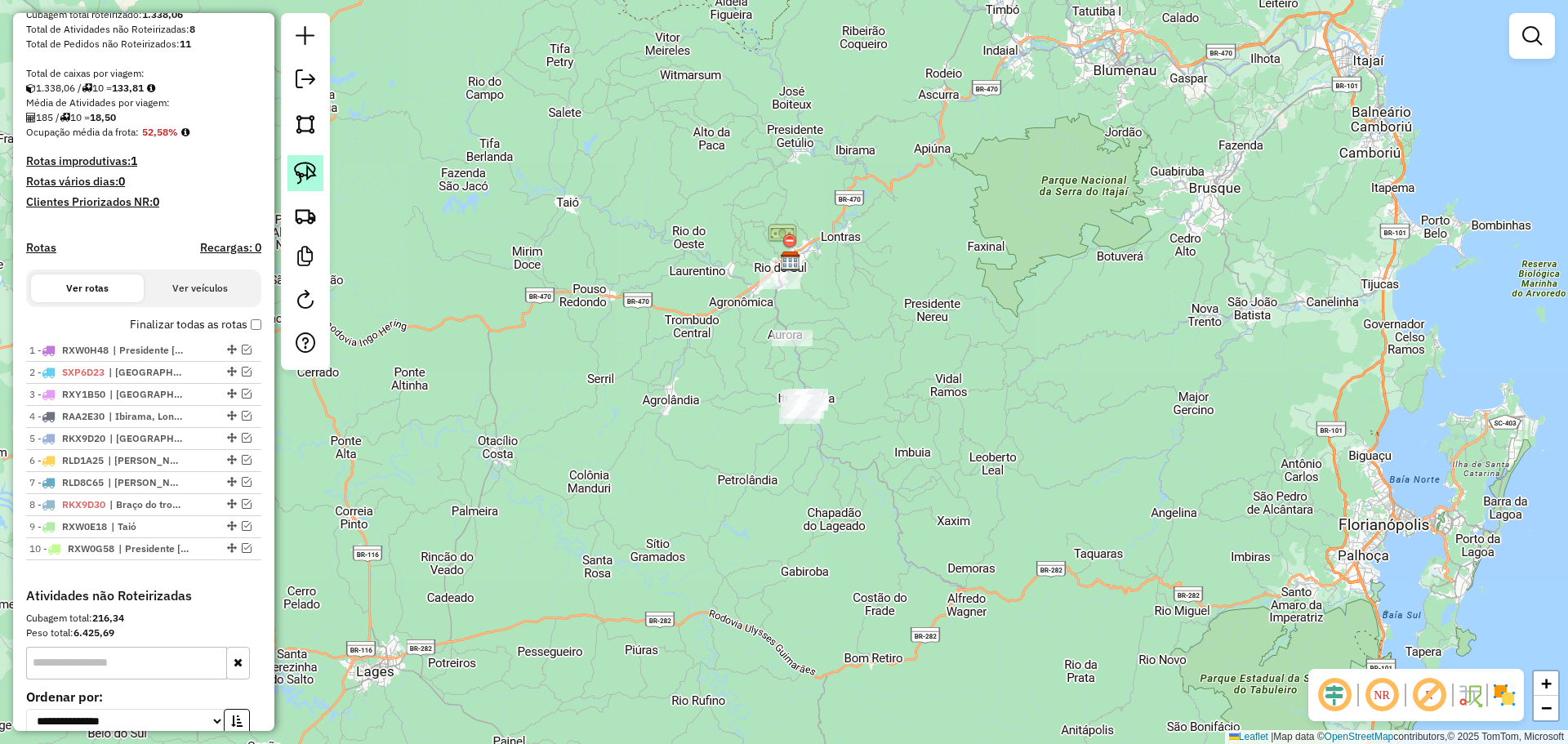
click at [300, 170] on img at bounding box center [306, 174] width 23 height 23
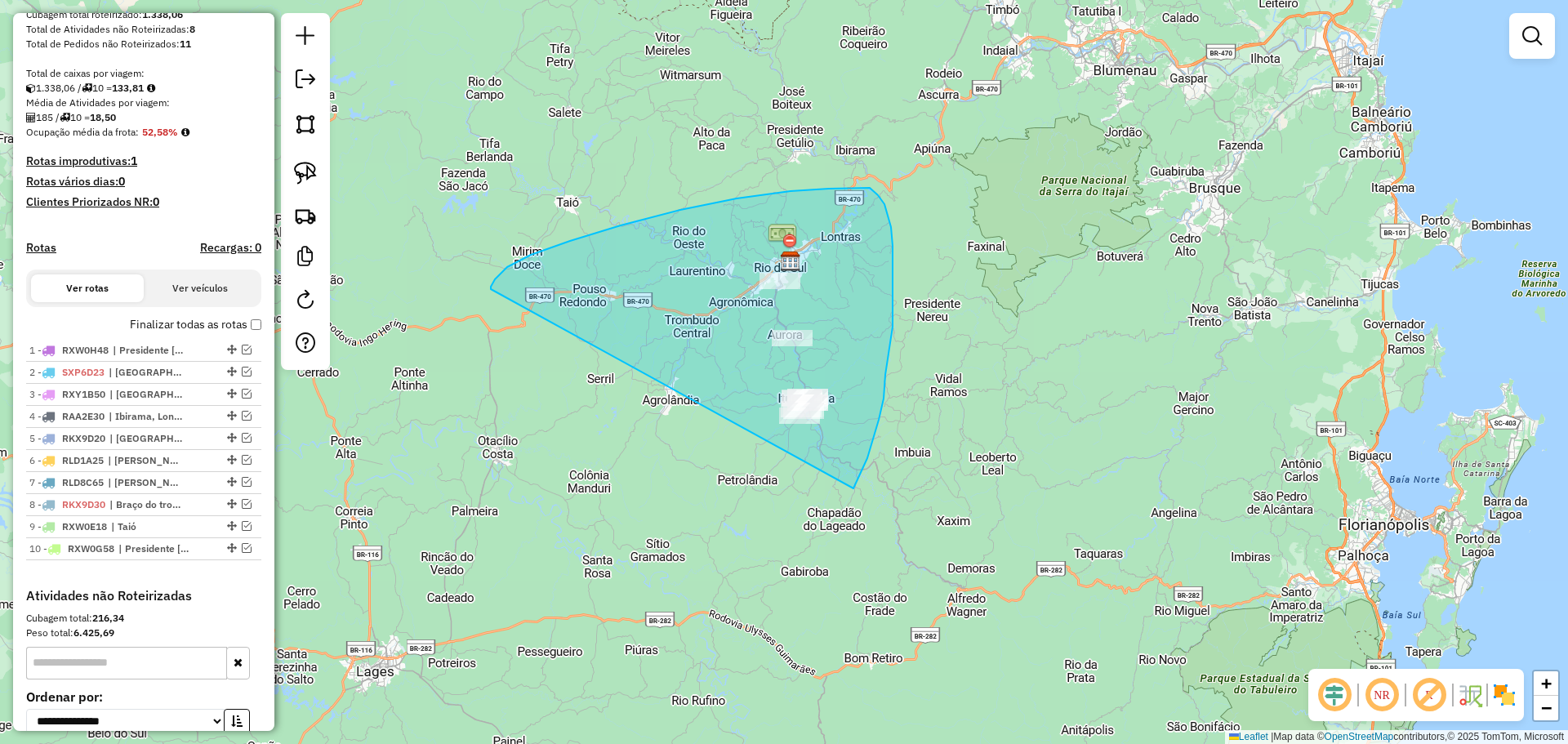
drag, startPoint x: 790, startPoint y: 191, endPoint x: 853, endPoint y: 489, distance: 304.6
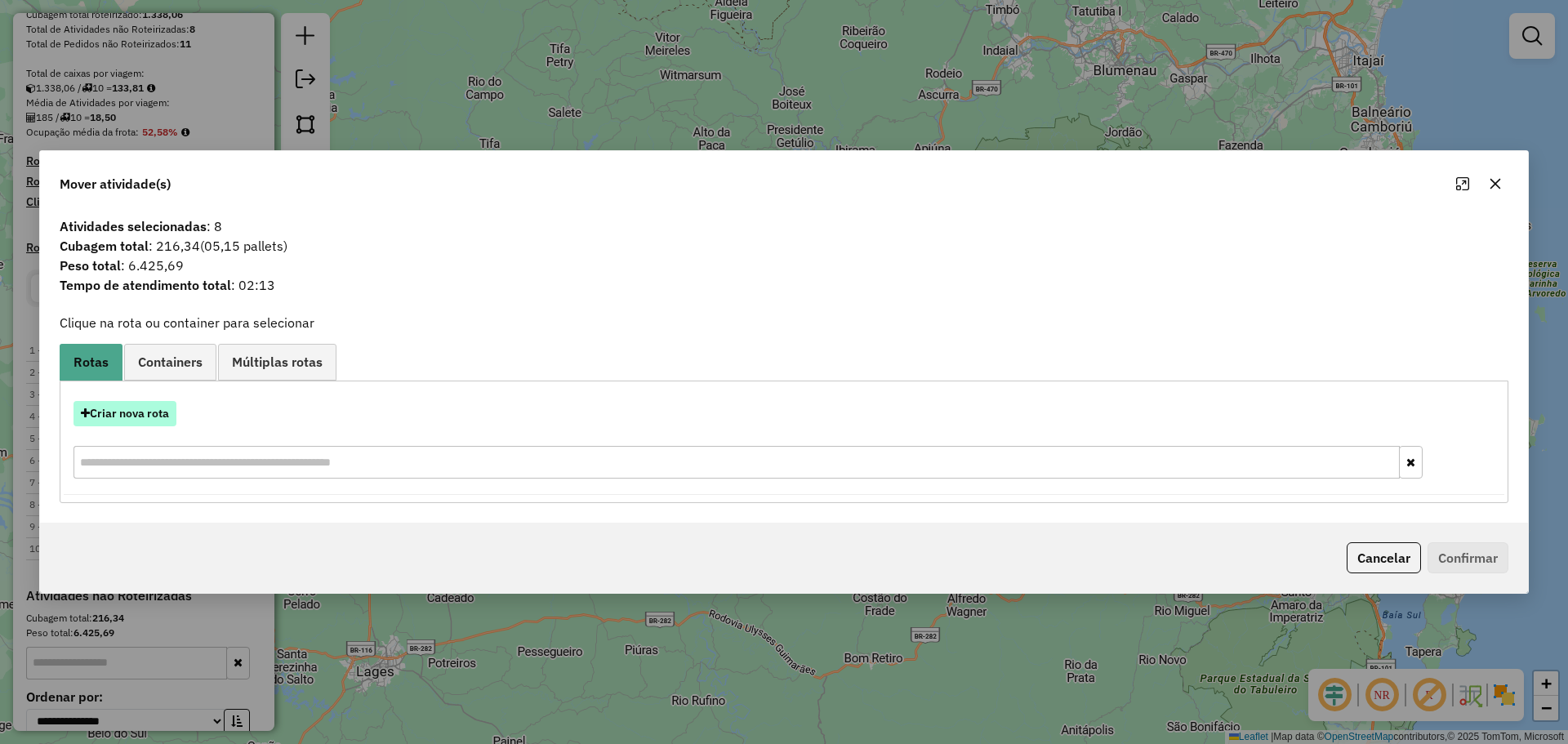
click at [159, 413] on button "Criar nova rota" at bounding box center [125, 413] width 103 height 25
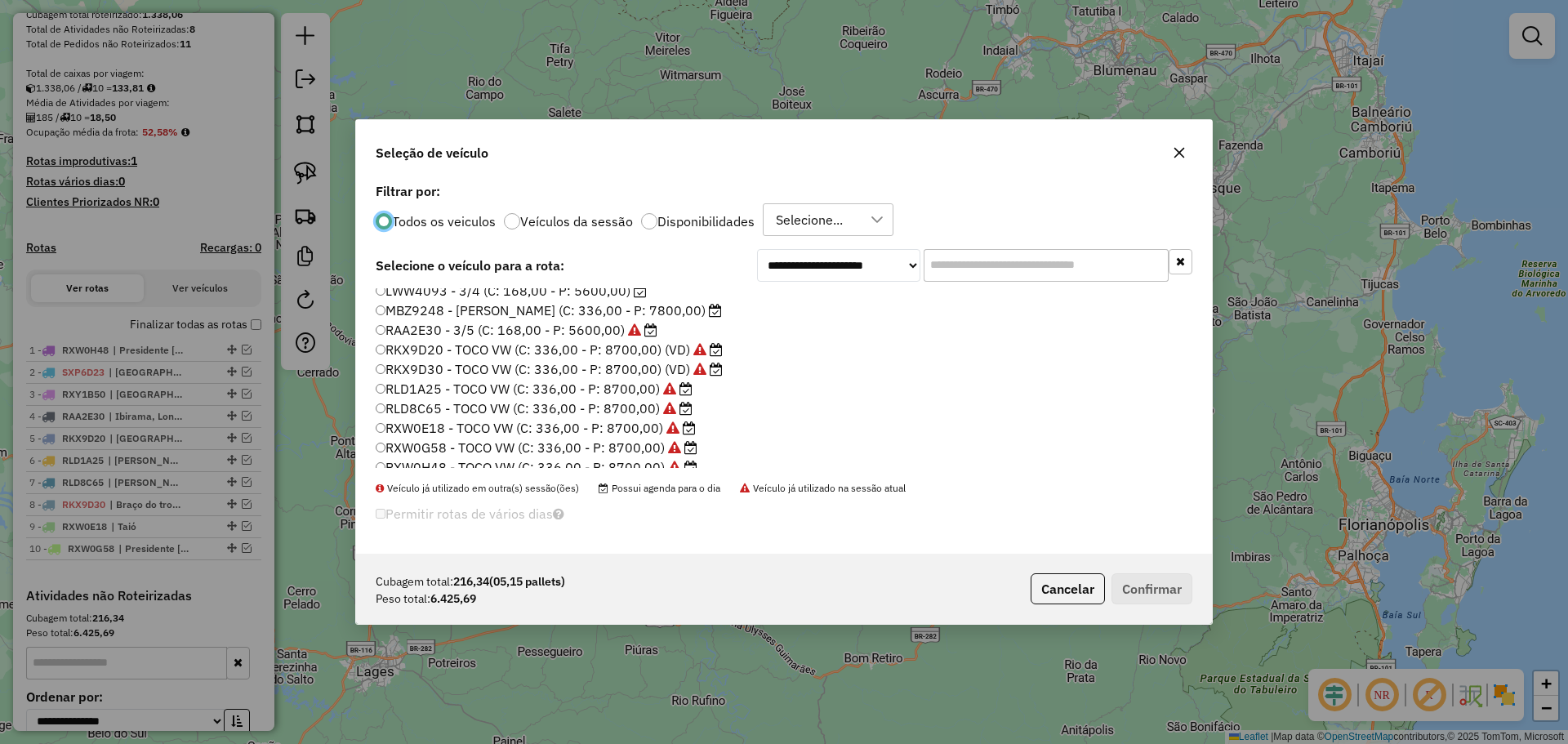
scroll to position [154, 0]
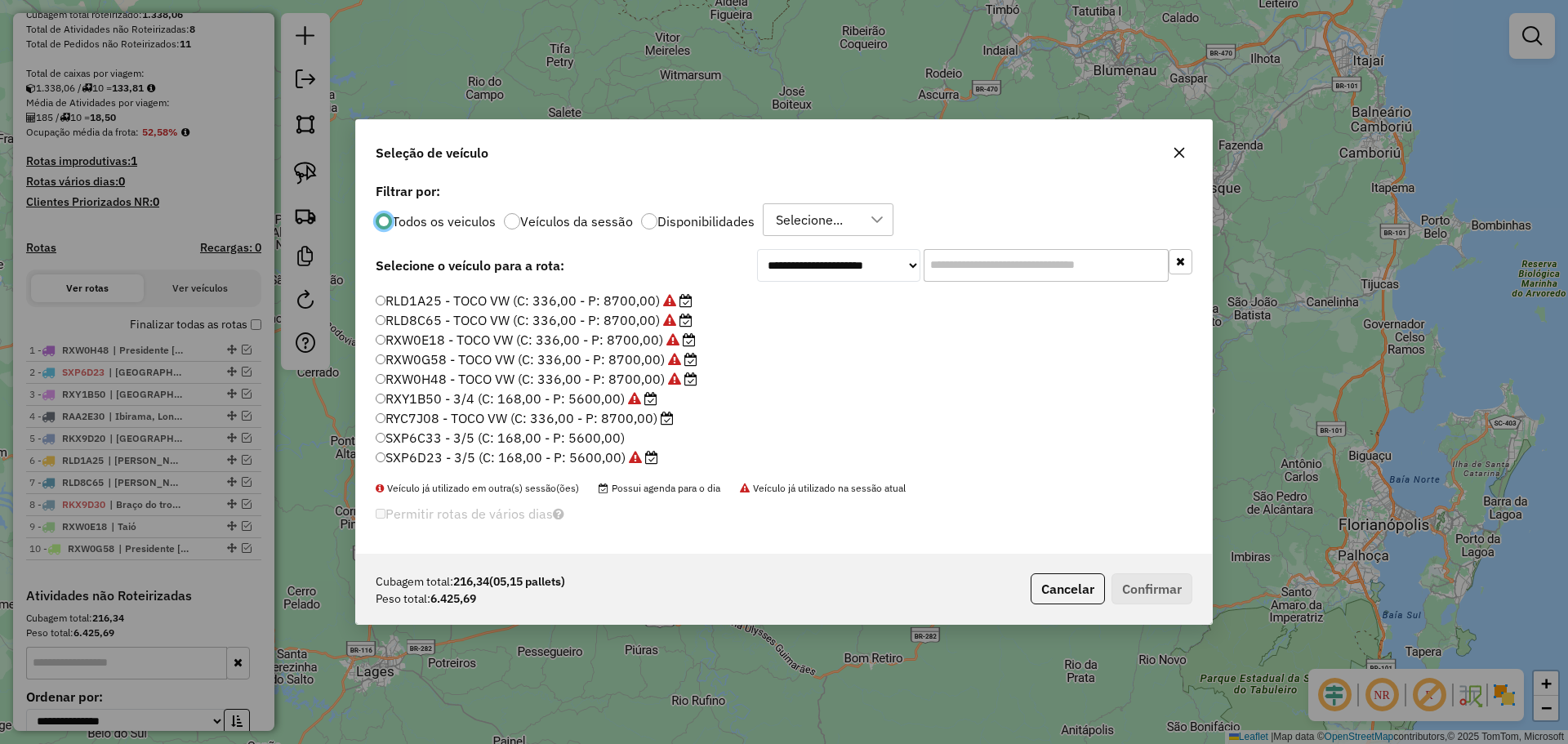
drag, startPoint x: 448, startPoint y: 420, endPoint x: 478, endPoint y: 435, distance: 33.5
click at [449, 420] on label "RYC7J08 - TOCO VW (C: 336,00 - P: 8700,00)" at bounding box center [524, 418] width 298 height 20
click at [1157, 589] on button "Confirmar" at bounding box center [1151, 589] width 81 height 31
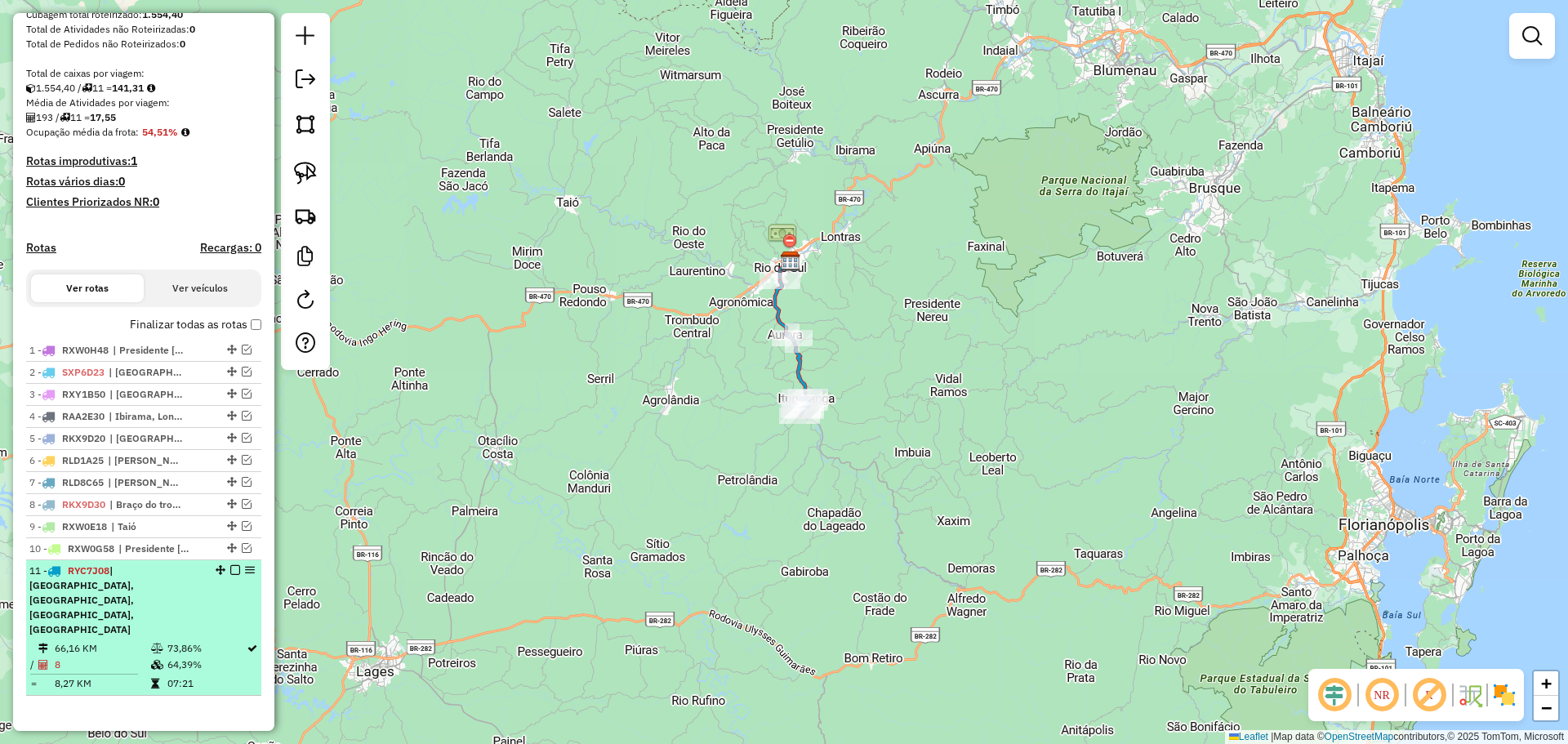
click at [230, 575] on em at bounding box center [235, 570] width 10 height 10
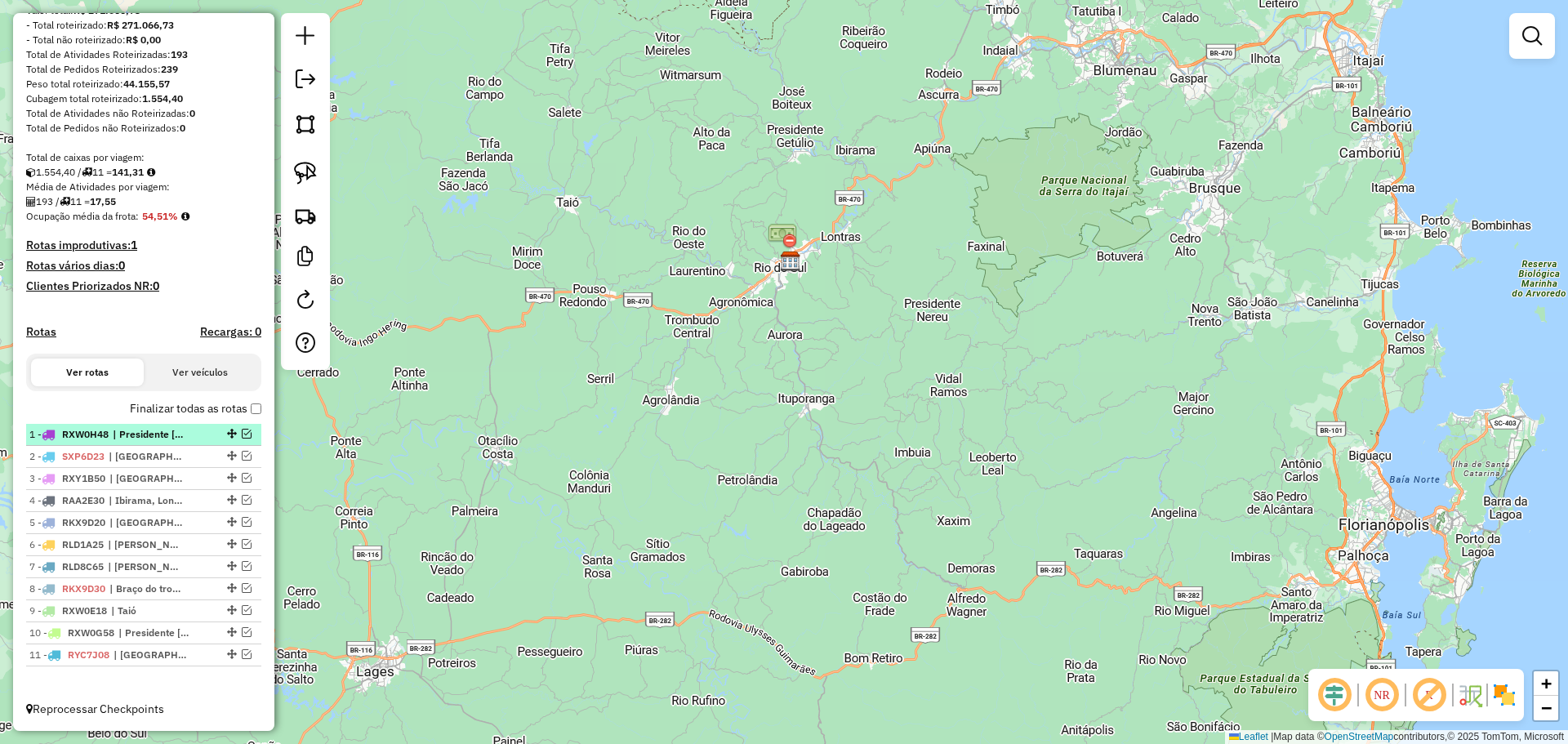
click at [242, 431] on em at bounding box center [247, 434] width 10 height 10
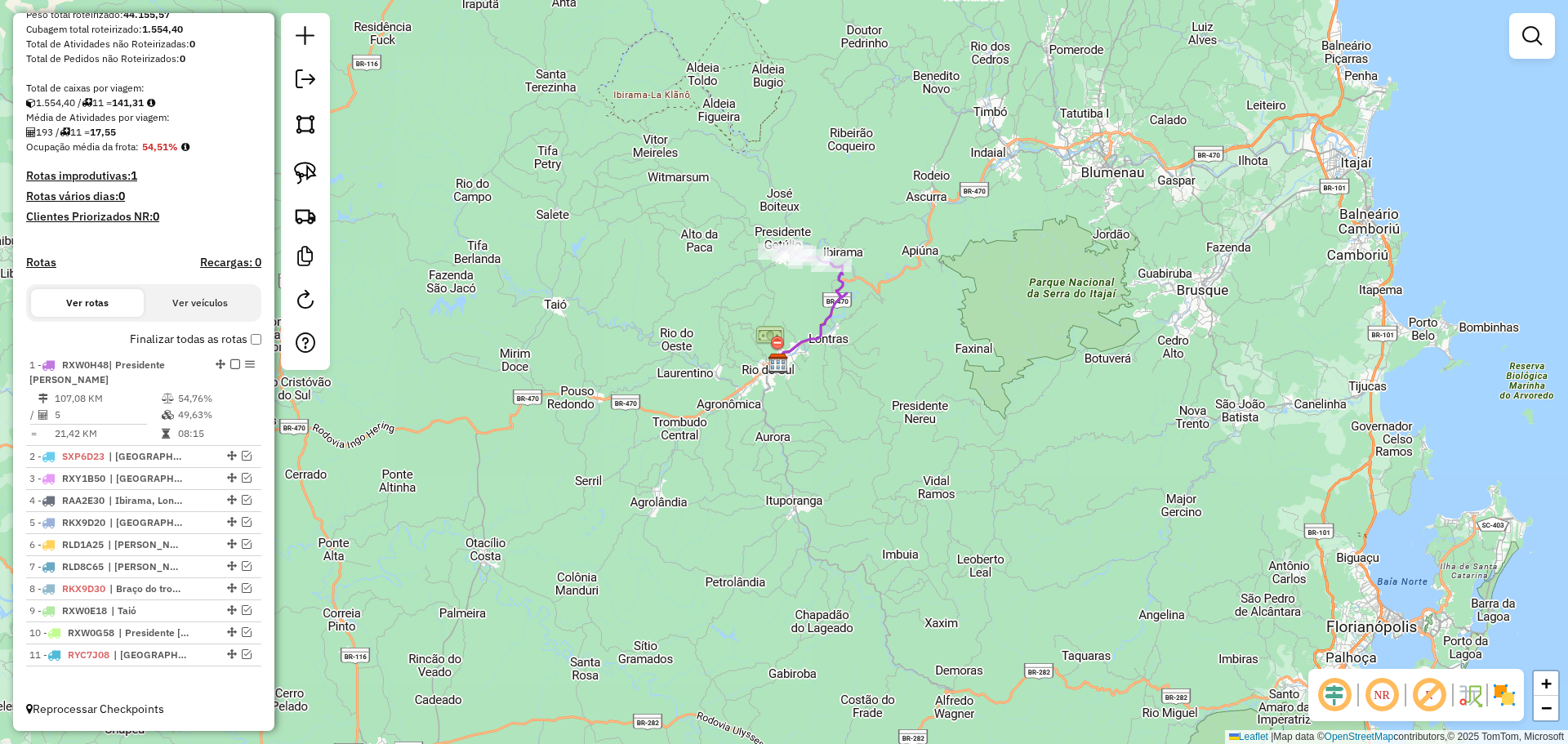
drag, startPoint x: 789, startPoint y: 239, endPoint x: 776, endPoint y: 325, distance: 87.0
click at [777, 323] on div "Janela de atendimento Grade de atendimento Capacidade Transportadoras Veículos …" at bounding box center [784, 372] width 1568 height 744
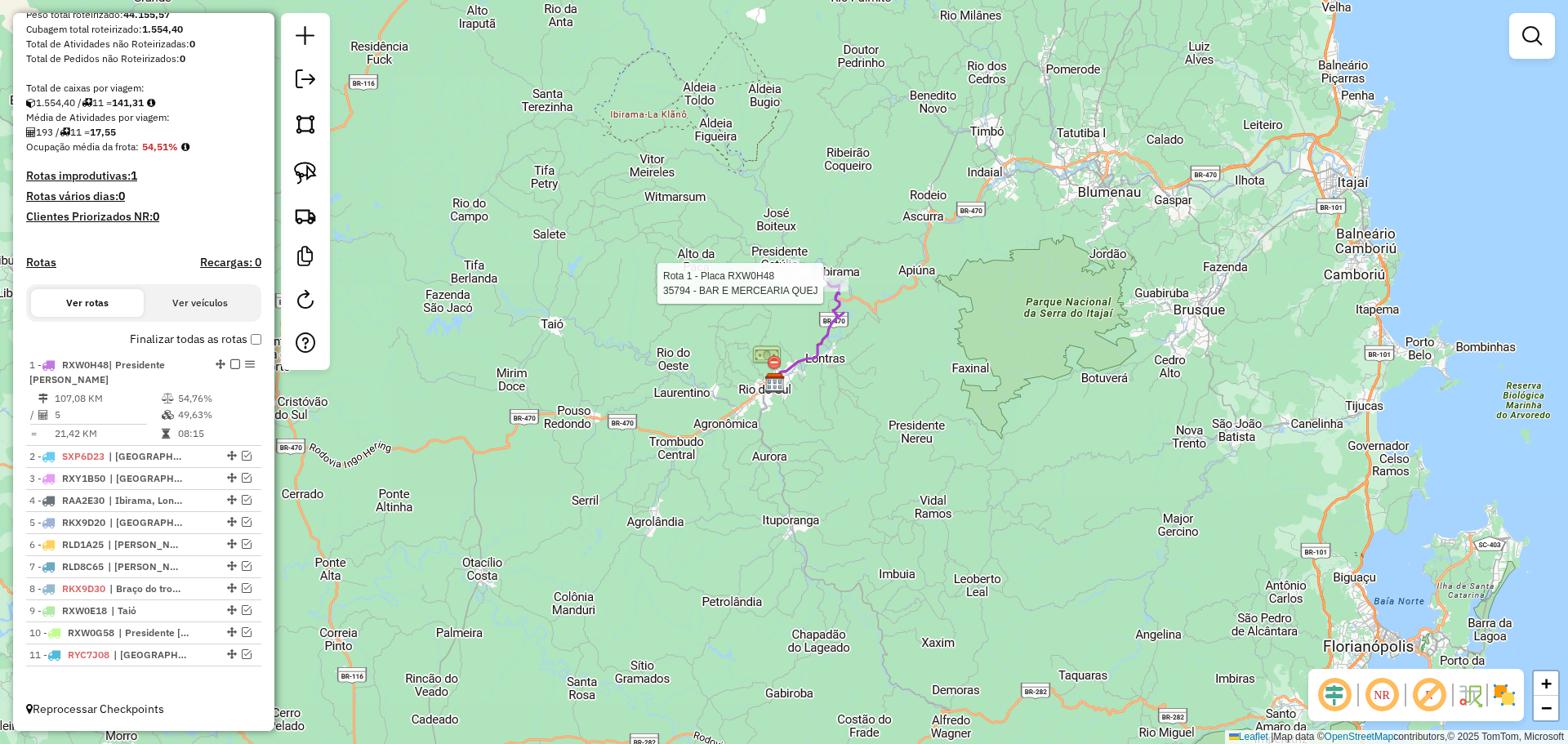
select select "*********"
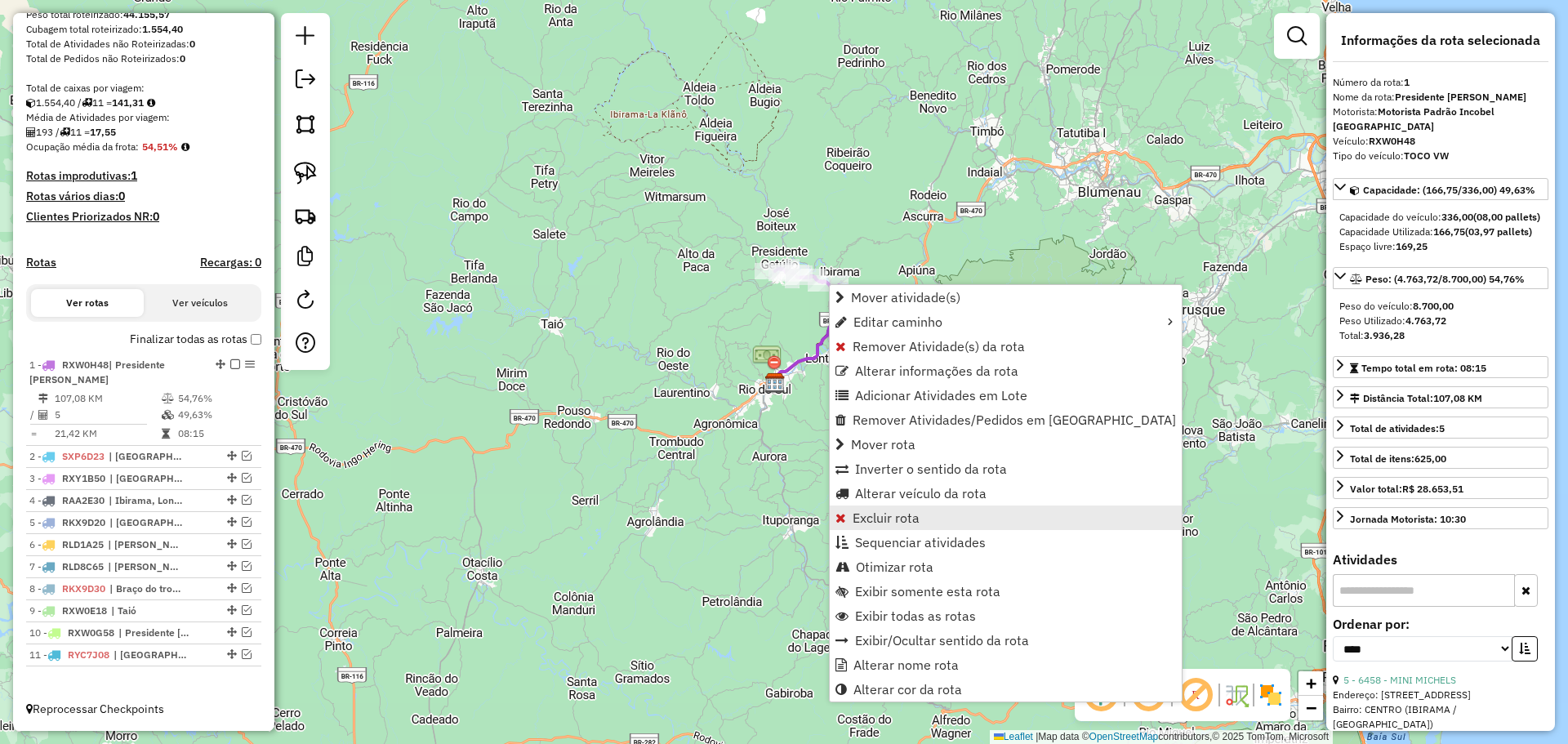
click at [864, 520] on span "Excluir rota" at bounding box center [886, 518] width 67 height 13
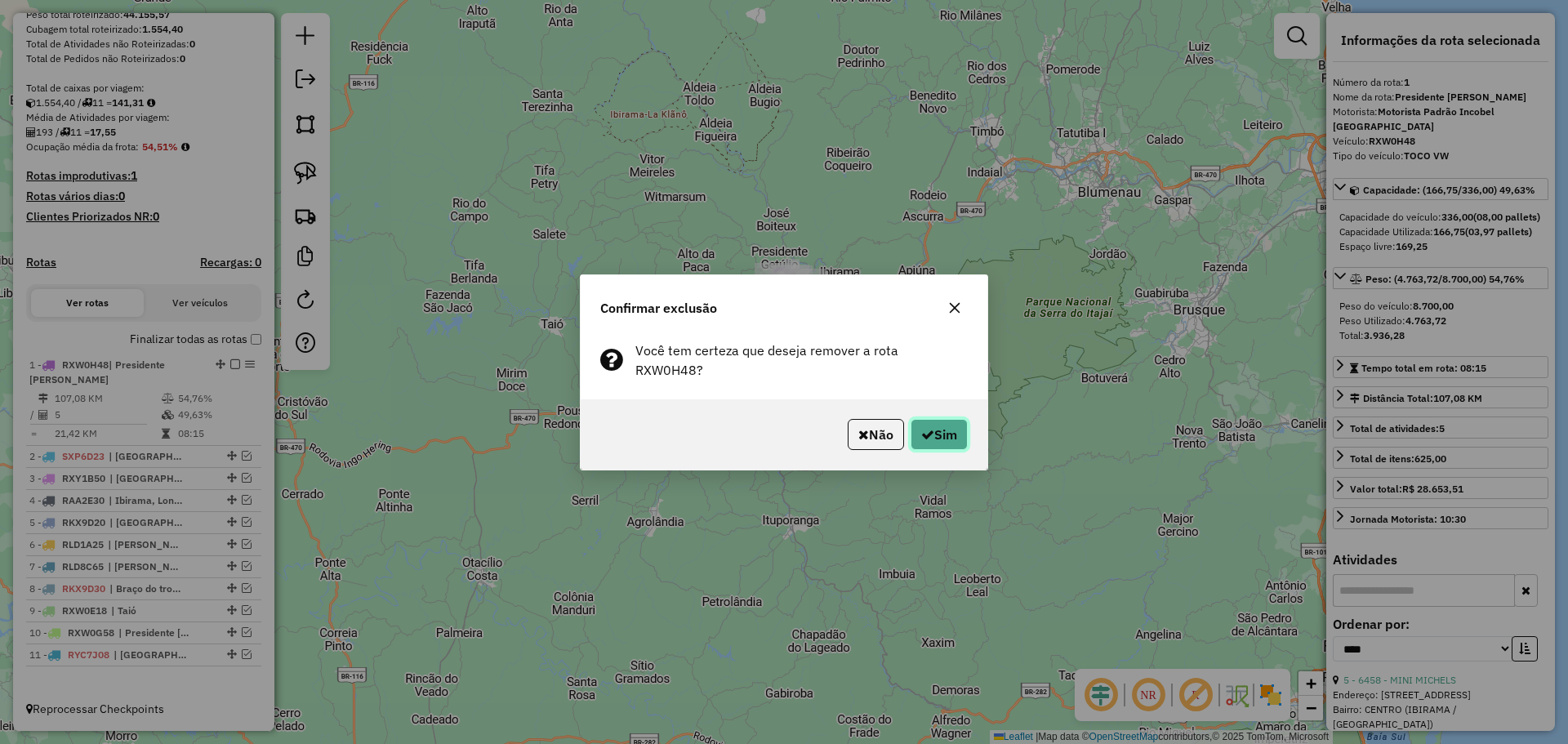
click at [941, 425] on button "Sim" at bounding box center [939, 434] width 57 height 31
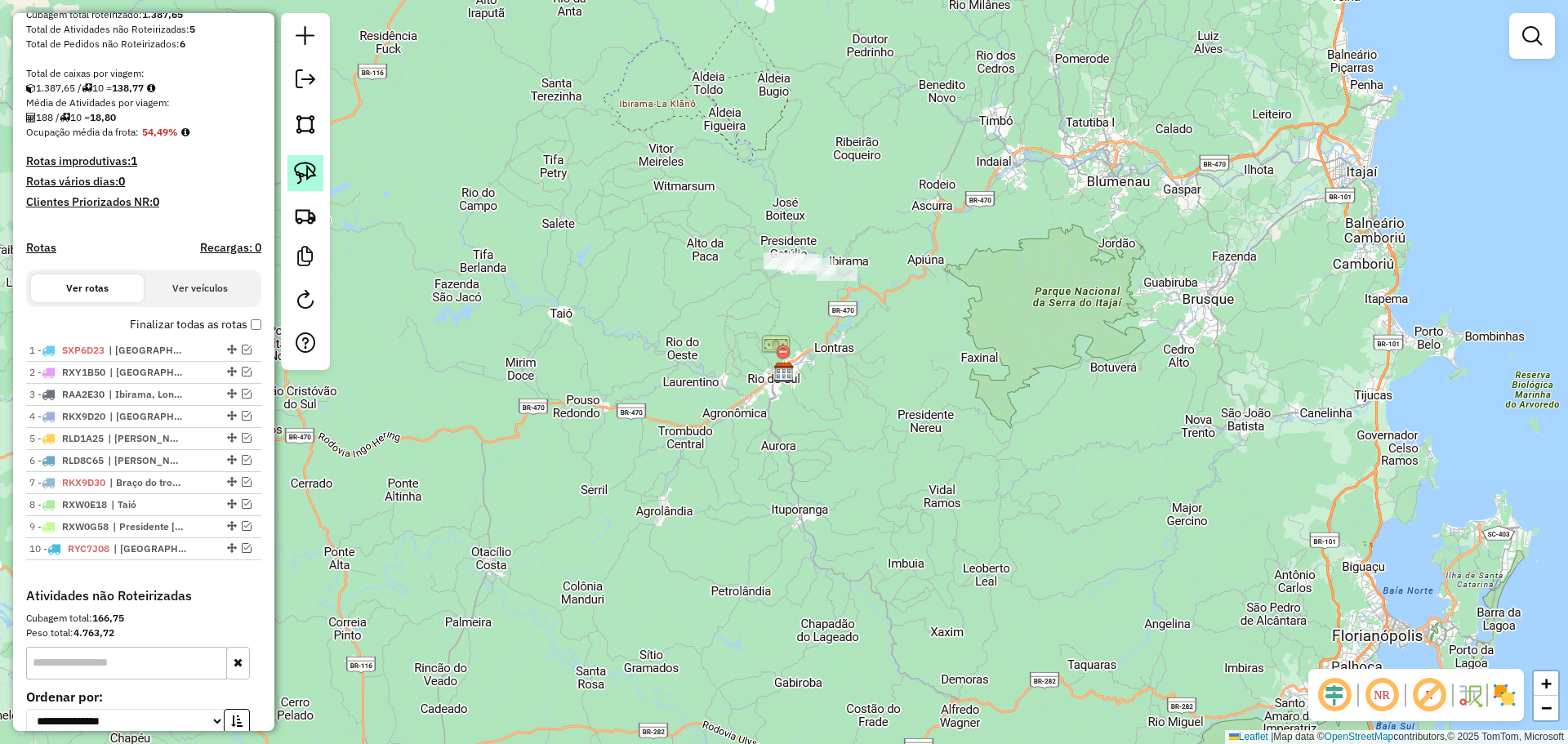
click at [304, 165] on img at bounding box center [306, 174] width 23 height 23
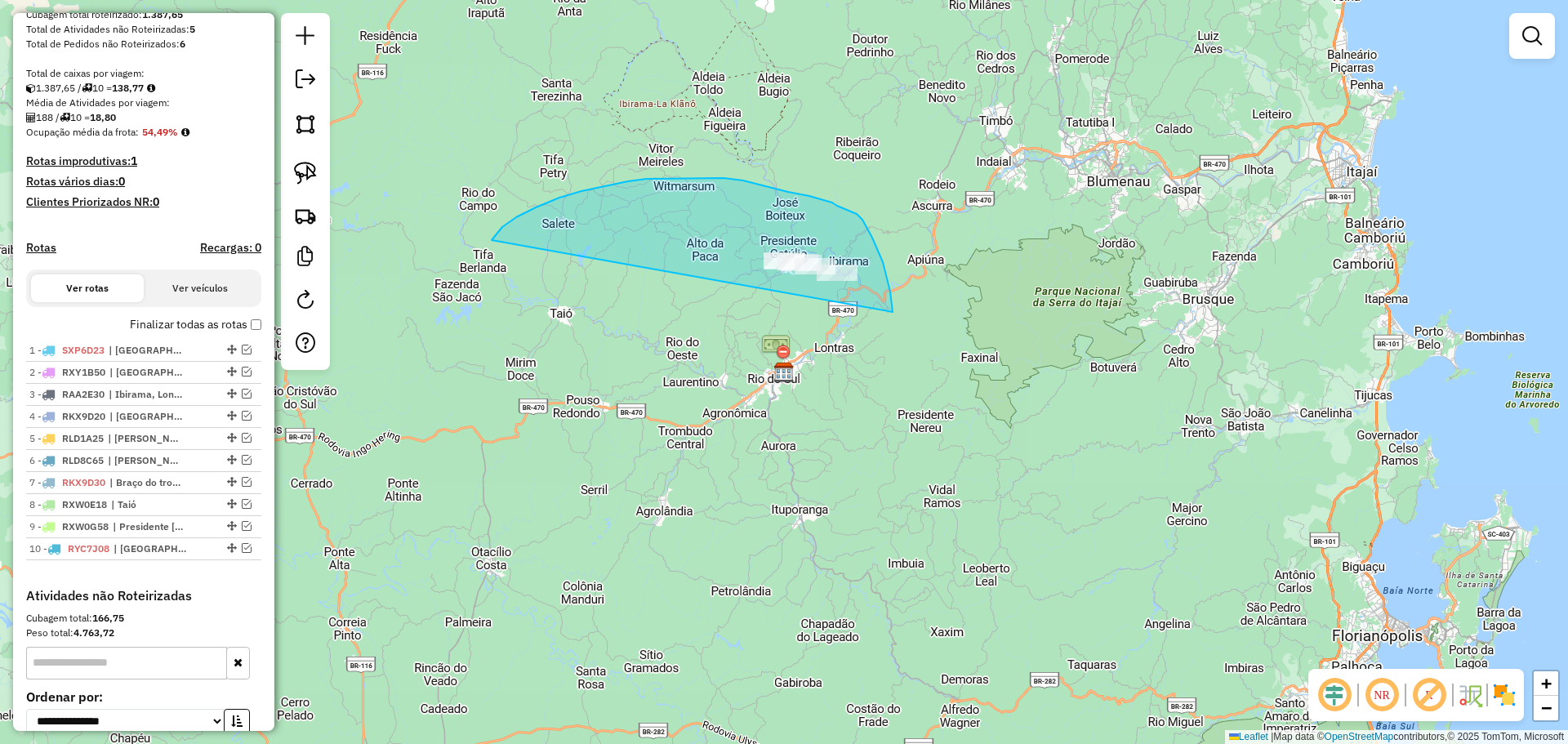
drag, startPoint x: 492, startPoint y: 240, endPoint x: 895, endPoint y: 338, distance: 414.7
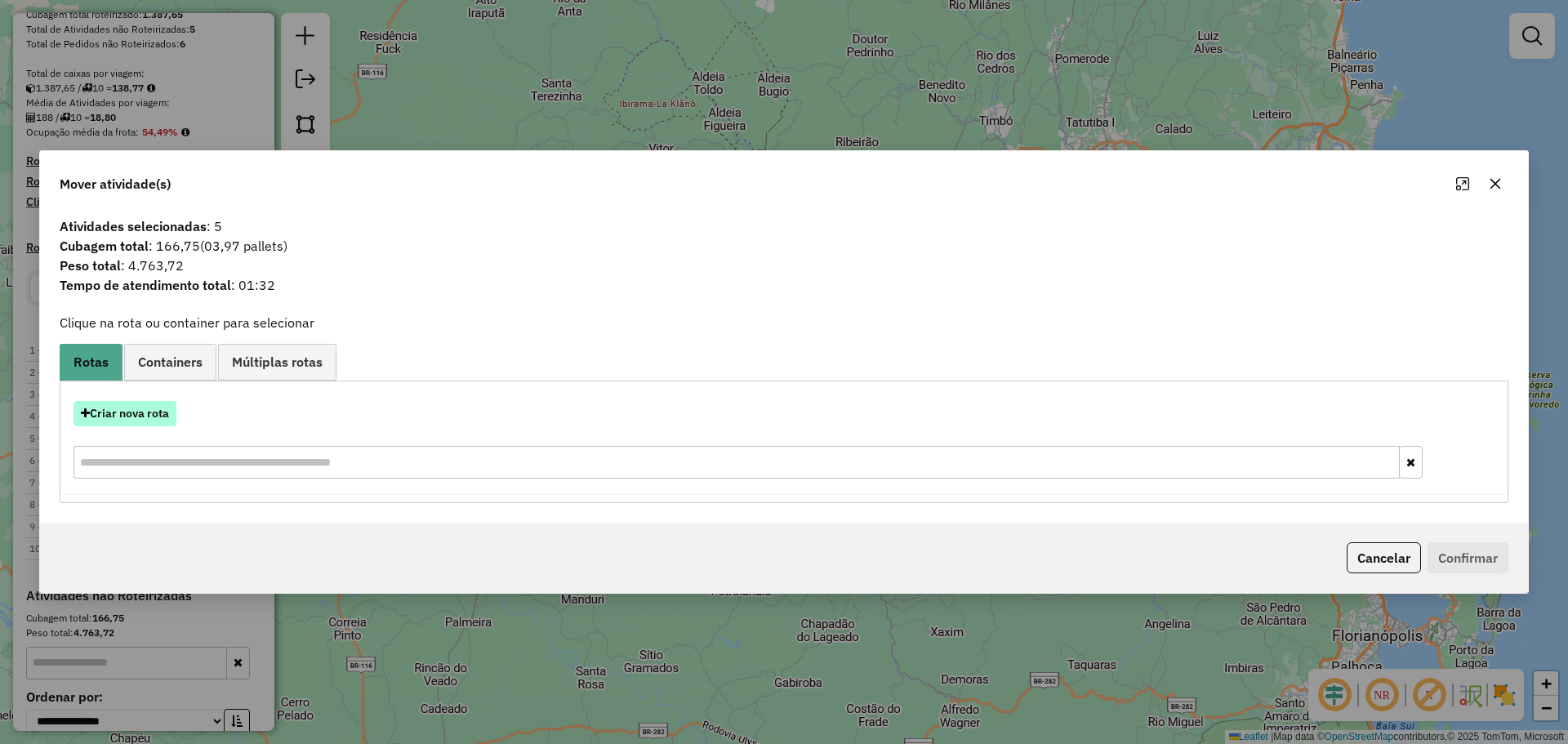
click at [151, 410] on button "Criar nova rota" at bounding box center [125, 413] width 103 height 25
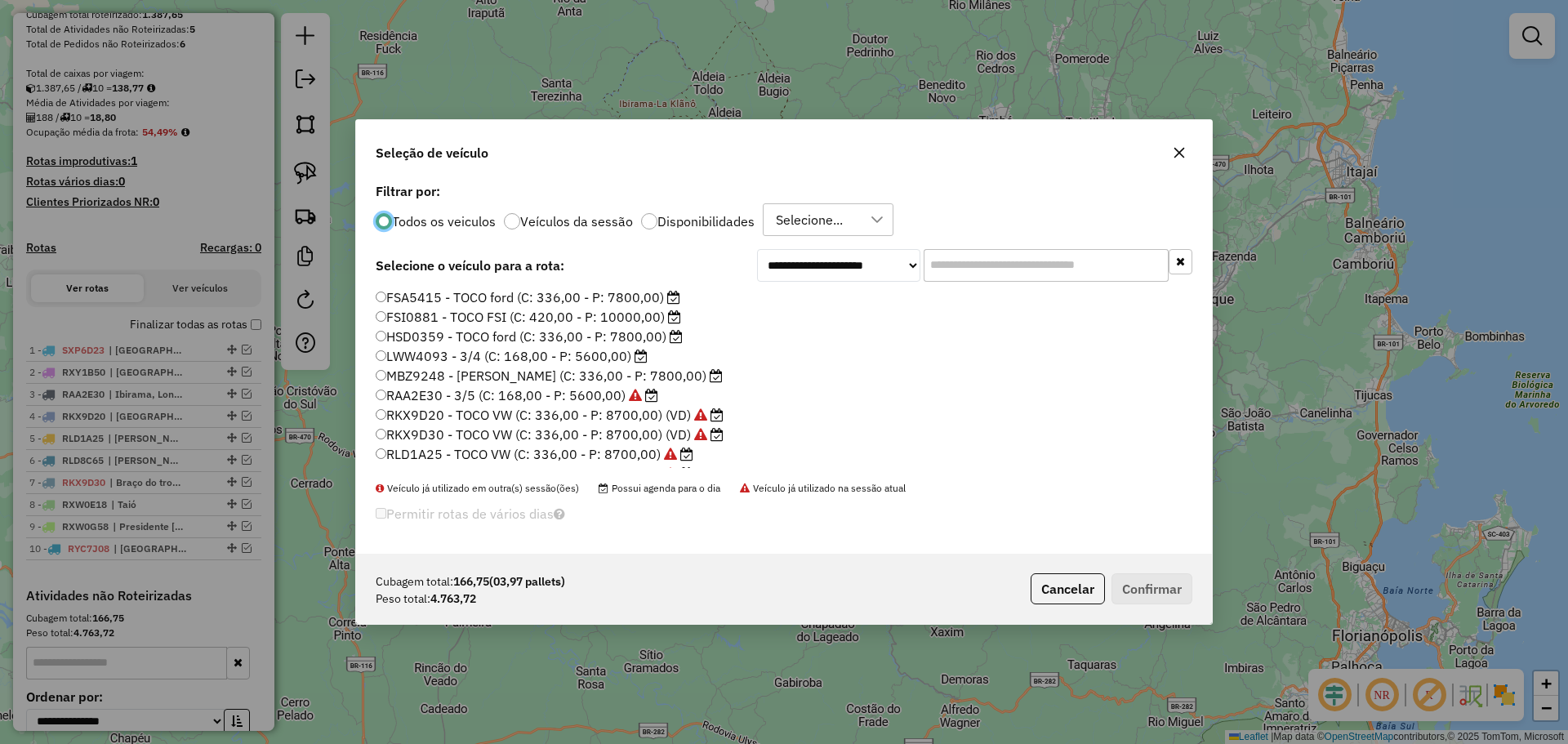
scroll to position [154, 0]
click at [443, 379] on label "RXW0H48 - TOCO VW (C: 336,00 - P: 8700,00)" at bounding box center [528, 379] width 306 height 20
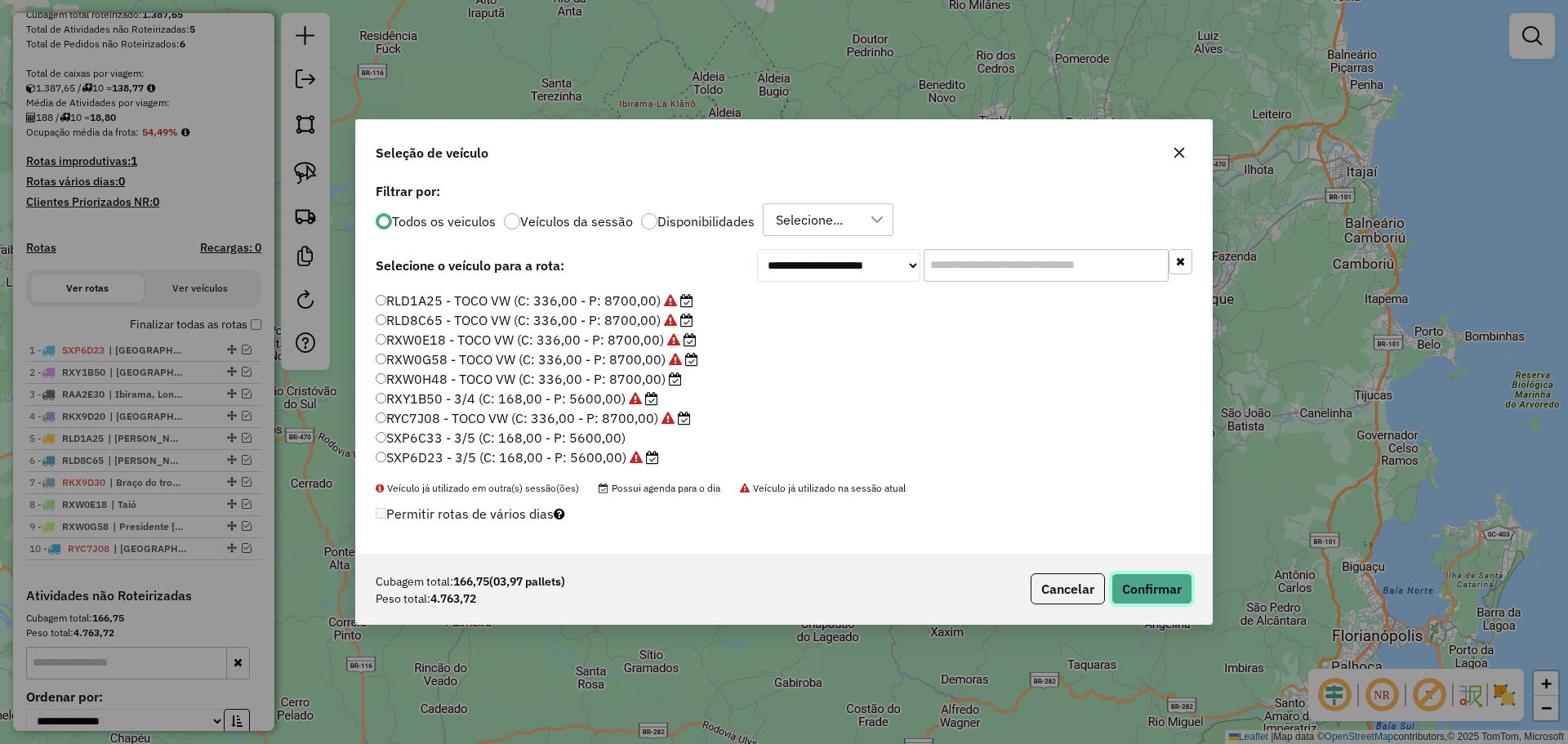
click at [1127, 588] on button "Confirmar" at bounding box center [1151, 589] width 81 height 31
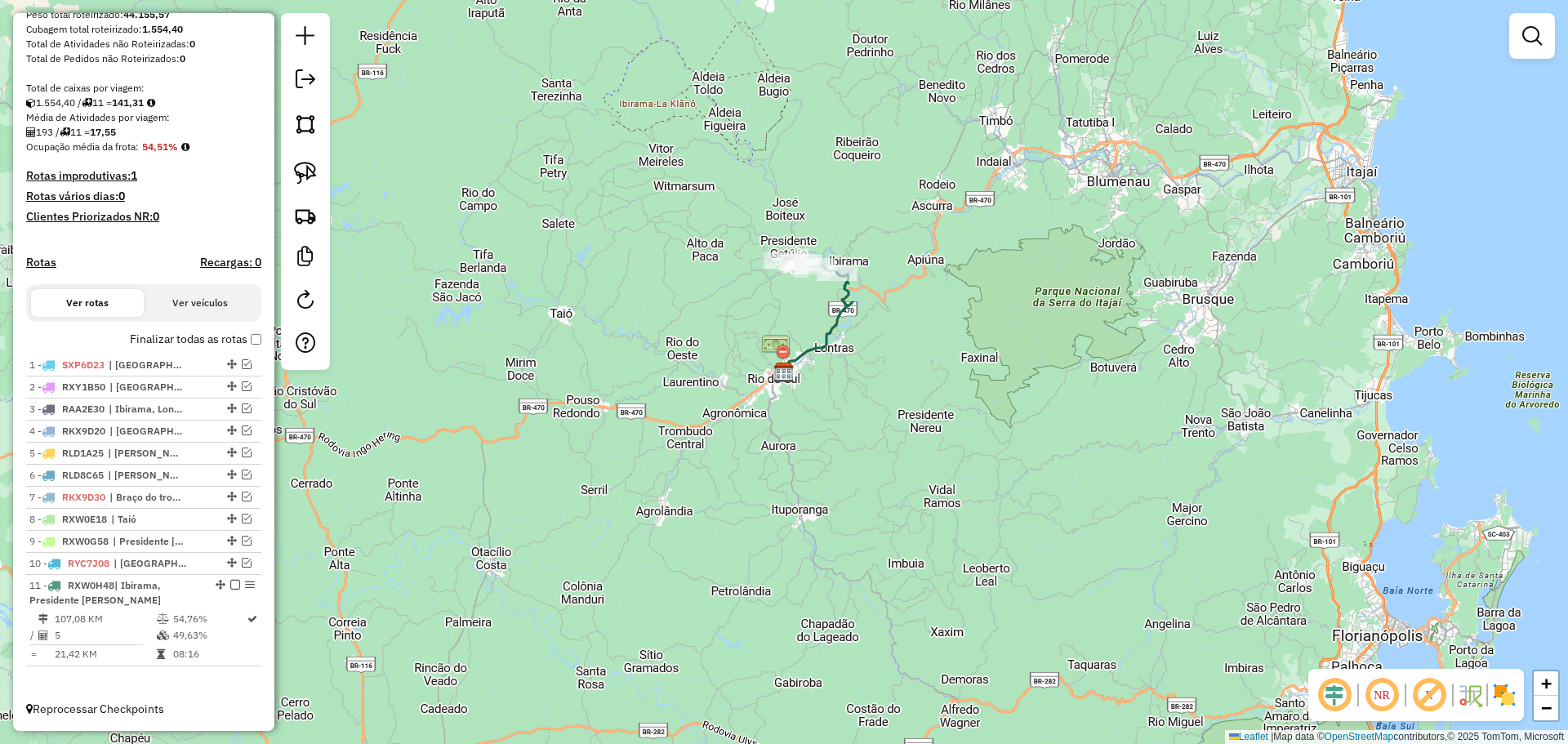
scroll to position [221, 0]
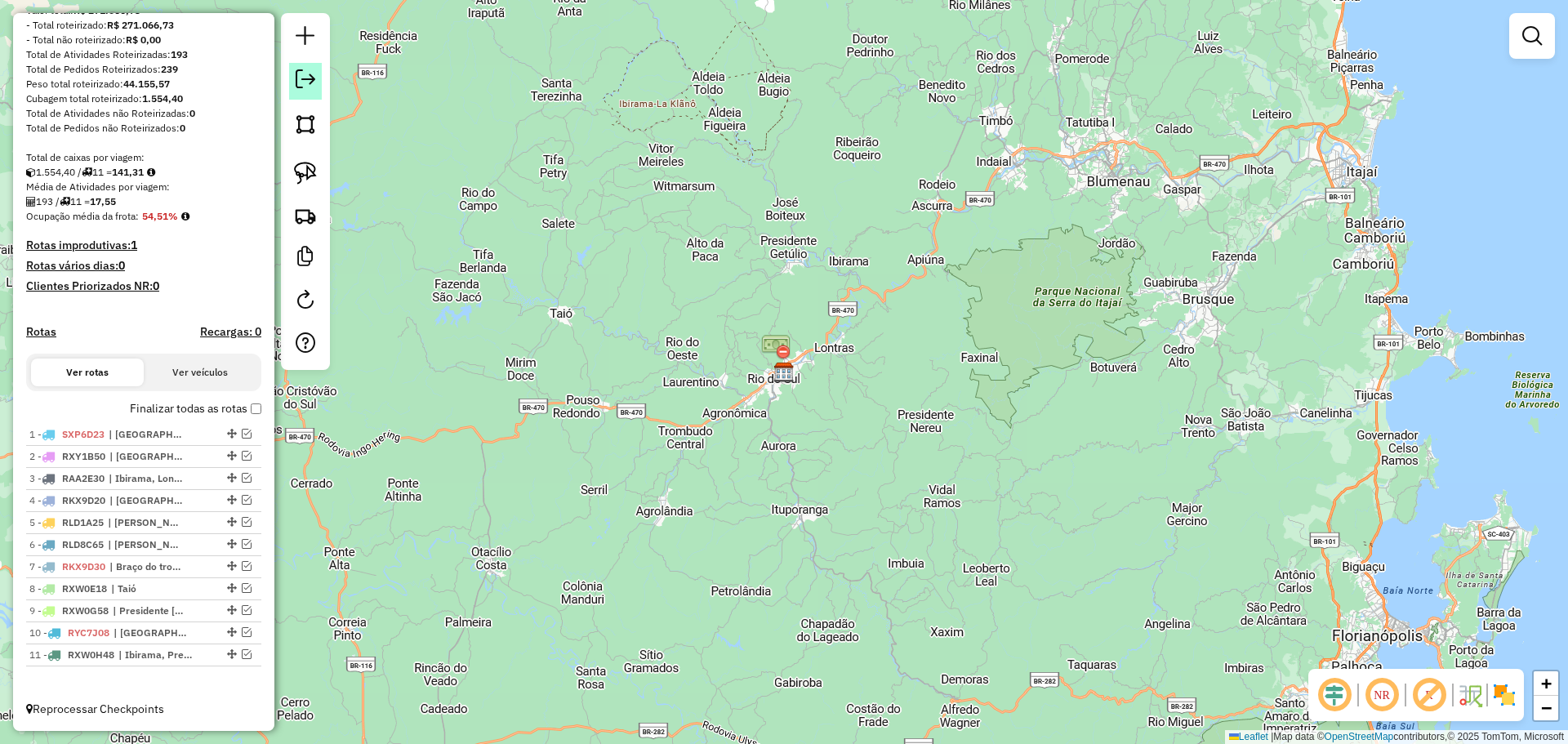
click at [292, 67] on link at bounding box center [305, 81] width 32 height 37
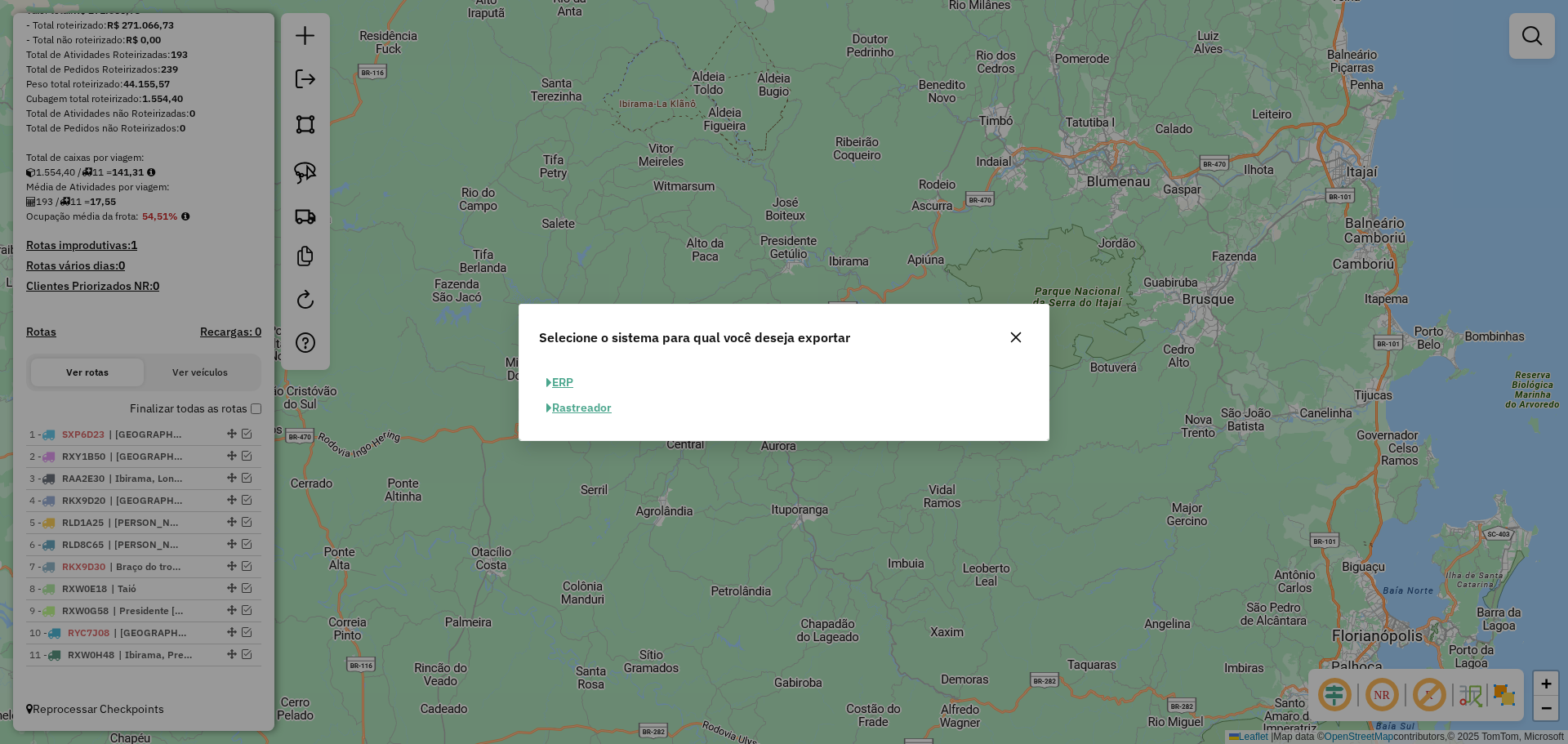
click at [563, 377] on button "ERP" at bounding box center [560, 382] width 42 height 25
select select "**"
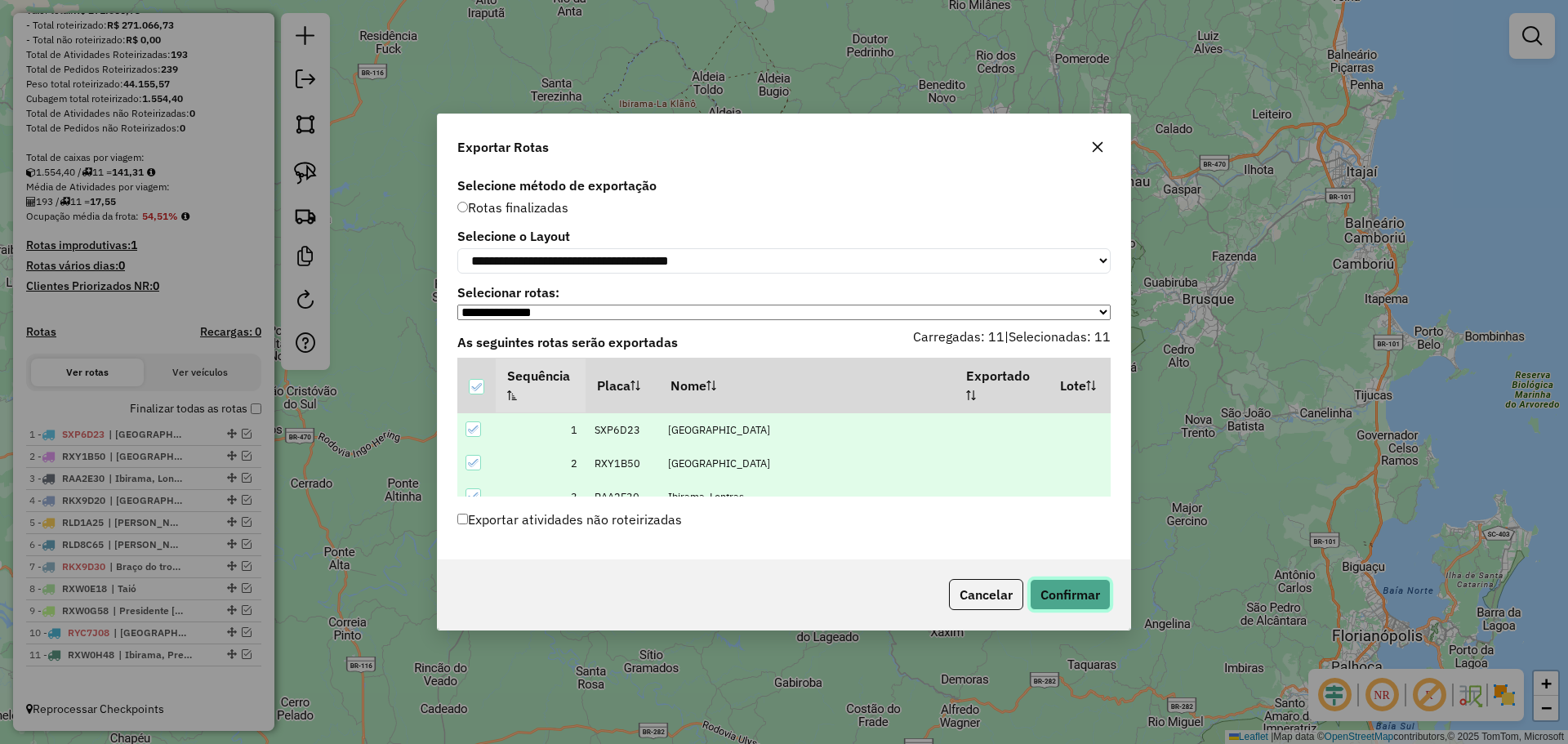
click at [1082, 588] on button "Confirmar" at bounding box center [1069, 594] width 81 height 31
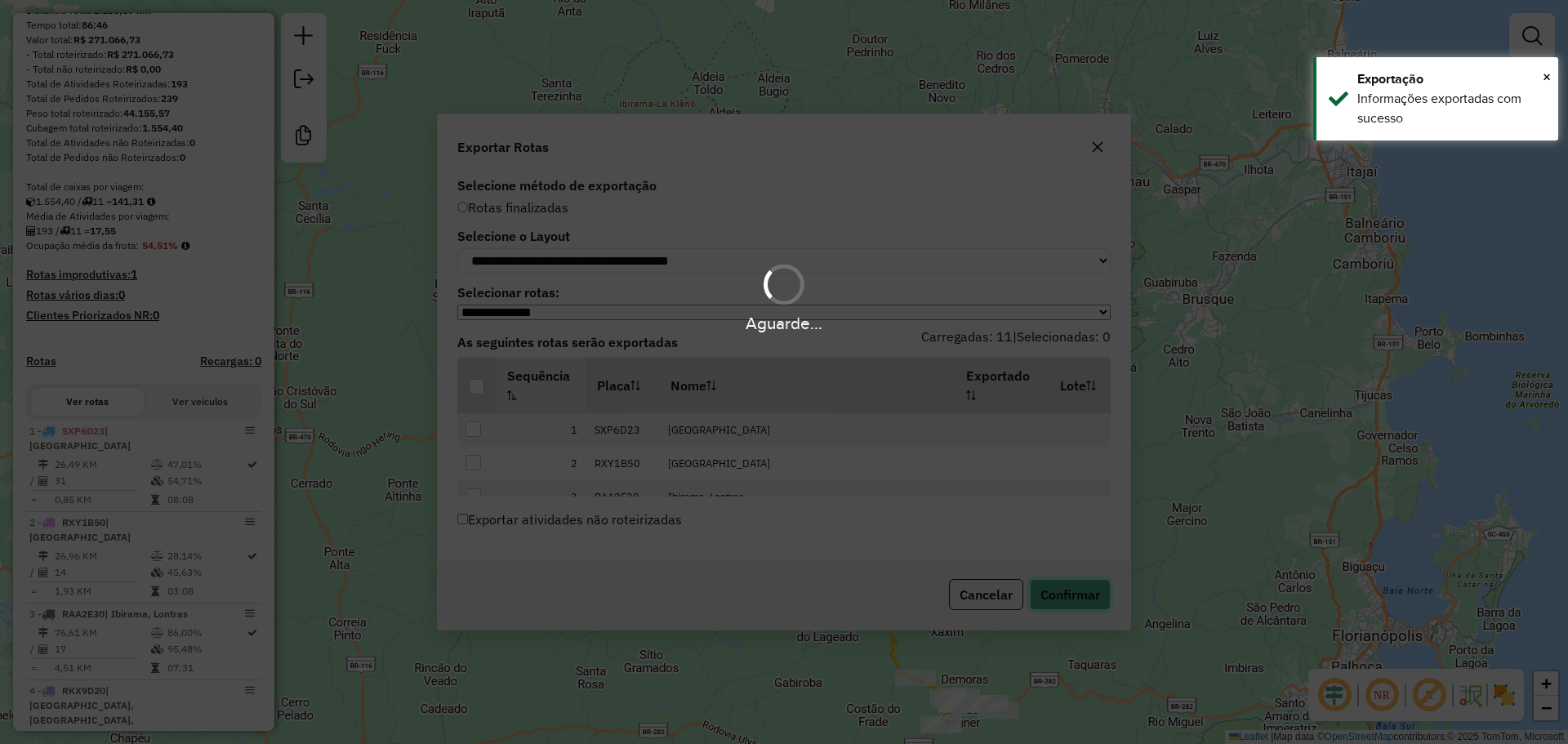
scroll to position [265, 0]
